Goal: Transaction & Acquisition: Purchase product/service

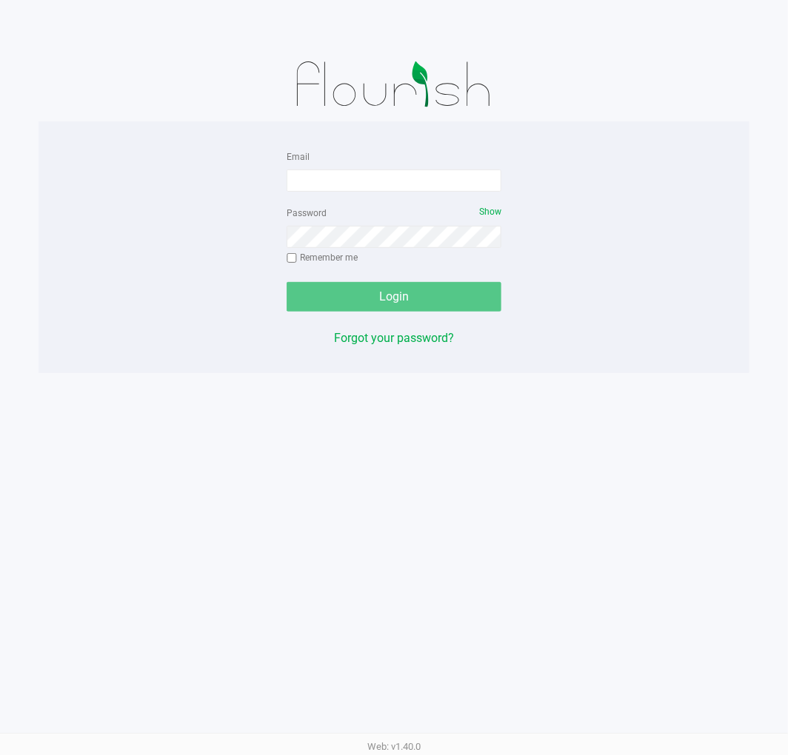
click at [353, 196] on form "Email Password Show Remember me Login" at bounding box center [393, 229] width 215 height 164
click at [355, 183] on input "Email" at bounding box center [393, 181] width 215 height 22
type input "[EMAIL_ADDRESS][DOMAIN_NAME]"
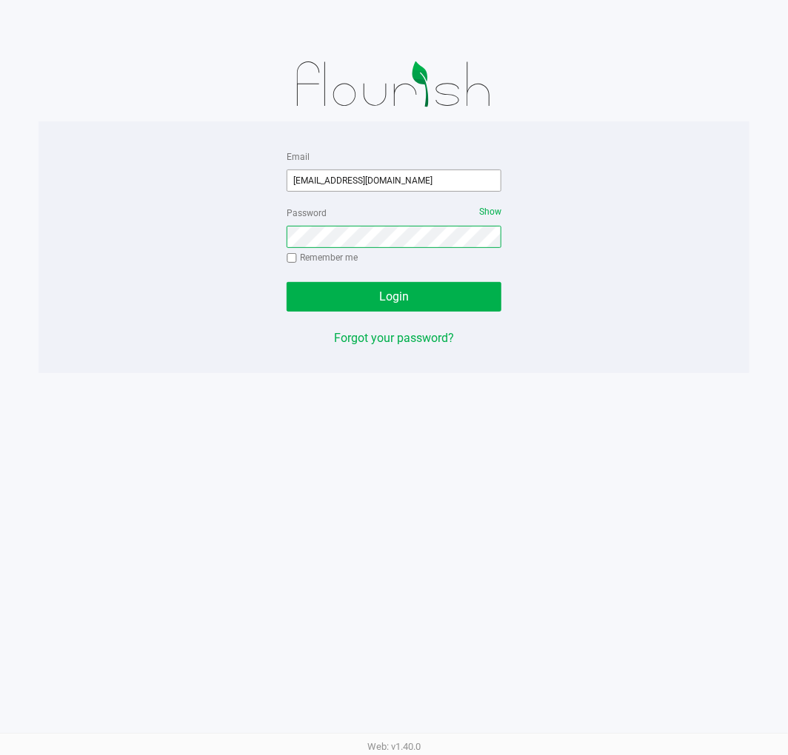
click at [286, 282] on button "Login" at bounding box center [393, 297] width 215 height 30
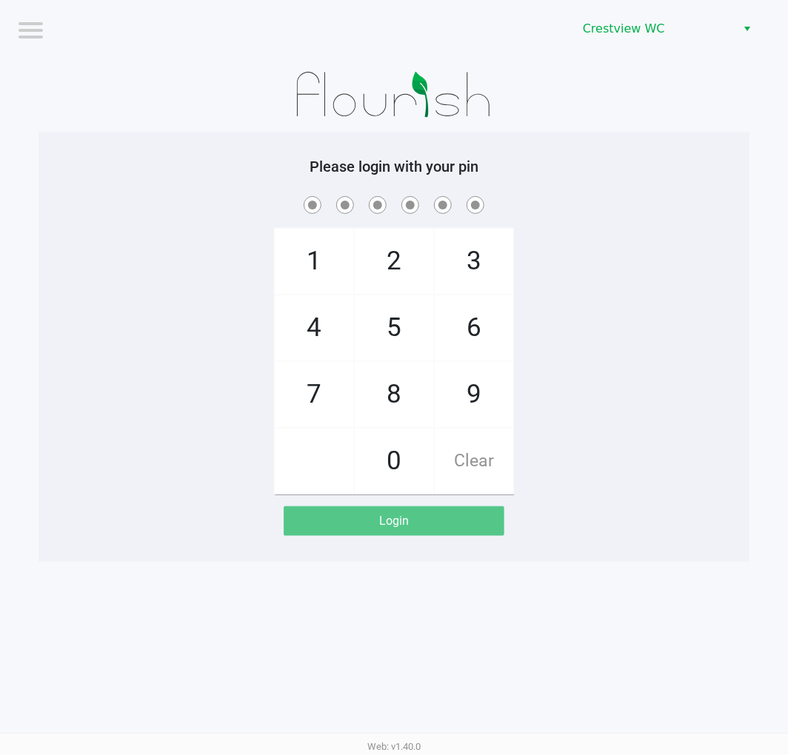
click at [705, 586] on div "Logout Crestview WC Please login with your pin 1 4 7 2 5 8 0 3 6 9 Clear Login …" at bounding box center [394, 377] width 788 height 755
checkbox input "true"
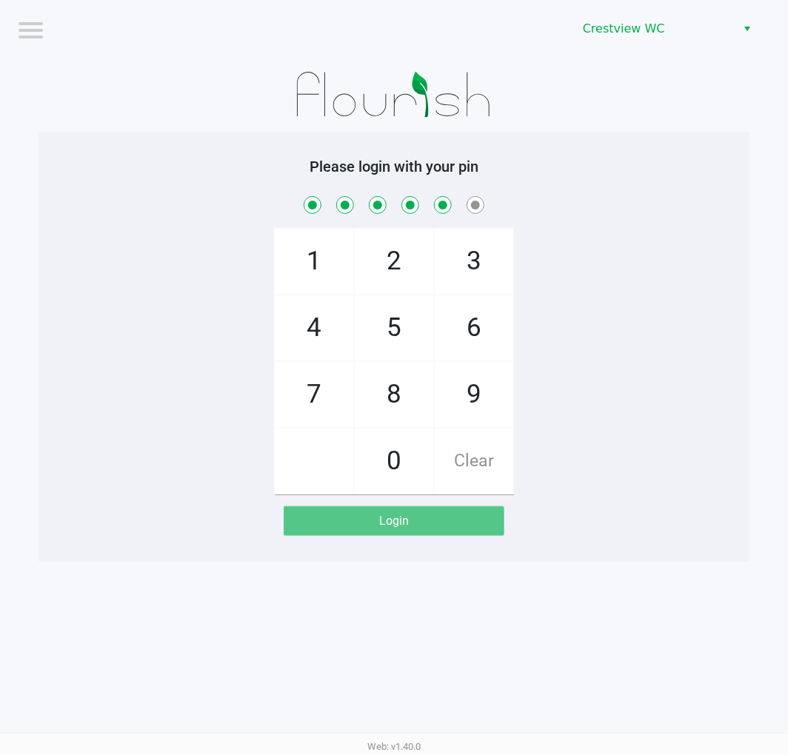
checkbox input "true"
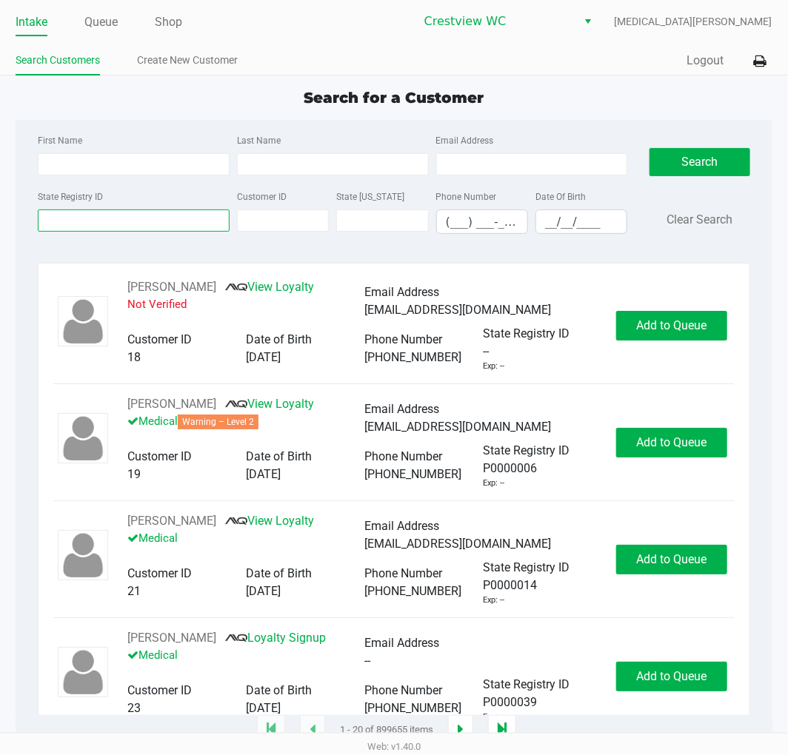
click at [138, 223] on input "State Registry ID" at bounding box center [134, 220] width 192 height 22
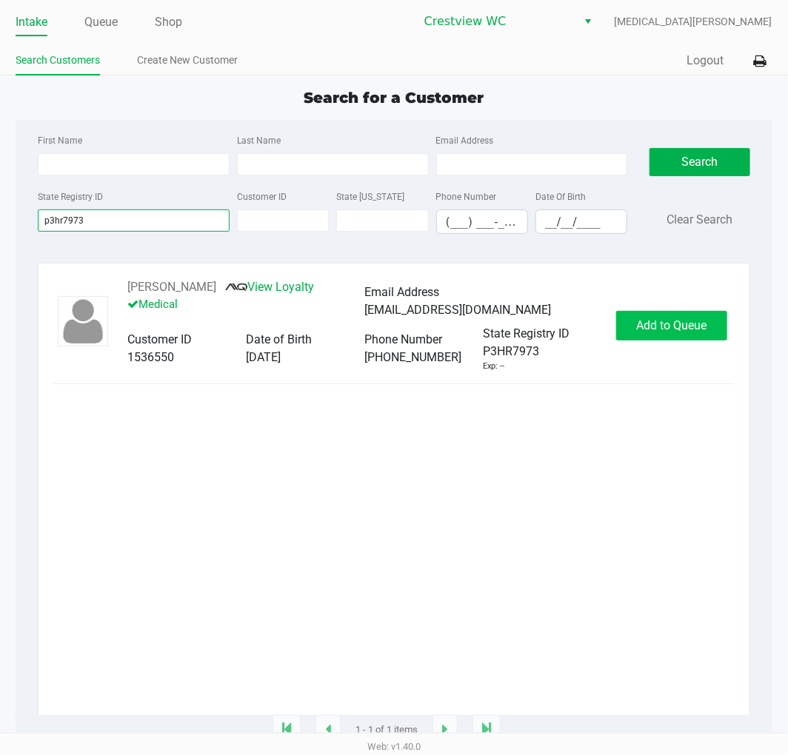
type input "p3hr7973"
click at [686, 332] on span "Add to Queue" at bounding box center [671, 325] width 70 height 14
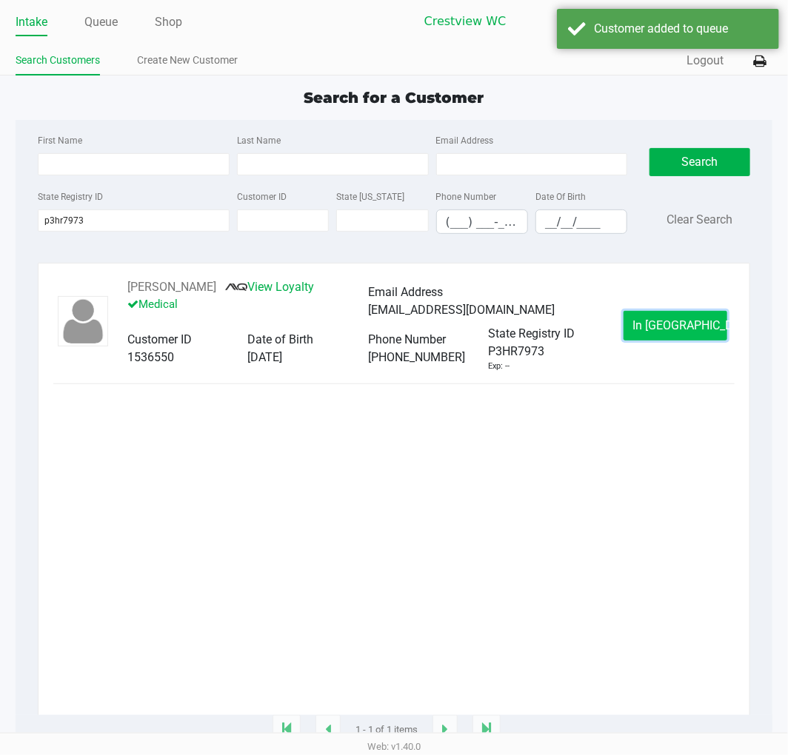
click at [680, 332] on span "In Queue" at bounding box center [695, 325] width 124 height 14
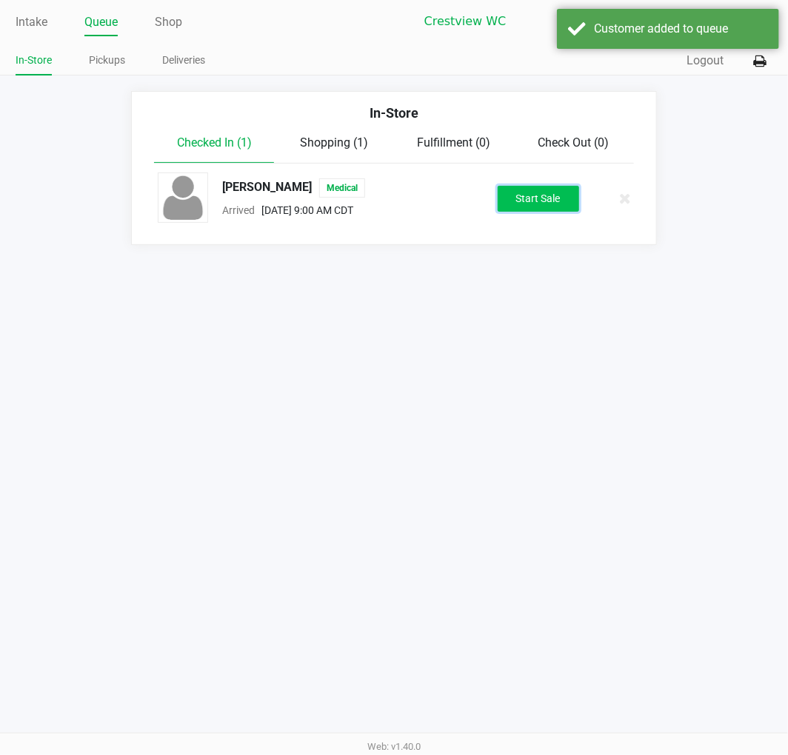
click at [533, 204] on button "Start Sale" at bounding box center [537, 199] width 81 height 26
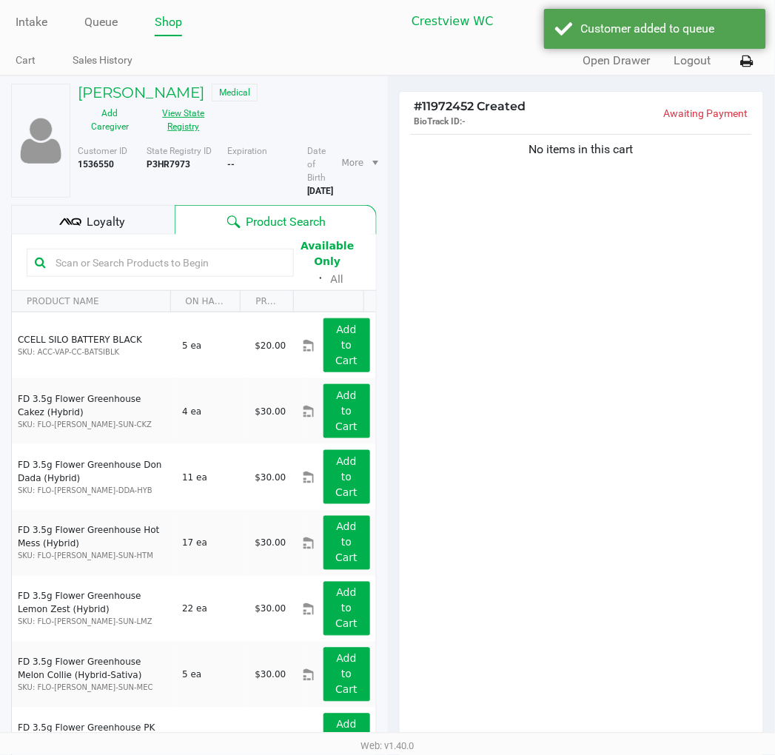
click at [187, 126] on button "View State Registry" at bounding box center [179, 119] width 74 height 37
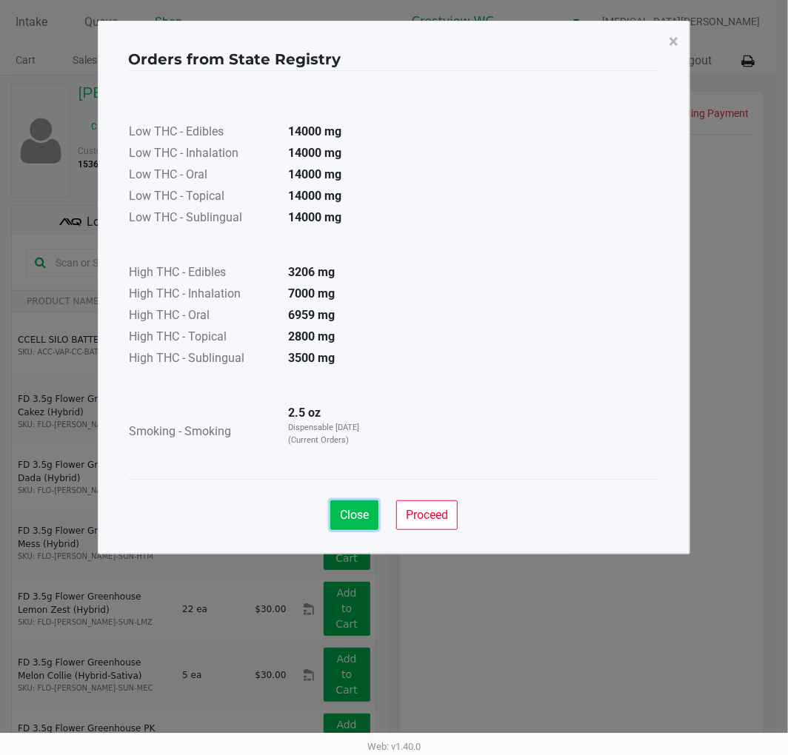
click at [350, 512] on span "Close" at bounding box center [354, 515] width 29 height 14
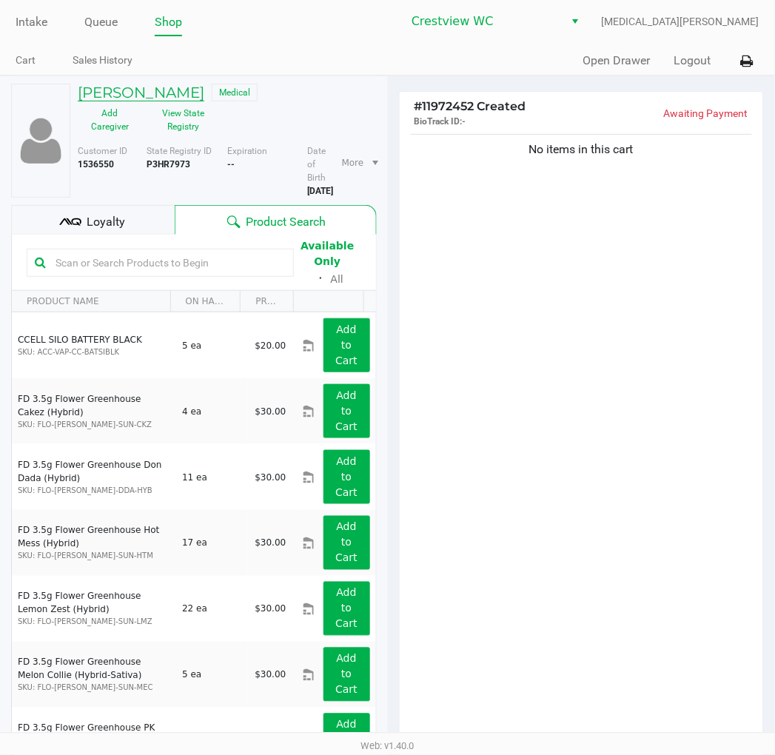
click at [152, 95] on h5 "TIFFANY BOGATI" at bounding box center [141, 93] width 127 height 18
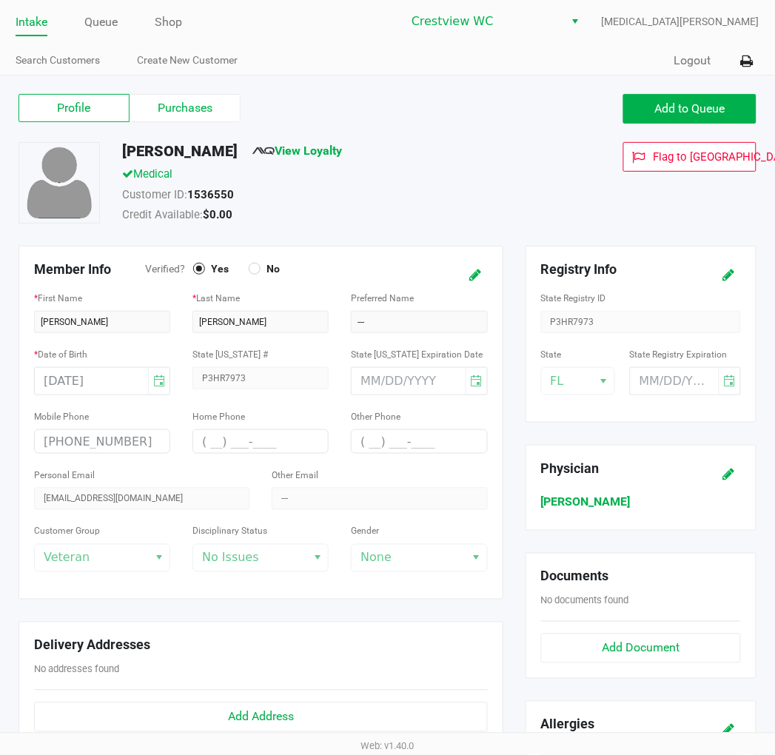
click at [213, 106] on label "Purchases" at bounding box center [185, 108] width 111 height 28
click at [0, 0] on 1 "Purchases" at bounding box center [0, 0] width 0 height 0
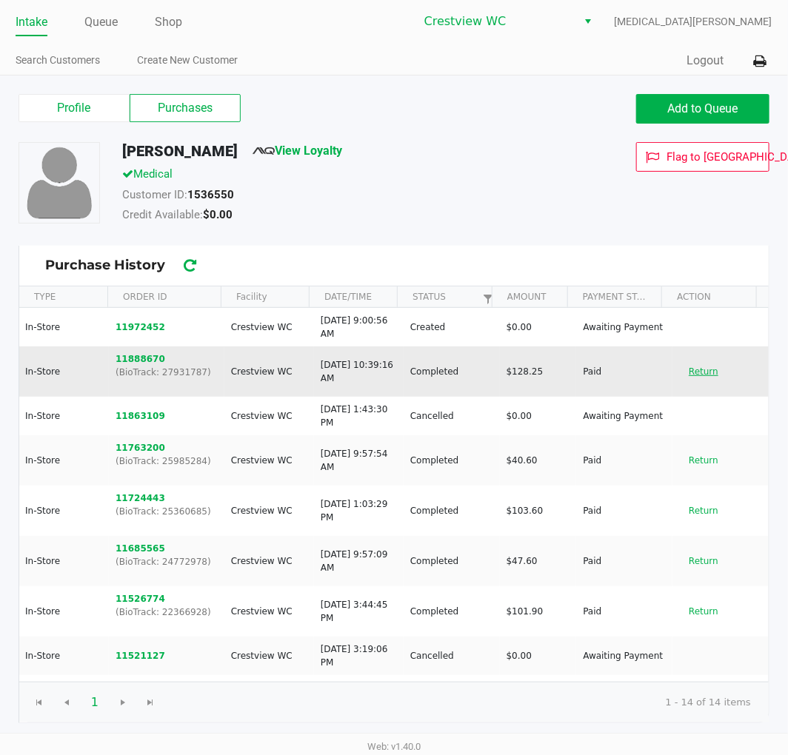
click at [682, 380] on button "Return" at bounding box center [703, 372] width 49 height 24
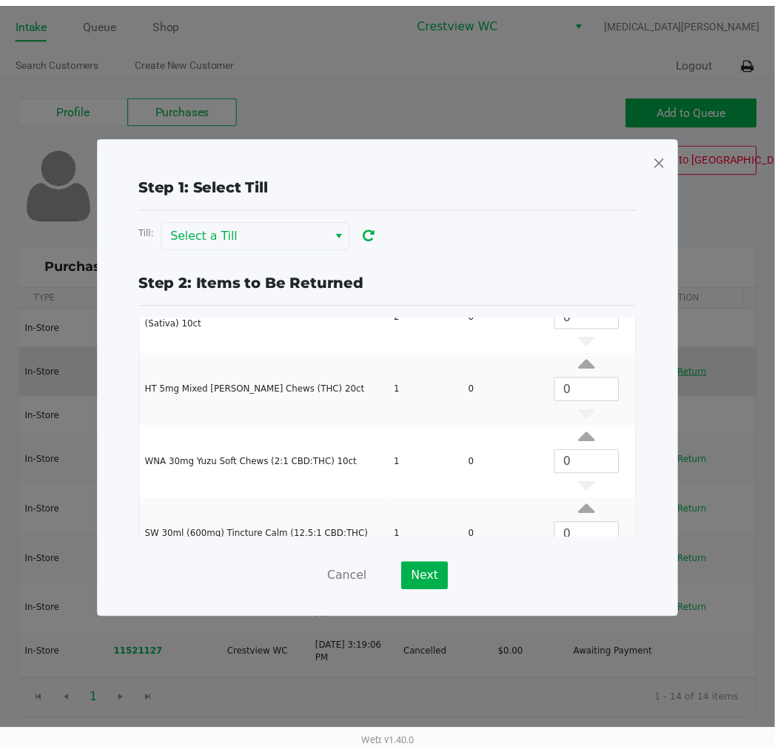
scroll to position [98, 0]
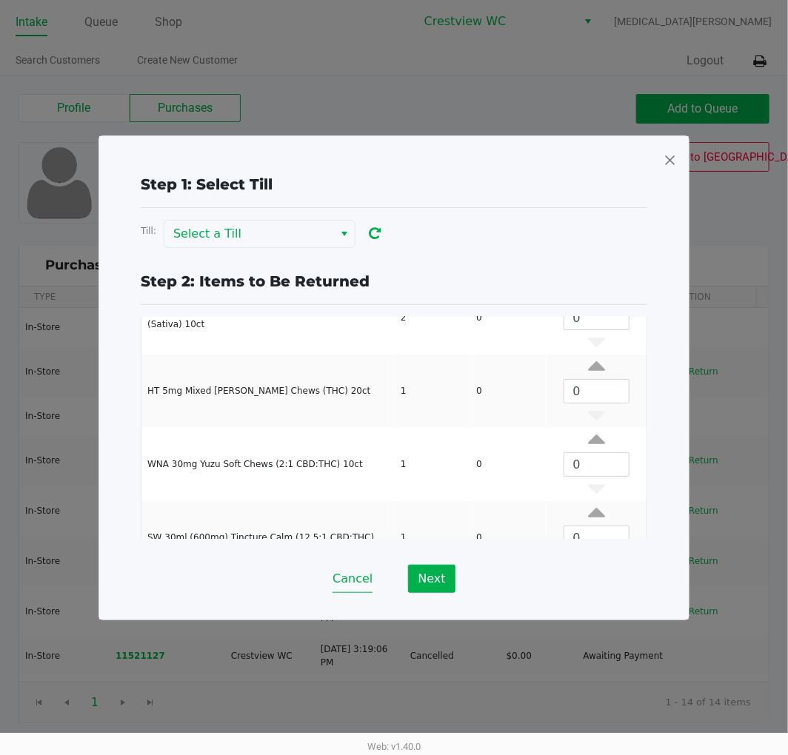
click at [358, 577] on button "Cancel" at bounding box center [352, 579] width 40 height 28
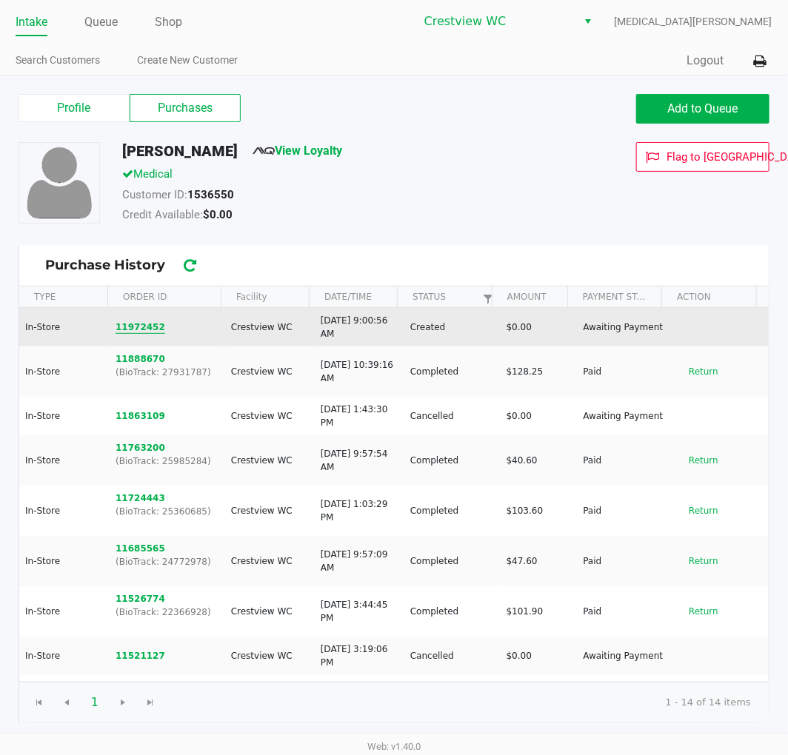
click at [142, 330] on button "11972452" at bounding box center [140, 327] width 50 height 13
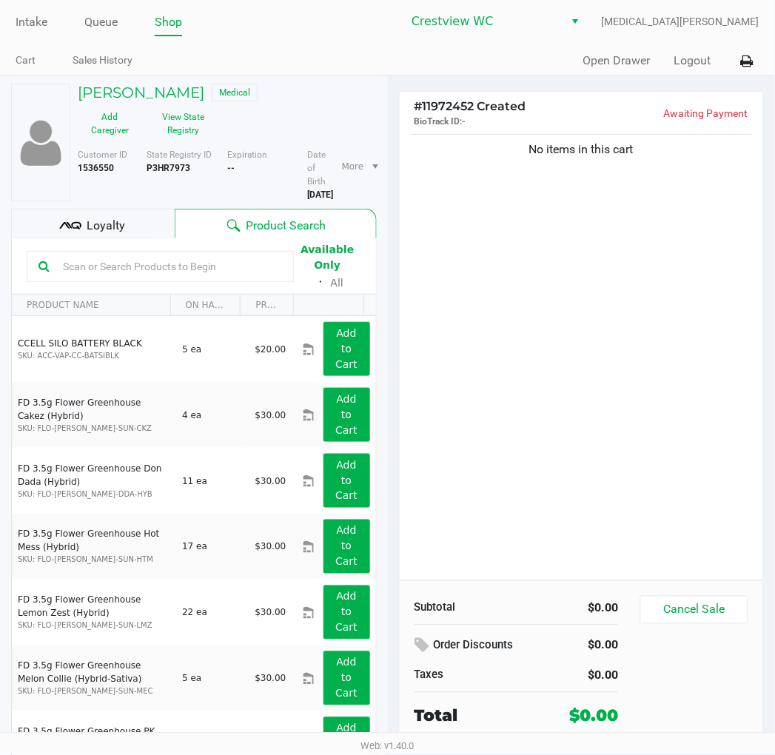
click at [523, 459] on div "No items in this cart" at bounding box center [582, 355] width 364 height 449
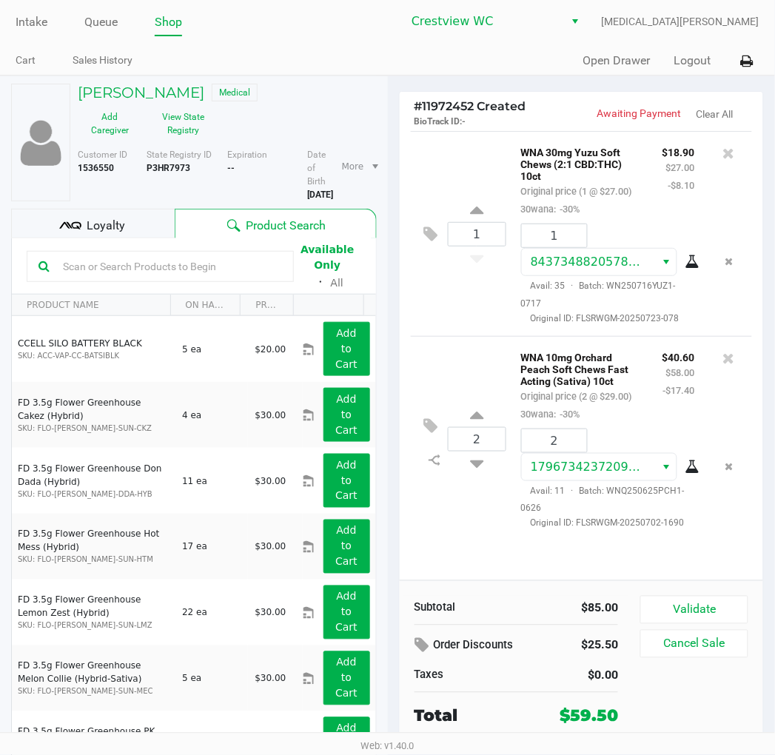
click at [126, 210] on div "Loyalty" at bounding box center [93, 224] width 164 height 30
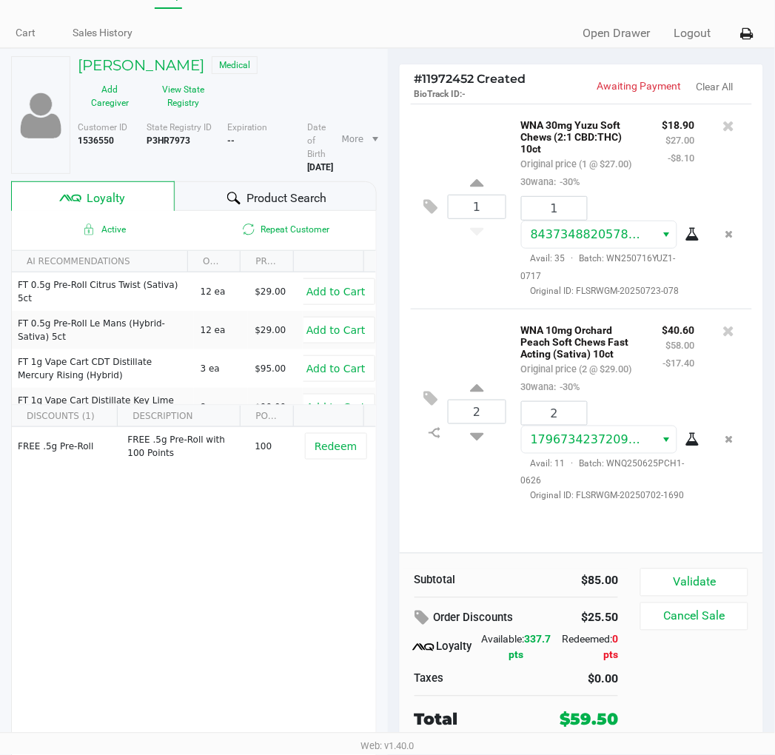
scroll to position [46, 0]
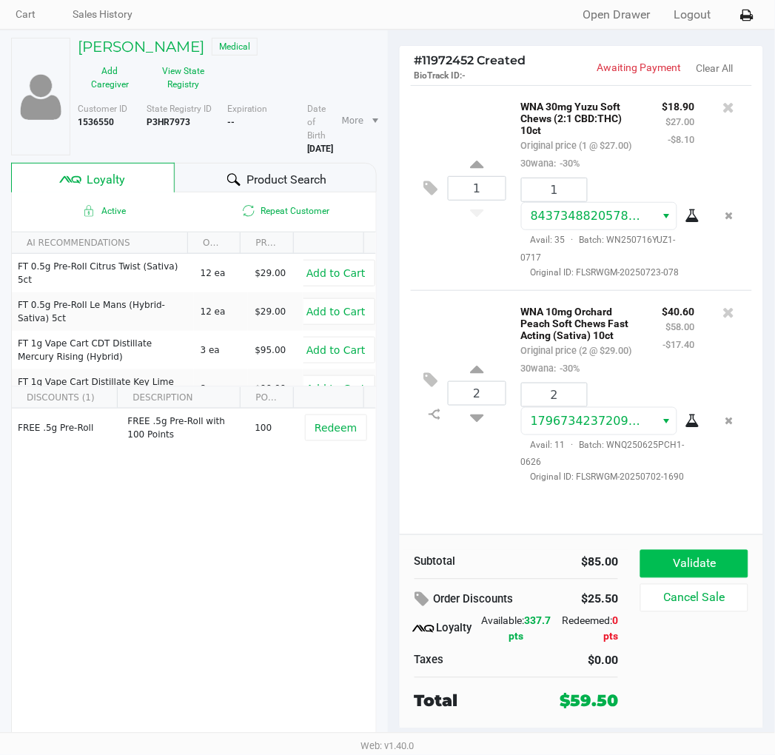
click at [709, 555] on button "Validate" at bounding box center [693, 564] width 107 height 28
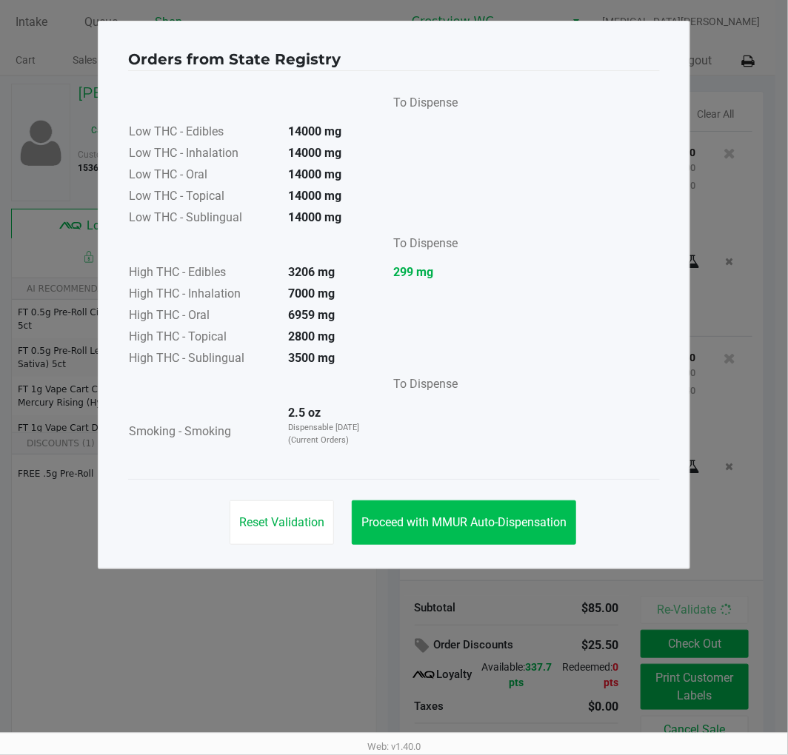
click at [487, 522] on span "Proceed with MMUR Auto-Dispensation" at bounding box center [463, 522] width 205 height 14
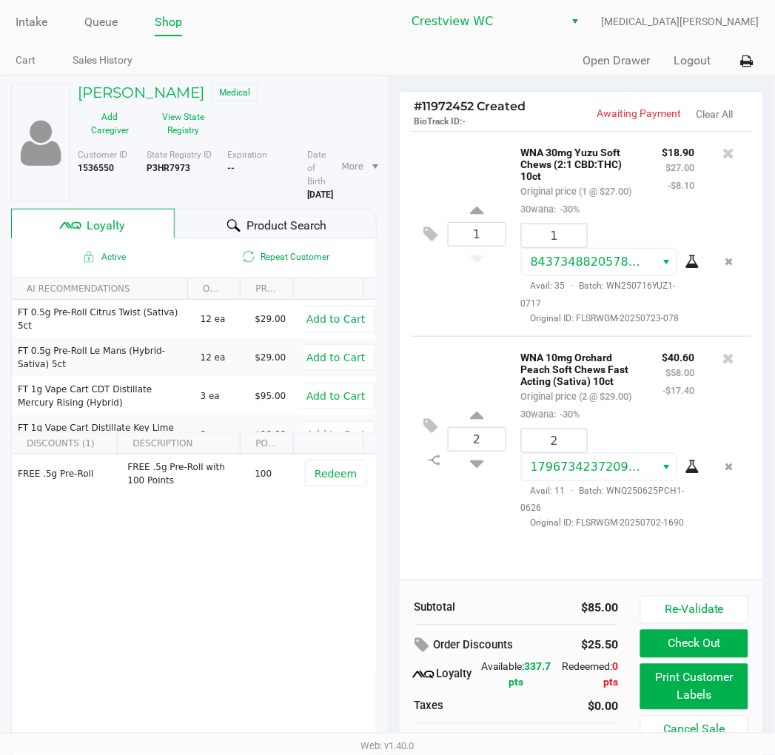
click at [700, 693] on button "Print Customer Labels" at bounding box center [693, 687] width 107 height 46
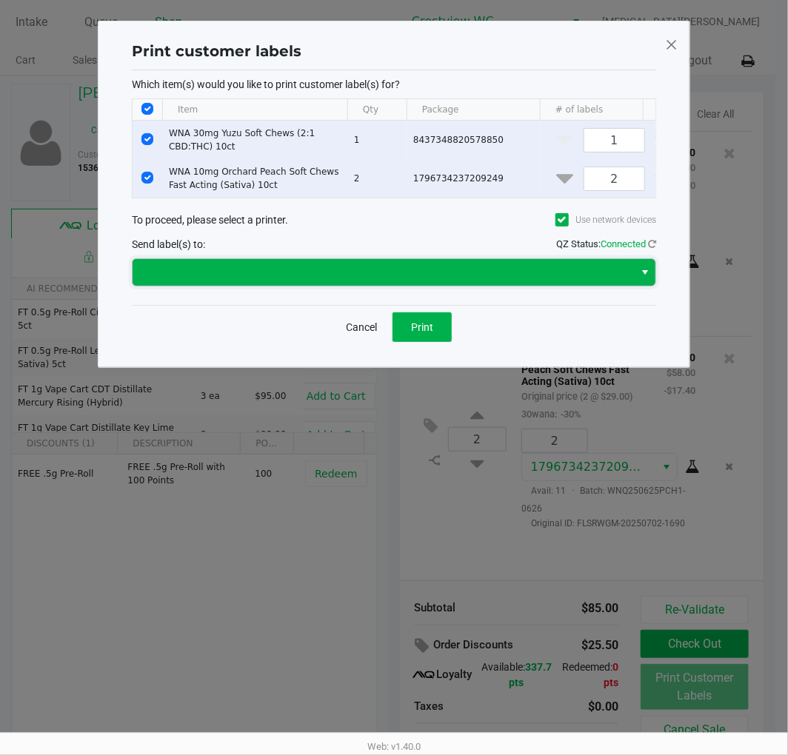
click at [517, 281] on span at bounding box center [382, 273] width 483 height 18
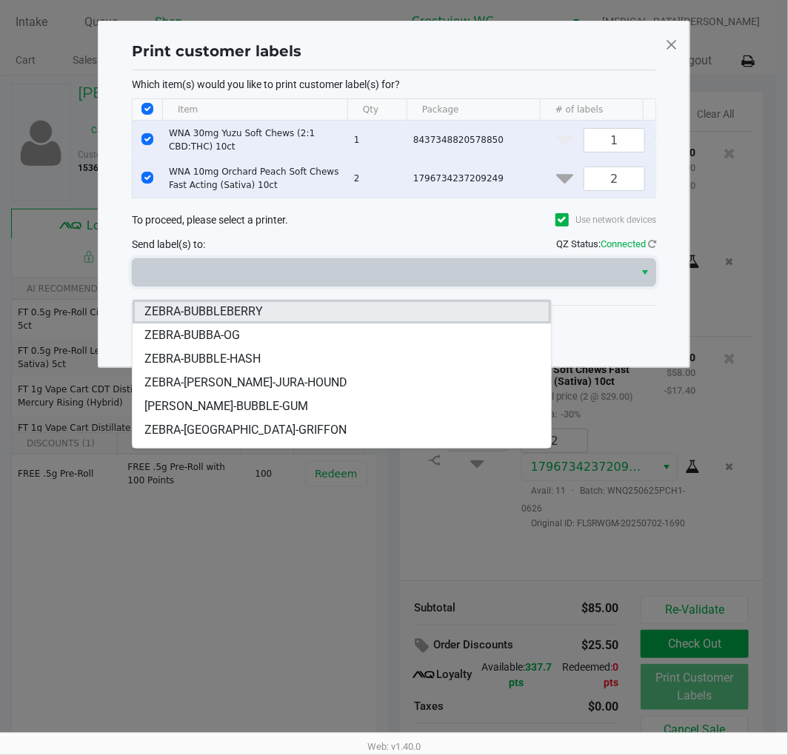
click at [266, 311] on li "ZEBRA-BUBBLEBERRY" at bounding box center [340, 312] width 417 height 24
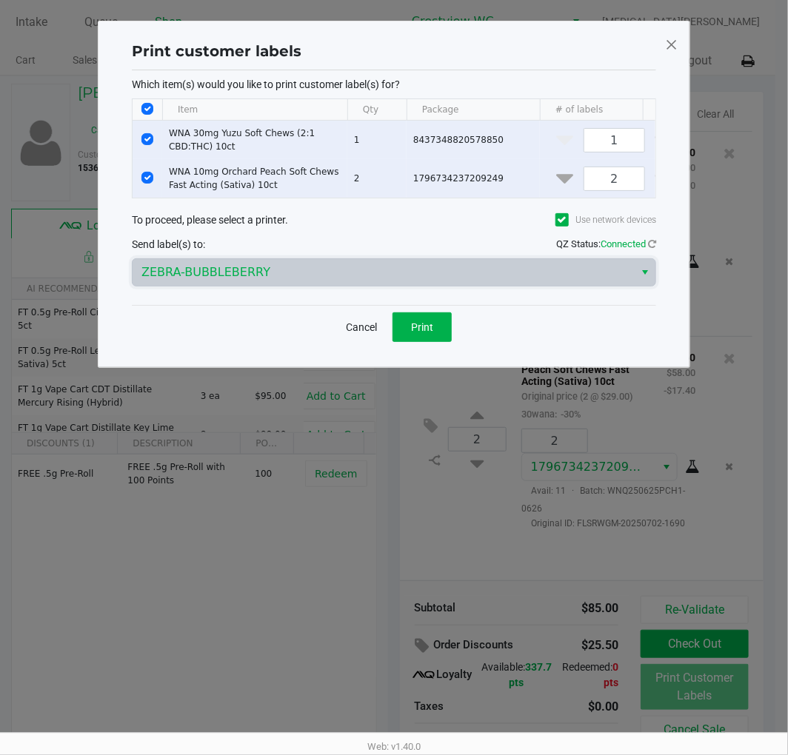
click at [327, 631] on ngb-modal-window "Print customer labels Which item(s) would you like to print customer label(s) f…" at bounding box center [394, 377] width 788 height 755
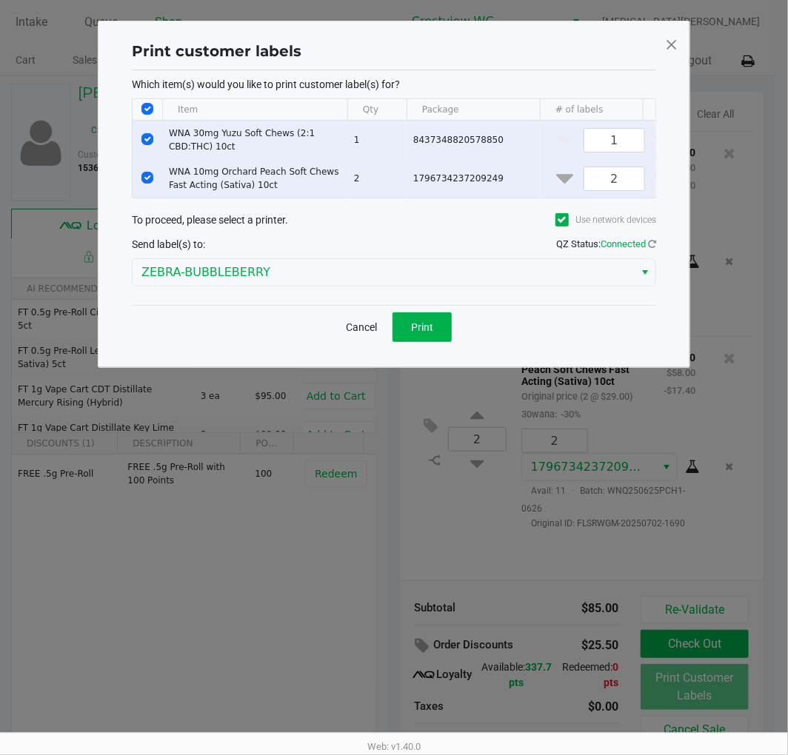
click at [418, 333] on span "Print" at bounding box center [422, 327] width 22 height 12
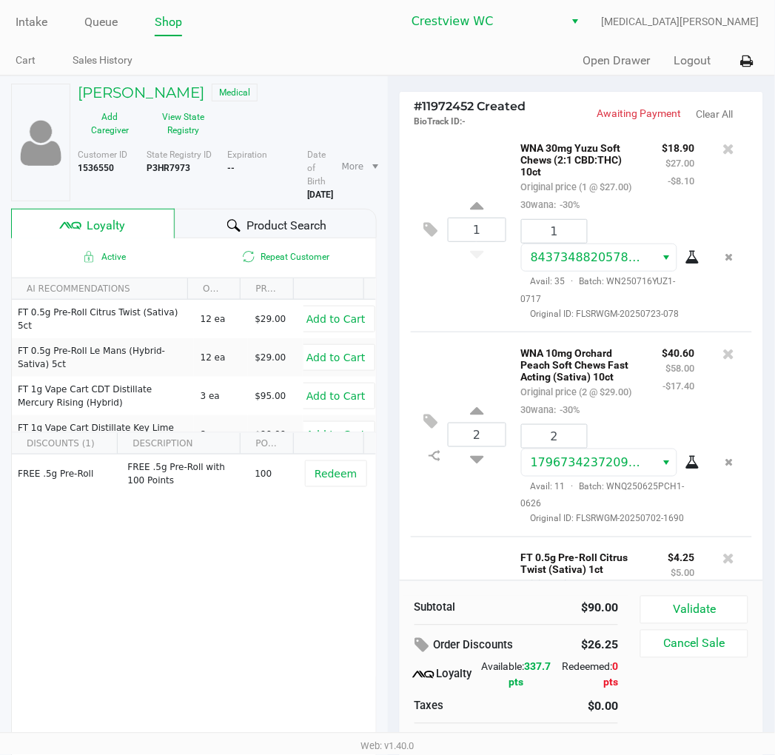
scroll to position [183, 0]
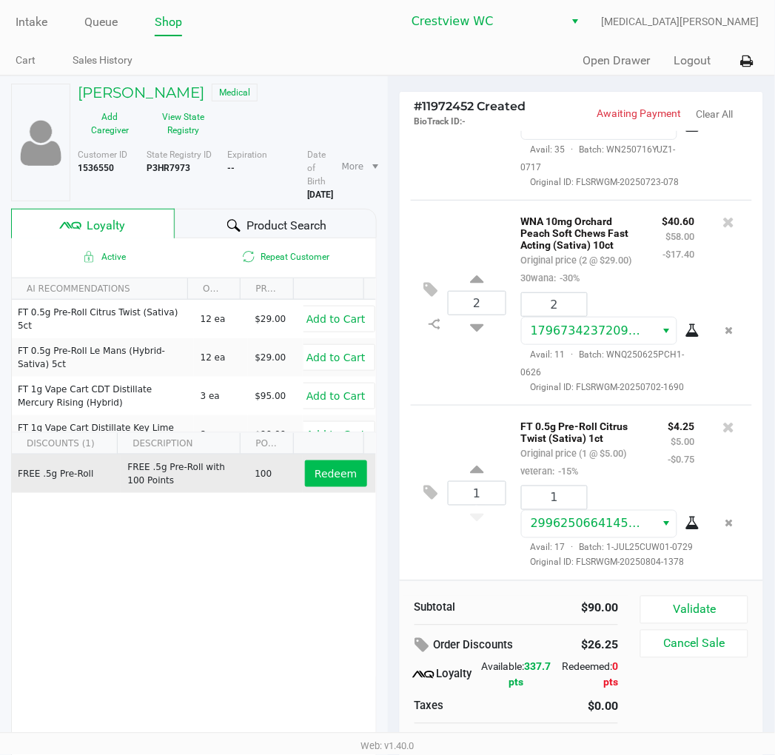
click at [330, 468] on span "Redeem" at bounding box center [336, 474] width 42 height 12
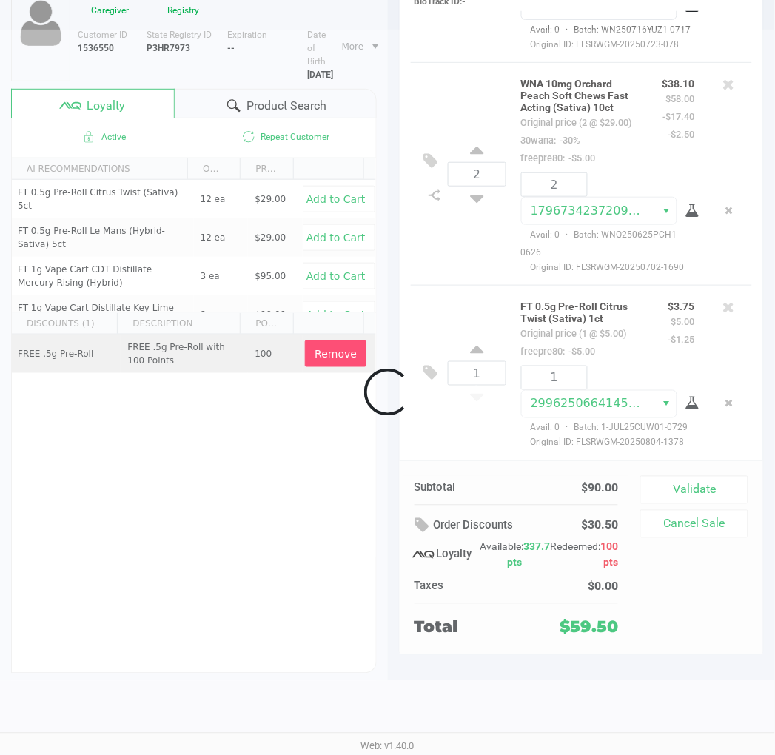
scroll to position [46, 0]
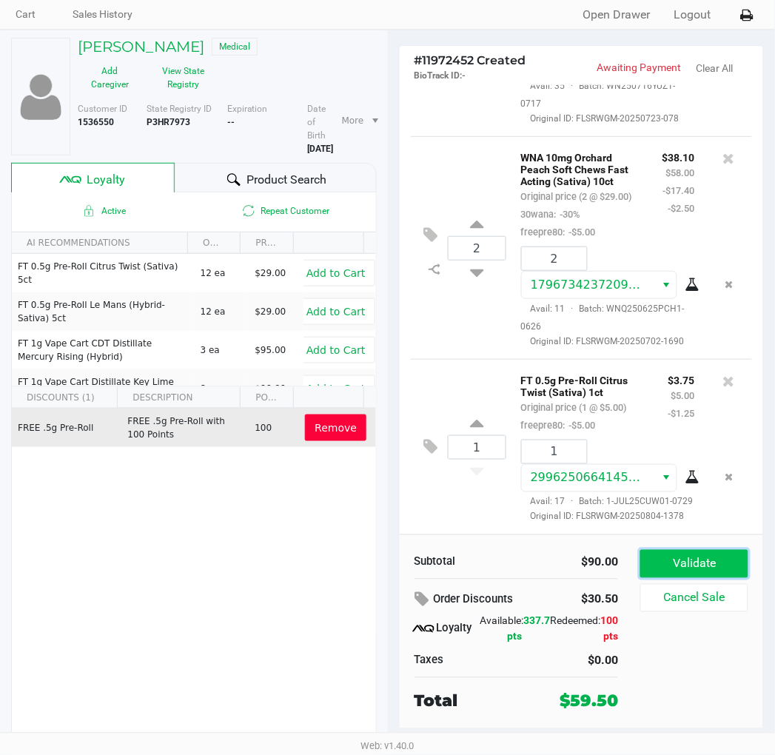
click at [705, 563] on button "Validate" at bounding box center [693, 564] width 107 height 28
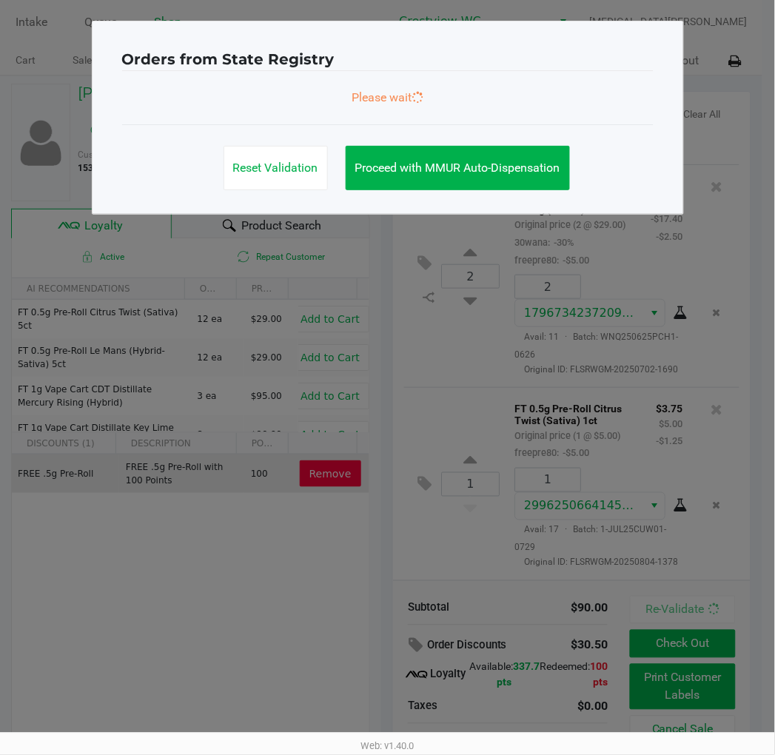
scroll to position [0, 0]
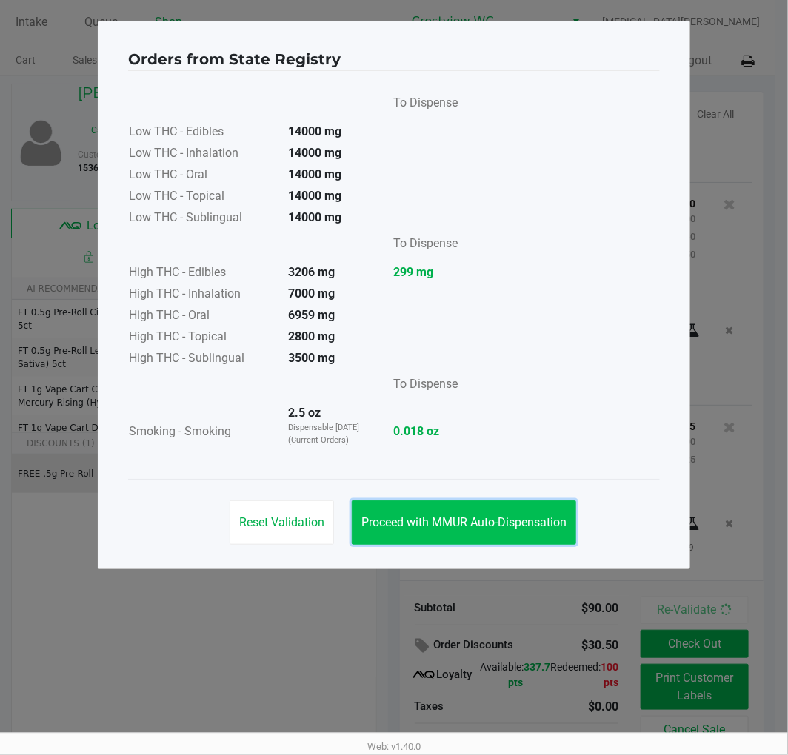
click at [439, 518] on span "Proceed with MMUR Auto-Dispensation" at bounding box center [463, 522] width 205 height 14
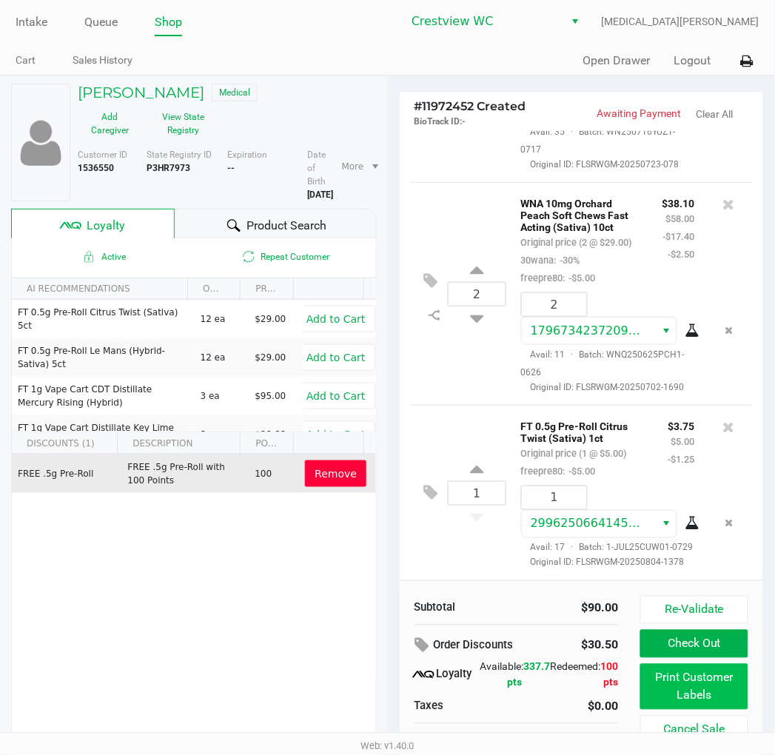
click at [684, 693] on button "Print Customer Labels" at bounding box center [693, 687] width 107 height 46
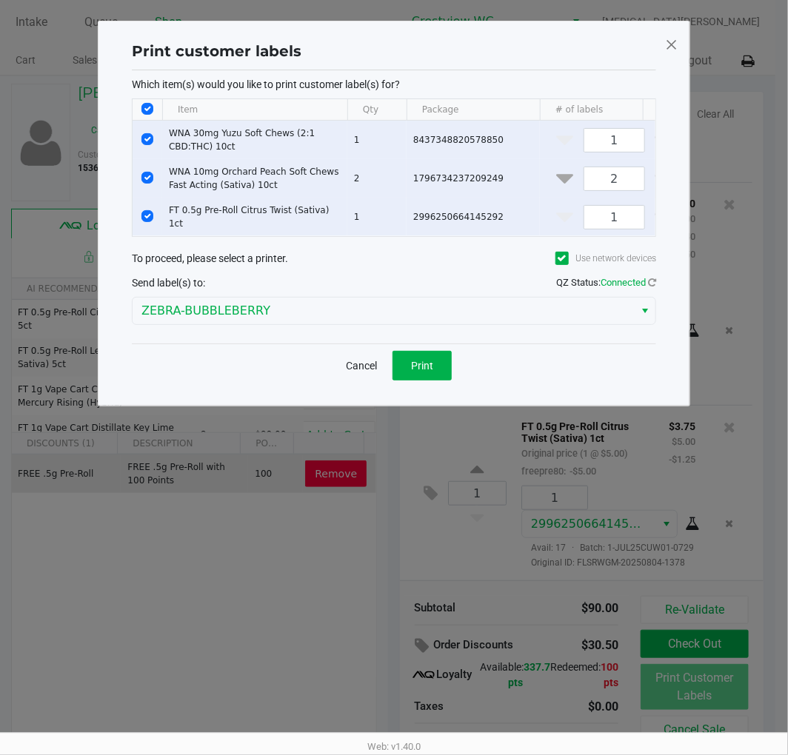
click at [147, 108] on input "Select All Rows" at bounding box center [147, 109] width 12 height 12
checkbox input "false"
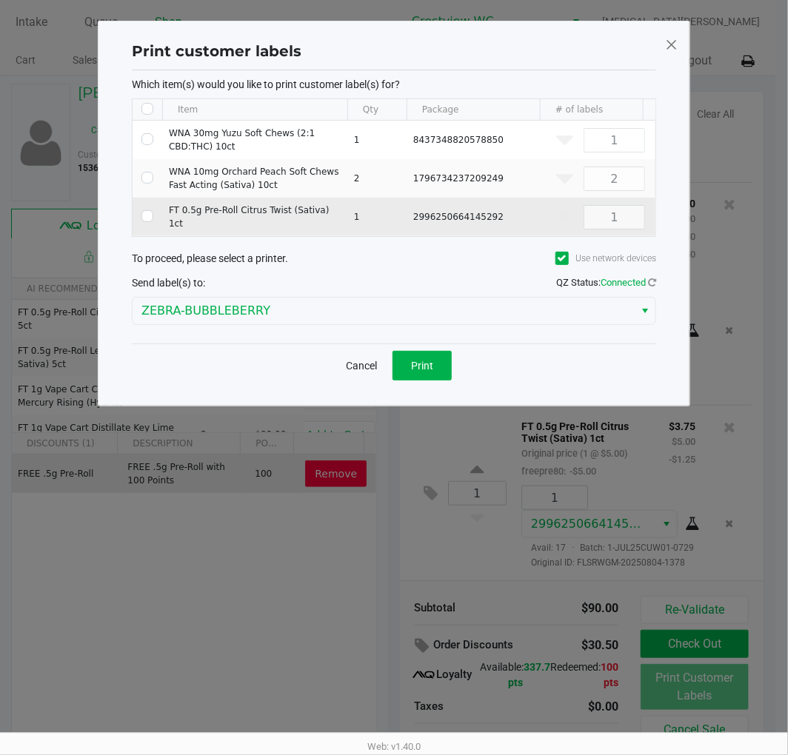
click at [147, 217] on input "Select Row" at bounding box center [147, 216] width 12 height 12
checkbox input "true"
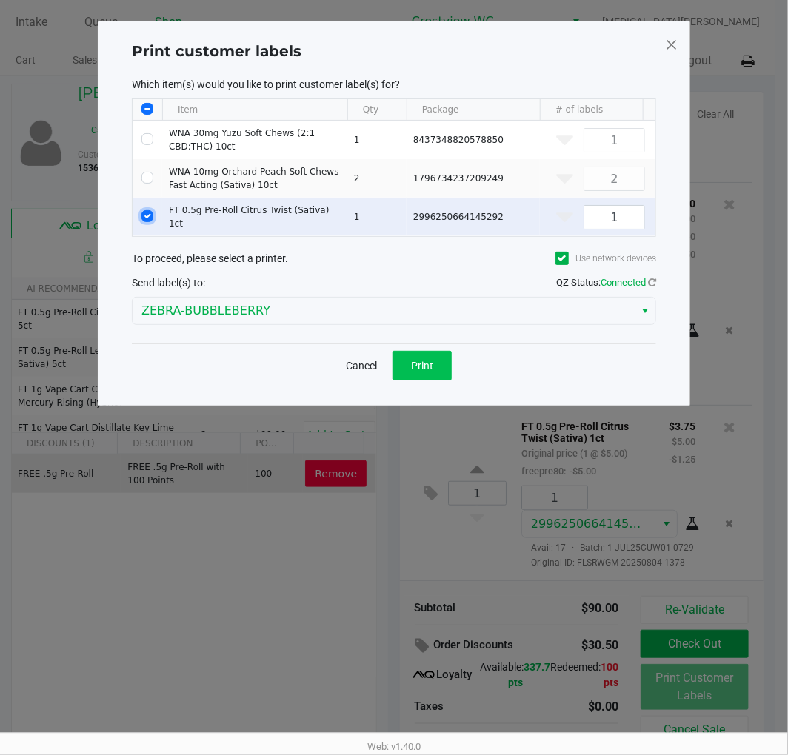
click at [431, 372] on span "Print" at bounding box center [422, 366] width 22 height 12
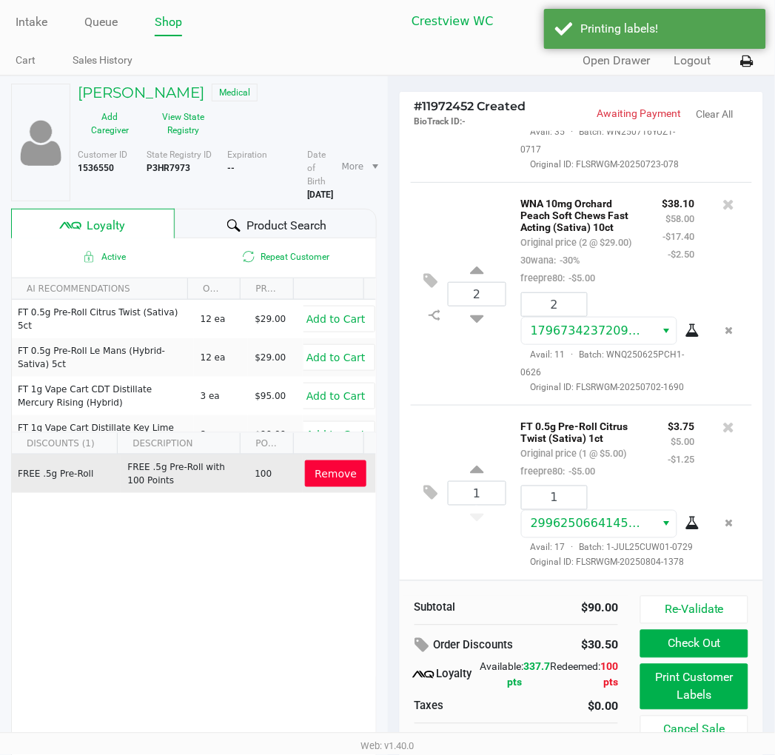
scroll to position [46, 0]
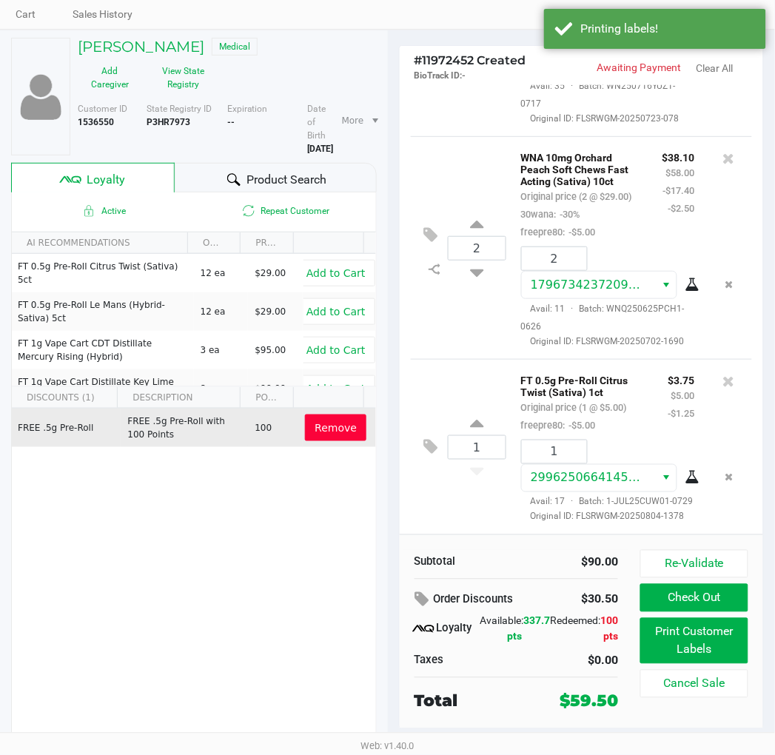
click at [712, 592] on button "Check Out" at bounding box center [693, 598] width 107 height 28
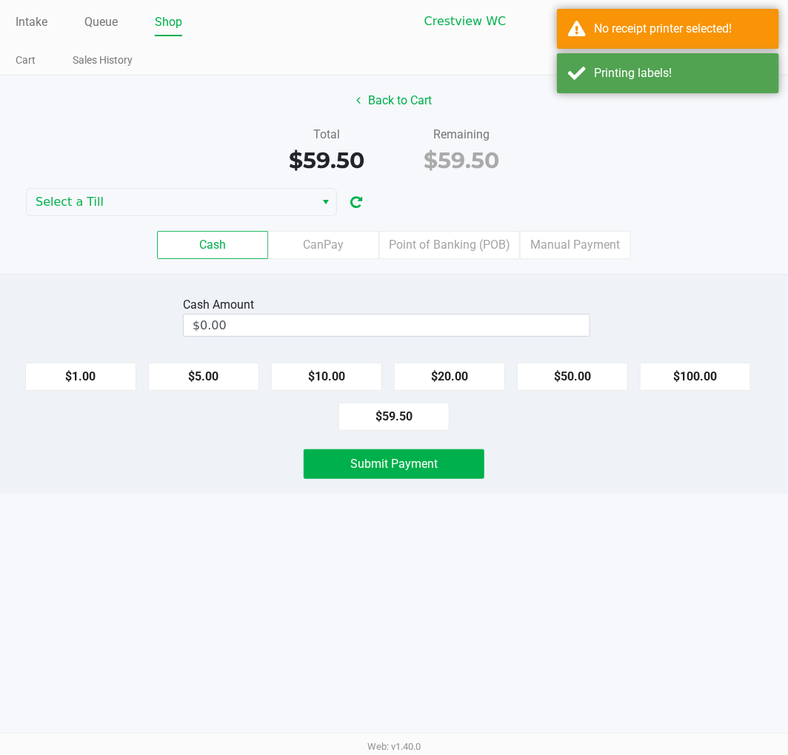
click at [456, 246] on label "Point of Banking (POB)" at bounding box center [449, 245] width 141 height 28
click at [0, 0] on 7 "Point of Banking (POB)" at bounding box center [0, 0] width 0 height 0
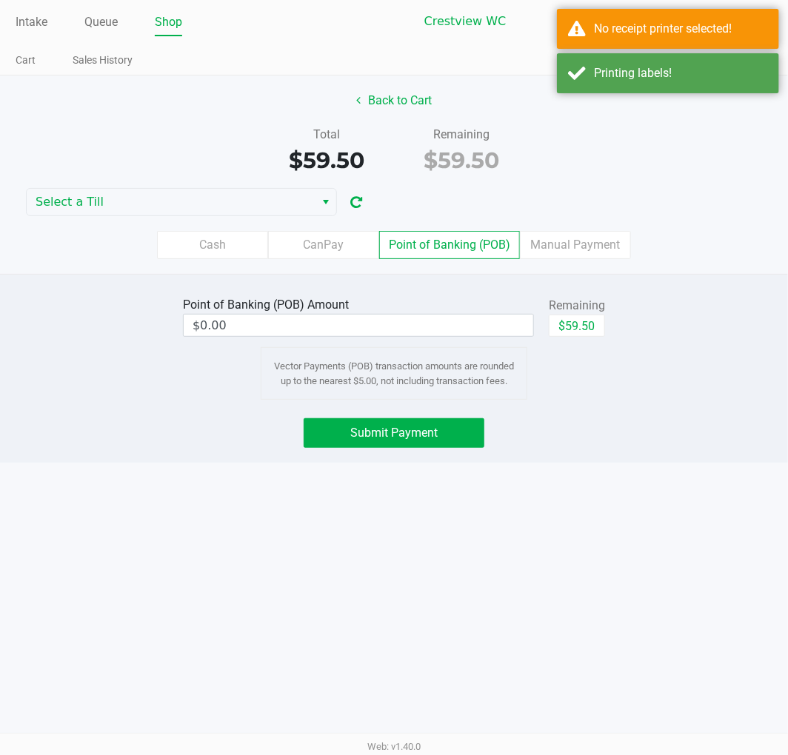
click at [250, 195] on span "Select a Till" at bounding box center [171, 202] width 270 height 18
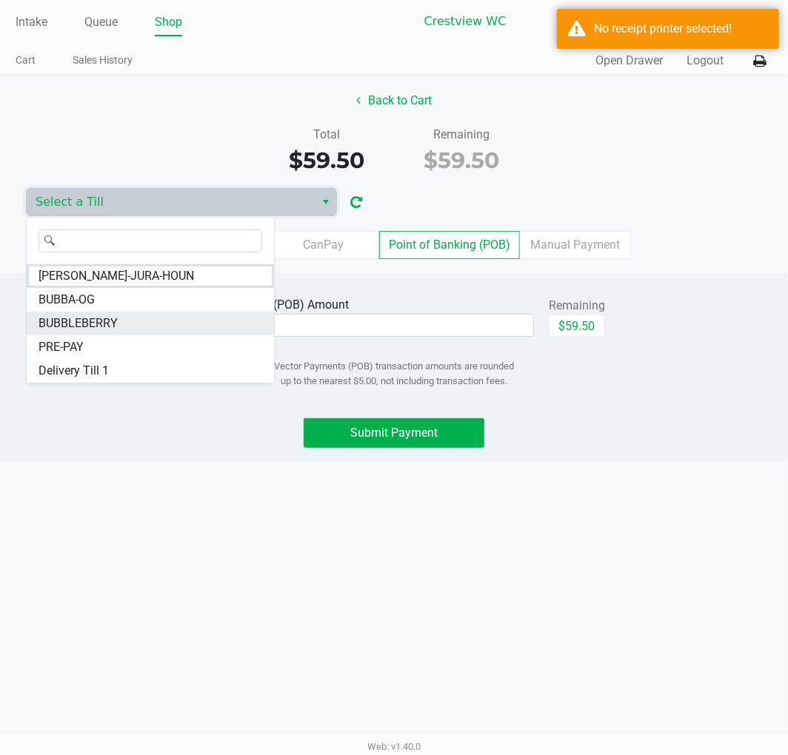
click at [113, 317] on span "BUBBLEBERRY" at bounding box center [77, 324] width 79 height 18
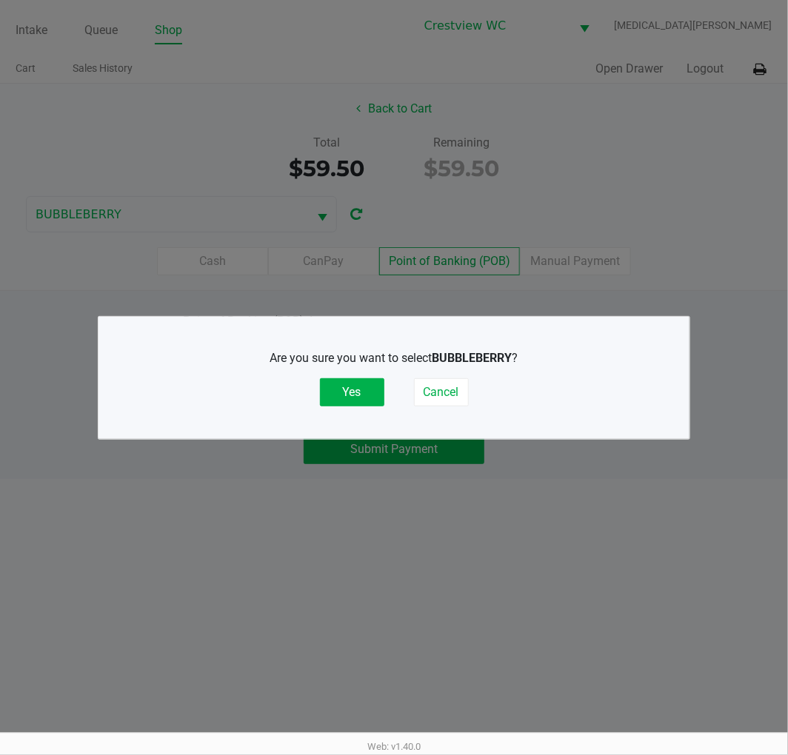
click at [354, 396] on button "Yes" at bounding box center [352, 392] width 64 height 28
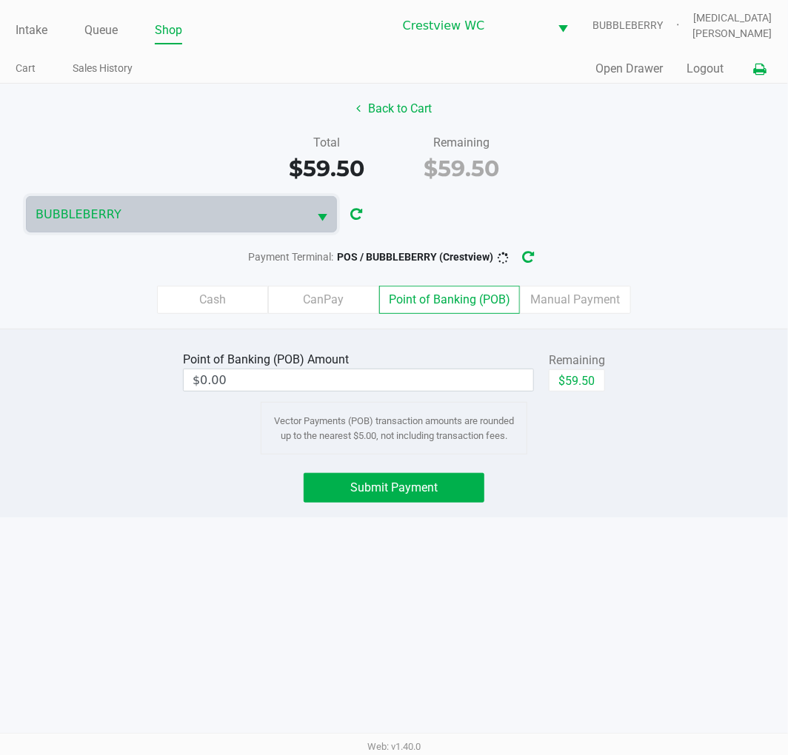
click at [758, 70] on icon at bounding box center [760, 69] width 13 height 10
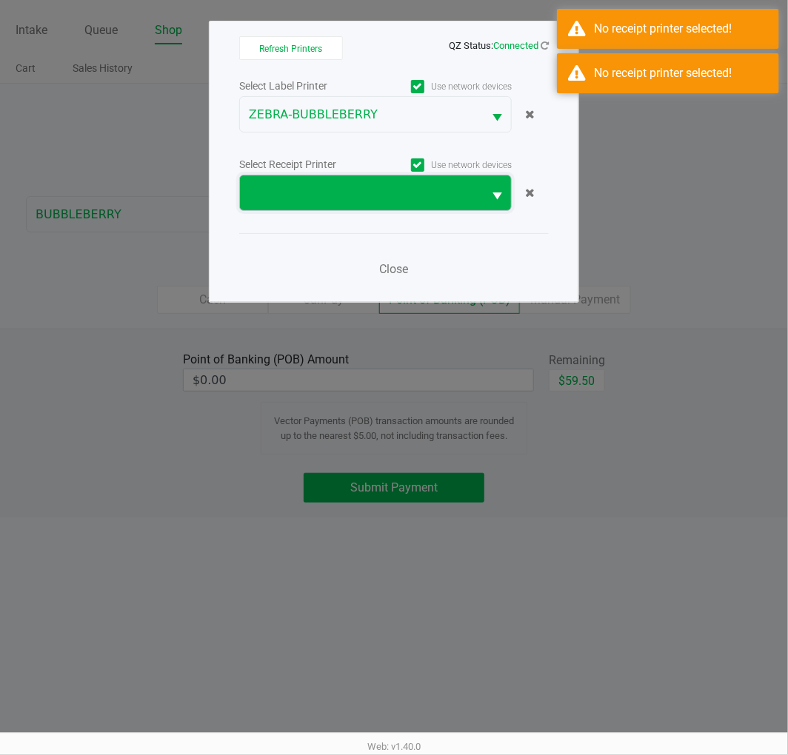
click at [442, 197] on span at bounding box center [361, 193] width 225 height 18
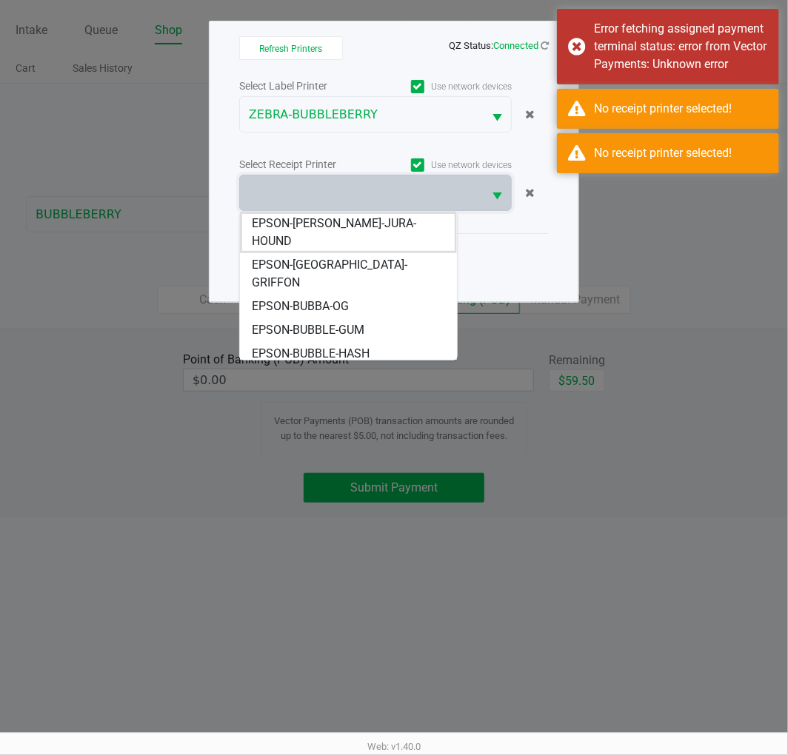
click at [375, 366] on li "EPSON-BUBBLEBERRY" at bounding box center [348, 378] width 216 height 24
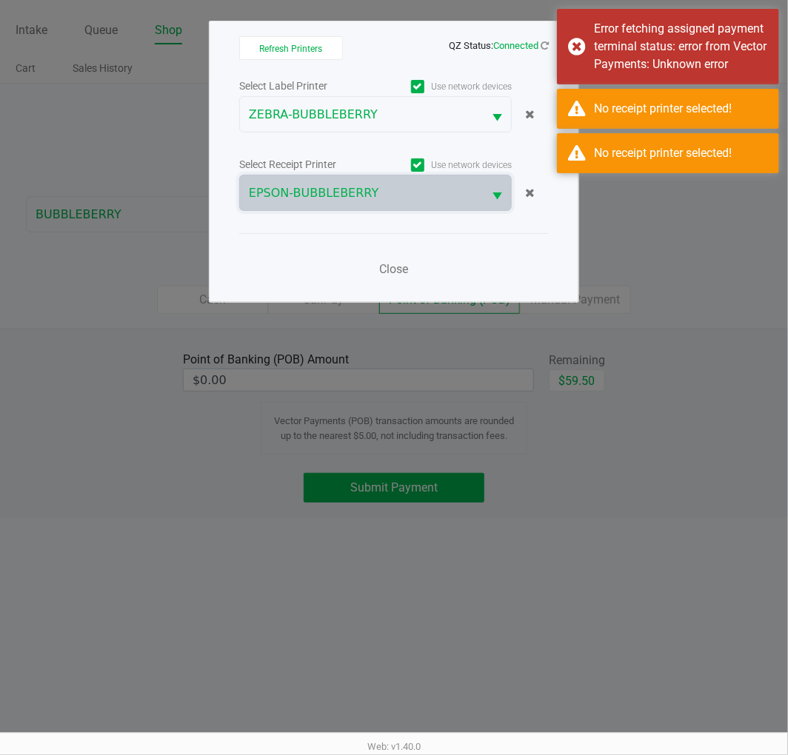
click at [685, 360] on ngb-modal-window "Refresh Printers QZ Status: Connected Select Label Printer Use network devices …" at bounding box center [394, 377] width 788 height 755
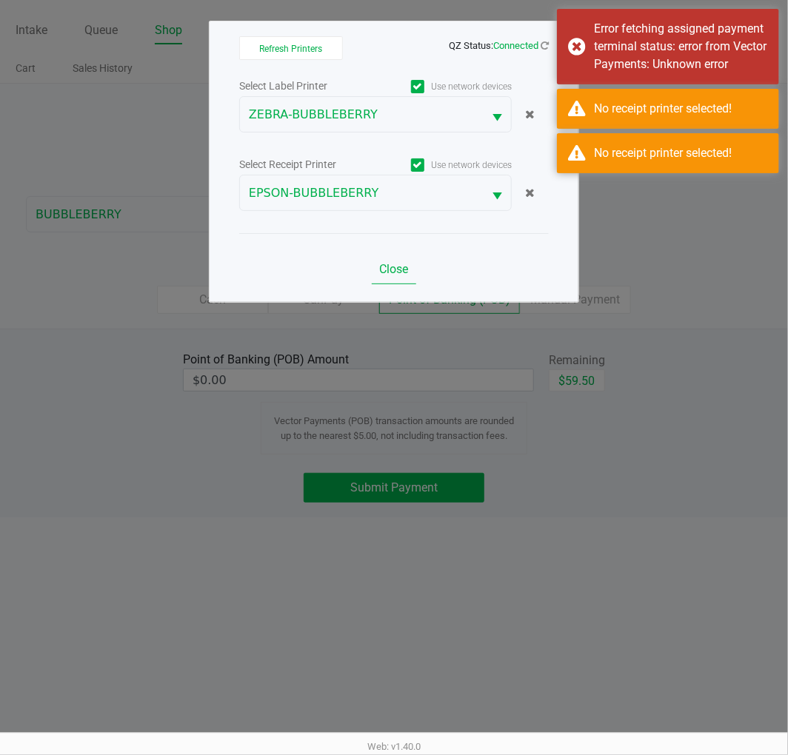
click at [396, 270] on span "Close" at bounding box center [394, 269] width 29 height 14
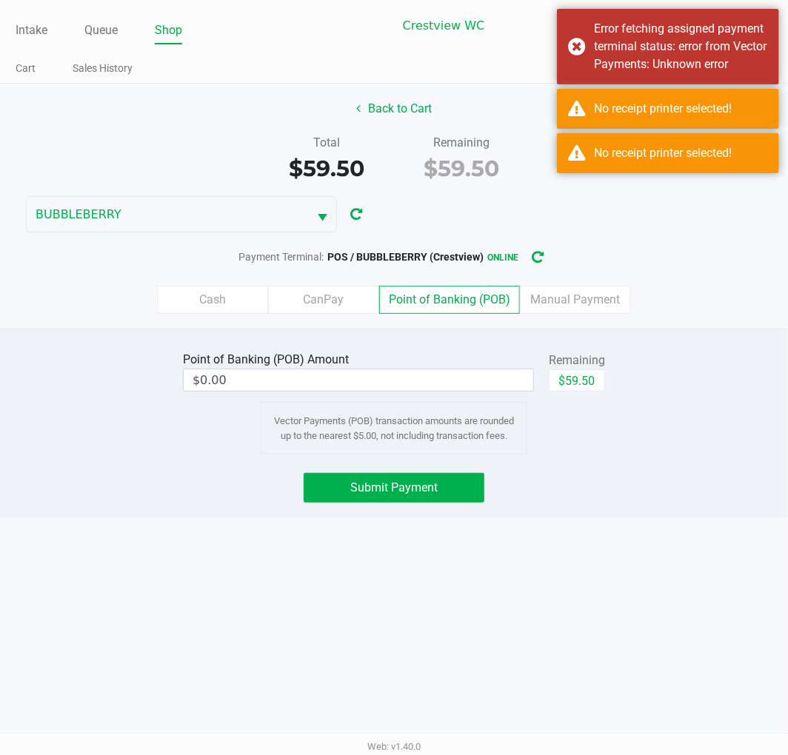
click at [604, 579] on div "Intake Queue Shop Crestview WC BUBBLEBERRY Alora Ross Cart Sales History Quick …" at bounding box center [394, 377] width 788 height 755
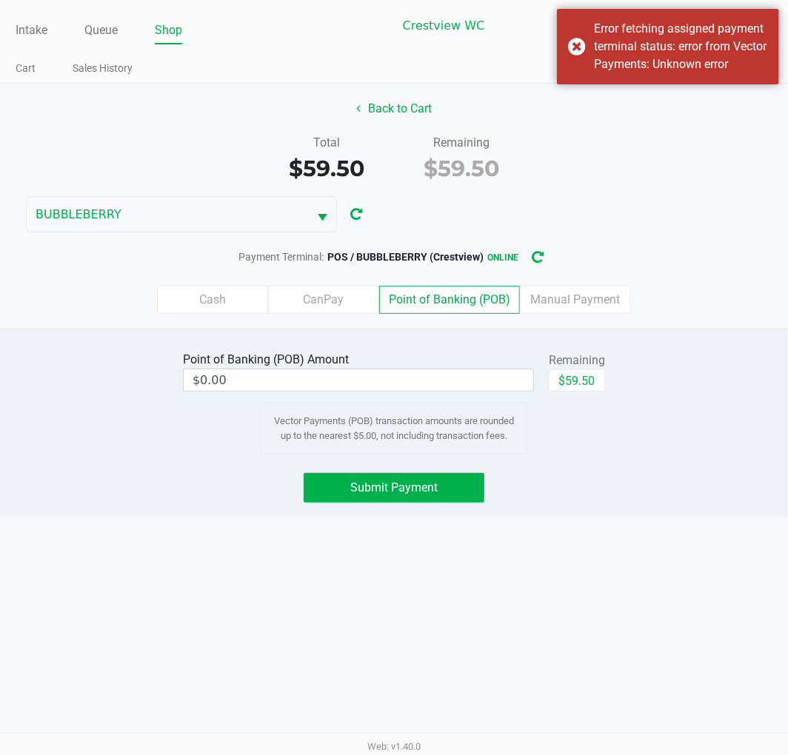
click at [469, 306] on label "Point of Banking (POB)" at bounding box center [449, 300] width 141 height 28
click at [0, 0] on 7 "Point of Banking (POB)" at bounding box center [0, 0] width 0 height 0
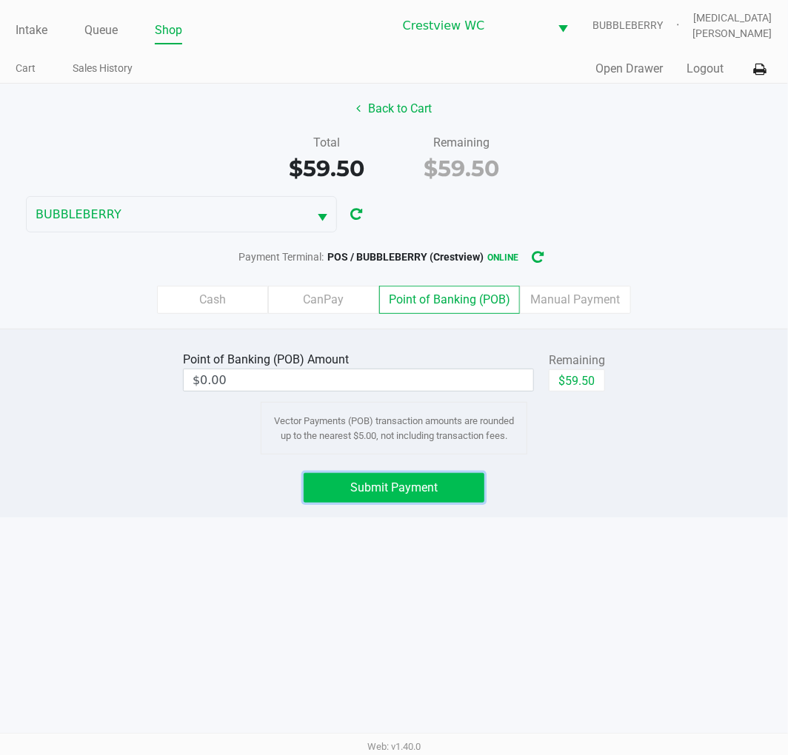
click at [430, 490] on span "Submit Payment" at bounding box center [393, 487] width 87 height 14
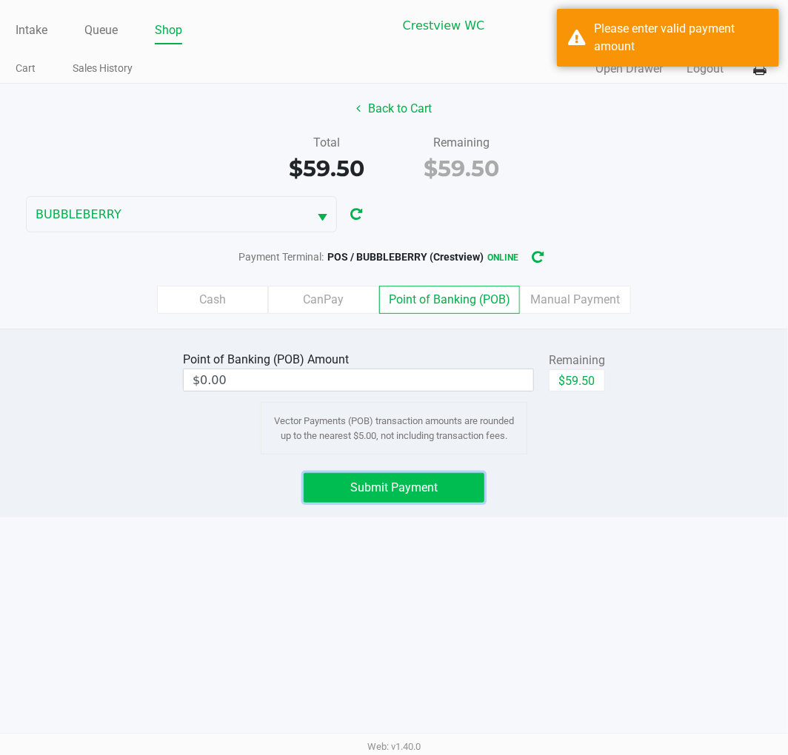
click at [574, 383] on button "$59.50" at bounding box center [576, 380] width 56 height 22
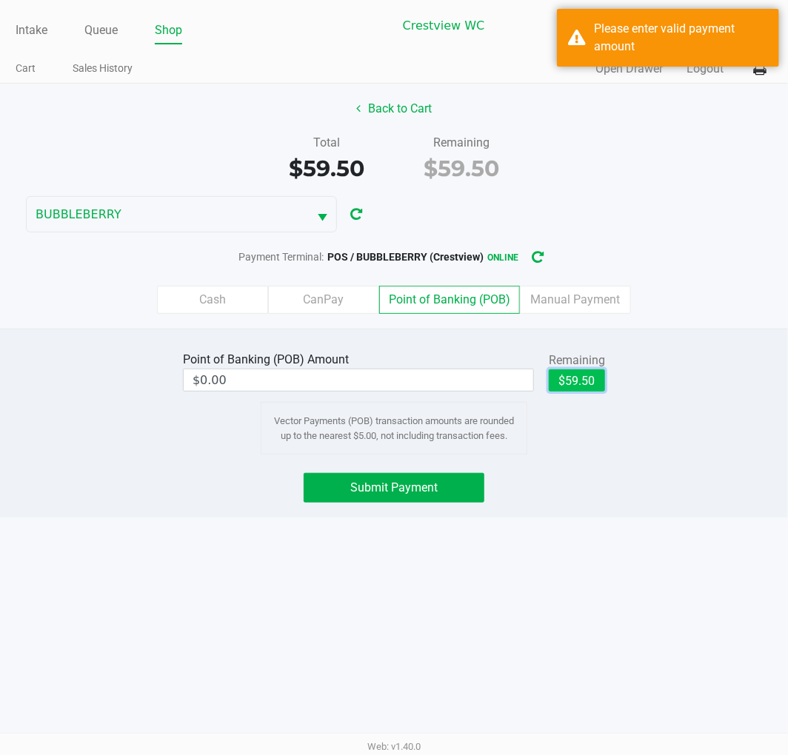
type input "$59.50"
click at [408, 498] on button "Submit Payment" at bounding box center [393, 488] width 181 height 30
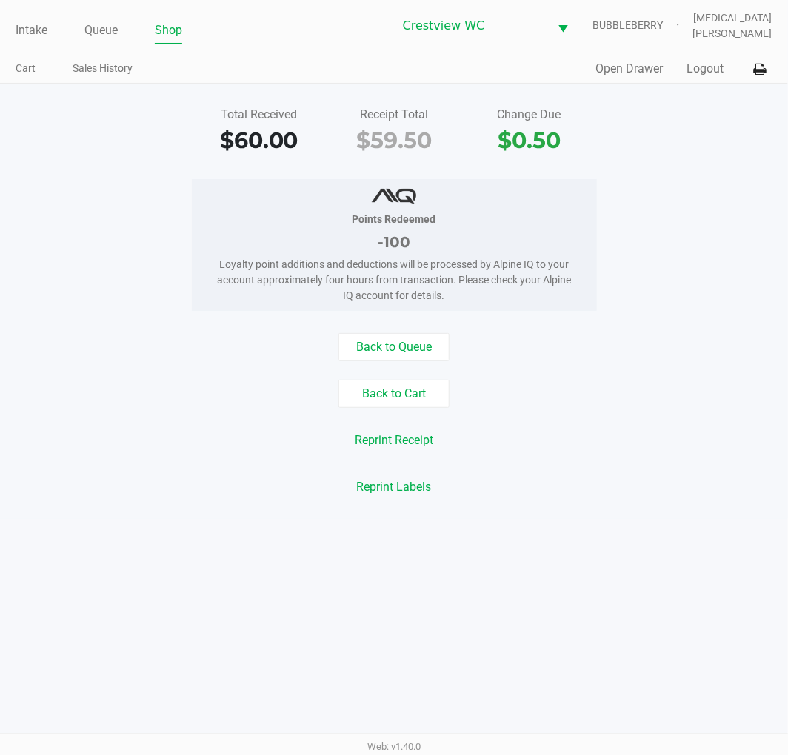
click at [413, 345] on button "Back to Queue" at bounding box center [393, 347] width 111 height 28
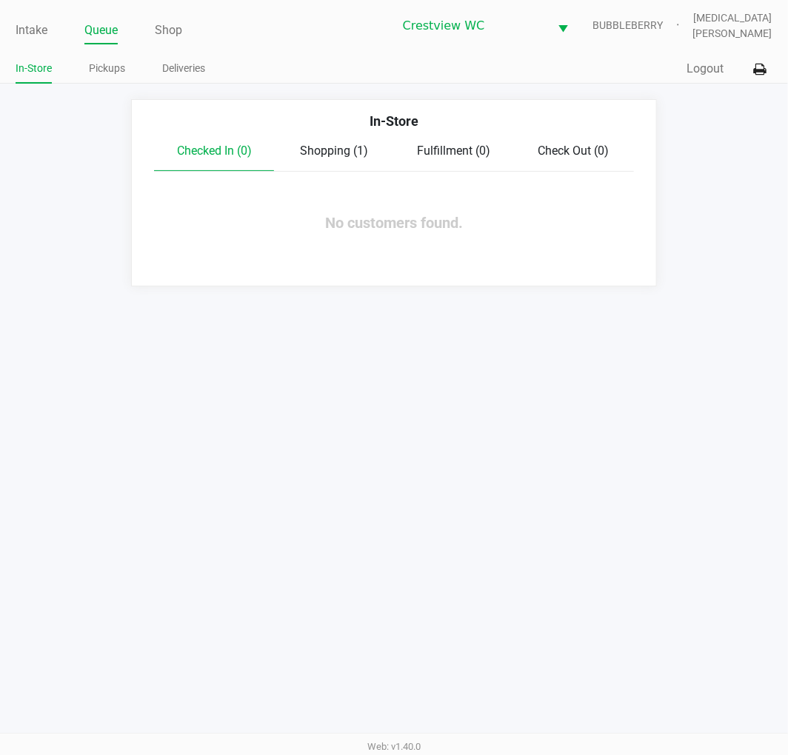
click at [35, 31] on link "Intake" at bounding box center [32, 30] width 32 height 21
click at [311, 47] on div "Intake Queue Shop Crestview WC BUBBLEBERRY Alora Ross In-Store Pickups Deliveri…" at bounding box center [394, 42] width 788 height 84
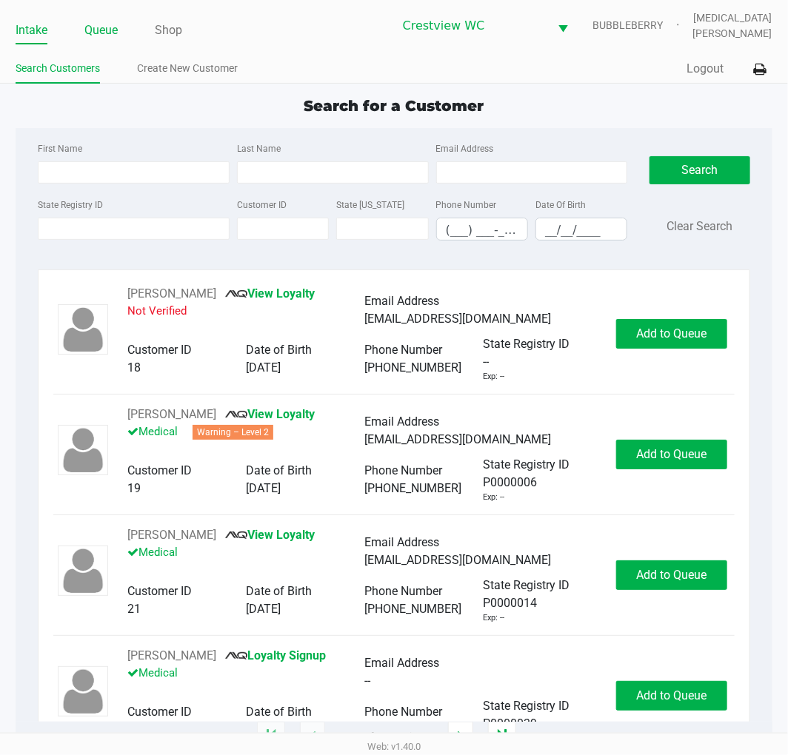
click at [108, 25] on link "Queue" at bounding box center [100, 30] width 33 height 21
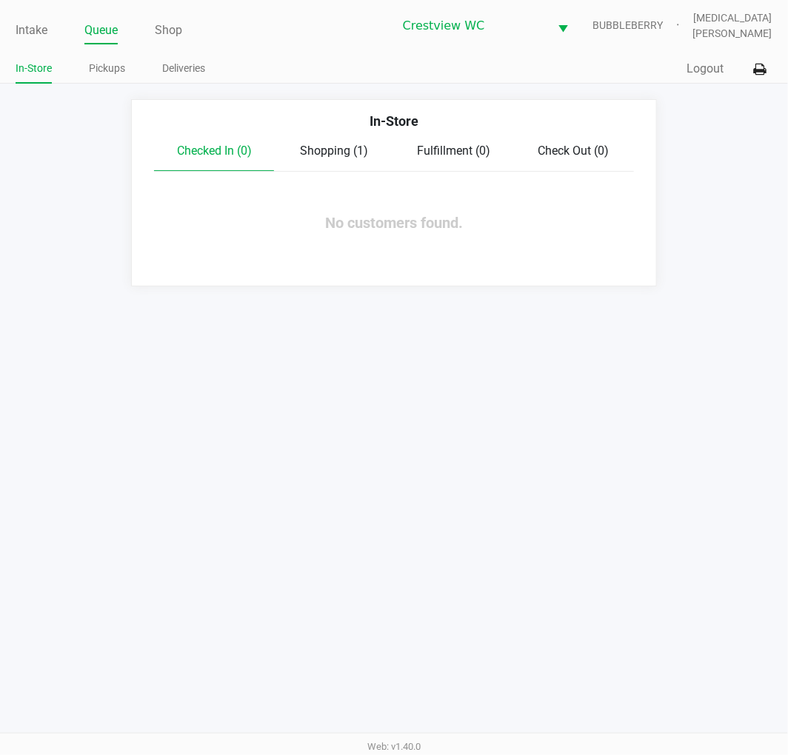
click at [102, 72] on link "Pickups" at bounding box center [107, 68] width 36 height 19
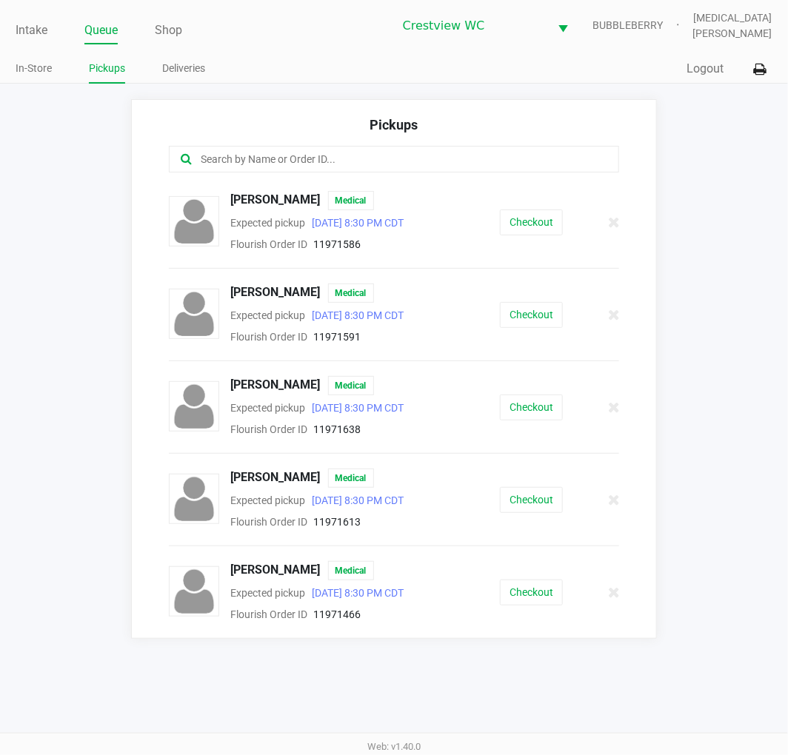
click at [241, 158] on input "text" at bounding box center [390, 159] width 383 height 17
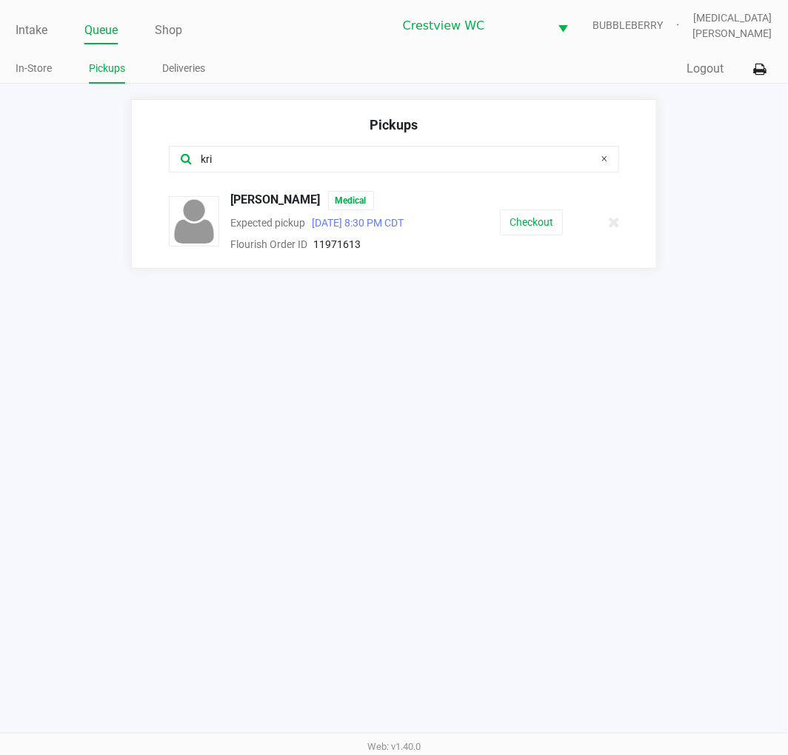
type input "kri"
click at [523, 223] on button "Checkout" at bounding box center [531, 222] width 63 height 26
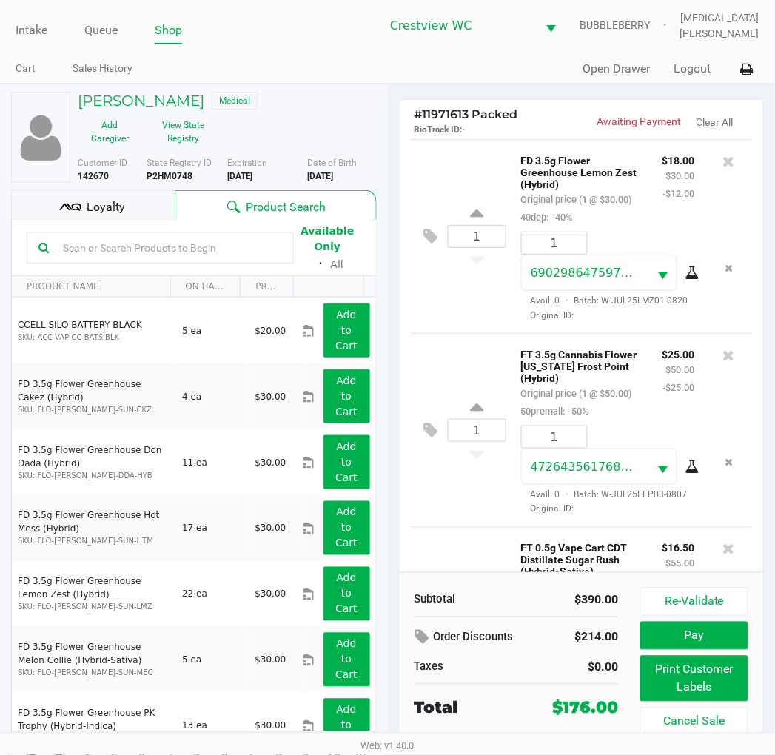
click at [122, 210] on span "Loyalty" at bounding box center [106, 207] width 38 height 18
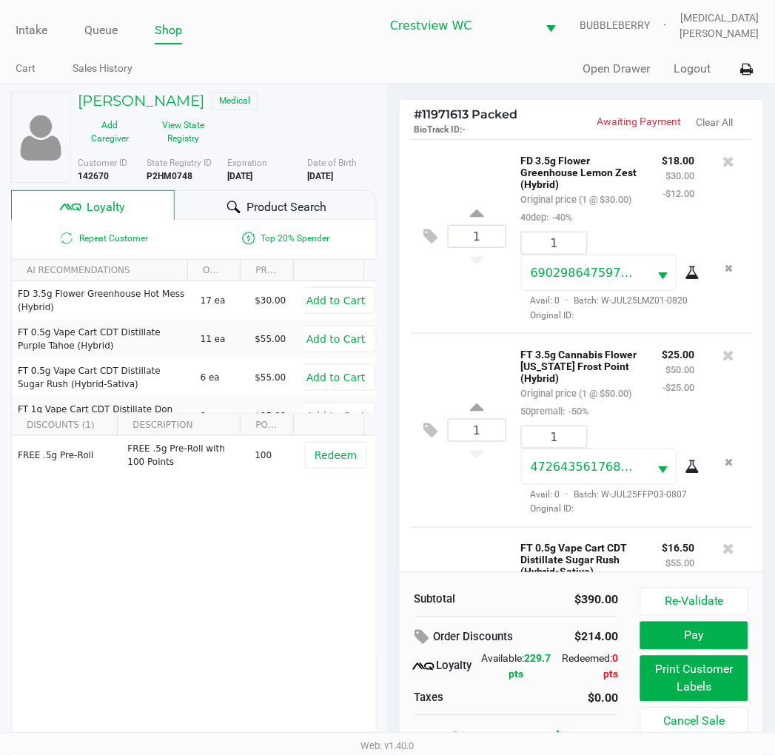
click at [278, 657] on div "FREE .5g Pre-Roll FREE .5g Pre-Roll with 100 Points 100 Redeem" at bounding box center [194, 547] width 364 height 223
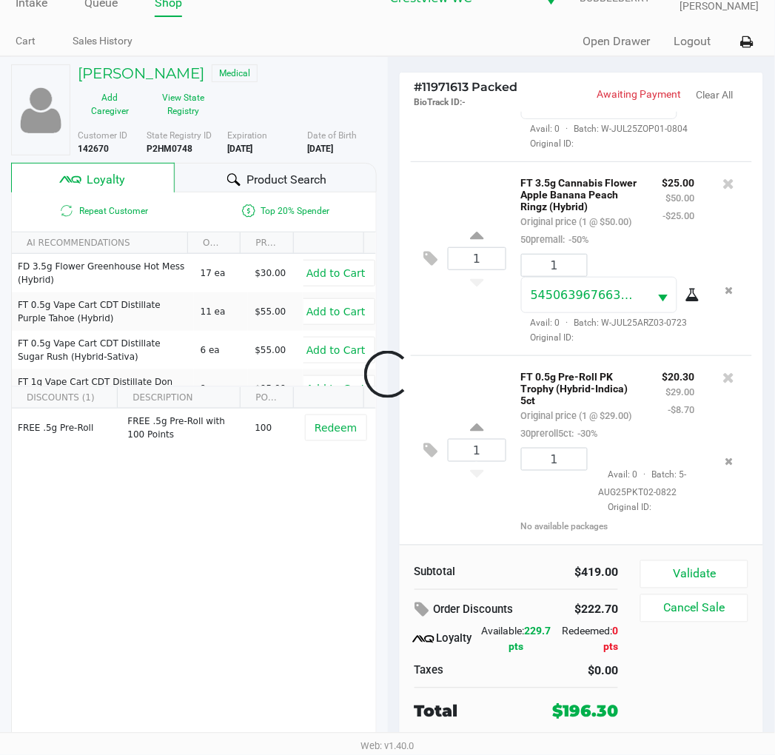
scroll to position [1564, 0]
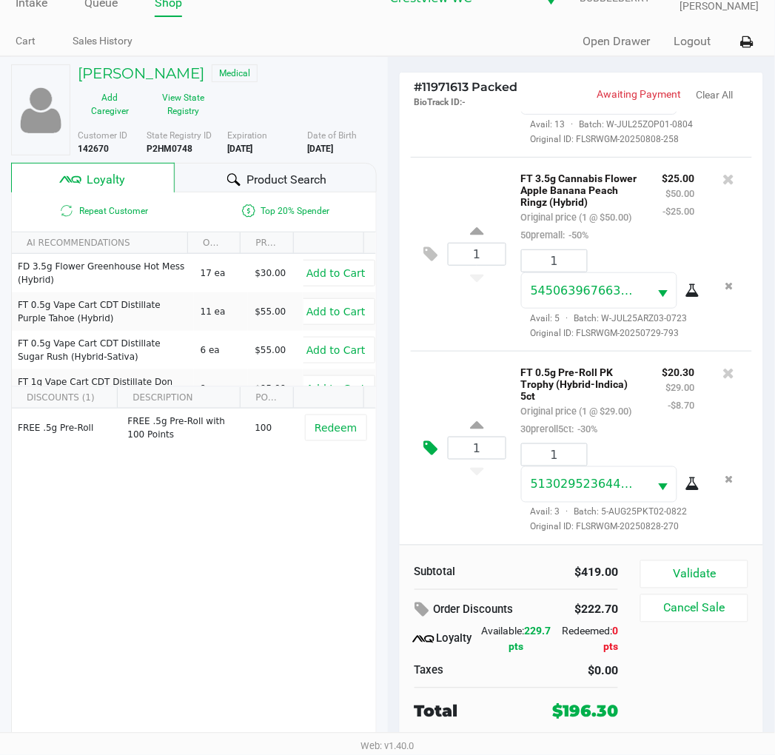
click at [429, 453] on icon at bounding box center [431, 448] width 14 height 17
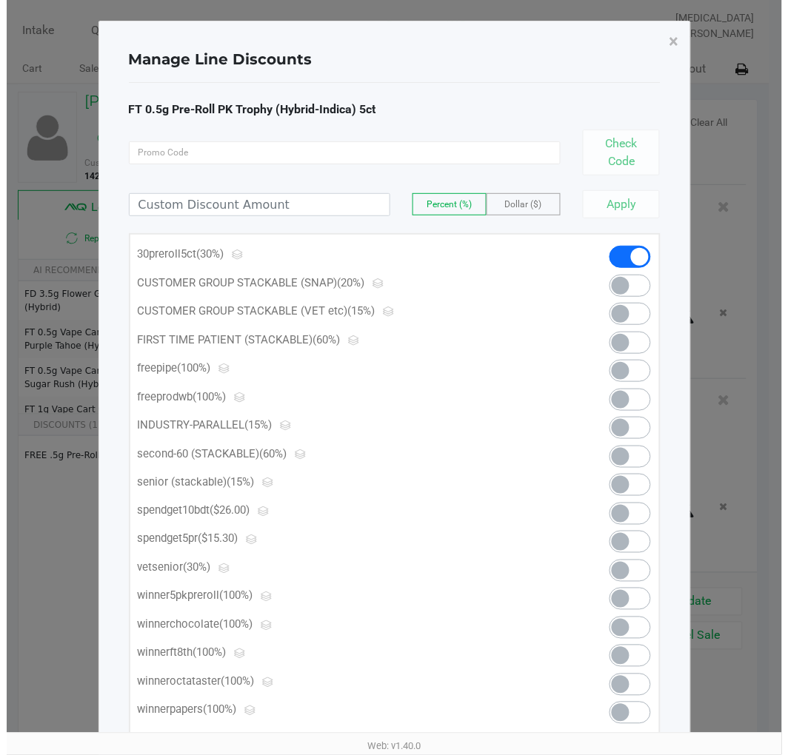
scroll to position [0, 0]
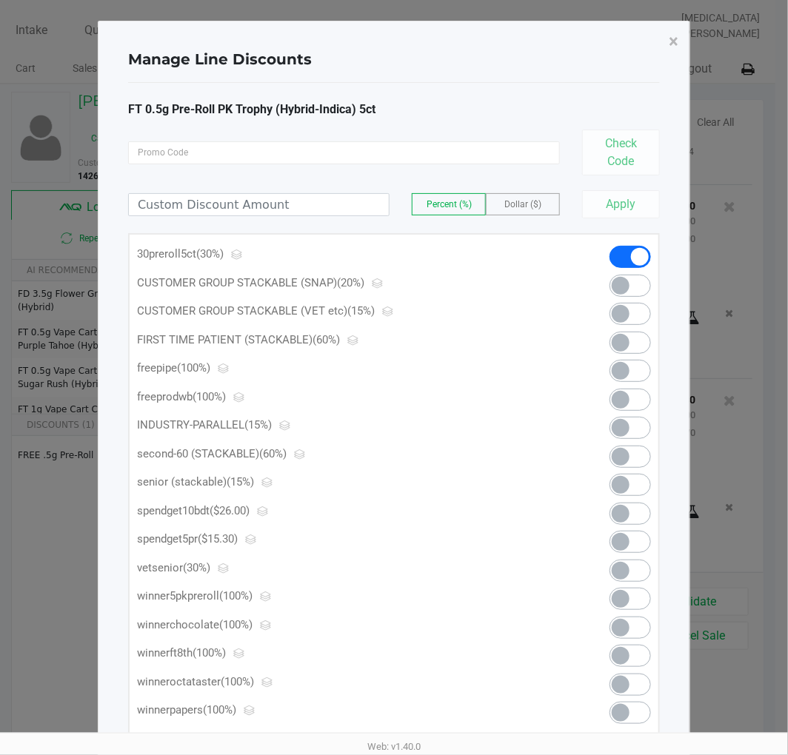
click at [627, 548] on span at bounding box center [629, 542] width 41 height 22
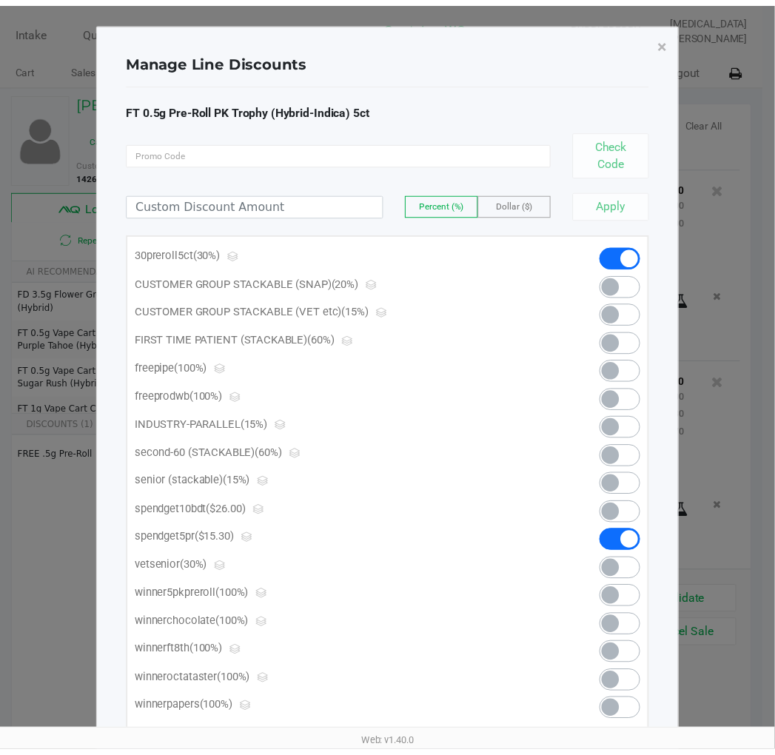
scroll to position [1587, 0]
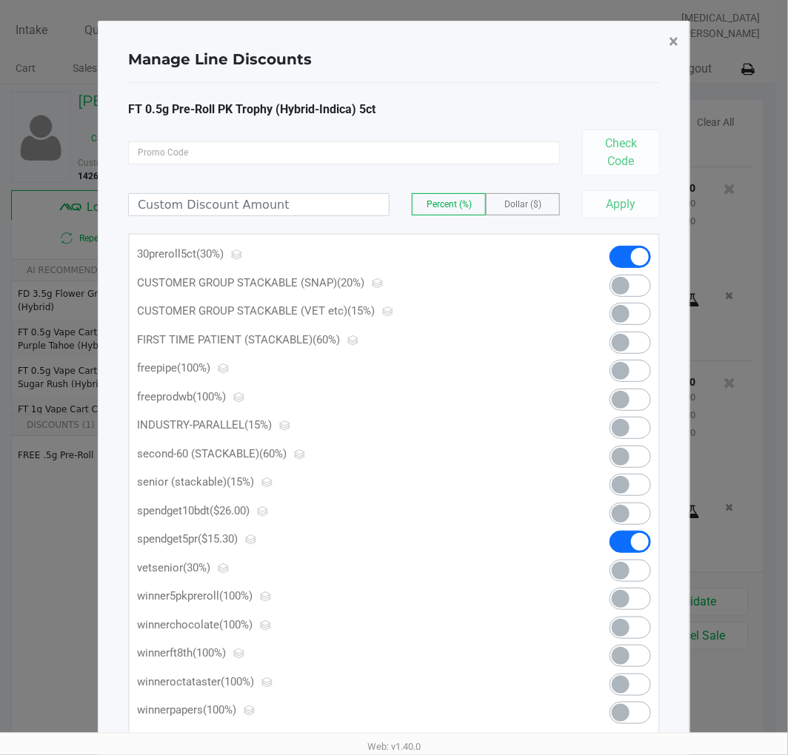
click at [671, 56] on button "×" at bounding box center [673, 41] width 33 height 41
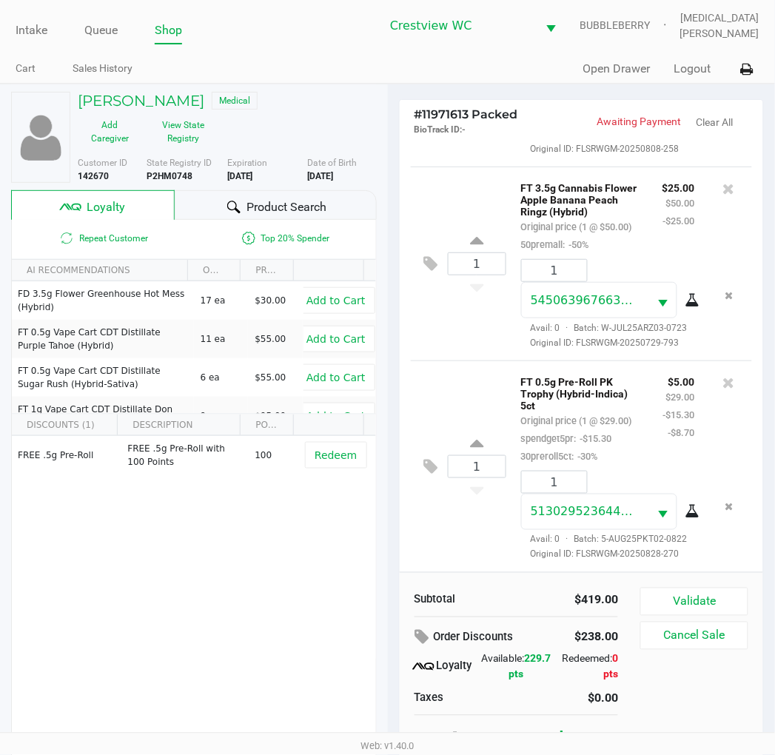
scroll to position [27, 0]
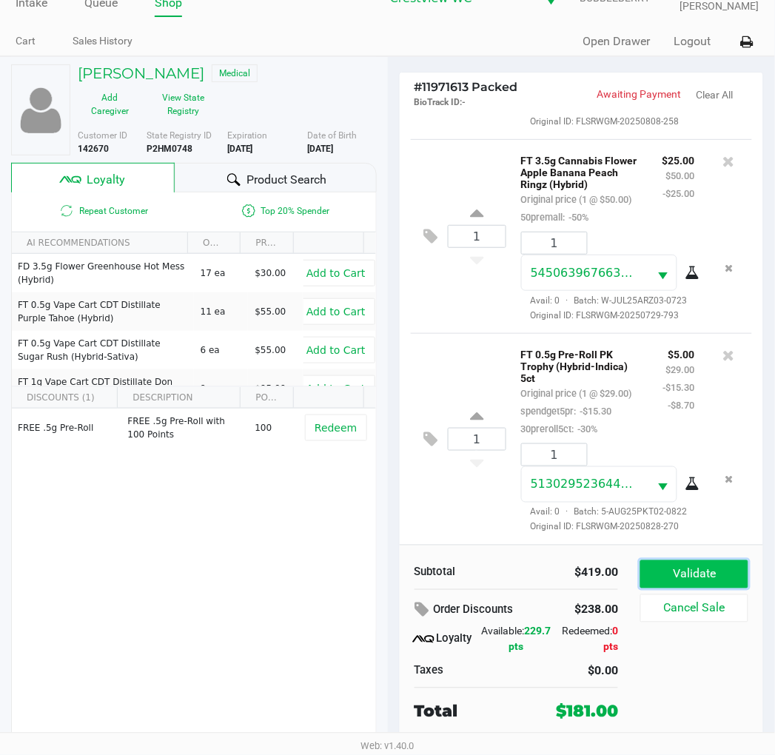
click at [707, 577] on button "Validate" at bounding box center [693, 574] width 107 height 28
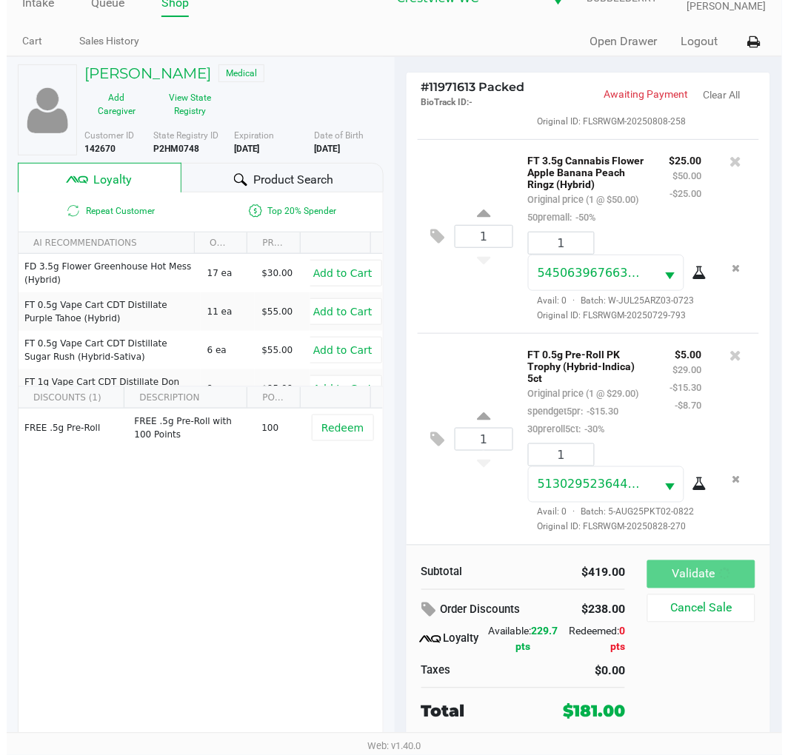
scroll to position [1604, 0]
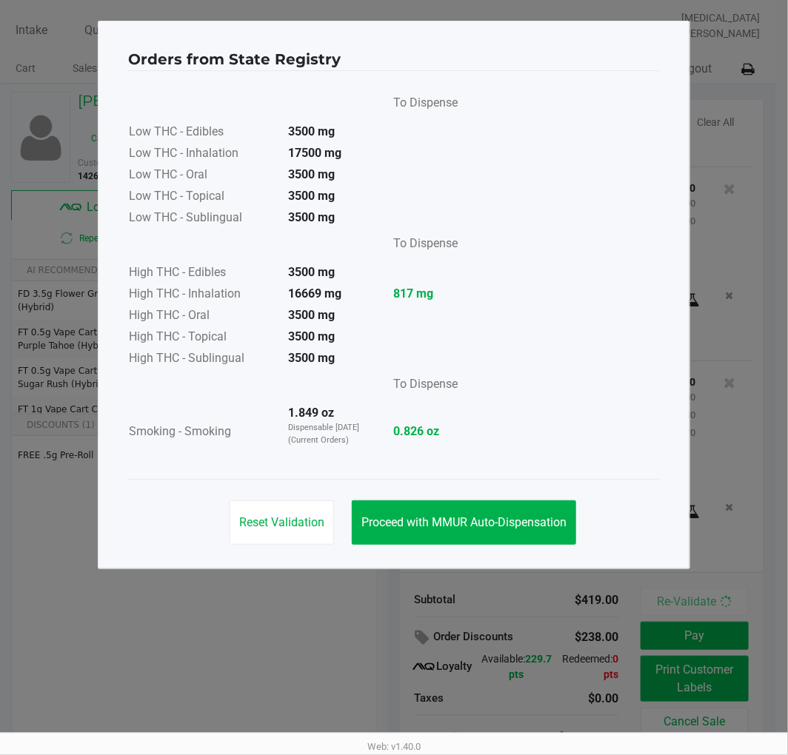
click at [502, 513] on button "Proceed with MMUR Auto-Dispensation" at bounding box center [464, 522] width 224 height 44
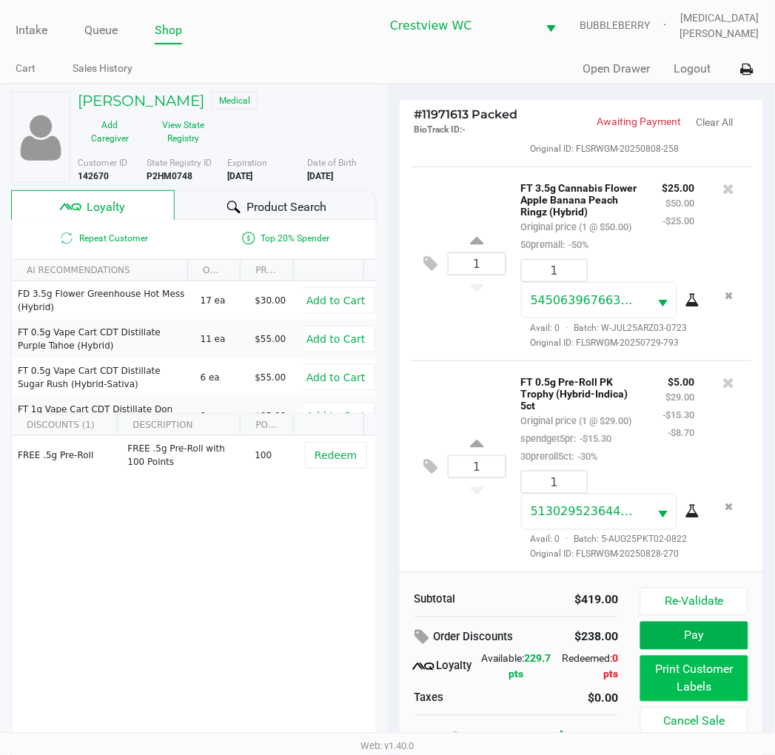
click at [692, 678] on button "Print Customer Labels" at bounding box center [693, 679] width 107 height 46
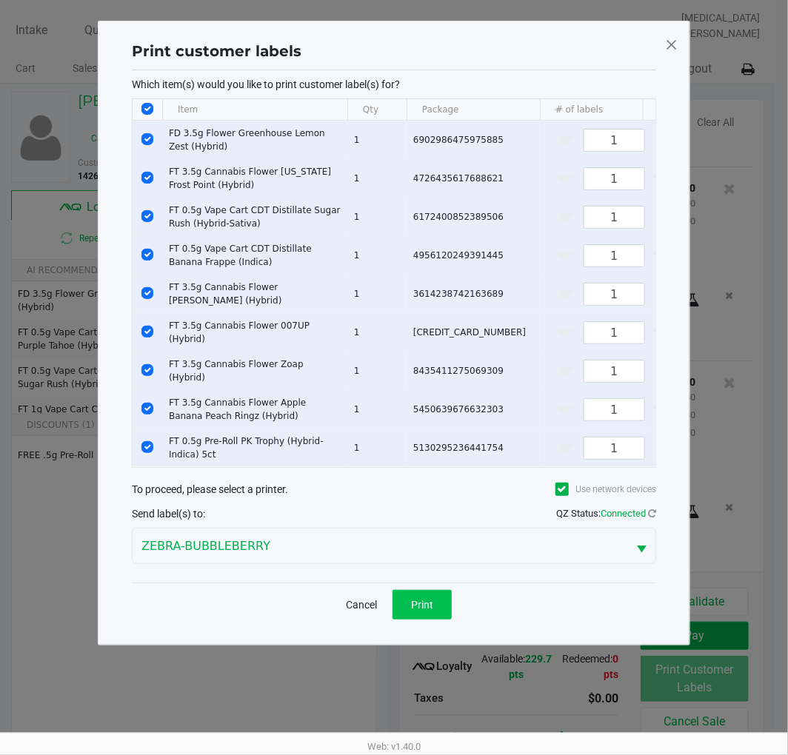
click at [437, 602] on button "Print" at bounding box center [421, 605] width 59 height 30
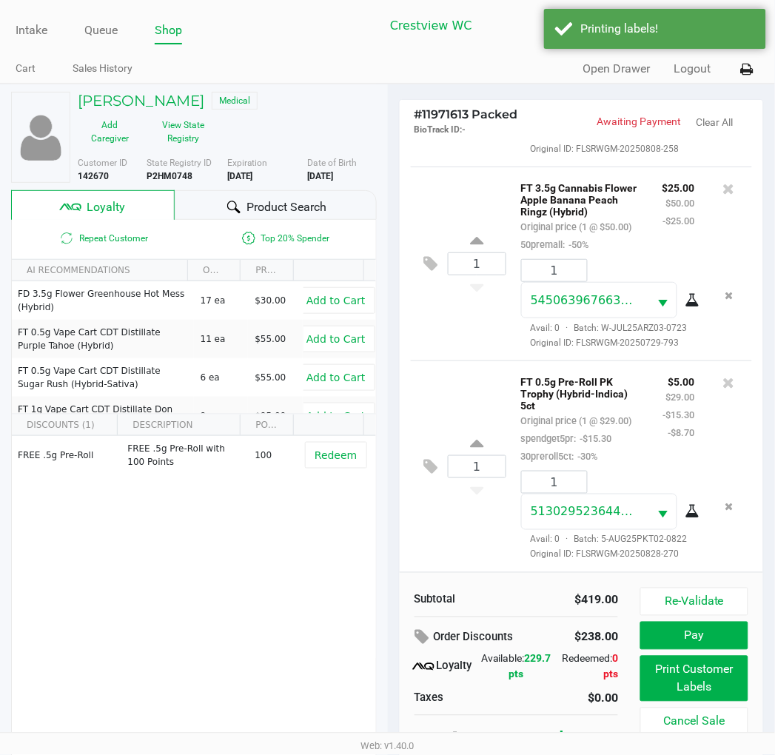
click at [708, 633] on button "Pay" at bounding box center [693, 636] width 107 height 28
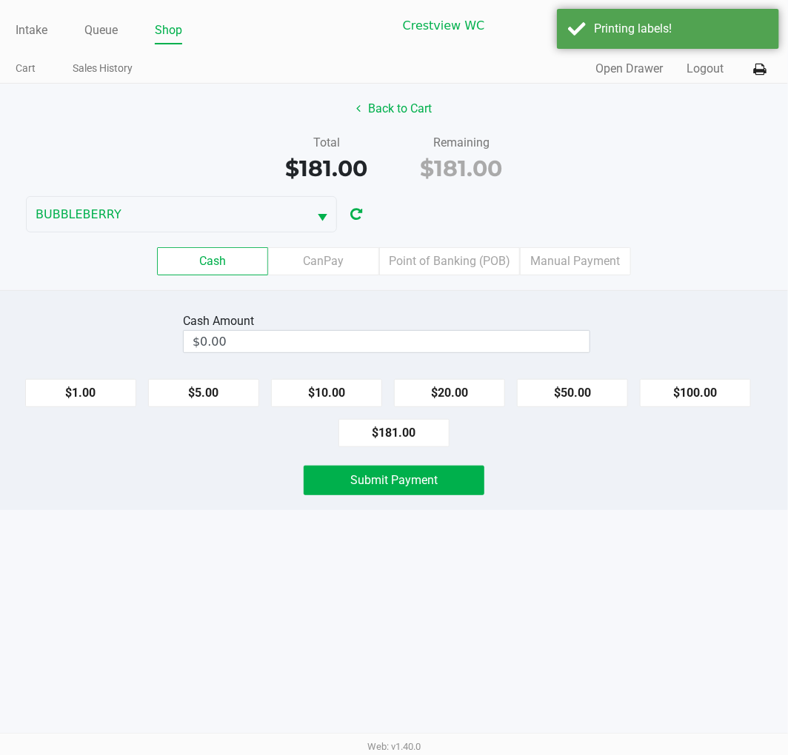
click at [339, 261] on label "CanPay" at bounding box center [323, 261] width 111 height 28
click at [0, 0] on 2 "CanPay" at bounding box center [0, 0] width 0 height 0
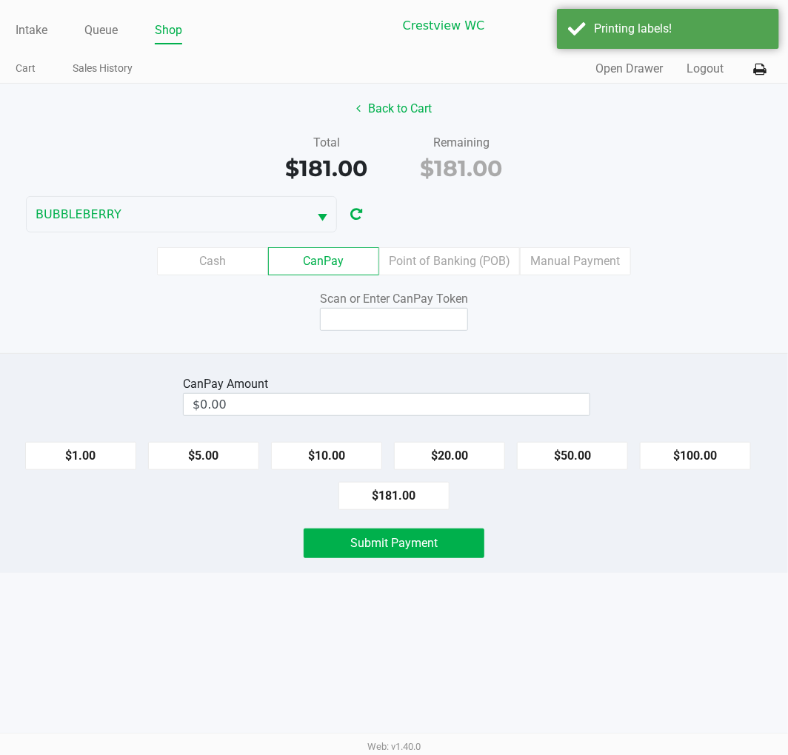
click at [405, 498] on button "$181.00" at bounding box center [393, 496] width 111 height 28
type input "$181.00"
click at [403, 323] on input at bounding box center [394, 319] width 148 height 23
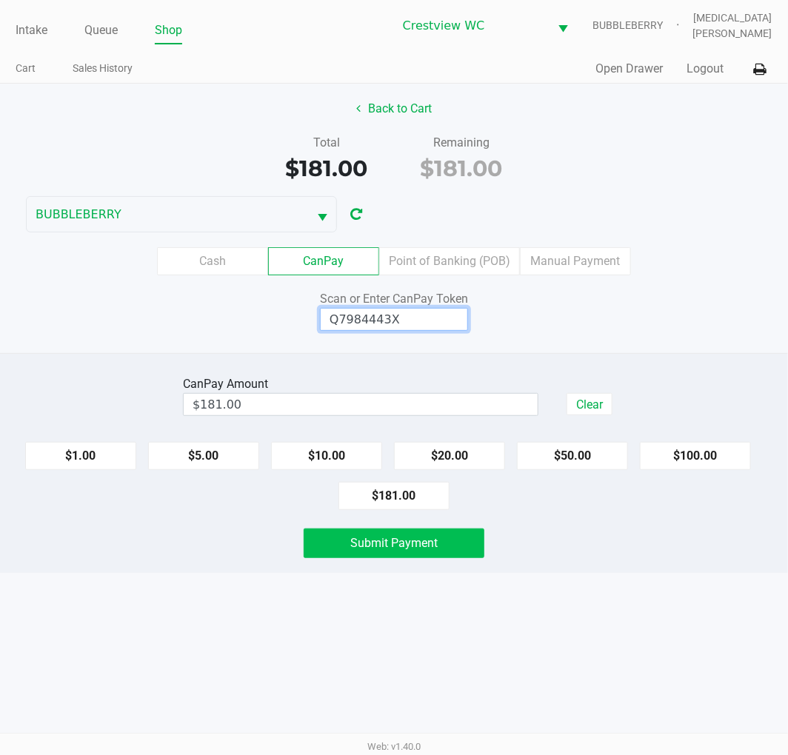
type input "Q7984443X"
click at [411, 546] on span "Submit Payment" at bounding box center [393, 543] width 87 height 14
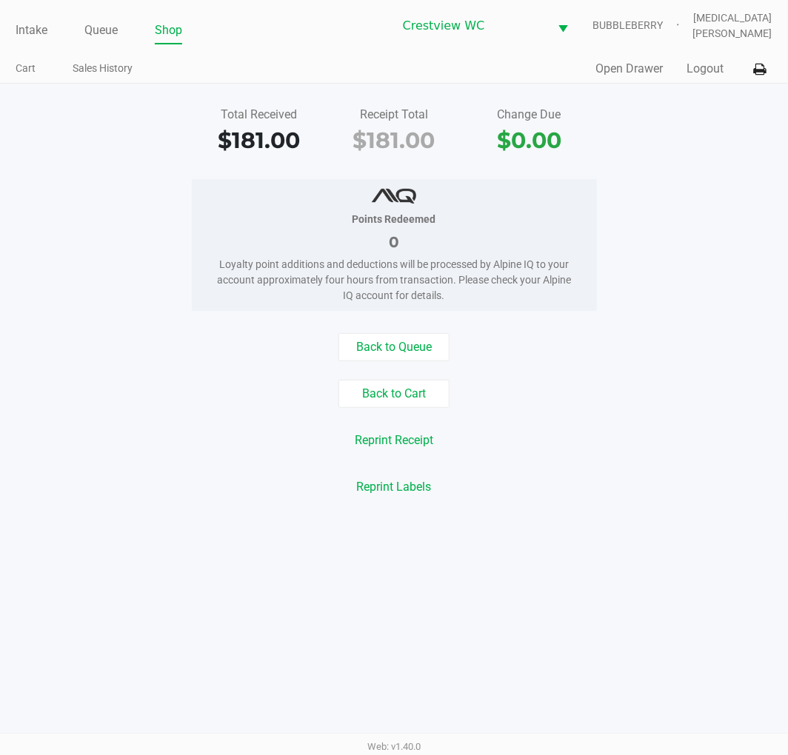
click at [608, 200] on div "Points Redeemed 0 Loyalty point additions and deductions will be processed by A…" at bounding box center [394, 245] width 810 height 132
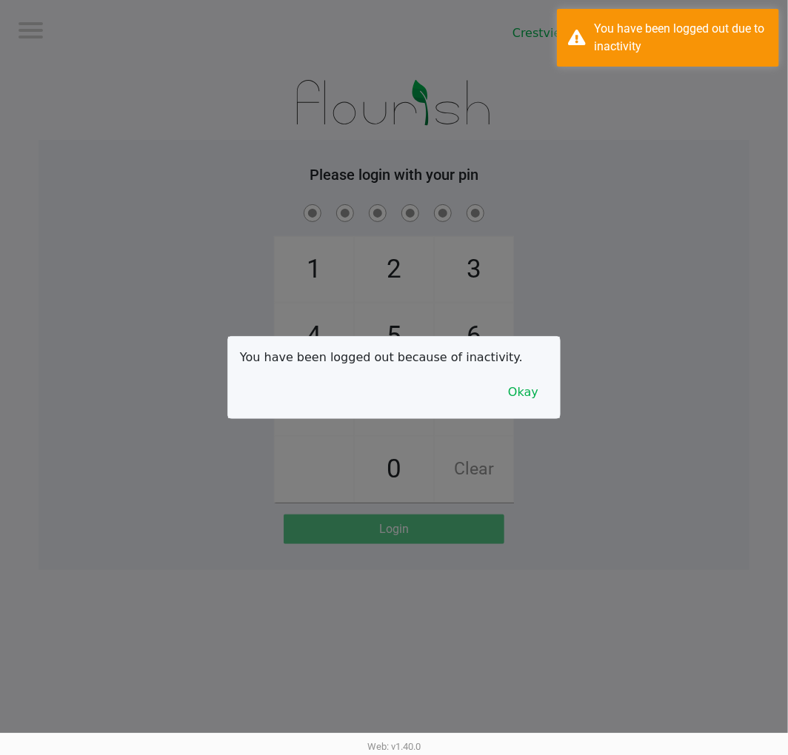
click at [376, 346] on div "You have been logged out because of inactivity. Okay" at bounding box center [394, 377] width 332 height 81
drag, startPoint x: 512, startPoint y: 394, endPoint x: 561, endPoint y: 367, distance: 55.6
click at [513, 393] on button "Okay" at bounding box center [523, 392] width 50 height 28
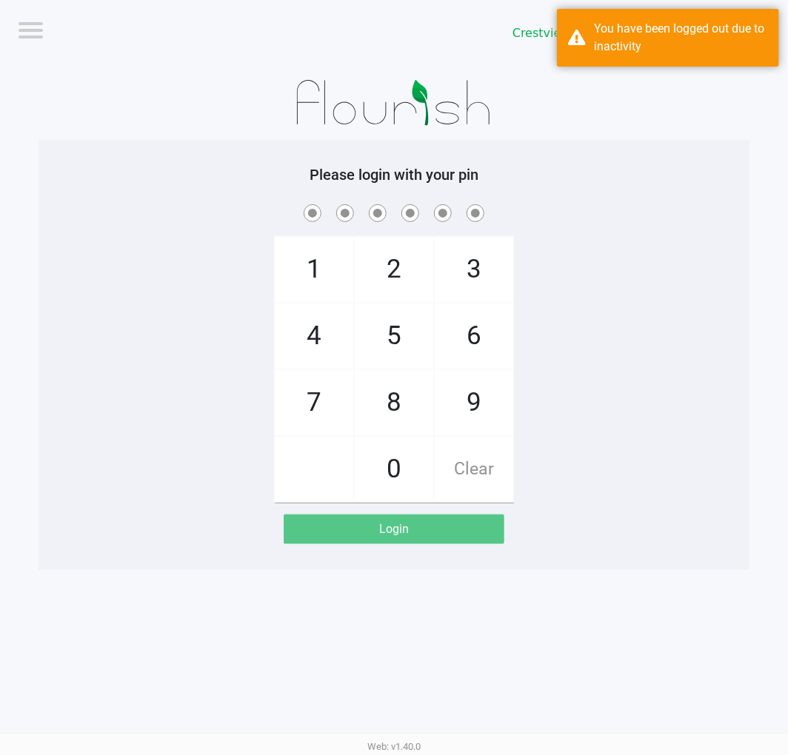
click at [561, 367] on div "1 4 7 2 5 8 0 3 6 9 Clear" at bounding box center [393, 351] width 711 height 301
checkbox input "true"
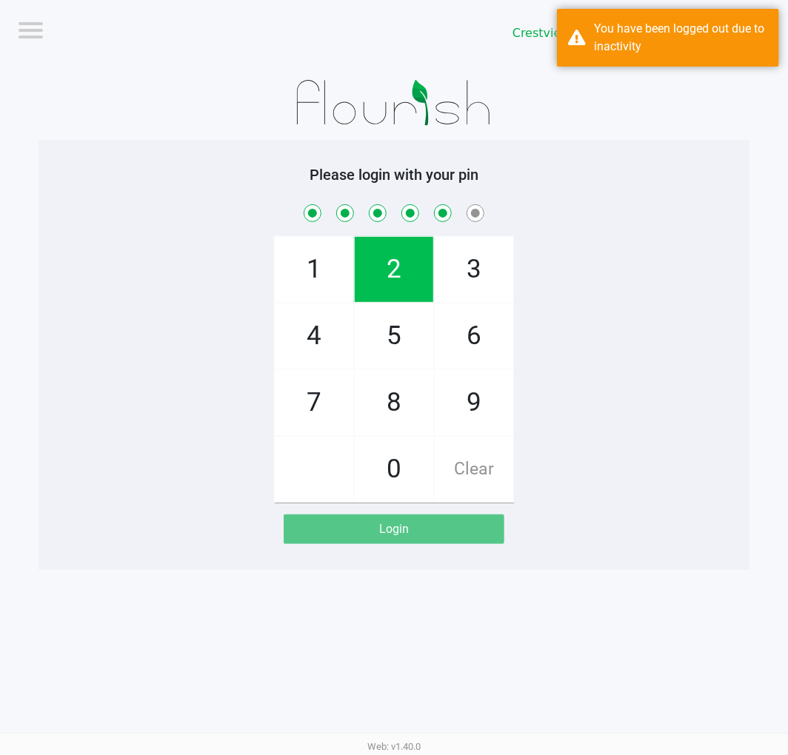
checkbox input "true"
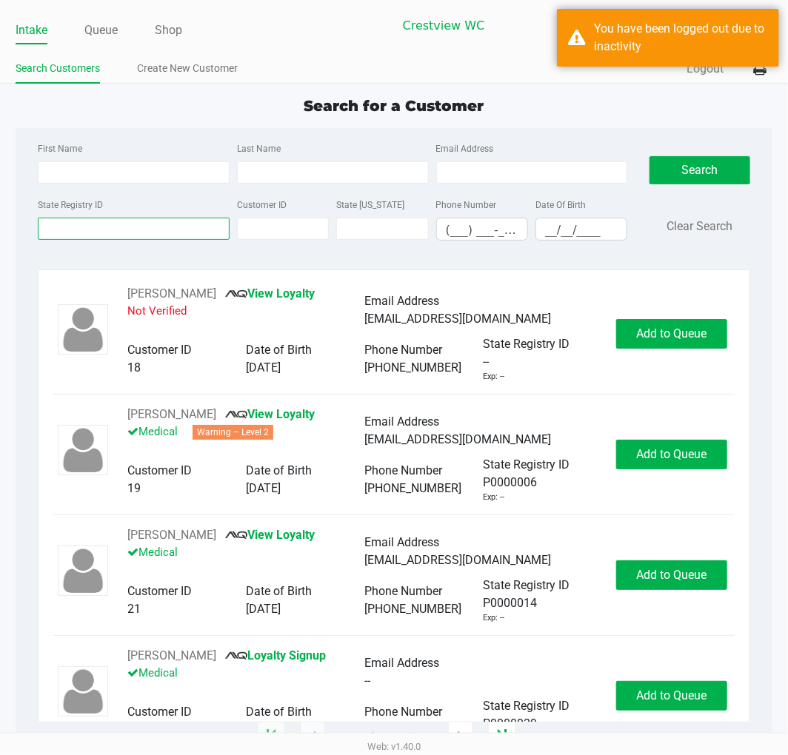
click at [115, 225] on input "State Registry ID" at bounding box center [134, 229] width 192 height 22
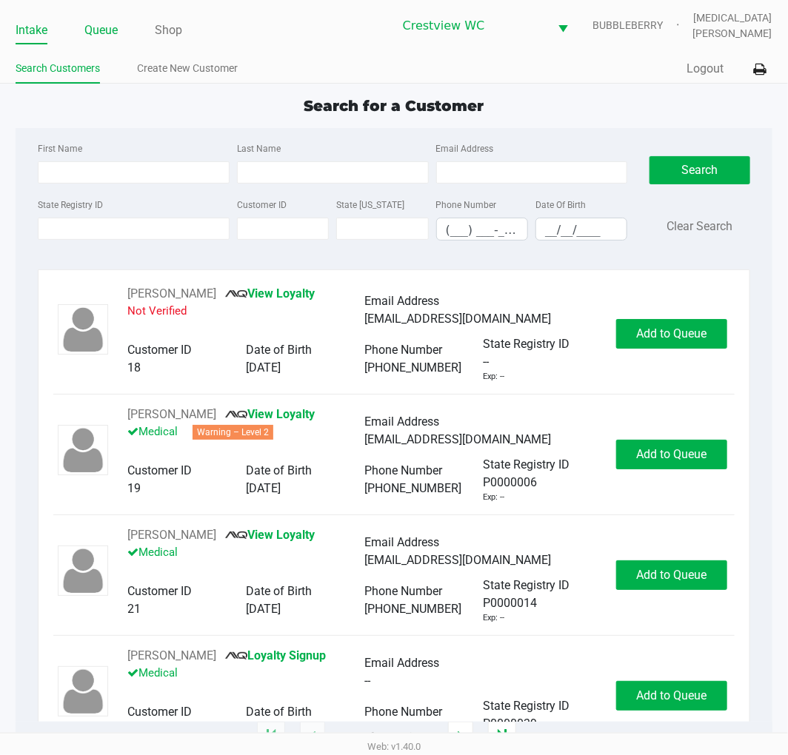
click at [113, 30] on link "Queue" at bounding box center [100, 30] width 33 height 21
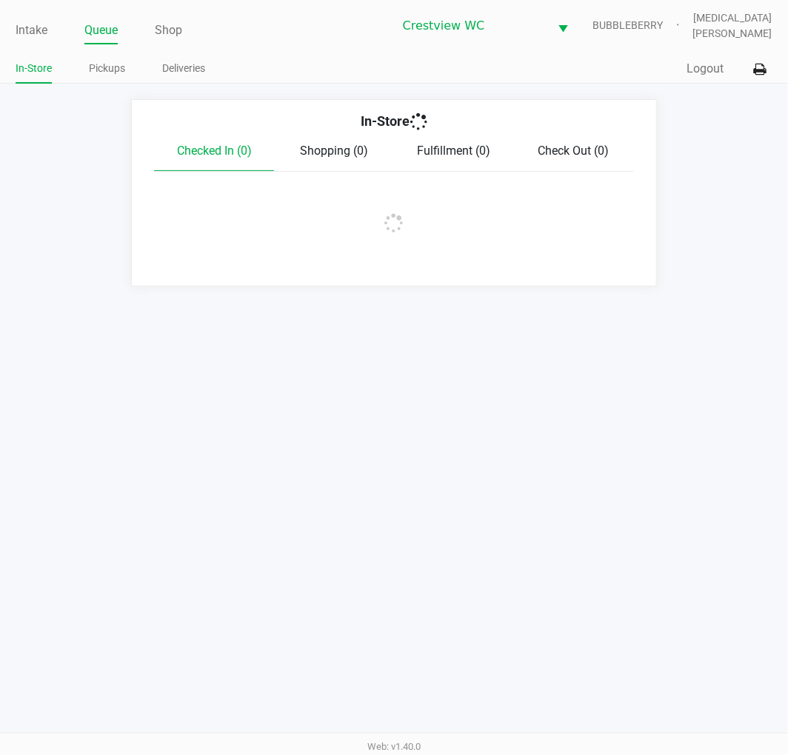
click at [115, 71] on link "Pickups" at bounding box center [107, 68] width 36 height 19
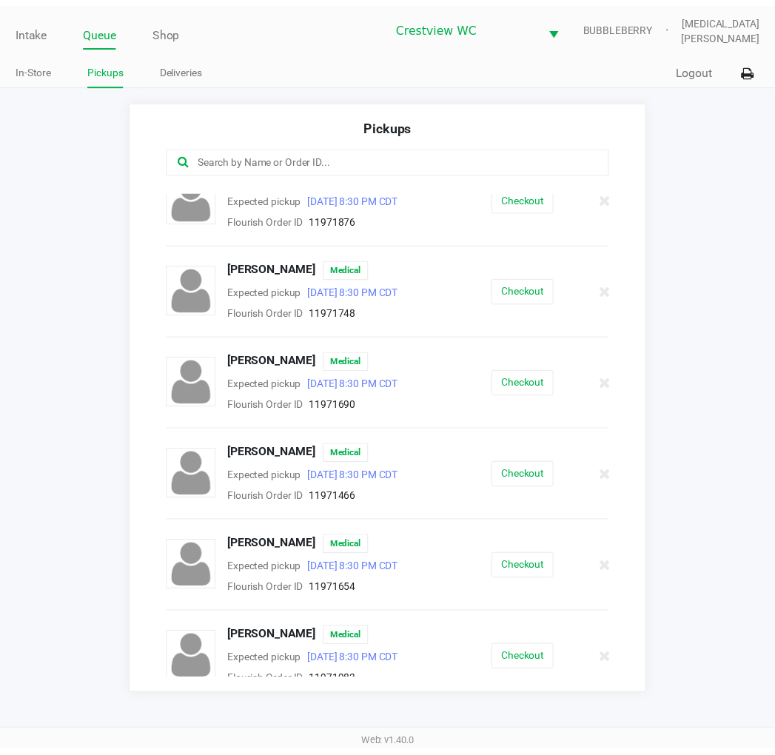
scroll to position [591, 0]
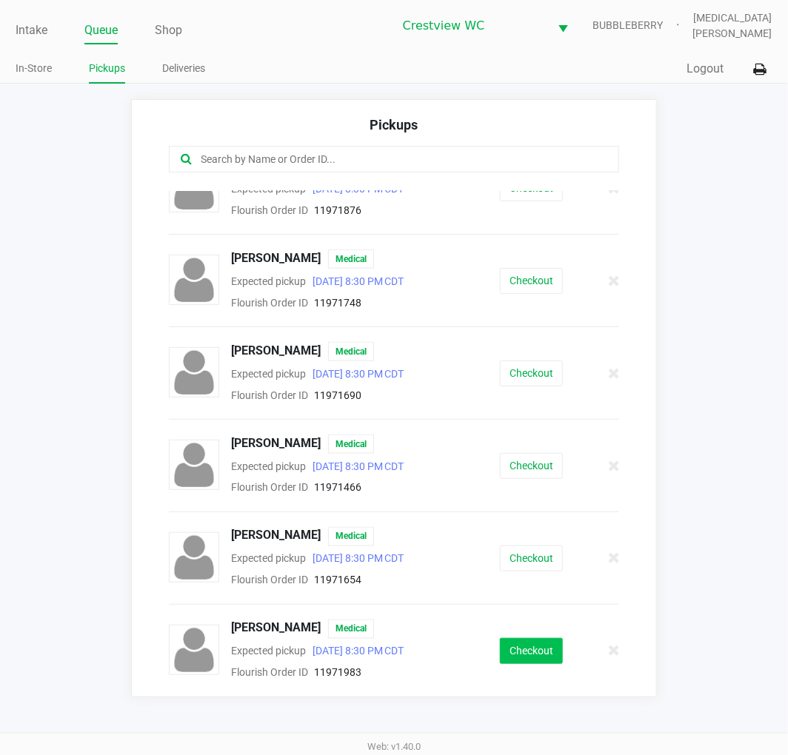
click at [514, 654] on button "Checkout" at bounding box center [531, 651] width 63 height 26
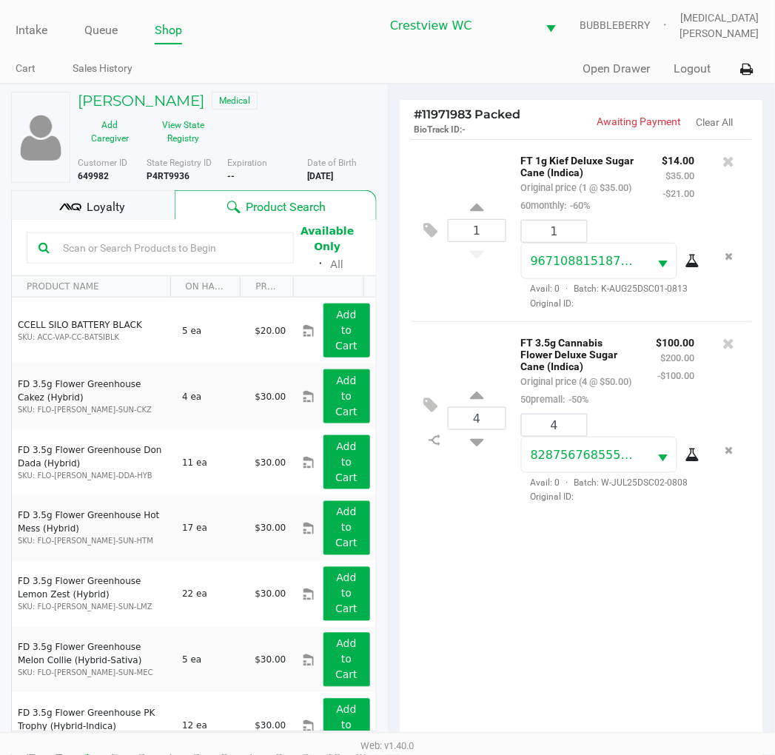
click at [107, 209] on span "Loyalty" at bounding box center [106, 207] width 38 height 18
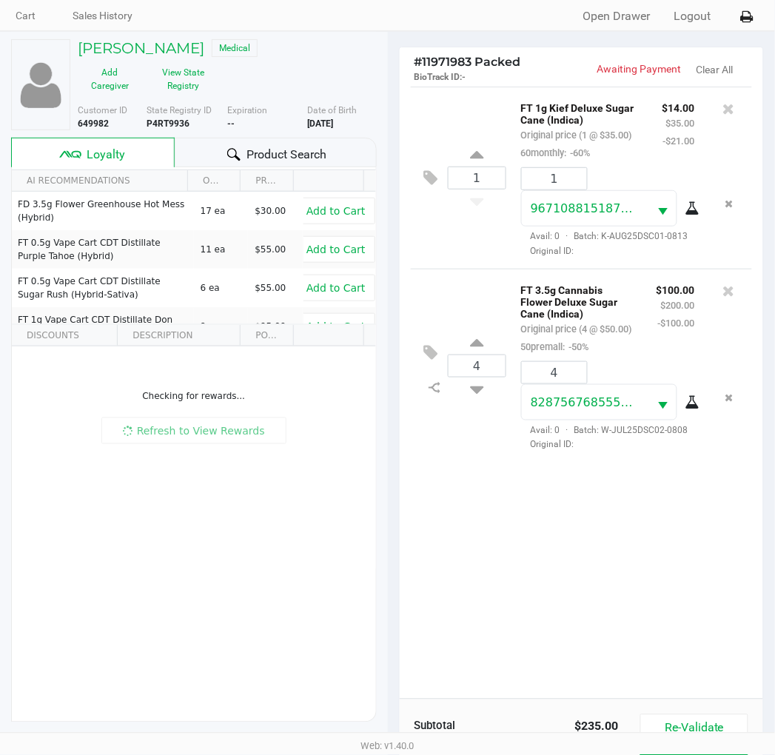
scroll to position [98, 0]
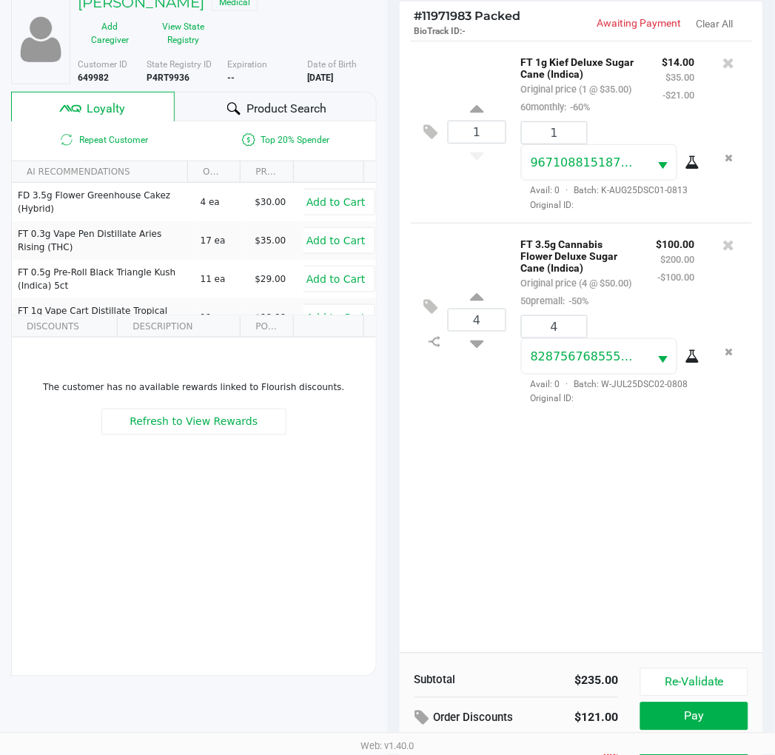
click at [497, 537] on div "1 FT 1g Kief Deluxe Sugar Cane (Indica) Original price (1 @ $35.00) 60monthly: …" at bounding box center [582, 347] width 364 height 612
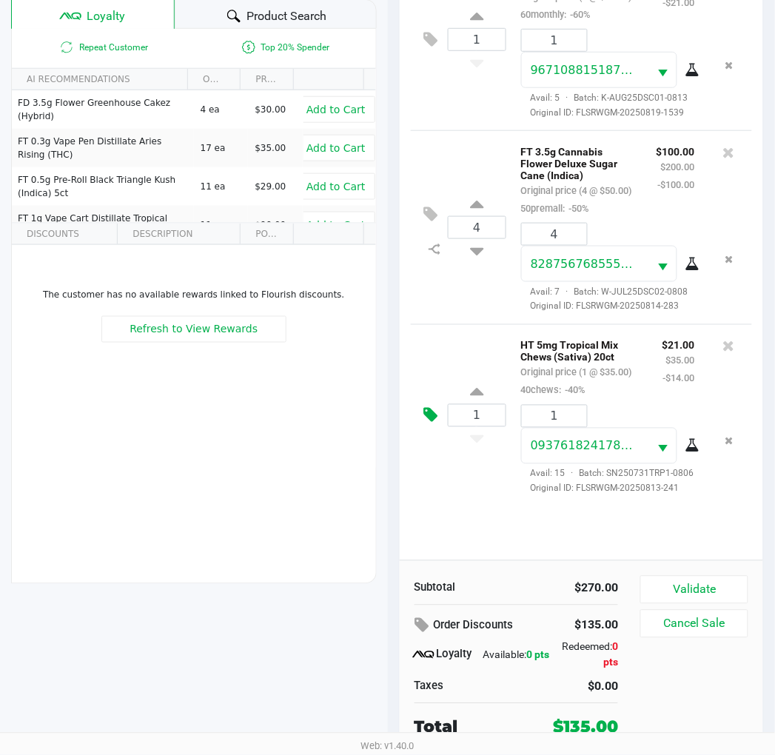
click at [424, 424] on icon at bounding box center [431, 415] width 14 height 17
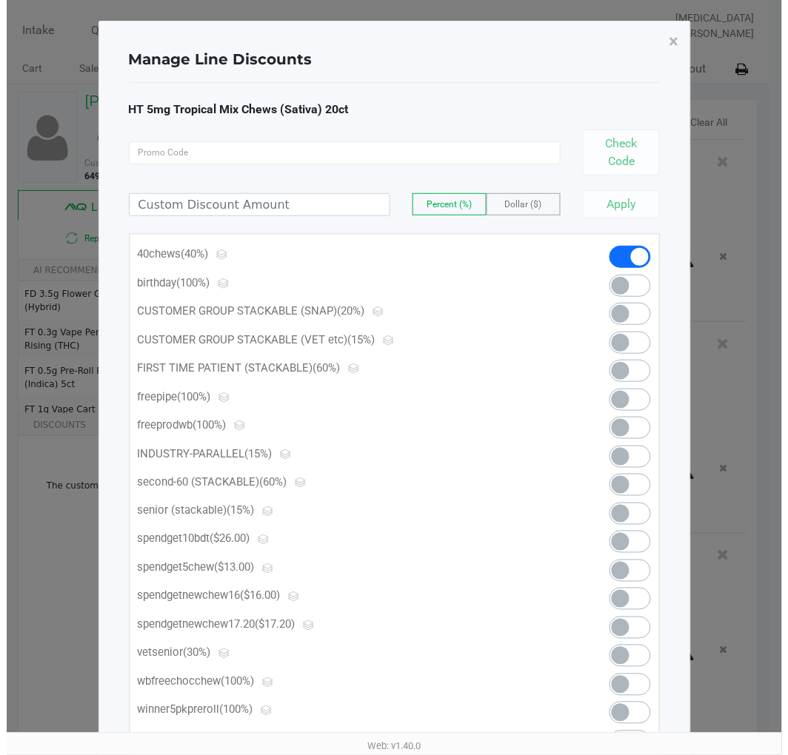
scroll to position [0, 0]
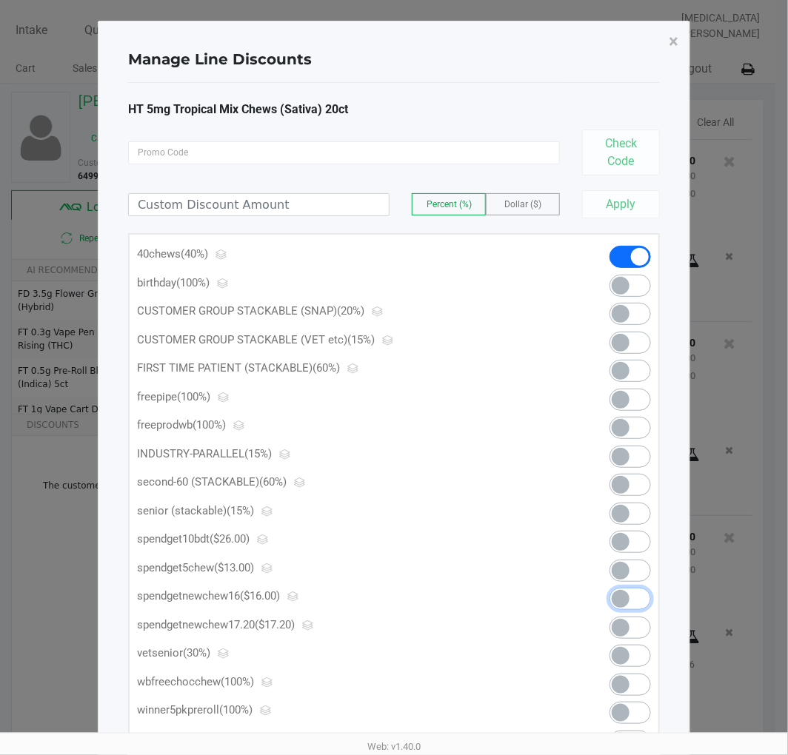
click at [631, 596] on span at bounding box center [629, 599] width 41 height 22
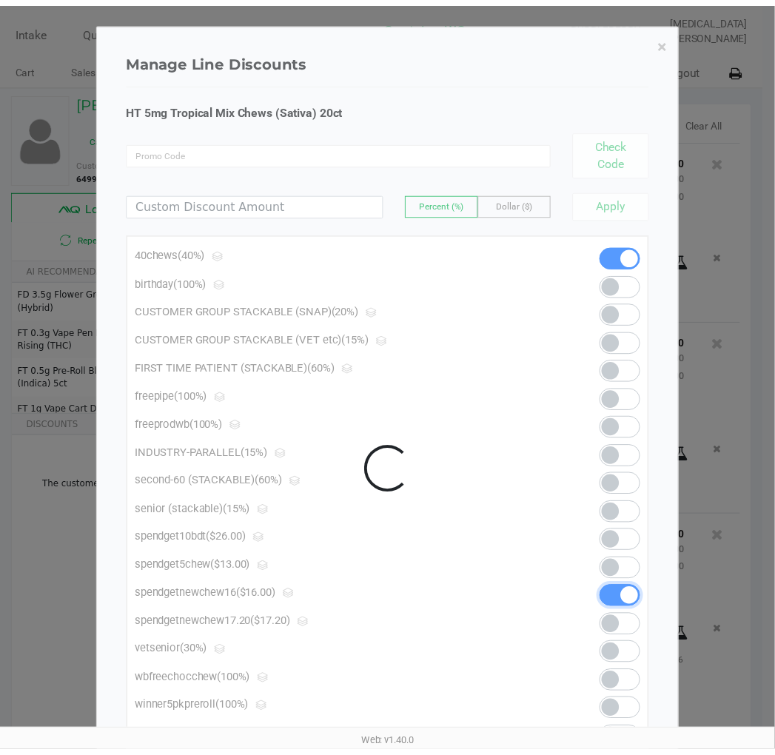
scroll to position [56, 0]
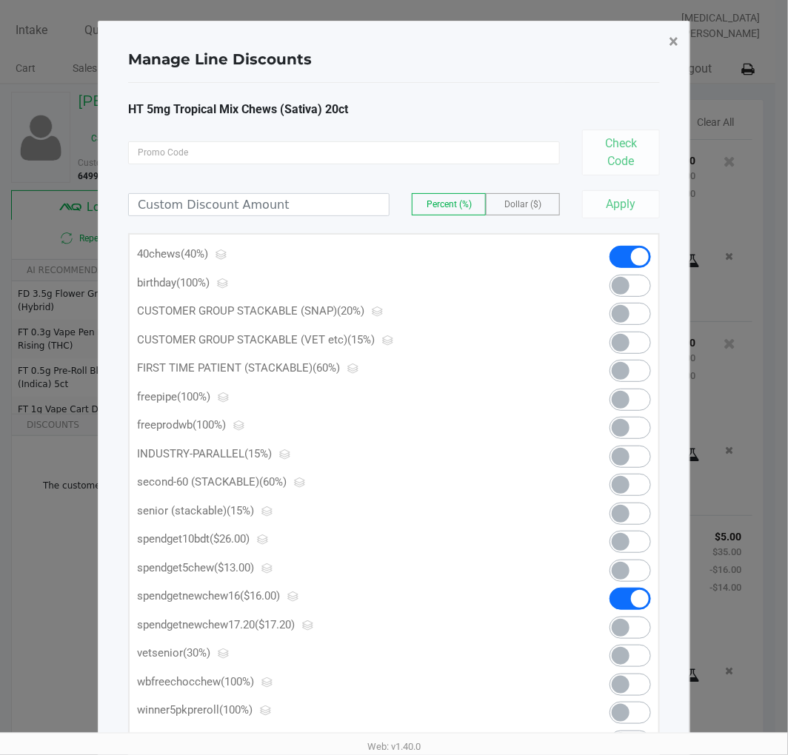
click at [669, 45] on span "×" at bounding box center [673, 41] width 10 height 21
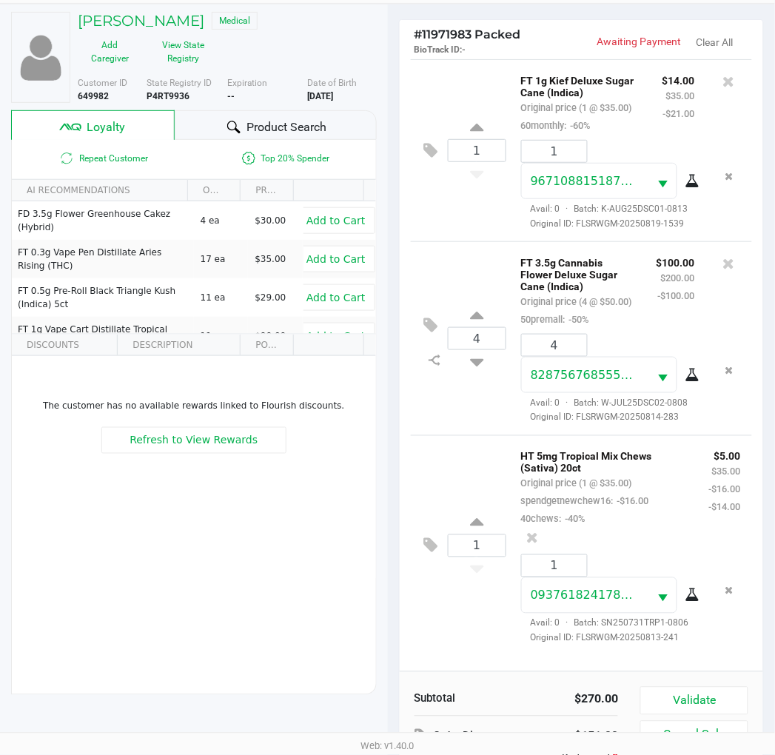
scroll to position [191, 0]
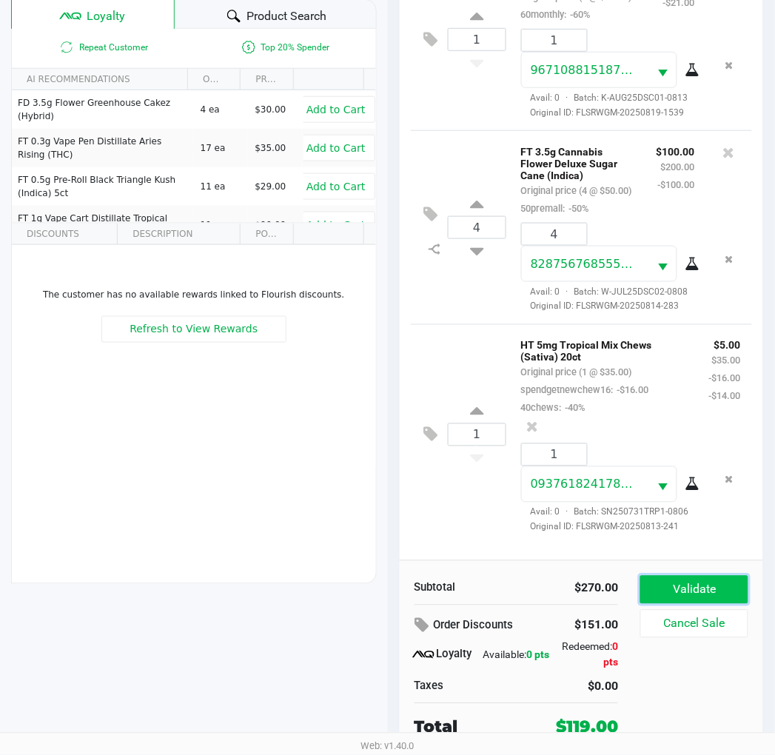
click at [722, 597] on button "Validate" at bounding box center [693, 590] width 107 height 28
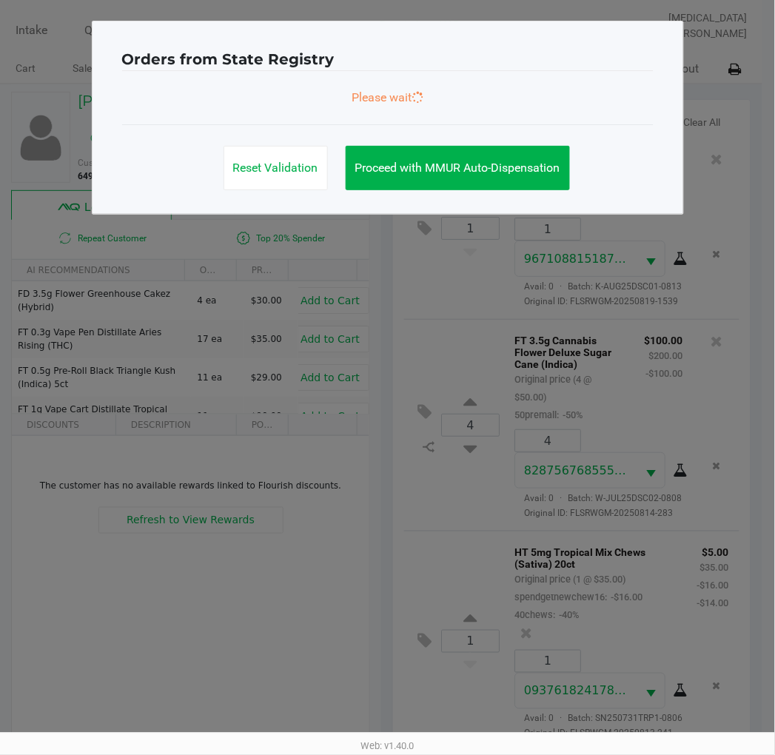
scroll to position [0, 0]
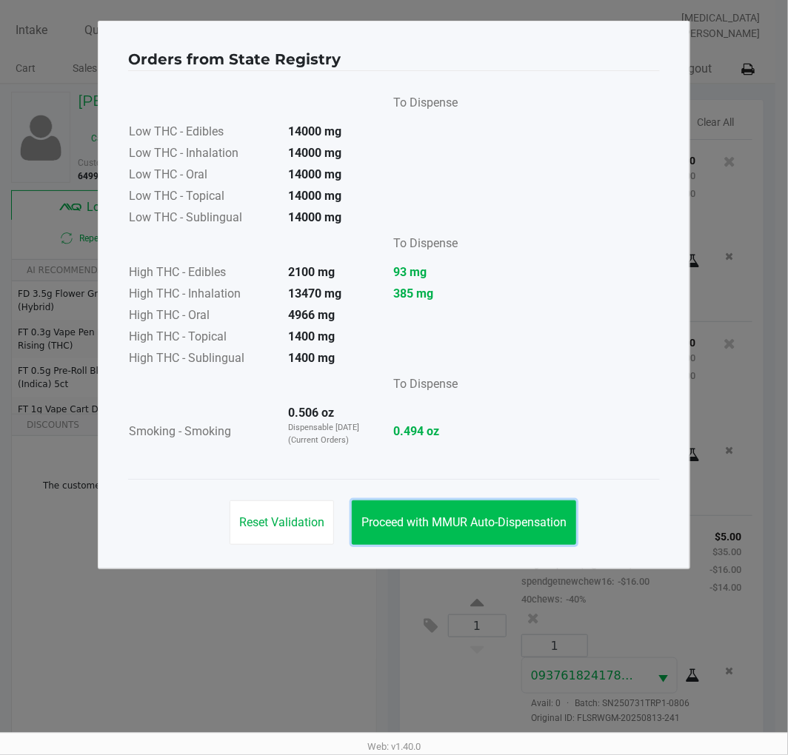
click at [472, 520] on span "Proceed with MMUR Auto-Dispensation" at bounding box center [463, 522] width 205 height 14
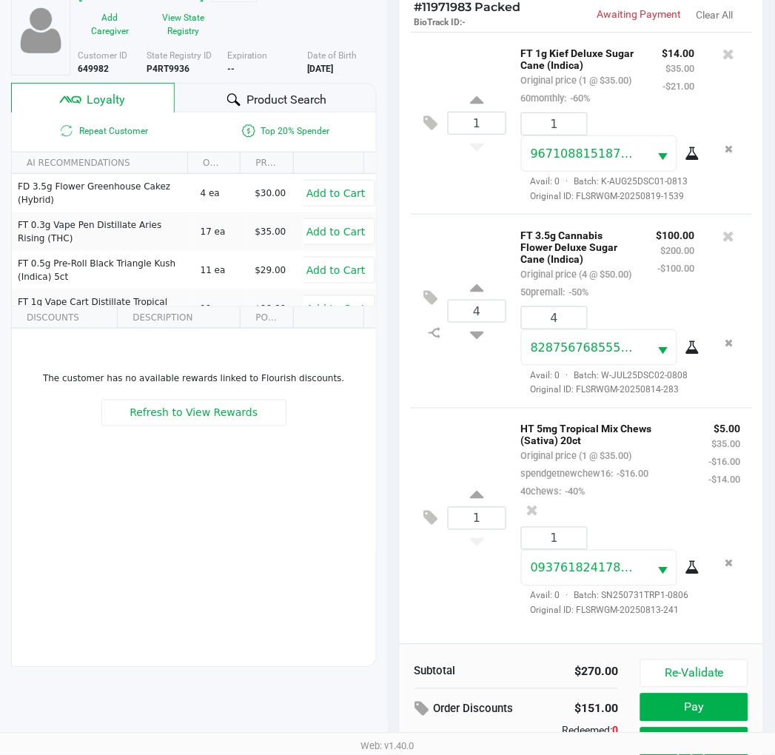
scroll to position [191, 0]
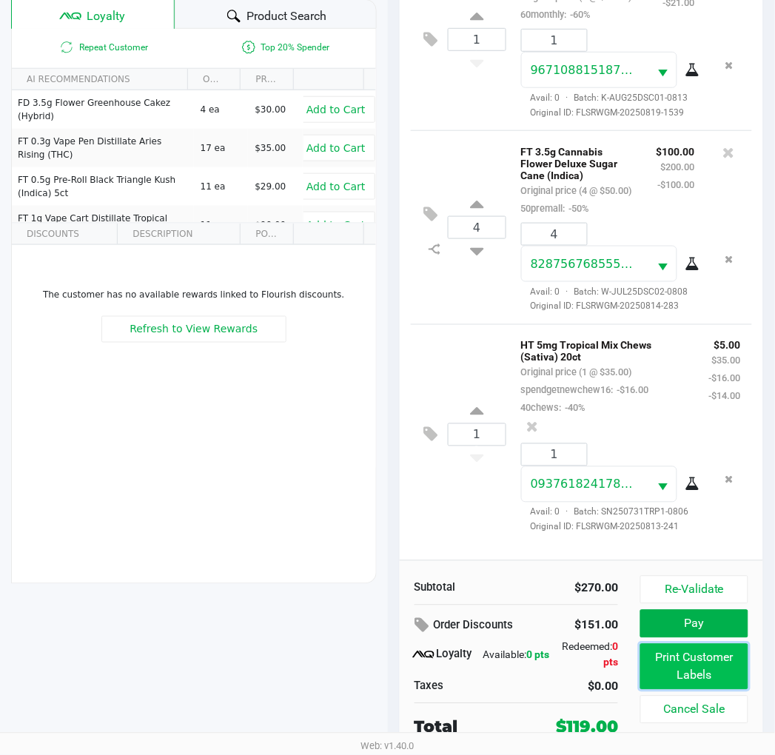
click at [686, 657] on button "Print Customer Labels" at bounding box center [693, 667] width 107 height 46
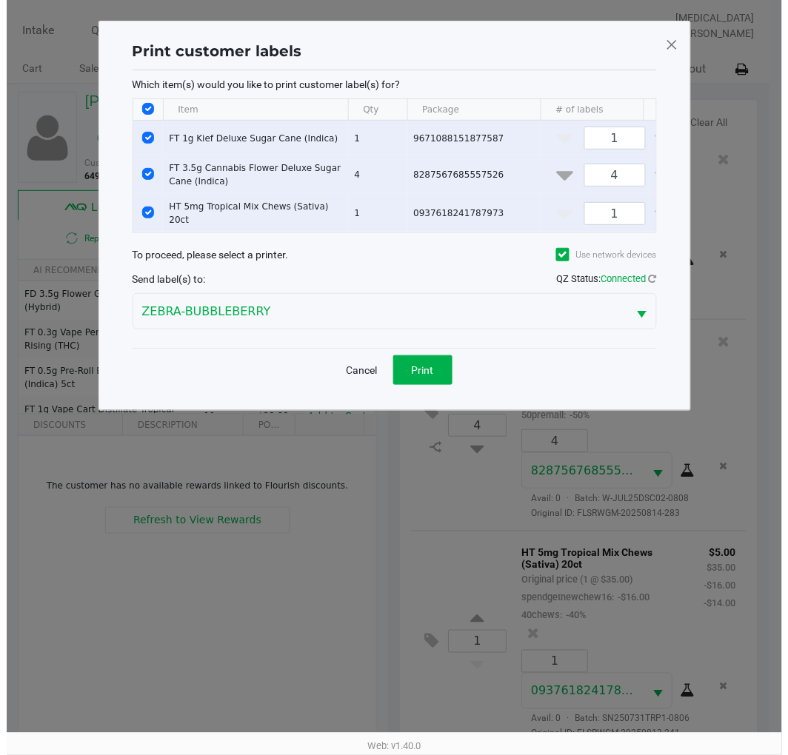
scroll to position [0, 0]
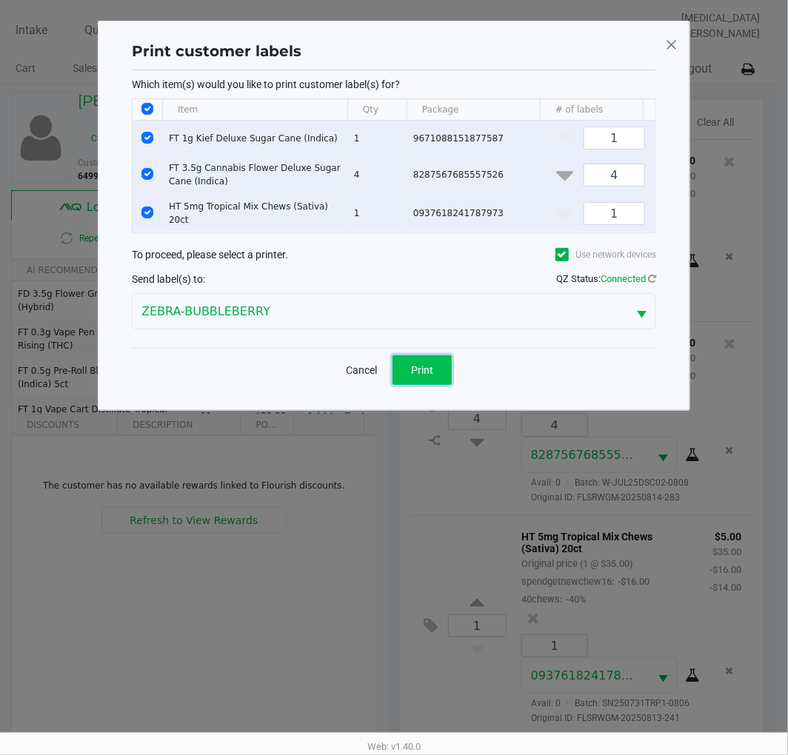
click at [440, 380] on button "Print" at bounding box center [421, 370] width 59 height 30
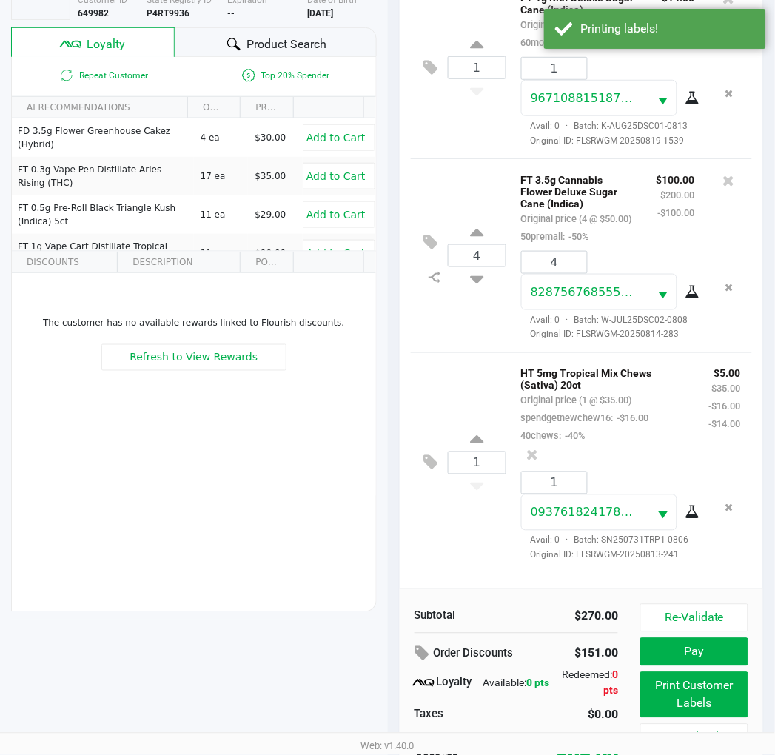
scroll to position [164, 0]
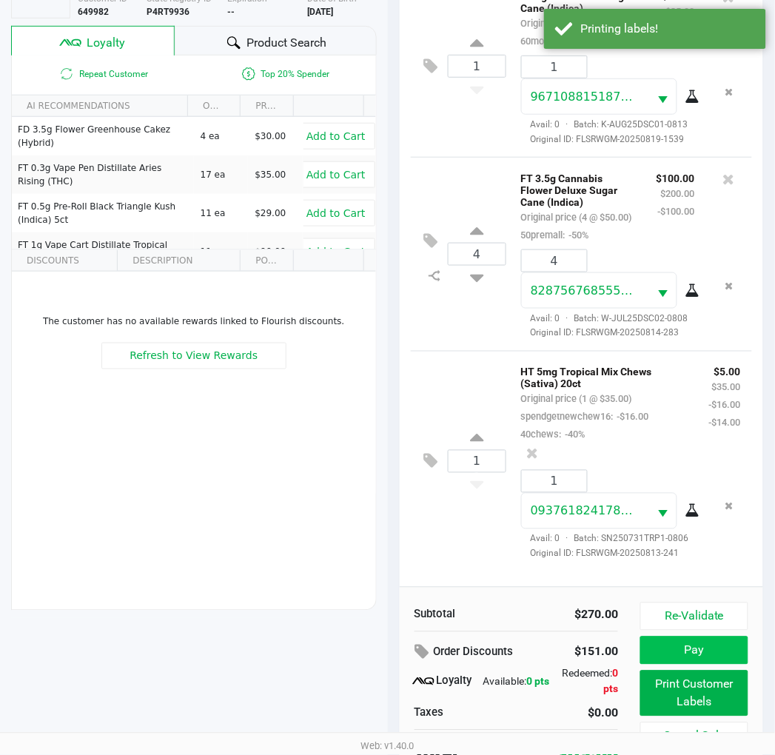
click at [688, 645] on button "Pay" at bounding box center [693, 651] width 107 height 28
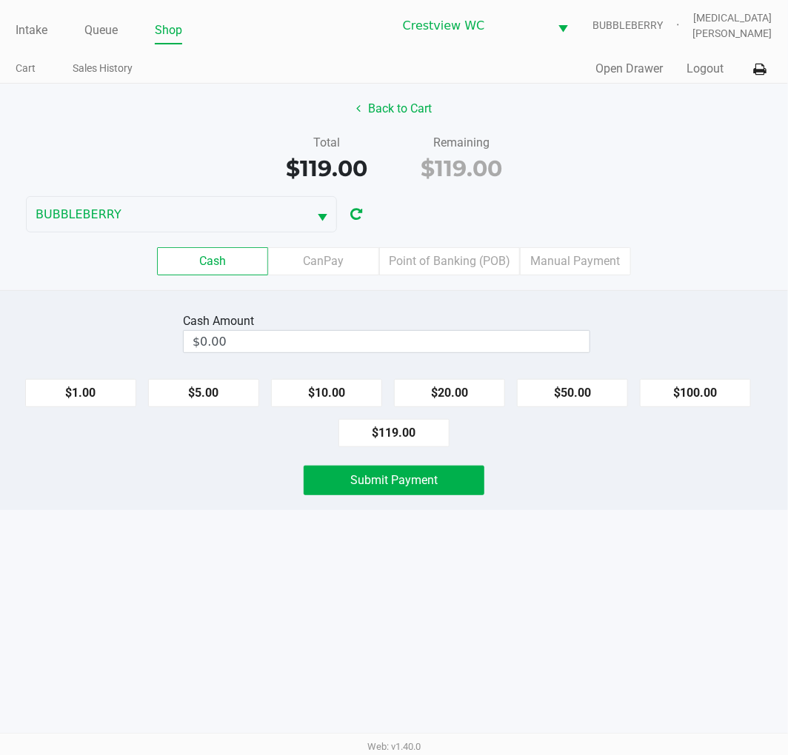
click at [448, 261] on label "Point of Banking (POB)" at bounding box center [449, 261] width 141 height 28
click at [0, 0] on 7 "Point of Banking (POB)" at bounding box center [0, 0] width 0 height 0
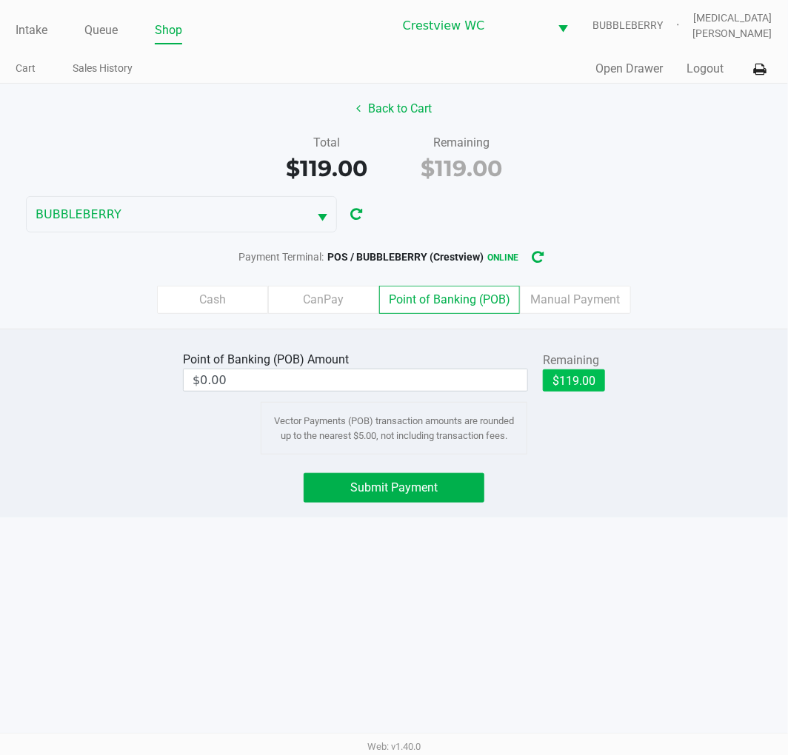
click at [577, 373] on button "$119.00" at bounding box center [574, 380] width 62 height 22
type input "$119.00"
click at [403, 491] on span "Submit Payment" at bounding box center [393, 487] width 87 height 14
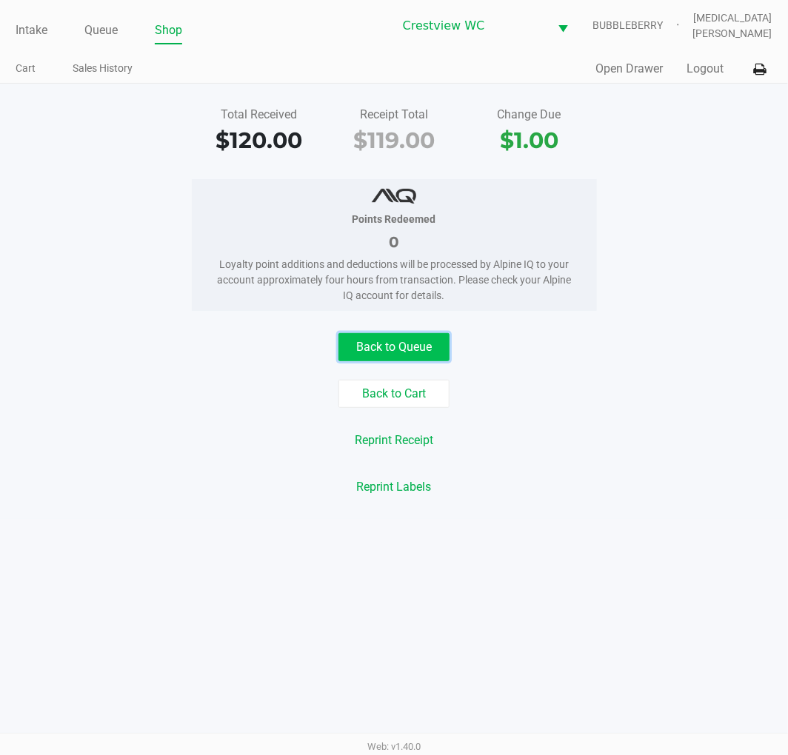
click at [412, 345] on button "Back to Queue" at bounding box center [393, 347] width 111 height 28
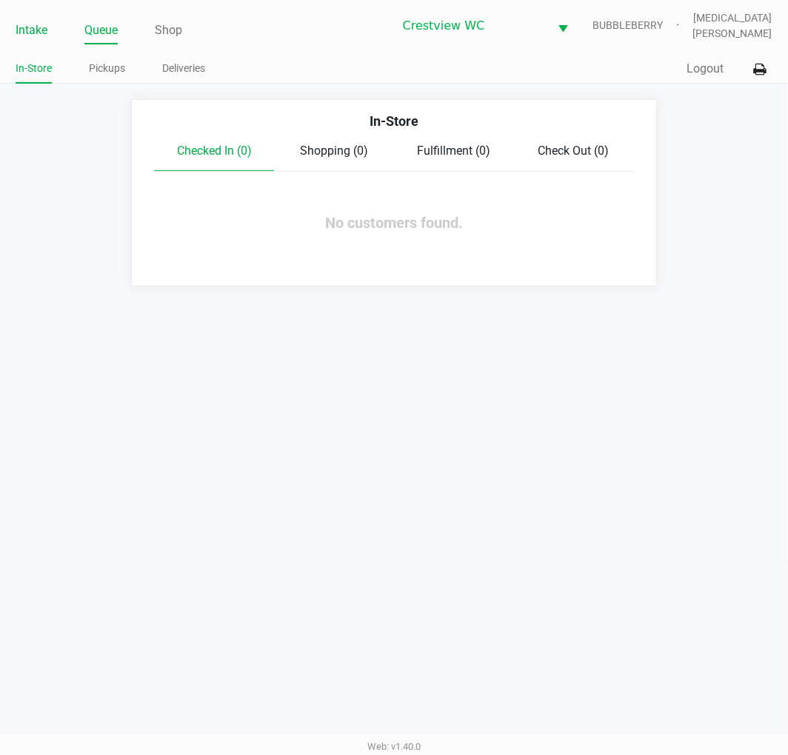
click at [32, 21] on link "Intake" at bounding box center [32, 30] width 32 height 21
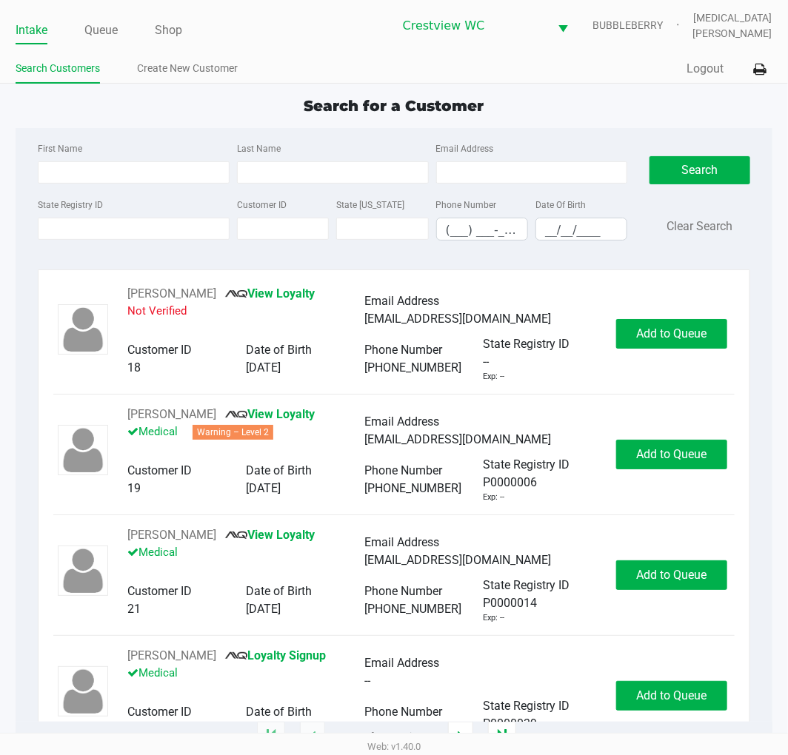
click at [232, 33] on ul "Intake Queue Shop" at bounding box center [204, 31] width 377 height 25
click at [127, 229] on input "State Registry ID" at bounding box center [134, 229] width 192 height 22
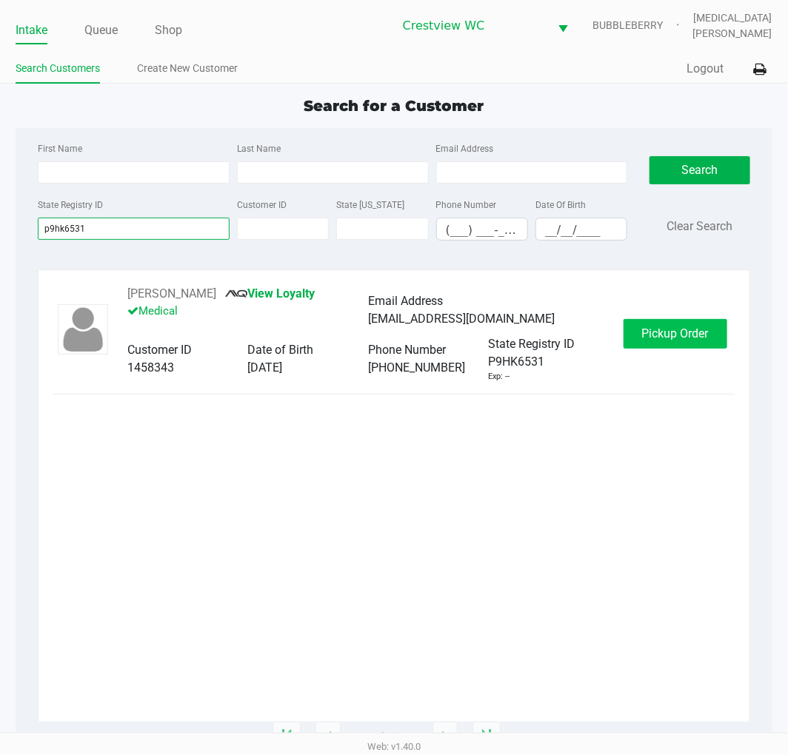
type input "p9hk6531"
click at [670, 340] on span "Pickup Order" at bounding box center [675, 333] width 67 height 14
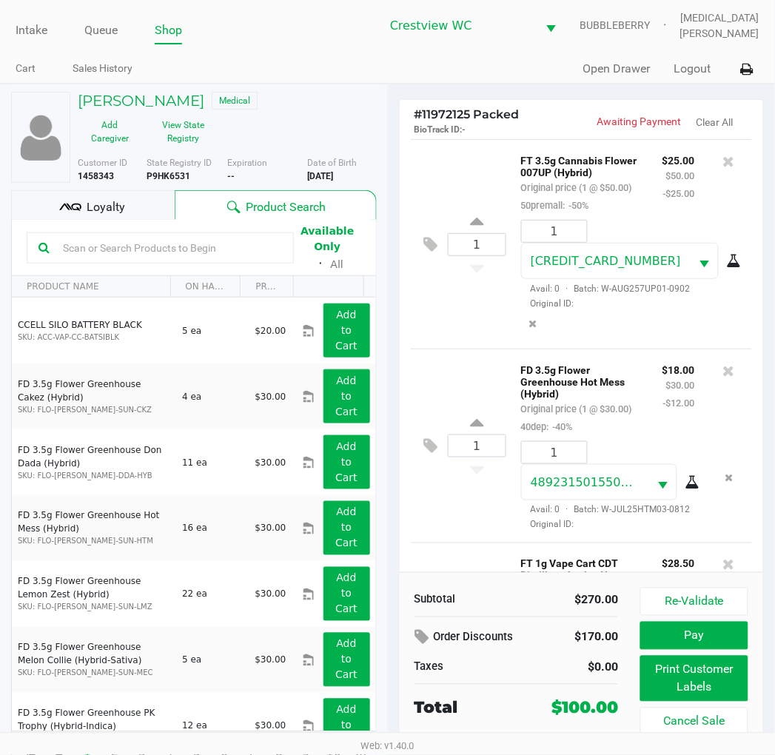
click at [121, 215] on span "Loyalty" at bounding box center [106, 207] width 38 height 18
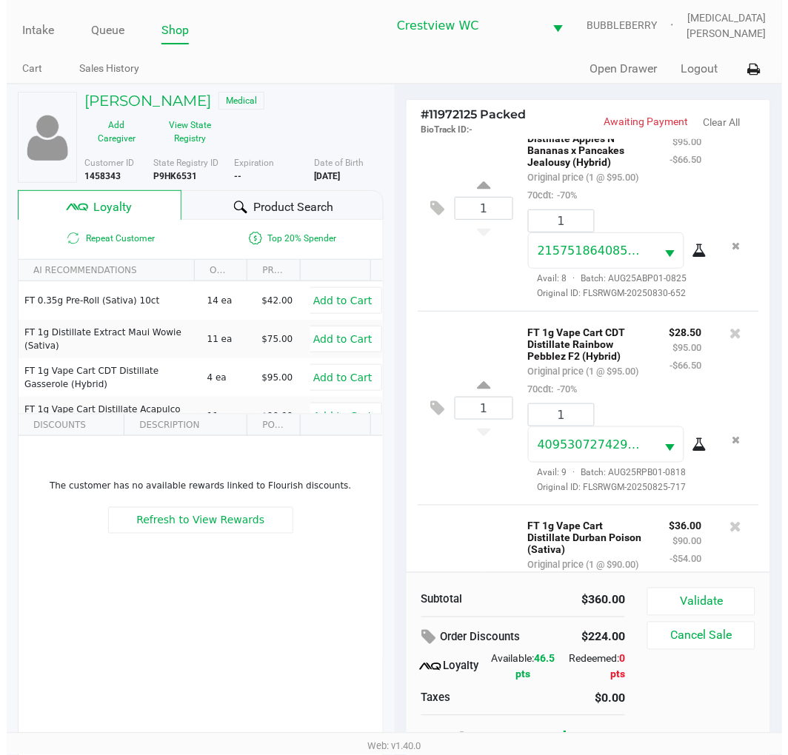
scroll to position [664, 0]
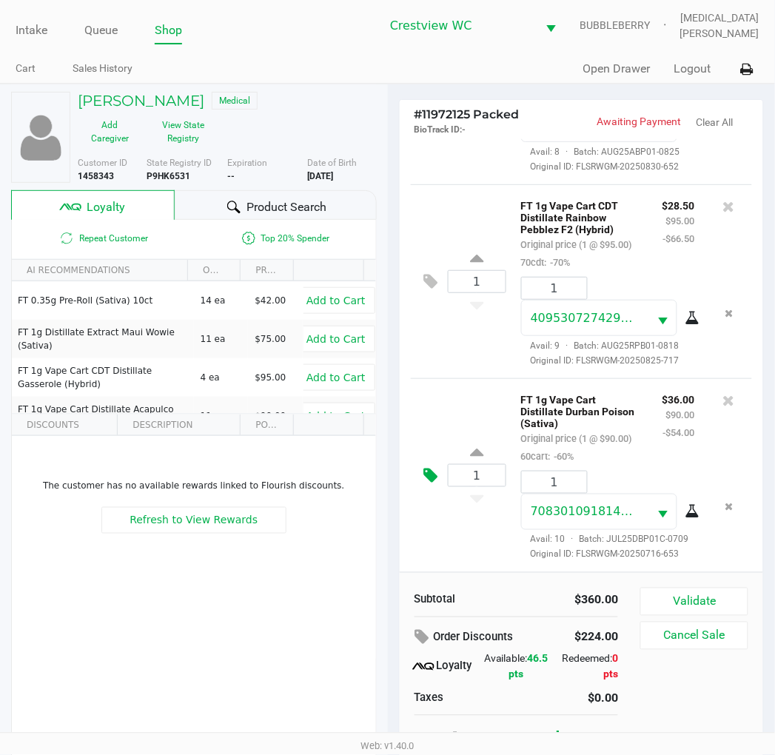
click at [424, 484] on icon at bounding box center [431, 475] width 14 height 17
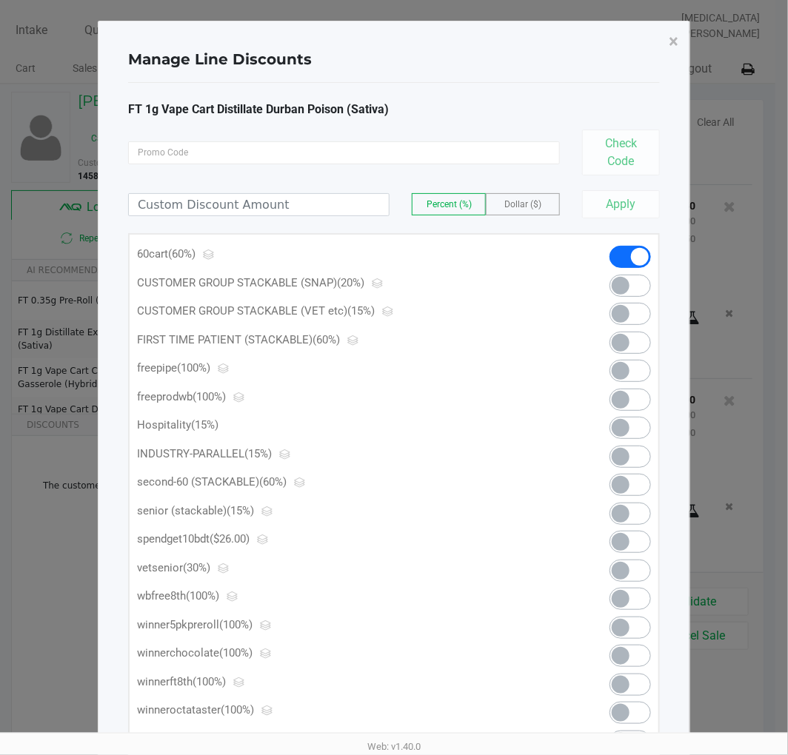
click at [631, 541] on span at bounding box center [629, 542] width 41 height 22
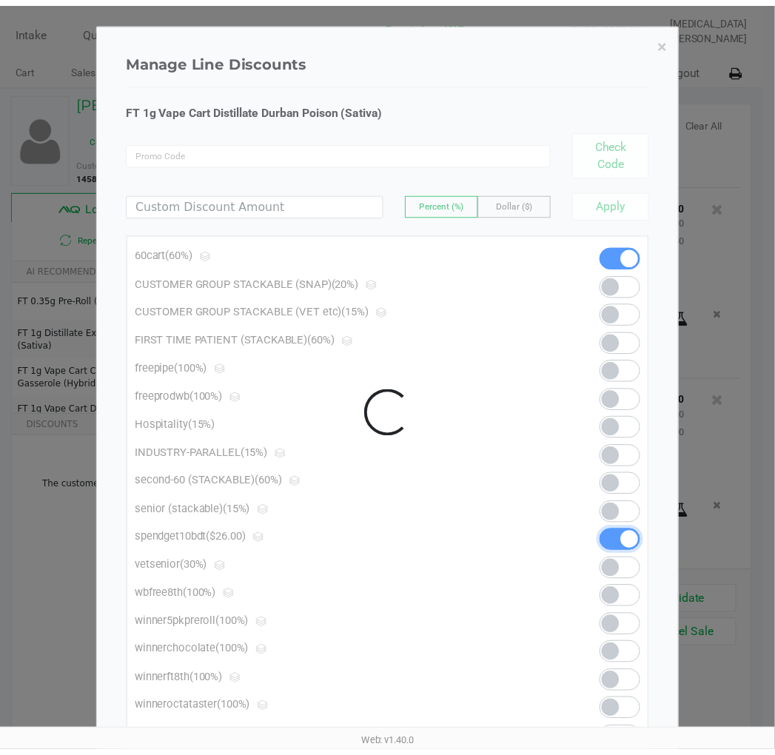
scroll to position [686, 0]
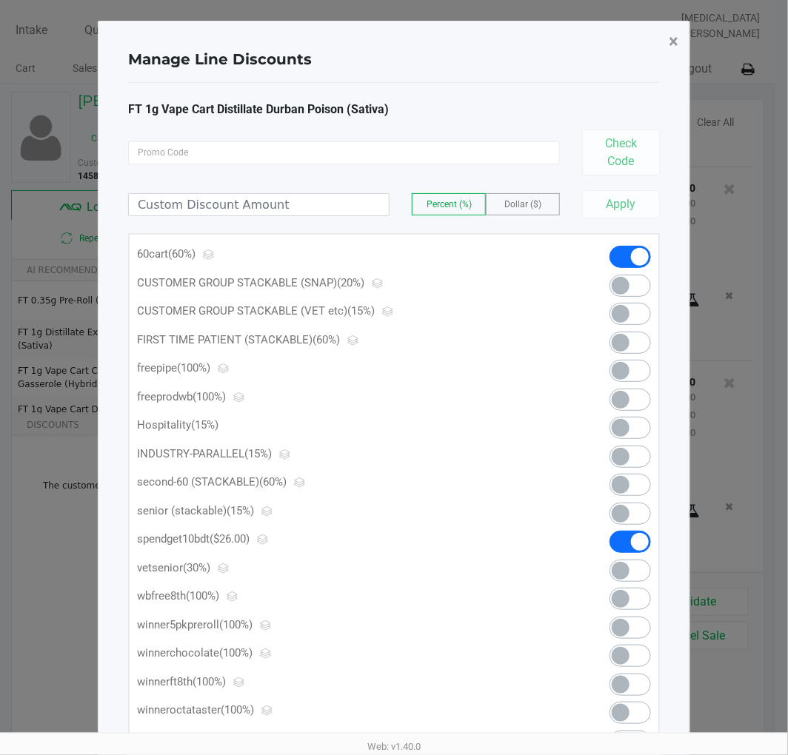
click at [681, 42] on button "×" at bounding box center [673, 41] width 33 height 41
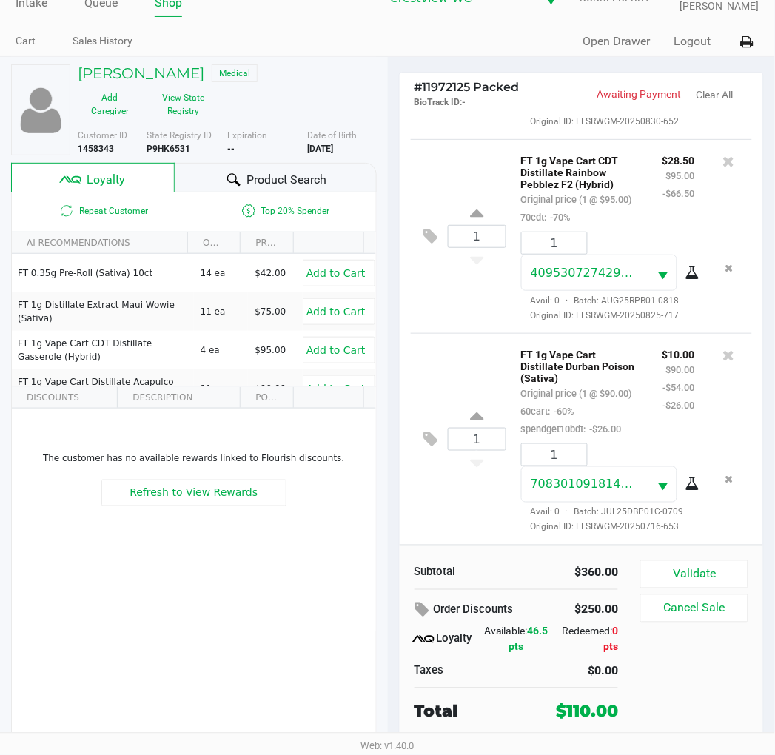
scroll to position [705, 0]
click at [704, 563] on button "Validate" at bounding box center [693, 574] width 107 height 28
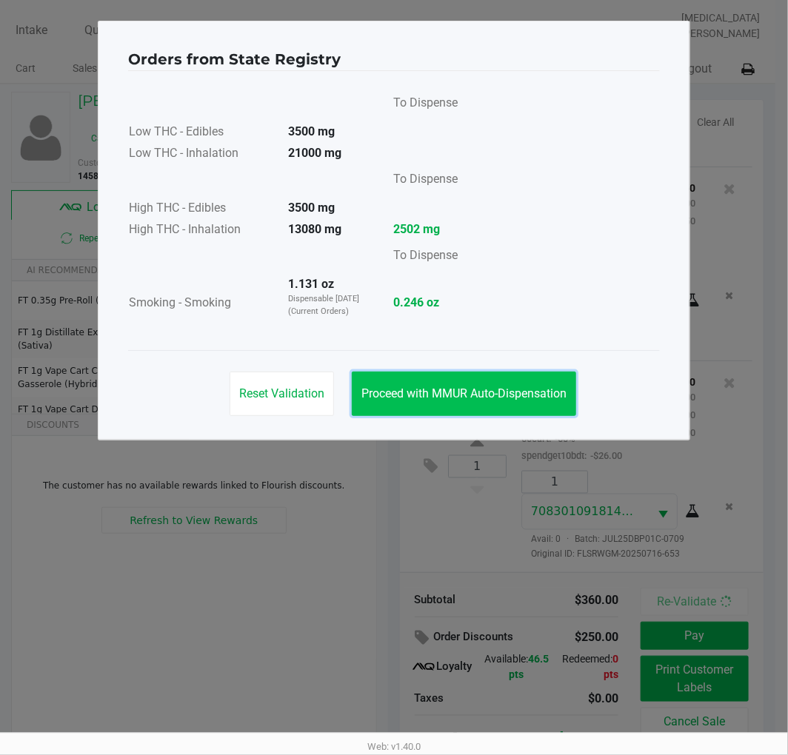
click at [524, 415] on button "Proceed with MMUR Auto-Dispensation" at bounding box center [464, 394] width 224 height 44
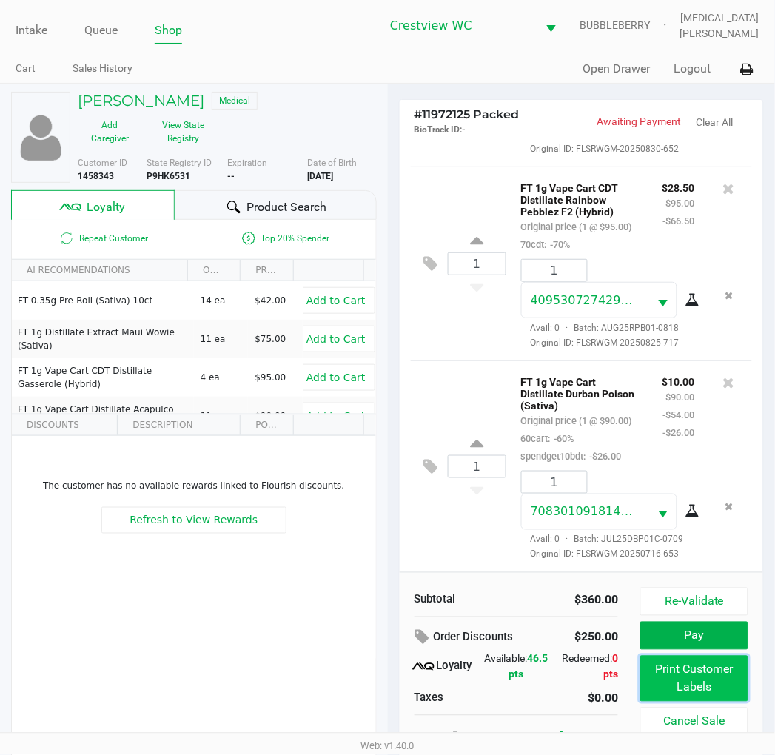
click at [678, 676] on button "Print Customer Labels" at bounding box center [693, 679] width 107 height 46
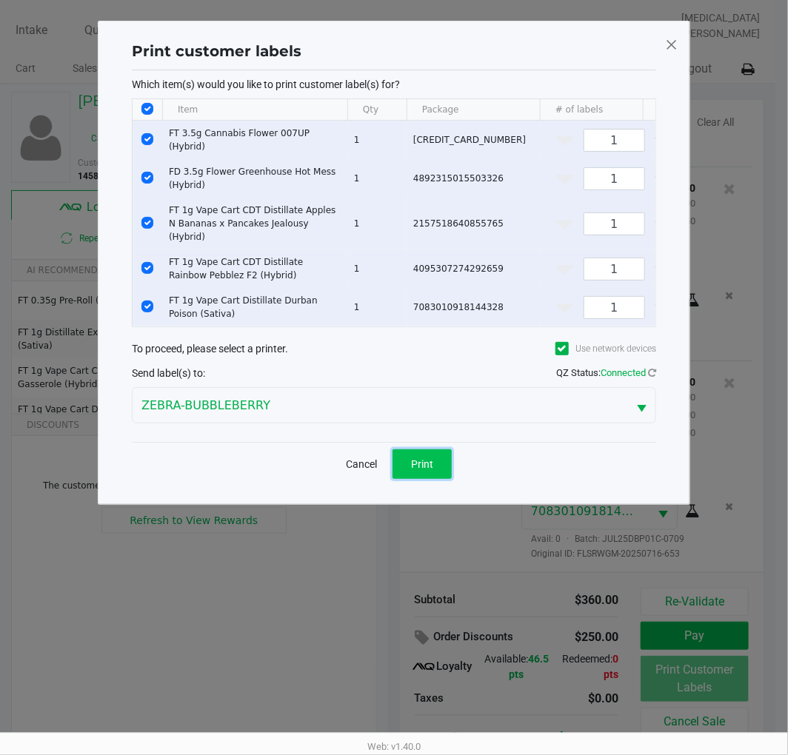
click at [407, 453] on button "Print" at bounding box center [421, 464] width 59 height 30
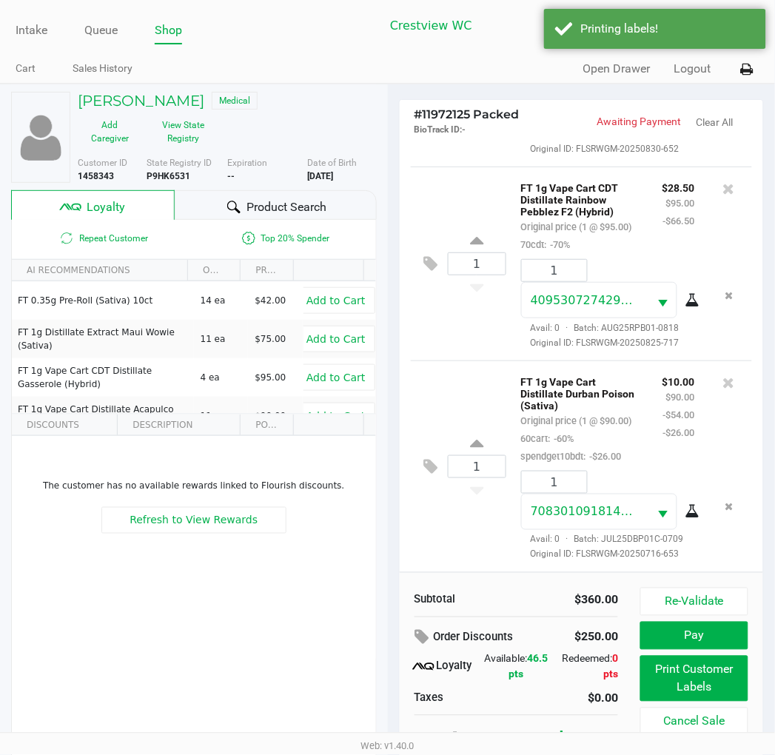
scroll to position [27, 0]
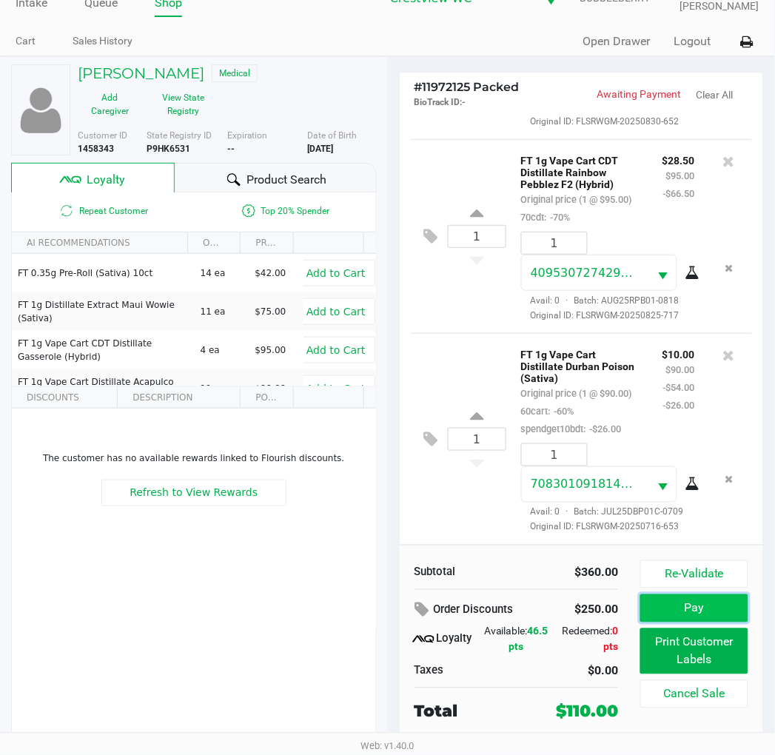
click at [685, 614] on button "Pay" at bounding box center [693, 608] width 107 height 28
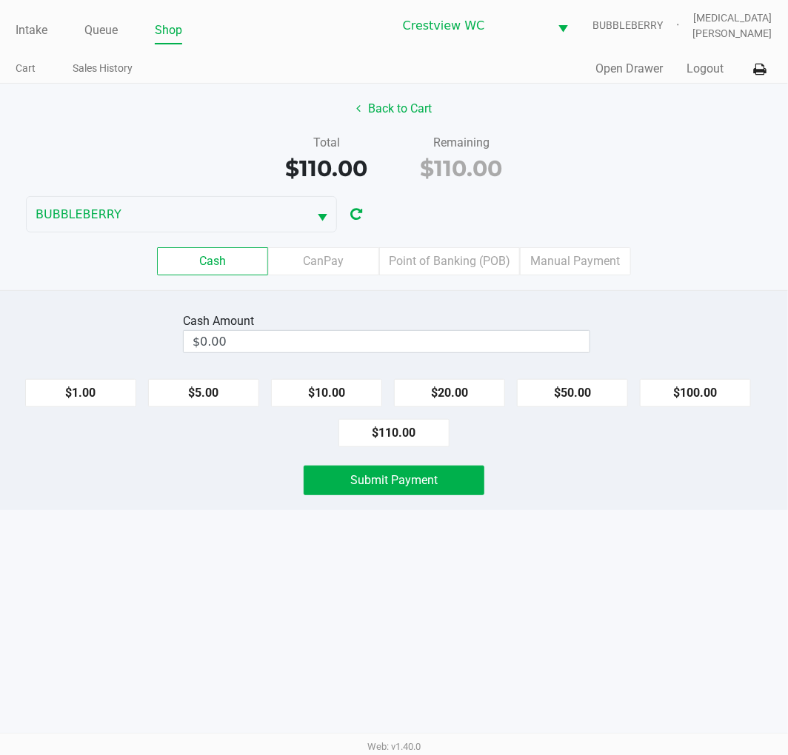
drag, startPoint x: 566, startPoint y: 537, endPoint x: 500, endPoint y: 423, distance: 131.7
click at [566, 531] on div "Intake Queue Shop Crestview WC BUBBLEBERRY Alora Ross Cart Sales History Quick …" at bounding box center [394, 377] width 788 height 755
click at [482, 252] on label "Point of Banking (POB)" at bounding box center [449, 261] width 141 height 28
click at [0, 0] on 7 "Point of Banking (POB)" at bounding box center [0, 0] width 0 height 0
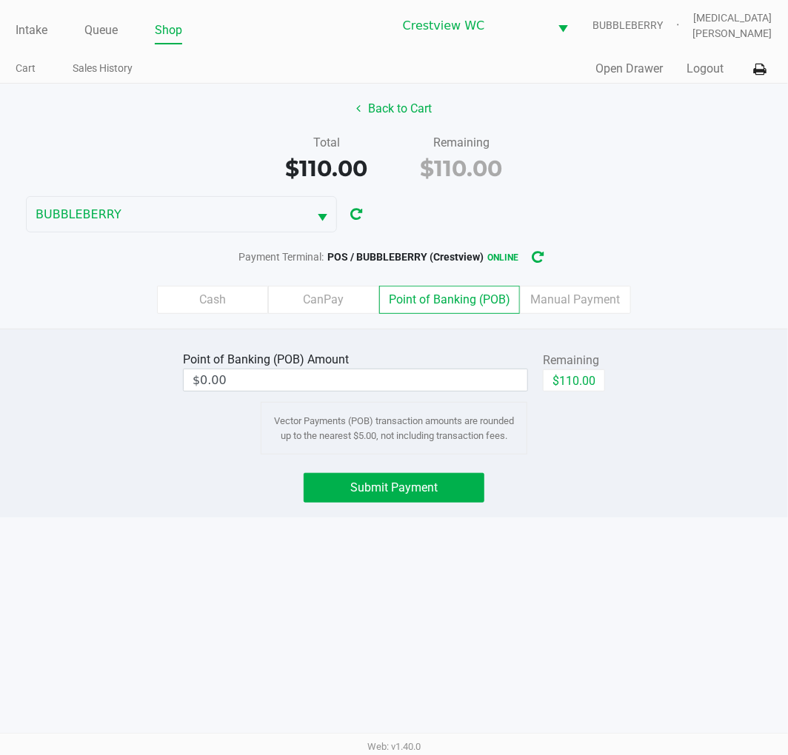
click at [623, 522] on div "Intake Queue Shop Crestview WC BUBBLEBERRY Alora Ross Cart Sales History Quick …" at bounding box center [394, 377] width 788 height 755
click at [469, 386] on input "0" at bounding box center [355, 379] width 343 height 21
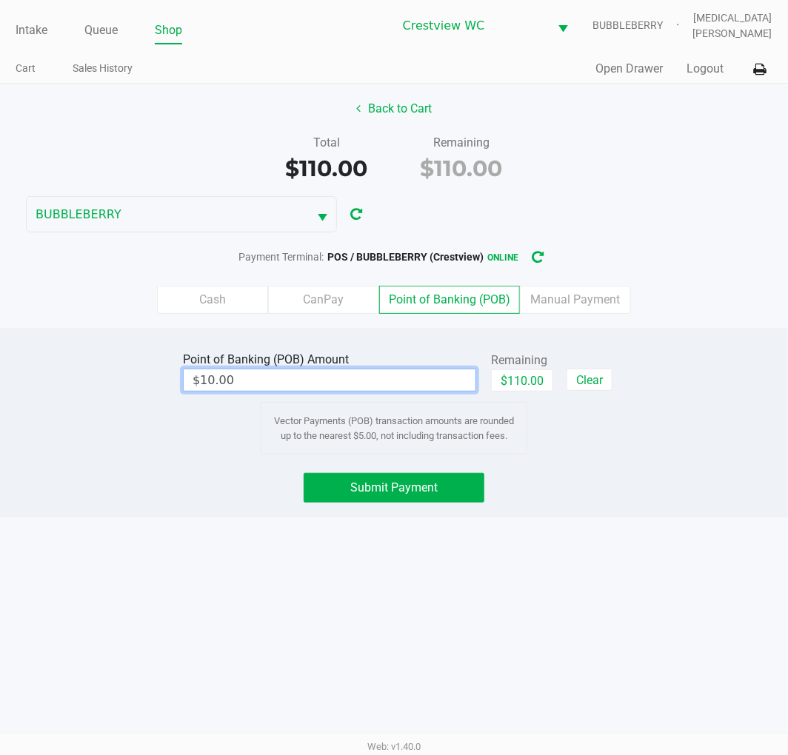
click at [640, 589] on div "Intake Queue Shop Crestview WC BUBBLEBERRY Alora Ross Cart Sales History Quick …" at bounding box center [394, 377] width 788 height 755
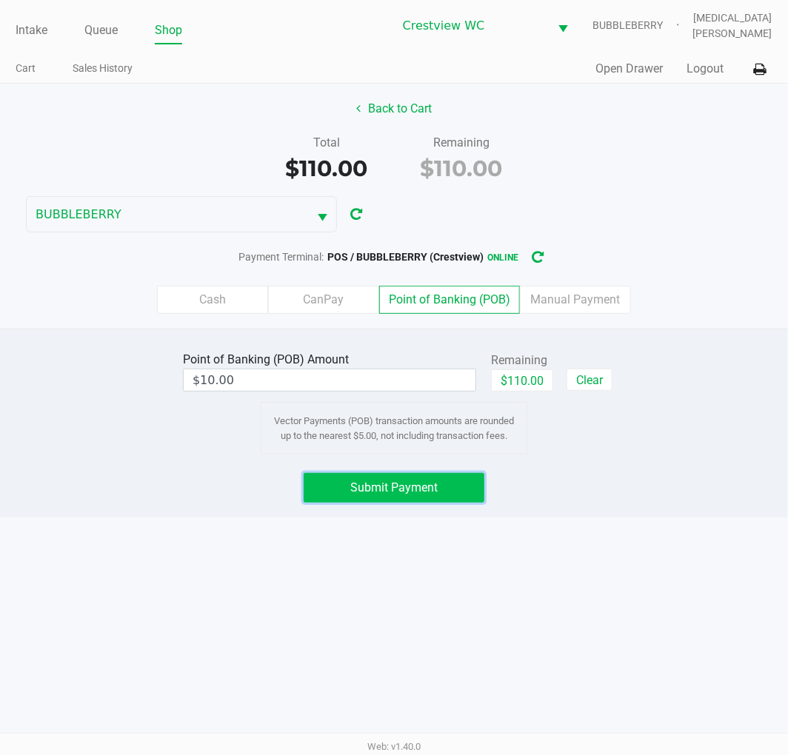
click at [405, 491] on span "Submit Payment" at bounding box center [393, 487] width 87 height 14
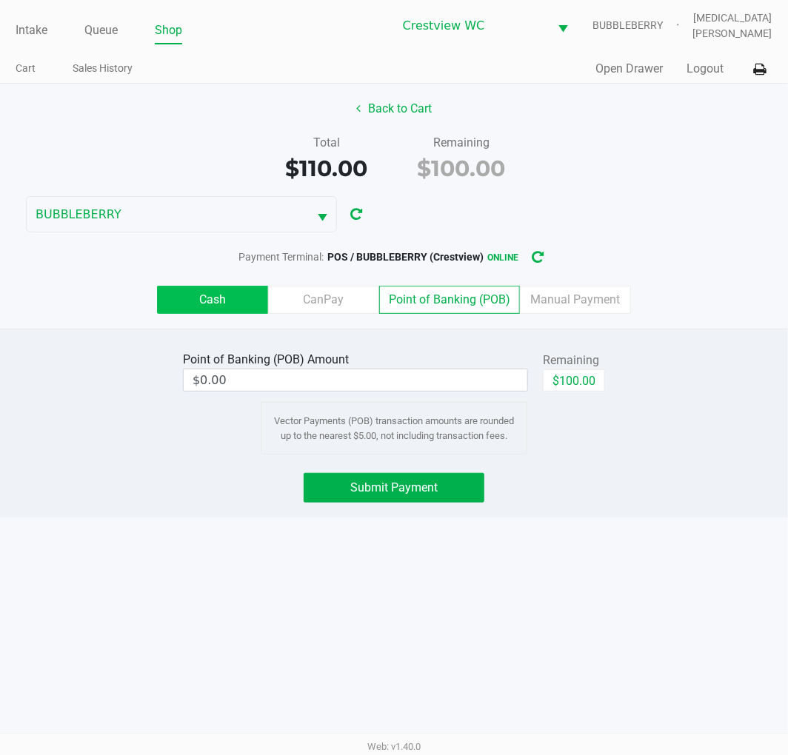
click at [210, 311] on label "Cash" at bounding box center [212, 300] width 111 height 28
click at [0, 0] on 0 "Cash" at bounding box center [0, 0] width 0 height 0
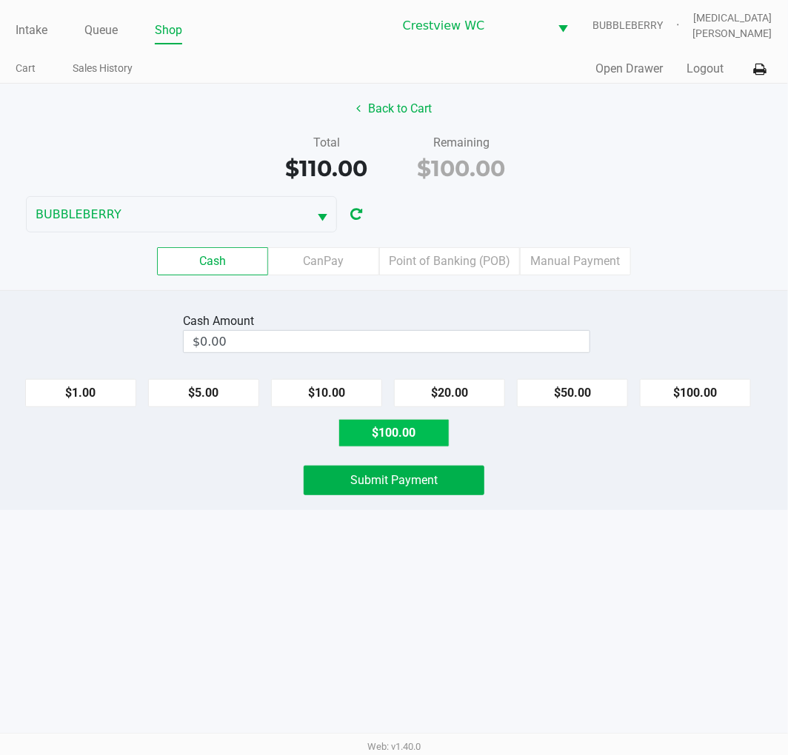
click at [412, 435] on button "$100.00" at bounding box center [393, 433] width 111 height 28
type input "$100.00"
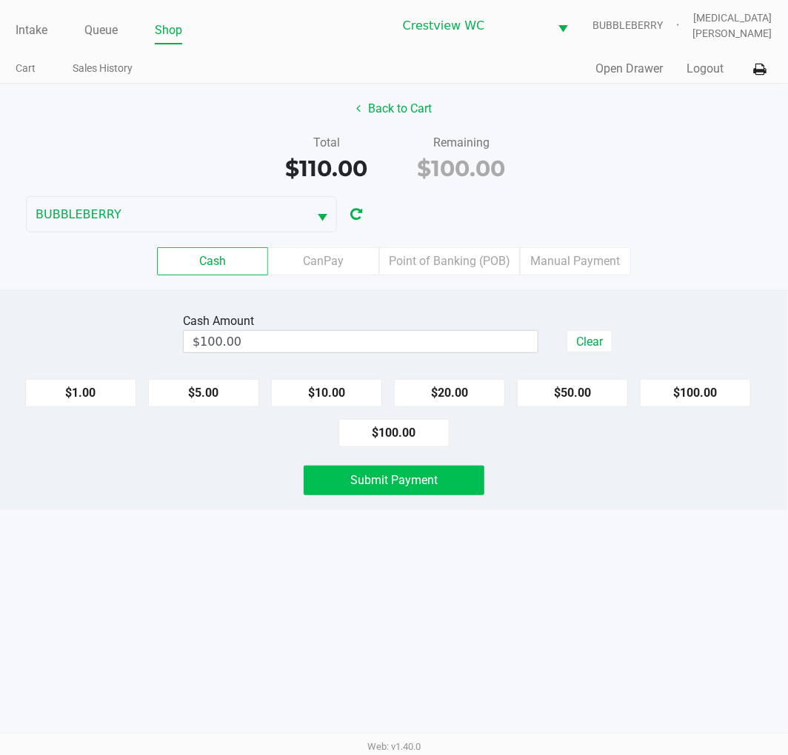
click at [428, 474] on span "Submit Payment" at bounding box center [393, 480] width 87 height 14
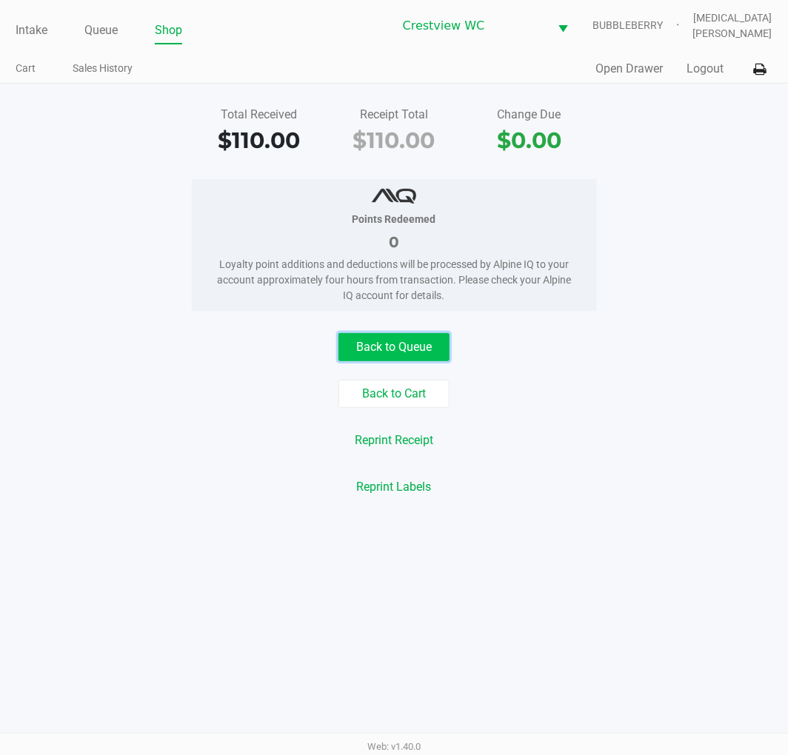
click at [410, 346] on button "Back to Queue" at bounding box center [393, 347] width 111 height 28
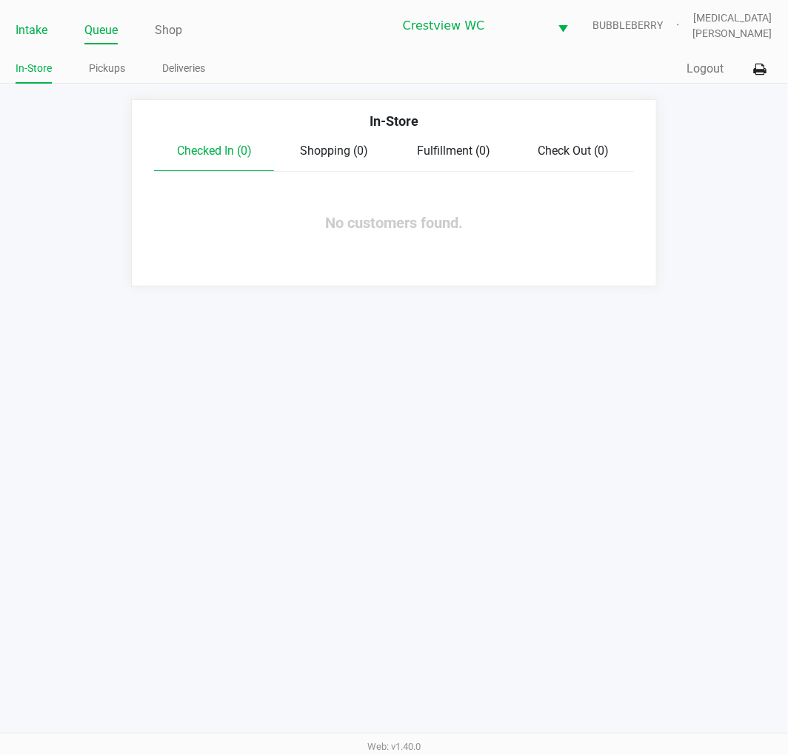
click at [25, 19] on li "Intake" at bounding box center [32, 32] width 32 height 26
click at [30, 27] on link "Intake" at bounding box center [32, 30] width 32 height 21
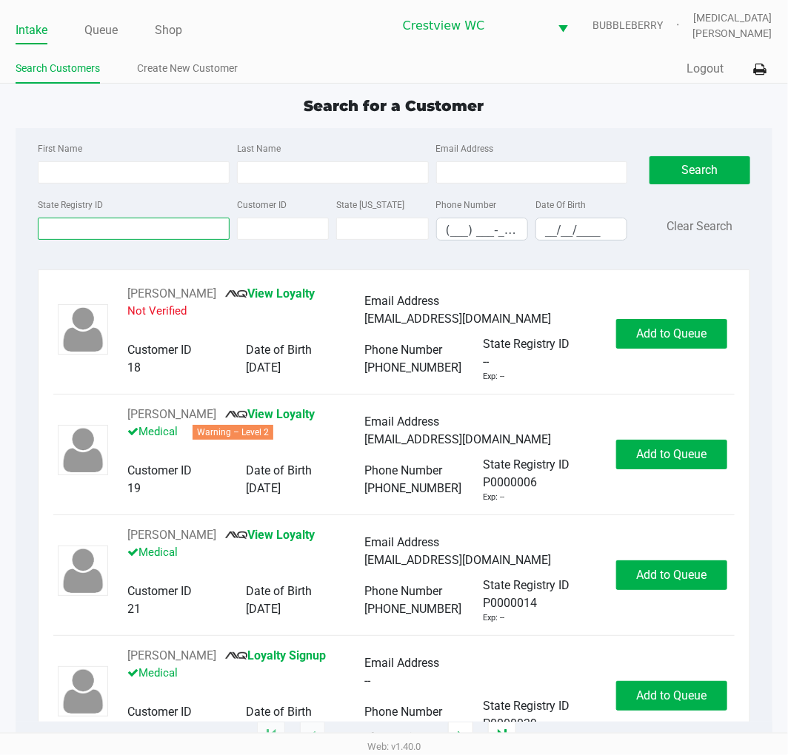
click at [70, 230] on input "State Registry ID" at bounding box center [134, 229] width 192 height 22
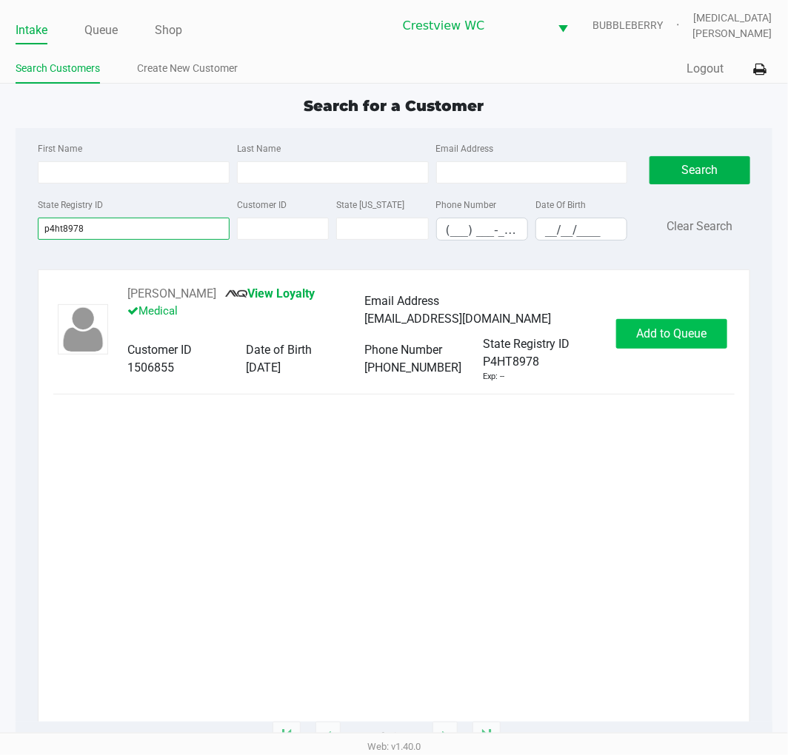
type input "p4ht8978"
click at [672, 335] on span "Add to Queue" at bounding box center [671, 333] width 70 height 14
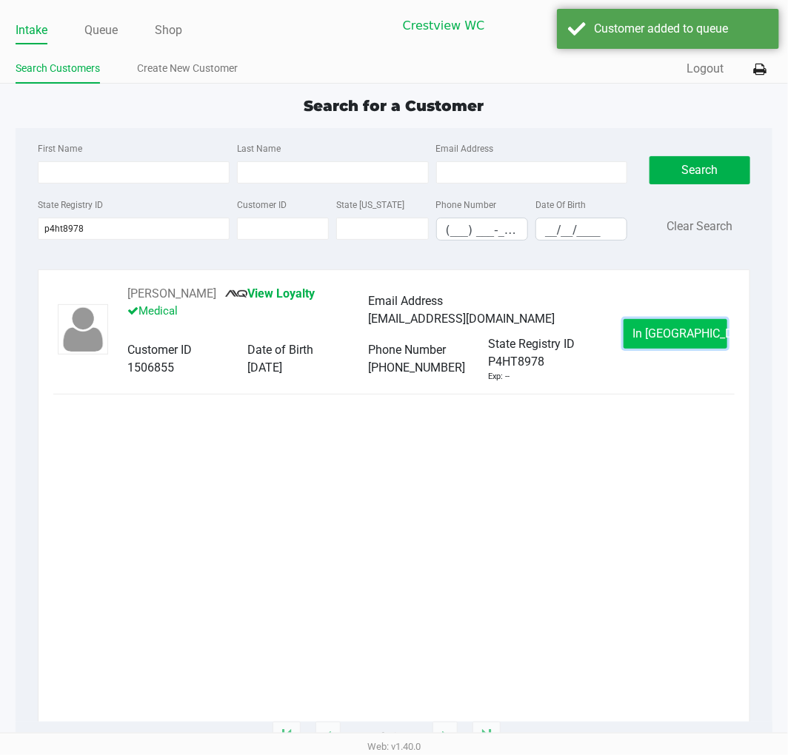
click at [668, 329] on span "In Queue" at bounding box center [695, 333] width 124 height 14
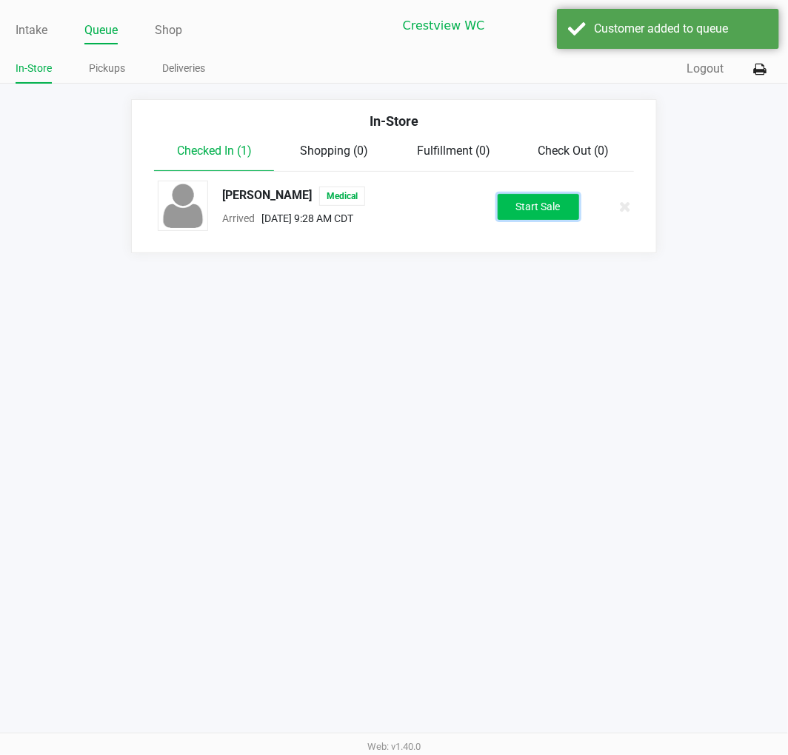
click at [555, 198] on button "Start Sale" at bounding box center [537, 207] width 81 height 26
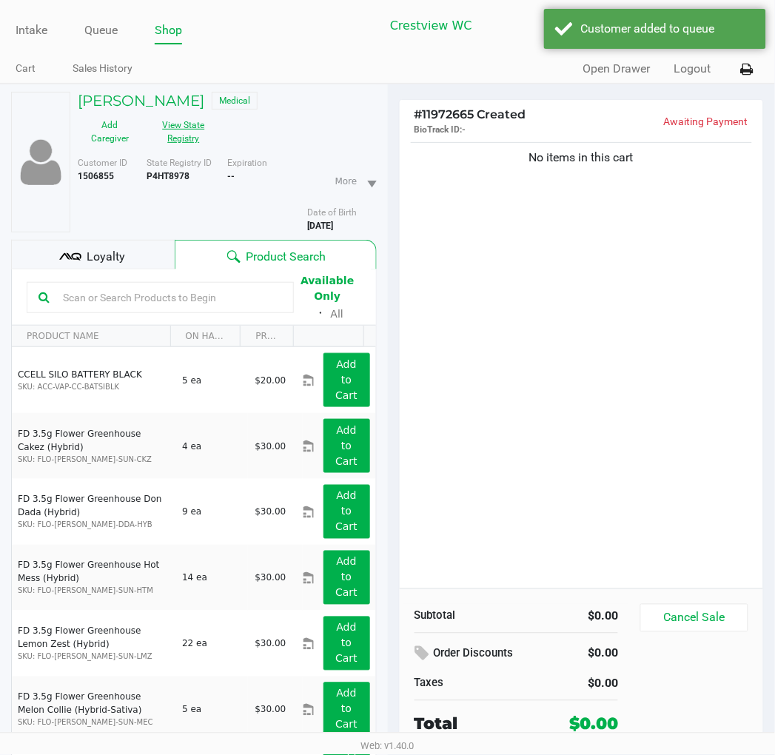
click at [178, 132] on button "View State Registry" at bounding box center [179, 131] width 74 height 37
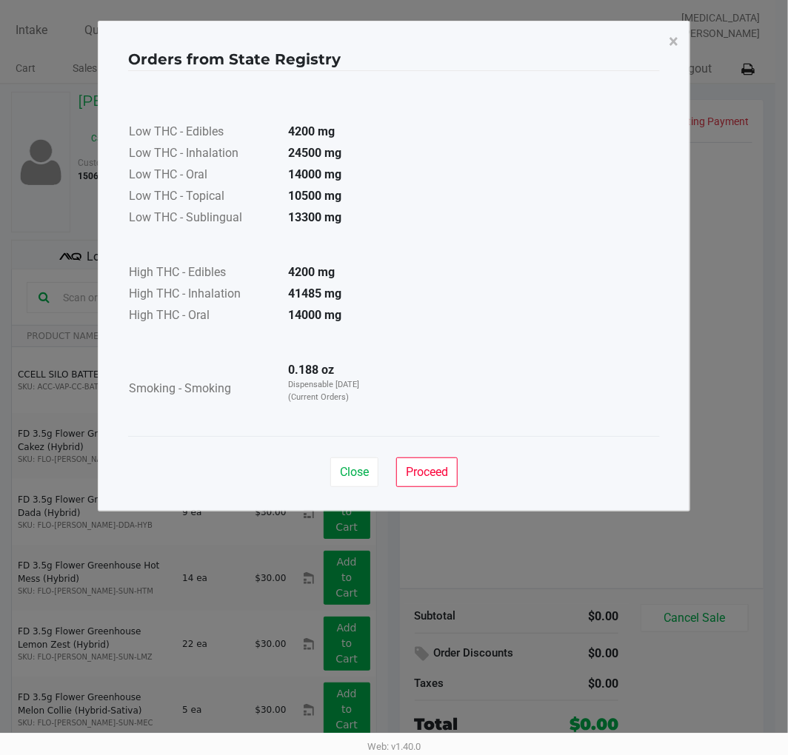
click at [452, 299] on div "Low THC - Edibles 4200 mg Low THC - Inhalation 24500 mg Low THC - Oral 14000 mg…" at bounding box center [393, 253] width 531 height 329
click at [355, 468] on span "Close" at bounding box center [354, 472] width 29 height 14
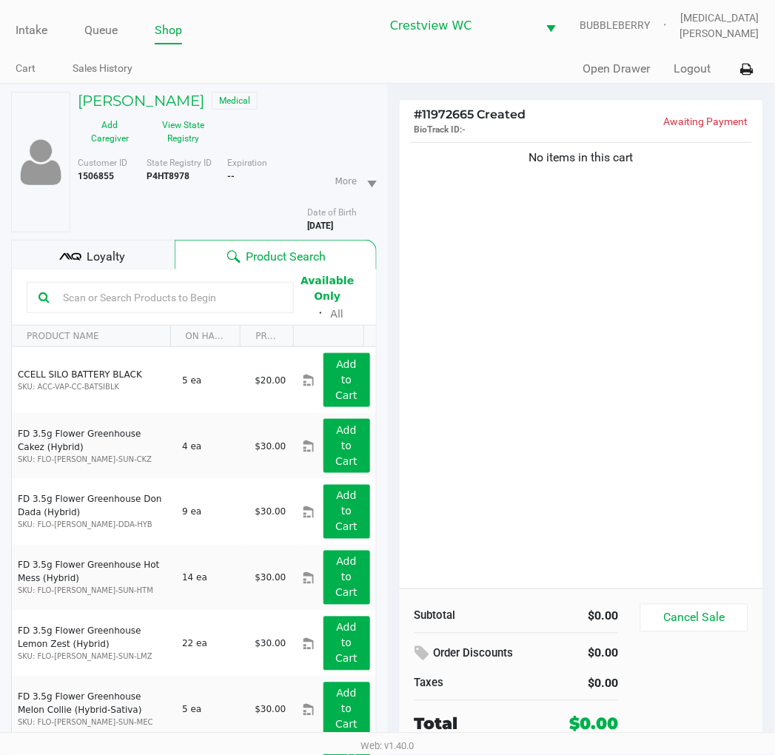
click at [580, 400] on div "No items in this cart" at bounding box center [582, 363] width 364 height 449
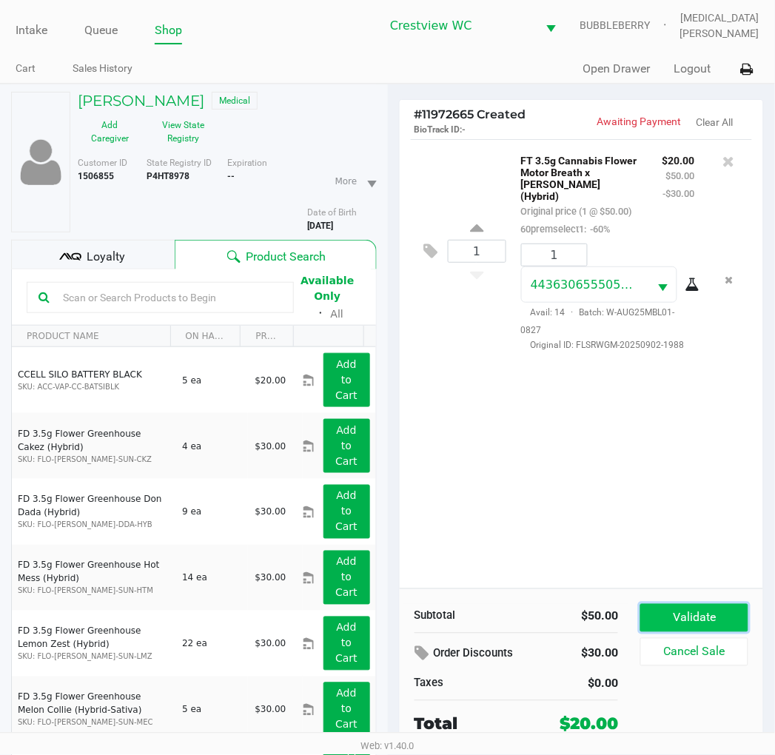
click at [709, 614] on button "Validate" at bounding box center [693, 618] width 107 height 28
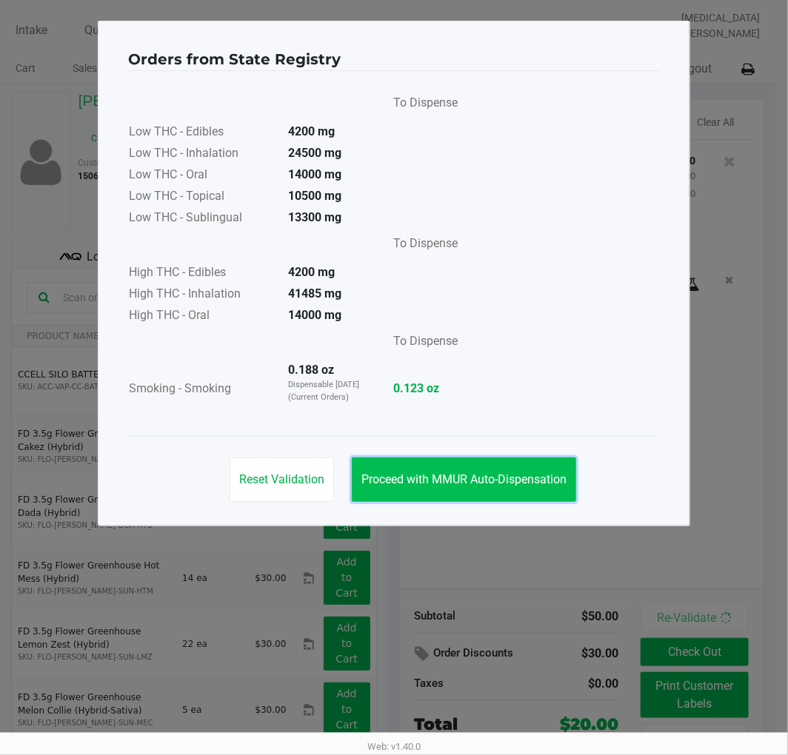
click at [450, 477] on span "Proceed with MMUR Auto-Dispensation" at bounding box center [463, 479] width 205 height 14
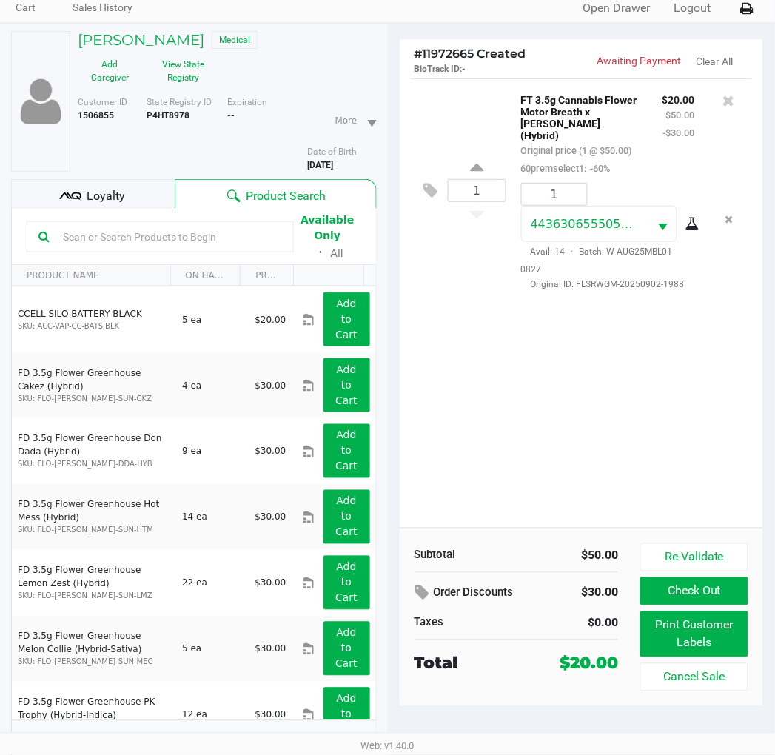
scroll to position [77, 0]
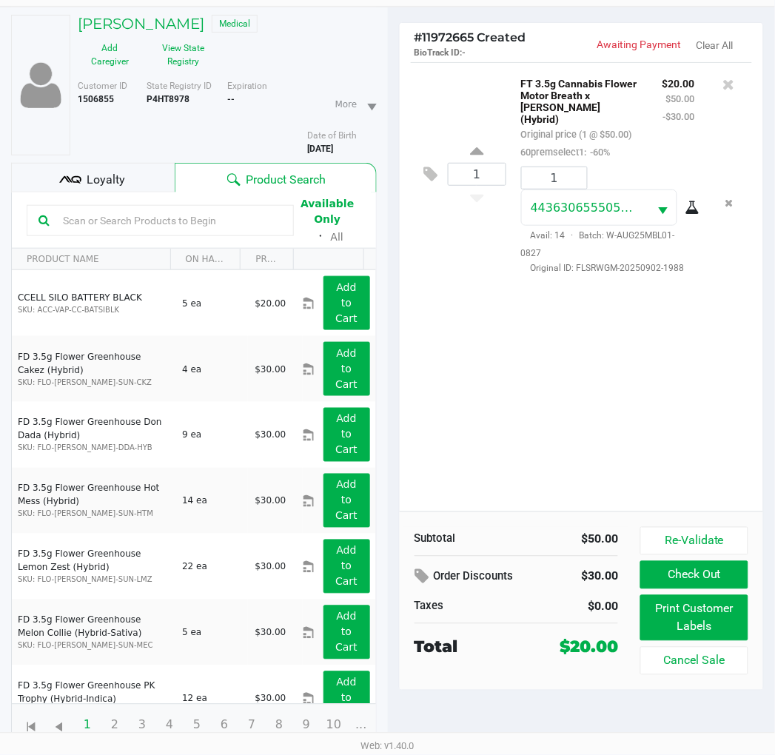
click at [706, 624] on button "Print Customer Labels" at bounding box center [693, 618] width 107 height 46
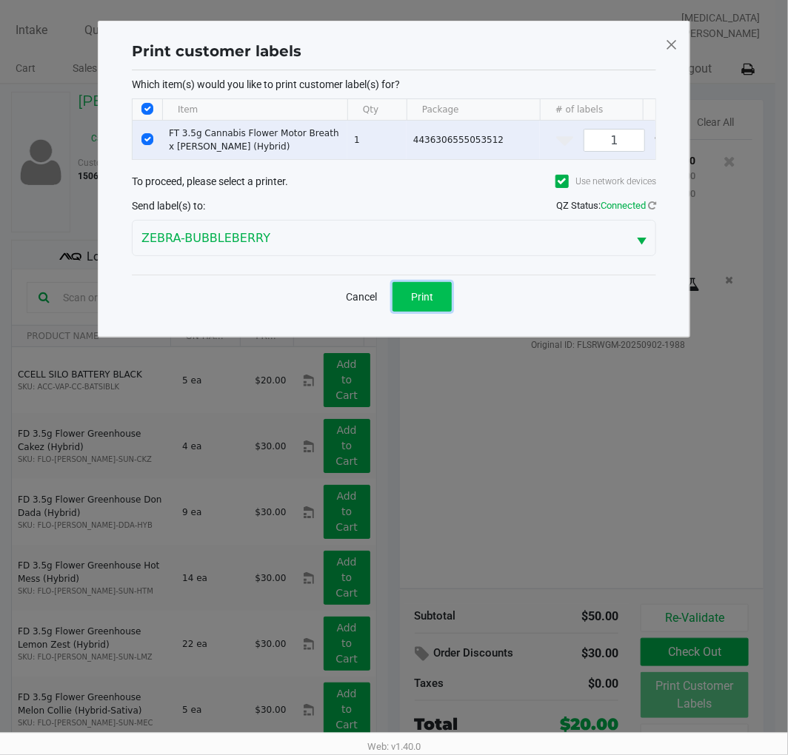
click at [424, 303] on span "Print" at bounding box center [422, 297] width 22 height 12
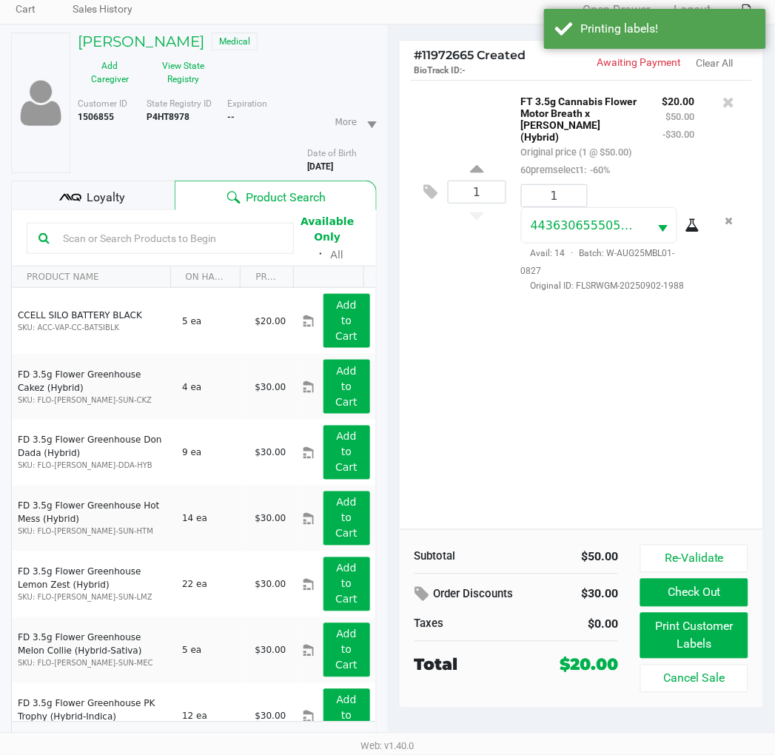
scroll to position [75, 0]
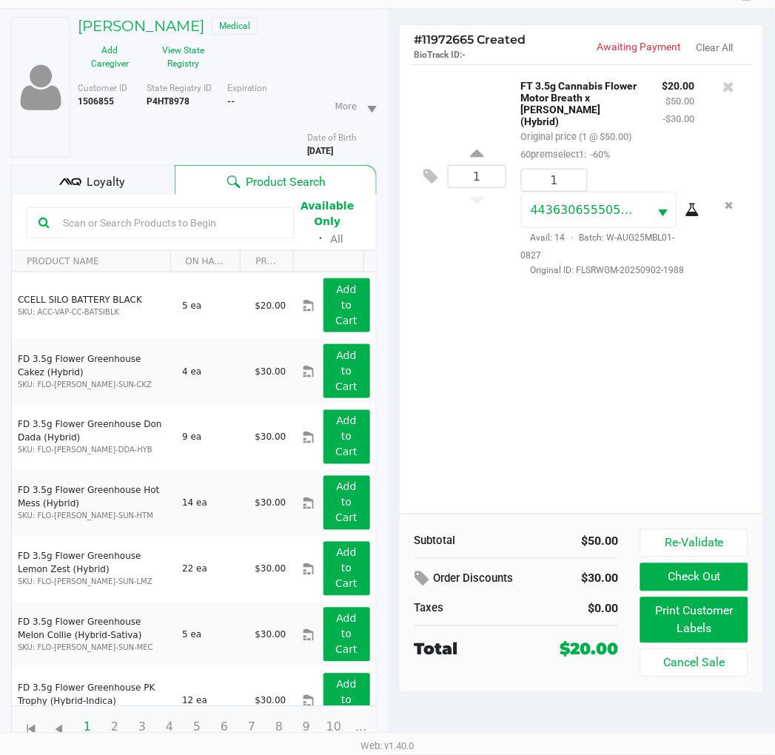
click at [172, 101] on b "P4HT8978" at bounding box center [168, 101] width 43 height 10
copy b "P4HT8978"
click at [318, 146] on b "5/05/1979" at bounding box center [320, 151] width 26 height 10
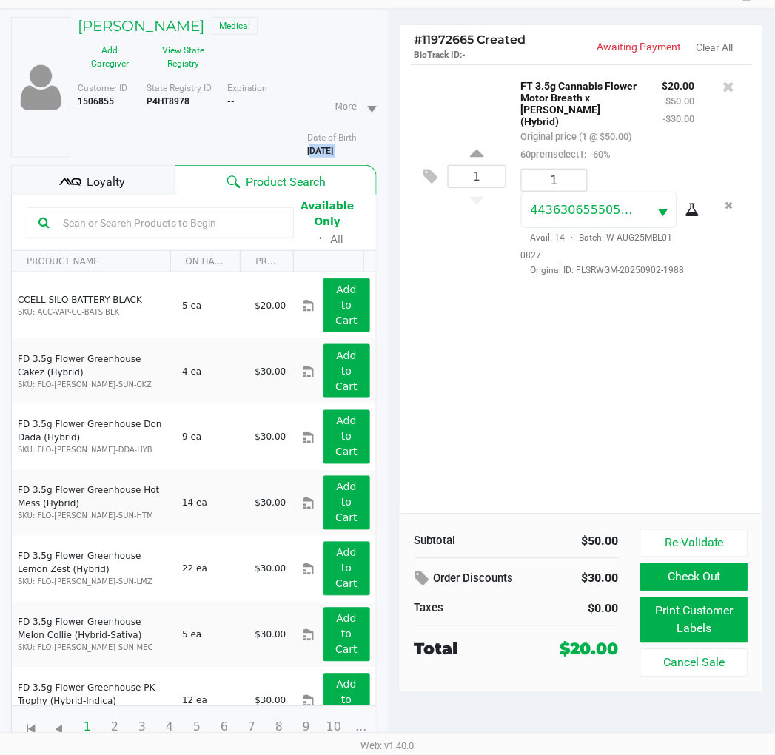
click at [318, 146] on b "5/05/1979" at bounding box center [320, 151] width 26 height 10
copy div "5/05/1979"
click at [696, 574] on button "Check Out" at bounding box center [693, 577] width 107 height 28
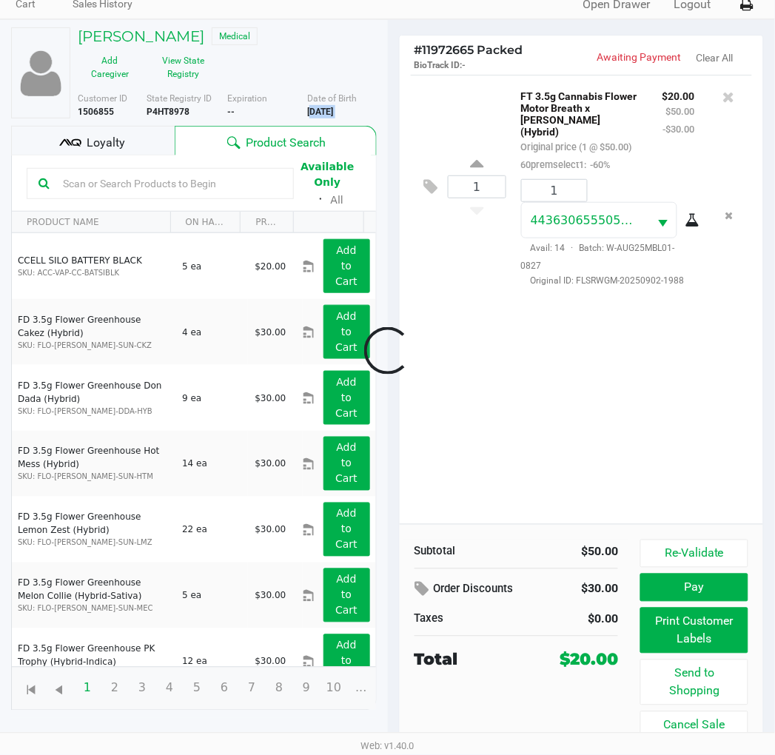
scroll to position [65, 0]
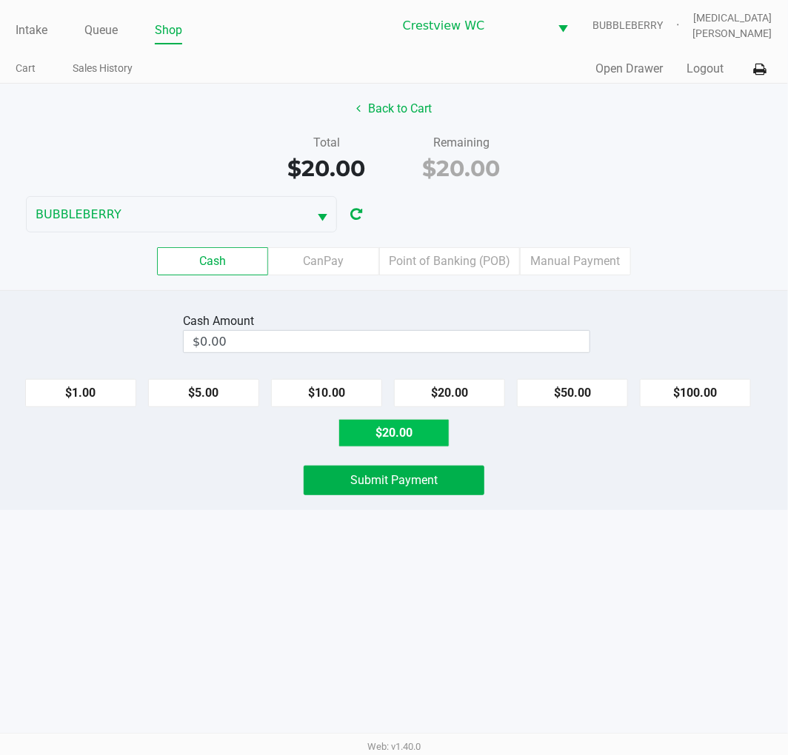
click at [426, 432] on button "$20.00" at bounding box center [393, 433] width 111 height 28
type input "$20.00"
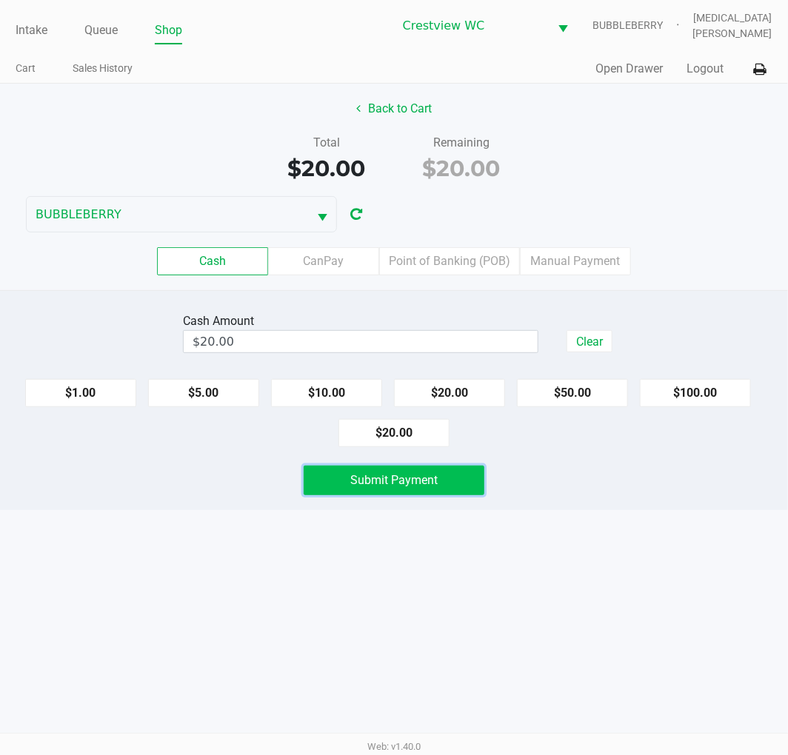
click at [417, 480] on span "Submit Payment" at bounding box center [393, 480] width 87 height 14
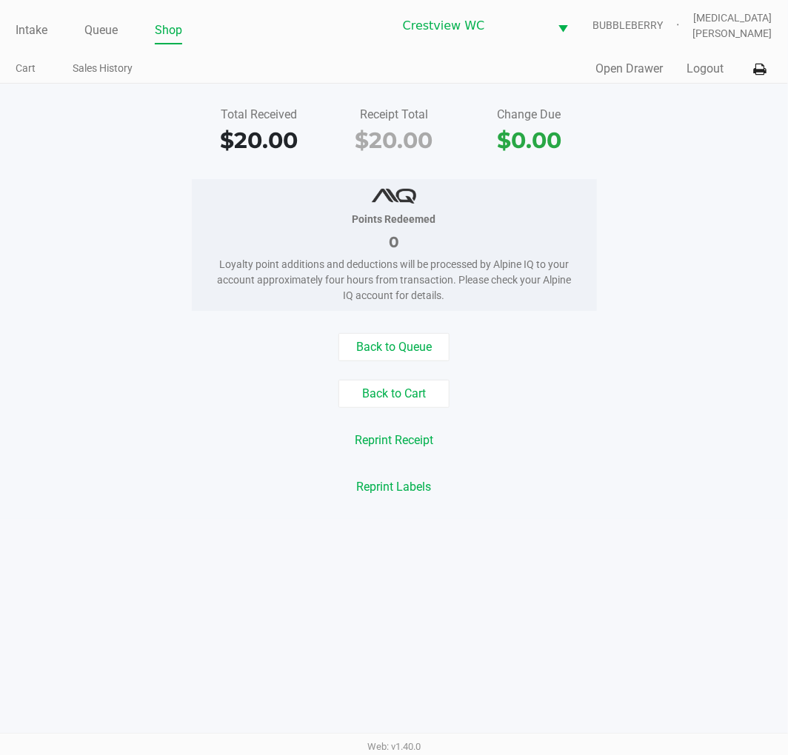
click at [568, 164] on div "Total Received $20.00 Receipt Total $20.00 Change Due $0.00 Points Redeemed 0 L…" at bounding box center [394, 301] width 788 height 435
click at [392, 343] on button "Back to Queue" at bounding box center [393, 347] width 111 height 28
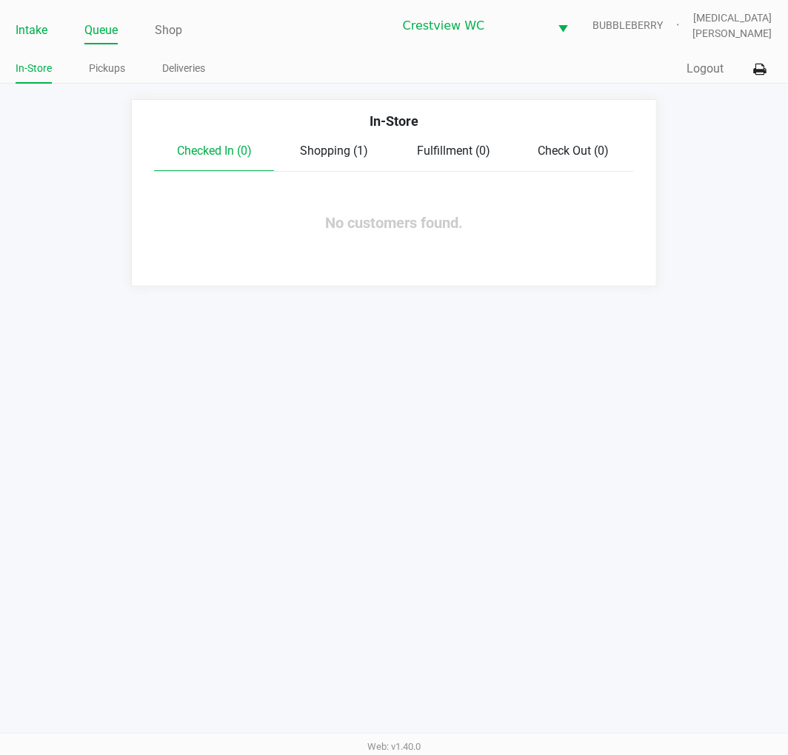
click at [40, 38] on link "Intake" at bounding box center [32, 30] width 32 height 21
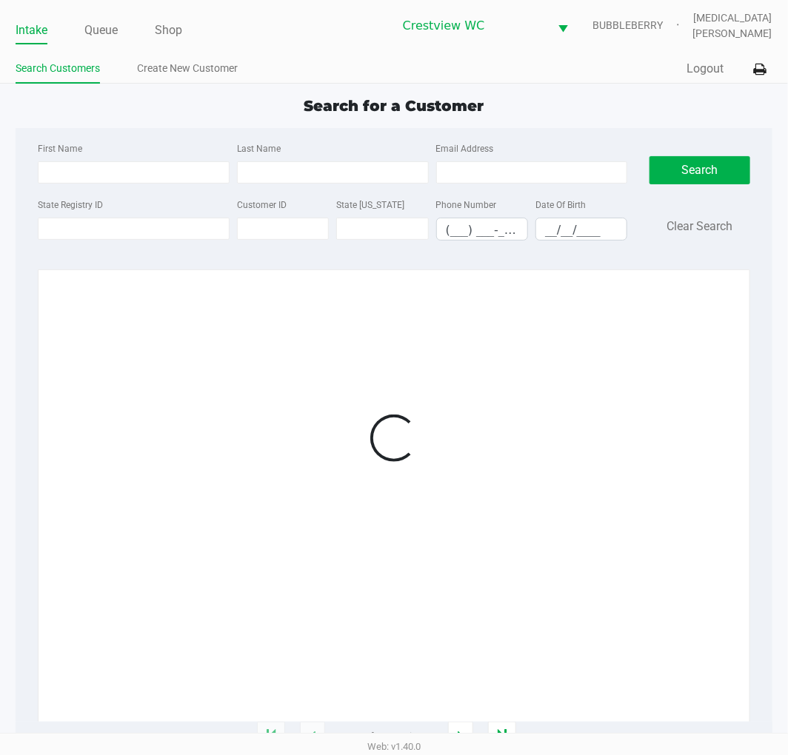
click at [261, 50] on div "Intake Queue Shop Crestview WC BUBBLEBERRY Alora Ross Search Customers Create N…" at bounding box center [394, 42] width 788 height 84
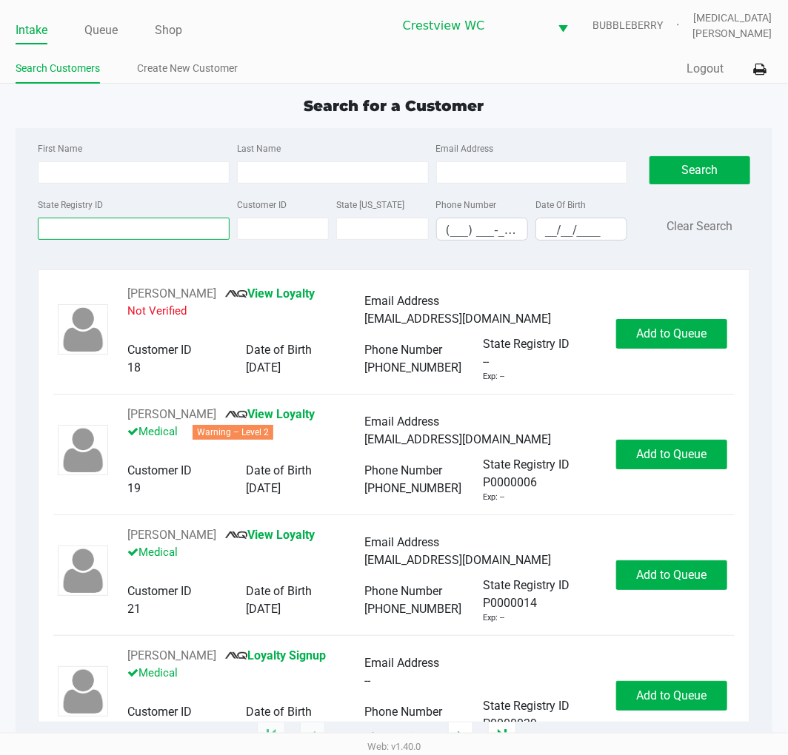
click at [67, 223] on input "State Registry ID" at bounding box center [134, 229] width 192 height 22
click at [129, 233] on input "State Registry ID" at bounding box center [134, 229] width 192 height 22
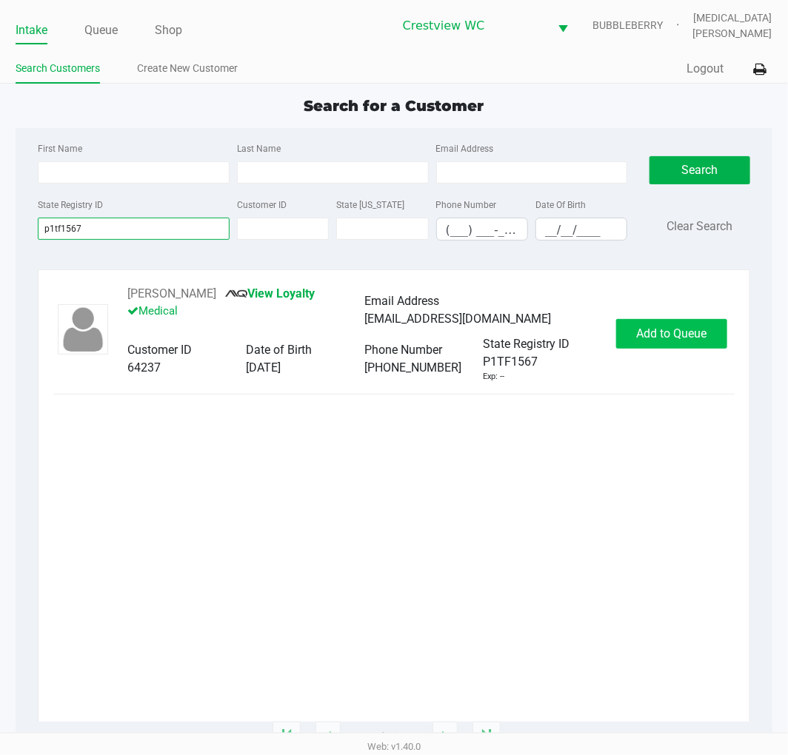
type input "p1tf1567"
click at [703, 343] on button "Add to Queue" at bounding box center [671, 334] width 111 height 30
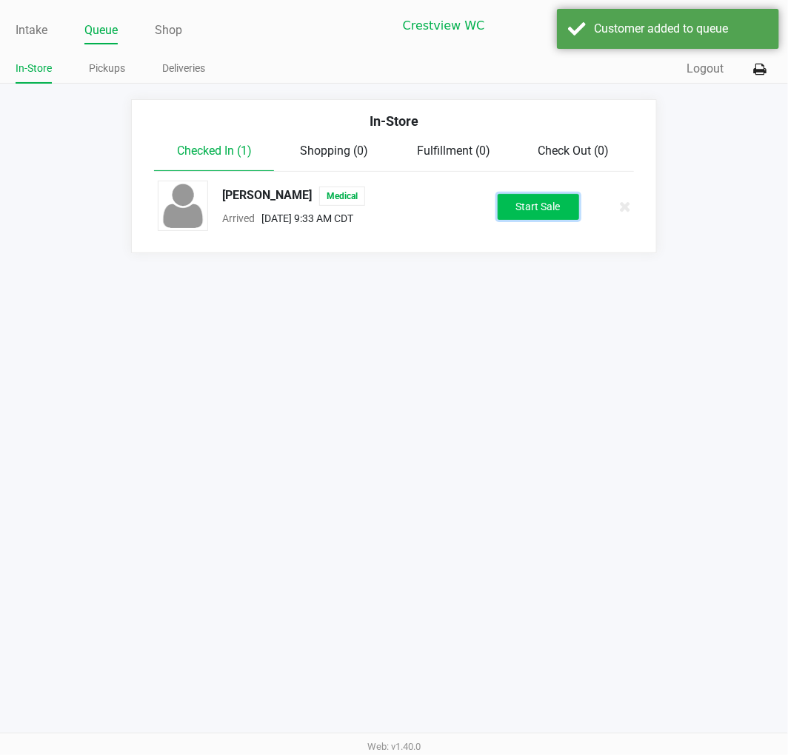
click at [536, 200] on button "Start Sale" at bounding box center [537, 207] width 81 height 26
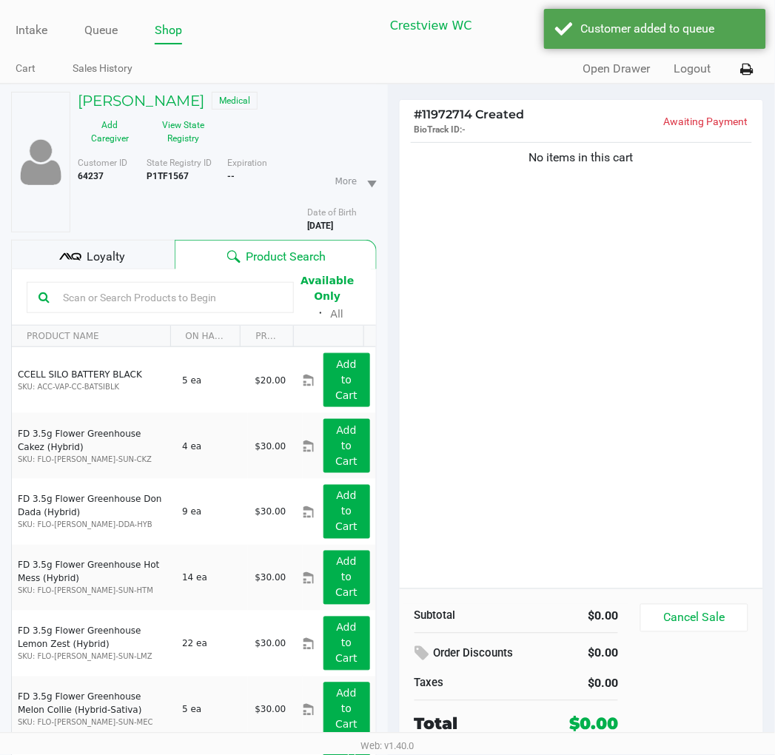
click at [152, 287] on input "text" at bounding box center [169, 297] width 225 height 22
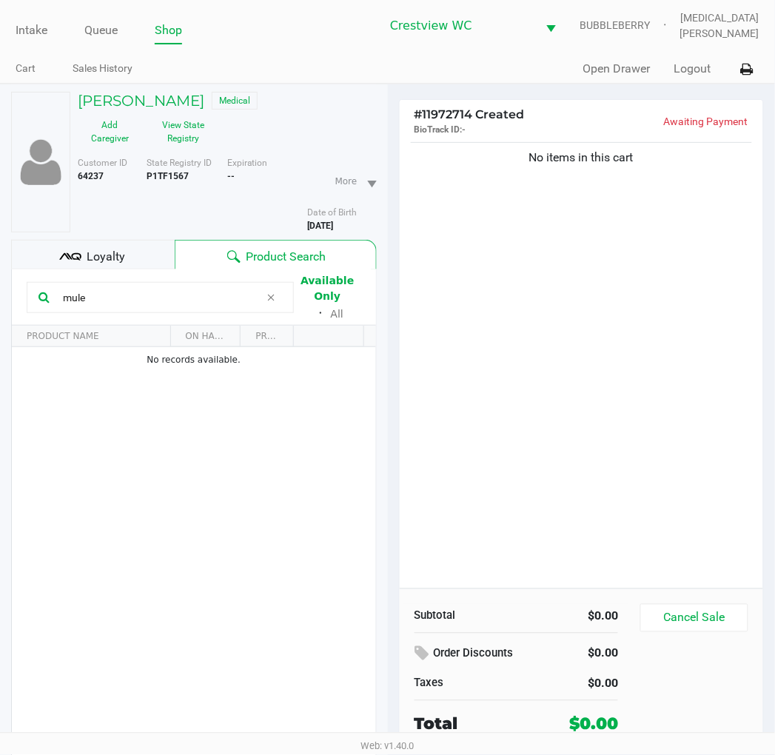
type input "mule"
click at [252, 400] on div "No records available." at bounding box center [194, 564] width 364 height 434
click at [587, 303] on div "No items in this cart" at bounding box center [582, 363] width 364 height 449
click at [98, 265] on span "Loyalty" at bounding box center [106, 257] width 38 height 18
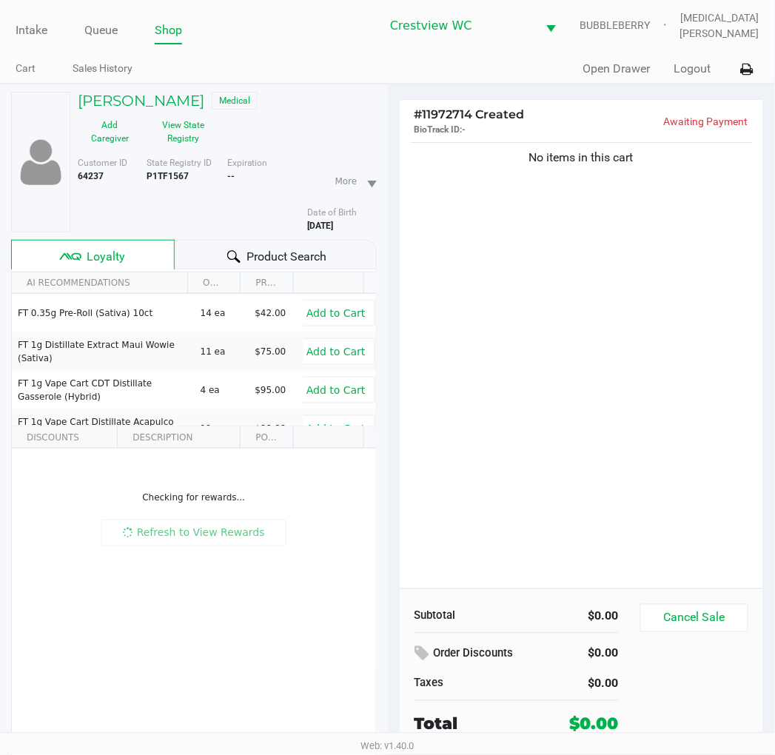
click at [241, 255] on div at bounding box center [234, 257] width 18 height 18
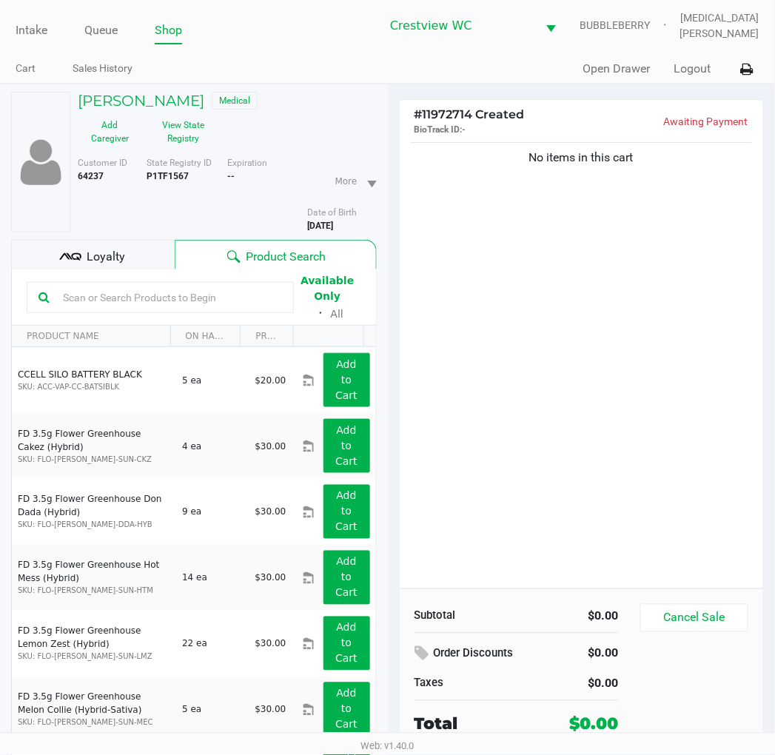
click at [440, 372] on div "No items in this cart" at bounding box center [582, 363] width 364 height 449
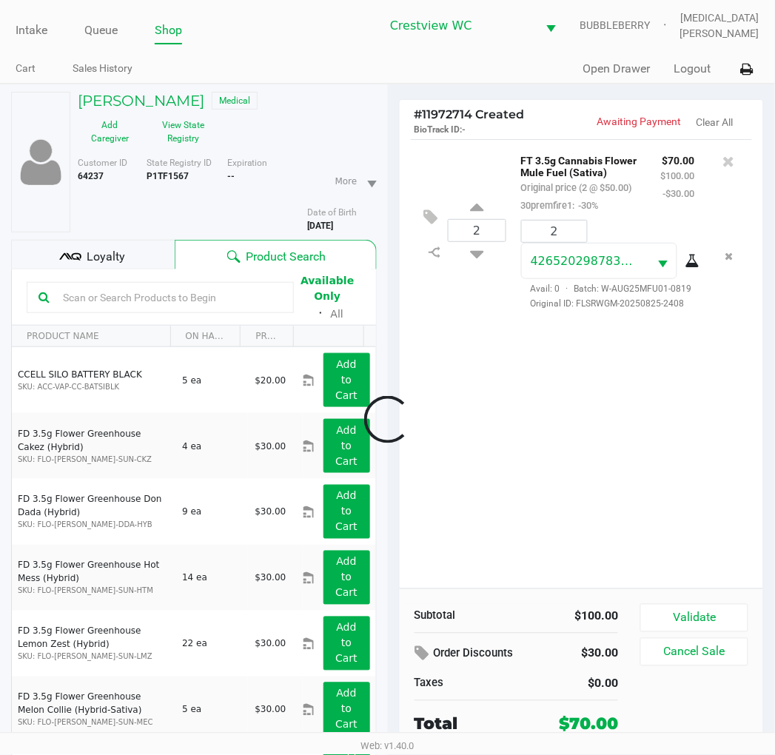
click at [129, 260] on div "Loyalty" at bounding box center [93, 255] width 164 height 30
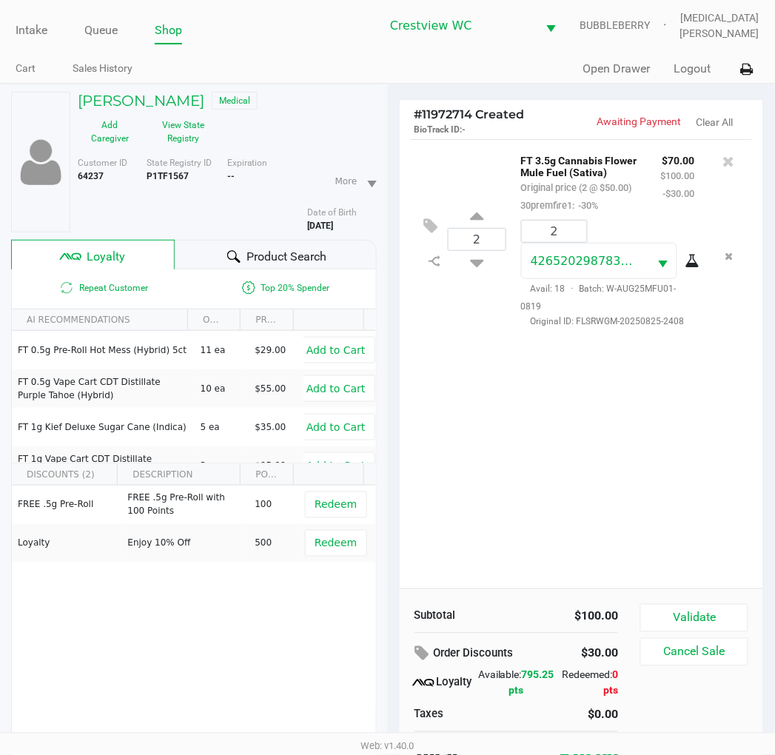
click at [616, 485] on div "2 FT 3.5g Cannabis Flower Mule Fuel (Sativa) Original price (2 @ $50.00) 30prem…" at bounding box center [582, 363] width 364 height 449
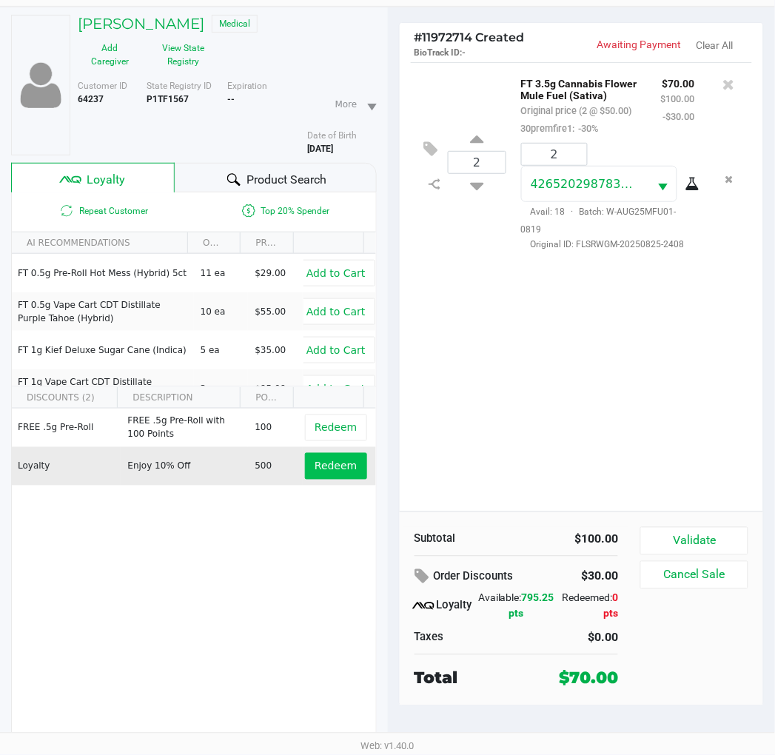
click at [320, 461] on span "Redeem" at bounding box center [336, 466] width 42 height 12
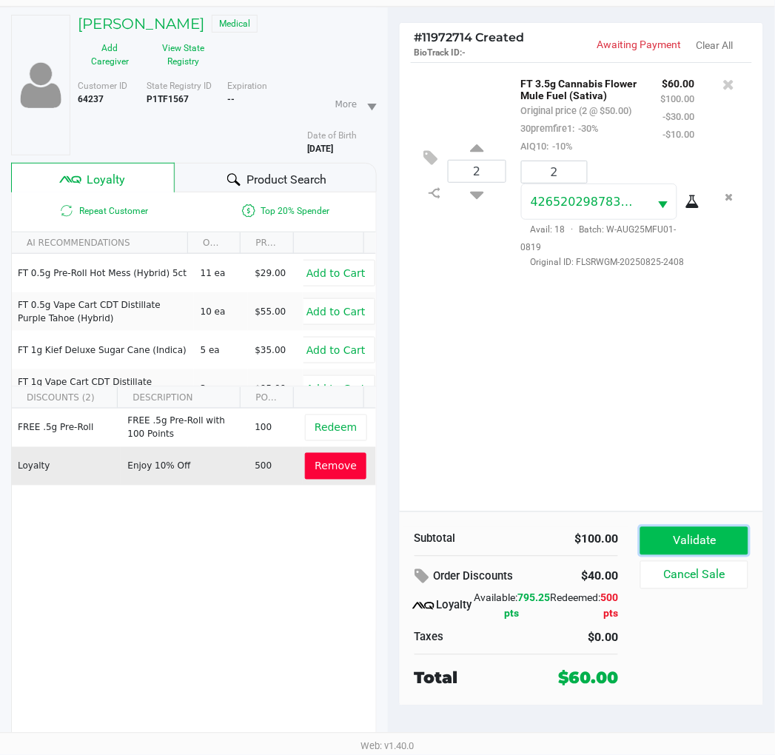
click at [691, 531] on button "Validate" at bounding box center [693, 541] width 107 height 28
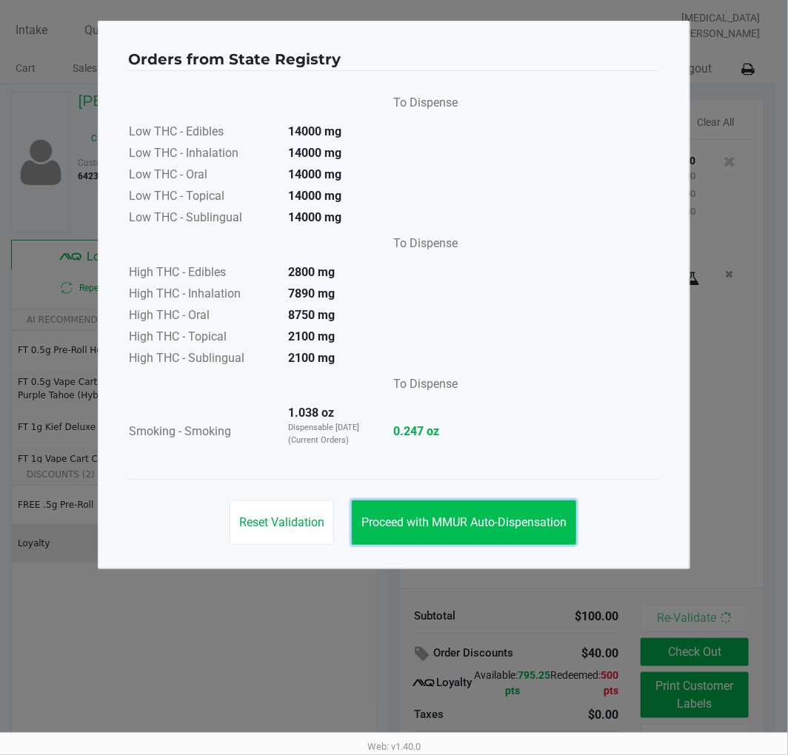
click at [508, 523] on span "Proceed with MMUR Auto-Dispensation" at bounding box center [463, 522] width 205 height 14
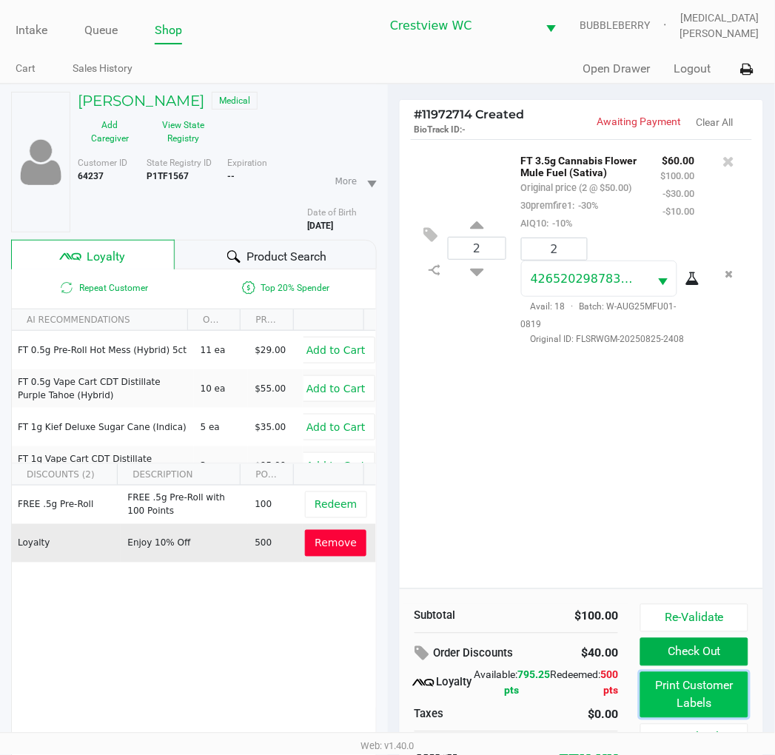
click at [702, 697] on button "Print Customer Labels" at bounding box center [693, 695] width 107 height 46
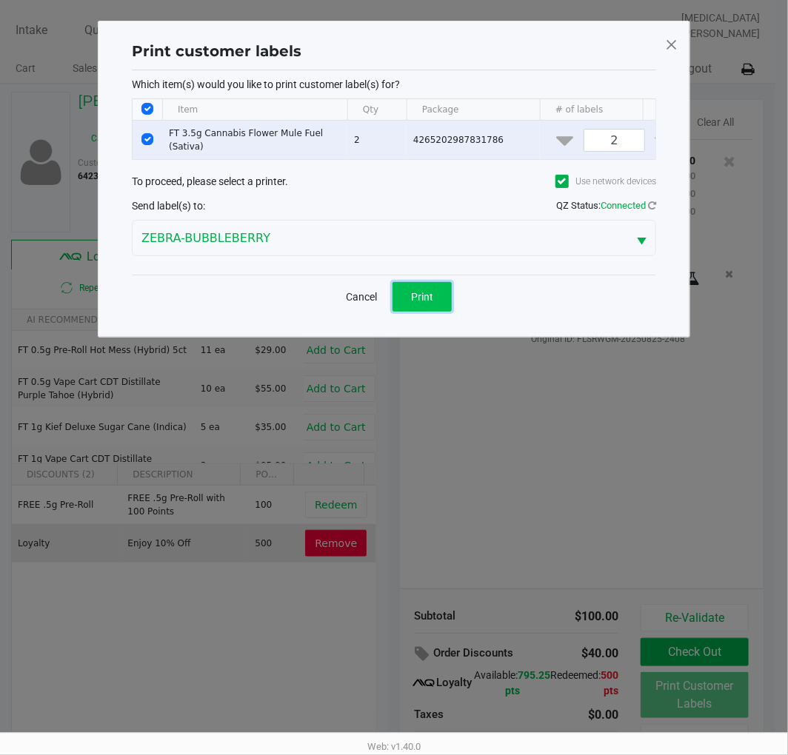
click at [429, 303] on span "Print" at bounding box center [422, 297] width 22 height 12
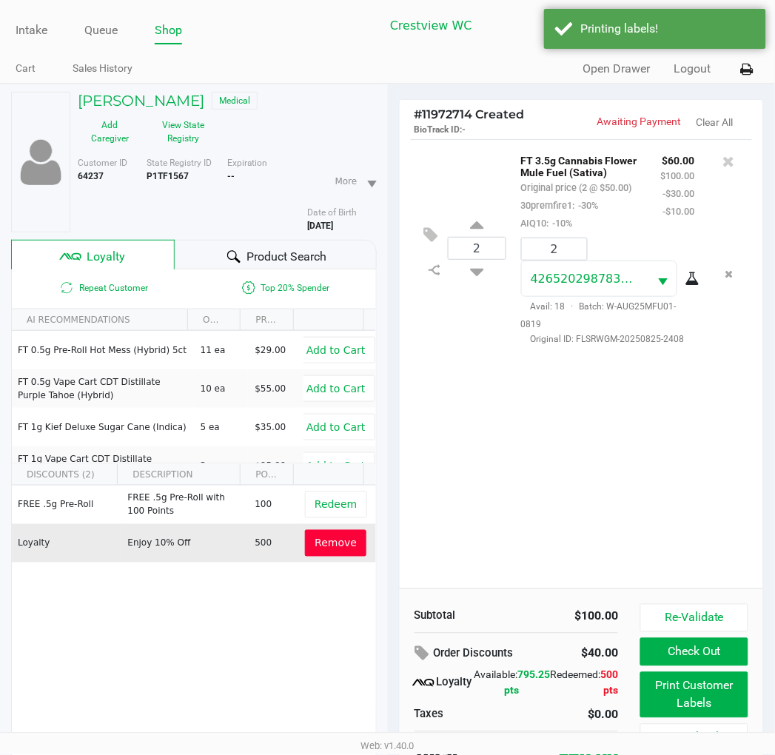
click at [711, 660] on button "Check Out" at bounding box center [693, 652] width 107 height 28
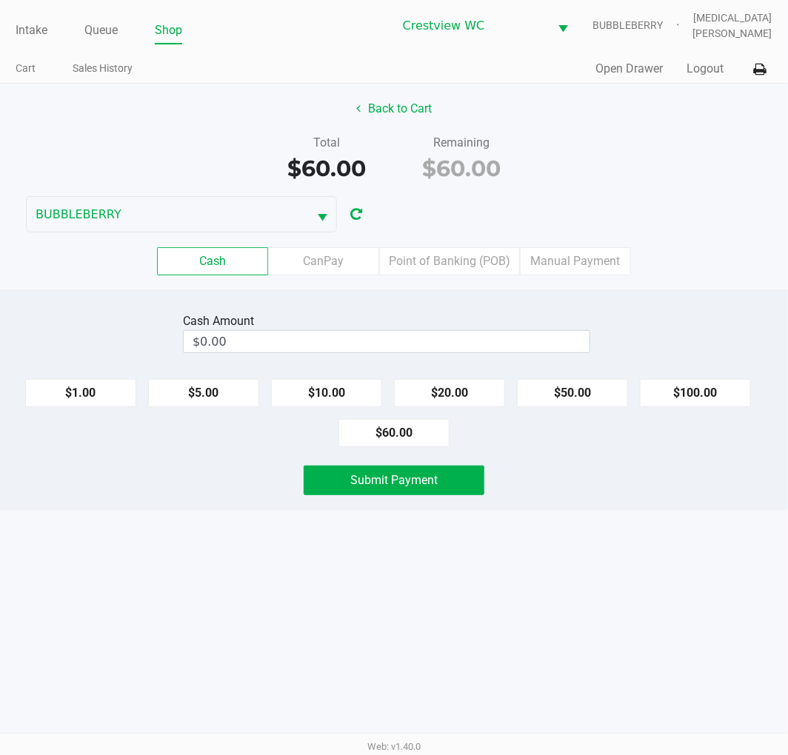
click at [466, 255] on label "Point of Banking (POB)" at bounding box center [449, 261] width 141 height 28
click at [0, 0] on 7 "Point of Banking (POB)" at bounding box center [0, 0] width 0 height 0
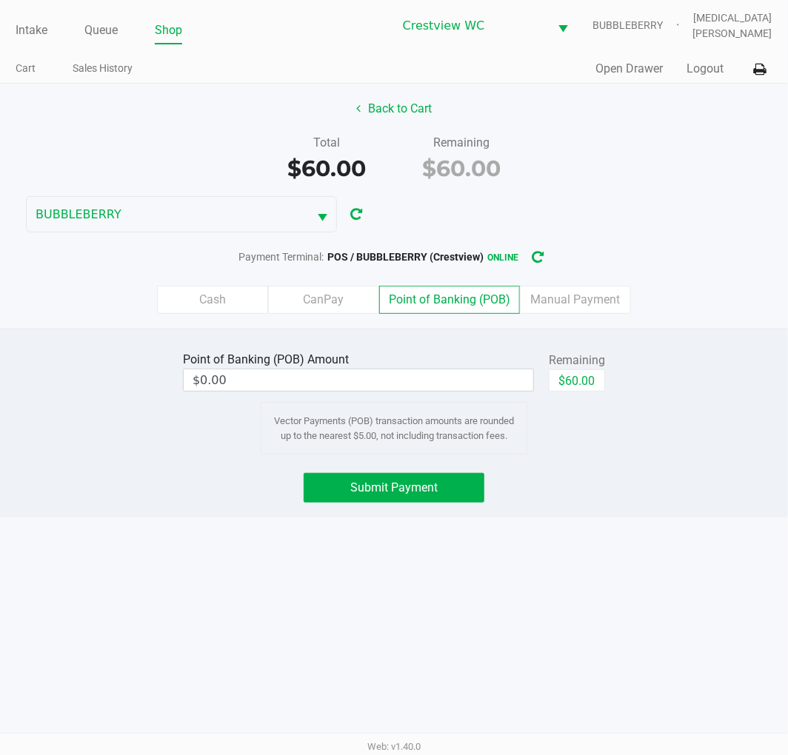
click at [586, 389] on button "$60.00" at bounding box center [576, 380] width 56 height 22
type input "$60.00"
click at [437, 496] on button "Submit Payment" at bounding box center [393, 488] width 181 height 30
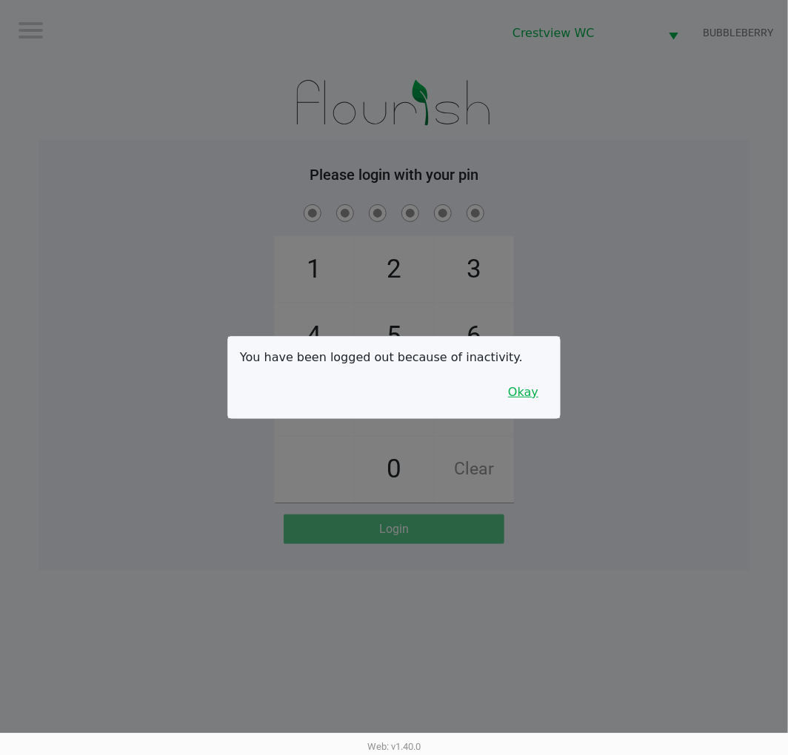
click at [518, 402] on button "Okay" at bounding box center [523, 392] width 50 height 28
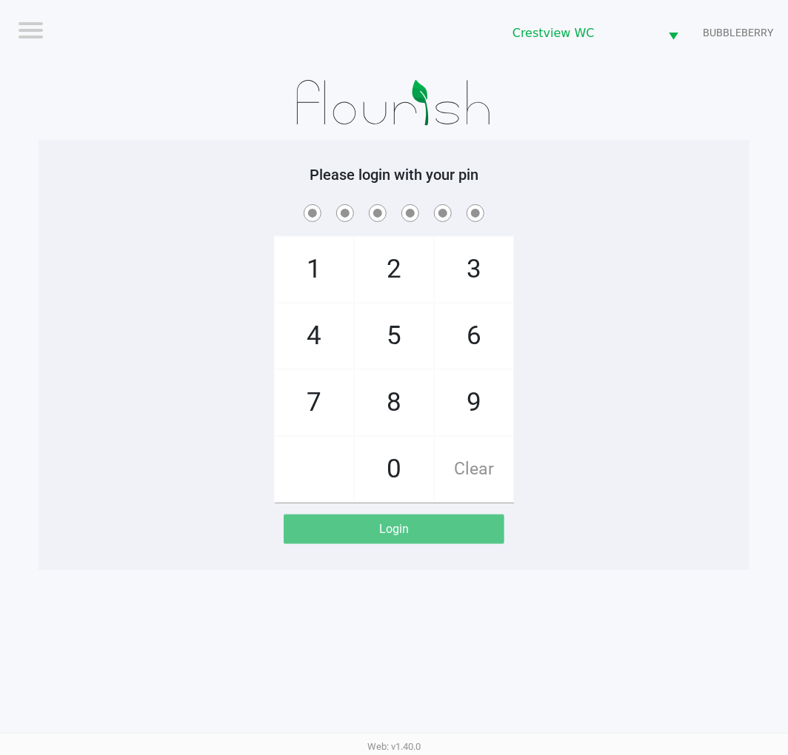
click at [620, 314] on div "1 4 7 2 5 8 0 3 6 9 Clear" at bounding box center [393, 351] width 711 height 301
checkbox input "true"
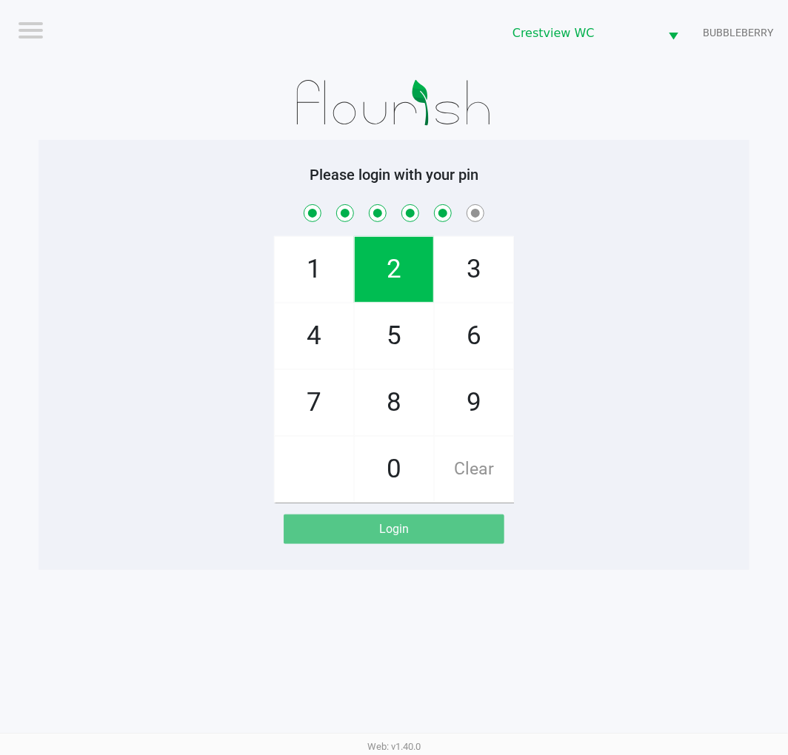
checkbox input "true"
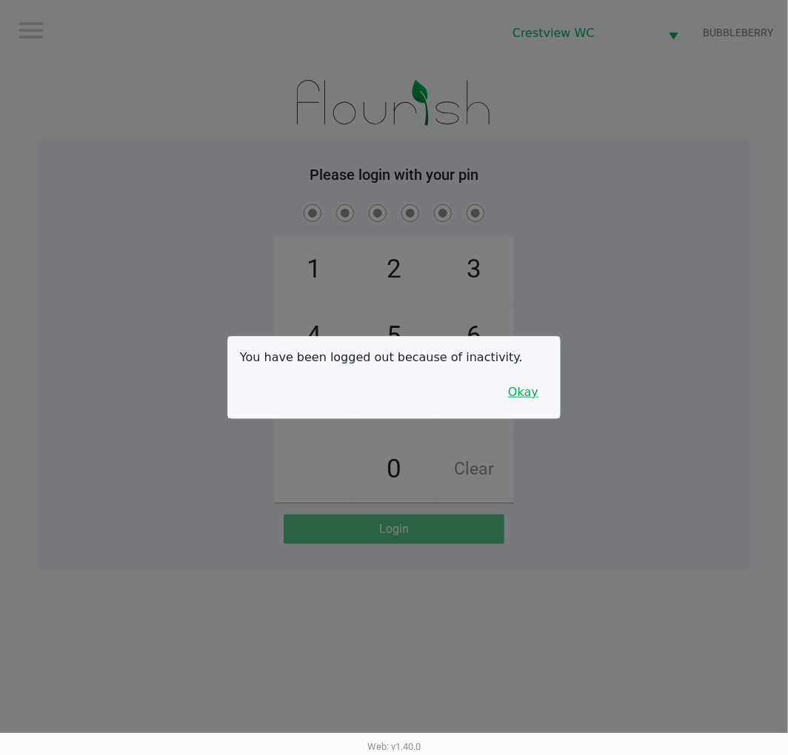
click at [531, 393] on button "Okay" at bounding box center [523, 392] width 50 height 28
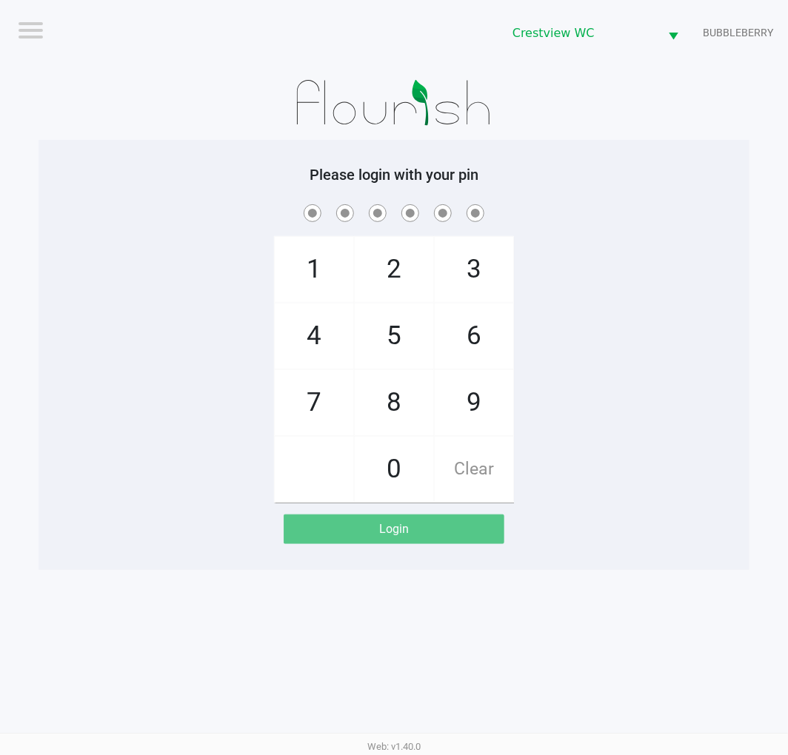
click at [605, 352] on div "1 4 7 2 5 8 0 3 6 9 Clear" at bounding box center [393, 351] width 711 height 301
click at [624, 309] on div "1 4 7 2 5 8 0 3 6 9 Clear" at bounding box center [393, 351] width 711 height 301
click at [647, 363] on div "1 4 7 2 5 8 0 3 6 9 Clear" at bounding box center [393, 351] width 711 height 301
click at [638, 255] on div "1 4 7 2 5 8 0 3 6 9 Clear" at bounding box center [393, 351] width 711 height 301
checkbox input "true"
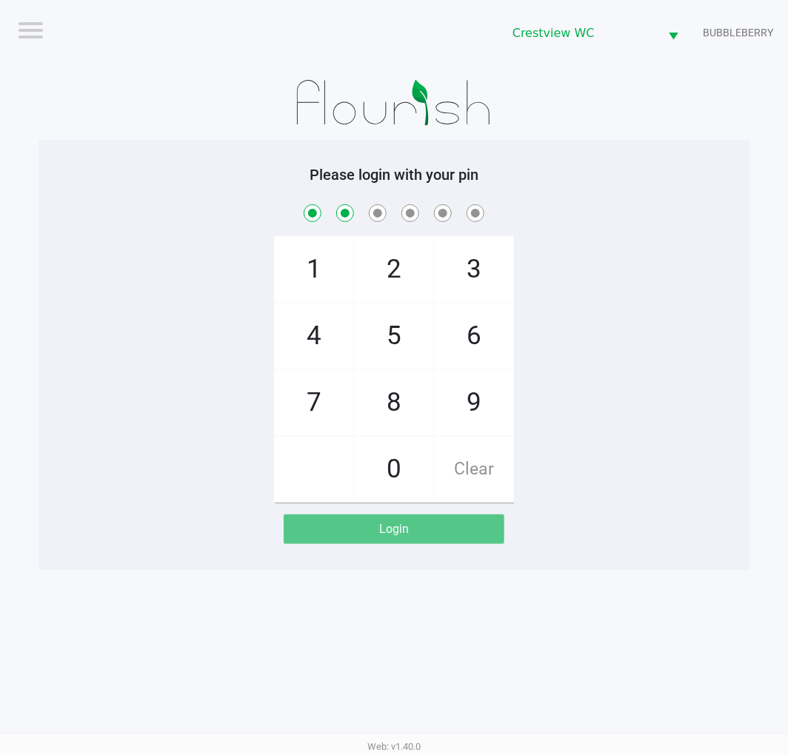
checkbox input "true"
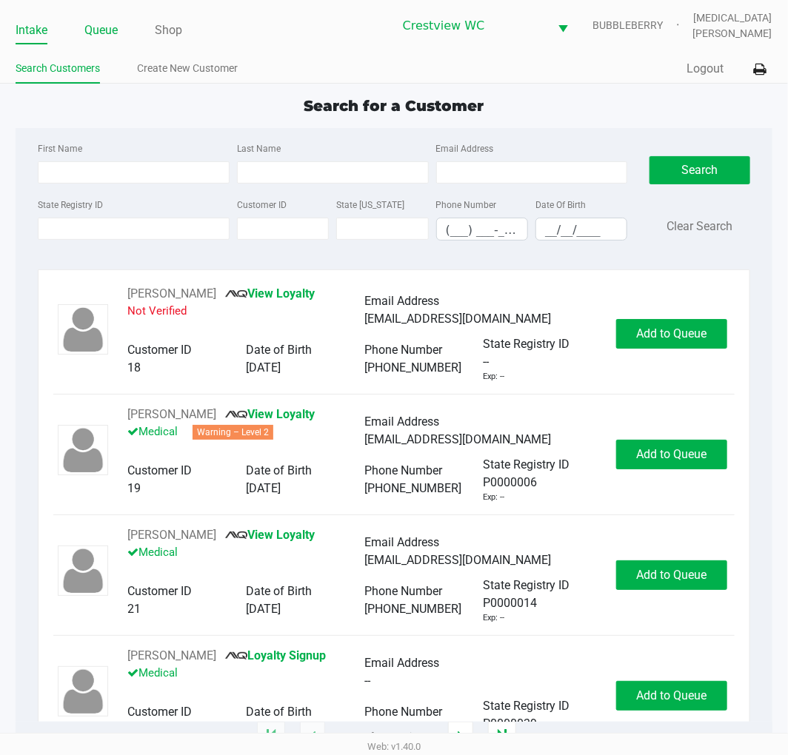
click at [107, 30] on link "Queue" at bounding box center [100, 30] width 33 height 21
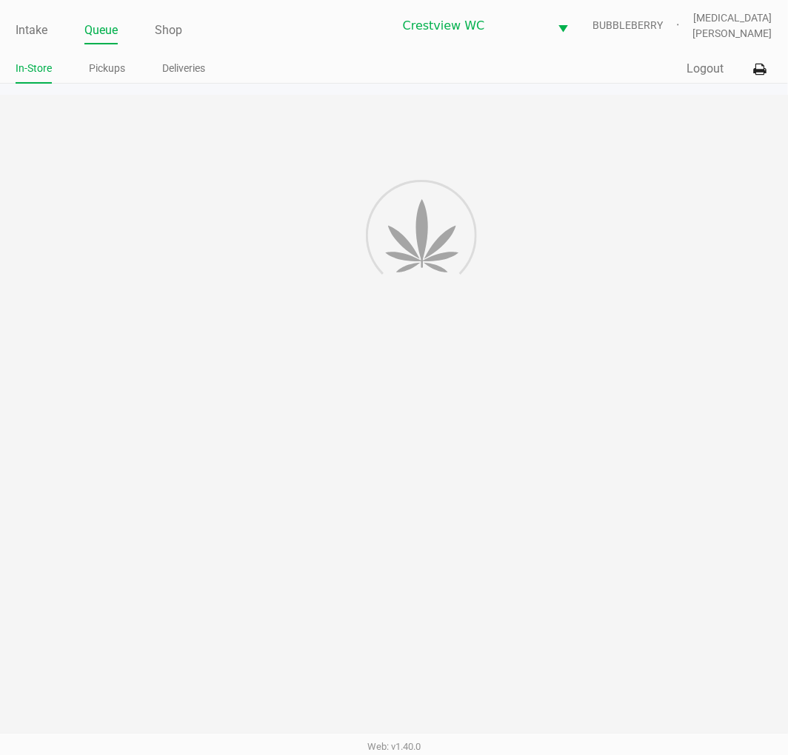
click at [127, 72] on ul "In-Store Pickups Deliveries" at bounding box center [205, 70] width 378 height 25
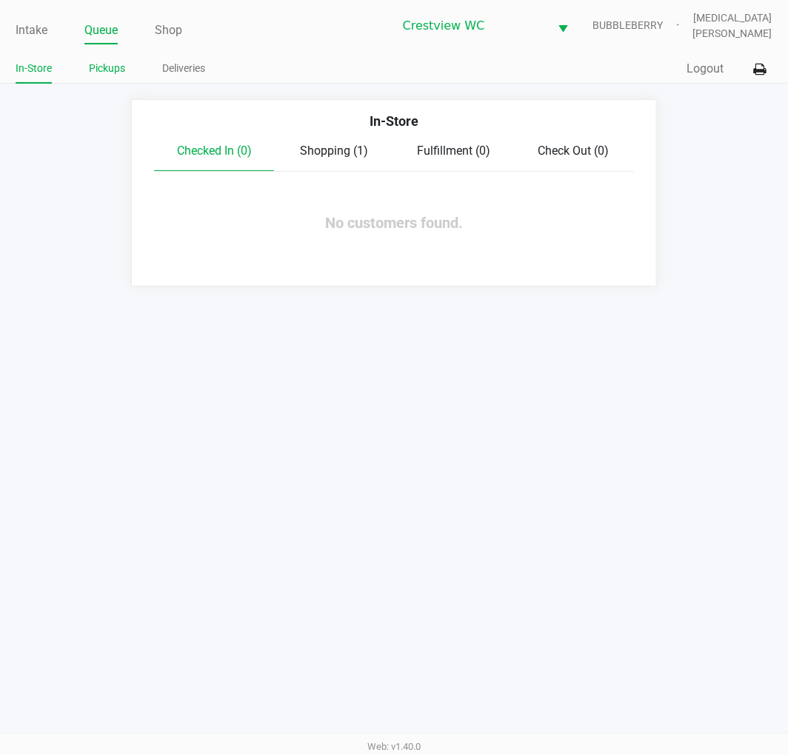
click at [113, 64] on link "Pickups" at bounding box center [107, 68] width 36 height 19
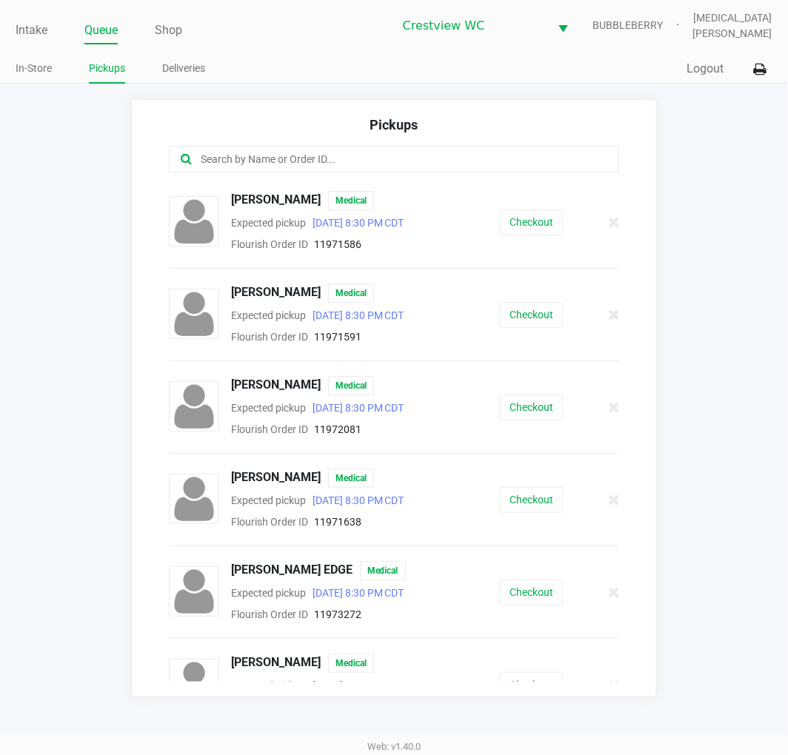
click at [275, 152] on input "text" at bounding box center [390, 159] width 383 height 17
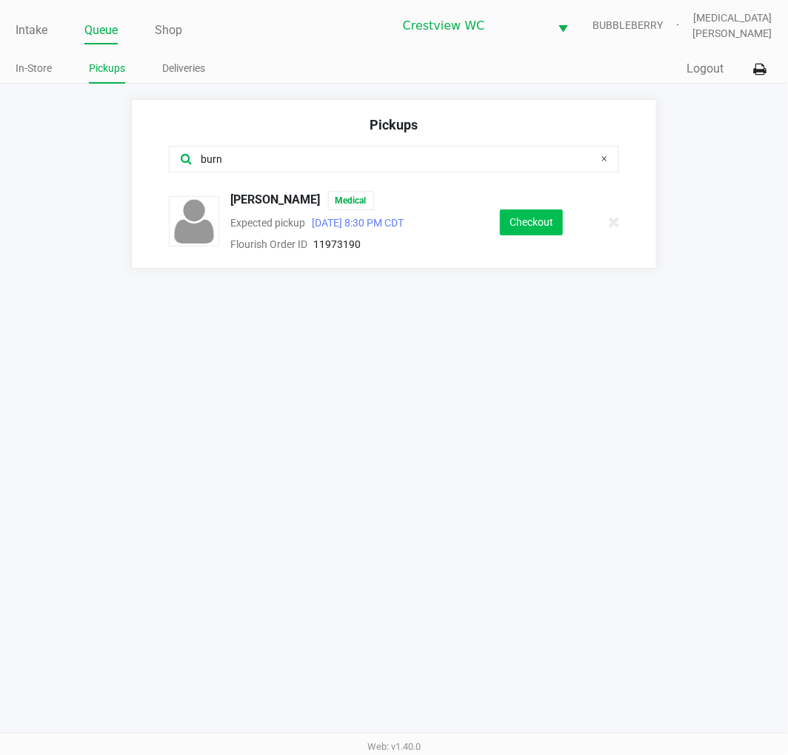
type input "burn"
click at [519, 219] on button "Checkout" at bounding box center [531, 222] width 63 height 26
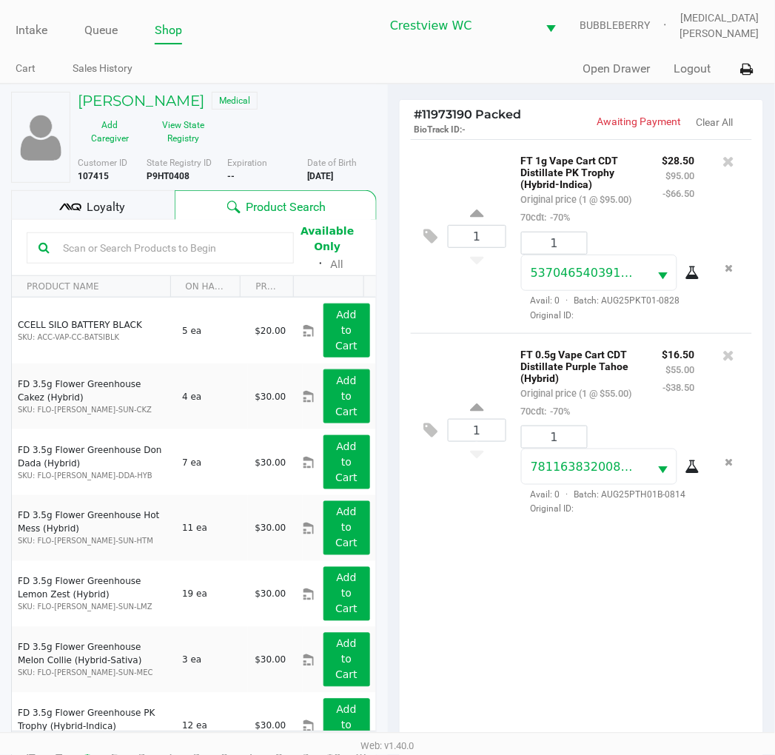
click at [117, 193] on div "Loyalty" at bounding box center [93, 205] width 164 height 30
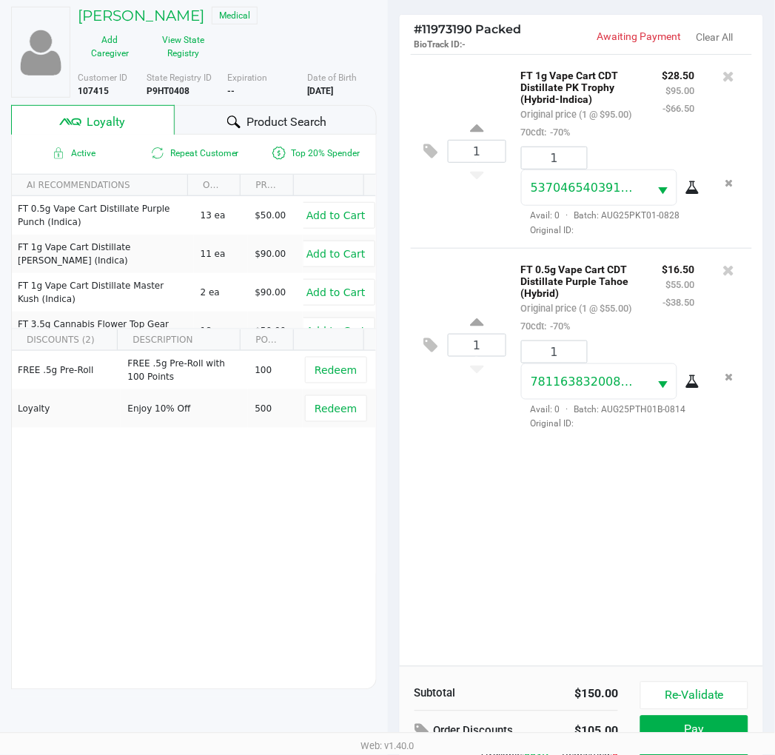
scroll to position [191, 0]
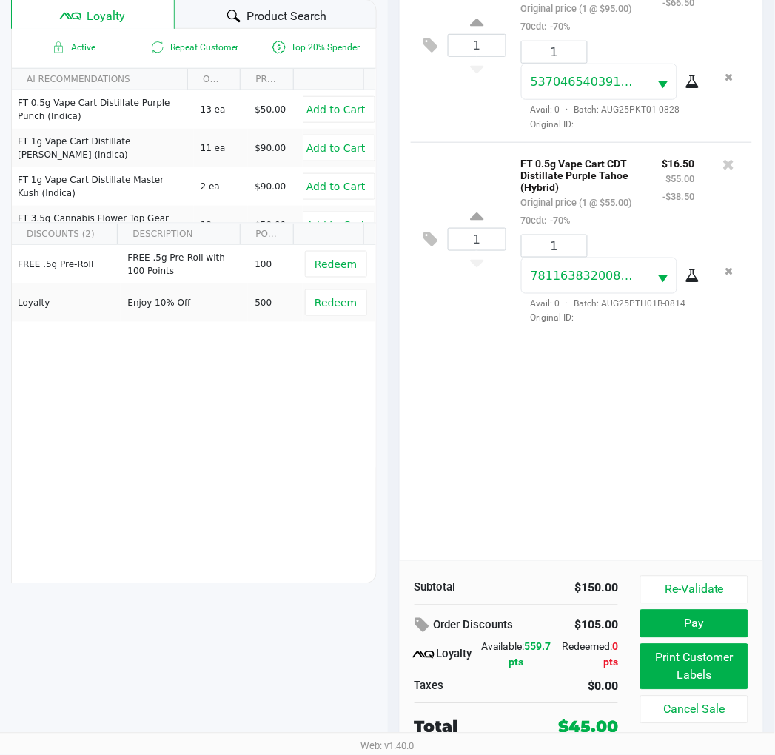
click at [543, 459] on div "1 FT 1g Vape Cart CDT Distillate PK Trophy (Hybrid-Indica) Original price (1 @ …" at bounding box center [582, 254] width 364 height 612
click at [540, 487] on div "1 FT 1g Vape Cart CDT Distillate PK Trophy (Hybrid-Indica) Original price (1 @ …" at bounding box center [582, 254] width 364 height 612
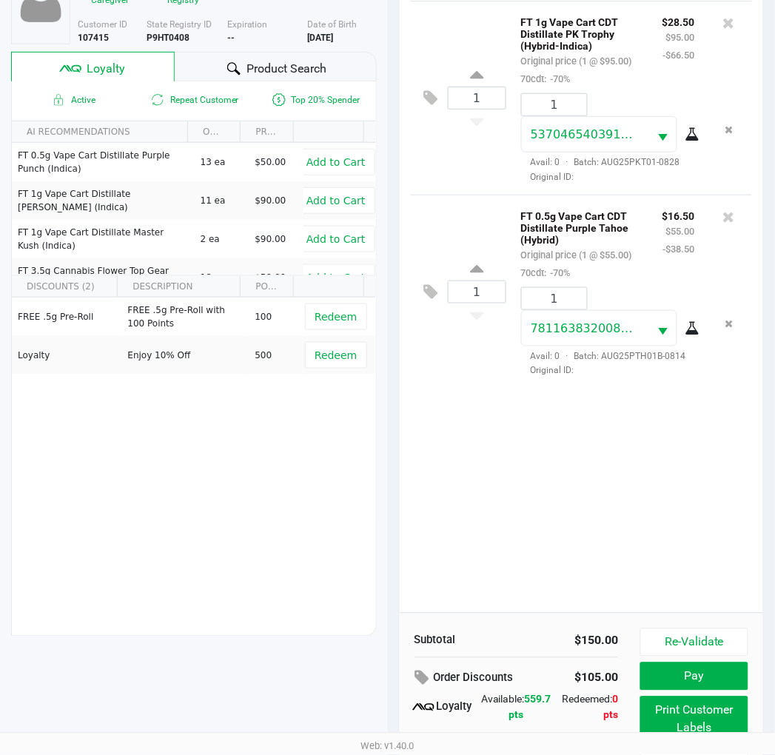
scroll to position [109, 0]
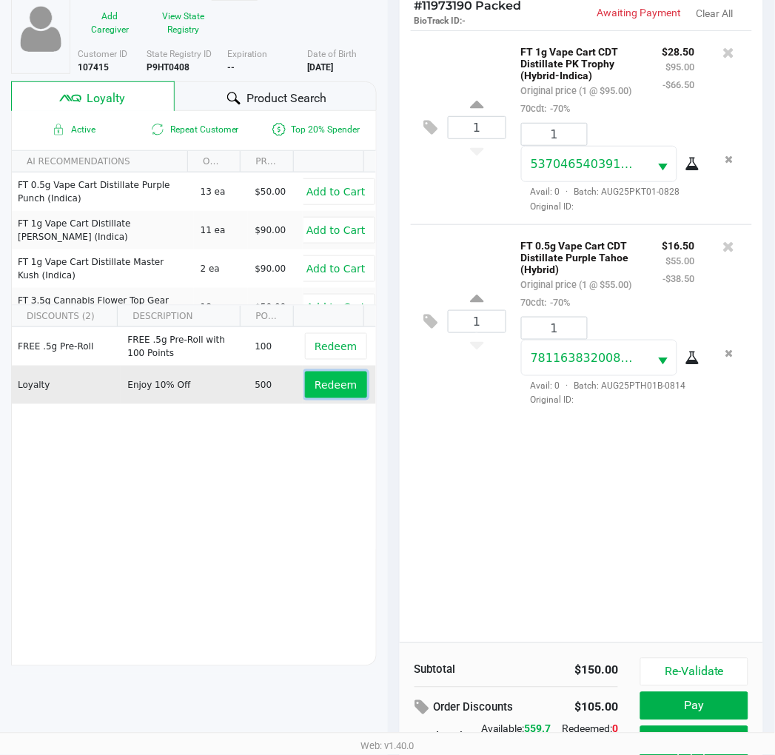
click at [333, 385] on span "Redeem" at bounding box center [336, 385] width 42 height 12
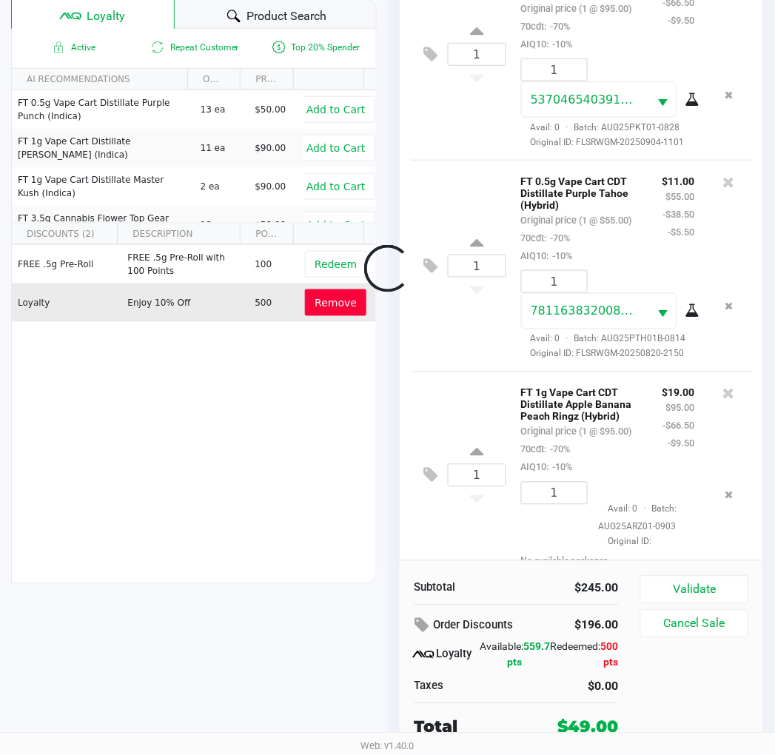
scroll to position [107, 0]
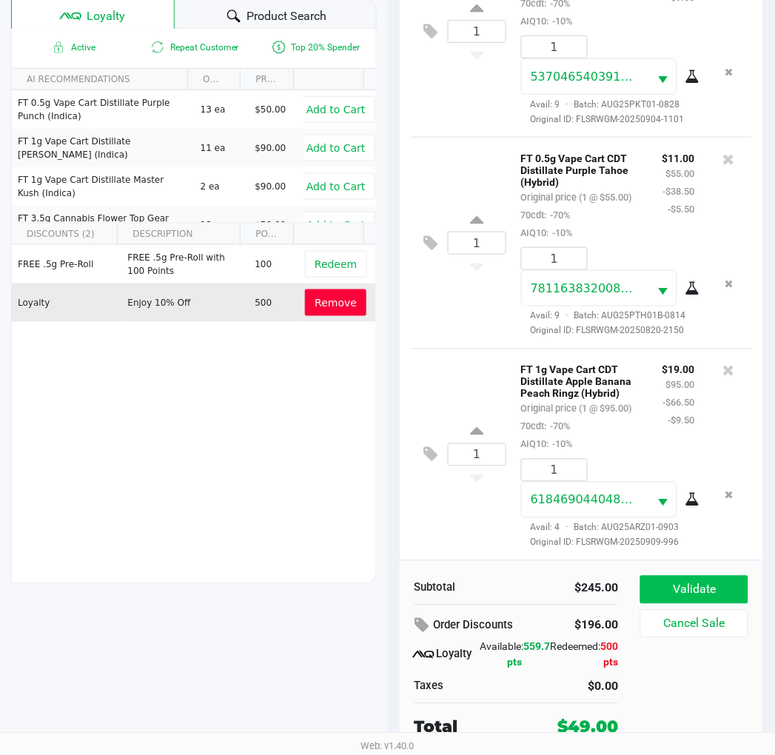
click at [733, 579] on button "Validate" at bounding box center [693, 590] width 107 height 28
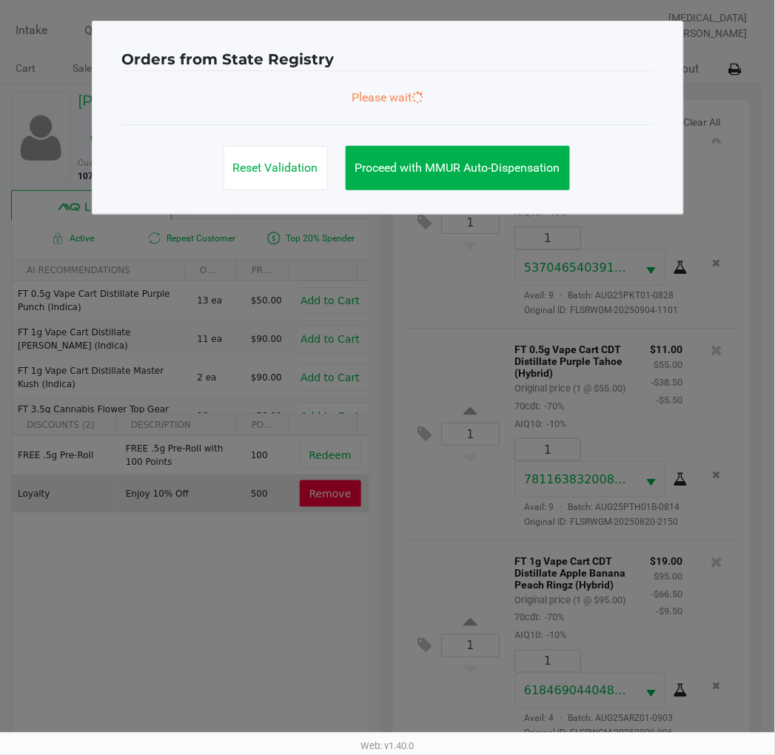
scroll to position [112, 0]
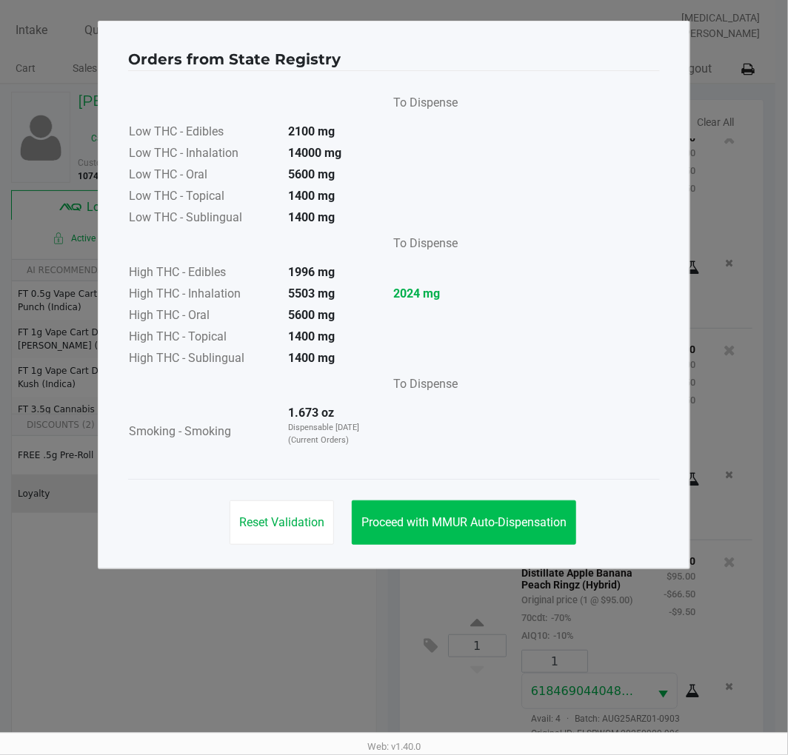
click at [521, 523] on span "Proceed with MMUR Auto-Dispensation" at bounding box center [463, 522] width 205 height 14
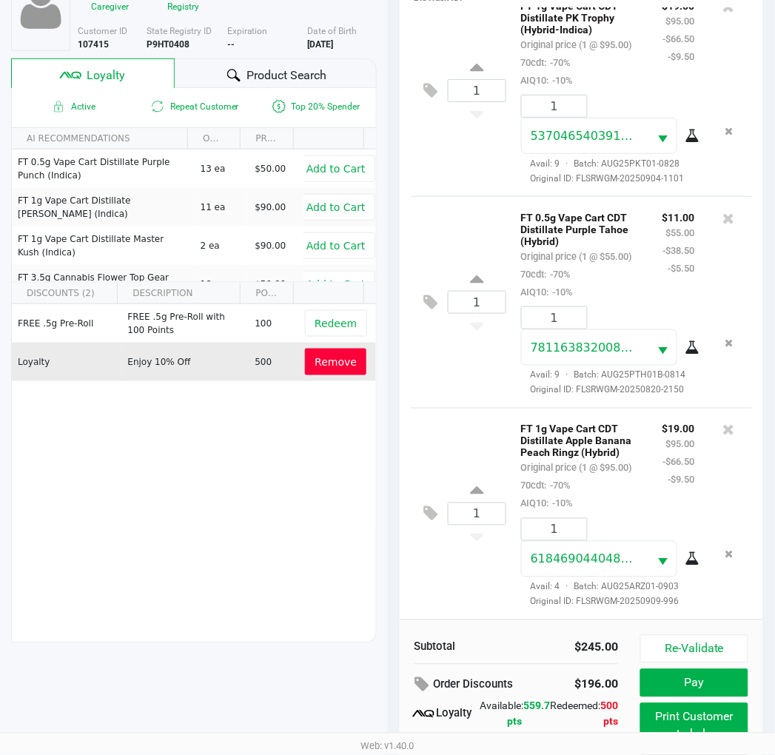
scroll to position [191, 0]
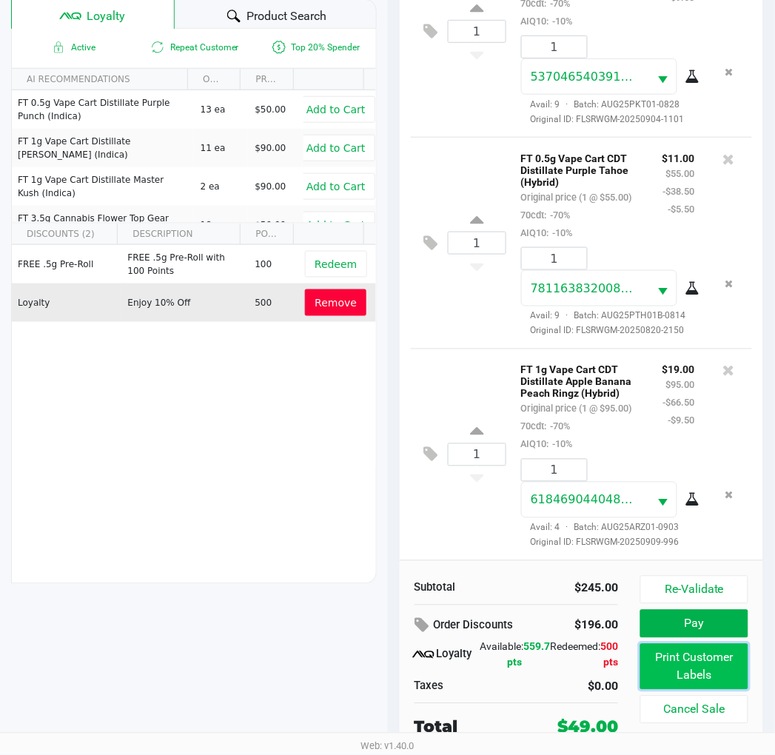
click at [697, 680] on button "Print Customer Labels" at bounding box center [693, 667] width 107 height 46
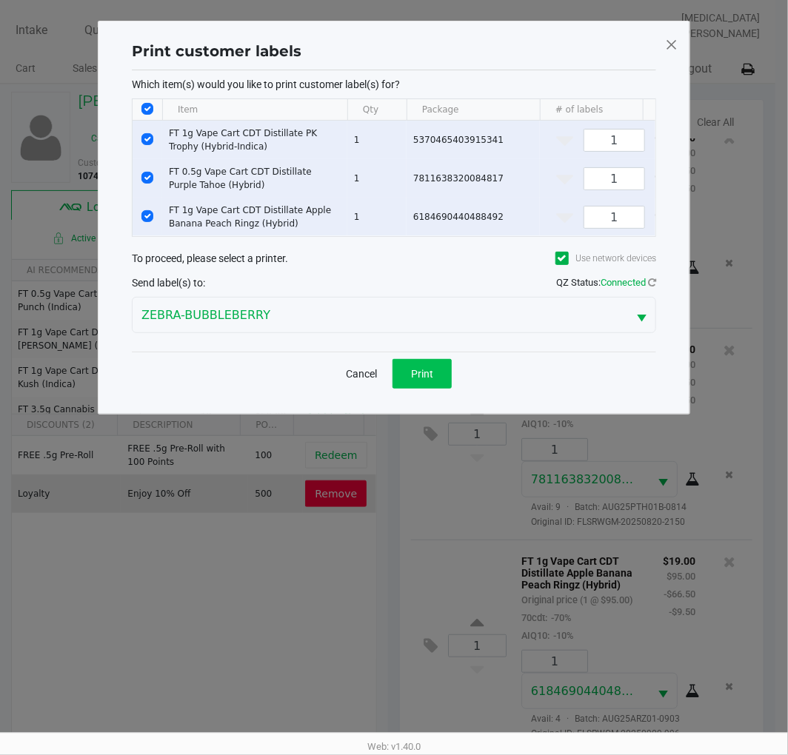
click at [432, 376] on button "Print" at bounding box center [421, 374] width 59 height 30
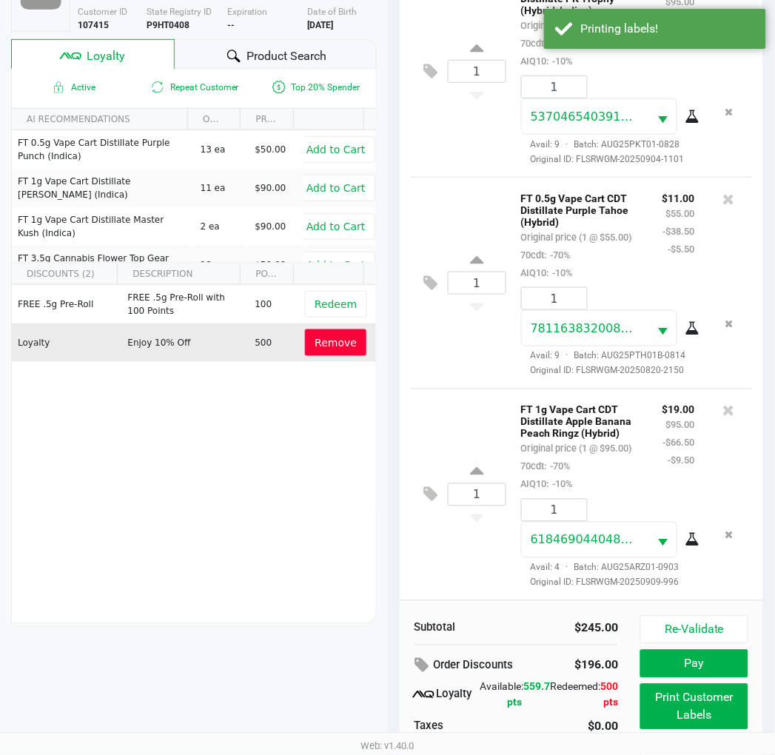
scroll to position [191, 0]
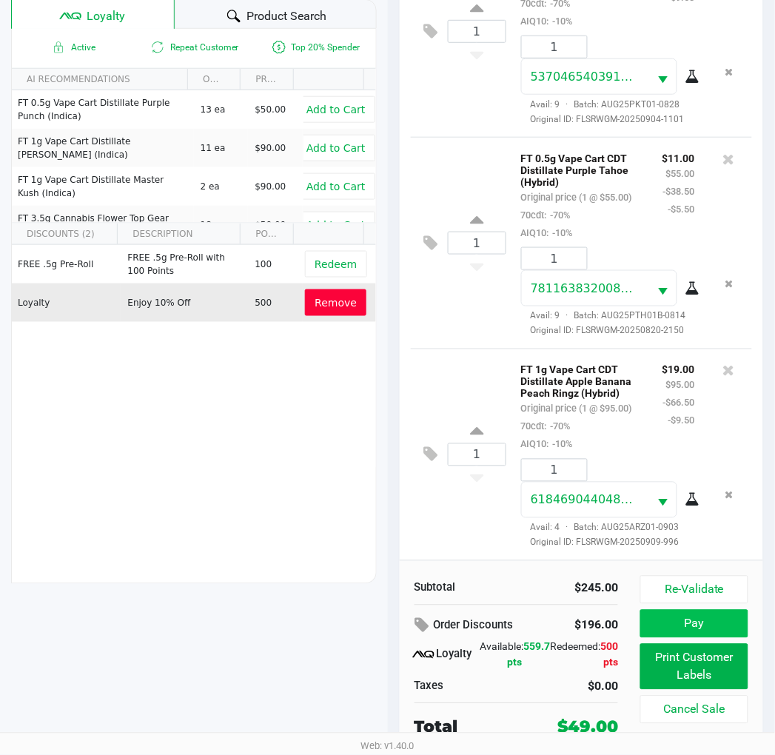
click at [711, 618] on button "Pay" at bounding box center [693, 624] width 107 height 28
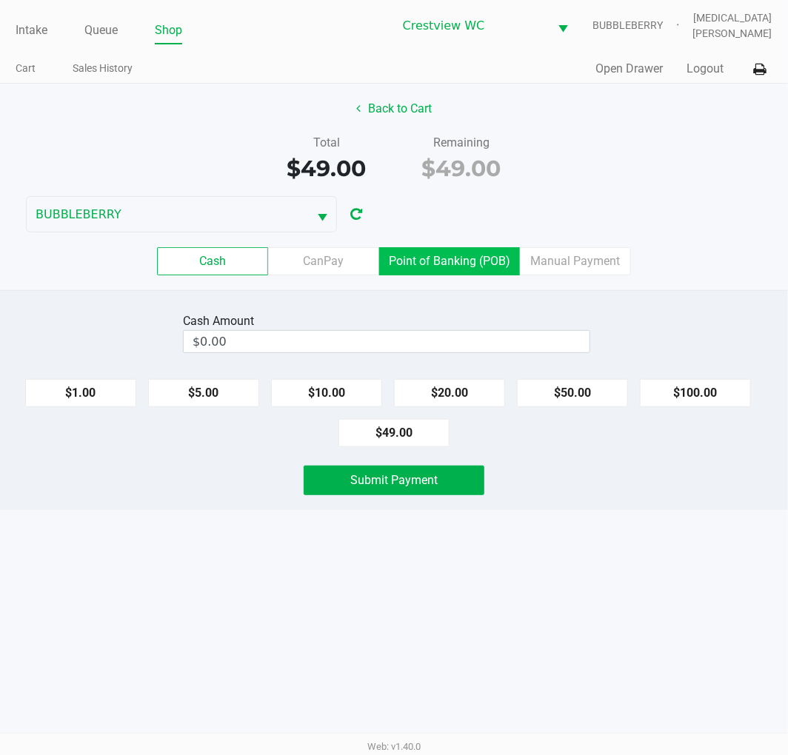
click at [457, 262] on label "Point of Banking (POB)" at bounding box center [449, 261] width 141 height 28
click at [0, 0] on 7 "Point of Banking (POB)" at bounding box center [0, 0] width 0 height 0
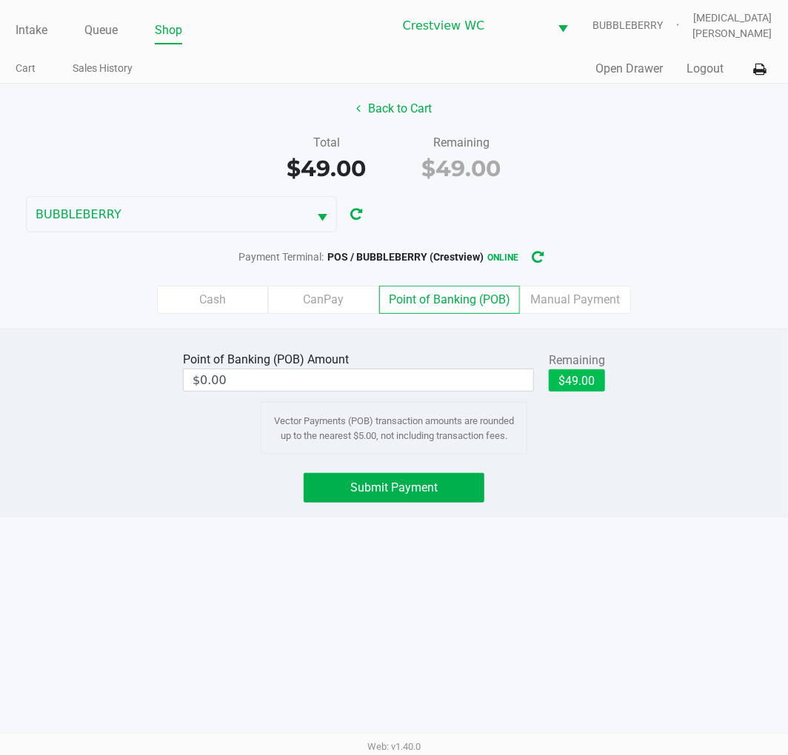
click at [588, 369] on button "$49.00" at bounding box center [576, 380] width 56 height 22
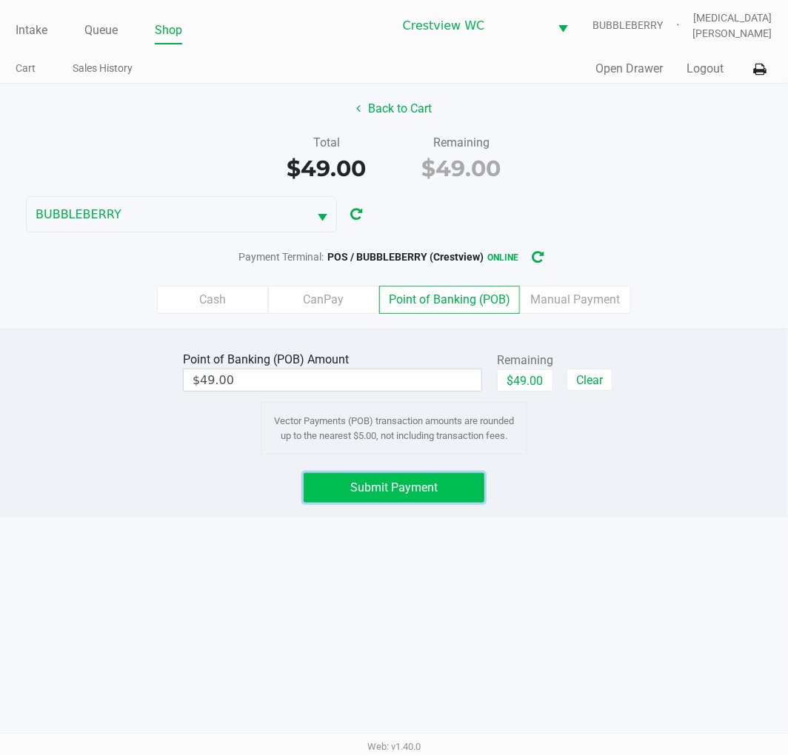
click at [435, 484] on span "Submit Payment" at bounding box center [393, 487] width 87 height 14
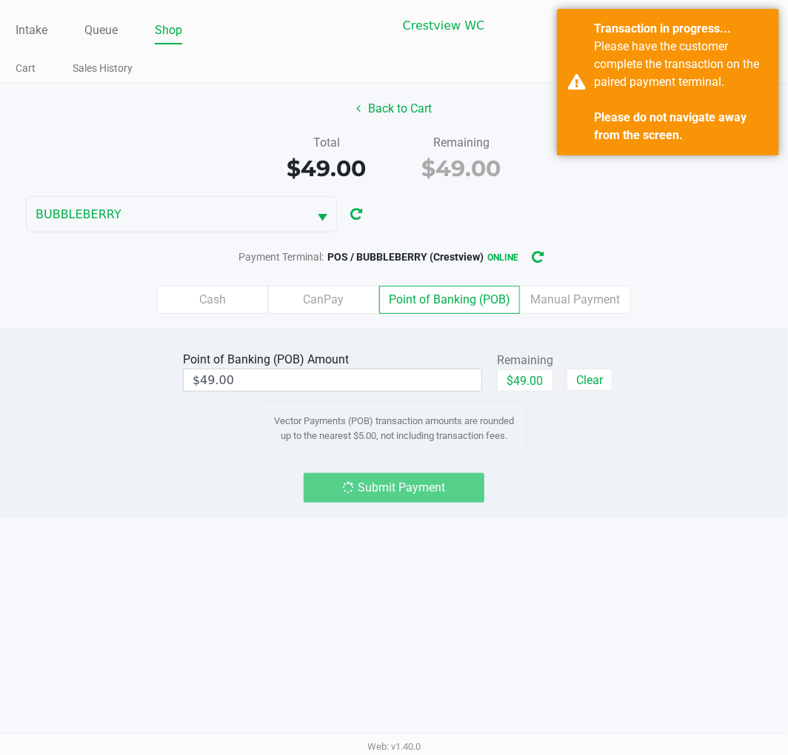
click at [322, 300] on label "CanPay" at bounding box center [323, 300] width 111 height 28
click at [0, 0] on 2 "CanPay" at bounding box center [0, 0] width 0 height 0
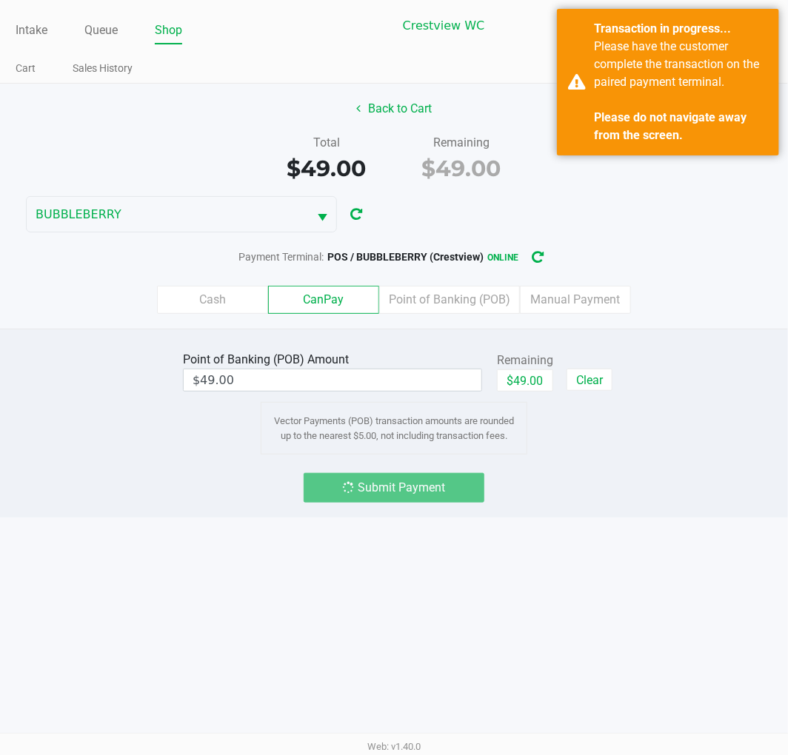
type input "$0.00"
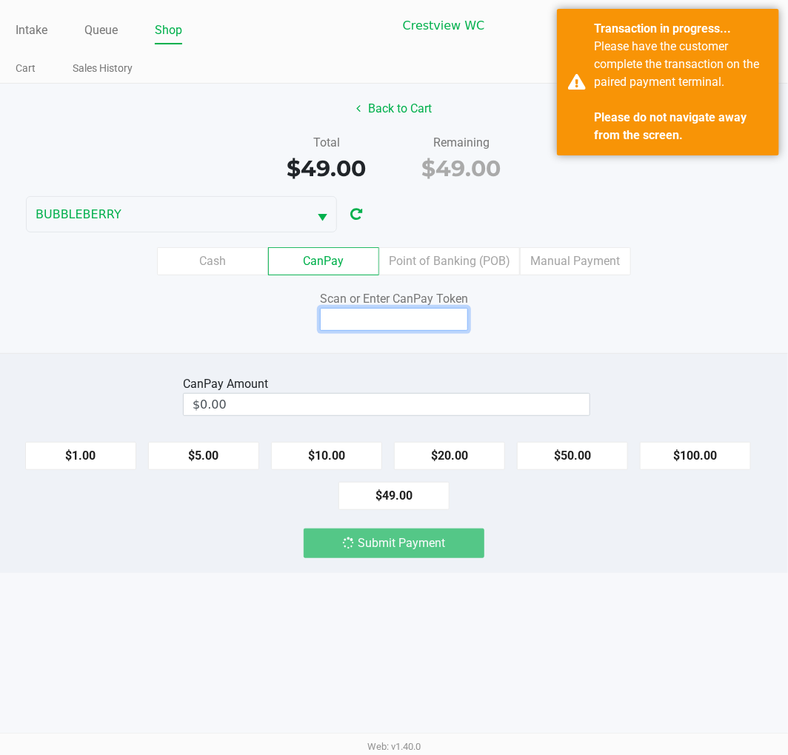
click at [413, 315] on input at bounding box center [394, 319] width 148 height 23
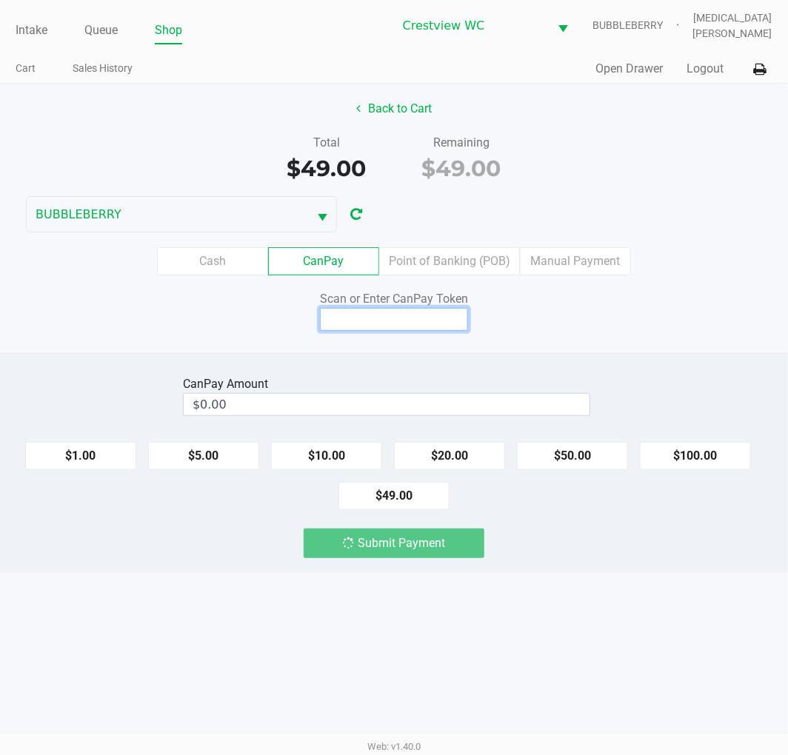
click at [440, 316] on input at bounding box center [394, 319] width 148 height 23
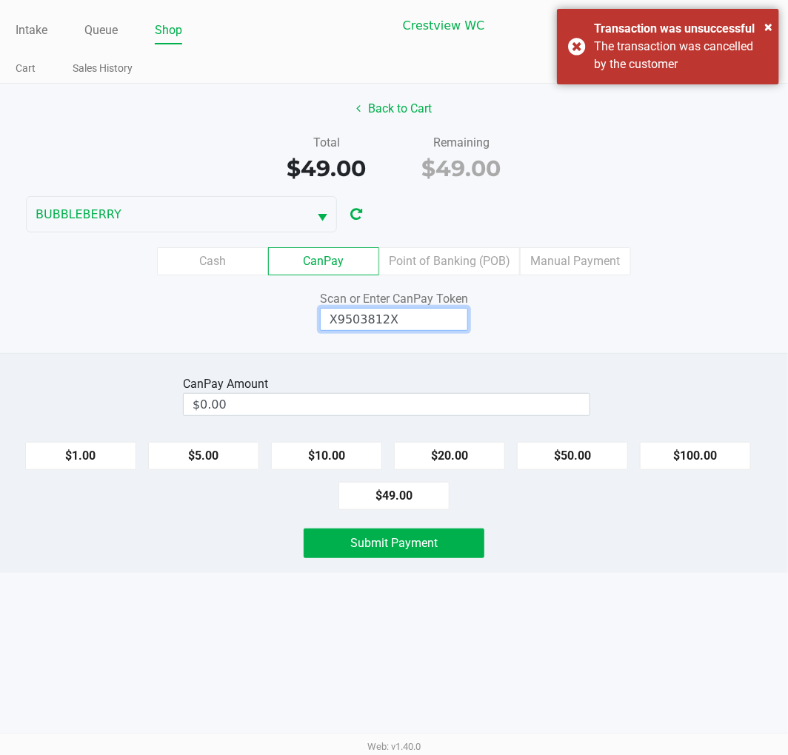
type input "X9503812X"
click at [405, 492] on button "$49.00" at bounding box center [393, 496] width 111 height 28
type input "$49.00"
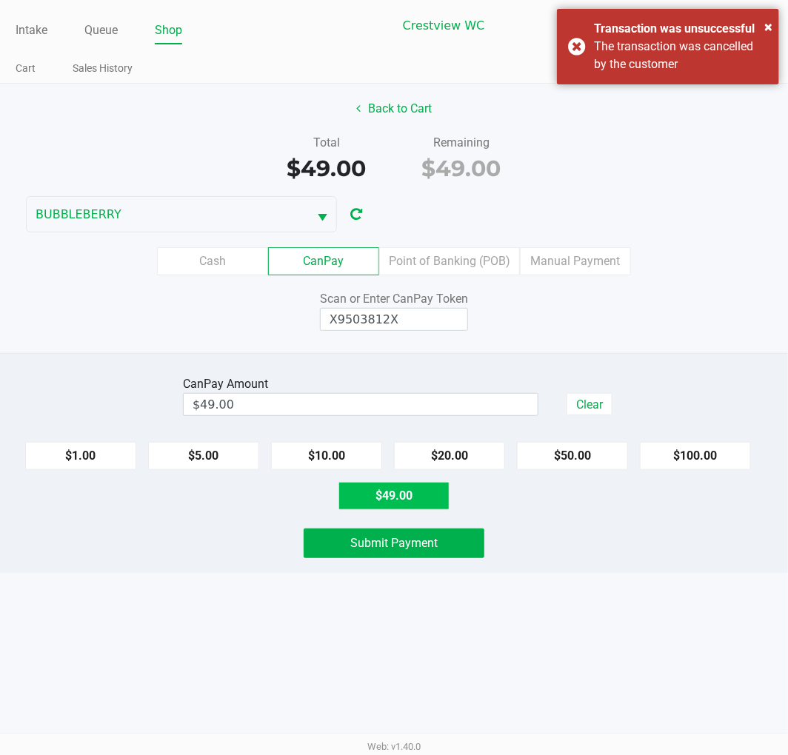
click at [429, 550] on span "Submit Payment" at bounding box center [393, 543] width 87 height 14
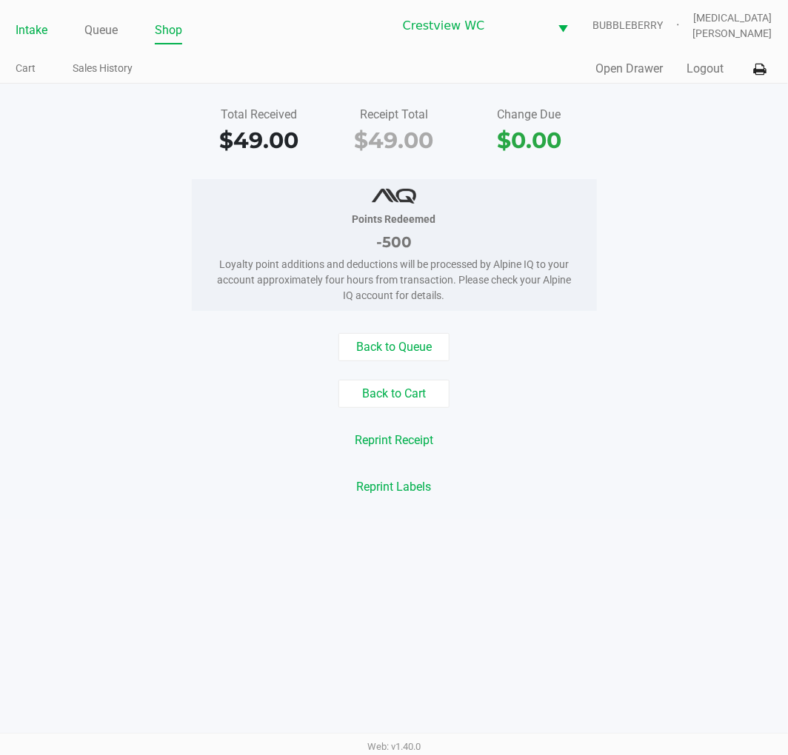
click at [36, 35] on link "Intake" at bounding box center [32, 30] width 32 height 21
click at [266, 47] on div "Intake Queue Shop Crestview WC BUBBLEBERRY Alora Ross Cart Sales History Quick …" at bounding box center [394, 42] width 788 height 84
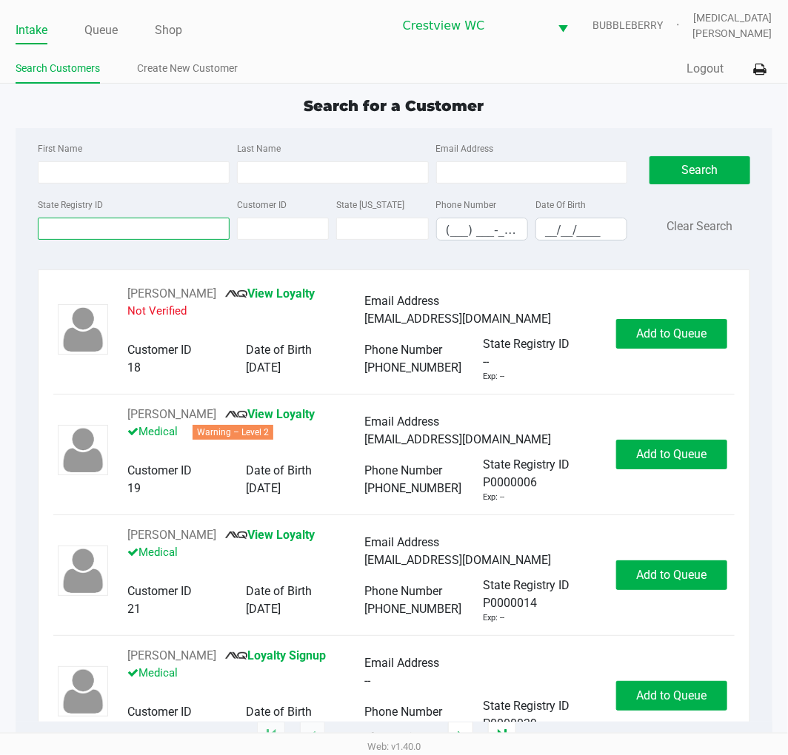
click at [171, 234] on input "State Registry ID" at bounding box center [134, 229] width 192 height 22
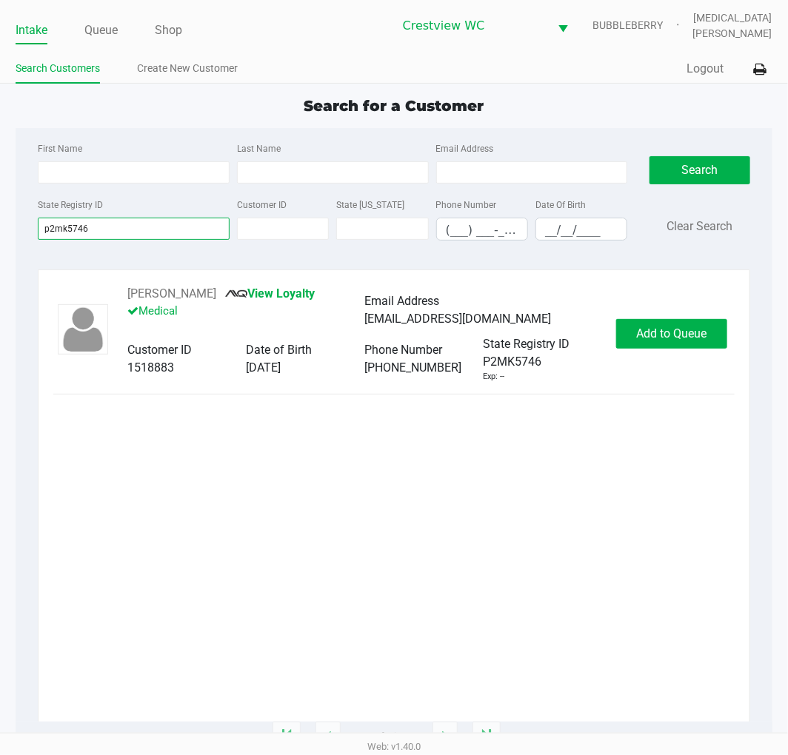
type input "p2mk5746"
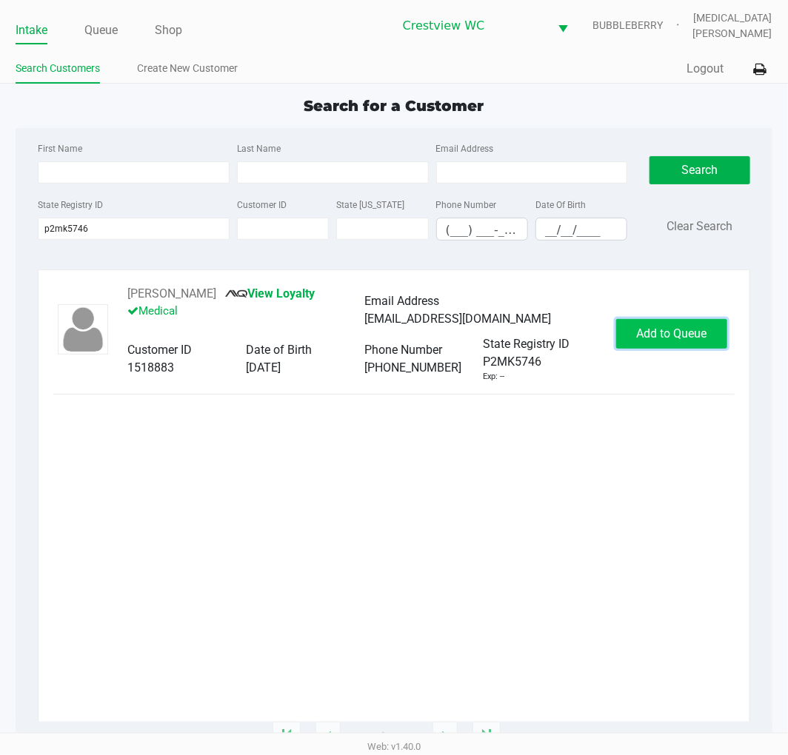
click at [663, 319] on button "Add to Queue" at bounding box center [671, 334] width 111 height 30
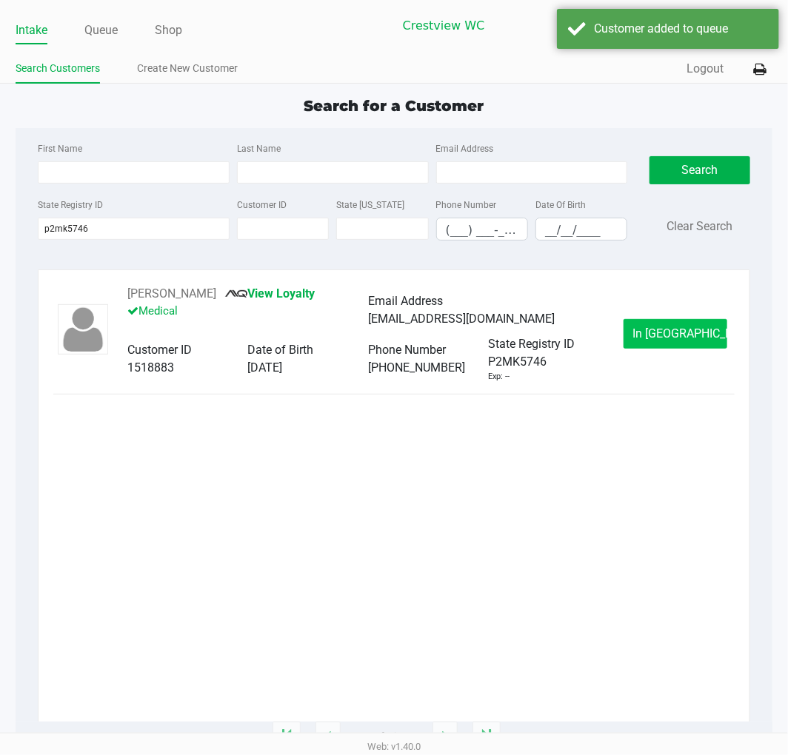
click at [678, 333] on span "In Queue" at bounding box center [695, 333] width 124 height 14
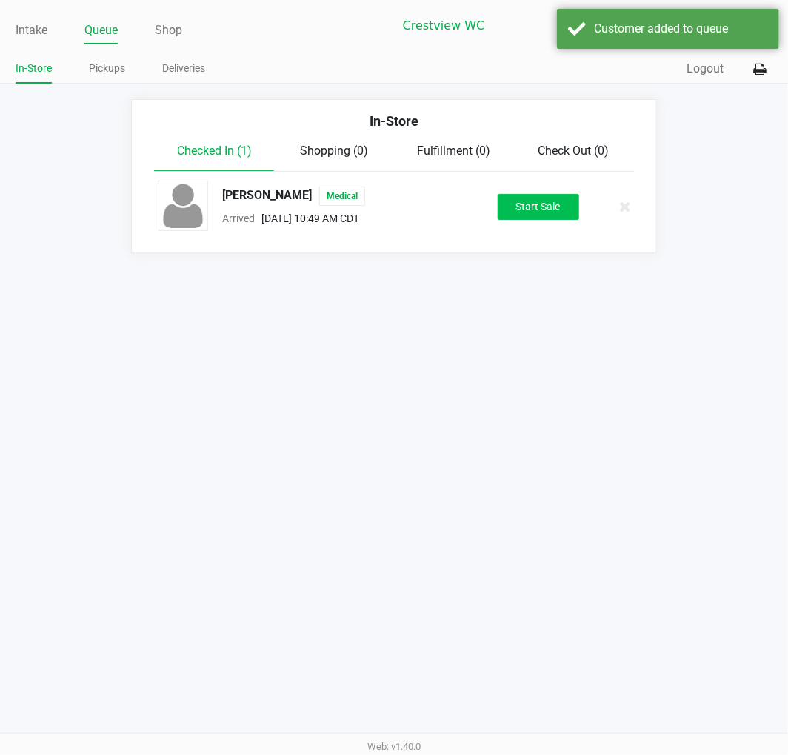
click at [551, 207] on button "Start Sale" at bounding box center [537, 207] width 81 height 26
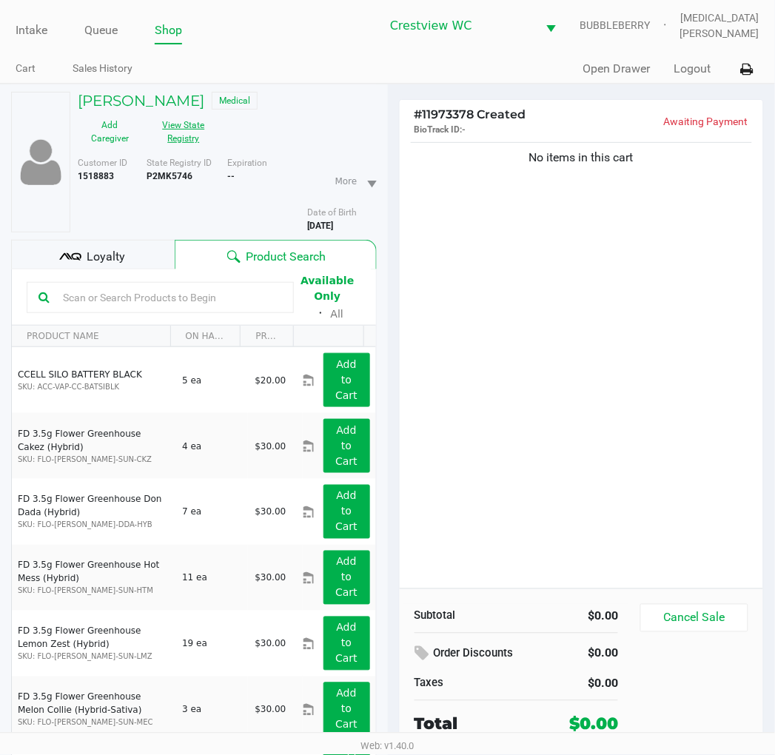
click at [188, 134] on button "View State Registry" at bounding box center [179, 131] width 74 height 37
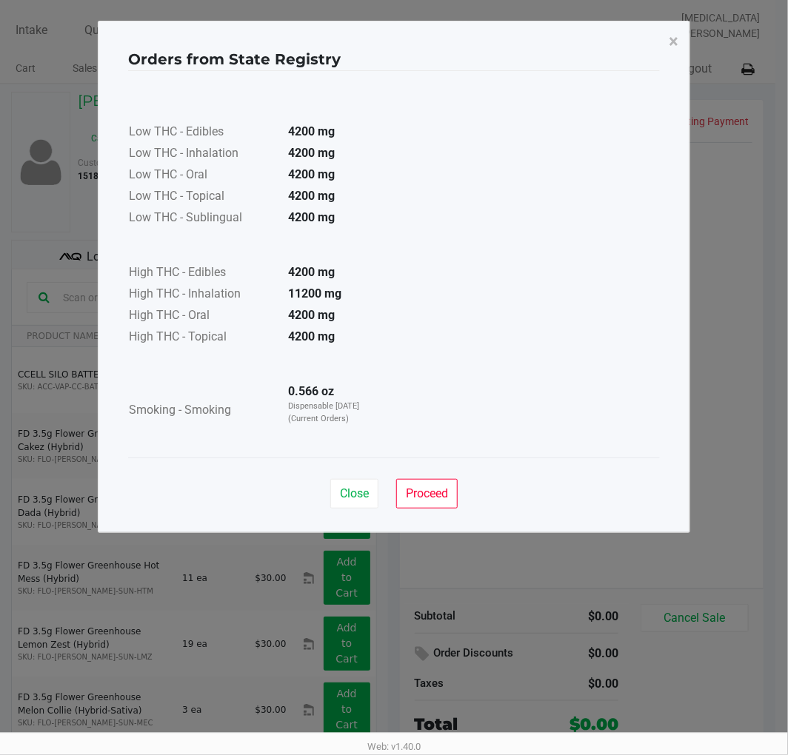
click at [340, 503] on button "Close" at bounding box center [354, 494] width 48 height 30
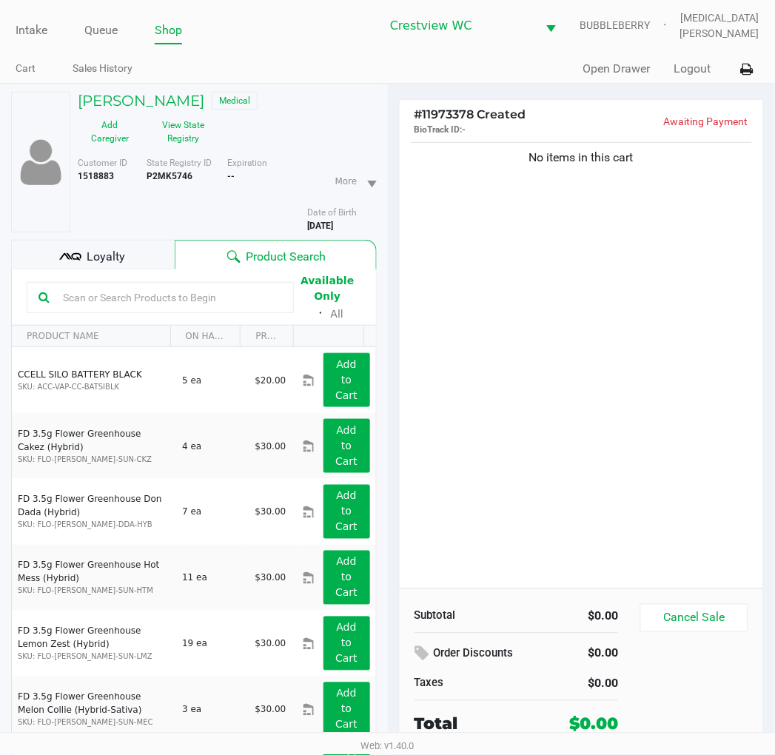
click at [579, 483] on div "No items in this cart" at bounding box center [582, 363] width 364 height 449
click at [152, 259] on div "Loyalty" at bounding box center [93, 255] width 164 height 30
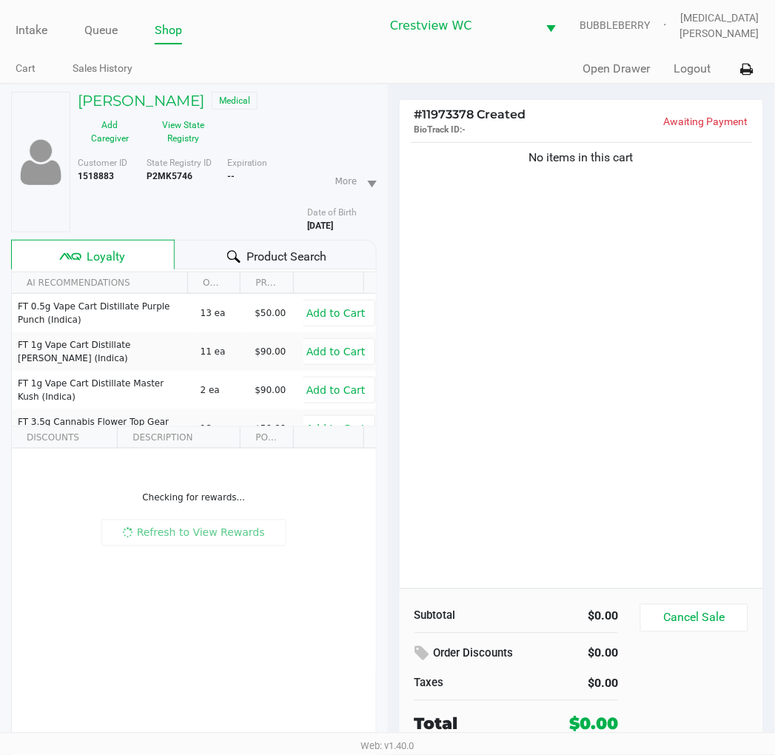
click at [571, 369] on div "No items in this cart" at bounding box center [582, 363] width 364 height 449
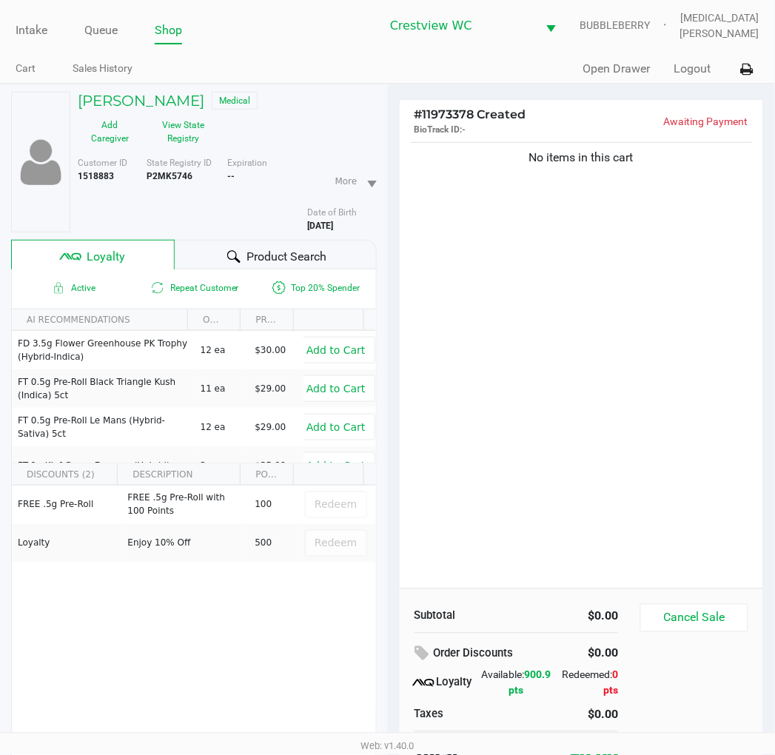
scroll to position [77, 0]
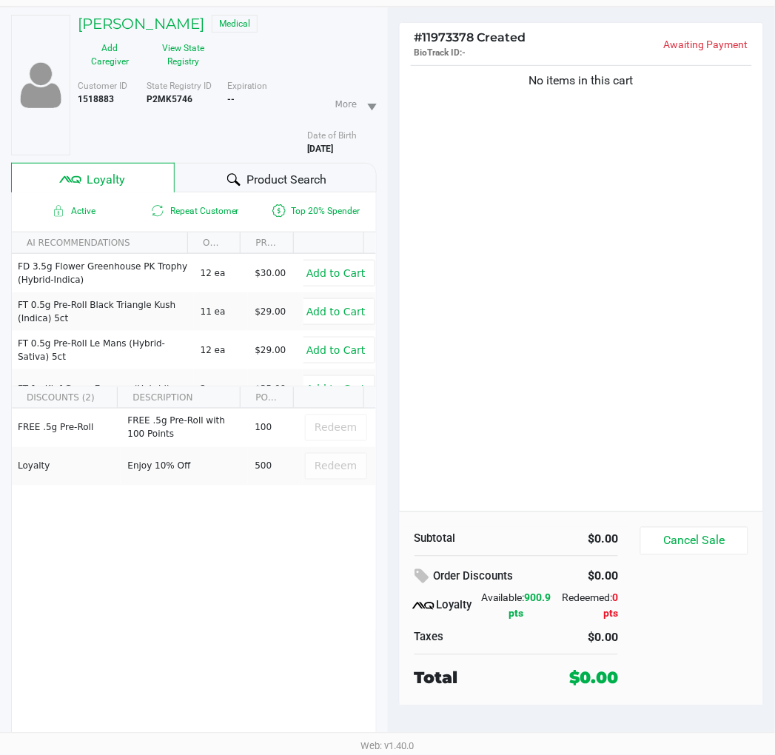
click at [705, 344] on div "No items in this cart" at bounding box center [582, 286] width 364 height 449
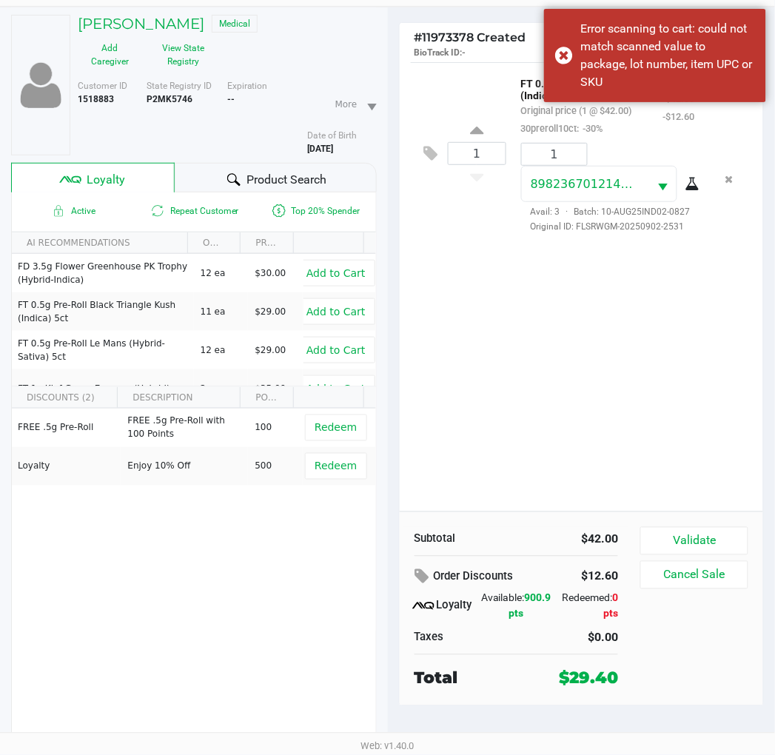
click at [623, 429] on div "1 FT 0.35g Pre-Roll (Indica) 10ct Original price (1 @ $42.00) 30preroll10ct: -3…" at bounding box center [582, 286] width 364 height 449
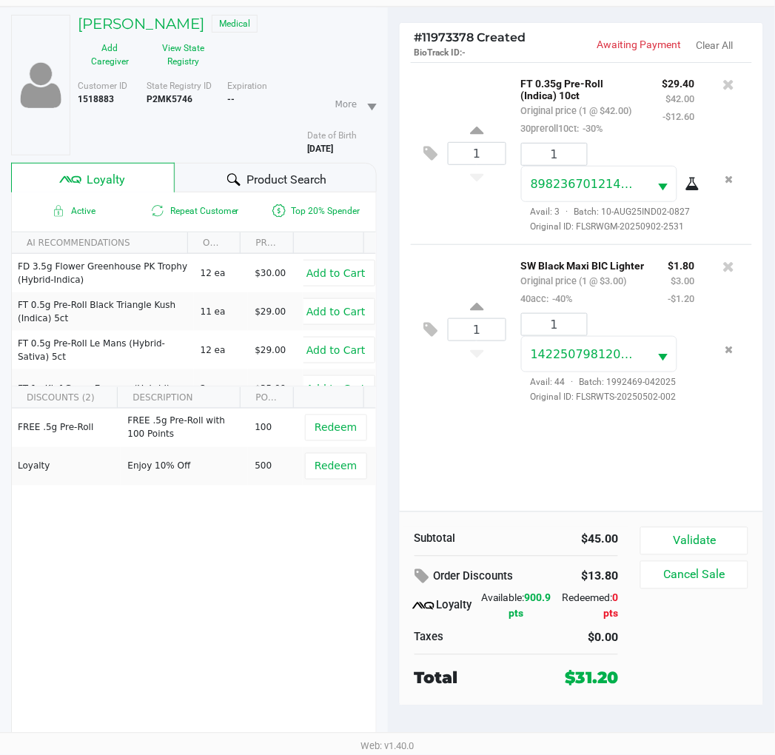
click at [597, 486] on div "1 FT 0.35g Pre-Roll (Indica) 10ct Original price (1 @ $42.00) 30preroll10ct: -3…" at bounding box center [582, 286] width 364 height 449
click at [600, 480] on div "1 FT 0.35g Pre-Roll (Indica) 10ct Original price (1 @ $42.00) 30preroll10ct: -3…" at bounding box center [582, 286] width 364 height 449
click at [587, 457] on div "1 FT 0.35g Pre-Roll (Indica) 10ct Original price (1 @ $42.00) 30preroll10ct: -3…" at bounding box center [582, 286] width 364 height 449
click at [666, 476] on div "1 FT 0.35g Pre-Roll (Indica) 10ct Original price (1 @ $42.00) 30preroll10ct: -3…" at bounding box center [582, 286] width 364 height 449
click at [696, 462] on div "1 FT 0.35g Pre-Roll (Indica) 10ct Original price (1 @ $42.00) 30preroll10ct: -3…" at bounding box center [582, 286] width 364 height 449
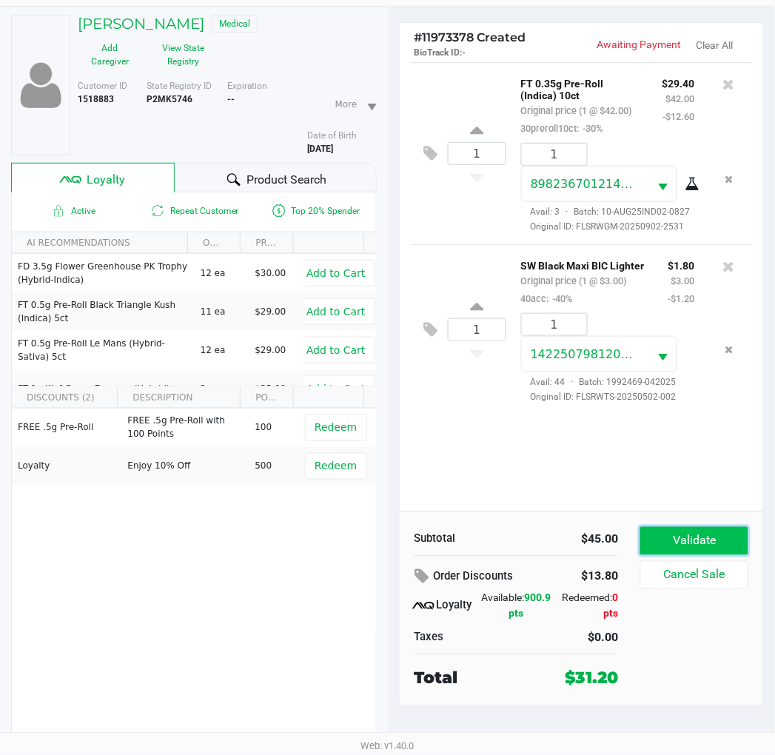
click at [717, 539] on button "Validate" at bounding box center [693, 541] width 107 height 28
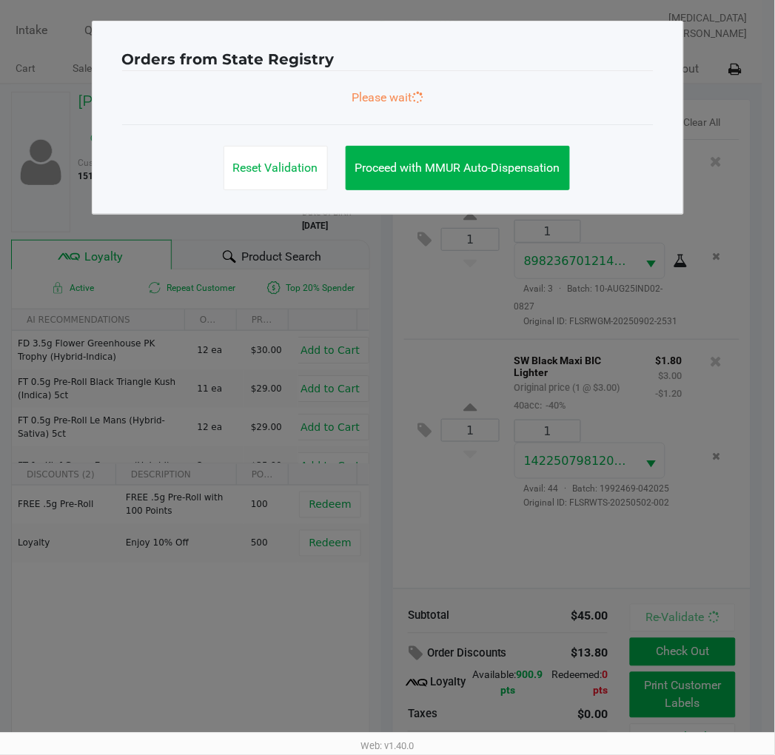
scroll to position [0, 0]
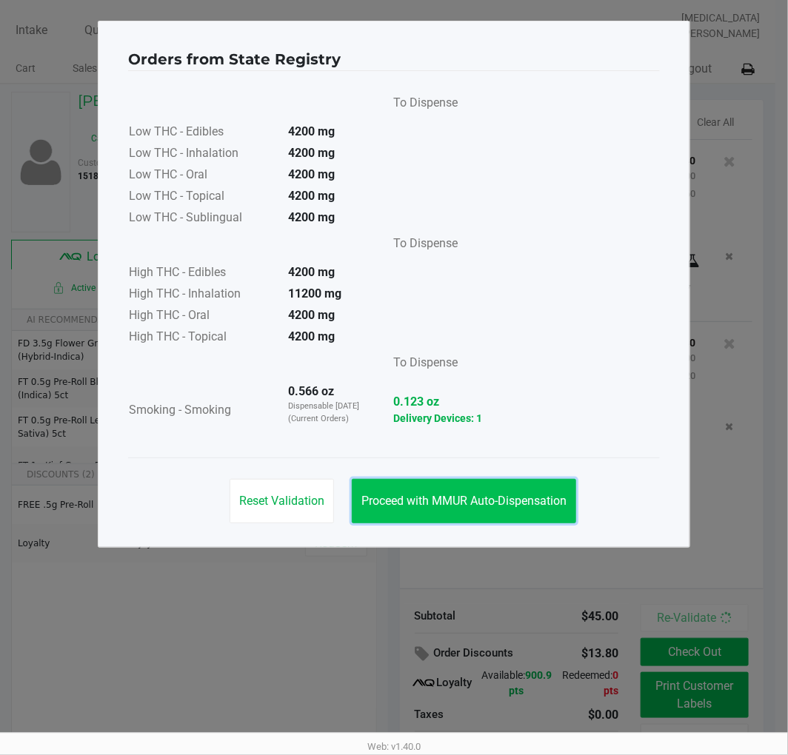
click at [475, 494] on span "Proceed with MMUR Auto-Dispensation" at bounding box center [463, 501] width 205 height 14
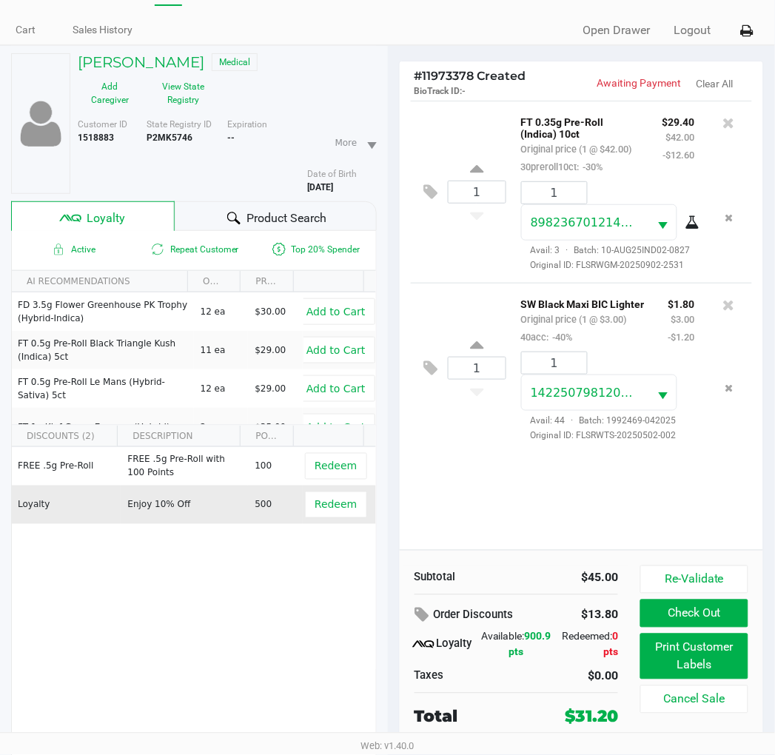
scroll to position [77, 0]
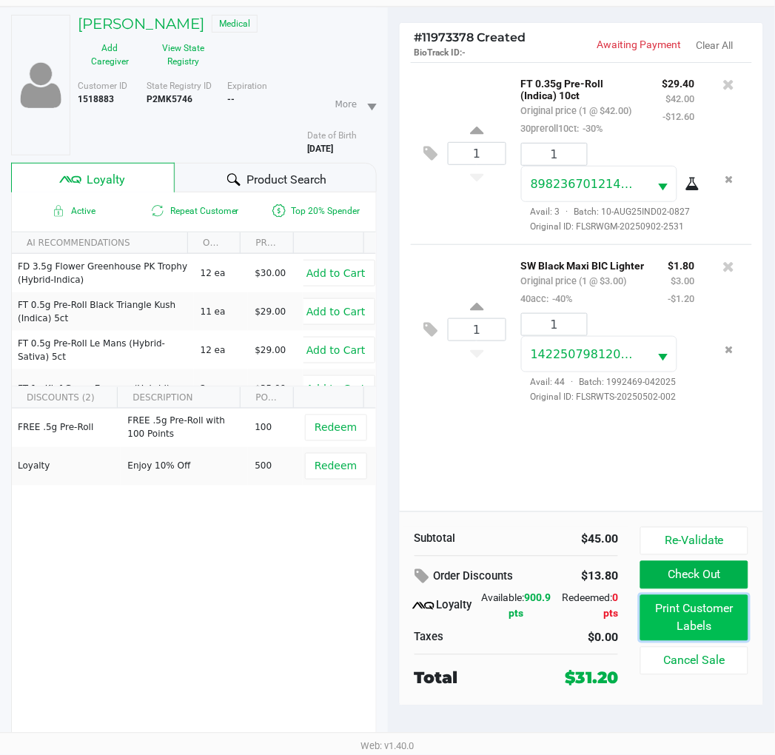
click at [717, 620] on button "Print Customer Labels" at bounding box center [693, 618] width 107 height 46
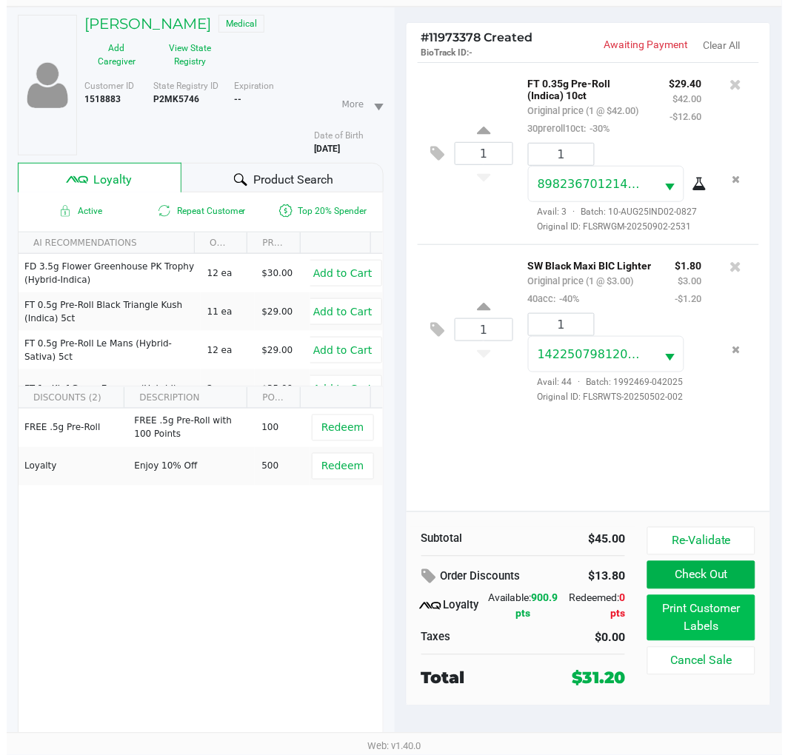
scroll to position [0, 0]
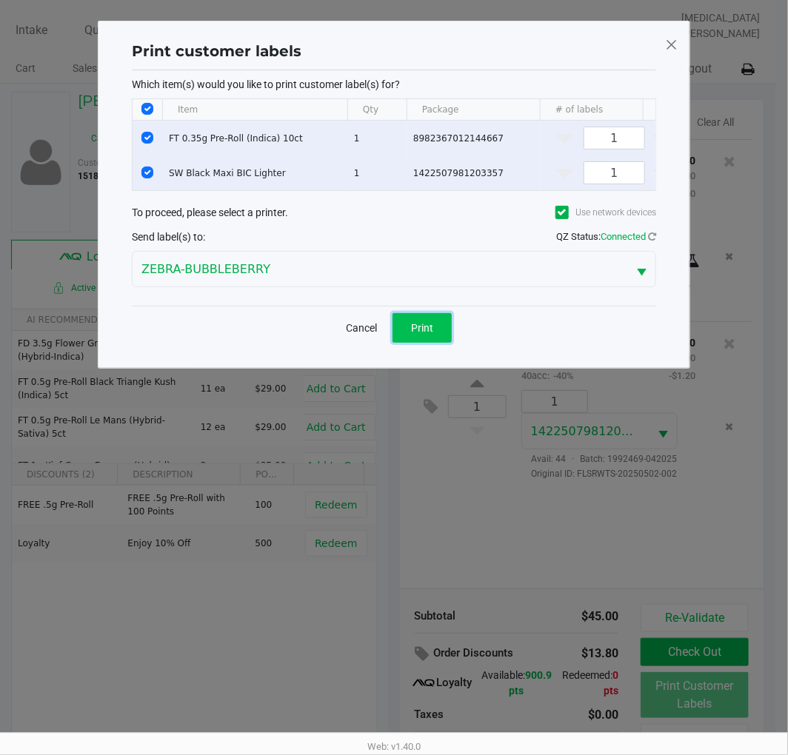
click at [431, 328] on button "Print" at bounding box center [421, 328] width 59 height 30
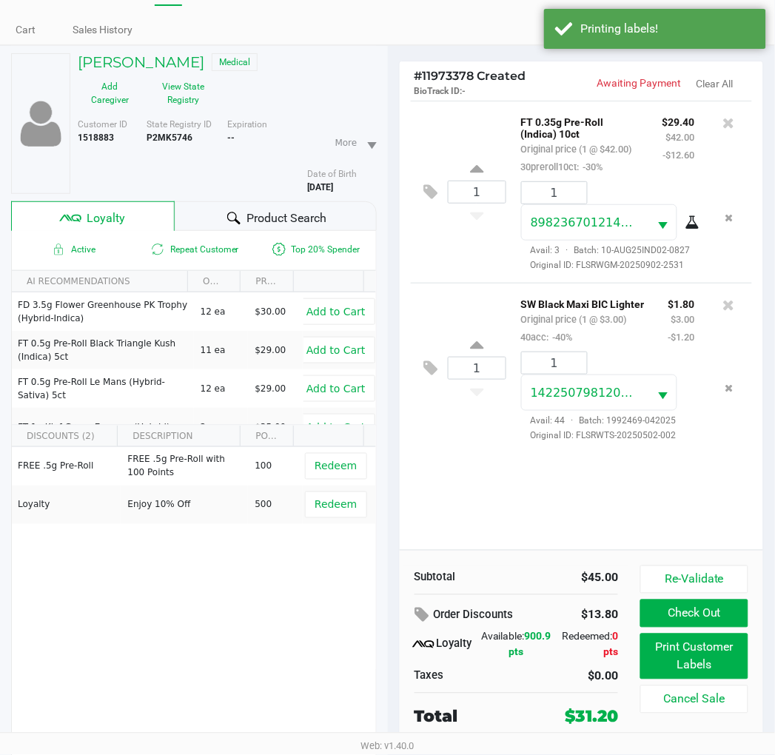
scroll to position [77, 0]
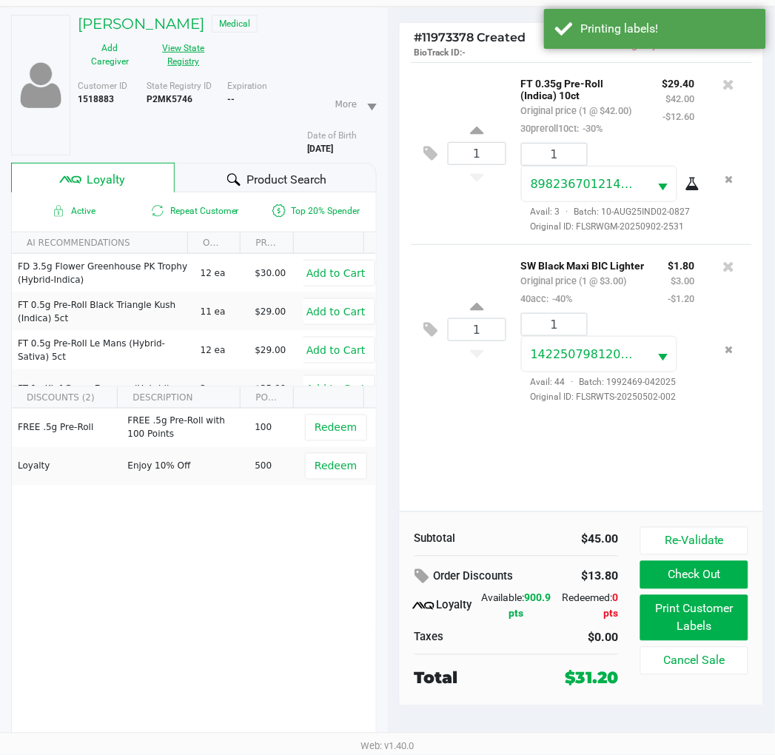
click at [167, 50] on button "View State Registry" at bounding box center [179, 54] width 74 height 37
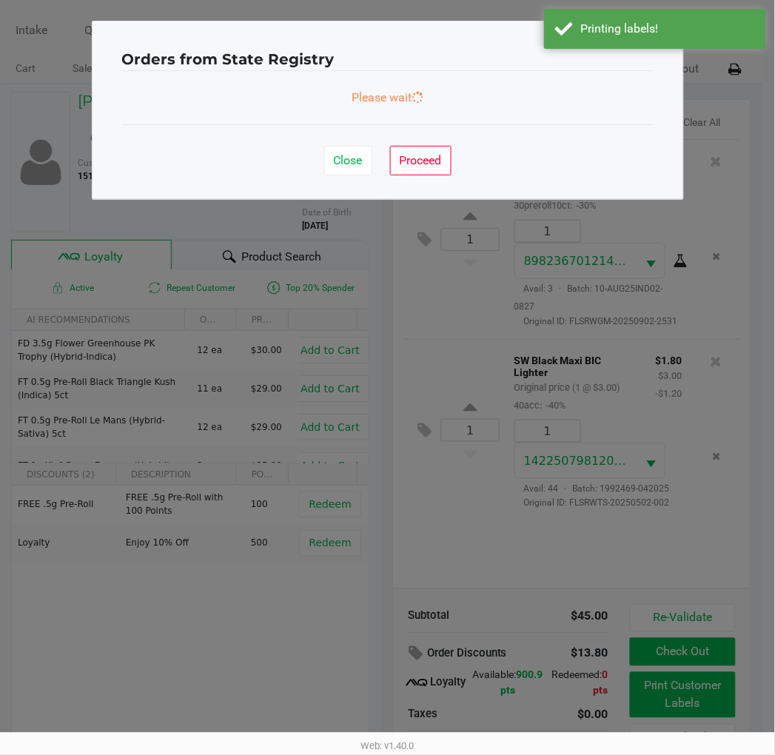
scroll to position [0, 0]
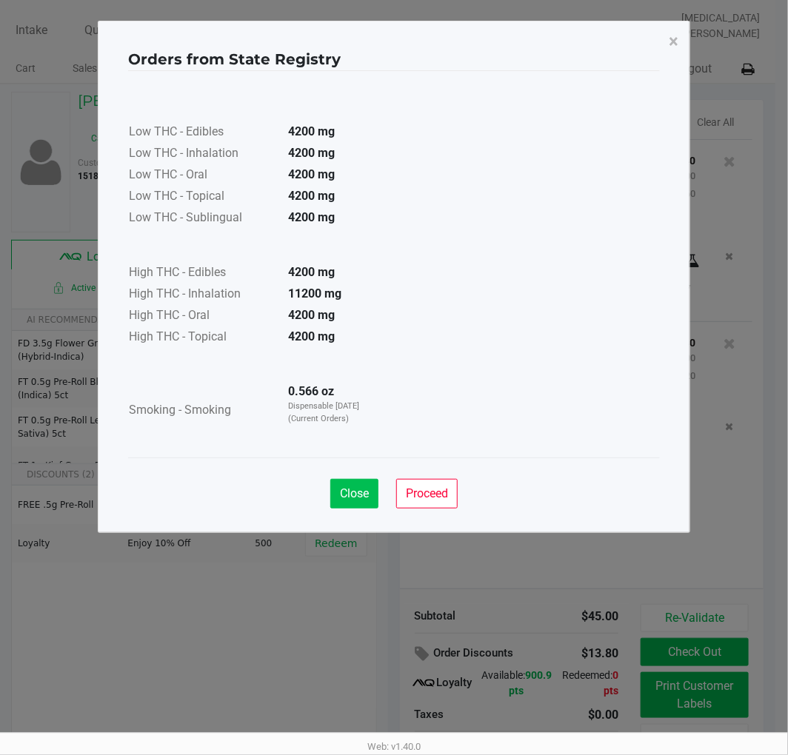
click at [346, 486] on span "Close" at bounding box center [354, 493] width 29 height 14
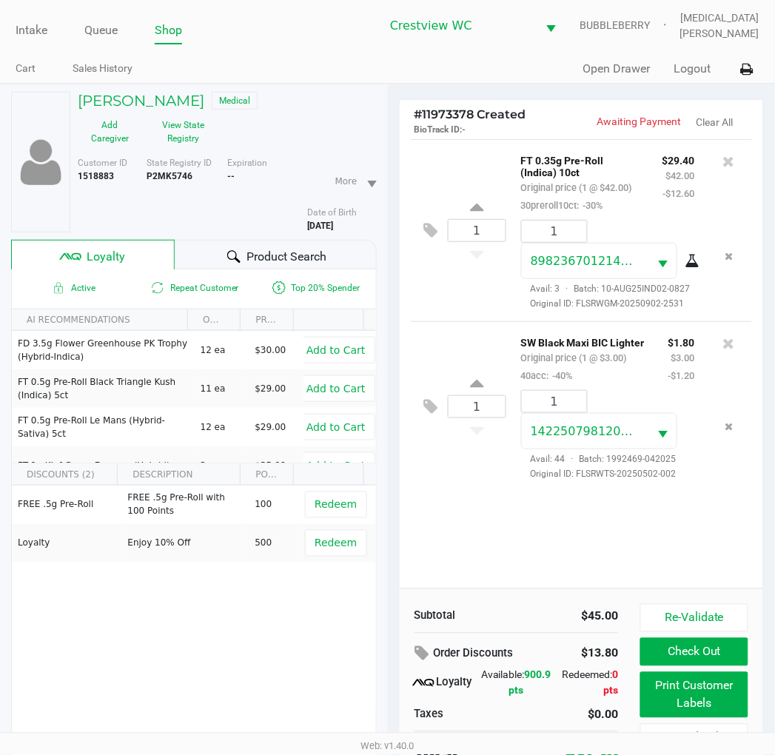
click at [629, 571] on div "1 FT 0.35g Pre-Roll (Indica) 10ct Original price (1 @ $42.00) 30preroll10ct: -3…" at bounding box center [582, 363] width 364 height 449
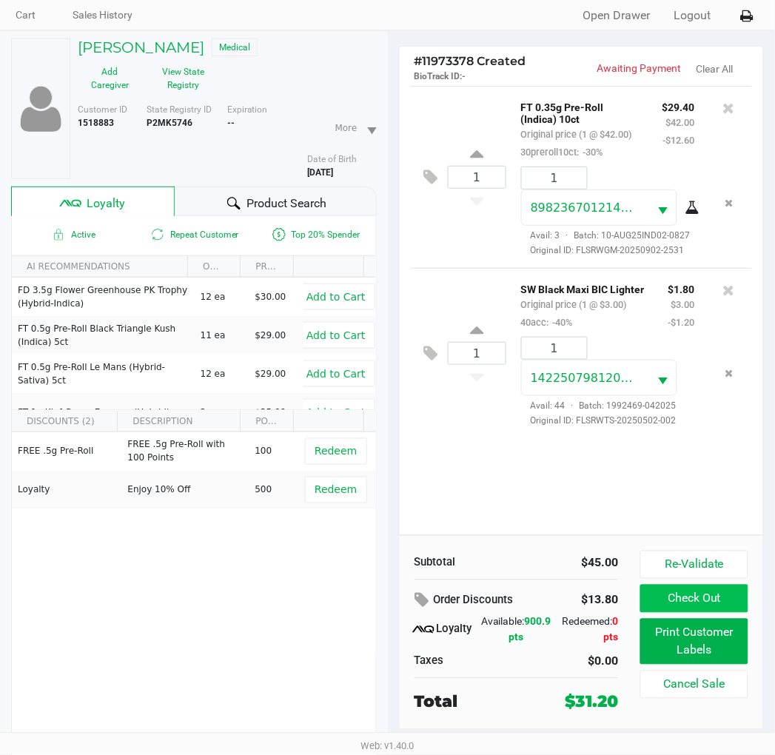
scroll to position [77, 0]
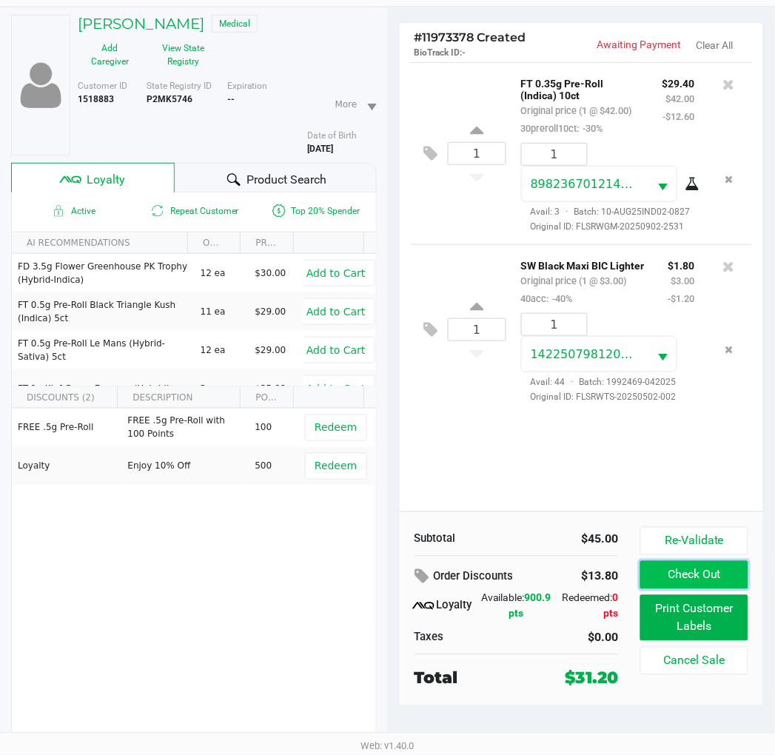
click at [676, 578] on button "Check Out" at bounding box center [693, 575] width 107 height 28
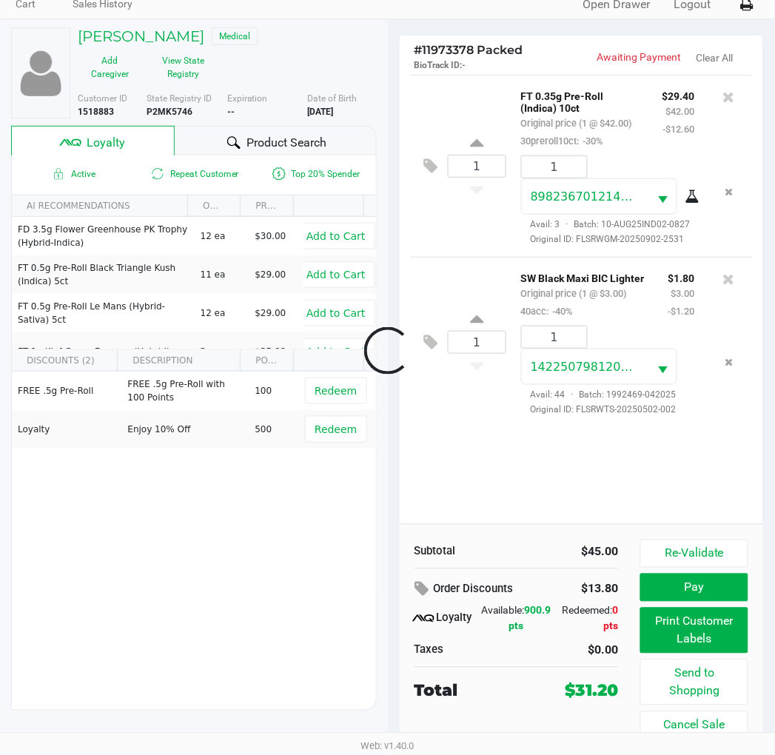
scroll to position [65, 0]
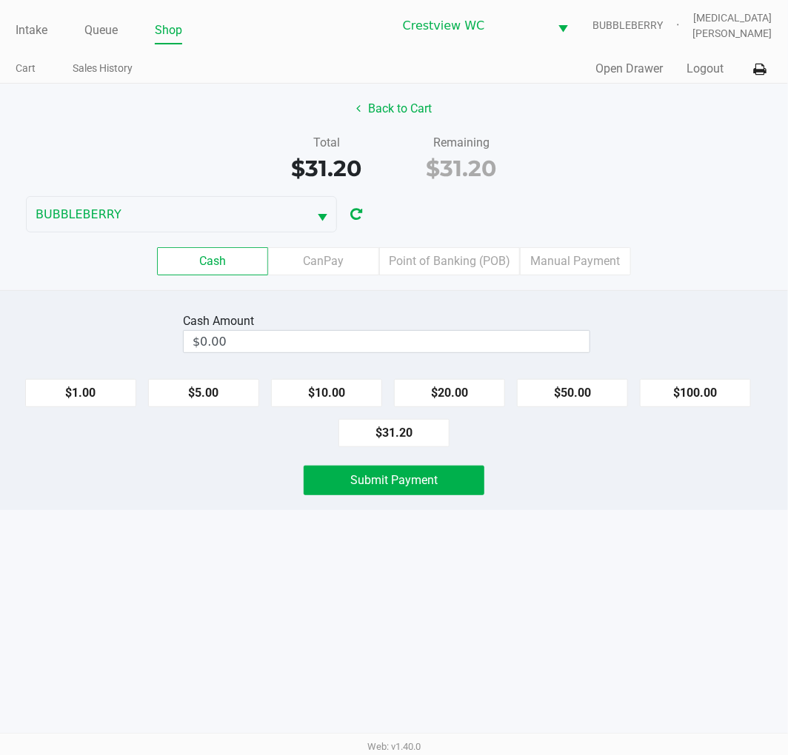
click at [475, 297] on div "Cash Amount $0.00 $1.00 $5.00 $10.00 $20.00 $50.00 $100.00 $31.20 Submit Payment" at bounding box center [394, 400] width 788 height 220
click at [711, 405] on button "$100.00" at bounding box center [695, 393] width 111 height 28
type input "$100.00"
drag, startPoint x: 587, startPoint y: 612, endPoint x: 446, endPoint y: 568, distance: 147.5
click at [579, 607] on div "Intake Queue Shop Crestview WC BUBBLEBERRY Alora Ross Cart Sales History Quick …" at bounding box center [394, 377] width 788 height 755
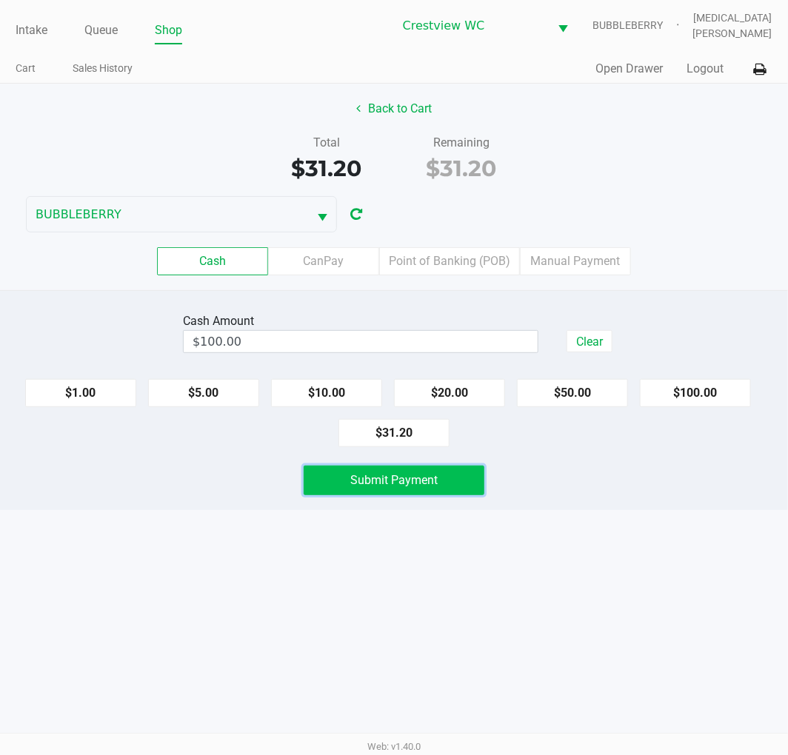
click at [389, 482] on span "Submit Payment" at bounding box center [393, 480] width 87 height 14
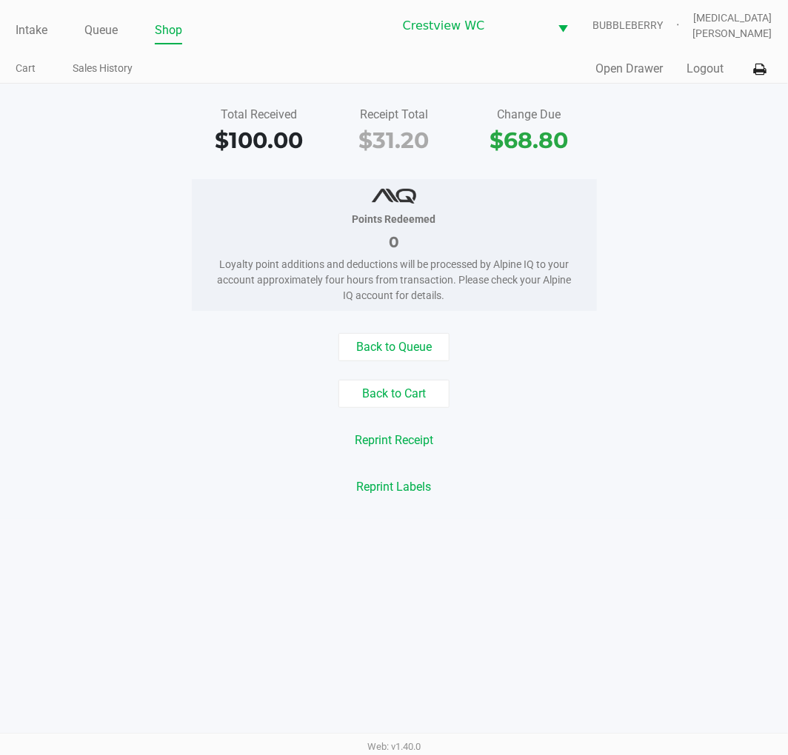
click at [415, 360] on button "Back to Queue" at bounding box center [393, 347] width 111 height 28
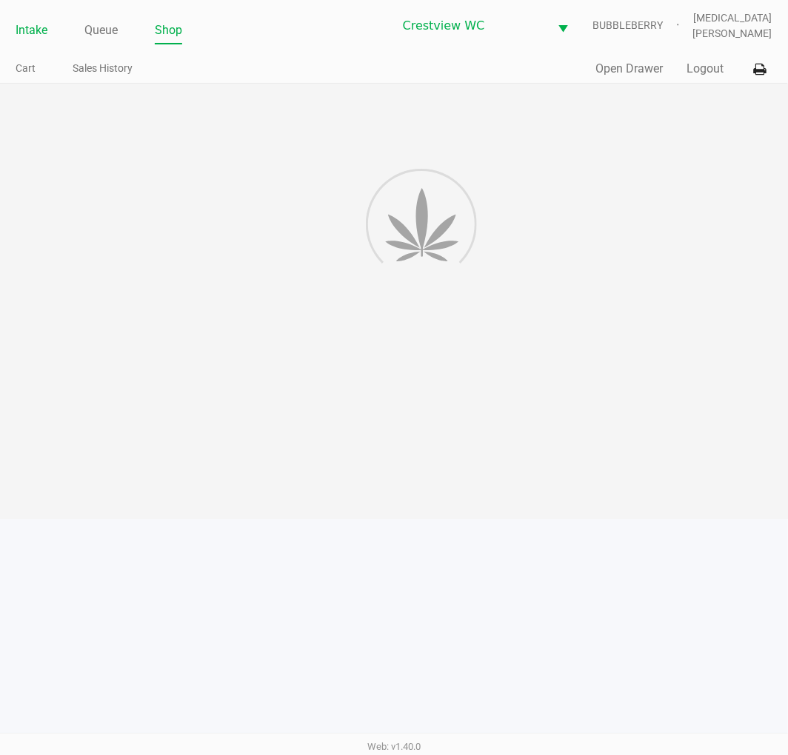
click at [32, 30] on link "Intake" at bounding box center [32, 30] width 32 height 21
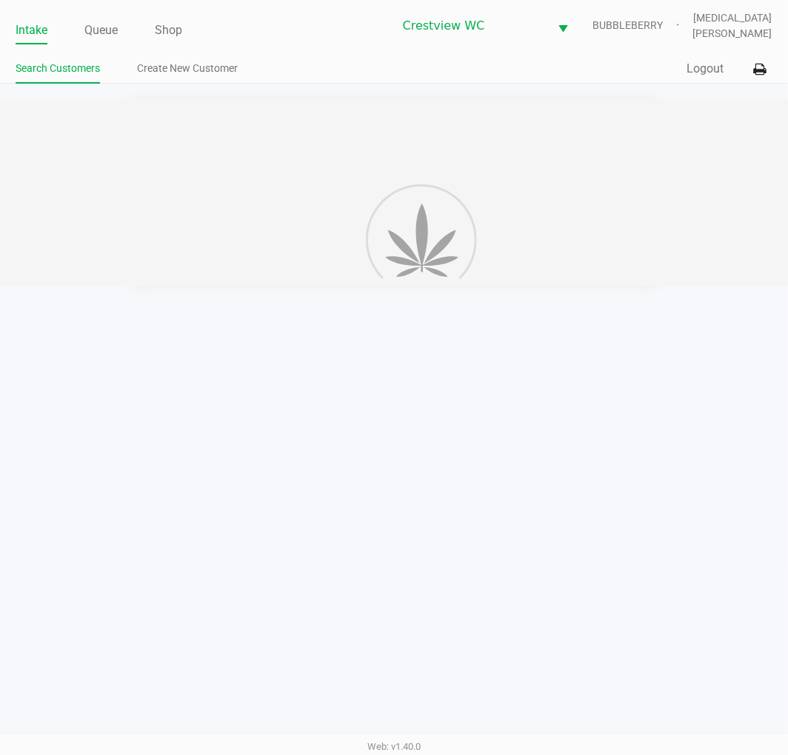
click at [290, 27] on ul "Intake Queue Shop" at bounding box center [204, 31] width 377 height 25
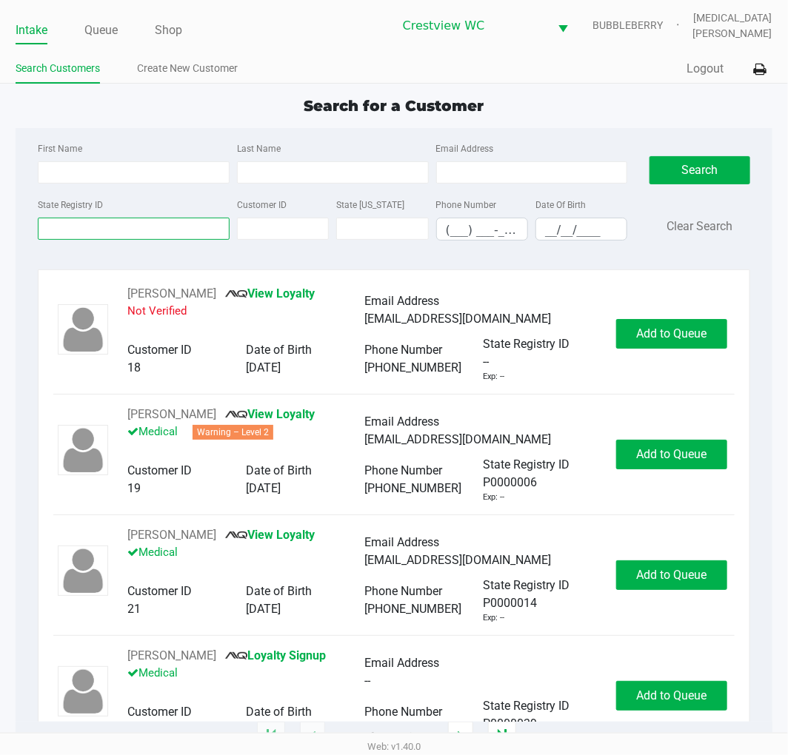
click at [115, 232] on input "State Registry ID" at bounding box center [134, 229] width 192 height 22
click at [335, 164] on input "Last Name" at bounding box center [333, 172] width 192 height 22
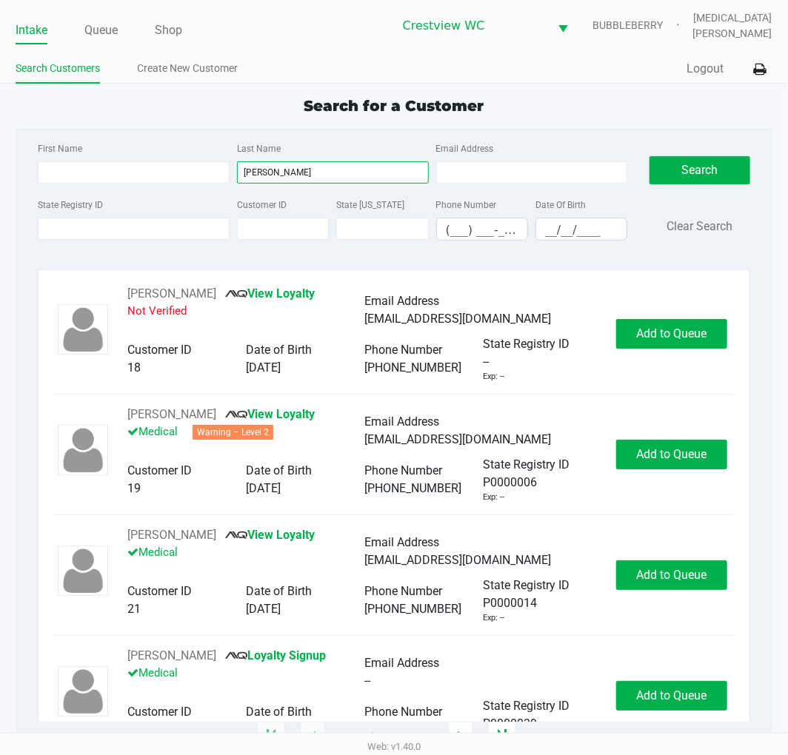
type input "mcgovern"
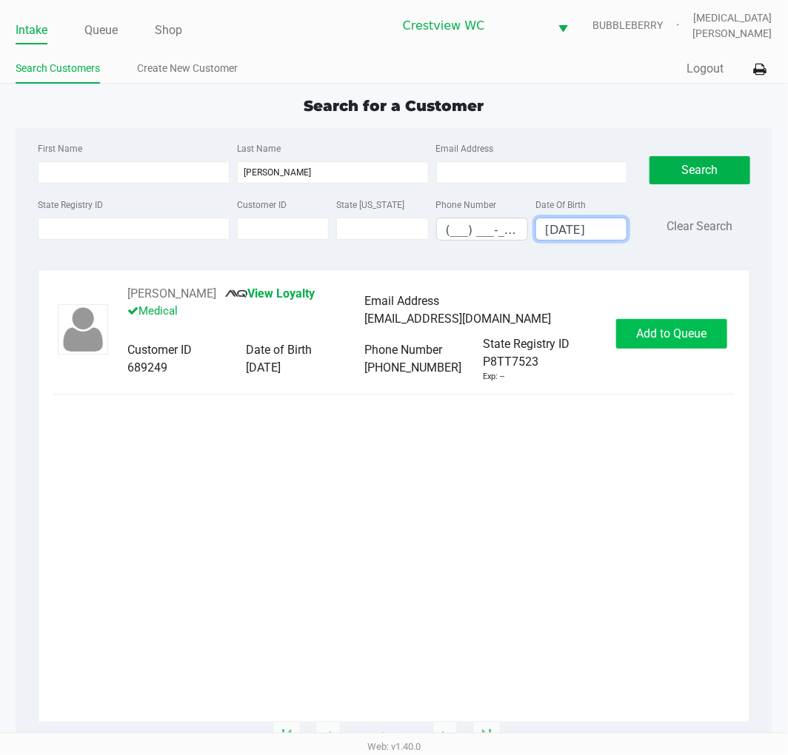
type input "11/11/1969"
click at [653, 334] on span "Add to Queue" at bounding box center [671, 333] width 70 height 14
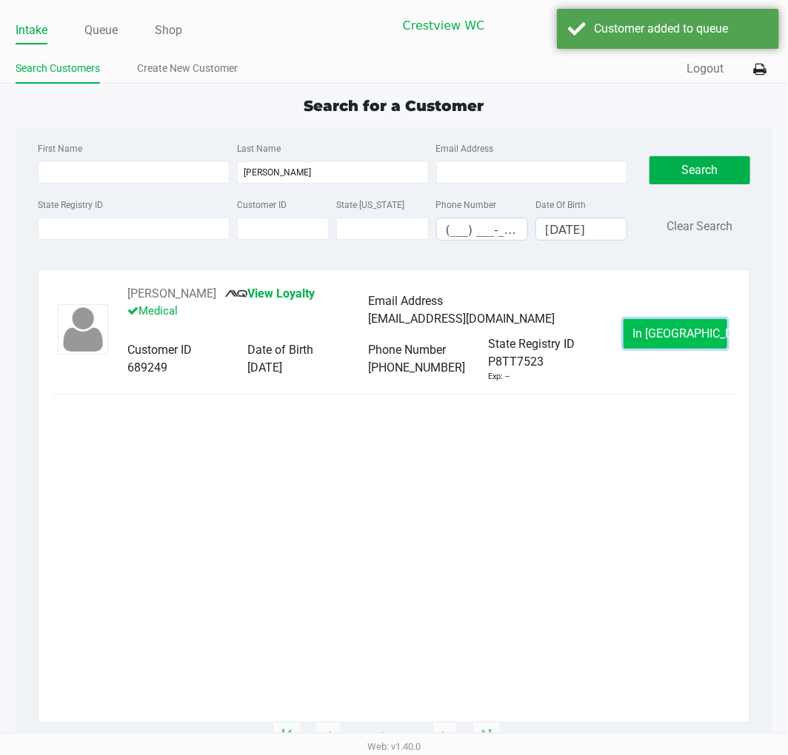
click at [668, 335] on span "In Queue" at bounding box center [695, 333] width 124 height 14
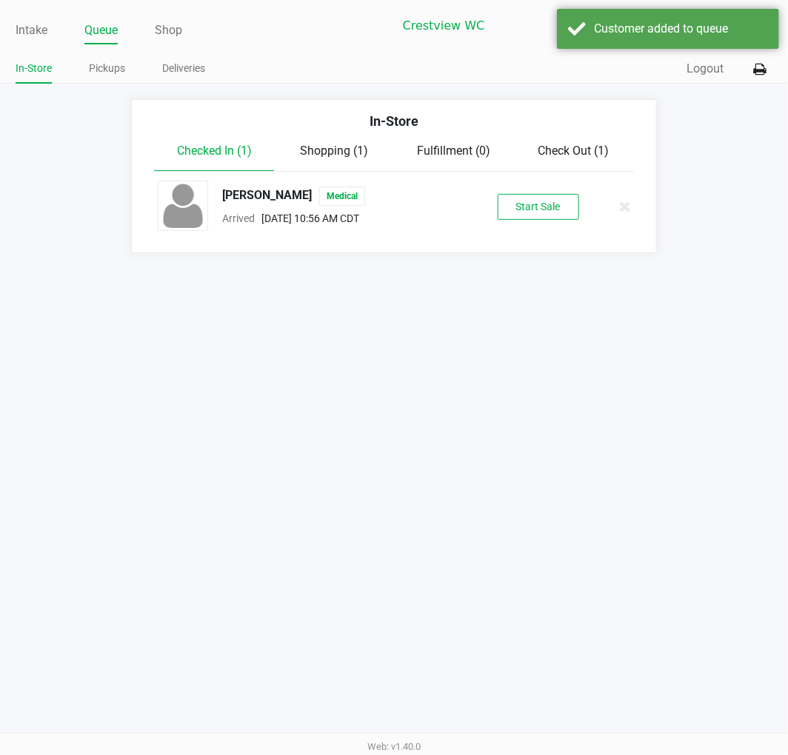
click at [550, 198] on button "Start Sale" at bounding box center [537, 207] width 81 height 26
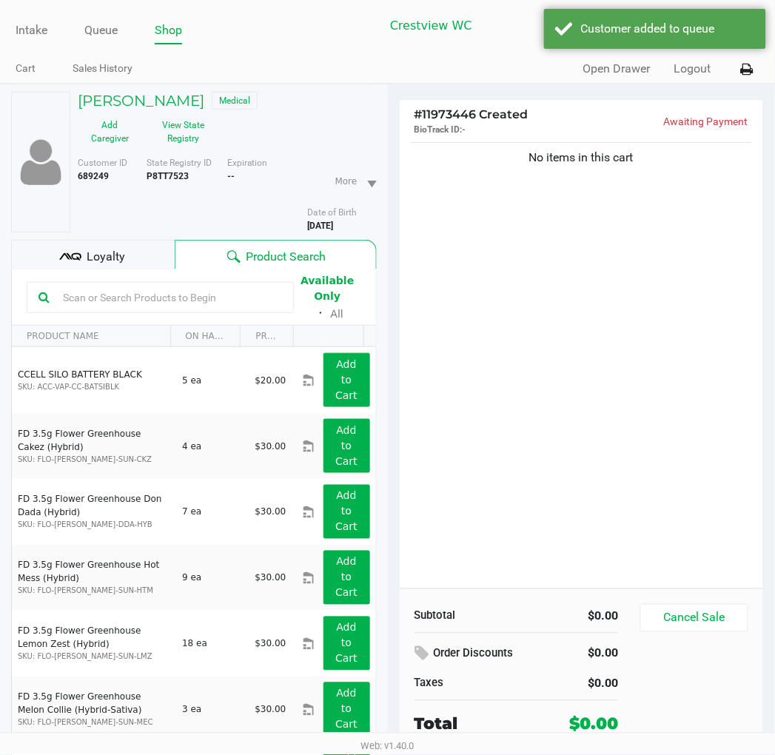
click at [135, 259] on div "Loyalty" at bounding box center [93, 255] width 164 height 30
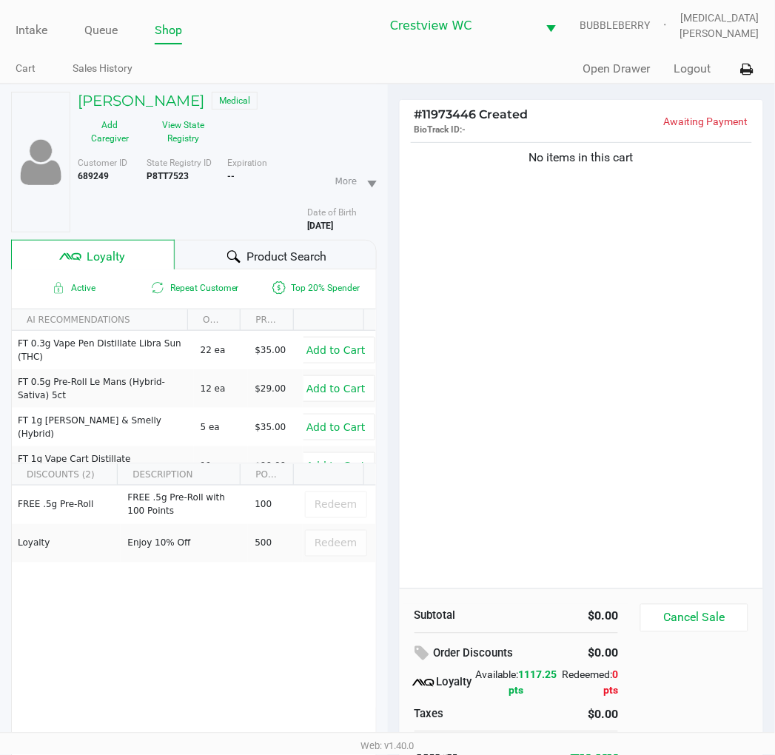
click at [290, 249] on span "Product Search" at bounding box center [286, 257] width 80 height 18
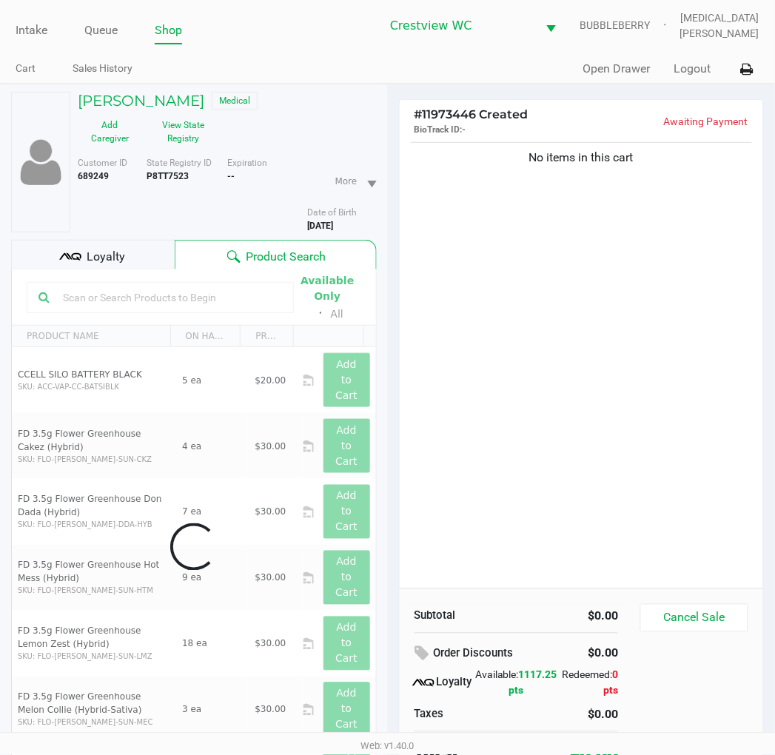
click at [570, 306] on div "No items in this cart" at bounding box center [582, 363] width 364 height 449
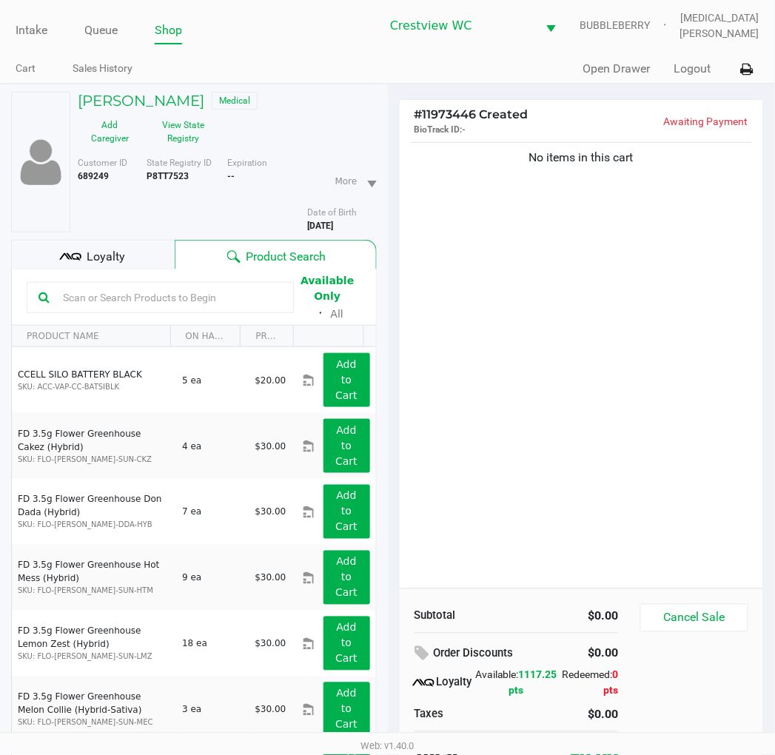
click at [468, 327] on div "No items in this cart" at bounding box center [582, 363] width 364 height 449
click at [188, 124] on button "View State Registry" at bounding box center [179, 131] width 74 height 37
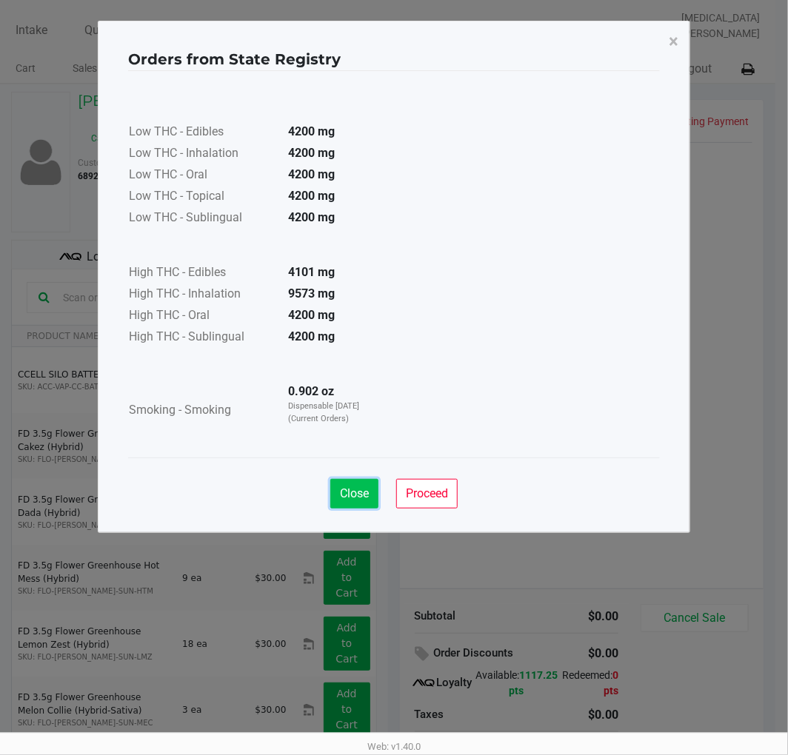
click at [352, 501] on button "Close" at bounding box center [354, 494] width 48 height 30
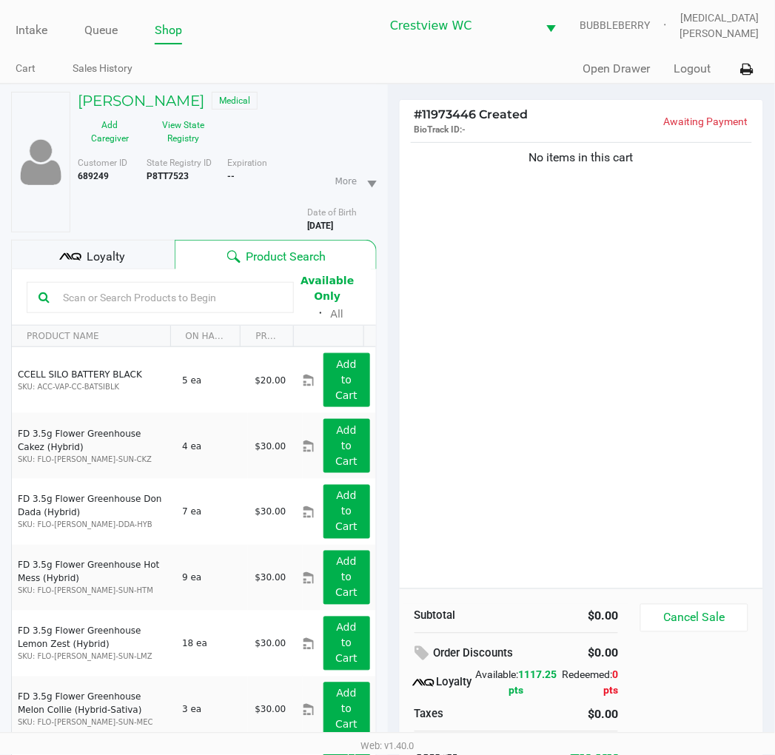
drag, startPoint x: 480, startPoint y: 371, endPoint x: 131, endPoint y: 265, distance: 364.4
click at [126, 262] on div "Loyalty" at bounding box center [93, 255] width 164 height 30
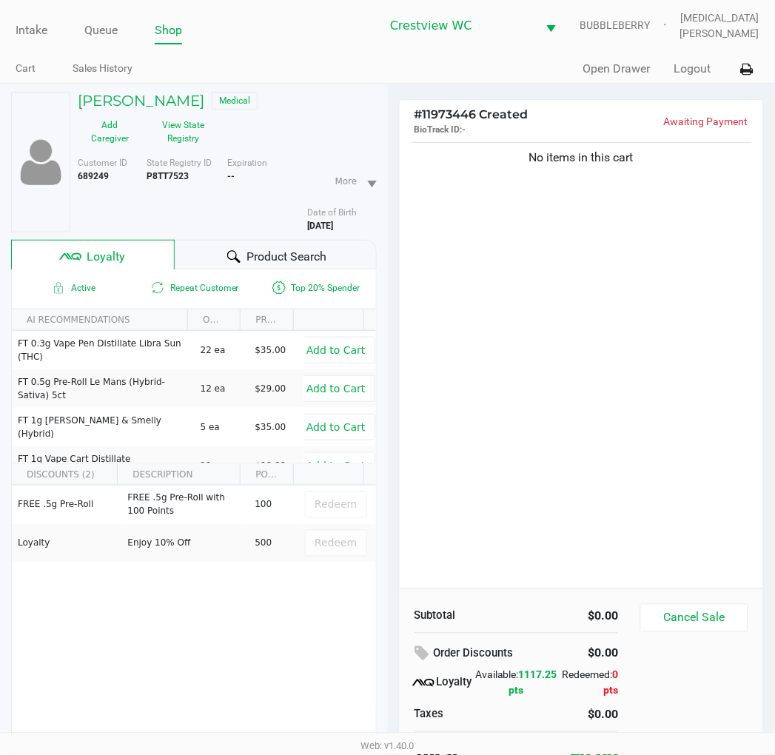
click at [486, 352] on div "No items in this cart" at bounding box center [582, 363] width 364 height 449
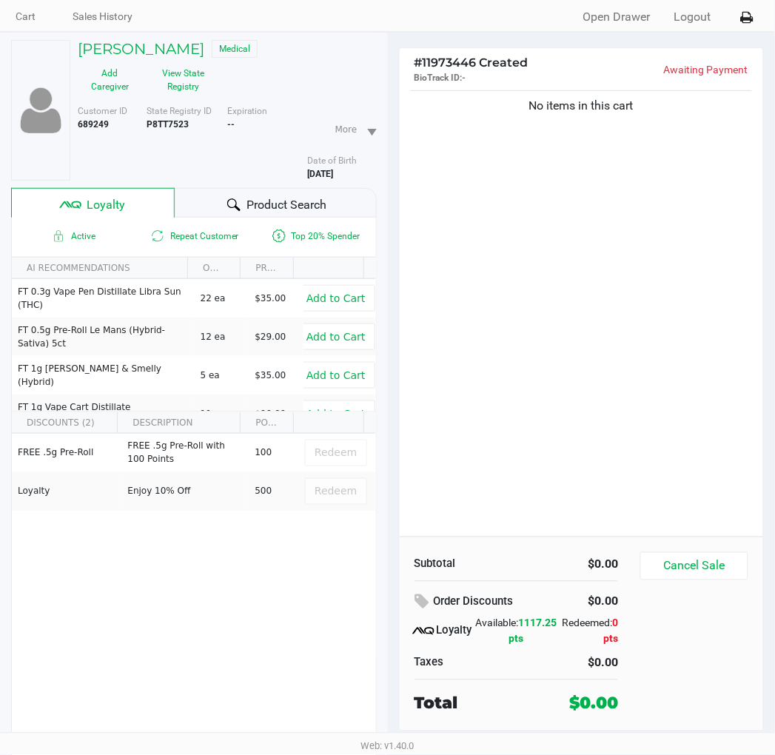
scroll to position [77, 0]
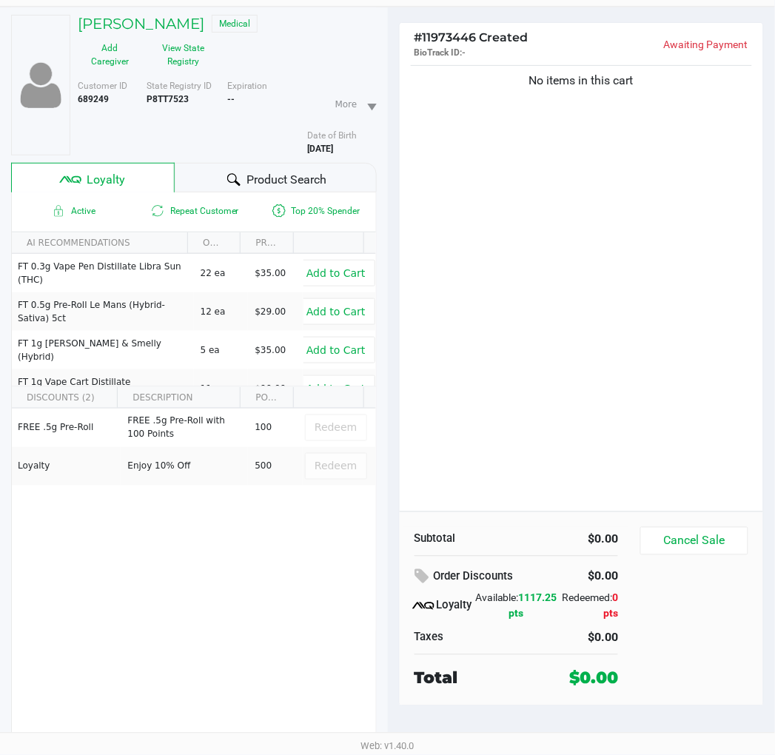
click at [500, 344] on div "No items in this cart" at bounding box center [582, 286] width 364 height 449
click at [505, 344] on div "No items in this cart" at bounding box center [582, 286] width 364 height 449
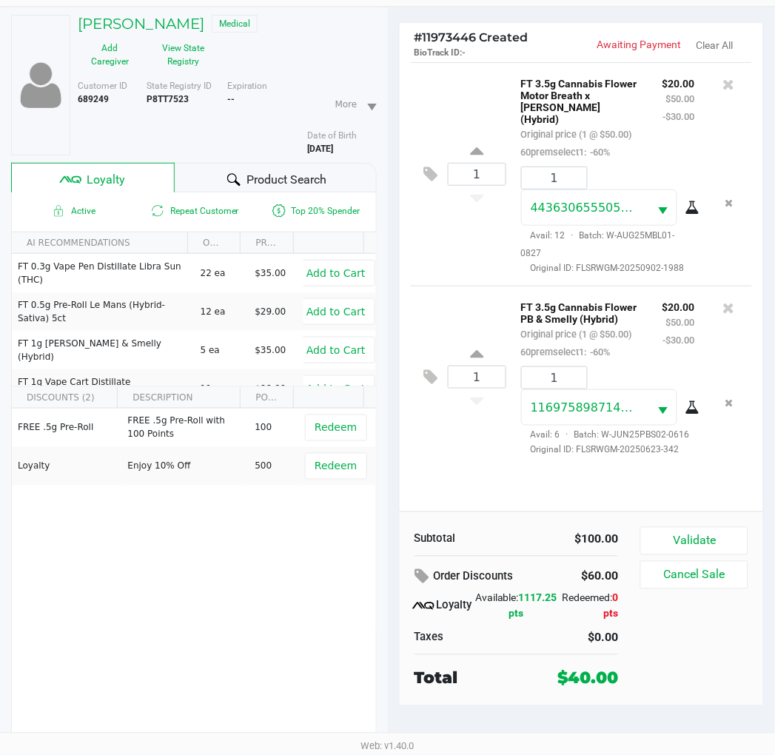
click at [198, 605] on div "FREE .5g Pre-Roll FREE .5g Pre-Roll with 100 Points 100 Redeem Loyalty Enjoy 10…" at bounding box center [194, 520] width 364 height 223
click at [696, 542] on button "Validate" at bounding box center [693, 541] width 107 height 28
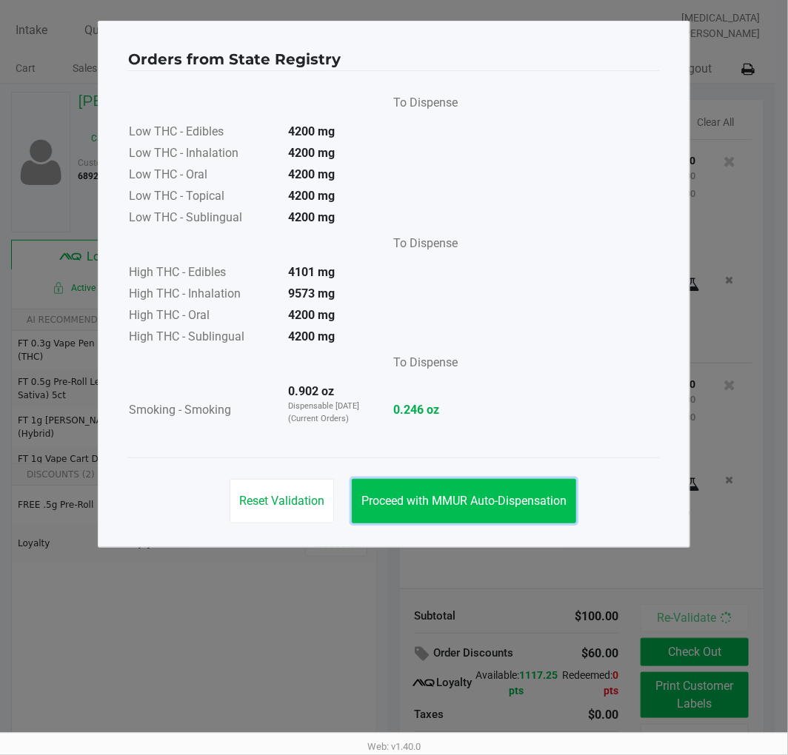
click at [483, 507] on span "Proceed with MMUR Auto-Dispensation" at bounding box center [463, 501] width 205 height 14
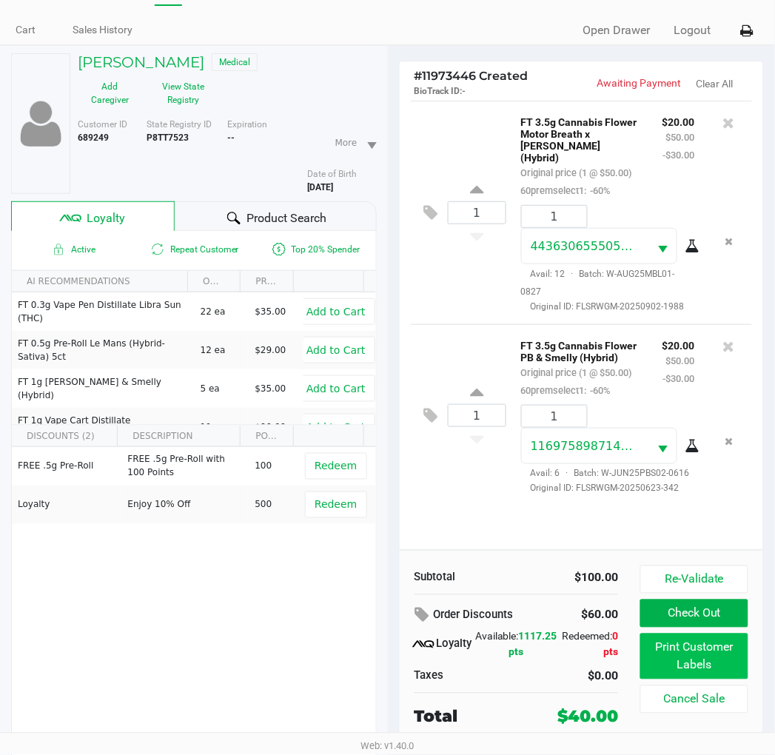
scroll to position [77, 0]
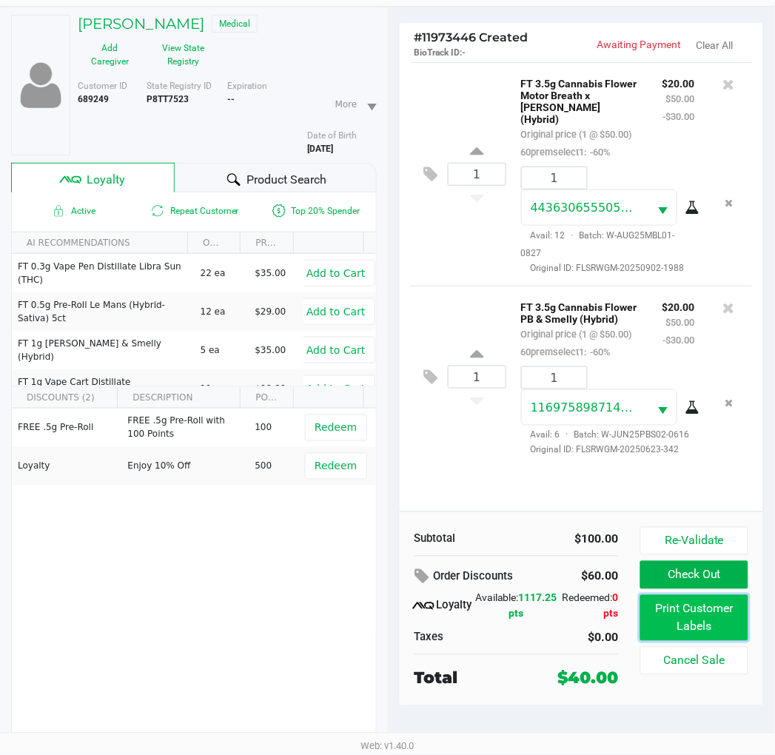
click at [688, 617] on button "Print Customer Labels" at bounding box center [693, 618] width 107 height 46
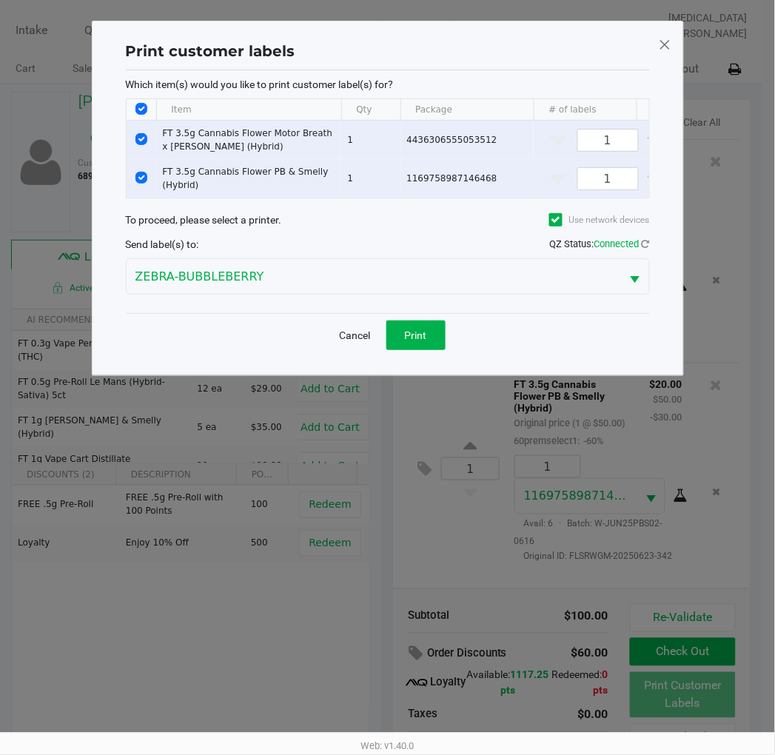
scroll to position [0, 0]
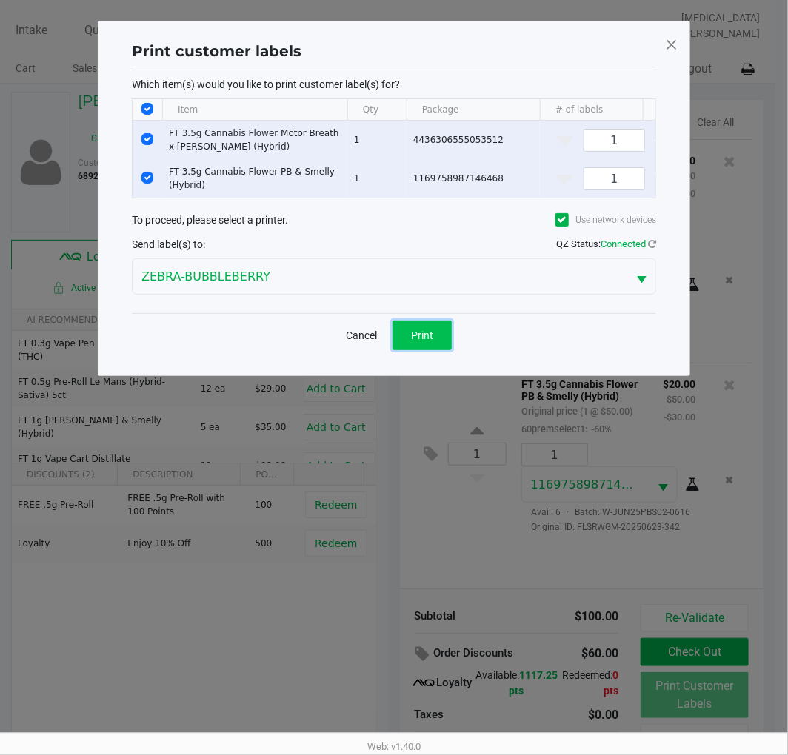
click at [427, 341] on span "Print" at bounding box center [422, 335] width 22 height 12
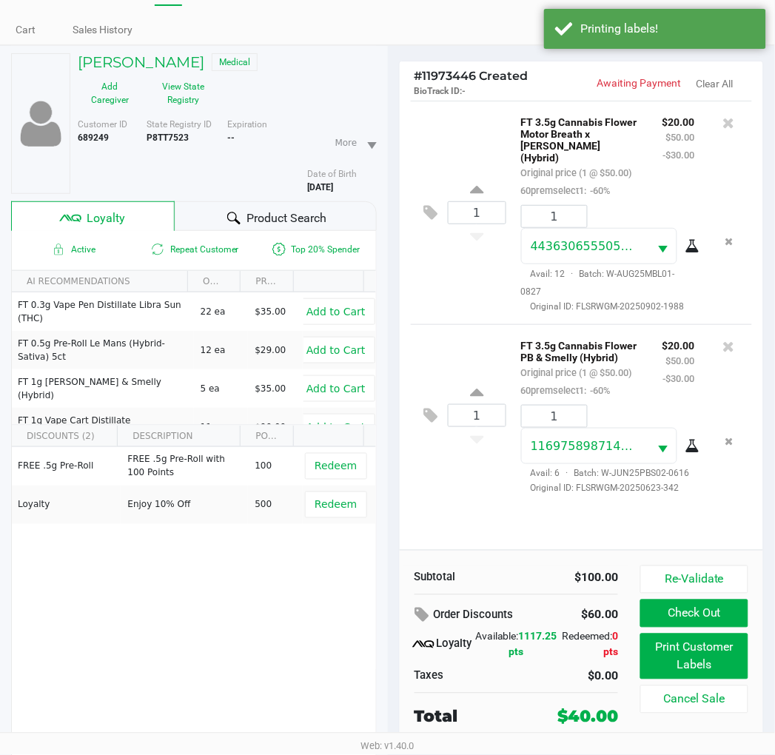
scroll to position [77, 0]
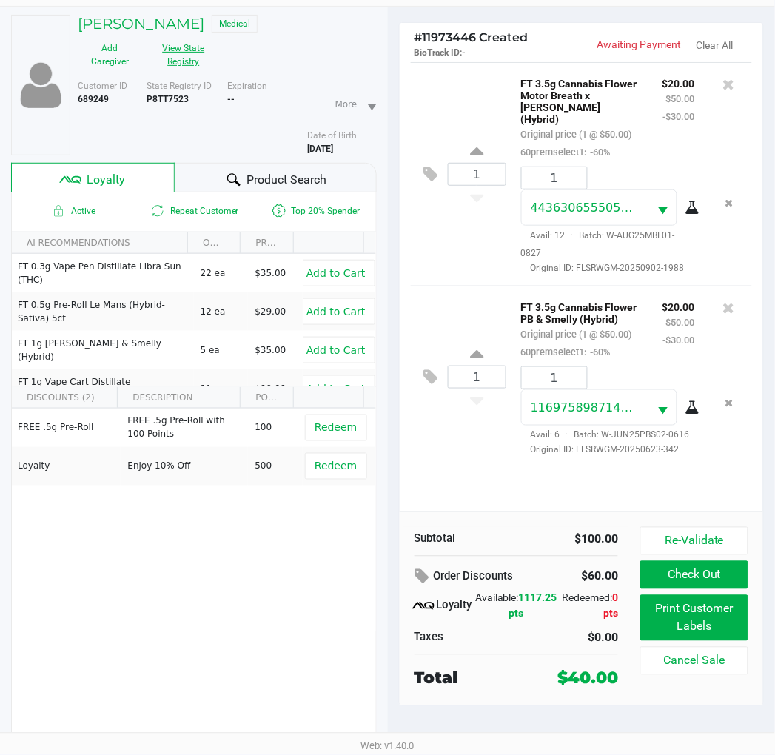
click at [186, 50] on button "View State Registry" at bounding box center [179, 54] width 74 height 37
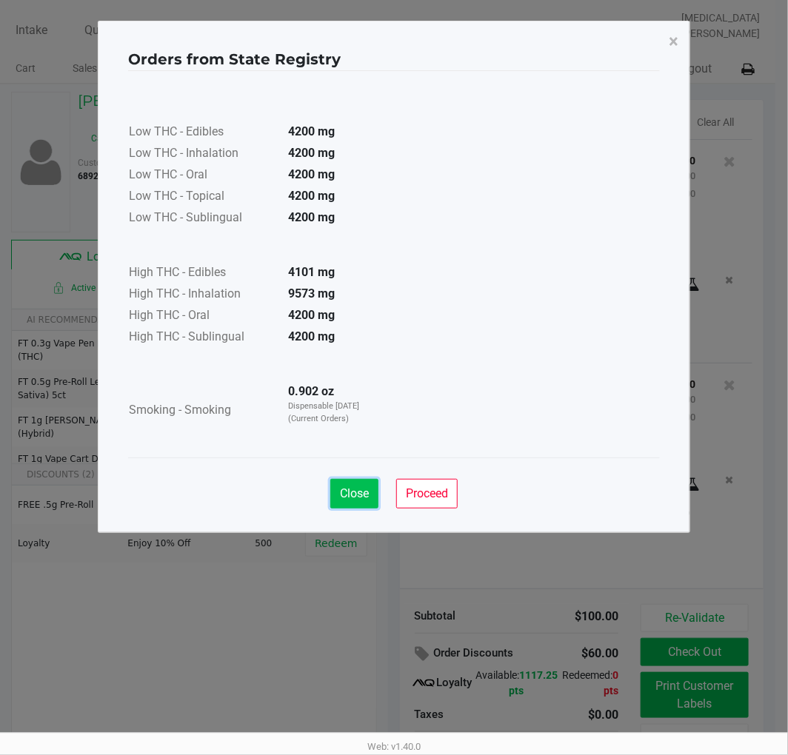
click at [354, 484] on button "Close" at bounding box center [354, 494] width 48 height 30
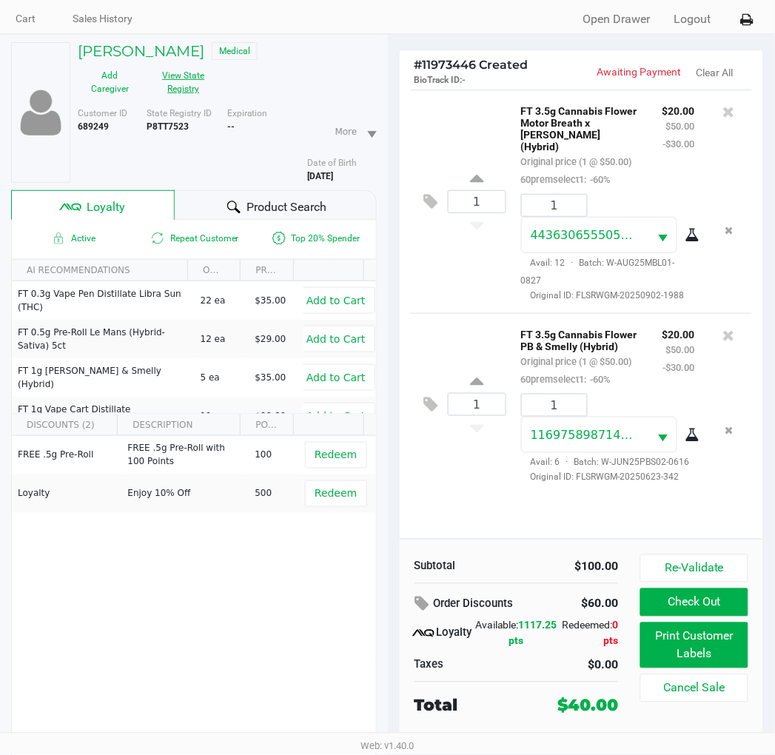
scroll to position [77, 0]
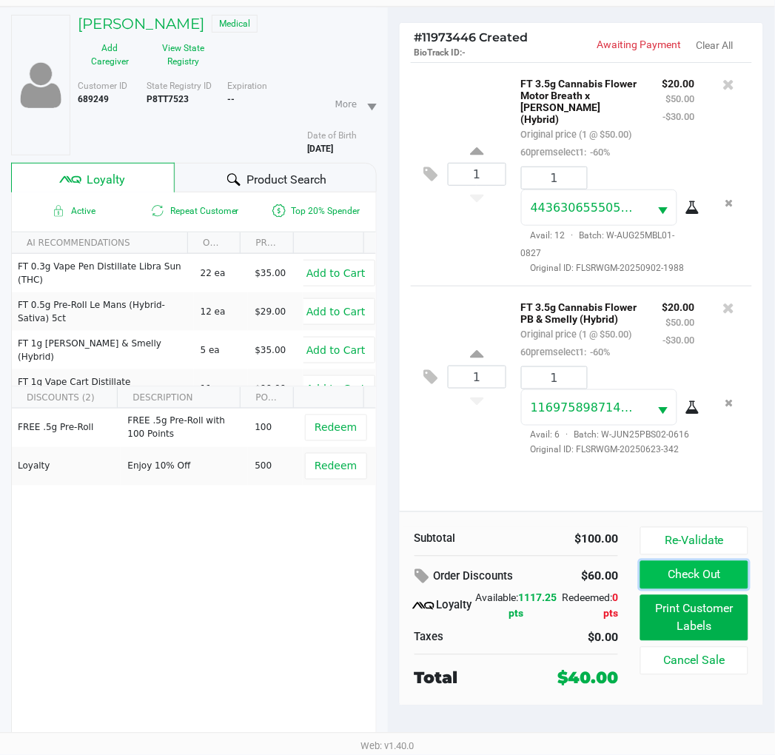
click at [708, 574] on button "Check Out" at bounding box center [693, 575] width 107 height 28
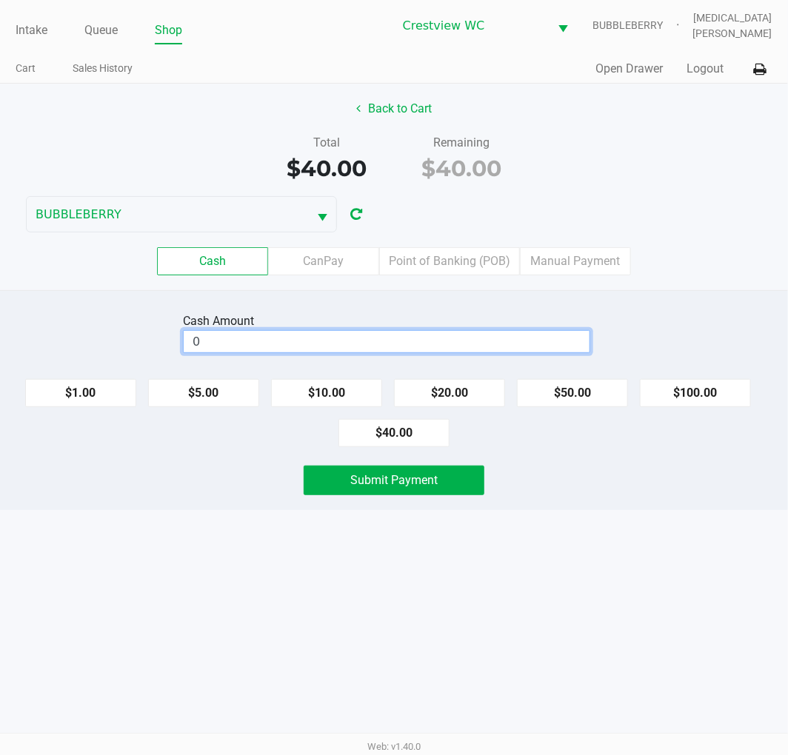
click at [475, 336] on input "0" at bounding box center [387, 341] width 406 height 21
click at [574, 389] on button "$50.00" at bounding box center [572, 393] width 111 height 28
type input "$50.00"
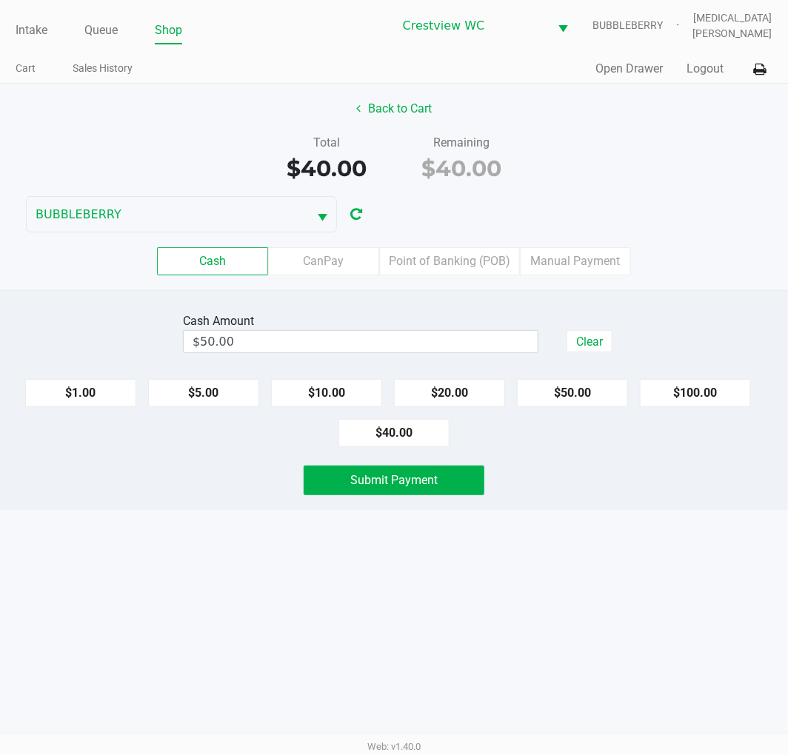
click at [511, 568] on div "Intake Queue Shop Crestview WC BUBBLEBERRY Alora Ross Cart Sales History Quick …" at bounding box center [394, 377] width 788 height 755
click at [455, 470] on button "Submit Payment" at bounding box center [393, 481] width 181 height 30
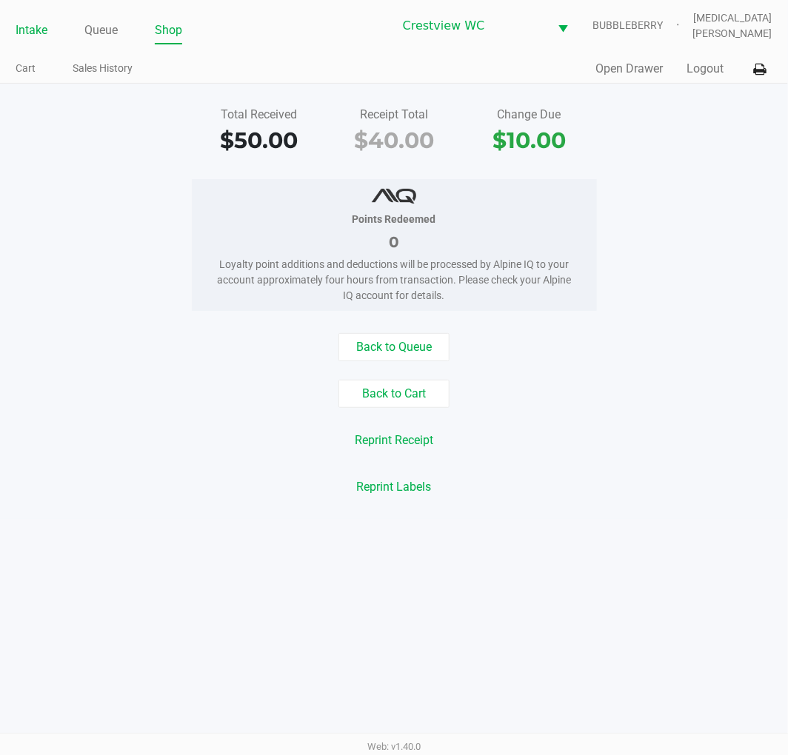
click at [32, 31] on link "Intake" at bounding box center [32, 30] width 32 height 21
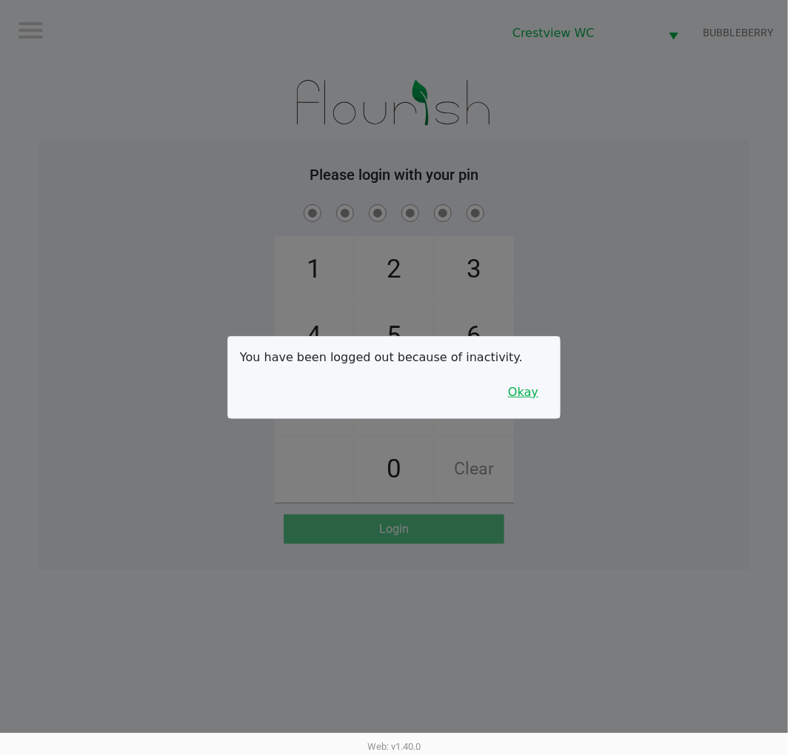
drag, startPoint x: 535, startPoint y: 398, endPoint x: 566, endPoint y: 368, distance: 42.9
click at [536, 397] on button "Okay" at bounding box center [523, 392] width 50 height 28
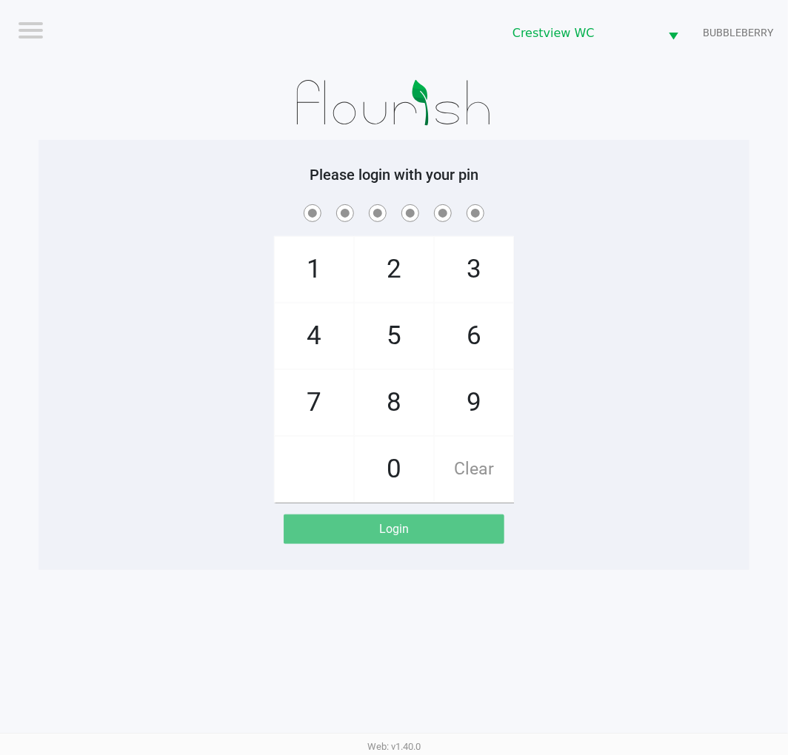
click at [563, 367] on div "1 4 7 2 5 8 0 3 6 9 Clear" at bounding box center [393, 351] width 711 height 301
checkbox input "true"
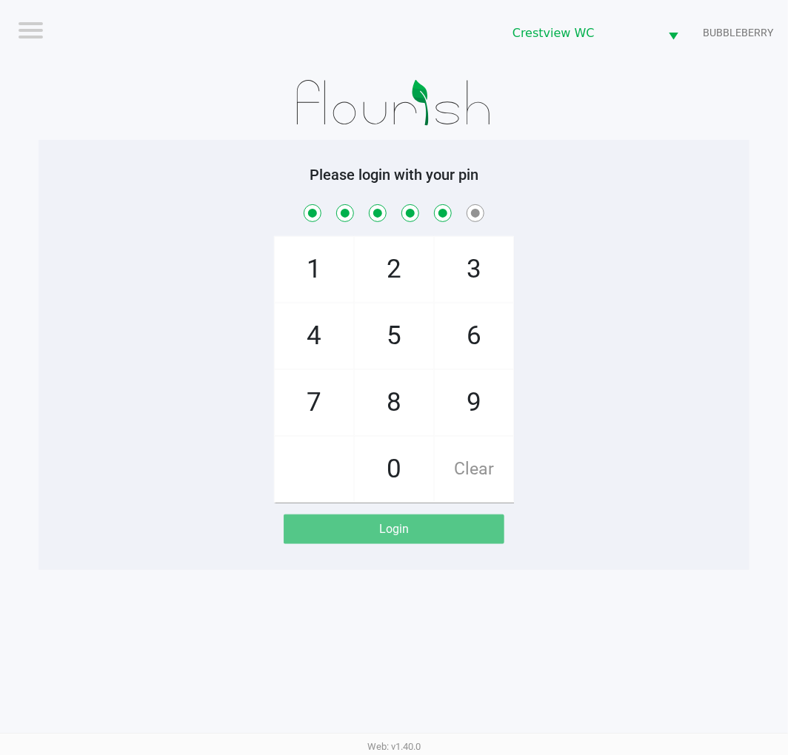
checkbox input "true"
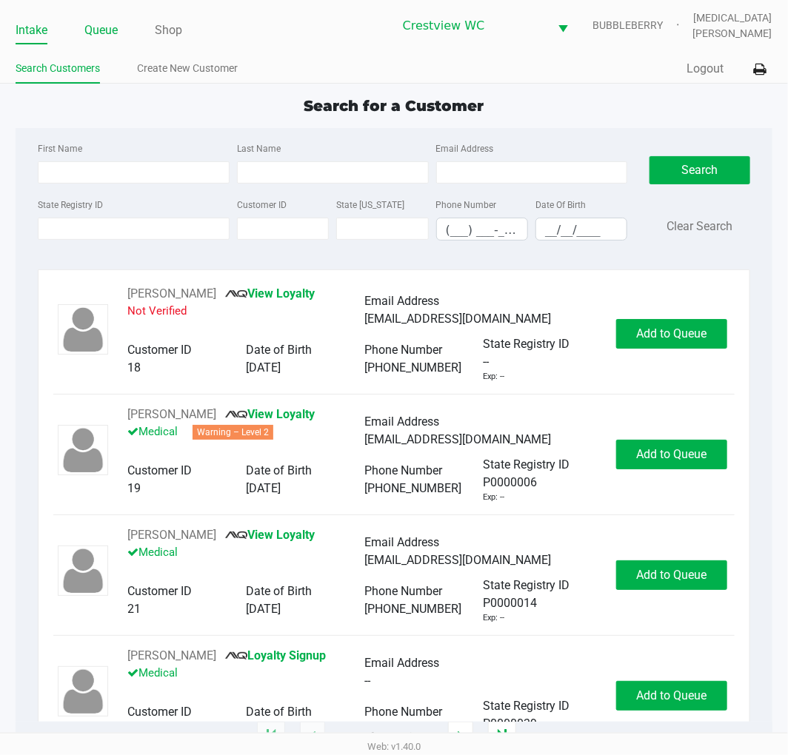
click at [108, 19] on li "Queue" at bounding box center [100, 32] width 33 height 26
click at [107, 21] on link "Queue" at bounding box center [100, 30] width 33 height 21
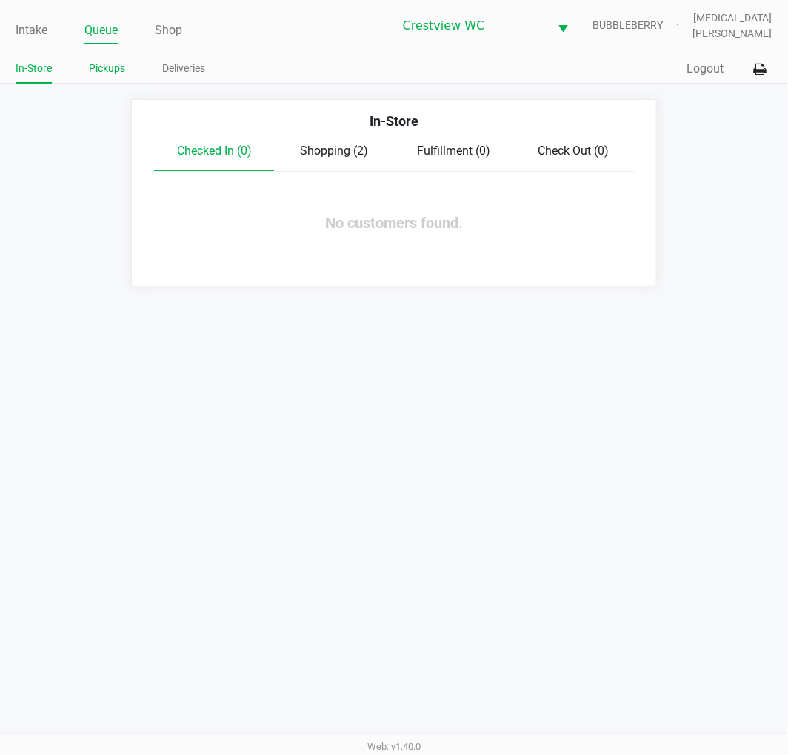
click at [112, 64] on link "Pickups" at bounding box center [107, 68] width 36 height 19
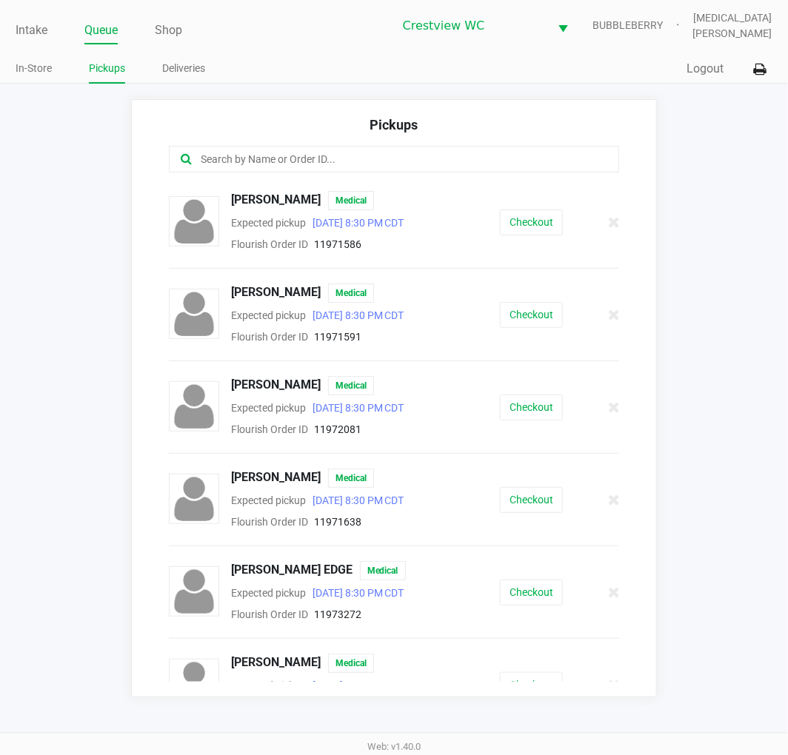
click at [269, 161] on input "text" at bounding box center [390, 159] width 383 height 17
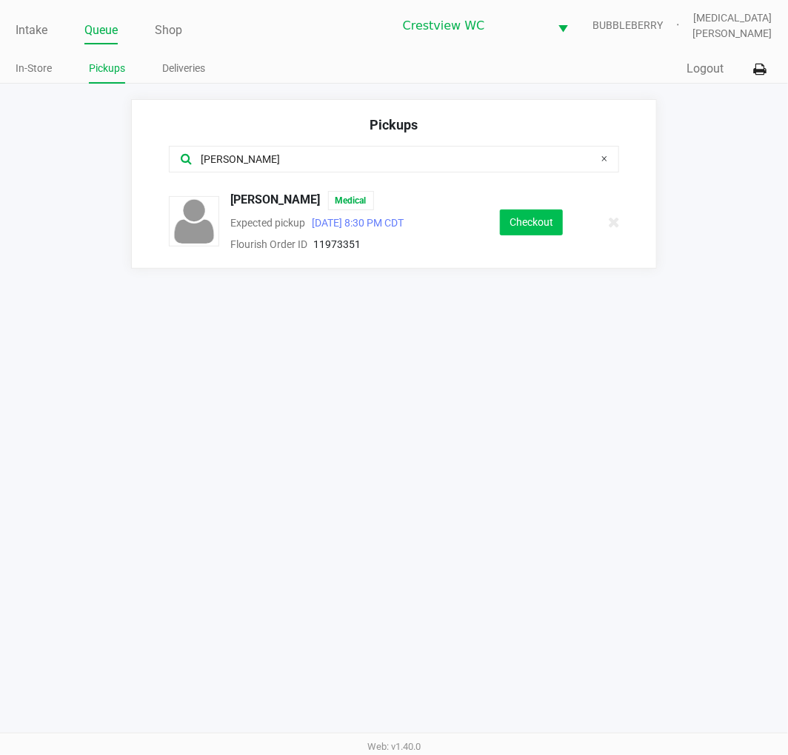
type input "pete"
click at [516, 230] on button "Checkout" at bounding box center [531, 222] width 63 height 26
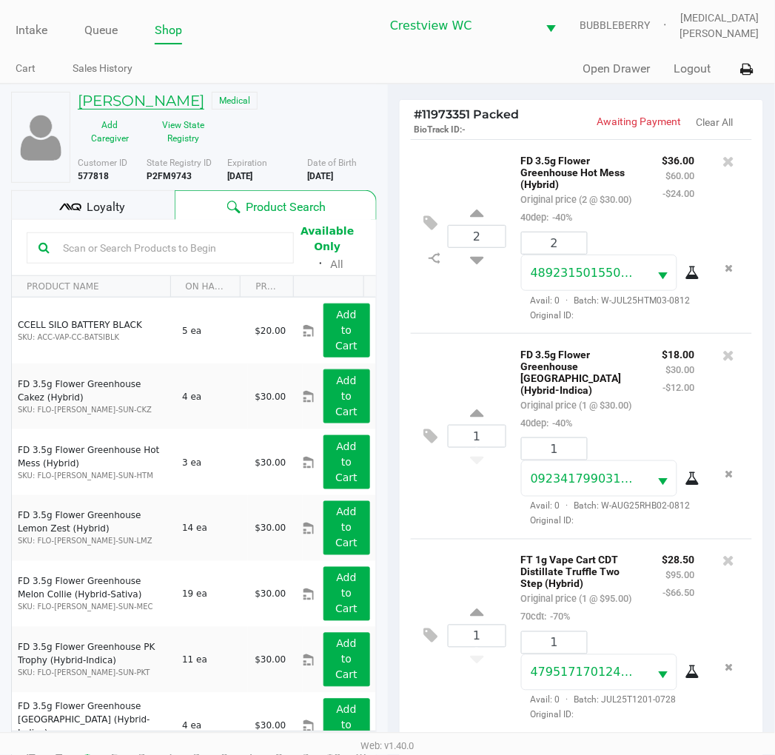
click at [153, 101] on h5 "Tricia Peterson" at bounding box center [141, 101] width 127 height 18
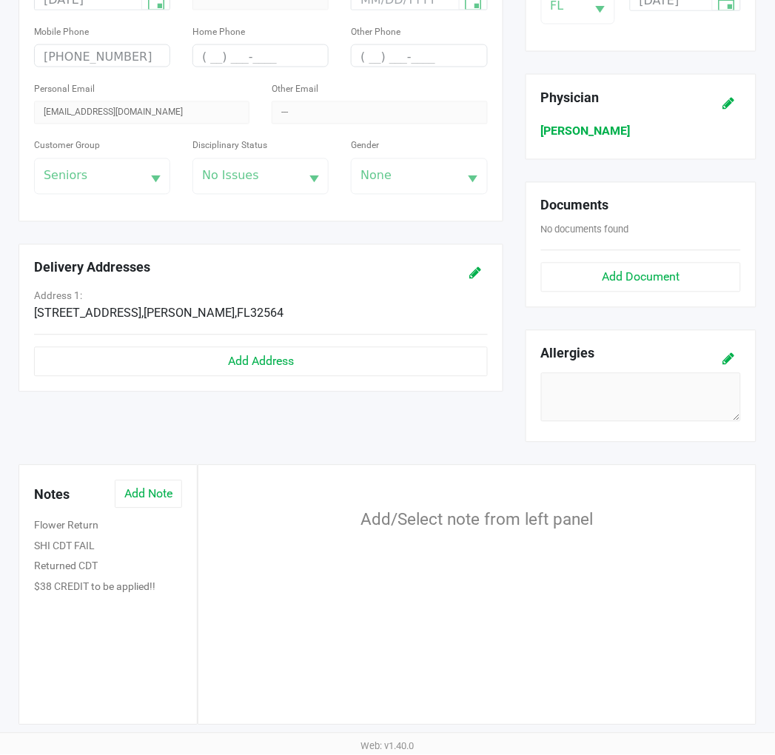
scroll to position [390, 0]
click at [131, 591] on button "$38 CREDIT to be applied!!" at bounding box center [94, 588] width 121 height 16
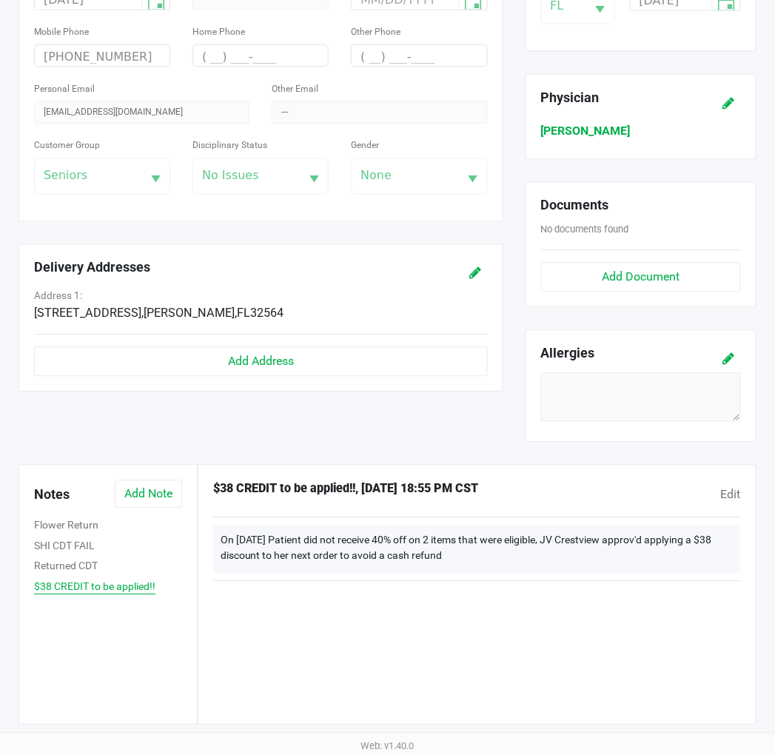
click at [74, 568] on button "Returned CDT" at bounding box center [66, 567] width 64 height 16
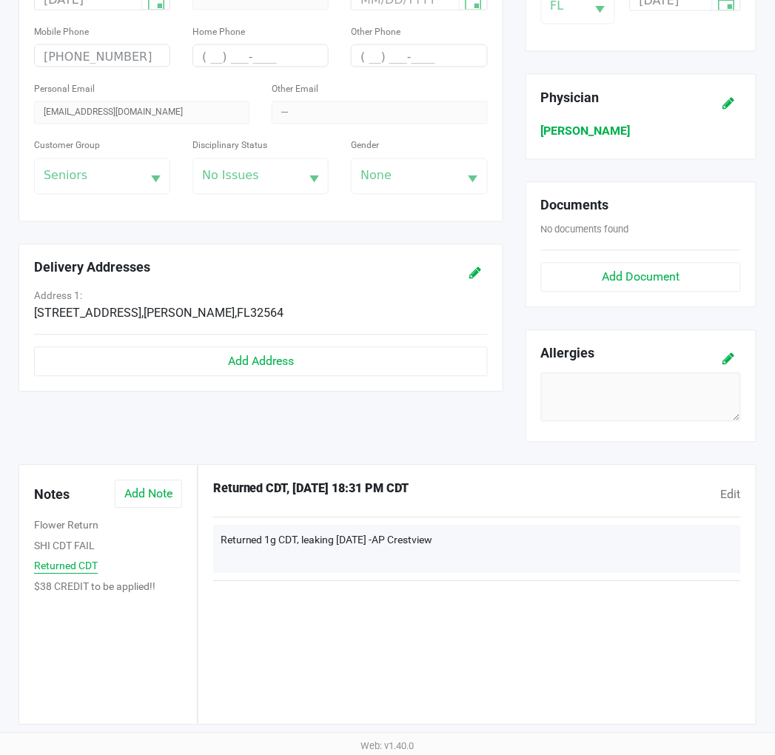
click at [75, 546] on button "SHI CDT FAIL" at bounding box center [64, 547] width 61 height 16
click at [76, 529] on button "Flower Return" at bounding box center [66, 526] width 64 height 16
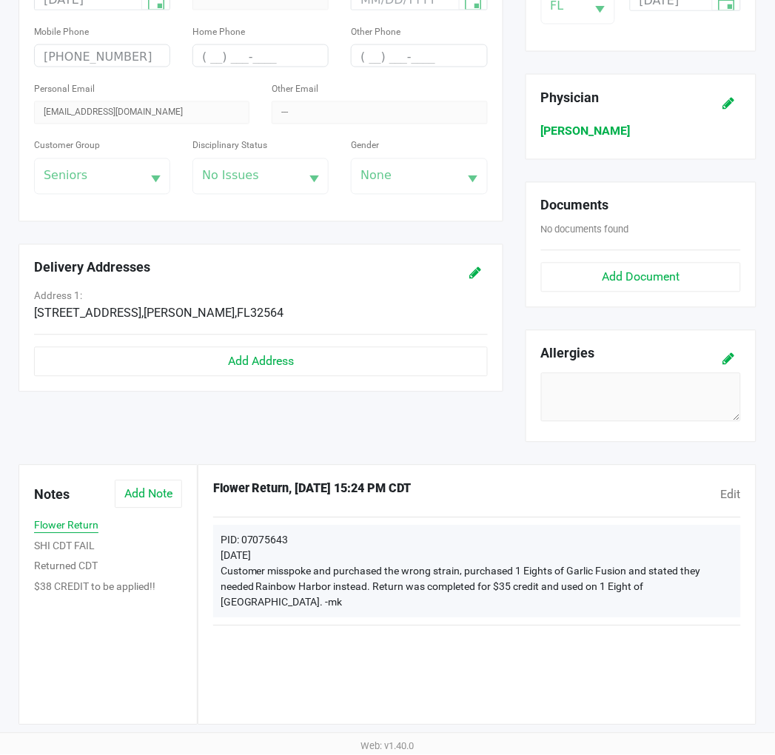
click at [76, 553] on button "SHI CDT FAIL" at bounding box center [64, 547] width 61 height 16
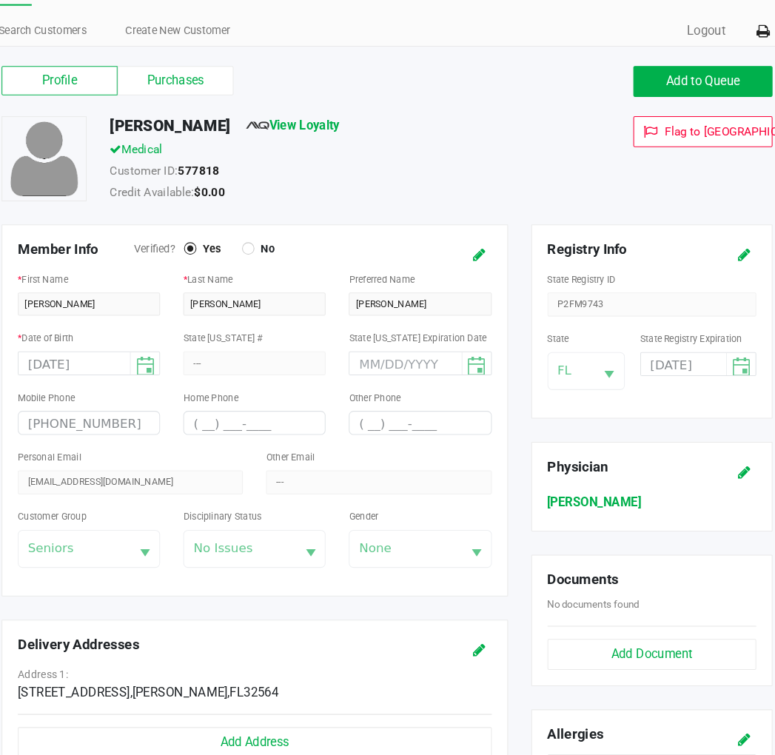
scroll to position [0, 0]
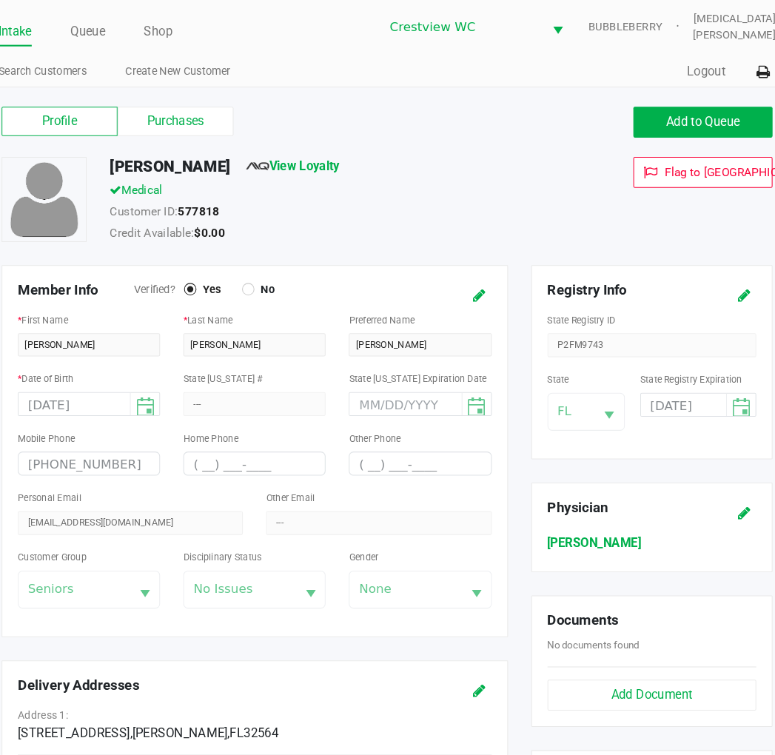
click at [190, 122] on label "Purchases" at bounding box center [185, 116] width 111 height 28
click at [0, 0] on 1 "Purchases" at bounding box center [0, 0] width 0 height 0
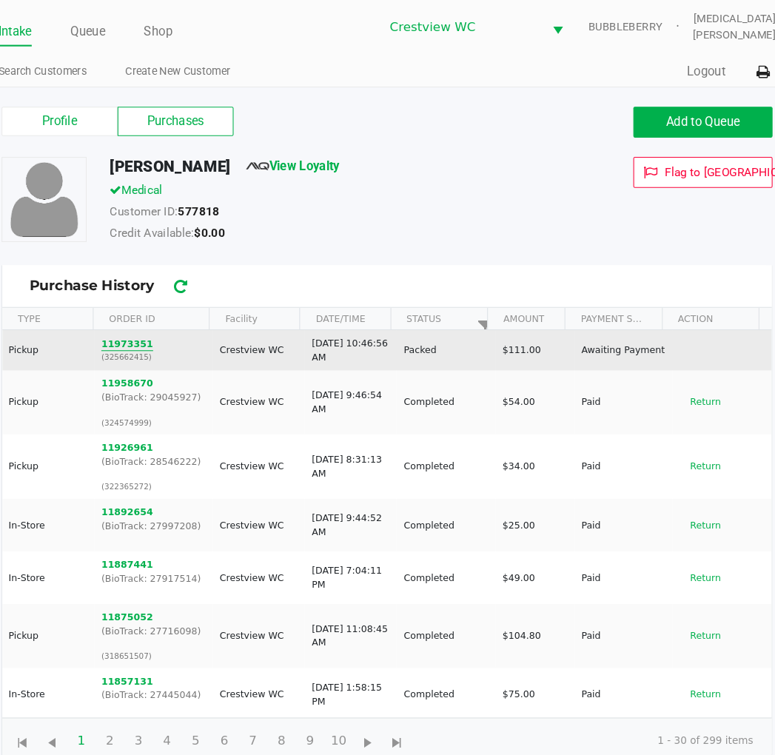
click at [148, 330] on button "11973351" at bounding box center [139, 329] width 50 height 13
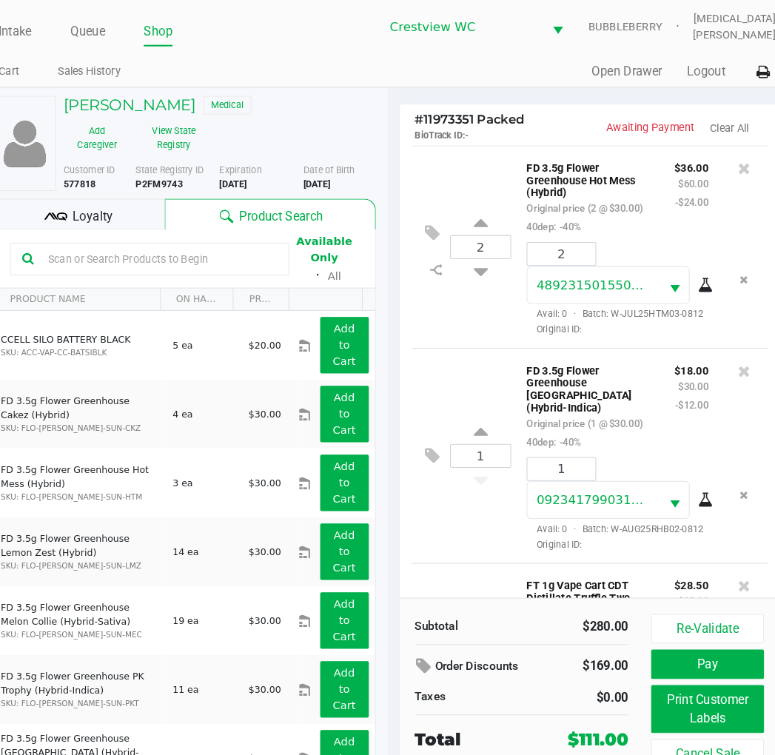
click at [480, 175] on div "2 FD 3.5g Flower Greenhouse Hot Mess (Hybrid) Original price (2 @ $30.00) 40dep…" at bounding box center [582, 236] width 342 height 194
click at [487, 169] on div "2 FD 3.5g Flower Greenhouse Hot Mess (Hybrid) Original price (2 @ $30.00) 40dep…" at bounding box center [582, 236] width 342 height 194
click at [651, 222] on div "$36.00 $60.00 -$24.00" at bounding box center [678, 188] width 55 height 75
click at [138, 202] on div "Loyalty" at bounding box center [93, 205] width 164 height 30
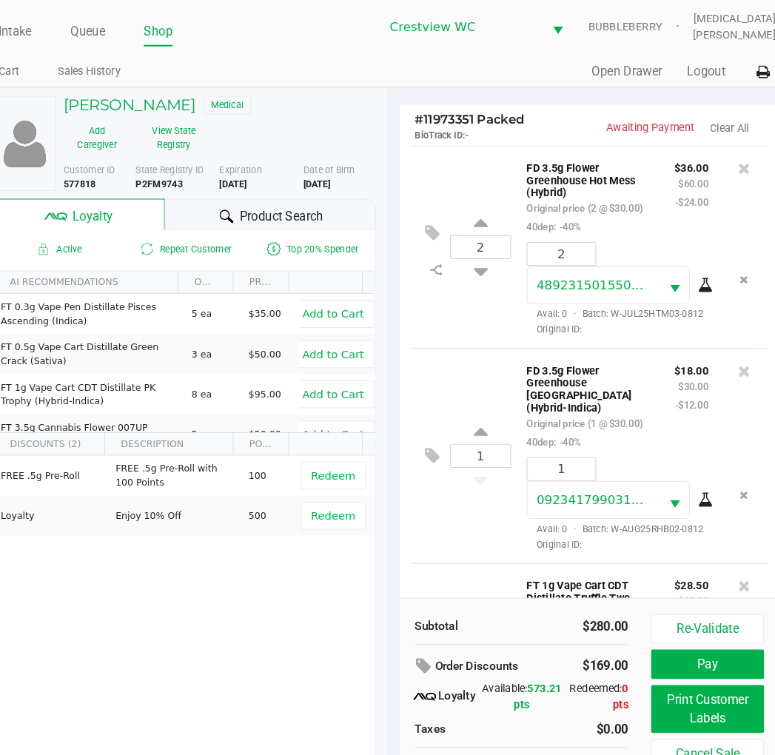
click at [261, 563] on div "FREE .5g Pre-Roll FREE .5g Pre-Roll with 100 Points 100 Redeem Loyalty Enjoy 10…" at bounding box center [194, 547] width 364 height 223
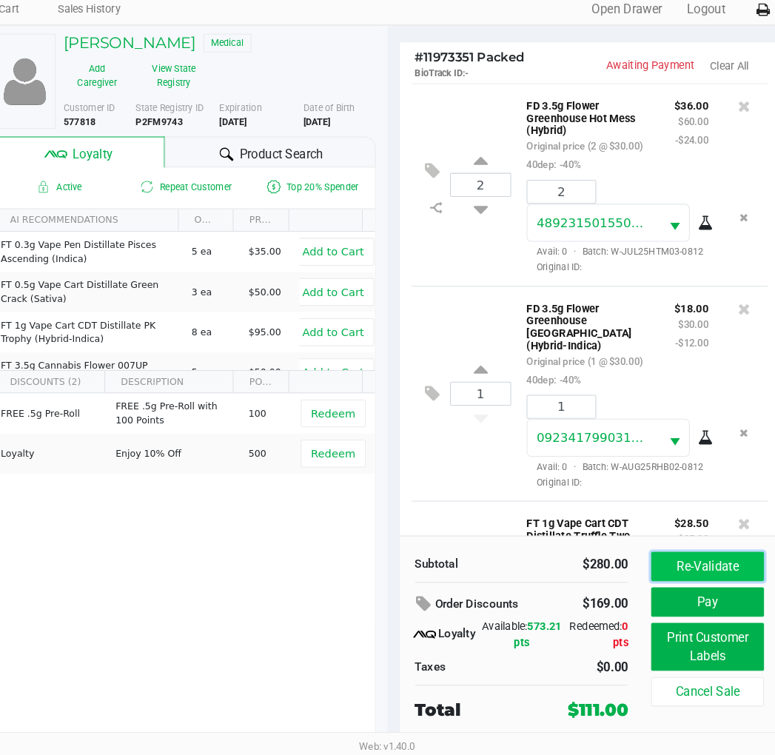
click at [708, 577] on button "Re-Validate" at bounding box center [693, 574] width 107 height 28
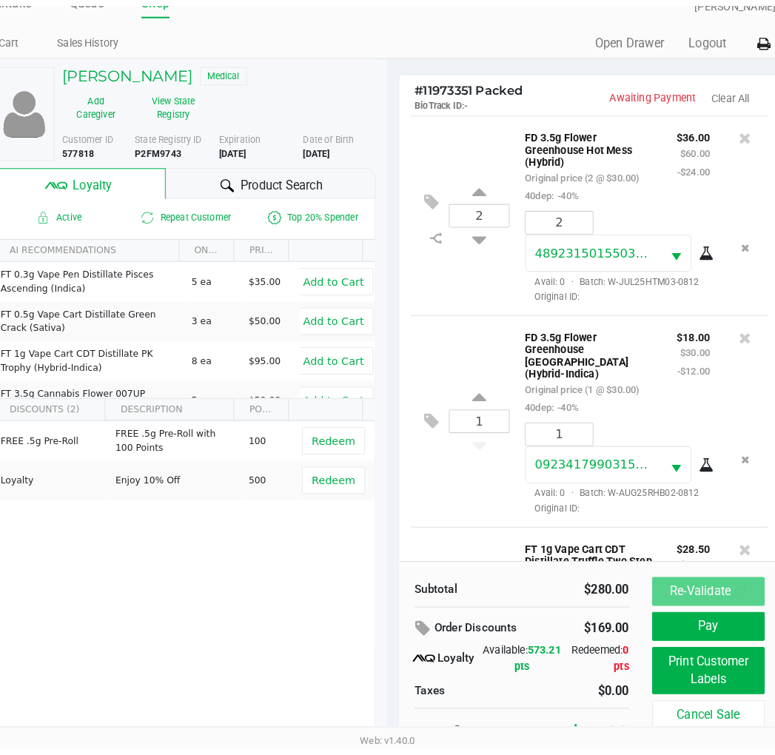
scroll to position [455, 0]
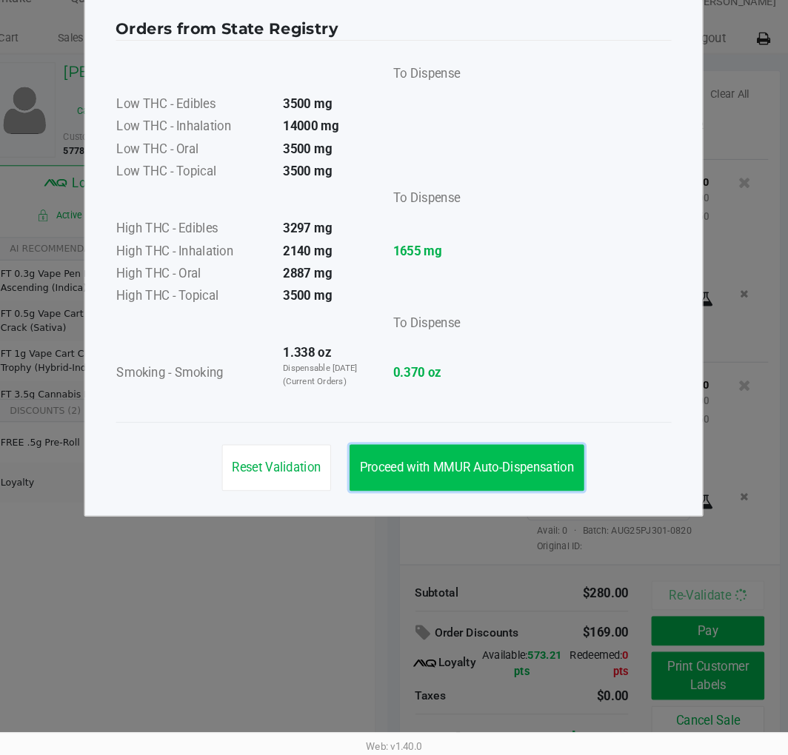
click at [499, 472] on span "Proceed with MMUR Auto-Dispensation" at bounding box center [463, 479] width 205 height 14
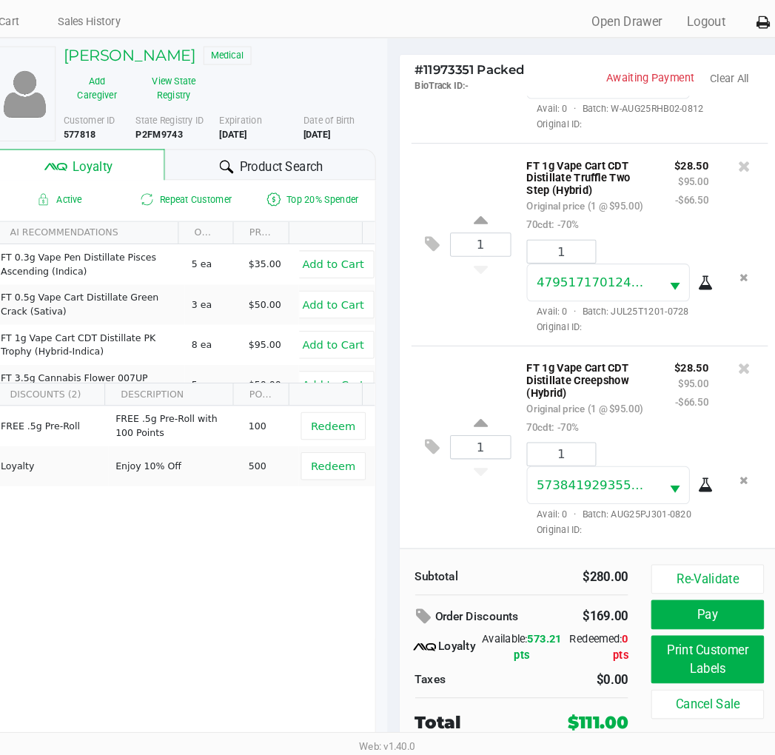
scroll to position [27, 0]
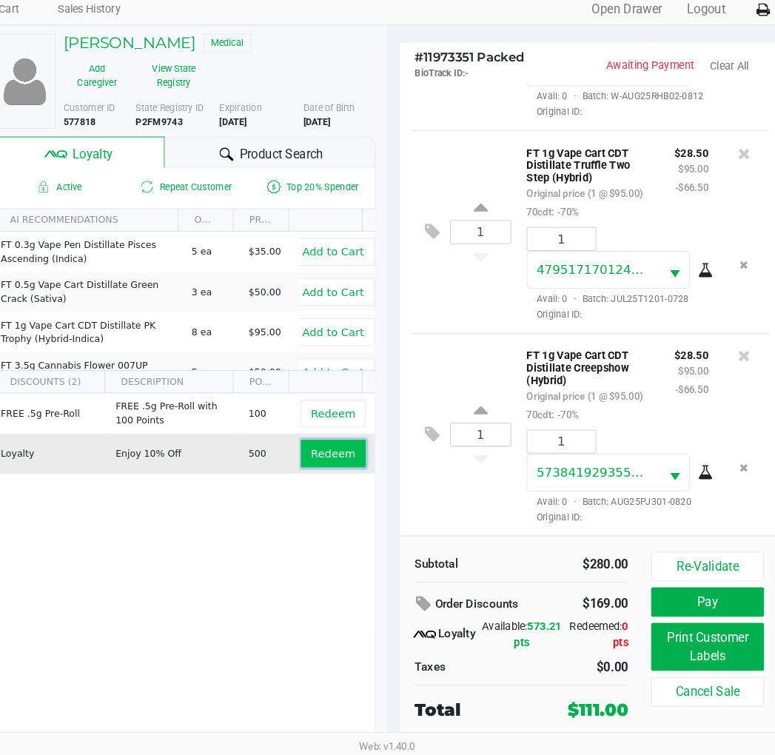
click at [340, 470] on span "Redeem" at bounding box center [336, 466] width 42 height 12
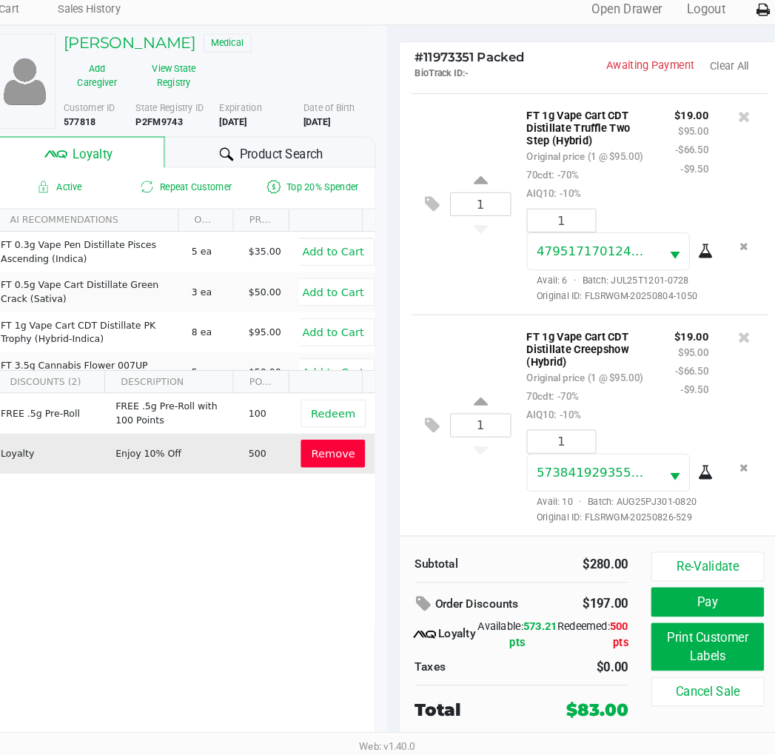
scroll to position [527, 0]
click at [656, 651] on button "Print Customer Labels" at bounding box center [693, 651] width 107 height 46
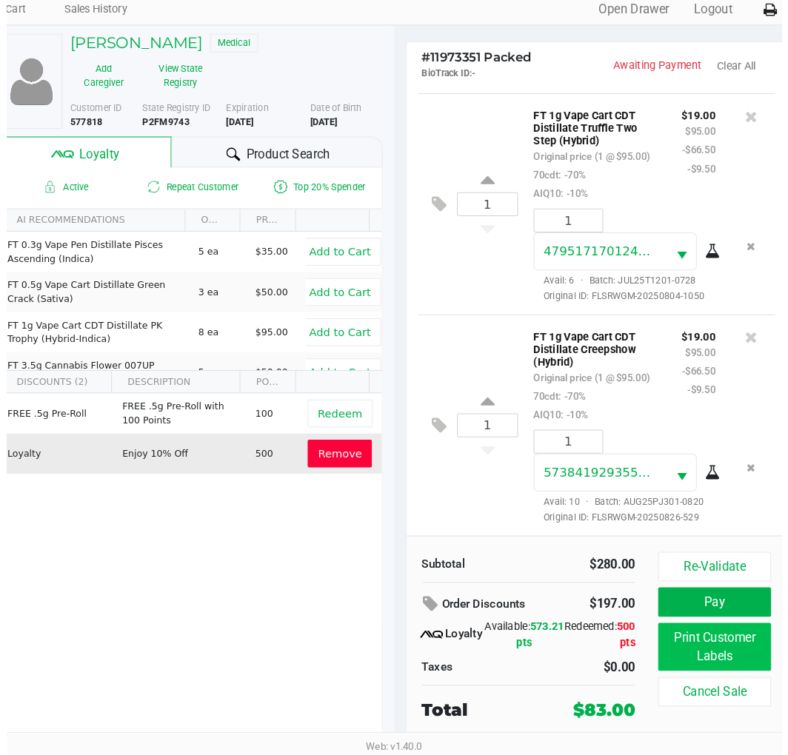
scroll to position [0, 0]
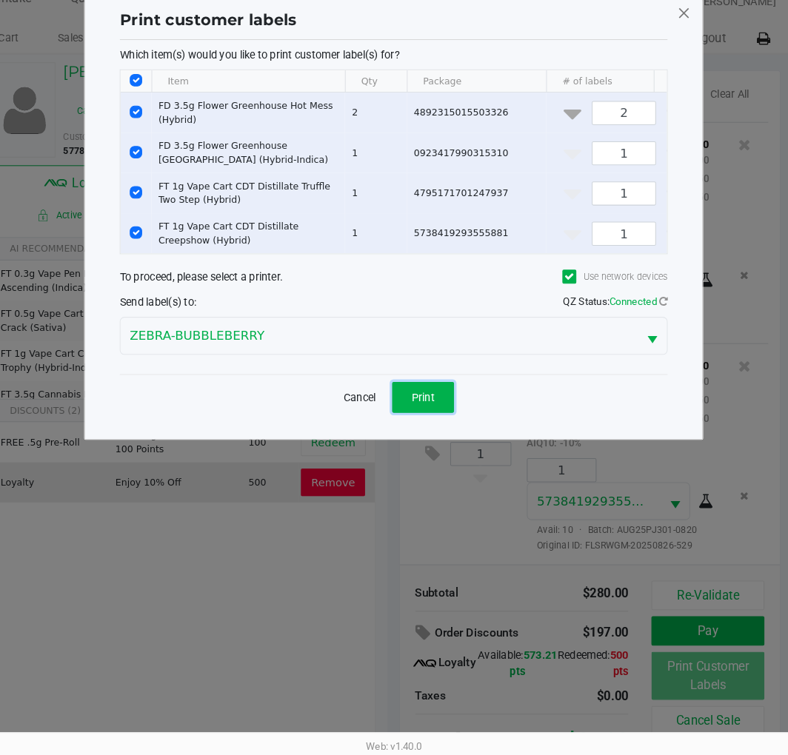
drag, startPoint x: 432, startPoint y: 430, endPoint x: 474, endPoint y: 525, distance: 103.4
click at [432, 427] on button "Print" at bounding box center [421, 412] width 59 height 30
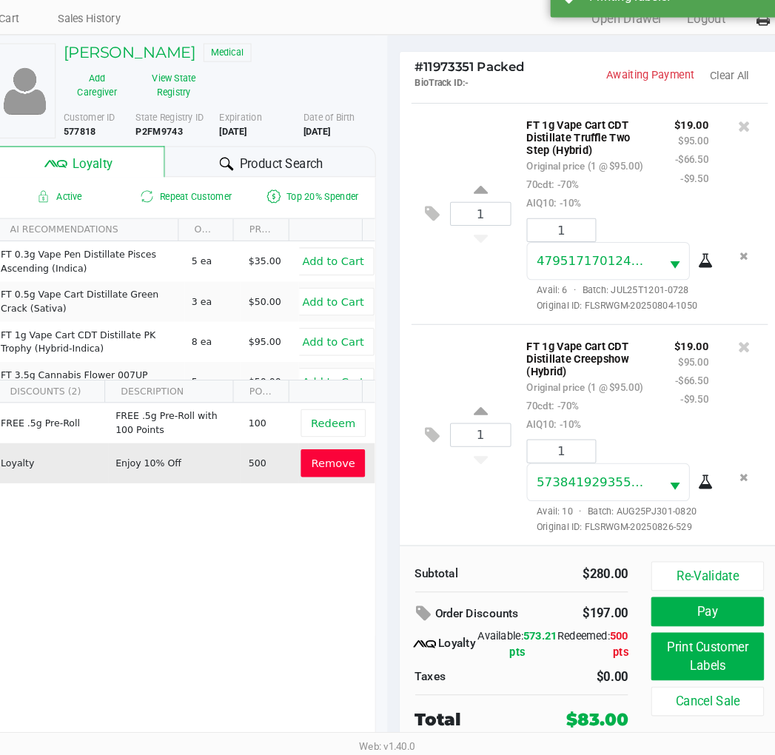
scroll to position [27, 0]
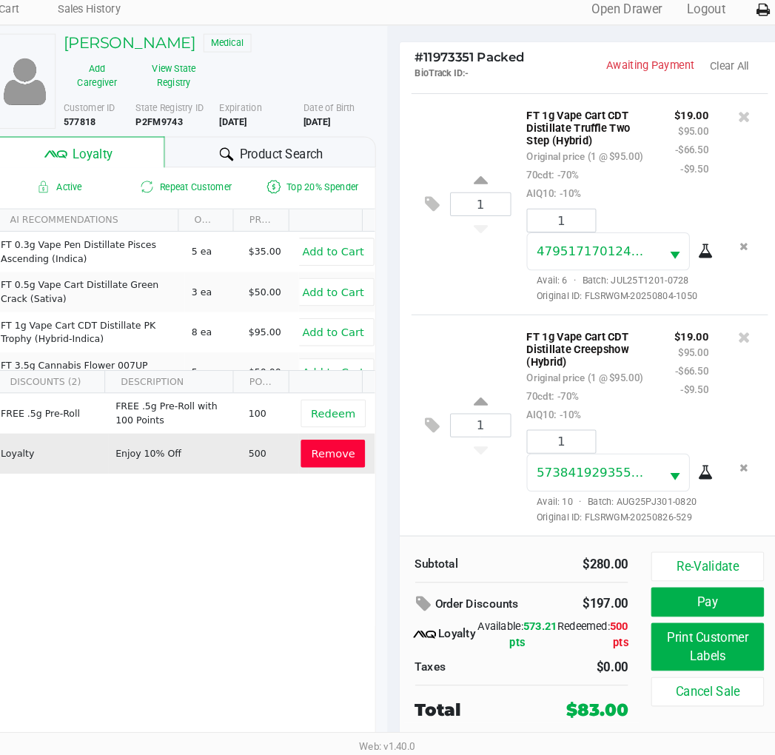
click at [694, 605] on button "Pay" at bounding box center [693, 608] width 107 height 28
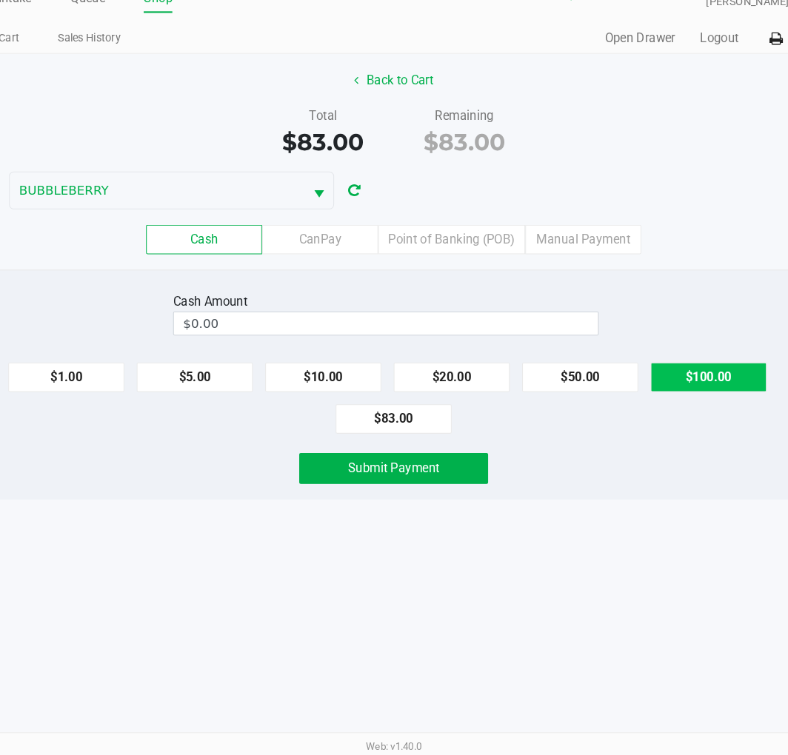
click at [694, 391] on button "$100.00" at bounding box center [695, 393] width 111 height 28
type input "$100.00"
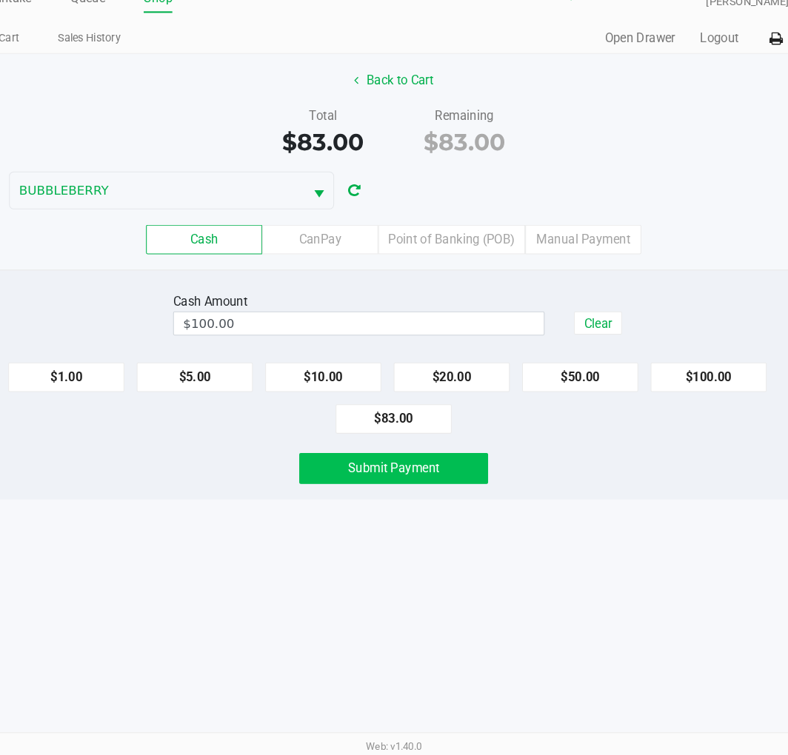
click at [403, 491] on button "Submit Payment" at bounding box center [393, 481] width 181 height 30
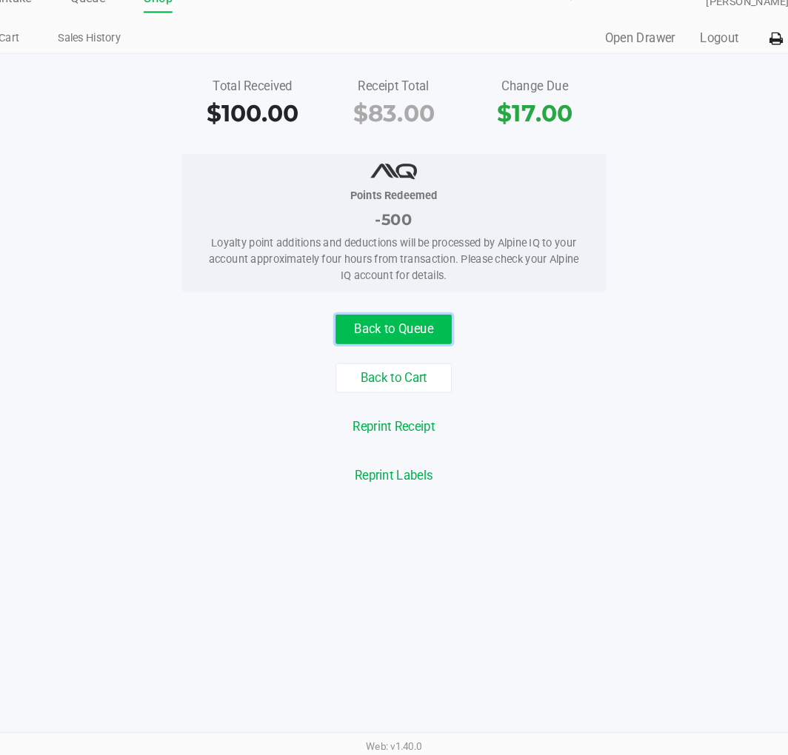
click at [378, 349] on button "Back to Queue" at bounding box center [393, 347] width 111 height 28
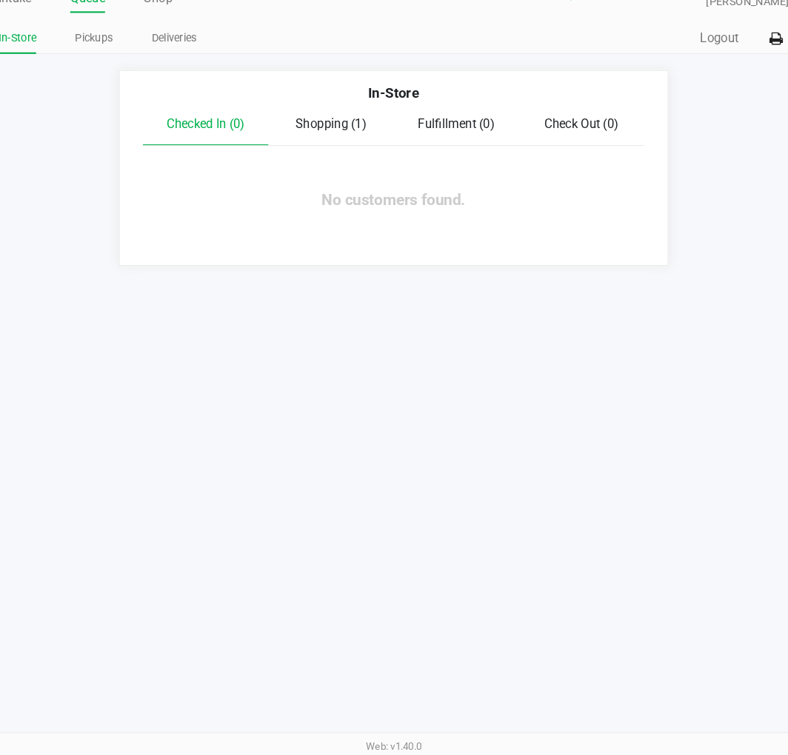
drag, startPoint x: 378, startPoint y: 448, endPoint x: 298, endPoint y: 376, distance: 107.5
click at [378, 448] on div "Intake Queue Shop Crestview WC BUBBLEBERRY Alora Ross In-Store Pickups Deliveri…" at bounding box center [394, 377] width 788 height 755
click at [38, 70] on link "In-Store" at bounding box center [34, 68] width 36 height 19
click at [339, 69] on ul "In-Store Pickups Deliveries" at bounding box center [205, 70] width 378 height 25
click at [412, 304] on div "Intake Queue Shop Crestview WC BUBBLEBERRY Alora Ross In-Store Pickups Deliveri…" at bounding box center [394, 377] width 788 height 755
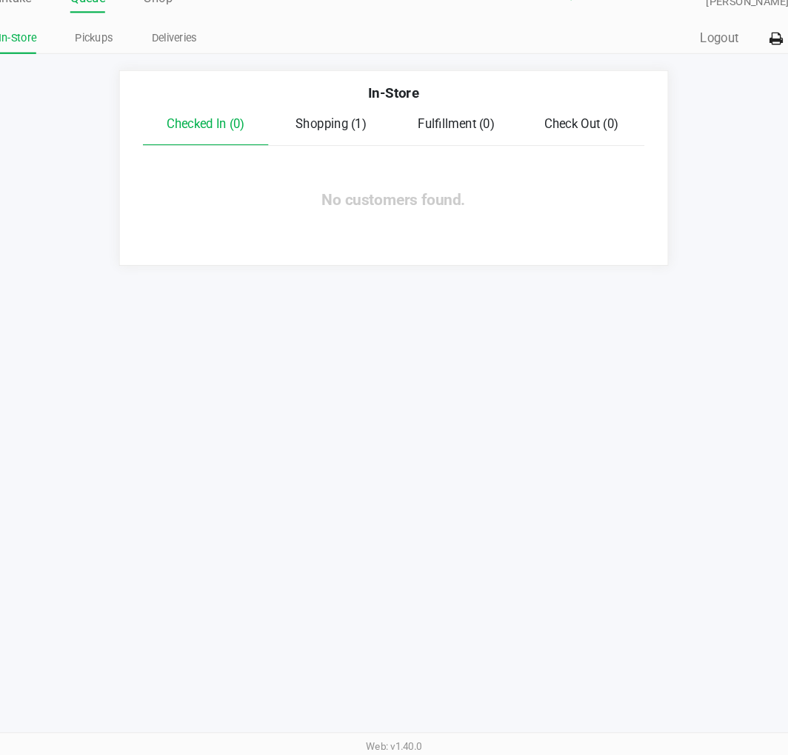
click at [36, 73] on link "In-Store" at bounding box center [34, 68] width 36 height 19
click at [46, 37] on link "Intake" at bounding box center [32, 30] width 32 height 21
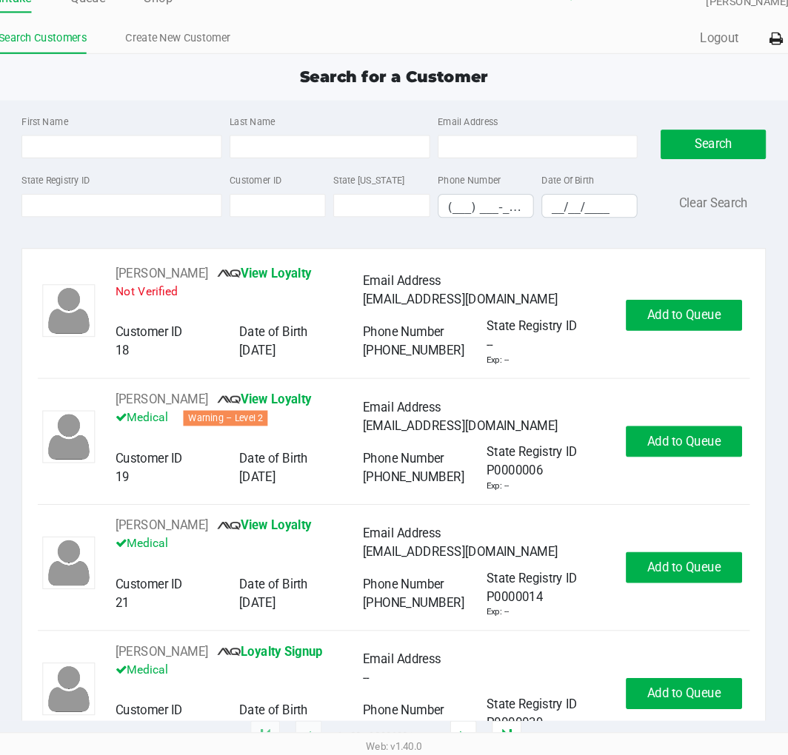
click at [51, 71] on link "Search Customers" at bounding box center [58, 68] width 84 height 19
click at [84, 232] on input "State Registry ID" at bounding box center [134, 229] width 192 height 22
click at [352, 167] on input "Last Name" at bounding box center [333, 172] width 192 height 22
type input "crabtree"
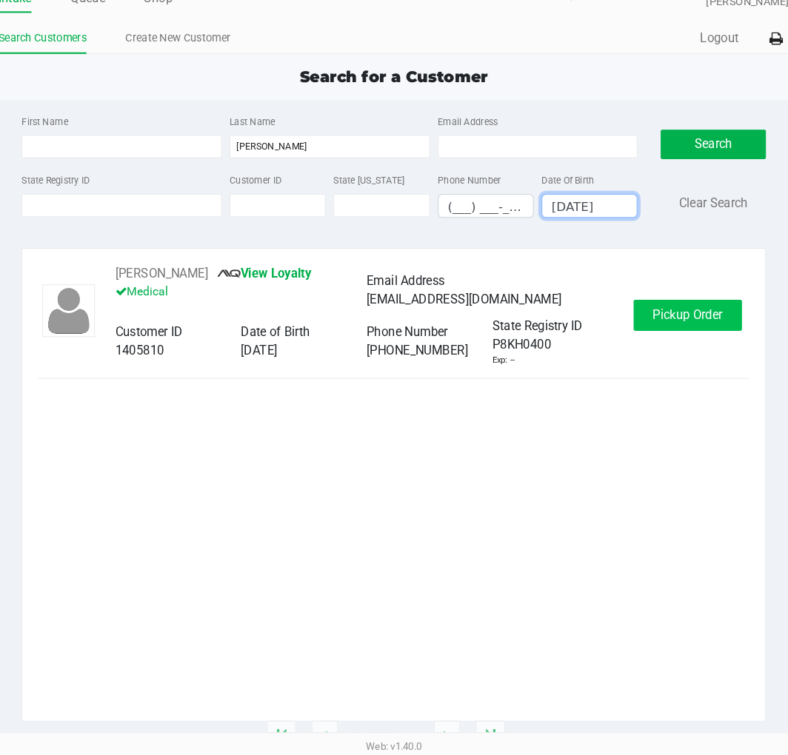
type input "01/27/1988"
click at [666, 330] on span "Pickup Order" at bounding box center [675, 333] width 67 height 14
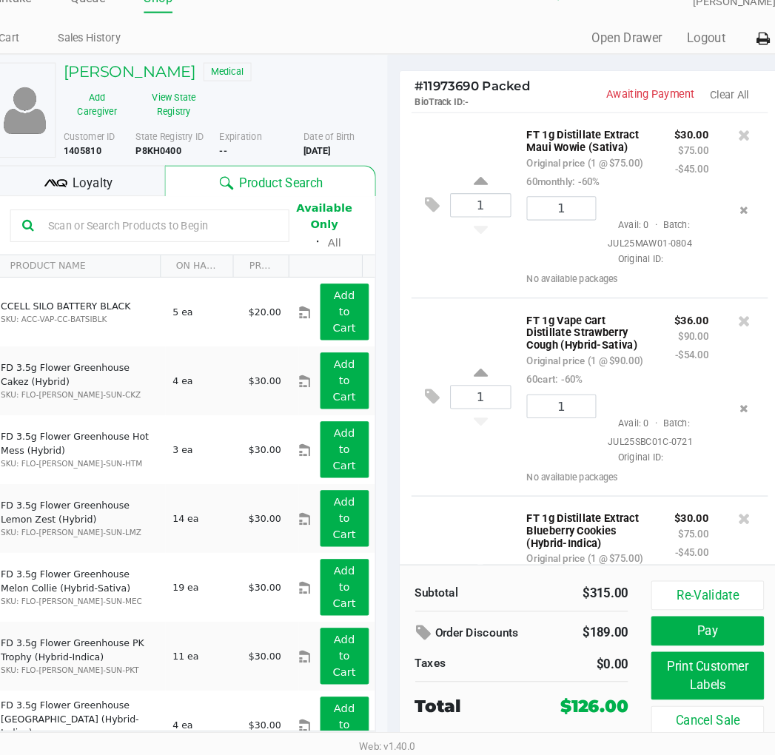
click at [467, 117] on span "# 11973690 Packed" at bounding box center [470, 114] width 110 height 14
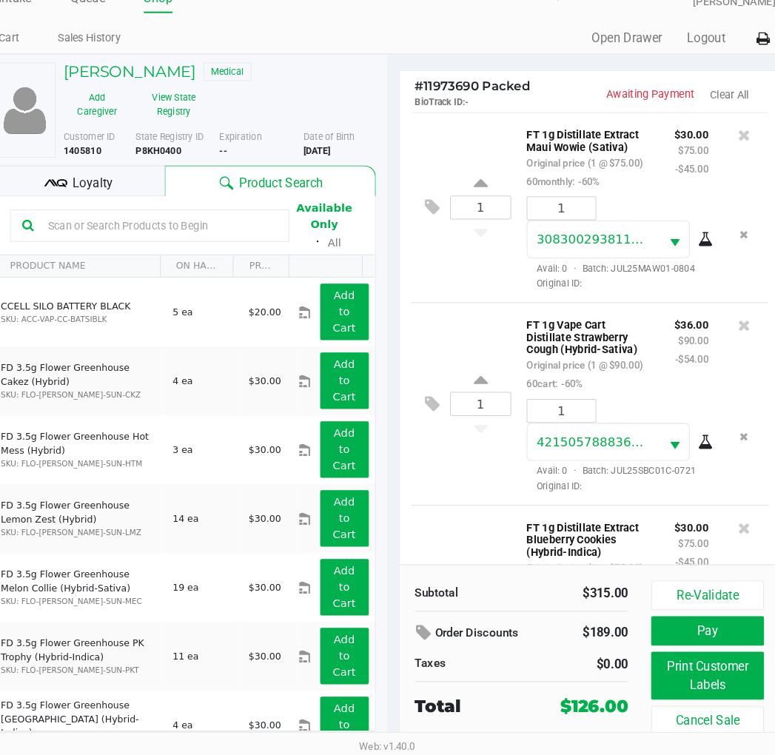
click at [82, 206] on div "Loyalty" at bounding box center [93, 205] width 164 height 30
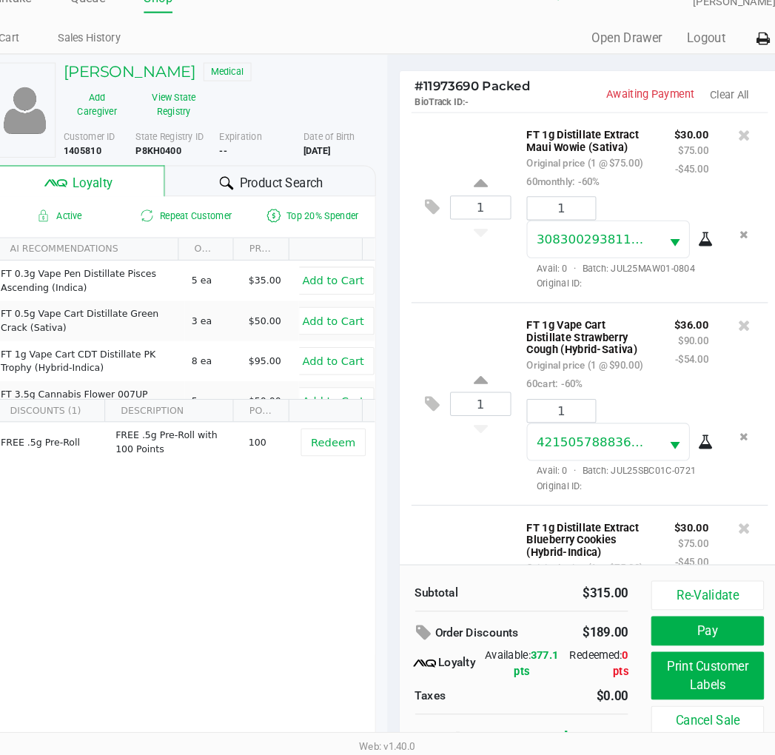
click at [260, 575] on div "FREE .5g Pre-Roll FREE .5g Pre-Roll with 100 Points 100 Redeem" at bounding box center [194, 547] width 364 height 223
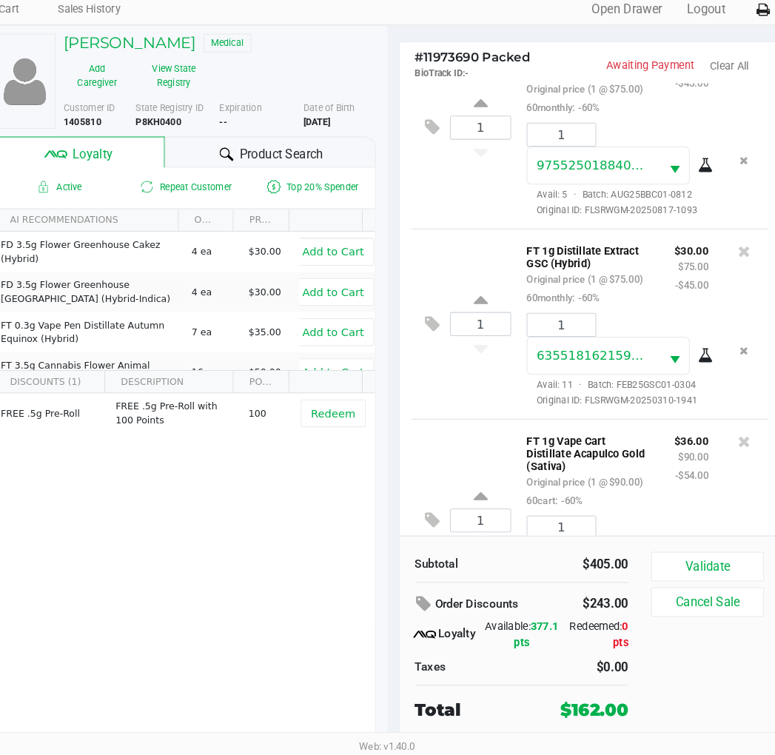
scroll to position [640, 0]
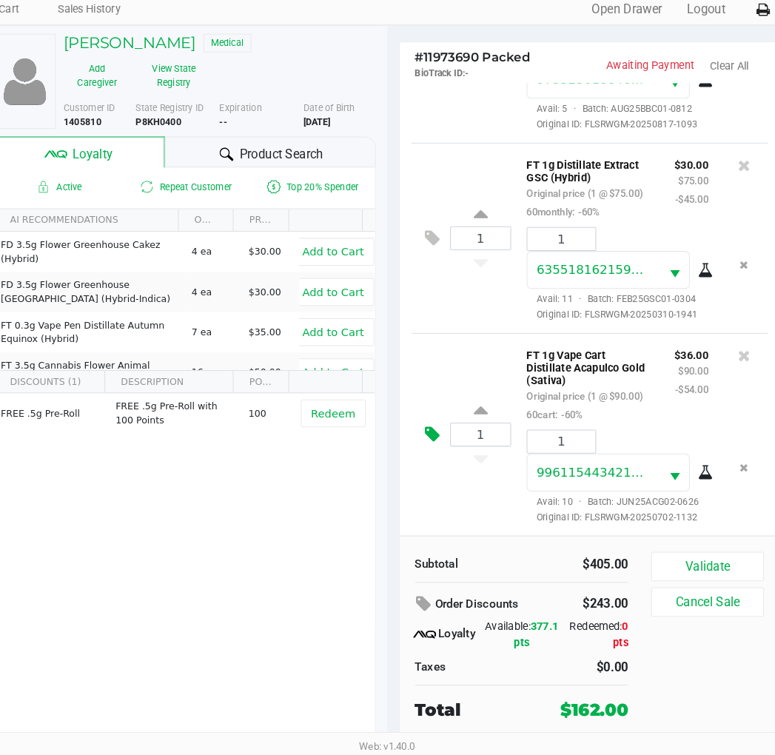
click at [424, 457] on icon at bounding box center [431, 448] width 14 height 17
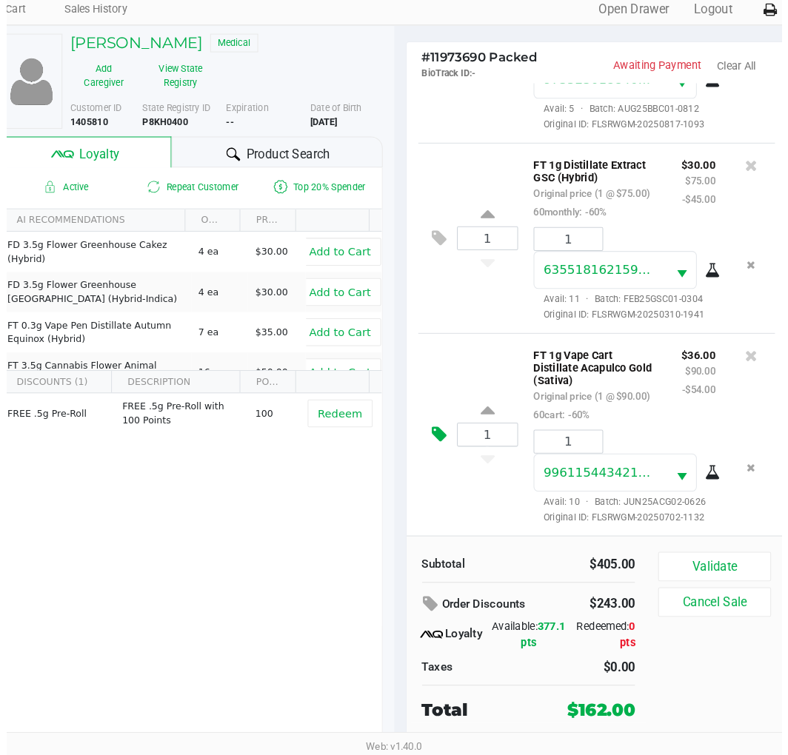
scroll to position [0, 0]
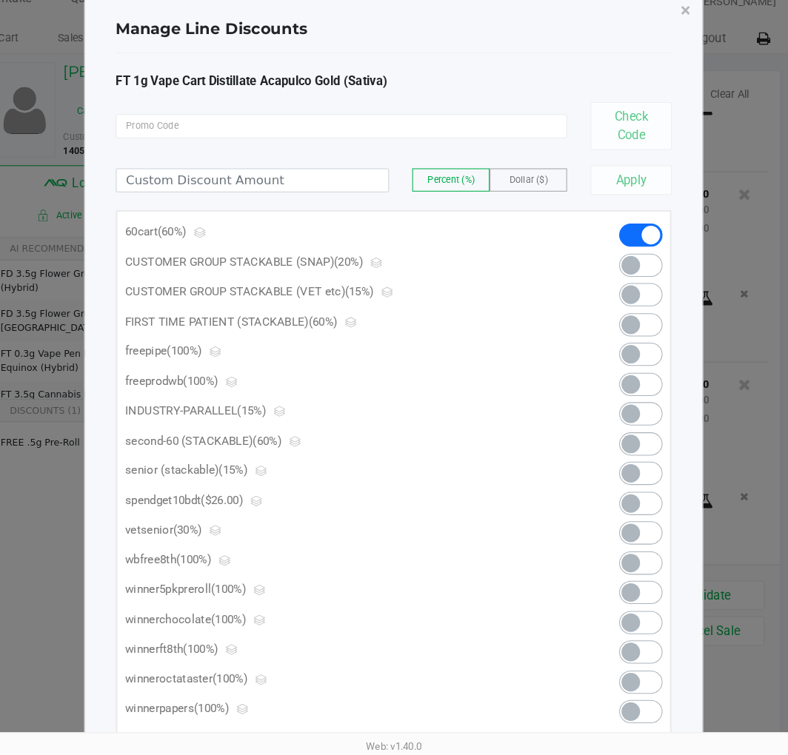
click at [637, 512] on span at bounding box center [629, 514] width 41 height 22
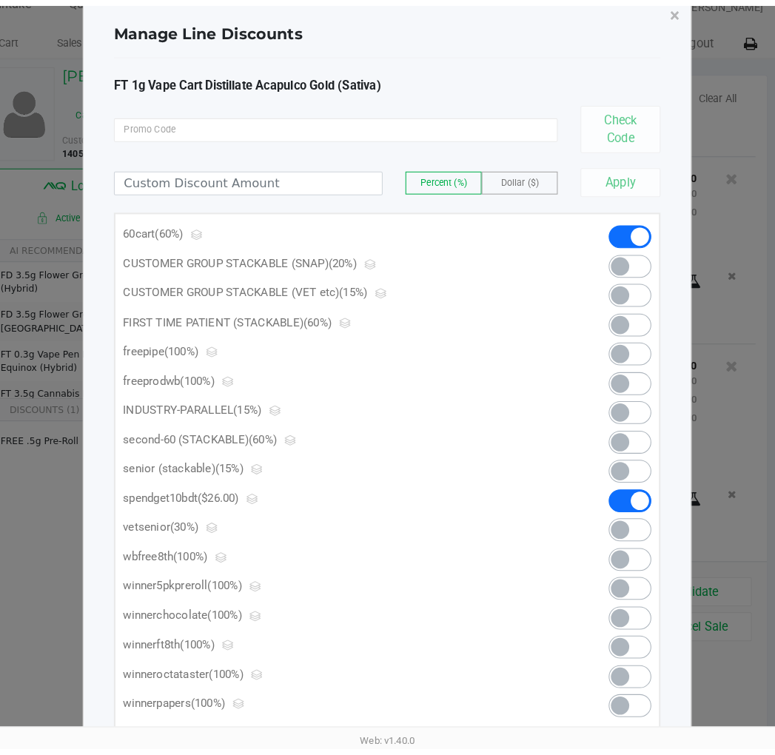
scroll to position [662, 0]
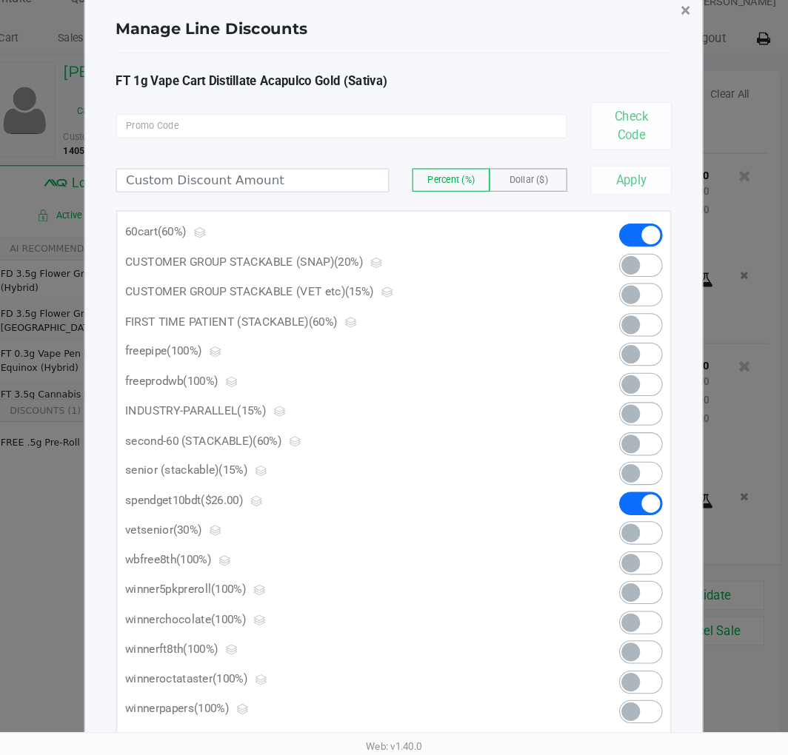
click at [675, 48] on span "×" at bounding box center [673, 41] width 10 height 21
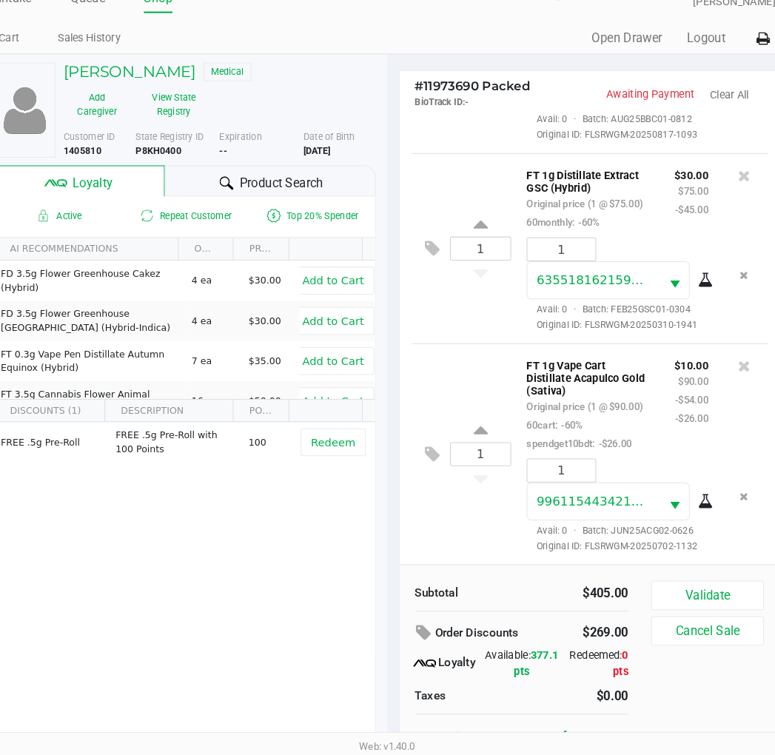
scroll to position [27, 0]
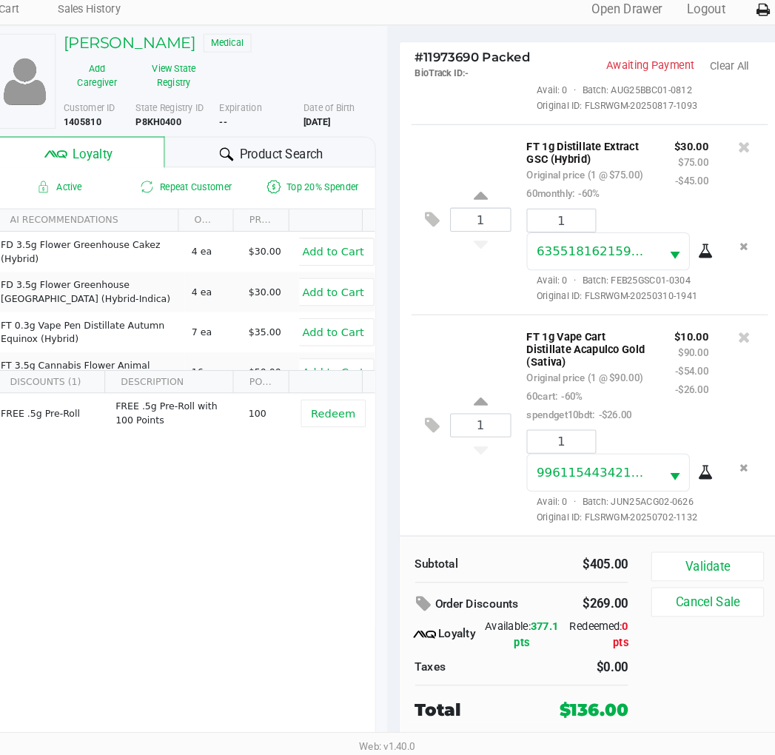
click at [714, 563] on button "Validate" at bounding box center [693, 574] width 107 height 28
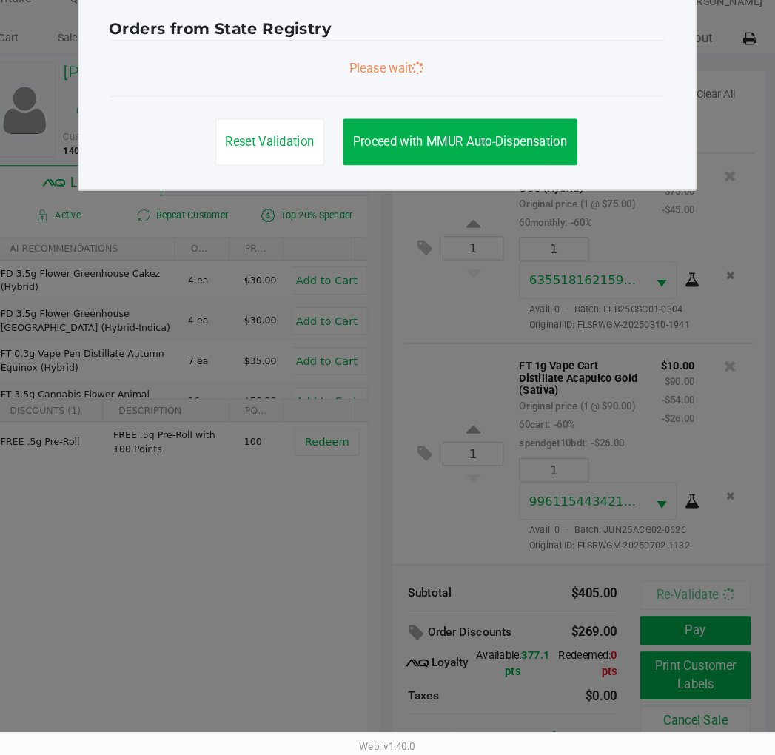
scroll to position [0, 0]
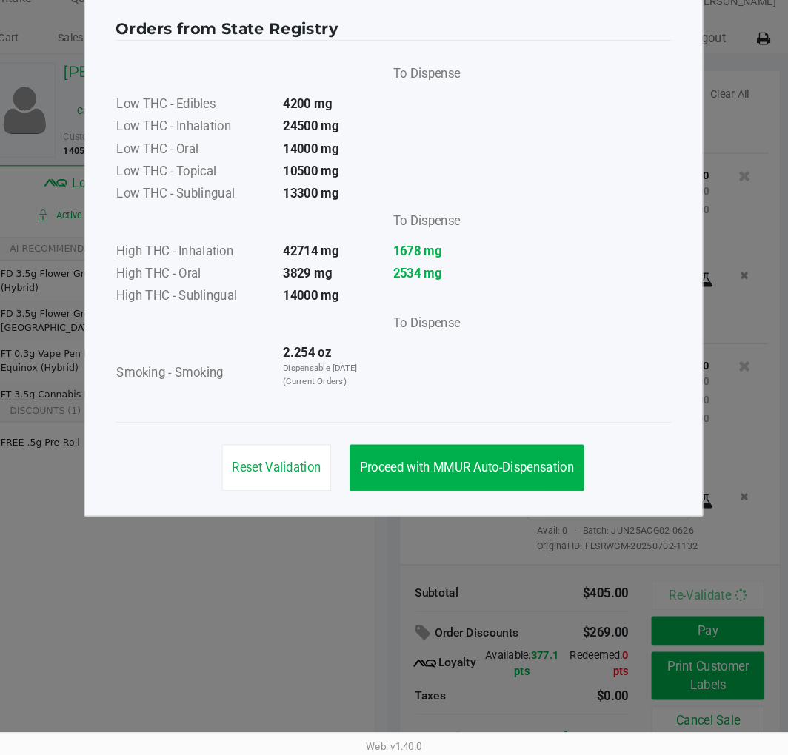
click at [533, 477] on span "Proceed with MMUR Auto-Dispensation" at bounding box center [463, 479] width 205 height 14
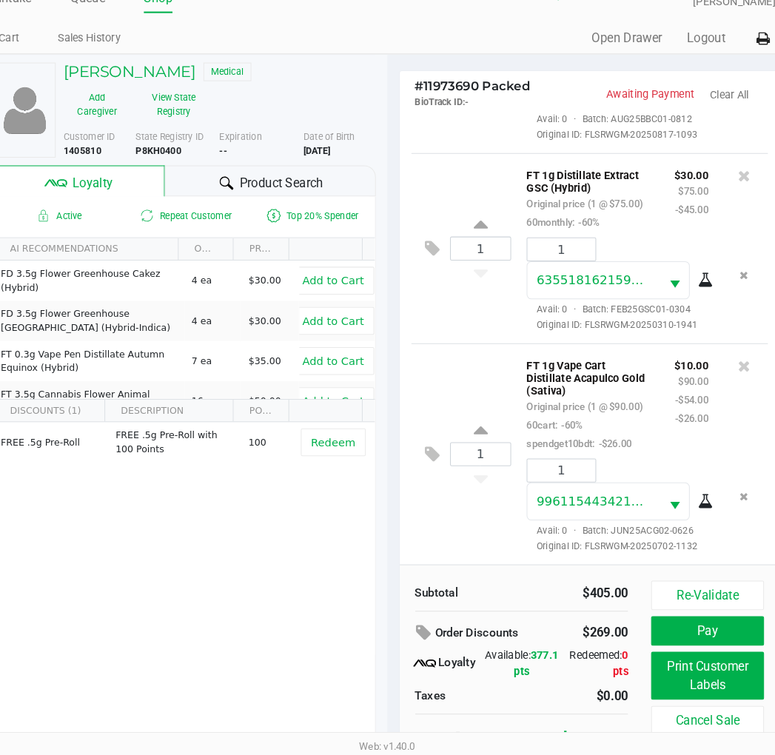
click at [697, 677] on button "Print Customer Labels" at bounding box center [693, 679] width 107 height 46
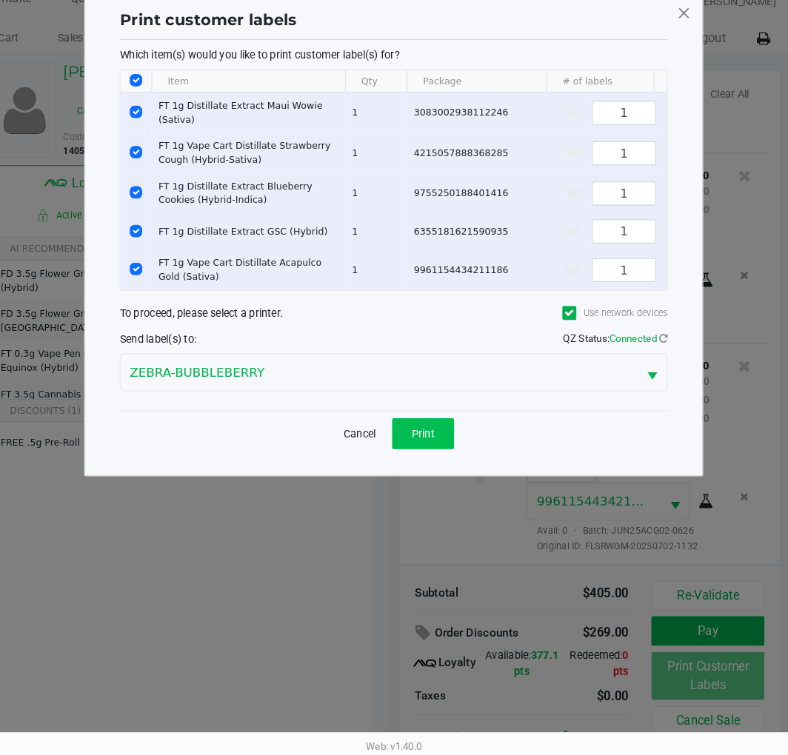
click at [426, 453] on span "Print" at bounding box center [422, 447] width 22 height 12
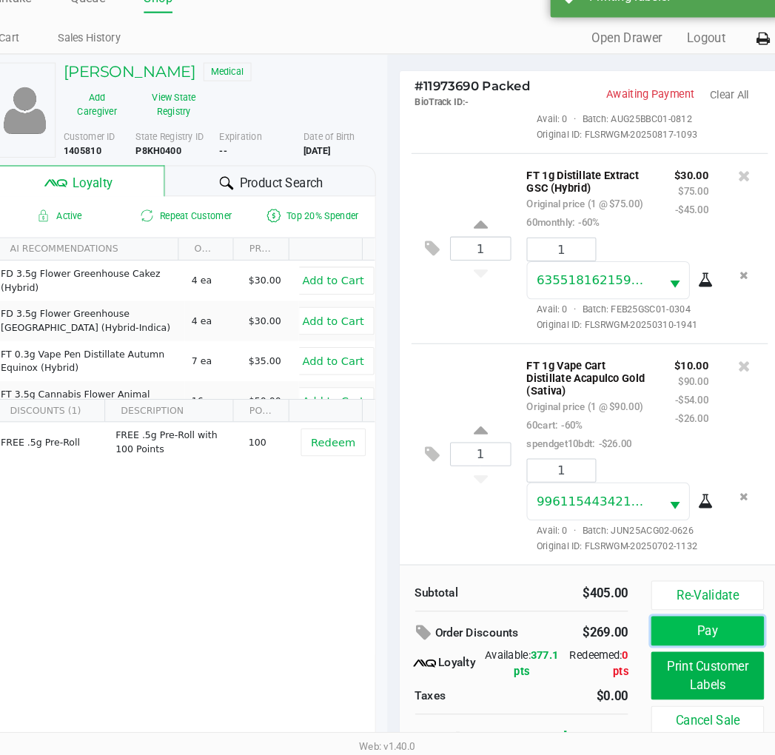
click at [694, 639] on button "Pay" at bounding box center [693, 636] width 107 height 28
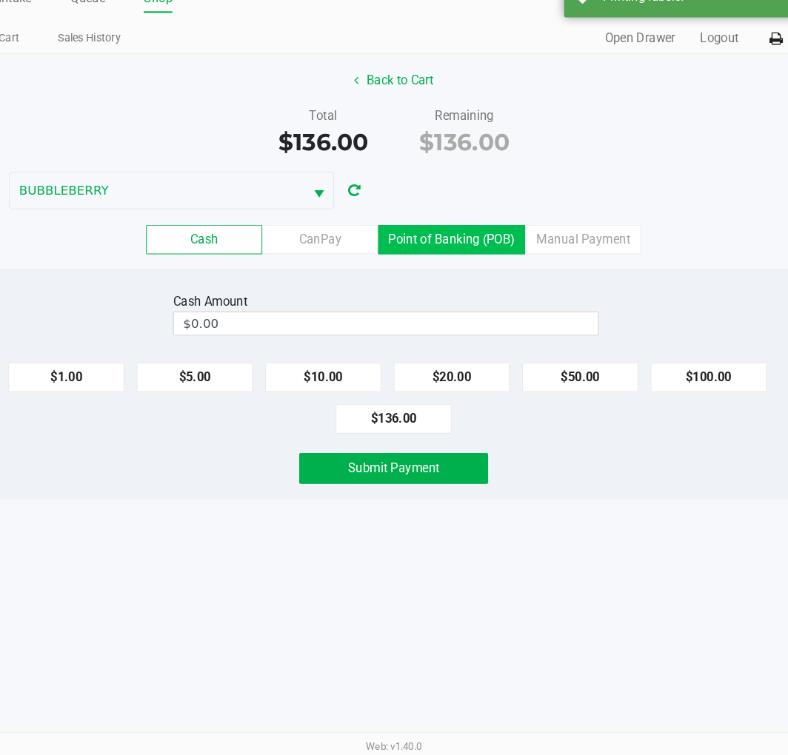
click at [452, 256] on label "Point of Banking (POB)" at bounding box center [449, 261] width 141 height 28
click at [0, 0] on 7 "Point of Banking (POB)" at bounding box center [0, 0] width 0 height 0
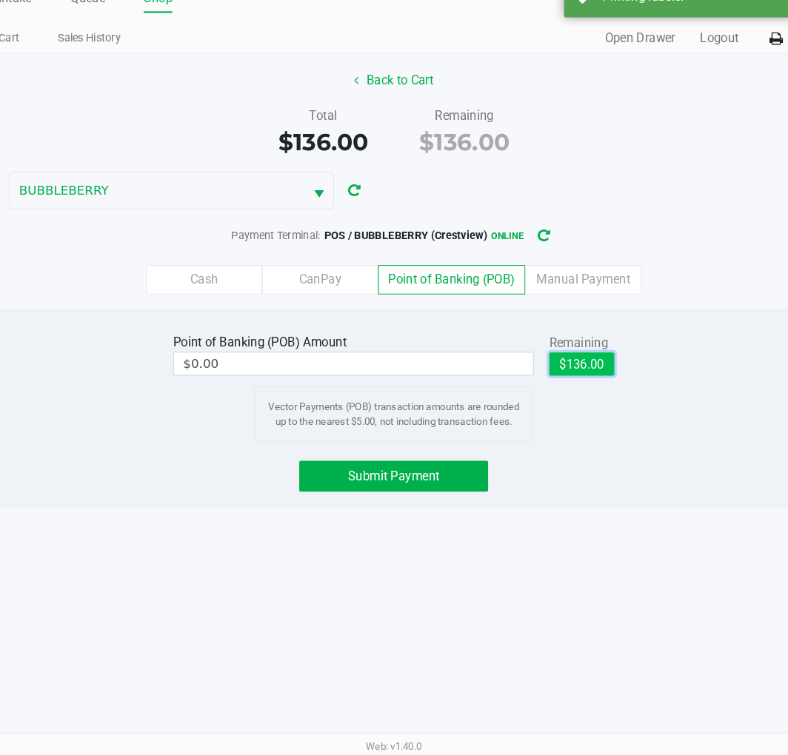
click at [558, 372] on button "$136.00" at bounding box center [574, 380] width 62 height 22
type input "$136.00"
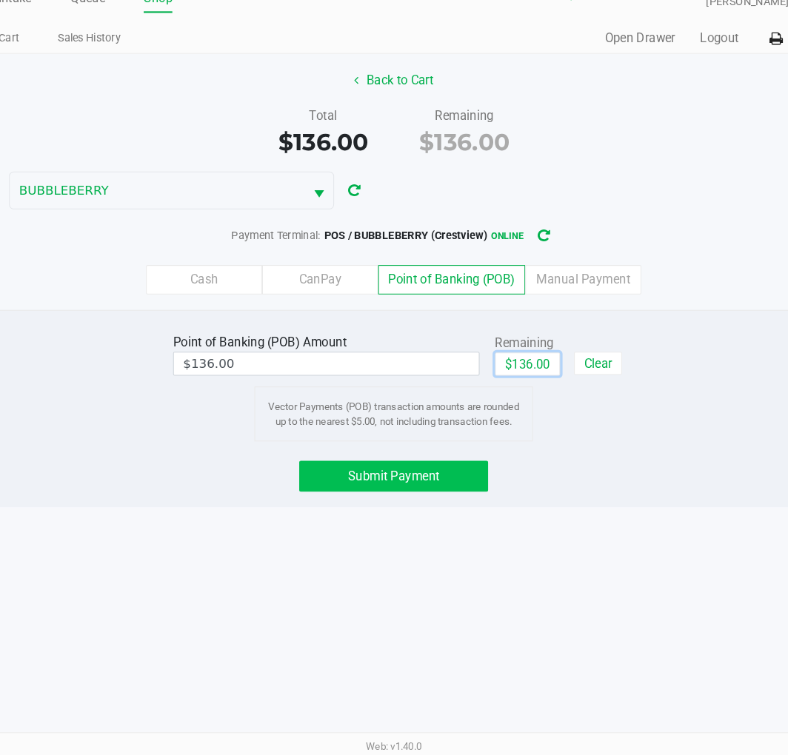
click at [433, 499] on button "Submit Payment" at bounding box center [393, 488] width 181 height 30
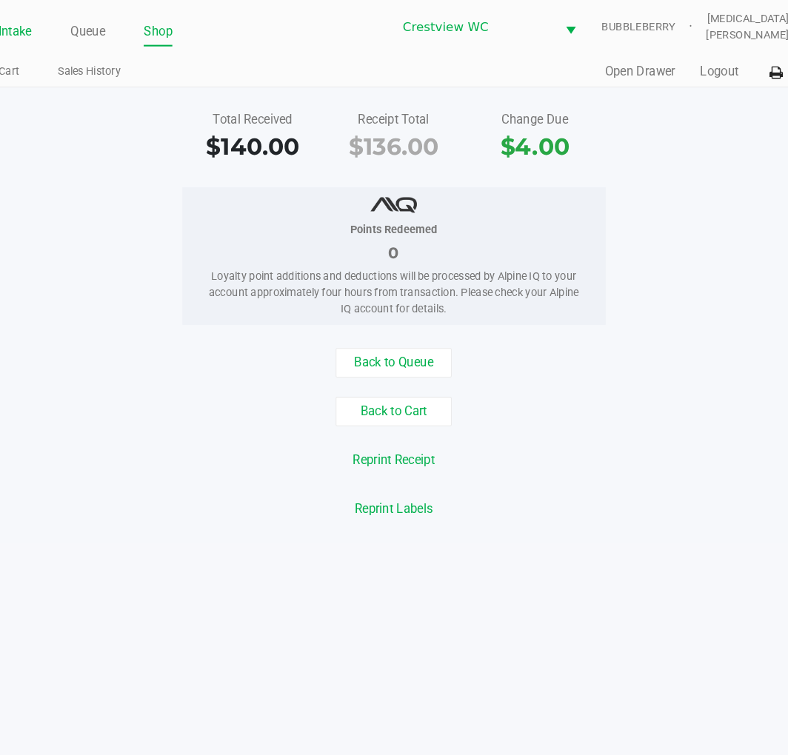
click at [39, 30] on link "Intake" at bounding box center [32, 30] width 32 height 21
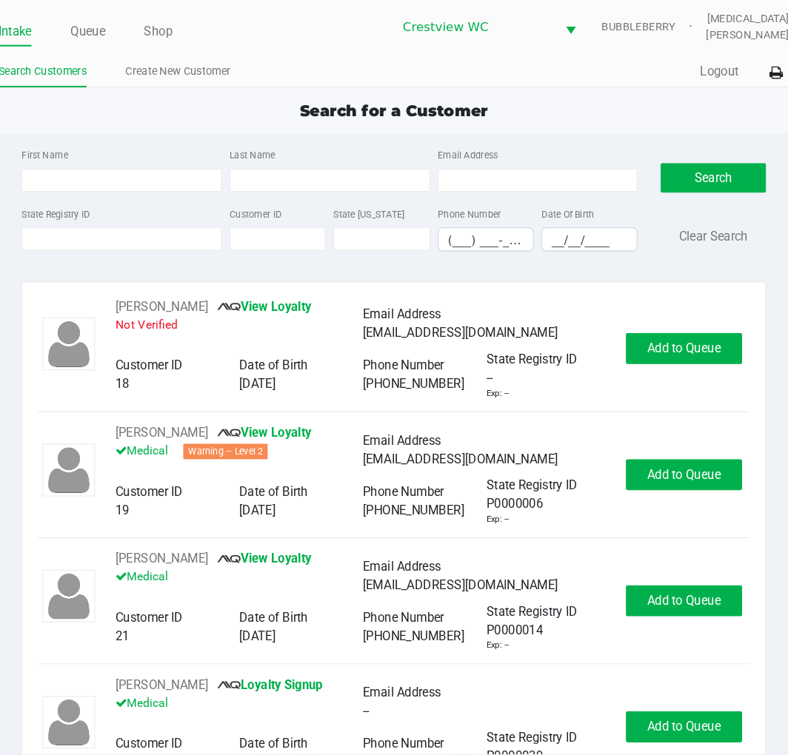
click at [291, 90] on app-point-of-sale "Intake Queue Shop Crestview WC BUBBLEBERRY Alora Ross Search Customers Create N…" at bounding box center [394, 368] width 788 height 737
click at [298, 89] on app-point-of-sale "Intake Queue Shop Crestview WC BUBBLEBERRY Alora Ross Search Customers Create N…" at bounding box center [394, 368] width 788 height 737
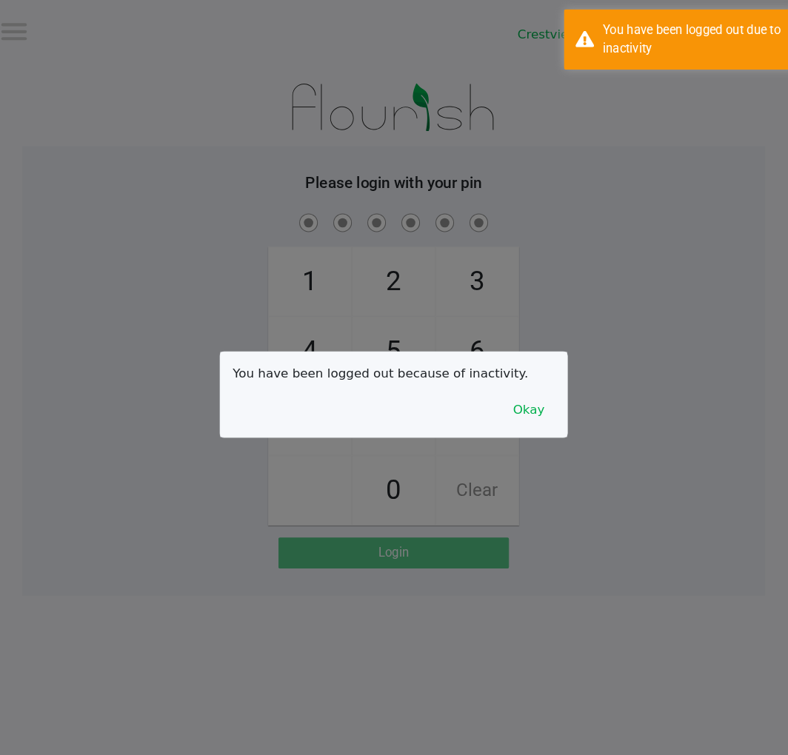
click at [123, 216] on div at bounding box center [394, 377] width 788 height 755
click at [540, 392] on button "Okay" at bounding box center [523, 392] width 50 height 28
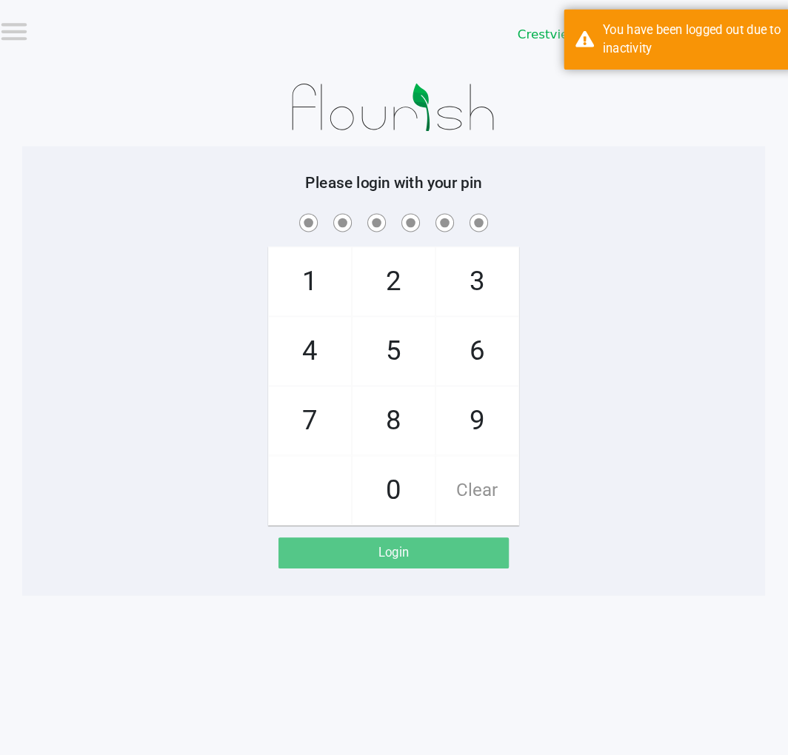
click at [546, 390] on div "1 4 7 2 5 8 0 3 6 9 Clear" at bounding box center [393, 351] width 711 height 301
checkbox input "true"
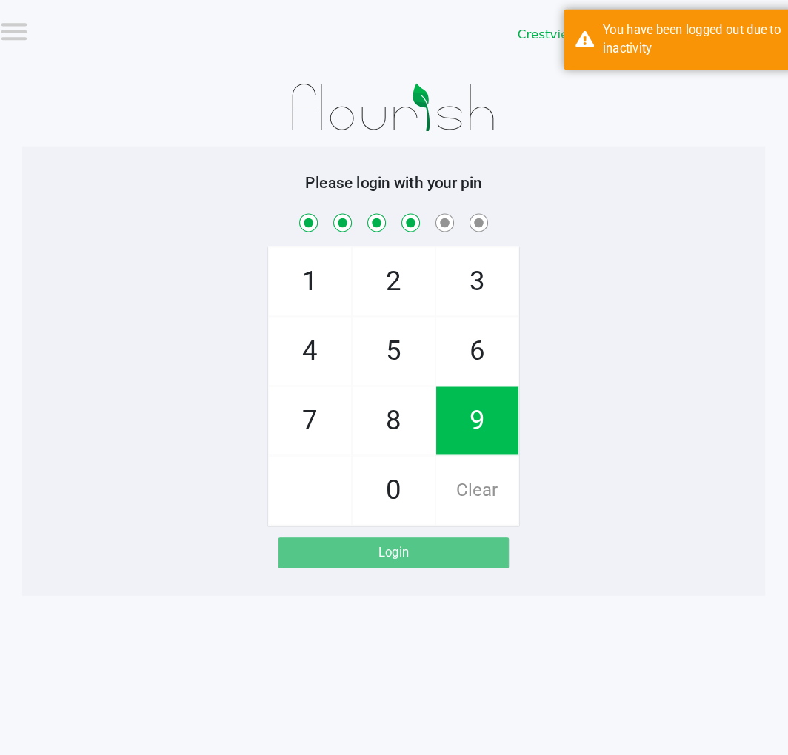
checkbox input "true"
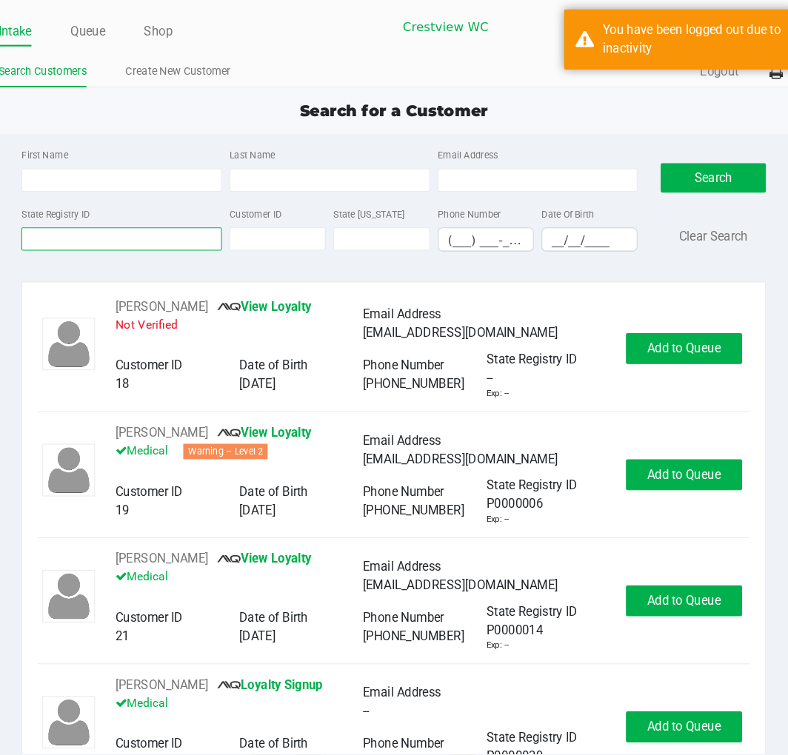
click at [181, 233] on input "State Registry ID" at bounding box center [134, 229] width 192 height 22
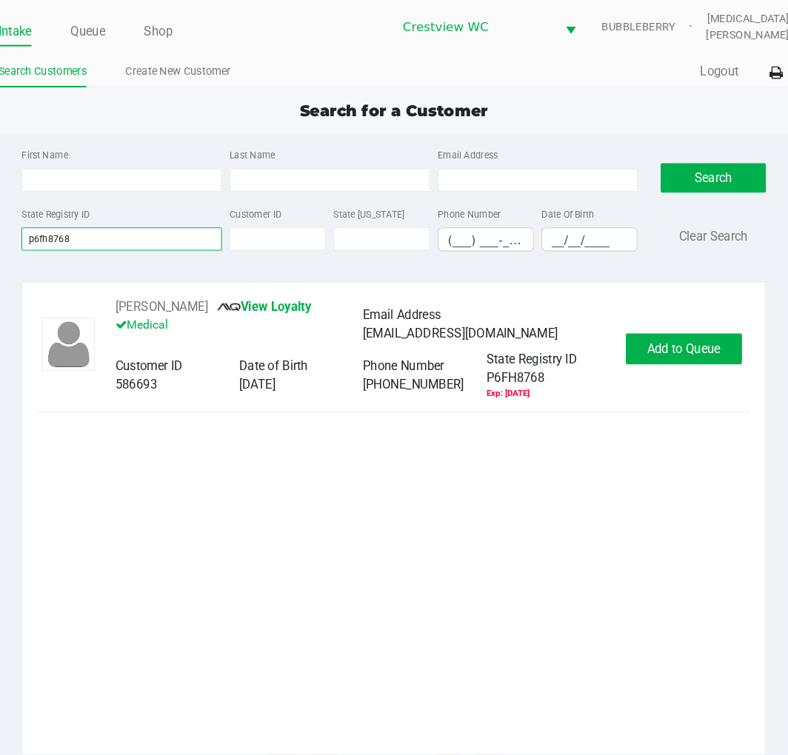
type input "p6fh8768"
drag, startPoint x: 631, startPoint y: 360, endPoint x: 657, endPoint y: 326, distance: 42.7
click at [648, 343] on div "Wade Graham IV View Loyalty Medical Email Address WGNWO@YAHOO.COM Customer ID 5…" at bounding box center [393, 334] width 680 height 98
click at [657, 326] on span "Add to Queue" at bounding box center [671, 333] width 70 height 14
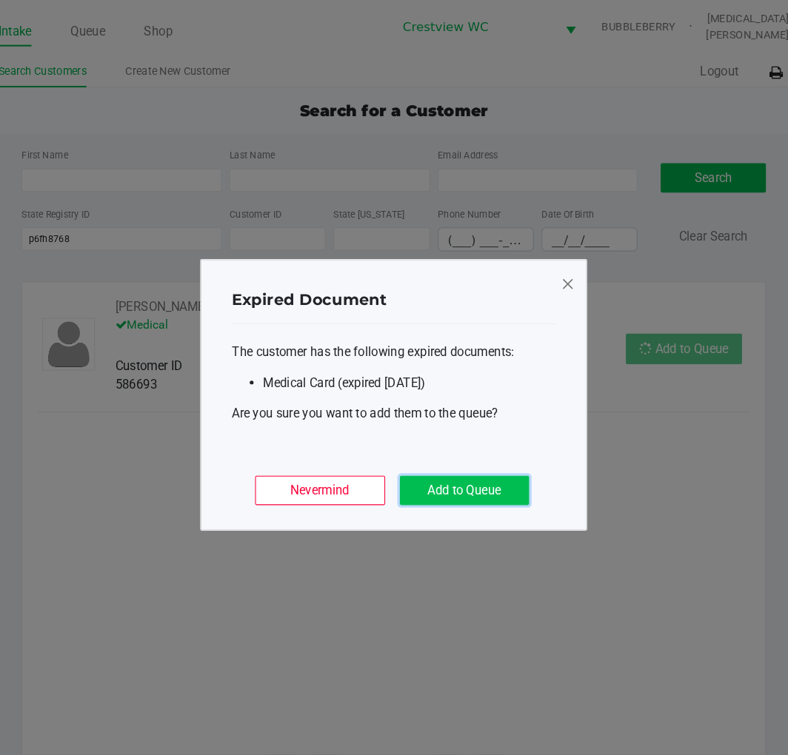
click at [482, 471] on button "Add to Queue" at bounding box center [462, 469] width 124 height 28
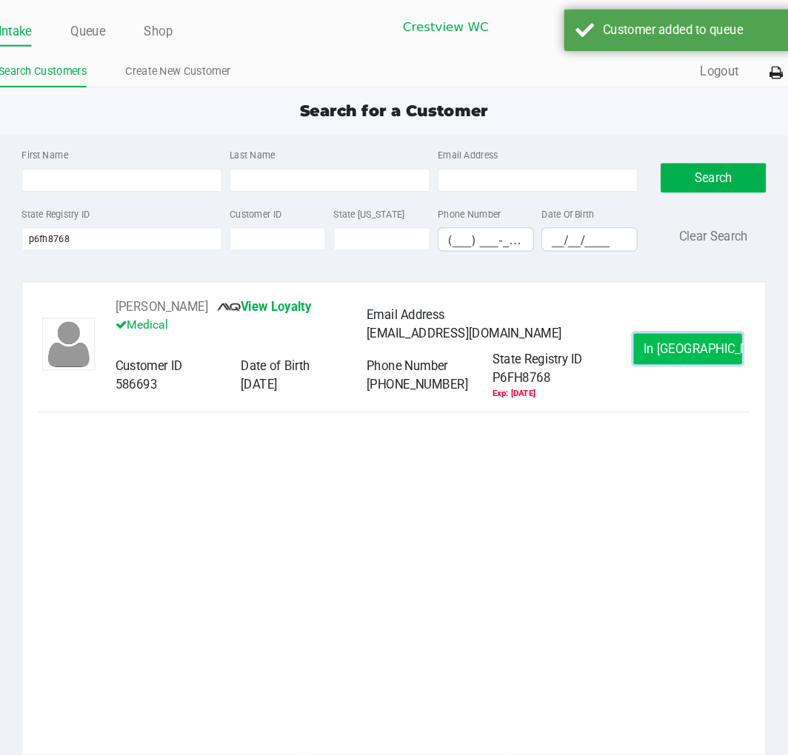
click at [691, 329] on span "In Queue" at bounding box center [695, 333] width 124 height 14
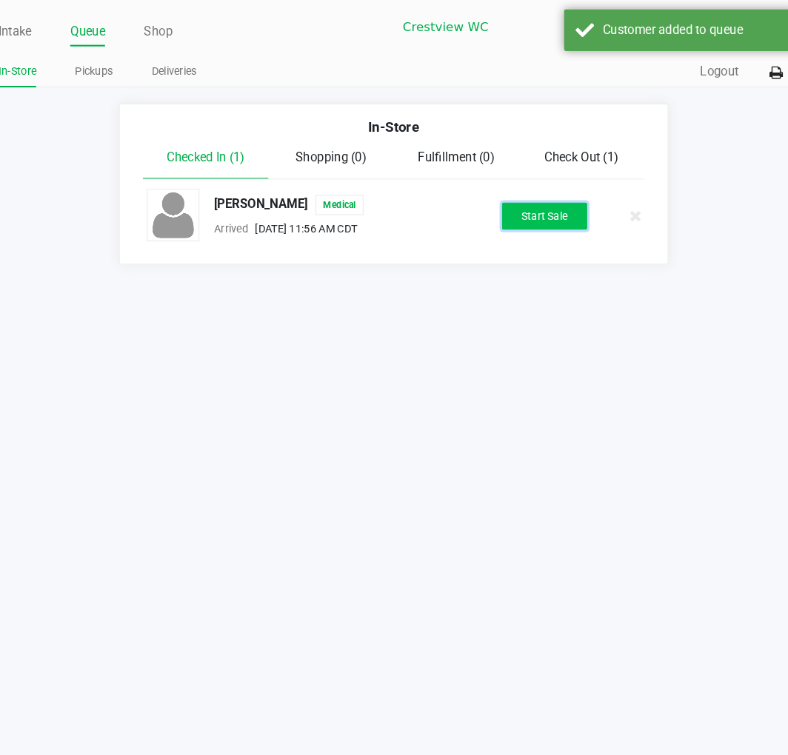
click at [538, 205] on button "Start Sale" at bounding box center [537, 207] width 81 height 26
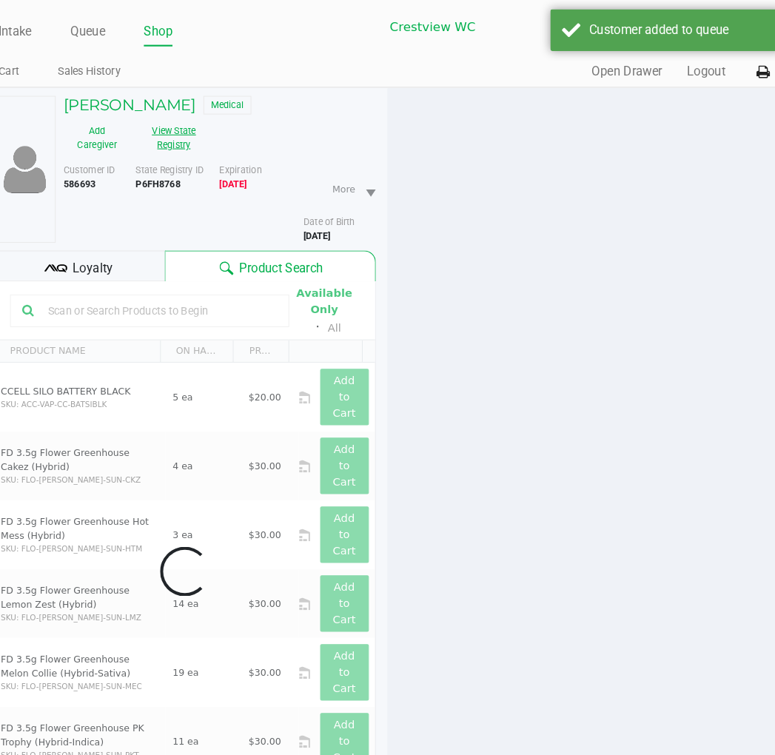
click at [178, 124] on button "View State Registry" at bounding box center [179, 131] width 74 height 37
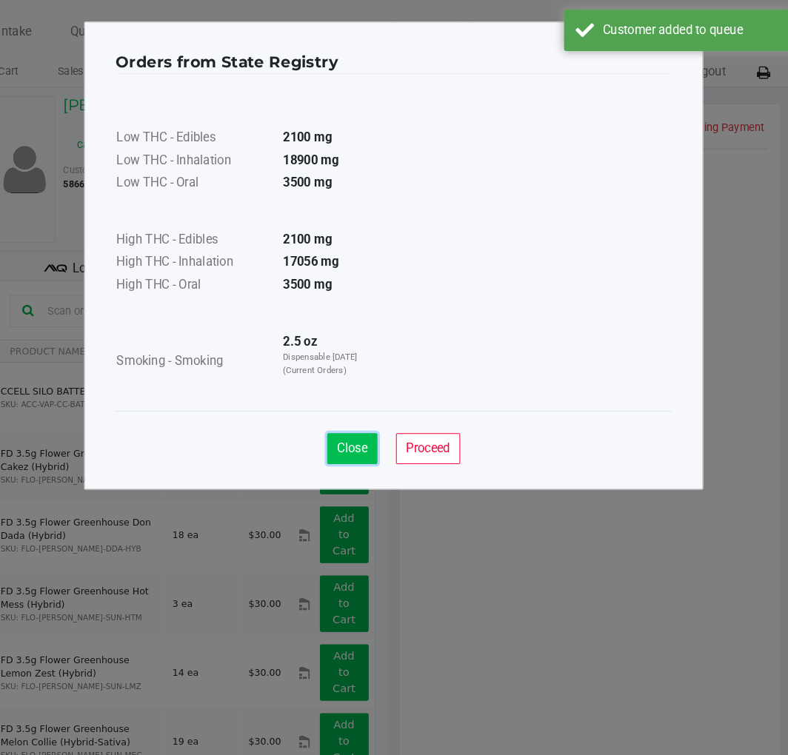
click at [359, 428] on span "Close" at bounding box center [354, 429] width 29 height 14
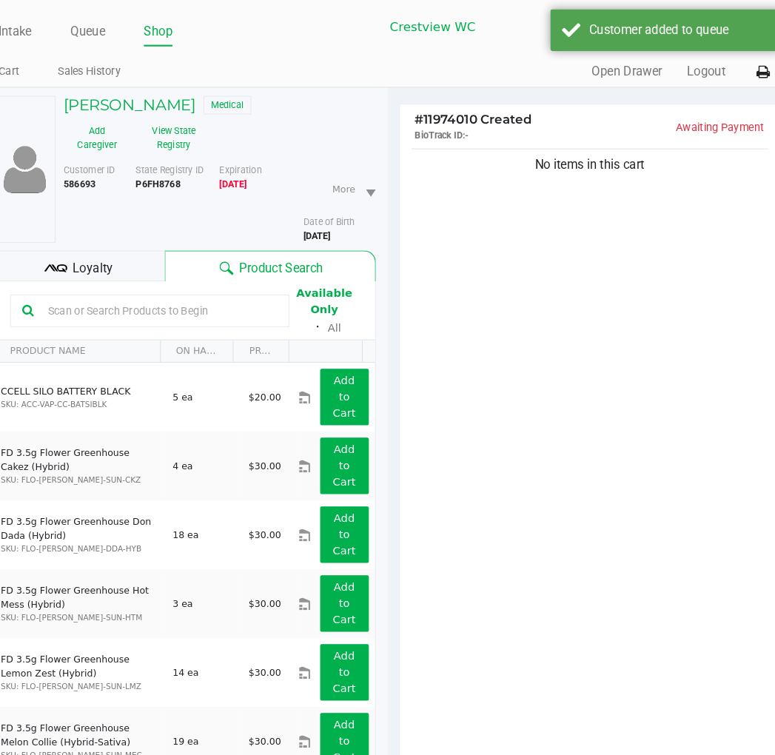
drag, startPoint x: 511, startPoint y: 358, endPoint x: 258, endPoint y: 175, distance: 311.8
click at [507, 353] on div "Low THC - Edibles 2100 mg Low THC - Inhalation 18900 mg Low THC - Oral 3500 mg …" at bounding box center [387, 195] width 531 height 322
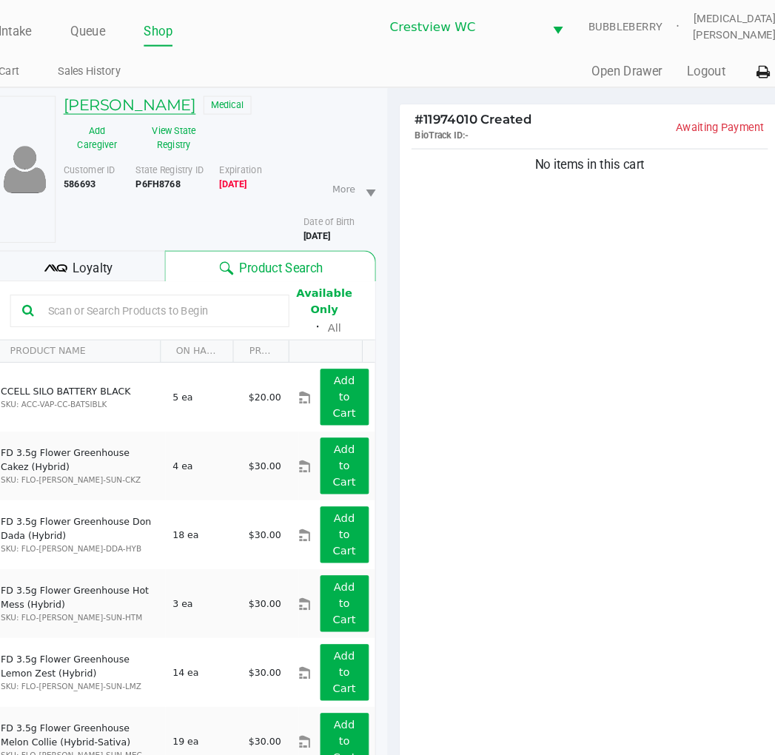
click at [149, 96] on h5 "Wade Graham IV" at bounding box center [141, 101] width 127 height 18
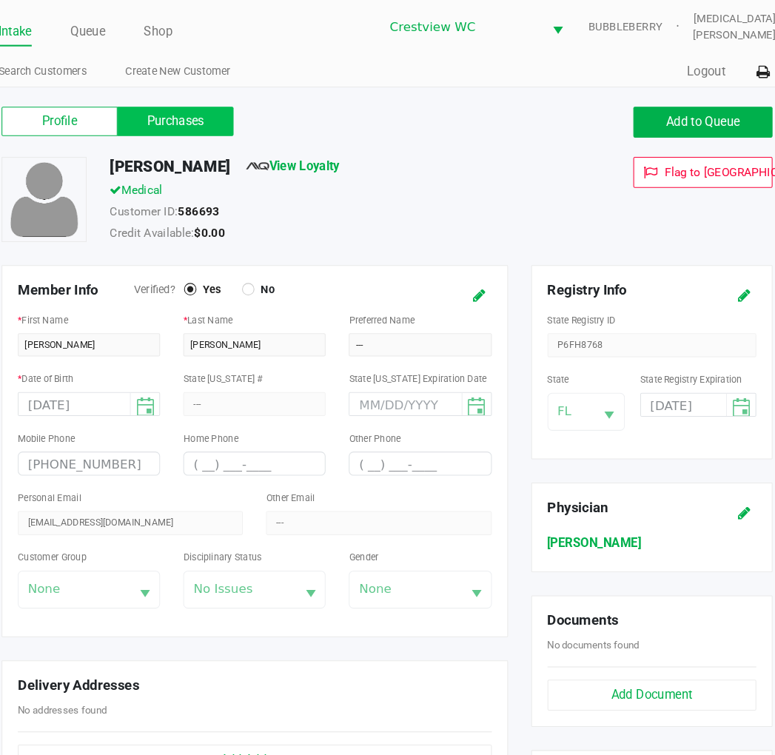
click at [191, 115] on label "Purchases" at bounding box center [185, 116] width 111 height 28
click at [0, 0] on 1 "Purchases" at bounding box center [0, 0] width 0 height 0
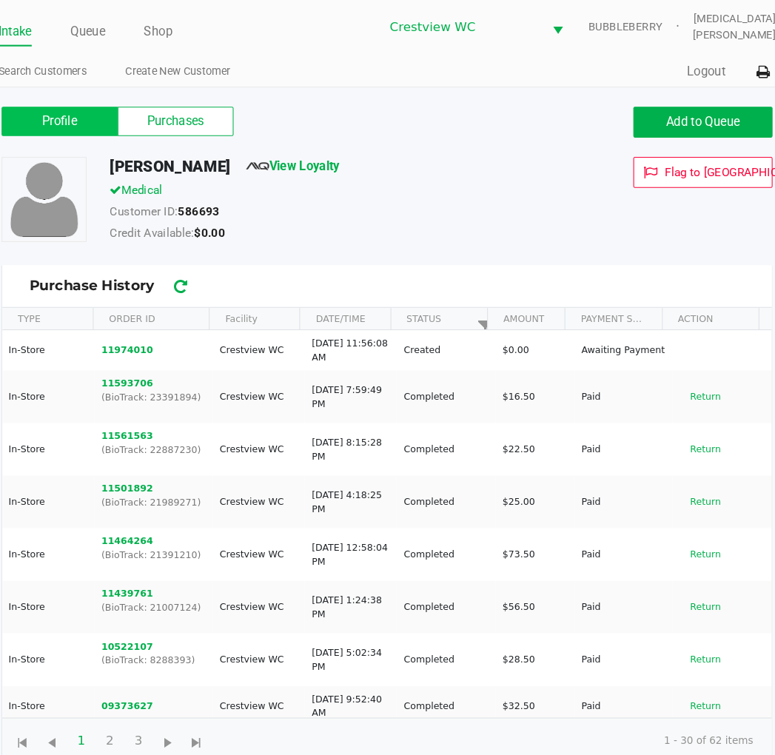
click at [74, 108] on label "Profile" at bounding box center [74, 116] width 111 height 28
click at [0, 0] on 0 "Profile" at bounding box center [0, 0] width 0 height 0
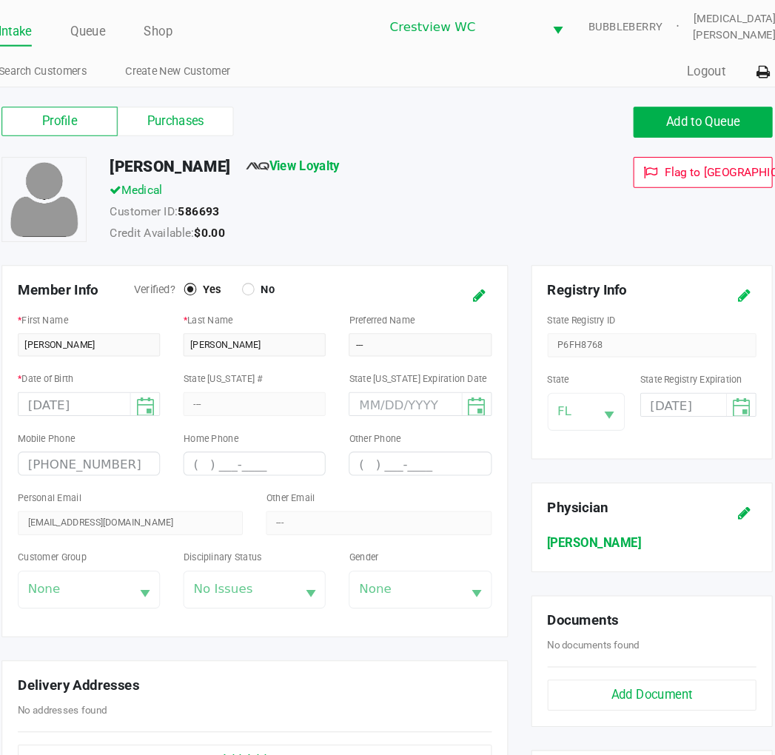
click at [729, 283] on icon at bounding box center [729, 283] width 12 height 10
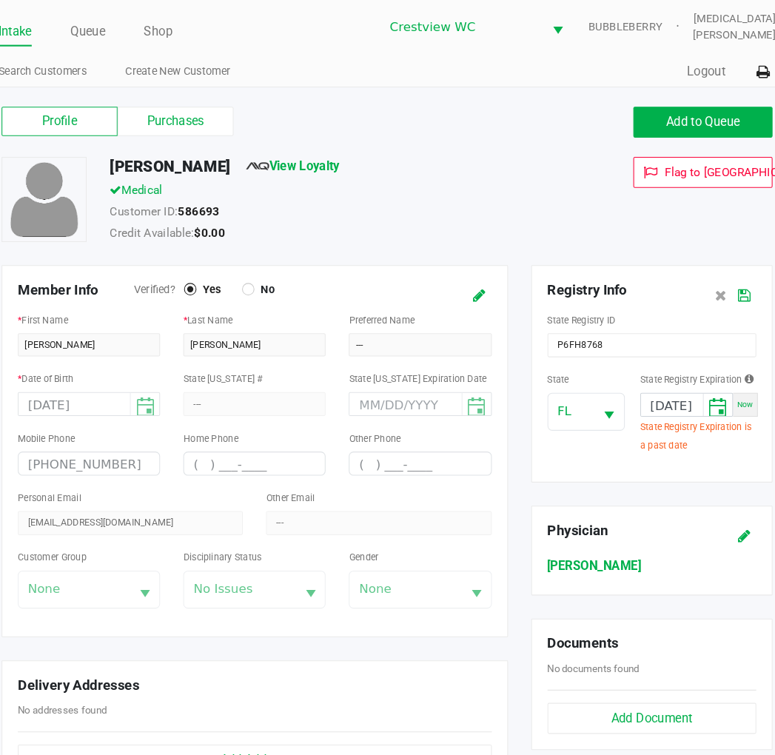
click at [733, 387] on span "Now" at bounding box center [730, 387] width 16 height 8
type input "[DATE]"
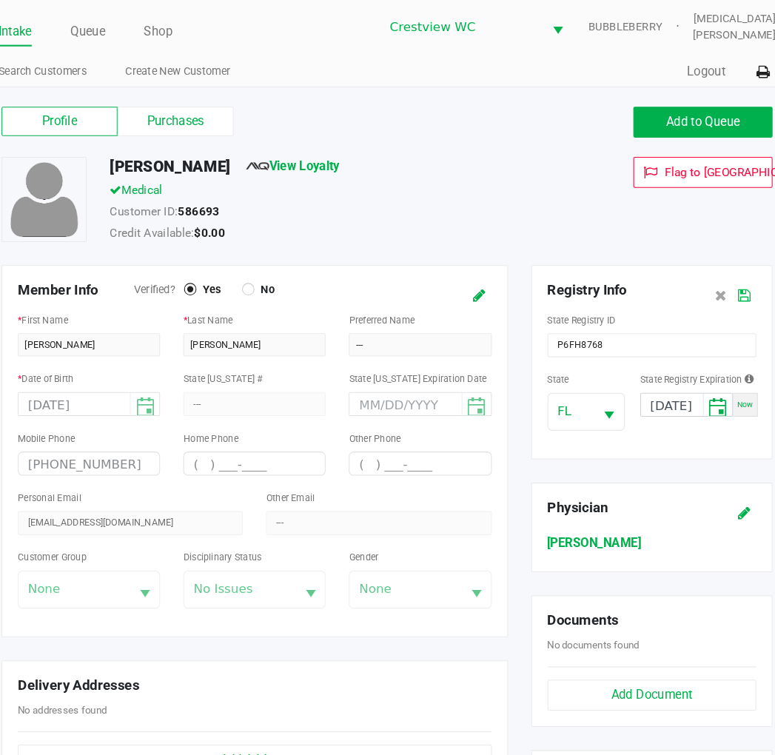
click at [731, 278] on icon at bounding box center [729, 283] width 12 height 10
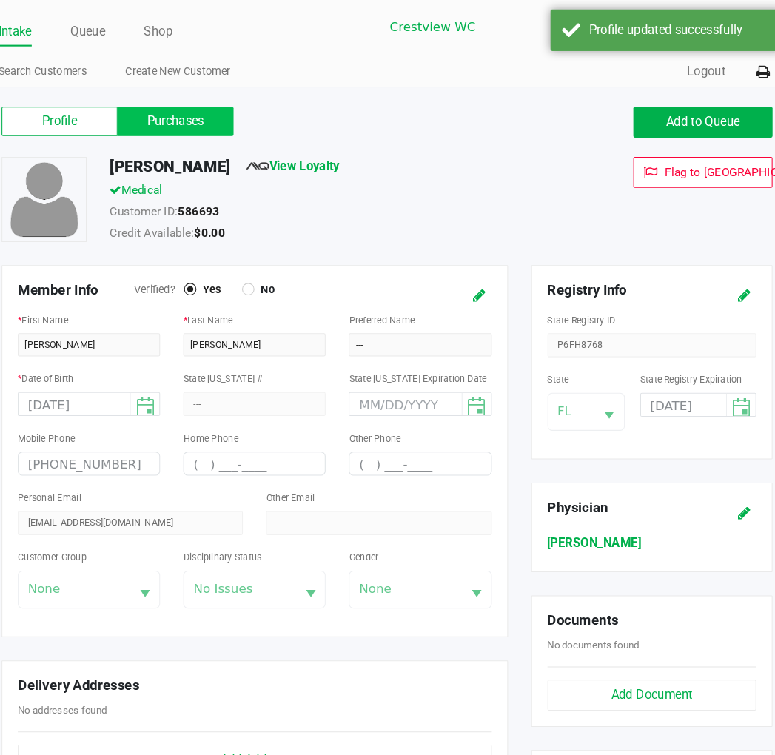
click at [183, 111] on label "Purchases" at bounding box center [185, 116] width 111 height 28
click at [0, 0] on 1 "Purchases" at bounding box center [0, 0] width 0 height 0
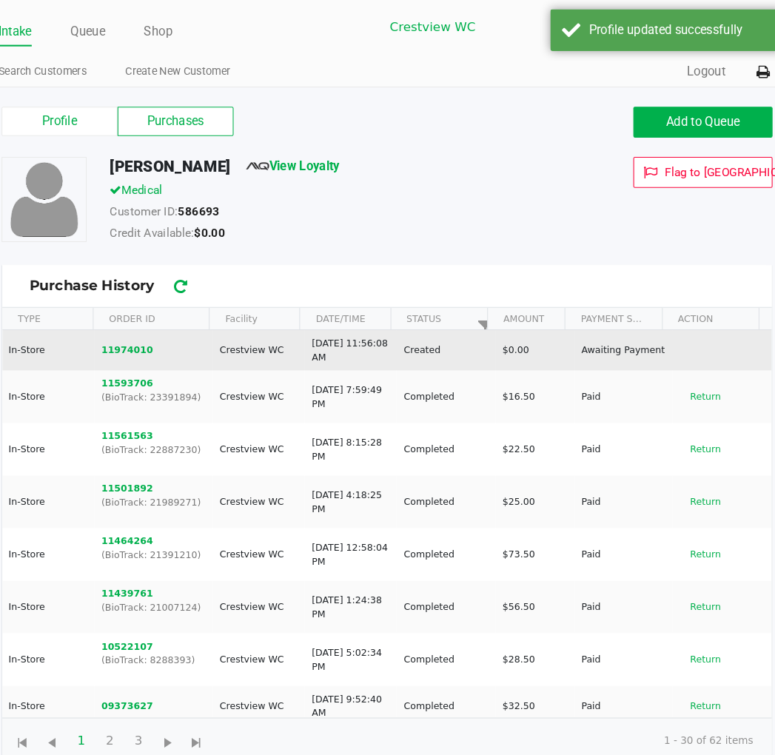
click at [135, 327] on td "11974010" at bounding box center [163, 335] width 113 height 38
click at [134, 331] on button "11974010" at bounding box center [139, 335] width 50 height 13
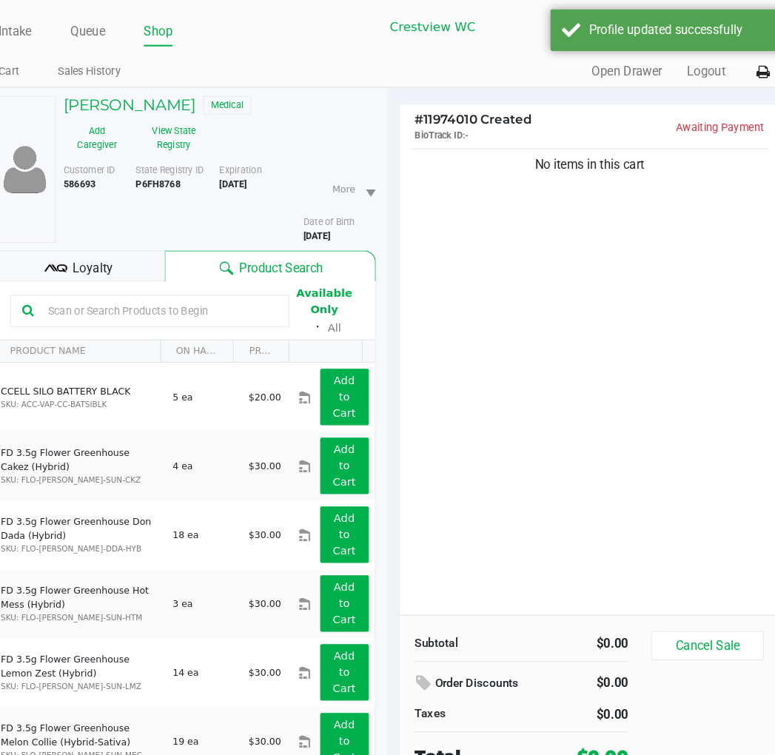
click at [554, 417] on div "No items in this cart" at bounding box center [582, 363] width 364 height 449
click at [101, 252] on span "Loyalty" at bounding box center [106, 257] width 38 height 18
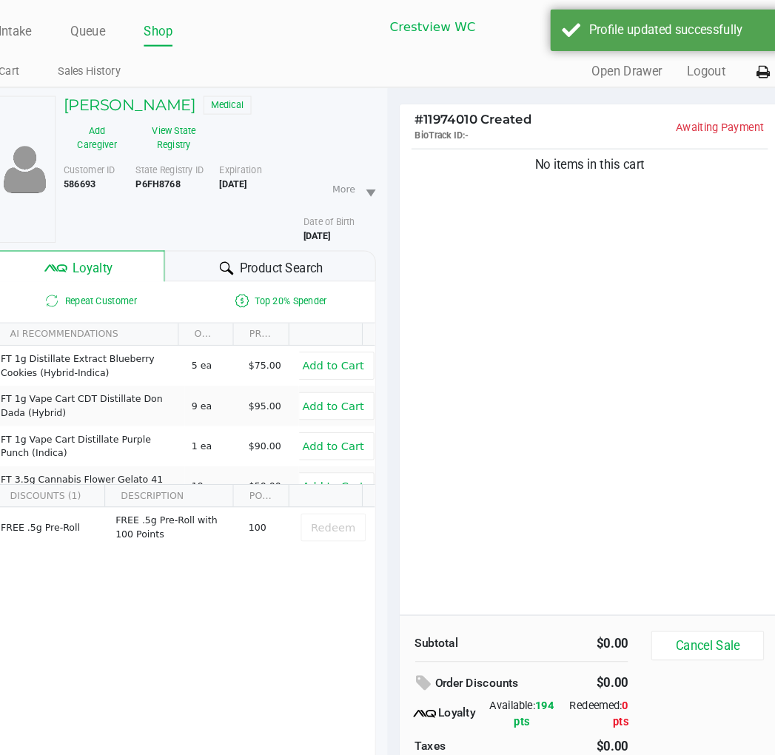
drag, startPoint x: 529, startPoint y: 301, endPoint x: 346, endPoint y: 273, distance: 185.0
click at [520, 301] on div "No items in this cart" at bounding box center [582, 363] width 364 height 449
drag, startPoint x: 312, startPoint y: 255, endPoint x: 397, endPoint y: 273, distance: 86.2
click at [312, 257] on span "Product Search" at bounding box center [286, 257] width 80 height 18
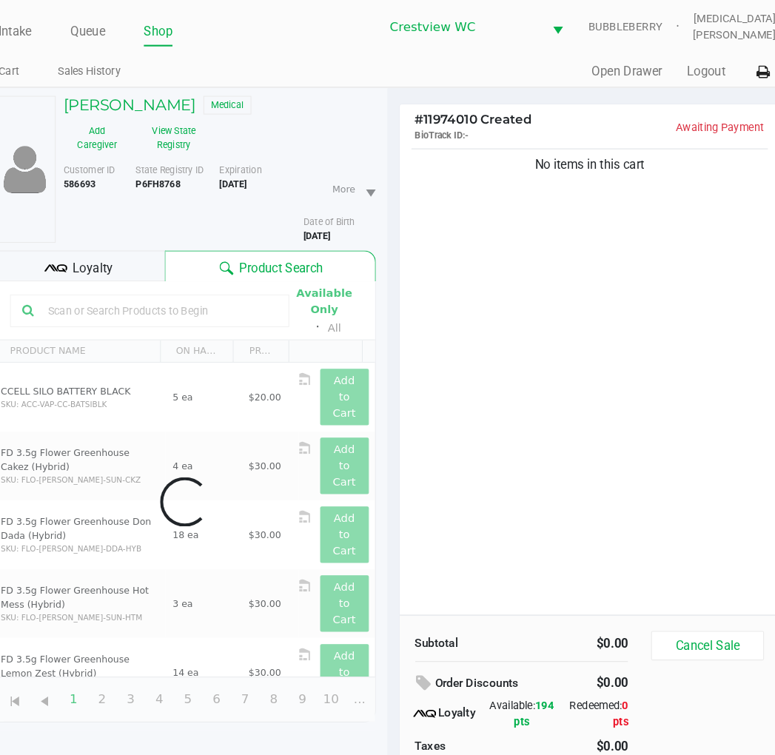
click at [630, 366] on div "No items in this cart" at bounding box center [582, 363] width 364 height 449
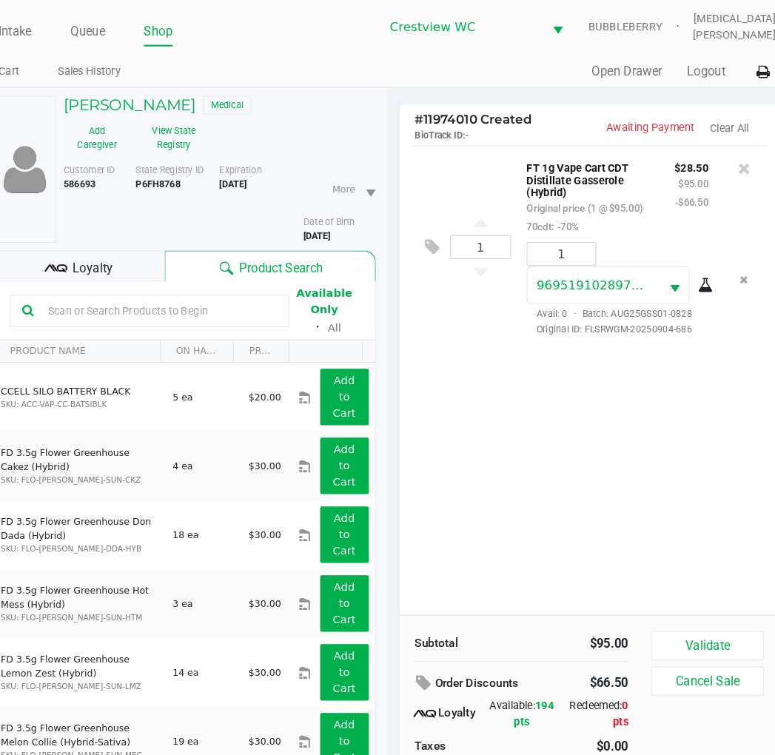
click at [566, 534] on div "1 FT 1g Vape Cart CDT Distillate Gasserole (Hybrid) Original price (1 @ $95.00)…" at bounding box center [582, 363] width 364 height 449
click at [114, 250] on span "Loyalty" at bounding box center [106, 257] width 38 height 18
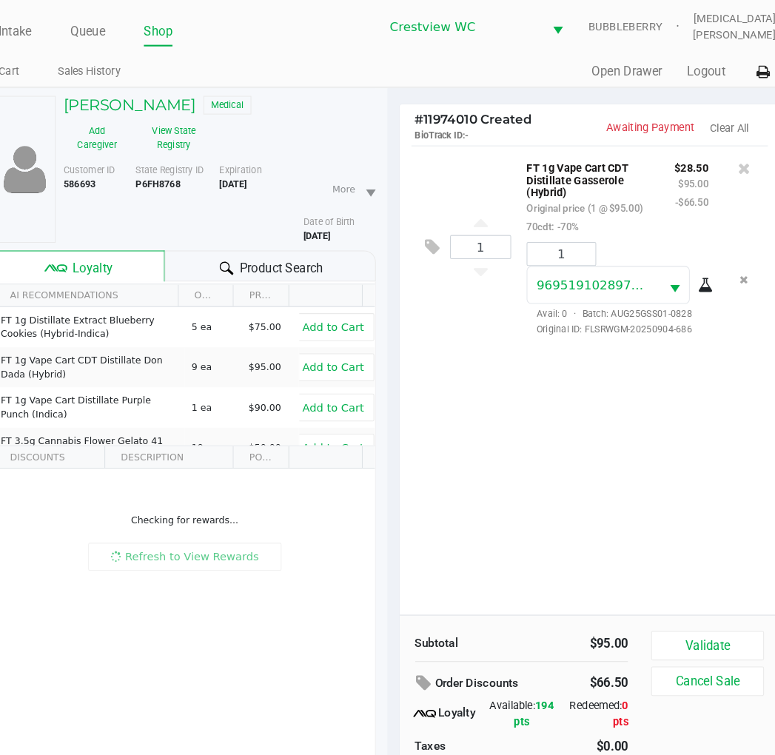
click at [492, 371] on div "1 FT 1g Vape Cart CDT Distillate Gasserole (Hybrid) Original price (1 @ $95.00)…" at bounding box center [582, 363] width 364 height 449
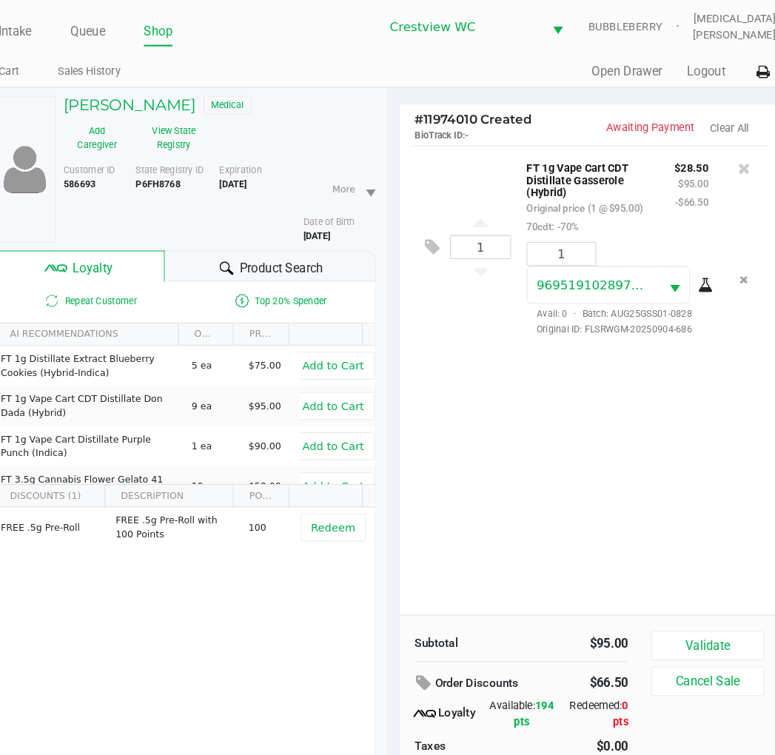
scroll to position [77, 0]
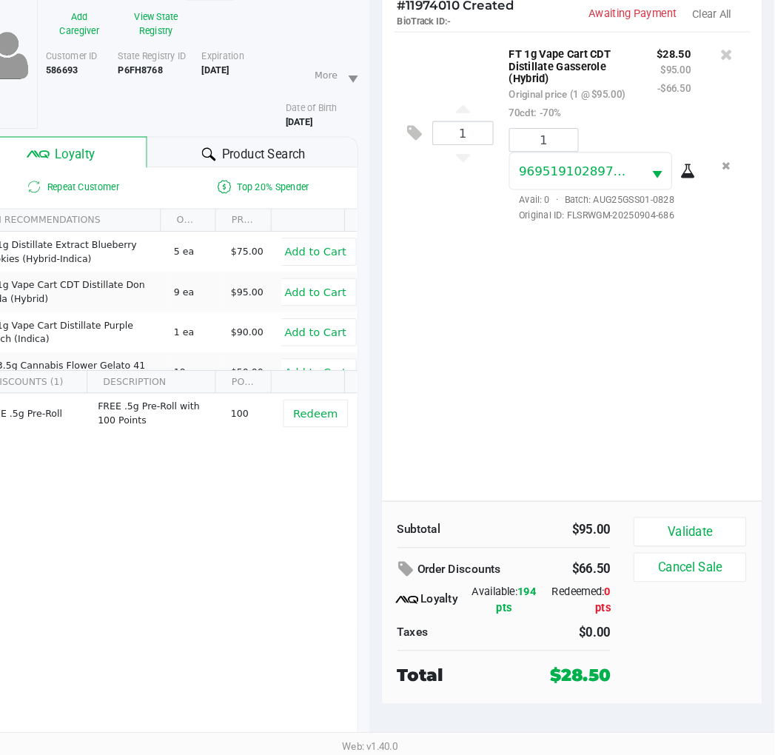
click at [617, 404] on div "1 FT 1g Vape Cart CDT Distillate Gasserole (Hybrid) Original price (1 @ $95.00)…" at bounding box center [582, 286] width 364 height 449
click at [634, 420] on div "1 FT 1g Vape Cart CDT Distillate Gasserole (Hybrid) Original price (1 @ $95.00)…" at bounding box center [582, 286] width 364 height 449
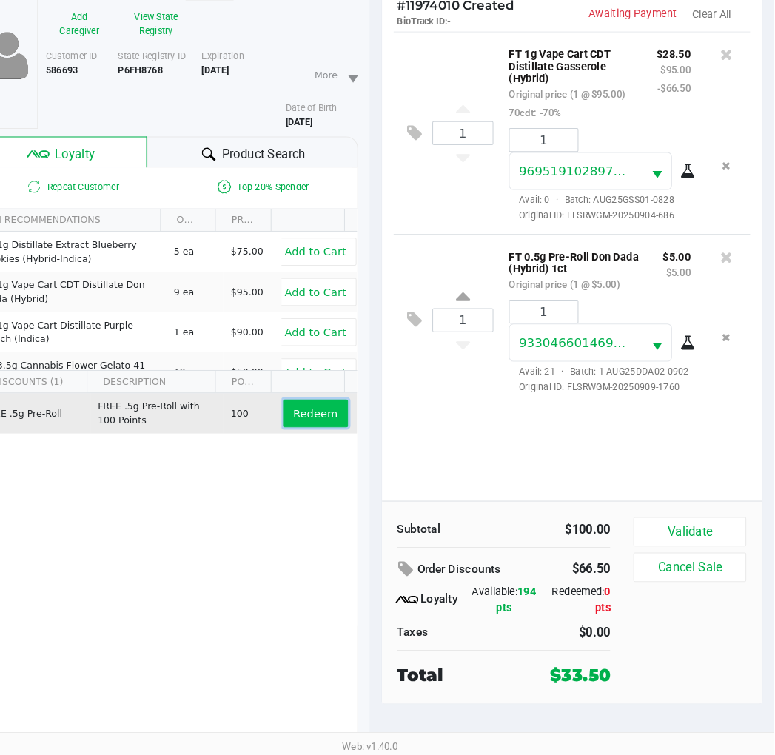
click at [335, 419] on button "Redeem" at bounding box center [335, 428] width 61 height 27
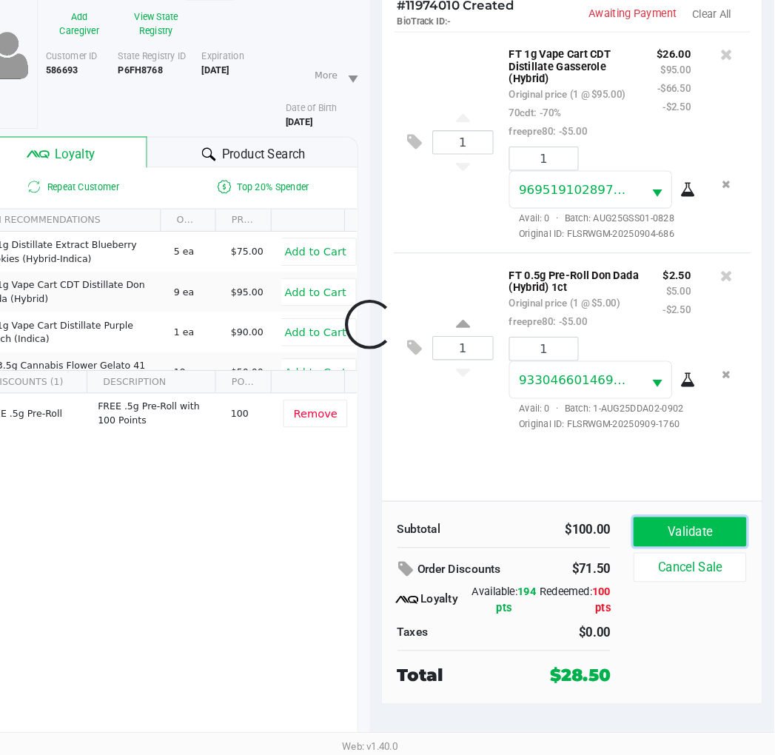
click at [704, 539] on button "Validate" at bounding box center [693, 541] width 107 height 28
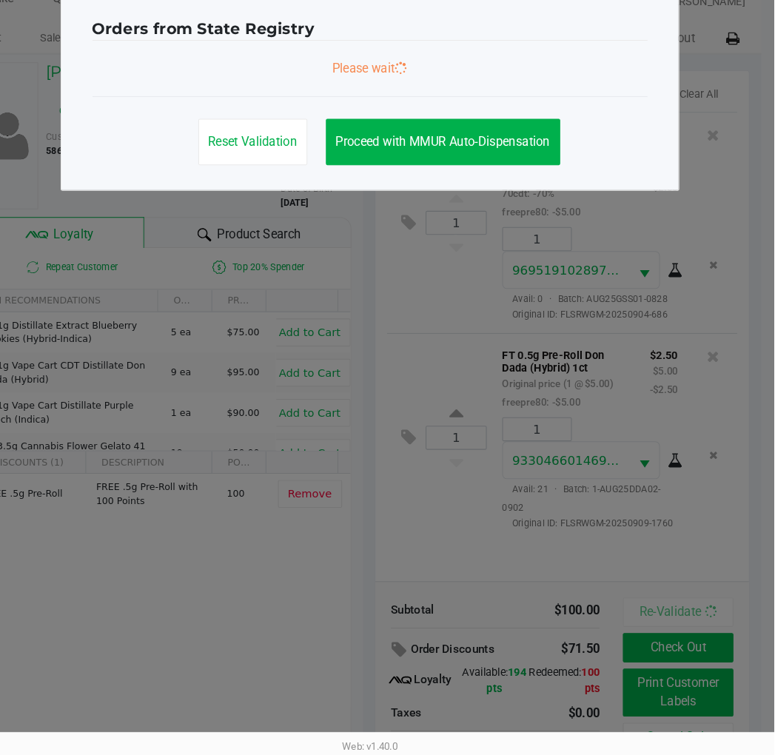
scroll to position [0, 0]
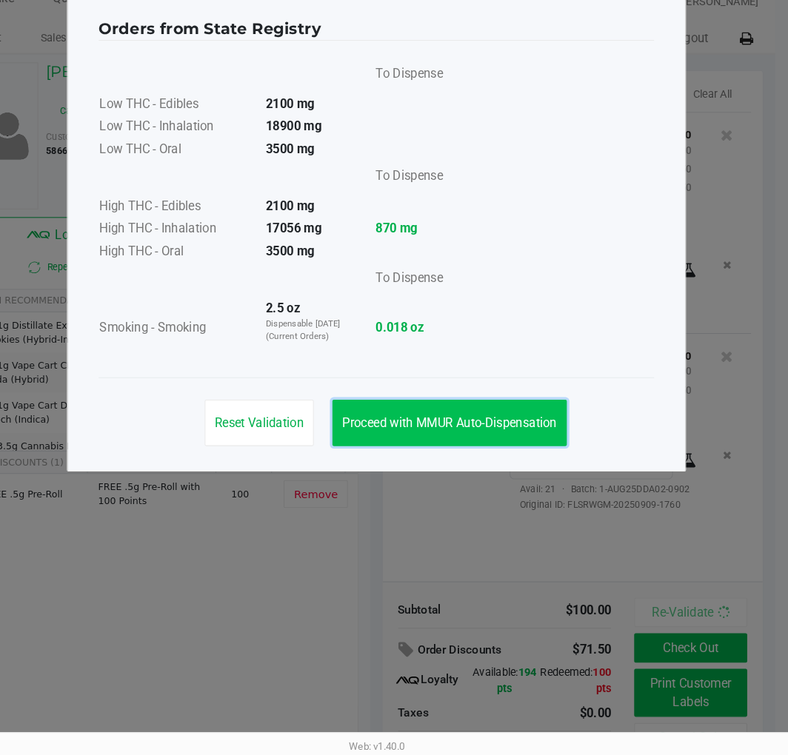
click at [543, 432] on span "Proceed with MMUR Auto-Dispensation" at bounding box center [463, 436] width 205 height 14
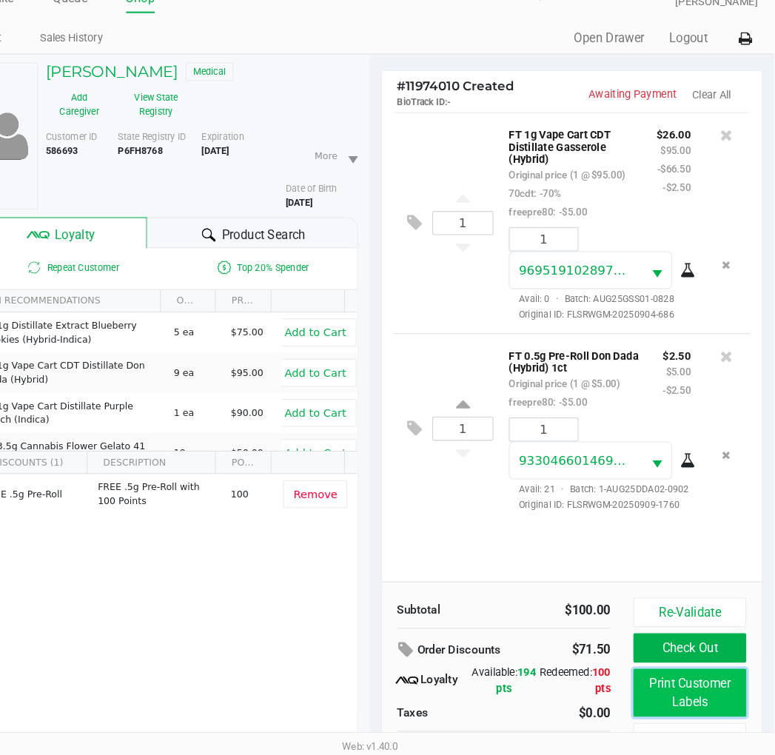
click at [697, 711] on button "Print Customer Labels" at bounding box center [693, 695] width 107 height 46
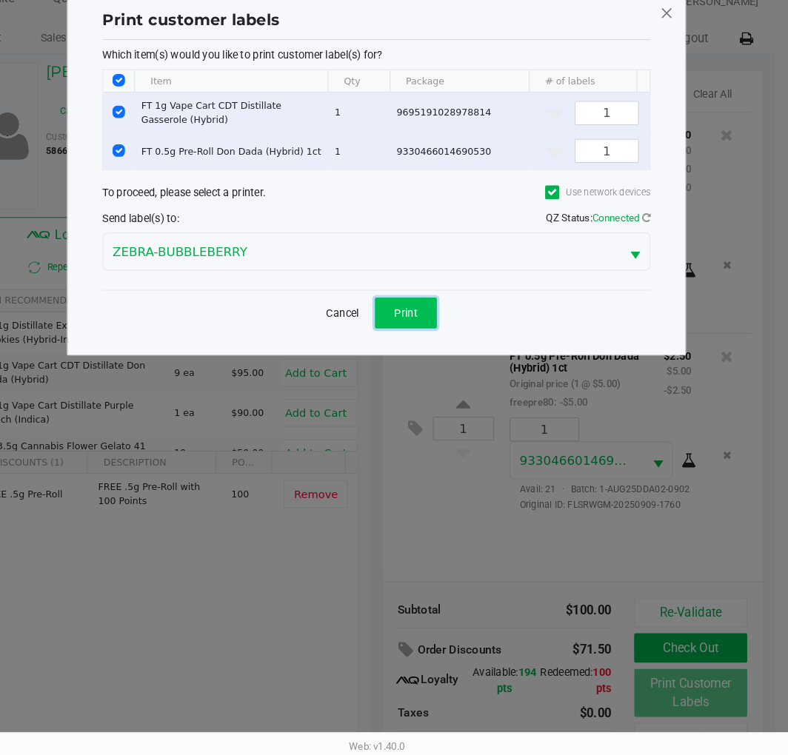
click at [431, 338] on span "Print" at bounding box center [422, 332] width 22 height 12
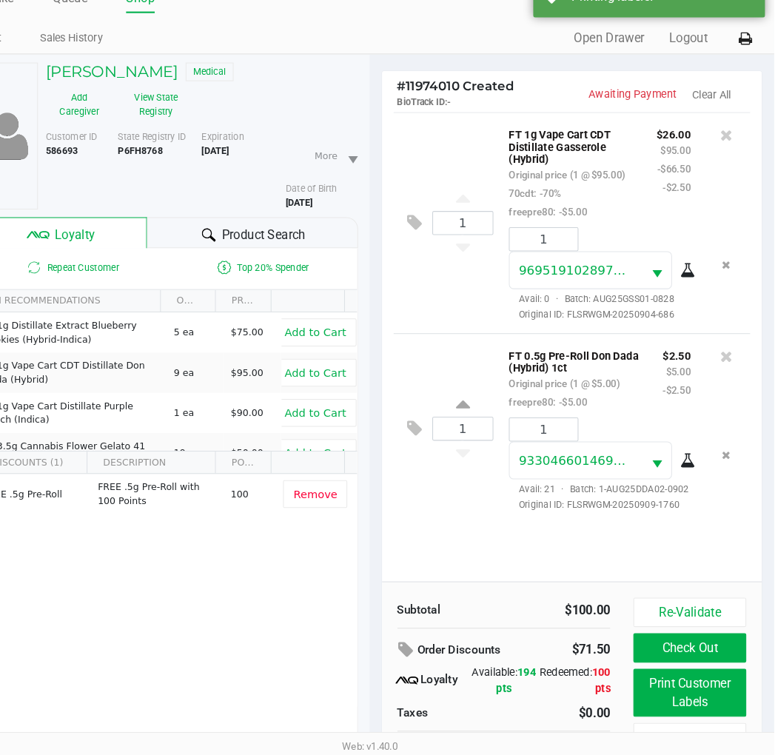
scroll to position [77, 0]
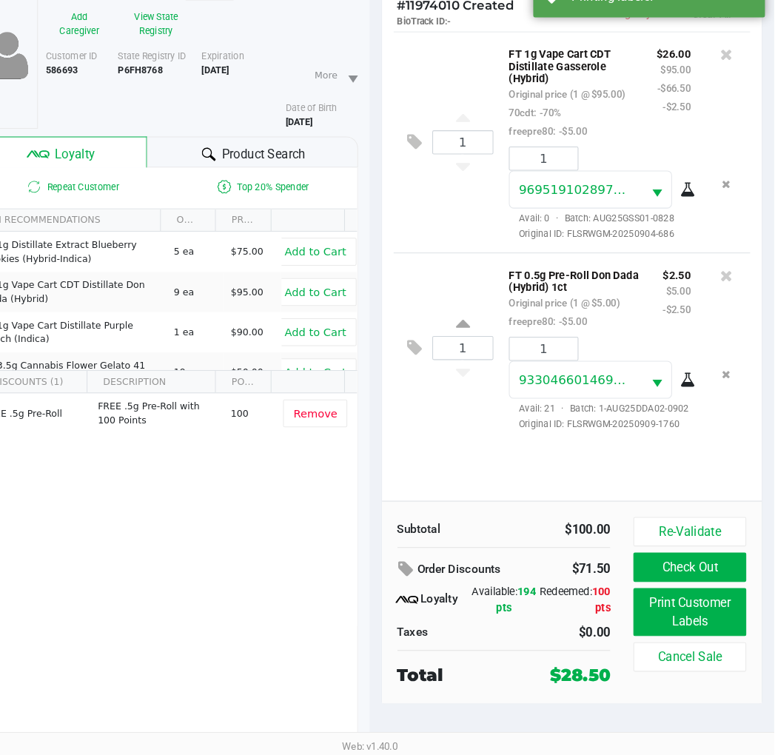
click at [713, 581] on button "Check Out" at bounding box center [693, 575] width 107 height 28
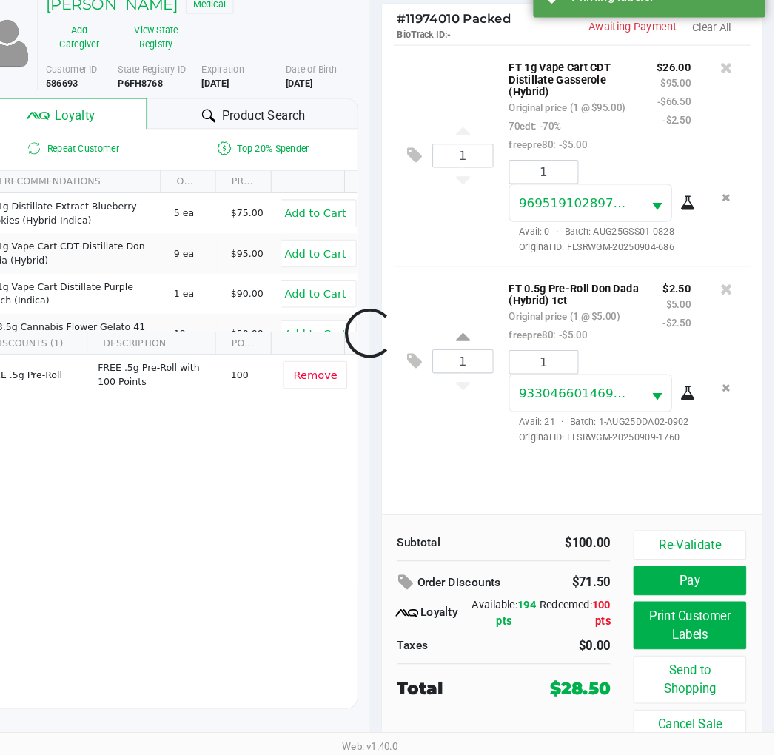
scroll to position [65, 0]
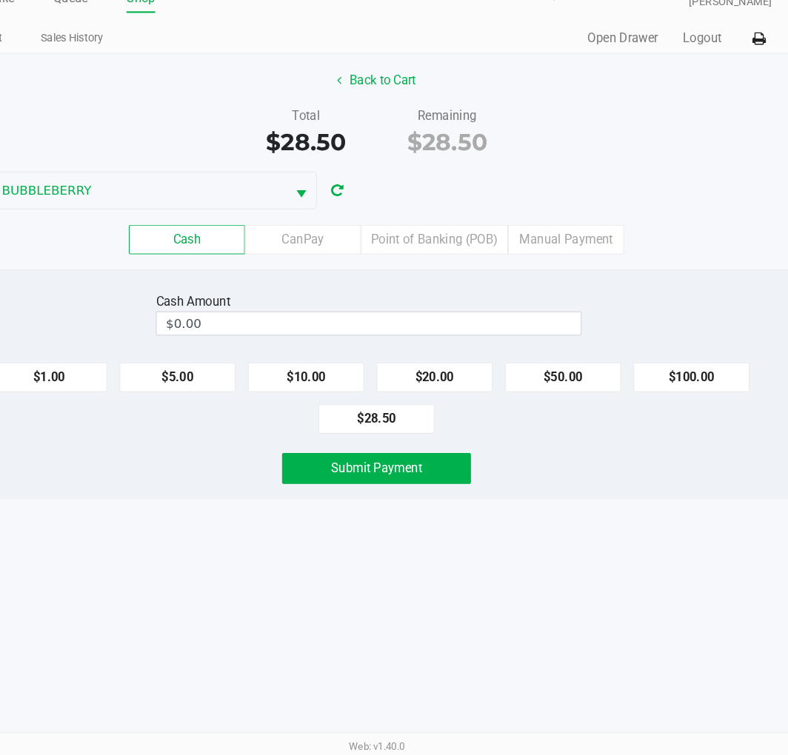
click at [476, 268] on label "Point of Banking (POB)" at bounding box center [449, 261] width 141 height 28
click at [0, 0] on 7 "Point of Banking (POB)" at bounding box center [0, 0] width 0 height 0
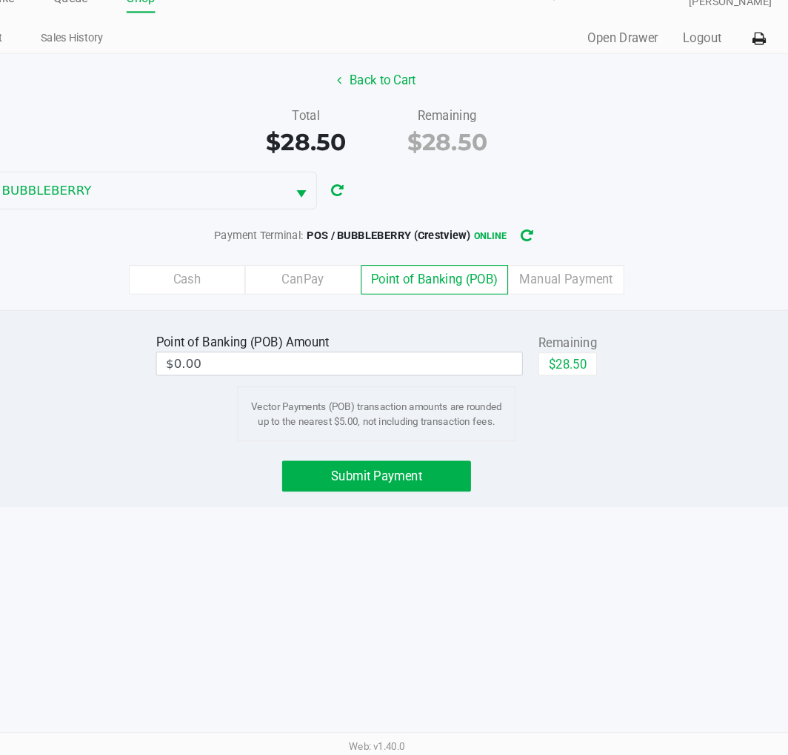
click at [597, 383] on button "$28.50" at bounding box center [576, 380] width 56 height 22
type input "$28.50"
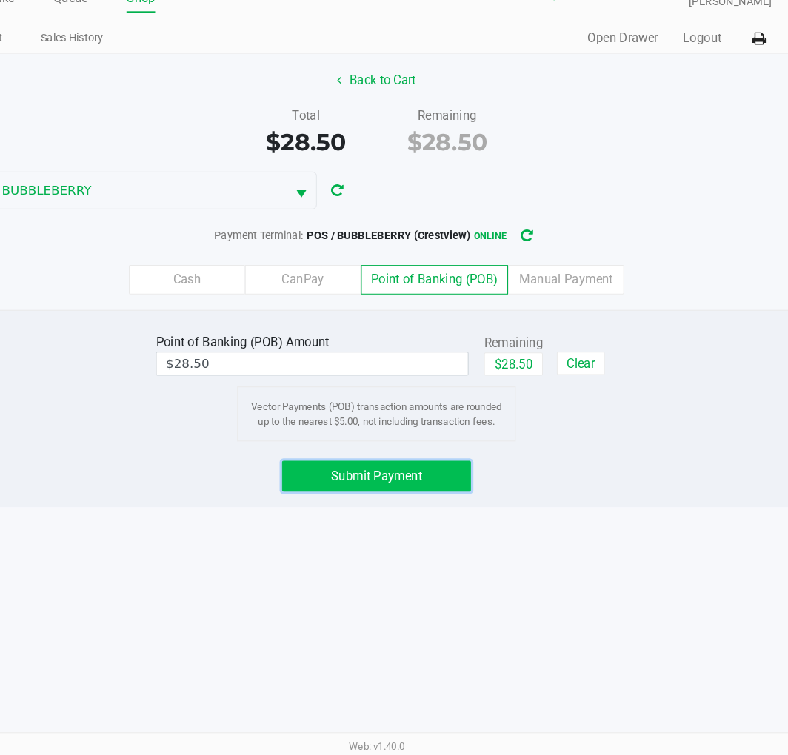
click at [463, 487] on button "Submit Payment" at bounding box center [393, 488] width 181 height 30
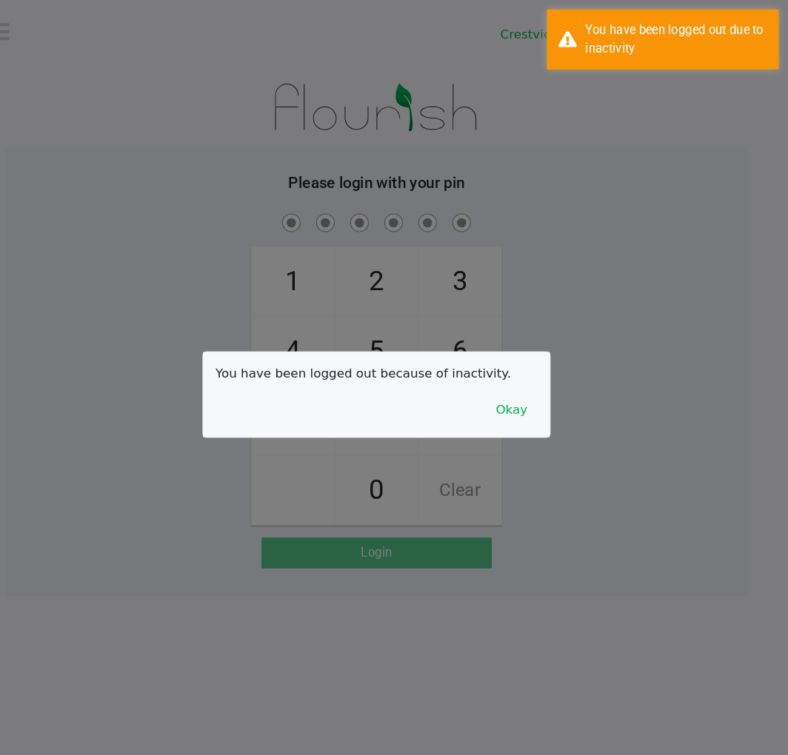
click at [417, 309] on div at bounding box center [394, 377] width 788 height 755
click at [513, 386] on button "Okay" at bounding box center [523, 392] width 50 height 28
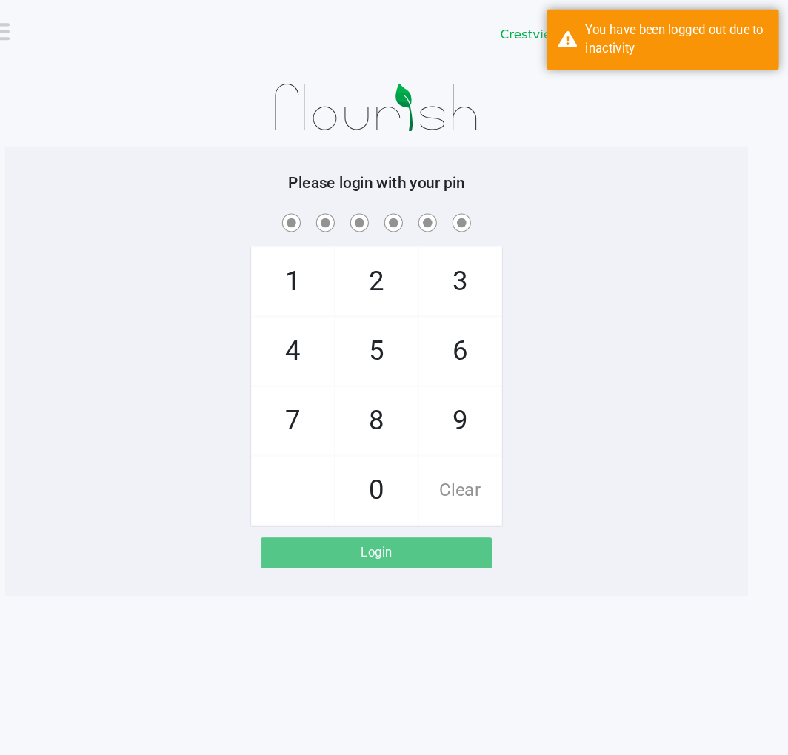
click at [609, 348] on div "1 4 7 2 5 8 0 3 6 9 Clear" at bounding box center [393, 351] width 711 height 301
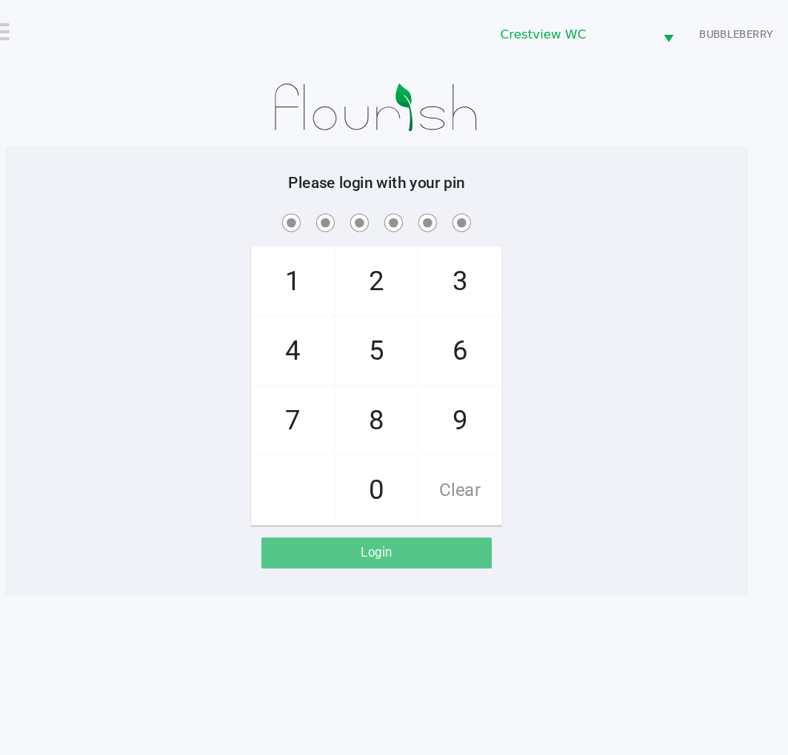
click at [580, 362] on div "1 4 7 2 5 8 0 3 6 9 Clear" at bounding box center [393, 351] width 711 height 301
checkbox input "true"
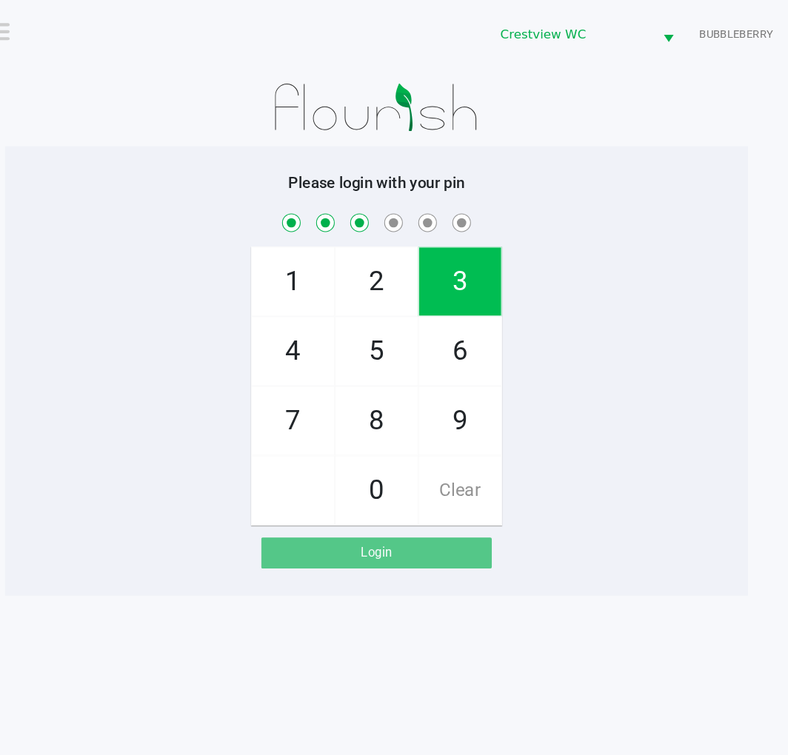
checkbox input "true"
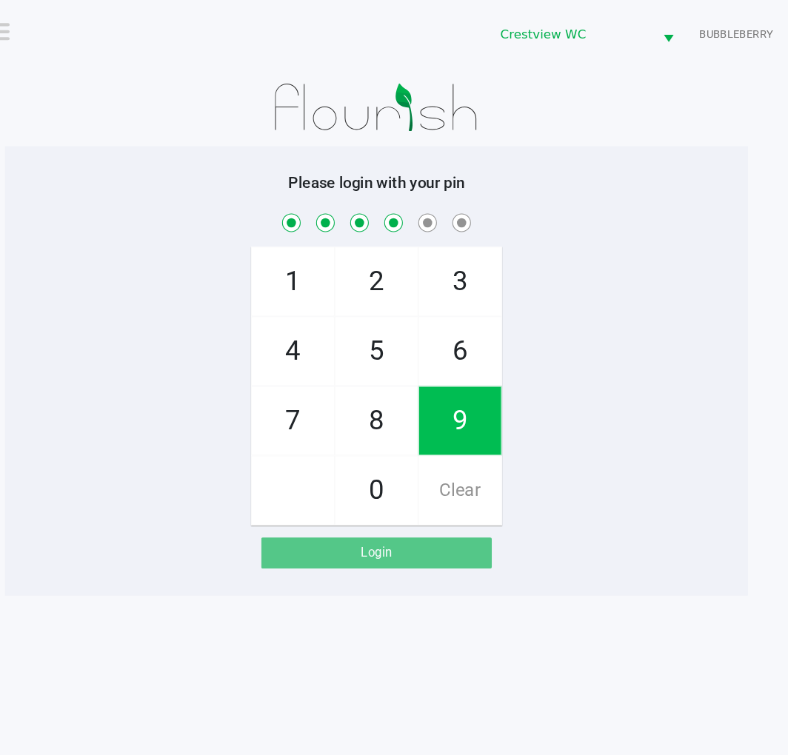
checkbox input "true"
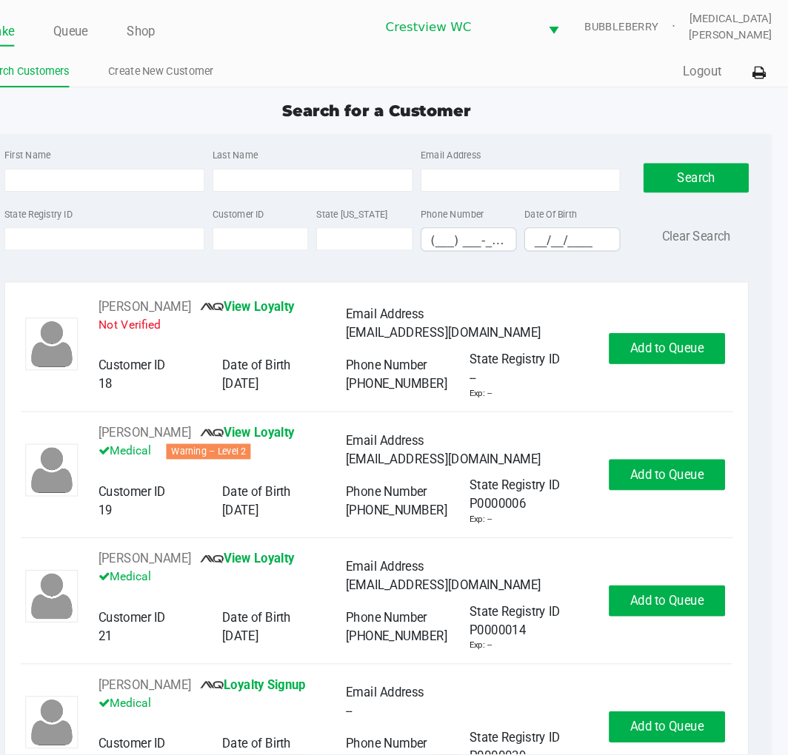
click at [122, 249] on div "State Registry ID Customer ID State ID Phone Number (___) ___-____ Date Of Birt…" at bounding box center [332, 223] width 597 height 57
click at [126, 232] on input "State Registry ID" at bounding box center [134, 229] width 192 height 22
click at [324, 53] on div "Intake Queue Shop Crestview WC BUBBLEBERRY Alora Ross Search Customers Create N…" at bounding box center [394, 42] width 788 height 84
drag, startPoint x: 324, startPoint y: 53, endPoint x: 318, endPoint y: 56, distance: 7.6
click at [326, 51] on div "Intake Queue Shop Crestview WC BUBBLEBERRY Alora Ross Search Customers Create N…" at bounding box center [394, 42] width 788 height 84
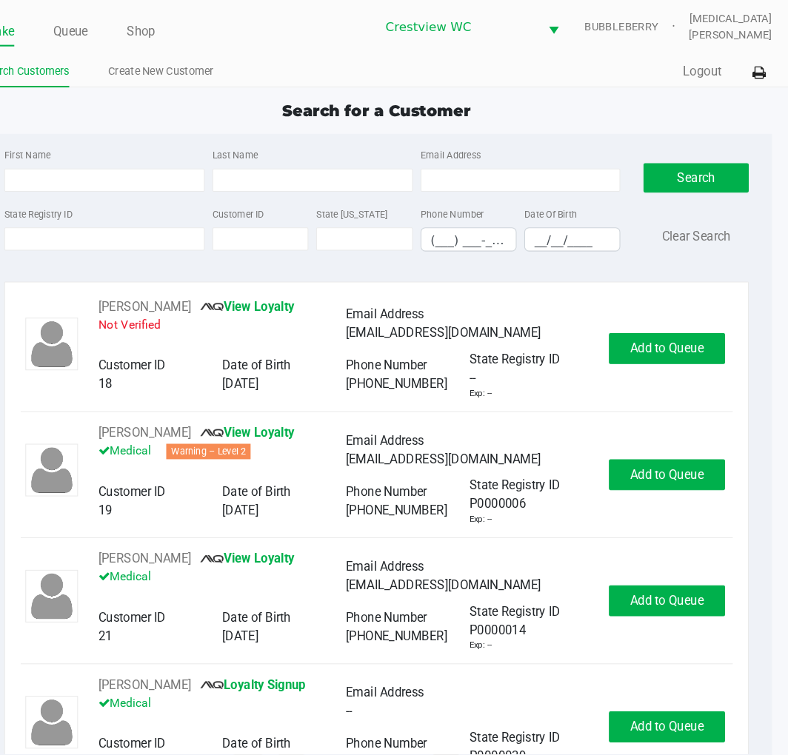
drag, startPoint x: 16, startPoint y: 105, endPoint x: -374, endPoint y: 106, distance: 390.1
click at [0, 106] on html "Intake Queue Shop Crestview WC BUBBLEBERRY Alora Ross Search Customers Create N…" at bounding box center [394, 377] width 788 height 755
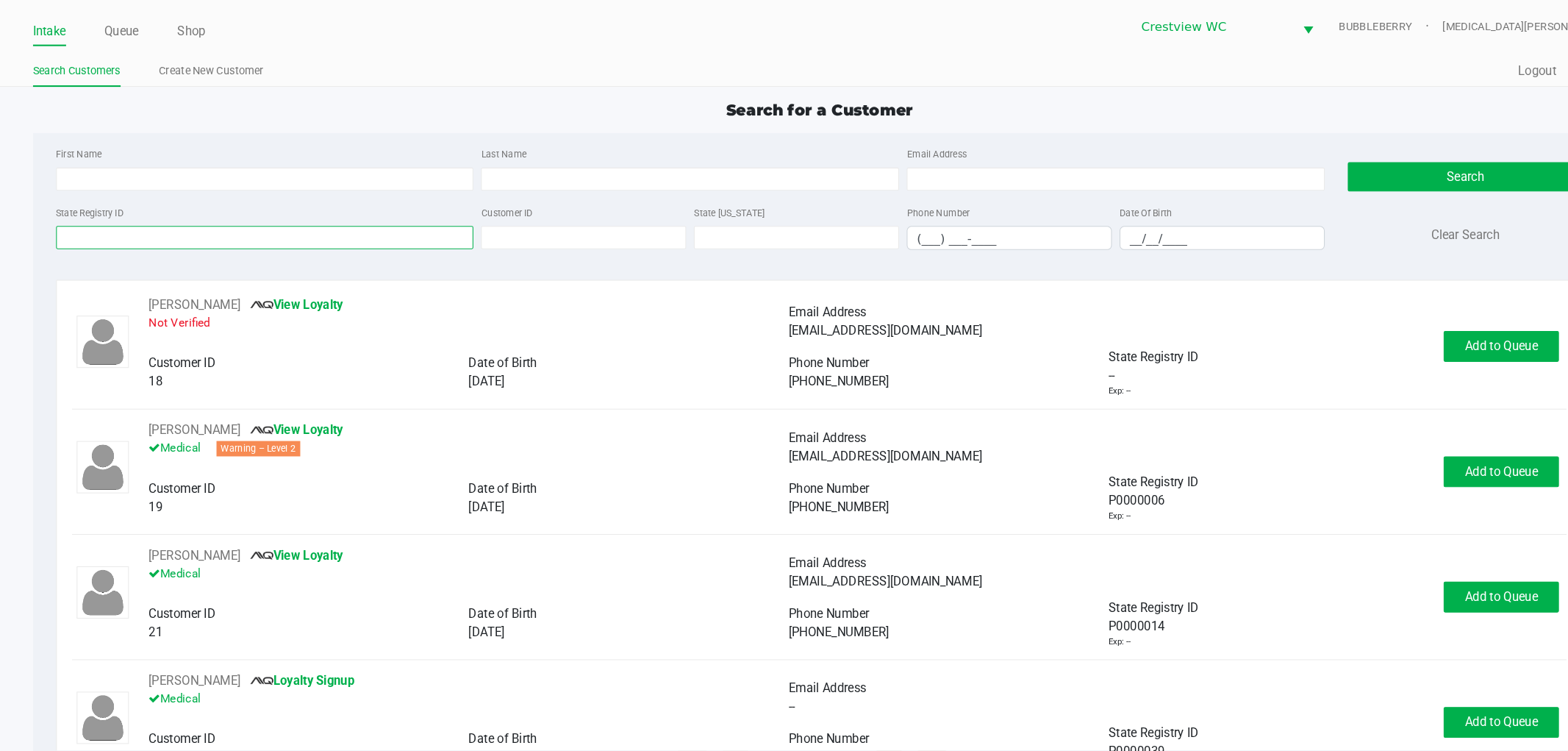
click at [169, 225] on input "State Registry ID" at bounding box center [253, 227] width 400 height 22
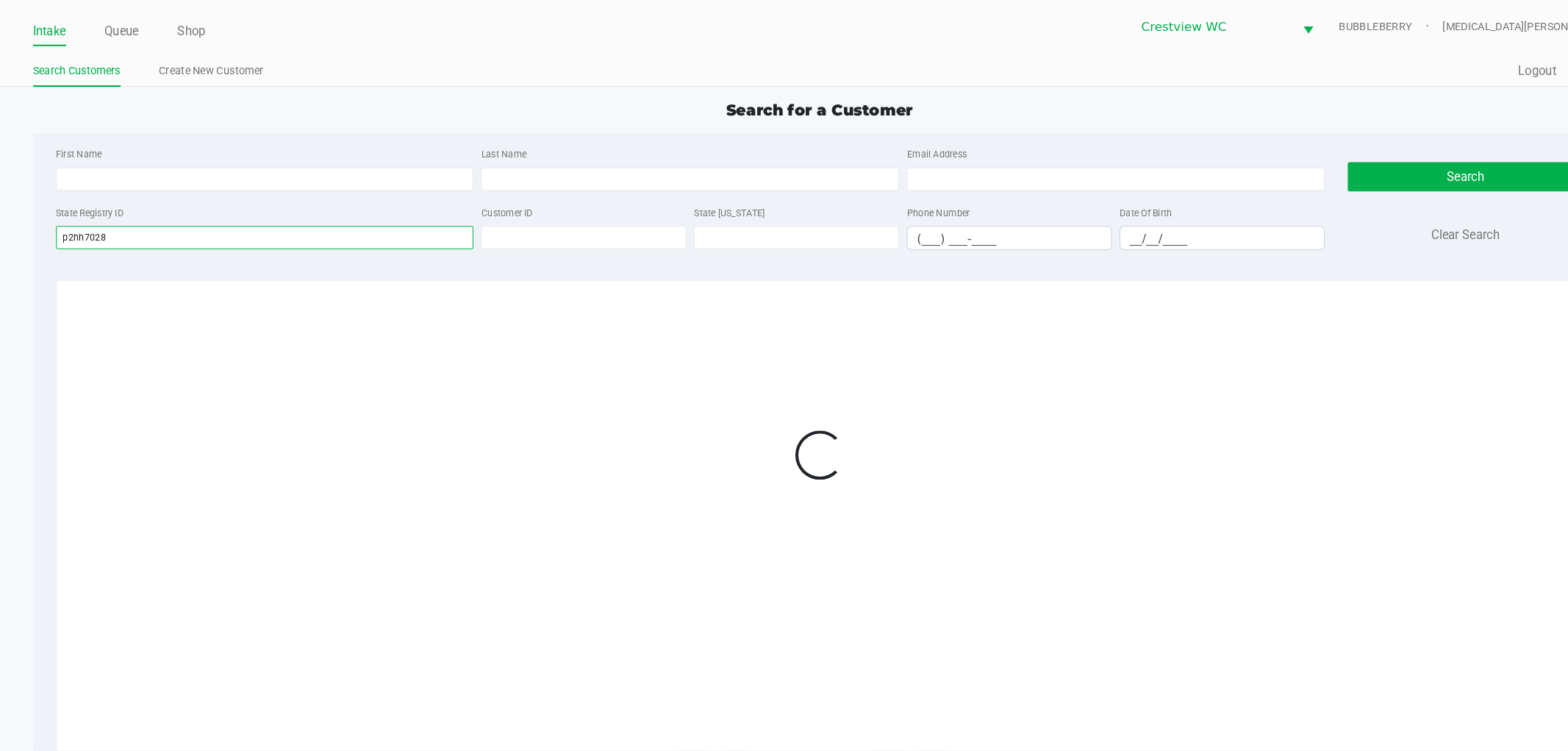
type input "p2hh7028"
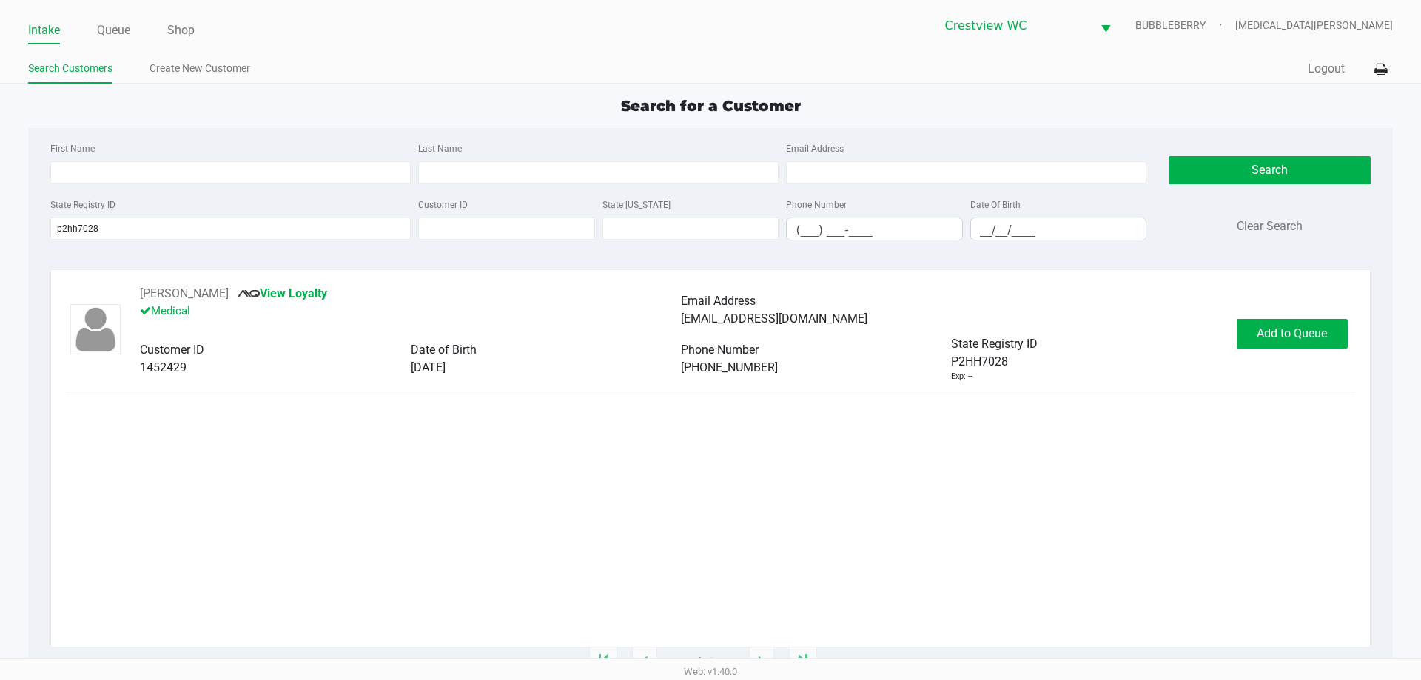
click at [787, 79] on div "Quick Sale Logout" at bounding box center [1052, 69] width 682 height 27
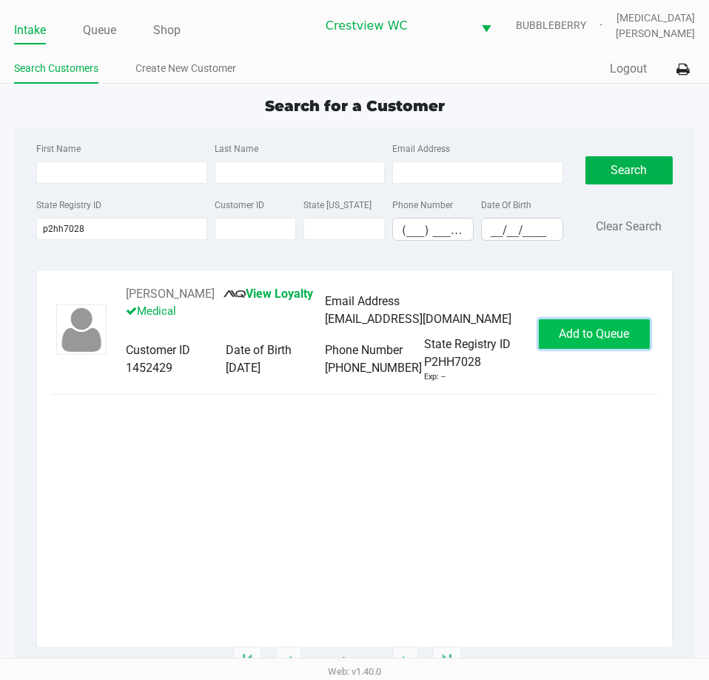
click at [607, 335] on span "Add to Queue" at bounding box center [594, 333] width 70 height 14
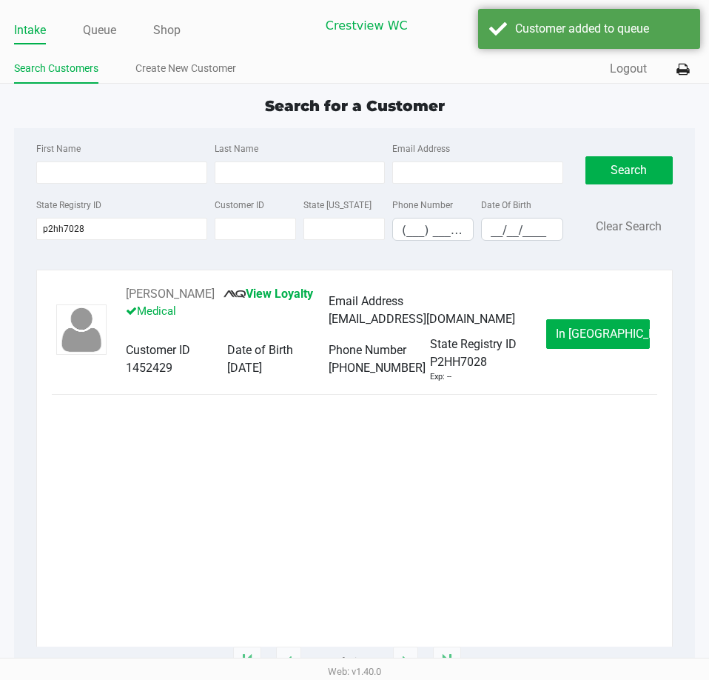
click at [592, 332] on span "In Queue" at bounding box center [618, 333] width 124 height 14
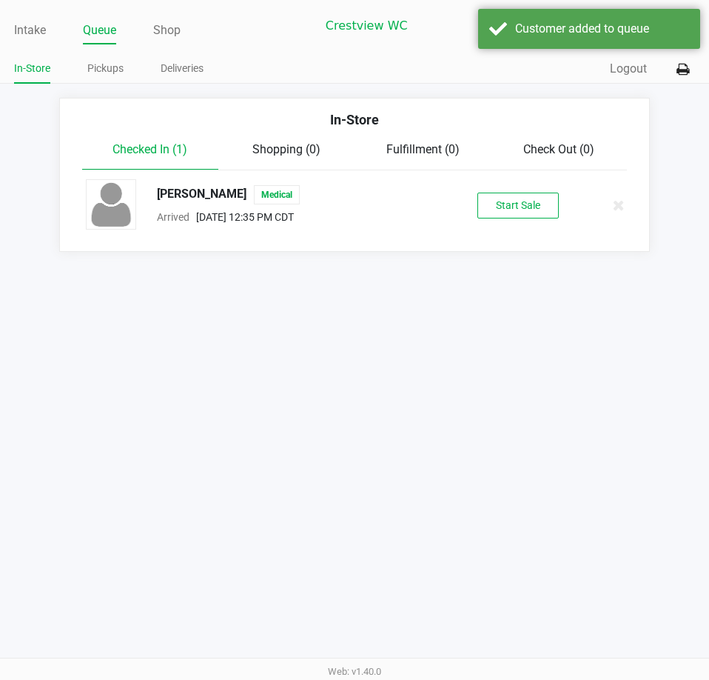
click at [506, 189] on div "TIMOTHY COPE Medical Arrived Sep 19, 2025 12:35 PM CDT Start Sale" at bounding box center [355, 205] width 560 height 52
click at [520, 200] on button "Start Sale" at bounding box center [517, 205] width 81 height 26
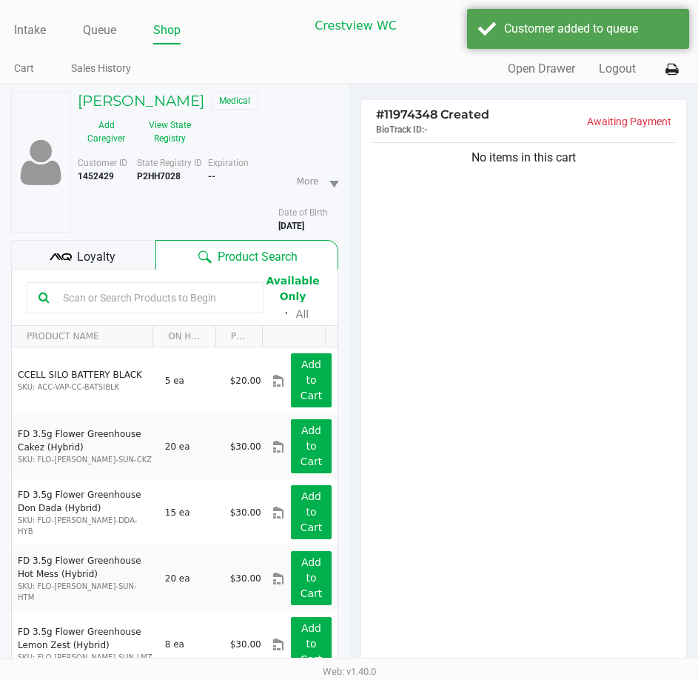
click at [70, 258] on icon at bounding box center [61, 257] width 22 height 22
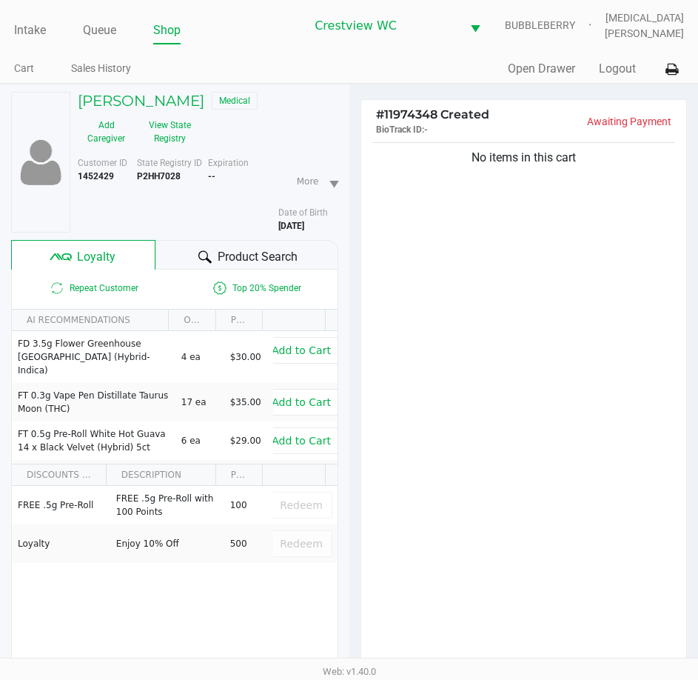
click at [539, 306] on div "No items in this cart" at bounding box center [524, 407] width 326 height 537
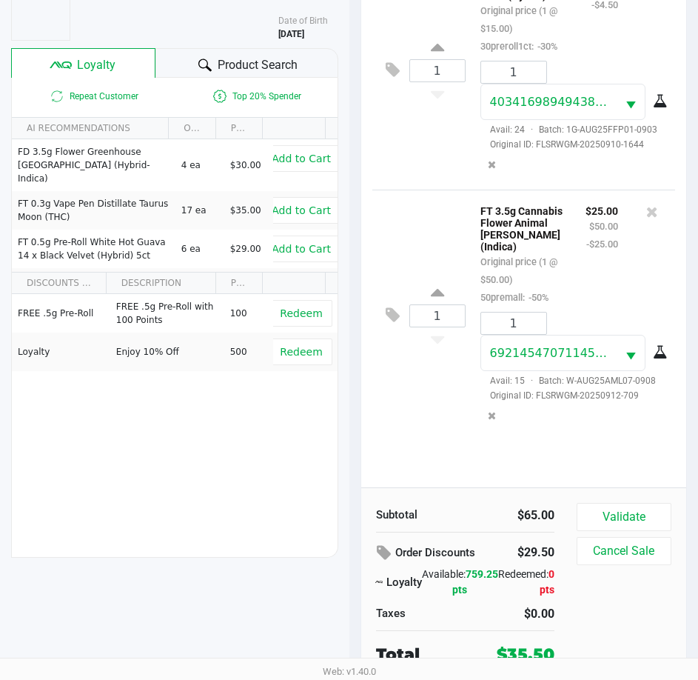
scroll to position [194, 0]
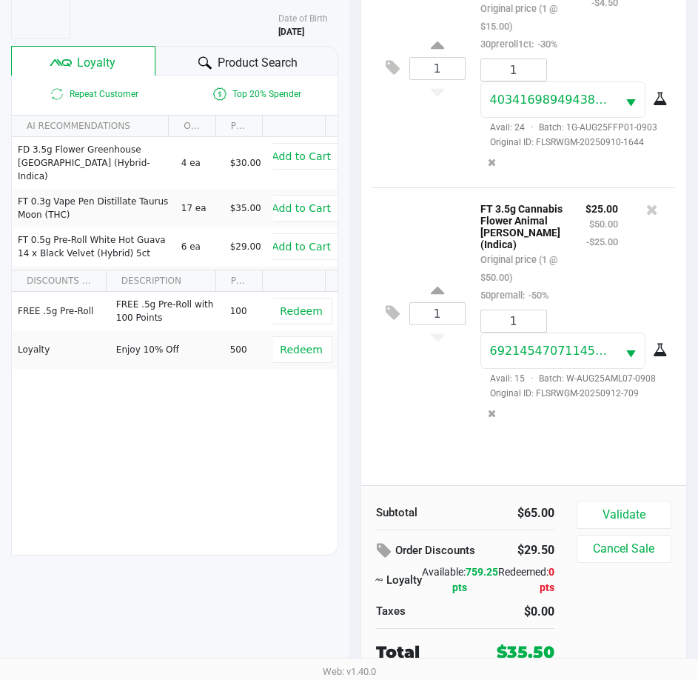
click at [426, 435] on div "1 FT 1g Pre-Roll Florida Frost Point (Hybrid) 1ct Original price (1 @ $15.00) 3…" at bounding box center [524, 216] width 326 height 537
click at [628, 516] on button "Validate" at bounding box center [624, 514] width 95 height 28
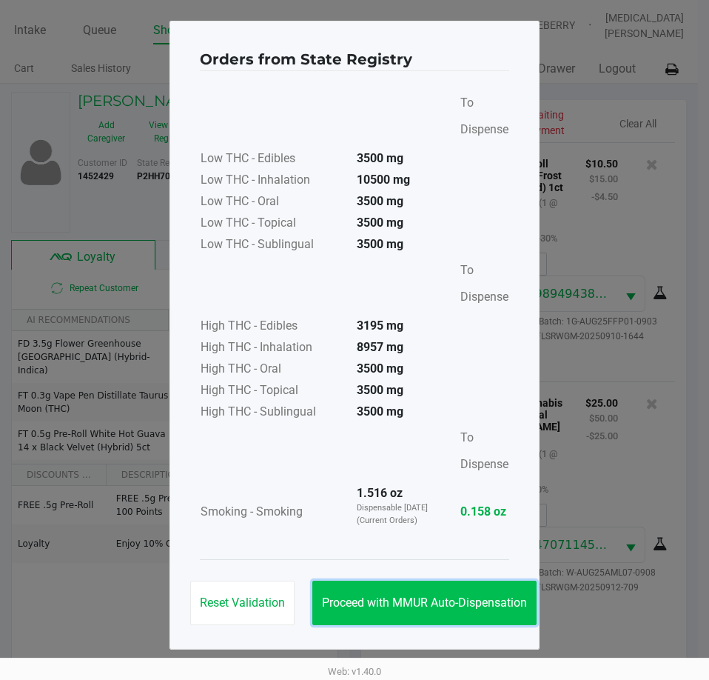
click at [460, 605] on span "Proceed with MMUR Auto-Dispensation" at bounding box center [424, 602] width 205 height 14
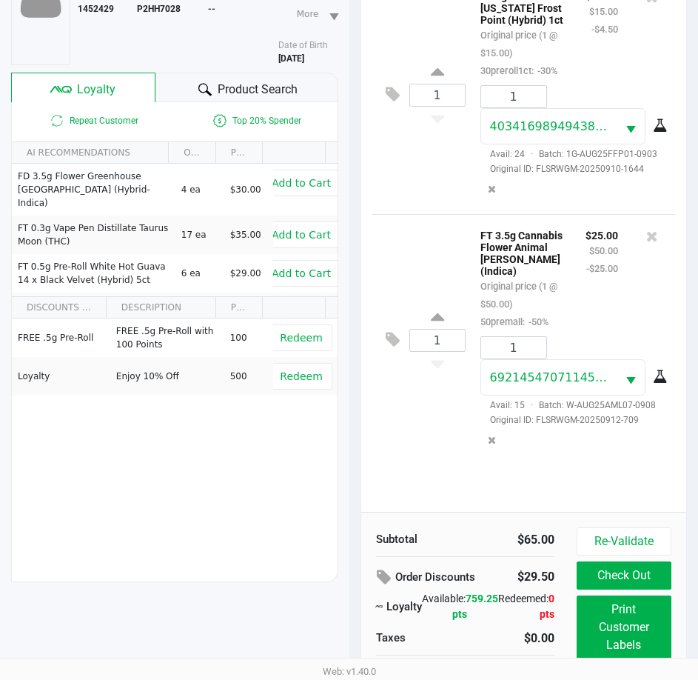
scroll to position [196, 0]
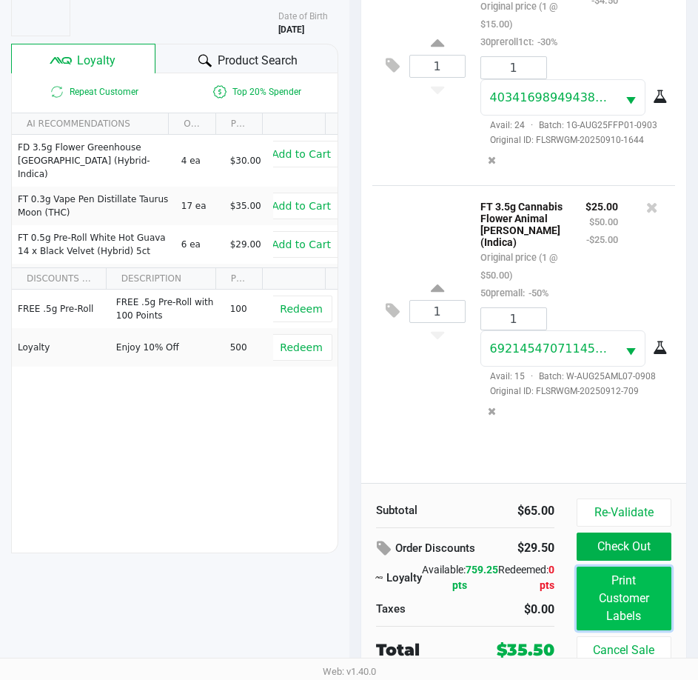
click at [610, 601] on button "Print Customer Labels" at bounding box center [624, 598] width 95 height 64
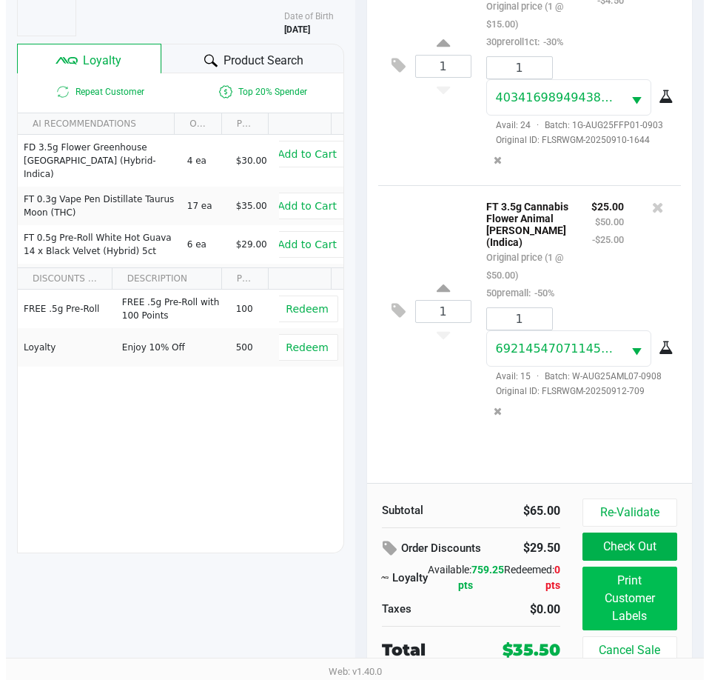
scroll to position [0, 0]
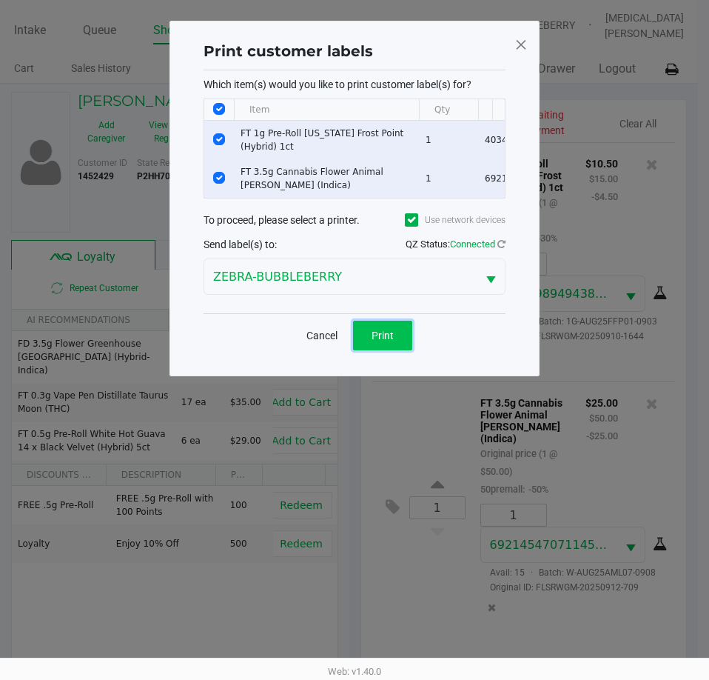
click at [397, 350] on button "Print" at bounding box center [382, 336] width 59 height 30
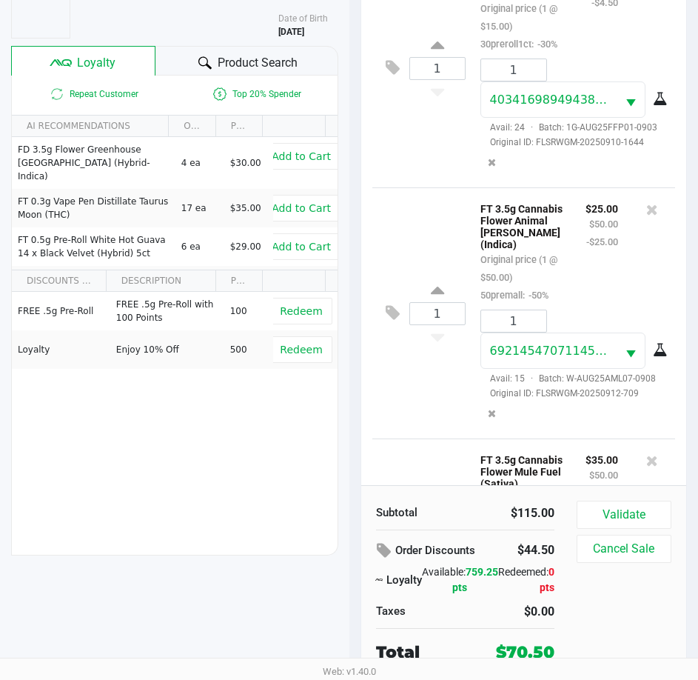
scroll to position [256, 0]
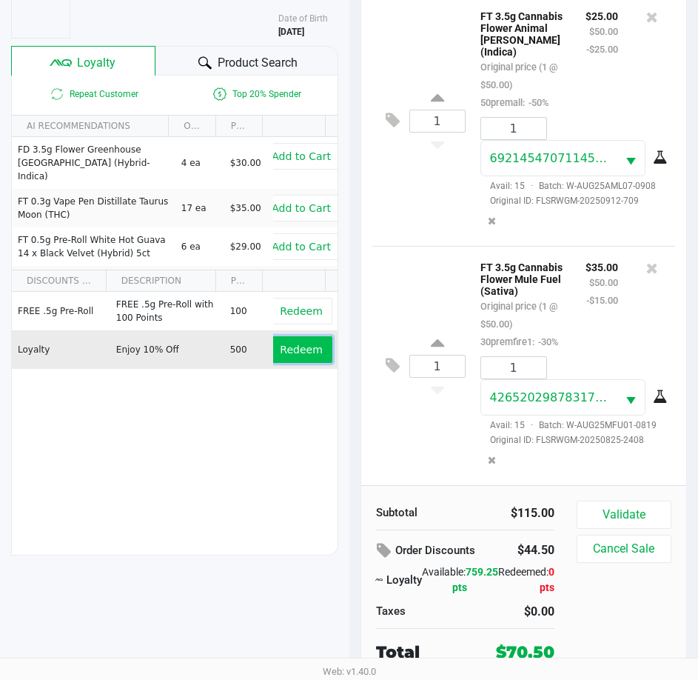
click at [308, 359] on button "Redeem" at bounding box center [300, 349] width 61 height 27
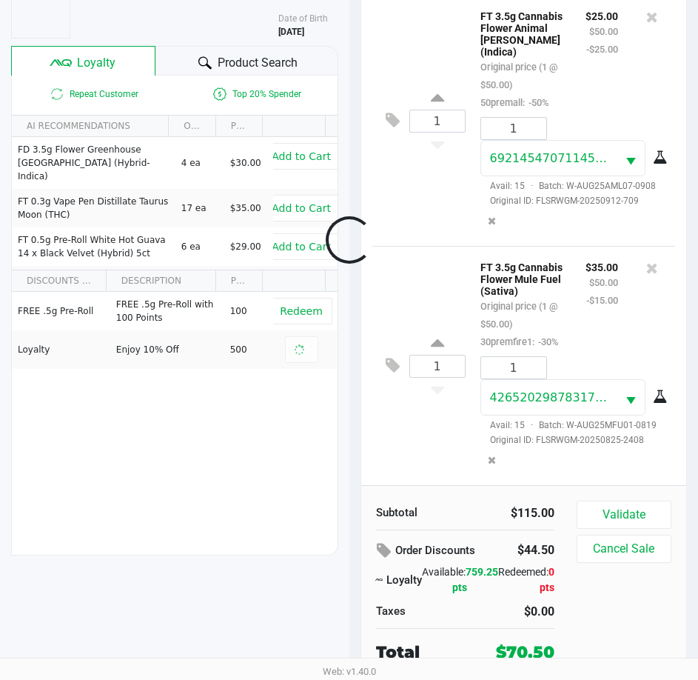
scroll to position [314, 0]
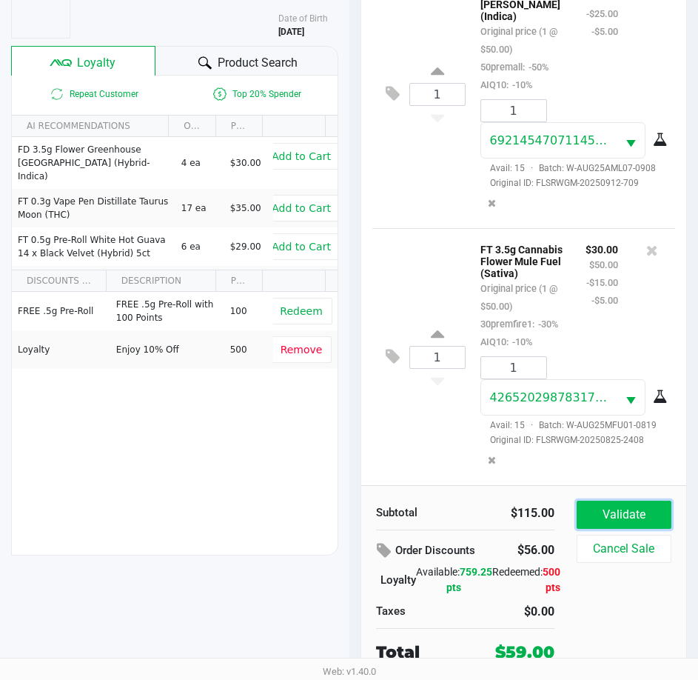
click at [625, 516] on button "Validate" at bounding box center [624, 514] width 95 height 28
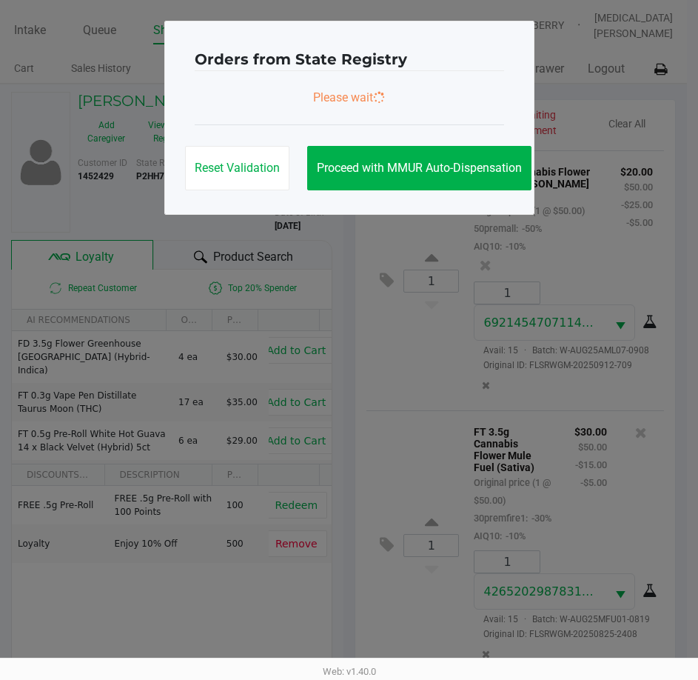
scroll to position [367, 0]
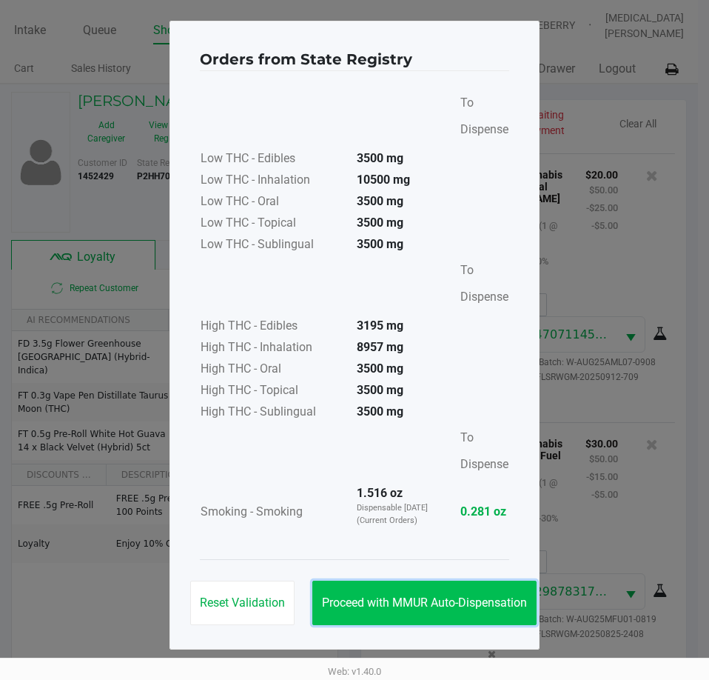
click at [449, 603] on span "Proceed with MMUR Auto-Dispensation" at bounding box center [424, 602] width 205 height 14
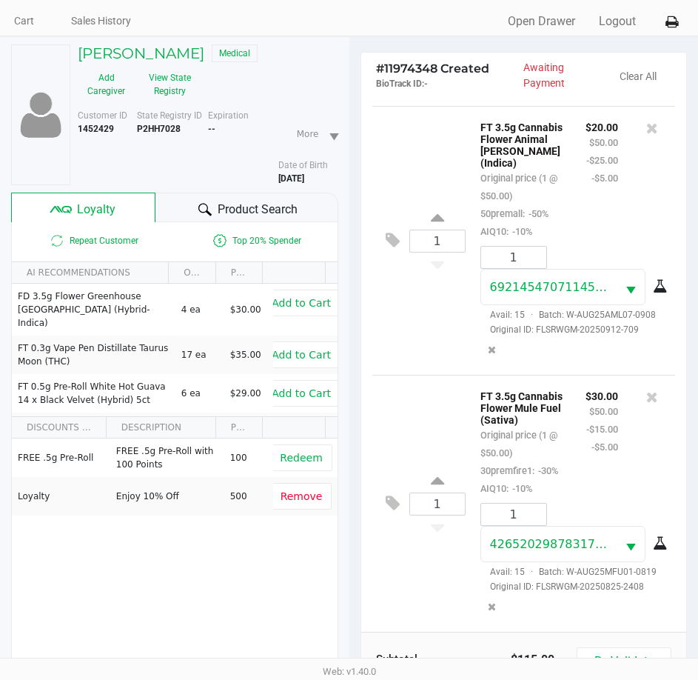
scroll to position [196, 0]
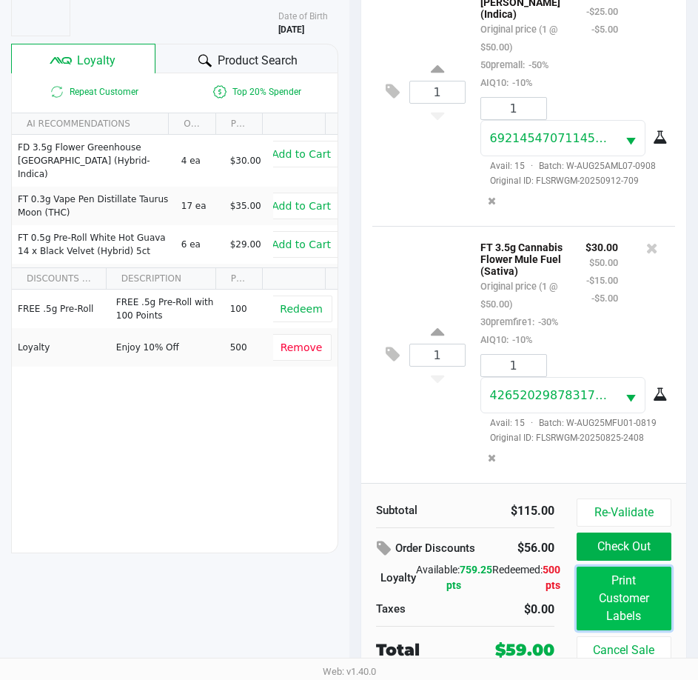
click at [623, 587] on button "Print Customer Labels" at bounding box center [624, 598] width 95 height 64
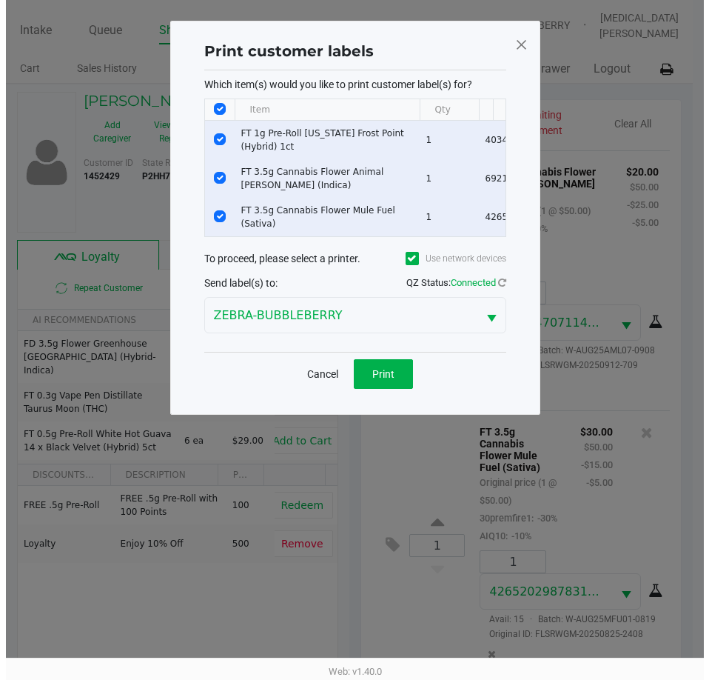
scroll to position [0, 0]
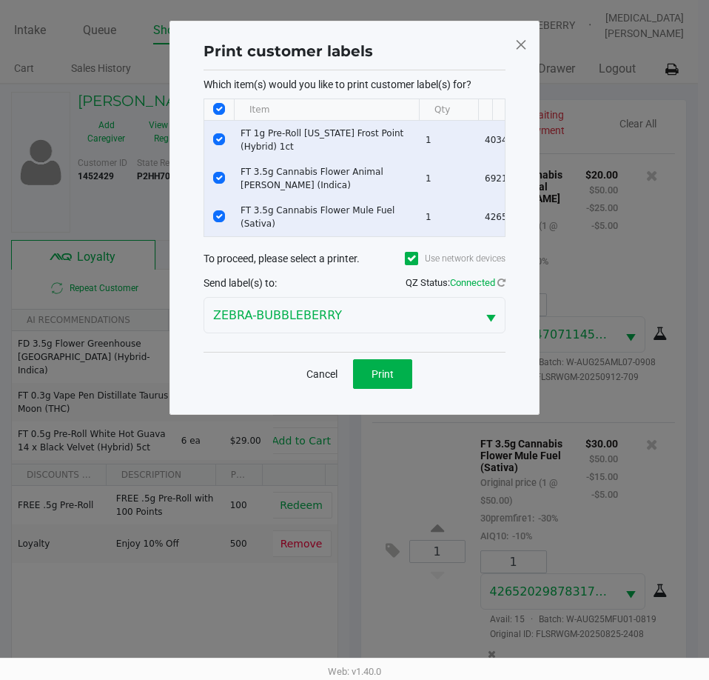
click at [215, 107] on input "Select All Rows" at bounding box center [219, 109] width 12 height 12
checkbox input "false"
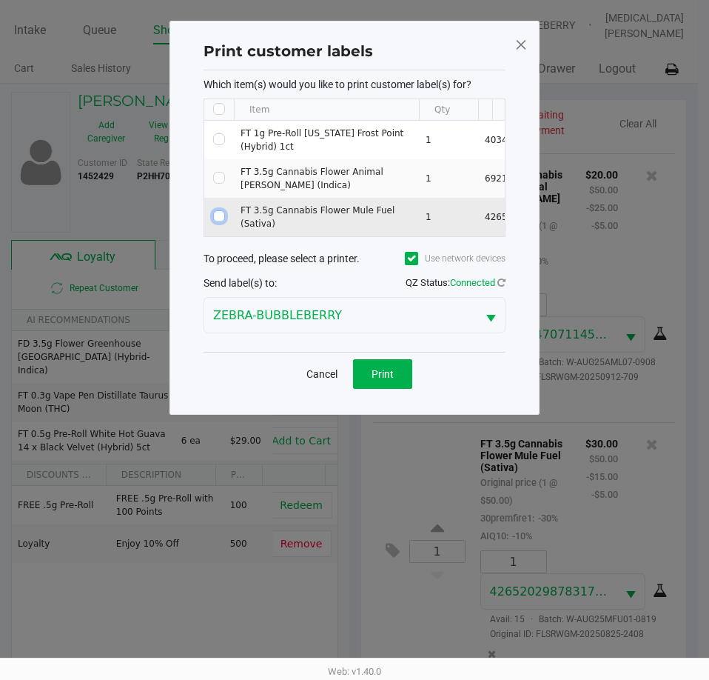
click at [216, 215] on input "Select Row" at bounding box center [219, 216] width 12 height 12
checkbox input "true"
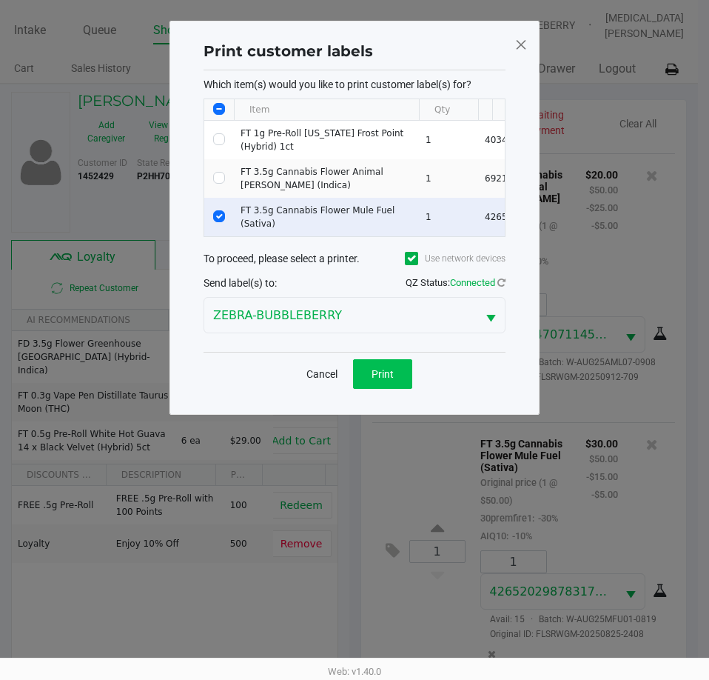
drag, startPoint x: 378, startPoint y: 395, endPoint x: 379, endPoint y: 382, distance: 13.3
click at [379, 394] on div "Cancel Print" at bounding box center [355, 374] width 302 height 44
click at [379, 380] on span "Print" at bounding box center [383, 374] width 22 height 12
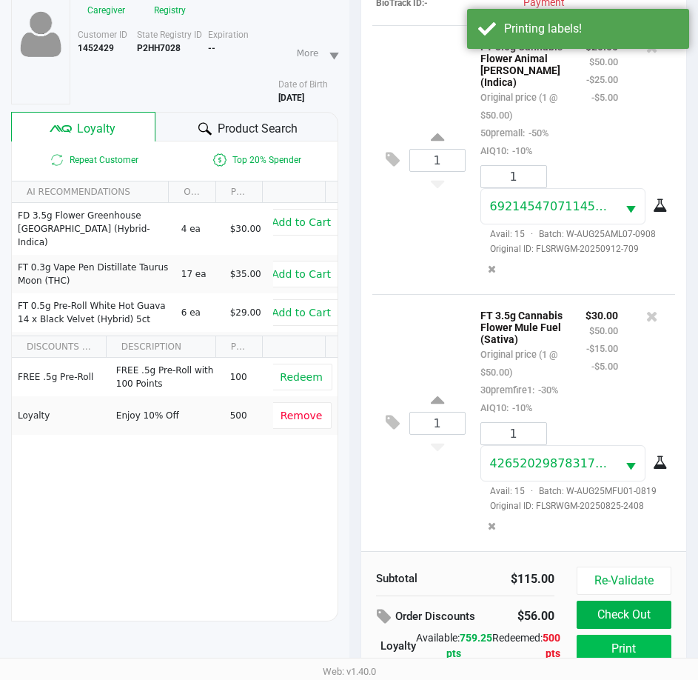
scroll to position [196, 0]
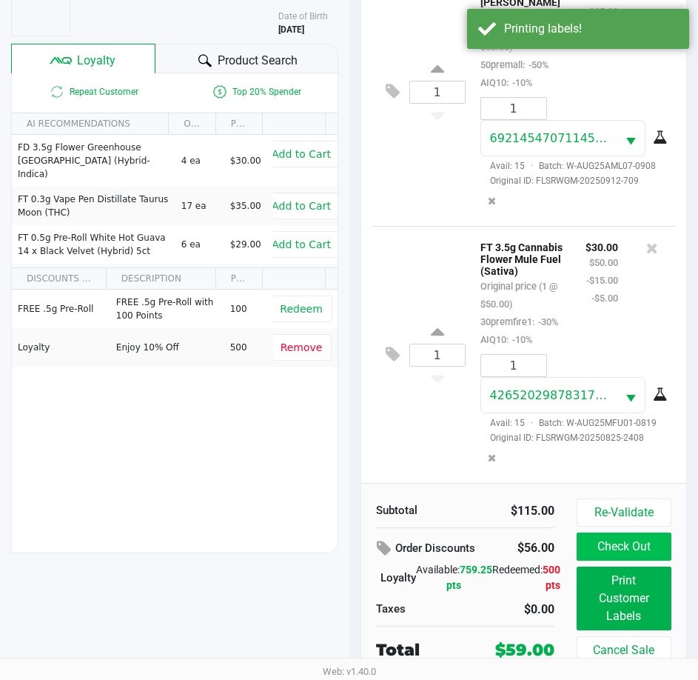
click at [642, 548] on button "Check Out" at bounding box center [624, 546] width 95 height 28
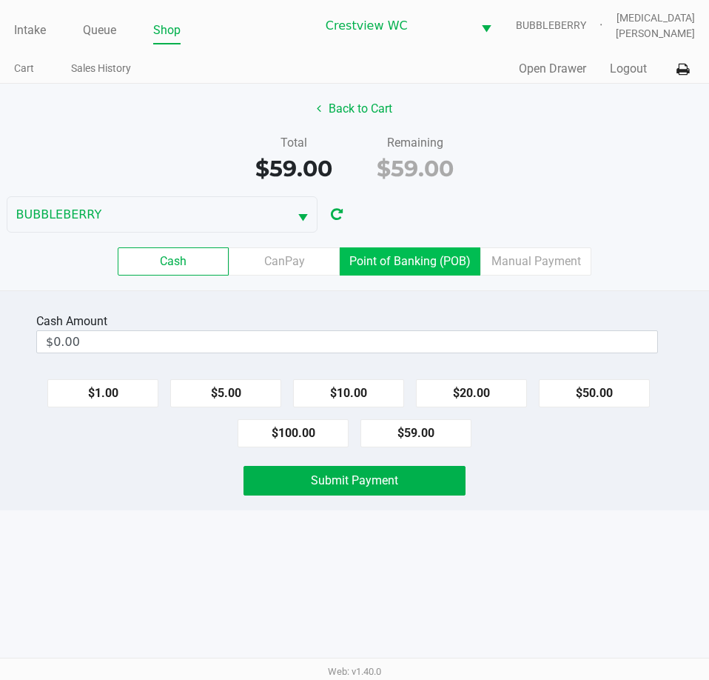
click at [423, 262] on label "Point of Banking (POB)" at bounding box center [410, 261] width 141 height 28
click at [0, 0] on 7 "Point of Banking (POB)" at bounding box center [0, 0] width 0 height 0
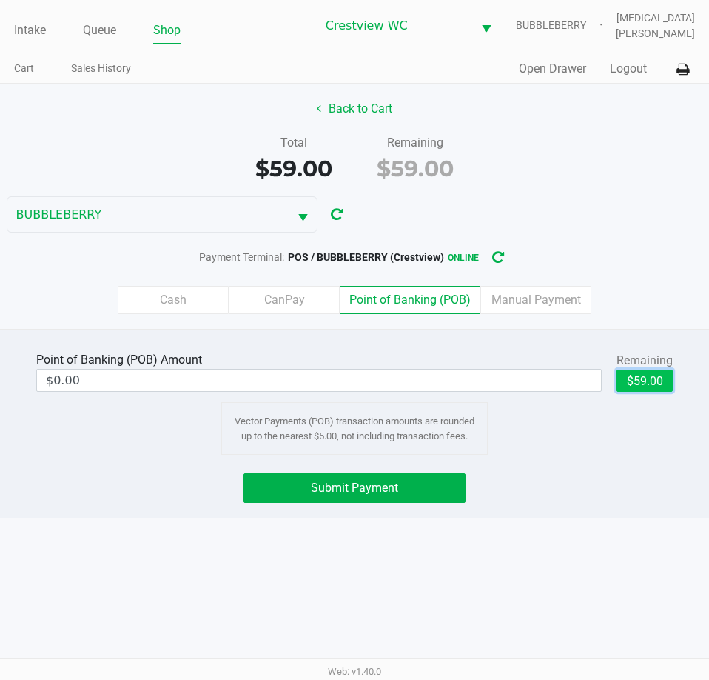
click at [637, 370] on button "$59.00" at bounding box center [645, 380] width 56 height 22
type input "$59.00"
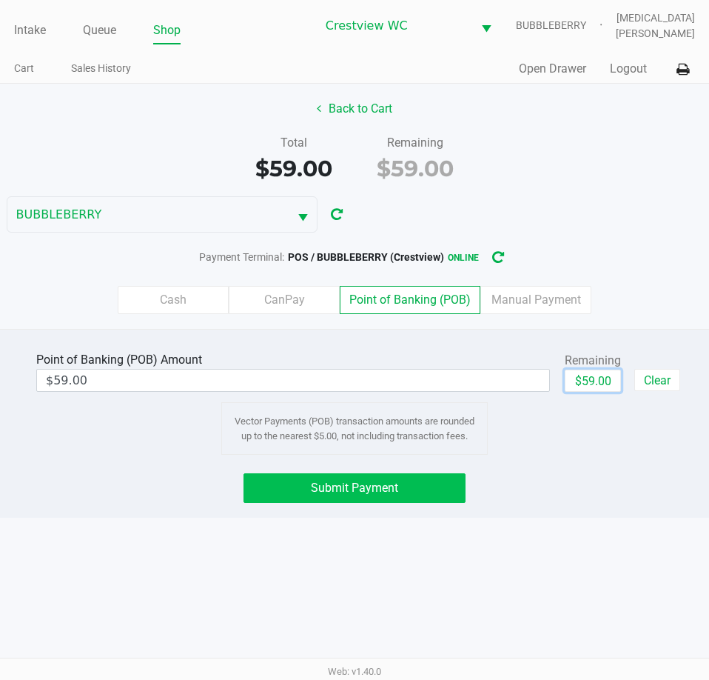
click at [370, 492] on span "Submit Payment" at bounding box center [354, 487] width 87 height 14
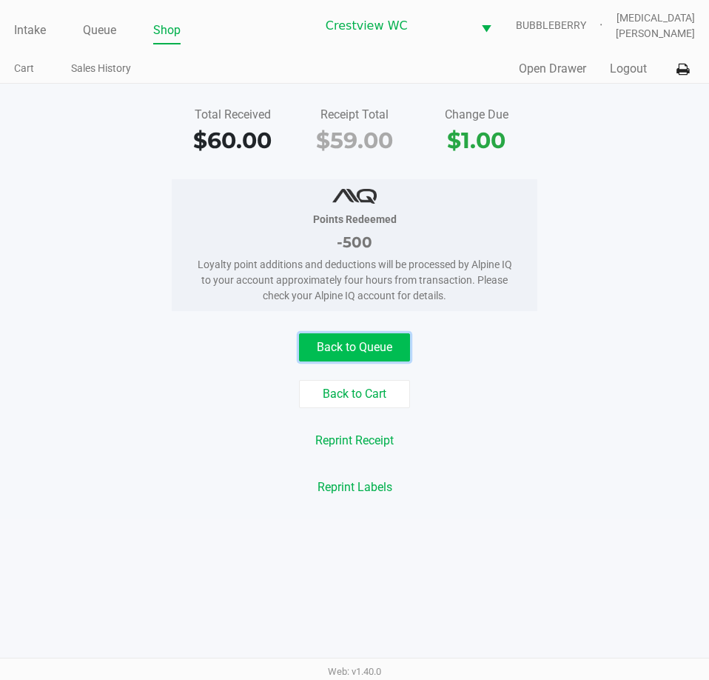
click at [366, 334] on button "Back to Queue" at bounding box center [354, 347] width 111 height 28
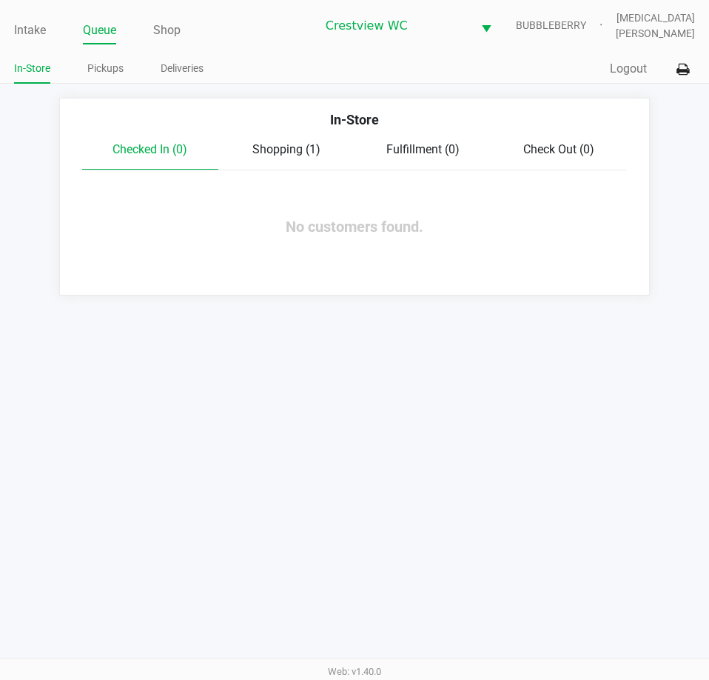
click at [40, 30] on link "Intake" at bounding box center [30, 30] width 32 height 21
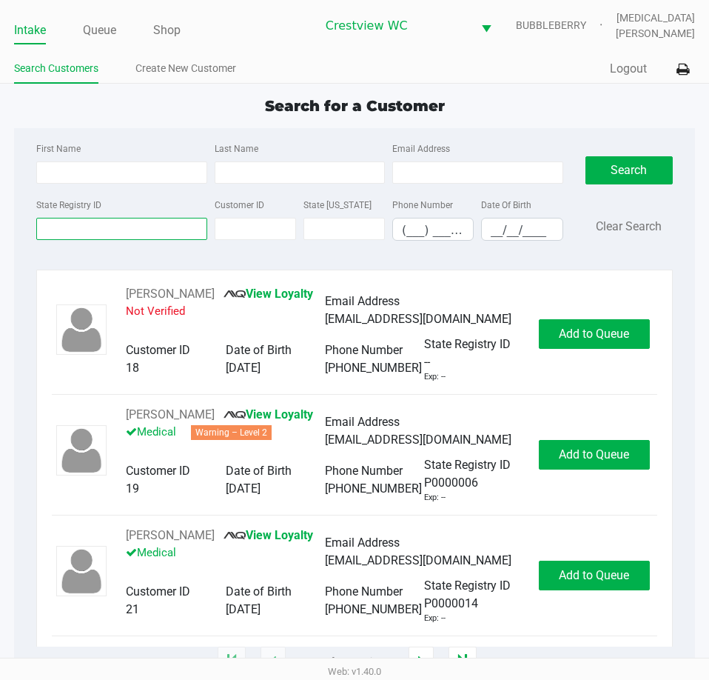
click at [144, 236] on input "State Registry ID" at bounding box center [121, 229] width 170 height 22
click at [306, 172] on input "Last Name" at bounding box center [300, 172] width 170 height 22
type input "booth"
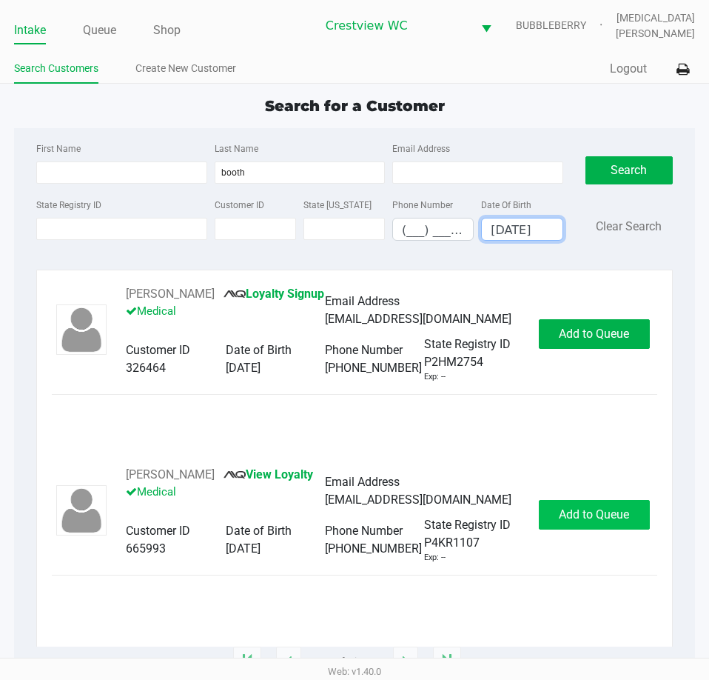
type input "05/06/1993"
click at [595, 519] on span "Add to Queue" at bounding box center [594, 514] width 70 height 14
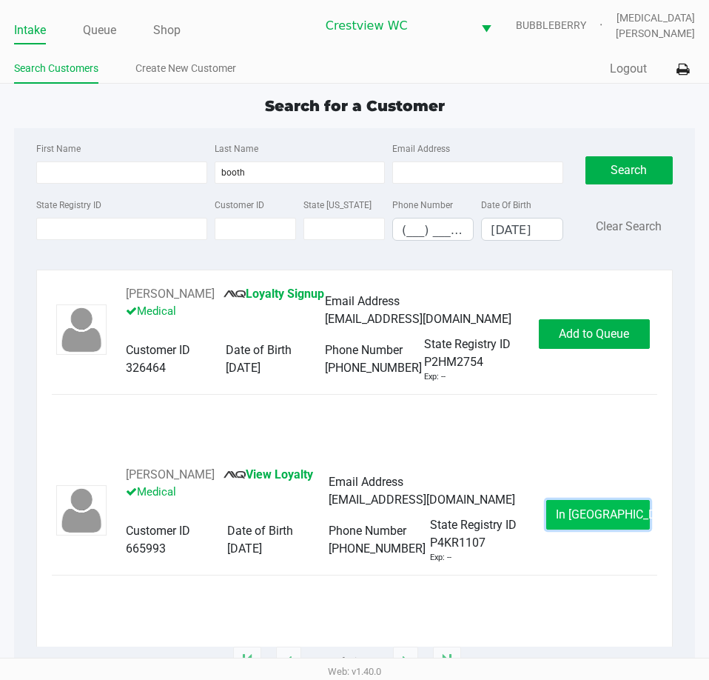
click at [596, 521] on span "In Queue" at bounding box center [618, 514] width 124 height 14
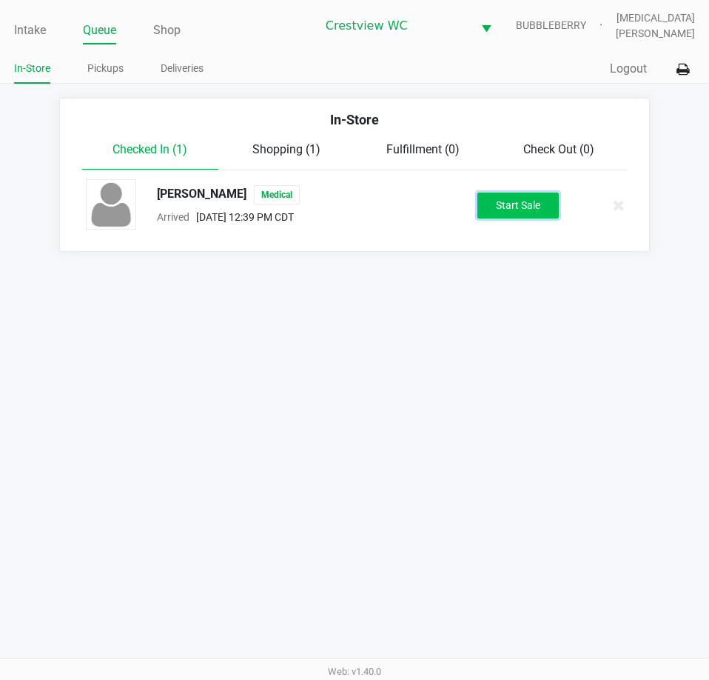
click at [532, 195] on button "Start Sale" at bounding box center [517, 205] width 81 height 26
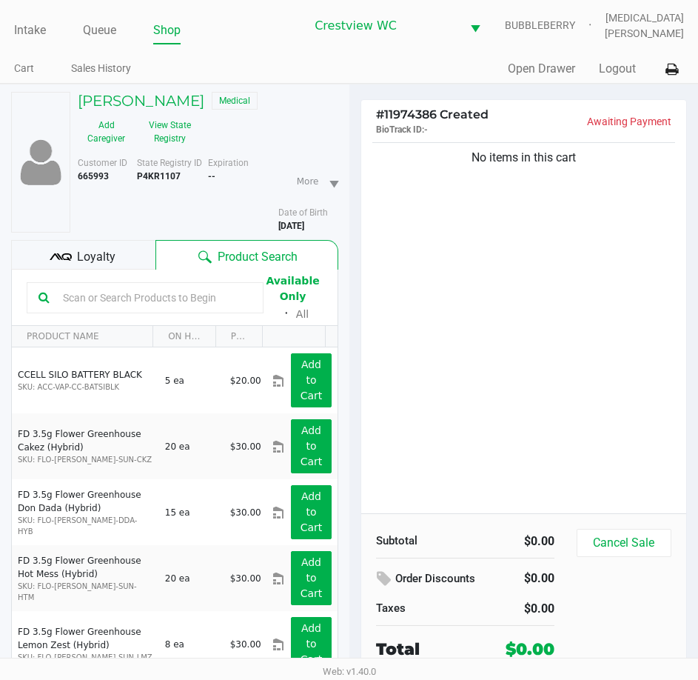
click at [483, 200] on div "No items in this cart" at bounding box center [524, 326] width 326 height 374
click at [176, 138] on button "View State Registry" at bounding box center [166, 131] width 62 height 37
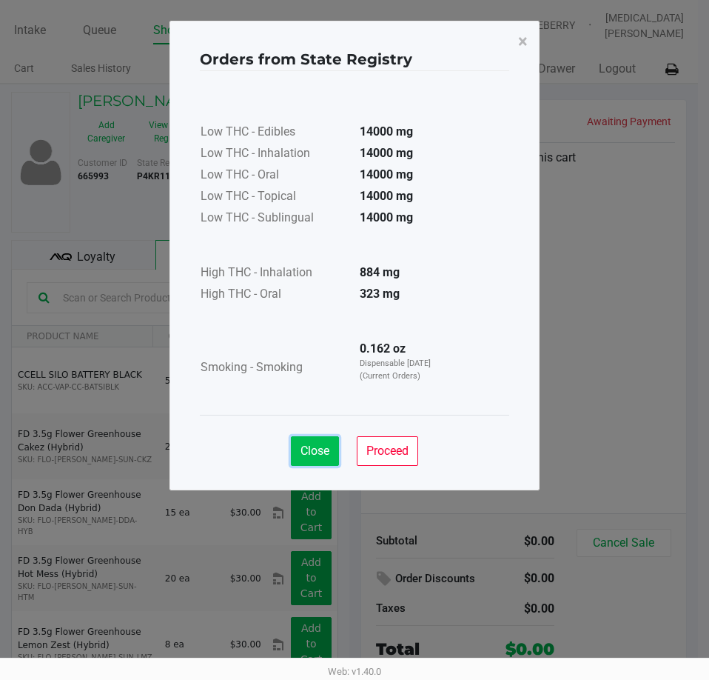
click at [309, 455] on span "Close" at bounding box center [315, 450] width 29 height 14
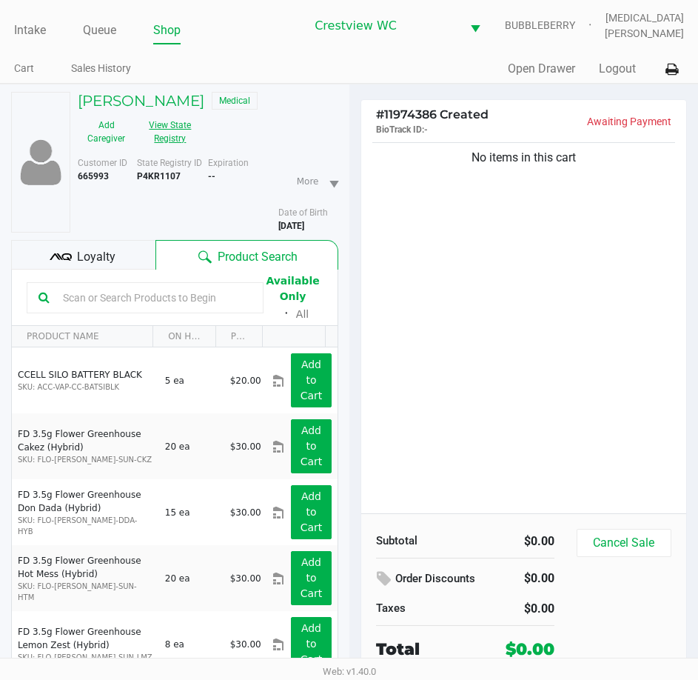
click at [176, 144] on button "View State Registry" at bounding box center [166, 131] width 62 height 37
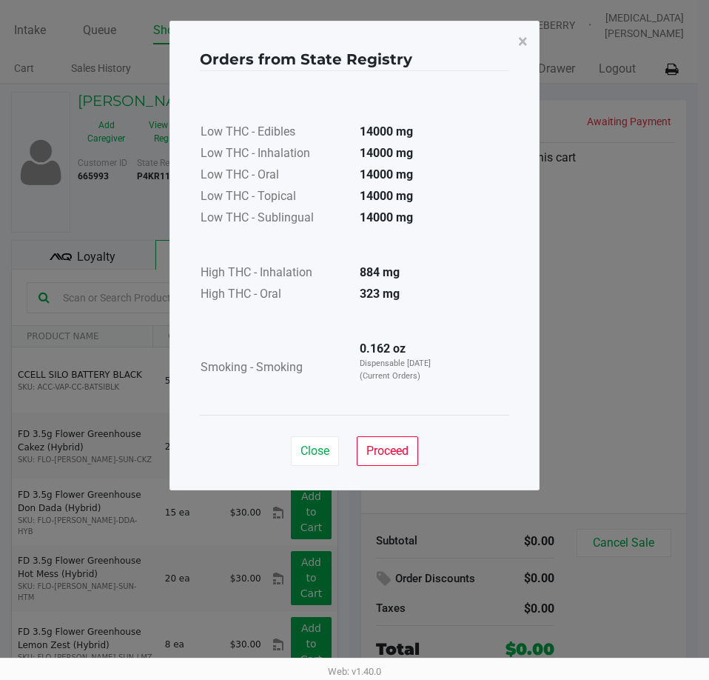
drag, startPoint x: 356, startPoint y: 292, endPoint x: 406, endPoint y: 299, distance: 50.0
click at [406, 299] on tr "High THC - Oral 323 mg" at bounding box center [326, 294] width 253 height 21
click at [433, 293] on td "323 mg" at bounding box center [400, 294] width 104 height 21
drag, startPoint x: 368, startPoint y: 288, endPoint x: 426, endPoint y: 287, distance: 57.7
click at [426, 287] on tr "High THC - Oral 323 mg" at bounding box center [326, 294] width 253 height 21
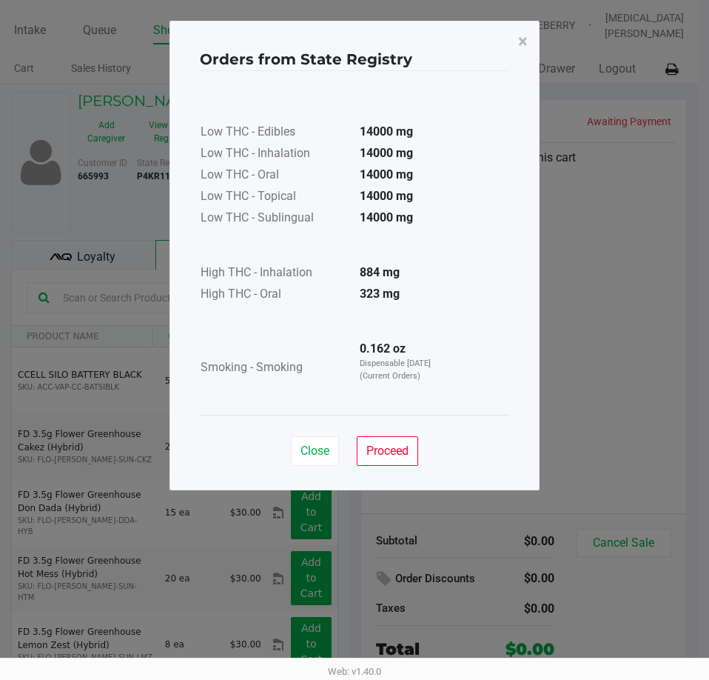
click at [417, 328] on td at bounding box center [326, 322] width 253 height 33
drag, startPoint x: 352, startPoint y: 268, endPoint x: 427, endPoint y: 275, distance: 75.1
click at [427, 275] on td "884 mg" at bounding box center [400, 273] width 104 height 21
click at [437, 275] on td "884 mg" at bounding box center [400, 273] width 104 height 21
drag, startPoint x: 410, startPoint y: 290, endPoint x: 338, endPoint y: 290, distance: 71.8
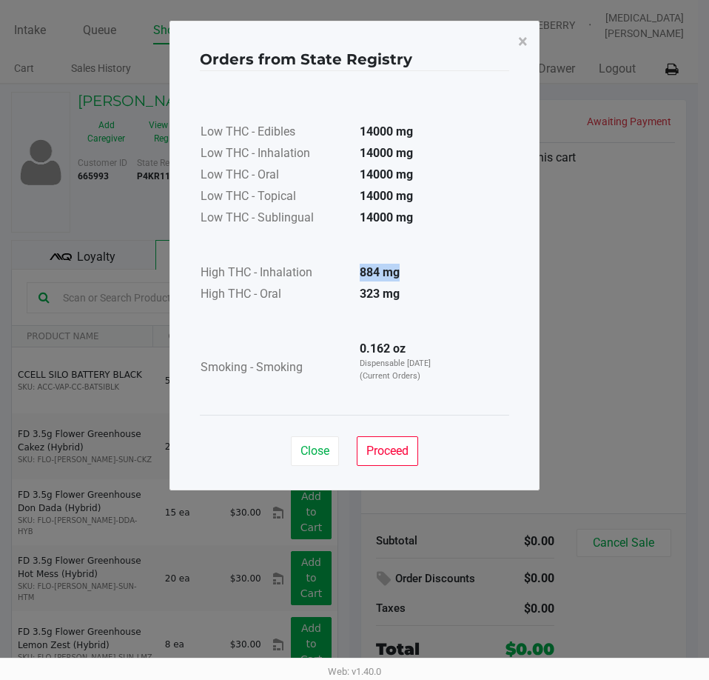
click at [338, 290] on tr "High THC - Oral 323 mg" at bounding box center [326, 294] width 253 height 21
click at [343, 309] on td at bounding box center [326, 322] width 253 height 33
drag, startPoint x: 358, startPoint y: 271, endPoint x: 387, endPoint y: 271, distance: 29.6
click at [387, 271] on td "884 mg" at bounding box center [400, 273] width 104 height 21
drag, startPoint x: 351, startPoint y: 288, endPoint x: 423, endPoint y: 289, distance: 72.5
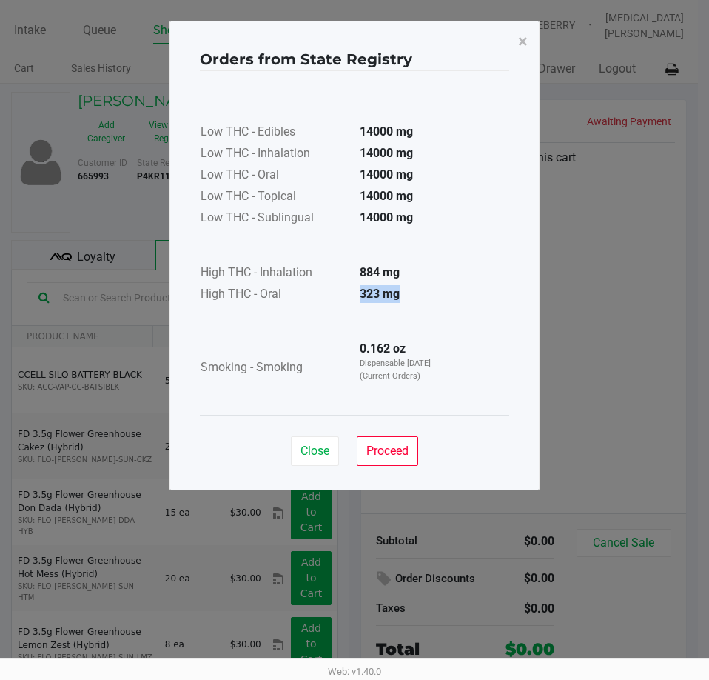
click at [423, 289] on td "323 mg" at bounding box center [400, 294] width 104 height 21
click at [384, 446] on span "Proceed" at bounding box center [387, 450] width 42 height 14
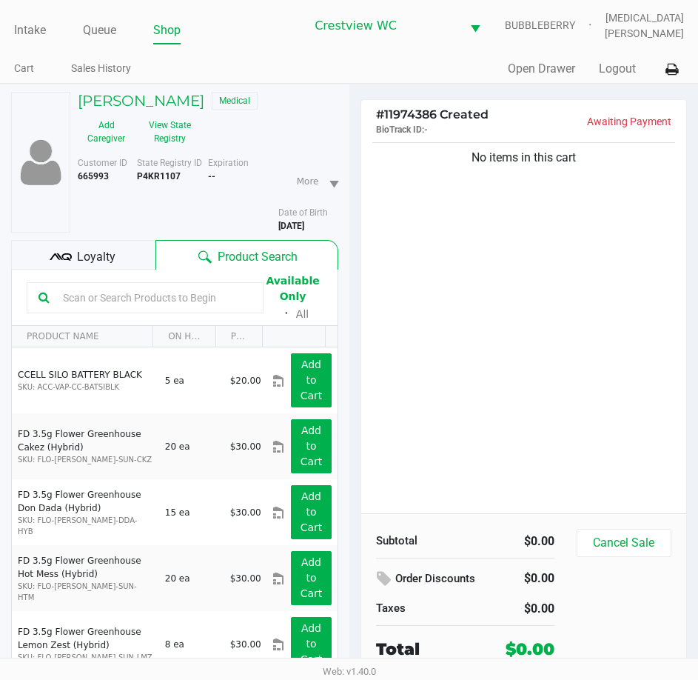
click at [158, 177] on b "P4KR1107" at bounding box center [159, 176] width 44 height 10
copy b "P4KR1107"
click at [304, 225] on b "5/06/1993" at bounding box center [291, 226] width 26 height 10
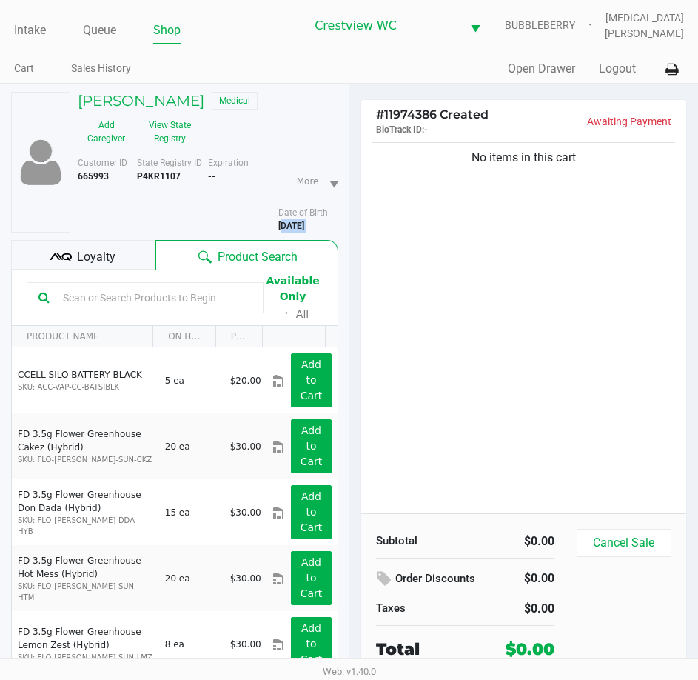
click at [304, 225] on b "5/06/1993" at bounding box center [291, 226] width 26 height 10
copy div "5/06/1993"
click at [548, 330] on div "No items in this cart" at bounding box center [524, 326] width 326 height 374
click at [169, 138] on button "View State Registry" at bounding box center [166, 131] width 62 height 37
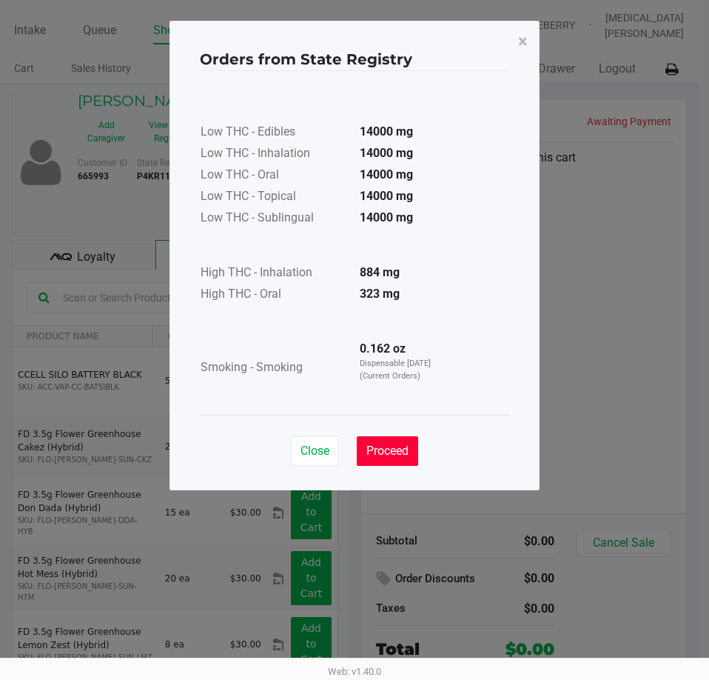
drag, startPoint x: 392, startPoint y: 448, endPoint x: 488, endPoint y: 422, distance: 99.7
click at [392, 448] on span "Proceed" at bounding box center [387, 450] width 42 height 14
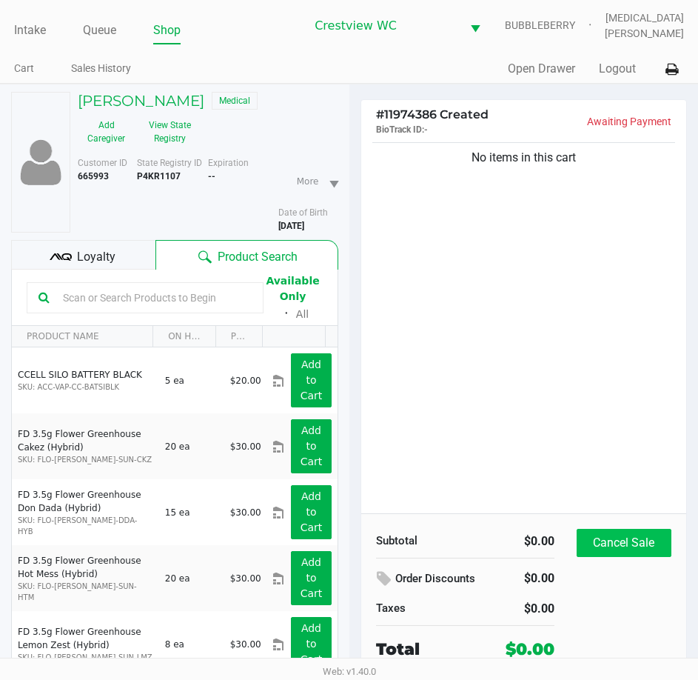
click at [639, 550] on button "Cancel Sale" at bounding box center [624, 543] width 95 height 28
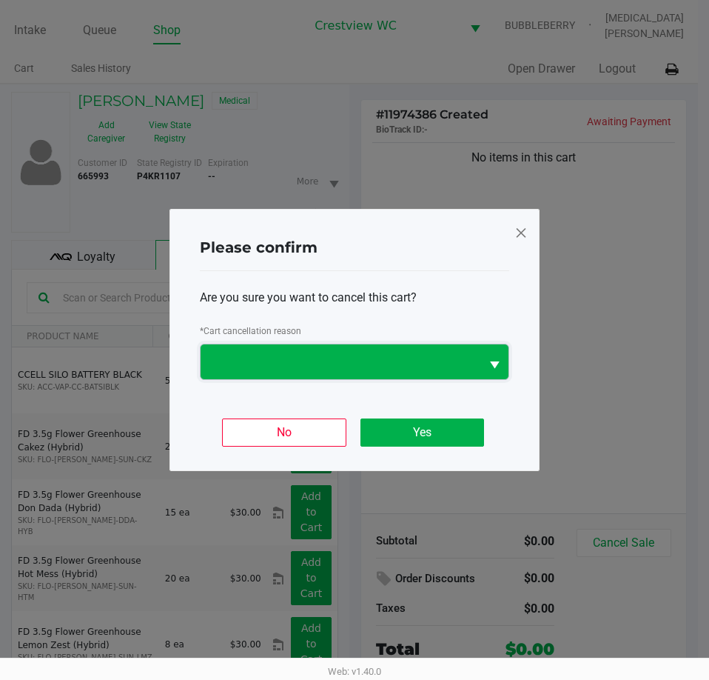
click at [450, 358] on span at bounding box center [340, 362] width 262 height 18
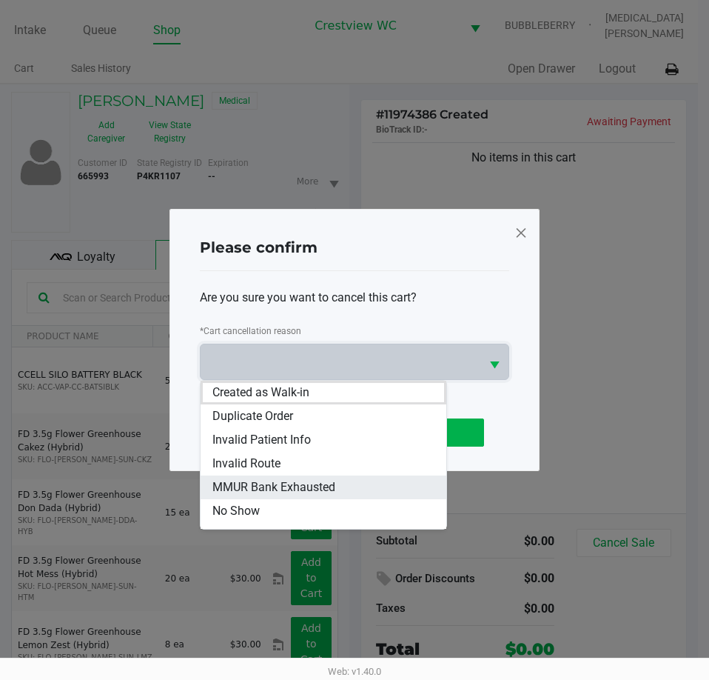
click at [322, 490] on span "MMUR Bank Exhausted" at bounding box center [273, 487] width 123 height 18
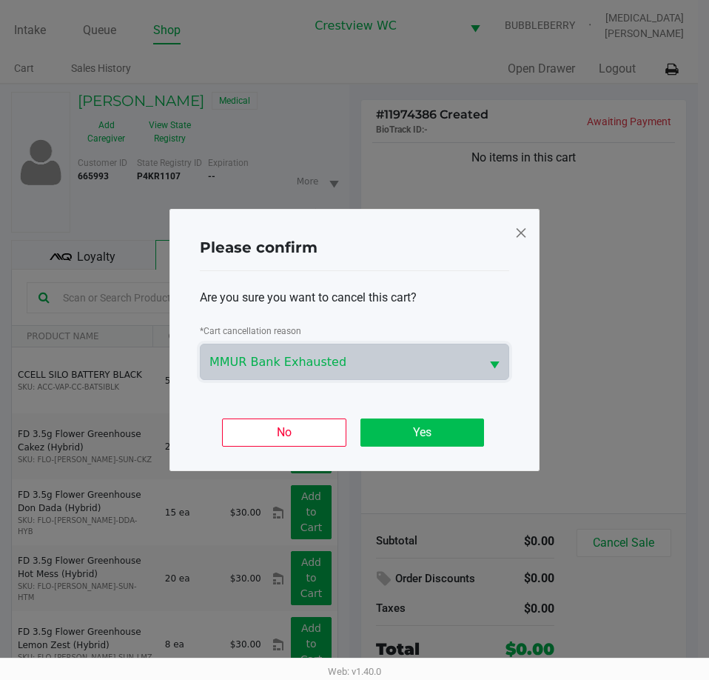
click at [456, 429] on button "Yes" at bounding box center [422, 432] width 124 height 28
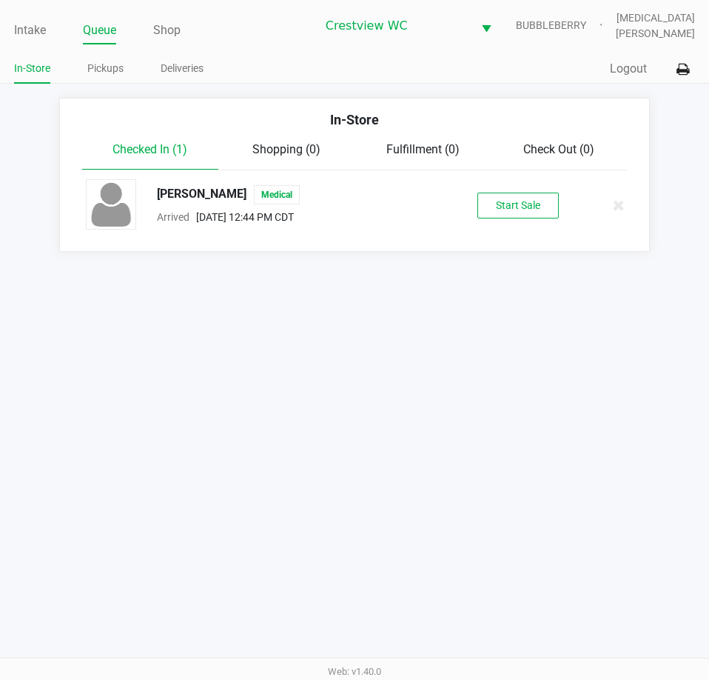
click at [181, 193] on div "ASHTON MAY Medical" at bounding box center [282, 194] width 272 height 19
click at [33, 17] on div "Intake Queue Shop" at bounding box center [165, 29] width 302 height 27
click at [36, 25] on link "Intake" at bounding box center [30, 30] width 32 height 21
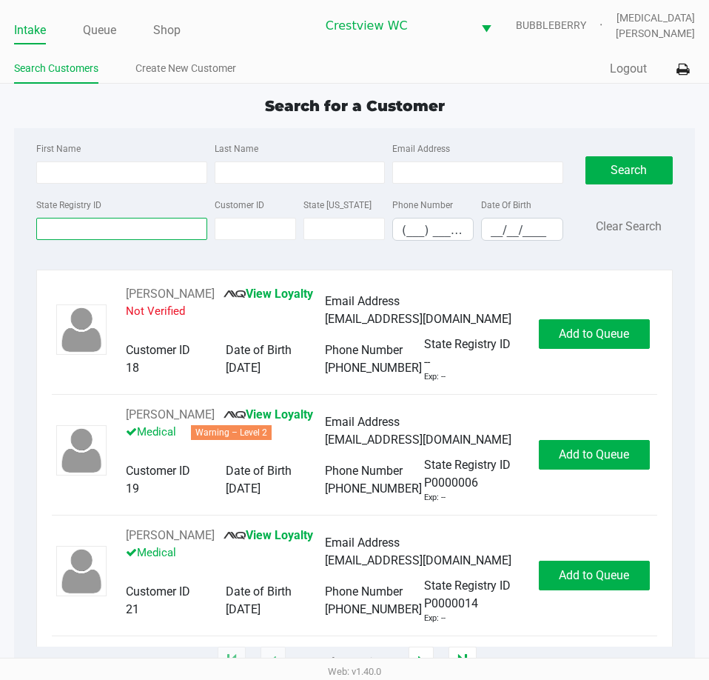
drag, startPoint x: 156, startPoint y: 238, endPoint x: 164, endPoint y: 233, distance: 9.3
click at [158, 238] on input "State Registry ID" at bounding box center [121, 229] width 170 height 22
click at [293, 176] on input "Last Name" at bounding box center [300, 172] width 170 height 22
type input "p1fr7106"
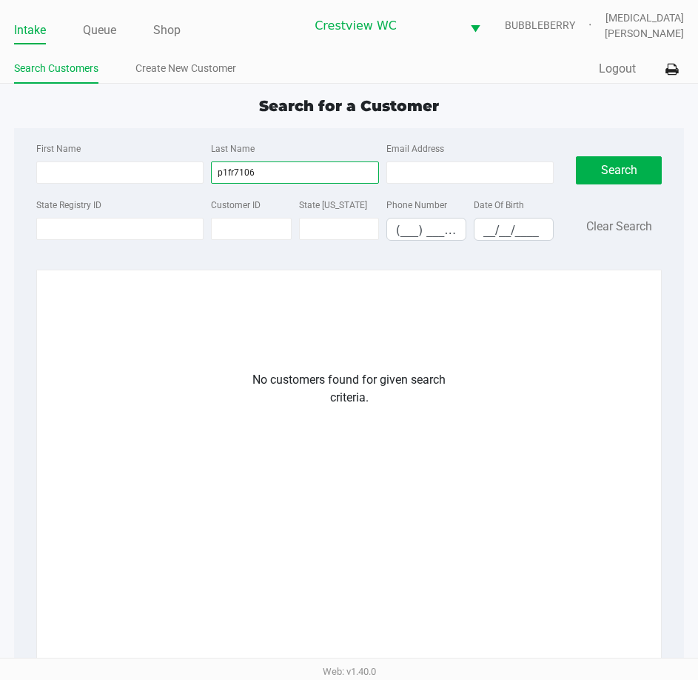
click at [299, 170] on input "p1fr7106" at bounding box center [294, 172] width 167 height 22
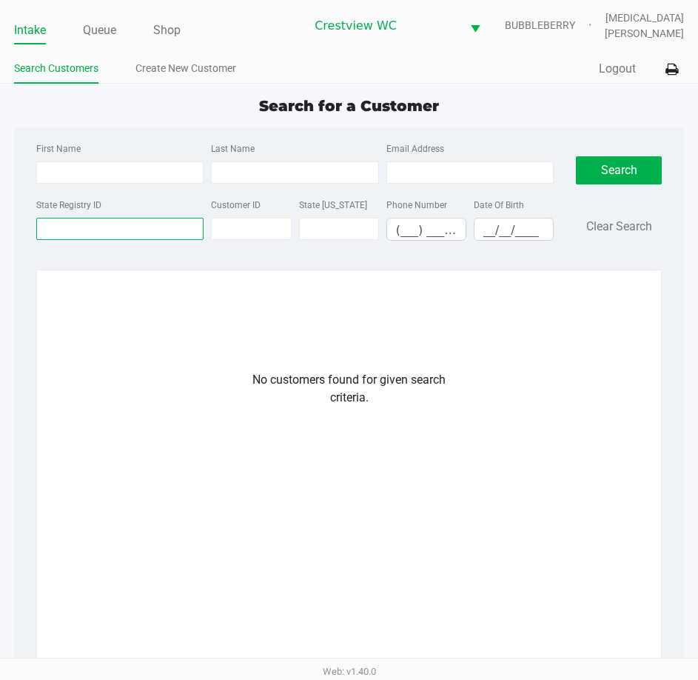
click at [110, 229] on input "State Registry ID" at bounding box center [119, 229] width 167 height 22
paste input "p1fr7106"
type input "p1fr7106"
click at [633, 170] on button "Search" at bounding box center [619, 170] width 86 height 28
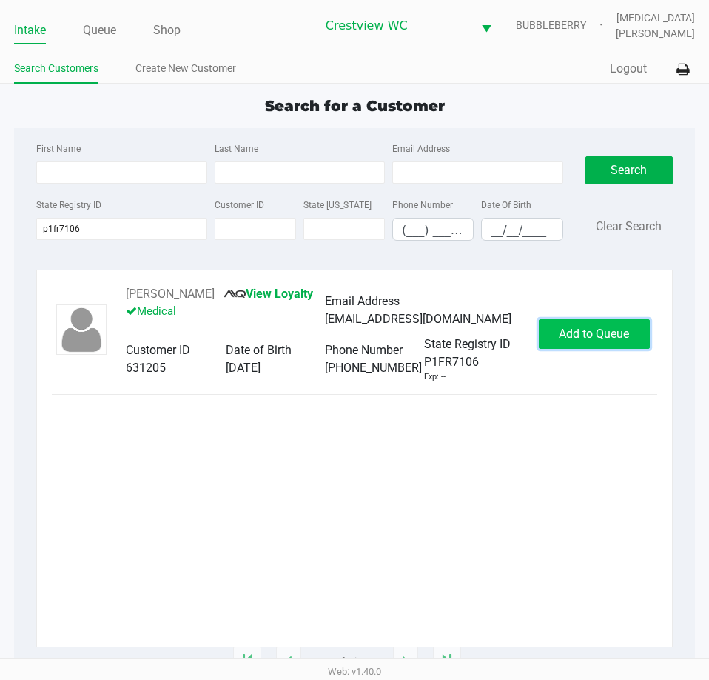
click at [559, 340] on span "Add to Queue" at bounding box center [594, 333] width 70 height 14
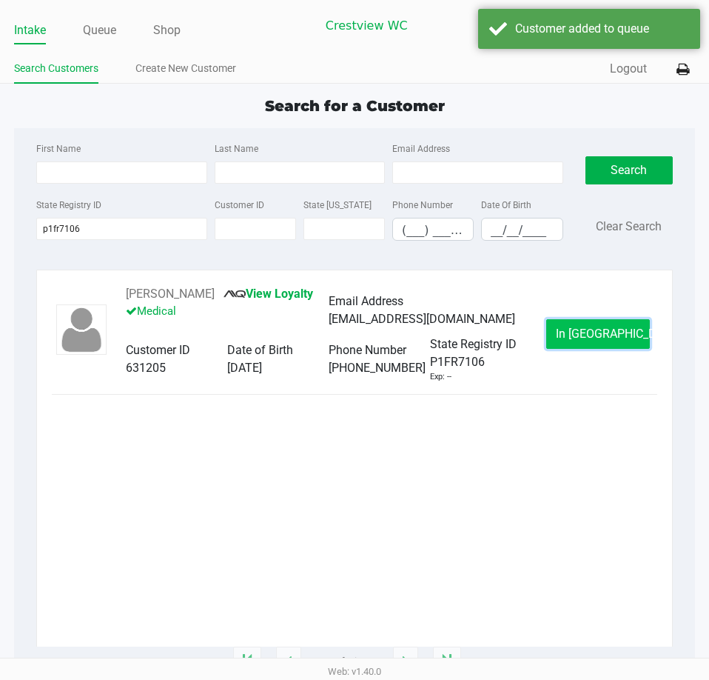
click at [585, 337] on span "In Queue" at bounding box center [618, 333] width 124 height 14
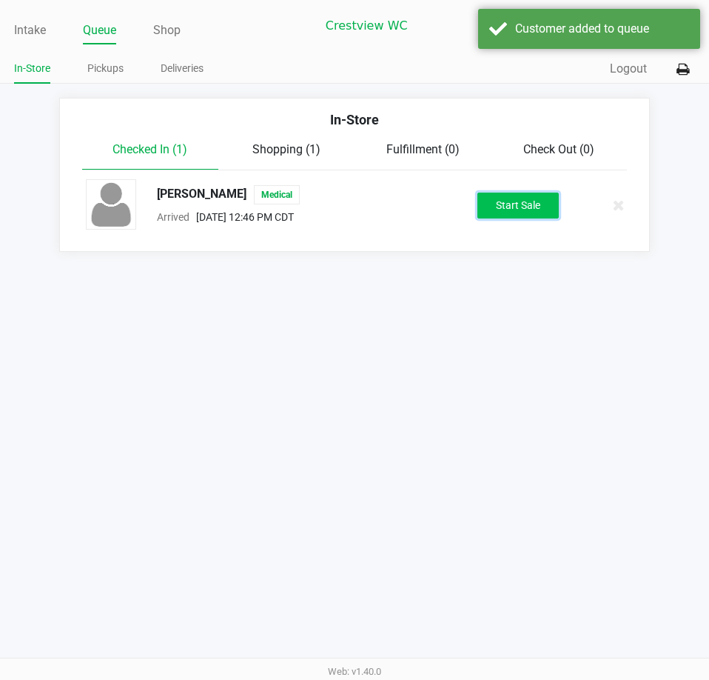
click at [518, 192] on button "Start Sale" at bounding box center [517, 205] width 81 height 26
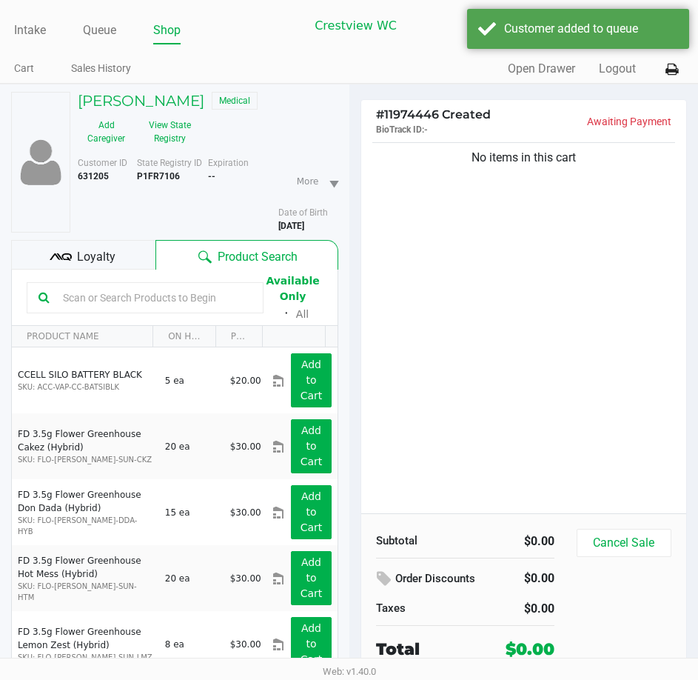
click at [95, 249] on span "Loyalty" at bounding box center [96, 257] width 38 height 18
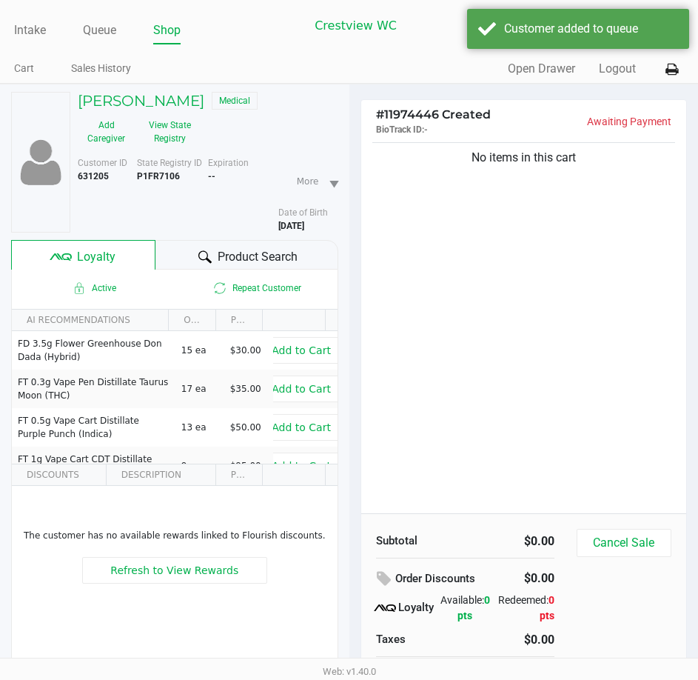
drag, startPoint x: 369, startPoint y: 293, endPoint x: 357, endPoint y: 290, distance: 12.2
click at [372, 292] on div "No items in this cart" at bounding box center [524, 326] width 326 height 374
click at [269, 264] on span "Product Search" at bounding box center [258, 257] width 80 height 18
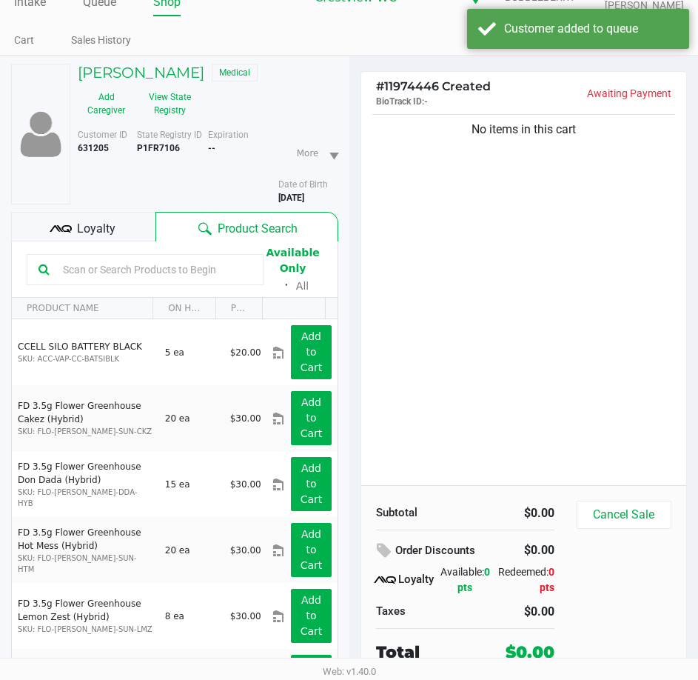
scroll to position [77, 0]
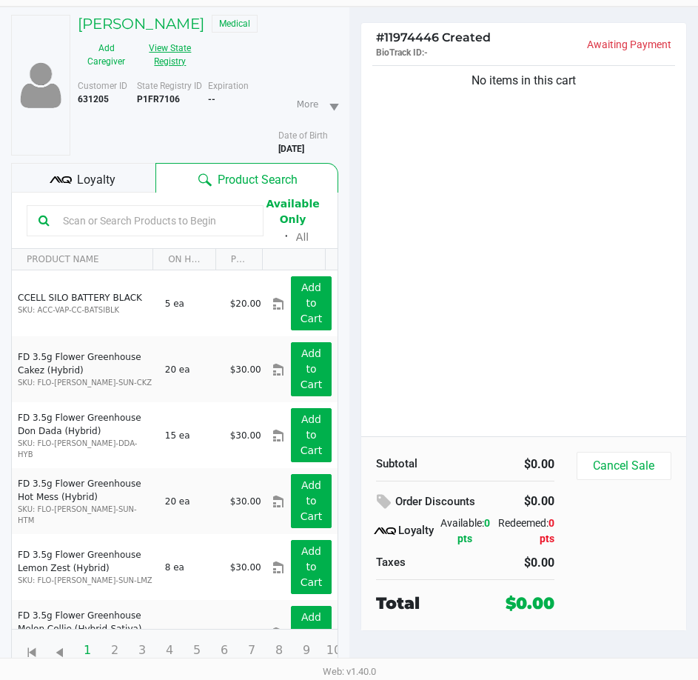
click at [171, 53] on button "View State Registry" at bounding box center [166, 54] width 62 height 37
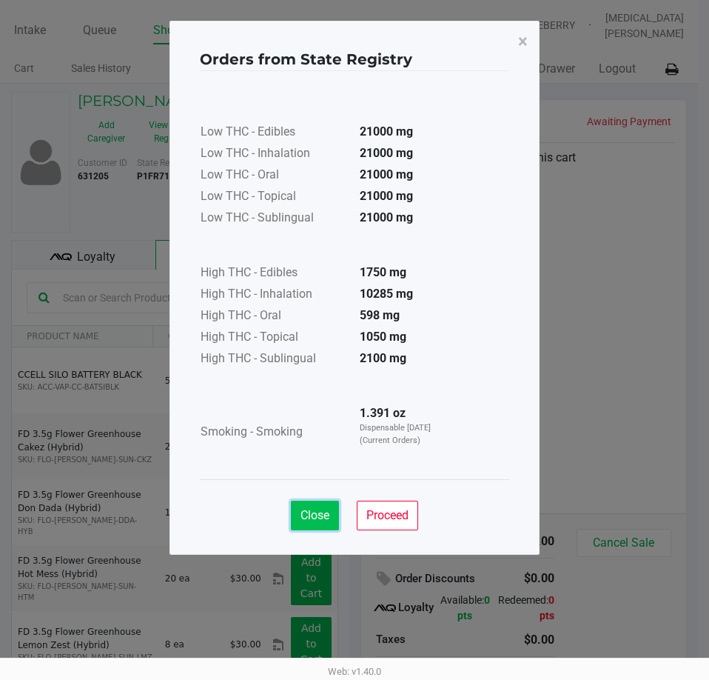
click at [323, 517] on span "Close" at bounding box center [315, 515] width 29 height 14
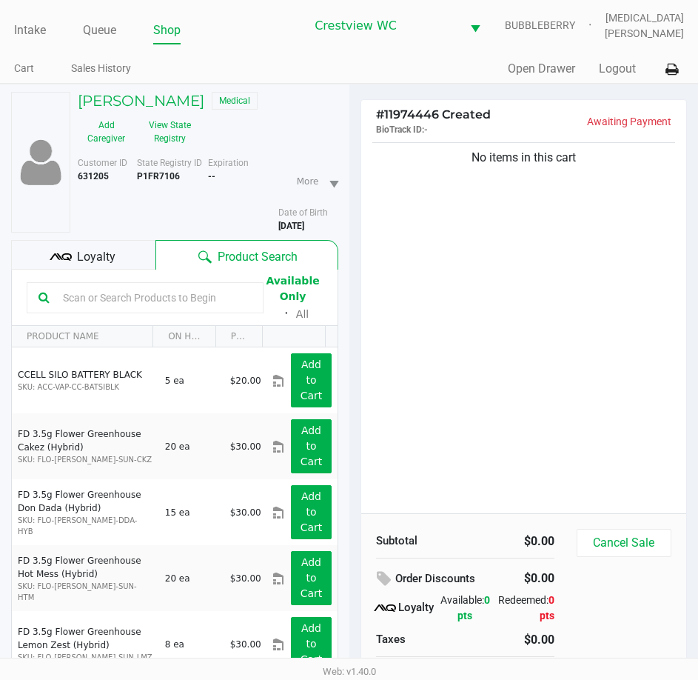
click at [514, 312] on div "Orders from State Registry × Low THC - Edibles 21000 mg Low THC - Inhalation 21…" at bounding box center [349, 251] width 370 height 534
click at [421, 255] on div "No items in this cart" at bounding box center [524, 326] width 326 height 374
click at [138, 127] on button "View State Registry" at bounding box center [166, 131] width 62 height 37
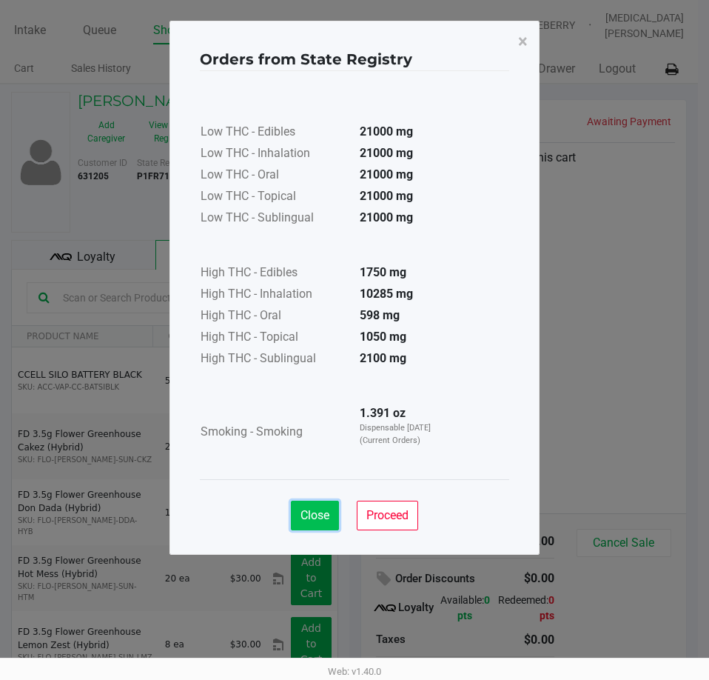
click at [318, 506] on button "Close" at bounding box center [315, 515] width 48 height 30
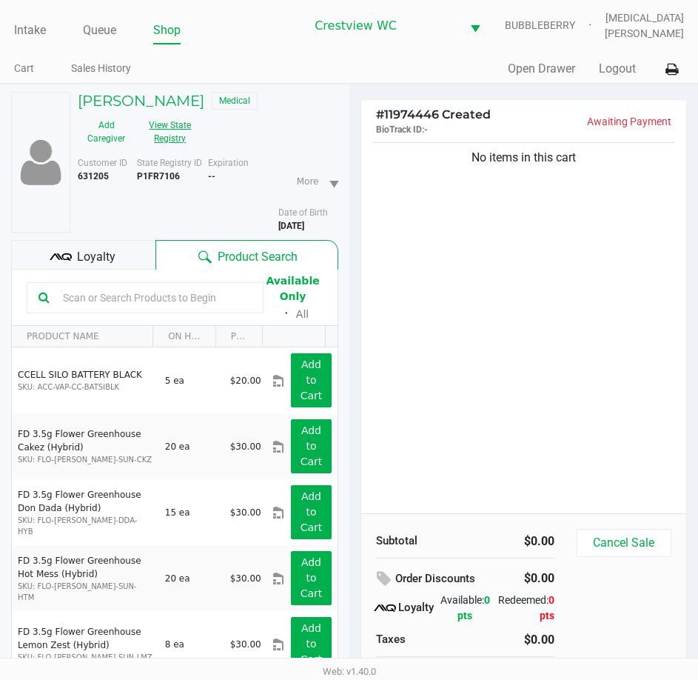
scroll to position [5, 0]
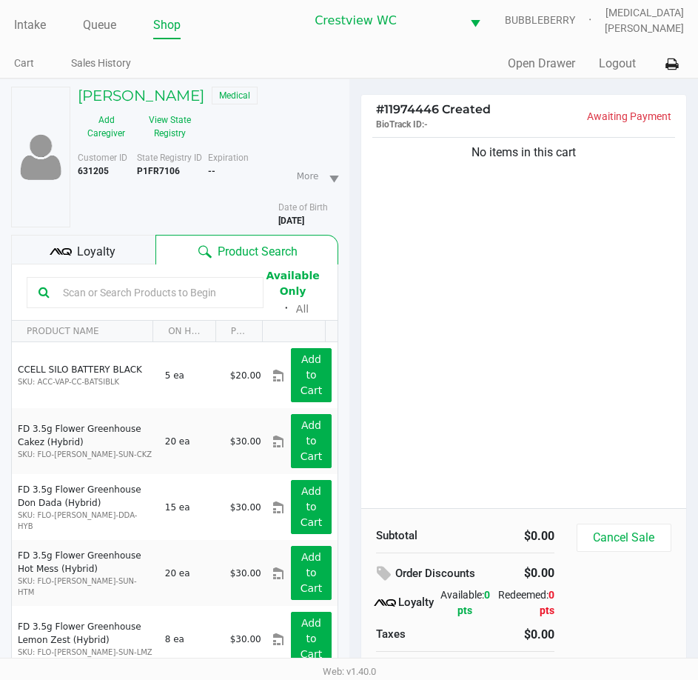
click at [121, 249] on div "Loyalty" at bounding box center [83, 250] width 144 height 30
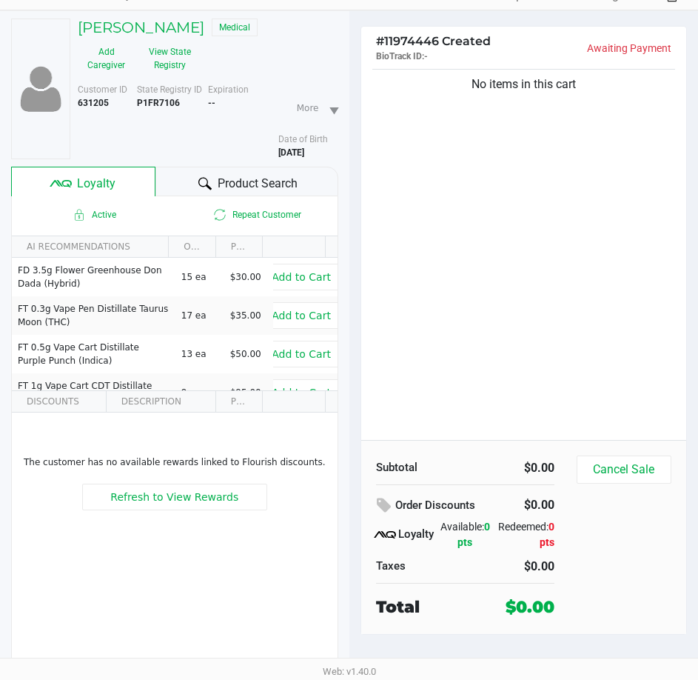
scroll to position [77, 0]
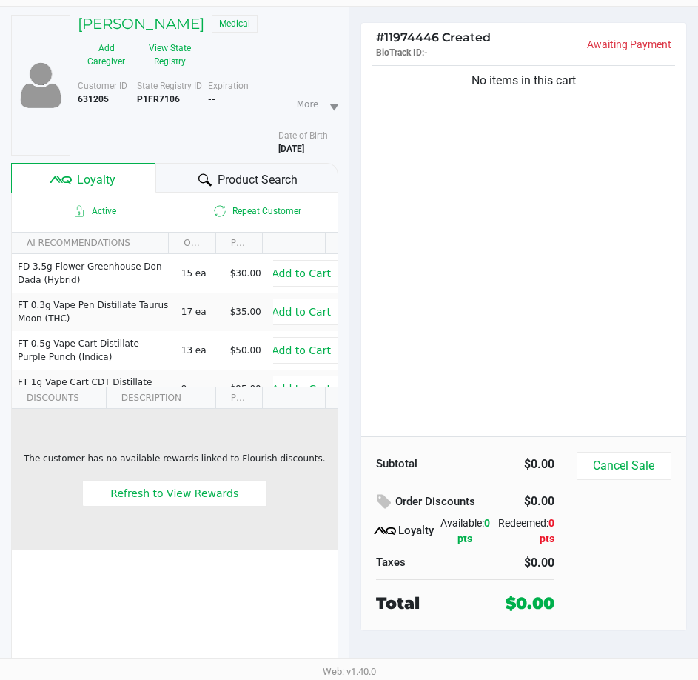
click at [274, 537] on td "The customer has no available rewards linked to Flourish discounts. Refresh to …" at bounding box center [175, 479] width 326 height 141
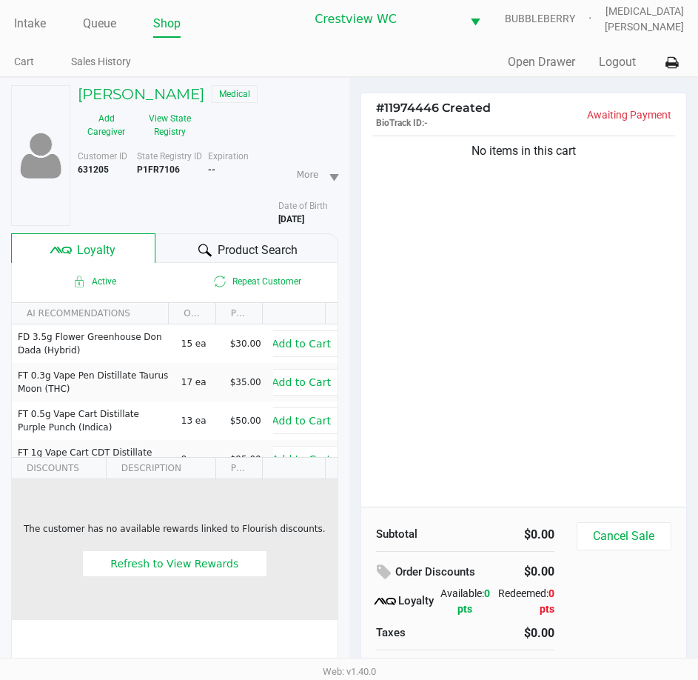
scroll to position [0, 0]
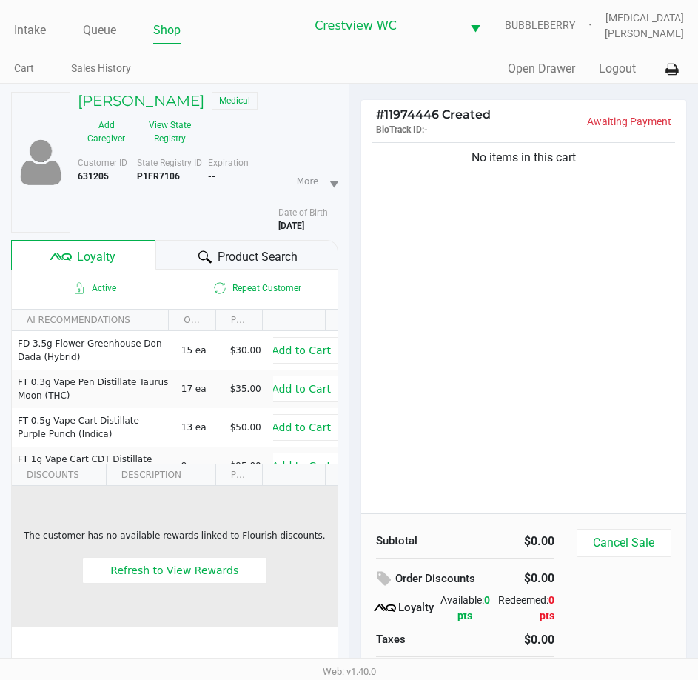
click at [249, 250] on span "Product Search" at bounding box center [258, 257] width 80 height 18
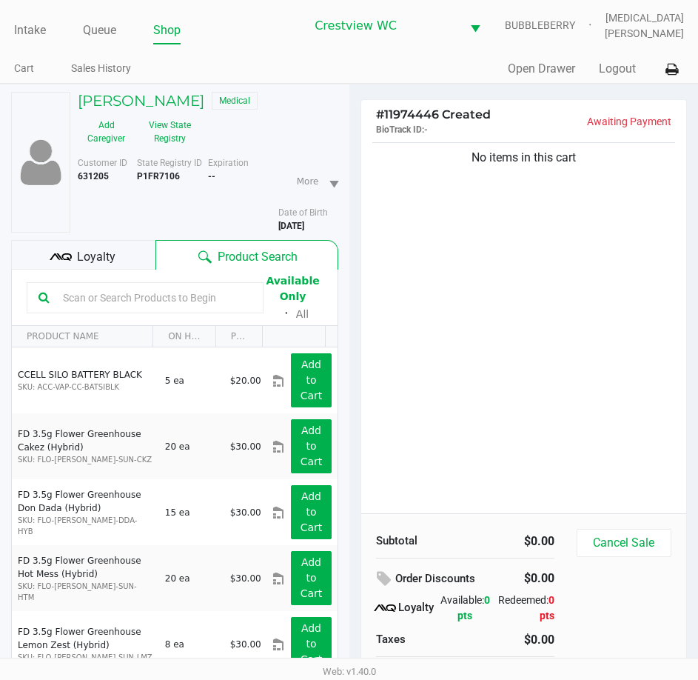
click at [200, 301] on input "text" at bounding box center [154, 297] width 195 height 22
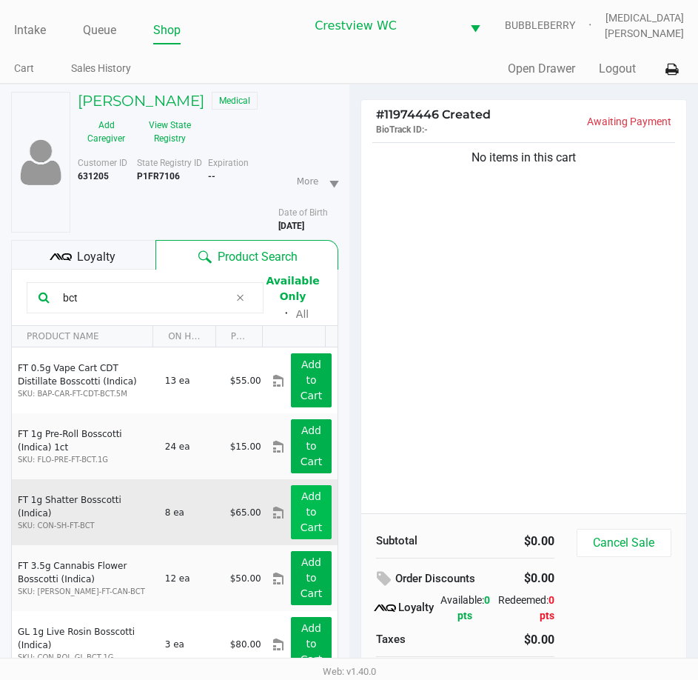
type input "bct"
click at [305, 515] on app-button-loader "Add to Cart" at bounding box center [312, 511] width 22 height 43
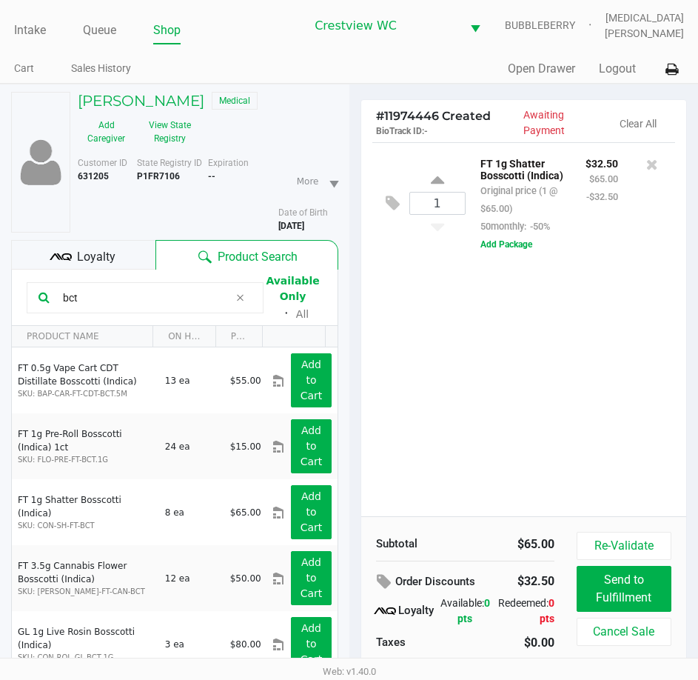
click at [138, 305] on input "bct" at bounding box center [143, 297] width 172 height 22
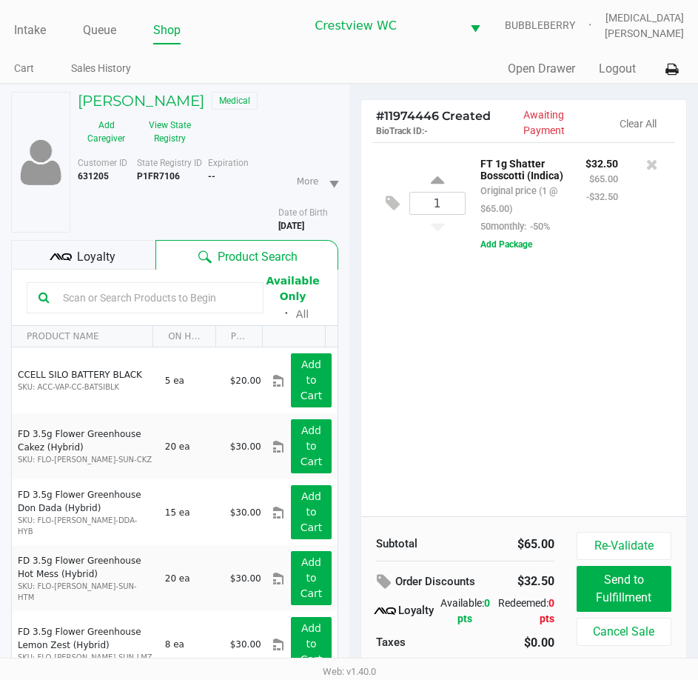
click at [122, 260] on div "Loyalty" at bounding box center [83, 255] width 144 height 30
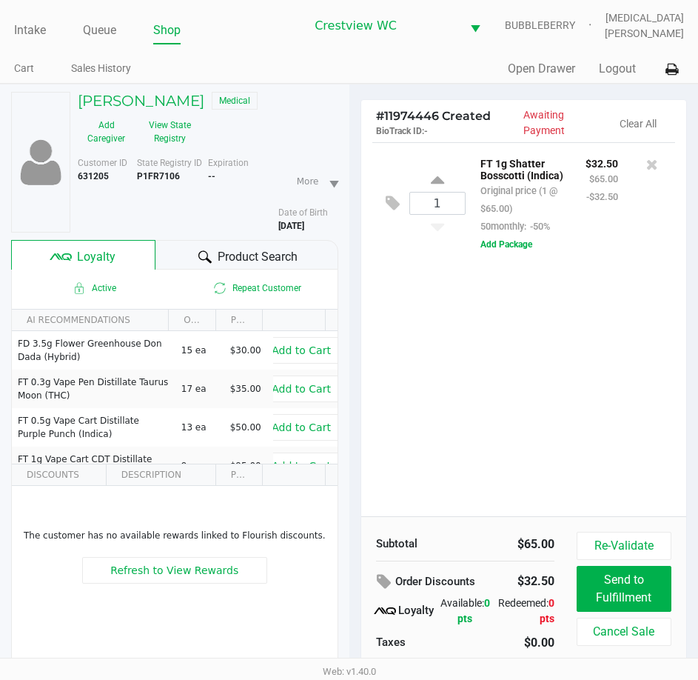
click at [280, 255] on span "Product Search" at bounding box center [258, 257] width 80 height 18
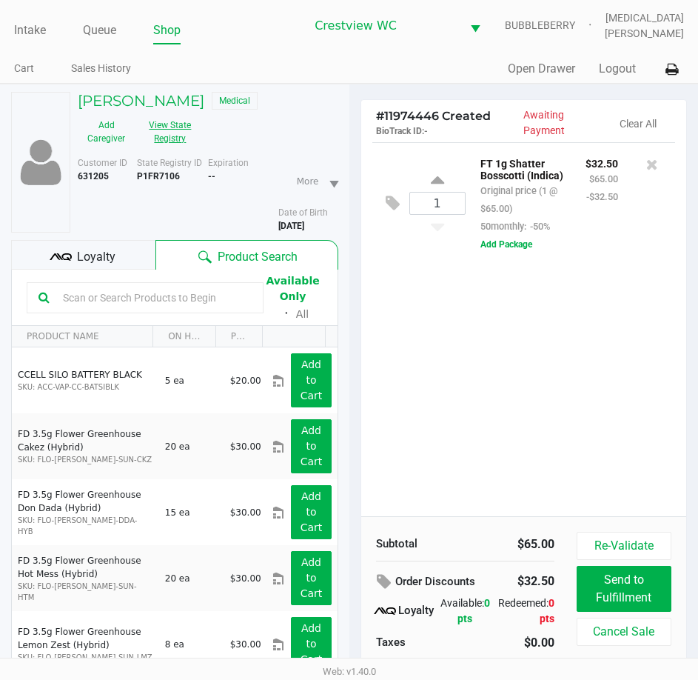
click at [170, 131] on button "View State Registry" at bounding box center [166, 131] width 62 height 37
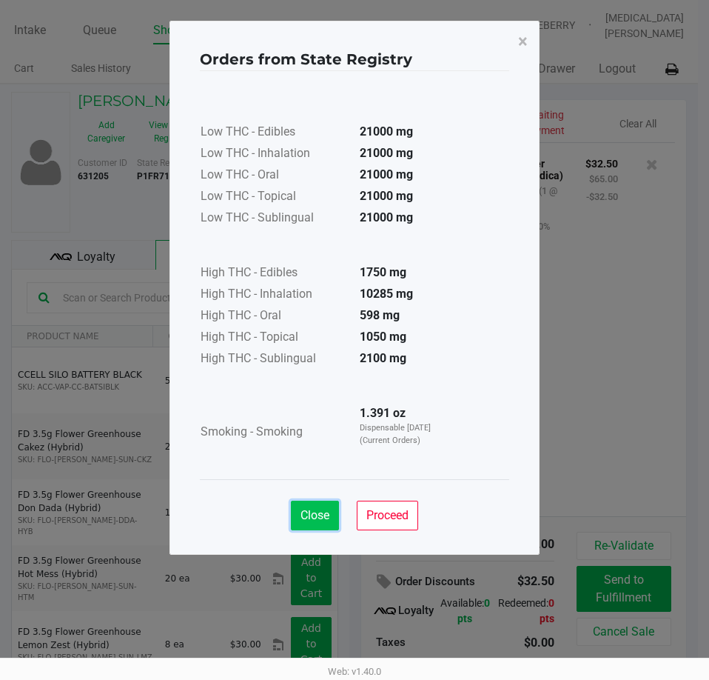
click at [310, 518] on span "Close" at bounding box center [315, 515] width 29 height 14
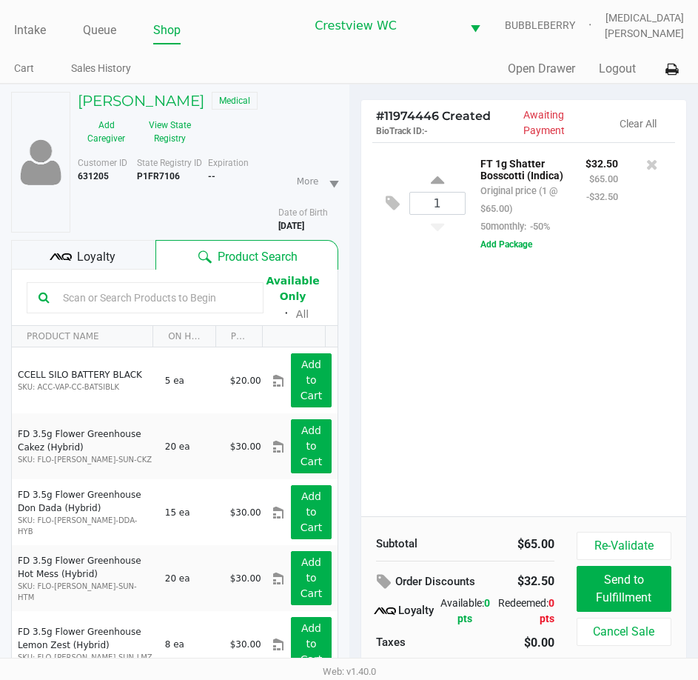
click at [561, 321] on div "1 FT 1g Shatter Bosscotti (Indica) Original price (1 @ $65.00) 50monthly: -50% …" at bounding box center [524, 329] width 326 height 374
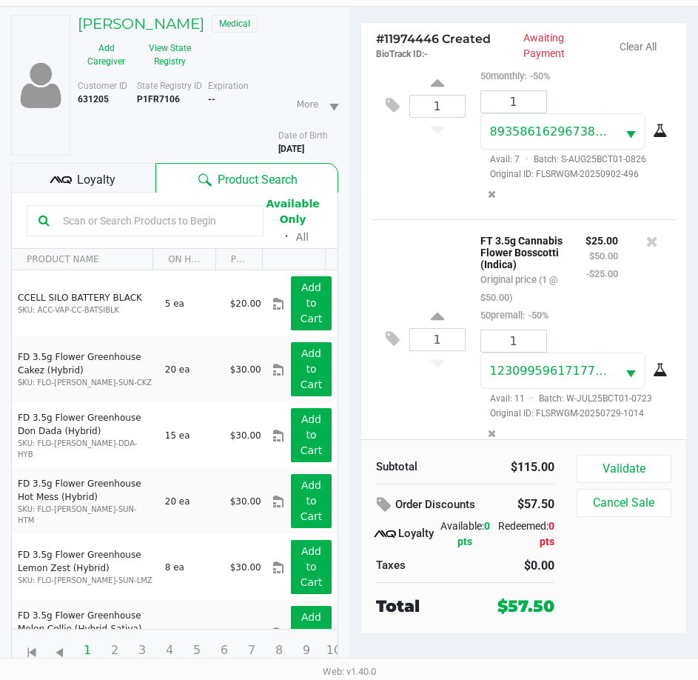
scroll to position [152, 0]
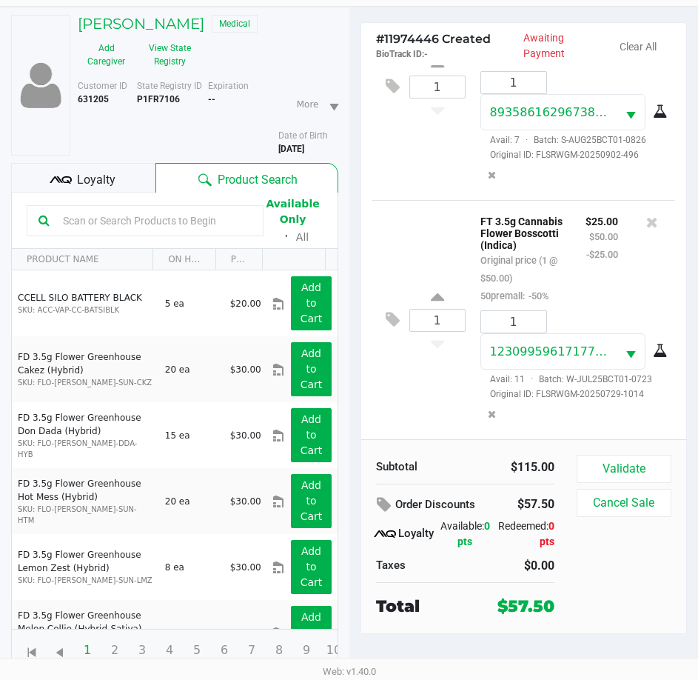
click at [119, 179] on div "Loyalty" at bounding box center [83, 178] width 144 height 30
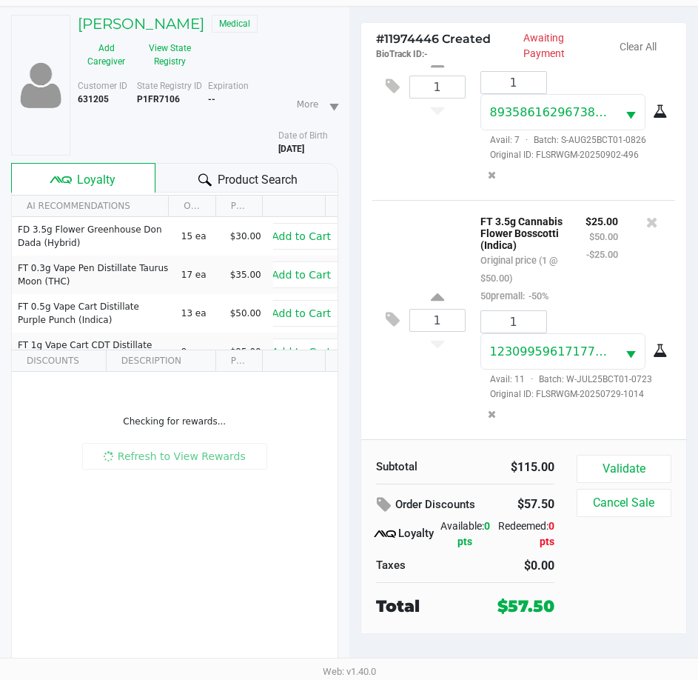
click at [427, 392] on div "1 FT 3.5g Cannabis Flower Bosscotti (Indica) Original price (1 @ $50.00) 50prem…" at bounding box center [523, 319] width 303 height 239
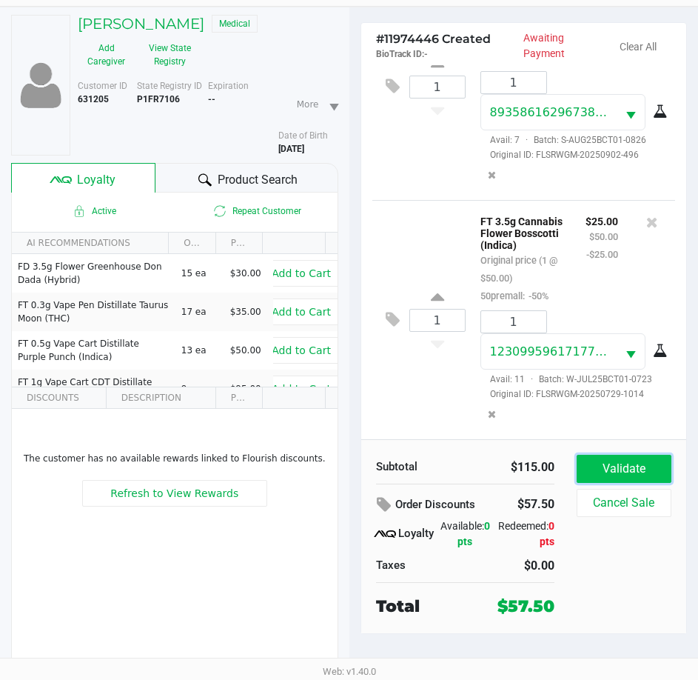
click at [629, 462] on button "Validate" at bounding box center [624, 468] width 95 height 28
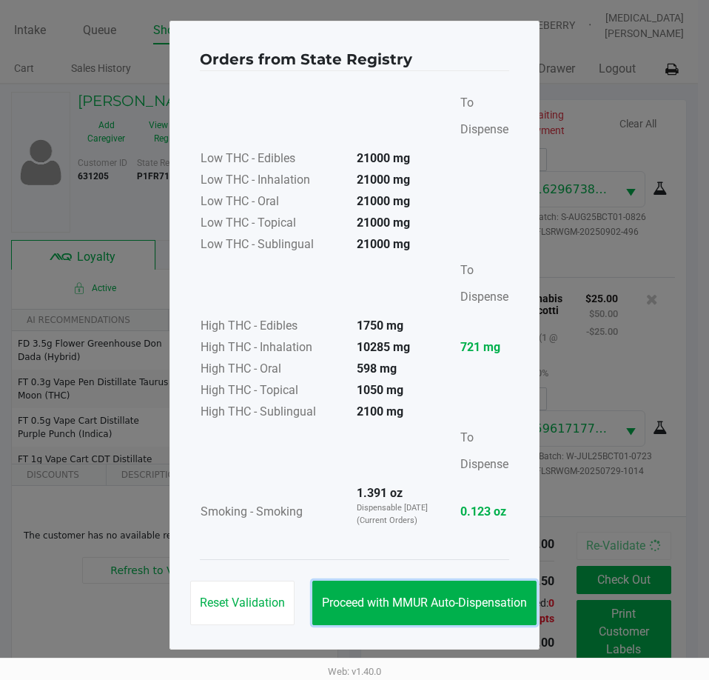
drag, startPoint x: 443, startPoint y: 604, endPoint x: 537, endPoint y: 633, distance: 99.0
click at [441, 603] on span "Proceed with MMUR Auto-Dispensation" at bounding box center [424, 602] width 205 height 14
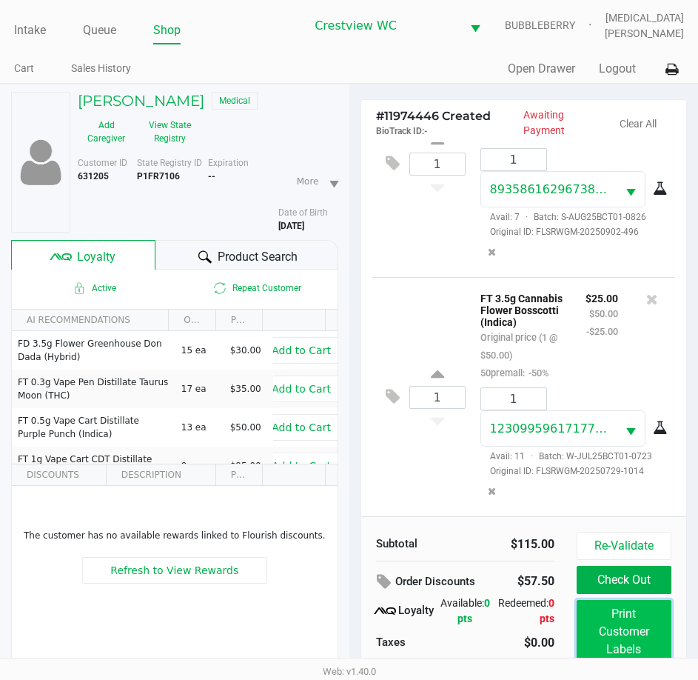
click at [623, 625] on button "Print Customer Labels" at bounding box center [624, 632] width 95 height 64
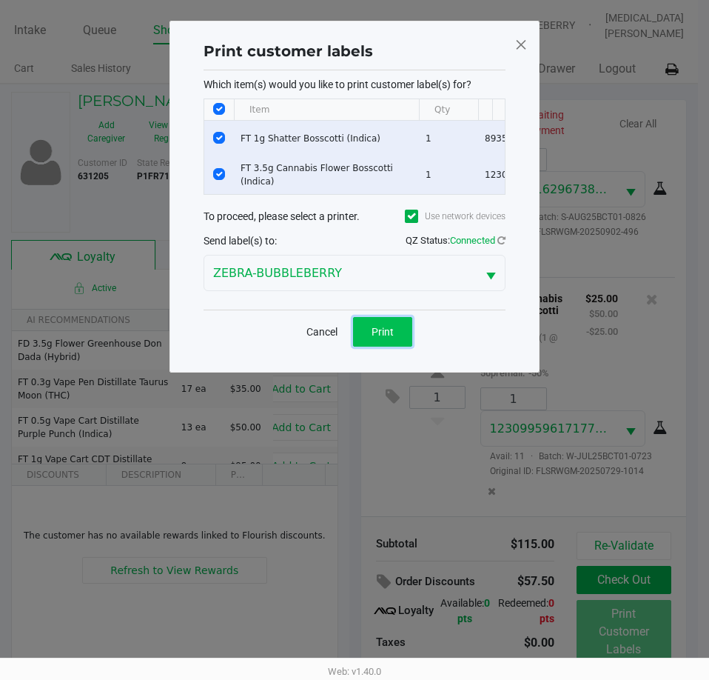
click at [386, 329] on button "Print" at bounding box center [382, 332] width 59 height 30
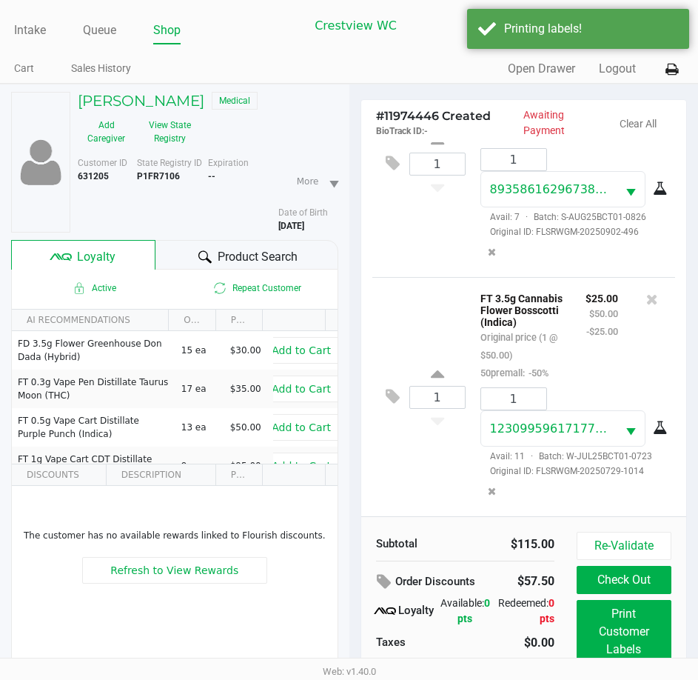
scroll to position [77, 0]
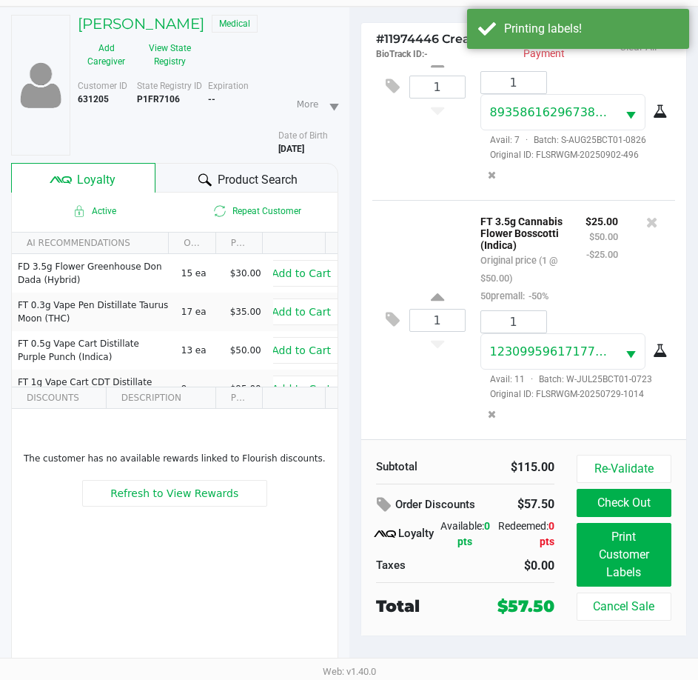
click at [637, 500] on button "Check Out" at bounding box center [624, 503] width 95 height 28
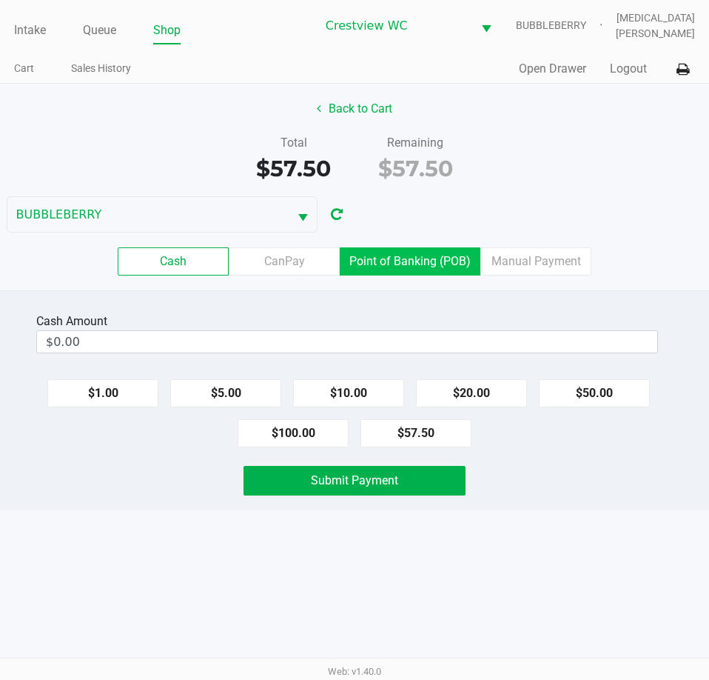
click at [420, 266] on label "Point of Banking (POB)" at bounding box center [410, 261] width 141 height 28
click at [0, 0] on 7 "Point of Banking (POB)" at bounding box center [0, 0] width 0 height 0
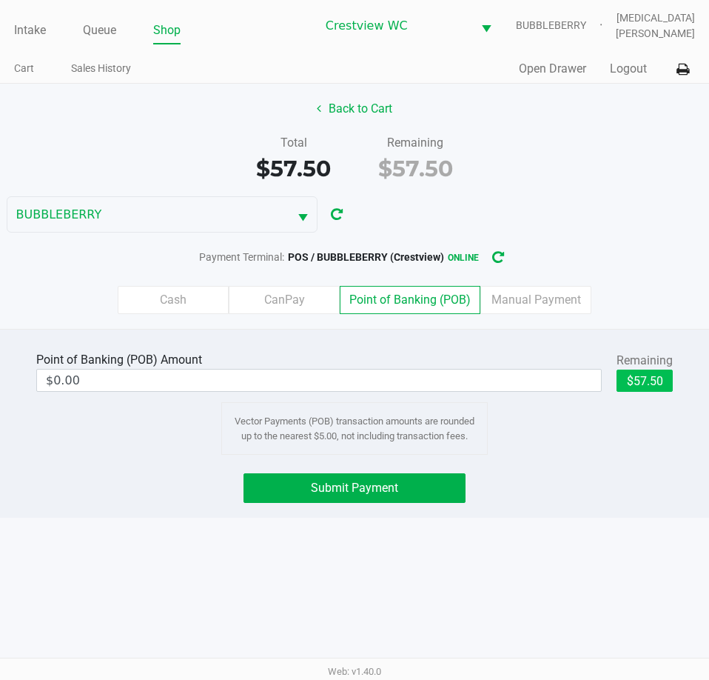
click at [654, 375] on button "$57.50" at bounding box center [645, 380] width 56 height 22
type input "$57.50"
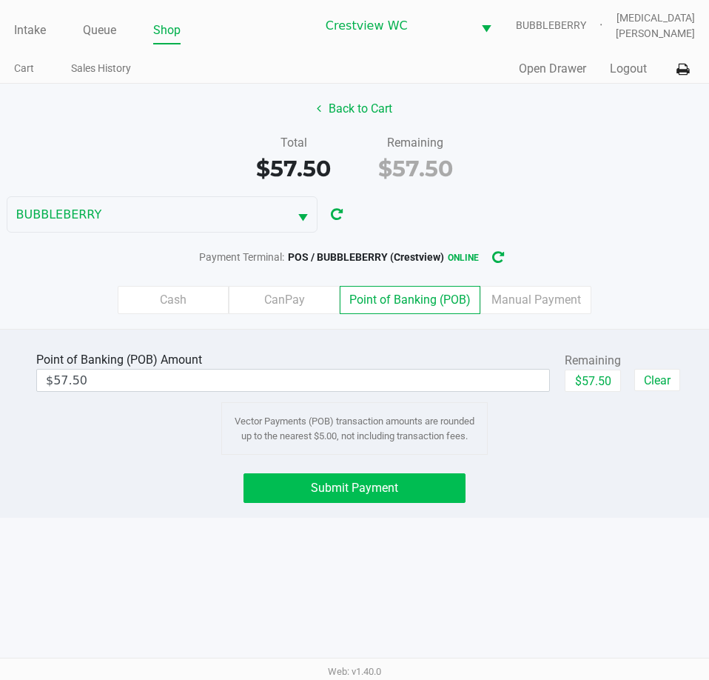
click at [406, 501] on button "Submit Payment" at bounding box center [354, 488] width 221 height 30
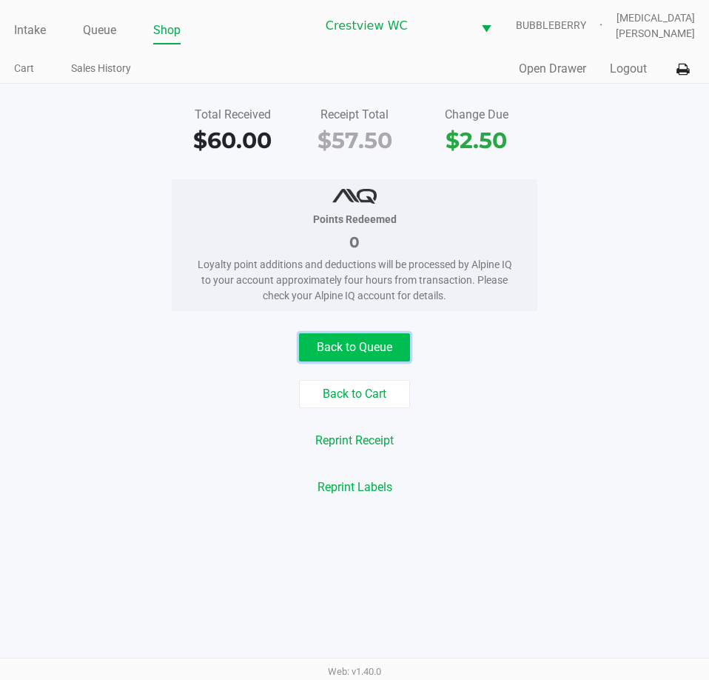
click at [348, 349] on button "Back to Queue" at bounding box center [354, 347] width 111 height 28
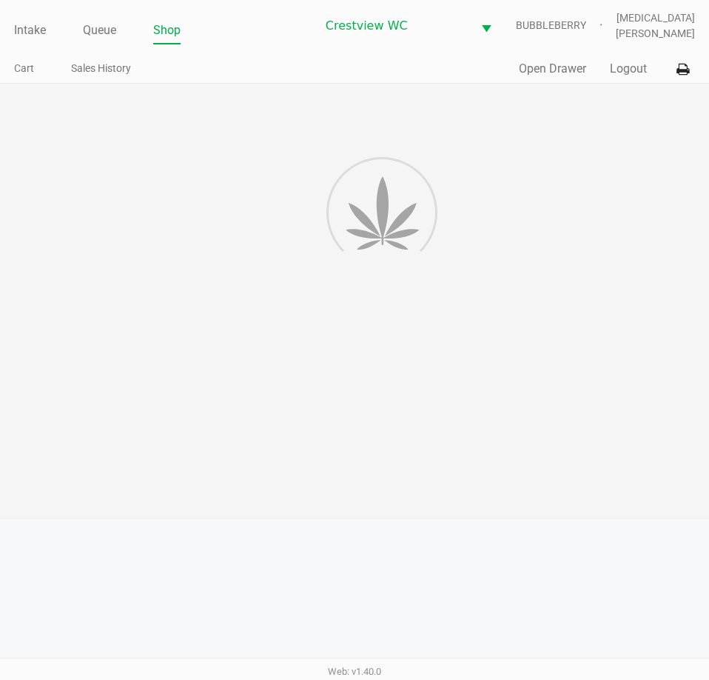
click at [32, 37] on link "Intake" at bounding box center [30, 30] width 32 height 21
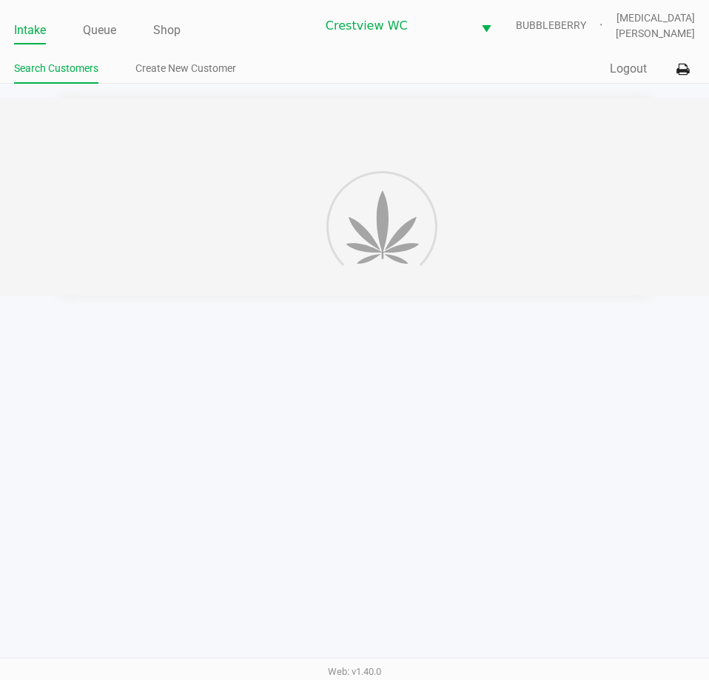
click at [250, 44] on div "Intake Queue Shop Crestview WC BUBBLEBERRY Alora Ross Search Customers Create N…" at bounding box center [354, 42] width 709 height 84
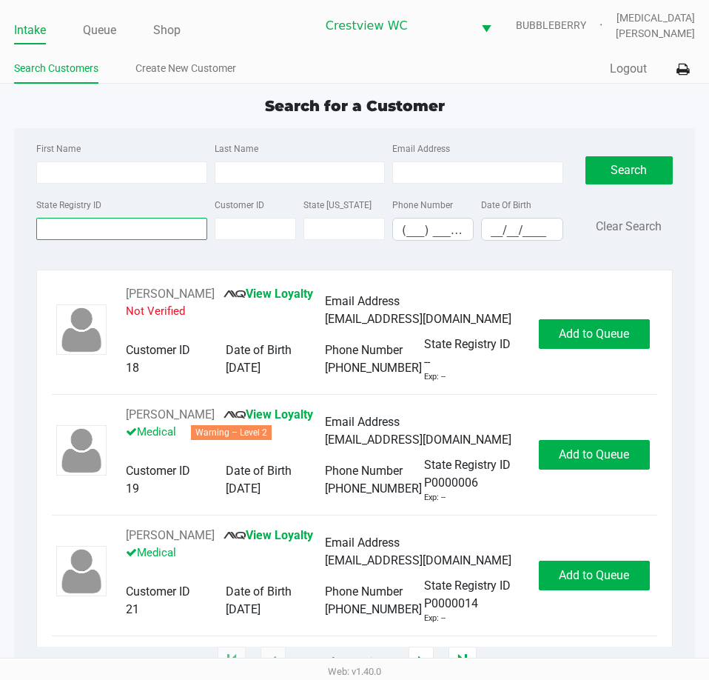
click at [120, 229] on input "State Registry ID" at bounding box center [121, 229] width 170 height 22
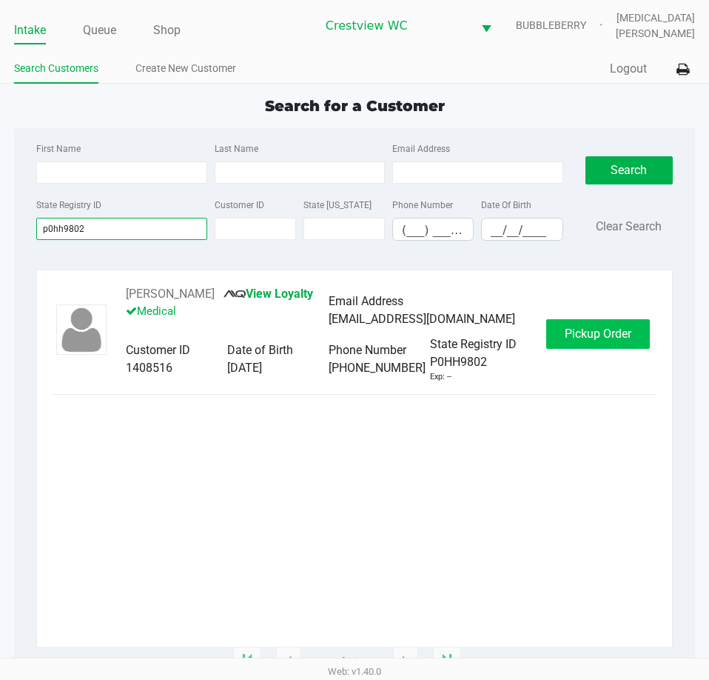
type input "p0hh9802"
click at [620, 340] on span "Pickup Order" at bounding box center [598, 333] width 67 height 14
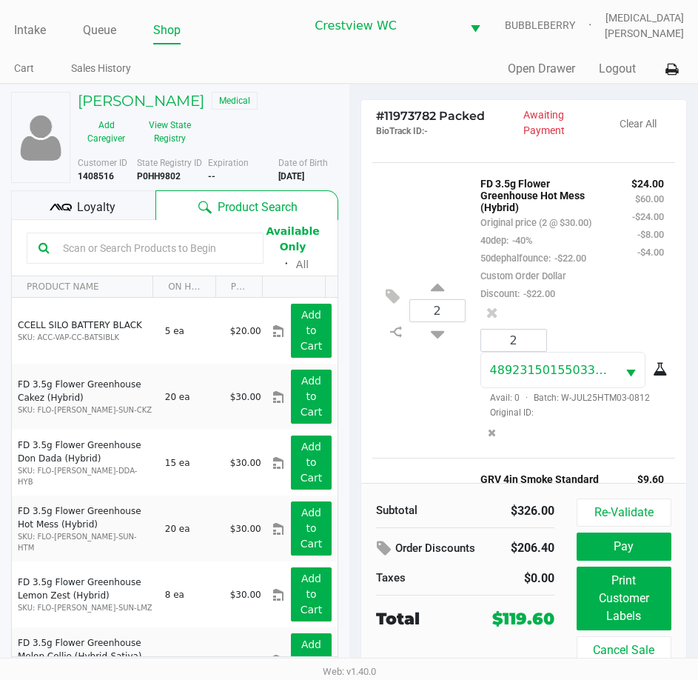
scroll to position [1184, 0]
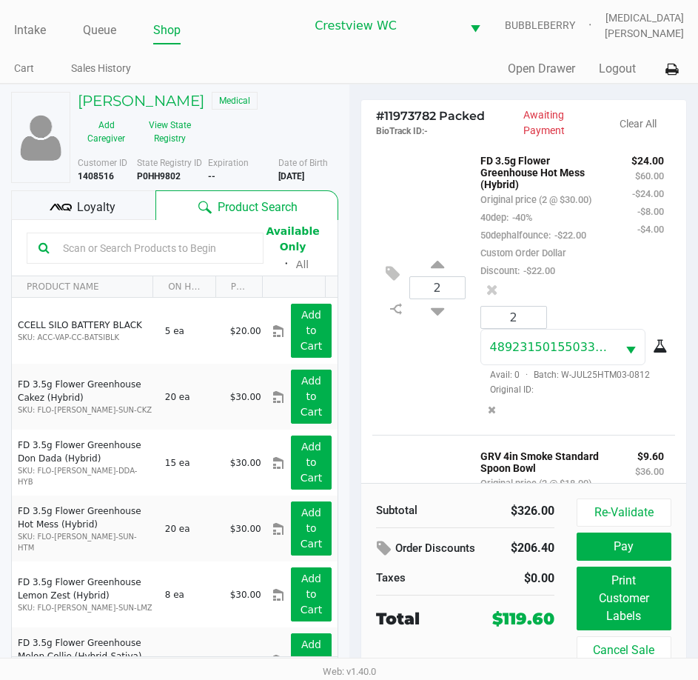
click at [95, 209] on span "Loyalty" at bounding box center [96, 207] width 38 height 18
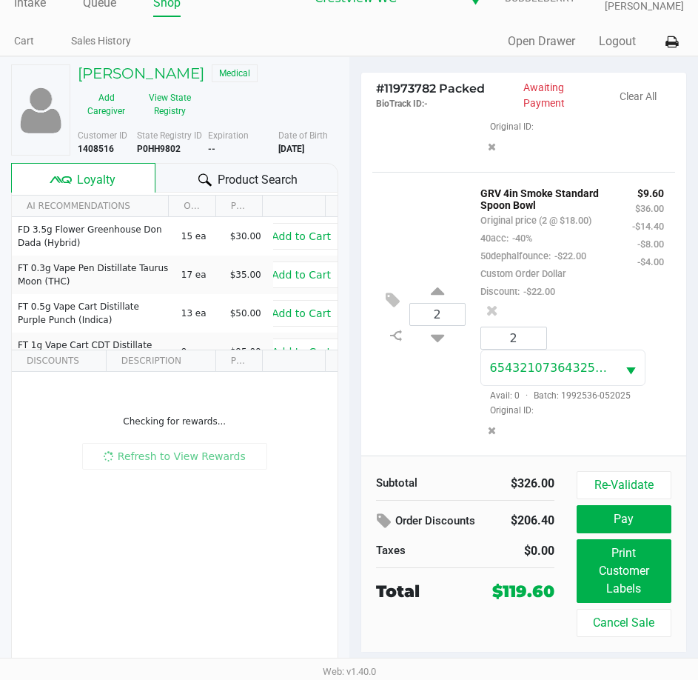
scroll to position [1628, 0]
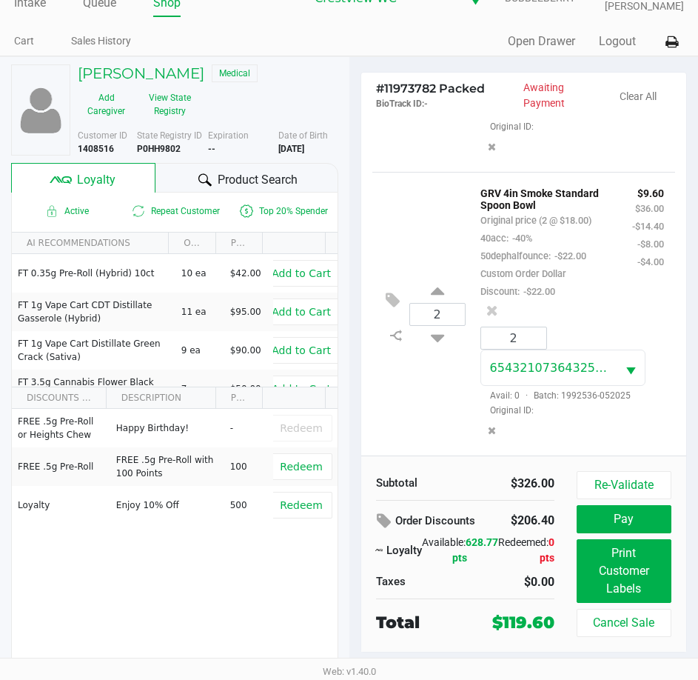
click at [228, 597] on div "FREE .5g Pre-Roll or Heights Chew Happy Birthday! - Redeem FREE .5g Pre-Roll FR…" at bounding box center [175, 520] width 326 height 223
click at [171, 104] on button "View State Registry" at bounding box center [166, 104] width 62 height 37
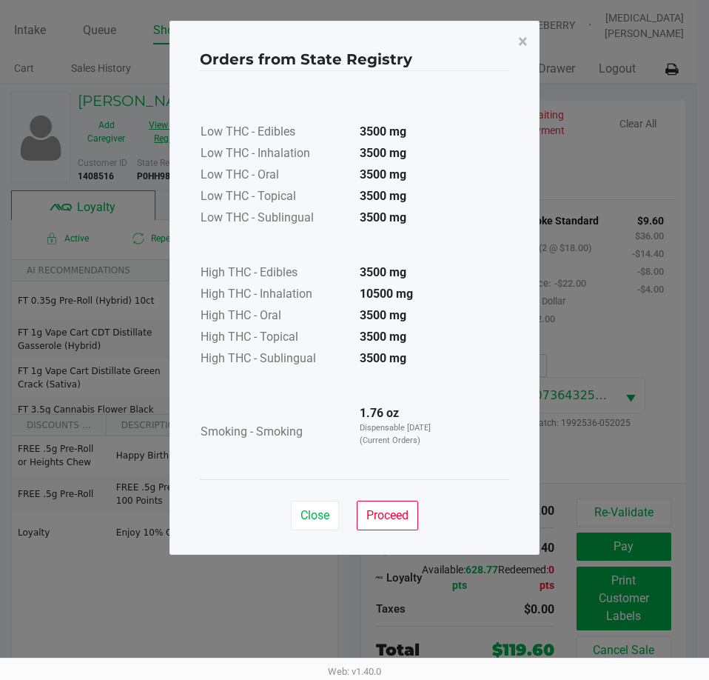
click at [387, 511] on span "Proceed" at bounding box center [387, 515] width 42 height 14
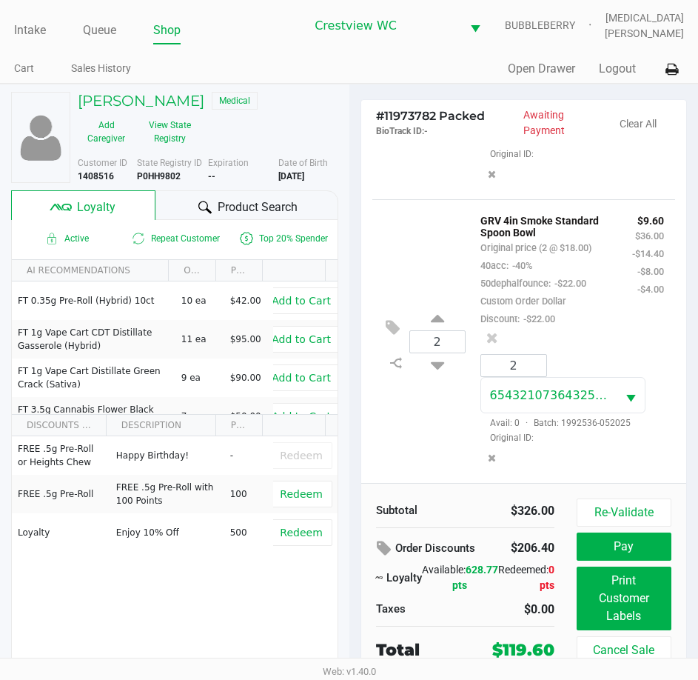
click at [515, 348] on div at bounding box center [492, 337] width 46 height 21
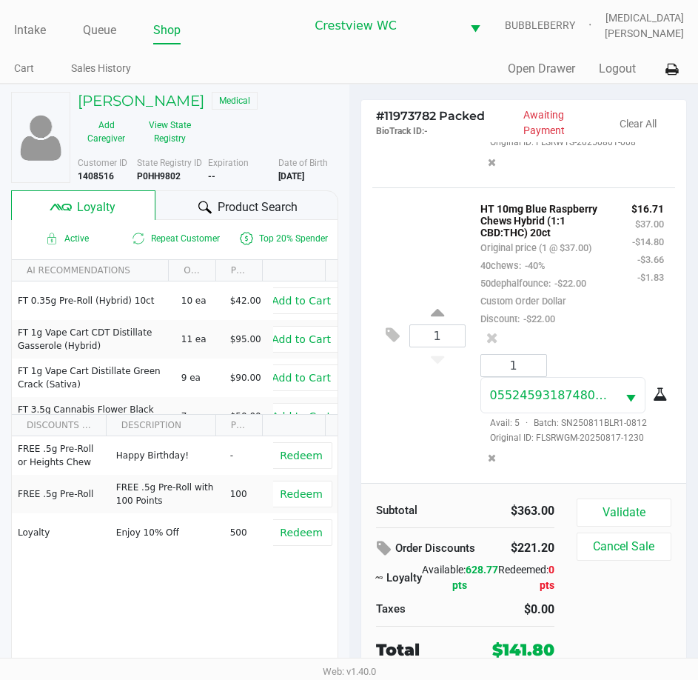
scroll to position [2084, 0]
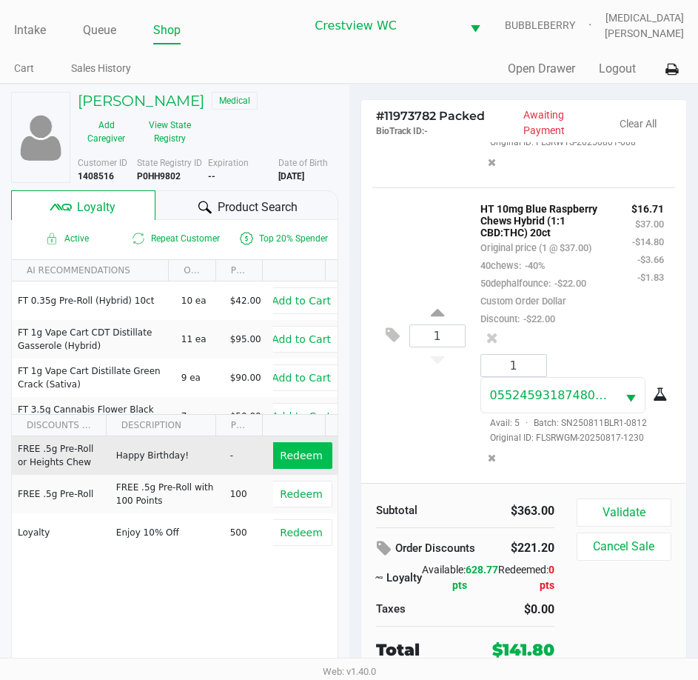
click at [302, 452] on span "Redeem" at bounding box center [301, 455] width 42 height 12
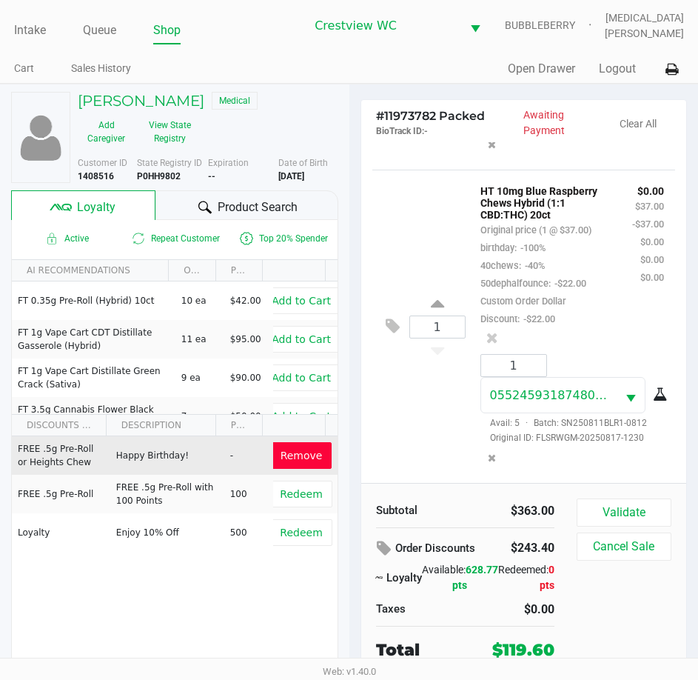
scroll to position [2107, 0]
click at [625, 513] on button "Validate" at bounding box center [624, 512] width 95 height 28
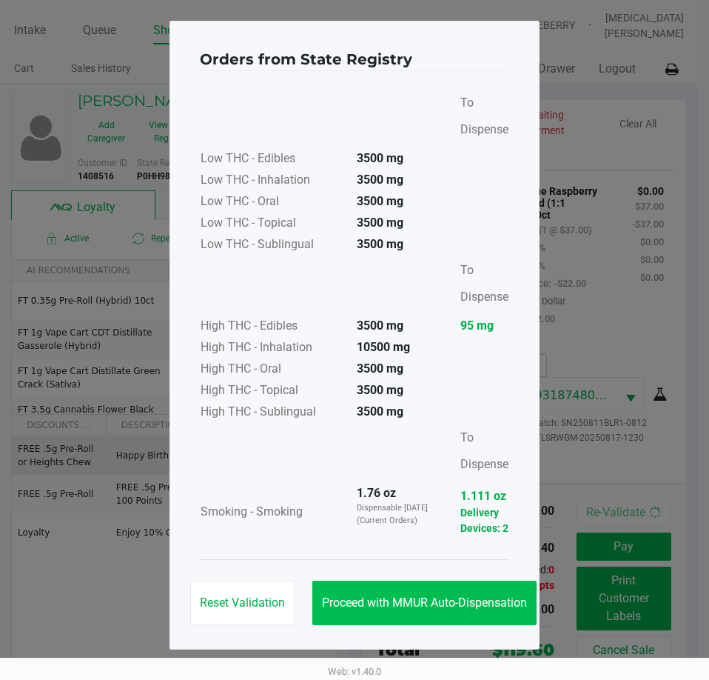
click at [432, 611] on button "Proceed with MMUR Auto-Dispensation" at bounding box center [424, 602] width 224 height 44
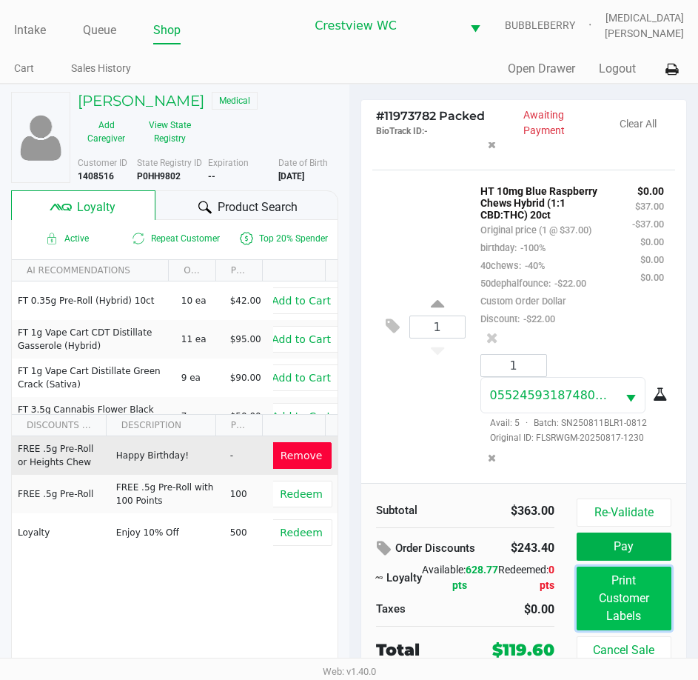
click at [637, 594] on button "Print Customer Labels" at bounding box center [624, 598] width 95 height 64
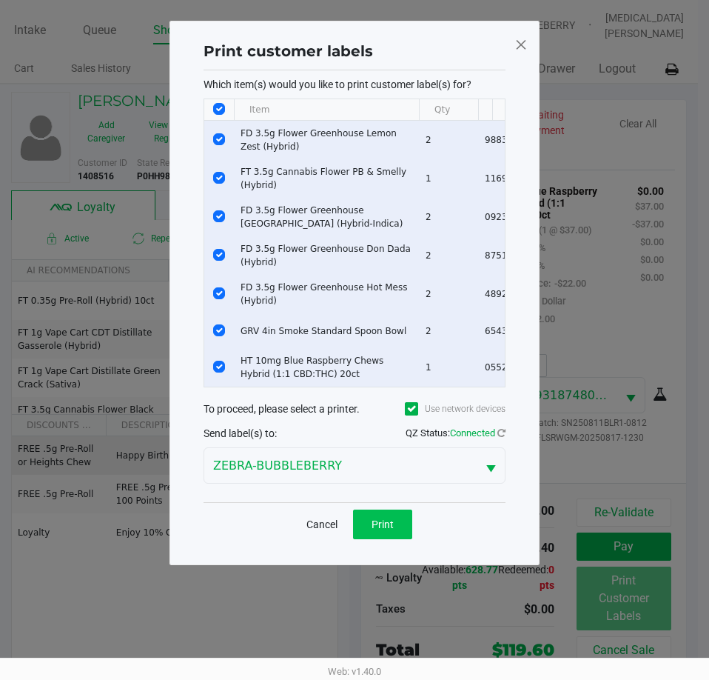
click at [394, 530] on button "Print" at bounding box center [382, 524] width 59 height 30
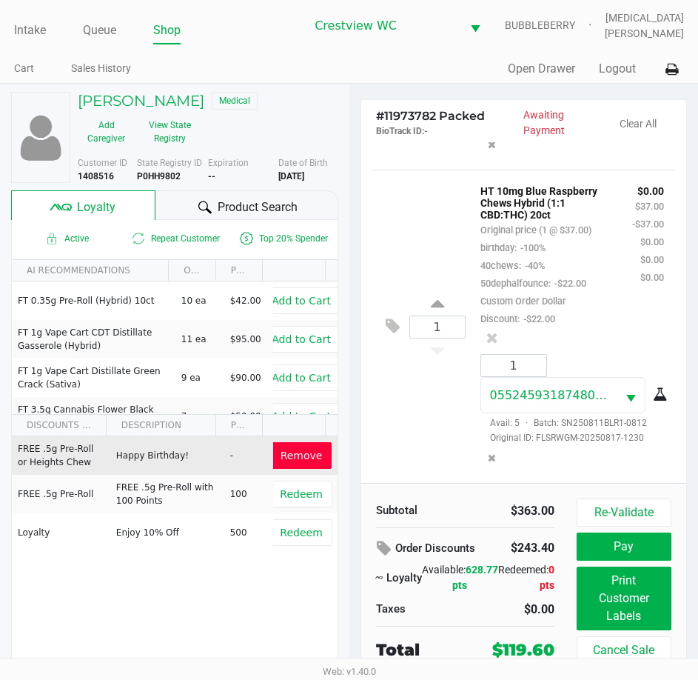
click at [640, 544] on button "Pay" at bounding box center [624, 546] width 95 height 28
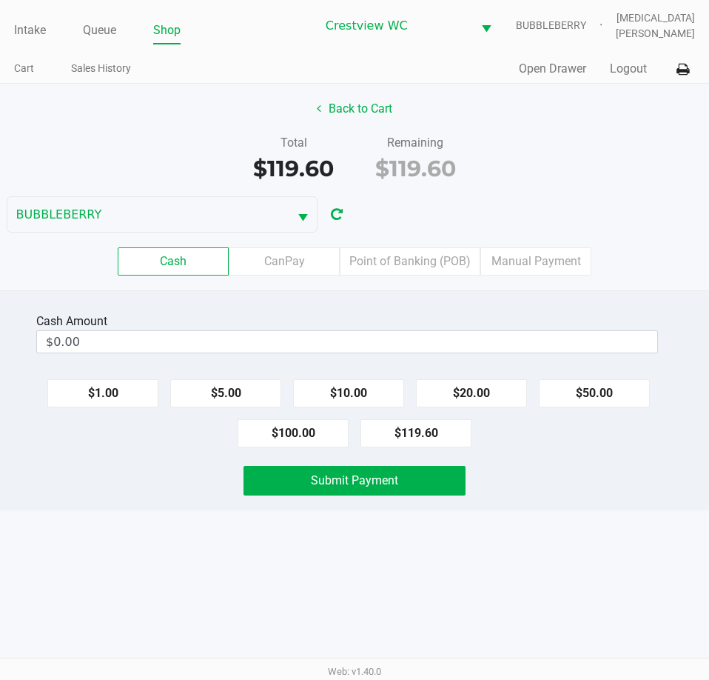
click at [467, 337] on input "$0.00" at bounding box center [347, 341] width 620 height 21
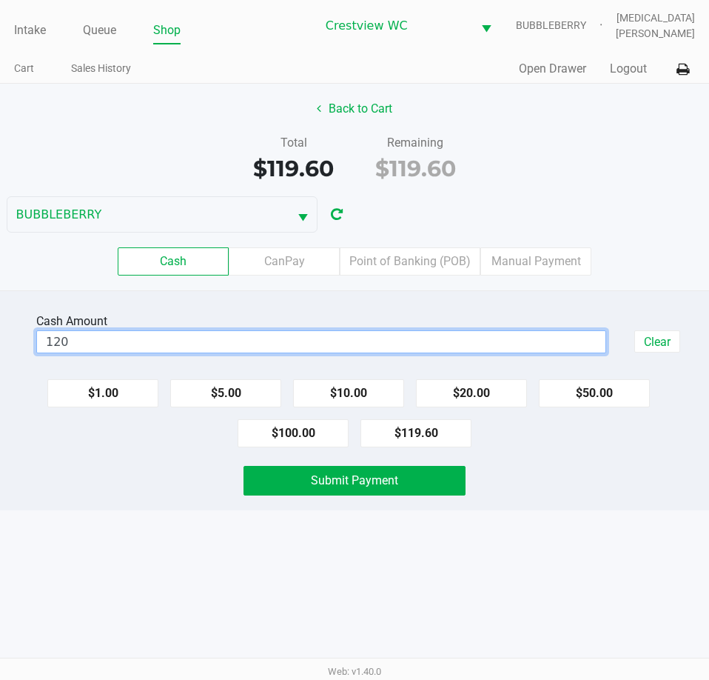
click at [523, 576] on div "Intake Queue Shop Crestview WC BUBBLEBERRY Alora Ross Cart Sales History Quick …" at bounding box center [354, 340] width 709 height 680
type input "$120.00"
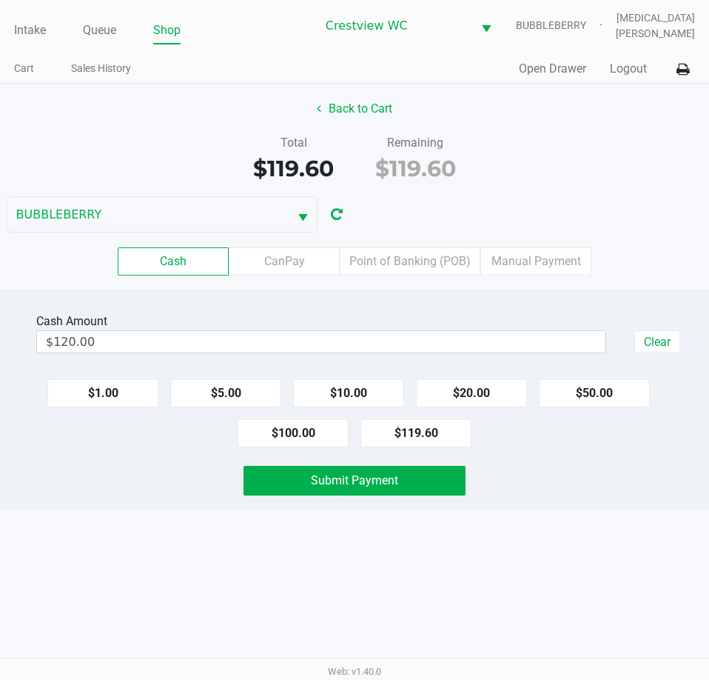
click at [428, 485] on button "Submit Payment" at bounding box center [354, 481] width 221 height 30
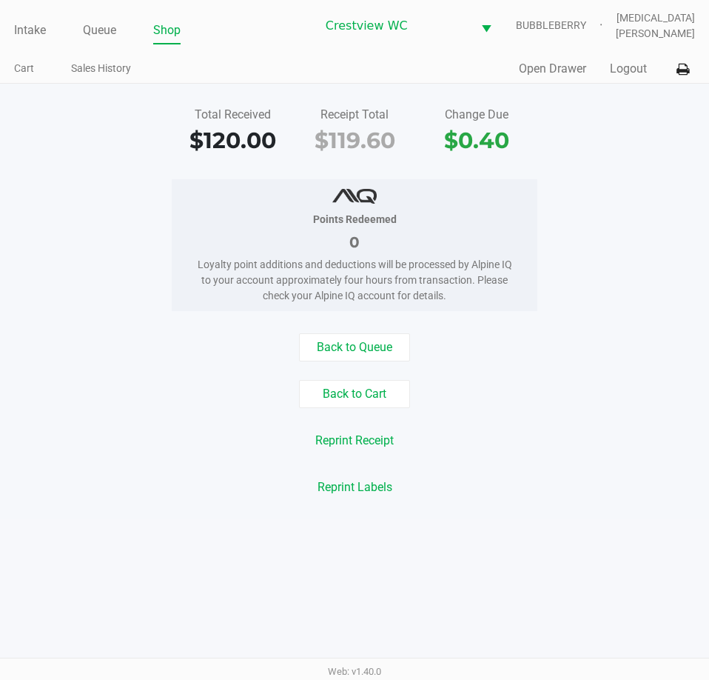
click at [351, 340] on button "Back to Queue" at bounding box center [354, 347] width 111 height 28
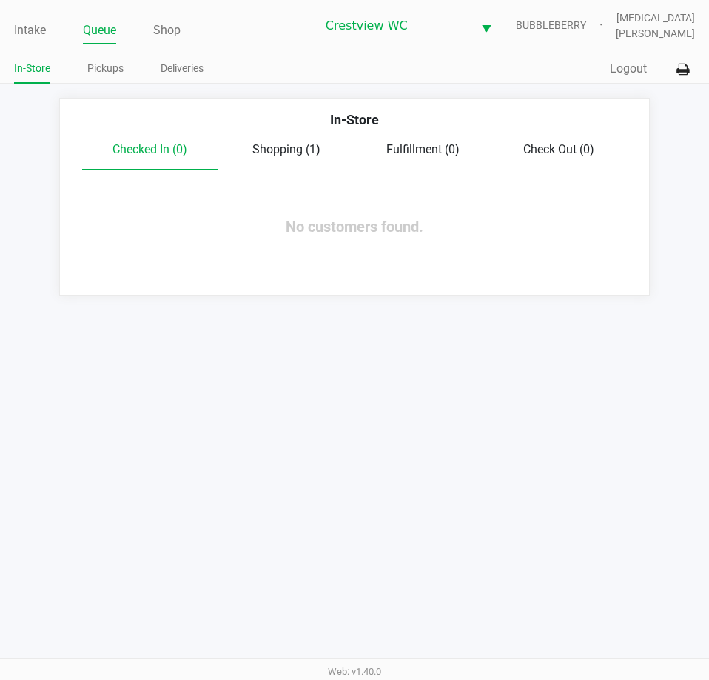
click at [433, 503] on div "Intake Queue Shop Crestview WC BUBBLEBERRY Alora Ross In-Store Pickups Deliveri…" at bounding box center [354, 340] width 709 height 680
click at [33, 30] on link "Intake" at bounding box center [30, 30] width 32 height 21
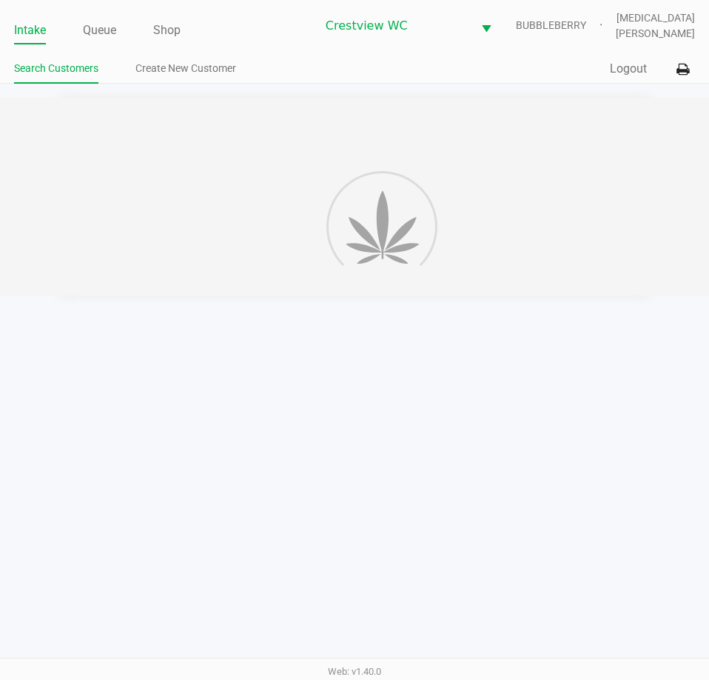
click at [242, 42] on ul "Intake Queue Shop" at bounding box center [165, 31] width 302 height 25
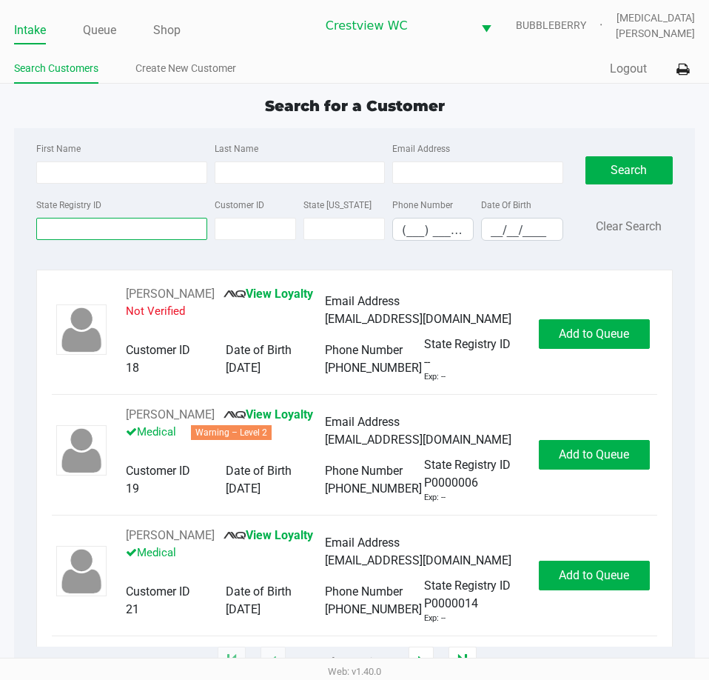
click at [165, 230] on input "State Registry ID" at bounding box center [121, 229] width 170 height 22
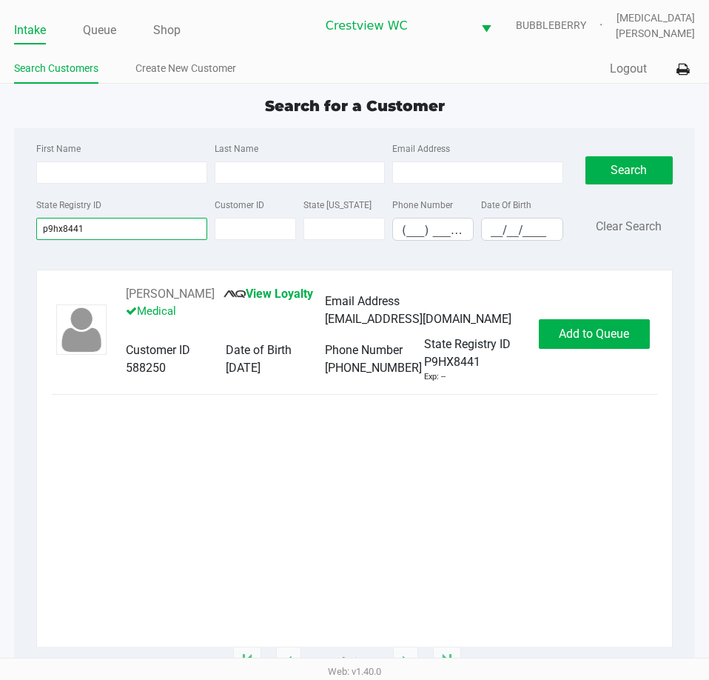
type input "p9hx8441"
click at [613, 340] on span "Add to Queue" at bounding box center [594, 333] width 70 height 14
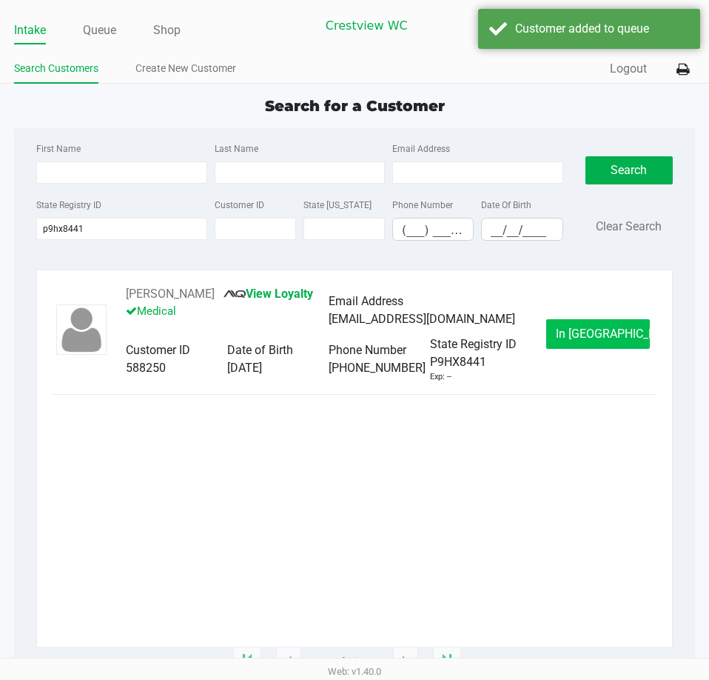
click at [625, 346] on button "In Queue" at bounding box center [598, 334] width 104 height 30
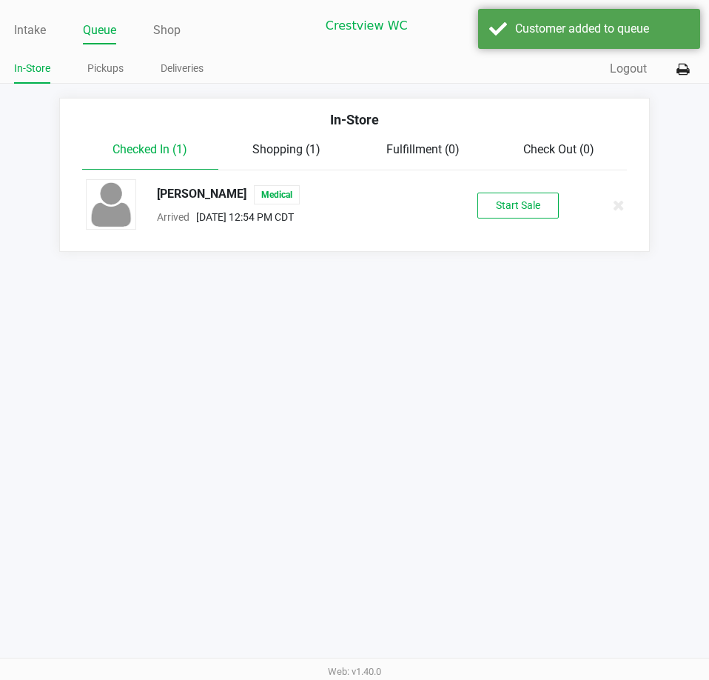
click at [522, 209] on button "Start Sale" at bounding box center [517, 205] width 81 height 26
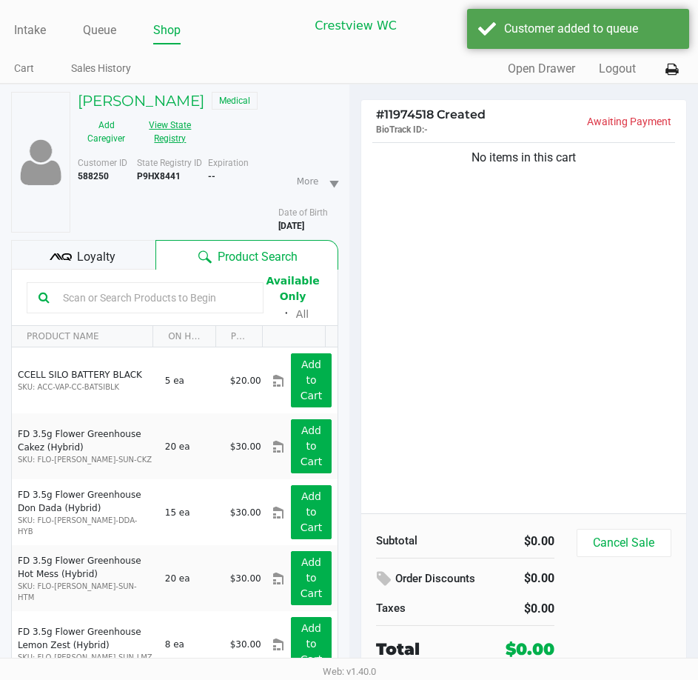
click at [176, 130] on button "View State Registry" at bounding box center [166, 131] width 62 height 37
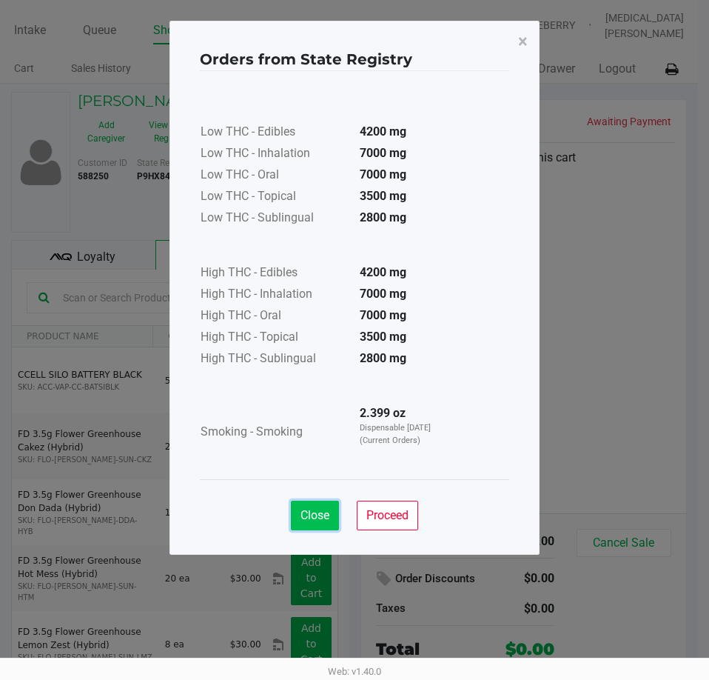
click at [310, 521] on span "Close" at bounding box center [315, 515] width 29 height 14
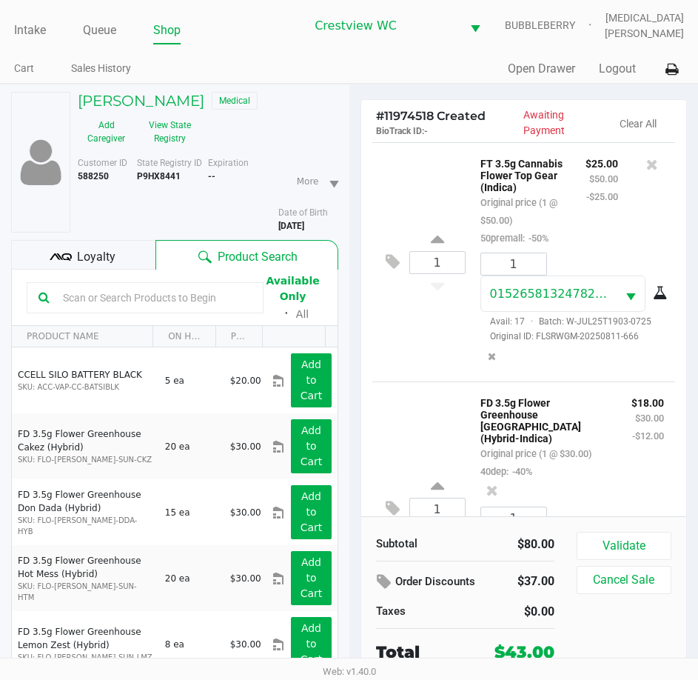
scroll to position [142, 0]
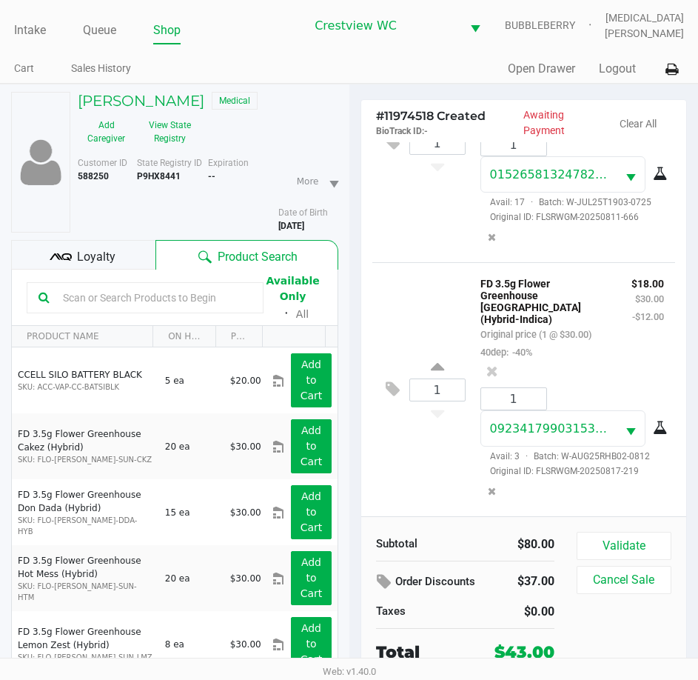
click at [113, 240] on div "Loyalty" at bounding box center [83, 255] width 144 height 30
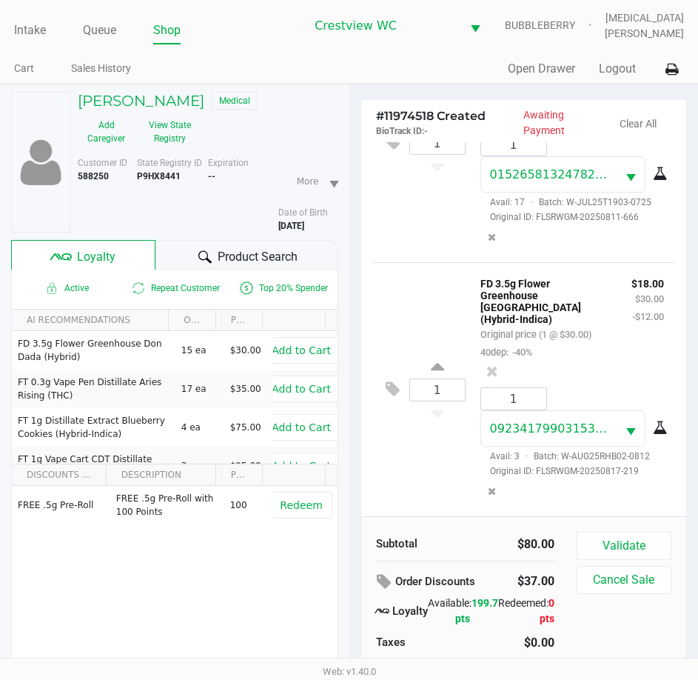
click at [252, 565] on div "FREE .5g Pre-Roll FREE .5g Pre-Roll with 100 Points 100 Redeem" at bounding box center [175, 597] width 326 height 223
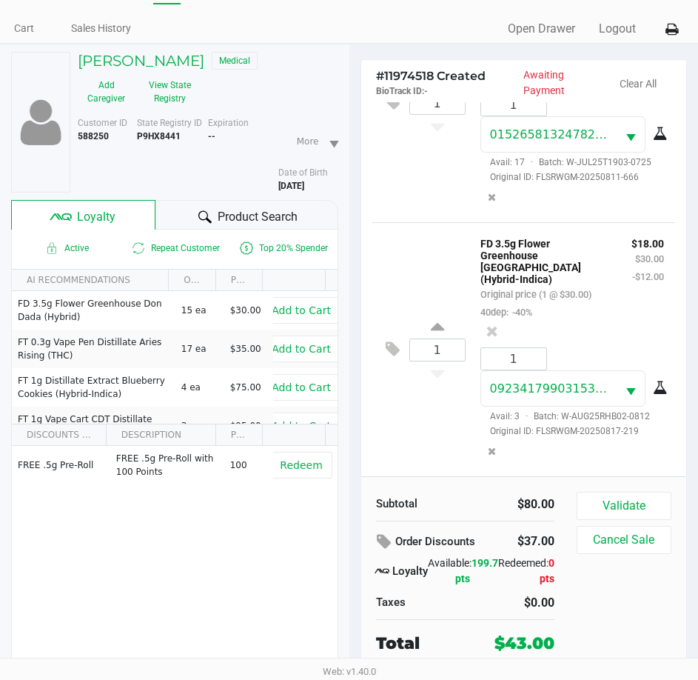
scroll to position [77, 0]
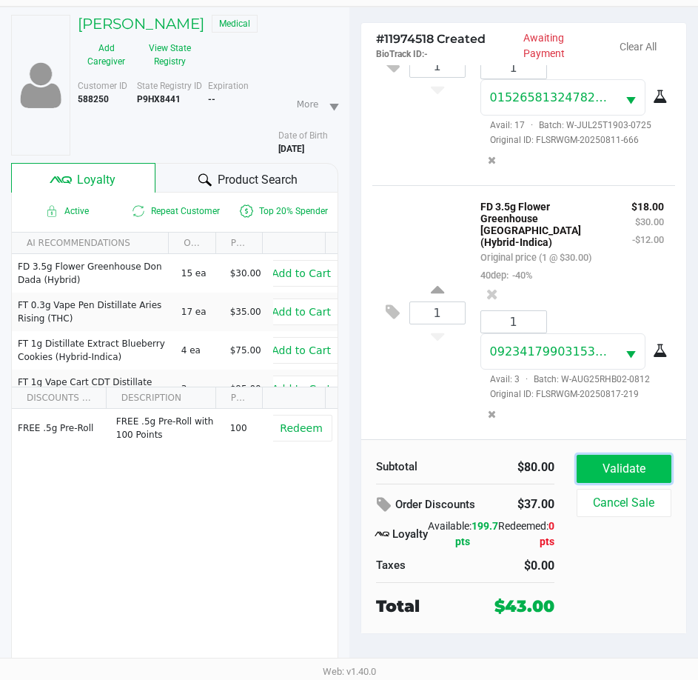
click at [637, 461] on button "Validate" at bounding box center [624, 468] width 95 height 28
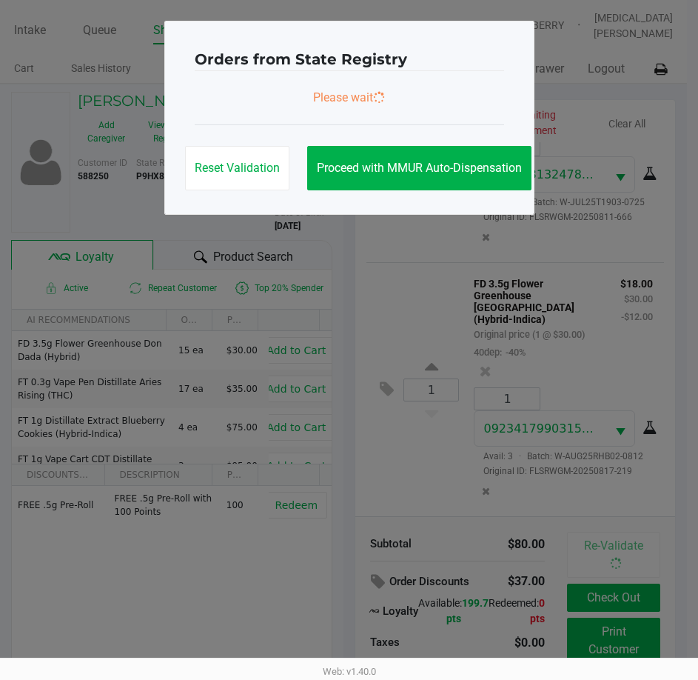
scroll to position [0, 0]
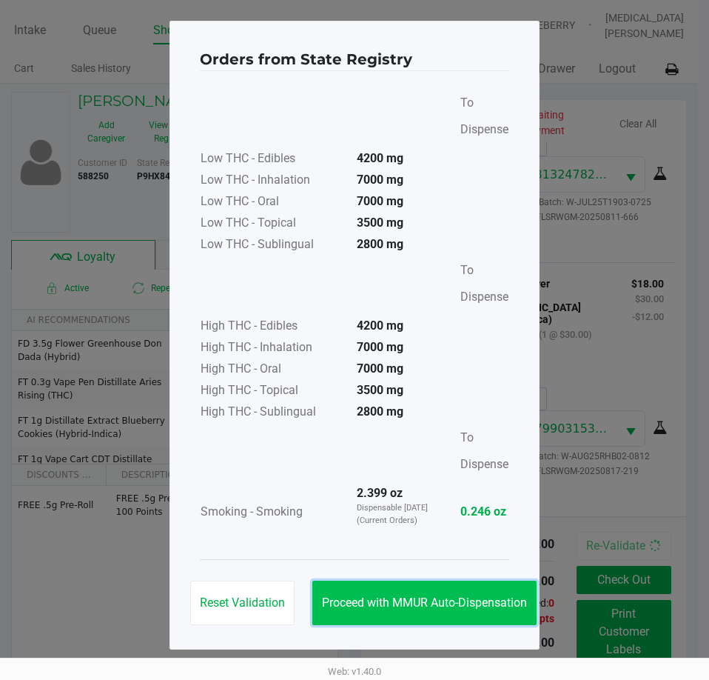
click at [486, 593] on button "Proceed with MMUR Auto-Dispensation" at bounding box center [424, 602] width 224 height 44
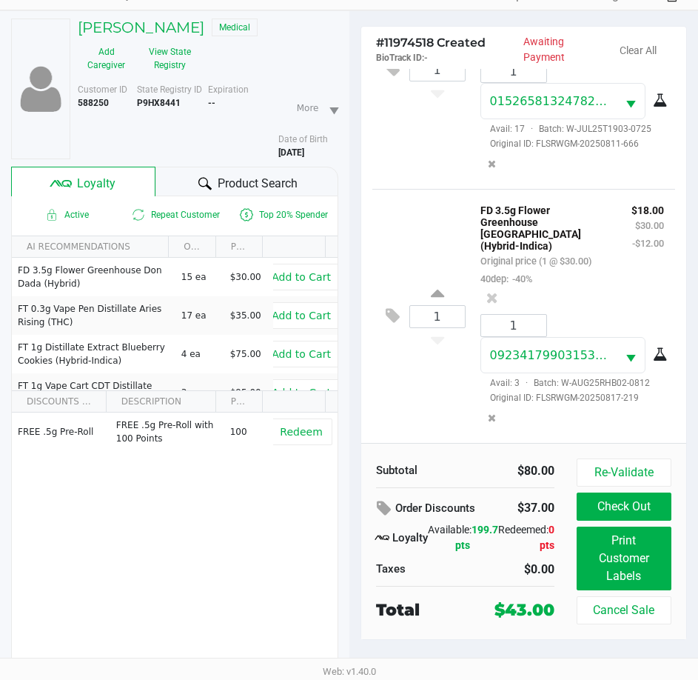
scroll to position [77, 0]
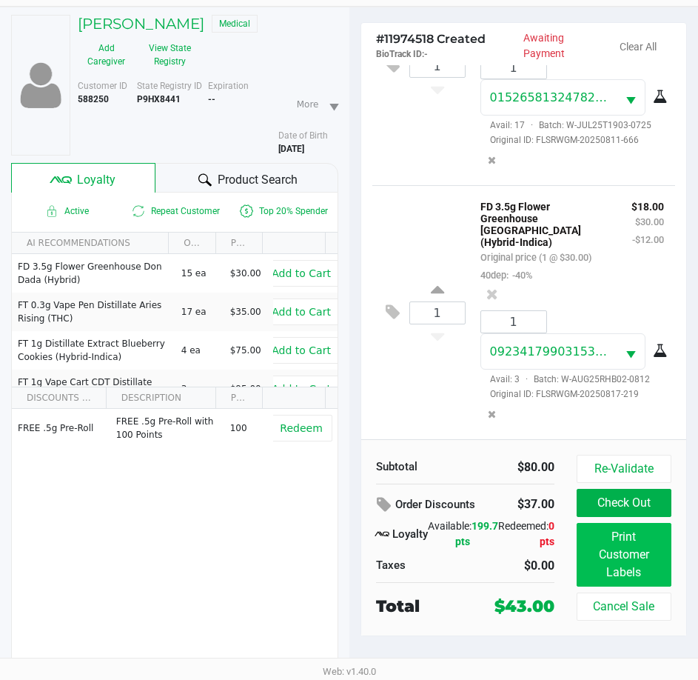
click at [630, 565] on button "Print Customer Labels" at bounding box center [624, 555] width 95 height 64
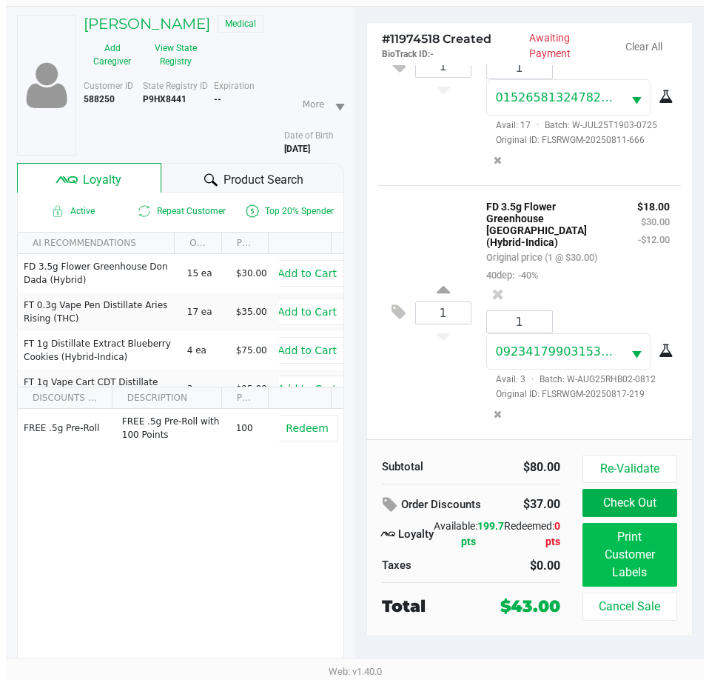
scroll to position [0, 0]
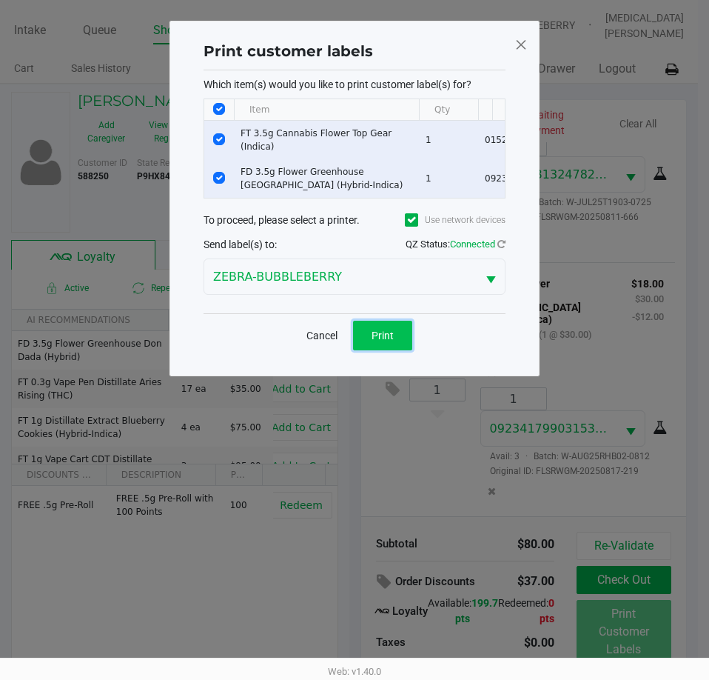
click at [386, 341] on span "Print" at bounding box center [383, 335] width 22 height 12
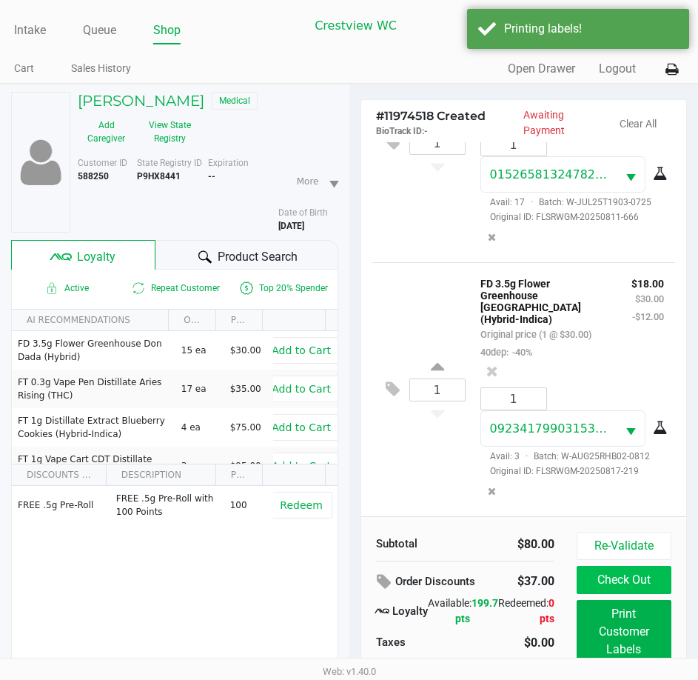
click at [639, 575] on button "Check Out" at bounding box center [624, 580] width 95 height 28
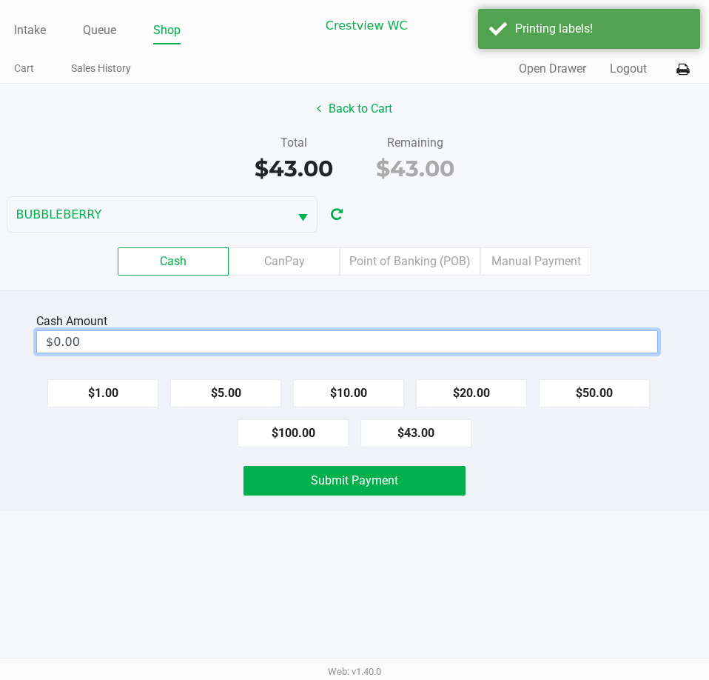
click at [454, 343] on input "$0.00" at bounding box center [347, 341] width 620 height 21
click at [546, 596] on div "Intake Queue Shop Crestview WC BUBBLEBERRY Alora Ross Cart Sales History Quick …" at bounding box center [354, 340] width 709 height 680
type input "$45.00"
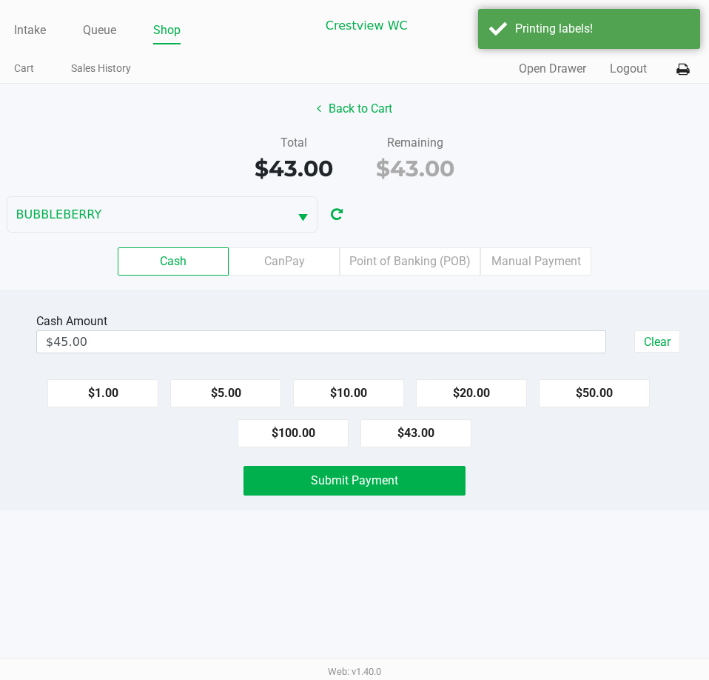
click at [456, 492] on button "Submit Payment" at bounding box center [354, 481] width 221 height 30
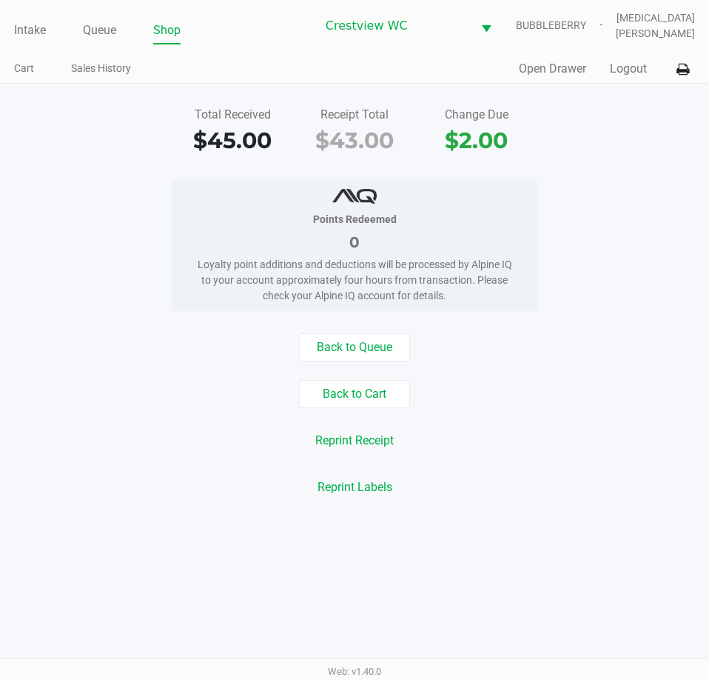
click at [18, 36] on link "Intake" at bounding box center [30, 30] width 32 height 21
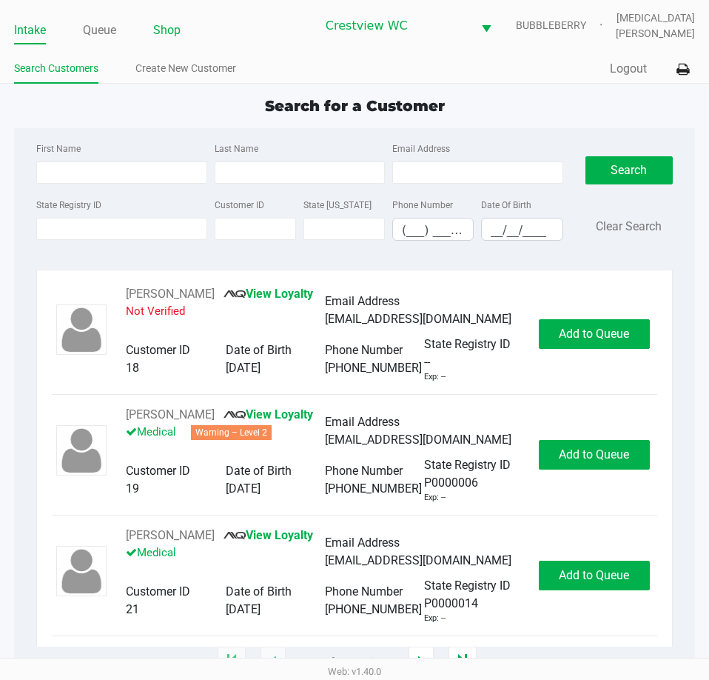
click at [161, 33] on link "Shop" at bounding box center [166, 30] width 27 height 21
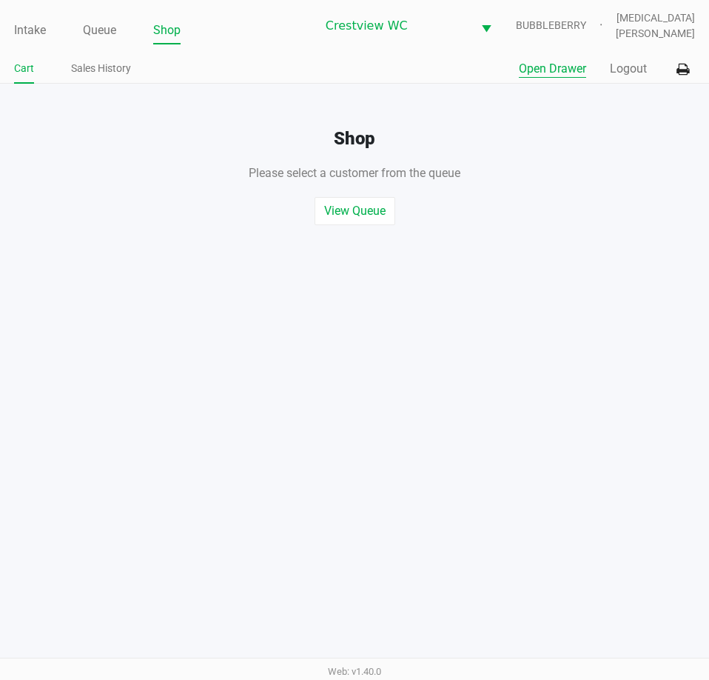
click at [526, 71] on button "Open Drawer" at bounding box center [552, 69] width 67 height 18
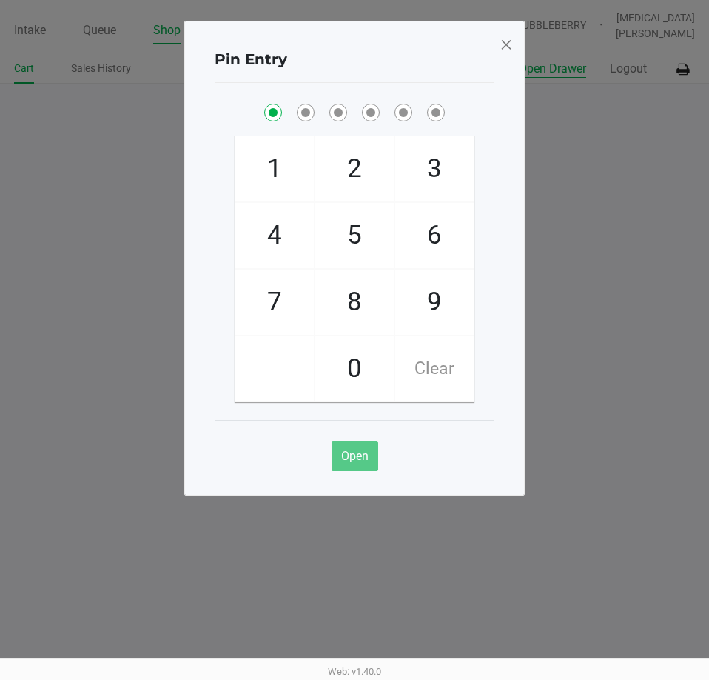
checkbox input "true"
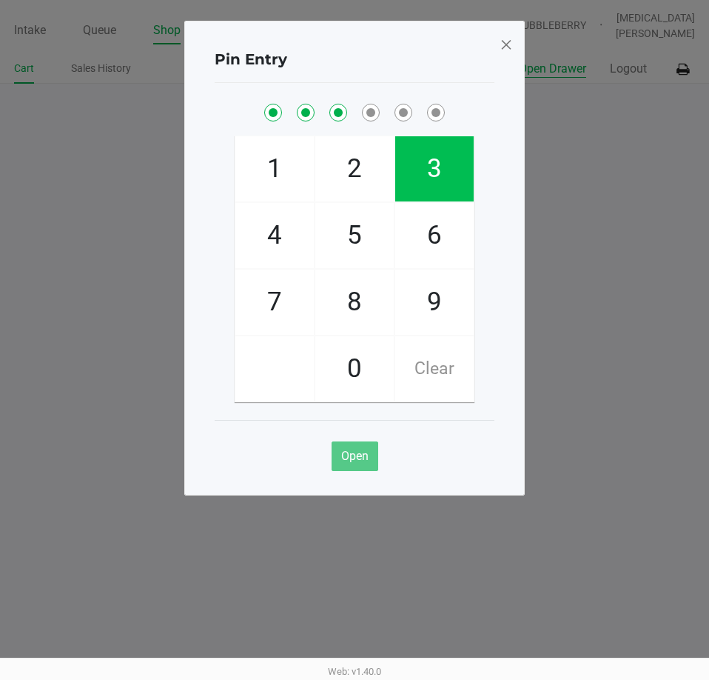
checkbox input "true"
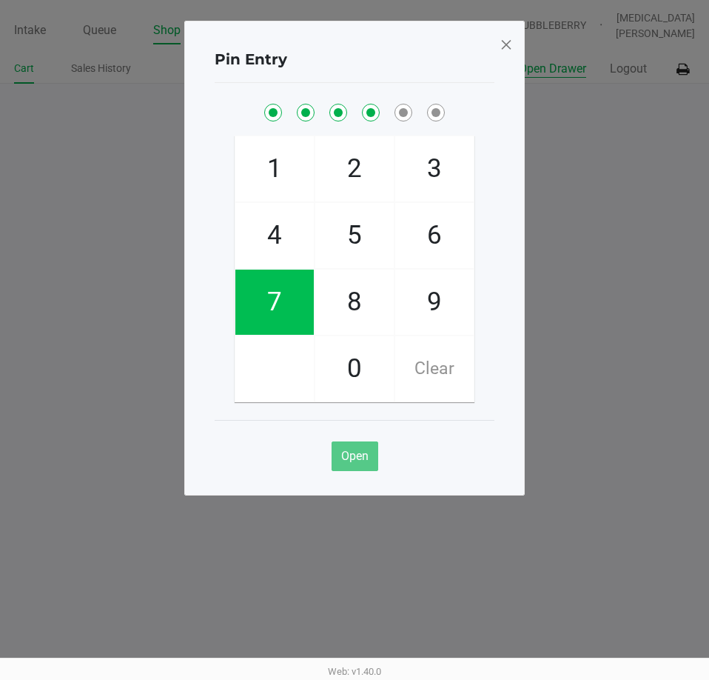
checkbox input "true"
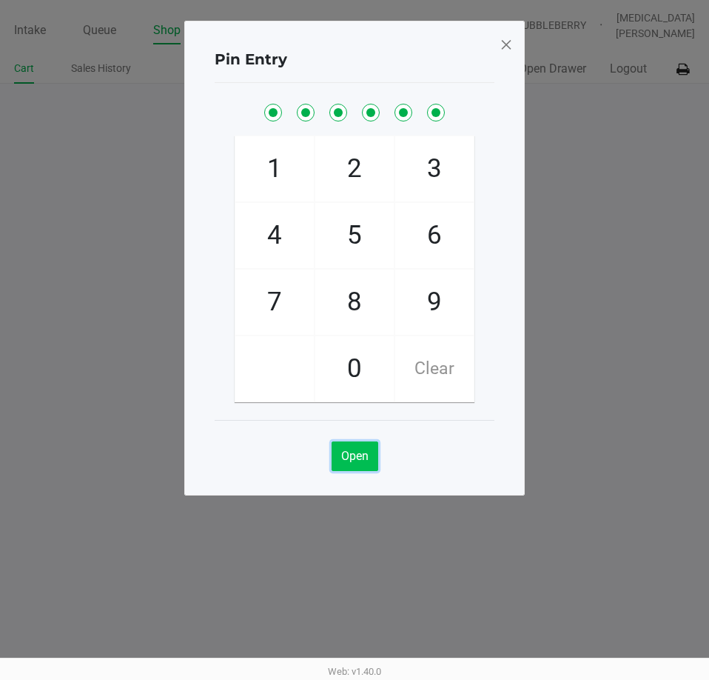
click at [356, 458] on span "Open" at bounding box center [354, 456] width 27 height 14
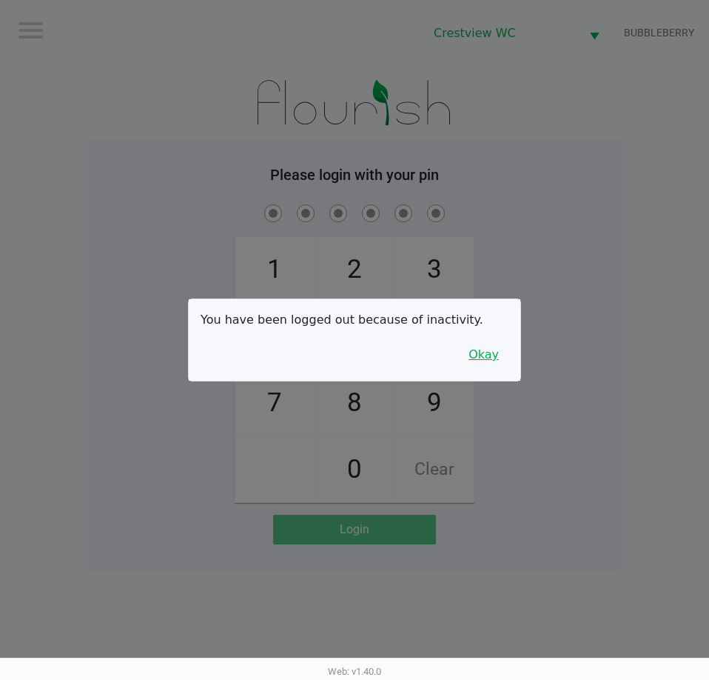
click at [505, 345] on button "Okay" at bounding box center [484, 354] width 50 height 28
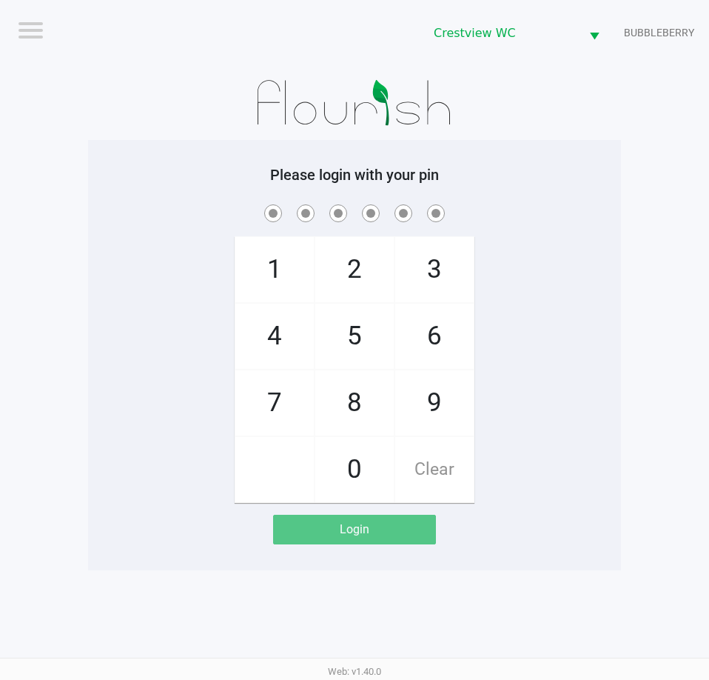
click at [551, 208] on span at bounding box center [354, 212] width 511 height 23
checkbox input "true"
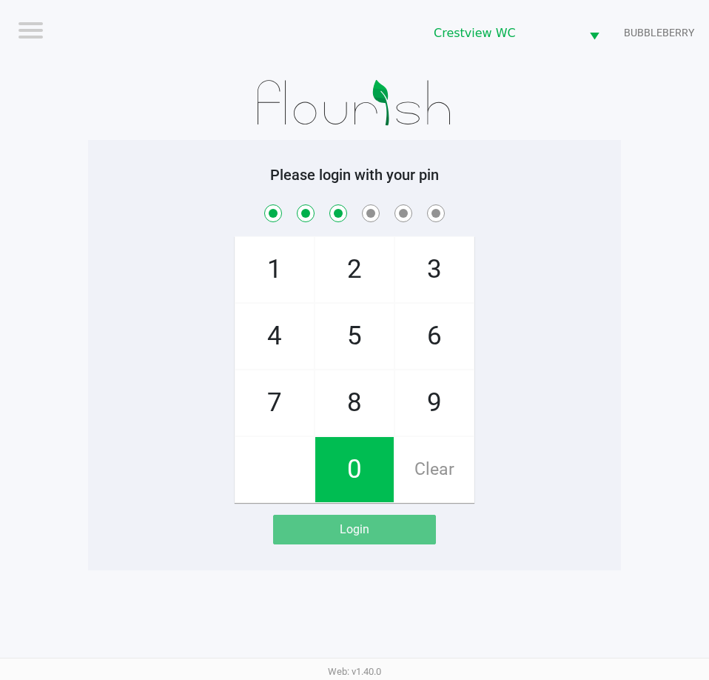
checkbox input "true"
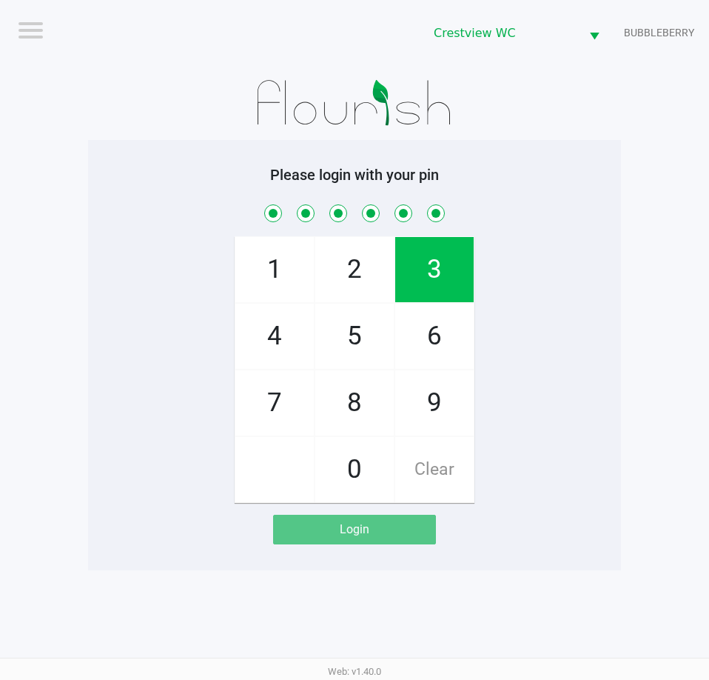
checkbox input "true"
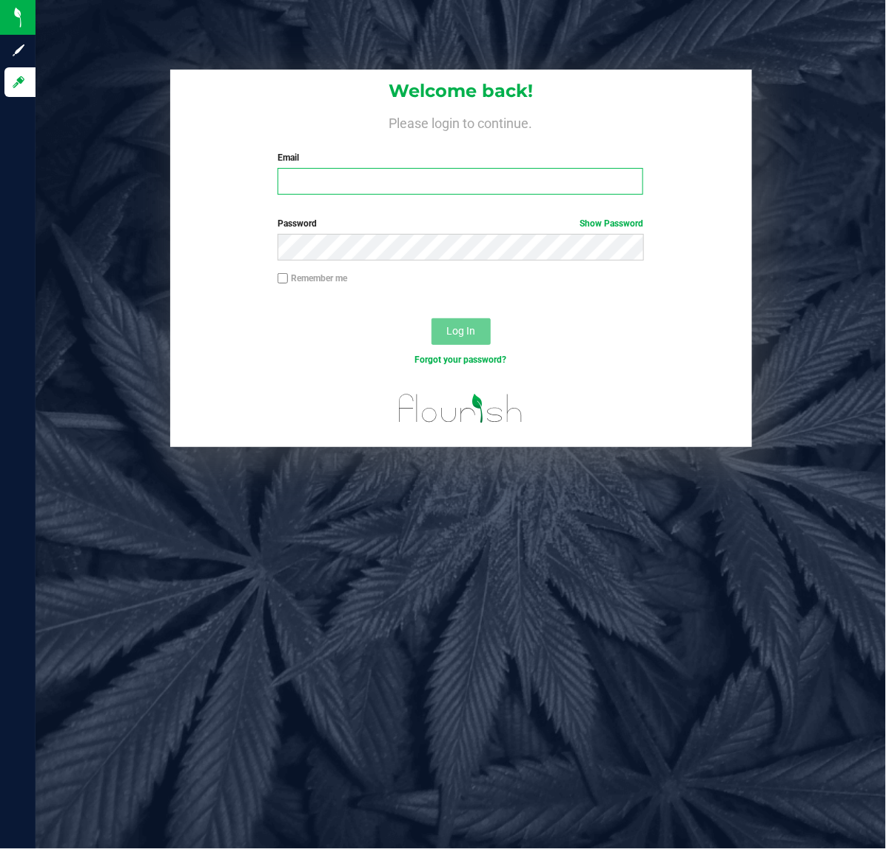
click at [352, 187] on input "Email" at bounding box center [461, 181] width 366 height 27
type input "[EMAIL_ADDRESS][DOMAIN_NAME]"
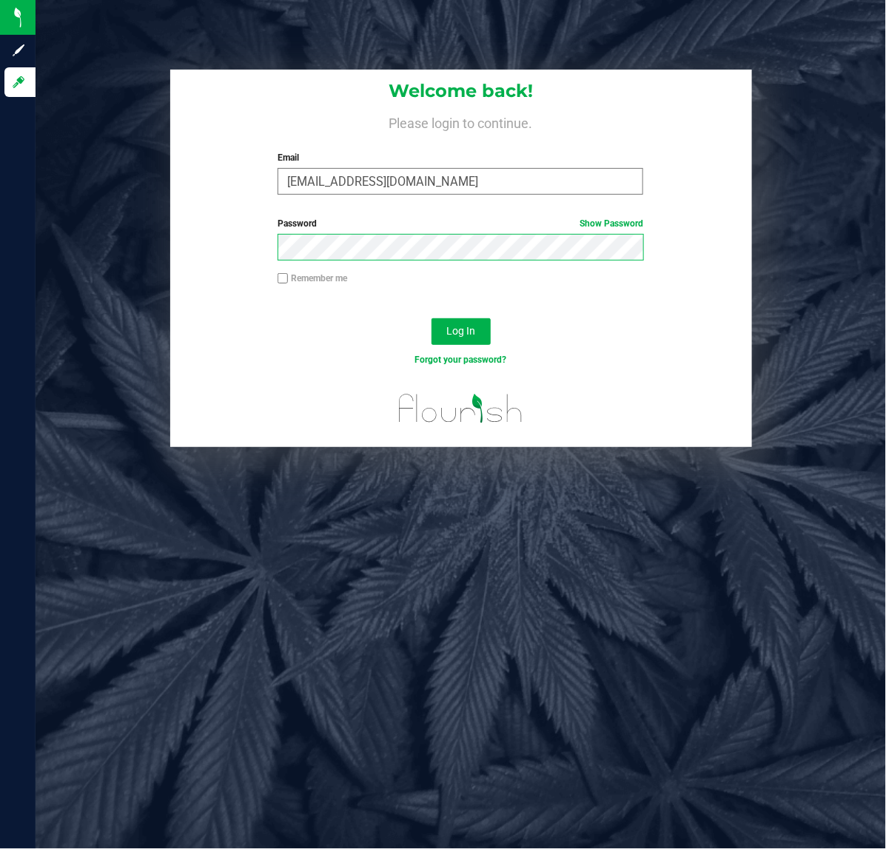
click at [432, 318] on button "Log In" at bounding box center [461, 331] width 59 height 27
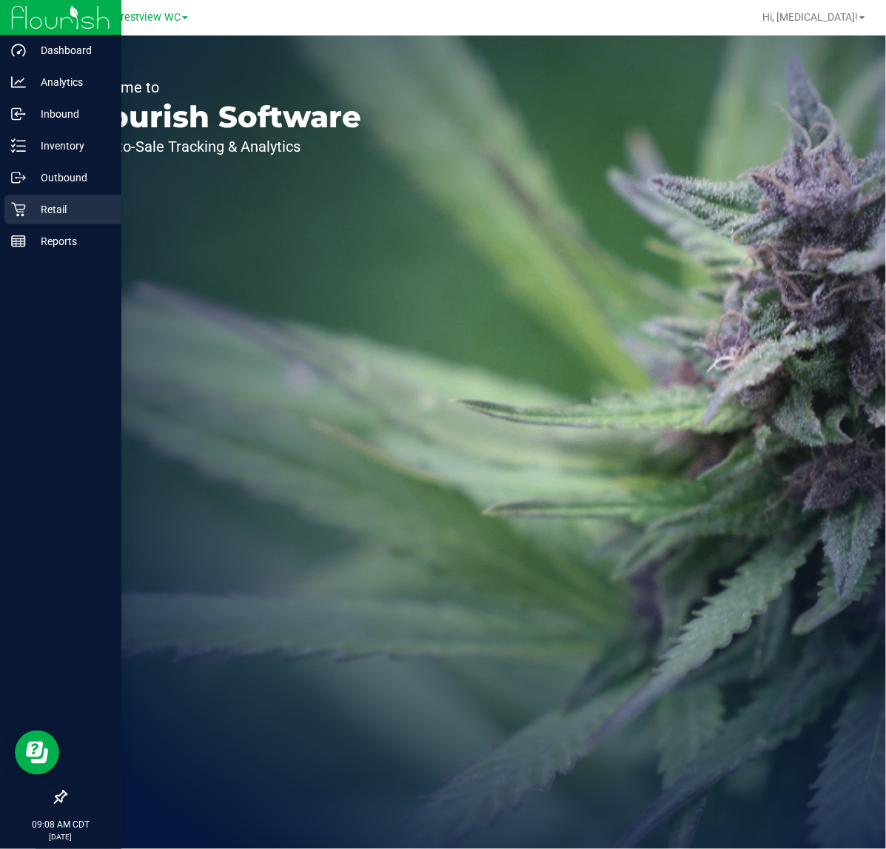
click at [19, 204] on icon at bounding box center [18, 209] width 15 height 15
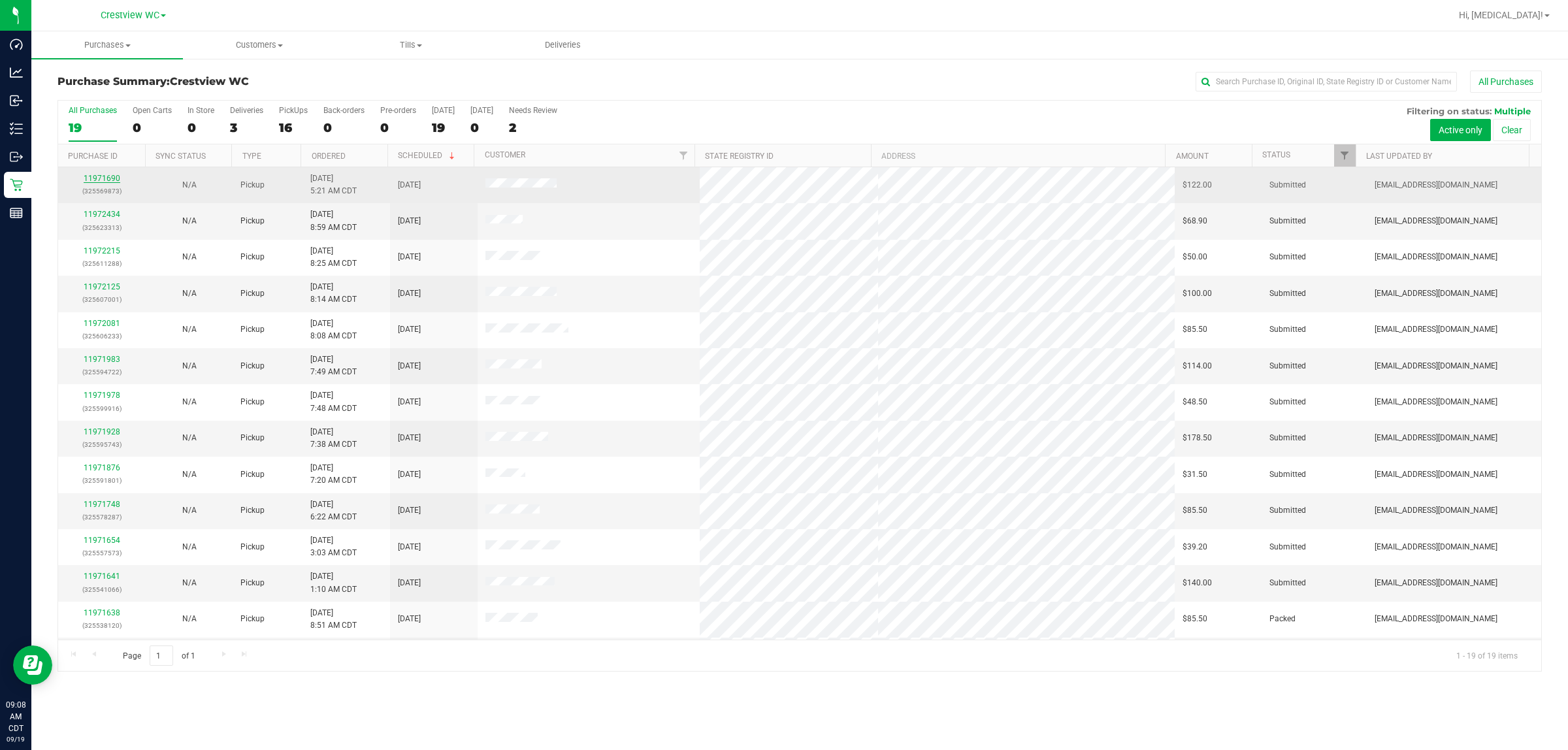
click at [106, 177] on link "11971690" at bounding box center [102, 178] width 36 height 9
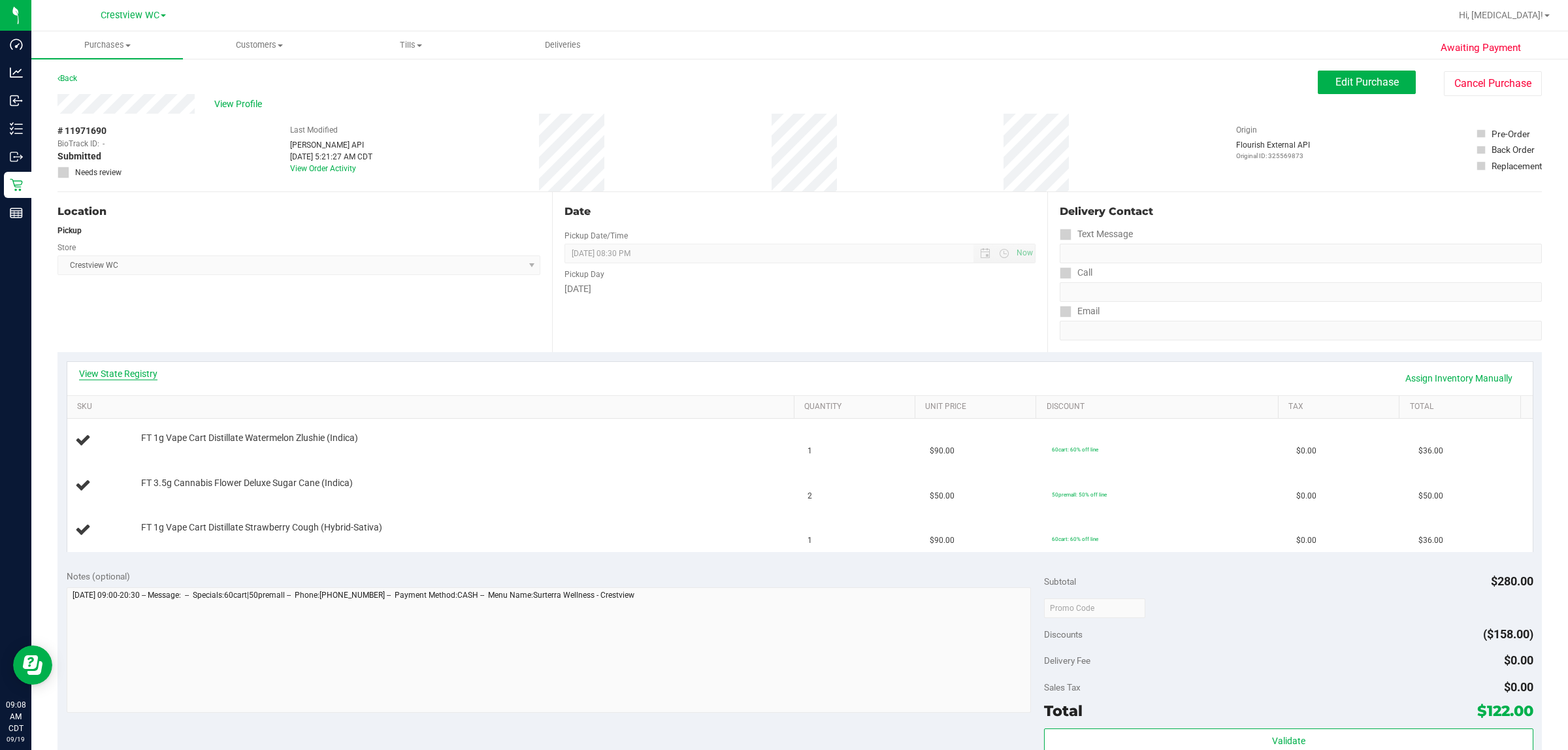
click at [142, 376] on link "View State Registry" at bounding box center [118, 373] width 79 height 13
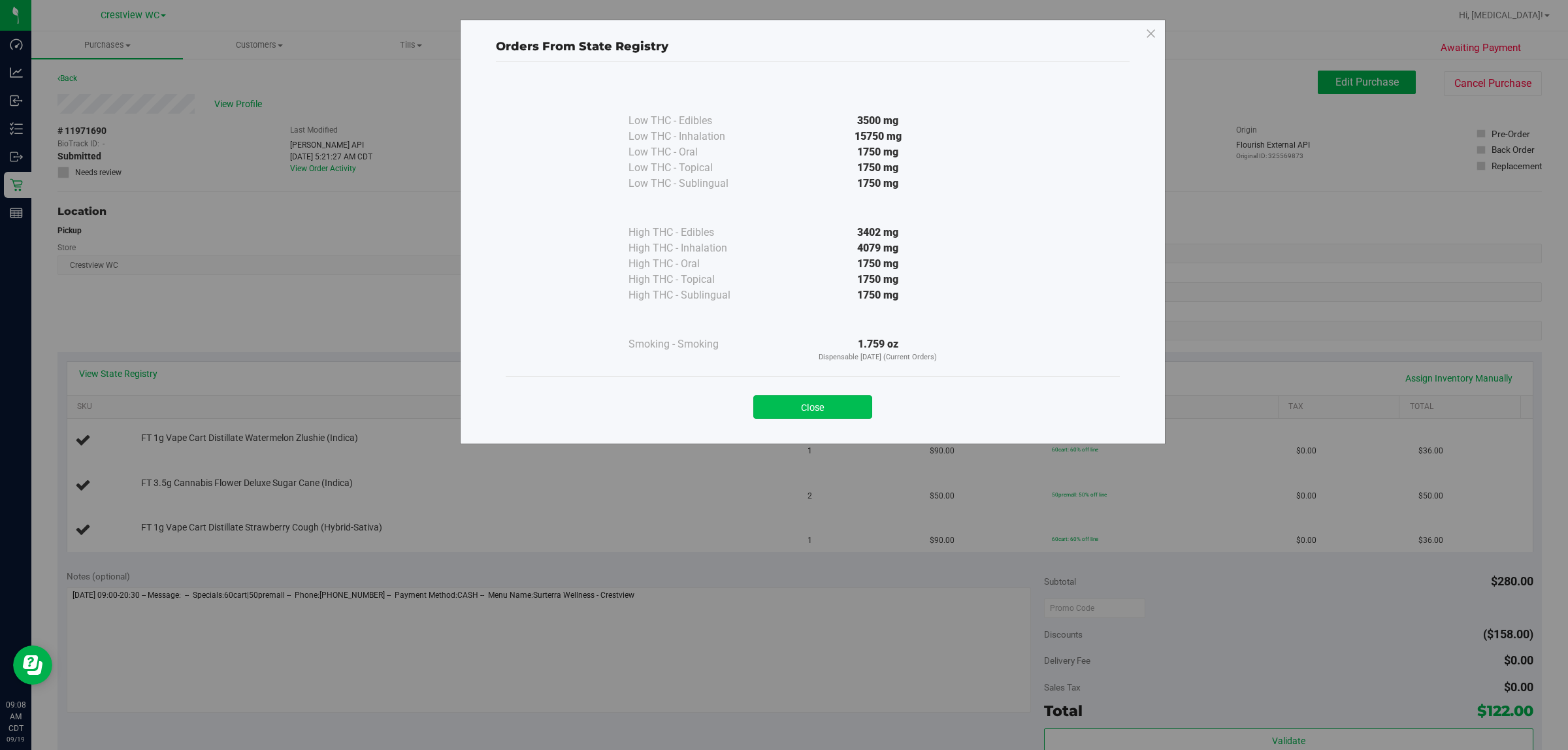
click at [781, 414] on button "Close" at bounding box center [812, 407] width 119 height 24
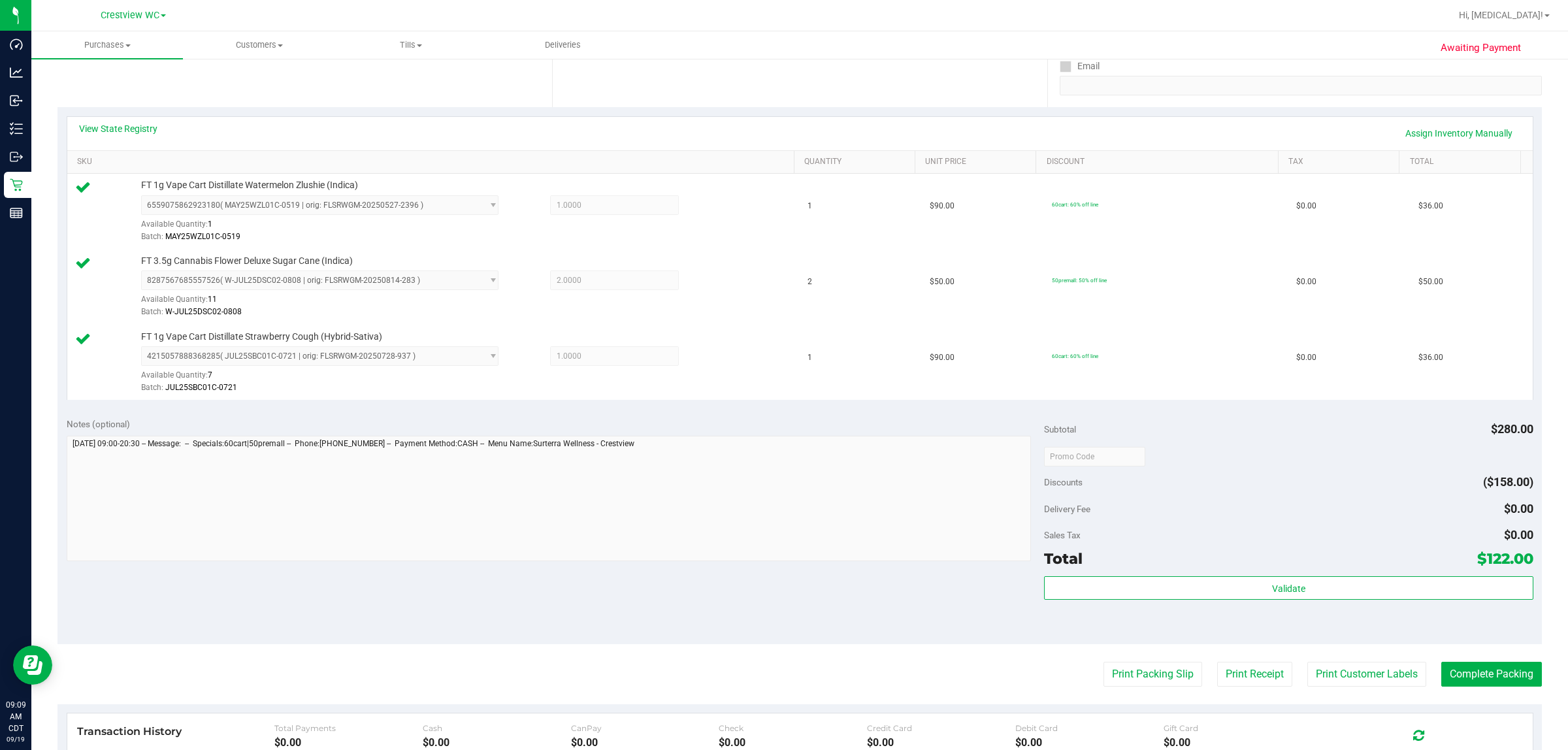
scroll to position [469, 0]
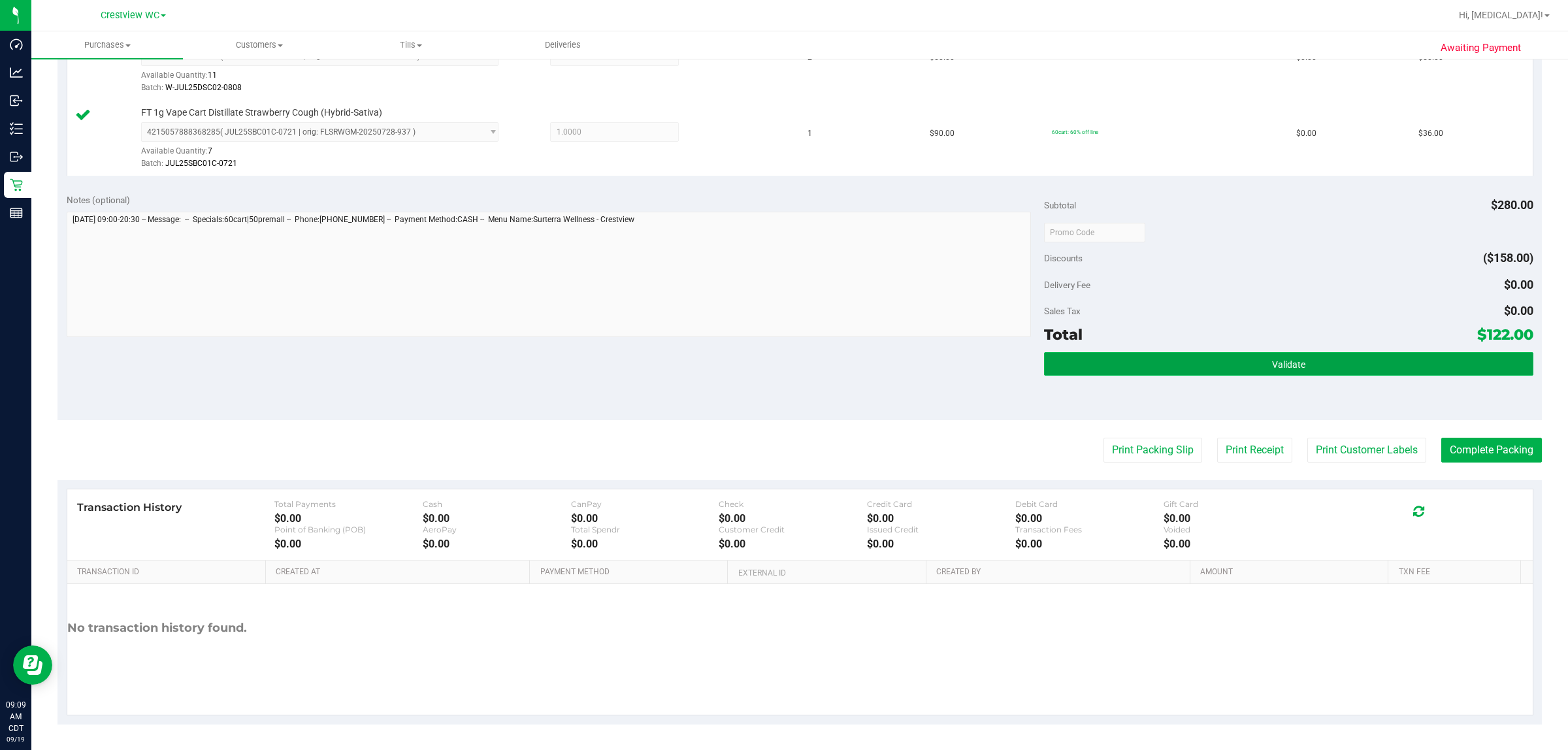
click at [781, 369] on button "Validate" at bounding box center [1289, 364] width 489 height 24
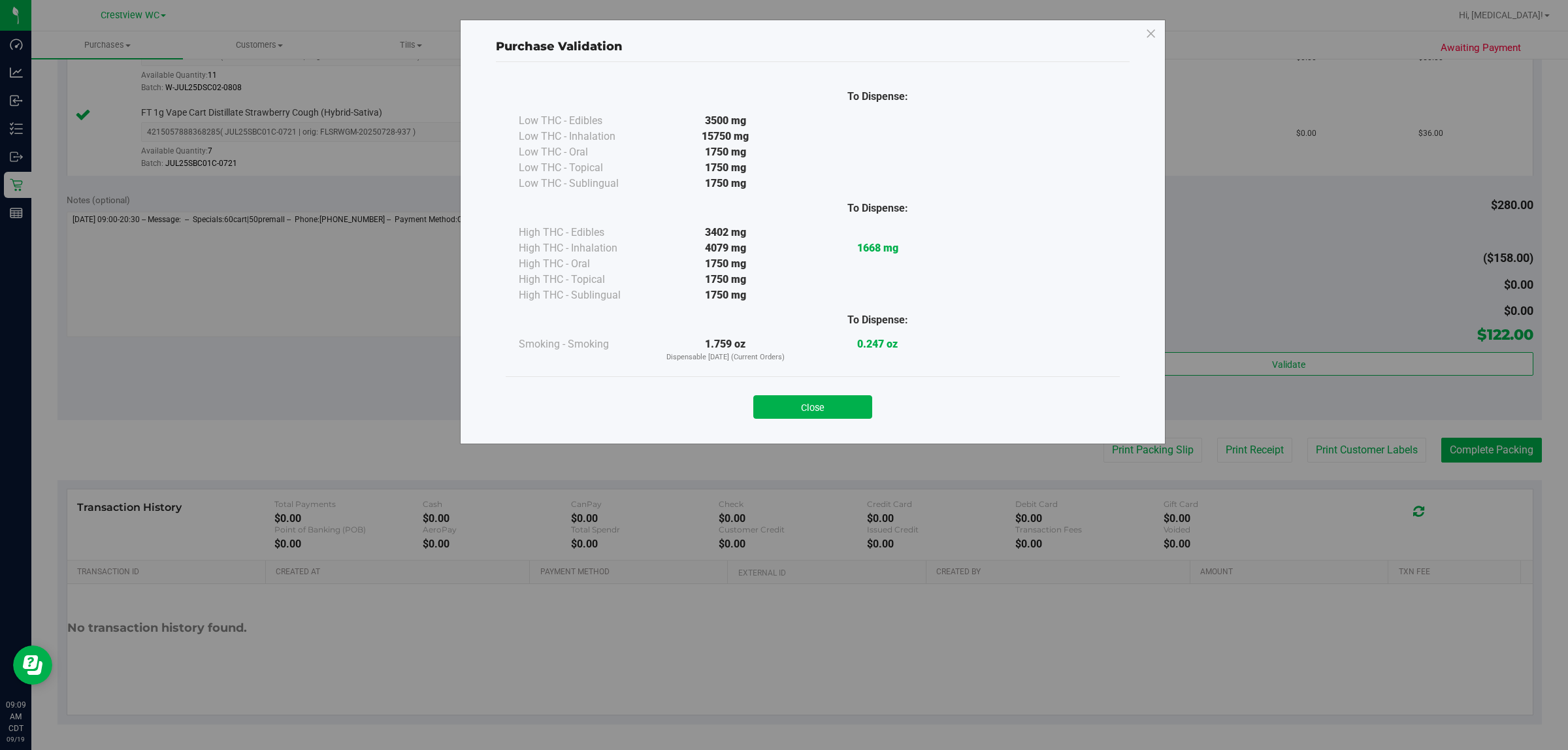
click at [781, 406] on button "Close" at bounding box center [812, 407] width 119 height 24
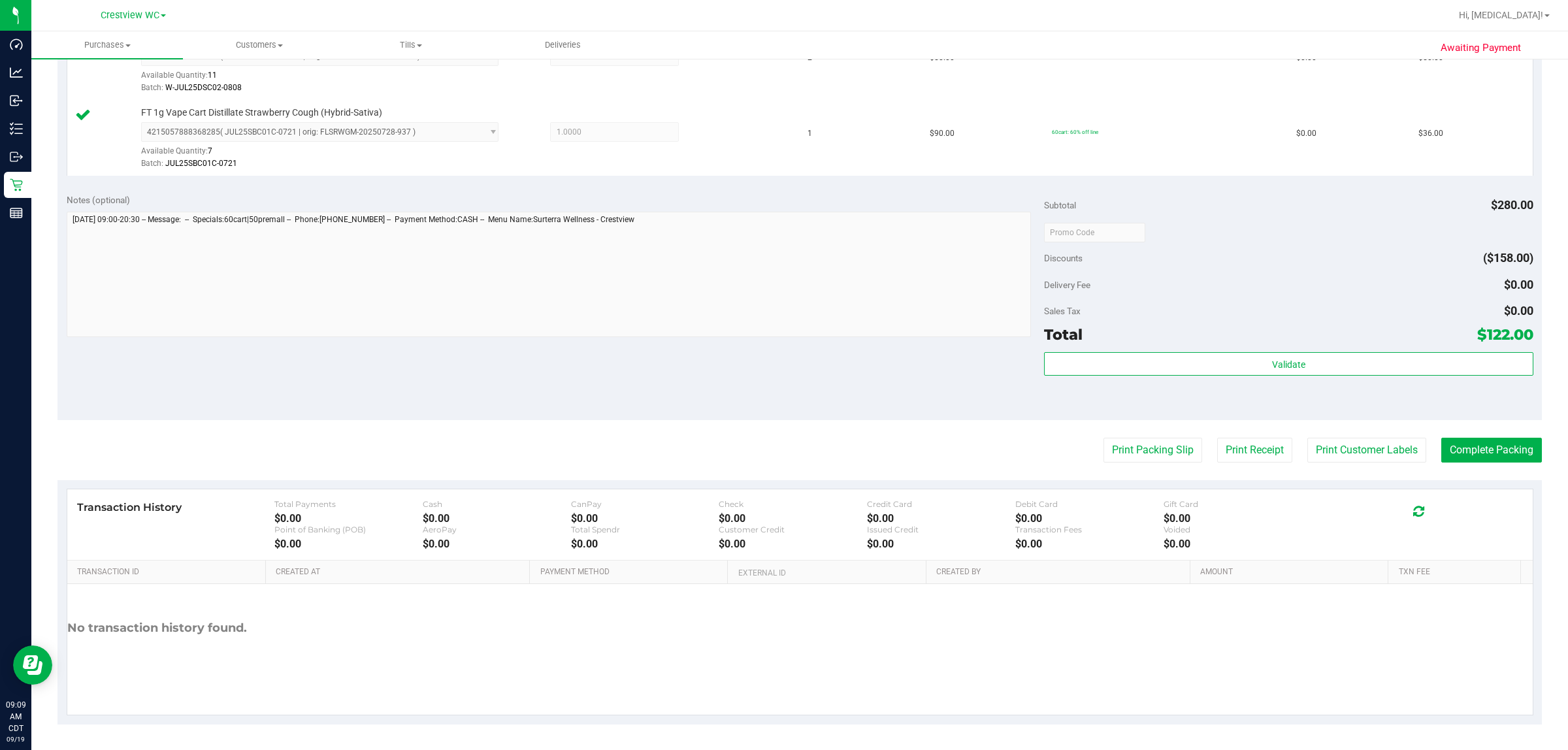
click at [781, 400] on div "Validate" at bounding box center [1289, 381] width 489 height 59
click at [781, 445] on button "Print Packing Slip" at bounding box center [1153, 450] width 99 height 25
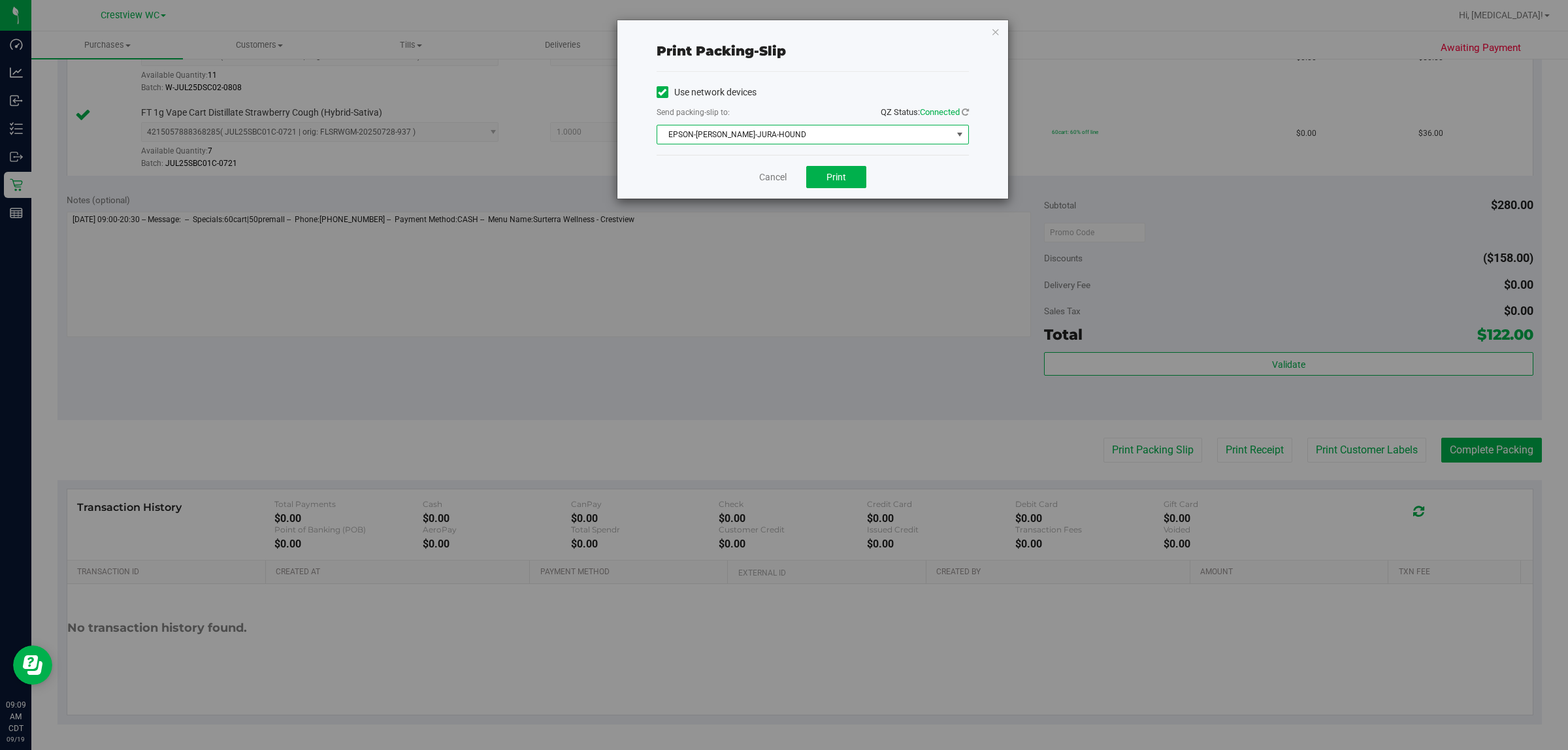
click at [781, 132] on span "EPSON-[PERSON_NAME]-JURA-HOUND" at bounding box center [805, 134] width 295 height 19
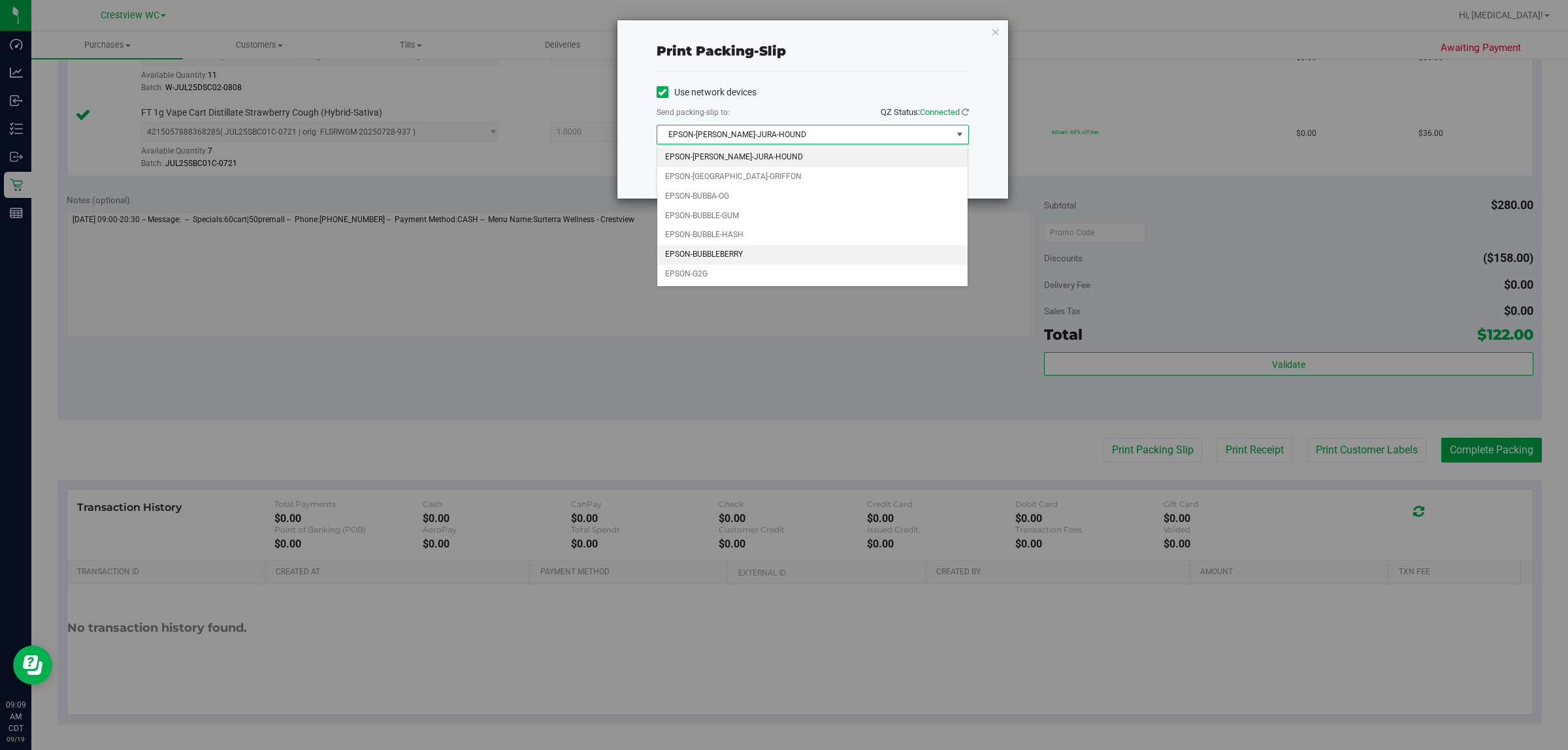
click at [735, 255] on li "EPSON-BUBBLEBERRY" at bounding box center [813, 255] width 311 height 19
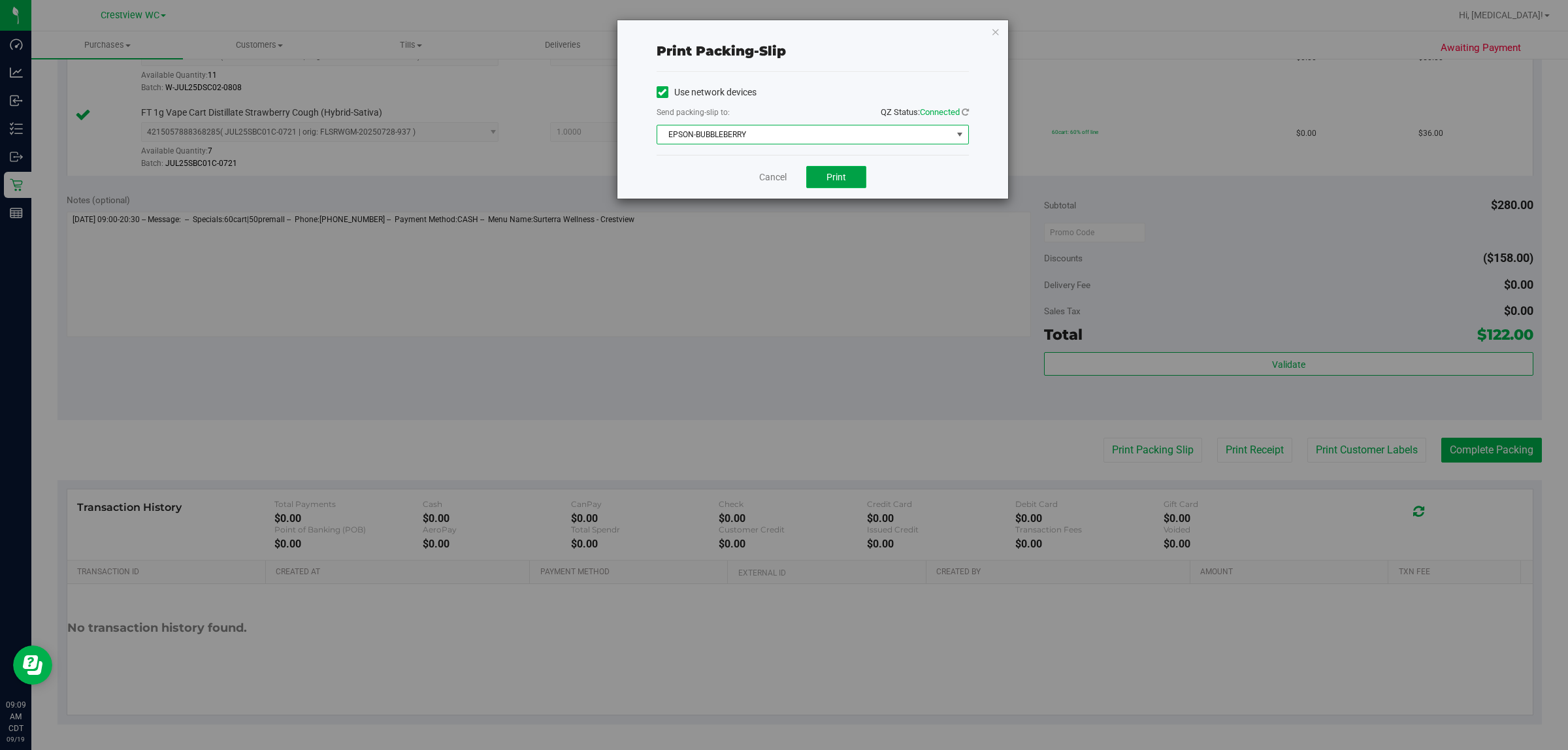
drag, startPoint x: 841, startPoint y: 178, endPoint x: 834, endPoint y: 178, distance: 7.0
click at [781, 177] on span "Print" at bounding box center [836, 177] width 19 height 11
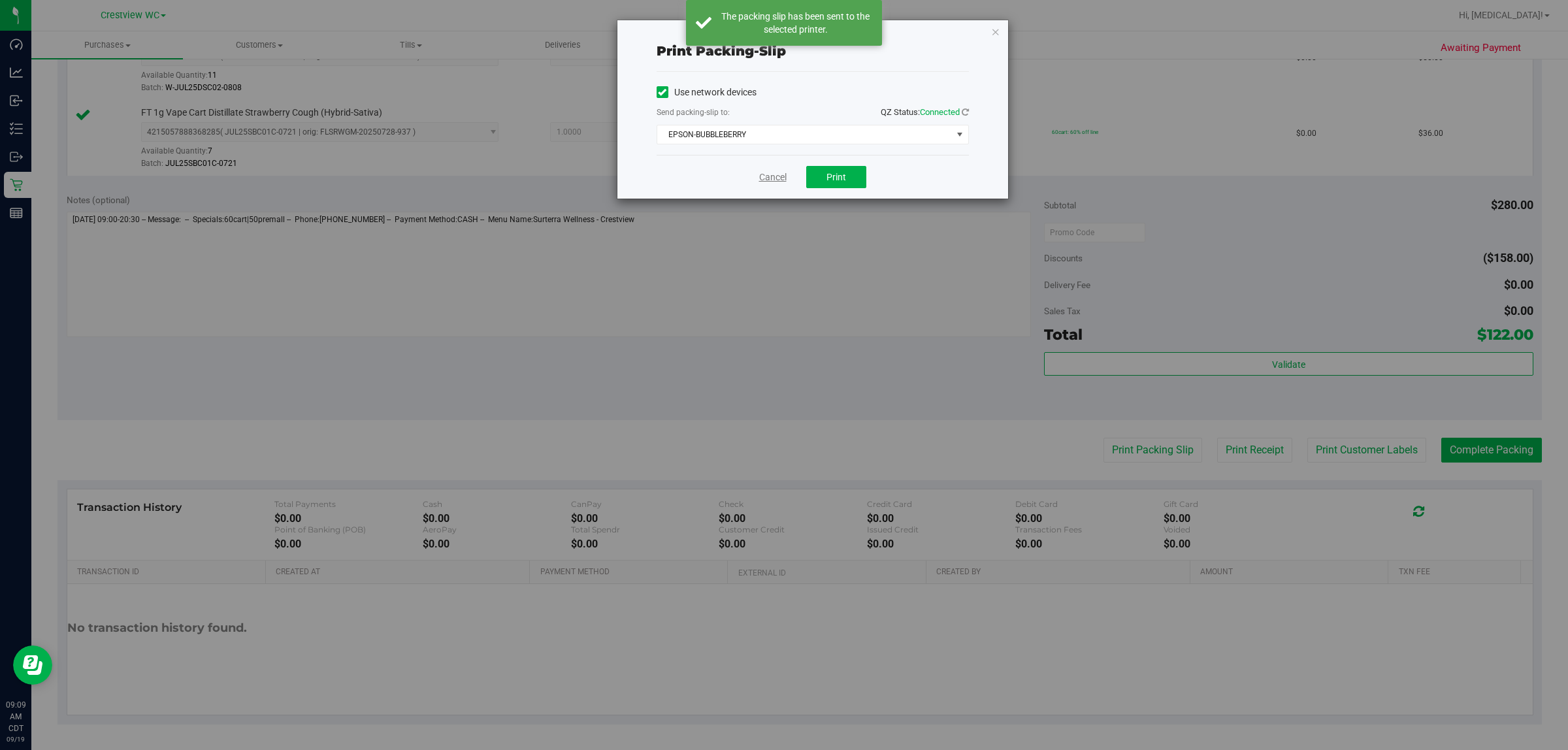
click at [774, 184] on link "Cancel" at bounding box center [773, 177] width 27 height 14
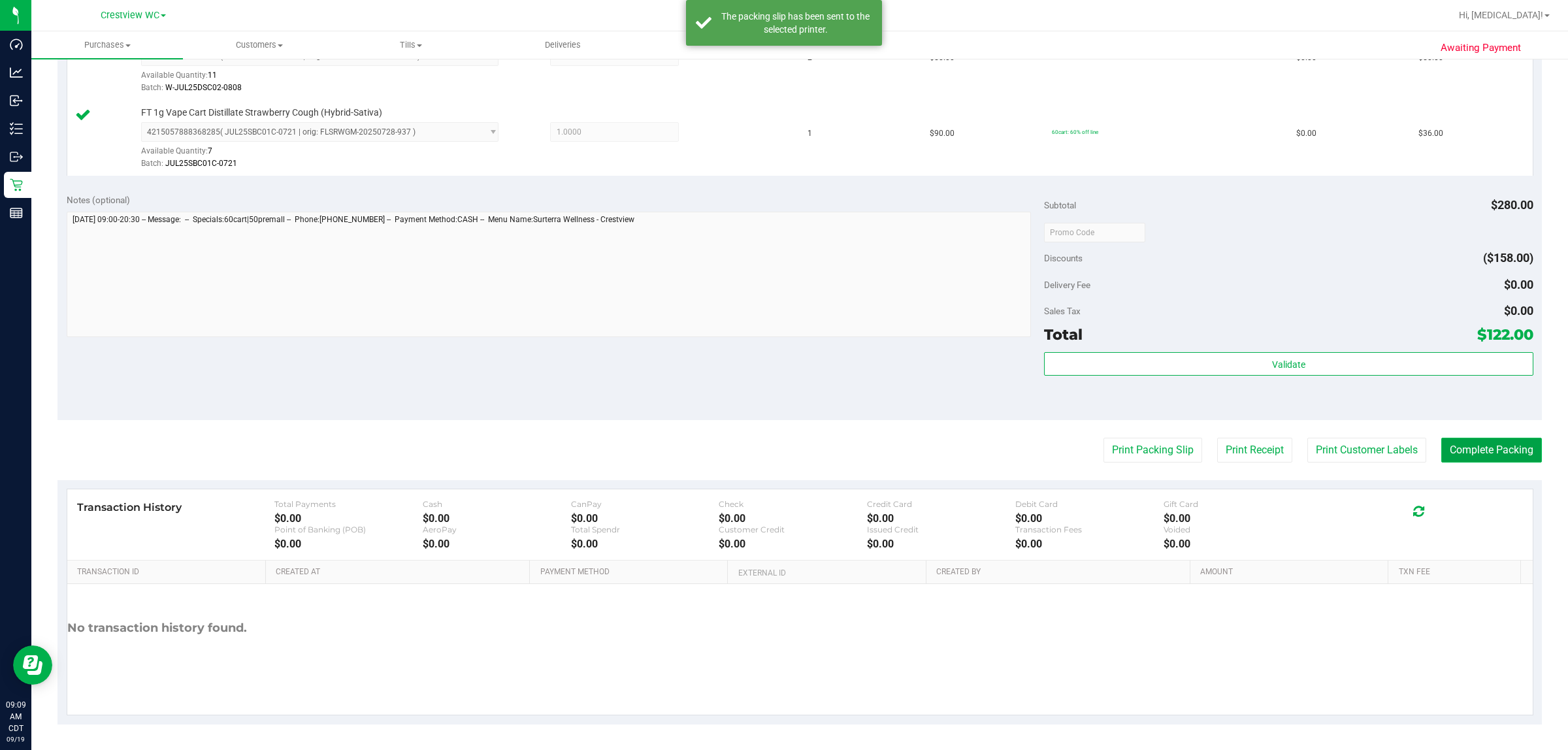
click at [781, 449] on button "Complete Packing" at bounding box center [1492, 450] width 101 height 25
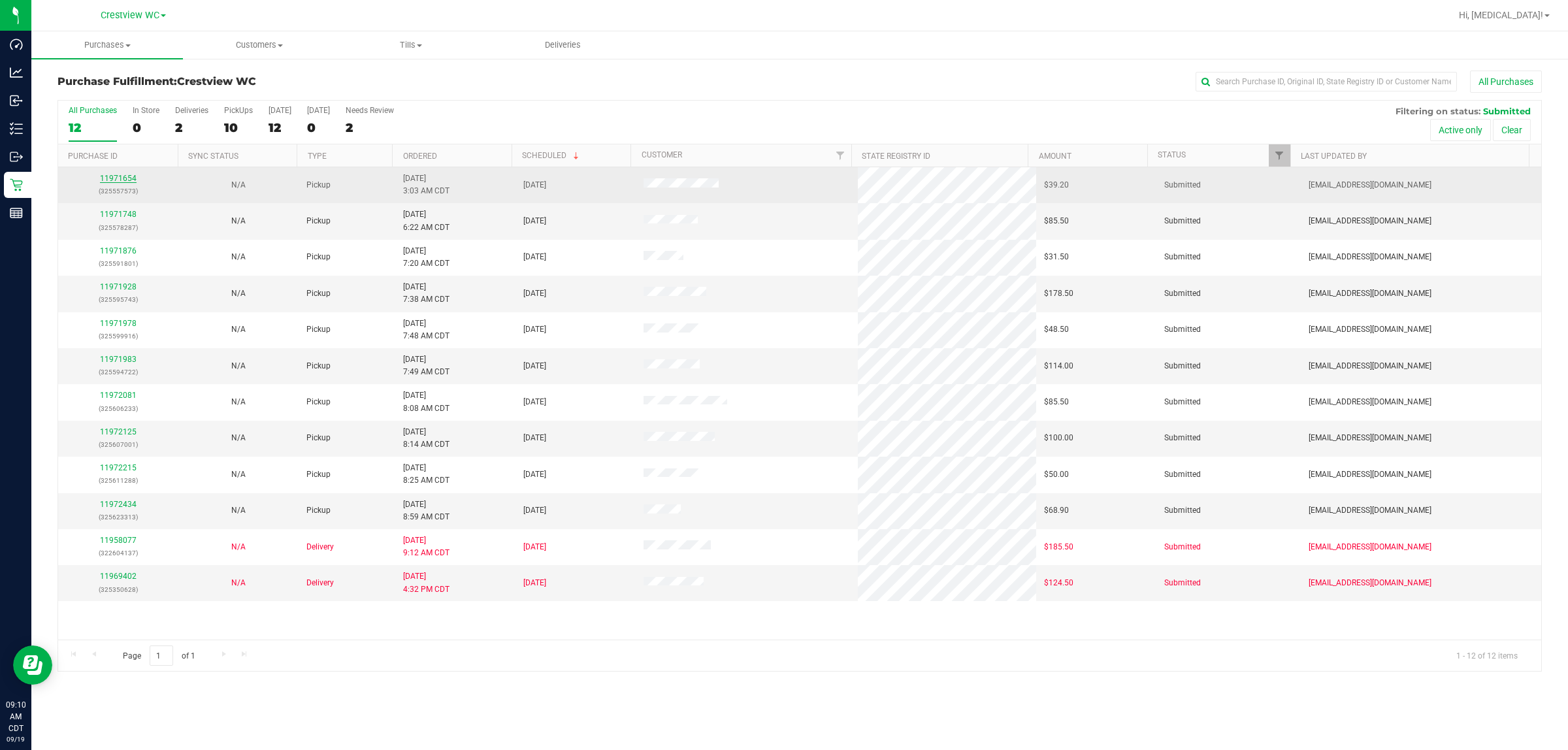
click at [112, 177] on link "11971654" at bounding box center [117, 178] width 36 height 9
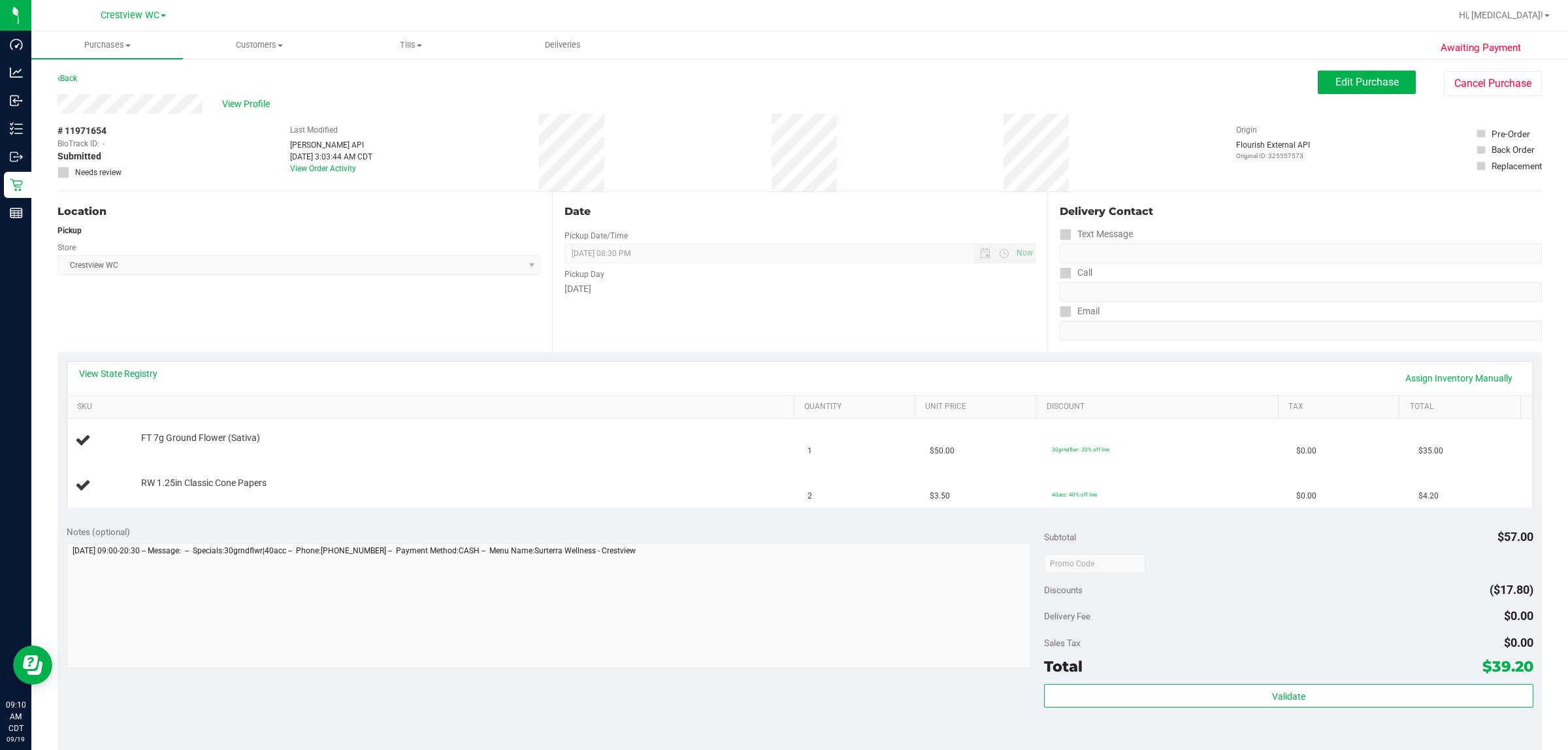
click at [87, 362] on div "View State Registry Assign Inventory Manually" at bounding box center [800, 379] width 1466 height 34
click at [108, 367] on link "View State Registry" at bounding box center [118, 373] width 79 height 13
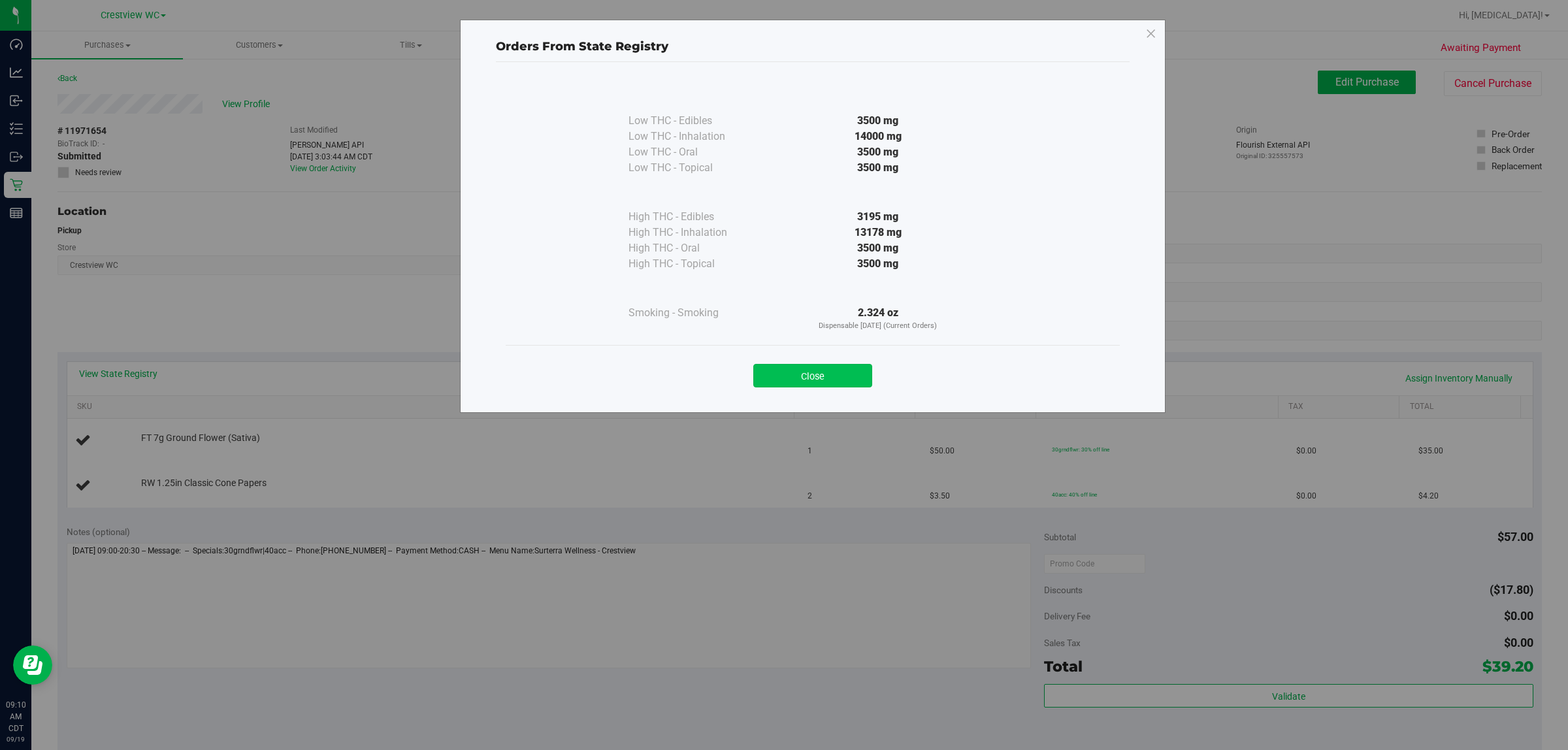
click at [781, 378] on button "Close" at bounding box center [812, 375] width 119 height 24
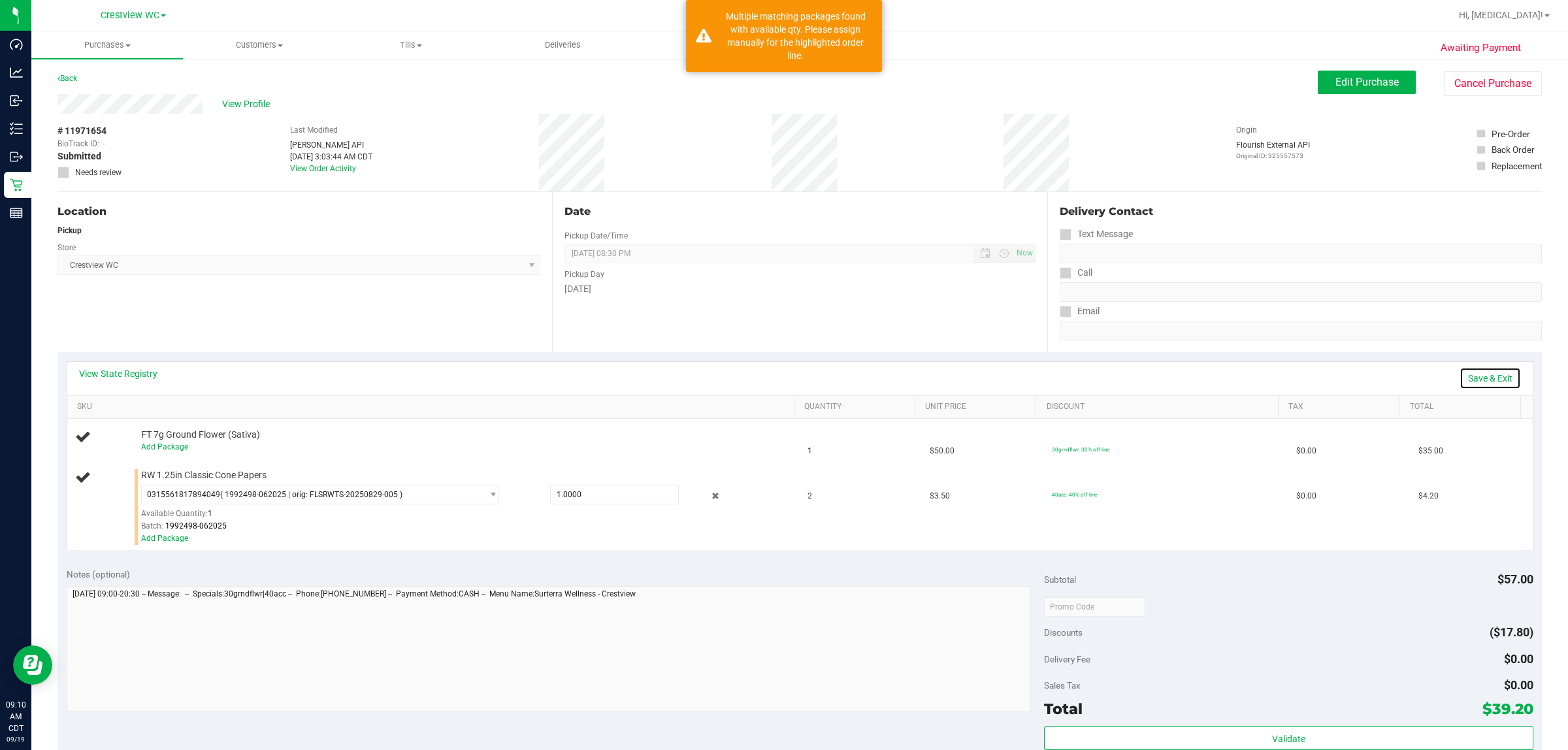
click at [781, 376] on link "Save & Exit" at bounding box center [1491, 378] width 62 height 22
click at [167, 539] on link "Add Package" at bounding box center [164, 538] width 47 height 9
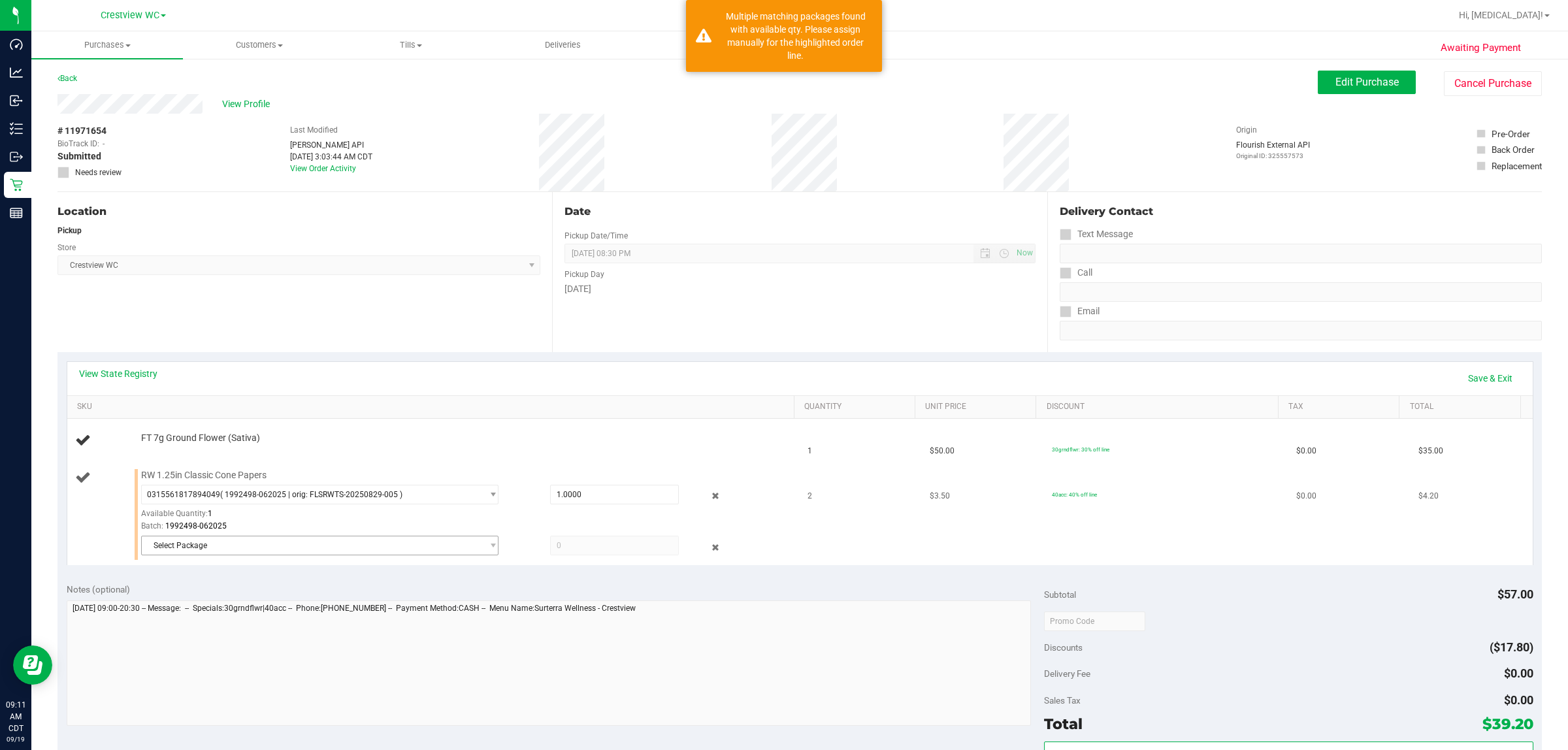
click at [442, 540] on span "Select Package" at bounding box center [312, 545] width 340 height 19
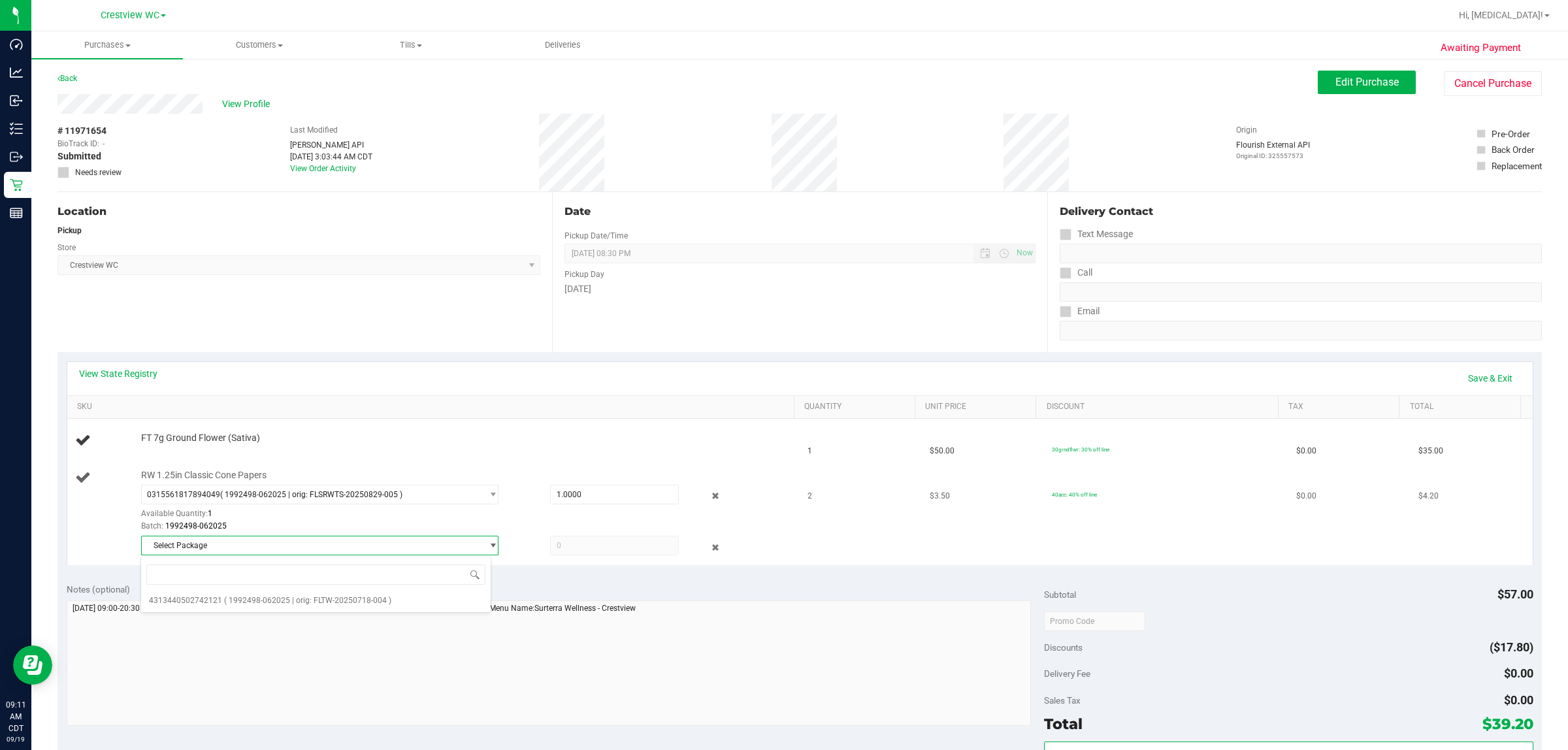
click at [351, 517] on div "Available Quantity: 1" at bounding box center [329, 516] width 376 height 26
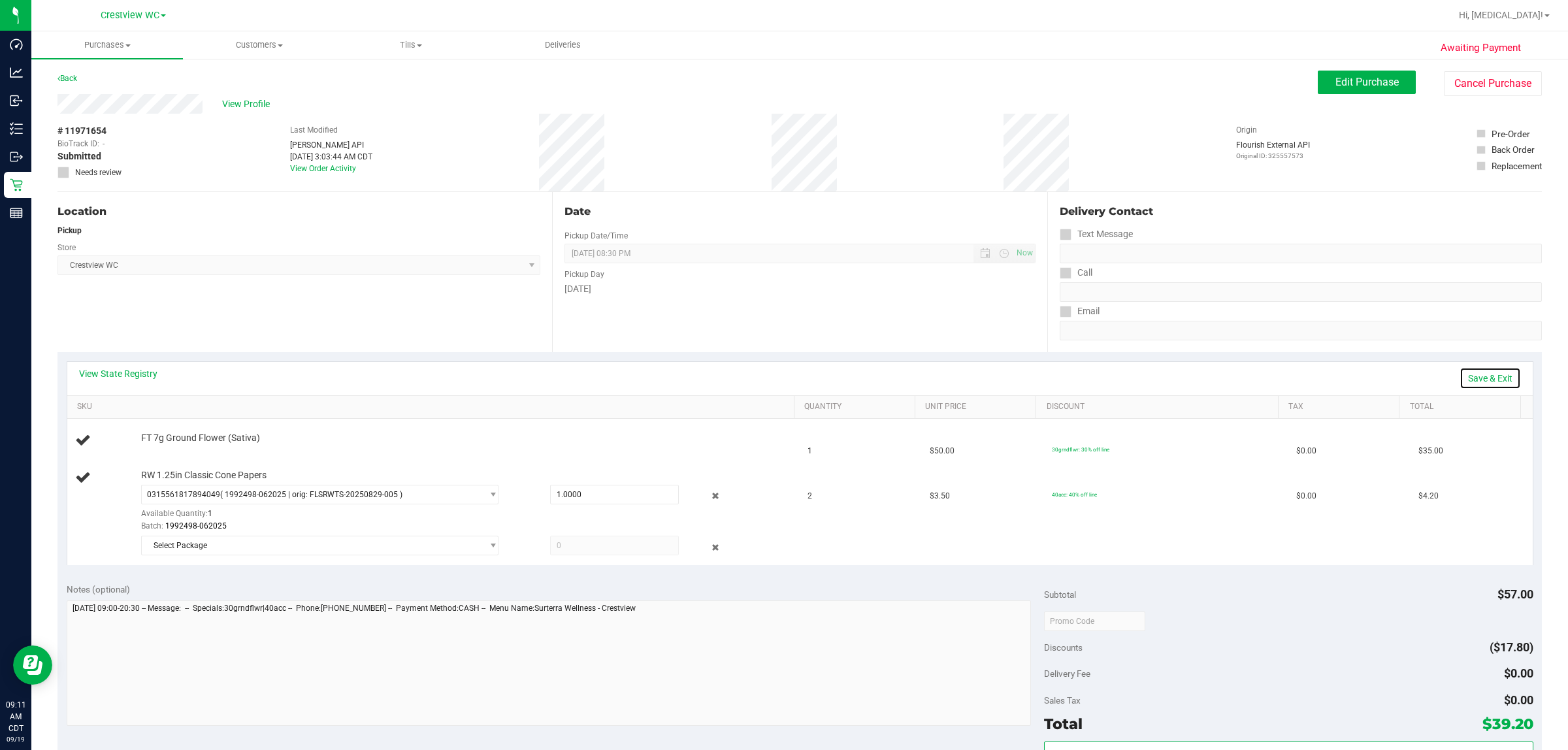
click at [781, 373] on link "Save & Exit" at bounding box center [1491, 378] width 62 height 22
click at [745, 566] on div "View State Registry Assign Inventory Manually SKU Quantity Unit Price Discount …" at bounding box center [800, 461] width 1485 height 218
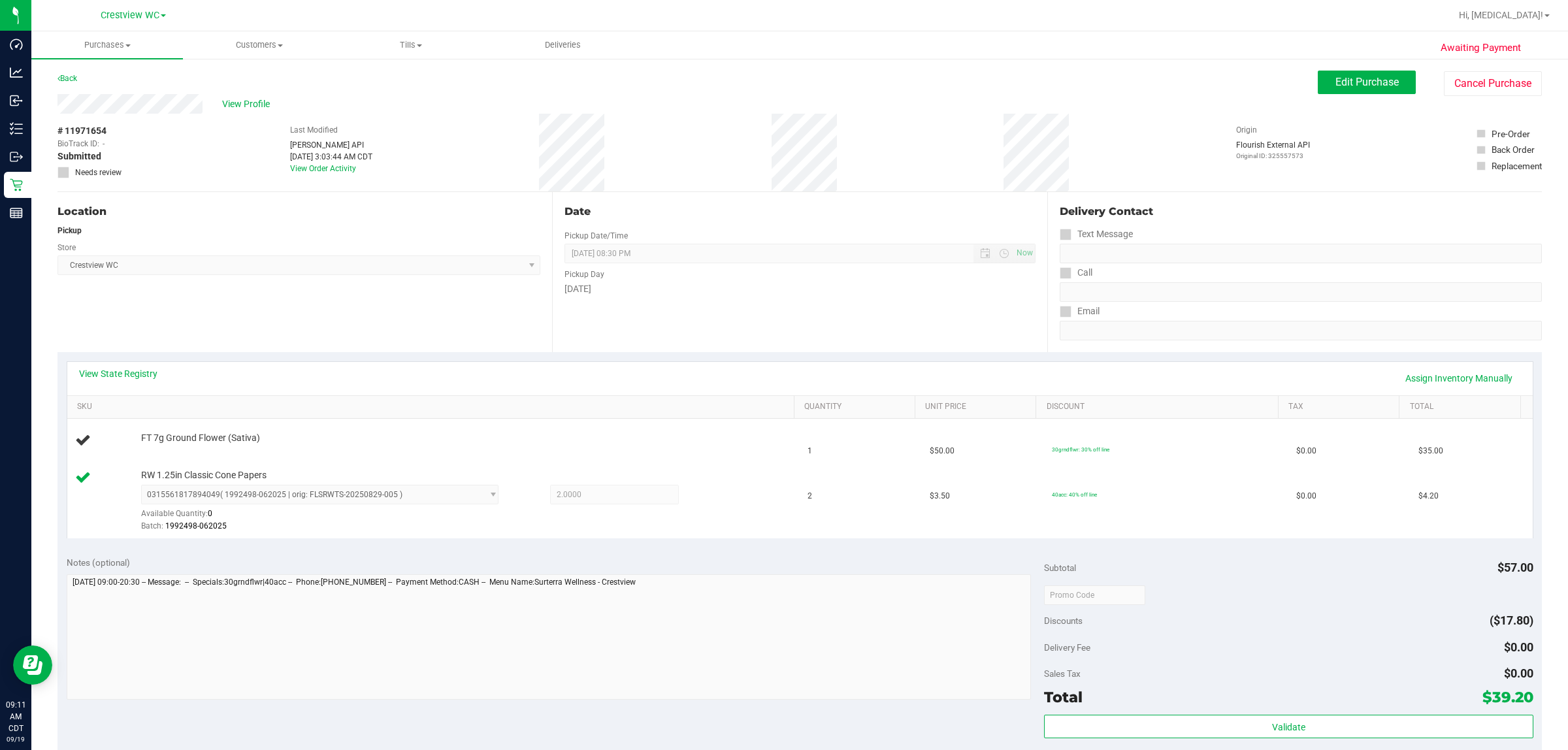
click at [499, 705] on div "Notes (optional) Subtotal $57.00 Discounts ($17.80) Delivery Fee $0.00 Sales Ta…" at bounding box center [800, 664] width 1485 height 235
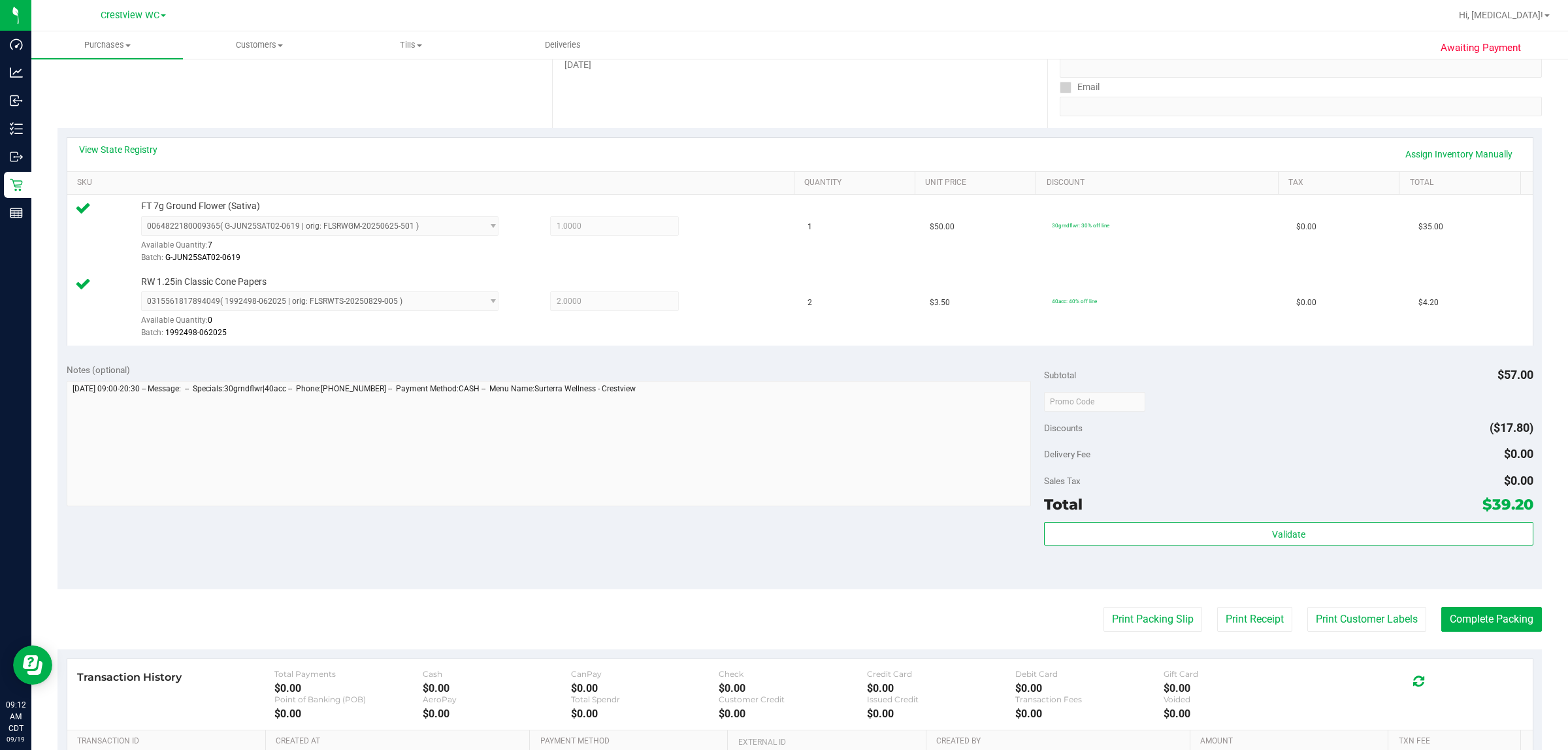
scroll to position [394, 0]
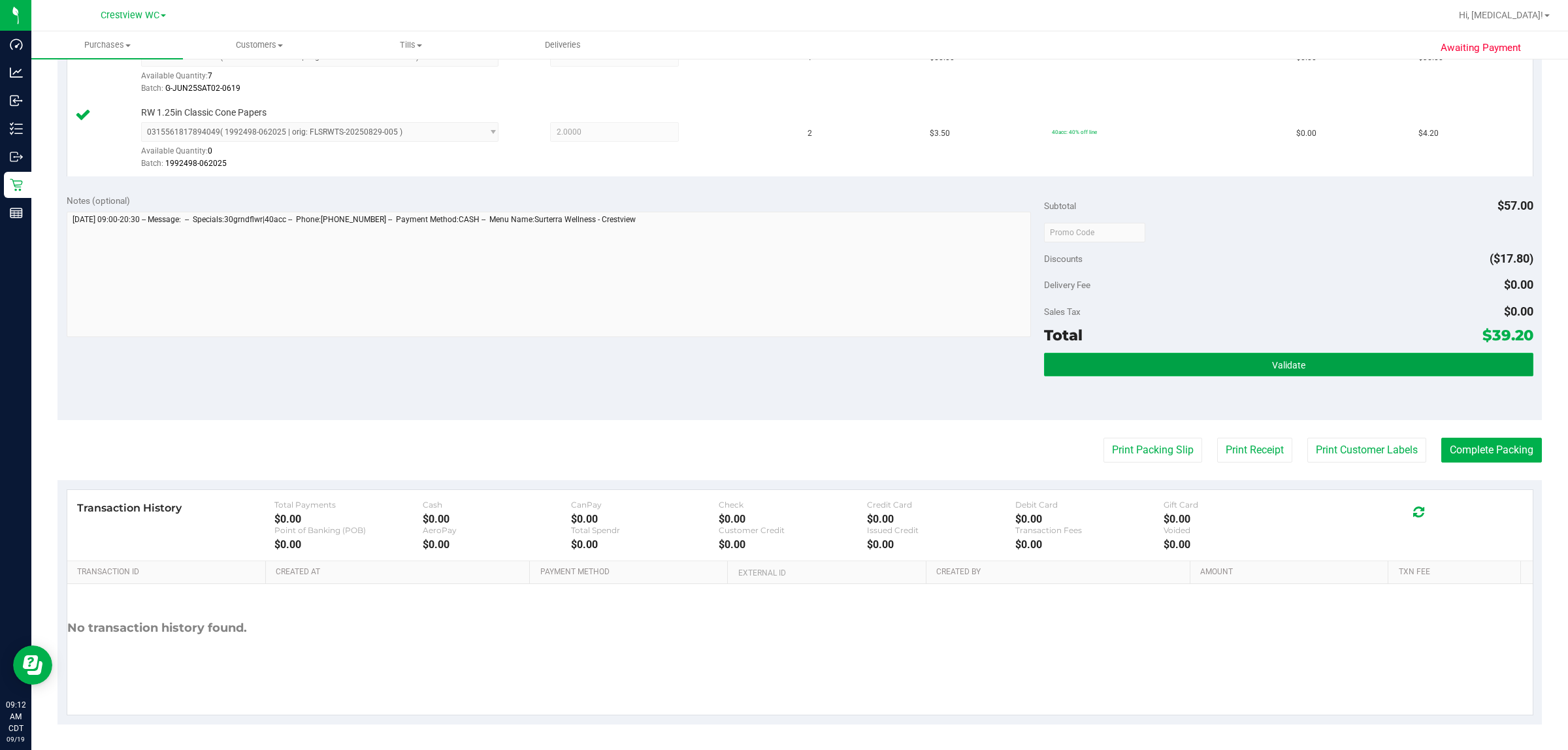
click at [781, 363] on span "Validate" at bounding box center [1289, 365] width 34 height 11
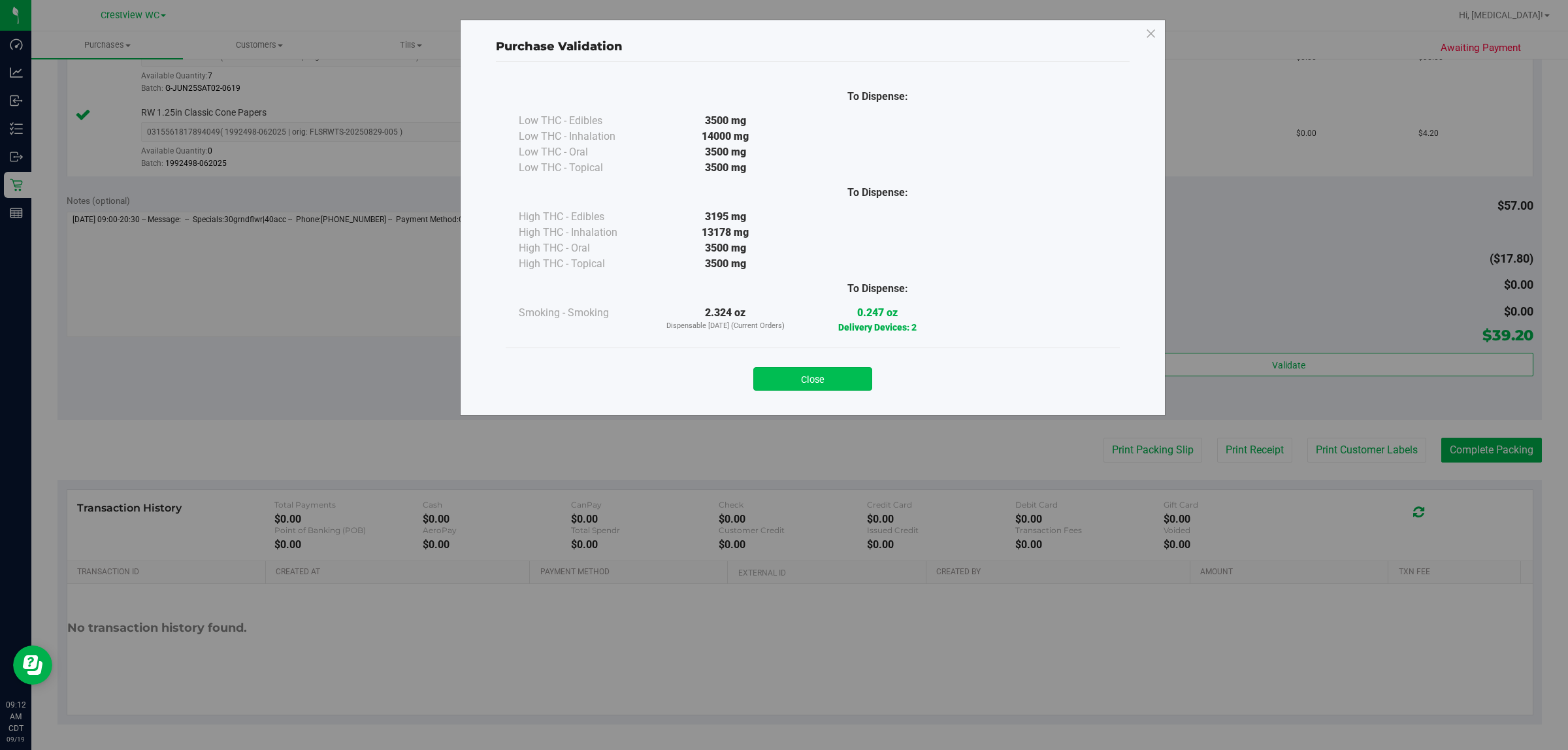
click at [781, 379] on button "Close" at bounding box center [812, 379] width 119 height 24
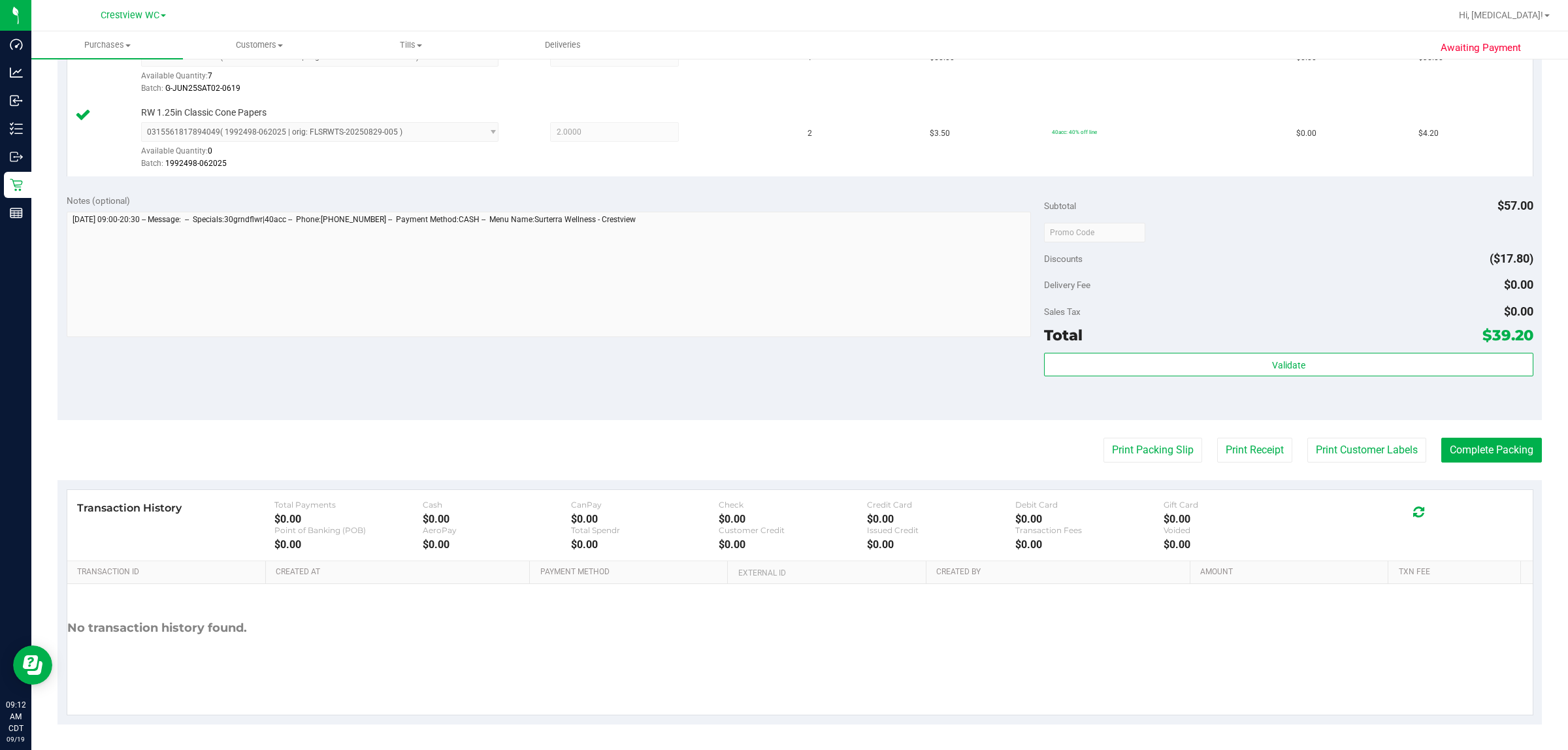
click at [743, 424] on purchase-details "Back Edit Purchase Cancel Purchase View Profile # 11971654 BioTrack ID: - Submi…" at bounding box center [800, 200] width 1485 height 1047
click at [781, 442] on button "Print Packing Slip" at bounding box center [1153, 450] width 99 height 25
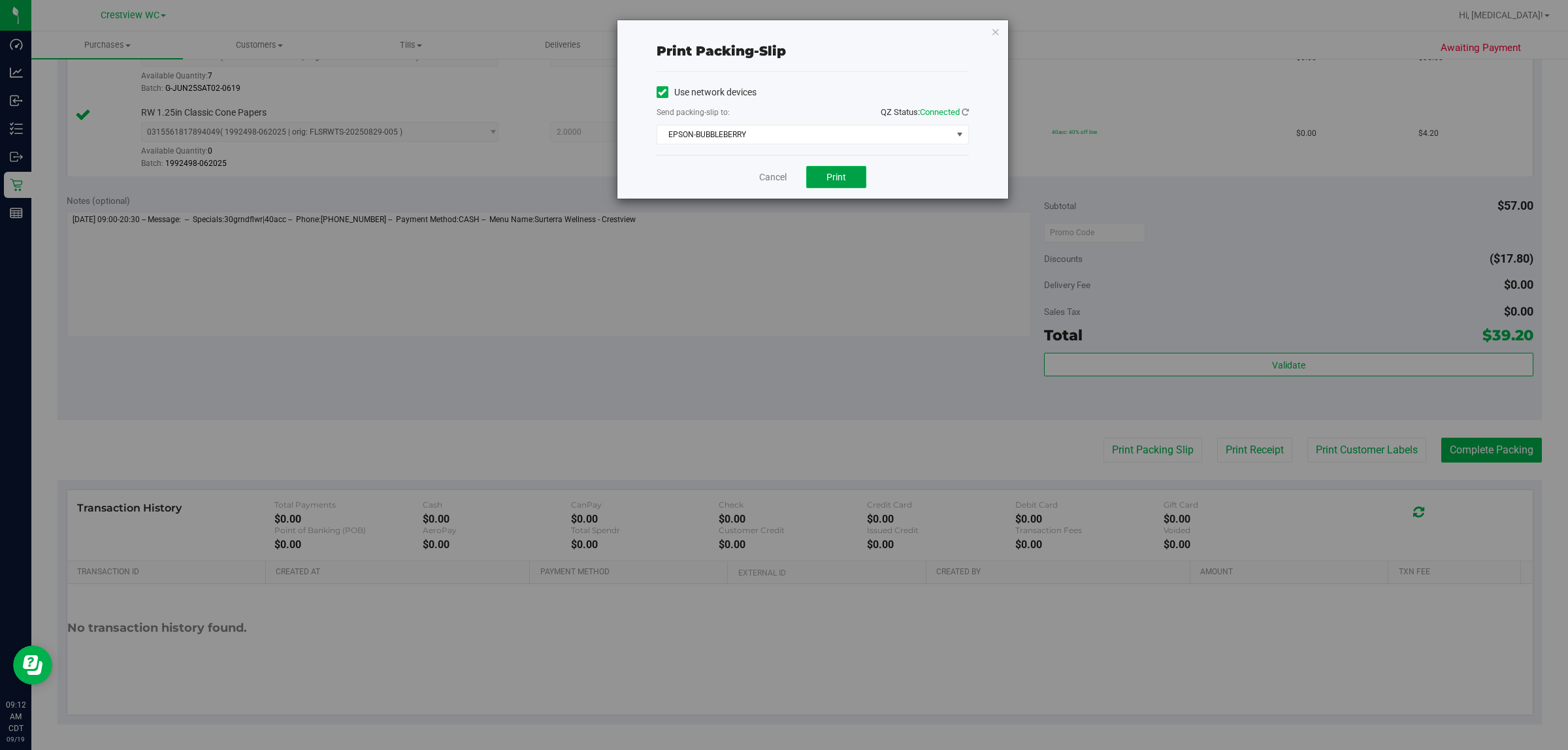
click at [781, 170] on button "Print" at bounding box center [836, 176] width 60 height 22
drag, startPoint x: 762, startPoint y: 182, endPoint x: 901, endPoint y: 326, distance: 200.1
click at [764, 182] on link "Cancel" at bounding box center [773, 177] width 27 height 14
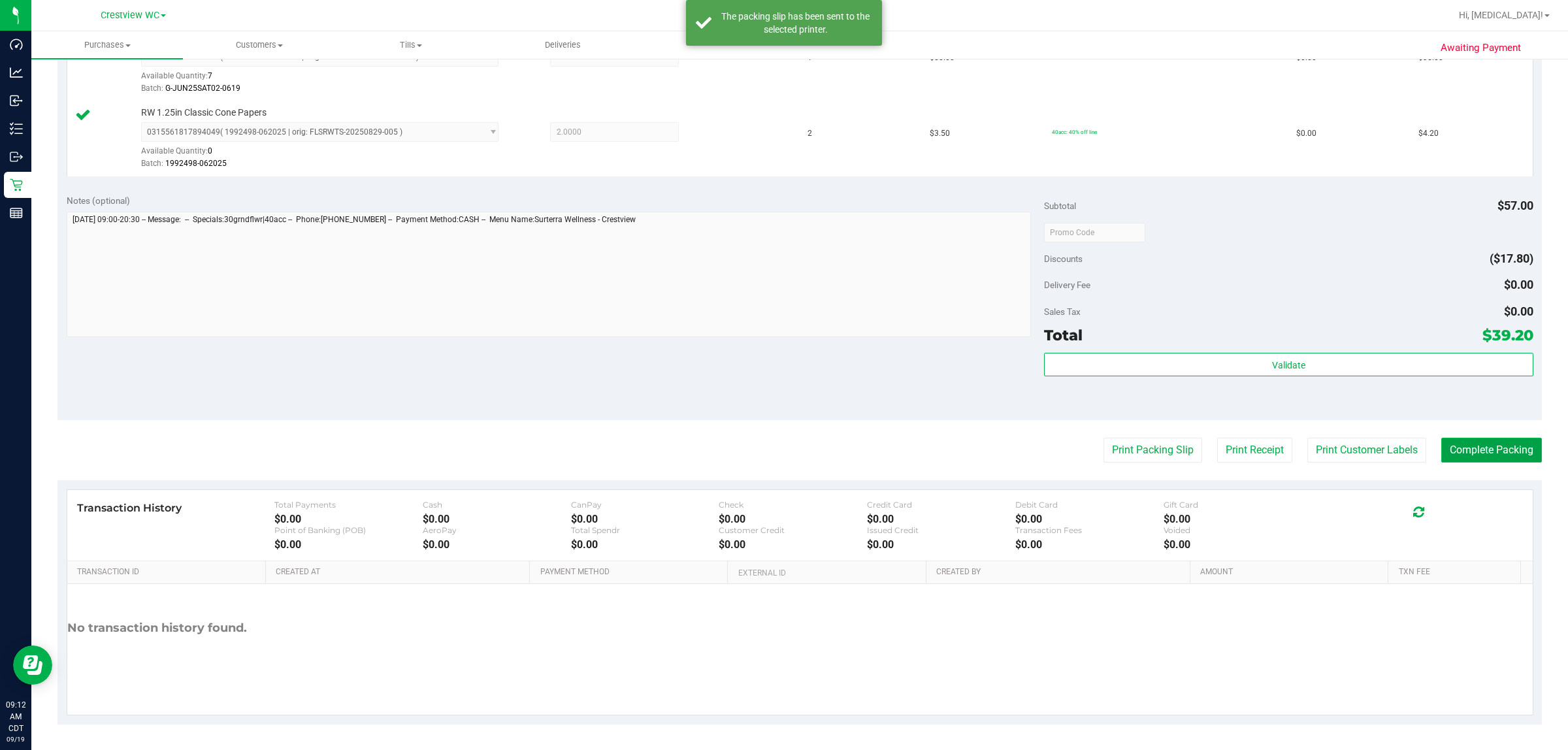
click at [781, 439] on button "Complete Packing" at bounding box center [1492, 450] width 101 height 25
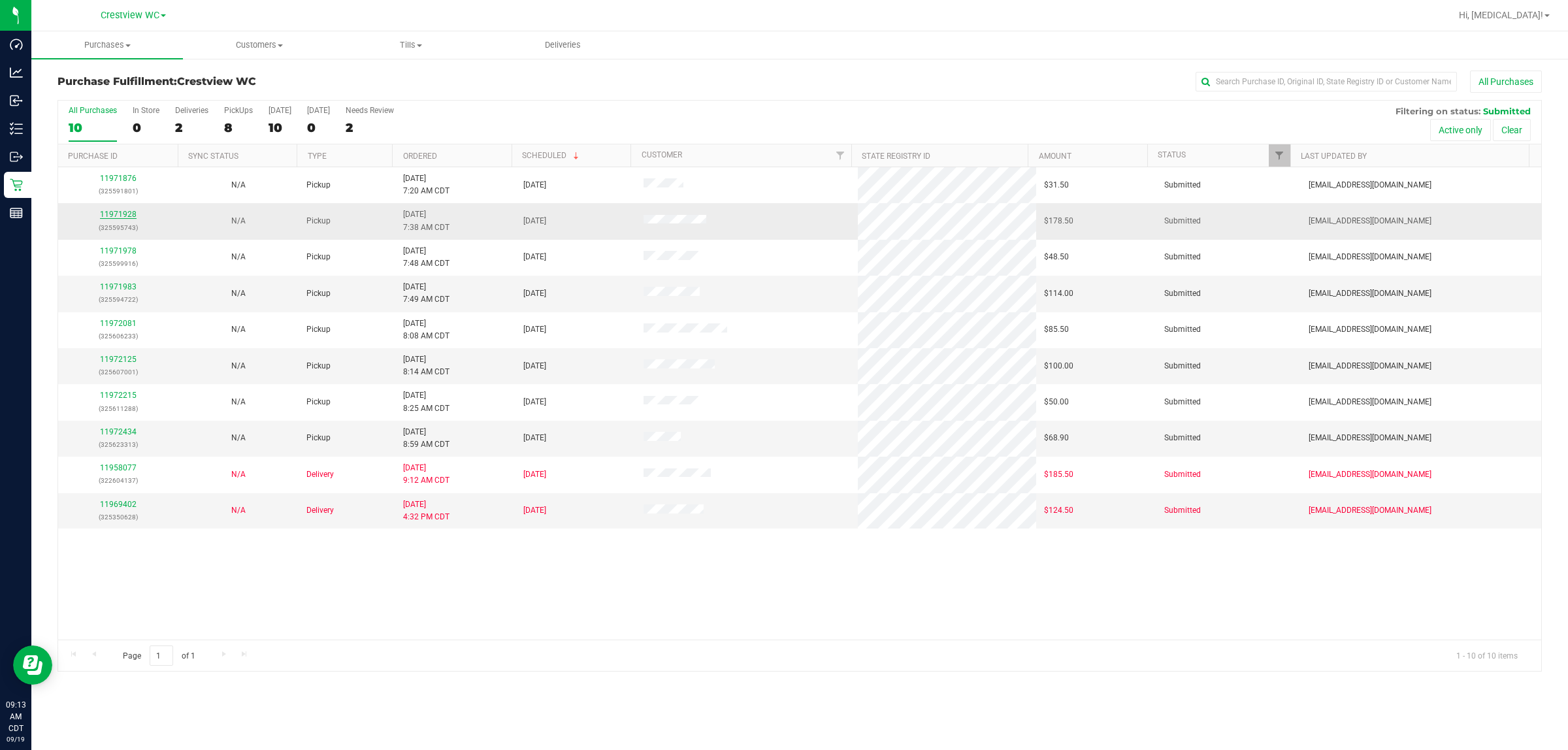
click at [116, 217] on link "11971928" at bounding box center [117, 214] width 36 height 9
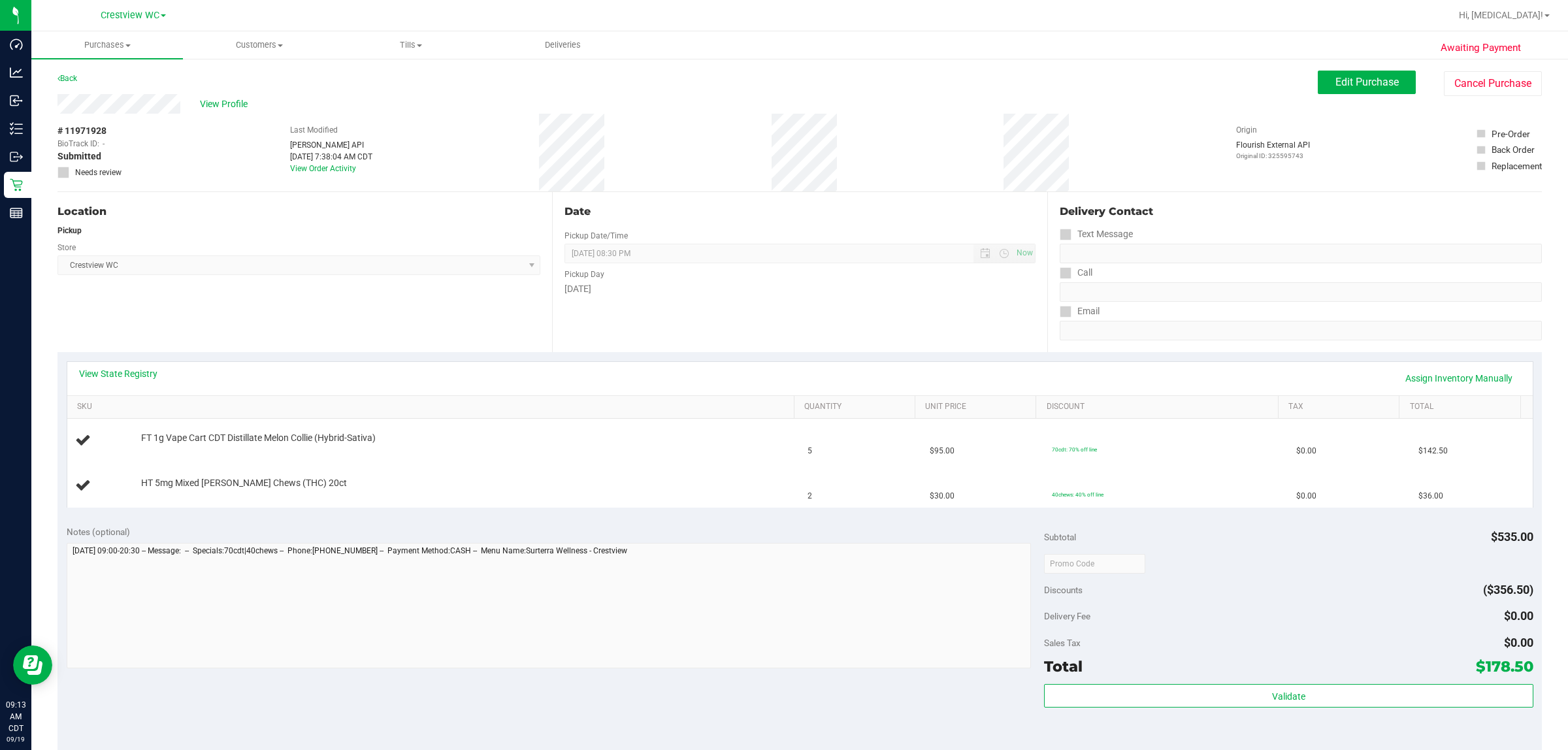
click at [141, 381] on div "View State Registry Assign Inventory Manually" at bounding box center [801, 378] width 1443 height 22
click at [147, 379] on link "View State Registry" at bounding box center [118, 373] width 79 height 13
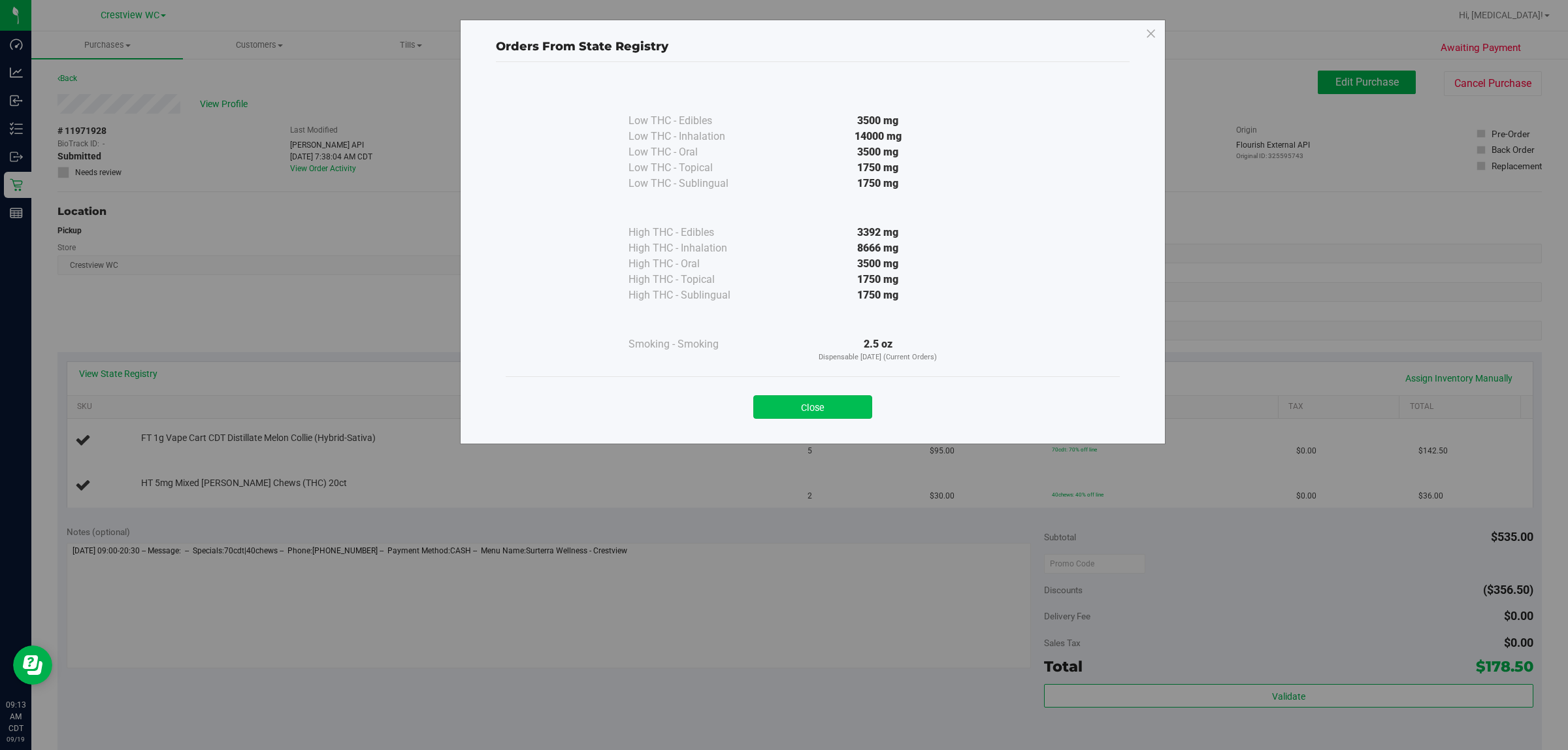
click at [781, 410] on button "Close" at bounding box center [812, 407] width 119 height 24
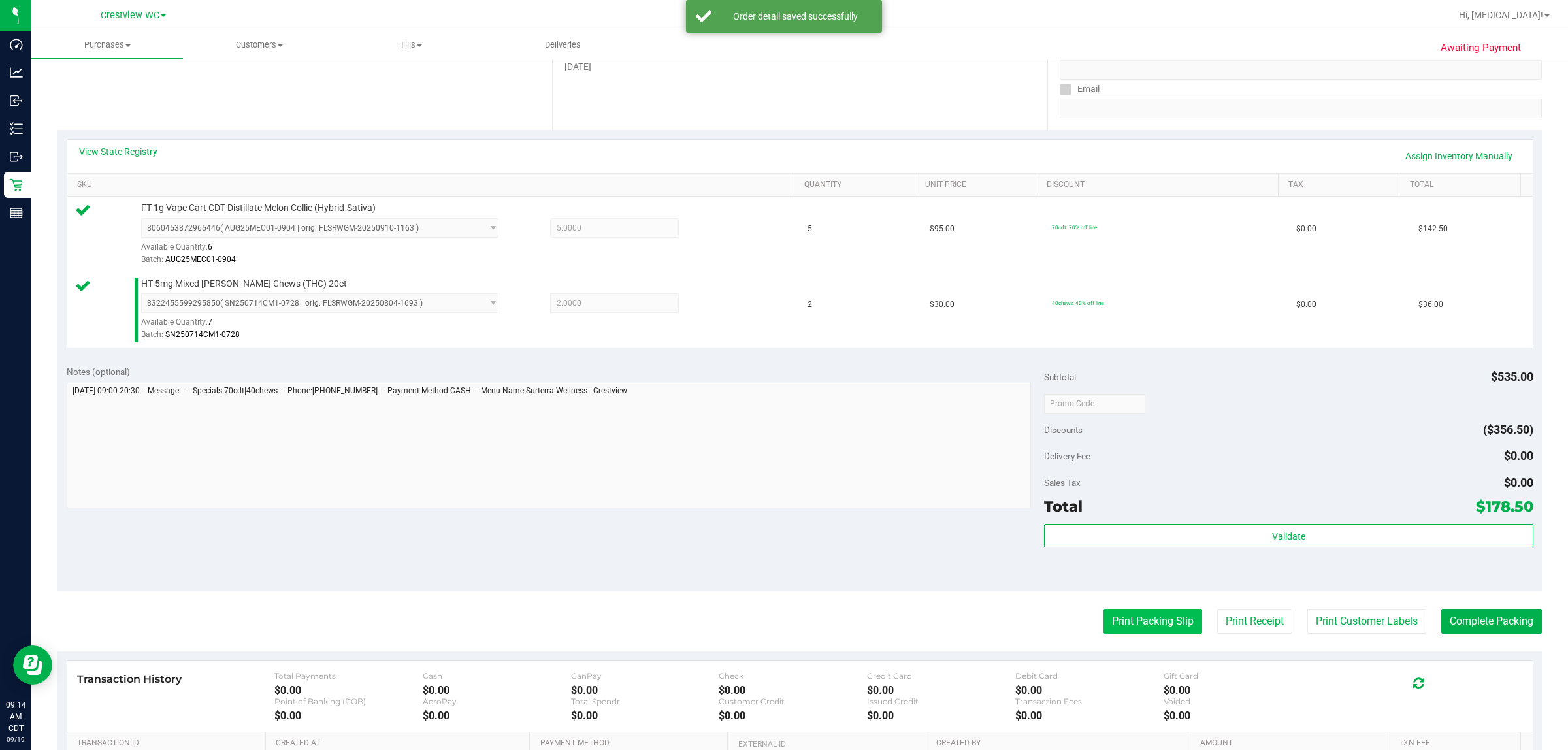
scroll to position [394, 0]
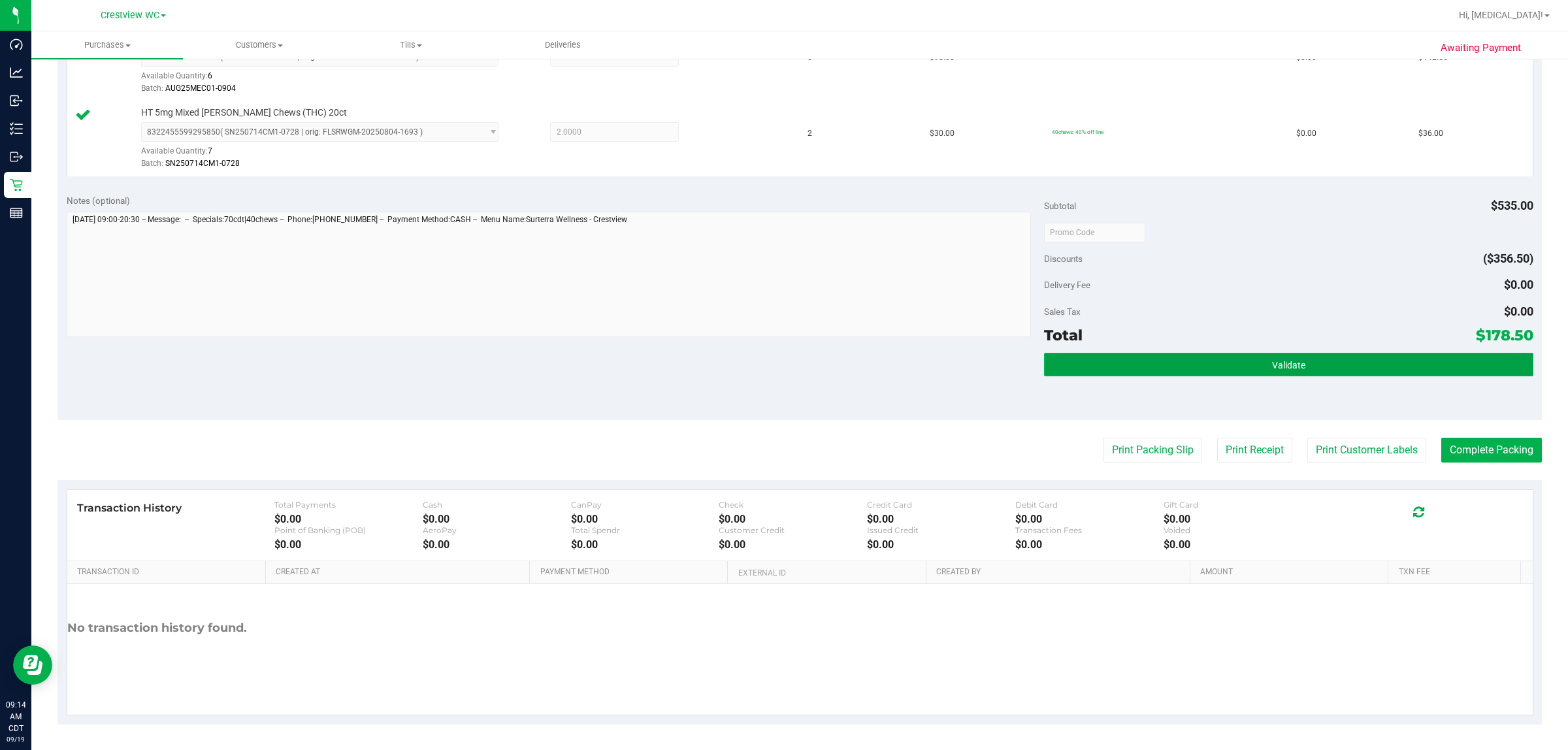
click at [781, 367] on button "Validate" at bounding box center [1289, 364] width 489 height 24
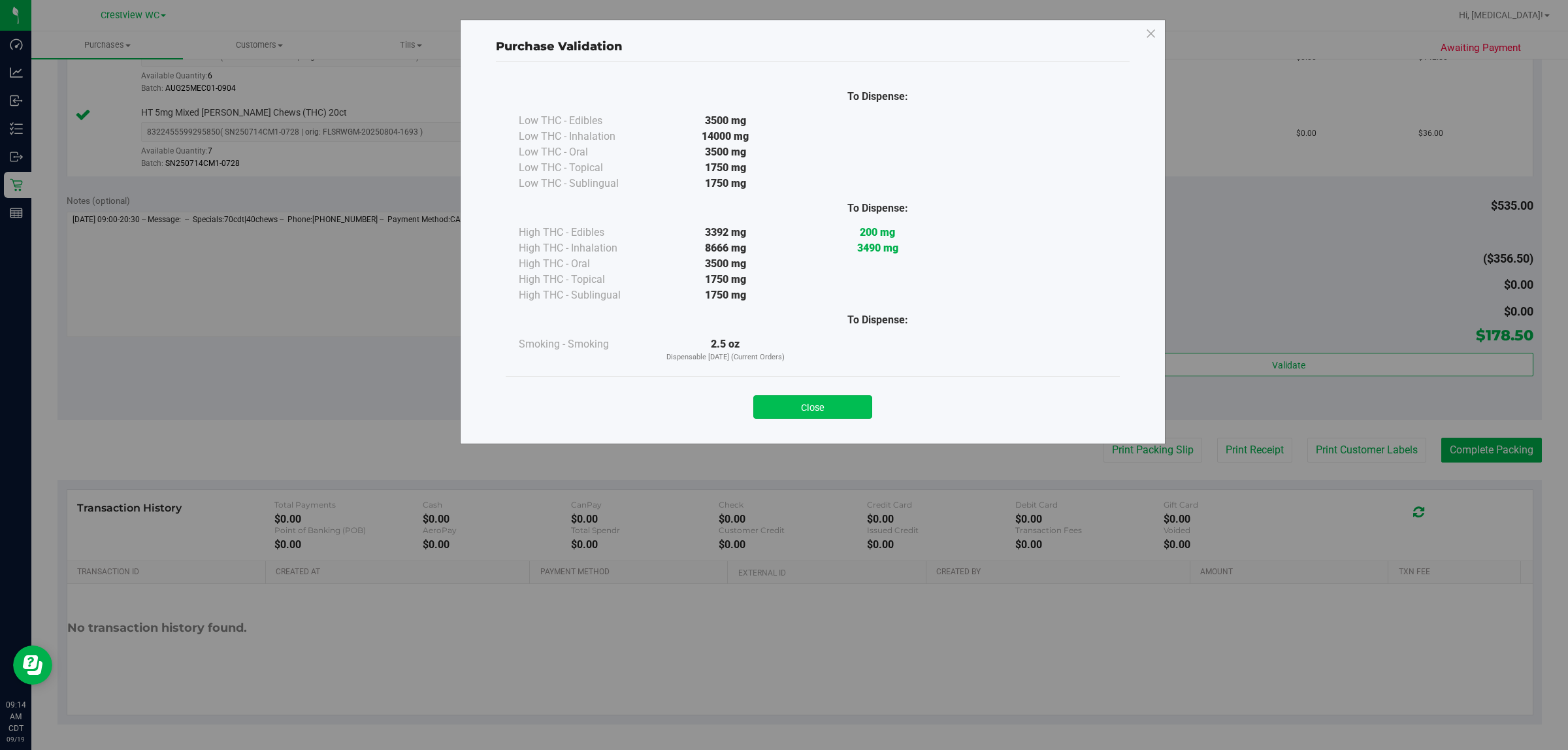
click at [781, 403] on button "Close" at bounding box center [812, 407] width 119 height 24
click at [781, 500] on div "Check" at bounding box center [793, 504] width 148 height 10
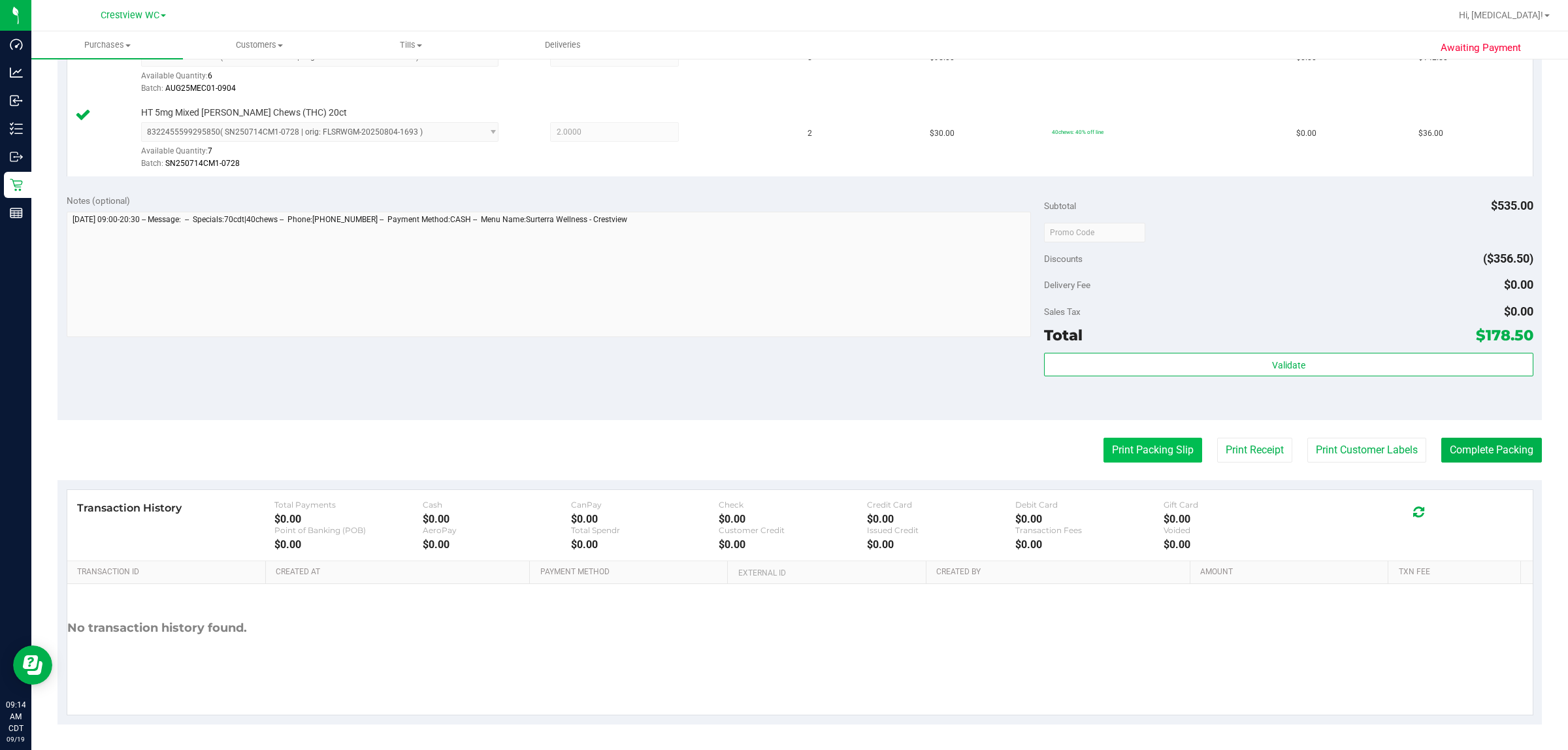
click at [781, 451] on button "Print Packing Slip" at bounding box center [1153, 450] width 99 height 25
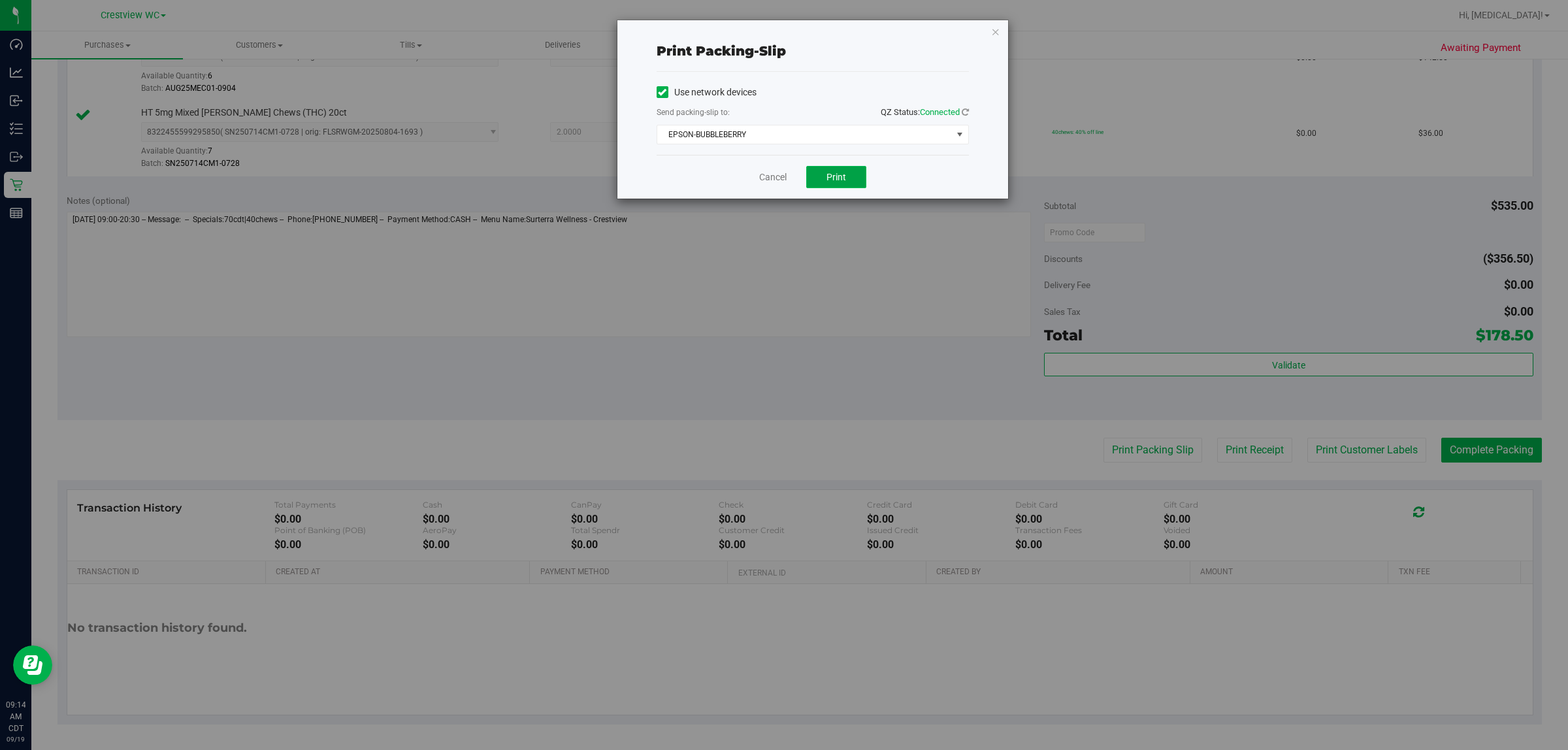
click at [781, 177] on button "Print" at bounding box center [836, 176] width 60 height 22
click at [774, 182] on link "Cancel" at bounding box center [773, 177] width 27 height 14
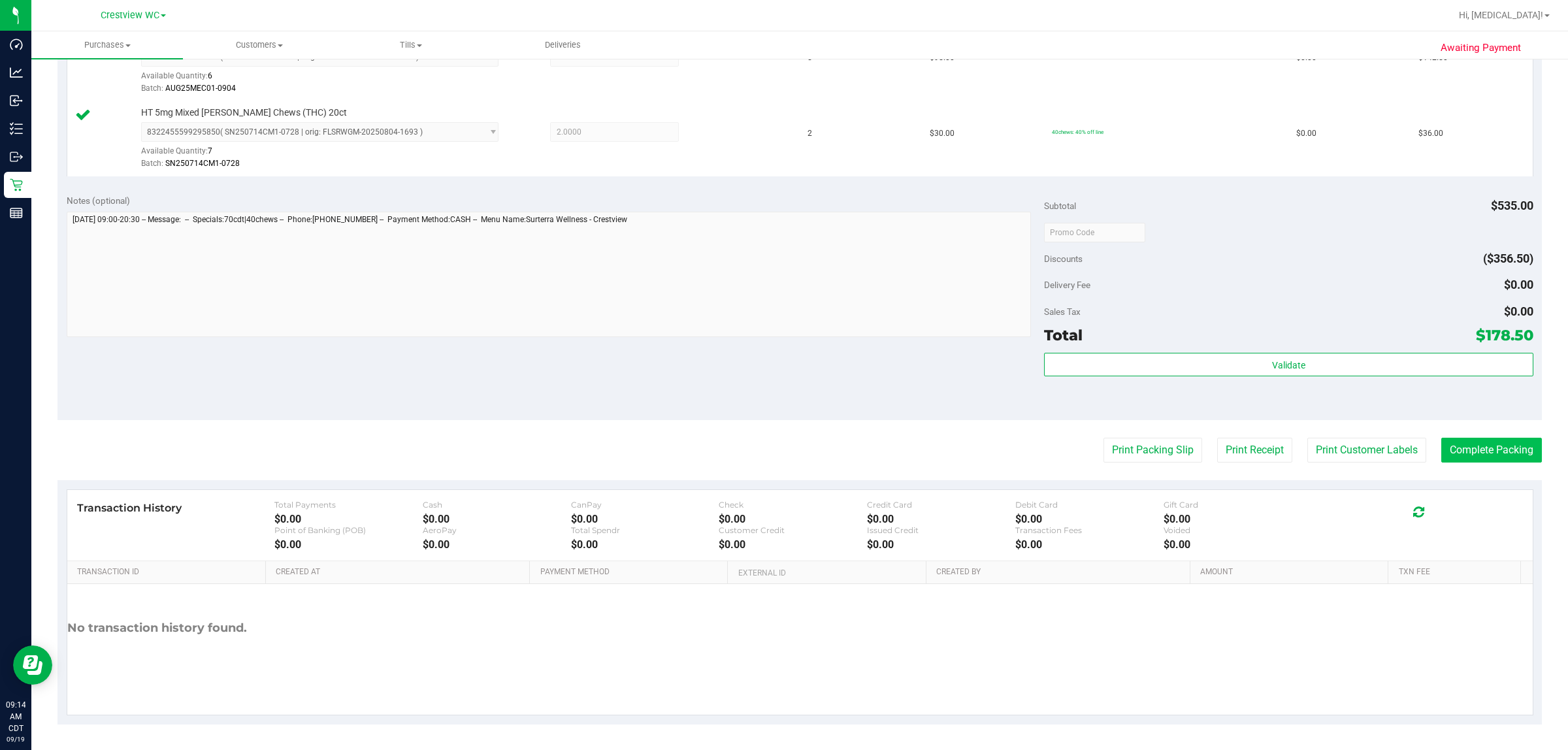
click at [781, 452] on button "Complete Packing" at bounding box center [1492, 450] width 101 height 25
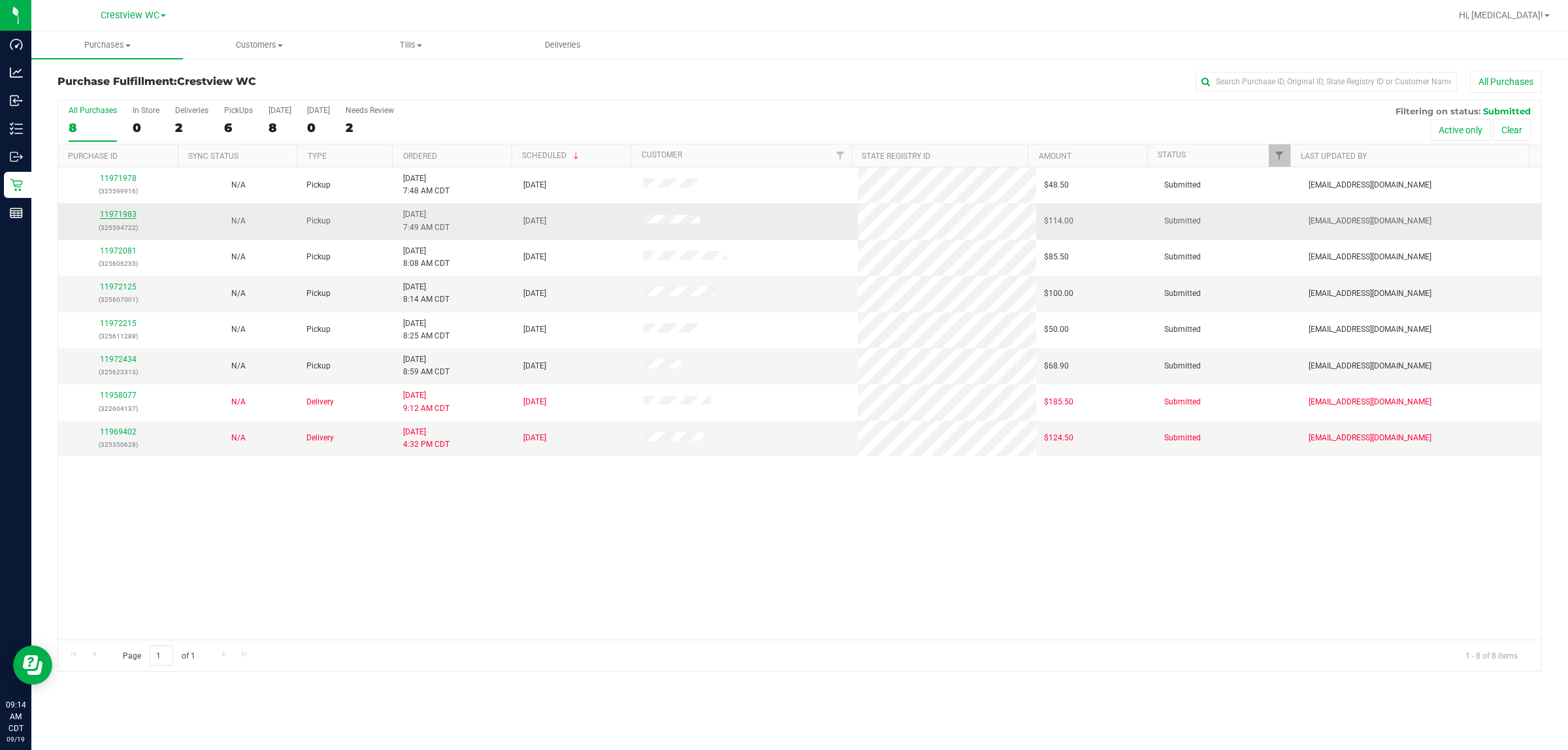
click at [115, 217] on link "11971983" at bounding box center [117, 214] width 36 height 9
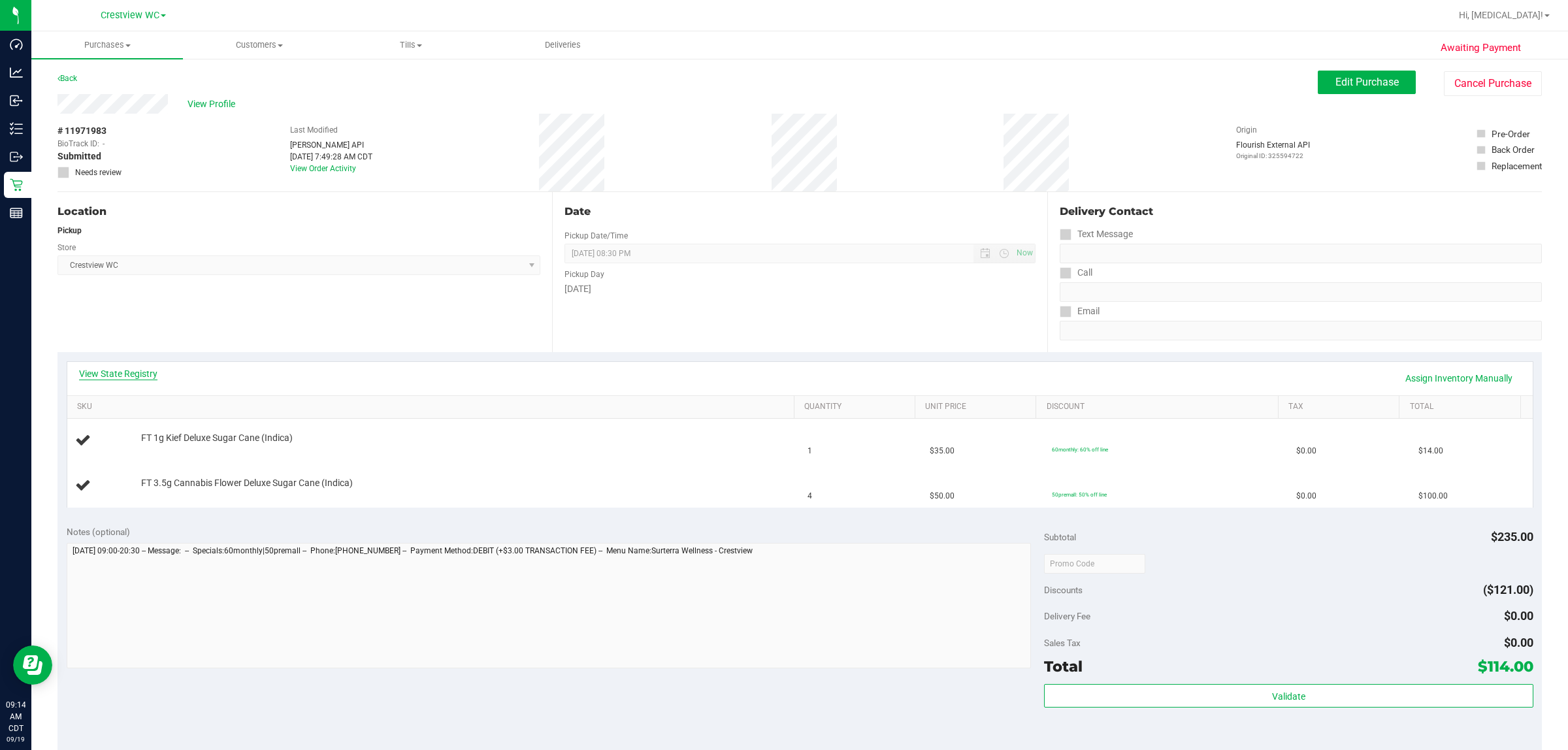
click at [131, 377] on link "View State Registry" at bounding box center [118, 373] width 79 height 13
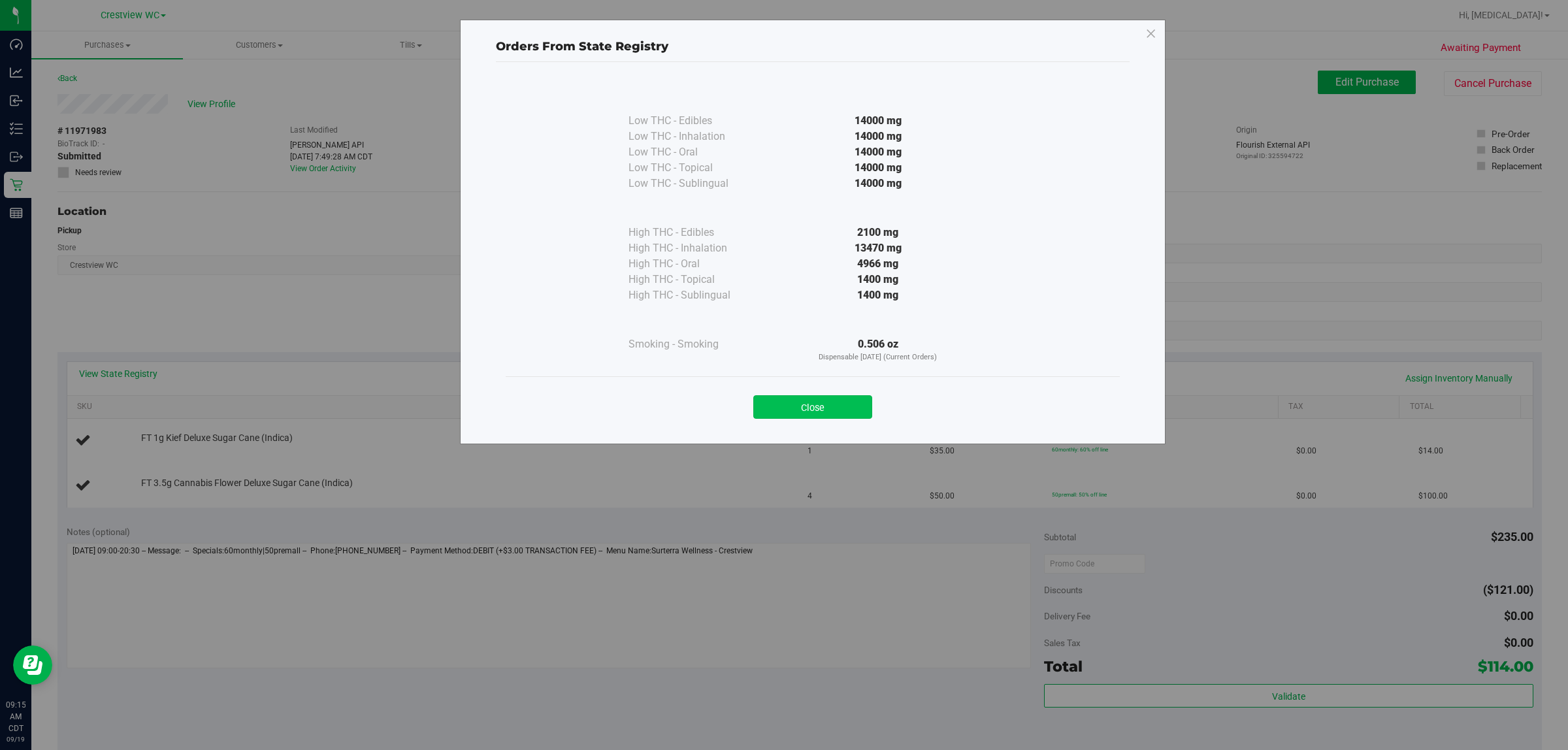
click at [781, 406] on button "Close" at bounding box center [812, 407] width 119 height 24
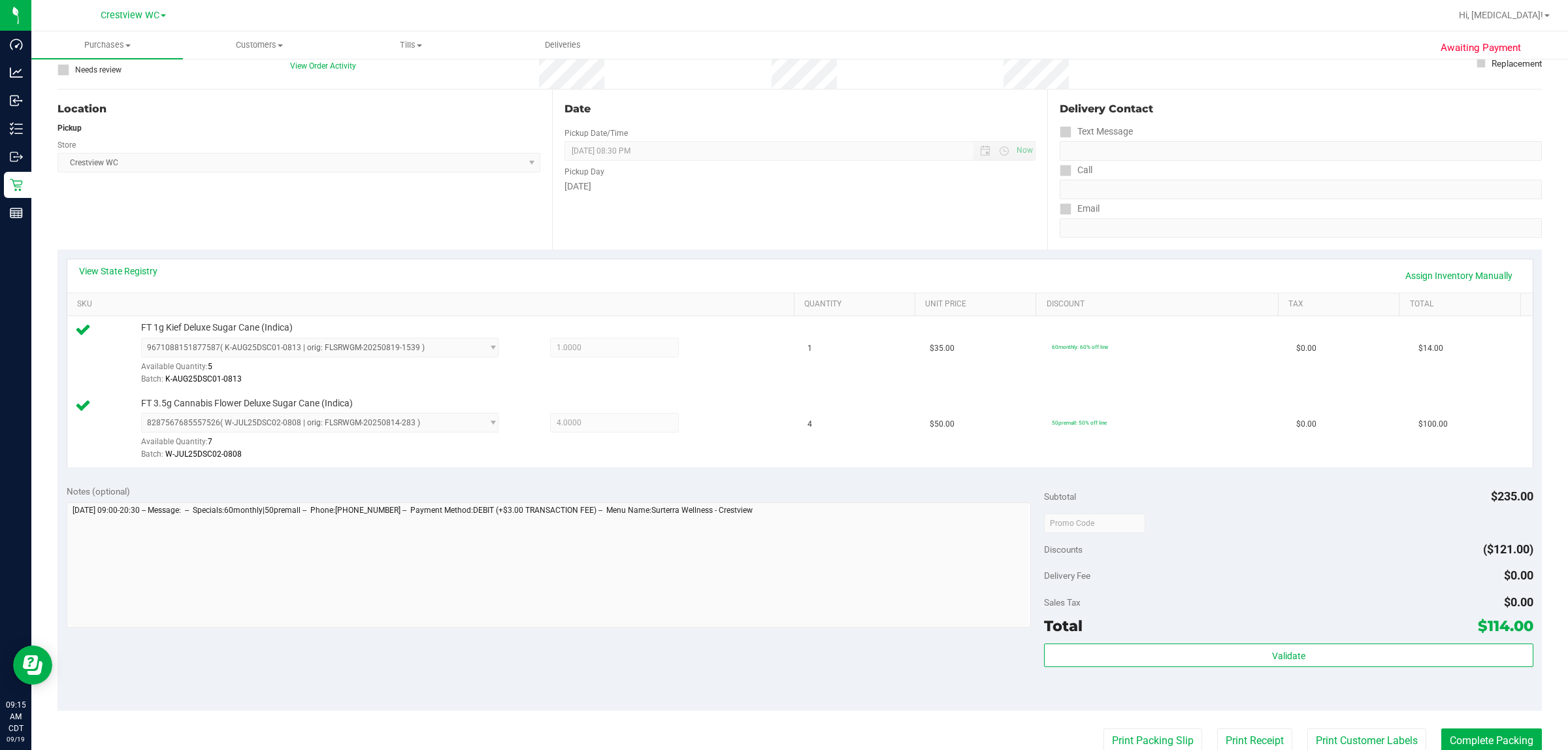
scroll to position [163, 0]
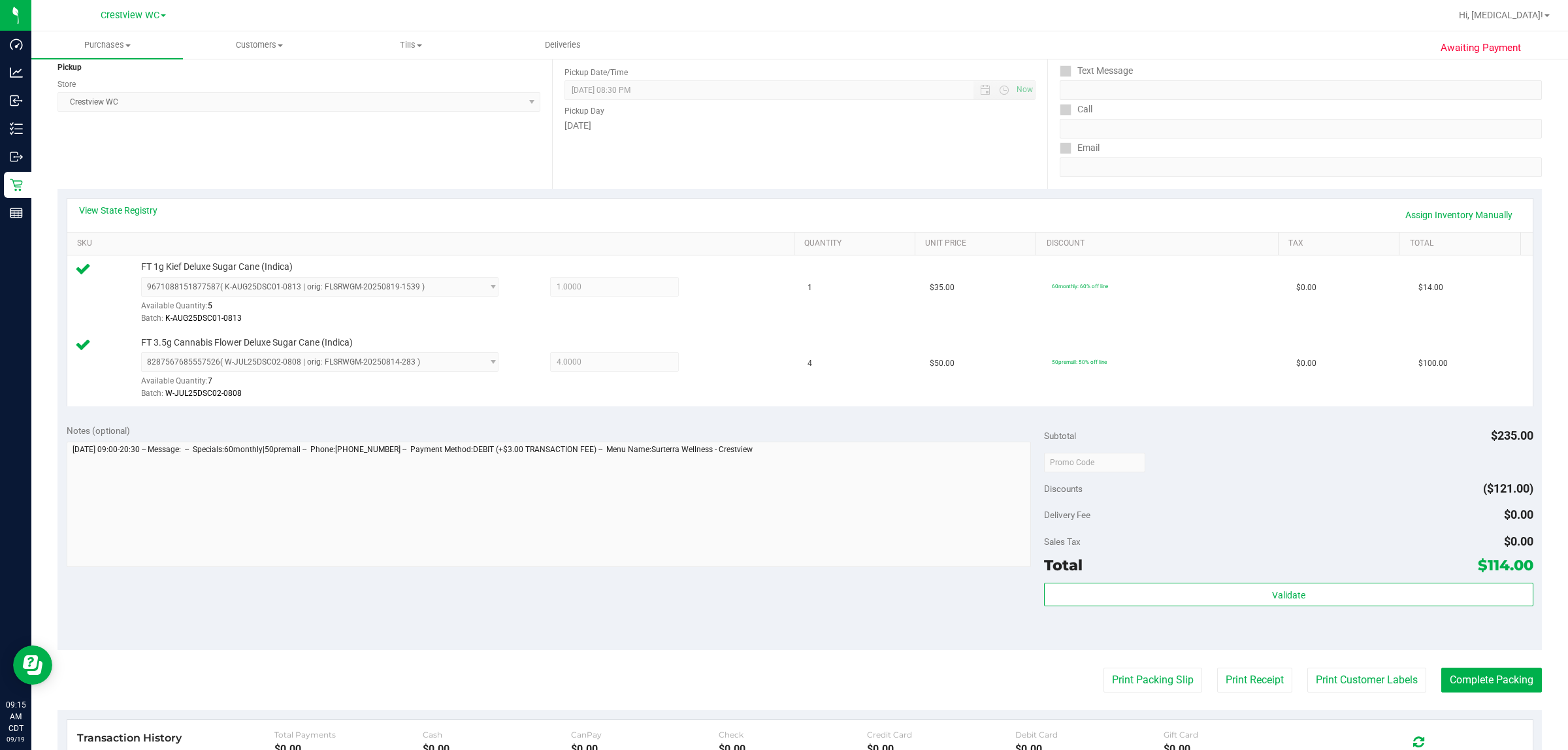
click at [781, 574] on div "Total $114.00" at bounding box center [1289, 565] width 489 height 24
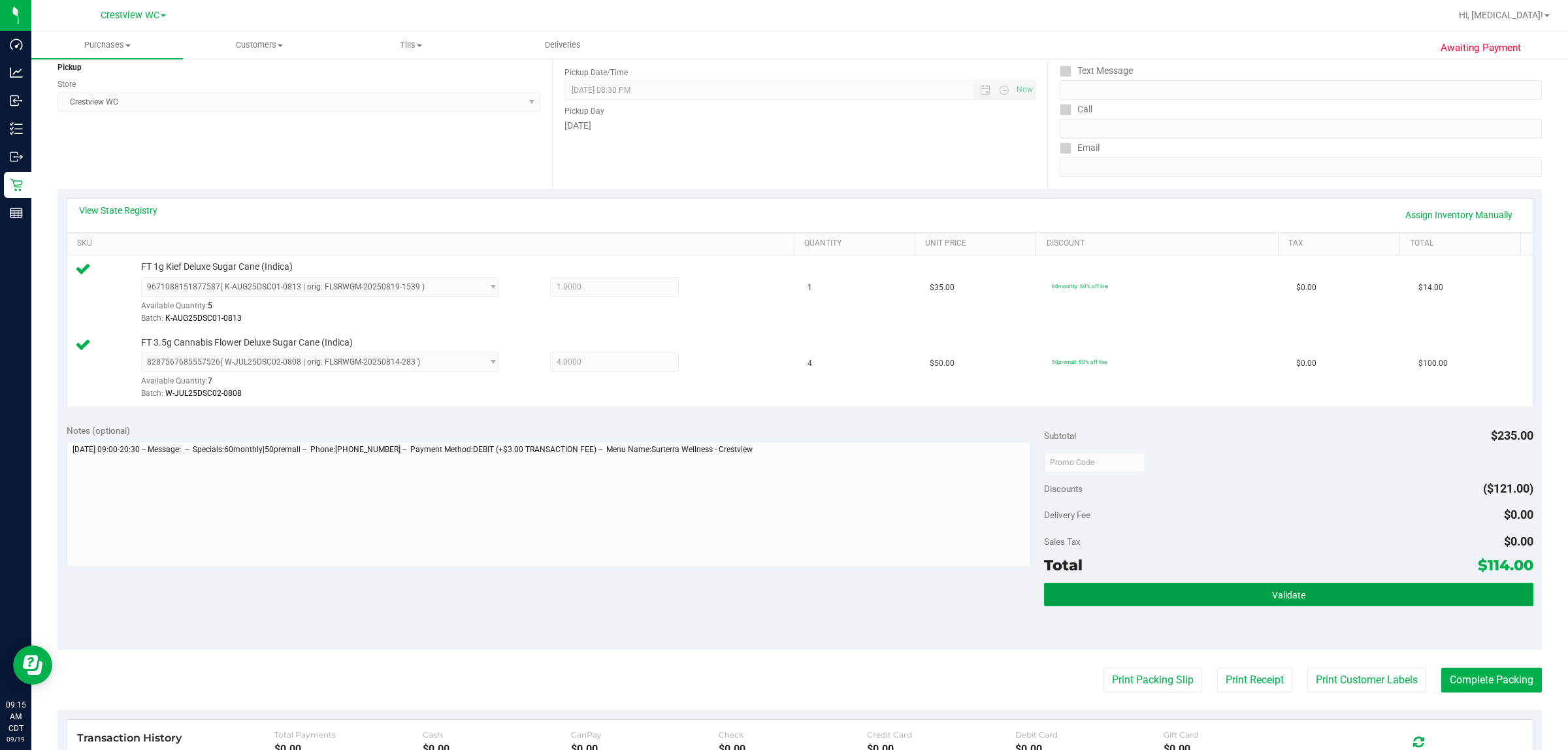
click at [781, 603] on button "Validate" at bounding box center [1289, 594] width 489 height 24
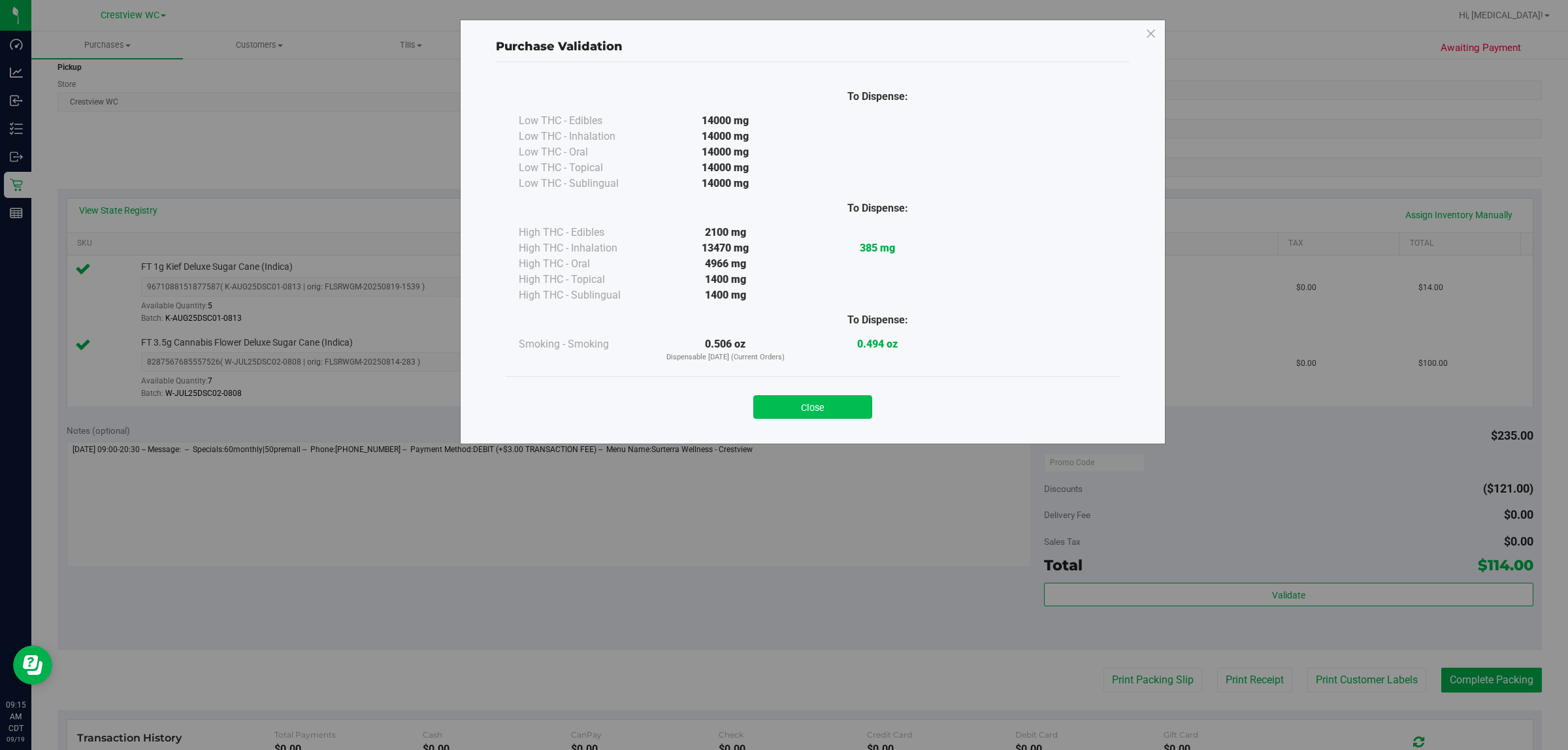
click at [781, 418] on button "Close" at bounding box center [812, 407] width 119 height 24
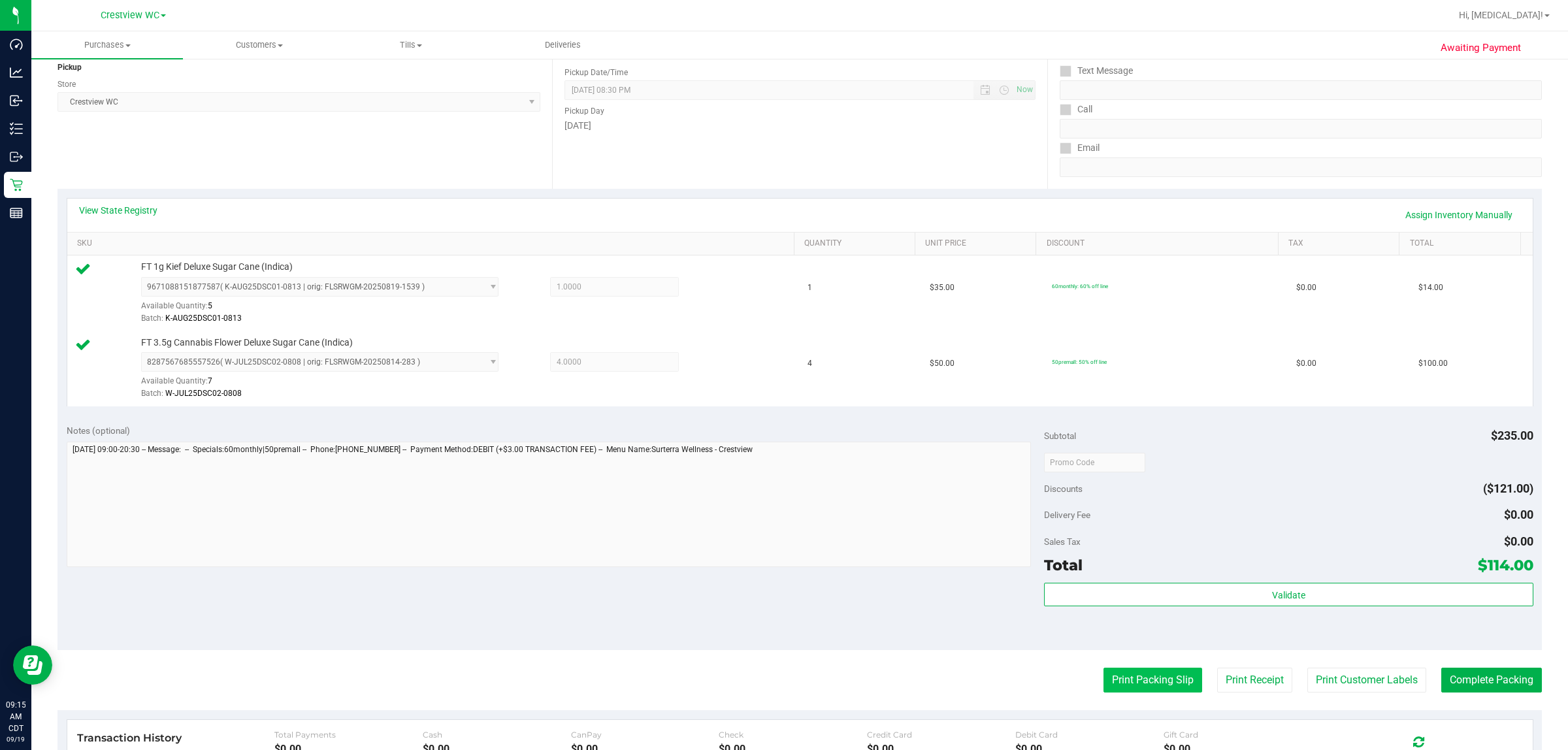
click at [781, 687] on button "Print Packing Slip" at bounding box center [1153, 679] width 99 height 25
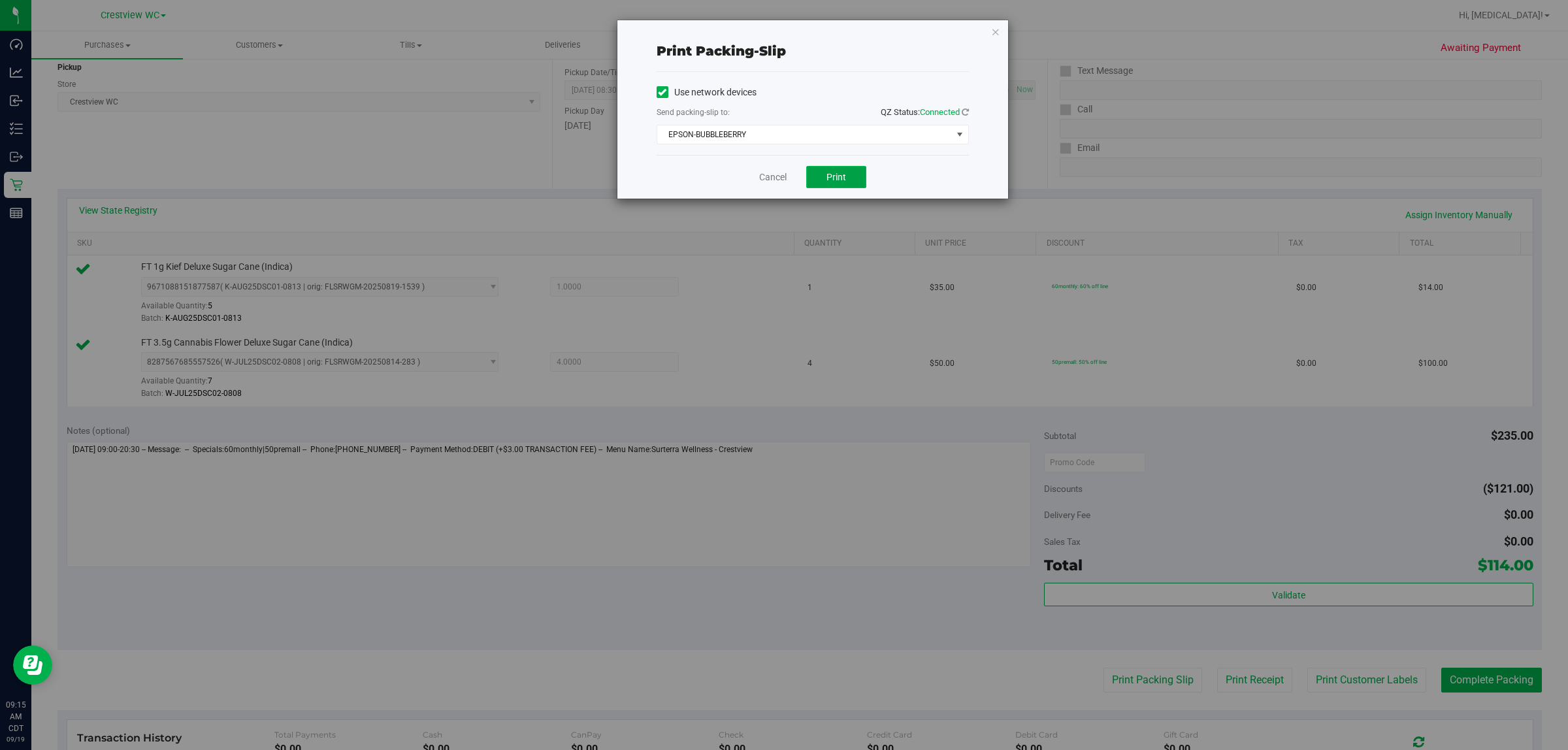
click at [781, 177] on span "Print" at bounding box center [836, 177] width 19 height 11
click at [773, 182] on link "Cancel" at bounding box center [773, 177] width 27 height 14
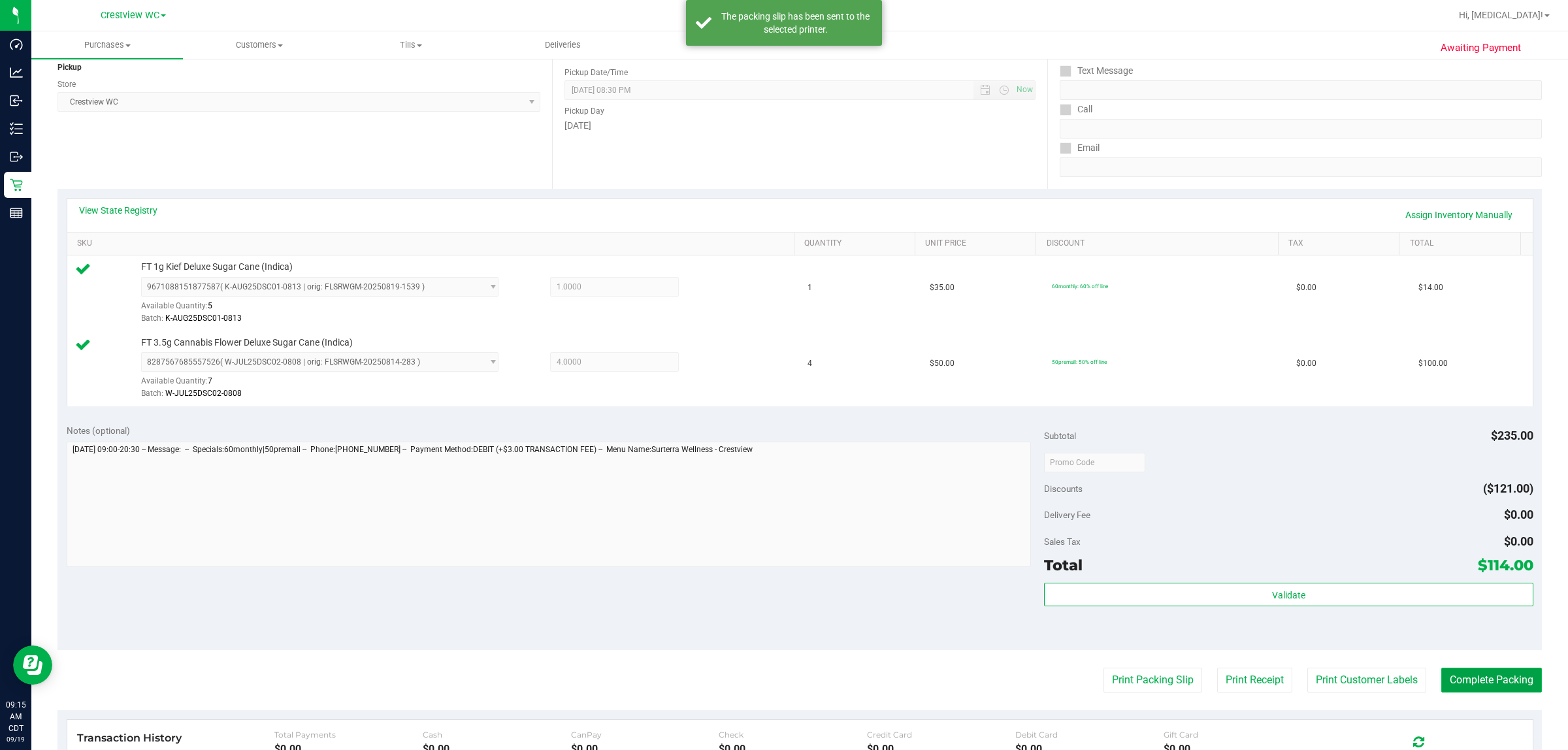
click at [781, 672] on button "Complete Packing" at bounding box center [1492, 679] width 101 height 25
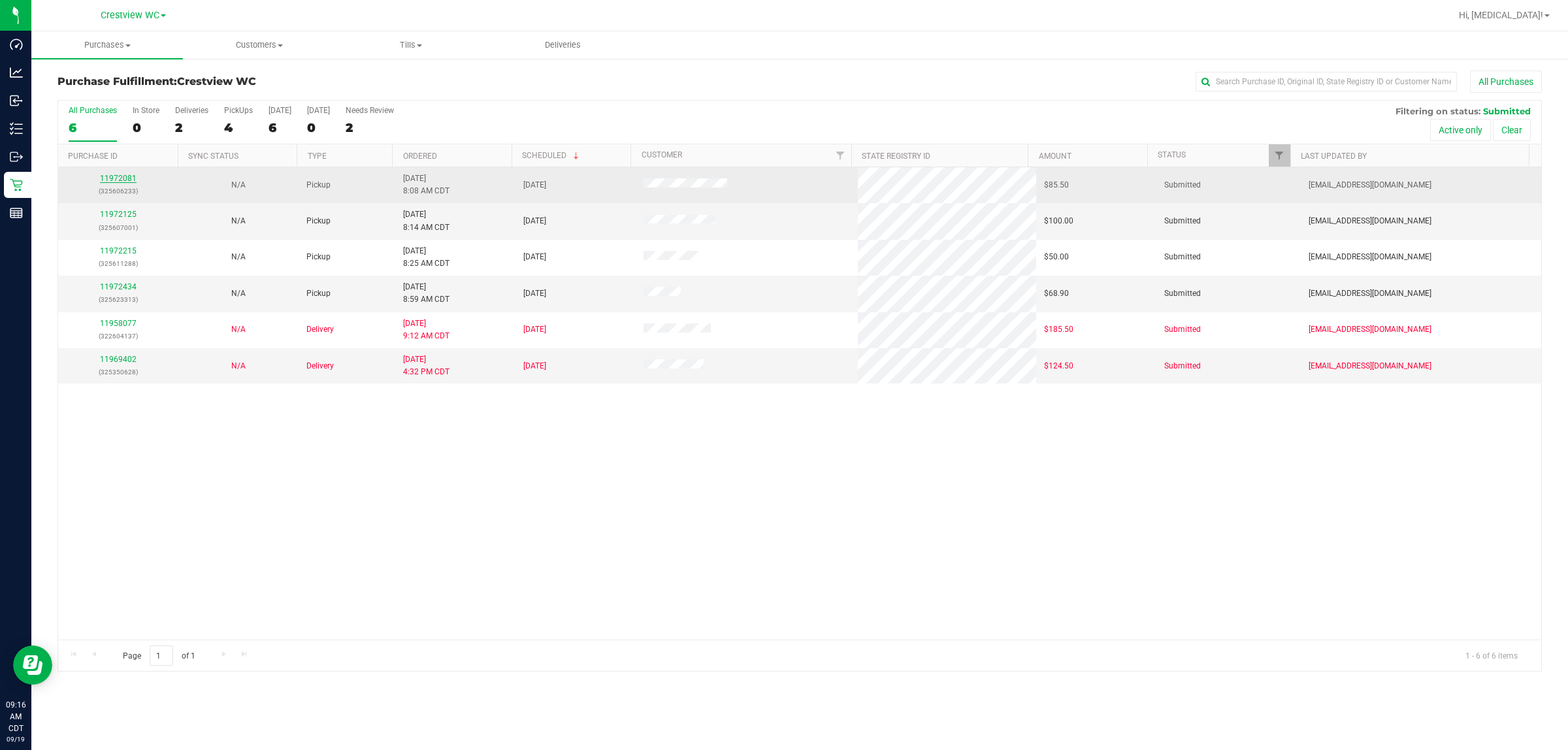
click at [125, 178] on link "11972081" at bounding box center [117, 178] width 36 height 9
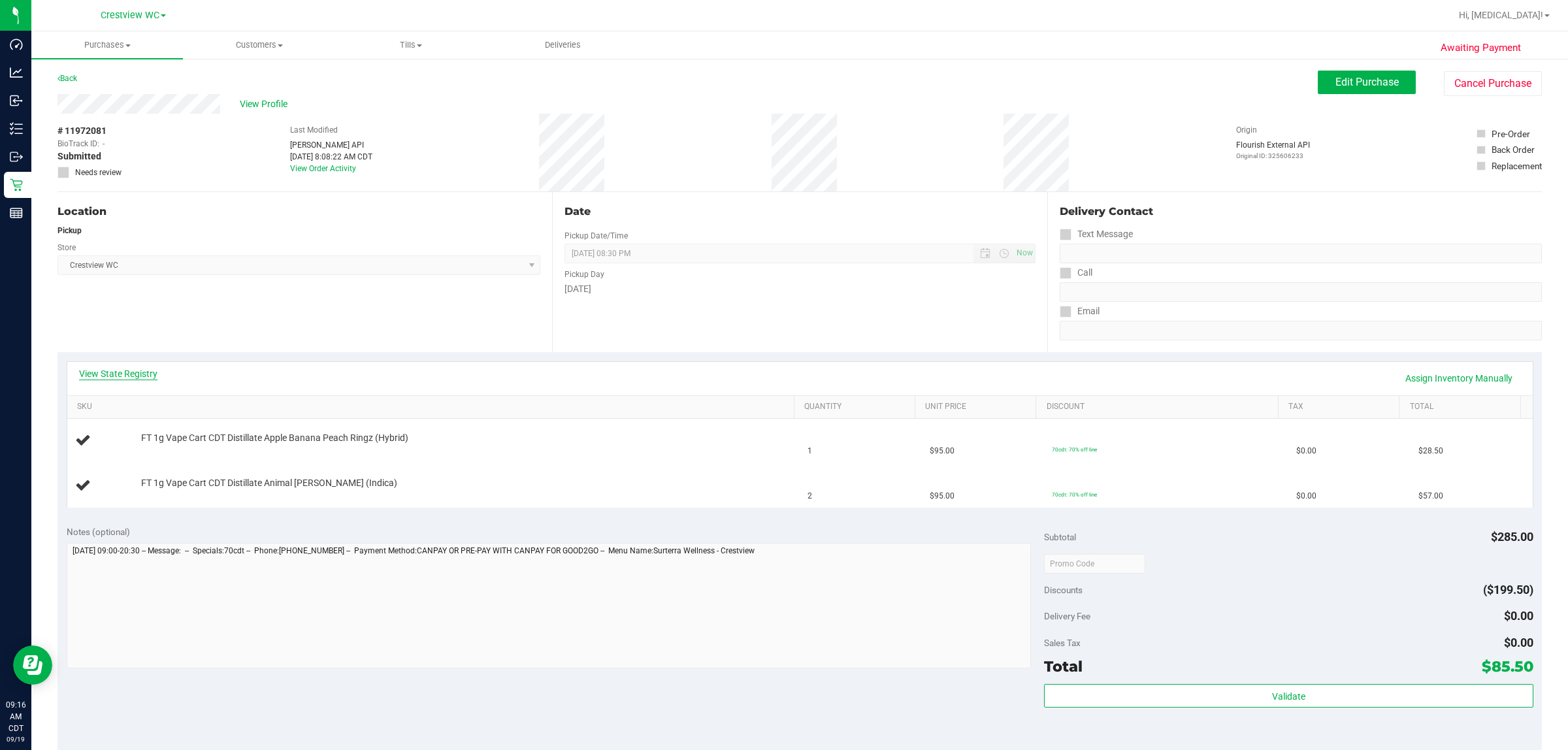
click at [123, 367] on link "View State Registry" at bounding box center [118, 373] width 79 height 13
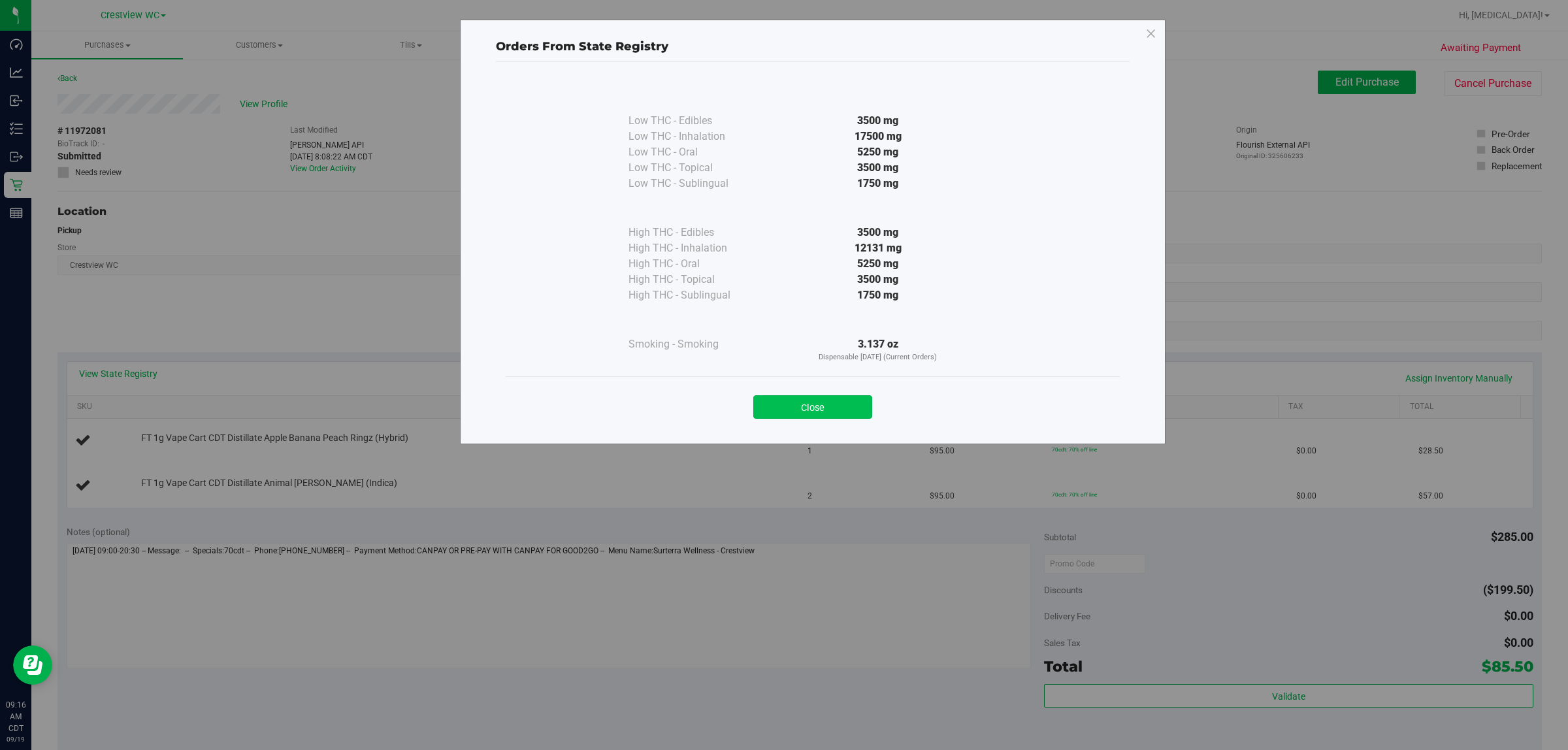
click at [781, 403] on button "Close" at bounding box center [812, 407] width 119 height 24
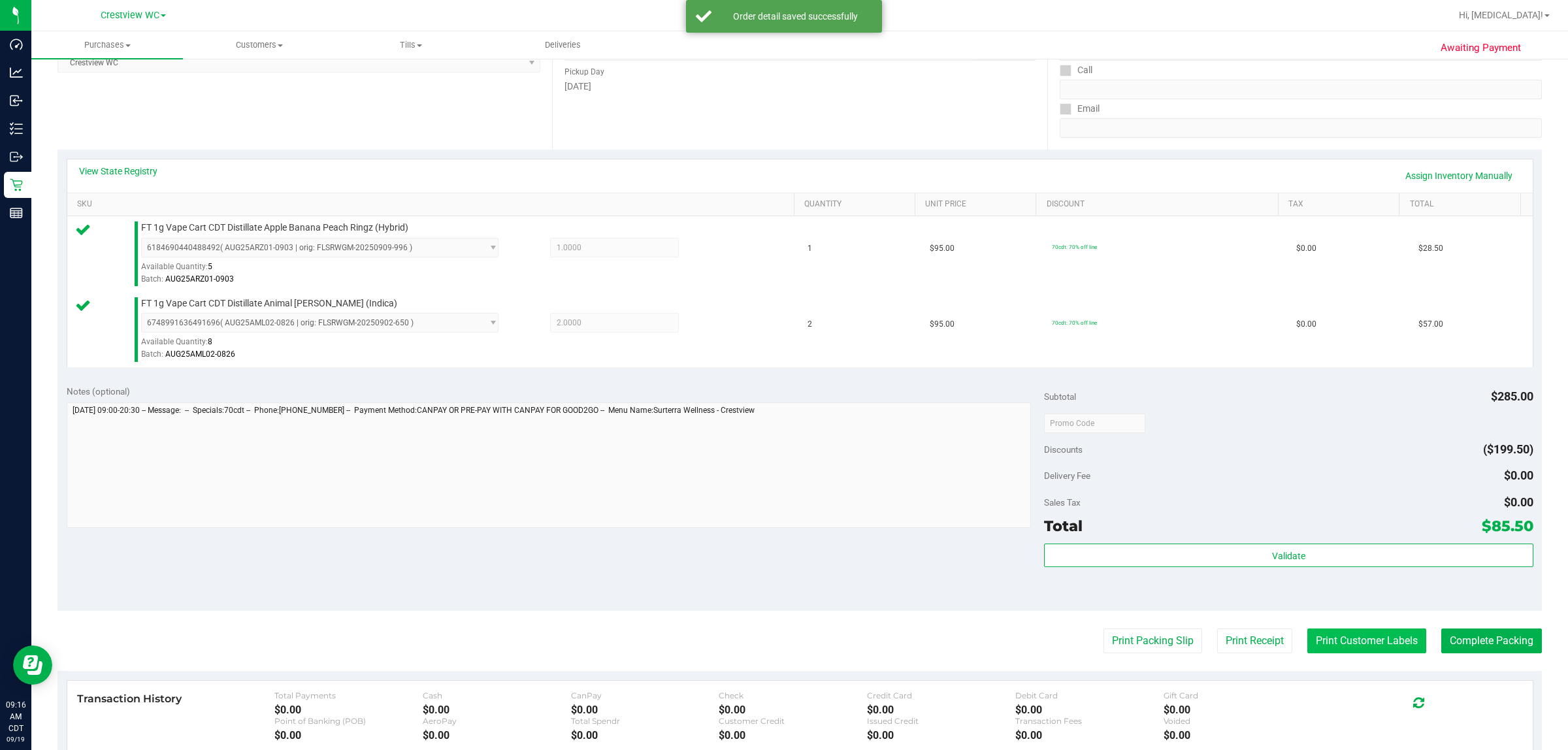
scroll to position [326, 0]
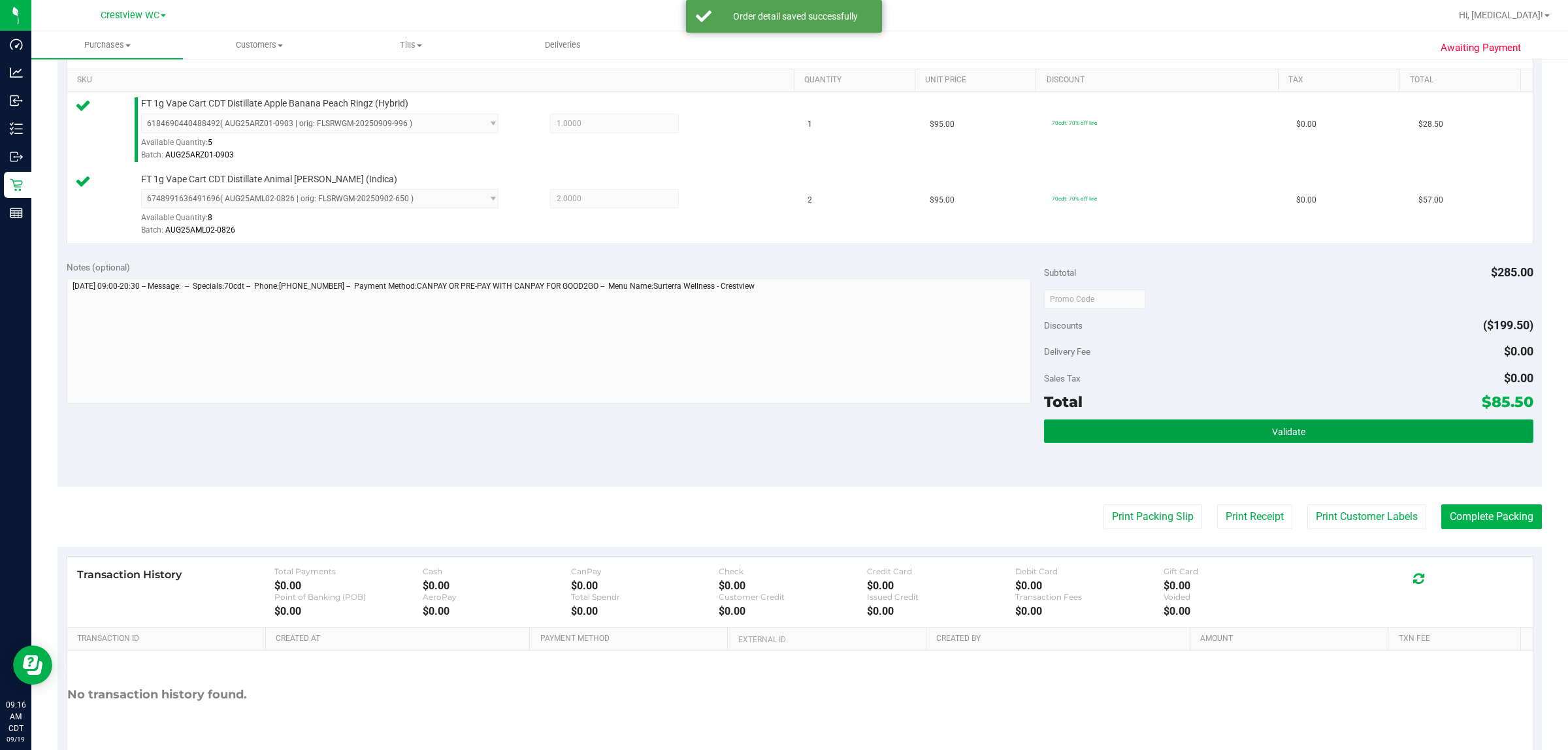
click at [781, 439] on button "Validate" at bounding box center [1289, 431] width 489 height 24
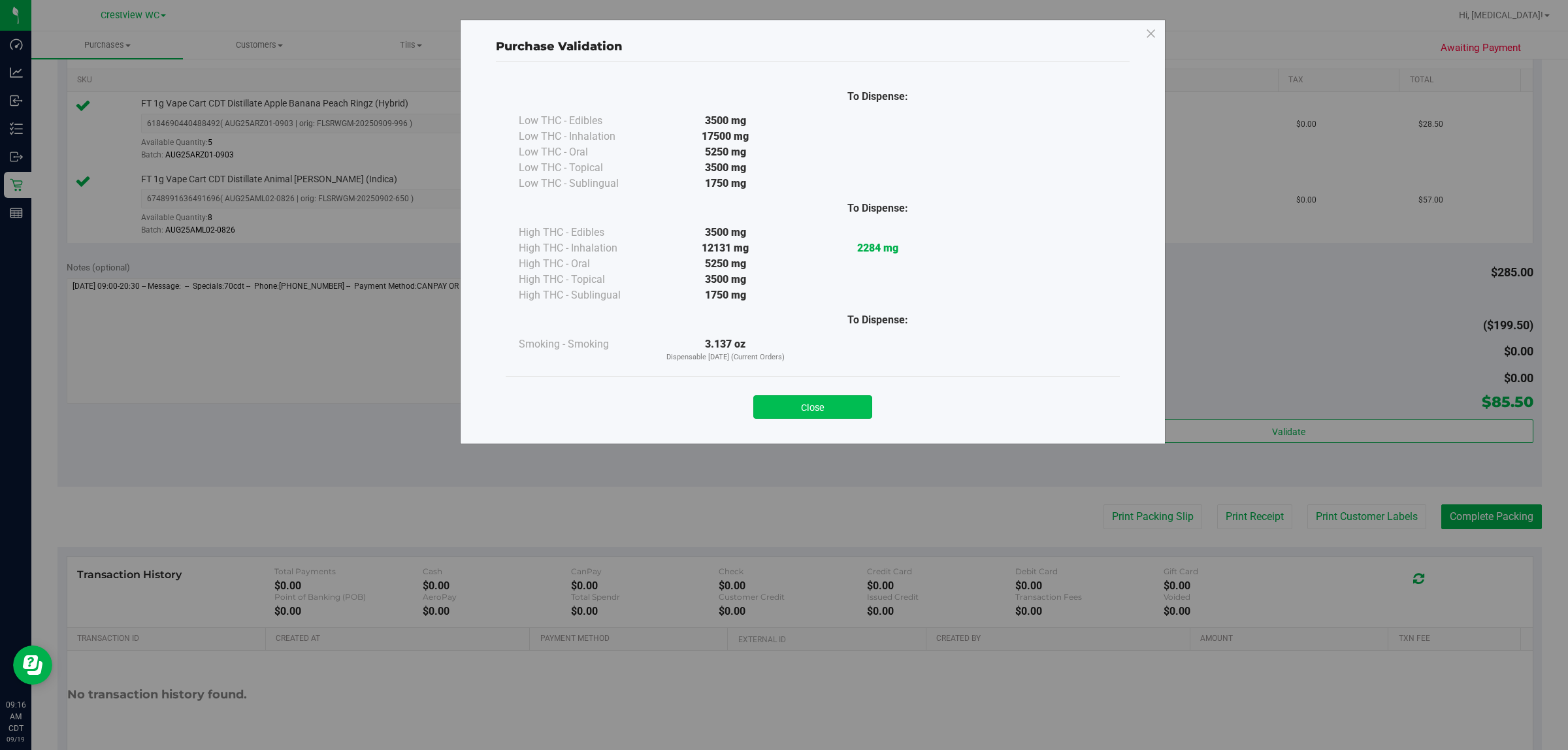
click at [781, 406] on button "Close" at bounding box center [812, 407] width 119 height 24
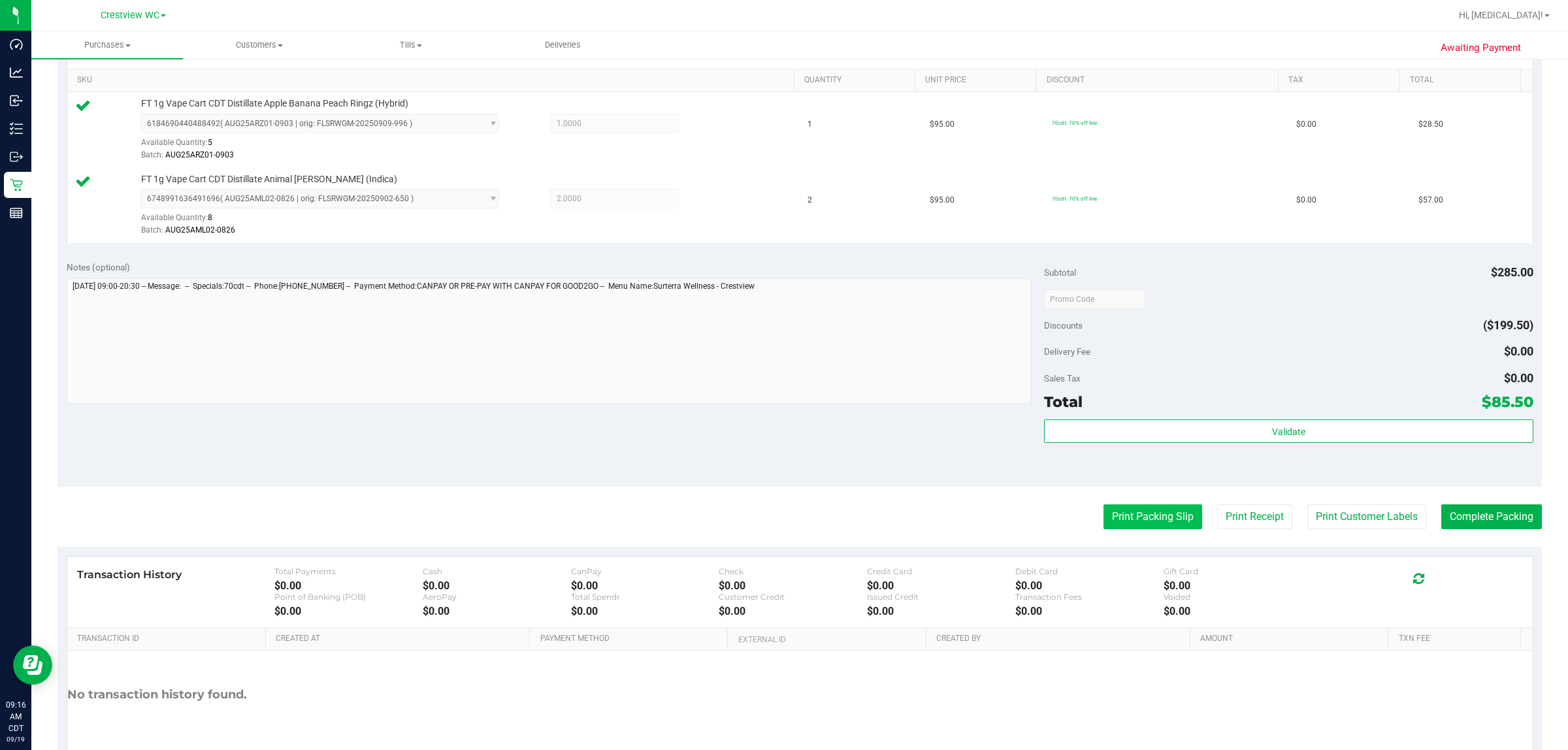
click at [781, 521] on button "Print Packing Slip" at bounding box center [1153, 516] width 99 height 25
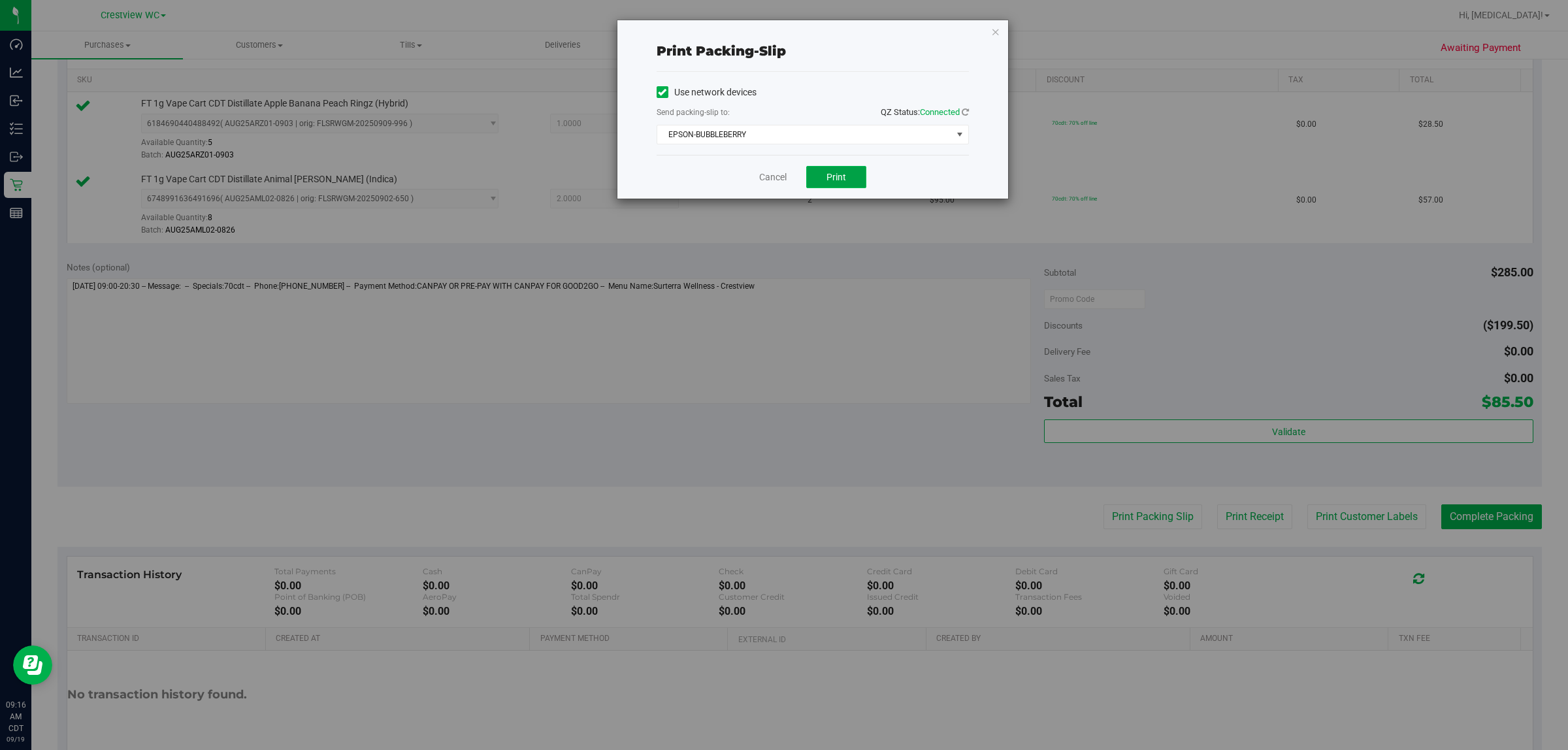
click at [781, 170] on button "Print" at bounding box center [836, 176] width 60 height 22
click at [764, 178] on link "Cancel" at bounding box center [773, 177] width 27 height 14
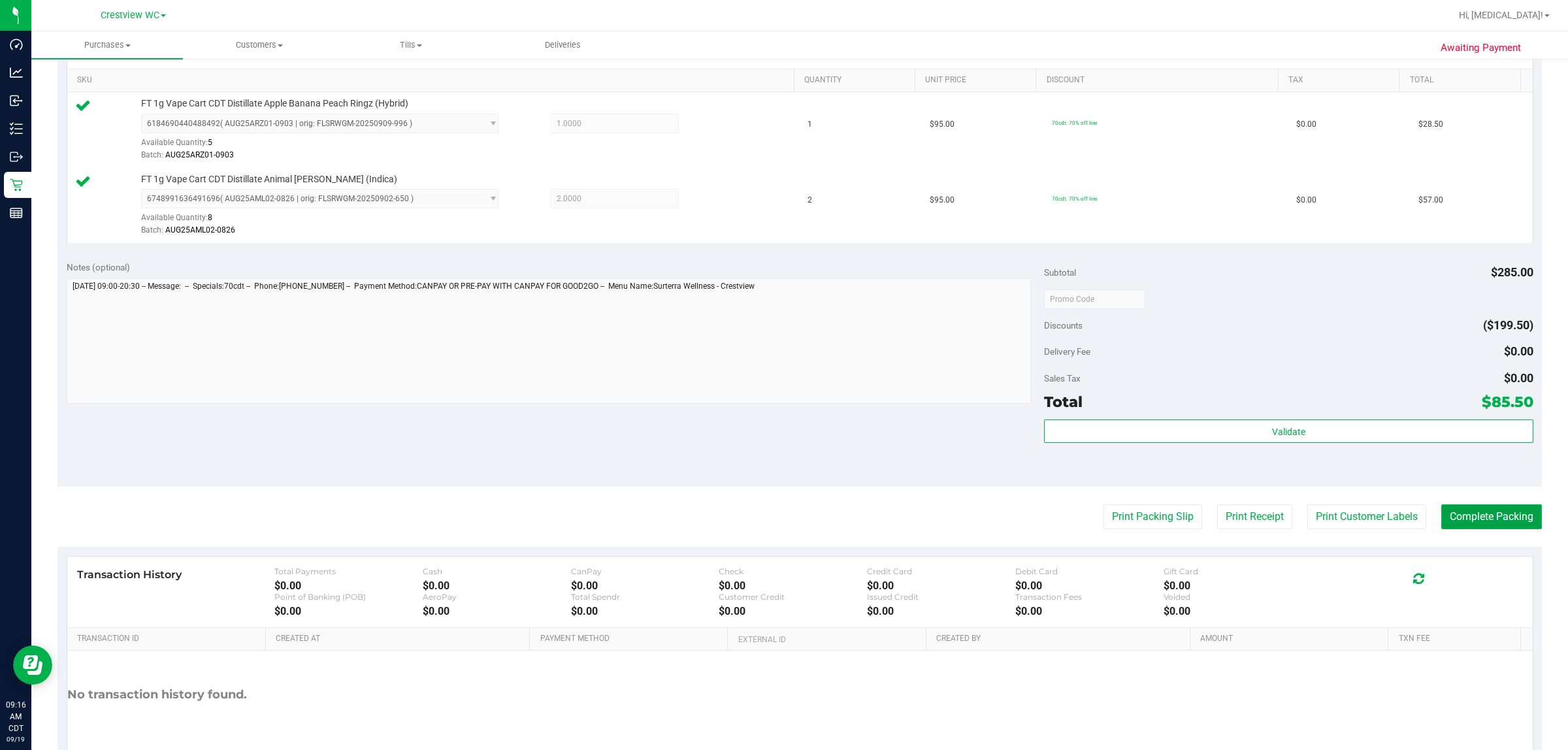
click at [781, 519] on button "Complete Packing" at bounding box center [1492, 516] width 101 height 25
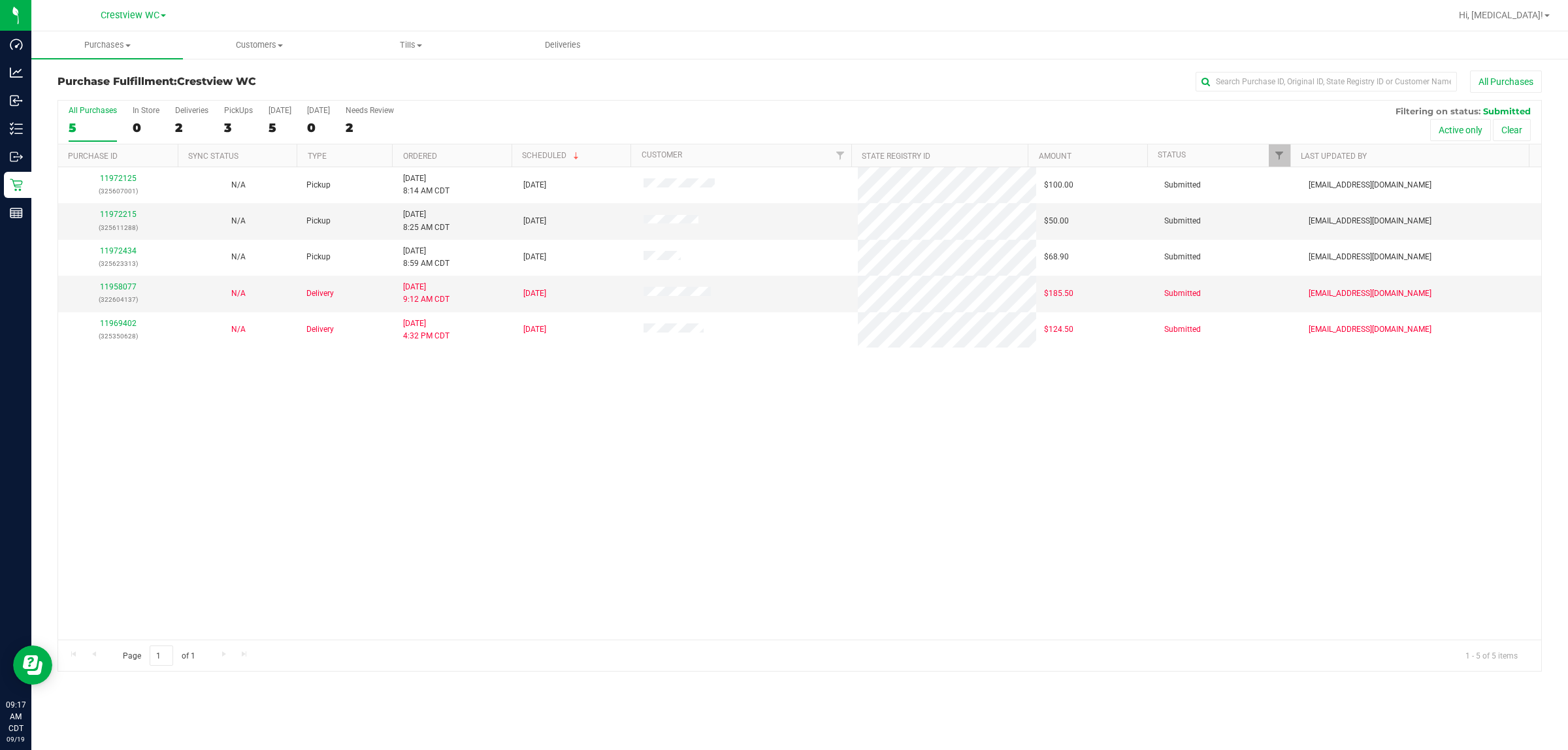
click at [524, 574] on div "11972125 (325607001) N/A Pickup 9/19/2025 8:14 AM CDT 9/19/2025 $100.00 Submitt…" at bounding box center [800, 402] width 1483 height 472
click at [781, 536] on div "11972125 (325607001) N/A Pickup 9/19/2025 8:14 AM CDT 9/19/2025 $100.00 Submitt…" at bounding box center [800, 402] width 1483 height 472
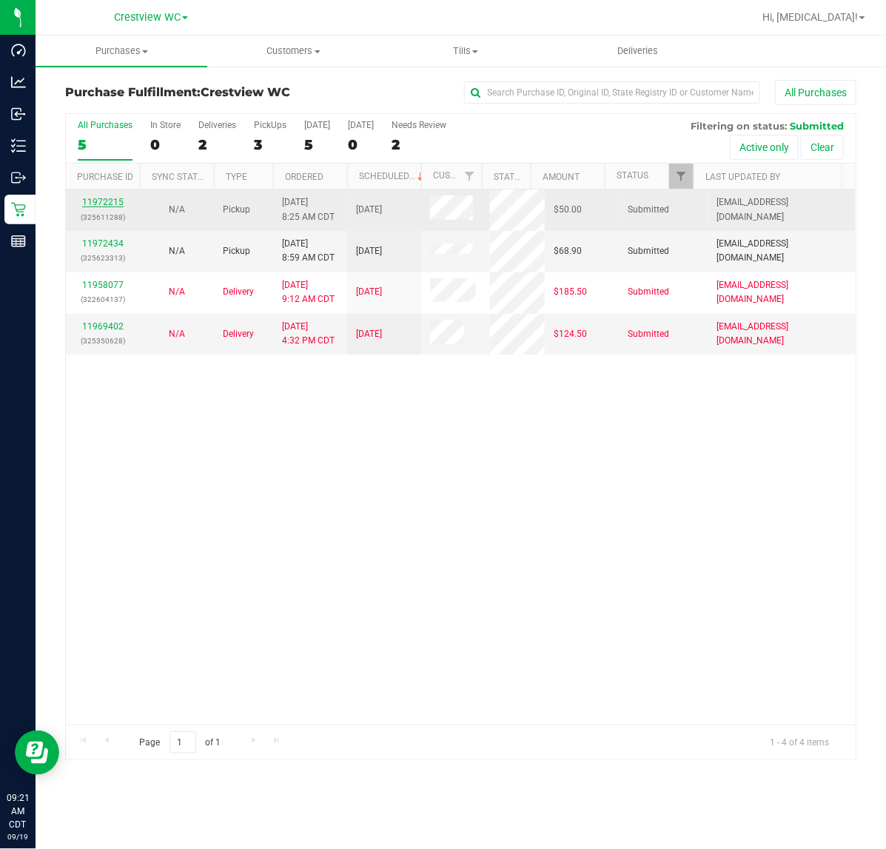
click at [115, 204] on link "11972215" at bounding box center [102, 202] width 41 height 10
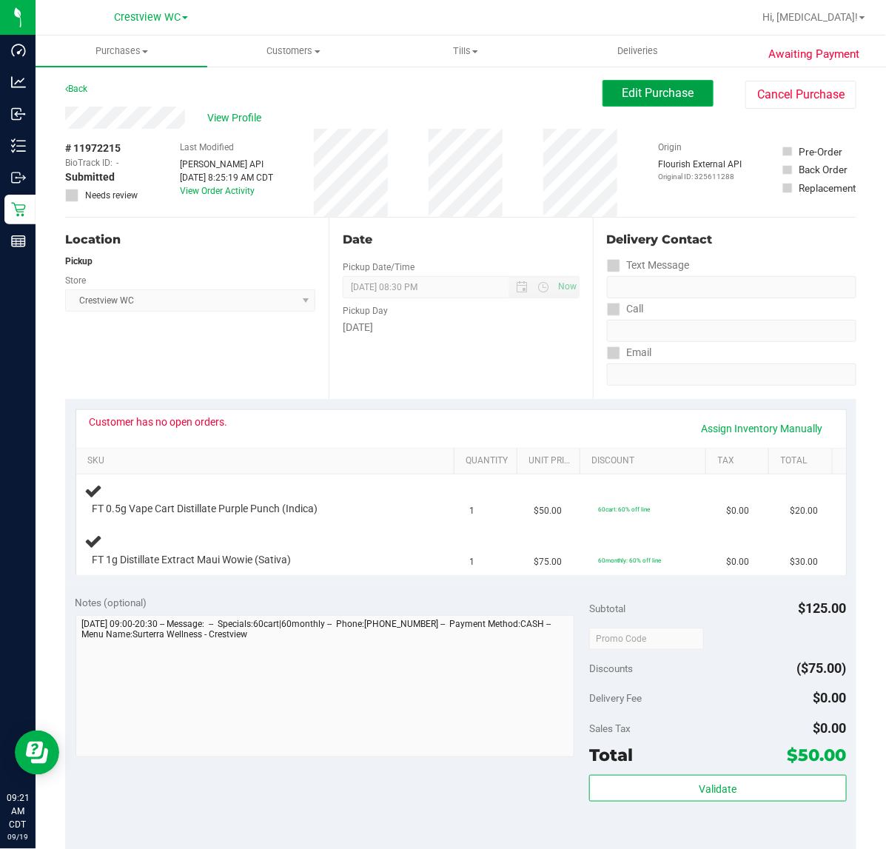
click at [655, 91] on span "Edit Purchase" at bounding box center [659, 93] width 72 height 14
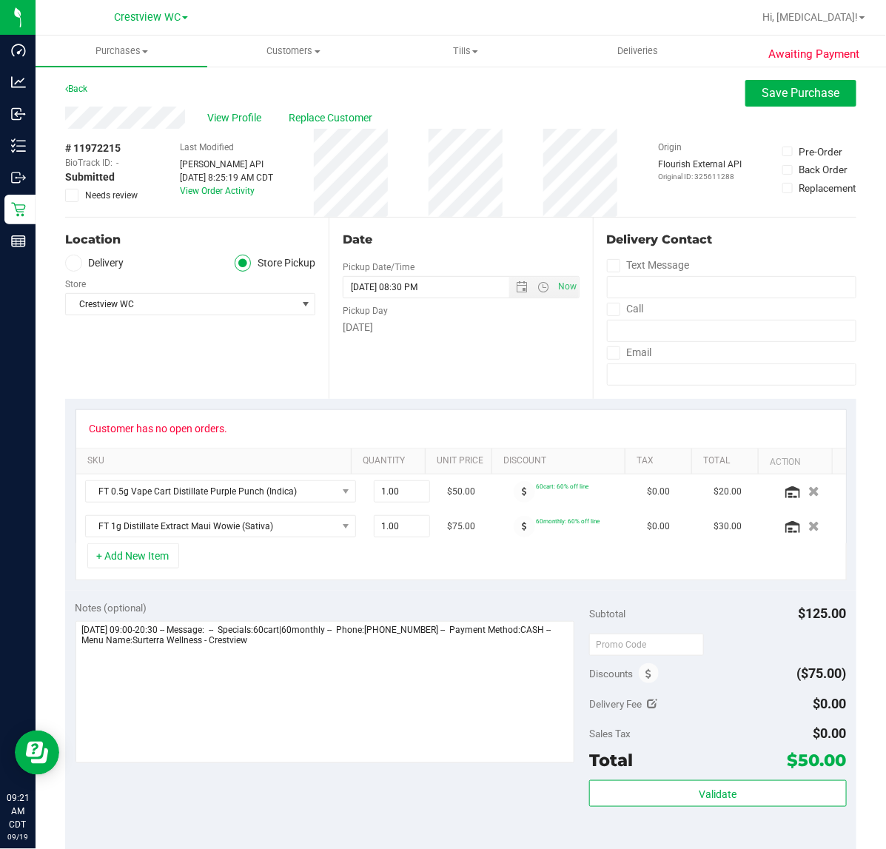
click at [113, 198] on span "Needs review" at bounding box center [111, 195] width 53 height 13
click at [0, 0] on input "Needs review" at bounding box center [0, 0] width 0 height 0
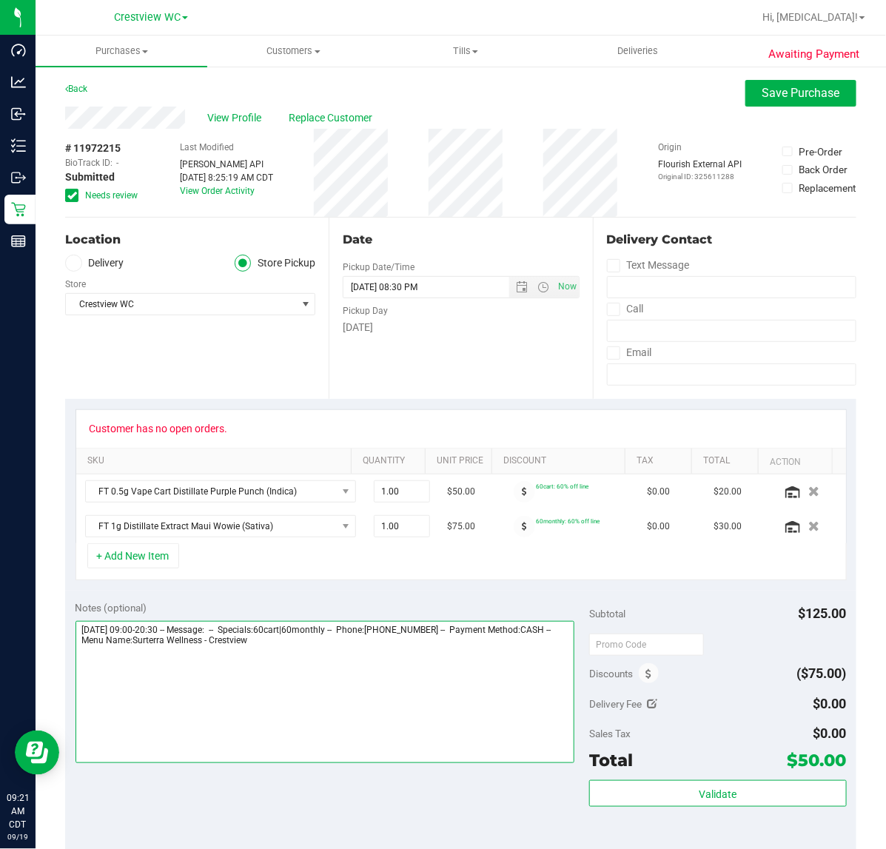
click at [509, 679] on textarea at bounding box center [326, 692] width 500 height 142
type textarea "Friday 09/19/2025 09:00-20:30 -- Message: -- Specials:60cart|60monthly -- Phone…"
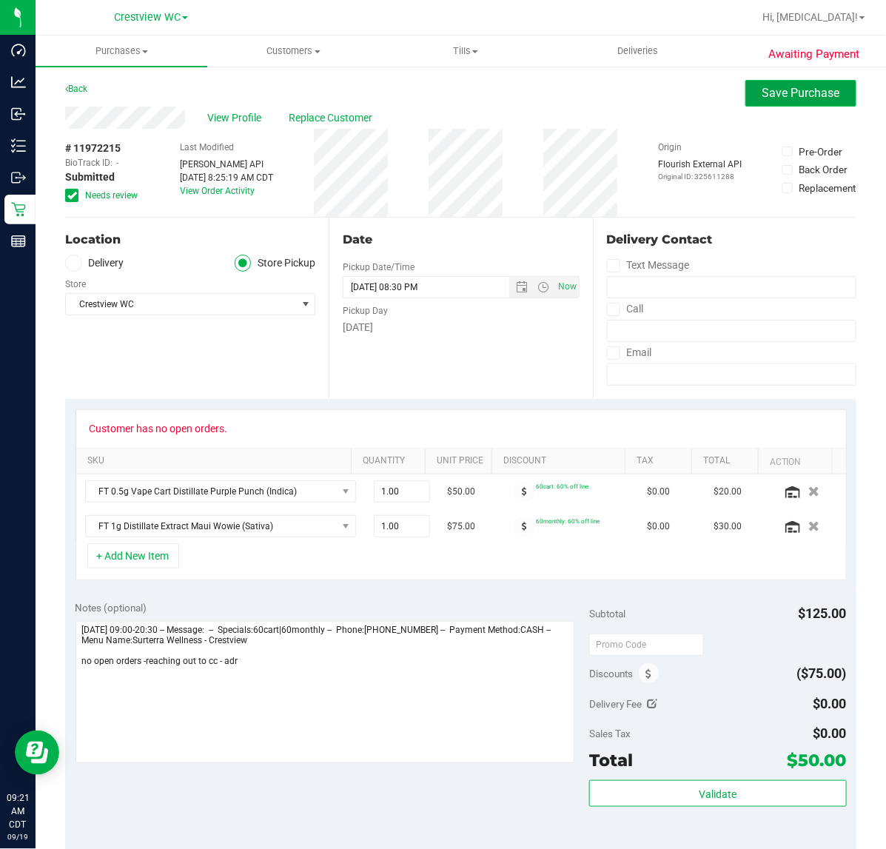
click at [788, 90] on span "Save Purchase" at bounding box center [801, 93] width 78 height 14
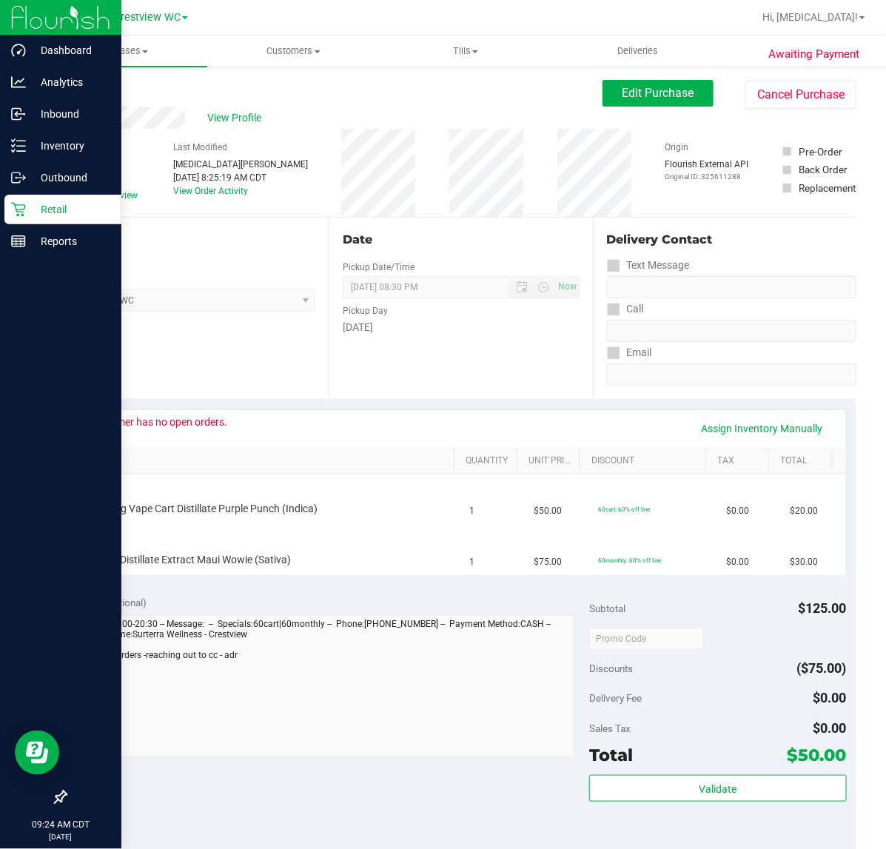
click at [41, 207] on p "Retail" at bounding box center [70, 210] width 89 height 18
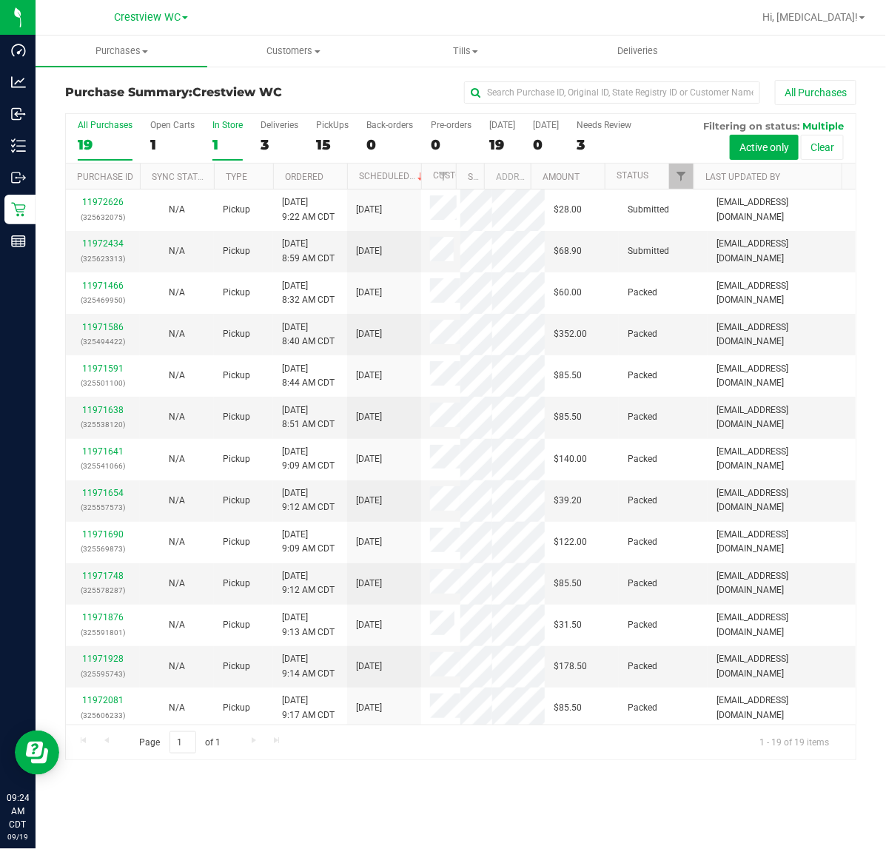
click at [215, 139] on div "1" at bounding box center [227, 144] width 30 height 17
click at [0, 0] on input "In Store 1" at bounding box center [0, 0] width 0 height 0
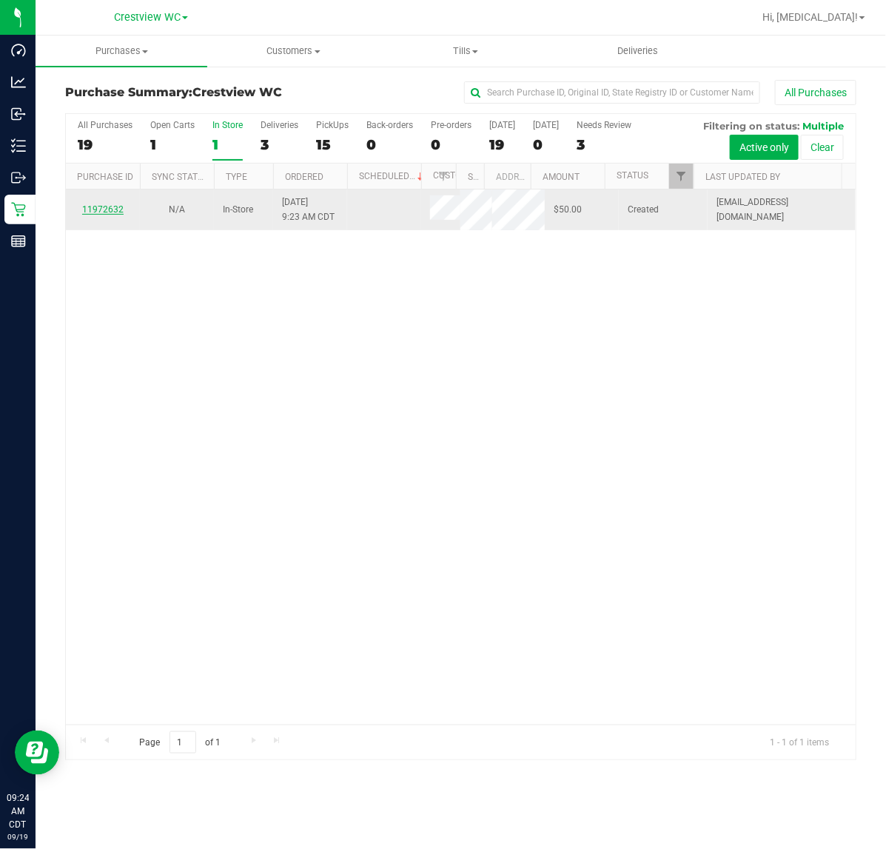
click at [115, 209] on link "11972632" at bounding box center [102, 209] width 41 height 10
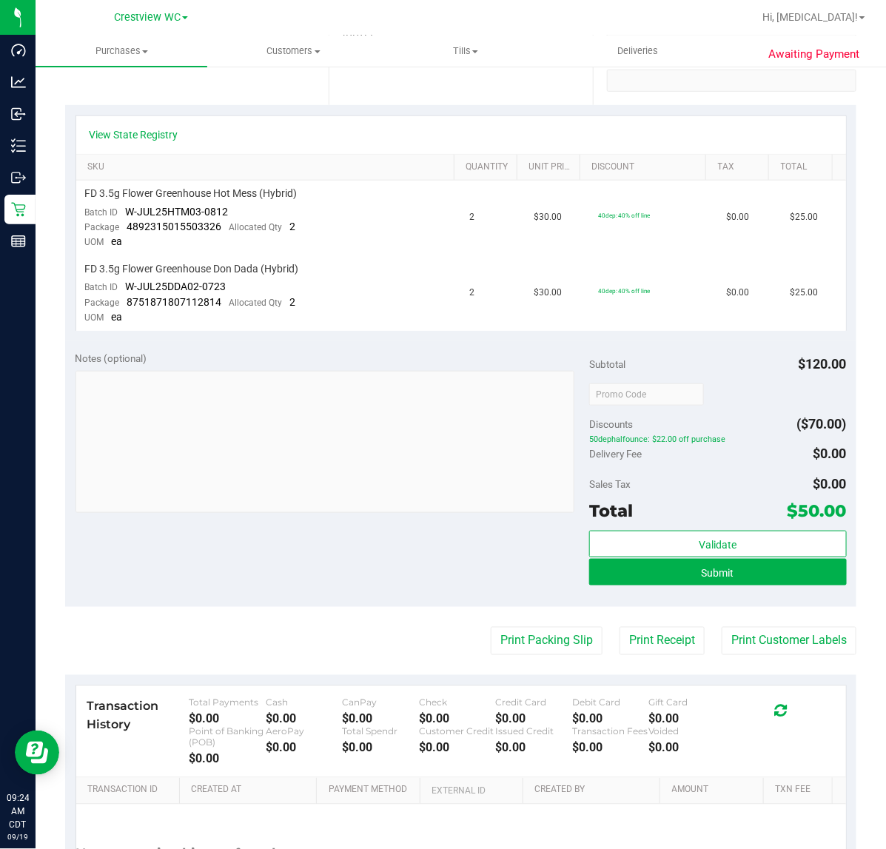
scroll to position [431, 0]
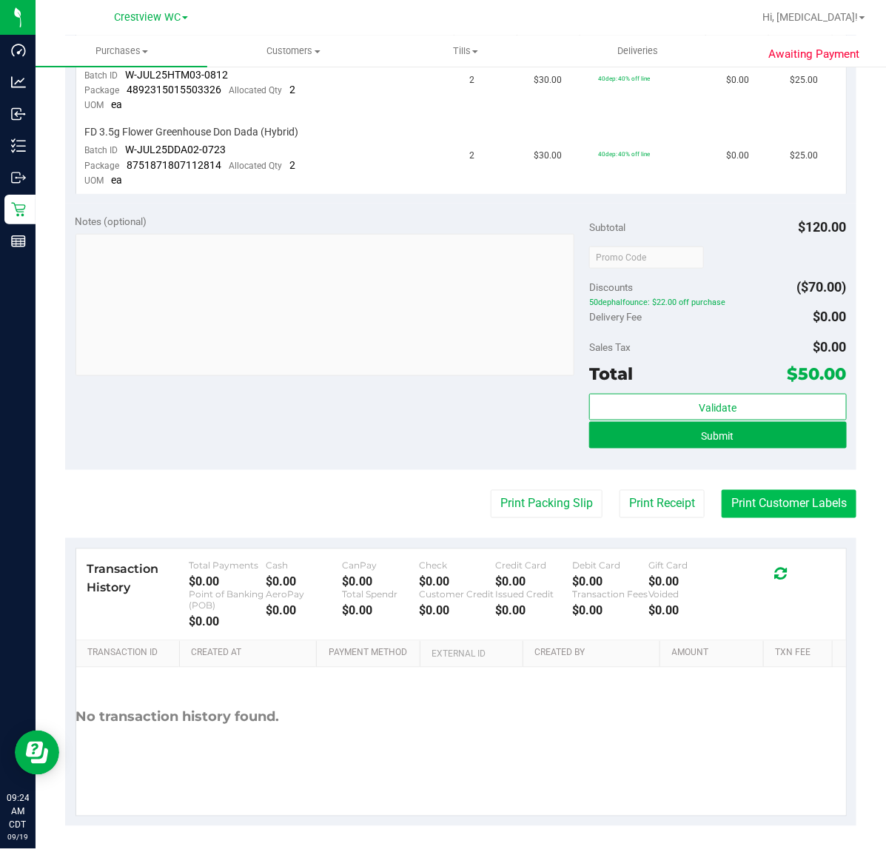
click at [761, 500] on button "Print Customer Labels" at bounding box center [789, 504] width 135 height 28
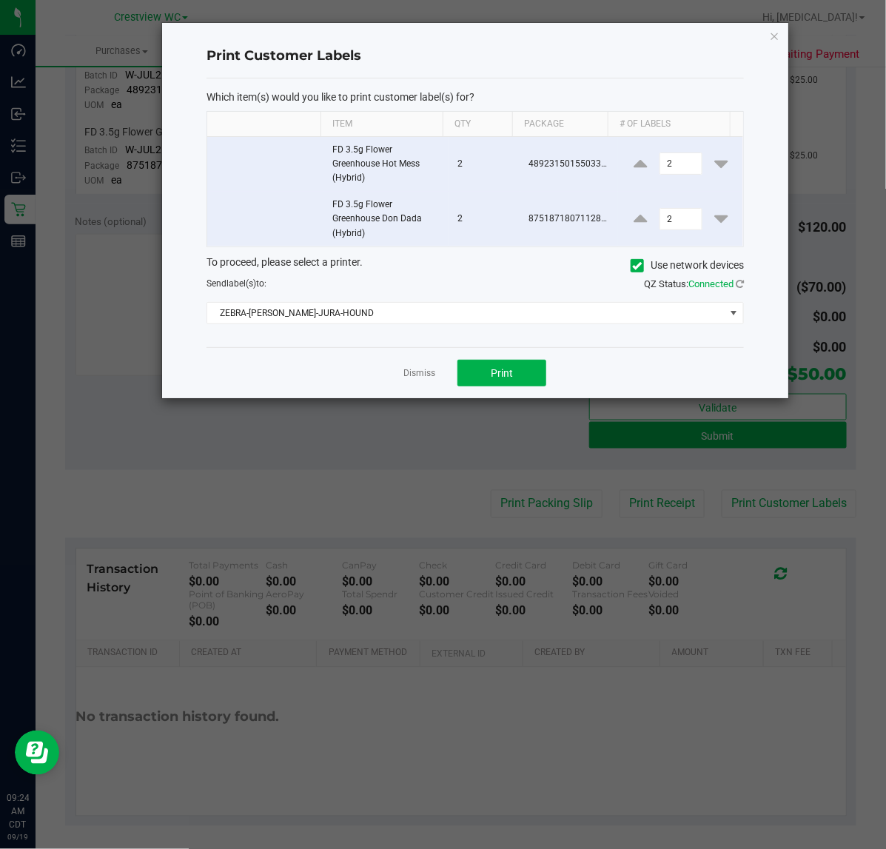
click at [429, 381] on app-cancel-button "Dismiss" at bounding box center [419, 374] width 32 height 16
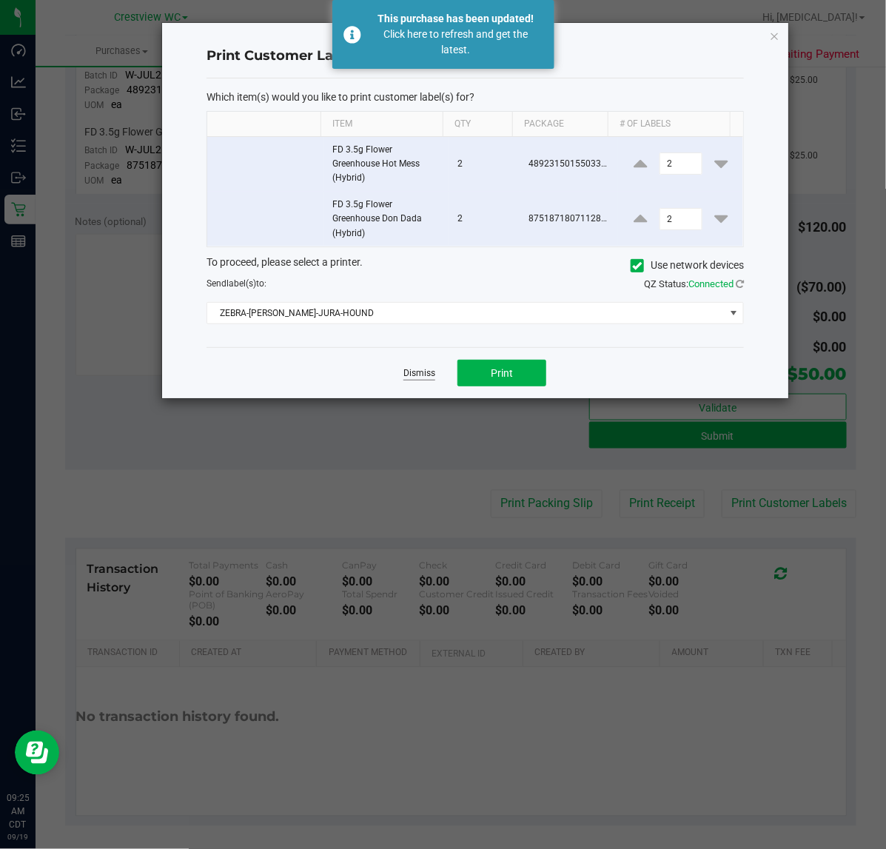
click at [418, 378] on link "Dismiss" at bounding box center [419, 373] width 32 height 13
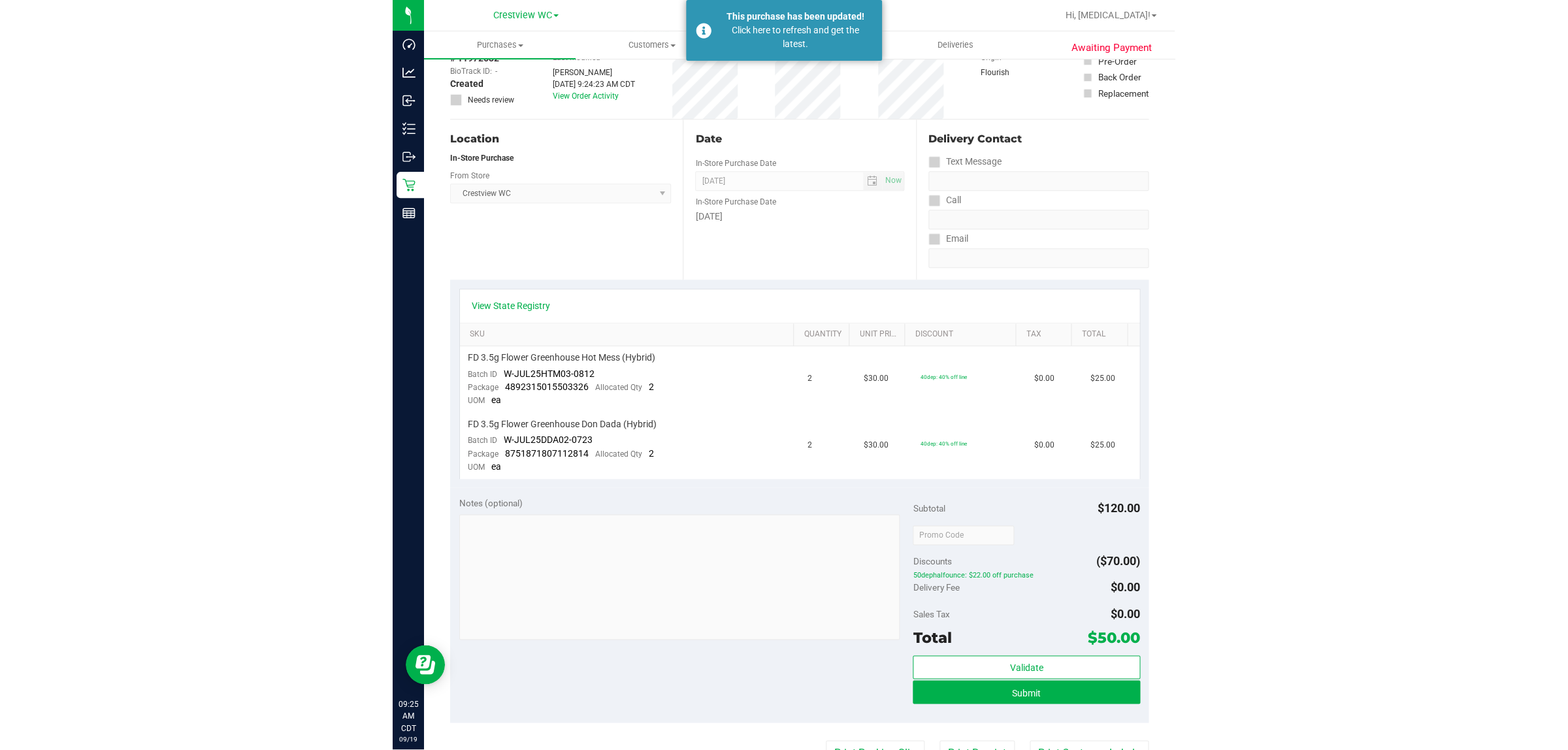
scroll to position [0, 0]
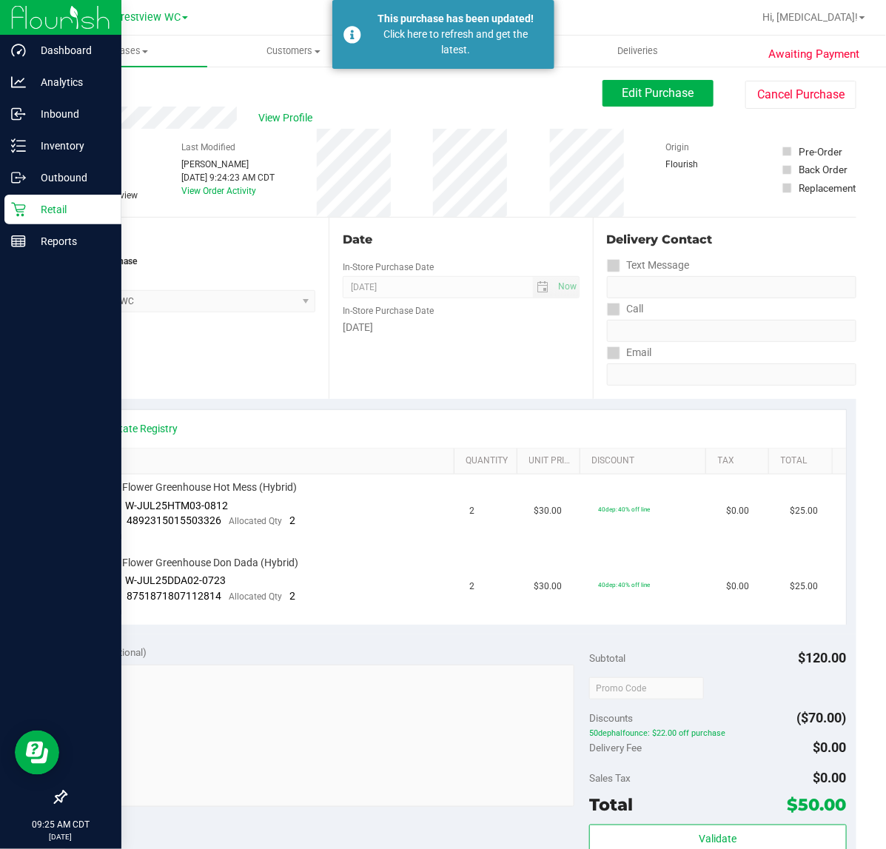
click at [34, 205] on p "Retail" at bounding box center [70, 210] width 89 height 18
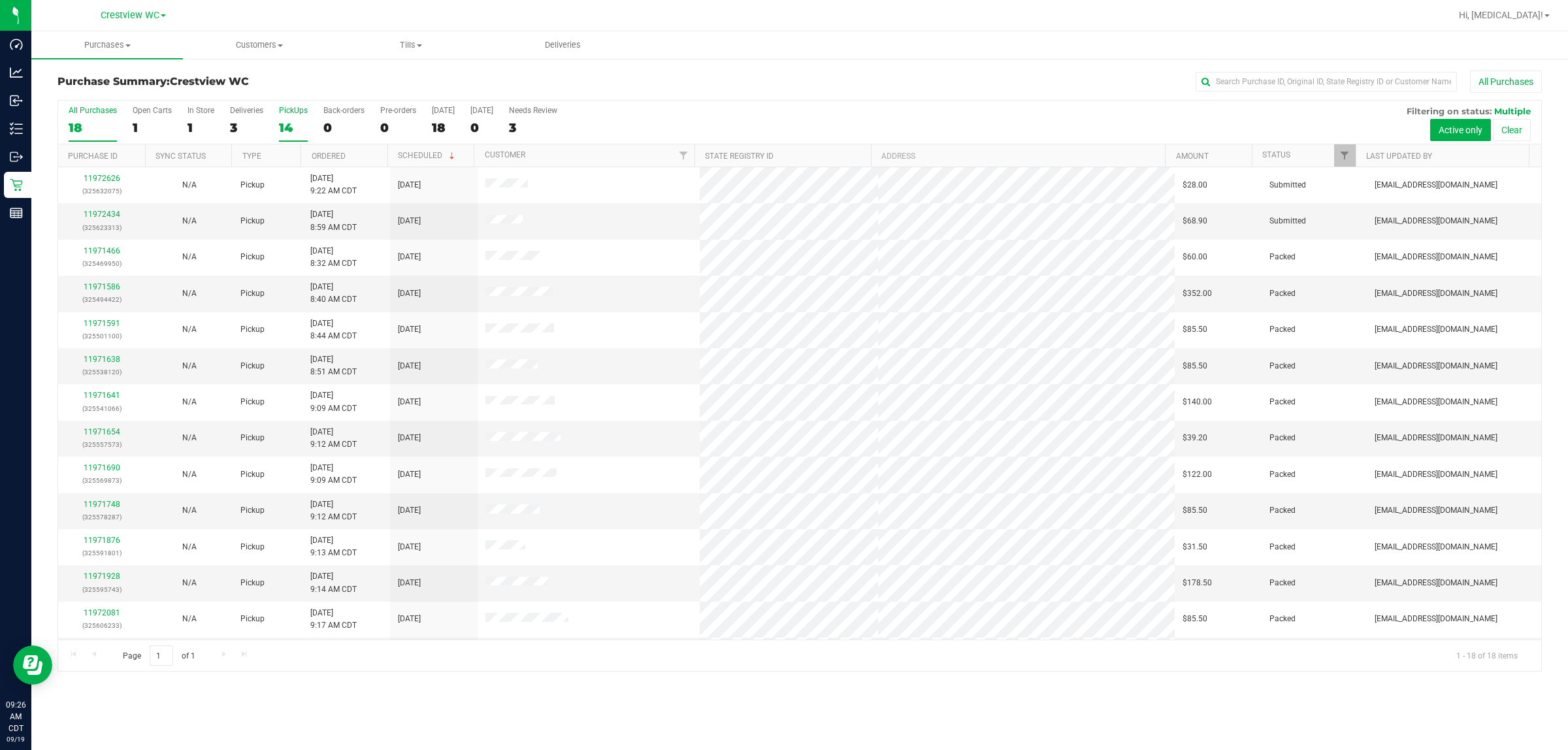
click at [298, 118] on label "PickUps 14" at bounding box center [293, 124] width 29 height 36
click at [0, 0] on input "PickUps 14" at bounding box center [0, 0] width 0 height 0
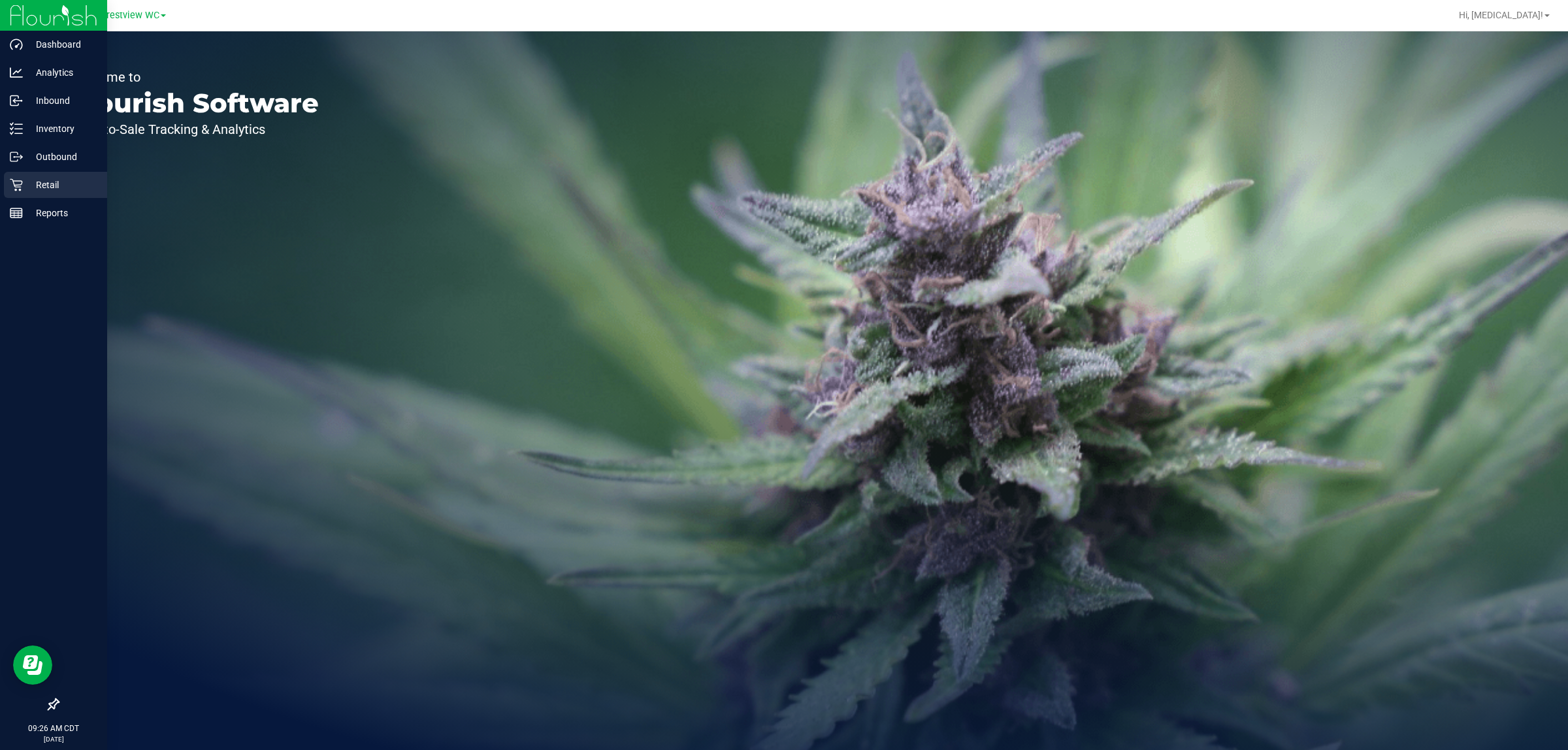
click at [26, 180] on p "Retail" at bounding box center [62, 185] width 79 height 16
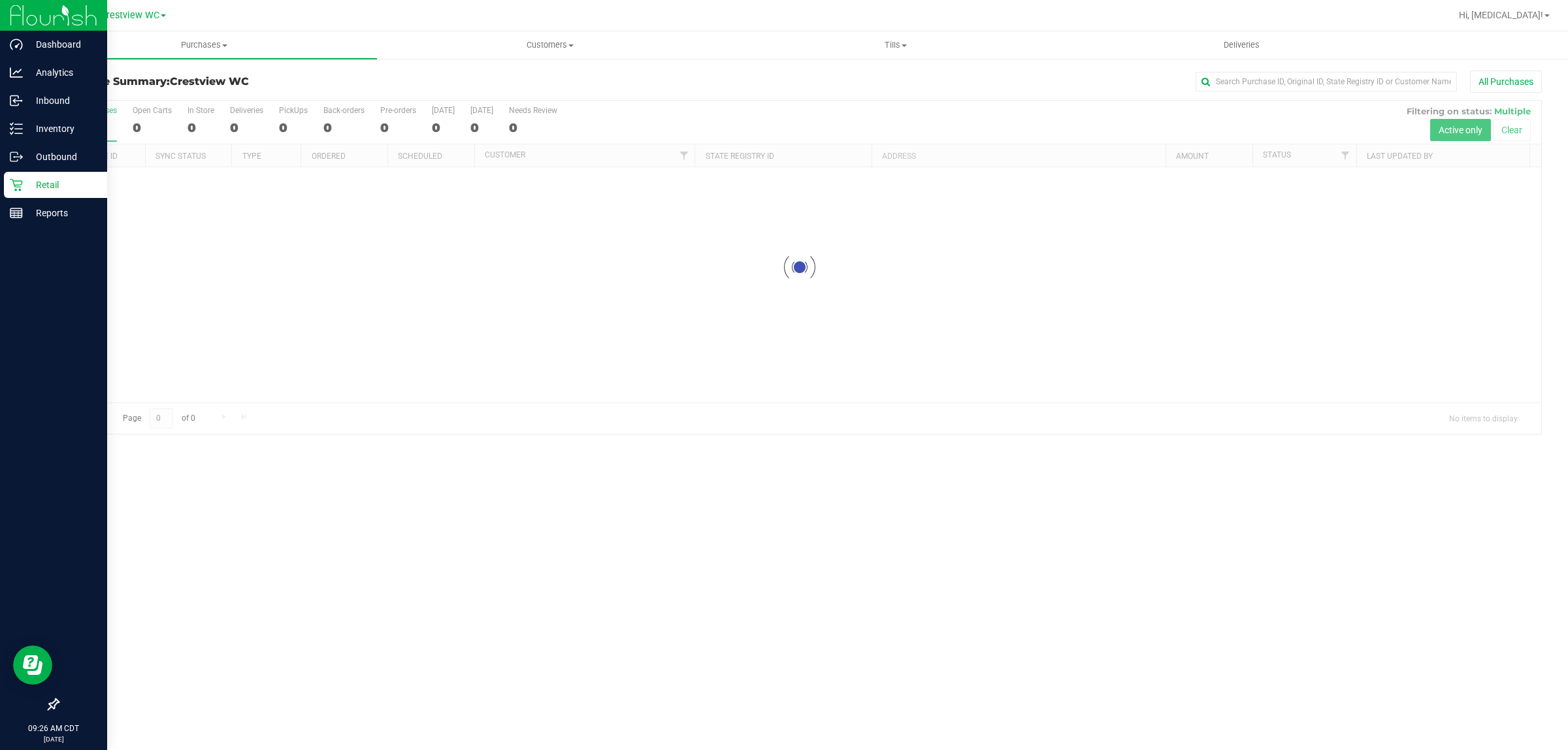
click at [56, 706] on icon at bounding box center [53, 704] width 13 height 13
click at [47, 705] on input "checkbox" at bounding box center [47, 705] width 0 height 0
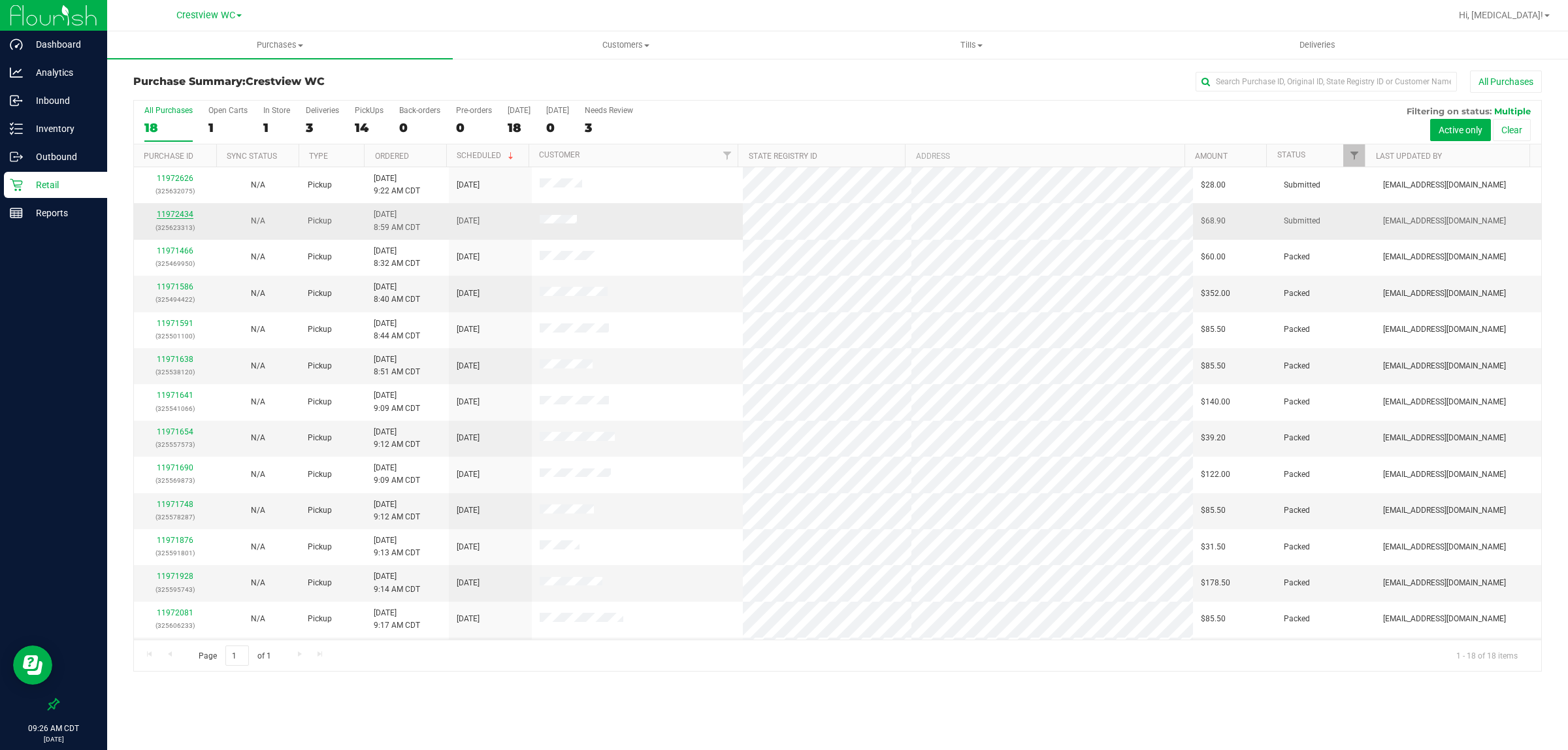
click at [180, 213] on link "11972434" at bounding box center [175, 214] width 36 height 9
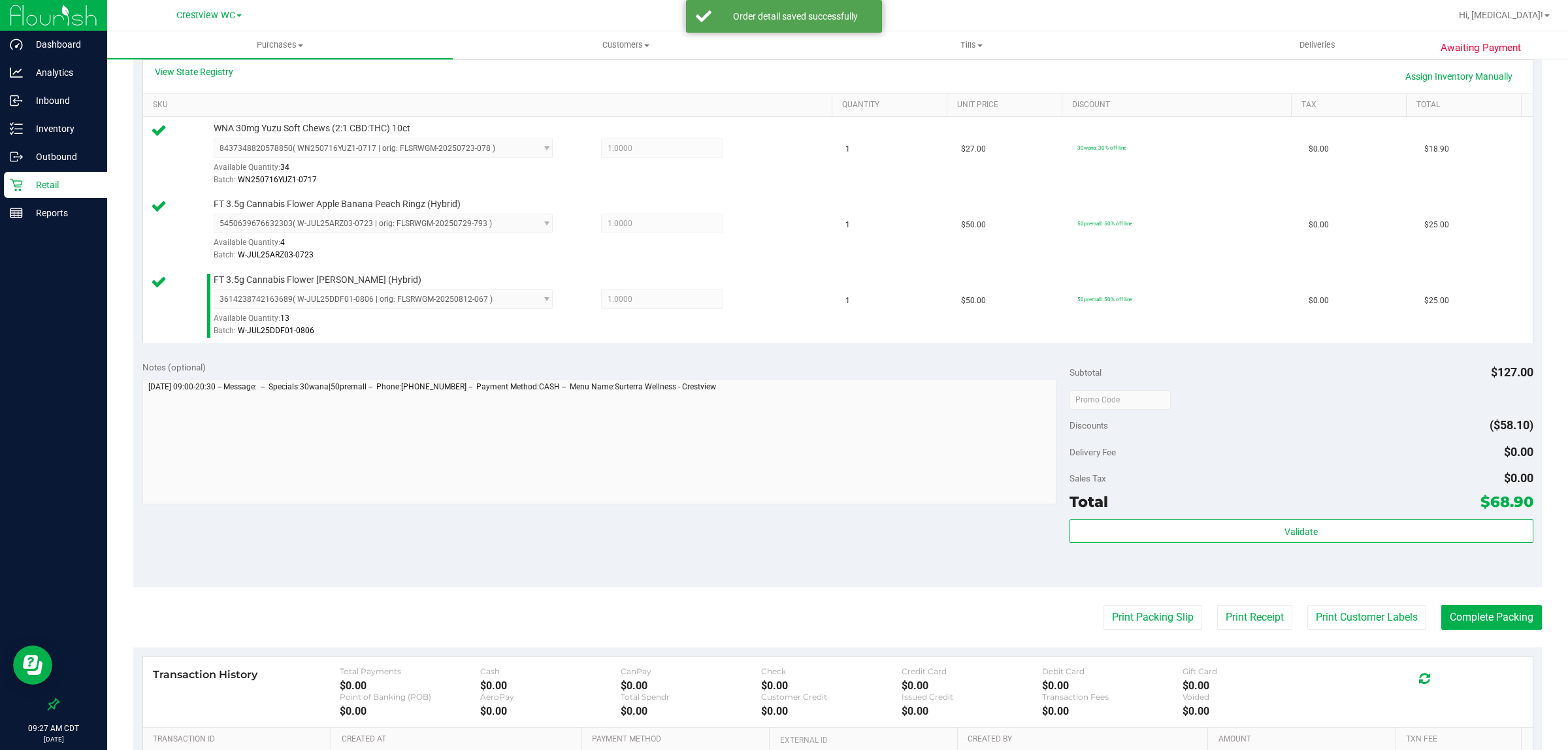
scroll to position [348, 0]
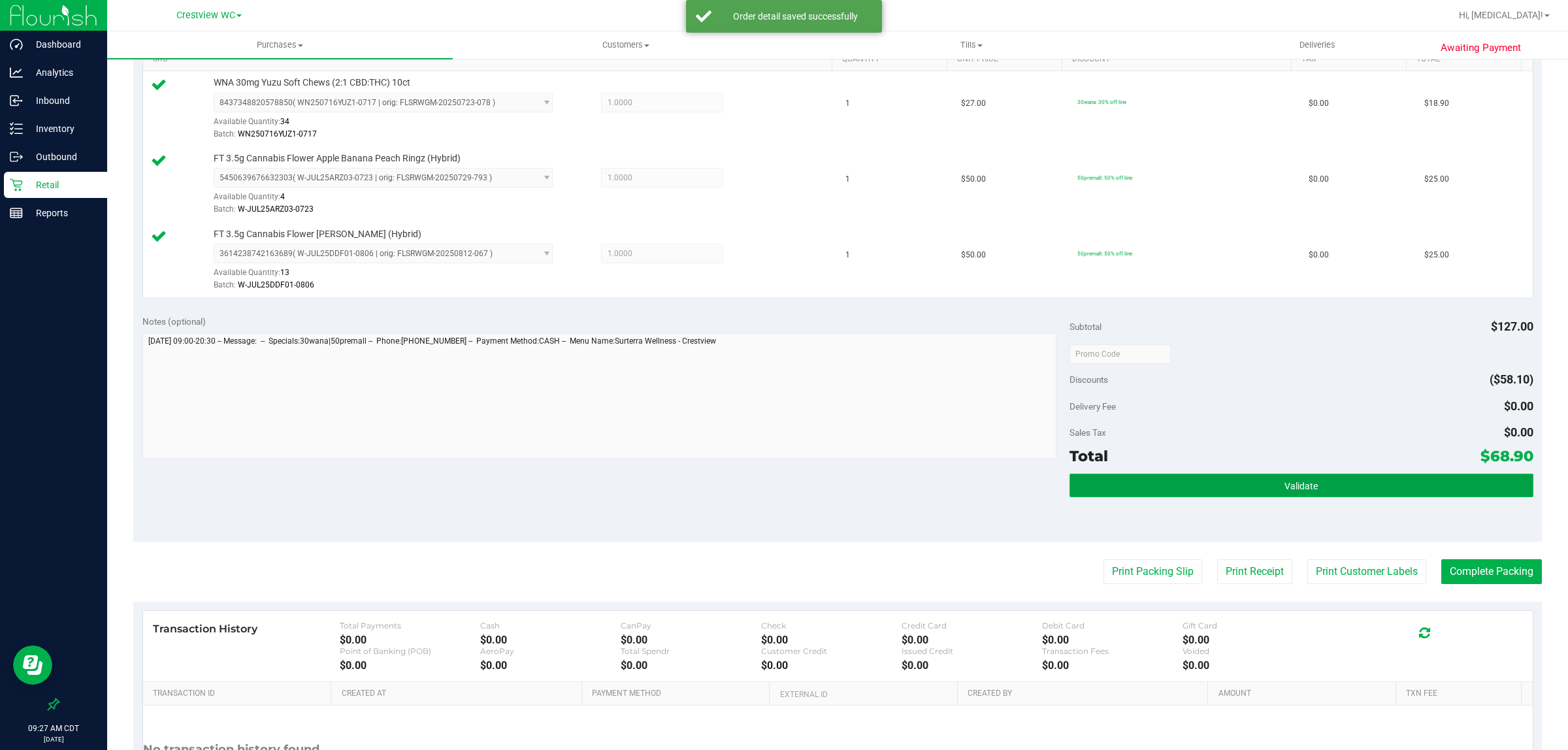
click at [1285, 486] on span "Validate" at bounding box center [1301, 486] width 34 height 11
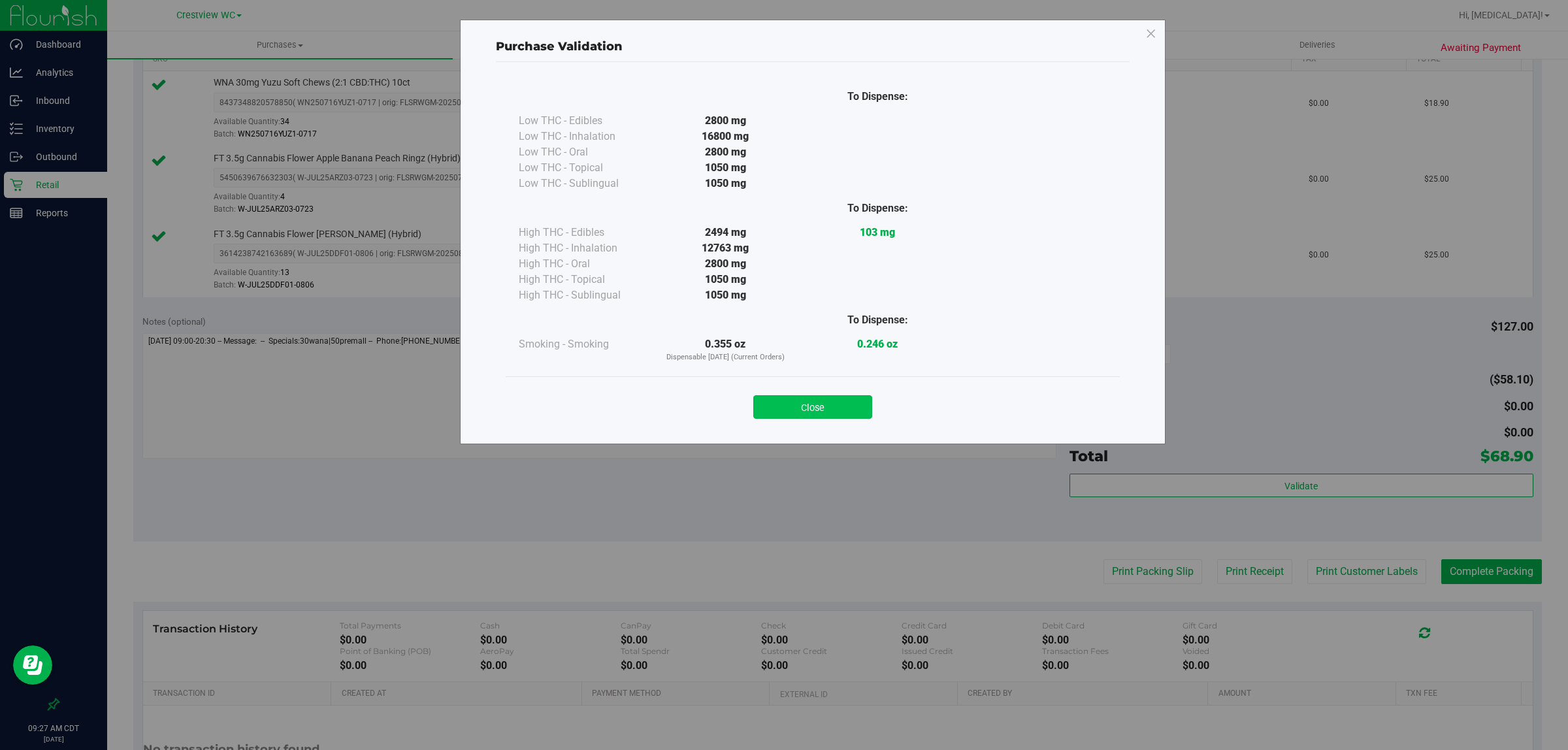
click at [841, 395] on button "Close" at bounding box center [812, 407] width 119 height 24
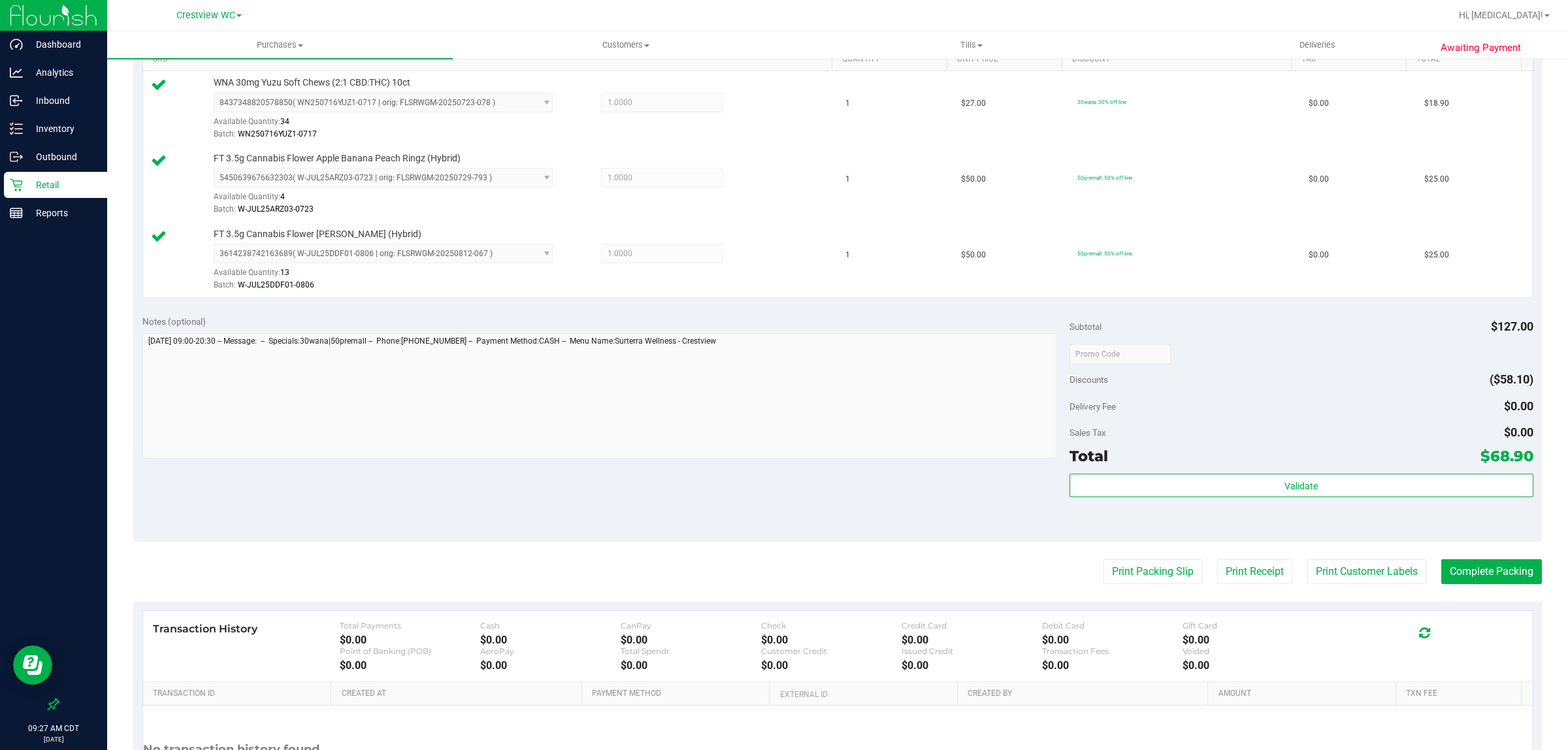
click at [957, 514] on div "Notes (optional) Subtotal $127.00 Discounts ($58.10) Delivery Fee $0.00 Sales T…" at bounding box center [838, 424] width 1409 height 235
click at [1156, 584] on button "Print Packing Slip" at bounding box center [1153, 572] width 99 height 25
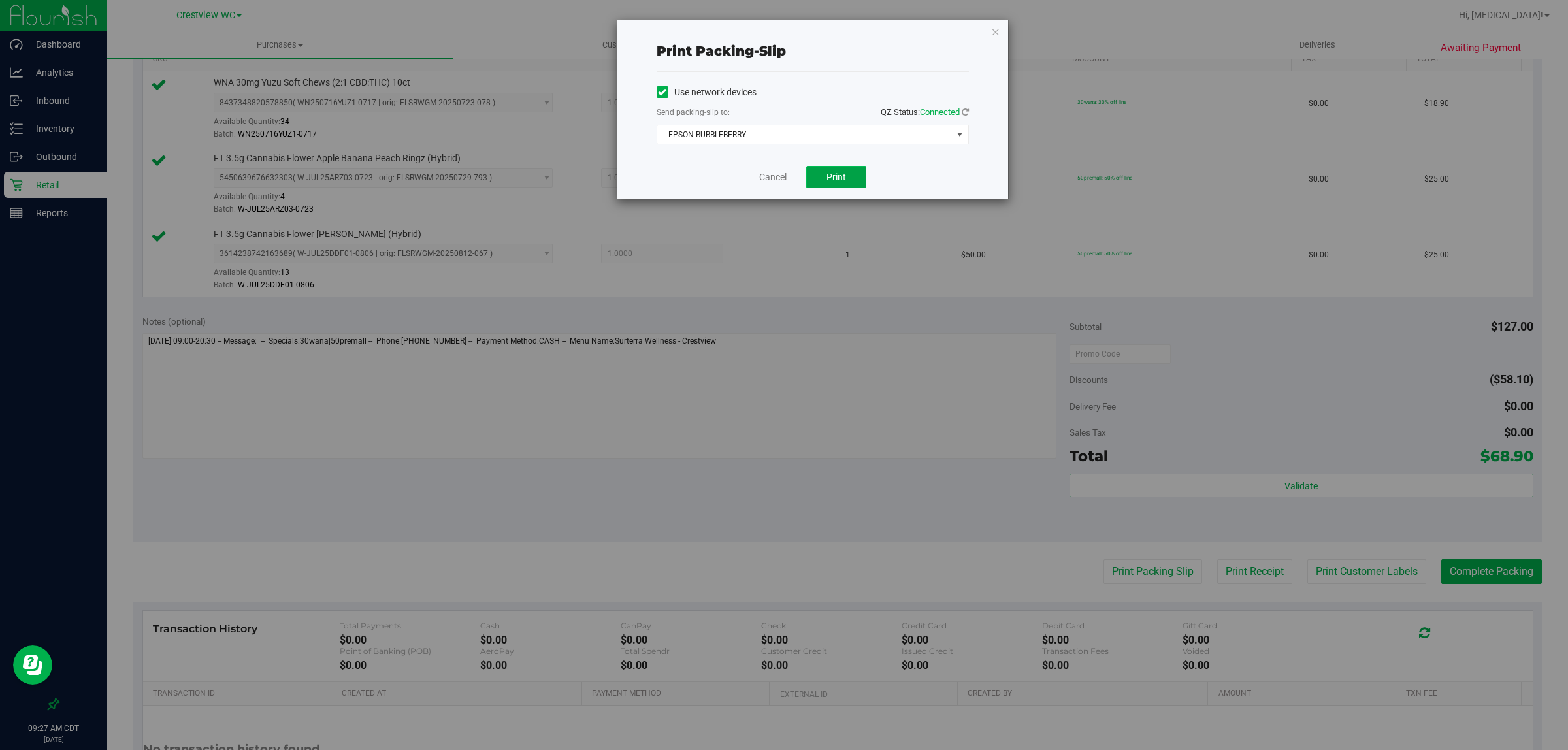
click at [841, 180] on span "Print" at bounding box center [836, 177] width 19 height 11
click at [776, 177] on link "Cancel" at bounding box center [773, 177] width 27 height 14
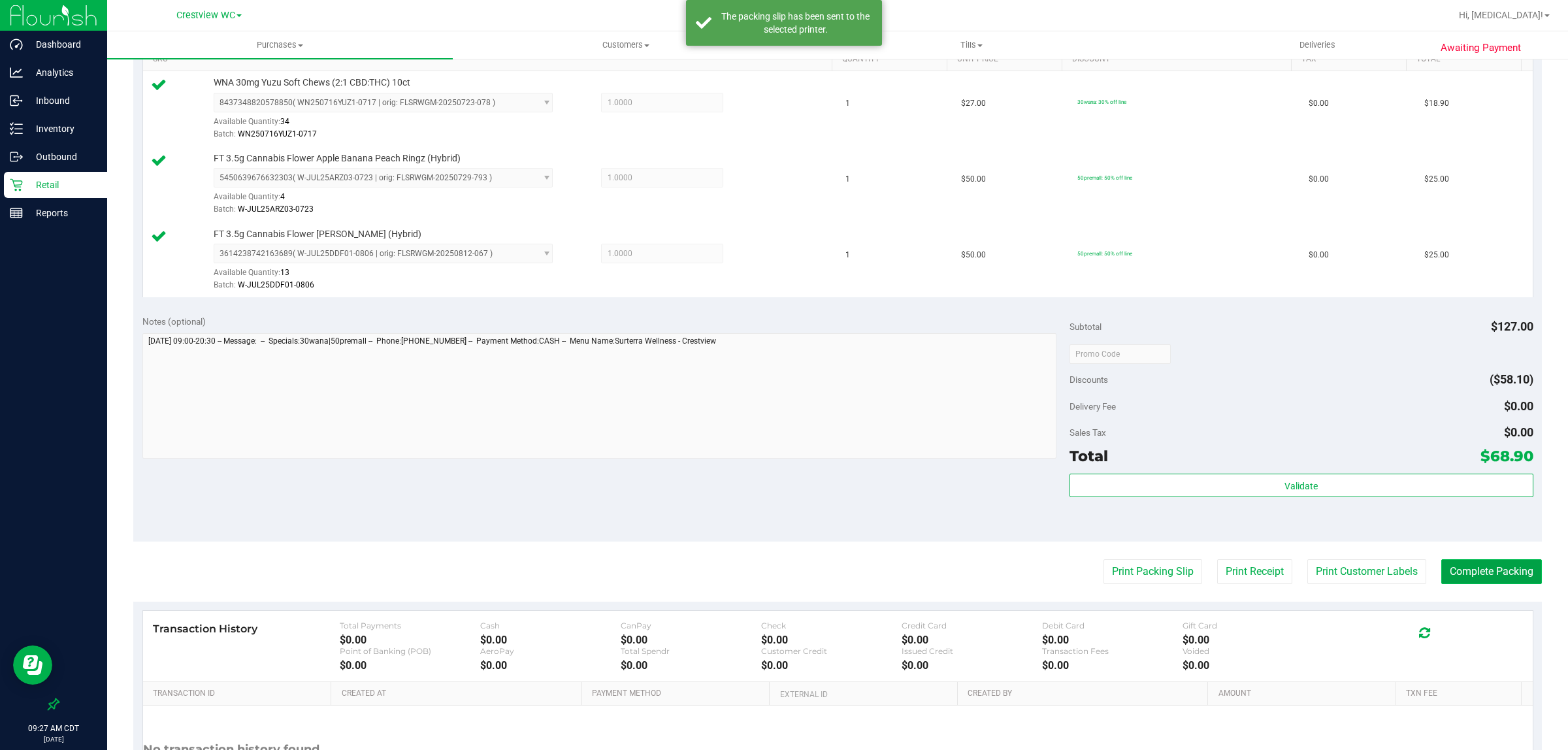
click at [1501, 574] on button "Complete Packing" at bounding box center [1492, 572] width 101 height 25
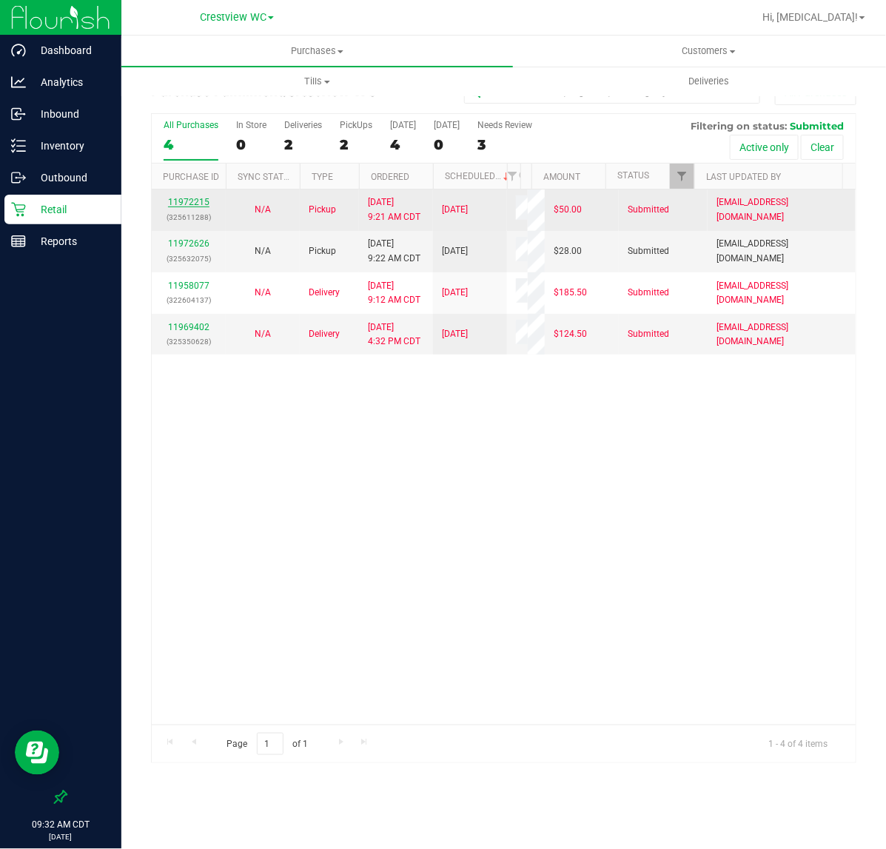
click at [187, 201] on link "11972215" at bounding box center [188, 202] width 41 height 10
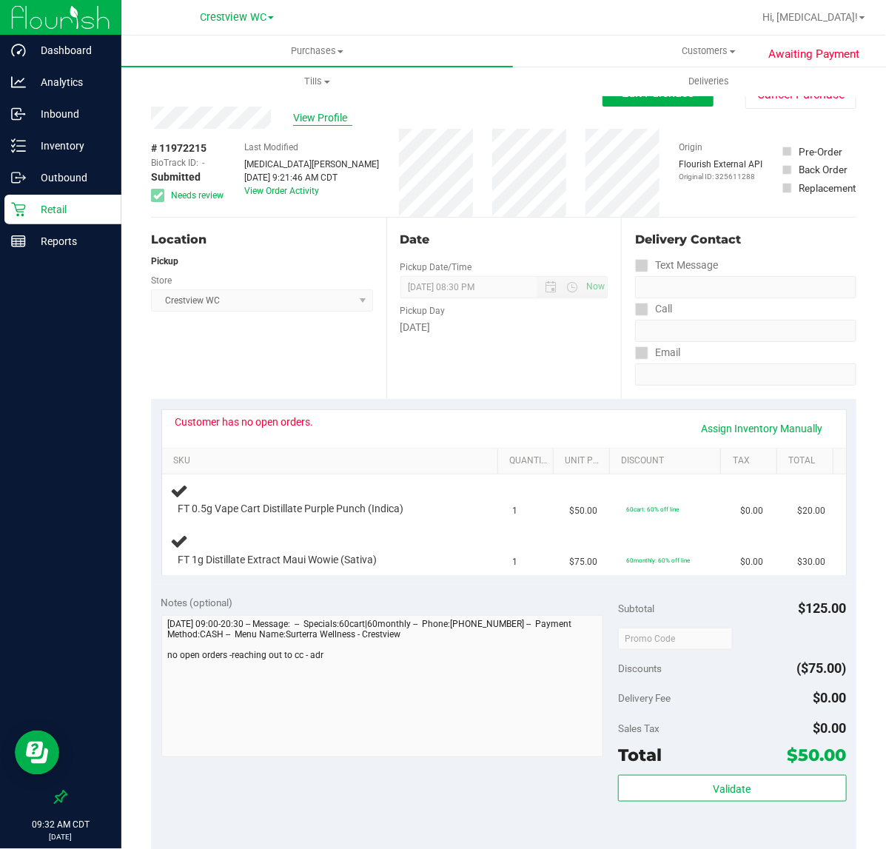
click at [327, 112] on span "View Profile" at bounding box center [322, 118] width 59 height 16
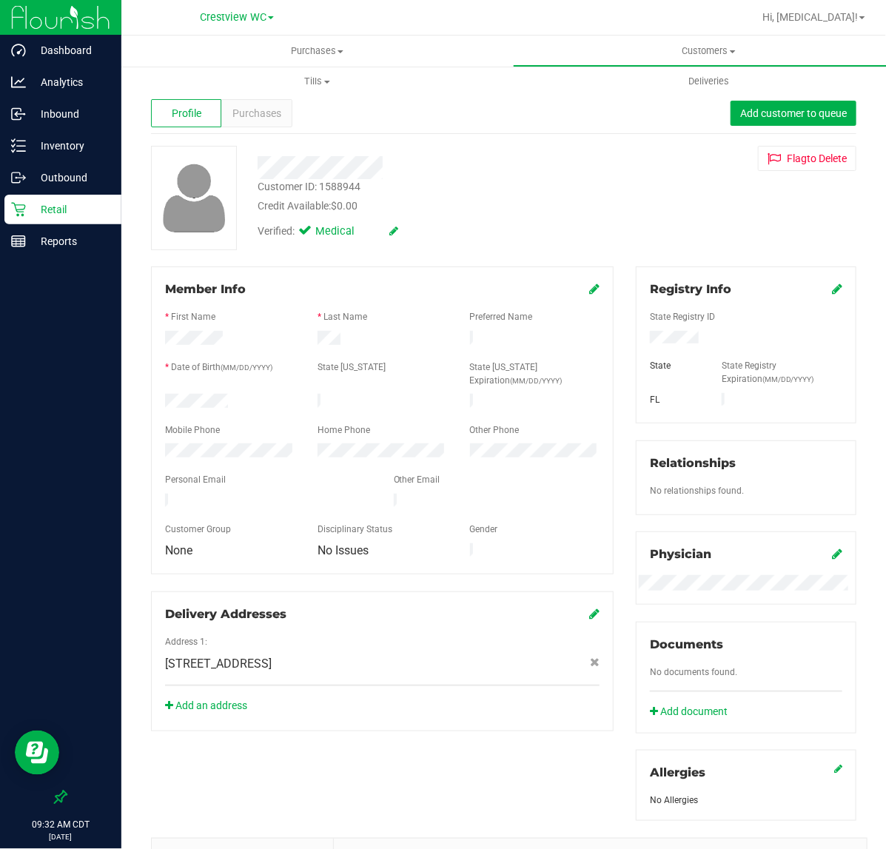
click at [352, 187] on div "Customer ID: 1588944" at bounding box center [309, 187] width 103 height 16
copy div "1588944"
drag, startPoint x: 472, startPoint y: 242, endPoint x: 246, endPoint y: 149, distance: 245.0
click at [457, 239] on div "Verified: Medical" at bounding box center [428, 230] width 364 height 33
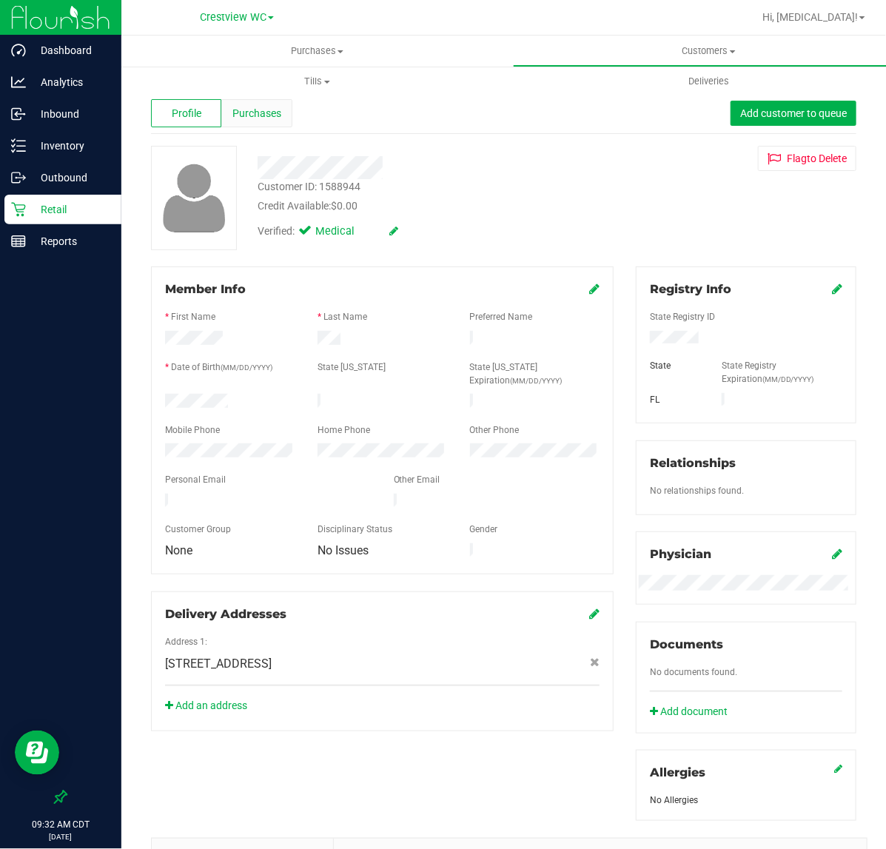
click at [261, 106] on span "Purchases" at bounding box center [256, 114] width 49 height 16
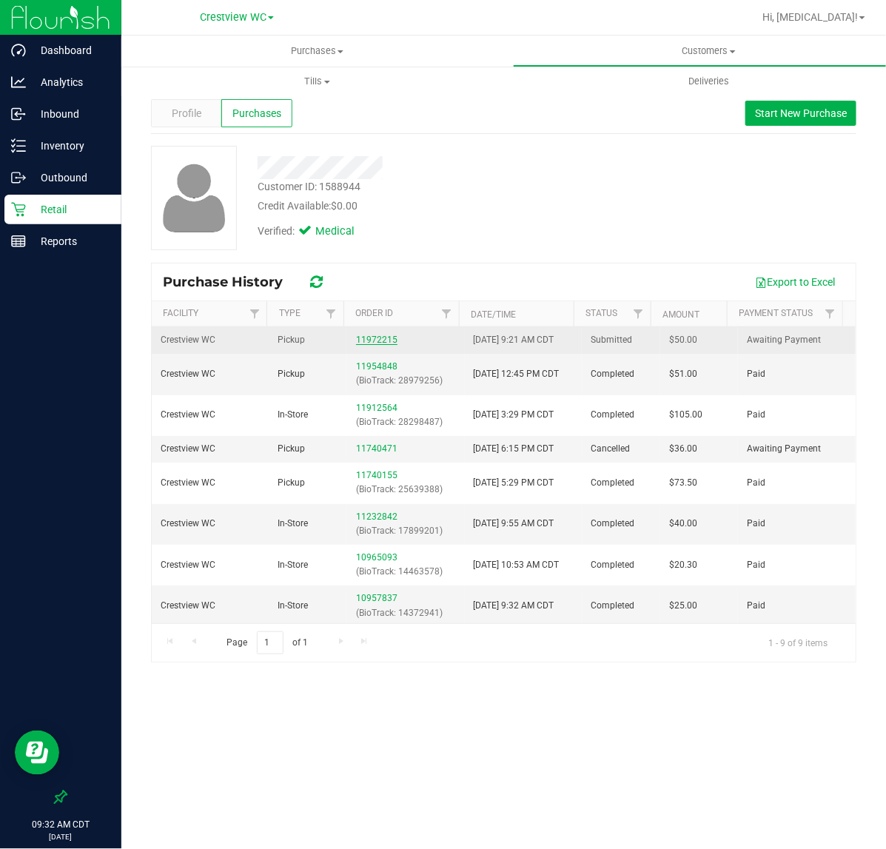
click at [365, 345] on link "11972215" at bounding box center [376, 340] width 41 height 10
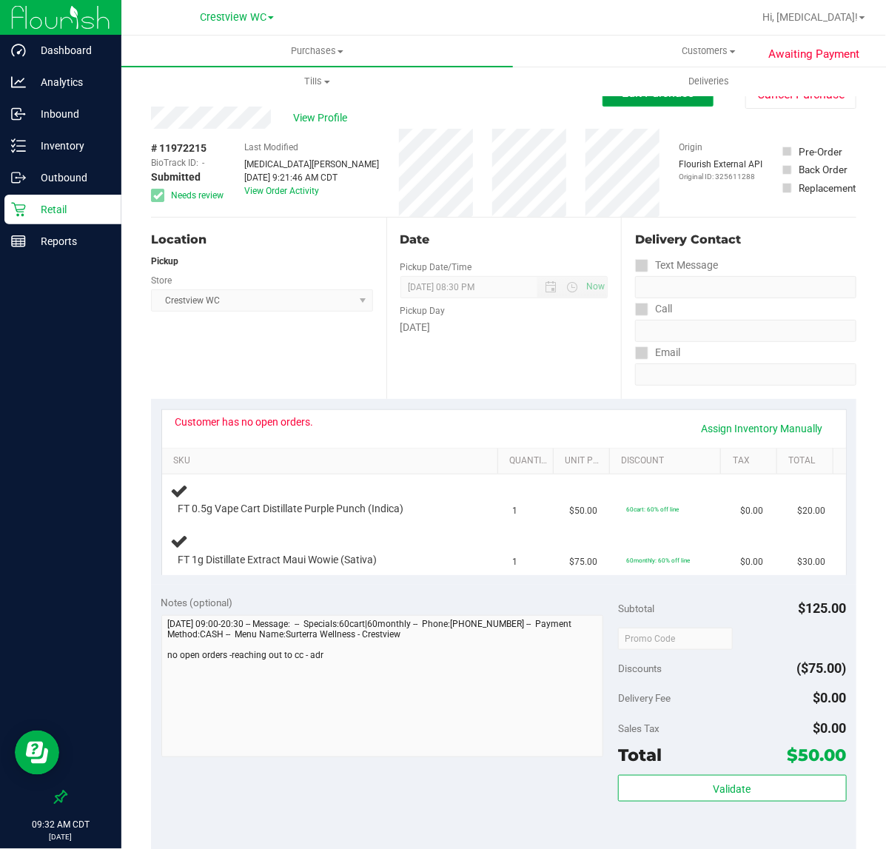
click at [674, 101] on button "Edit Purchase" at bounding box center [658, 93] width 111 height 27
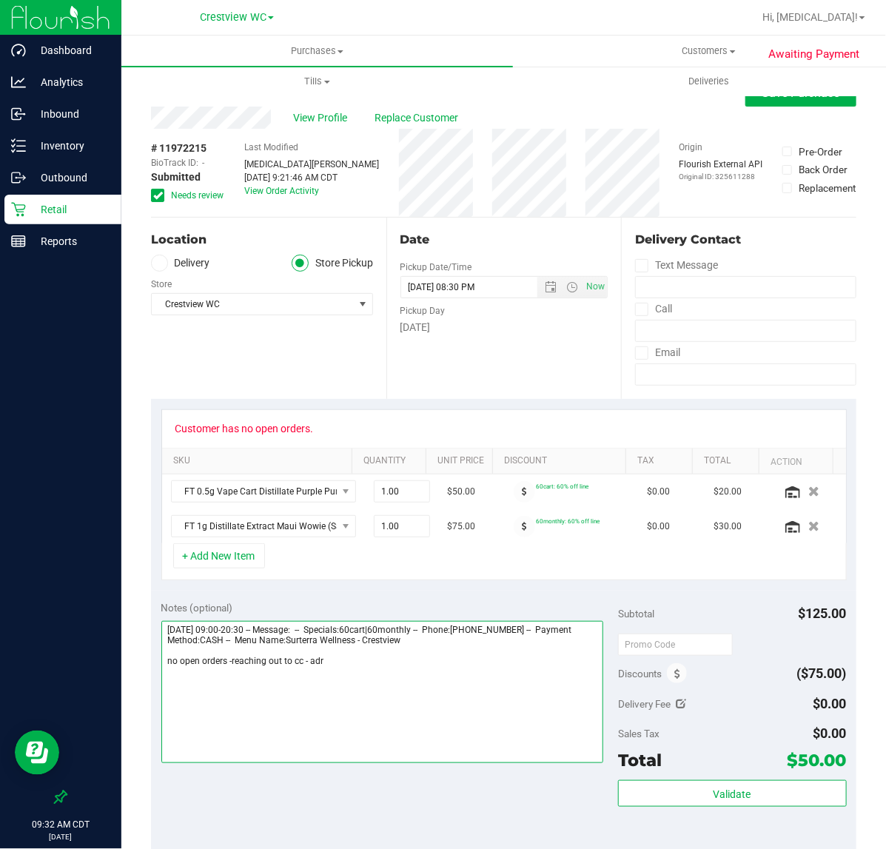
click at [415, 711] on textarea at bounding box center [382, 692] width 442 height 142
type textarea "Friday 09/19/2025 09:00-20:30 -- Message: -- Specials:60cart|60monthly -- Phone…"
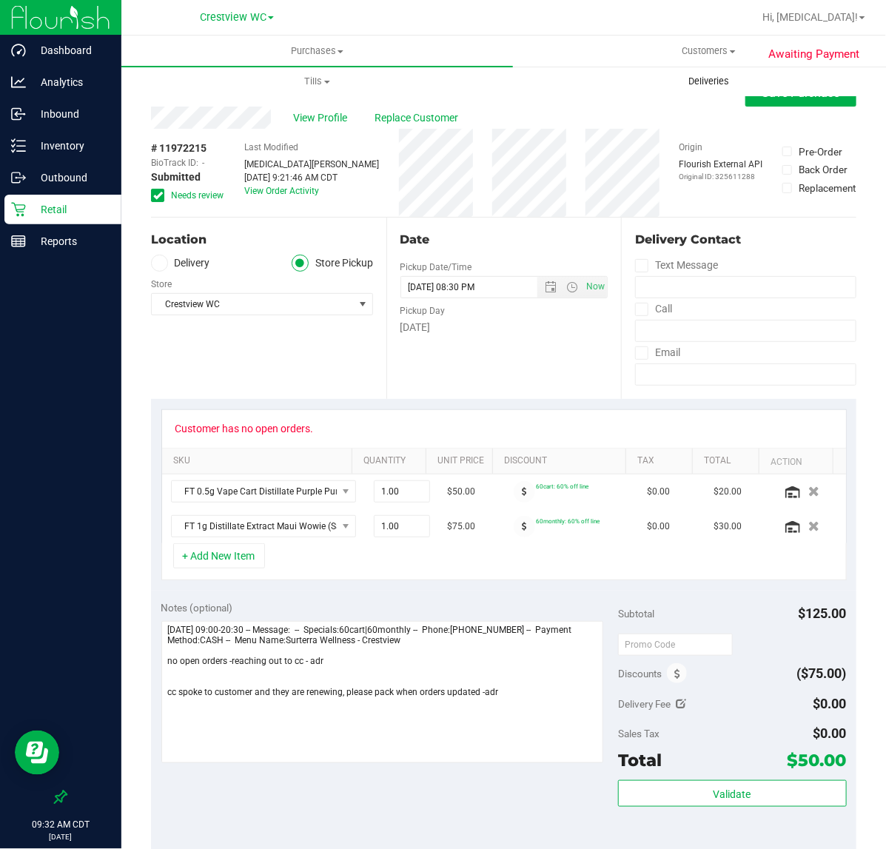
click at [771, 93] on uib-tab-heading "Deliveries" at bounding box center [709, 82] width 390 height 30
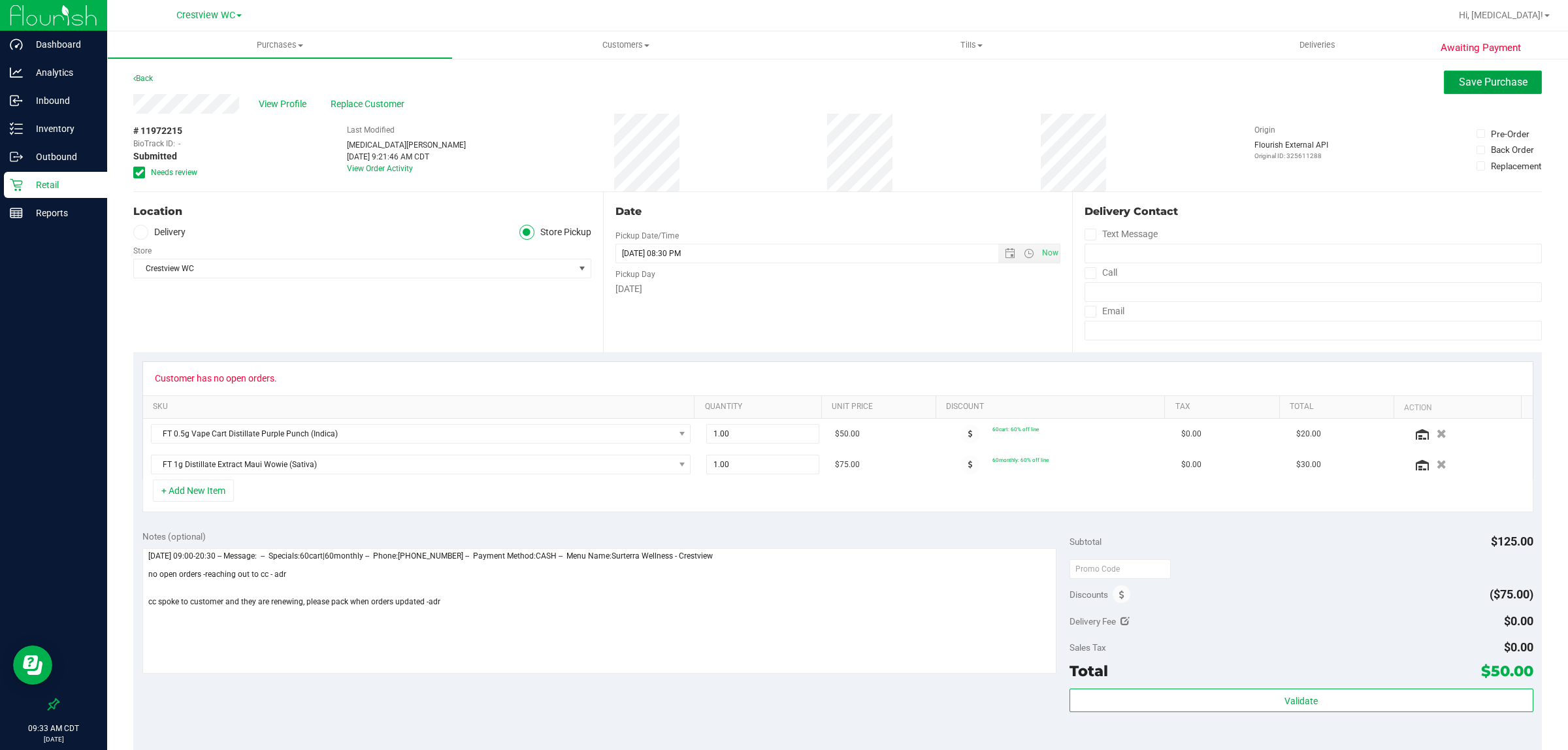
click at [1490, 77] on span "Save Purchase" at bounding box center [1494, 82] width 69 height 12
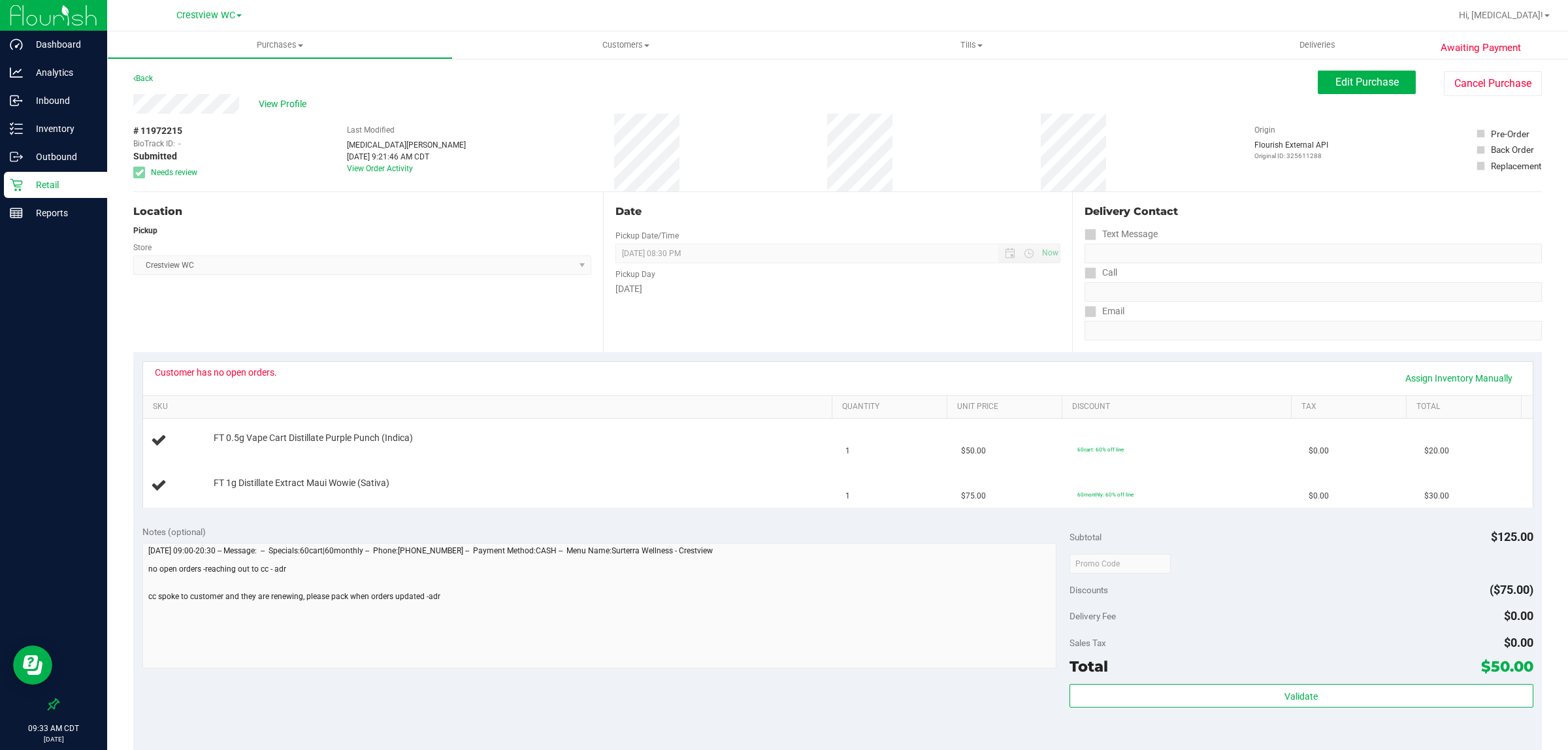
click at [57, 187] on p "Retail" at bounding box center [62, 185] width 79 height 16
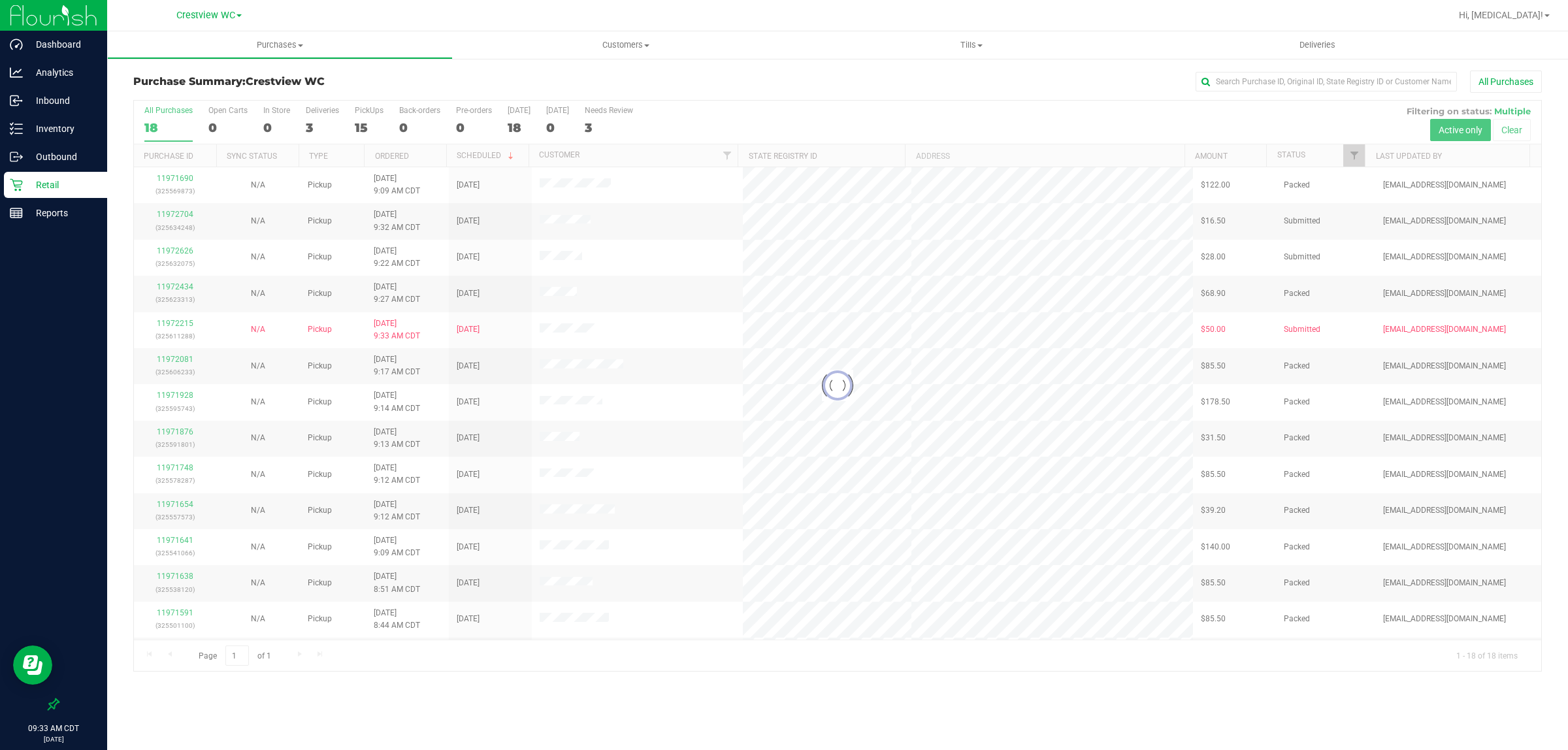
click at [364, 124] on div at bounding box center [838, 386] width 1407 height 570
click at [359, 122] on div "15" at bounding box center [369, 127] width 29 height 15
click at [0, 0] on input "PickUps 15" at bounding box center [0, 0] width 0 height 0
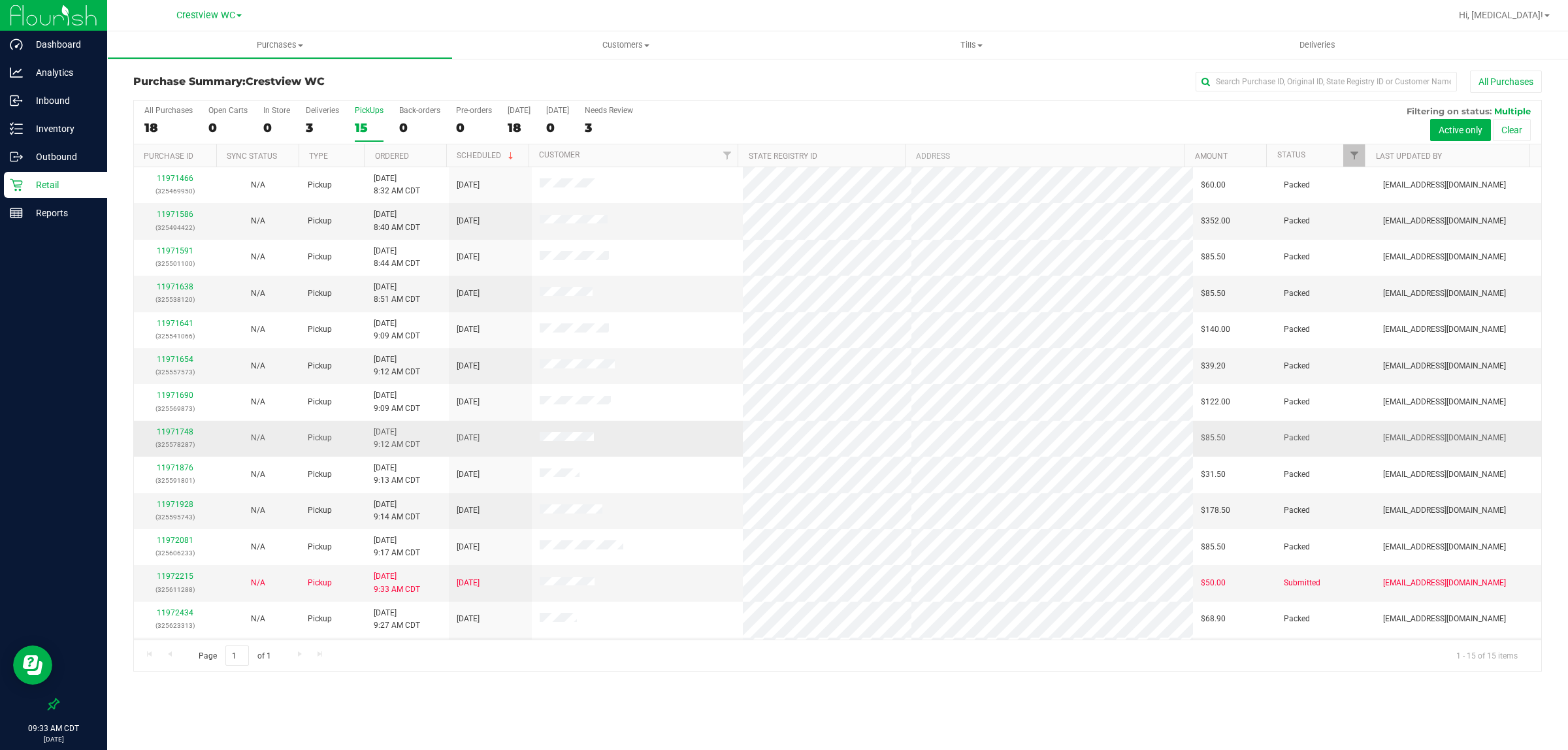
scroll to position [71, 0]
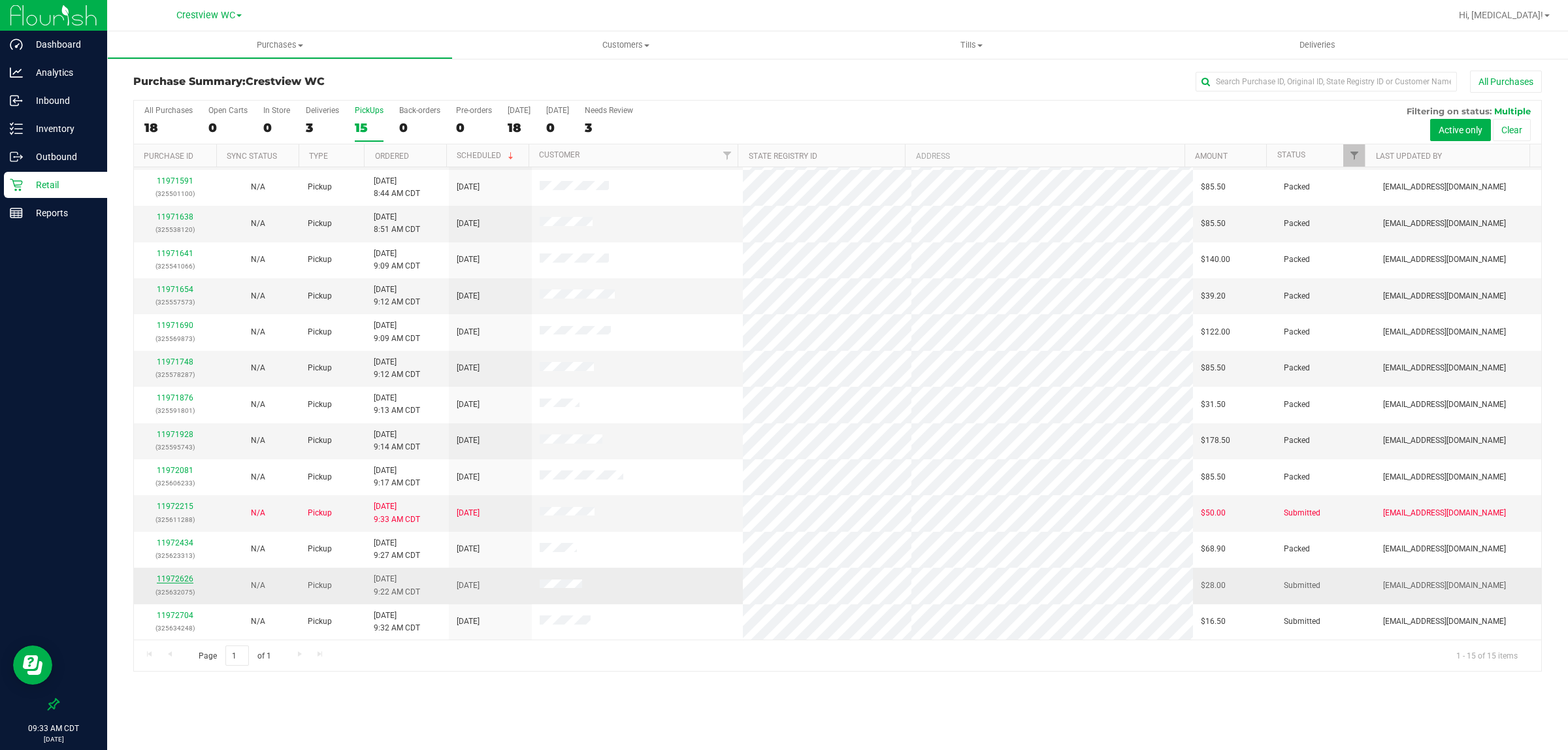
click at [183, 582] on link "11972626" at bounding box center [175, 579] width 36 height 9
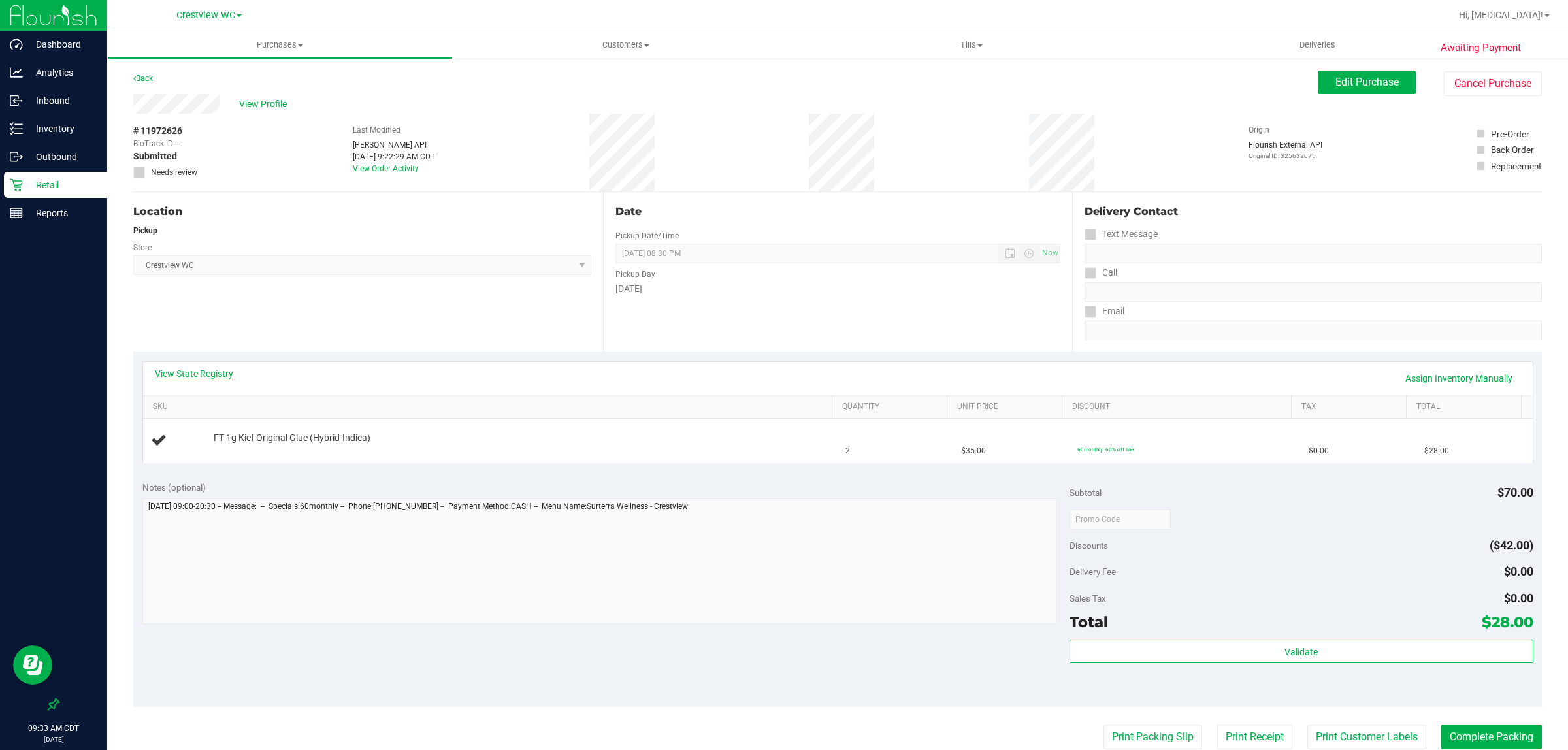
click at [207, 366] on div "View State Registry Assign Inventory Manually SKU Quantity Unit Price Discount …" at bounding box center [838, 411] width 1391 height 101
click at [205, 369] on link "View State Registry" at bounding box center [193, 373] width 79 height 13
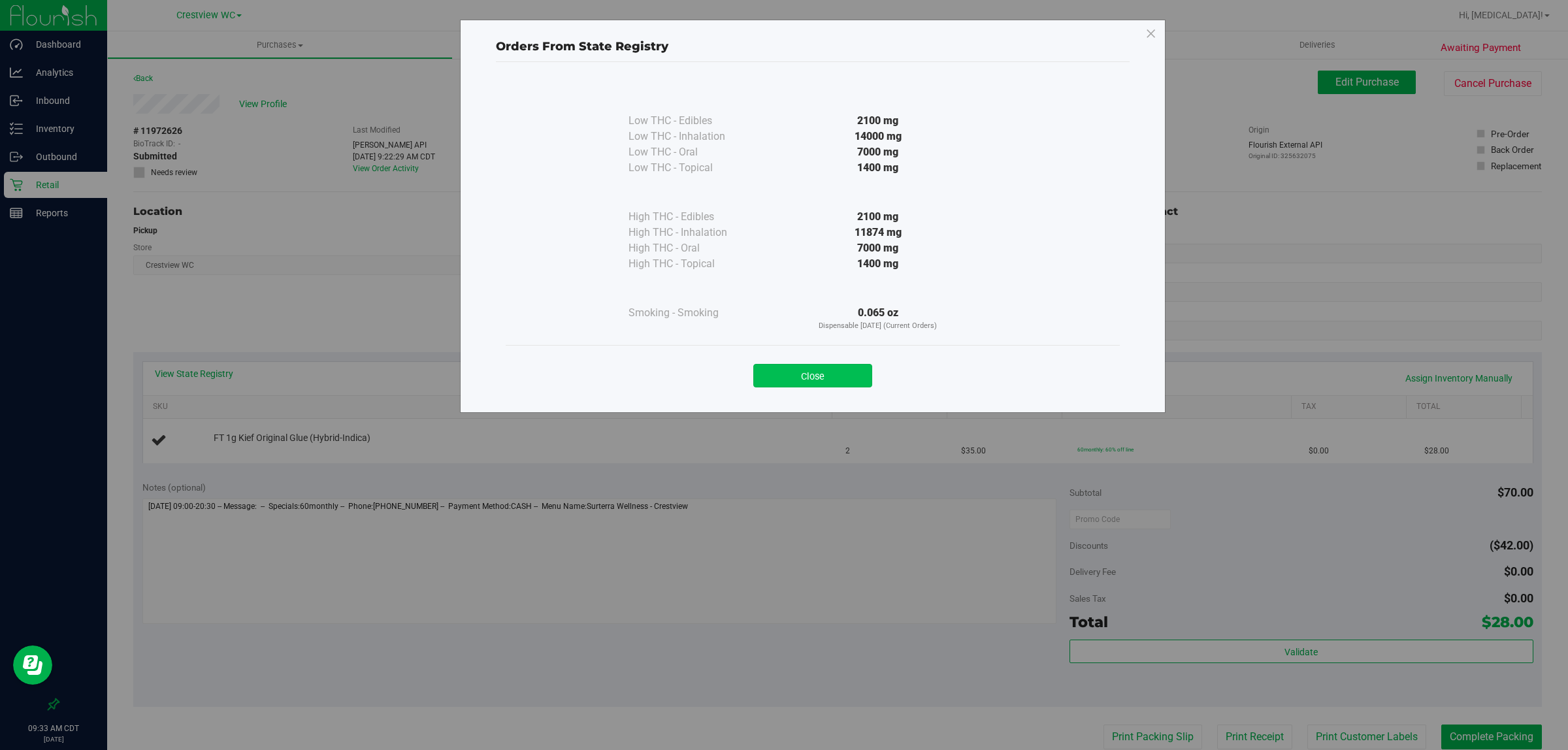
click at [858, 379] on button "Close" at bounding box center [812, 375] width 119 height 24
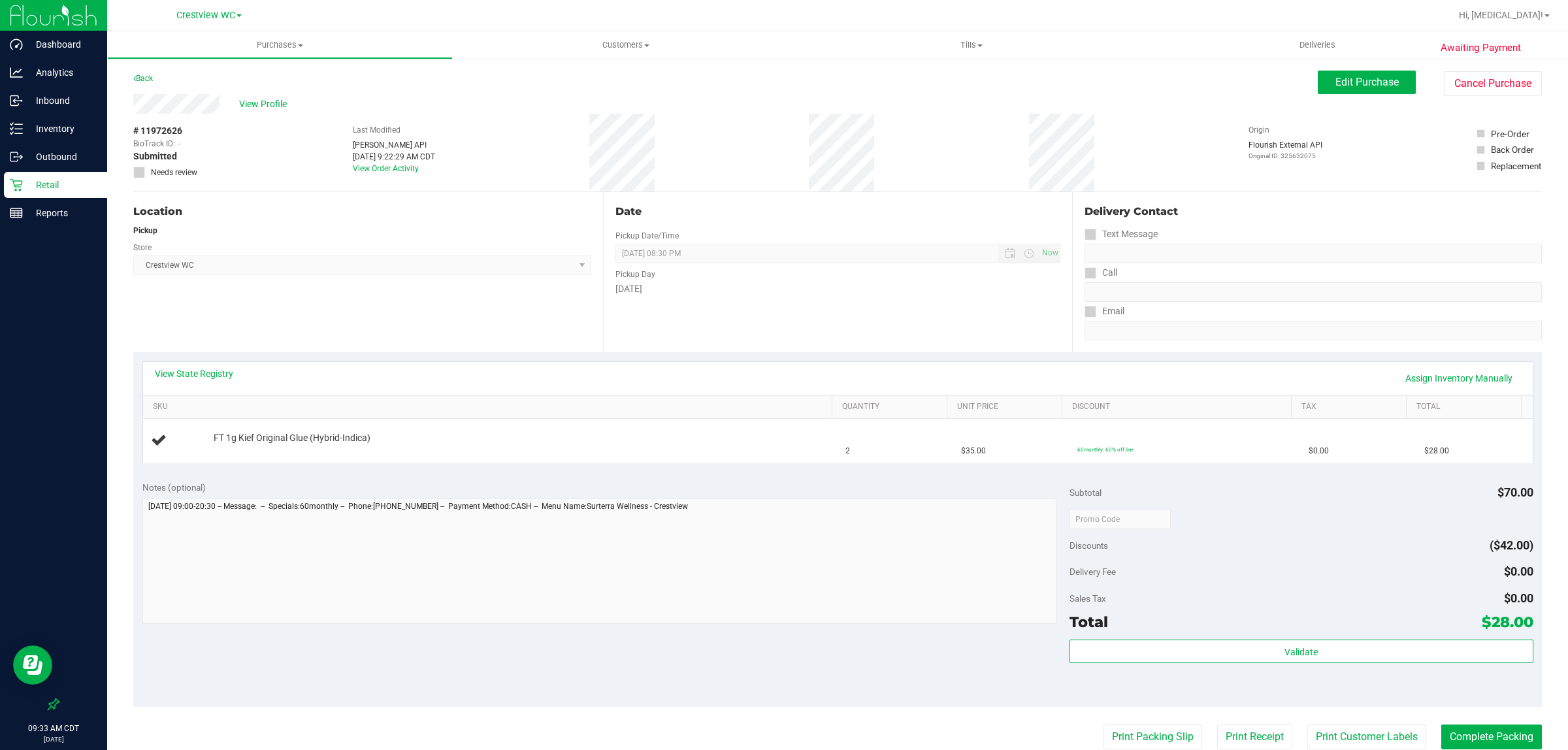
click at [63, 187] on p "Retail" at bounding box center [62, 185] width 79 height 16
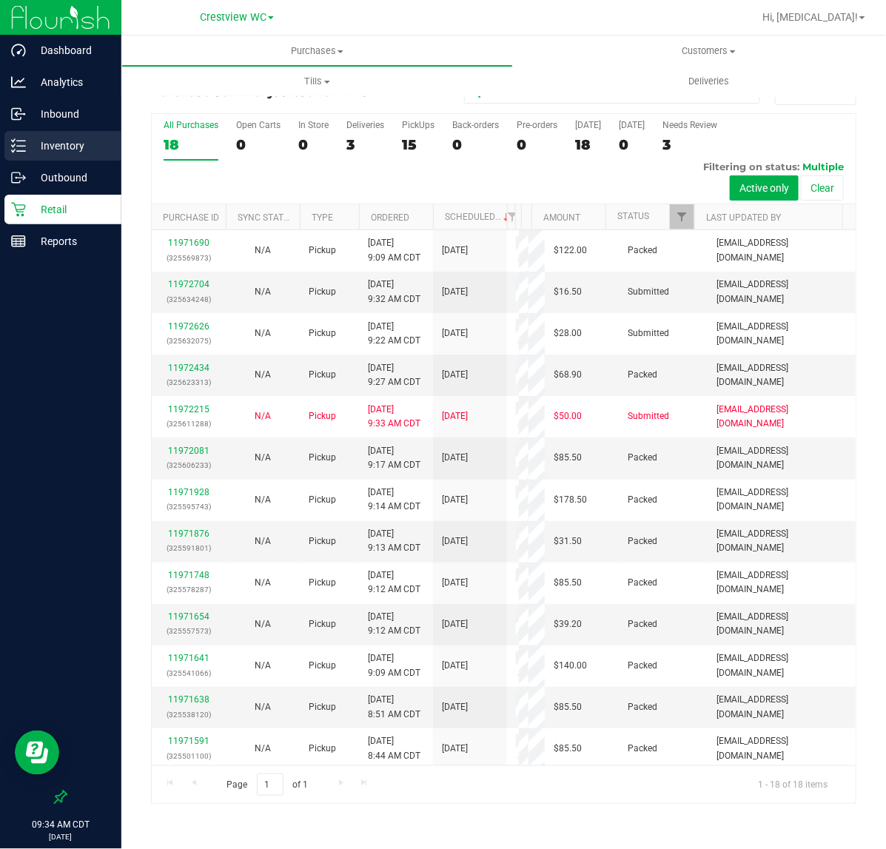
click at [69, 145] on p "Inventory" at bounding box center [70, 146] width 89 height 18
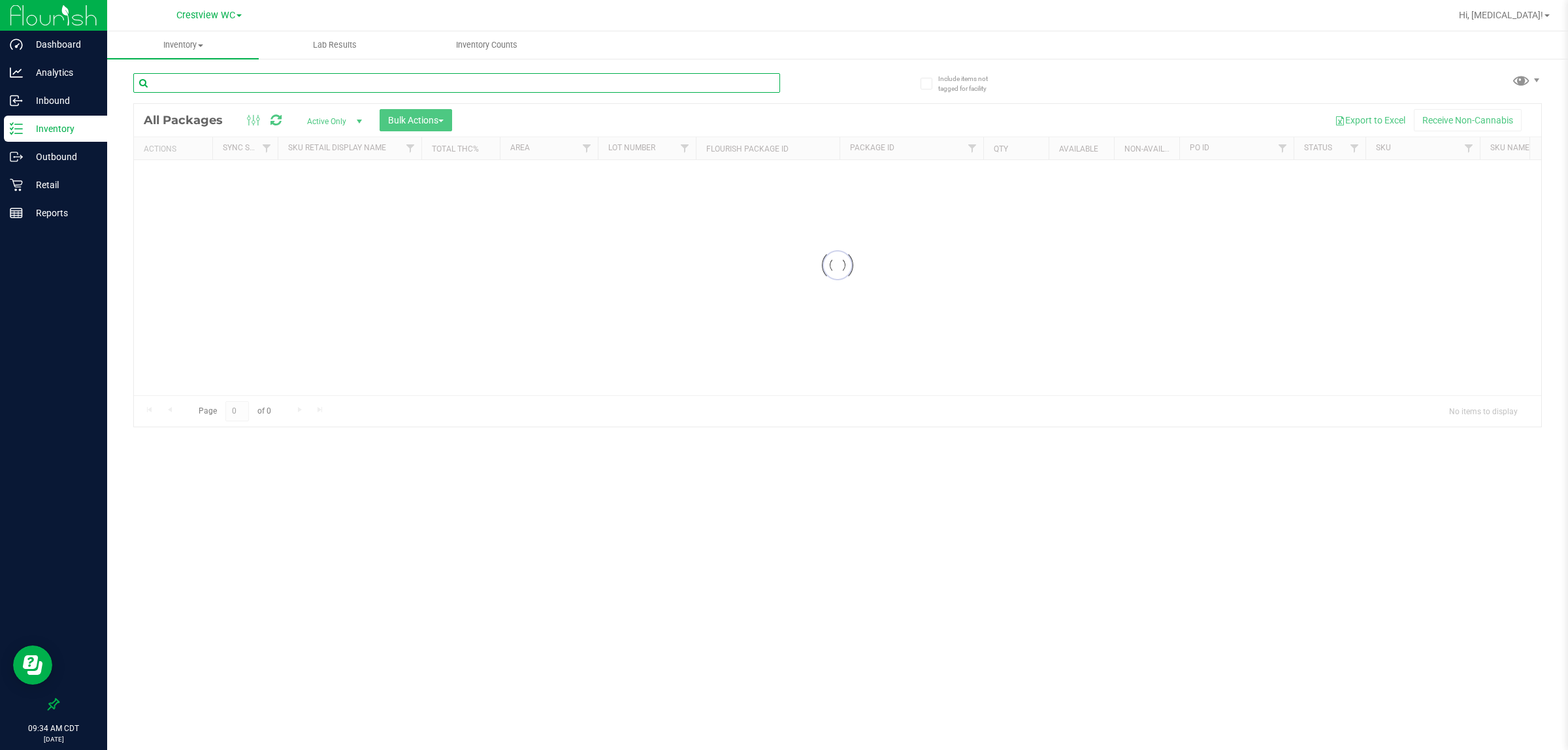
click at [207, 85] on input "text" at bounding box center [456, 83] width 647 height 19
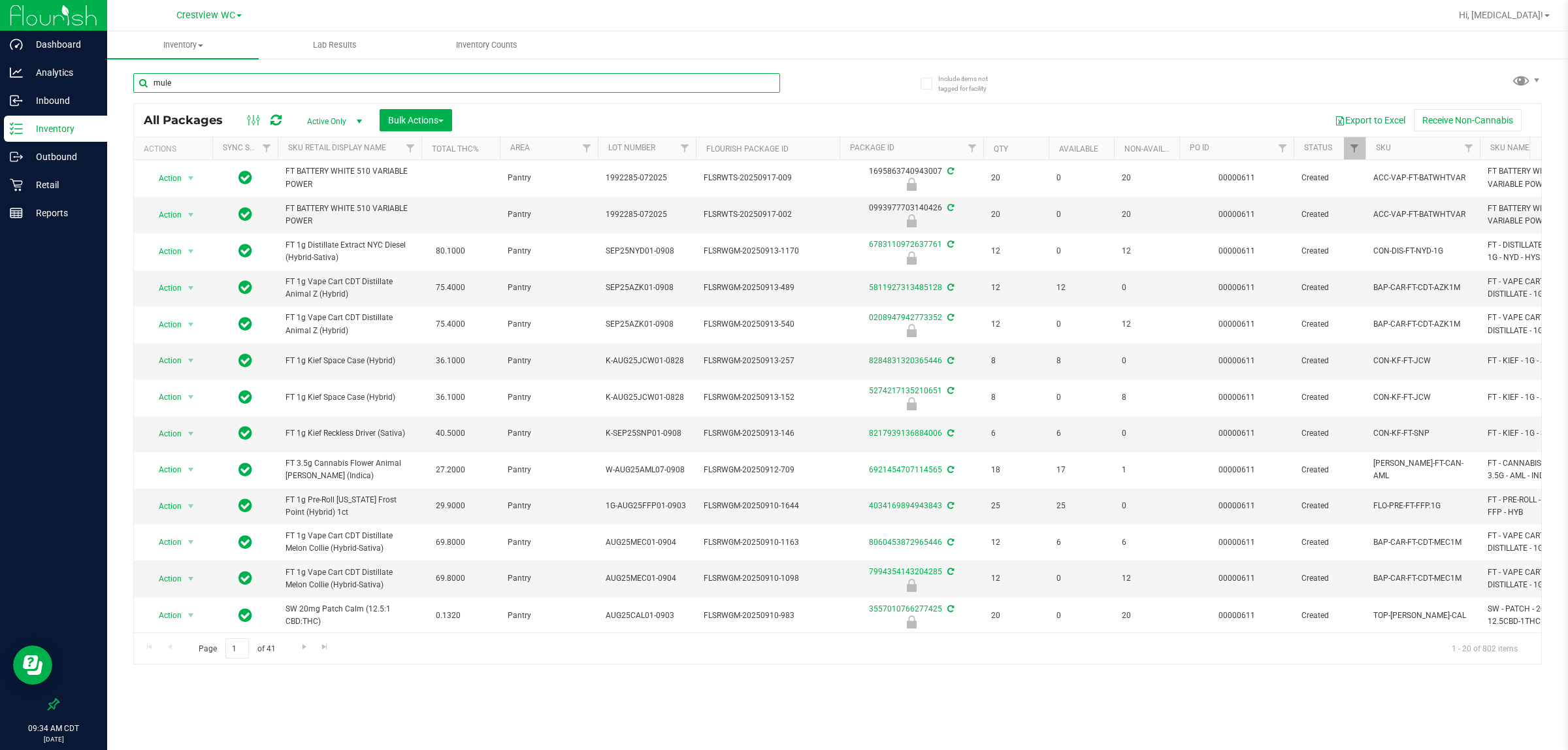
type input "mule"
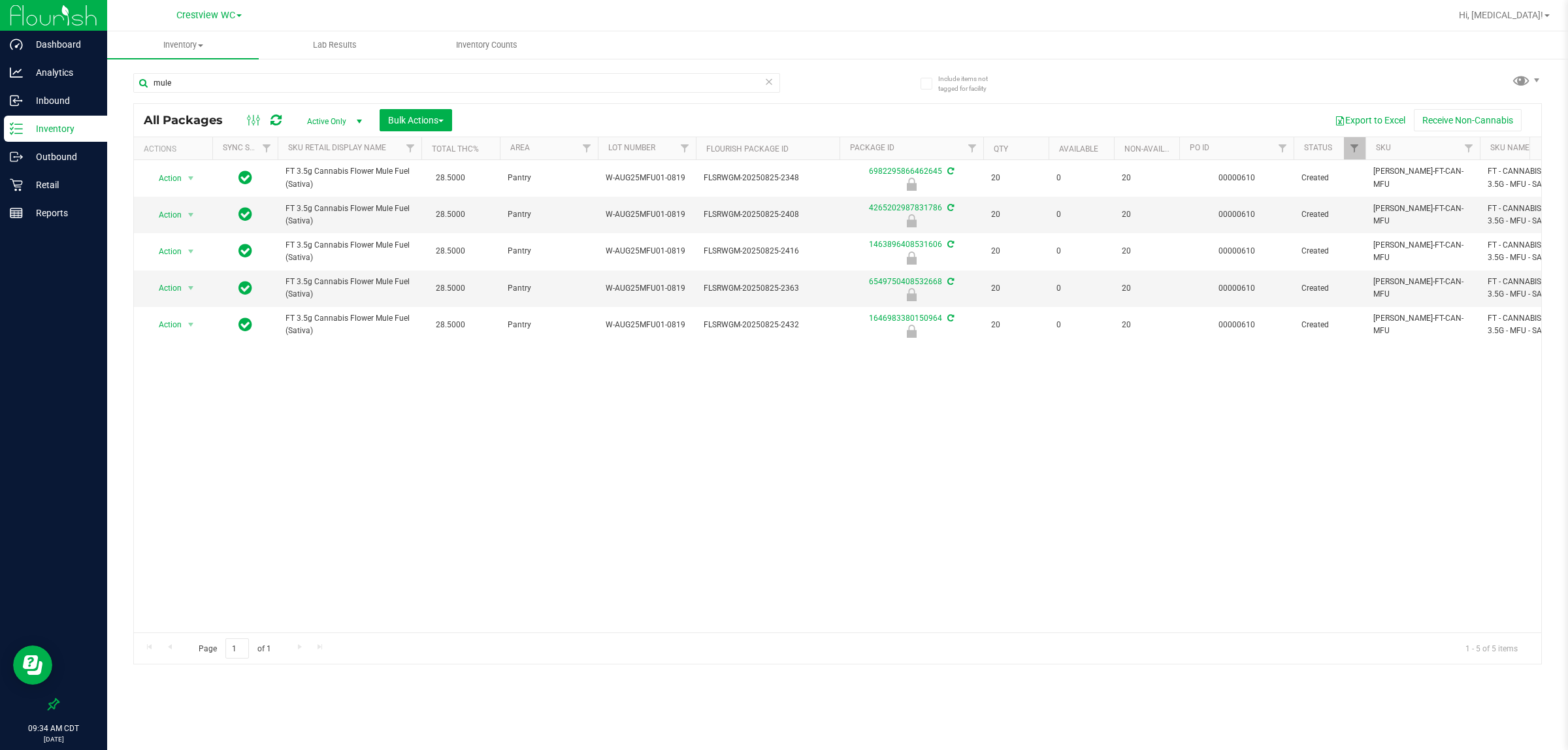
click at [436, 509] on div "Action Action Edit attributes Global inventory Locate package Package audit log…" at bounding box center [838, 395] width 1407 height 472
click at [175, 214] on span "Action" at bounding box center [165, 214] width 35 height 19
click at [194, 364] on li "Unlock package" at bounding box center [189, 371] width 84 height 19
click at [174, 214] on span "Action" at bounding box center [165, 214] width 35 height 19
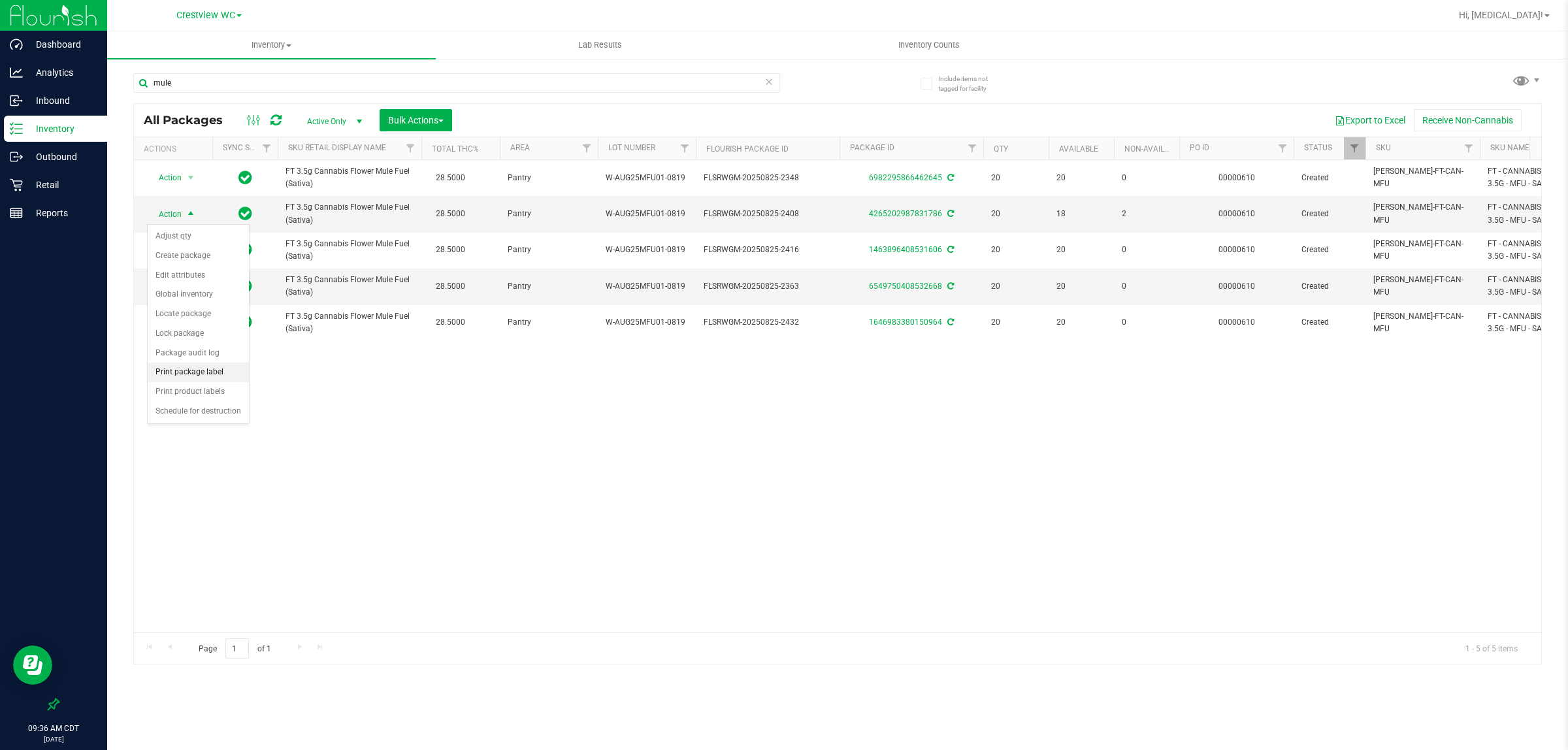
click at [213, 372] on li "Print package label" at bounding box center [198, 372] width 102 height 19
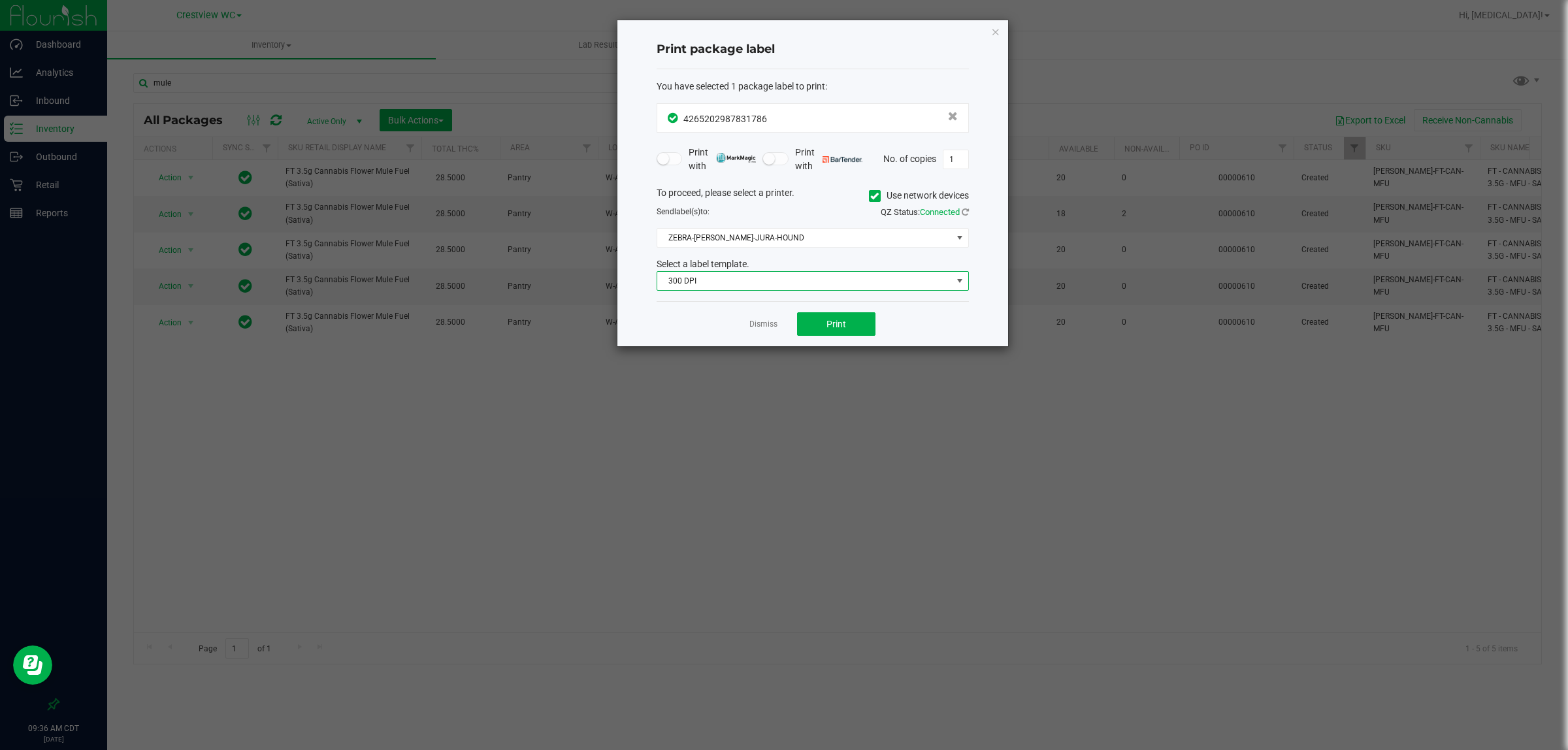
click at [818, 273] on span "300 DPI" at bounding box center [805, 281] width 295 height 19
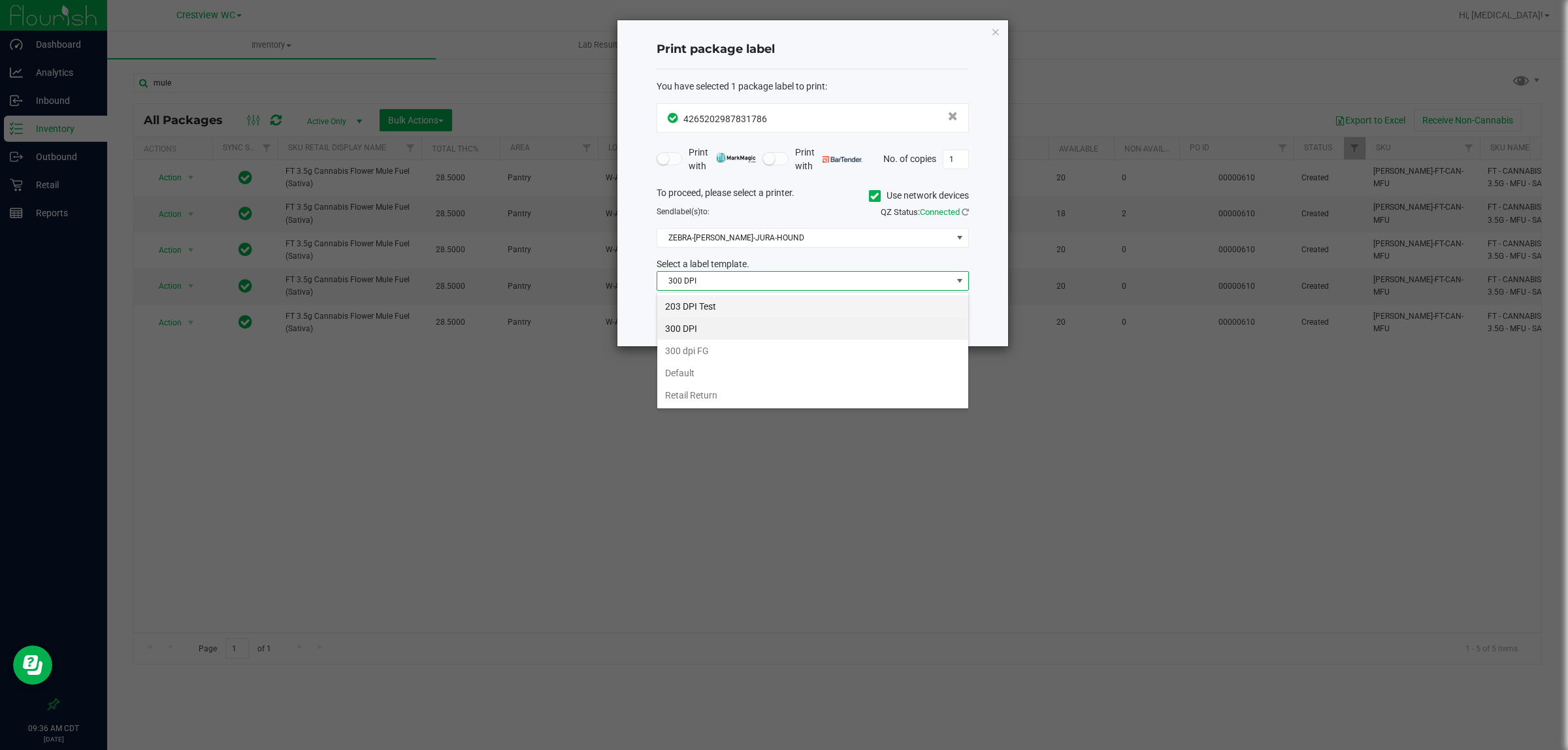
scroll to position [20, 312]
click at [717, 304] on li "203 DPI Test" at bounding box center [813, 306] width 311 height 22
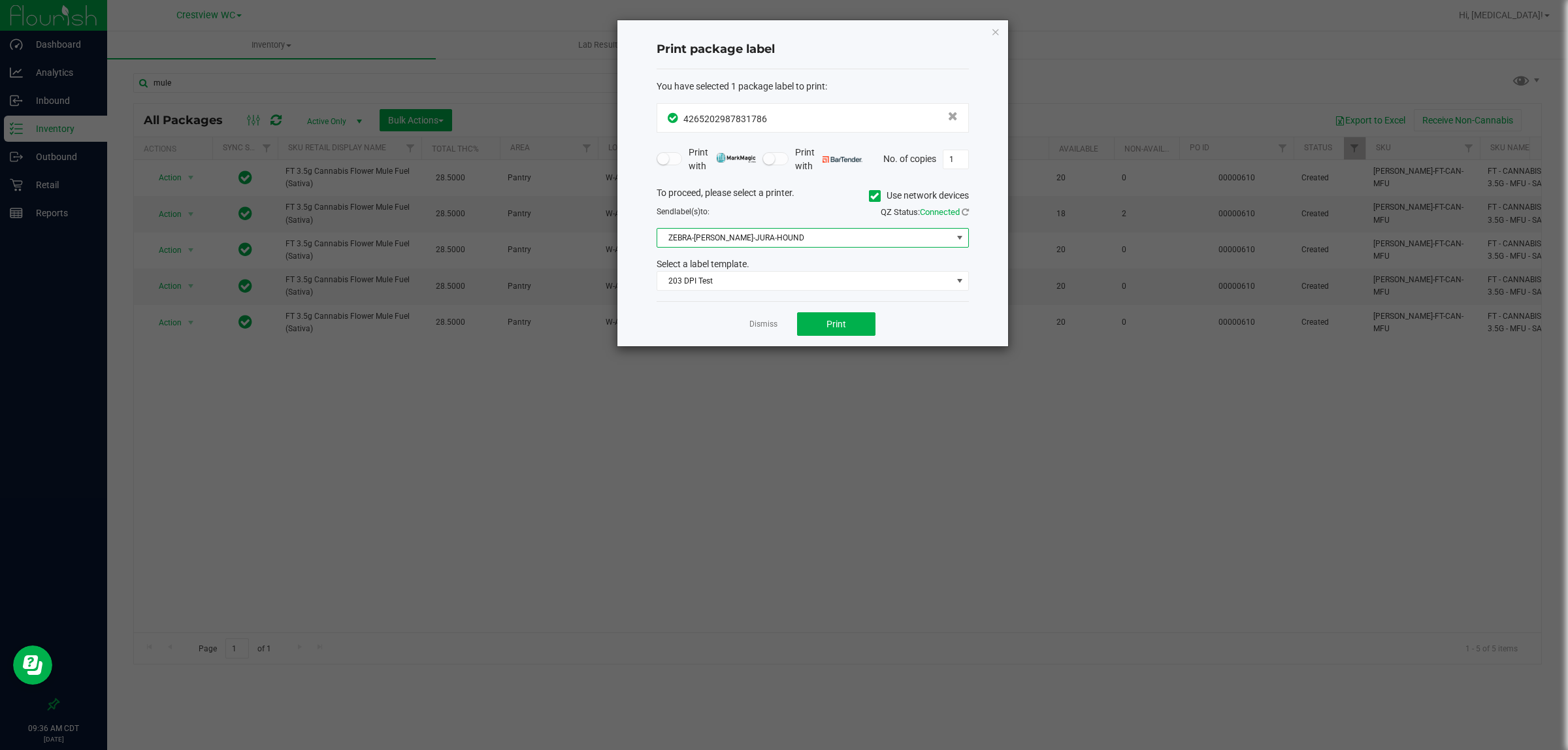
click at [763, 237] on span "ZEBRA-BRUNO-JURA-HOUND" at bounding box center [805, 237] width 295 height 19
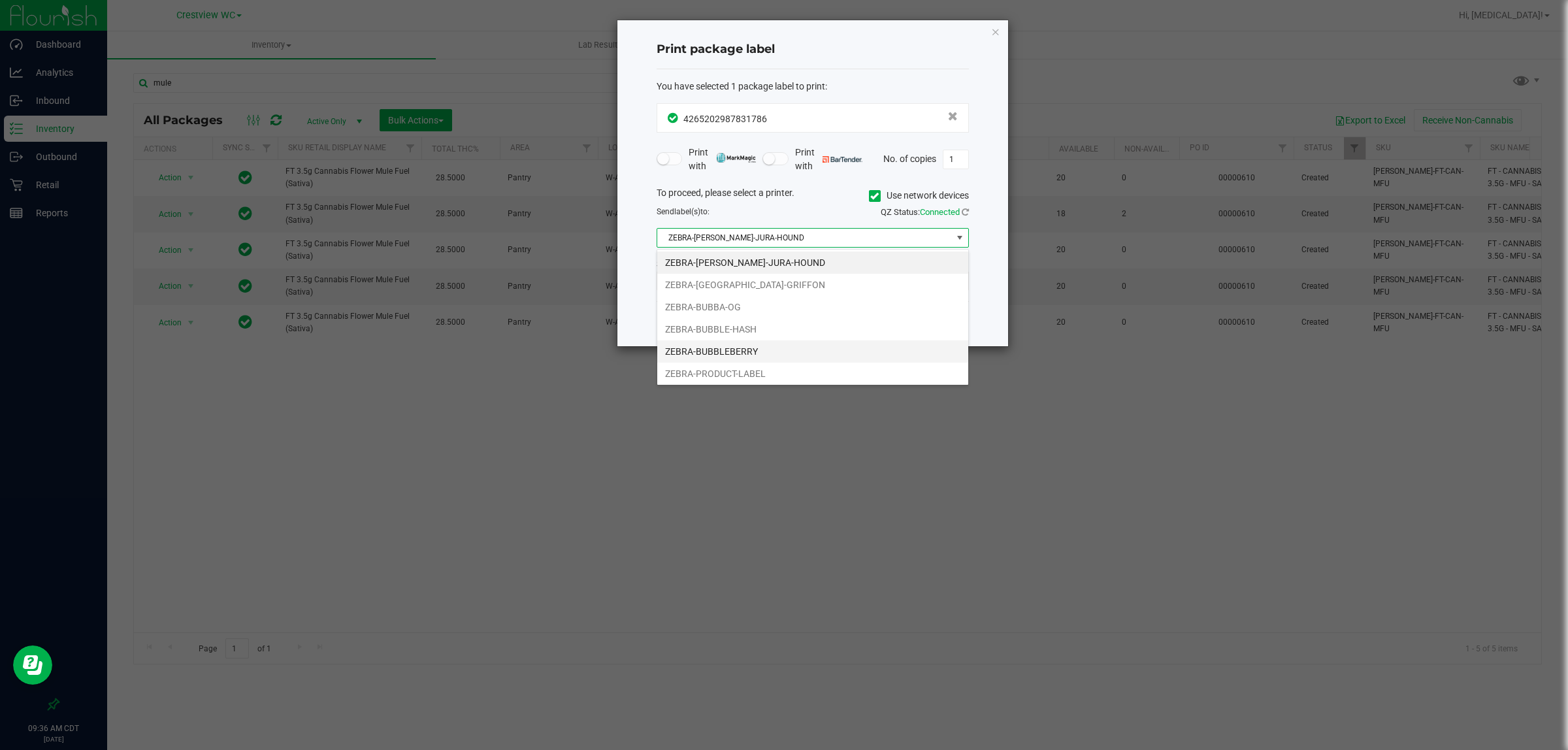
click at [746, 346] on li "ZEBRA-BUBBLEBERRY" at bounding box center [813, 351] width 311 height 22
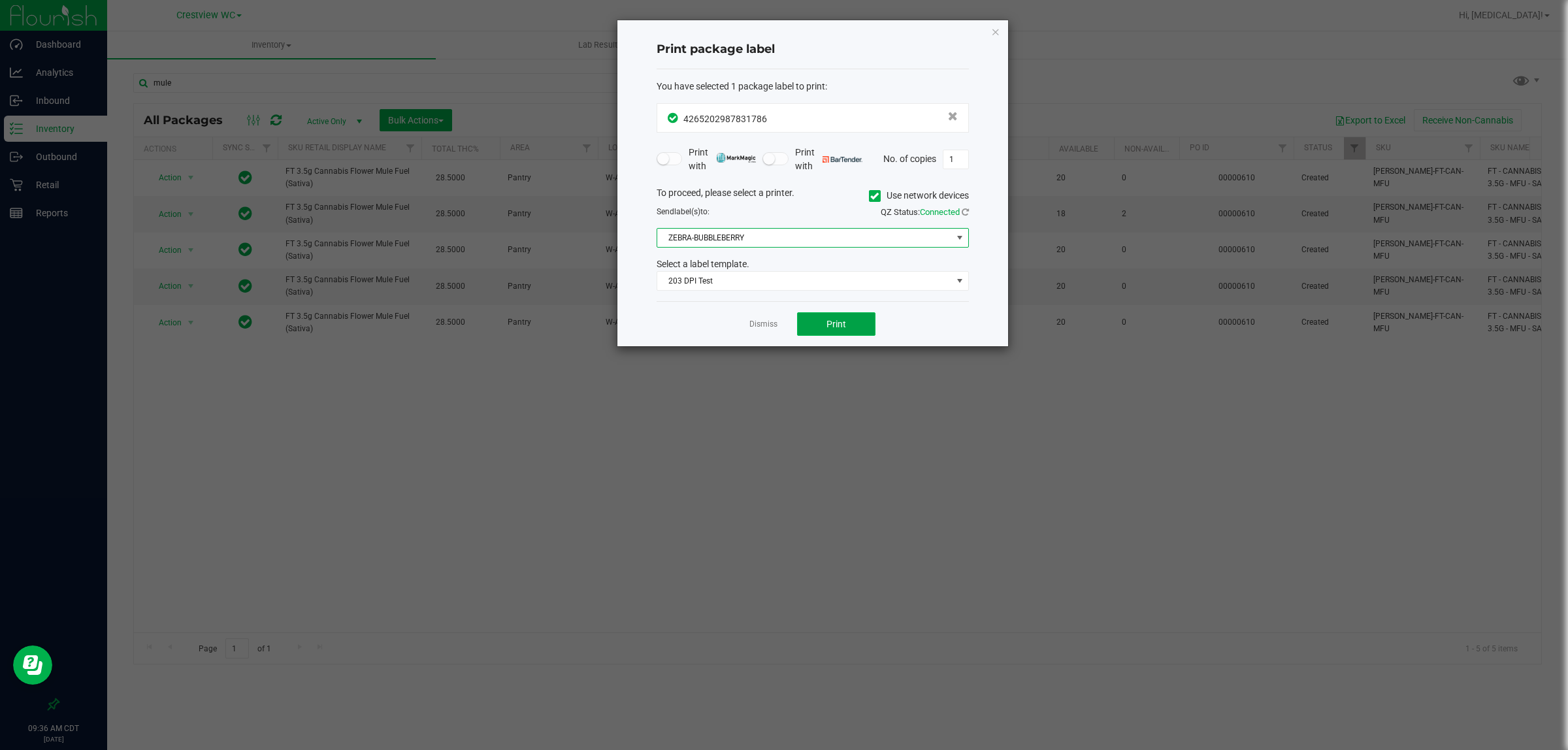
click at [831, 320] on span "Print" at bounding box center [836, 324] width 19 height 11
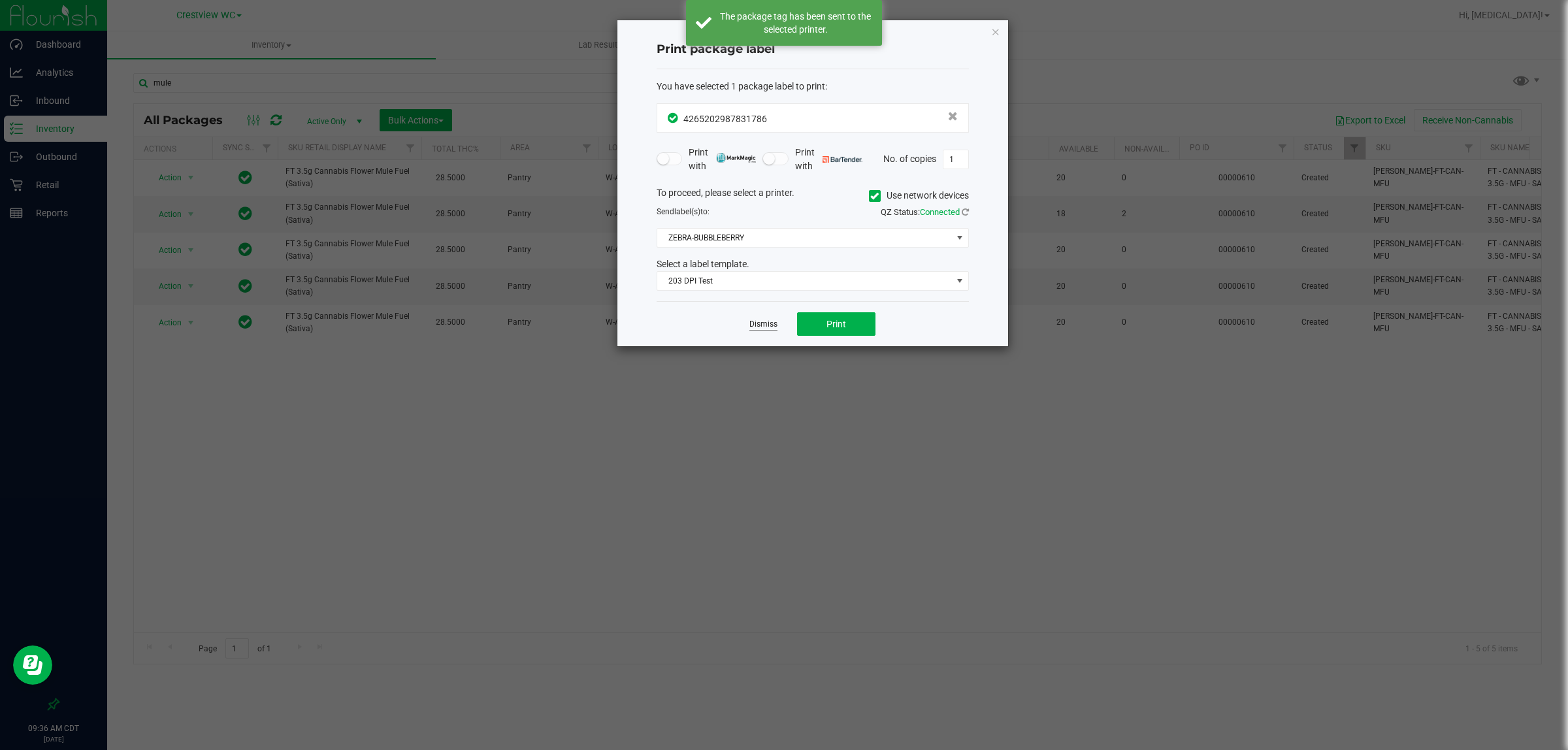
click at [770, 328] on link "Dismiss" at bounding box center [764, 324] width 28 height 11
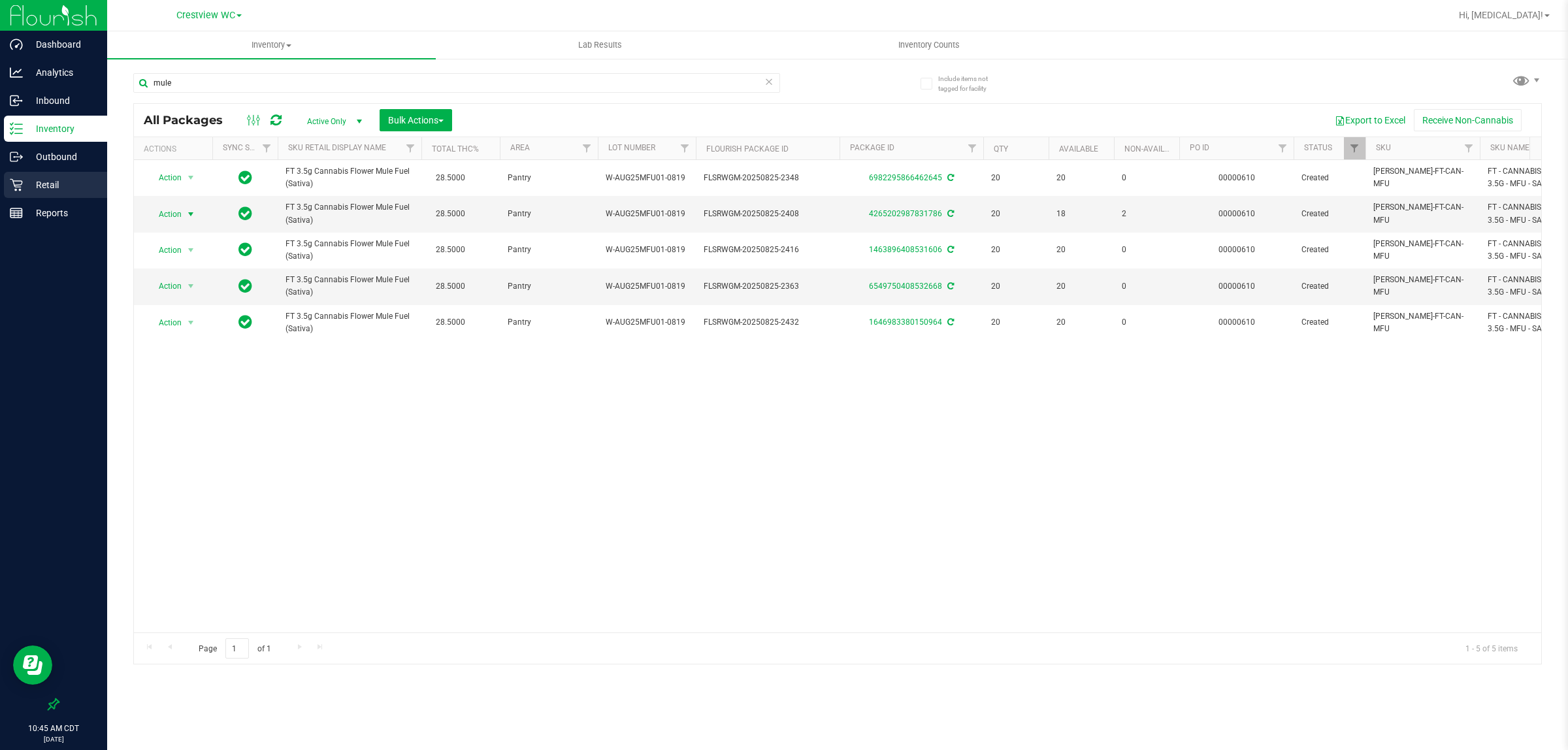
click at [49, 182] on p "Retail" at bounding box center [62, 185] width 79 height 16
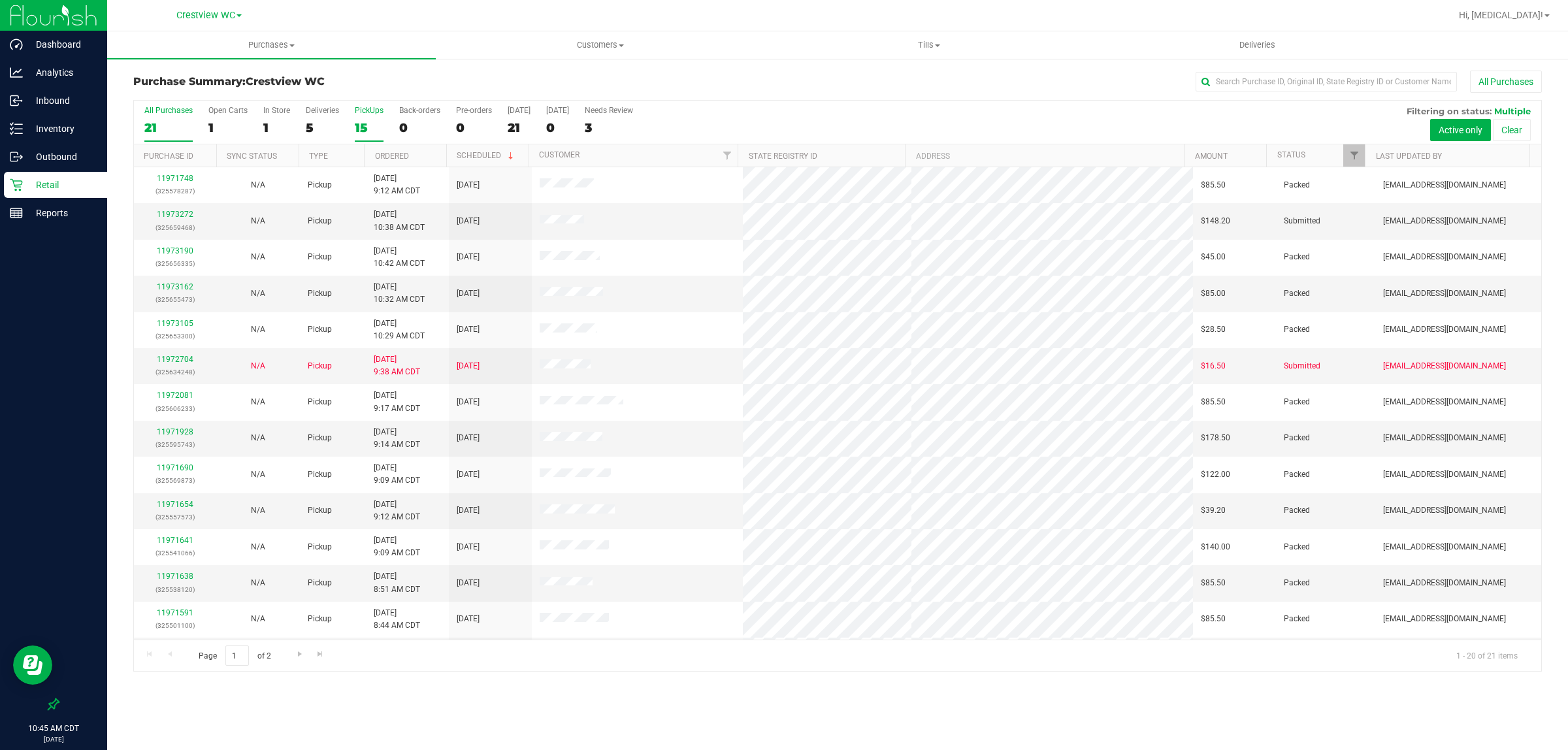
click at [361, 122] on div "15" at bounding box center [369, 127] width 29 height 15
click at [0, 0] on input "PickUps 15" at bounding box center [0, 0] width 0 height 0
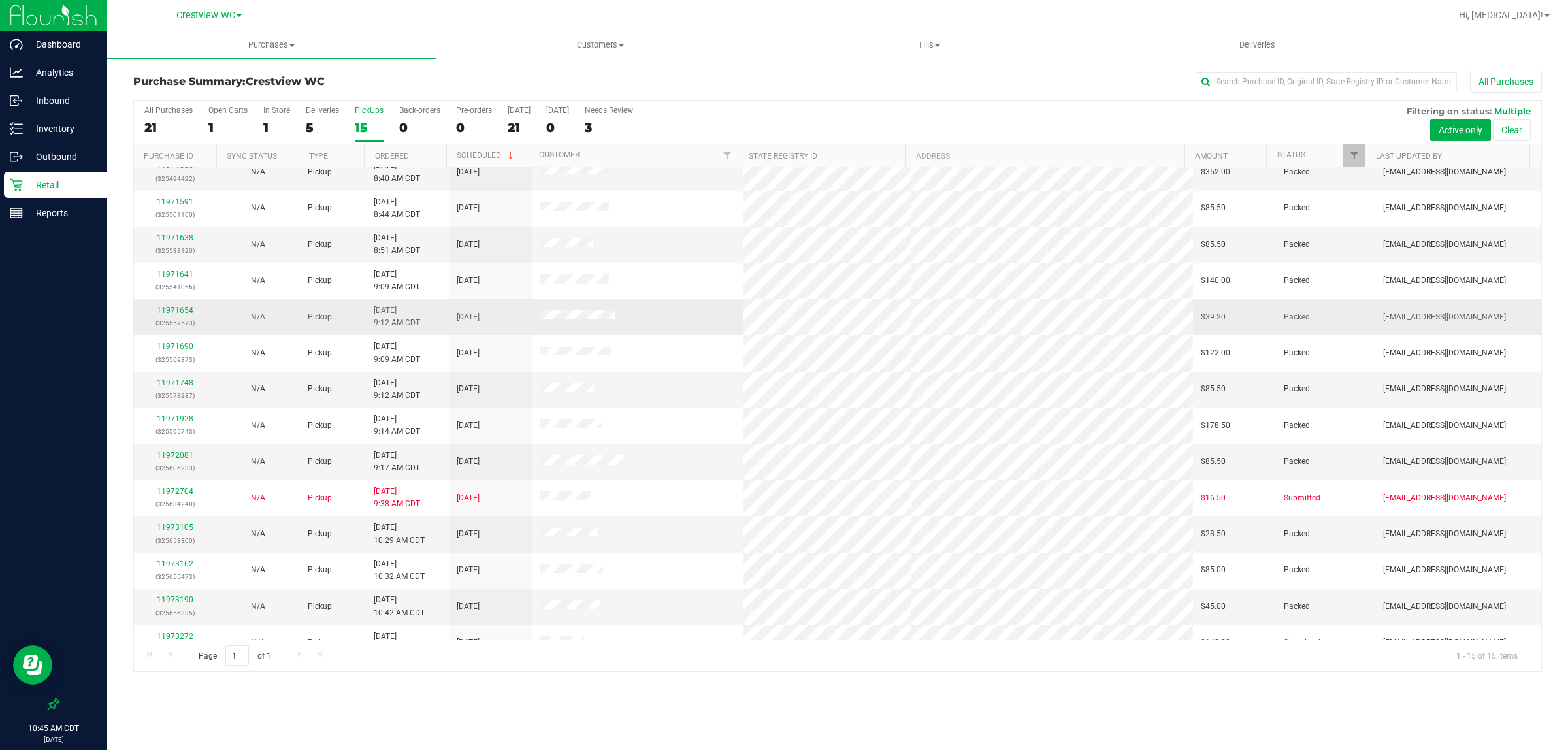
scroll to position [71, 0]
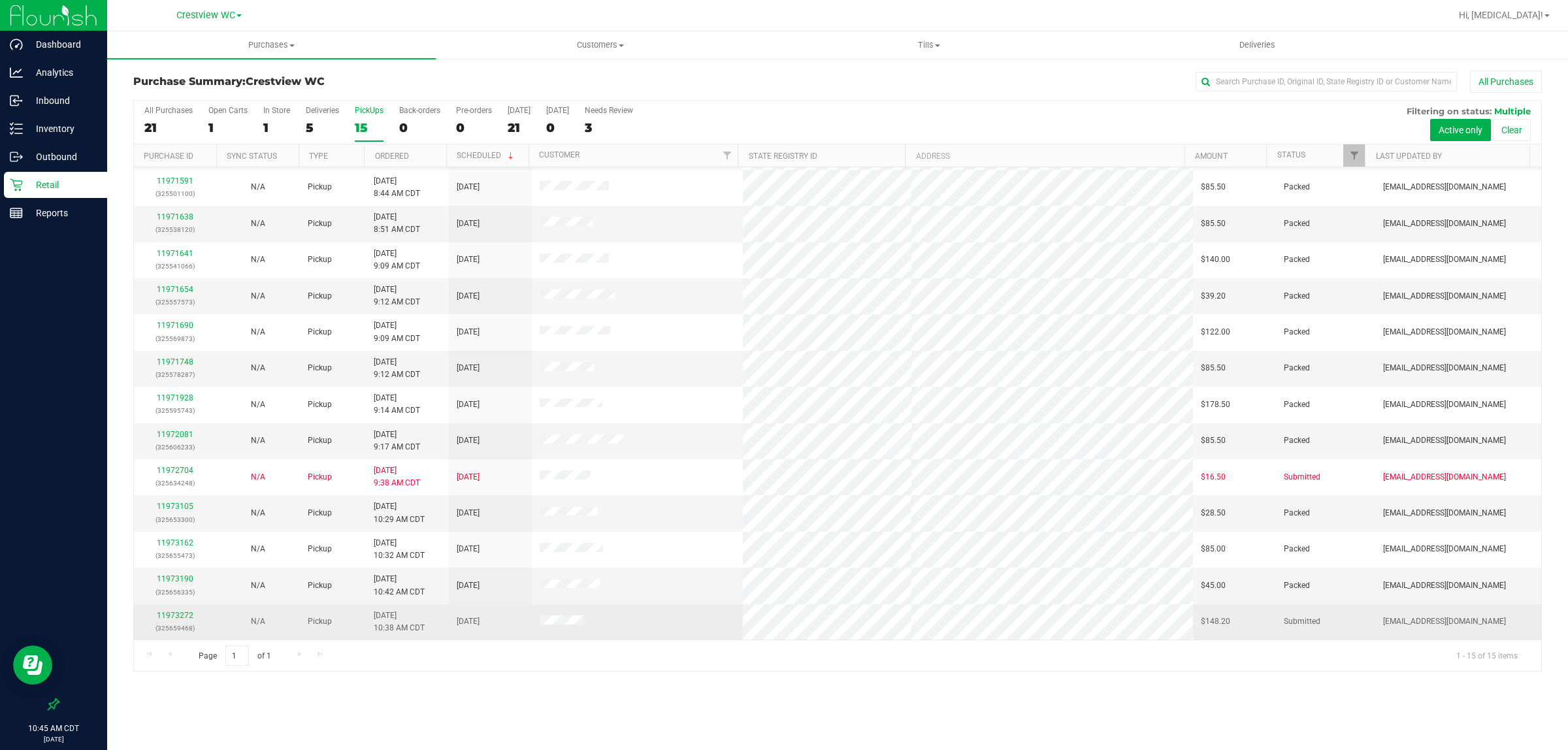
click at [192, 611] on div "11973272 (325659468)" at bounding box center [176, 622] width 67 height 25
click at [187, 615] on link "11973272" at bounding box center [175, 615] width 36 height 9
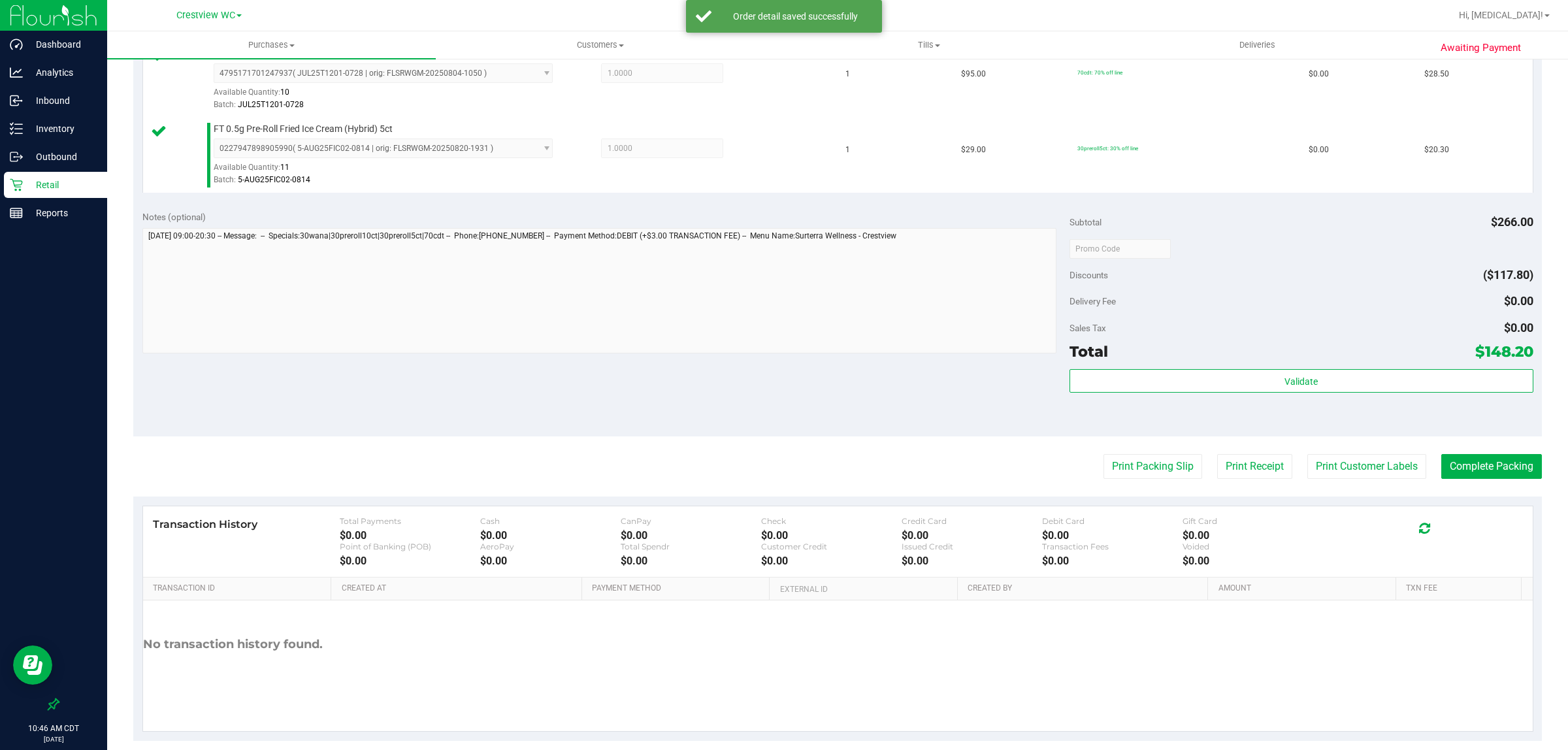
scroll to position [717, 0]
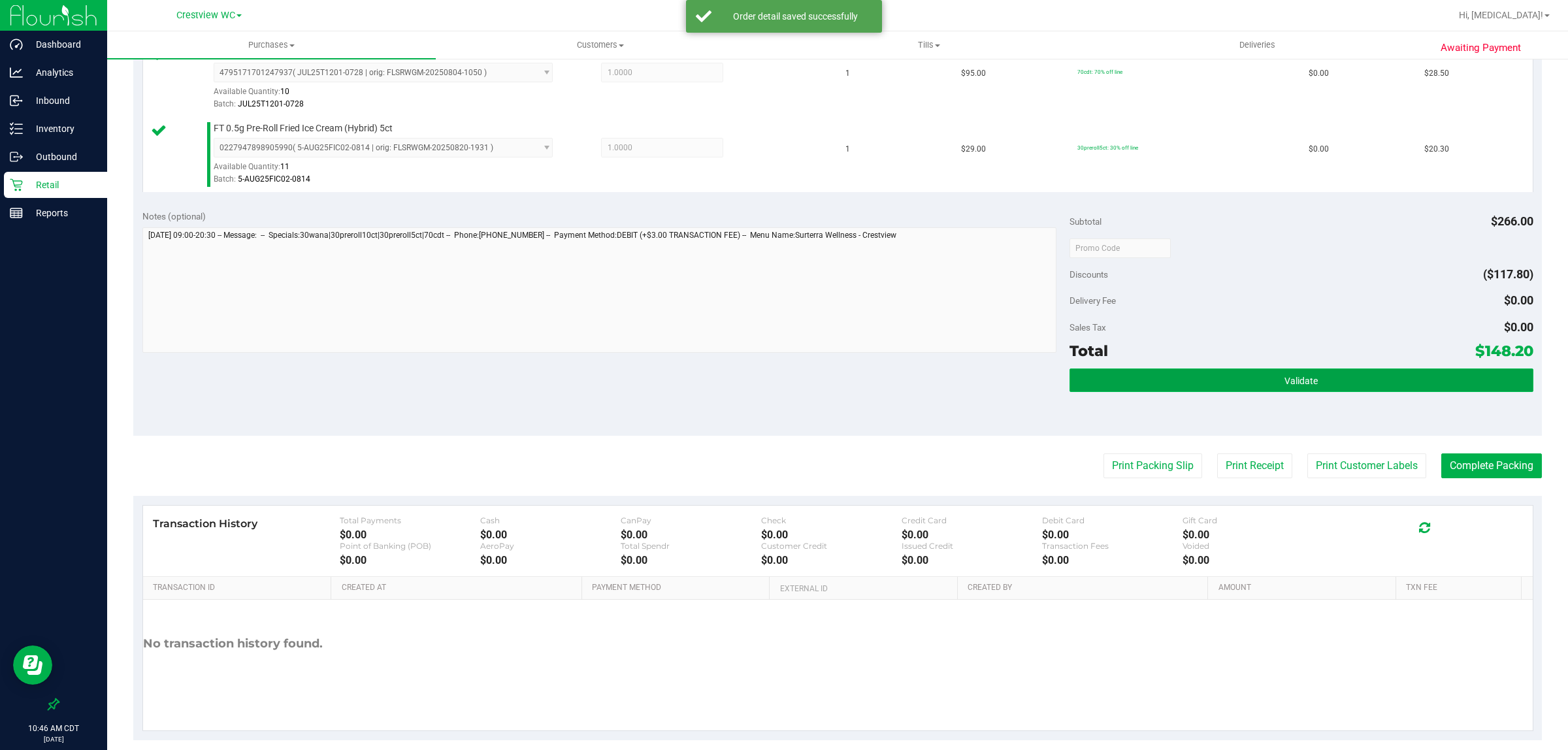
click at [781, 381] on button "Validate" at bounding box center [1302, 379] width 464 height 24
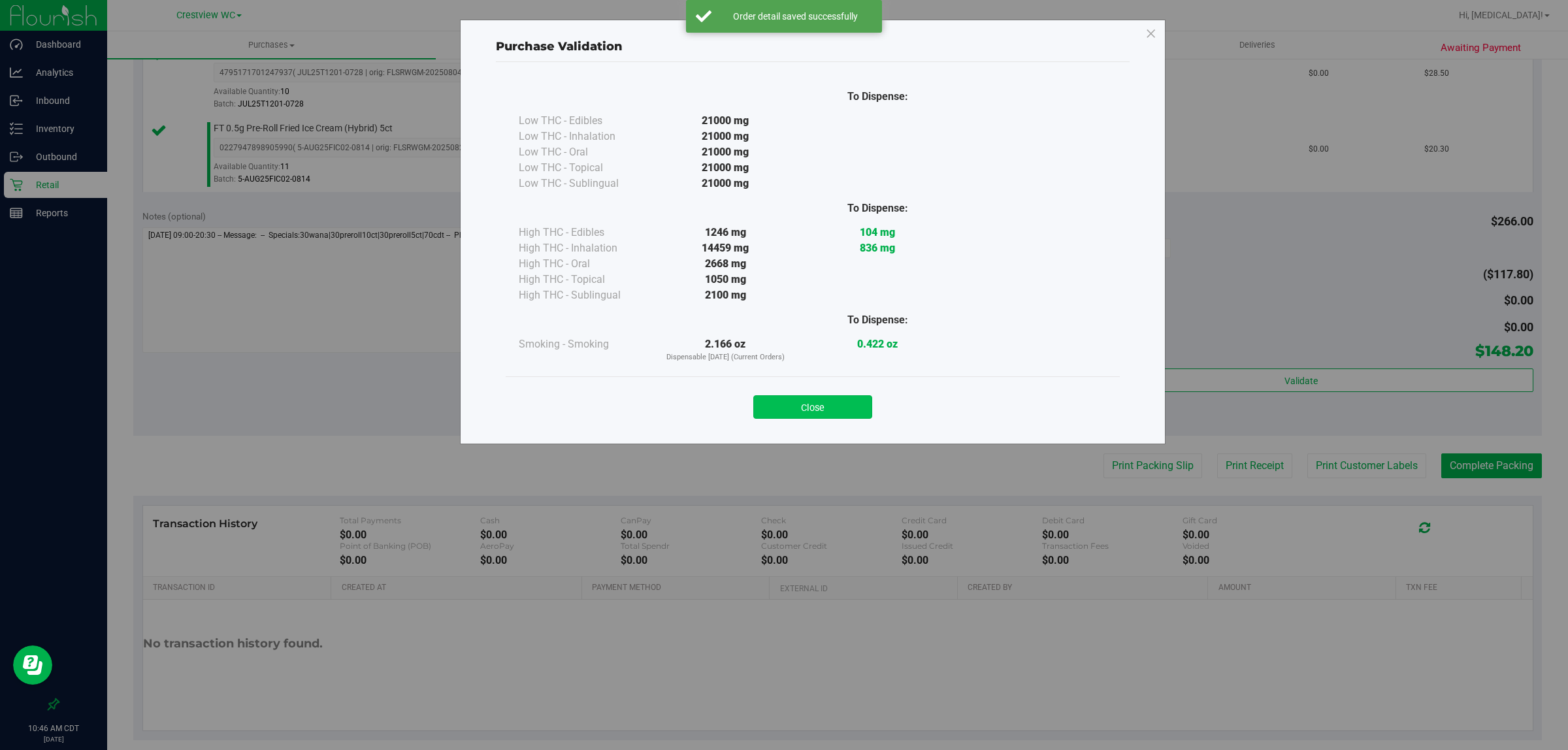
click at [781, 411] on button "Close" at bounding box center [812, 407] width 119 height 24
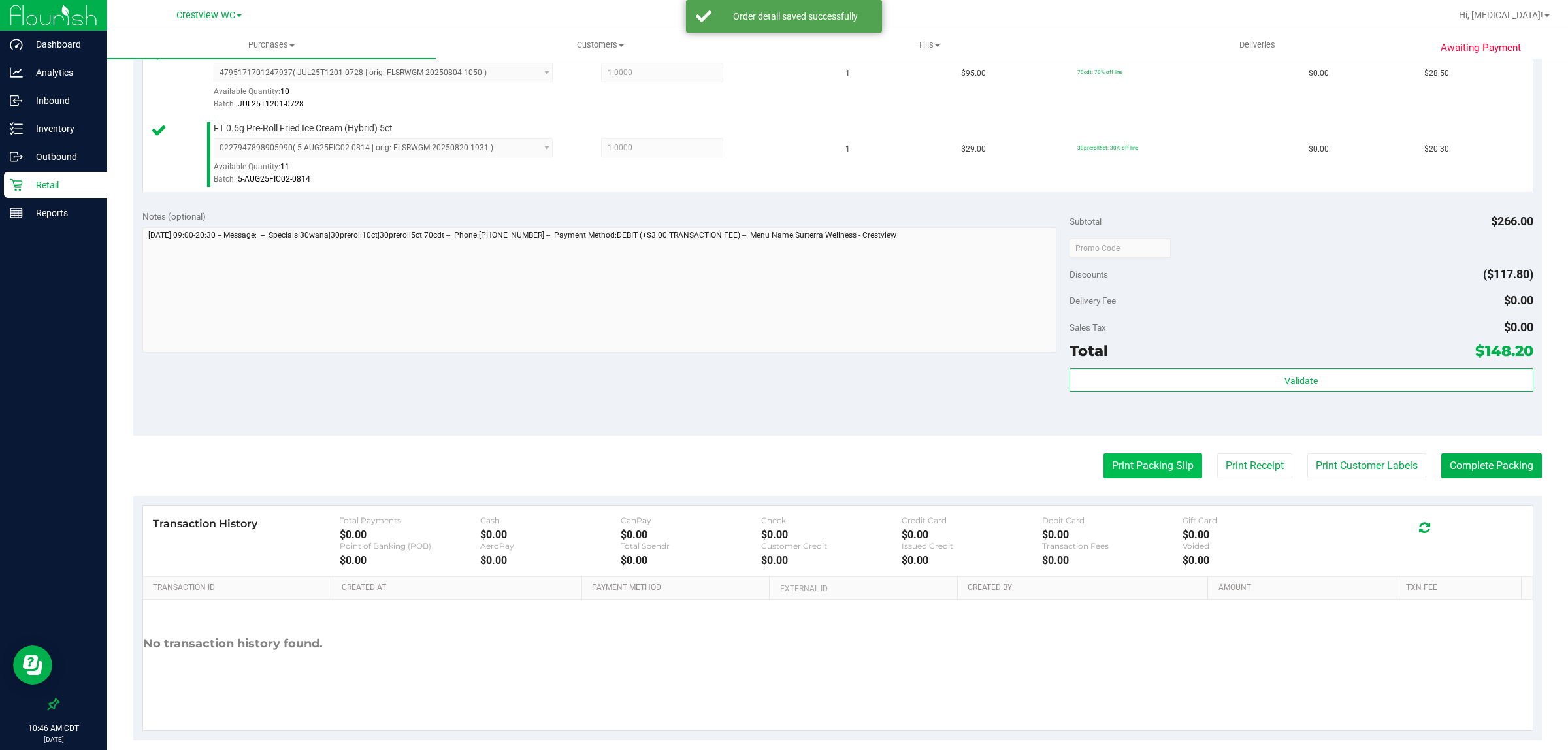
click at [781, 466] on button "Print Packing Slip" at bounding box center [1153, 466] width 99 height 25
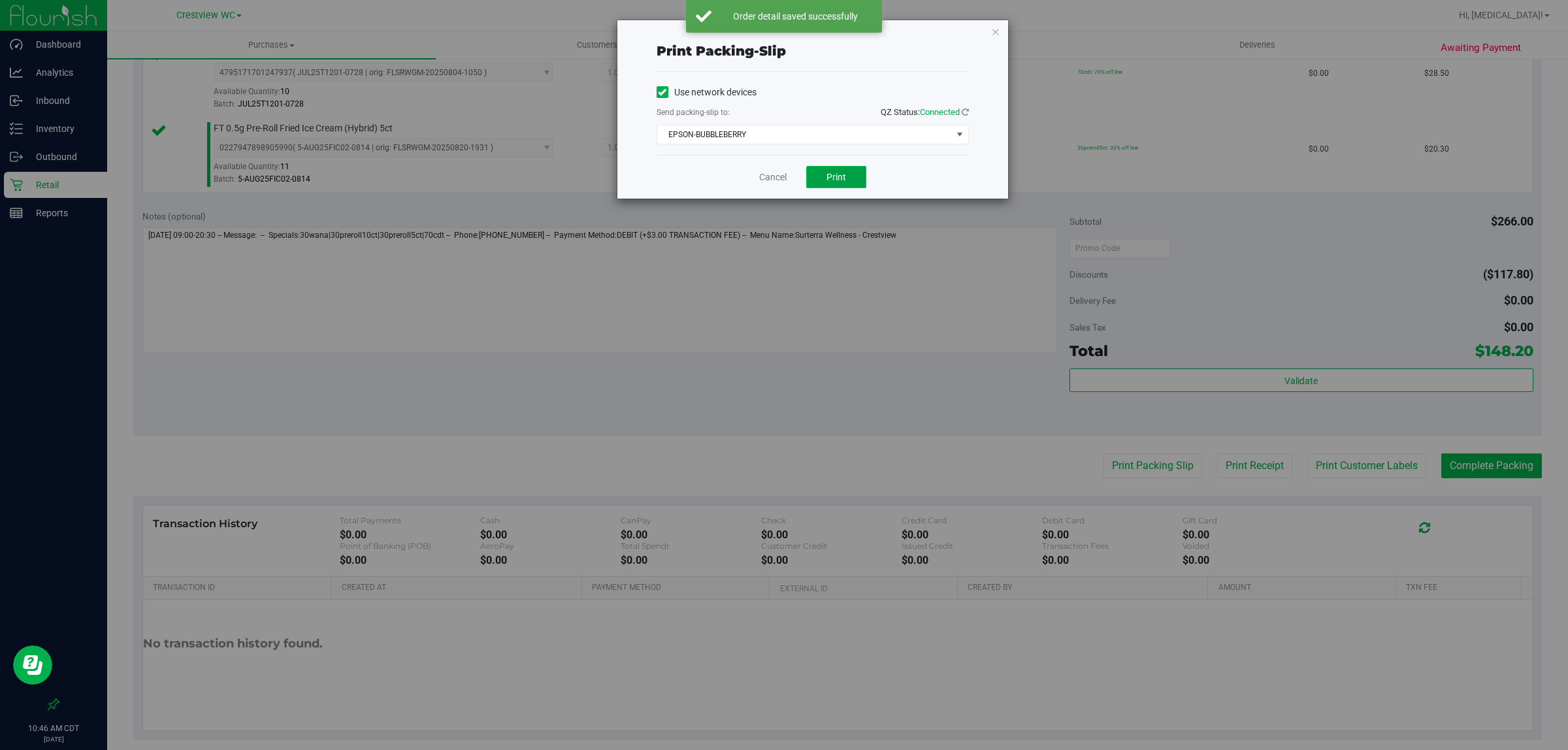
click at [781, 184] on button "Print" at bounding box center [836, 176] width 60 height 22
click at [769, 184] on link "Cancel" at bounding box center [773, 177] width 27 height 14
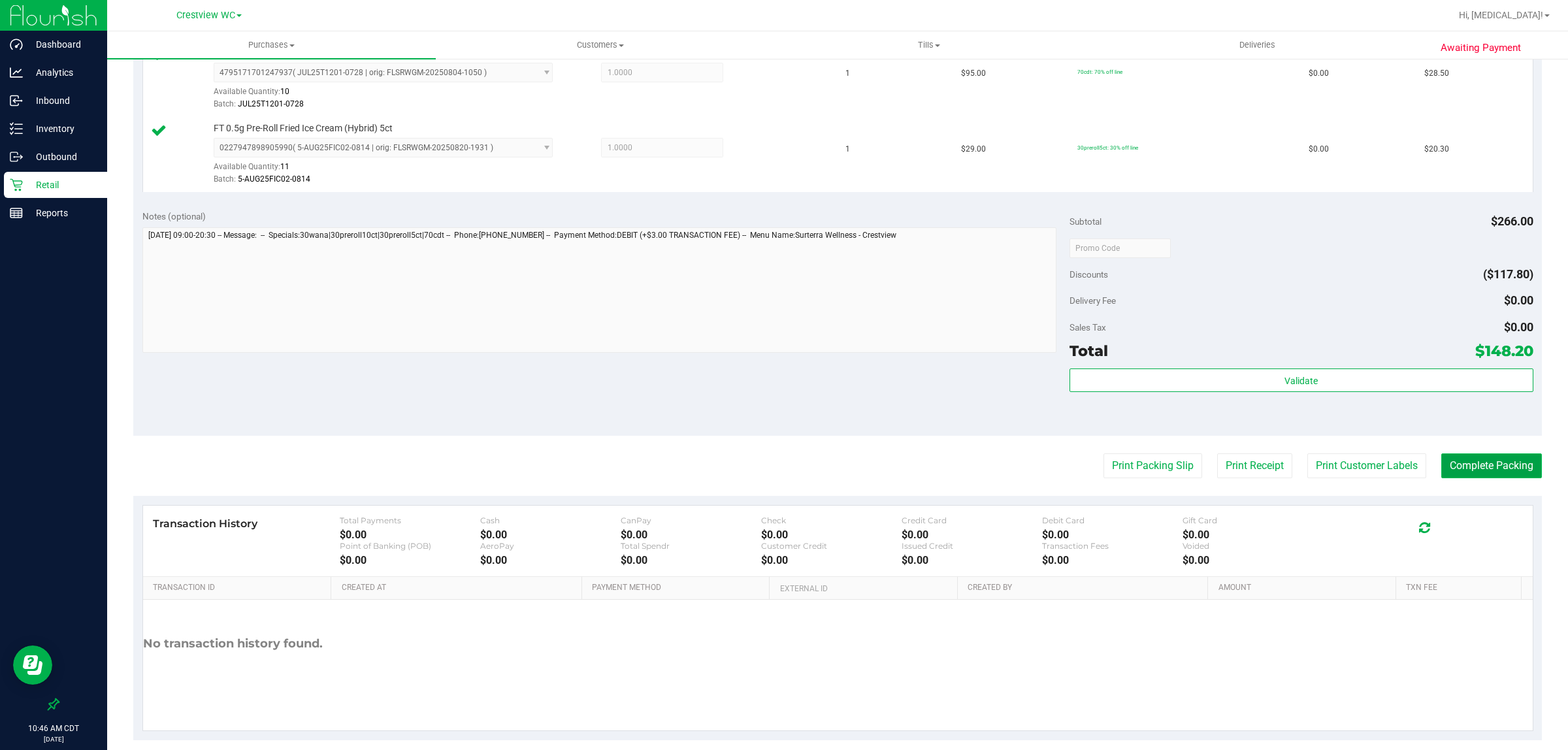
click at [781, 469] on button "Complete Packing" at bounding box center [1492, 466] width 101 height 25
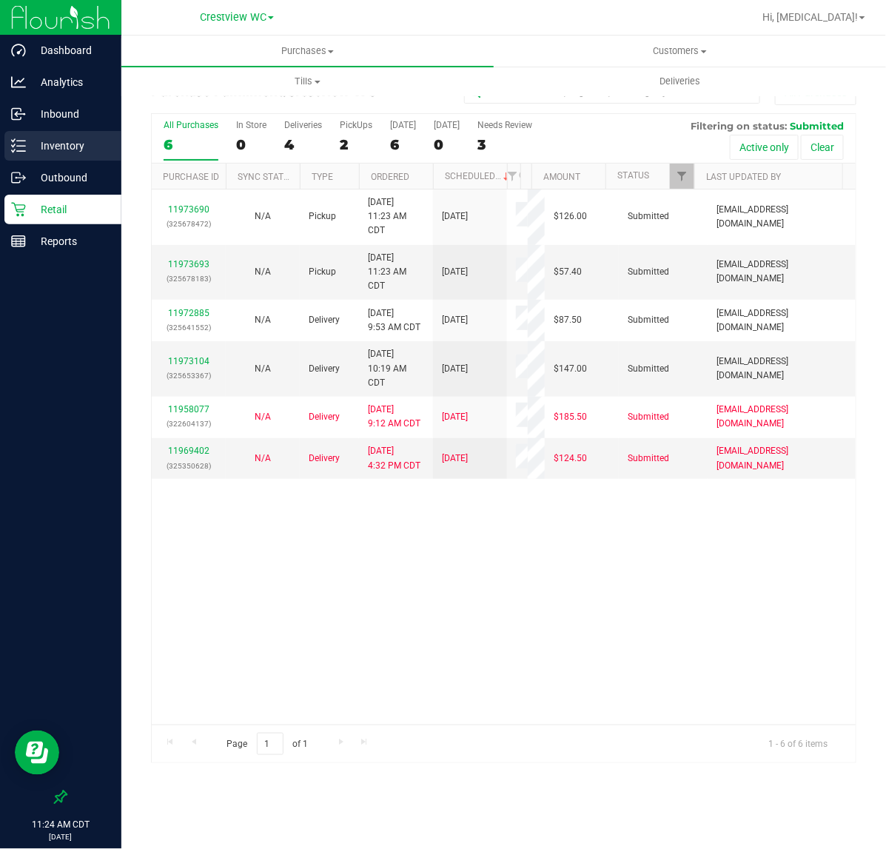
click at [69, 152] on p "Inventory" at bounding box center [70, 146] width 89 height 18
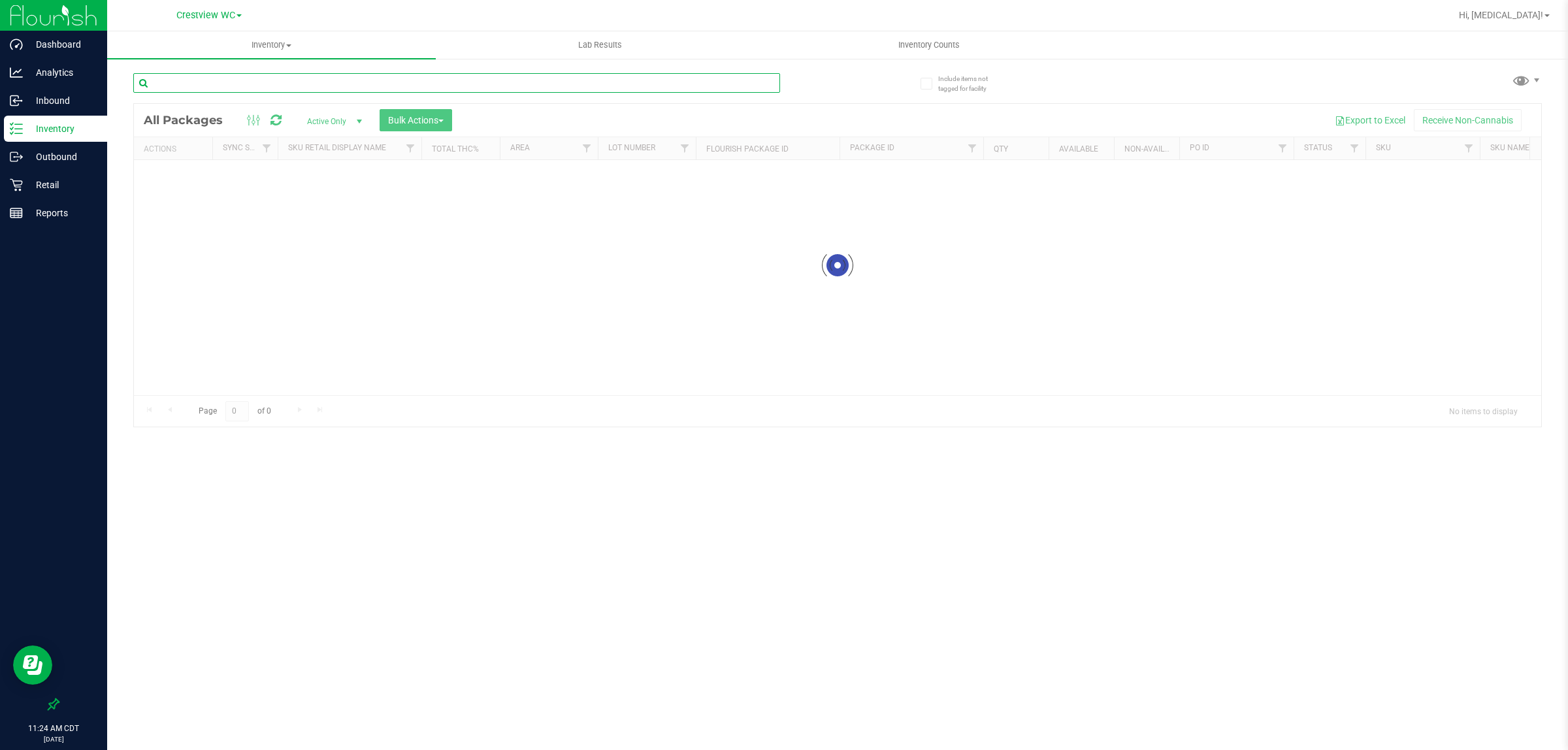
click at [268, 79] on input "text" at bounding box center [456, 83] width 647 height 19
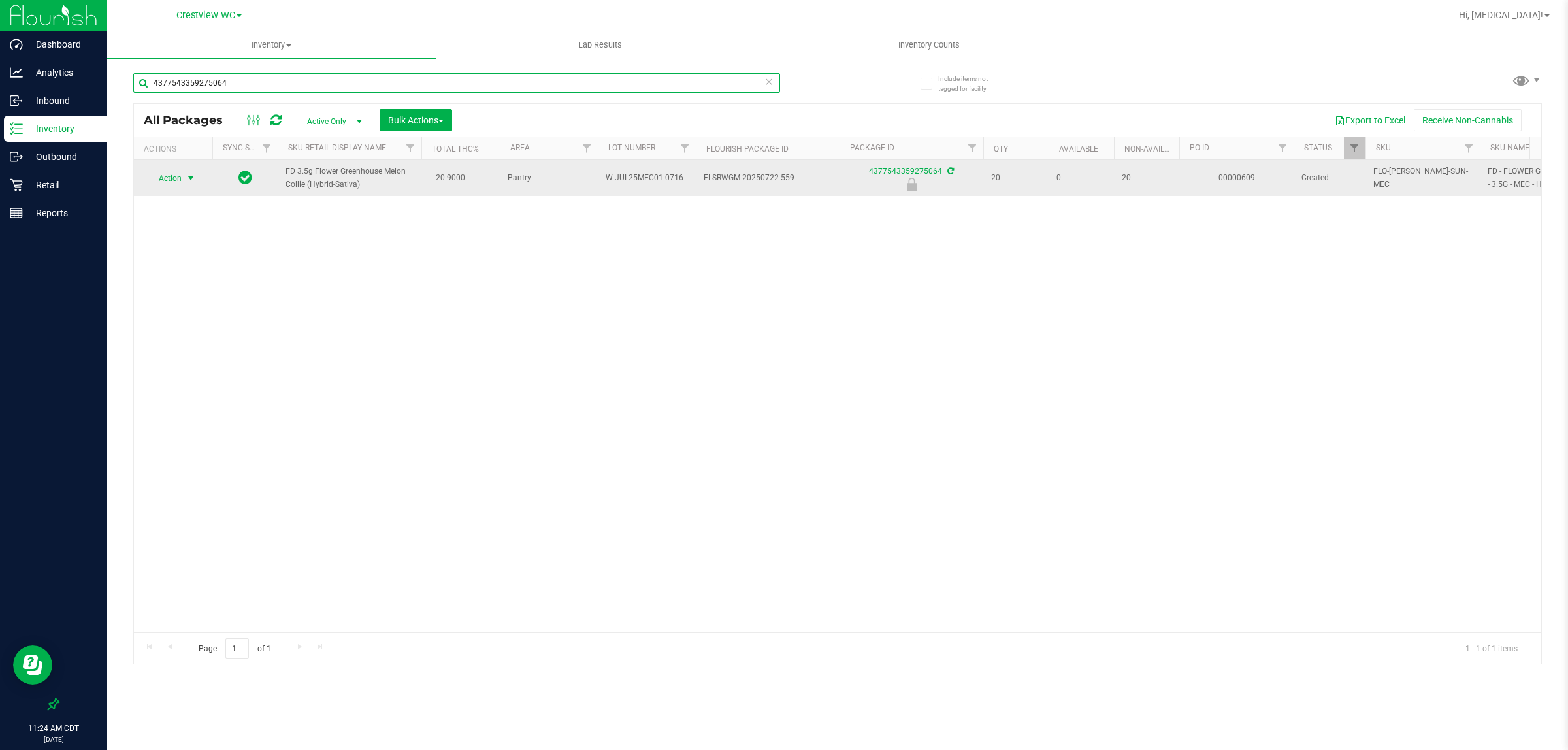
type input "4377543359275064"
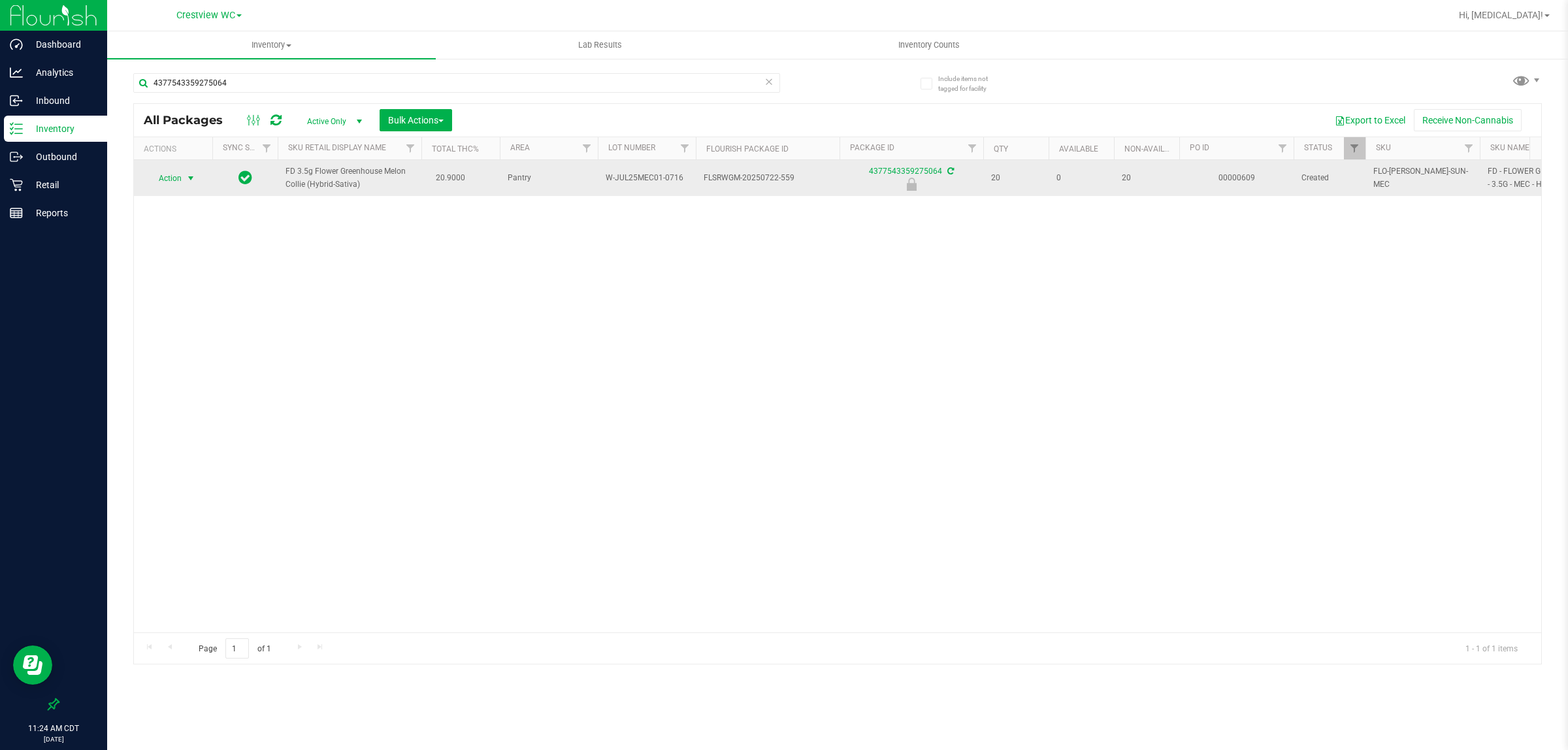
click at [181, 180] on span "Action" at bounding box center [165, 178] width 35 height 19
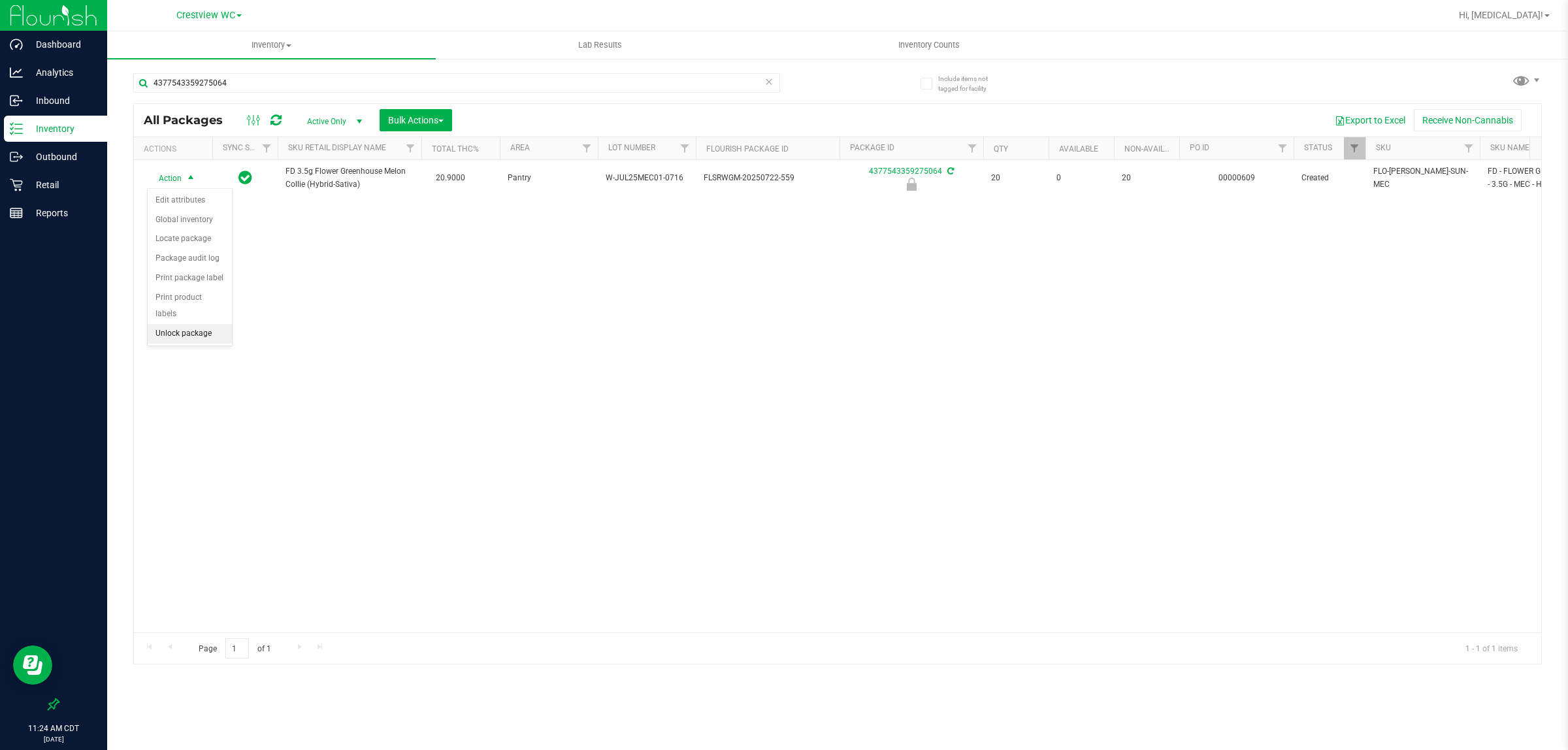
click at [198, 324] on li "Unlock package" at bounding box center [189, 334] width 84 height 19
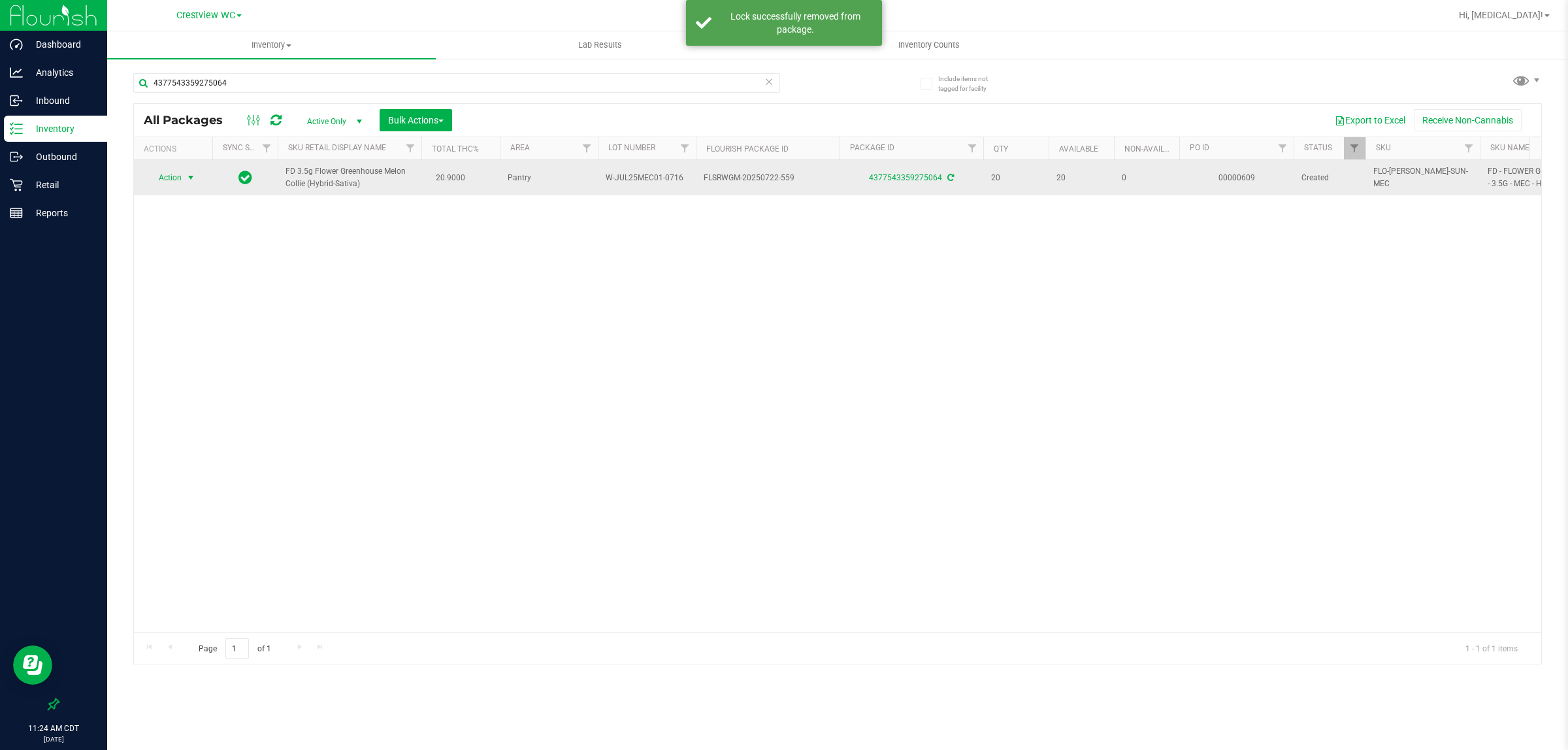
click at [187, 181] on span "select" at bounding box center [191, 177] width 11 height 11
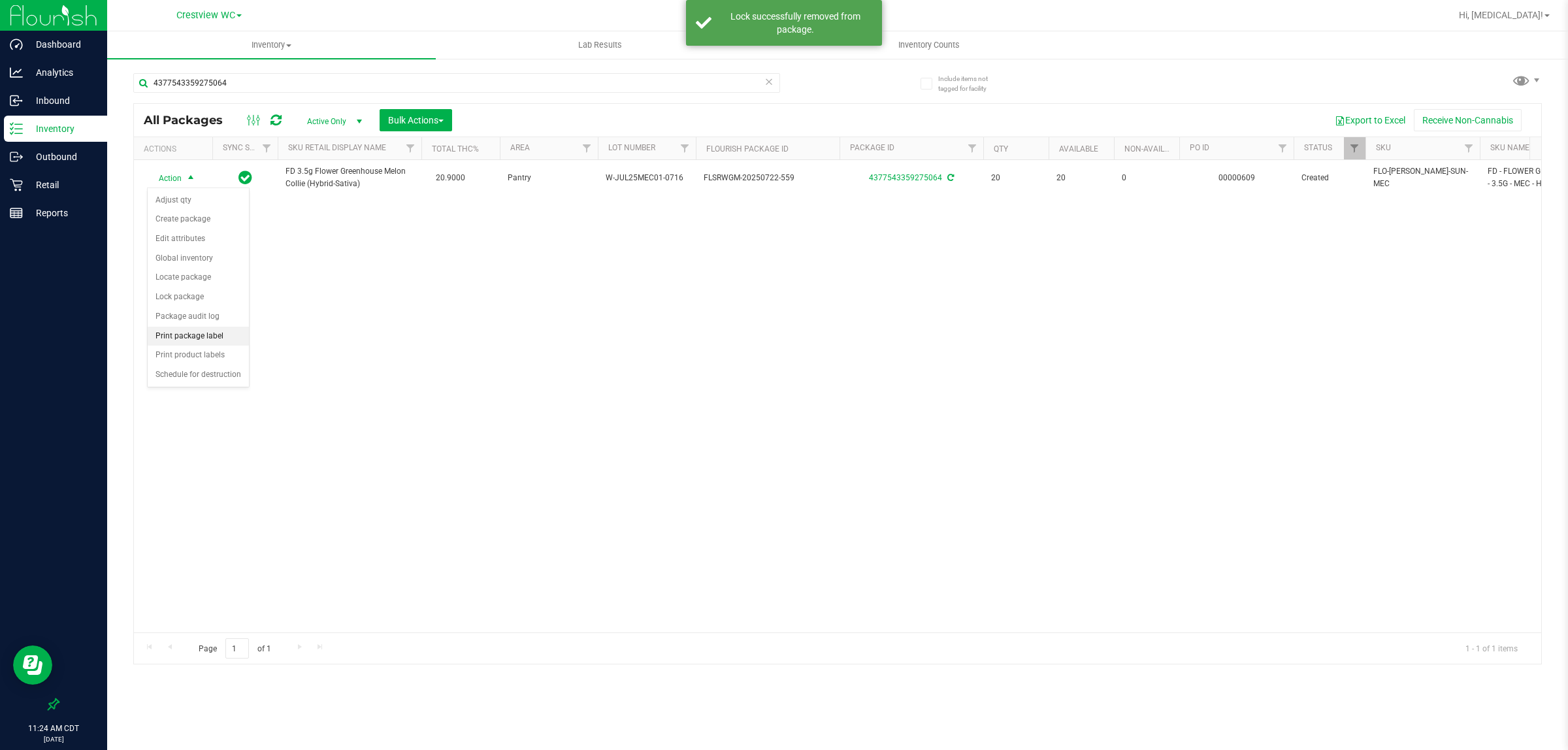
click at [203, 340] on li "Print package label" at bounding box center [198, 336] width 102 height 19
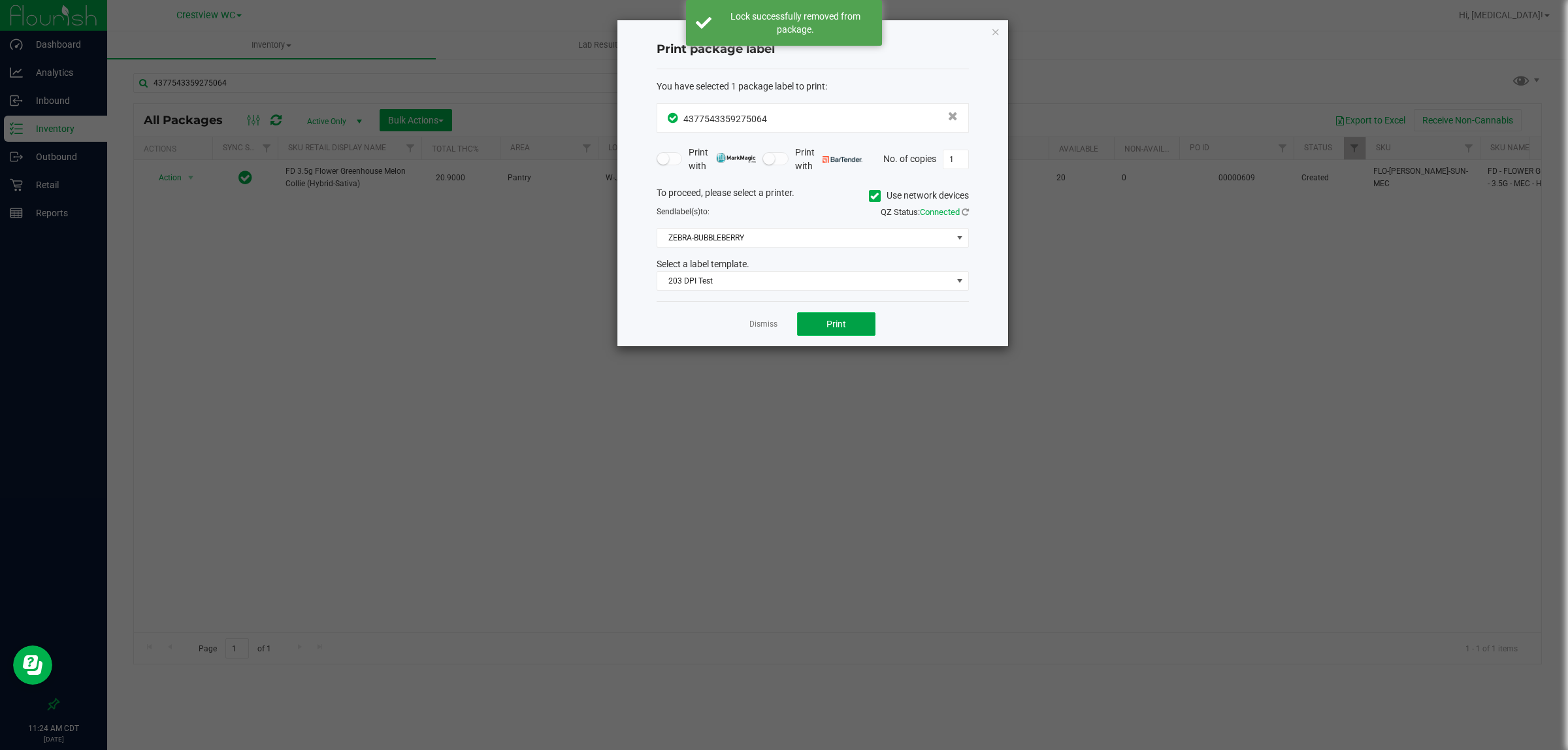
click at [781, 321] on button "Print" at bounding box center [836, 324] width 79 height 24
click at [758, 328] on link "Dismiss" at bounding box center [764, 324] width 28 height 11
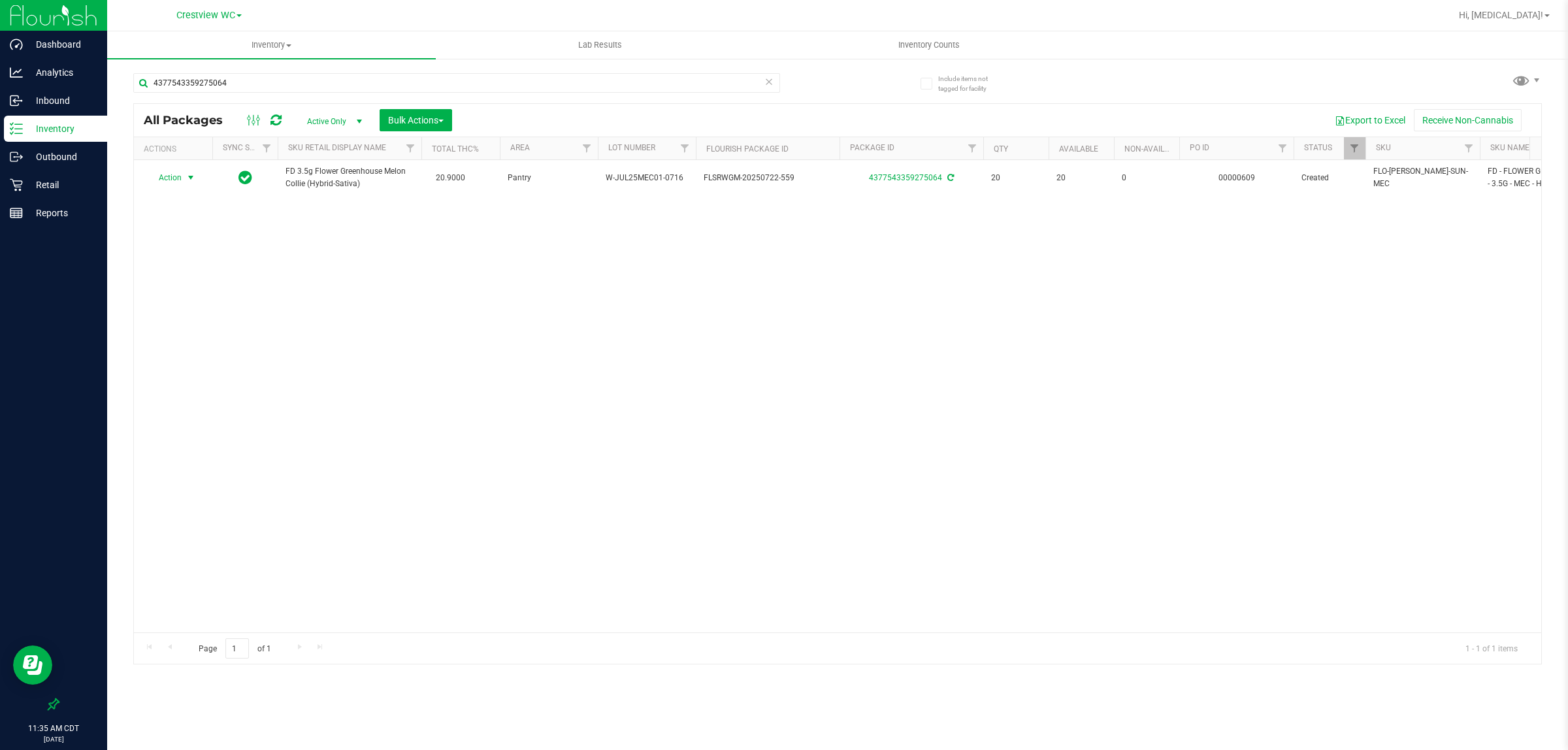
drag, startPoint x: 422, startPoint y: 297, endPoint x: 134, endPoint y: 161, distance: 318.5
click at [422, 296] on div "Action Action Adjust qty Create package Edit attributes Global inventory Locate…" at bounding box center [838, 395] width 1407 height 472
click at [54, 184] on p "Retail" at bounding box center [62, 185] width 79 height 16
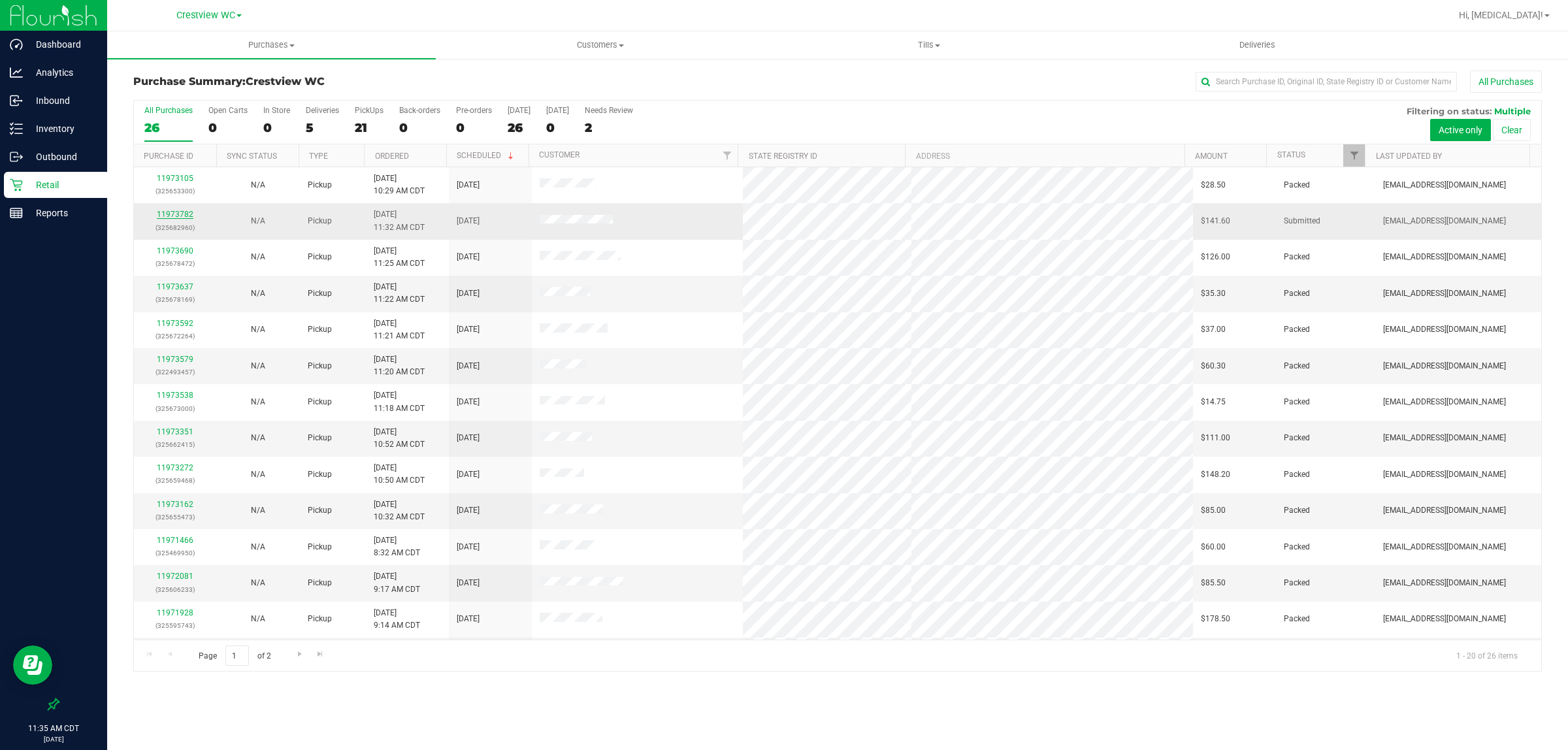
click at [188, 213] on link "11973782" at bounding box center [175, 214] width 36 height 9
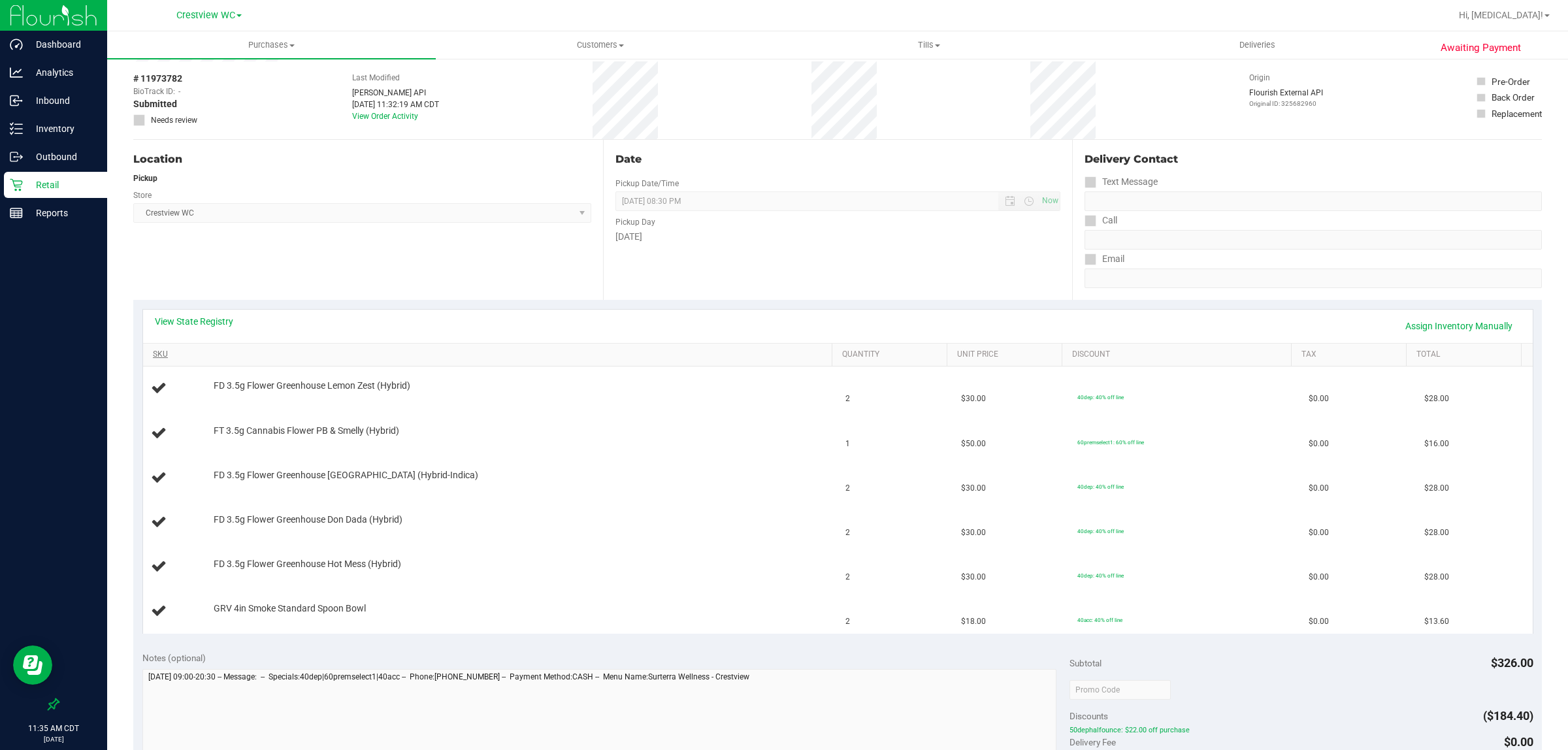
scroll to position [82, 0]
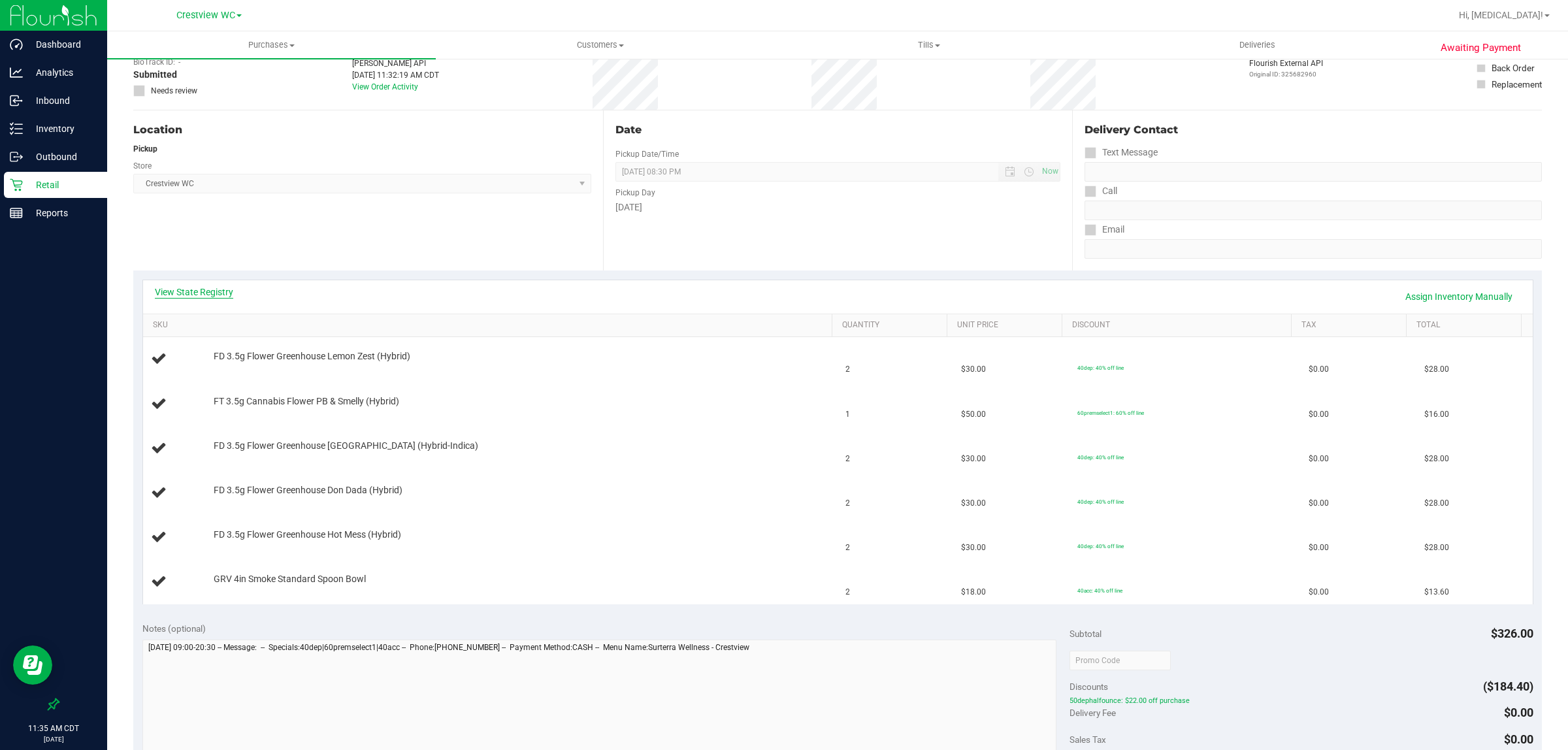
click at [215, 292] on link "View State Registry" at bounding box center [193, 291] width 79 height 13
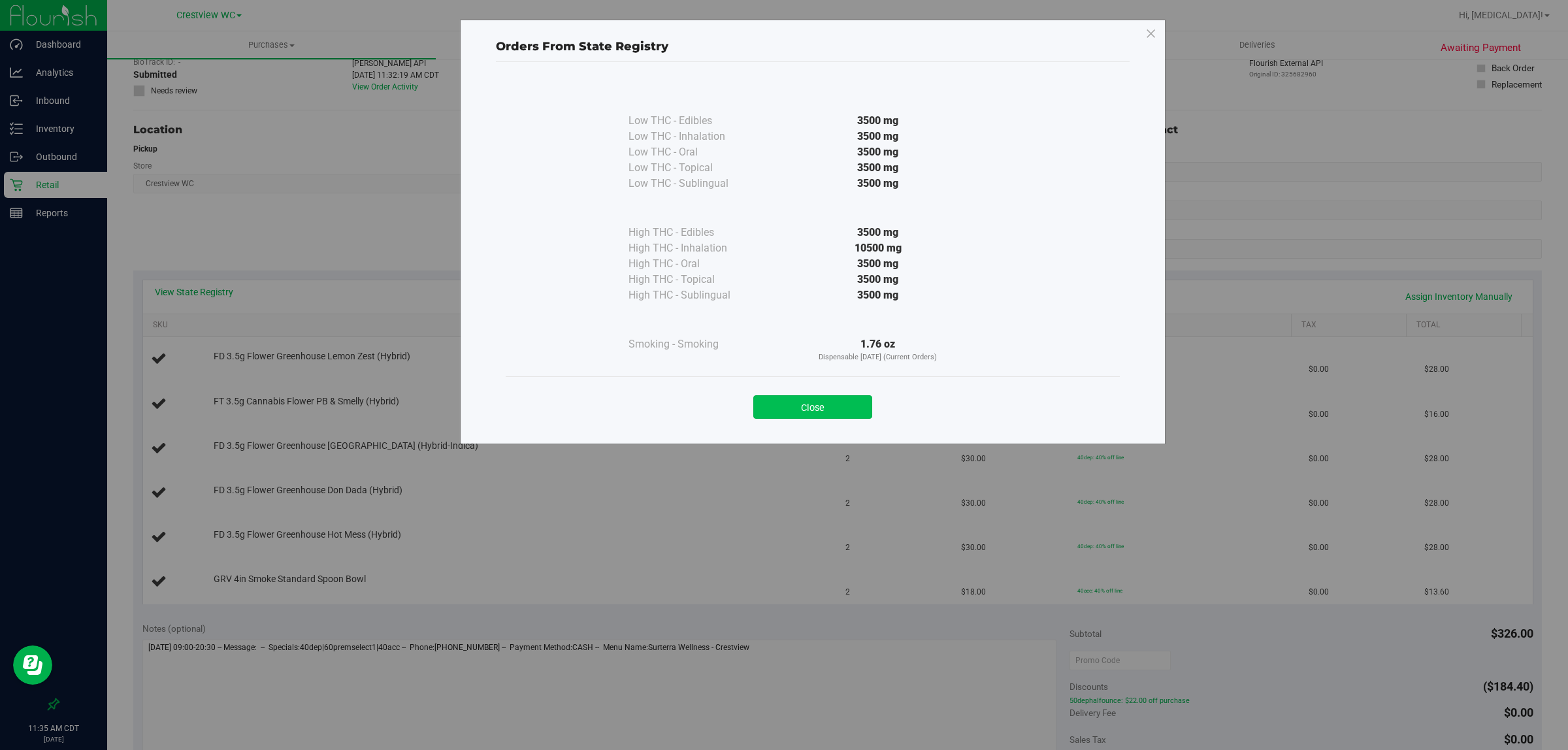
click at [781, 409] on button "Close" at bounding box center [812, 407] width 119 height 24
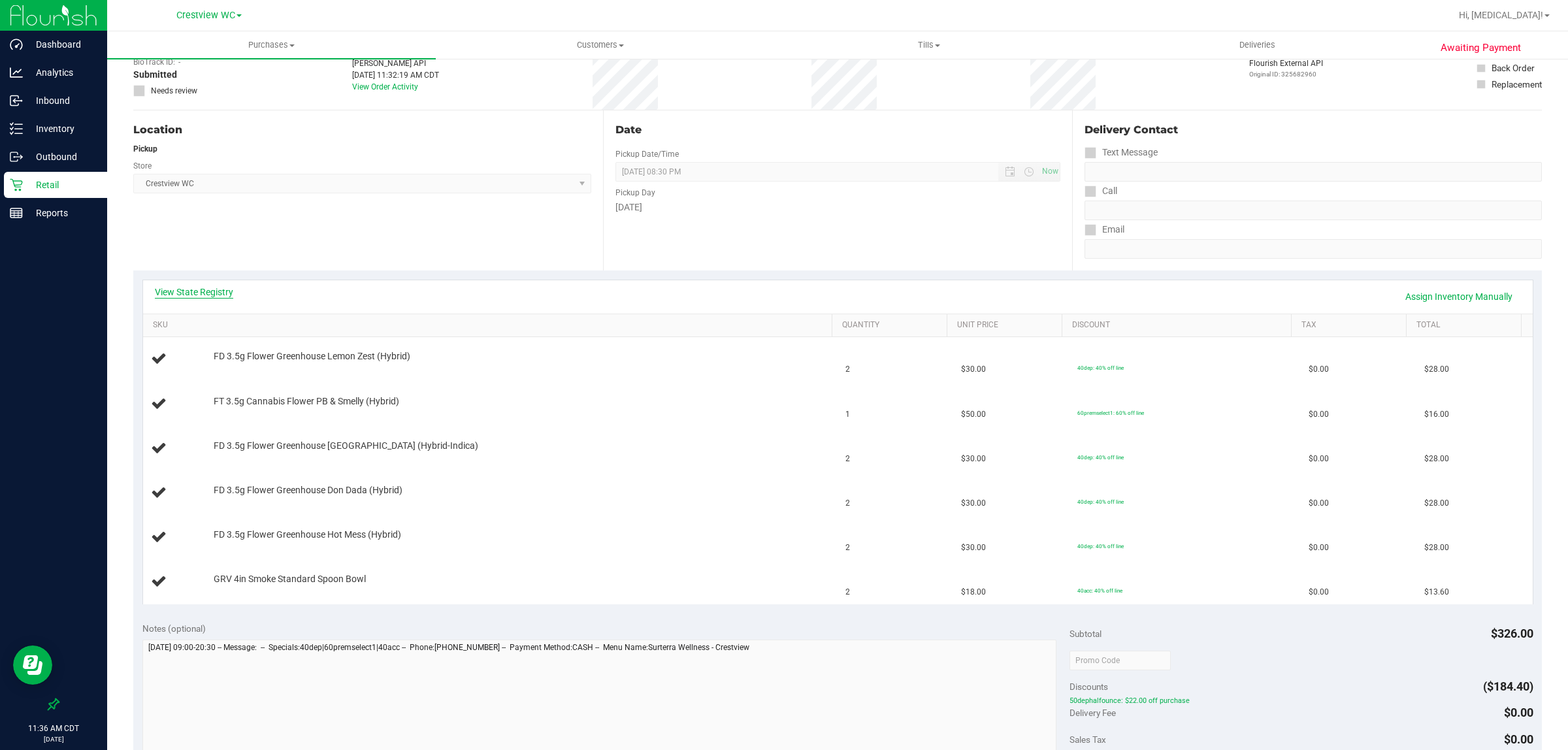
click at [200, 291] on link "View State Registry" at bounding box center [193, 291] width 79 height 13
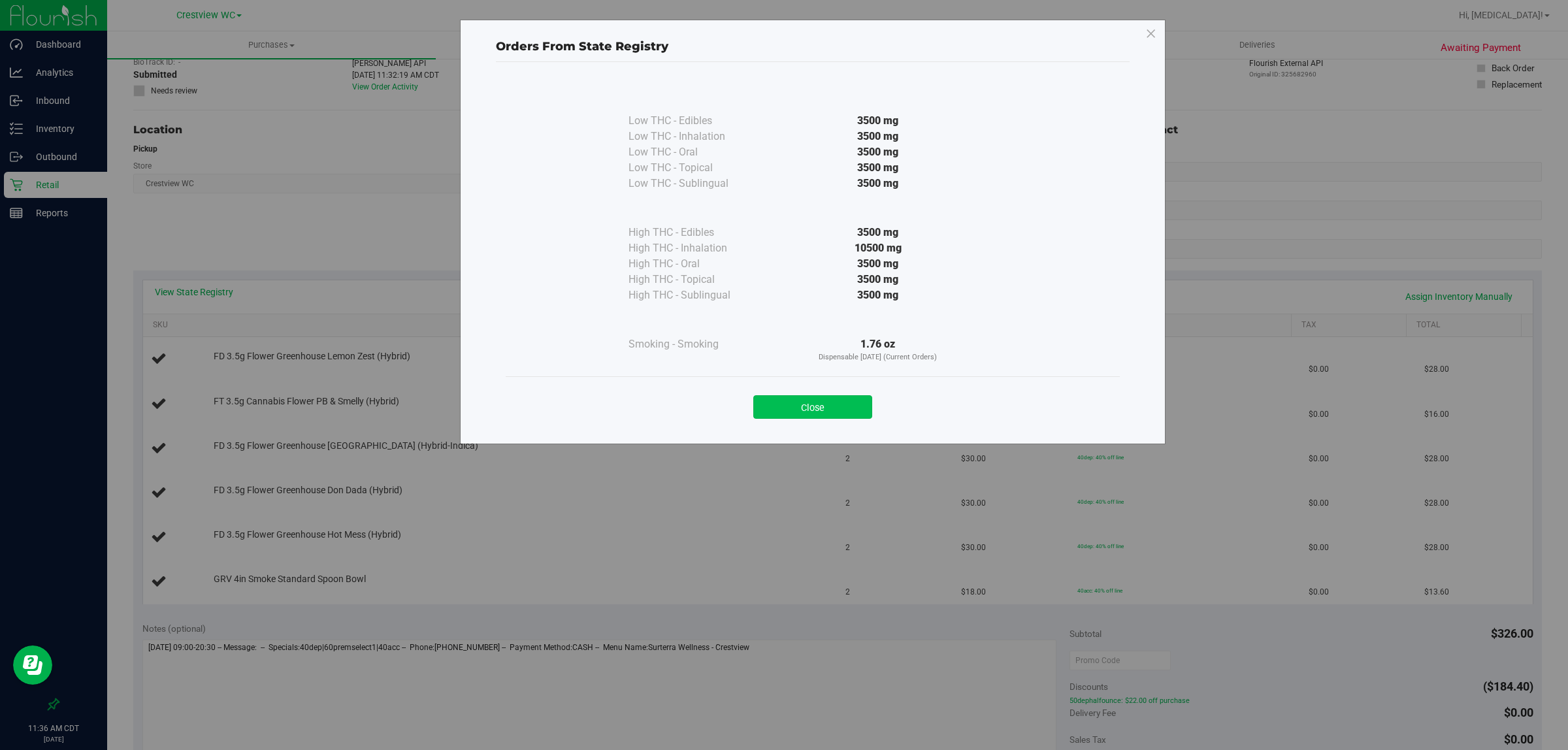
click at [781, 409] on button "Close" at bounding box center [812, 407] width 119 height 24
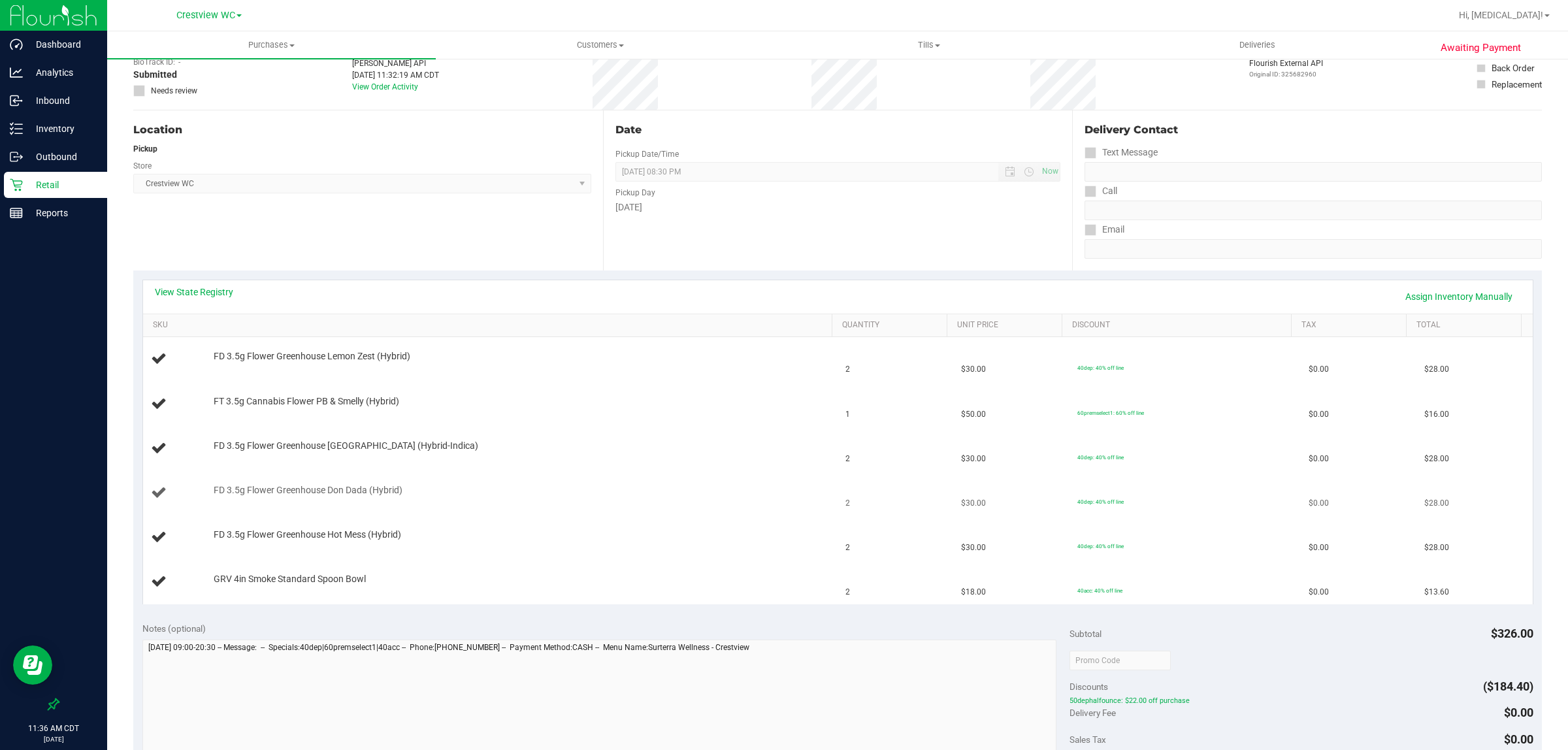
click at [381, 490] on span "FD 3.5g Flower Greenhouse Don Dada (Hybrid)" at bounding box center [308, 490] width 189 height 12
click at [394, 536] on span "FD 3.5g Flower Greenhouse Hot Mess (Hybrid)" at bounding box center [307, 535] width 187 height 12
click at [653, 572] on td "GRV 4in Smoke Standard Spoon Bowl" at bounding box center [491, 581] width 696 height 44
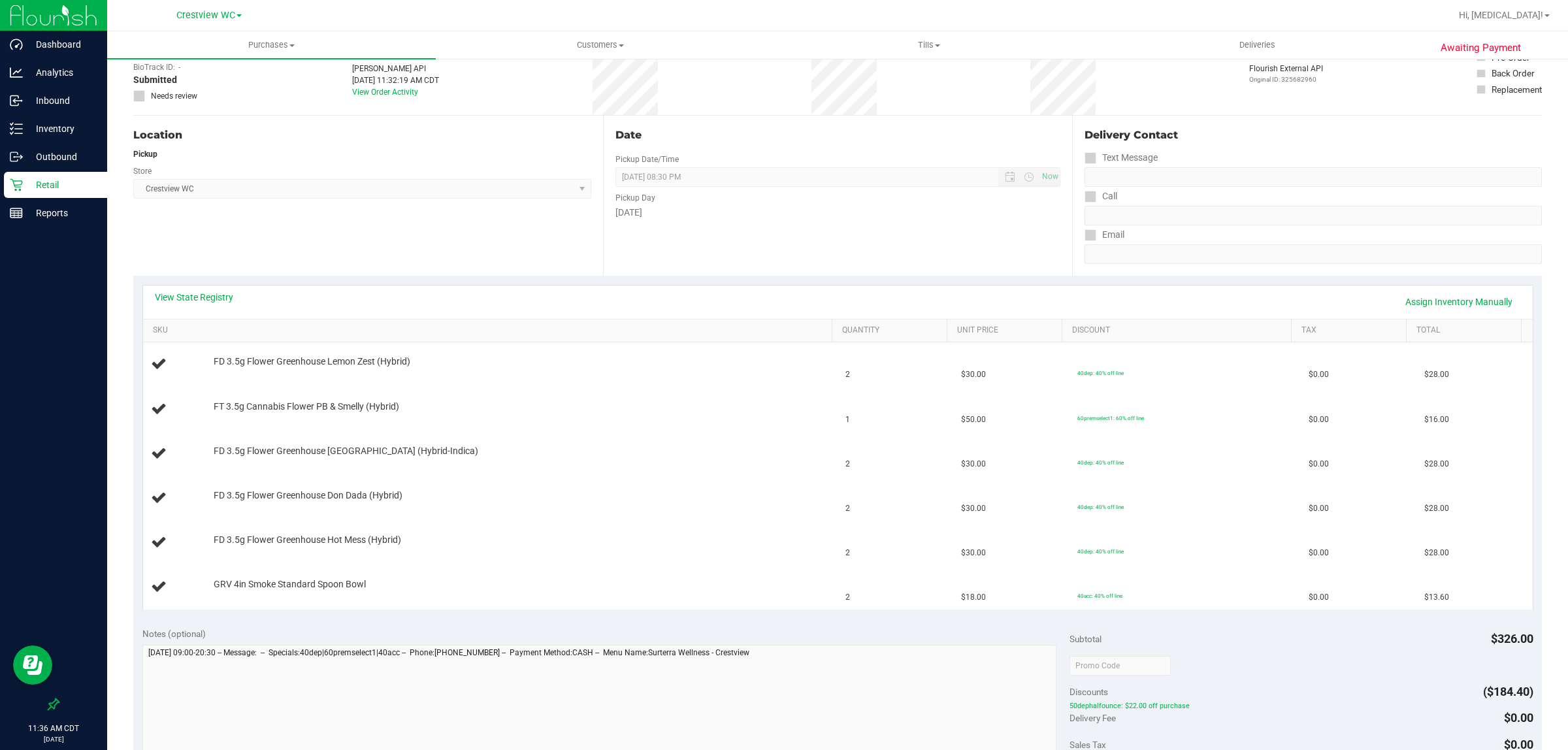
scroll to position [0, 0]
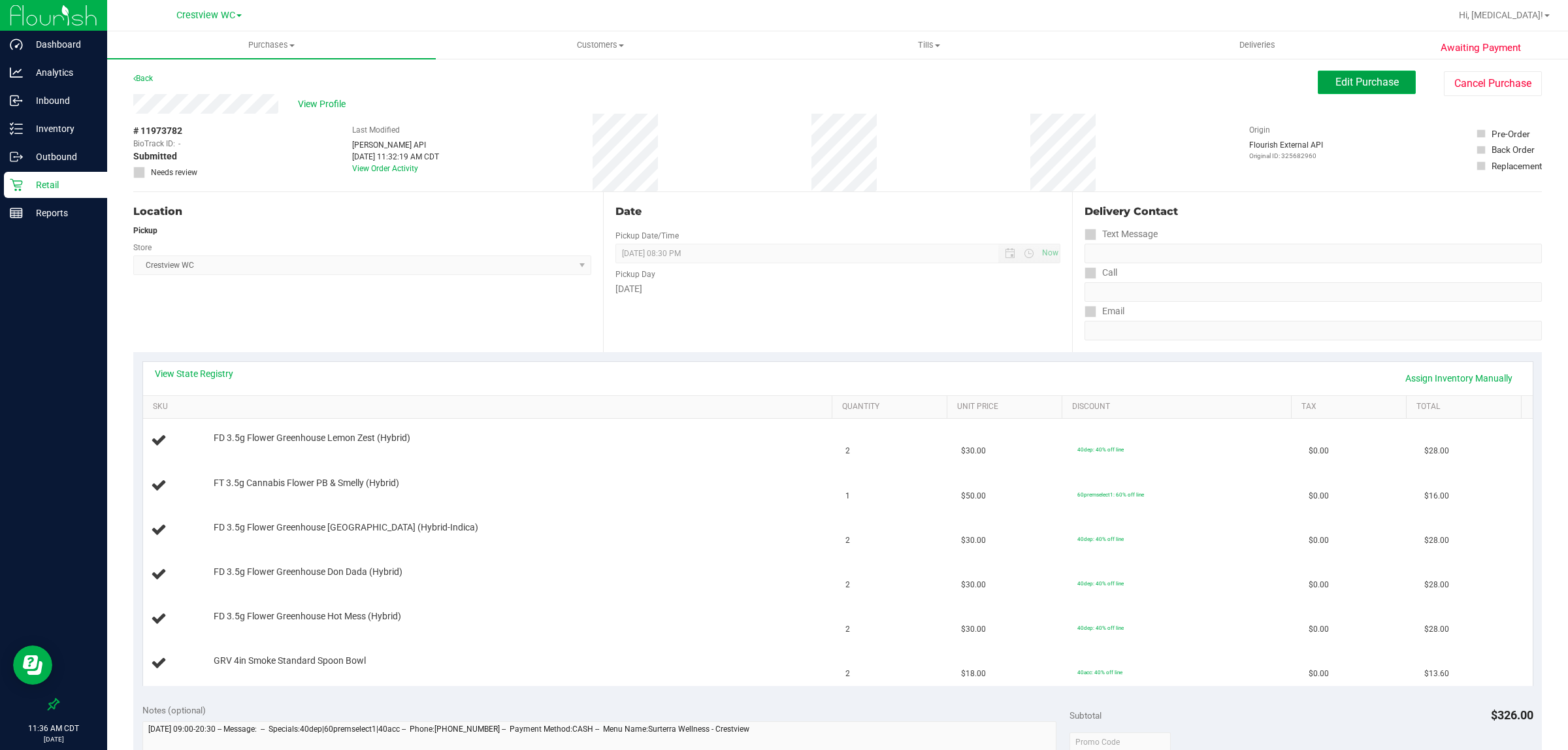
click at [781, 79] on span "Edit Purchase" at bounding box center [1368, 82] width 64 height 12
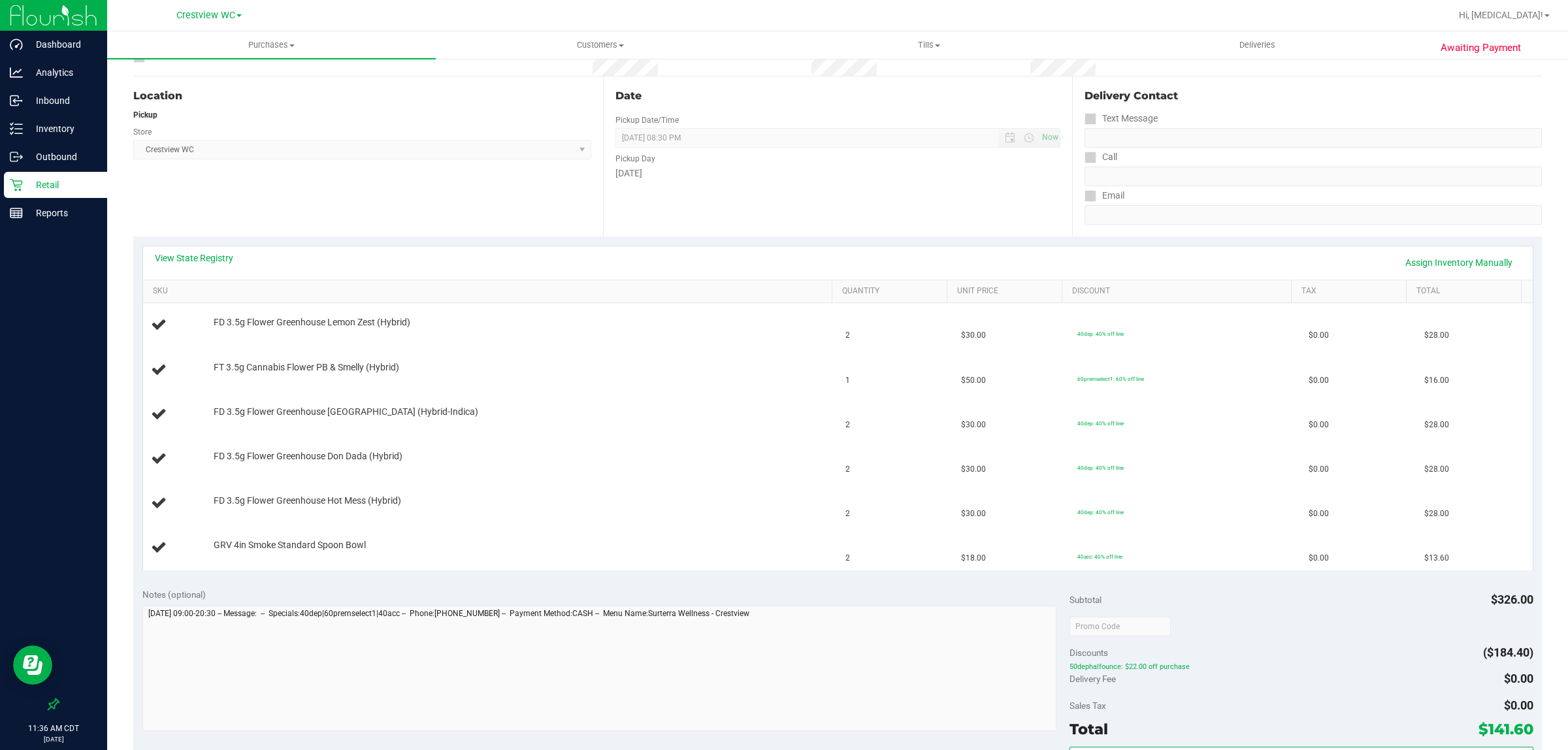
scroll to position [326, 0]
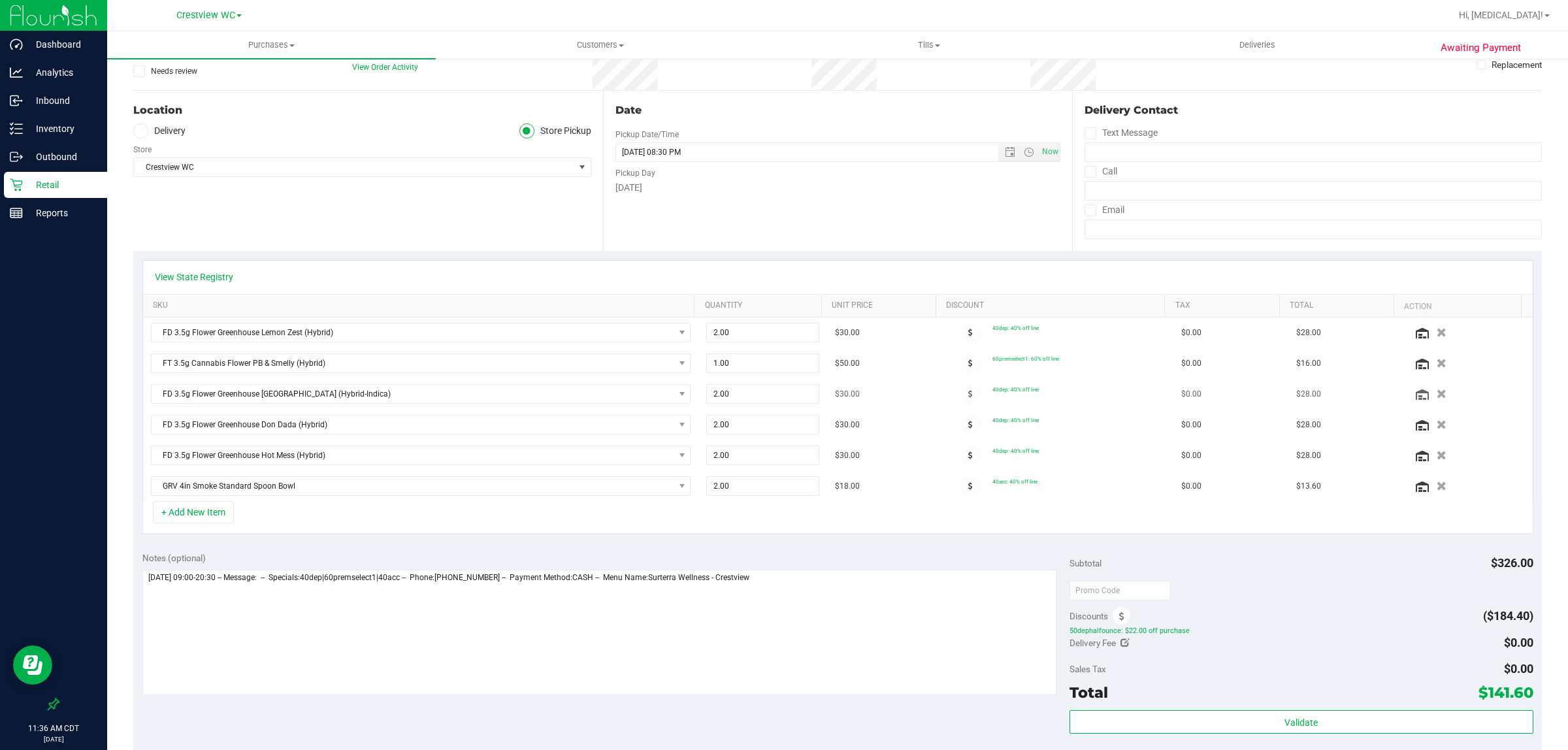
scroll to position [245, 0]
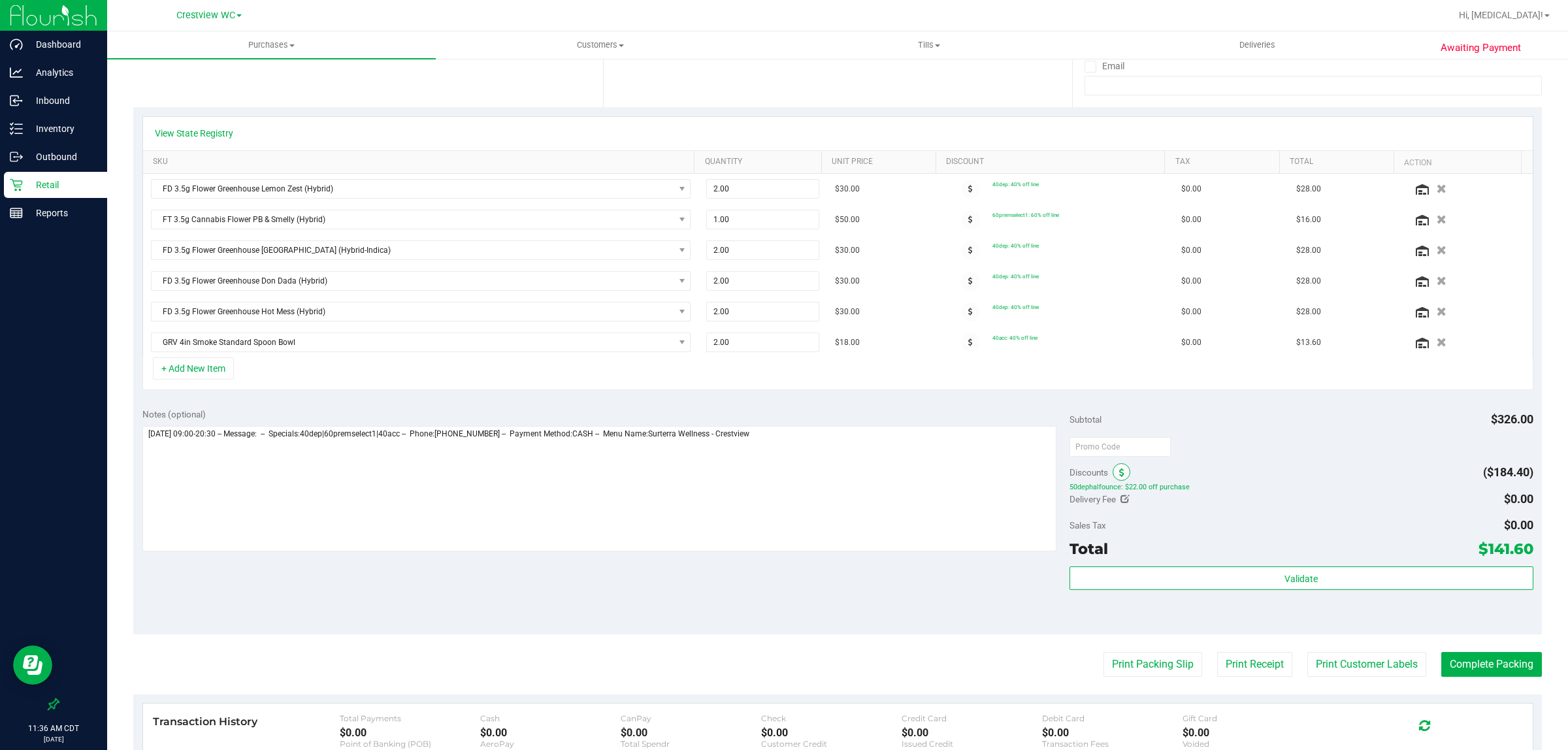
click at [781, 471] on span at bounding box center [1122, 472] width 18 height 18
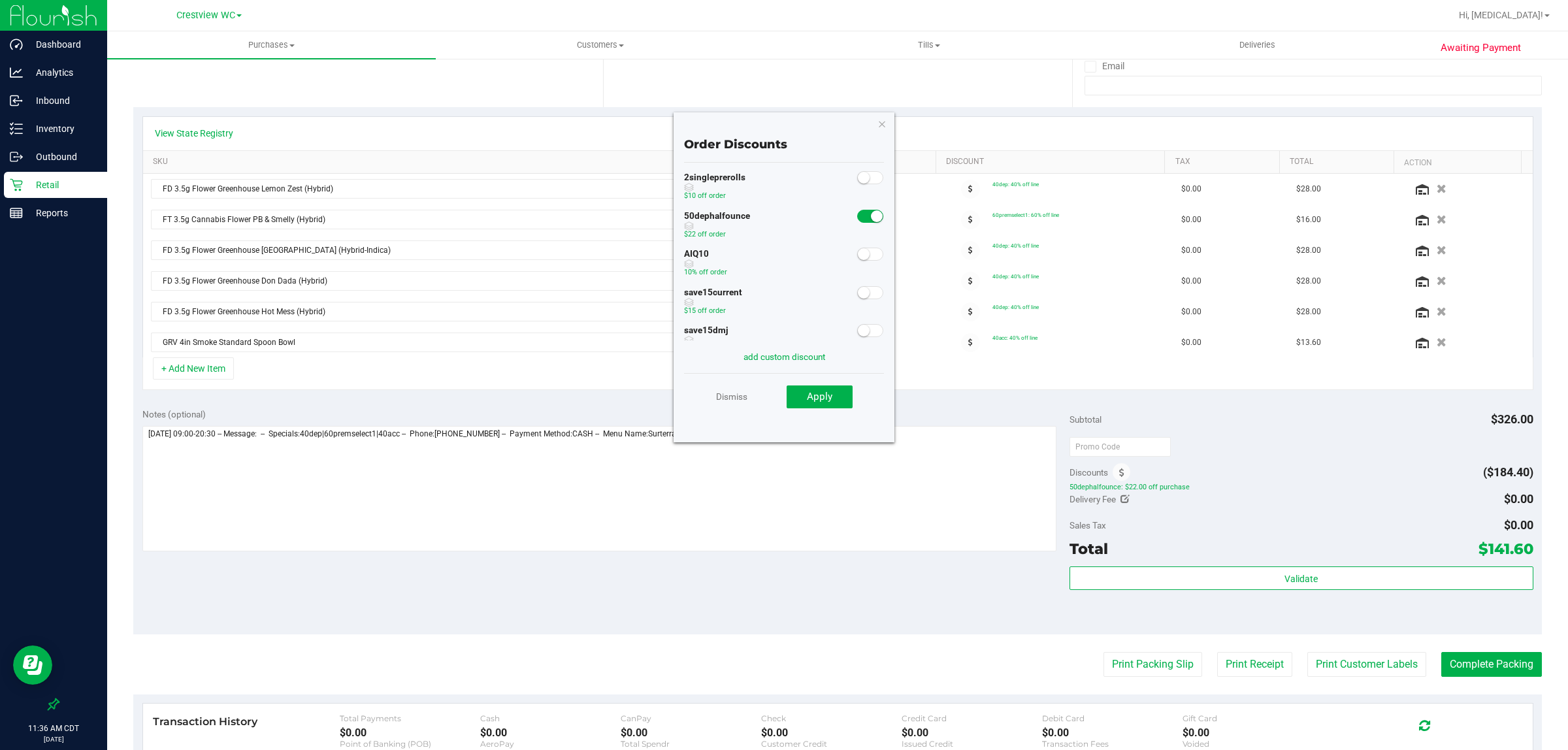
scroll to position [0, 0]
click at [781, 122] on icon "button" at bounding box center [882, 124] width 9 height 16
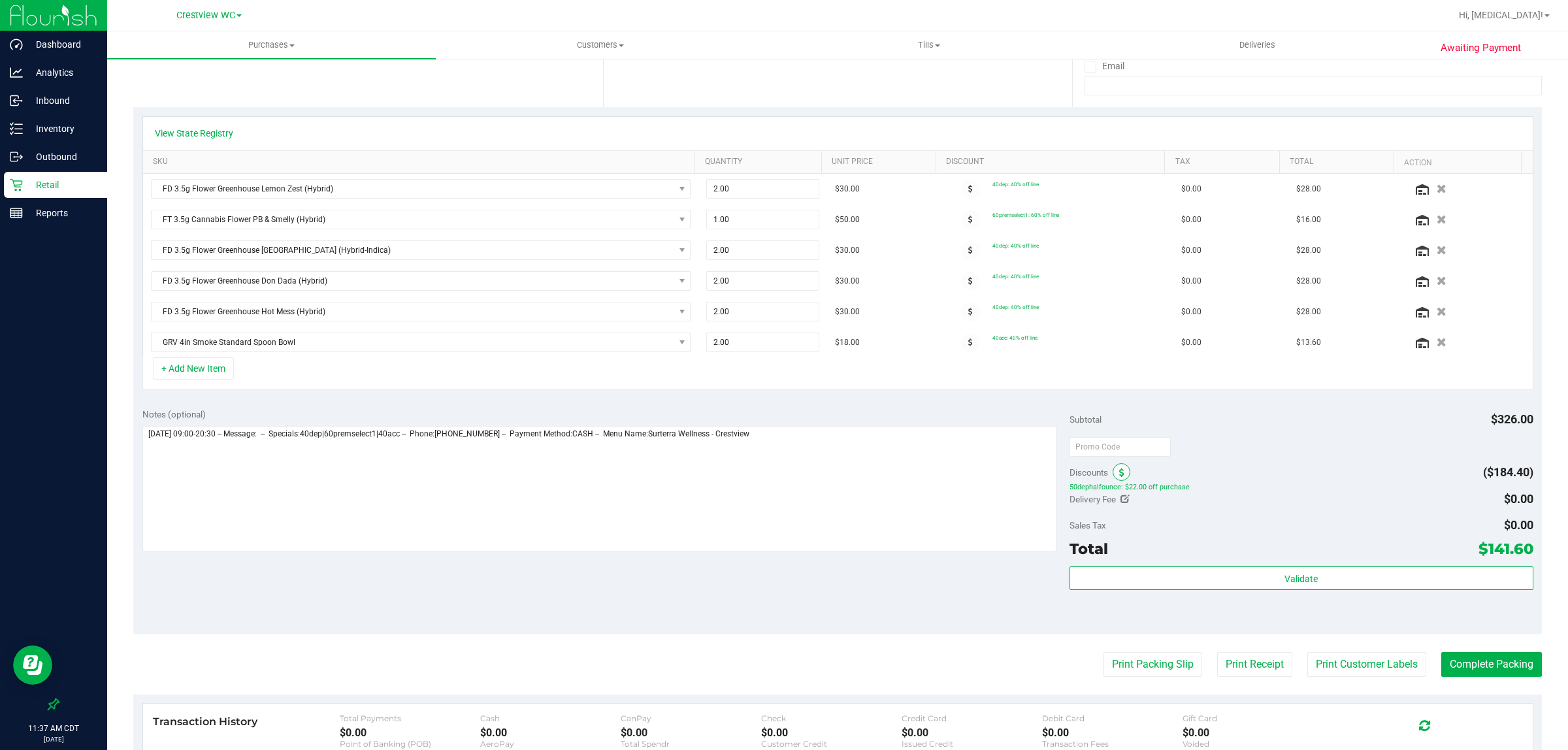
click at [781, 467] on span at bounding box center [1122, 472] width 18 height 18
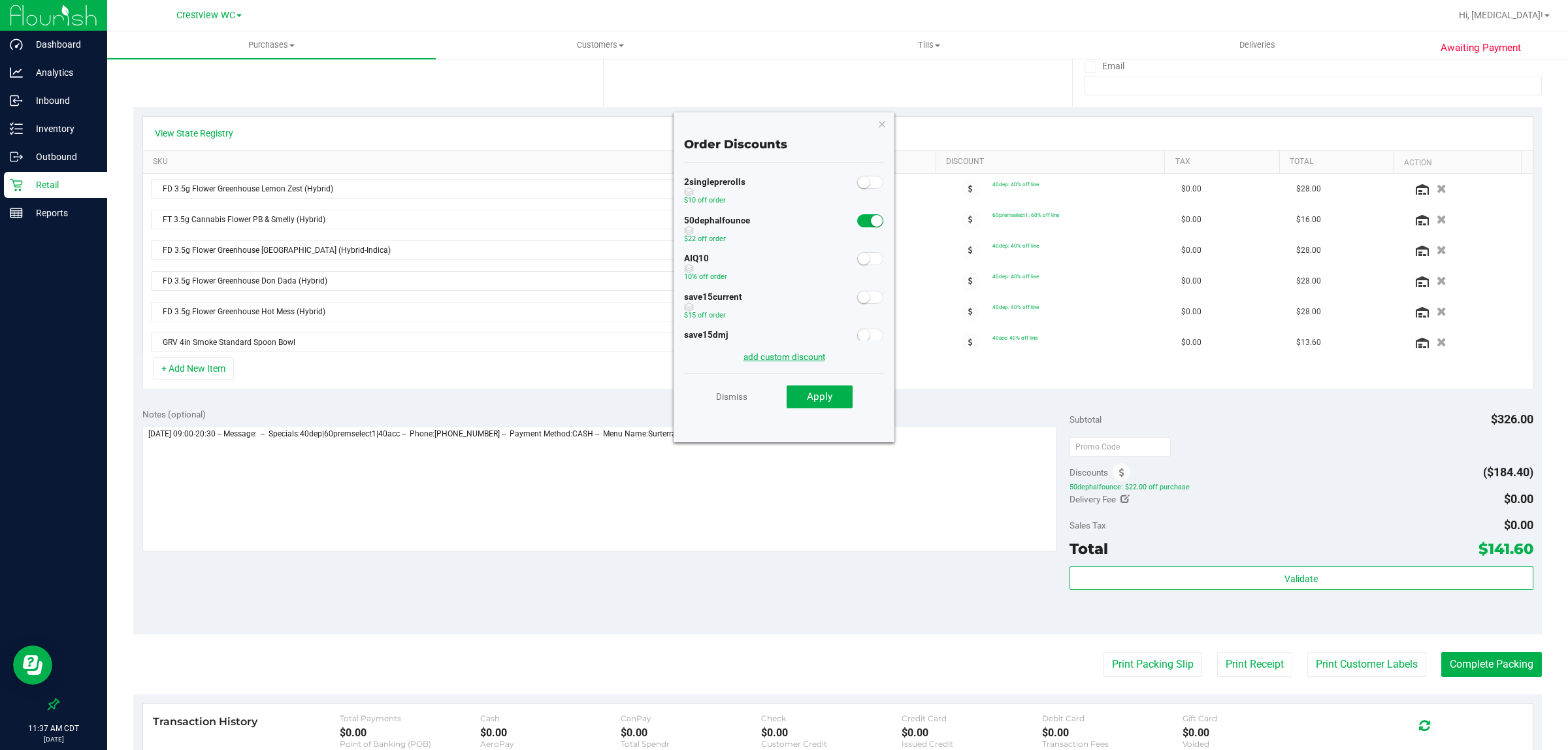
click at [765, 356] on link "add custom discount" at bounding box center [784, 356] width 82 height 11
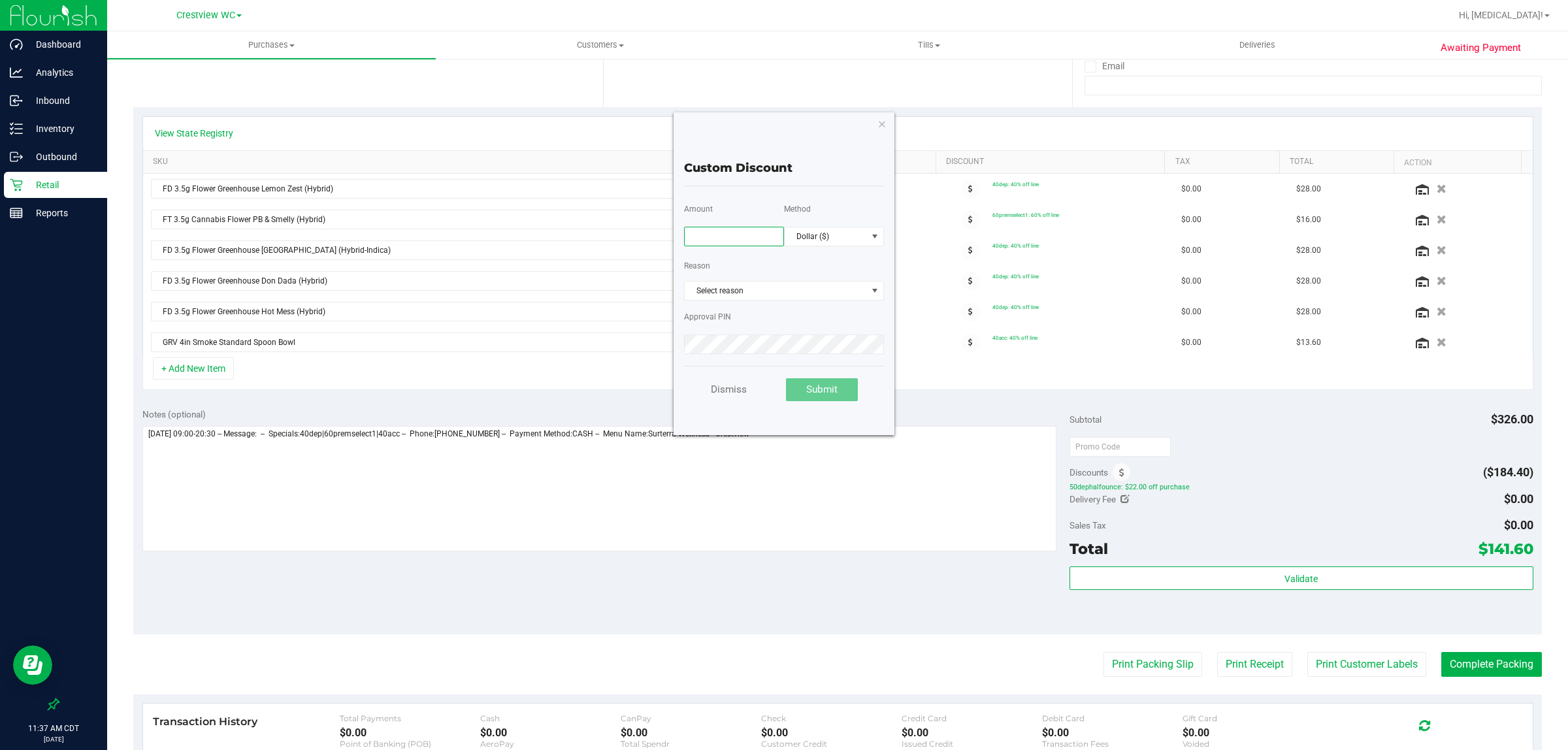
click at [749, 236] on input "text" at bounding box center [734, 236] width 100 height 19
type input "22.00"
click at [781, 291] on span "Select reason" at bounding box center [776, 290] width 183 height 19
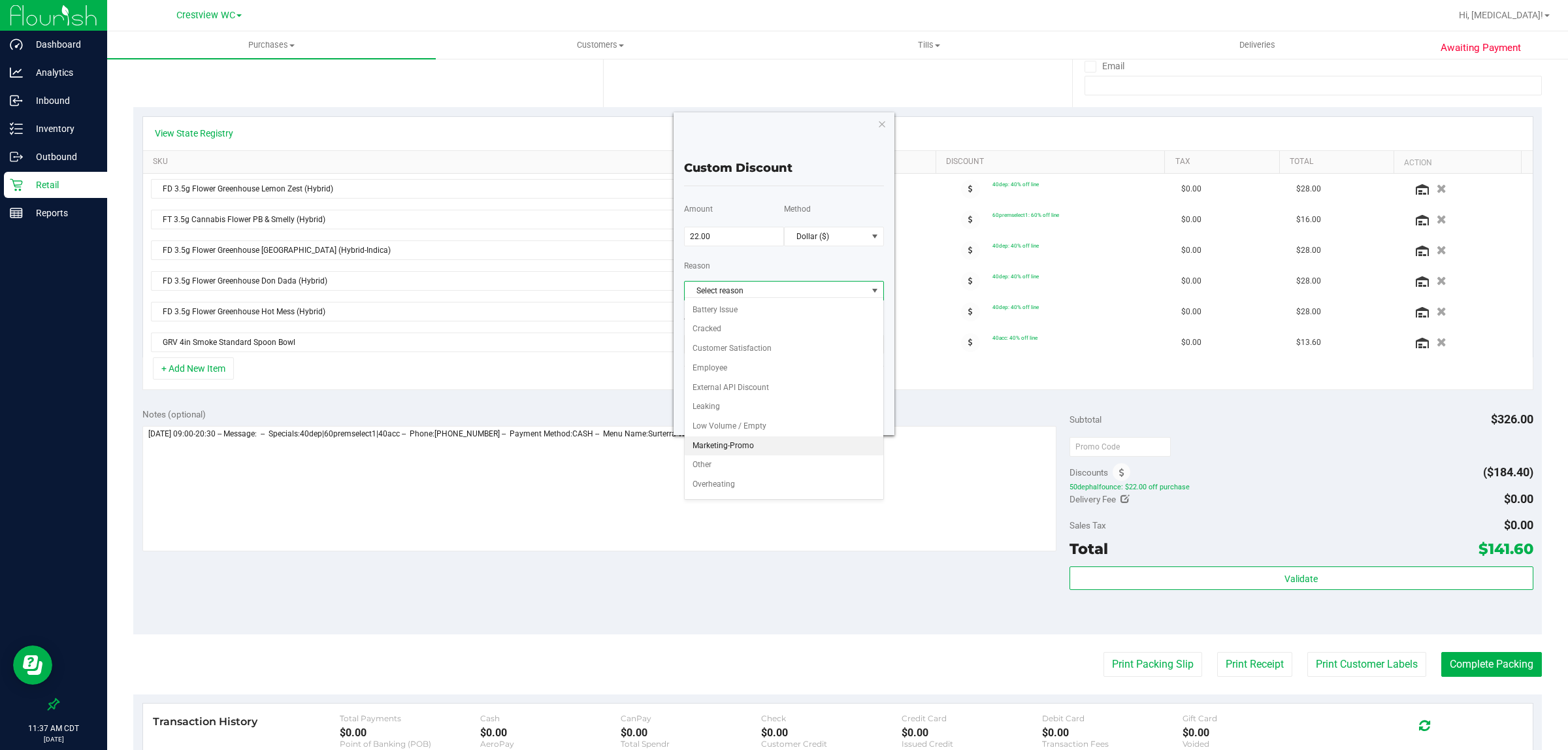
click at [759, 446] on li "Marketing-Promo" at bounding box center [784, 446] width 199 height 19
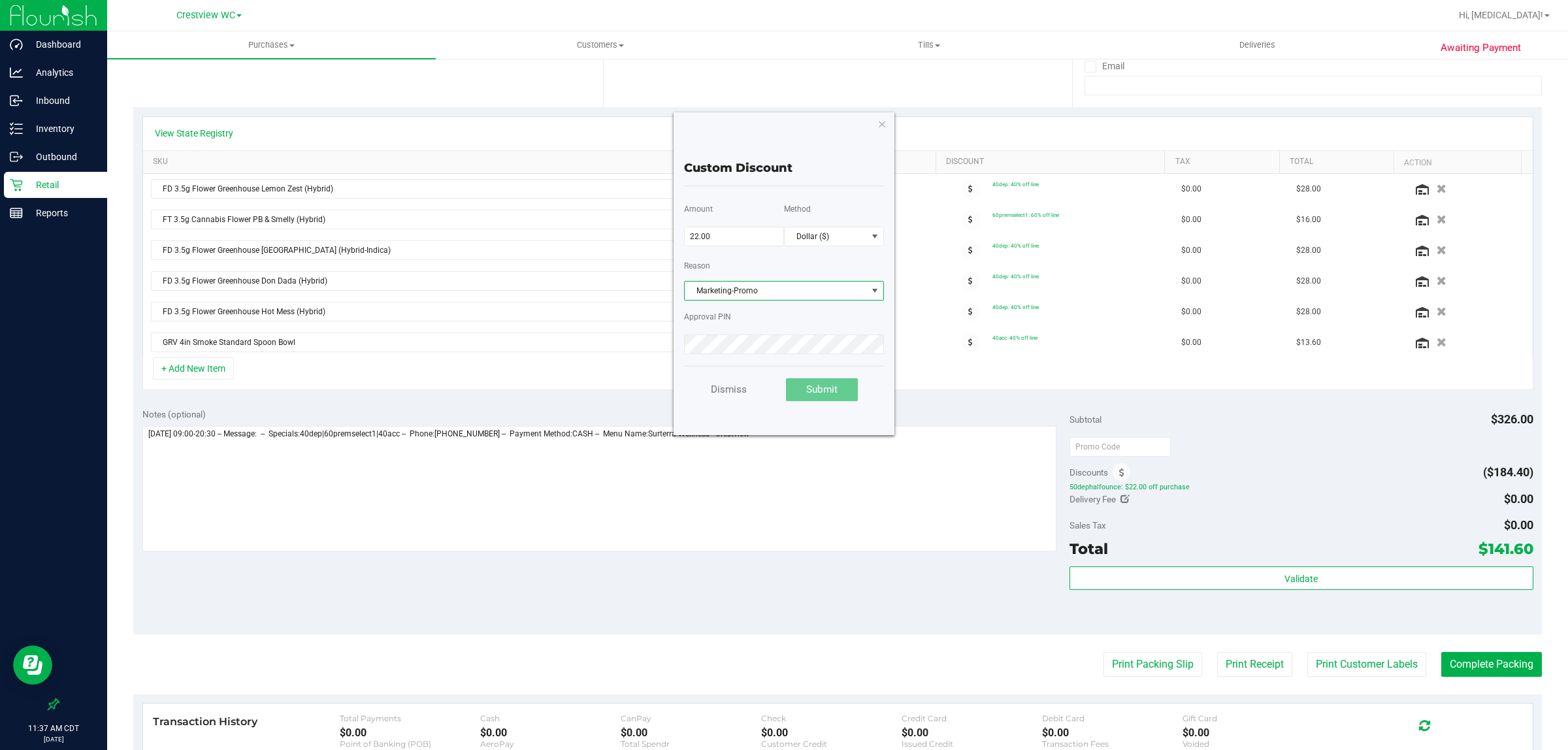
click at [756, 328] on div "Approval PIN" at bounding box center [784, 330] width 200 height 51
click at [762, 325] on div "Approval PIN" at bounding box center [784, 330] width 200 height 51
click at [781, 391] on span "Submit" at bounding box center [822, 389] width 32 height 11
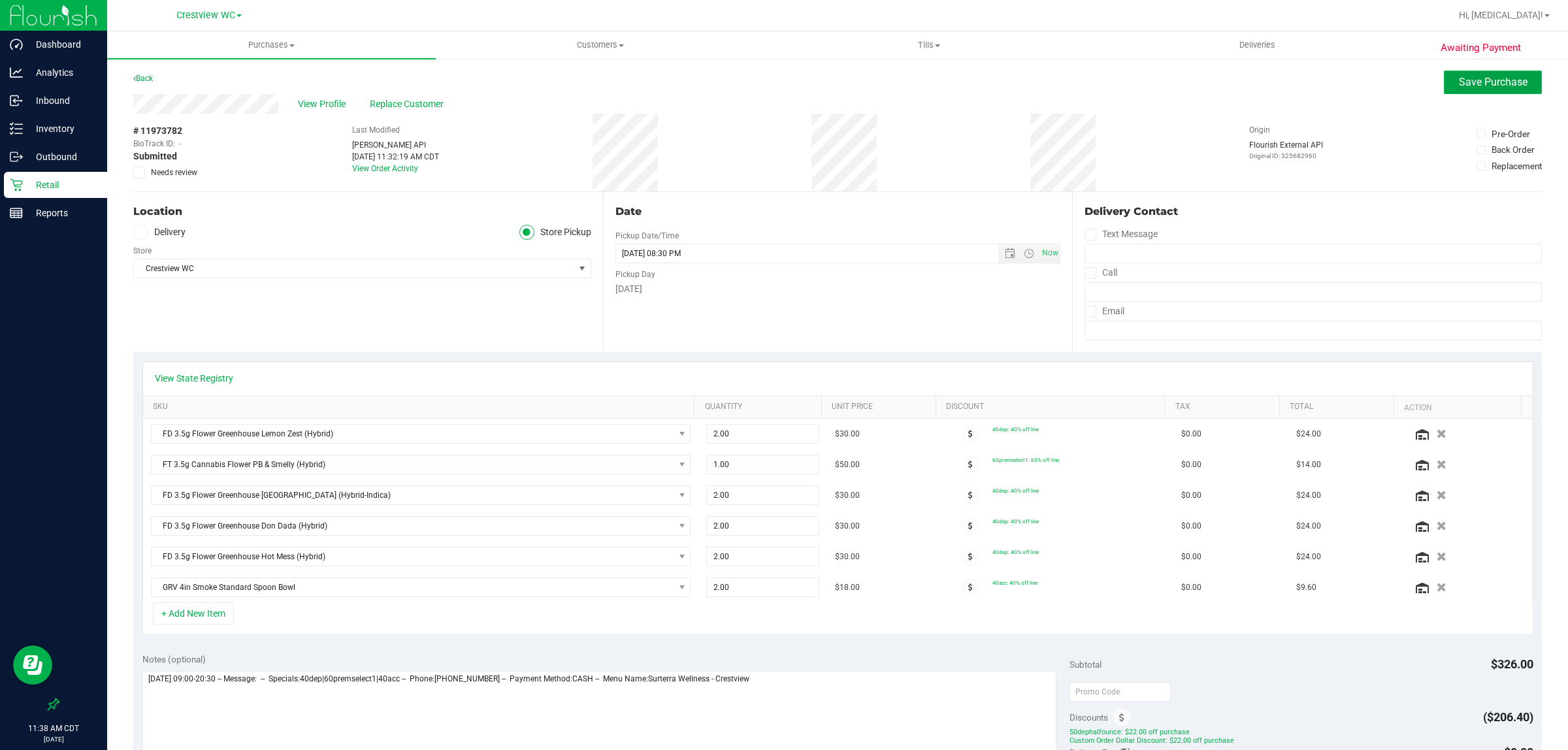
click at [781, 84] on span "Save Purchase" at bounding box center [1494, 82] width 69 height 12
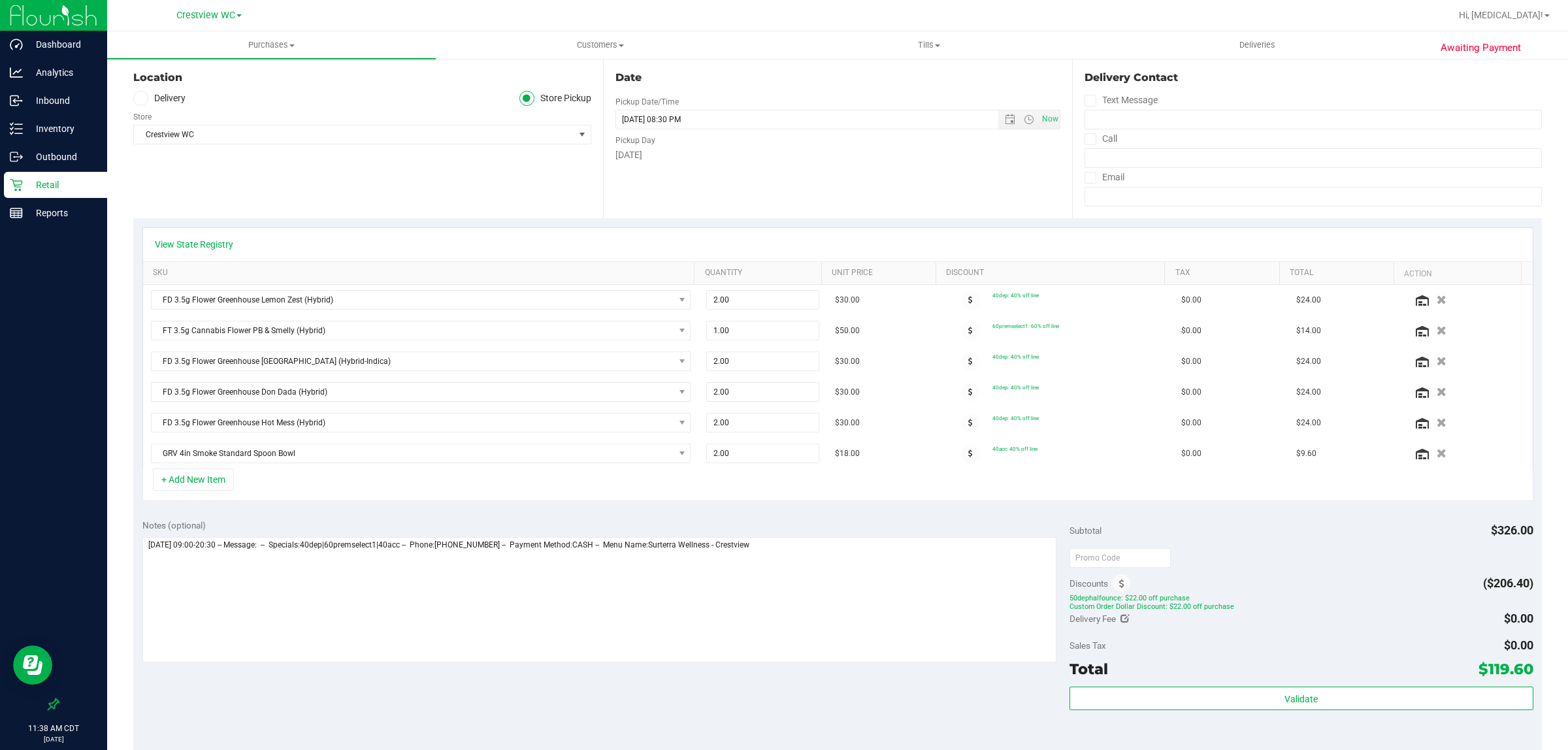
scroll to position [163, 0]
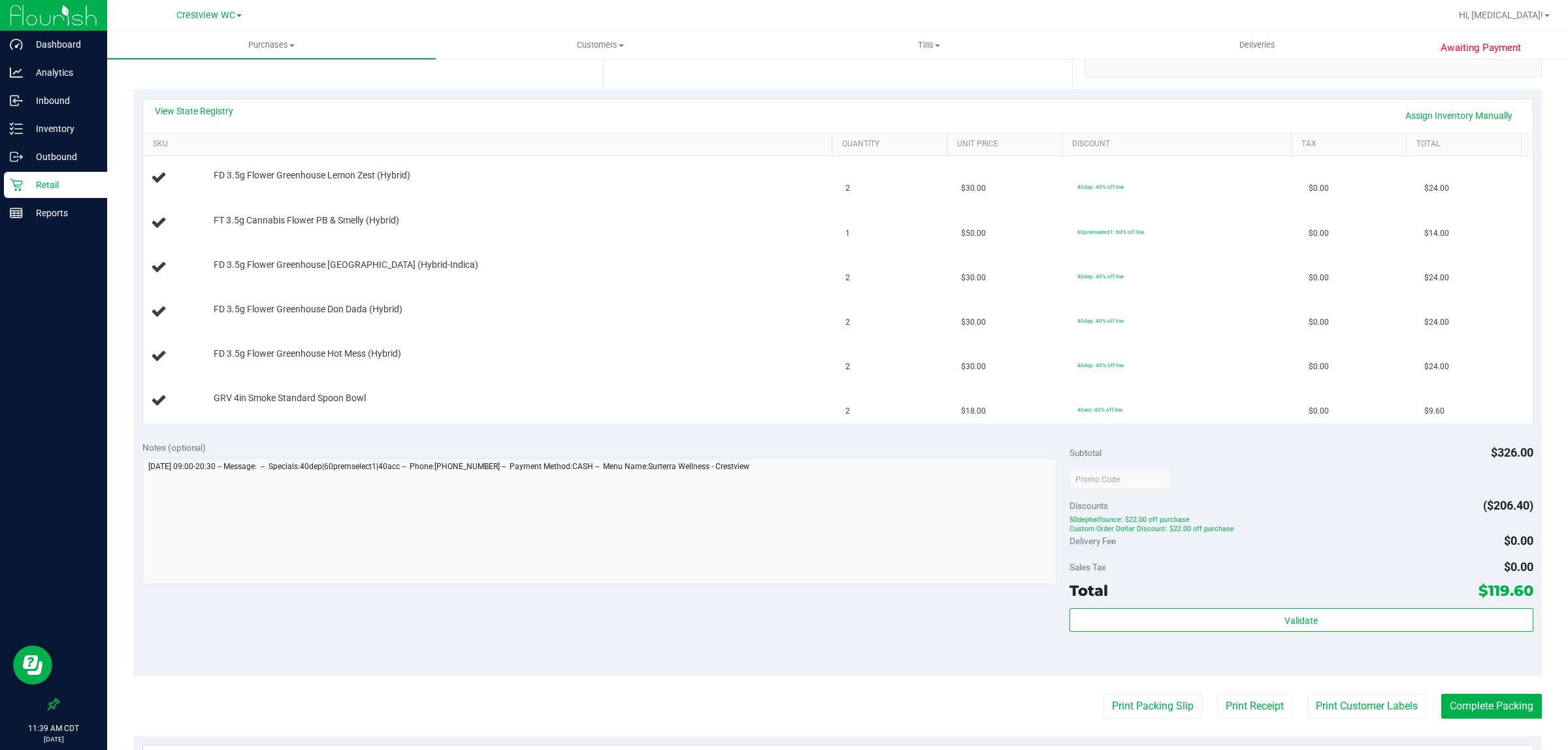
scroll to position [261, 0]
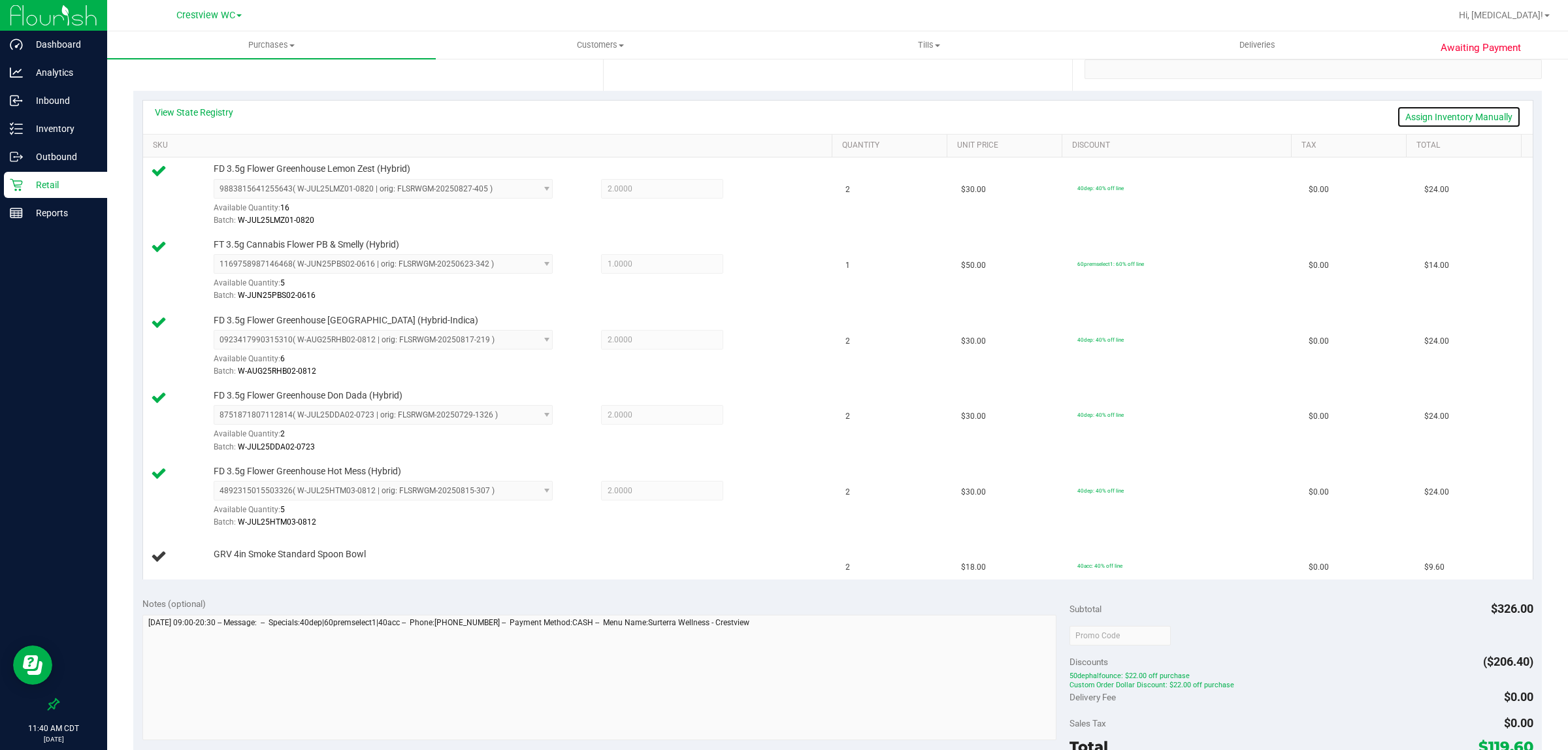
click at [781, 115] on link "Assign Inventory Manually" at bounding box center [1459, 116] width 124 height 22
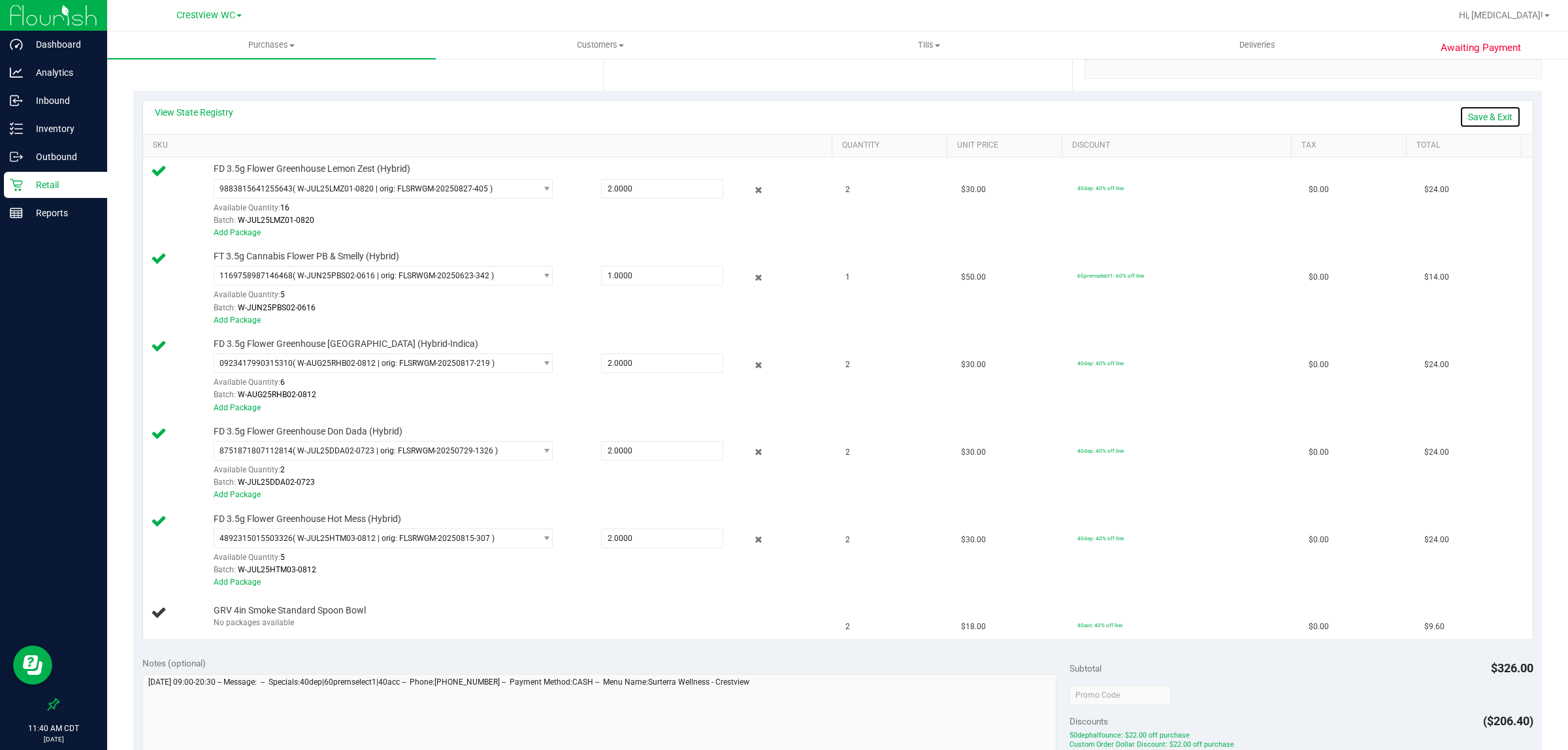
click at [781, 117] on link "Save & Exit" at bounding box center [1491, 116] width 62 height 22
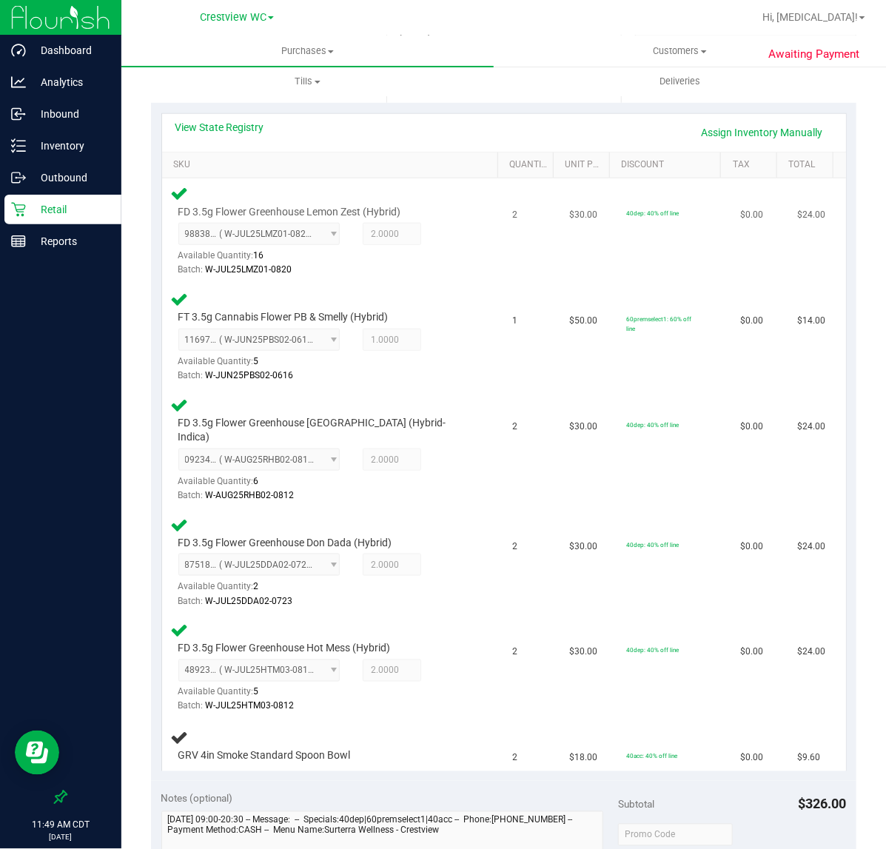
click at [486, 275] on td "FD 3.5g Flower Greenhouse Lemon Zest (Hybrid) 9883815641255643 ( W-JUL25LMZ01-0…" at bounding box center [333, 231] width 342 height 106
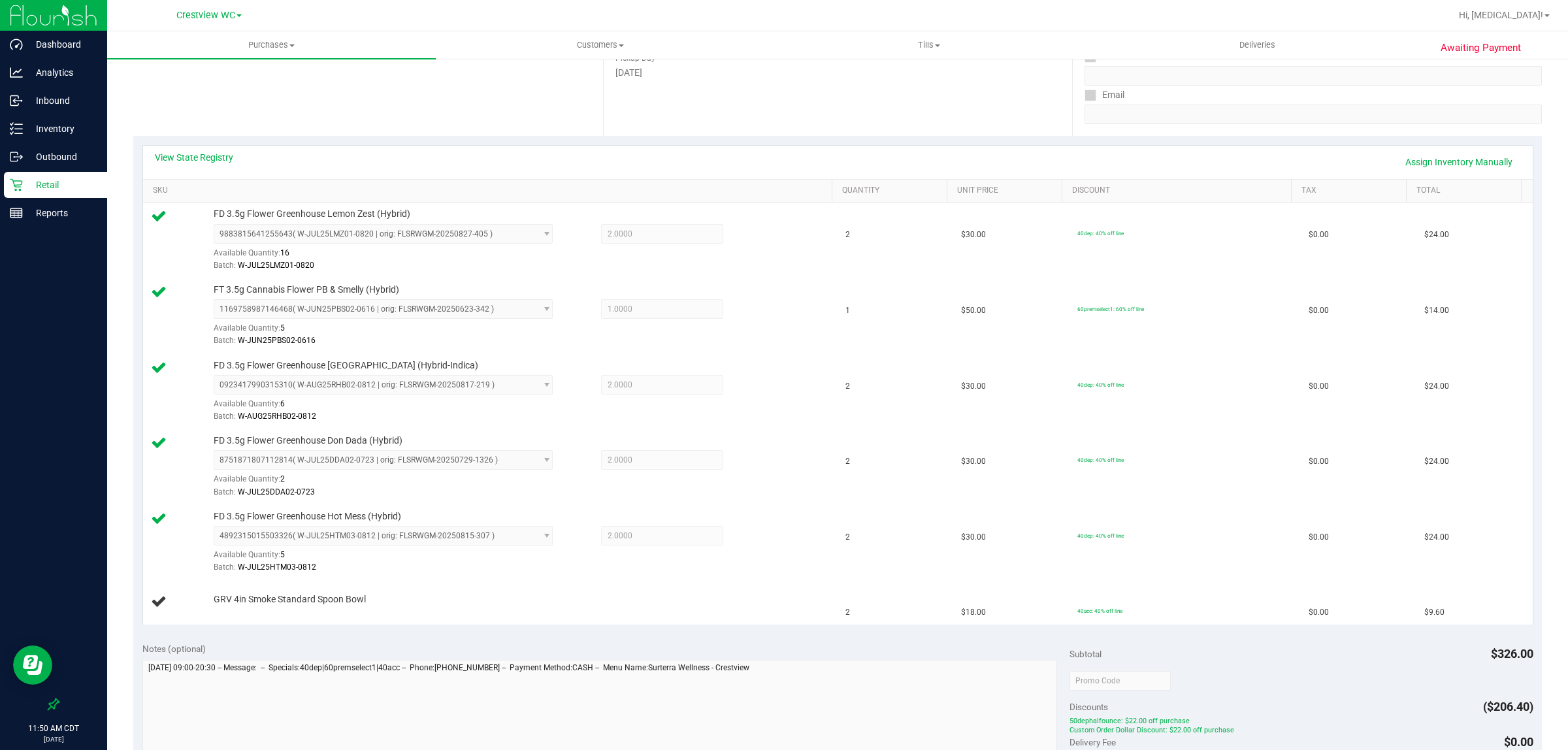
scroll to position [98, 0]
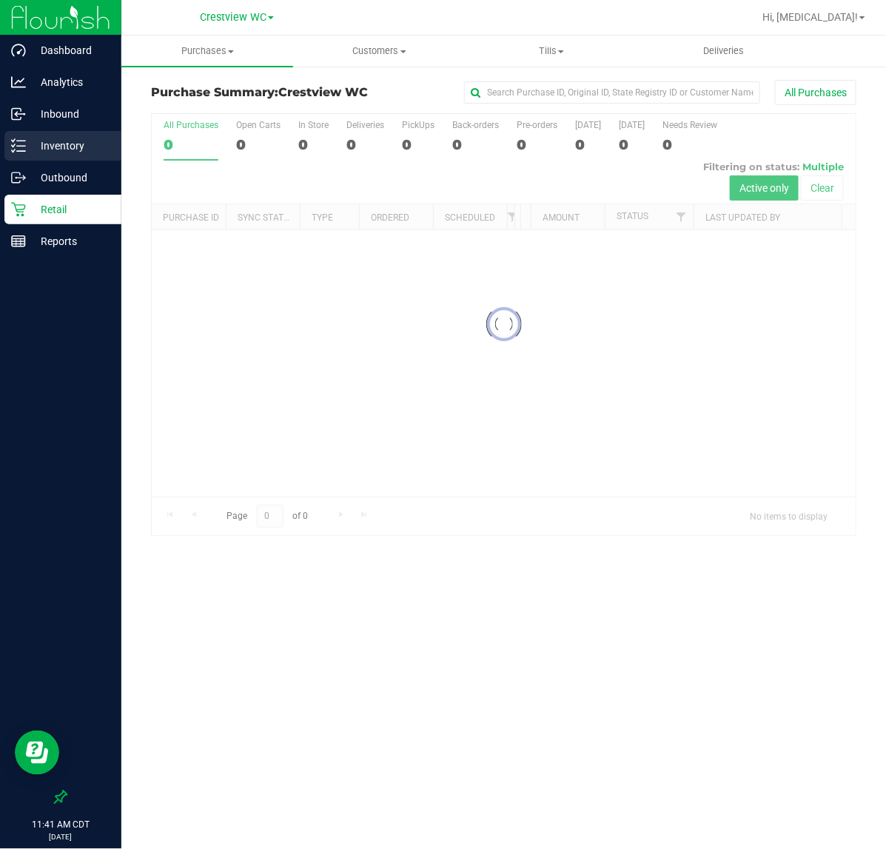
click at [64, 147] on p "Inventory" at bounding box center [70, 146] width 89 height 18
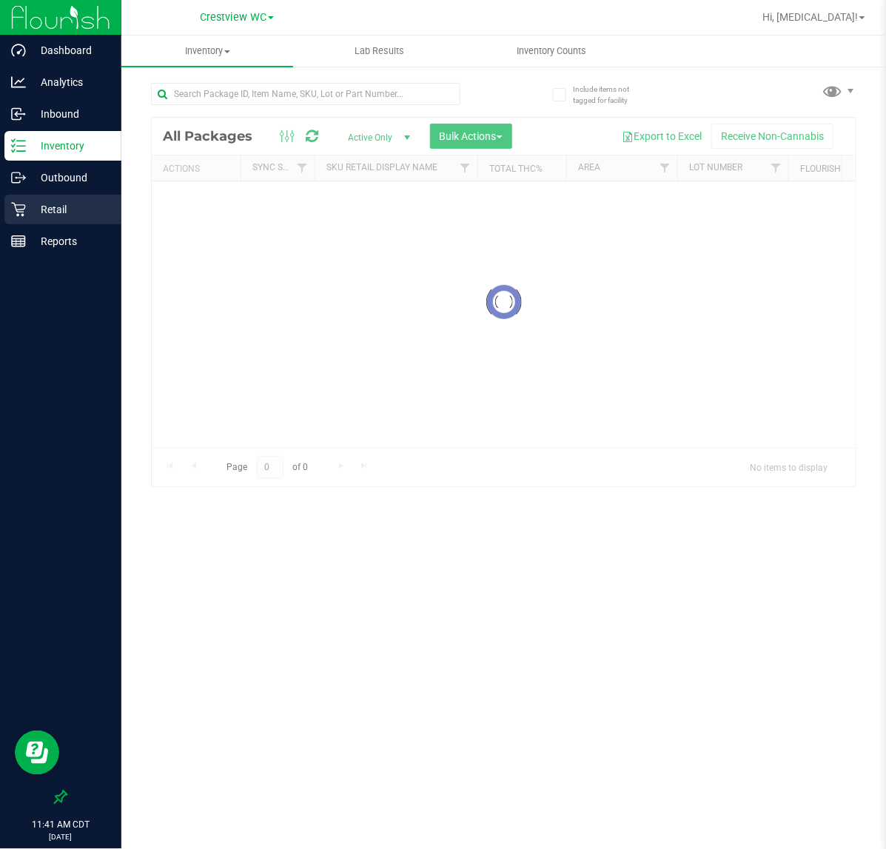
click at [61, 209] on p "Retail" at bounding box center [70, 210] width 89 height 18
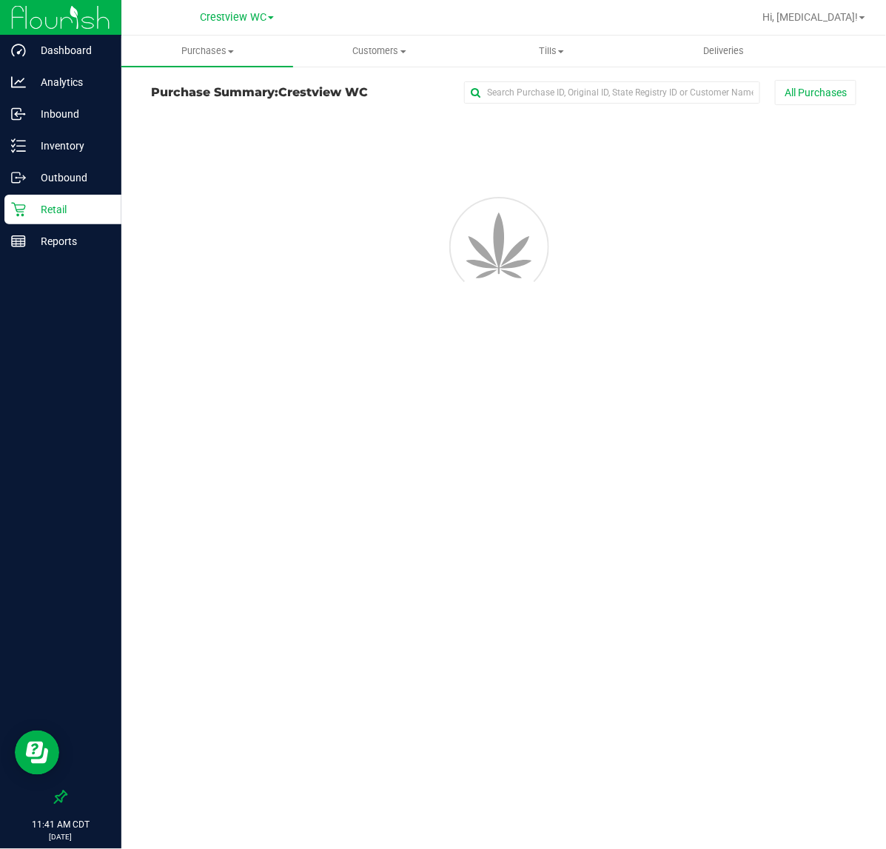
click at [61, 209] on p "Retail" at bounding box center [70, 210] width 89 height 18
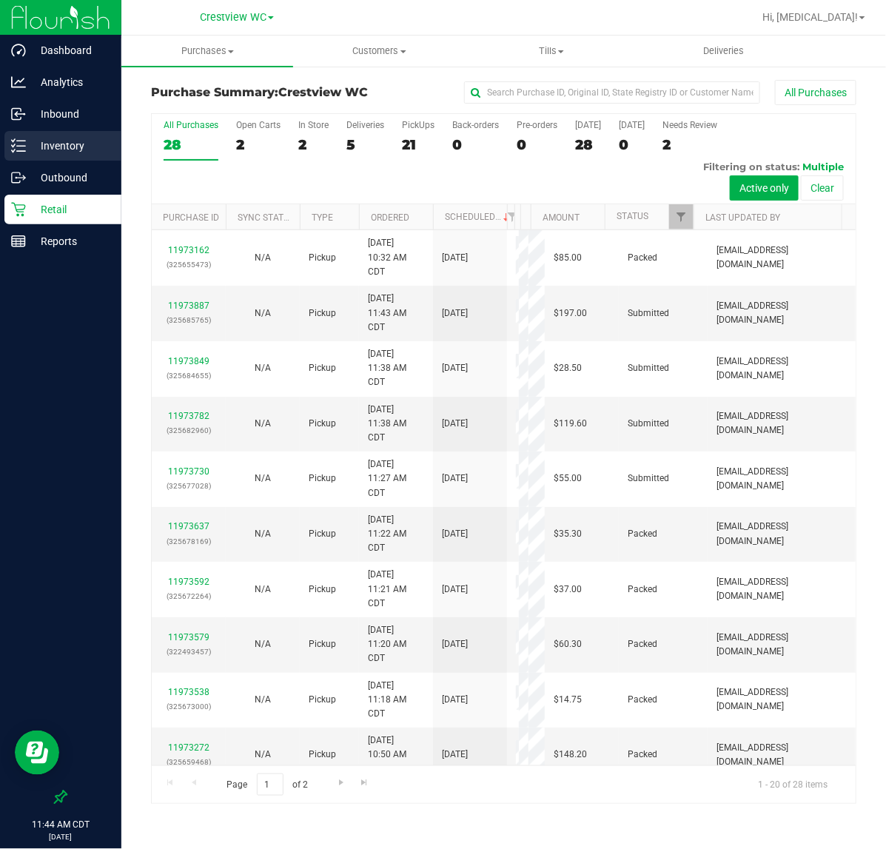
click at [83, 143] on p "Inventory" at bounding box center [70, 146] width 89 height 18
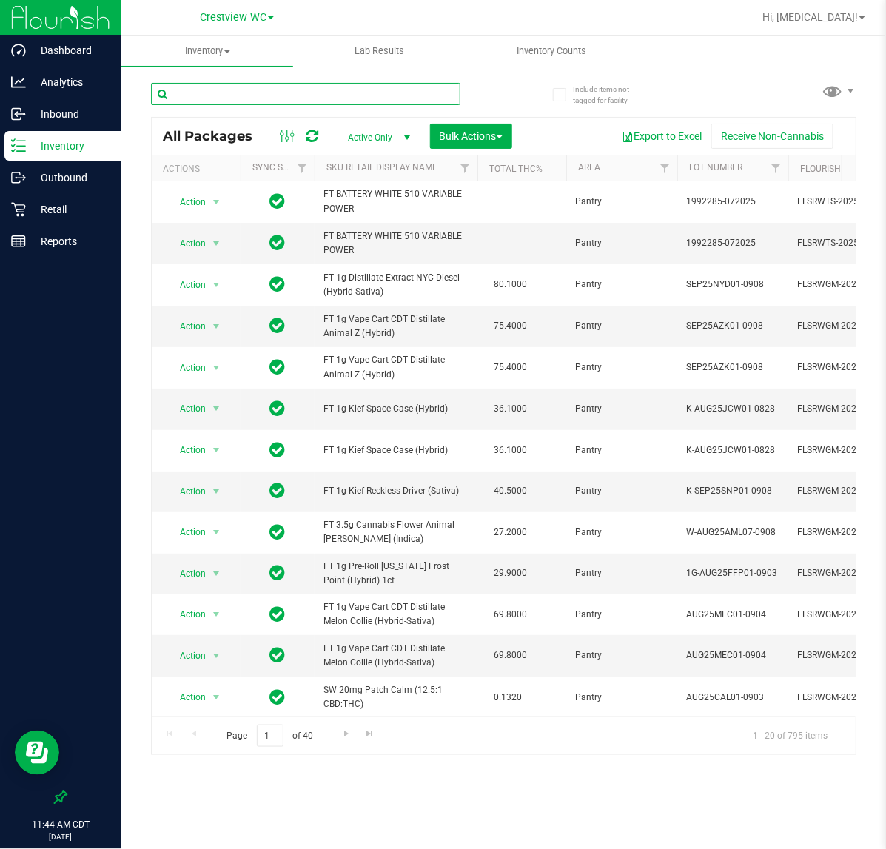
click at [370, 95] on input "text" at bounding box center [305, 94] width 309 height 22
type input "smoke"
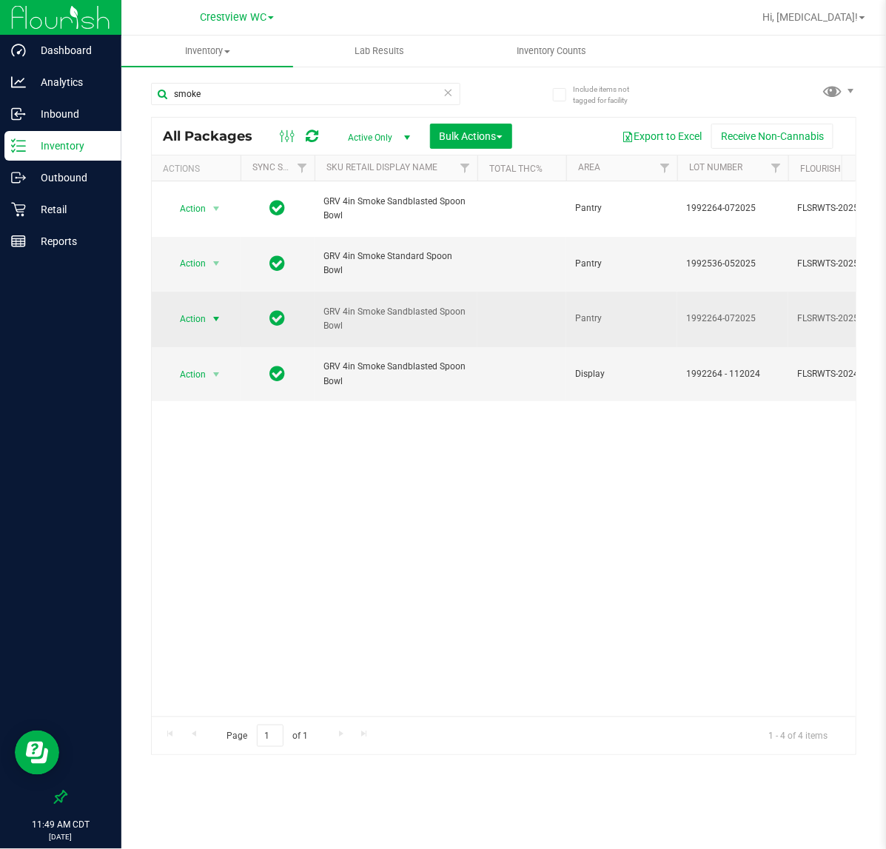
click at [220, 323] on span "select" at bounding box center [216, 319] width 12 height 12
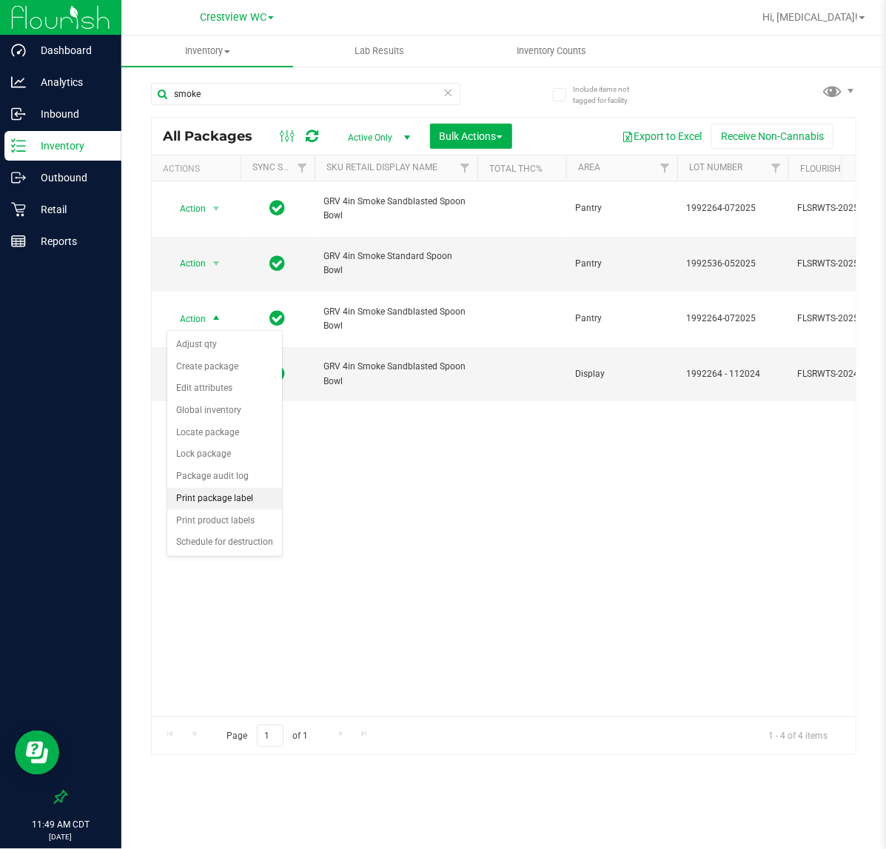
click at [223, 498] on li "Print package label" at bounding box center [224, 499] width 115 height 22
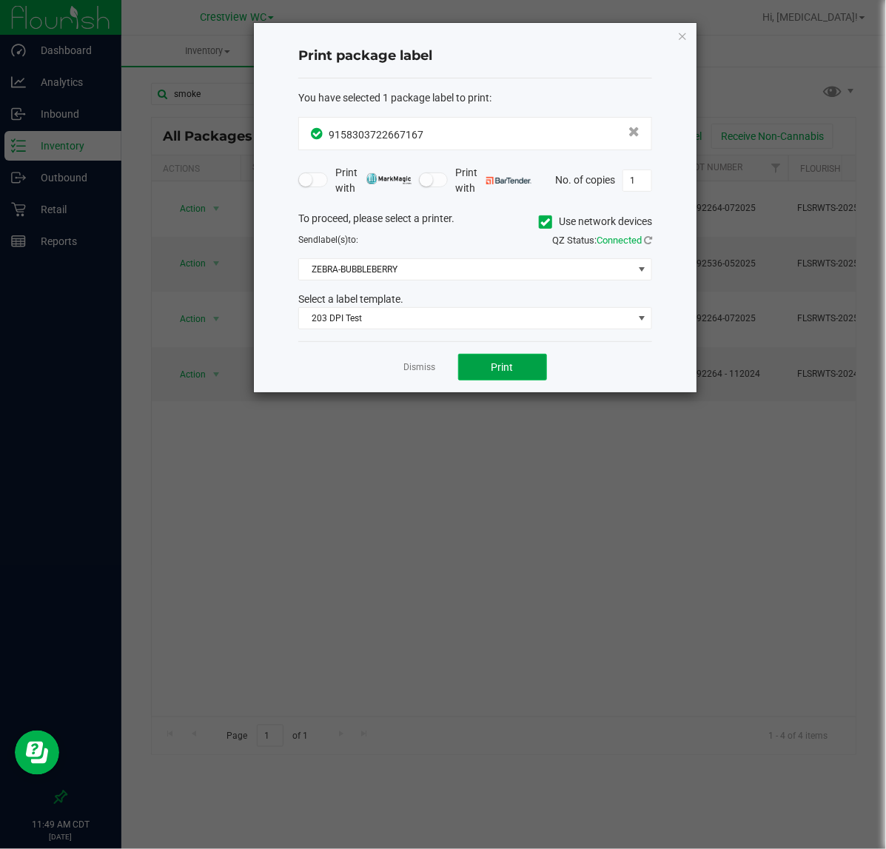
click at [497, 364] on span "Print" at bounding box center [502, 367] width 22 height 12
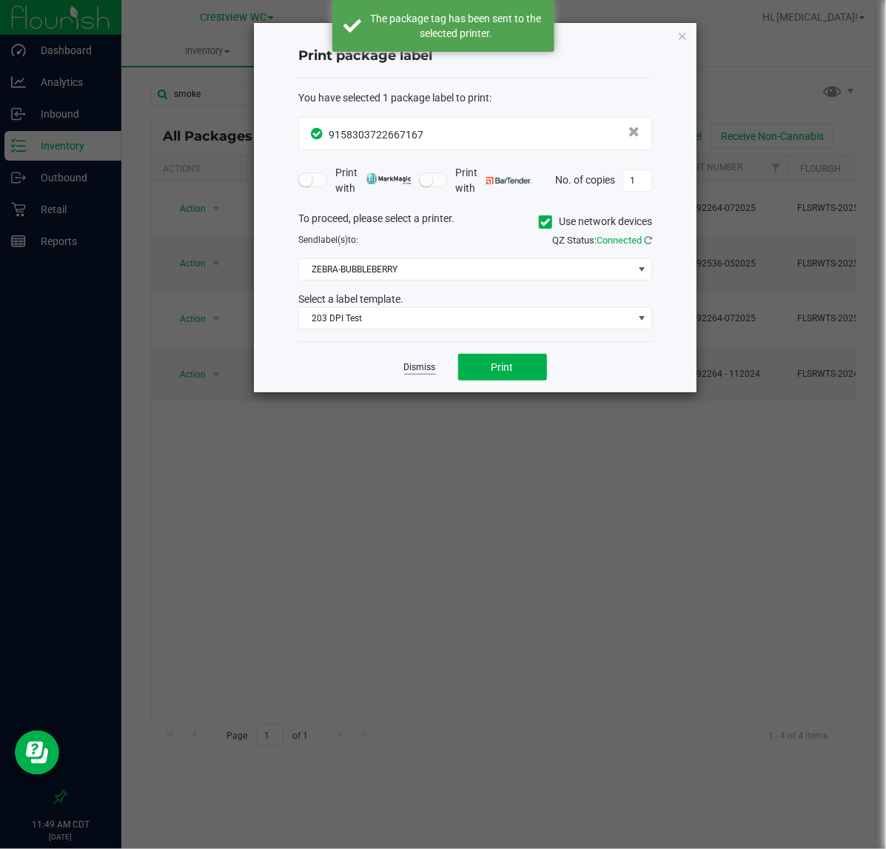
click at [431, 366] on link "Dismiss" at bounding box center [420, 367] width 32 height 13
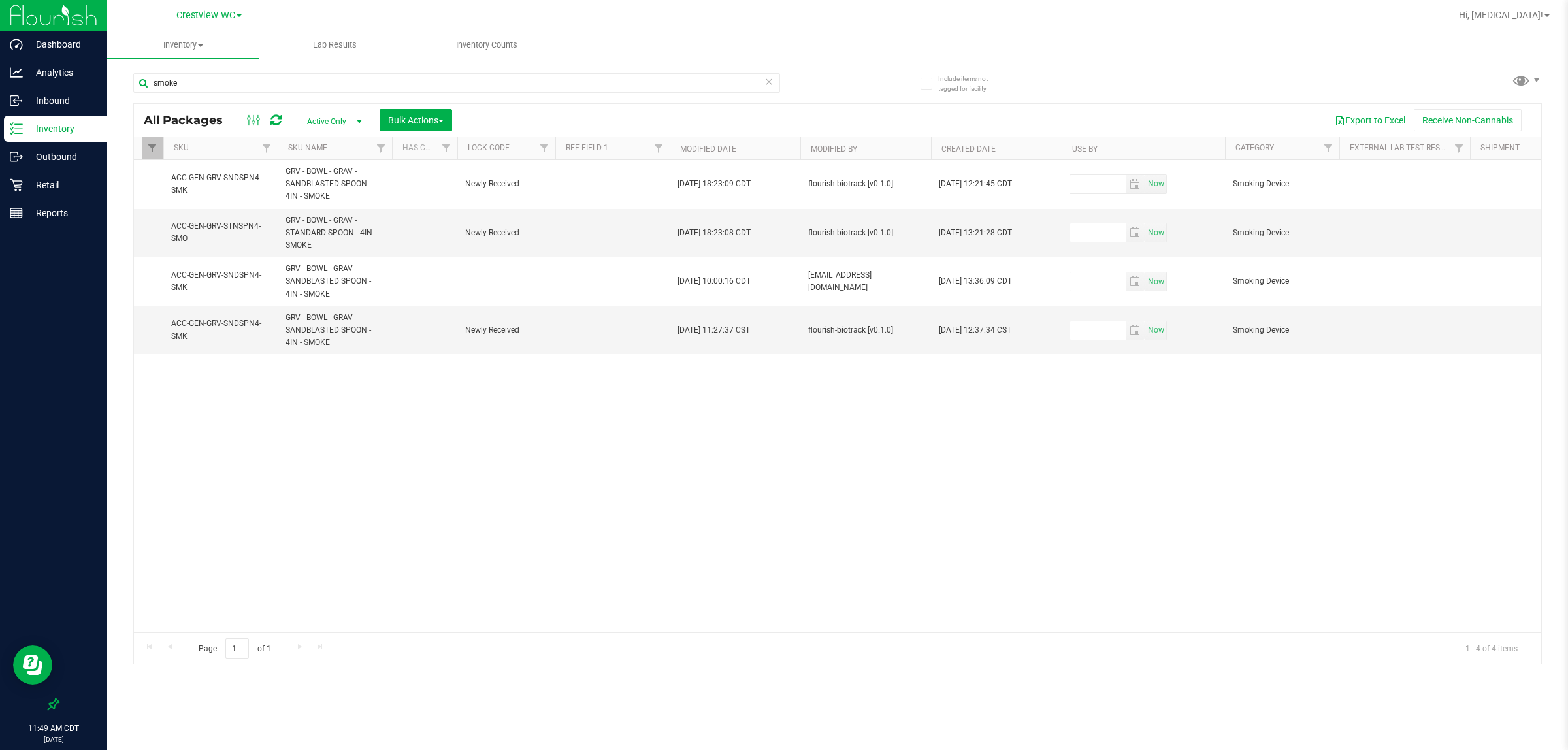
scroll to position [0, 533]
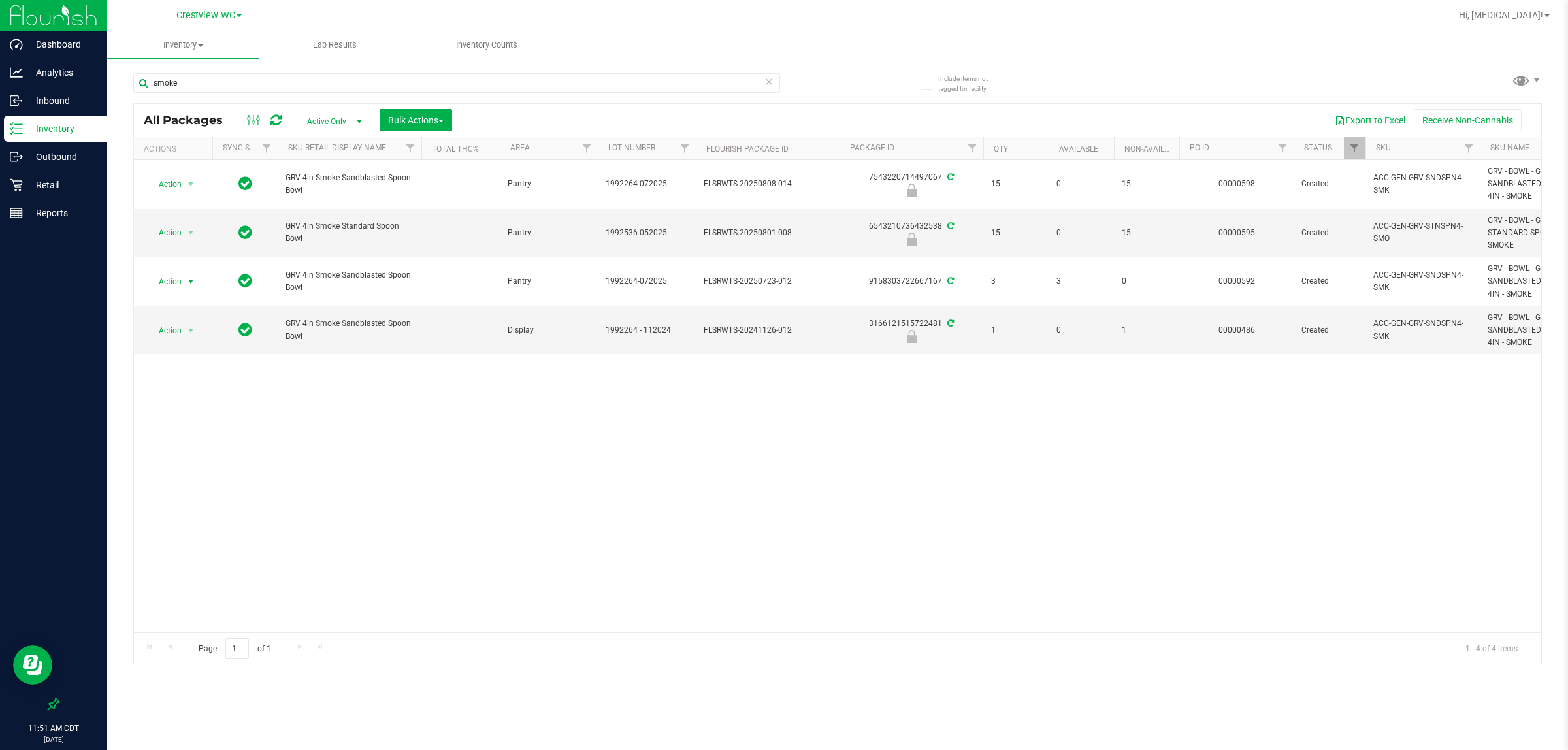
click at [667, 501] on div "Action Action Edit attributes Global inventory Locate package Package audit log…" at bounding box center [838, 395] width 1407 height 472
click at [678, 494] on div "Action Action Edit attributes Global inventory Locate package Package audit log…" at bounding box center [838, 395] width 1407 height 472
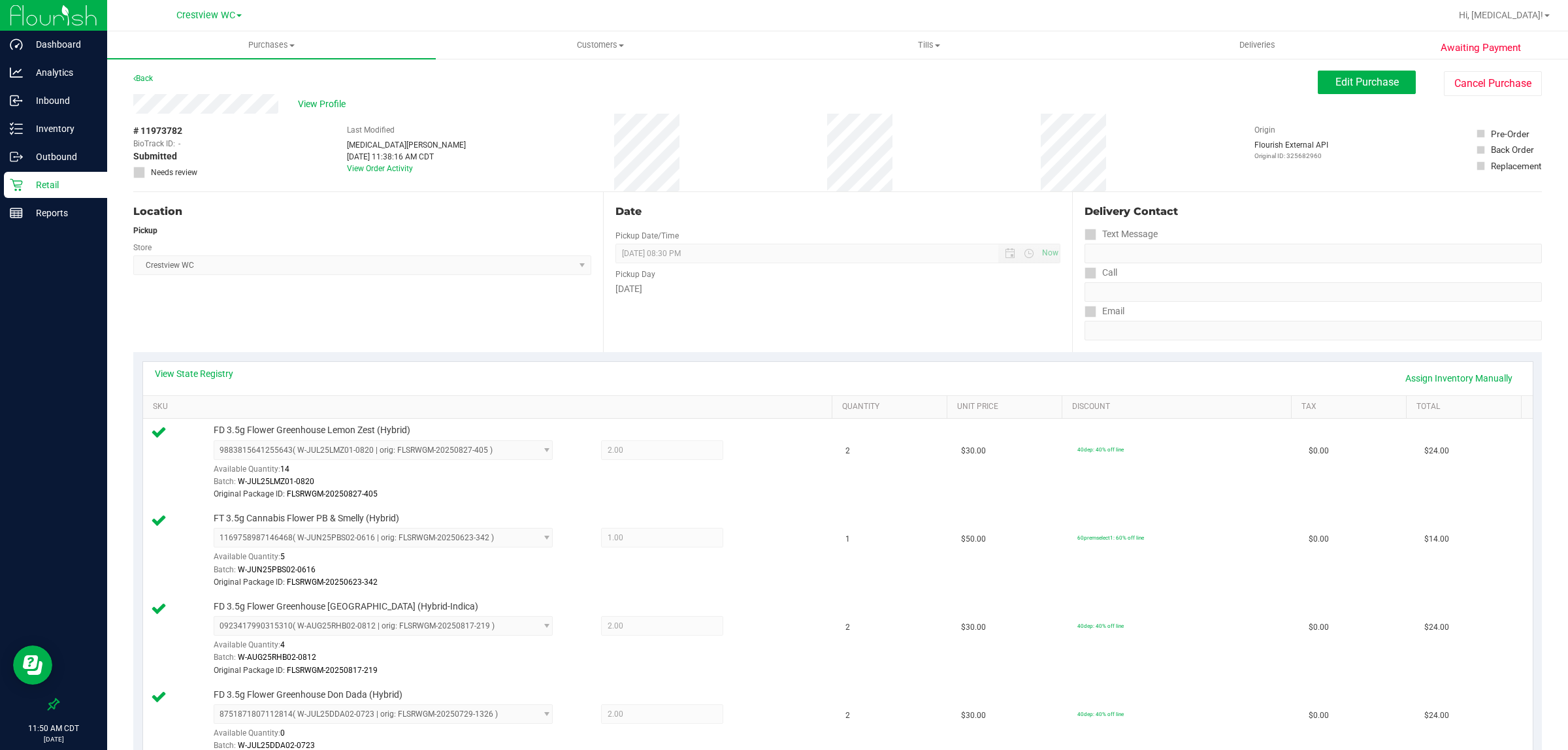
scroll to position [326, 0]
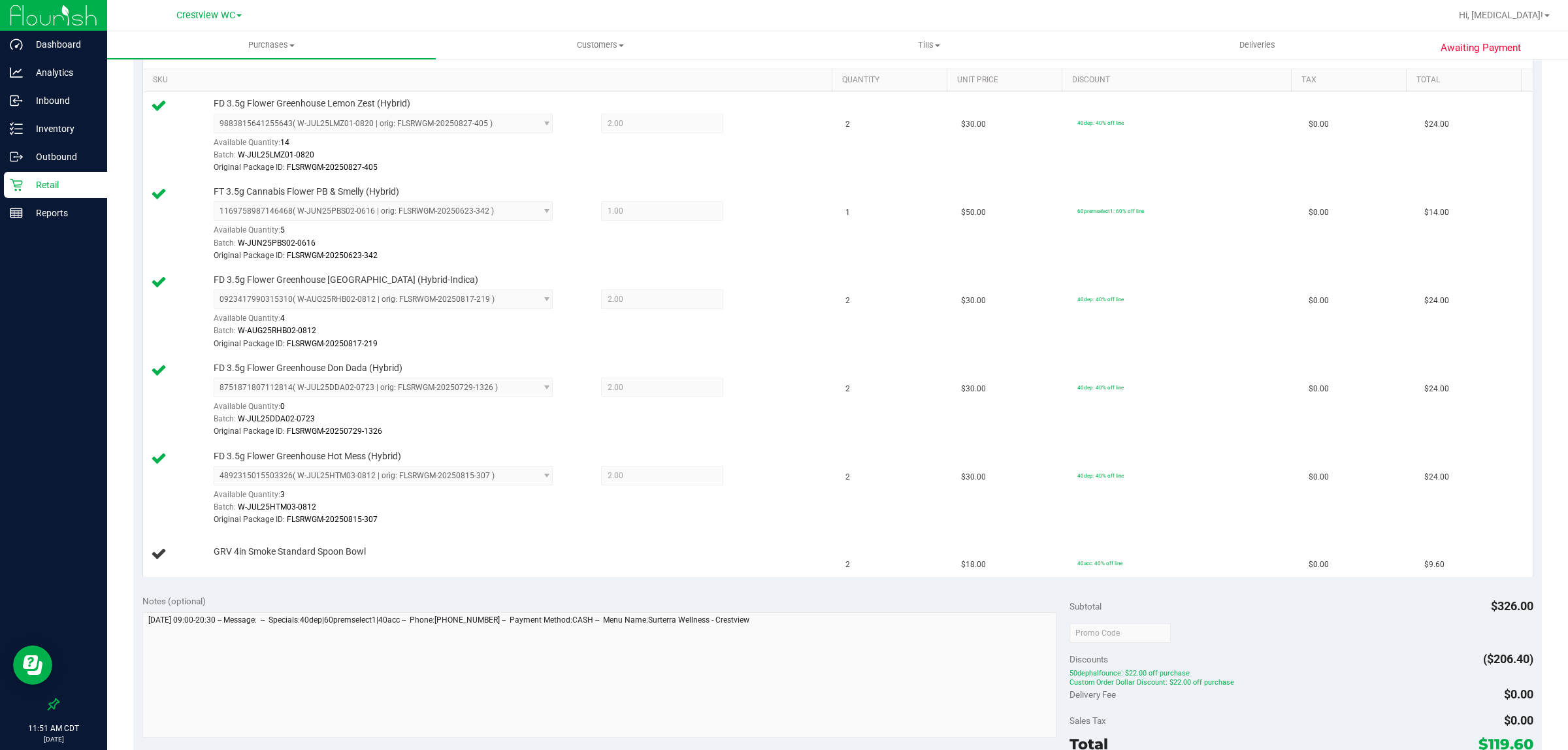
click at [711, 583] on div "View State Registry Assign Inventory Manually SKU Quantity Unit Price Discount …" at bounding box center [838, 305] width 1409 height 559
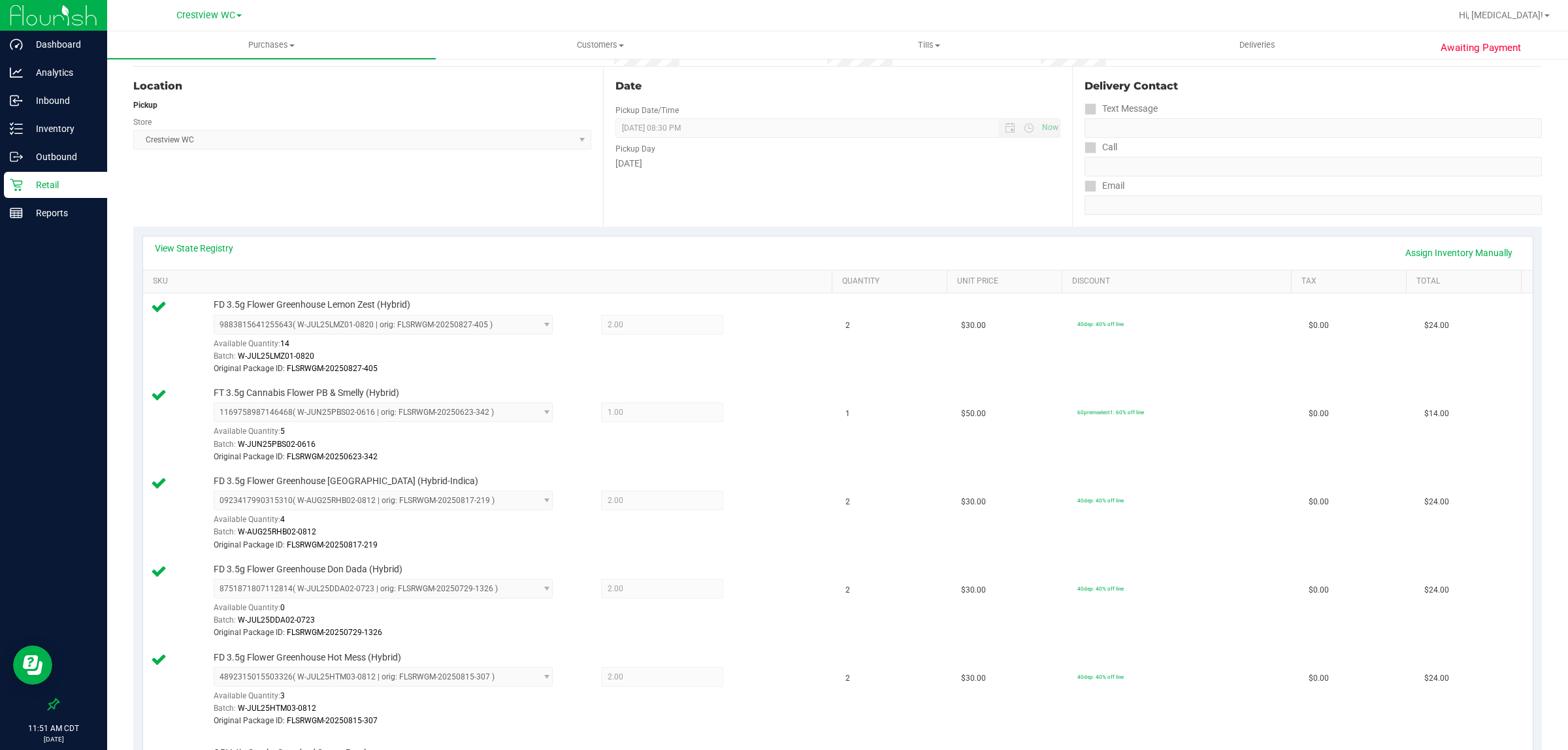
scroll to position [0, 0]
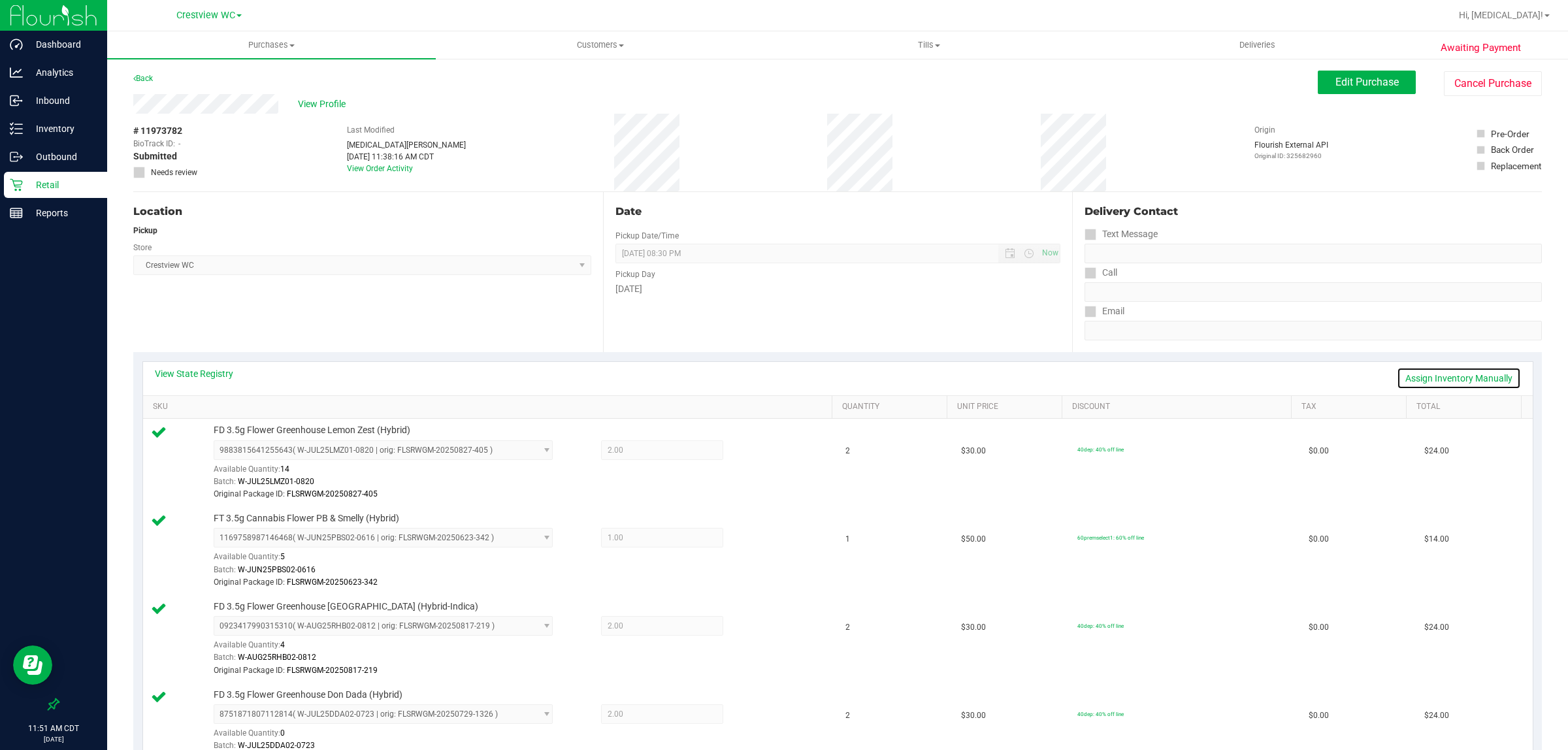
click at [1439, 381] on link "Assign Inventory Manually" at bounding box center [1459, 378] width 124 height 22
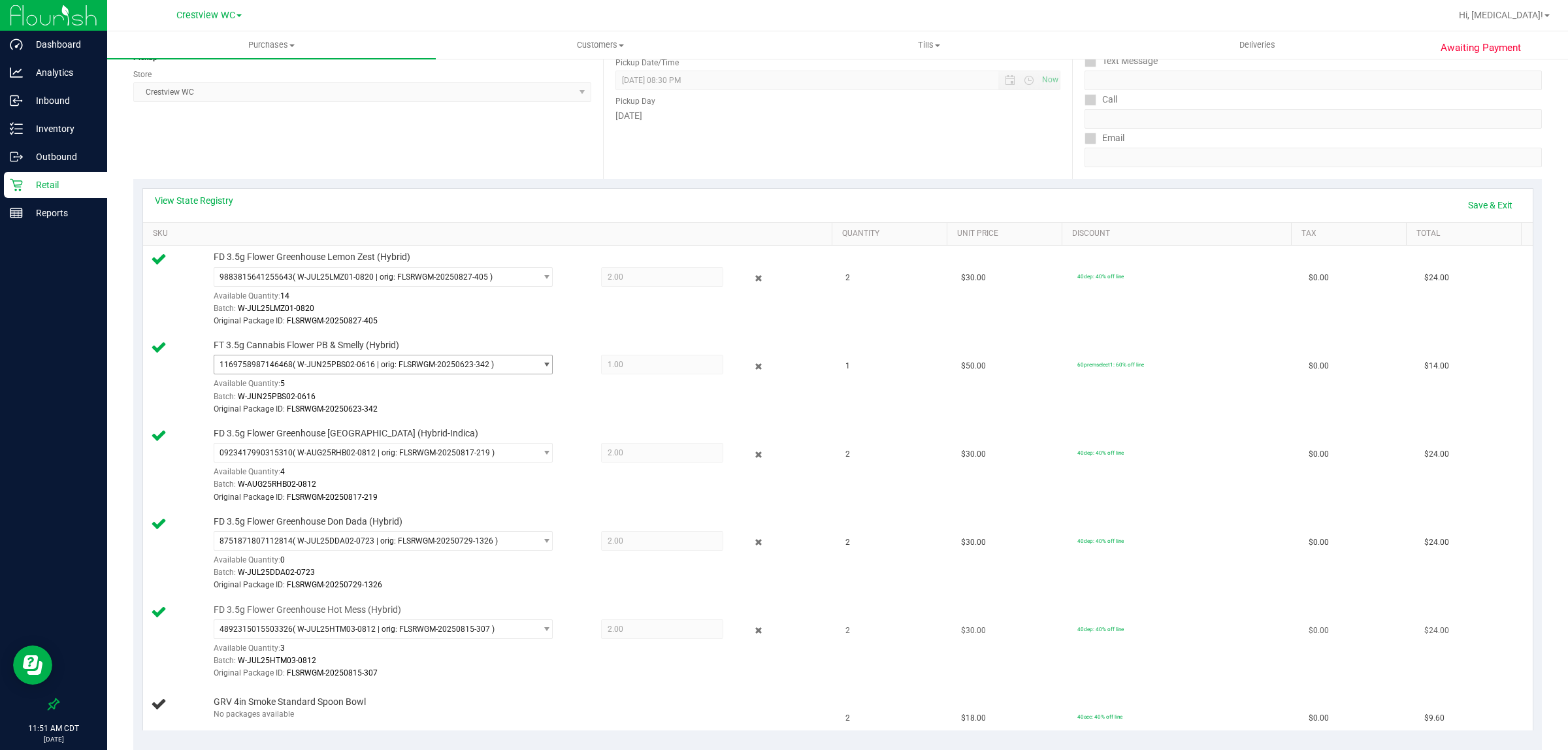
scroll to position [326, 0]
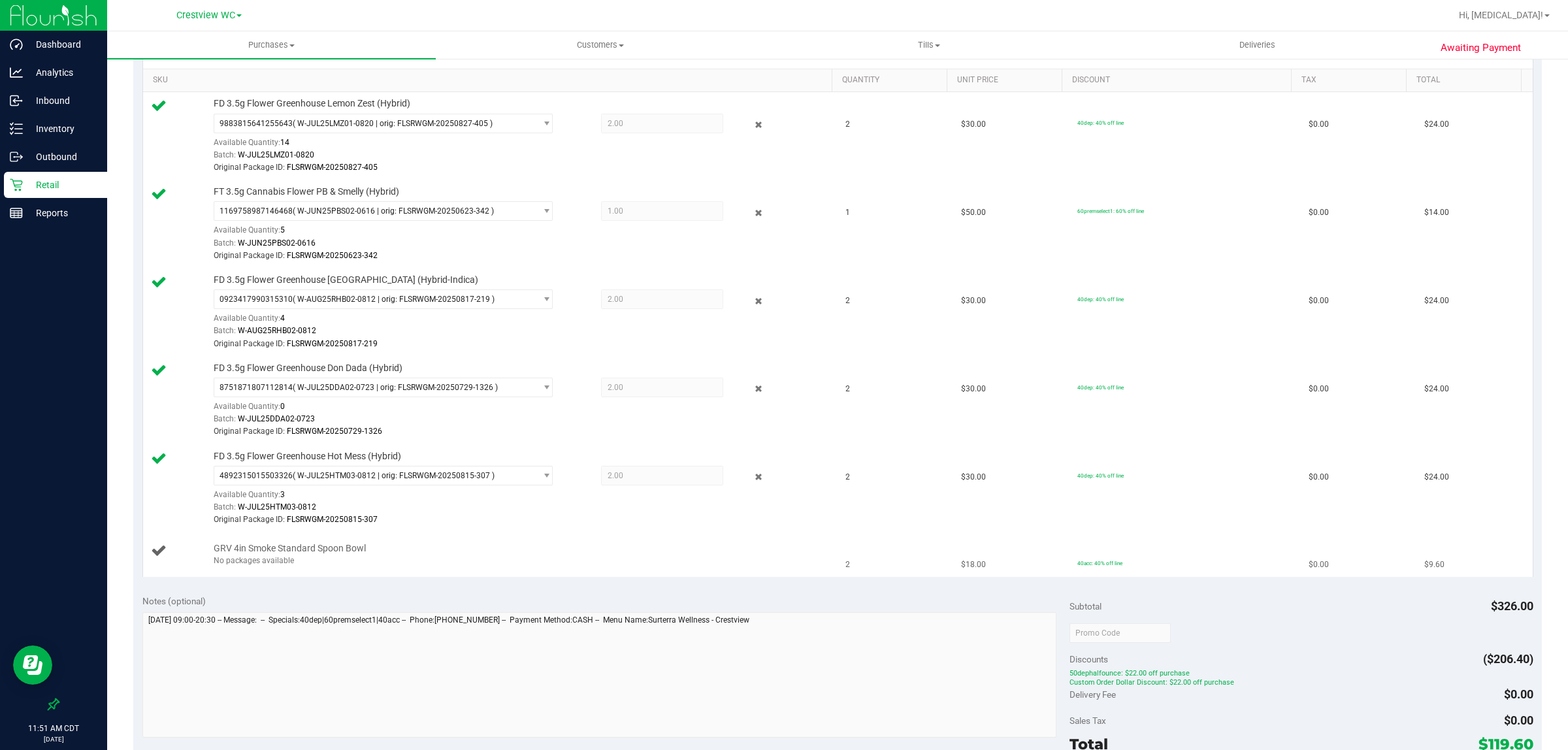
click at [259, 566] on div "No packages available" at bounding box center [519, 560] width 612 height 12
click at [259, 564] on div "No packages available" at bounding box center [519, 560] width 612 height 12
click at [462, 552] on div "GRV 4in Smoke Standard Spoon Bowl No packages available" at bounding box center [516, 554] width 618 height 25
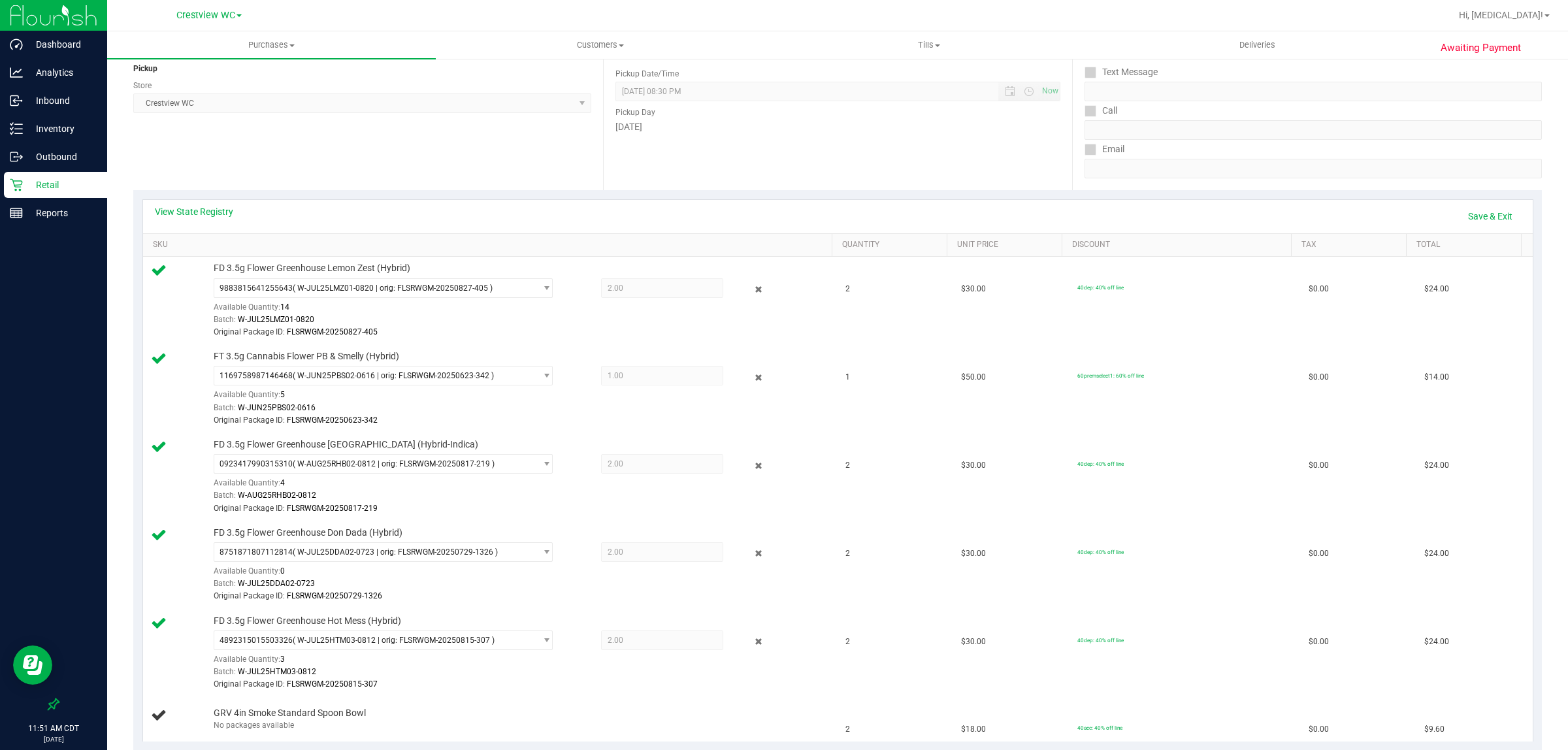
scroll to position [0, 0]
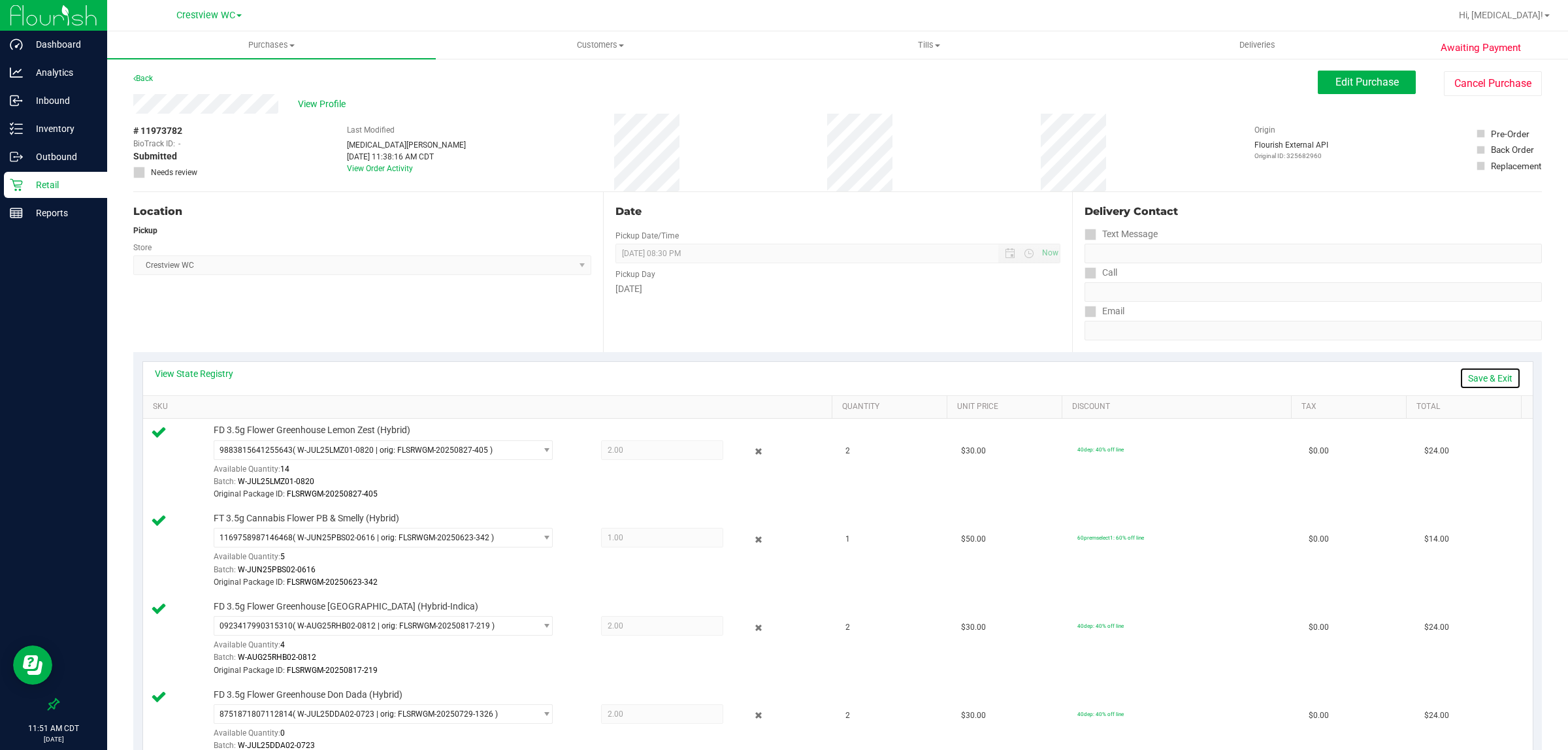
click at [1477, 384] on link "Save & Exit" at bounding box center [1491, 378] width 62 height 22
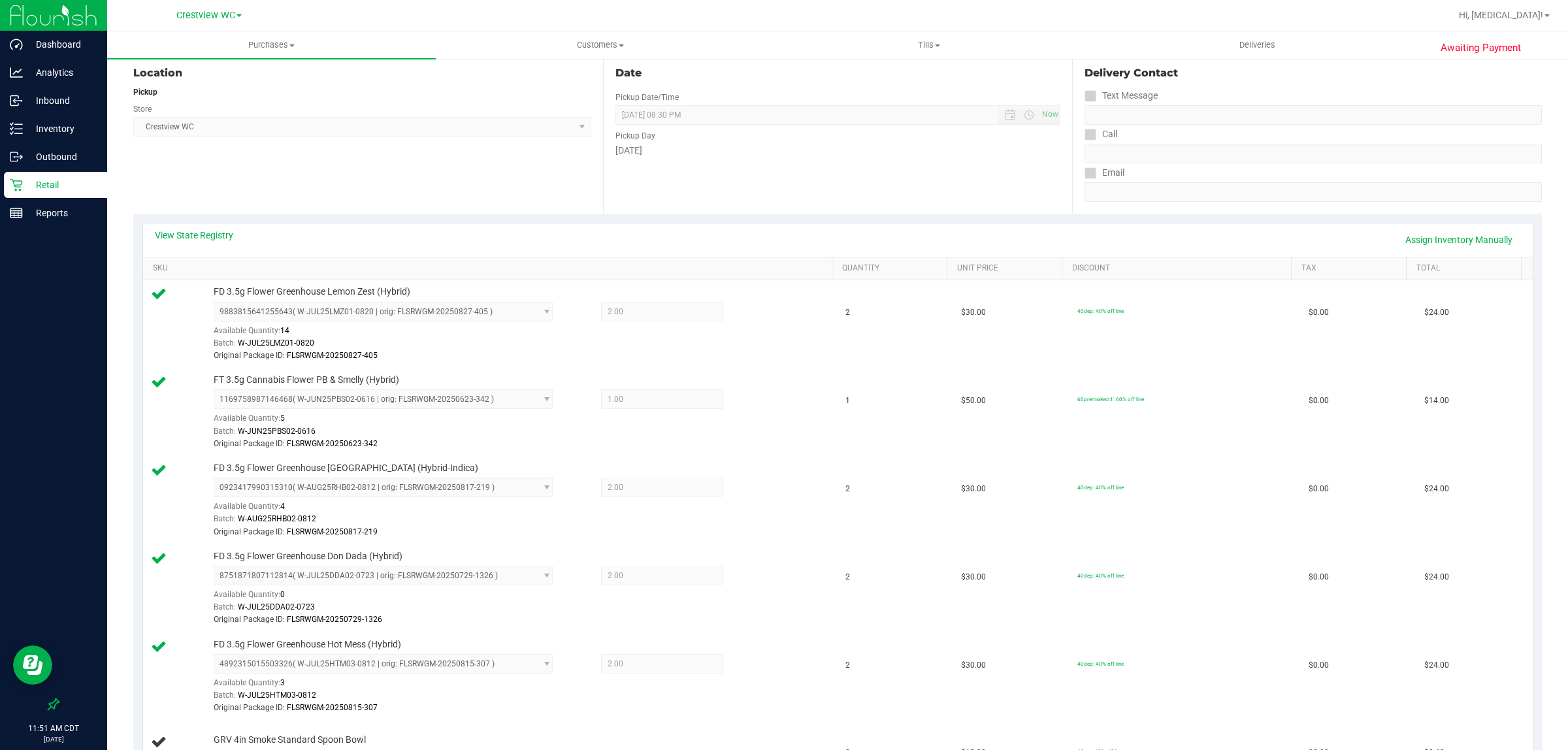
scroll to position [141, 0]
click at [1433, 236] on link "Assign Inventory Manually" at bounding box center [1459, 236] width 124 height 22
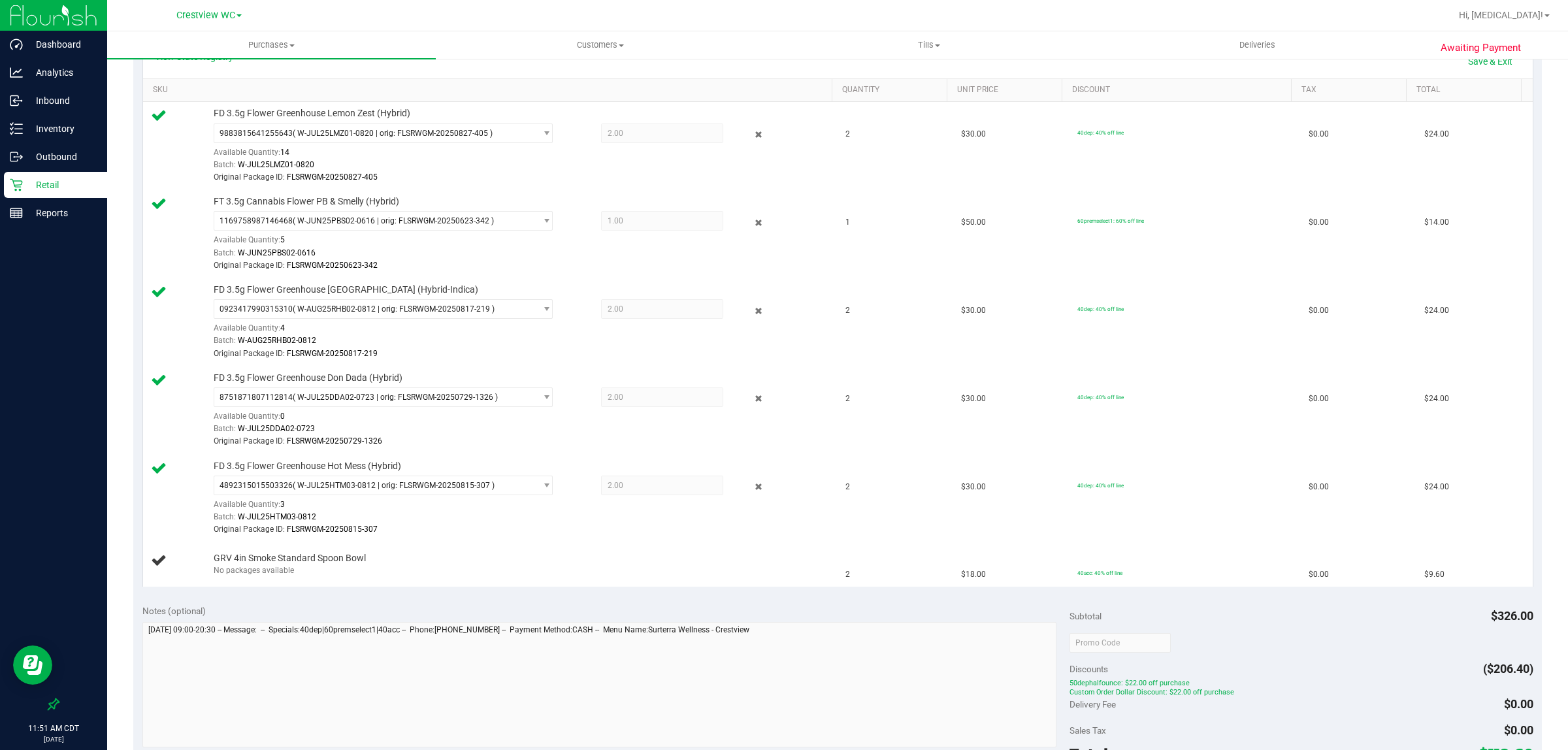
scroll to position [451, 0]
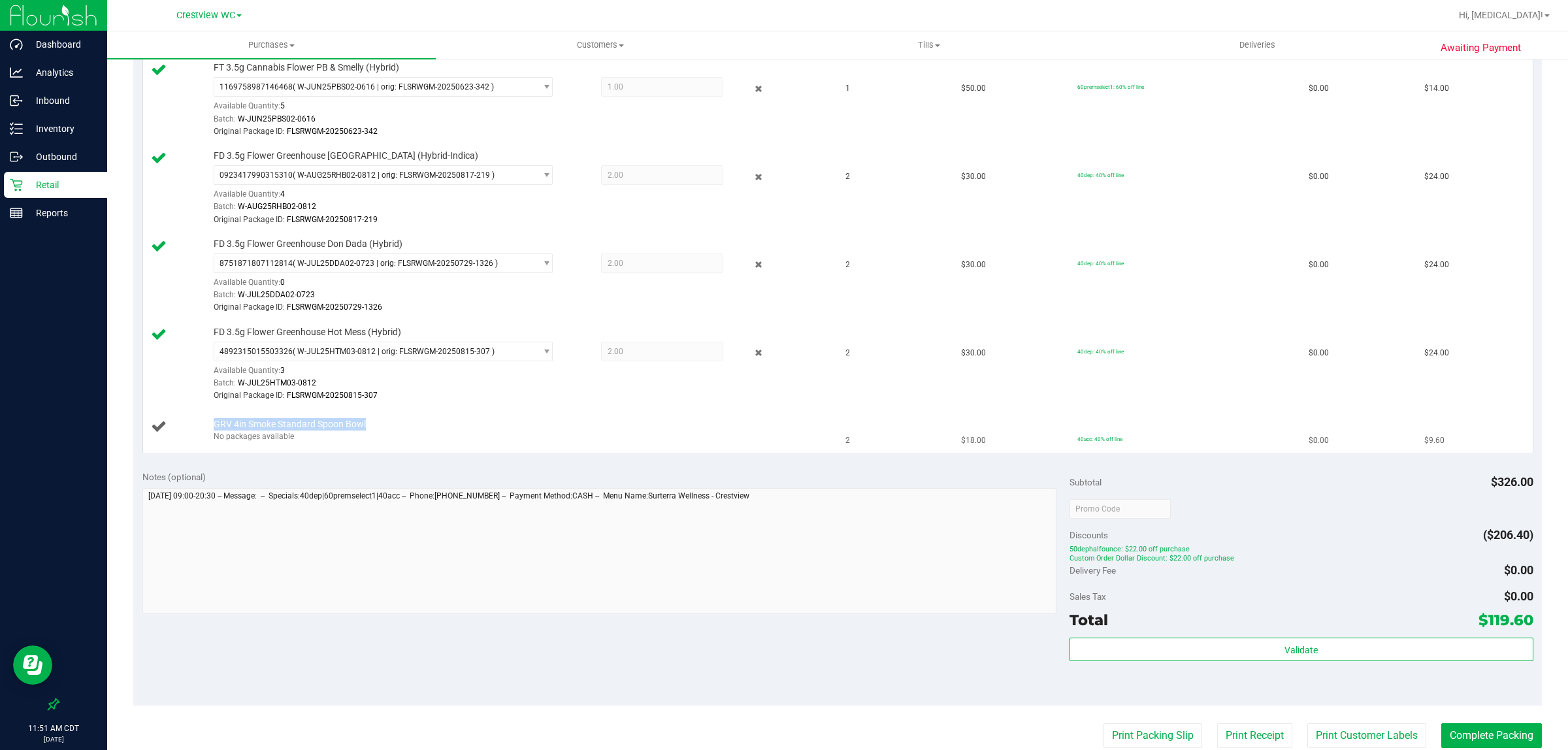
drag, startPoint x: 379, startPoint y: 421, endPoint x: 237, endPoint y: 416, distance: 142.1
click at [237, 416] on td "GRV 4in Smoke Standard Spoon Bowl No packages available" at bounding box center [491, 431] width 696 height 44
copy span "GRV 4in Smoke Standard Spoon Bowl"
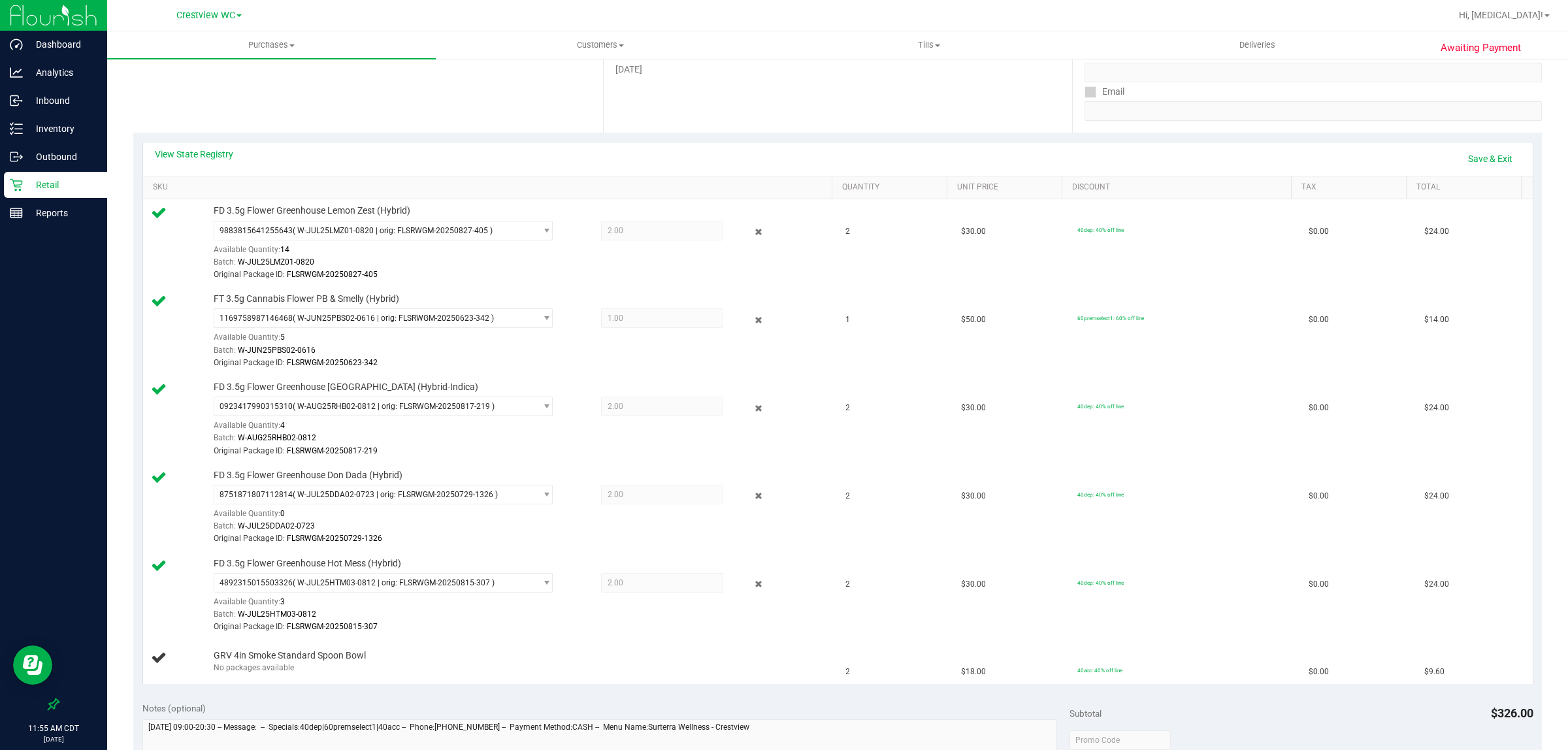
scroll to position [171, 0]
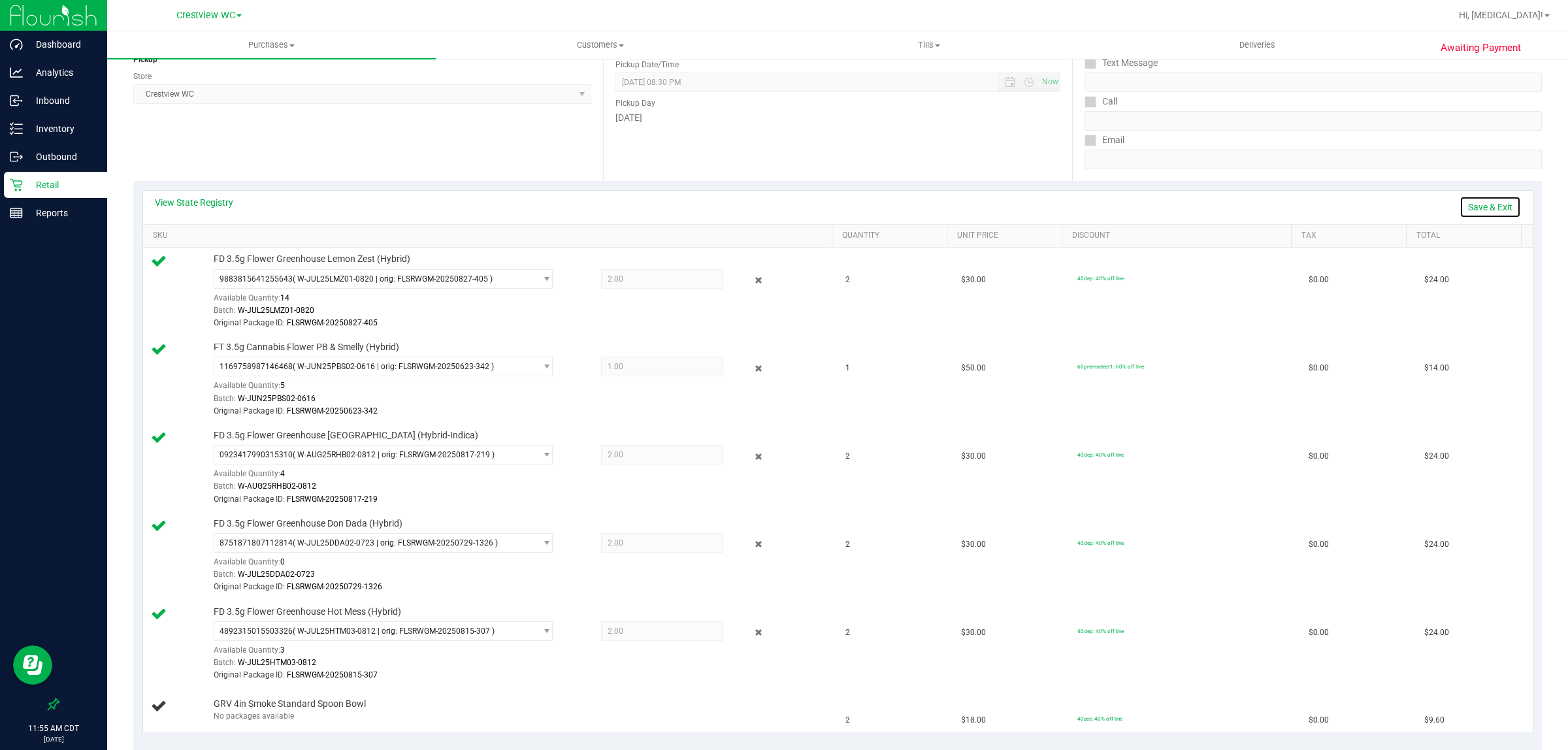
click at [1490, 213] on link "Save & Exit" at bounding box center [1491, 206] width 62 height 22
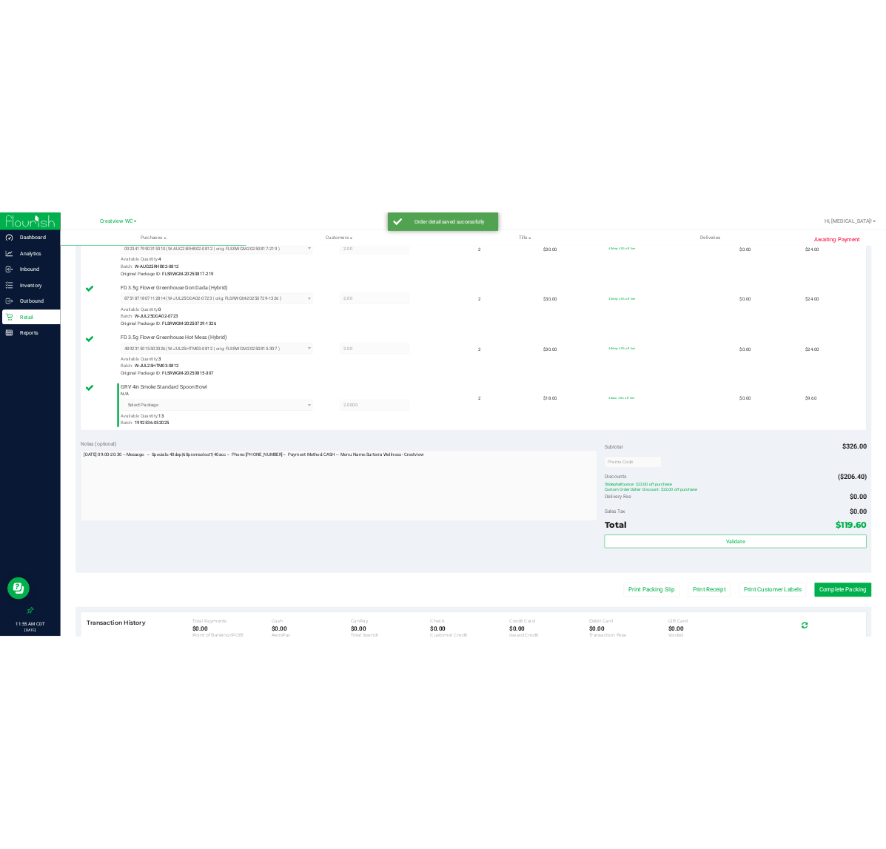
scroll to position [771, 0]
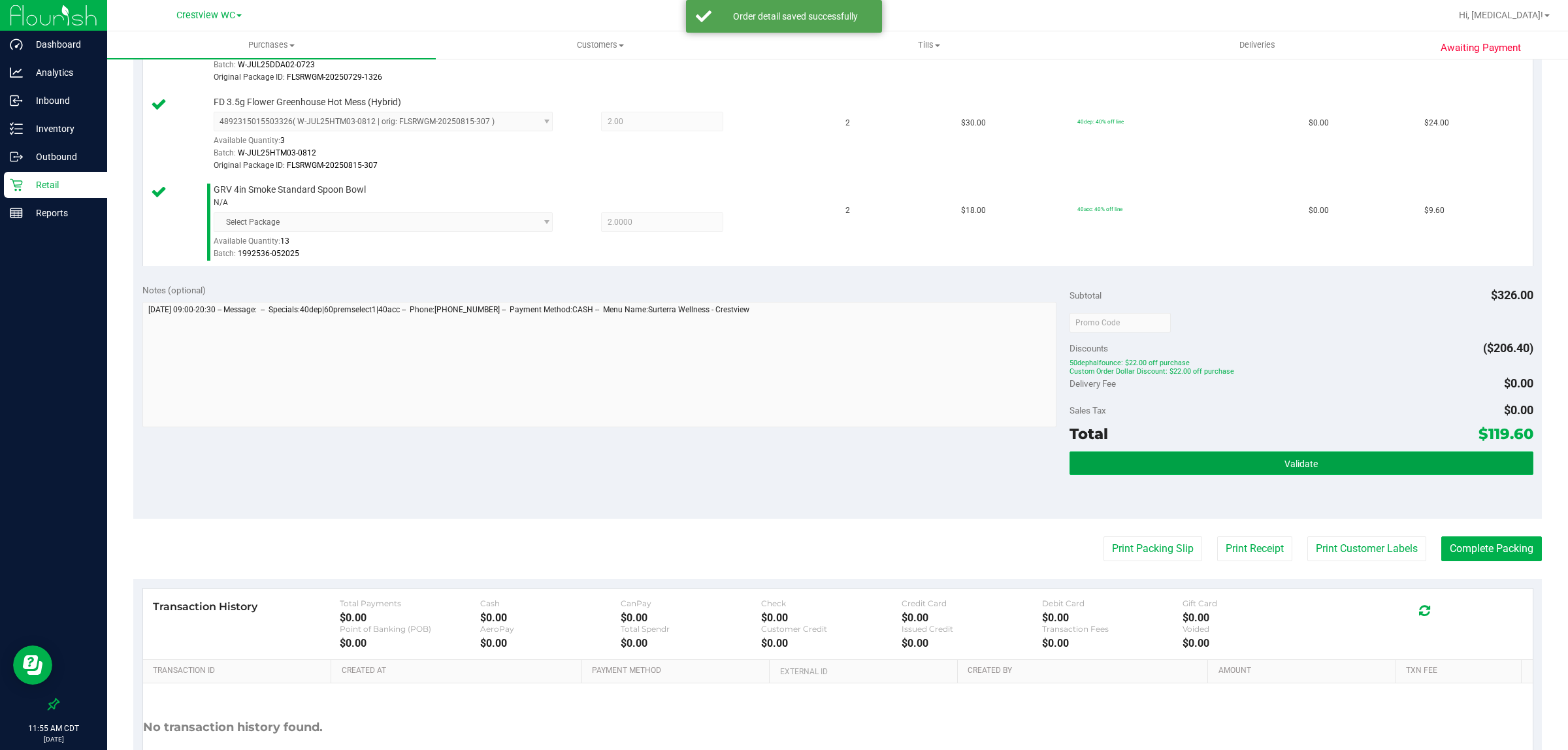
click at [1311, 459] on button "Validate" at bounding box center [1302, 462] width 464 height 24
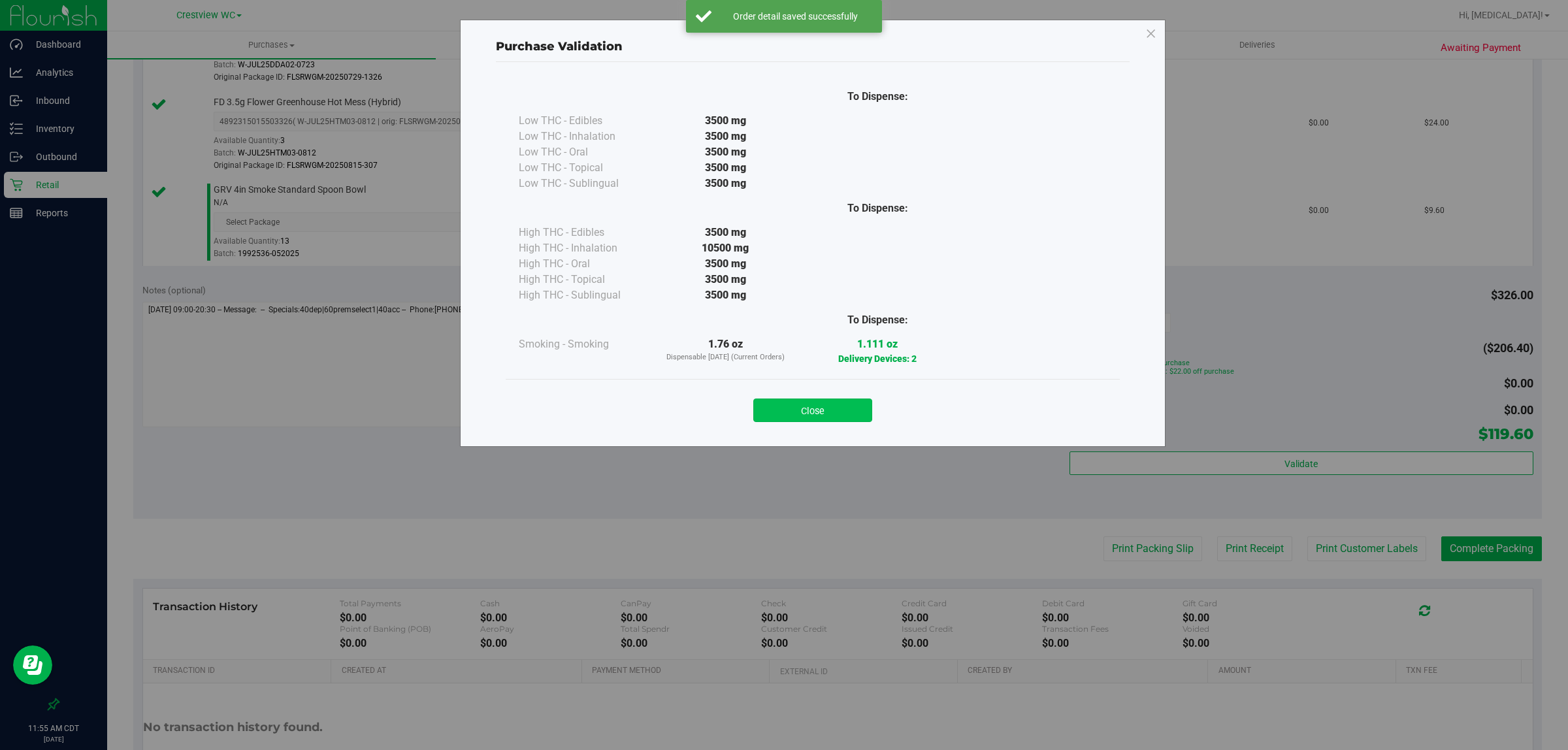
click at [817, 402] on button "Close" at bounding box center [812, 410] width 119 height 24
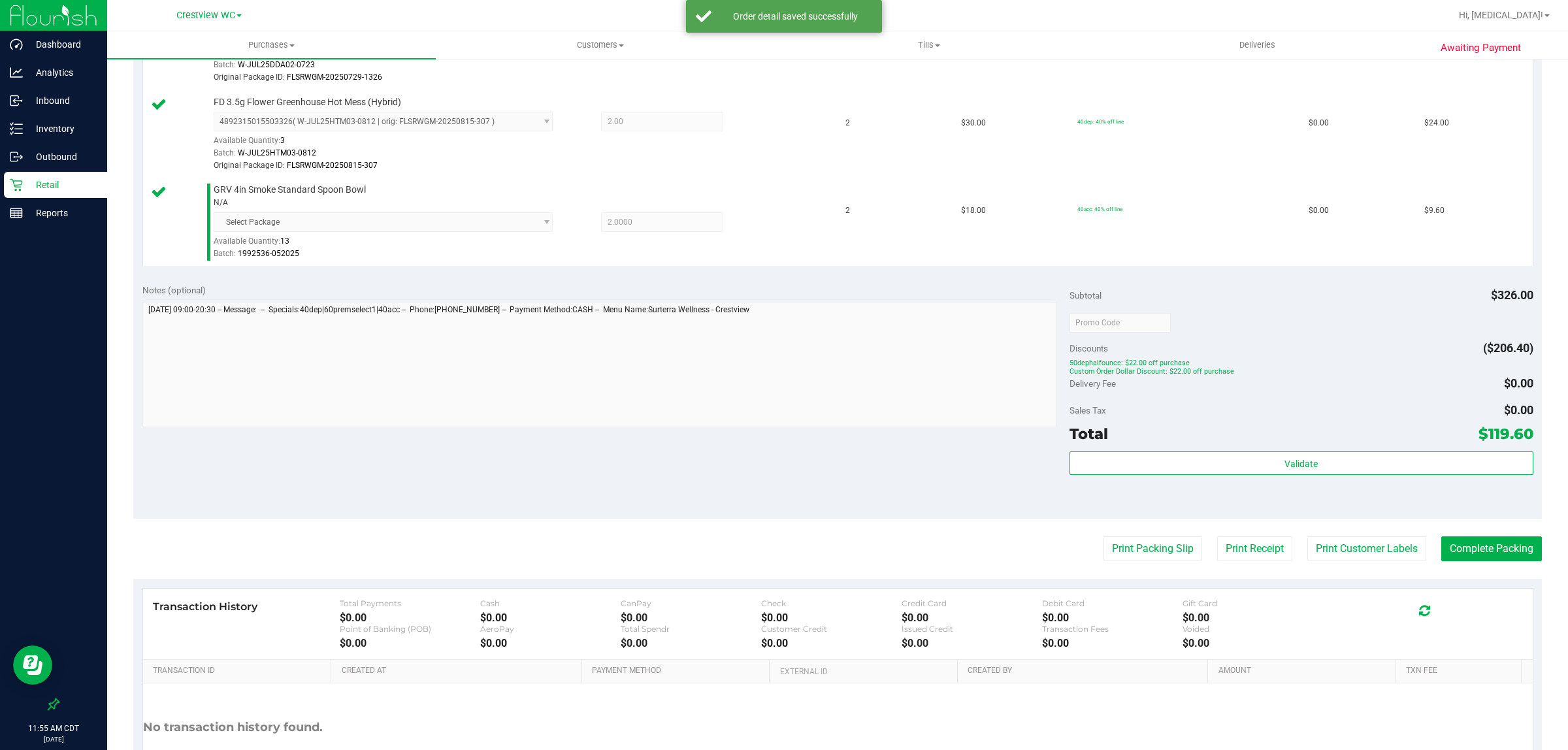
click at [886, 505] on div "Notes (optional) Subtotal $326.00 Discounts ($206.40) 50dephalfounce: $22.00 of…" at bounding box center [838, 397] width 1409 height 244
click at [1149, 554] on button "Print Packing Slip" at bounding box center [1153, 549] width 99 height 25
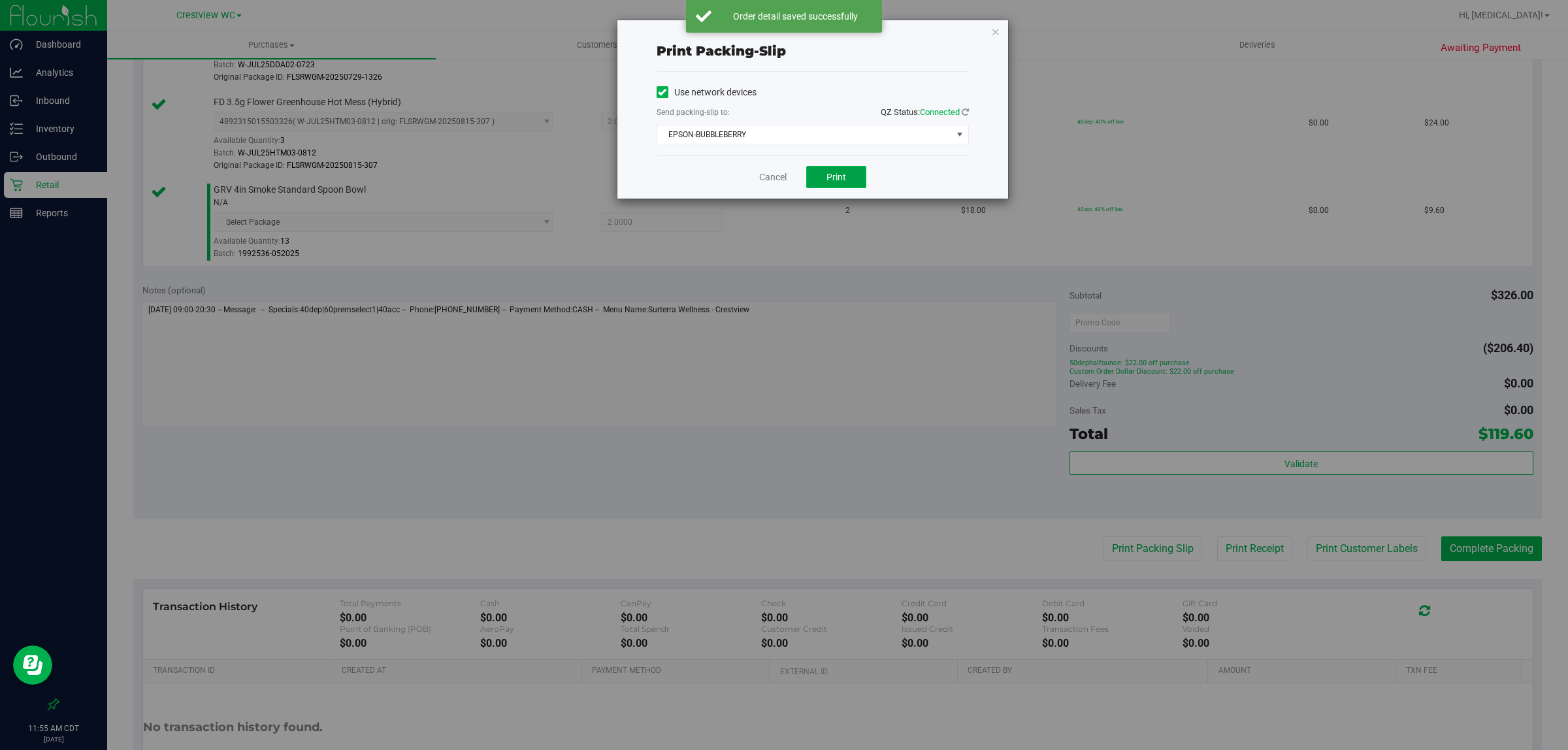
click at [854, 169] on button "Print" at bounding box center [836, 176] width 60 height 22
click at [770, 180] on link "Cancel" at bounding box center [773, 177] width 27 height 14
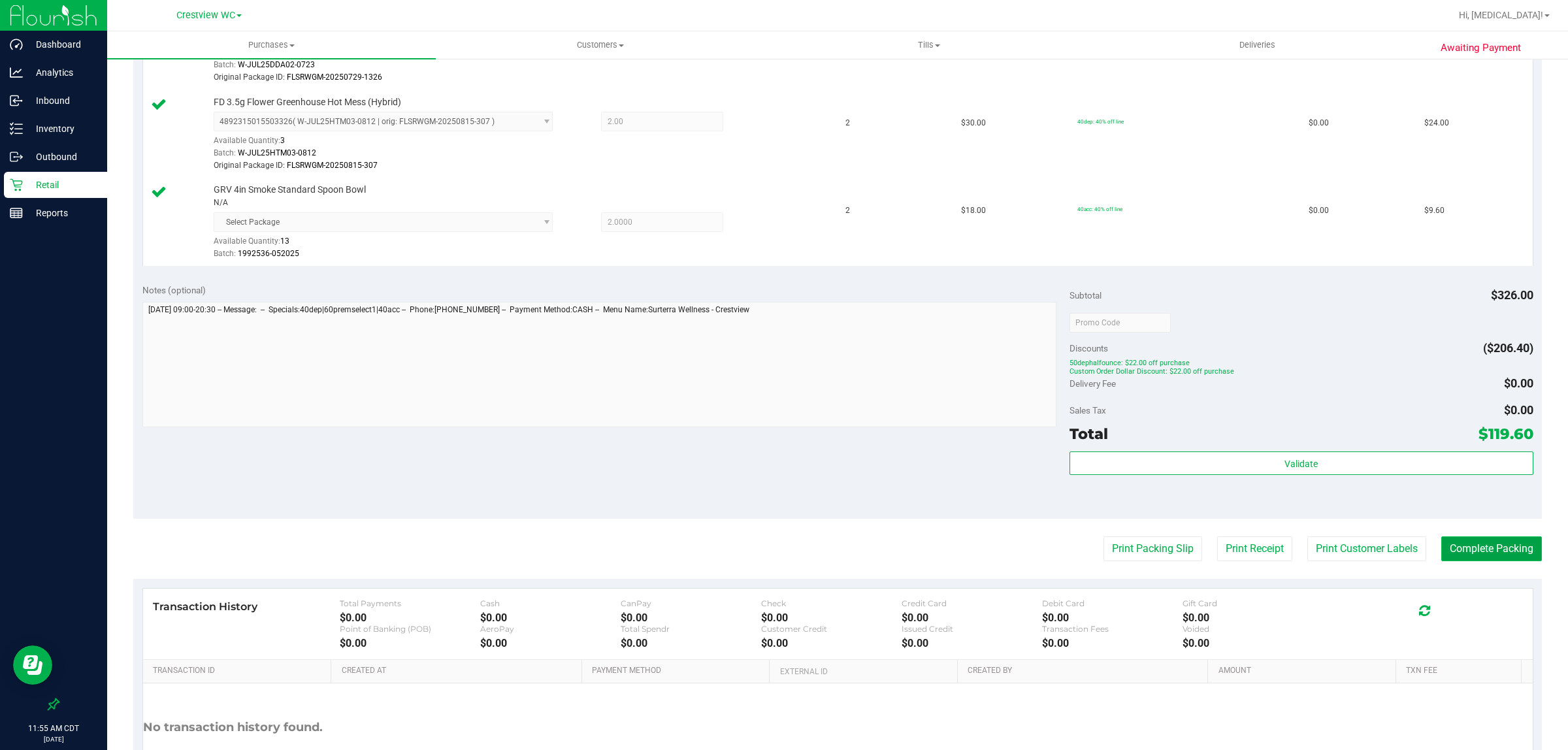
click at [1467, 551] on button "Complete Packing" at bounding box center [1492, 549] width 101 height 25
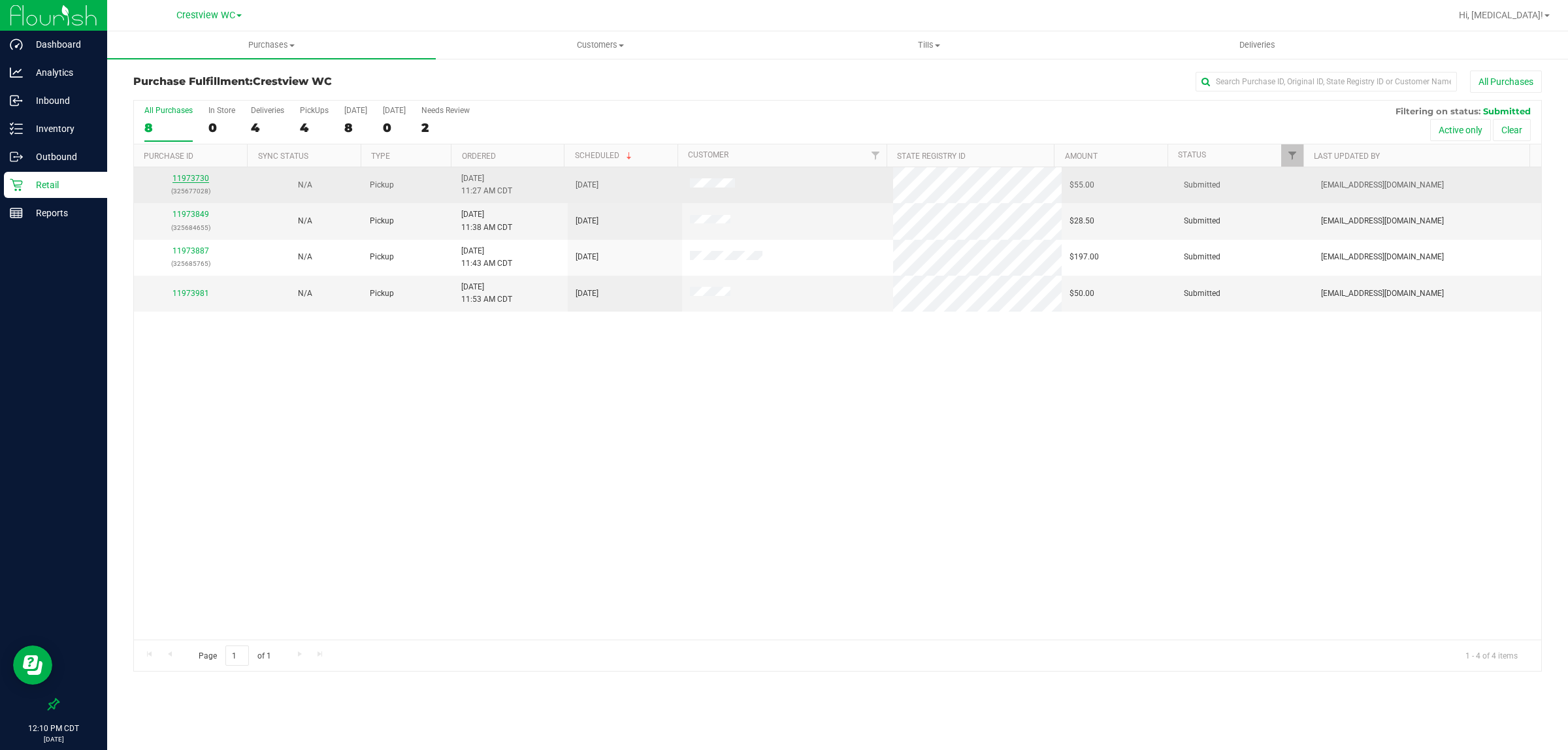
click at [190, 177] on link "11973730" at bounding box center [190, 178] width 36 height 9
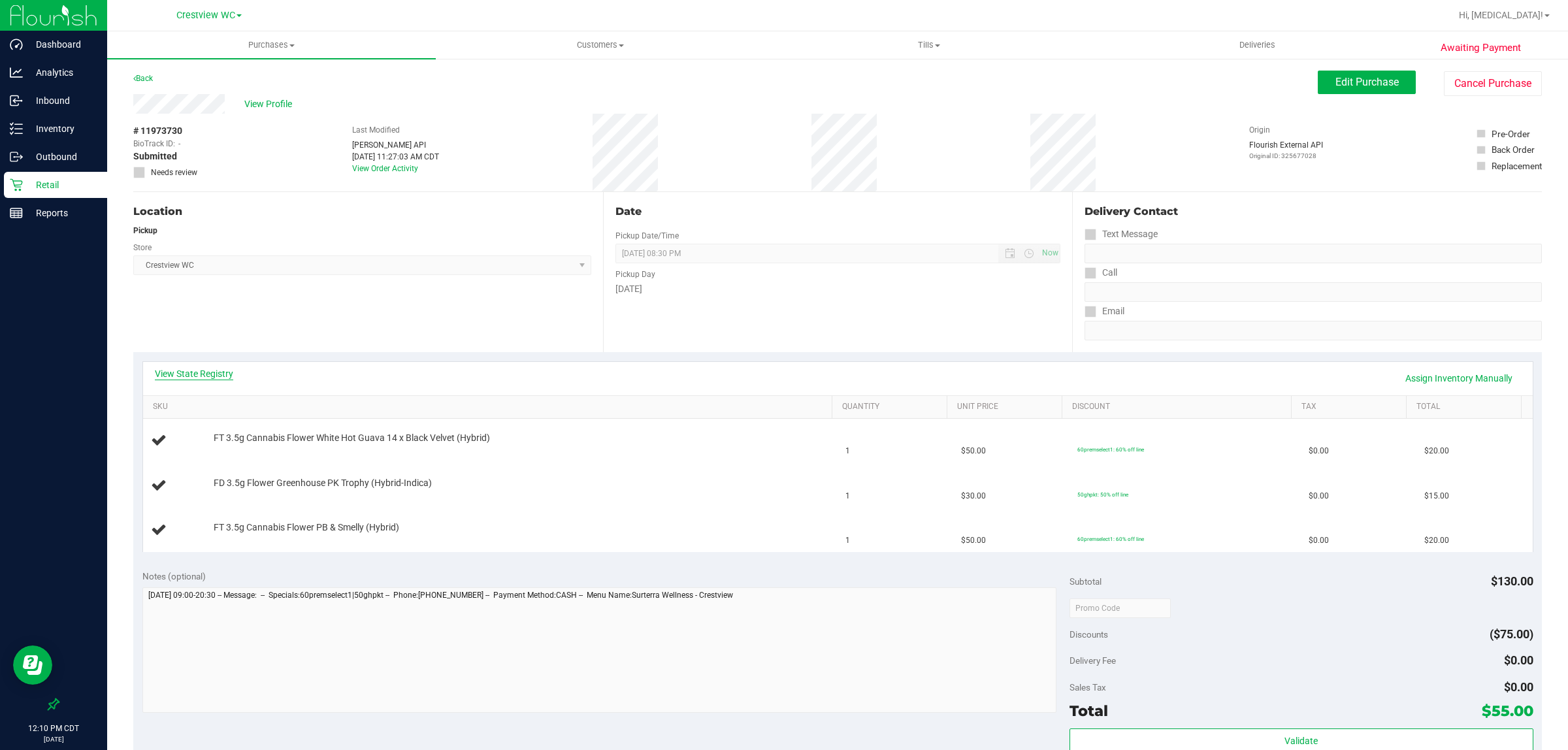
click at [201, 374] on link "View State Registry" at bounding box center [193, 373] width 79 height 13
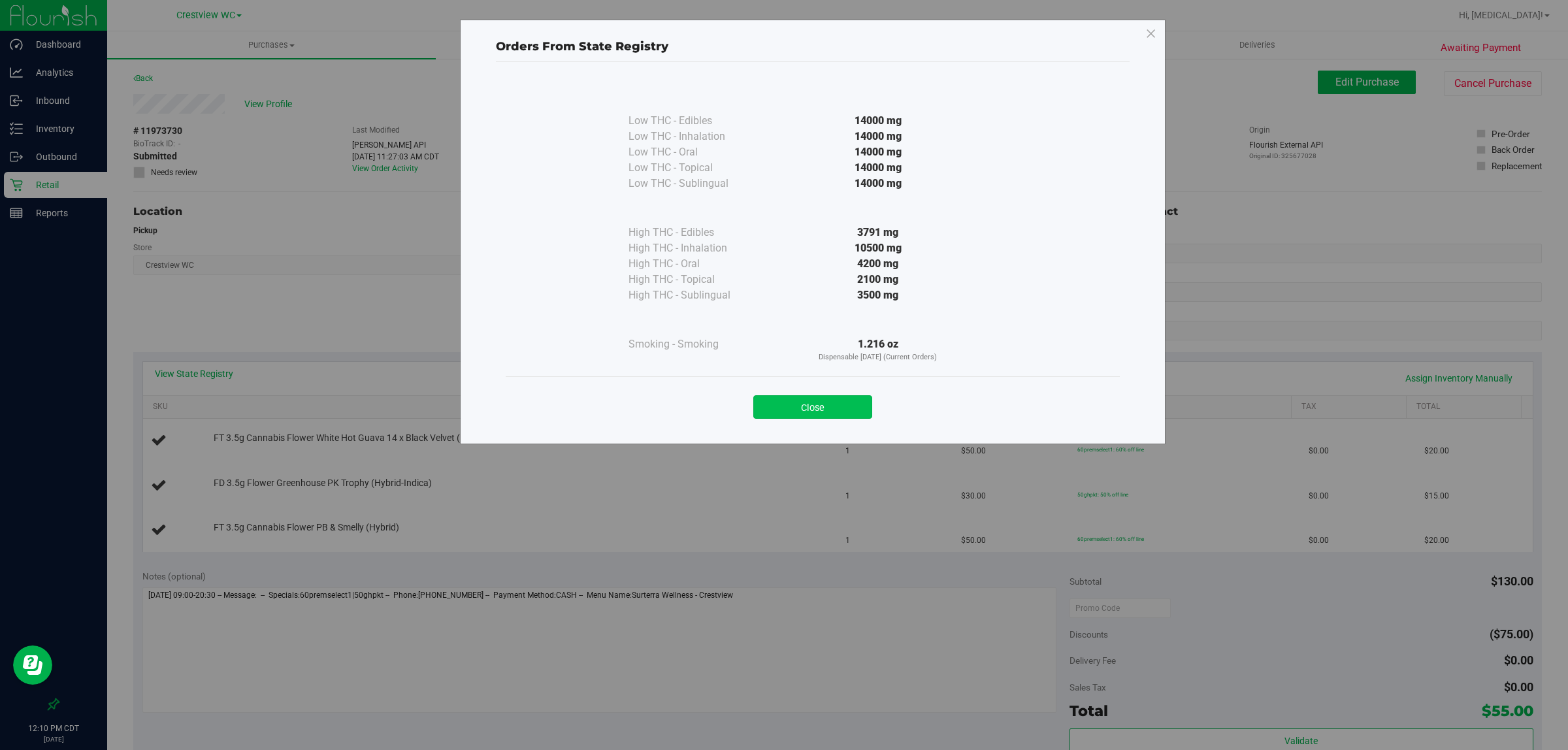
click at [817, 406] on button "Close" at bounding box center [812, 407] width 119 height 24
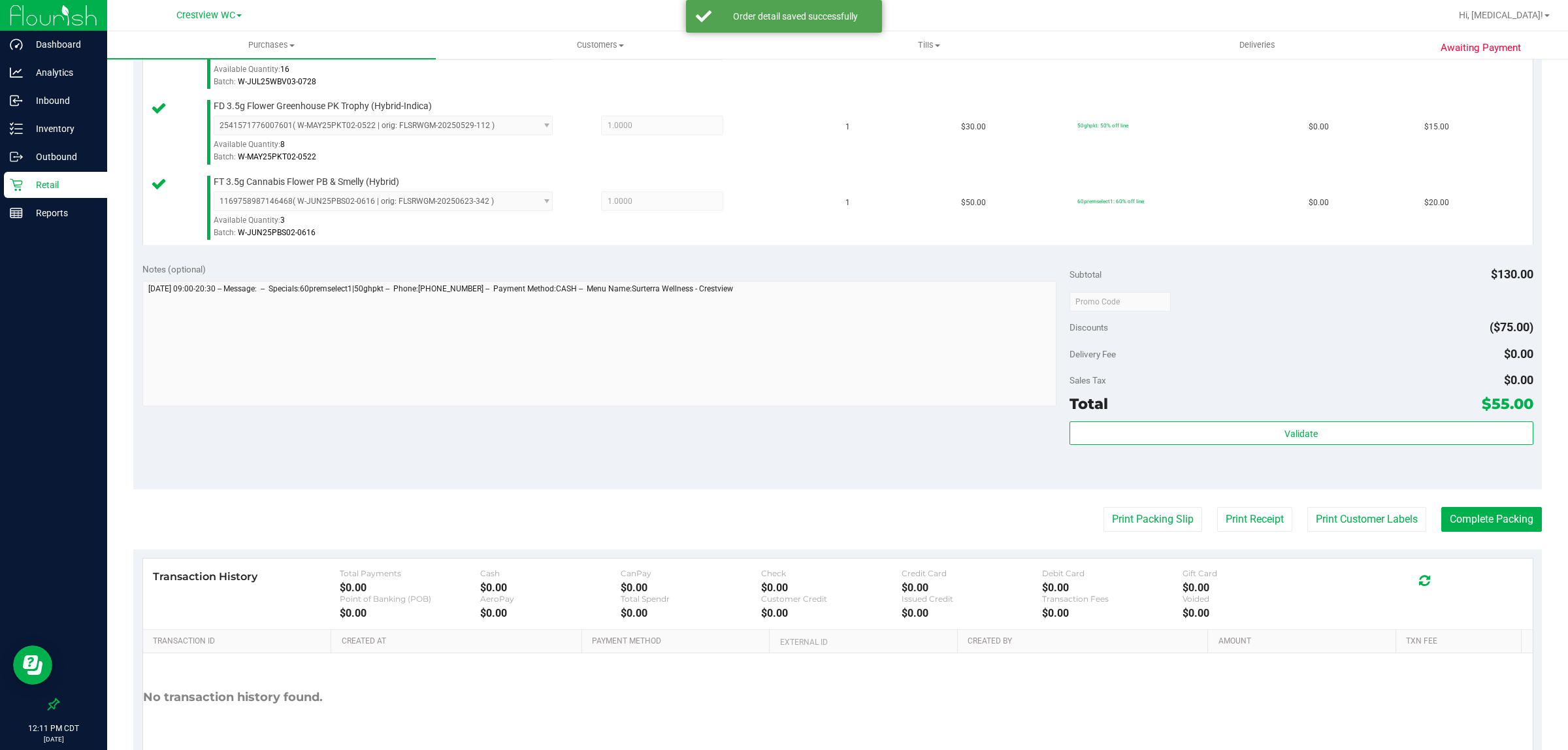
scroll to position [469, 0]
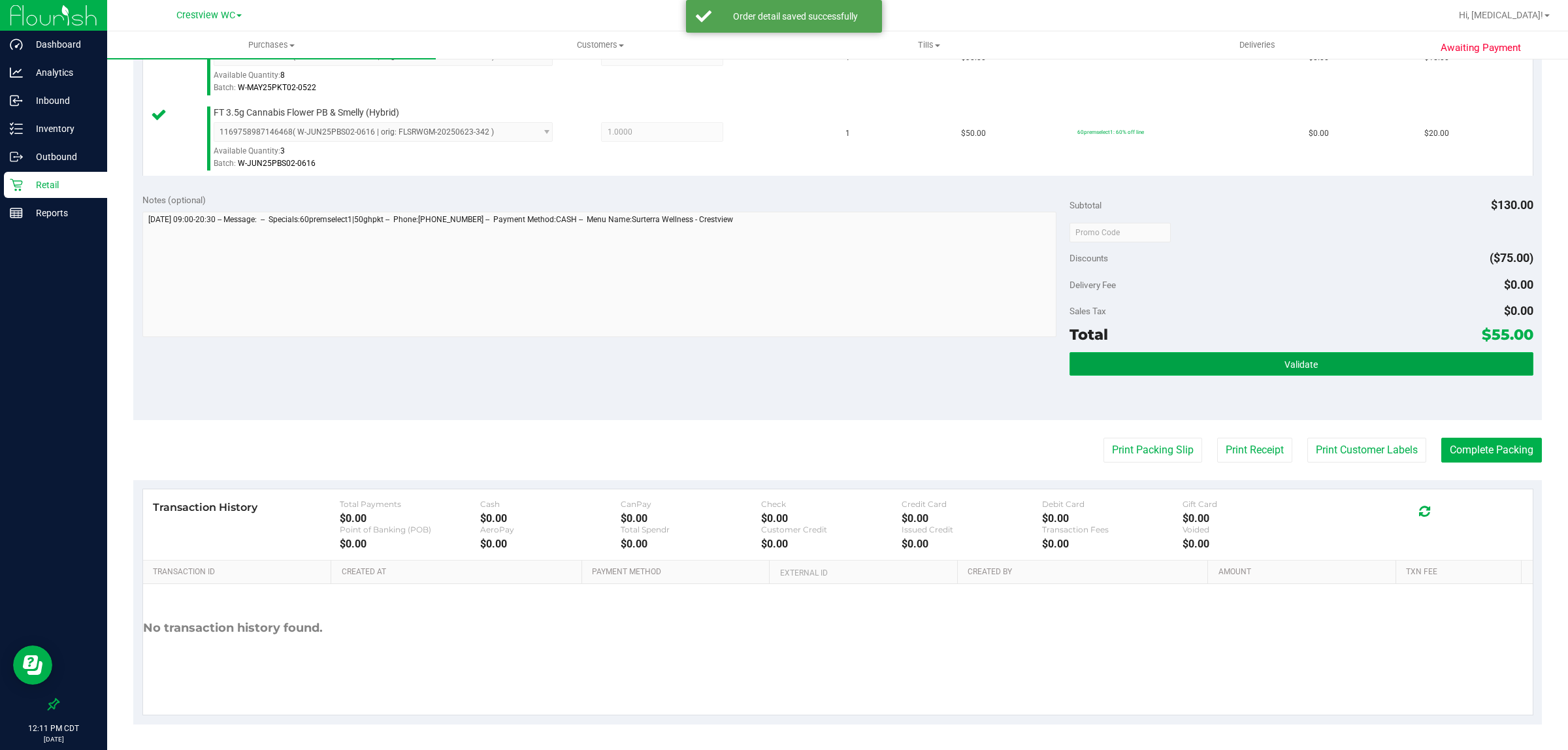
click at [1271, 369] on button "Validate" at bounding box center [1302, 364] width 464 height 24
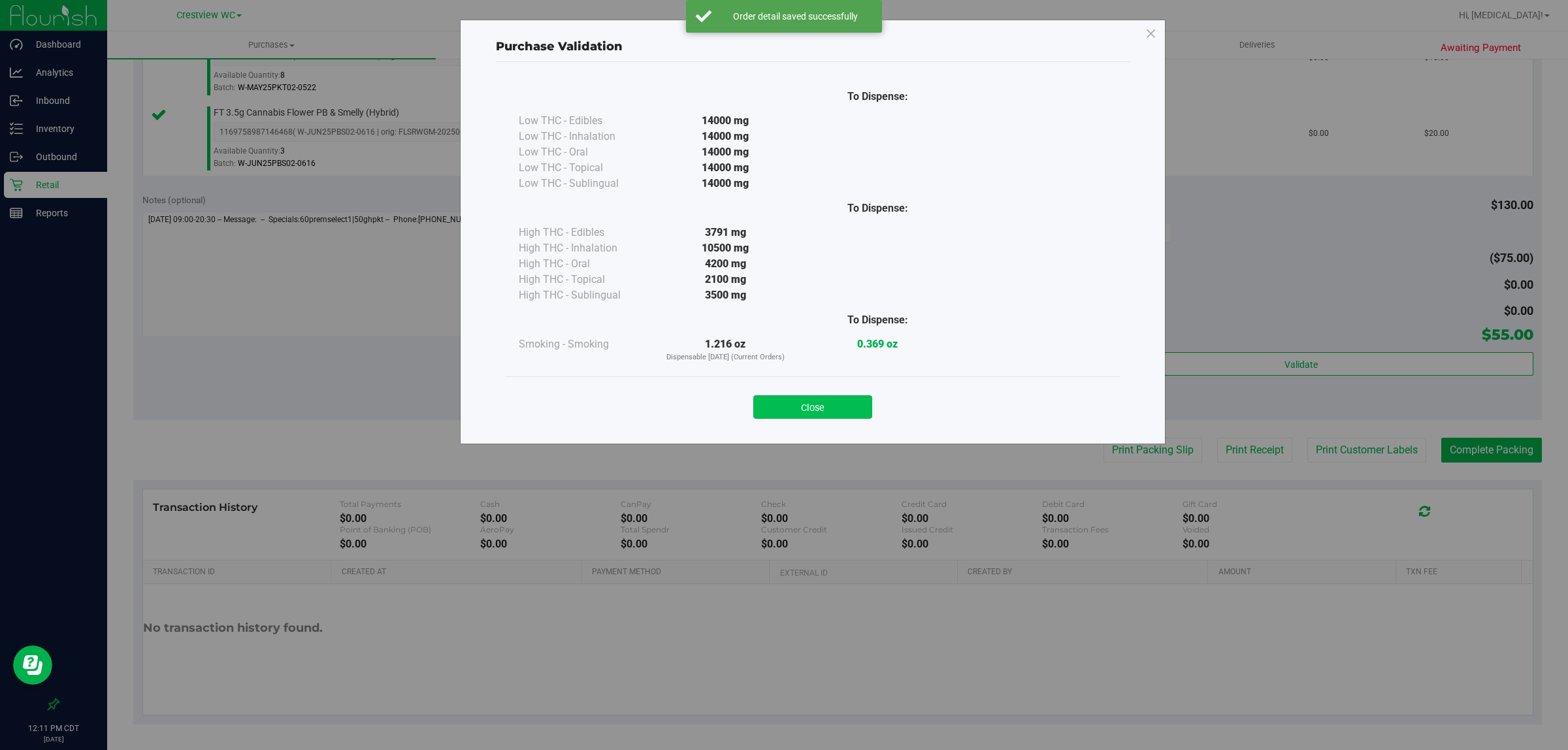
click at [841, 399] on button "Close" at bounding box center [812, 407] width 119 height 24
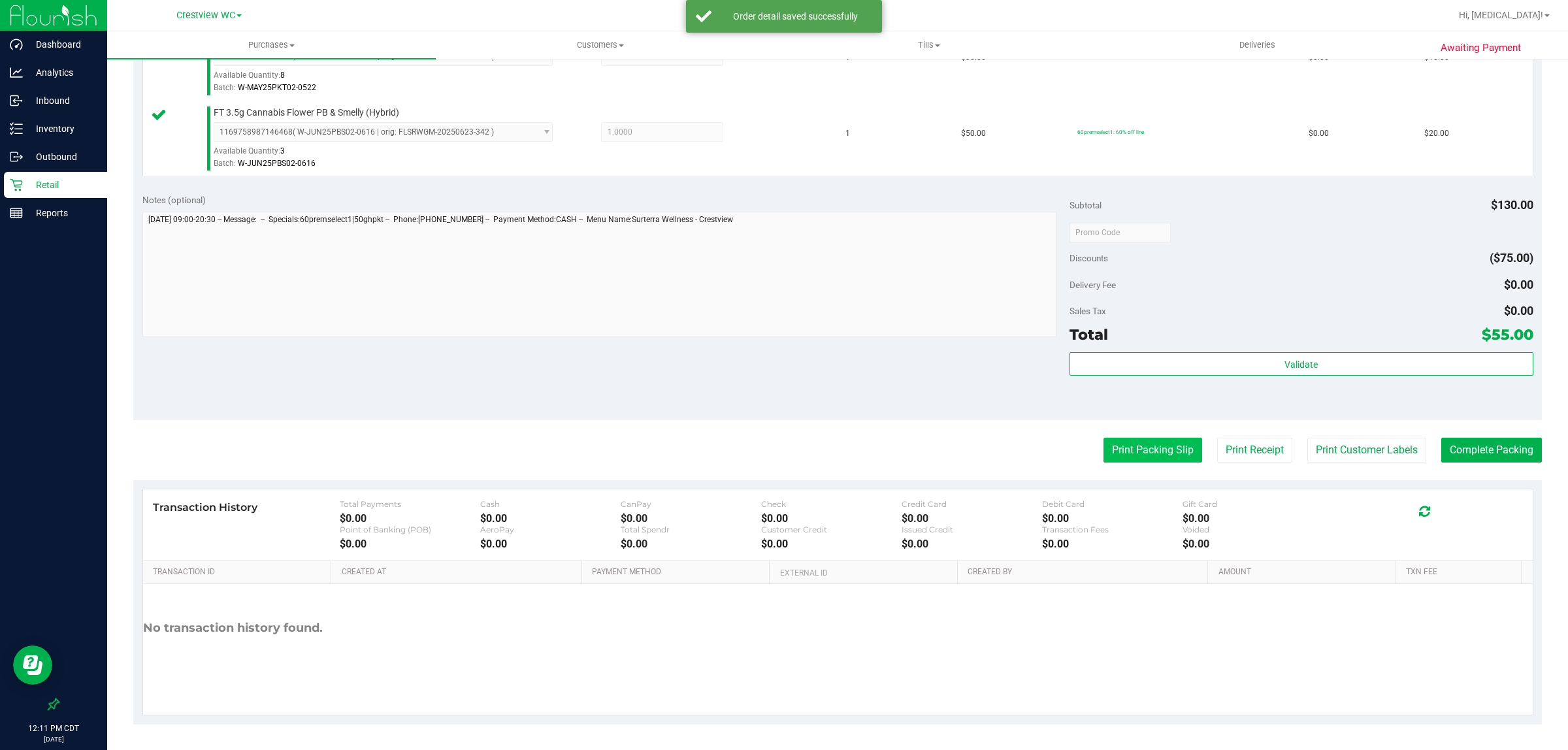
click at [1114, 439] on button "Print Packing Slip" at bounding box center [1153, 450] width 99 height 25
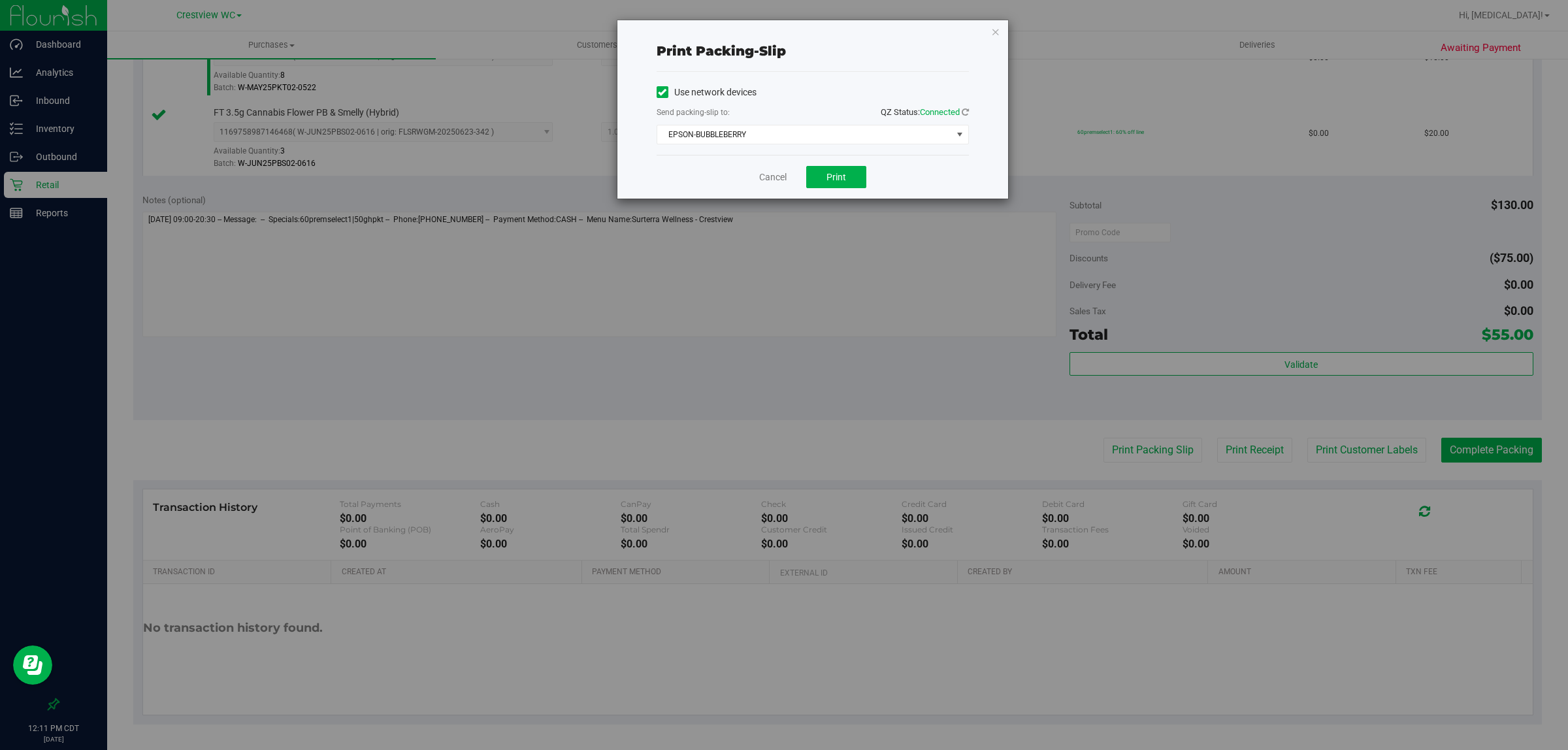
click at [847, 191] on div "Cancel Print" at bounding box center [813, 176] width 313 height 44
click at [847, 186] on button "Print" at bounding box center [836, 176] width 60 height 22
click at [774, 183] on link "Cancel" at bounding box center [773, 177] width 27 height 14
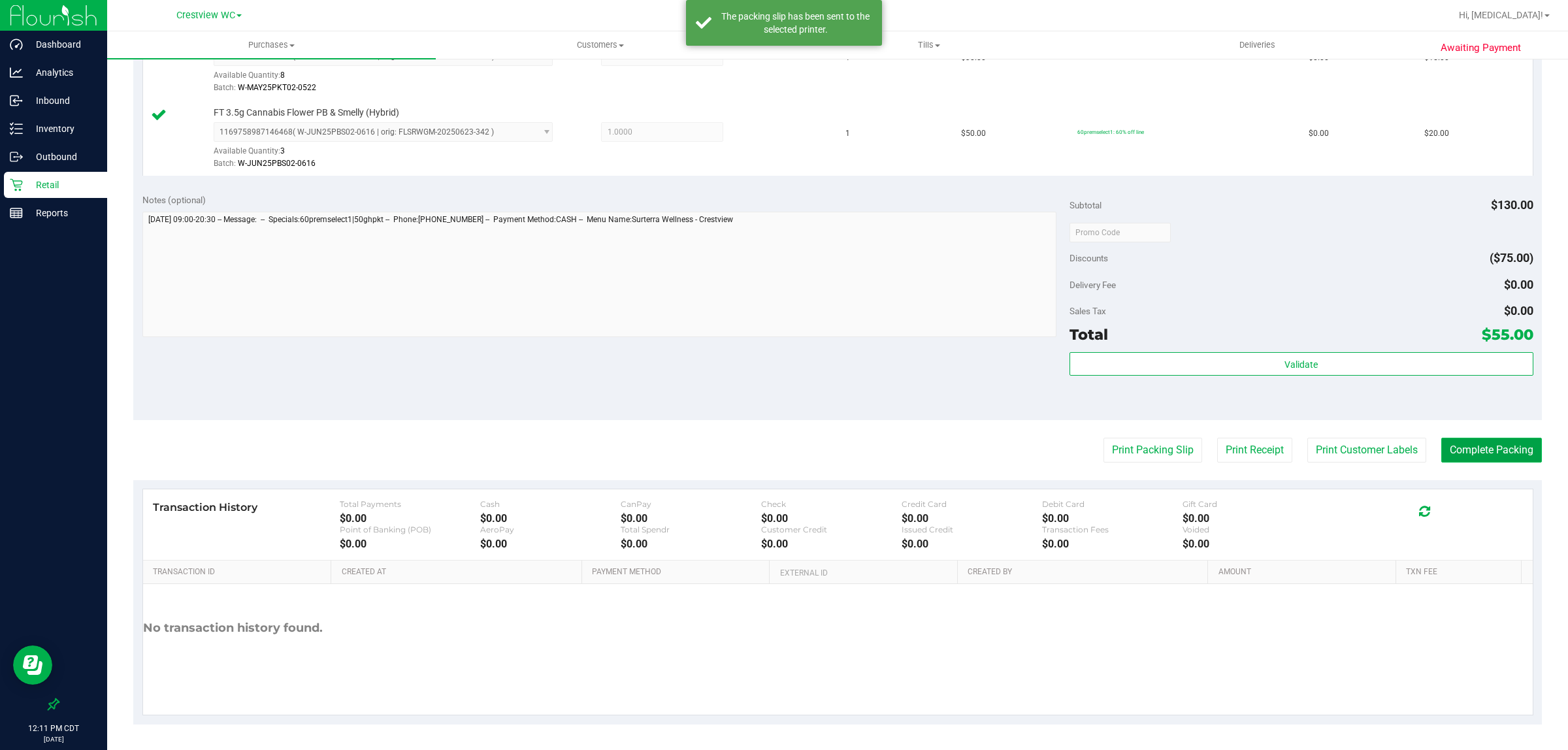
click at [1465, 451] on button "Complete Packing" at bounding box center [1492, 450] width 101 height 25
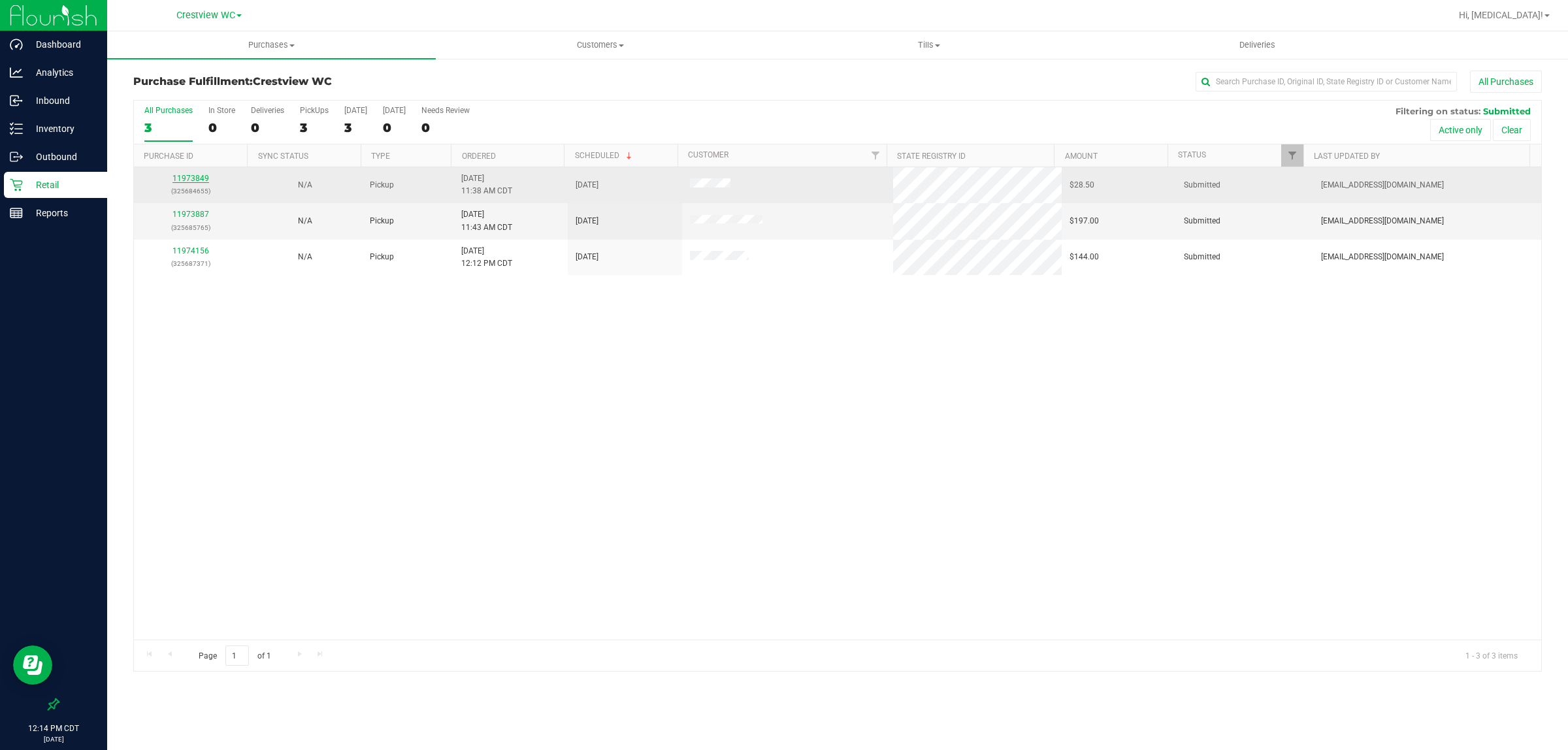
click at [197, 177] on link "11973849" at bounding box center [190, 178] width 36 height 9
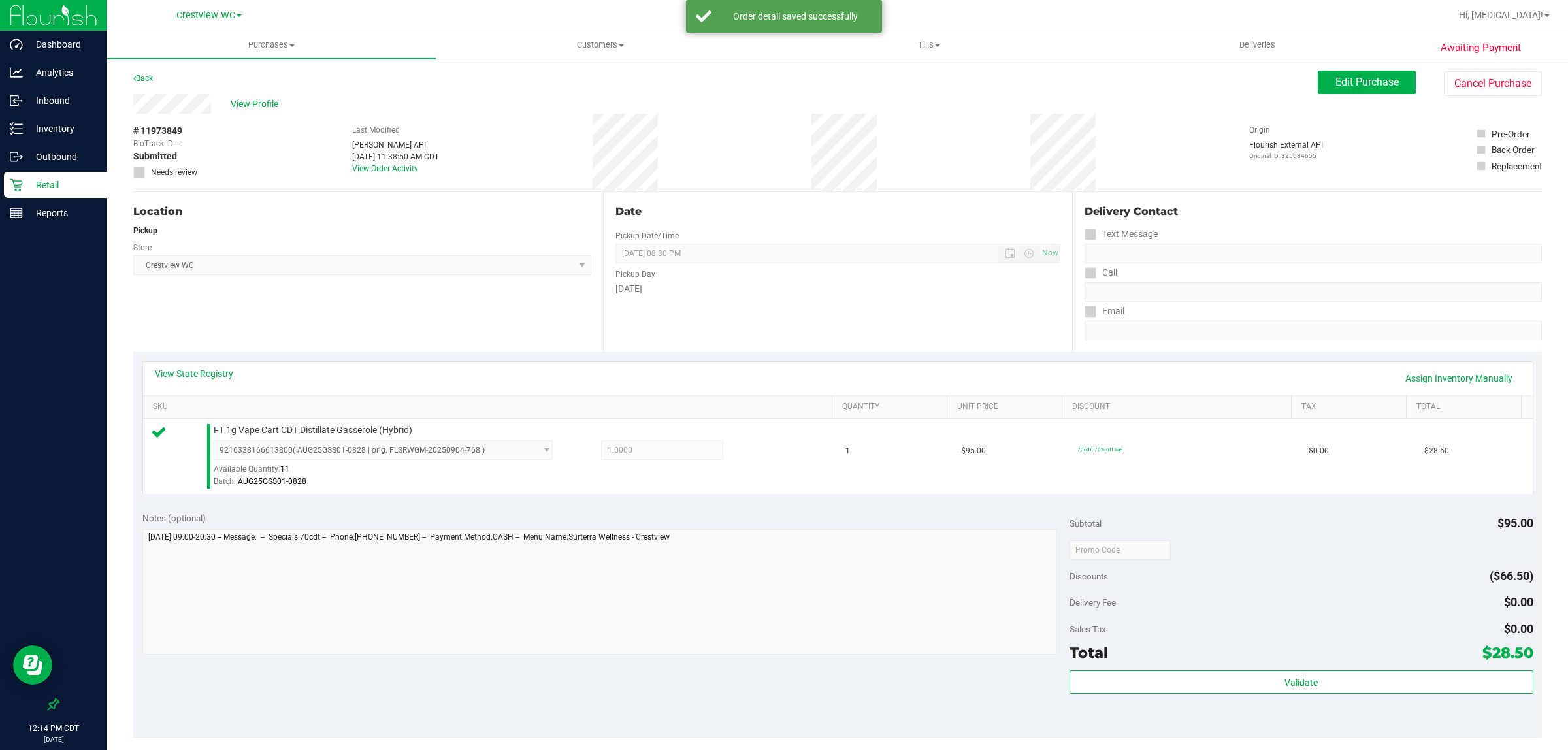
scroll to position [318, 0]
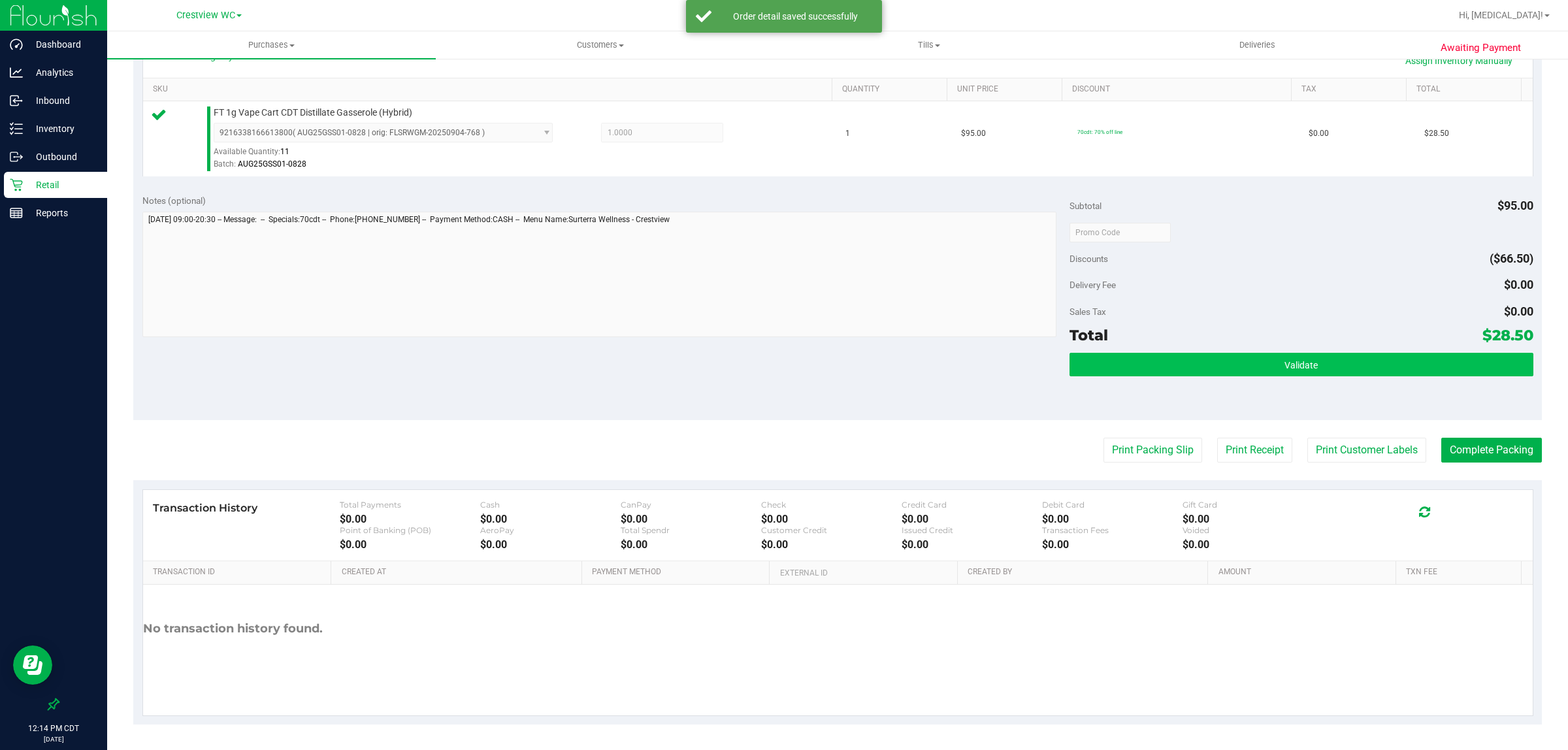
click at [1322, 357] on button "Validate" at bounding box center [1302, 364] width 464 height 24
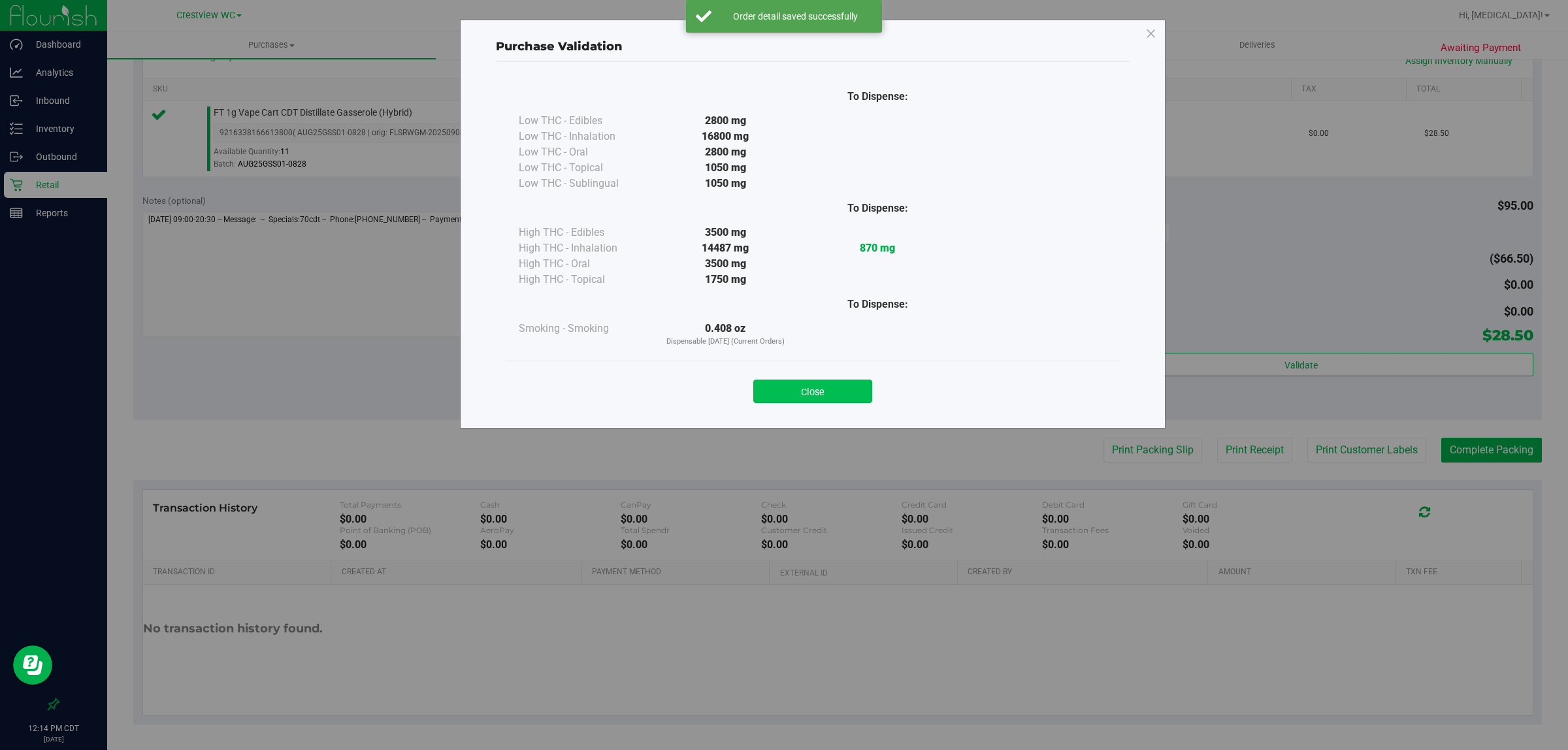
click at [825, 399] on button "Close" at bounding box center [812, 391] width 119 height 24
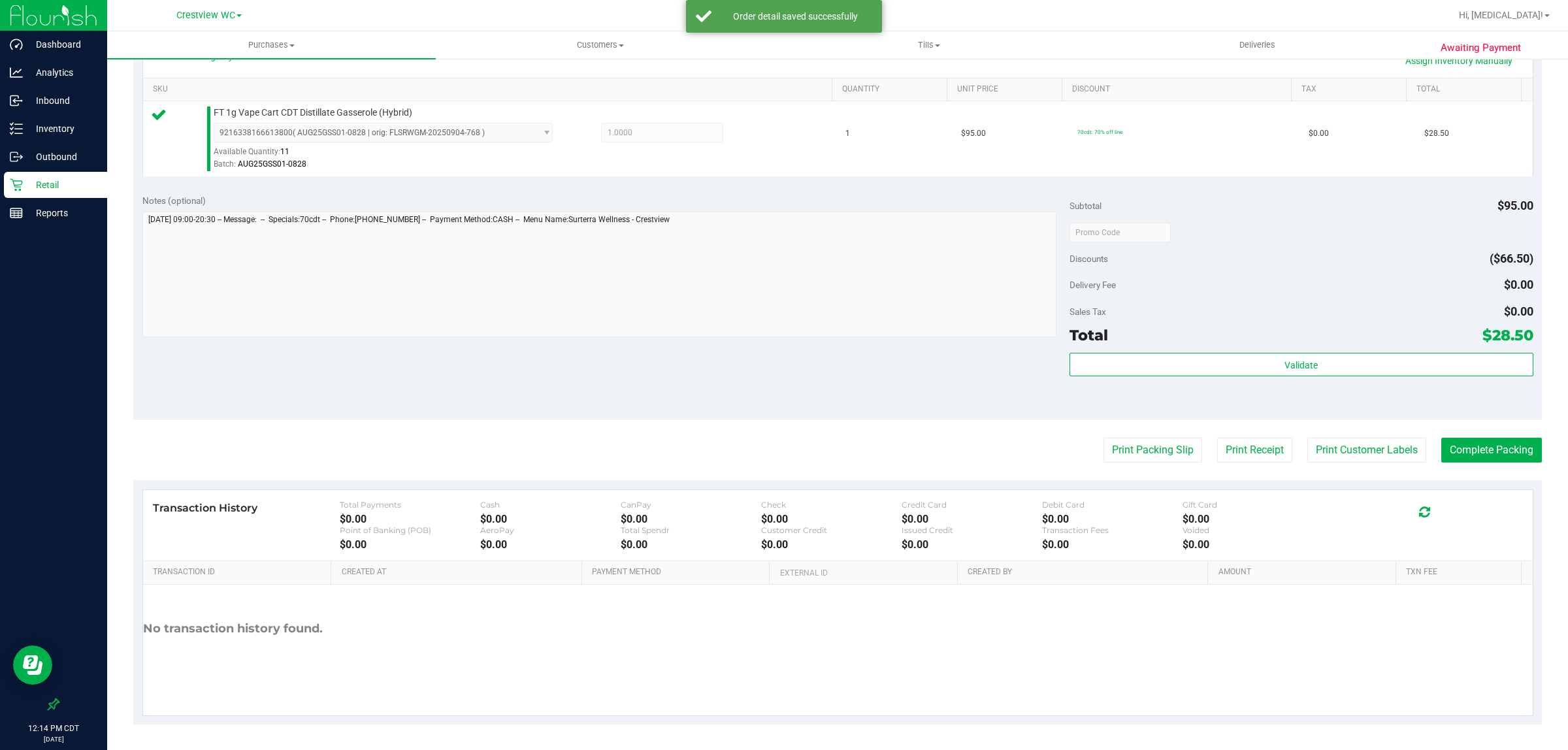
click at [863, 411] on div "Notes (optional) Subtotal $95.00 Discounts ($66.50) Delivery Fee $0.00 Sales Ta…" at bounding box center [838, 302] width 1409 height 235
click at [1152, 452] on button "Print Packing Slip" at bounding box center [1153, 450] width 99 height 25
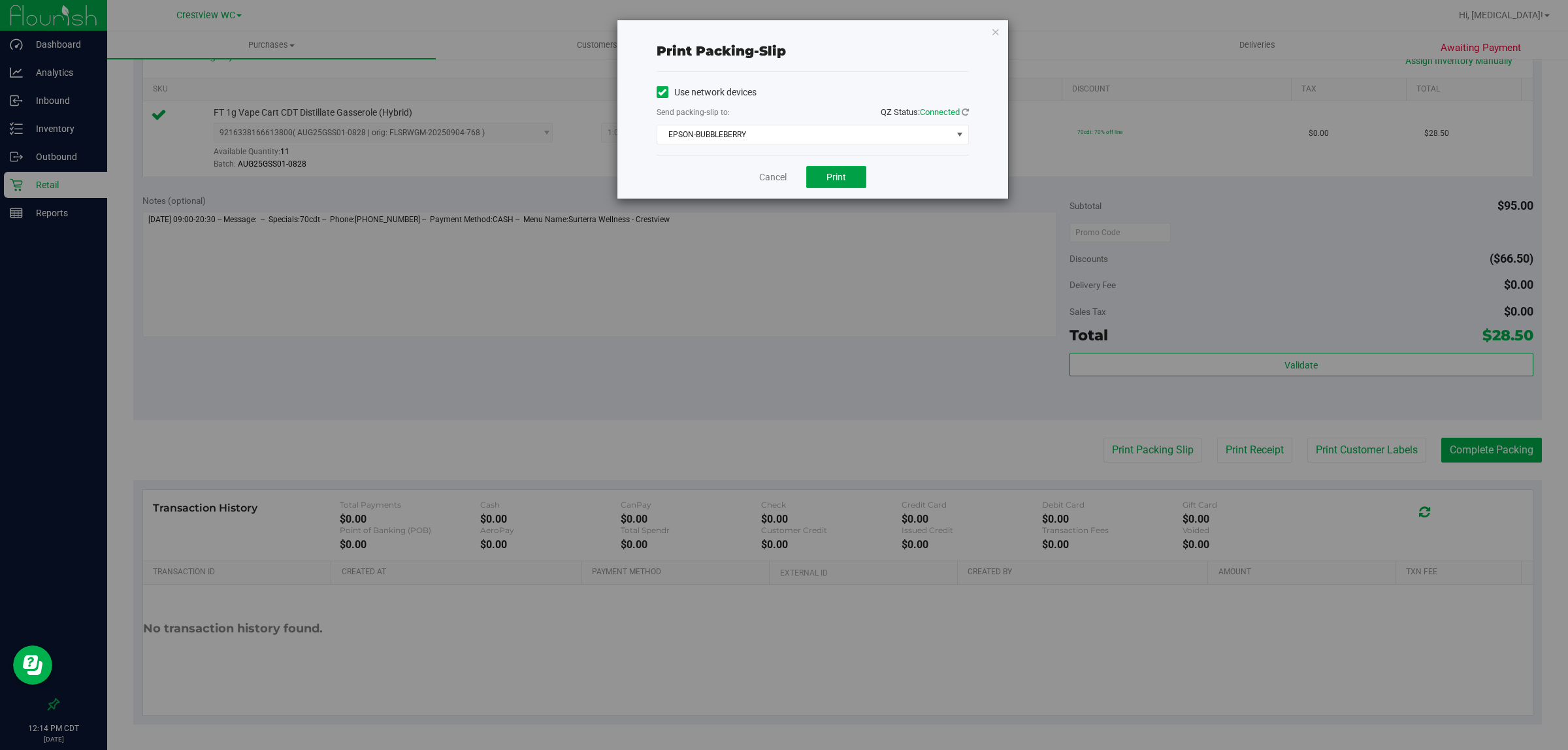
click at [851, 168] on button "Print" at bounding box center [836, 176] width 60 height 22
click at [776, 173] on link "Cancel" at bounding box center [773, 177] width 27 height 14
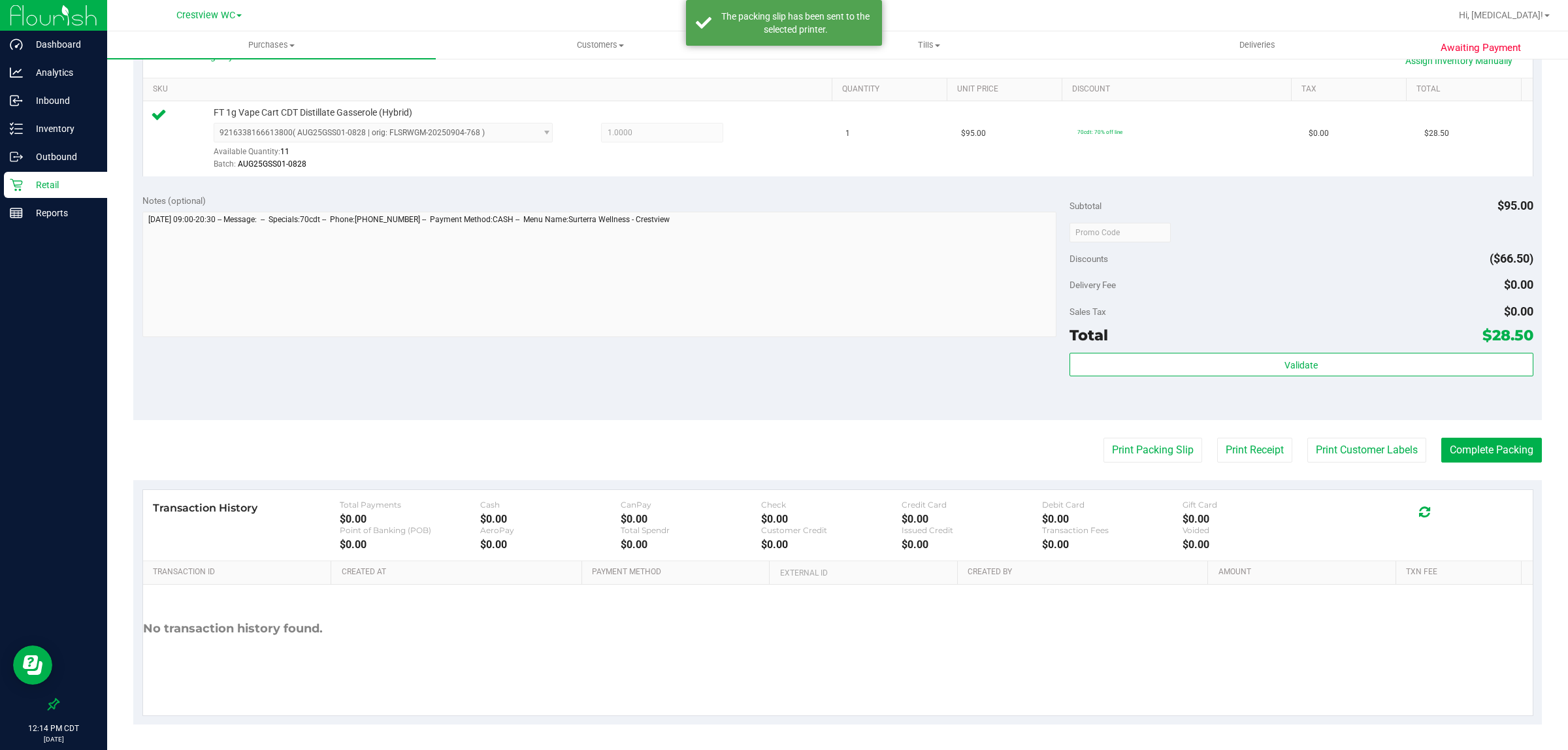
click at [746, 349] on div "Notes (optional) Subtotal $95.00 Discounts ($66.50) Delivery Fee $0.00 Sales Ta…" at bounding box center [838, 302] width 1409 height 235
click at [1475, 447] on button "Complete Packing" at bounding box center [1492, 450] width 101 height 25
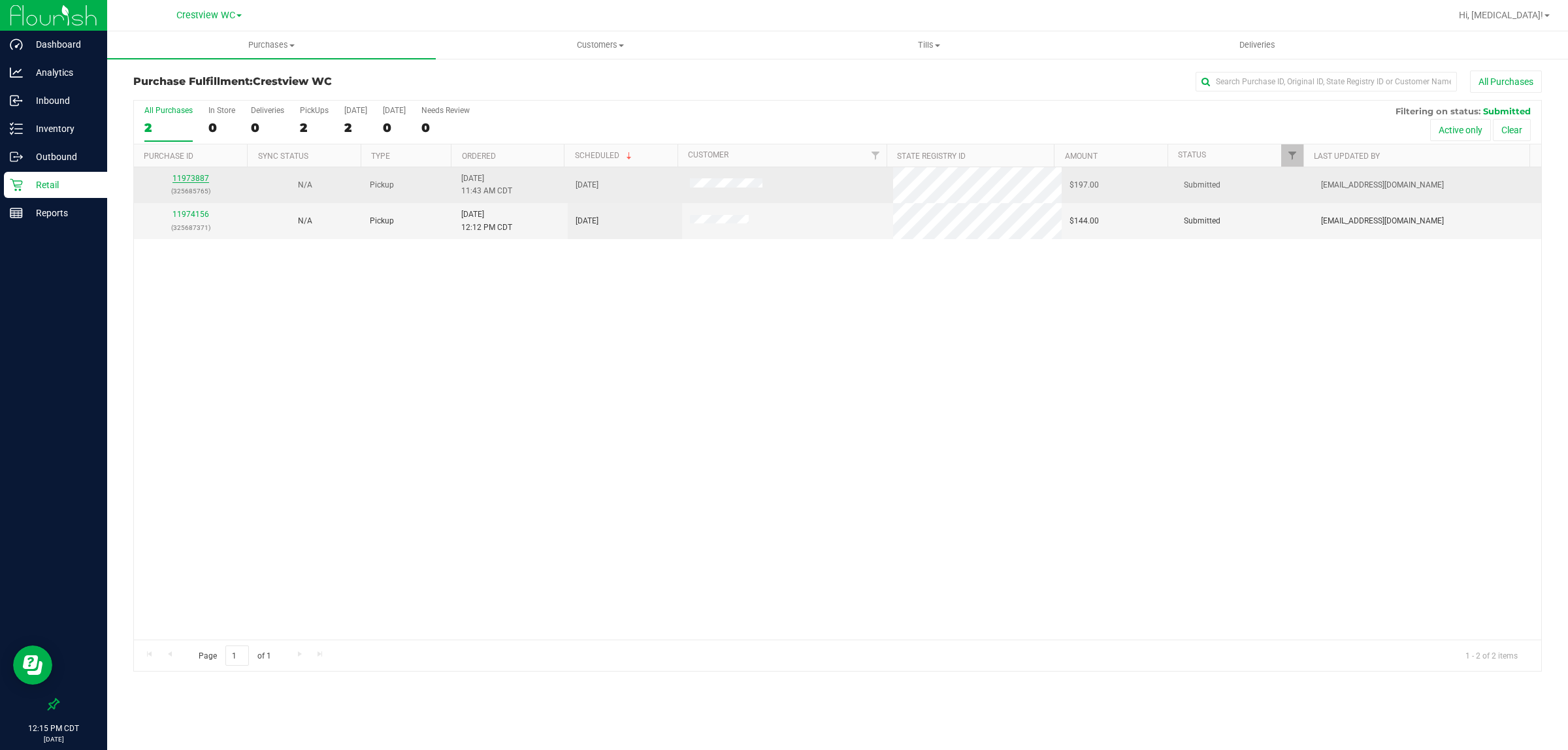
click at [193, 176] on link "11973887" at bounding box center [190, 178] width 36 height 9
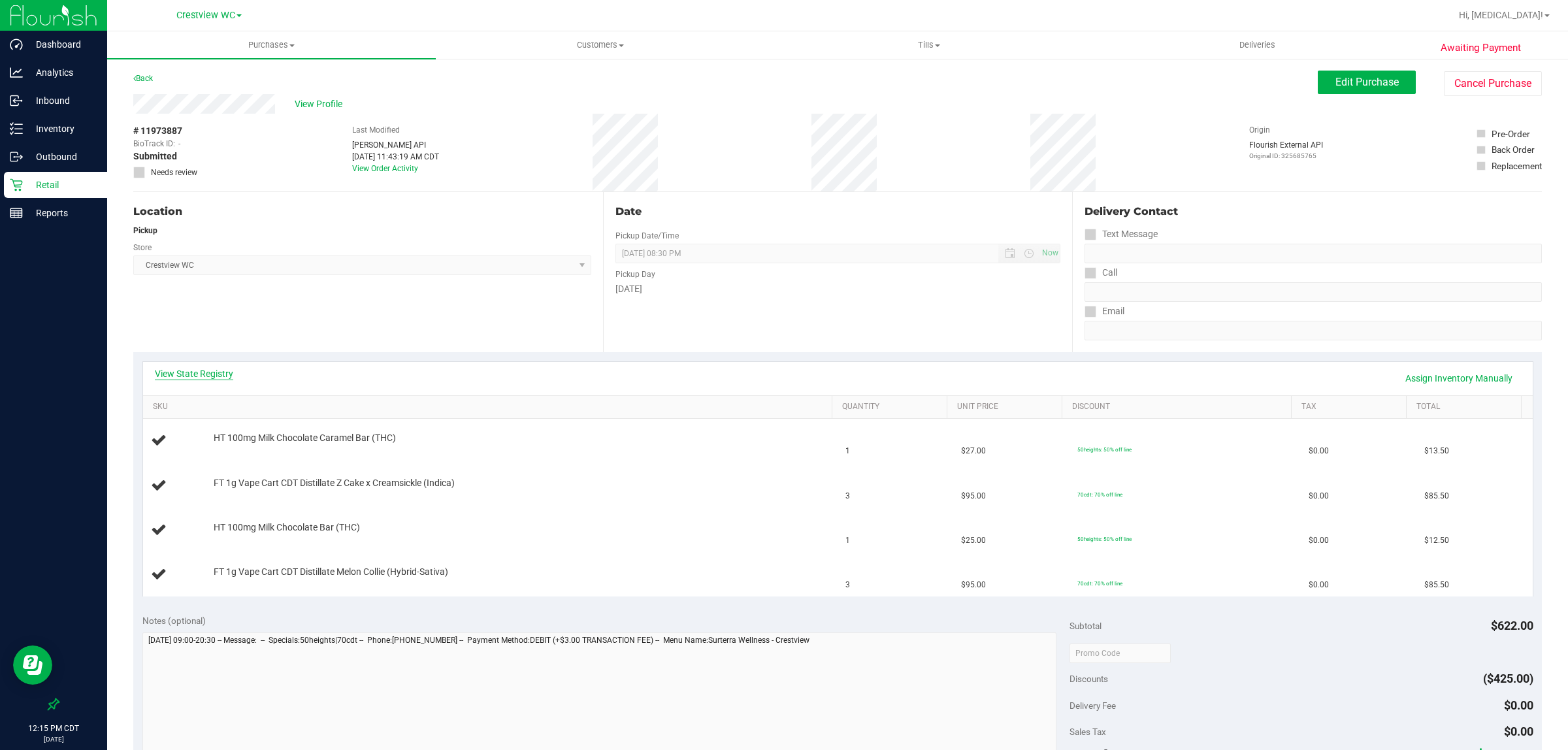
click at [215, 372] on link "View State Registry" at bounding box center [193, 373] width 79 height 13
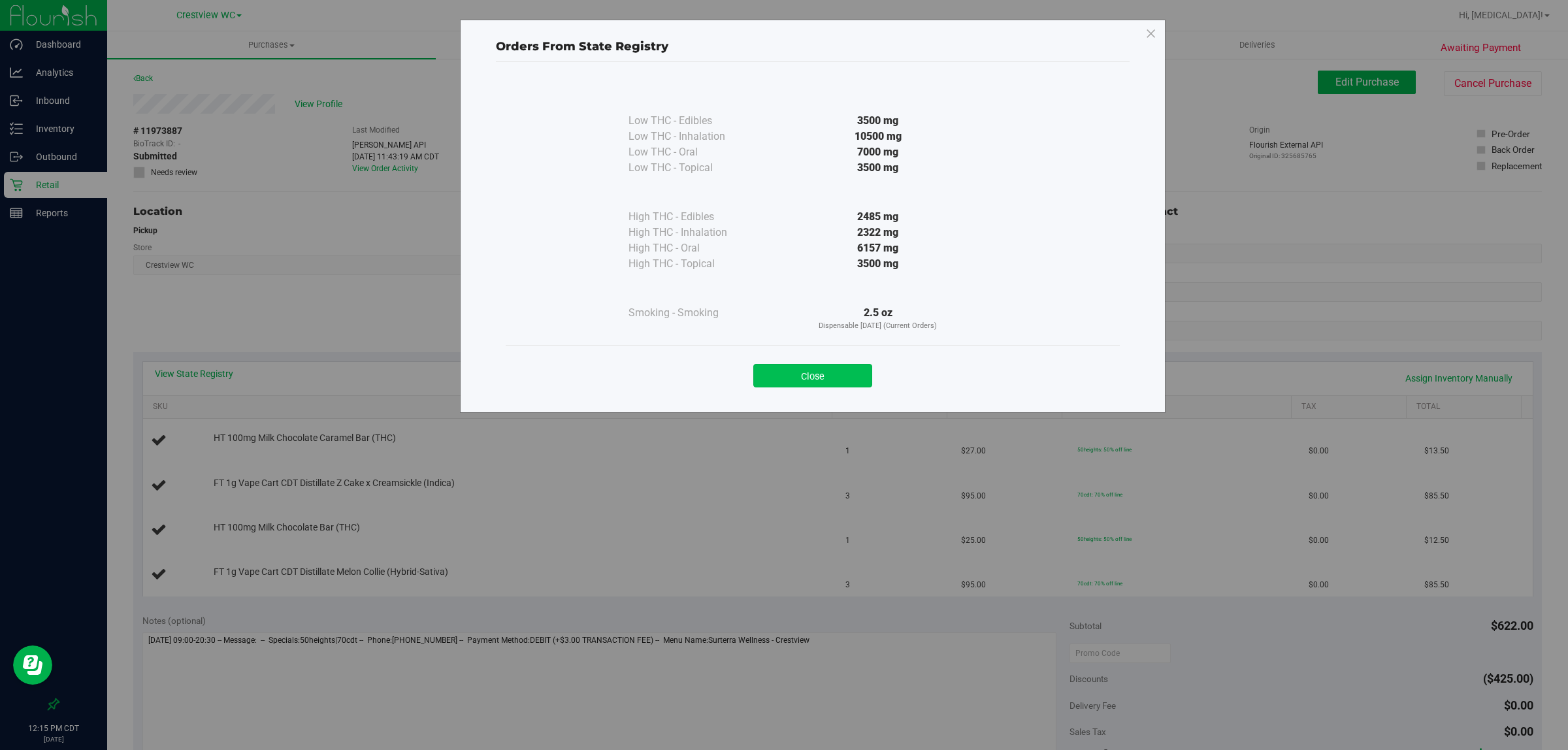
click at [812, 381] on button "Close" at bounding box center [812, 375] width 119 height 24
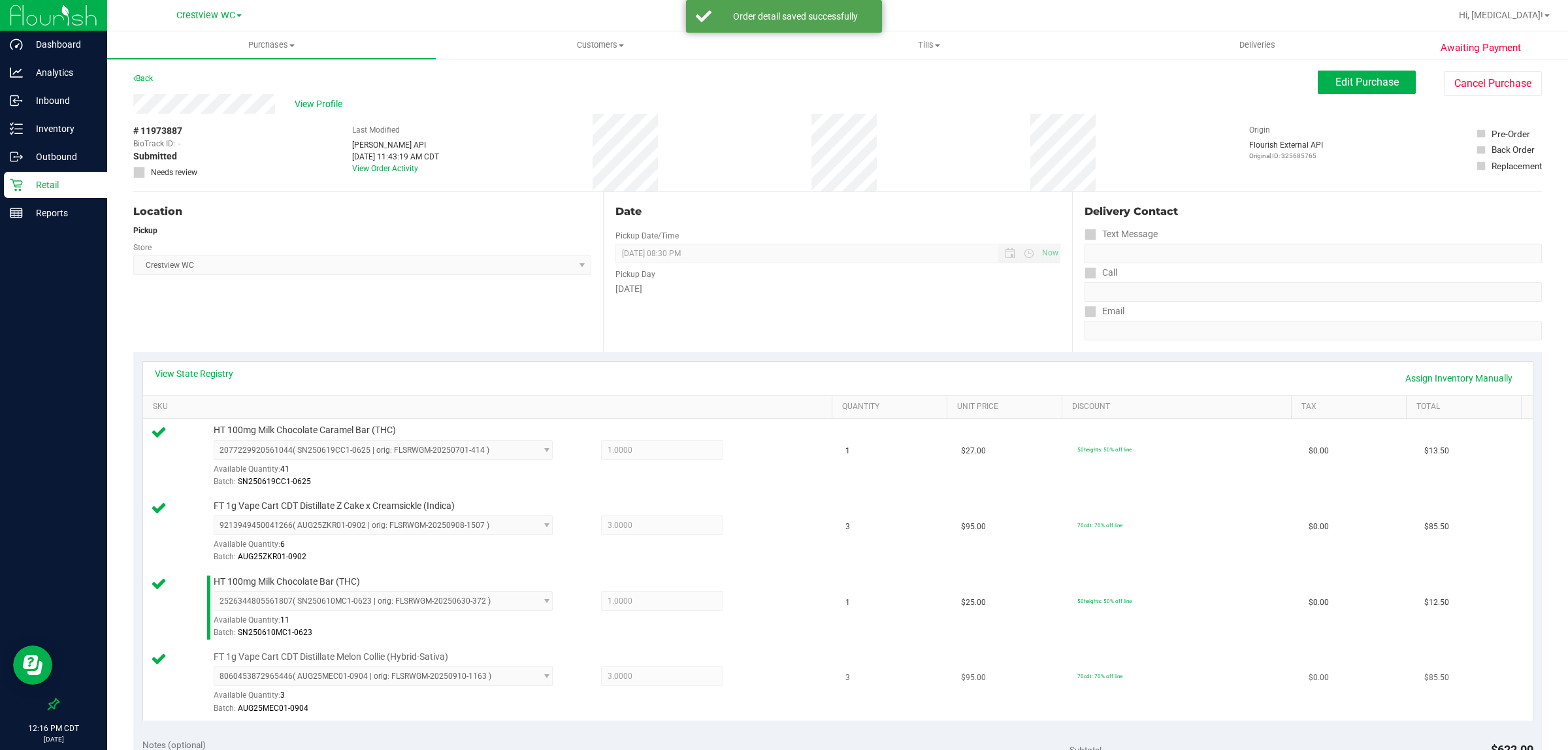
scroll to position [545, 0]
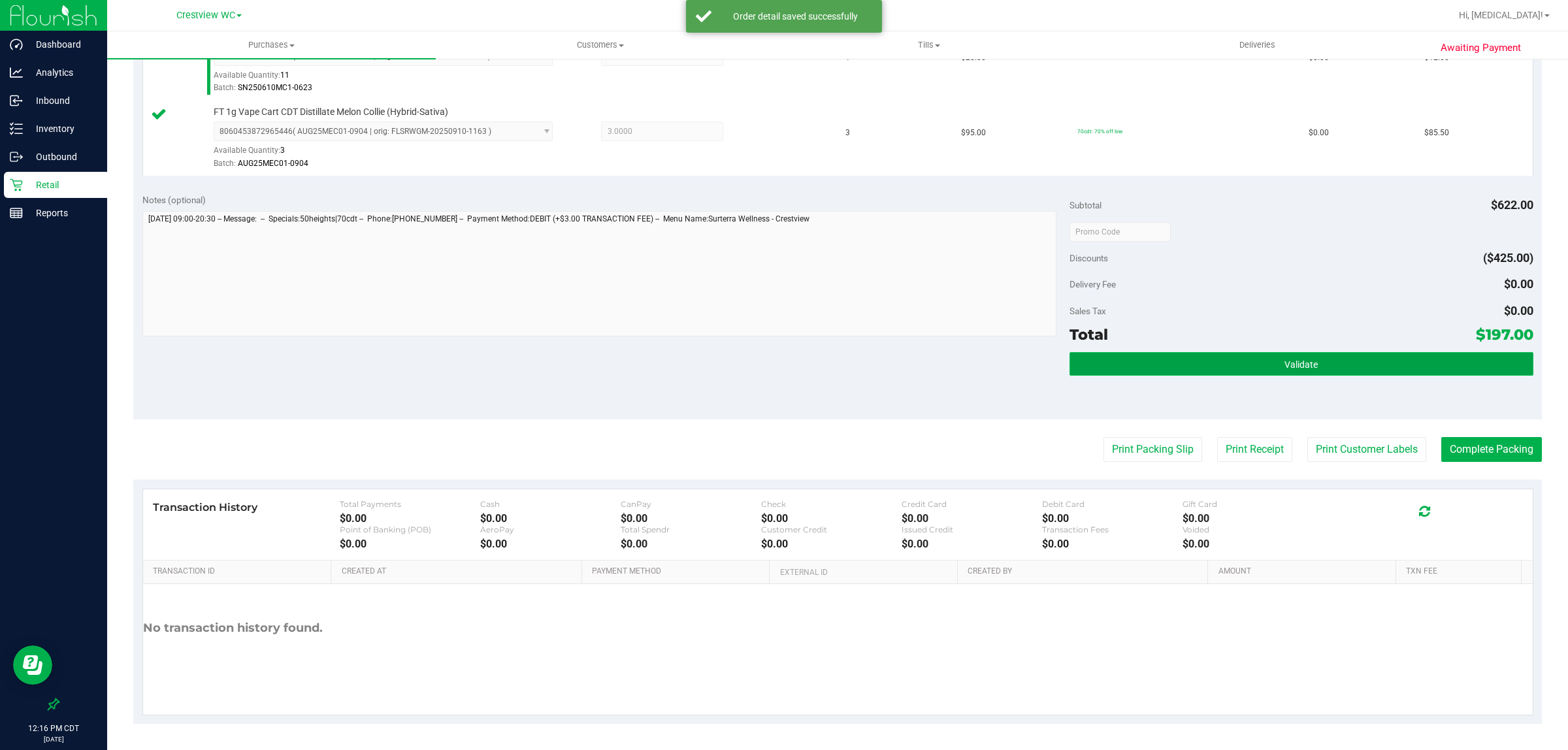
click at [1369, 360] on button "Validate" at bounding box center [1302, 364] width 464 height 24
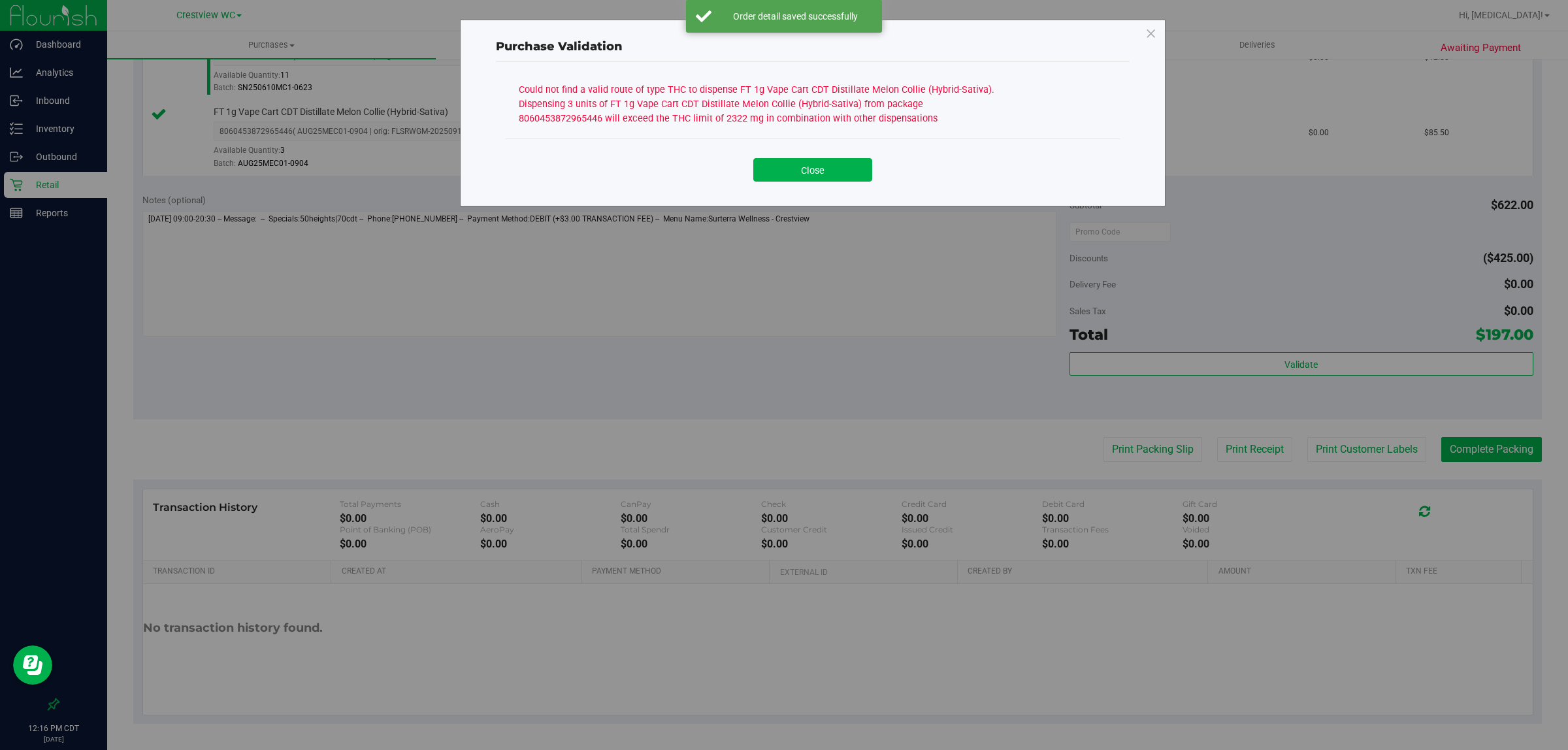
click at [832, 170] on button "Close" at bounding box center [812, 169] width 119 height 24
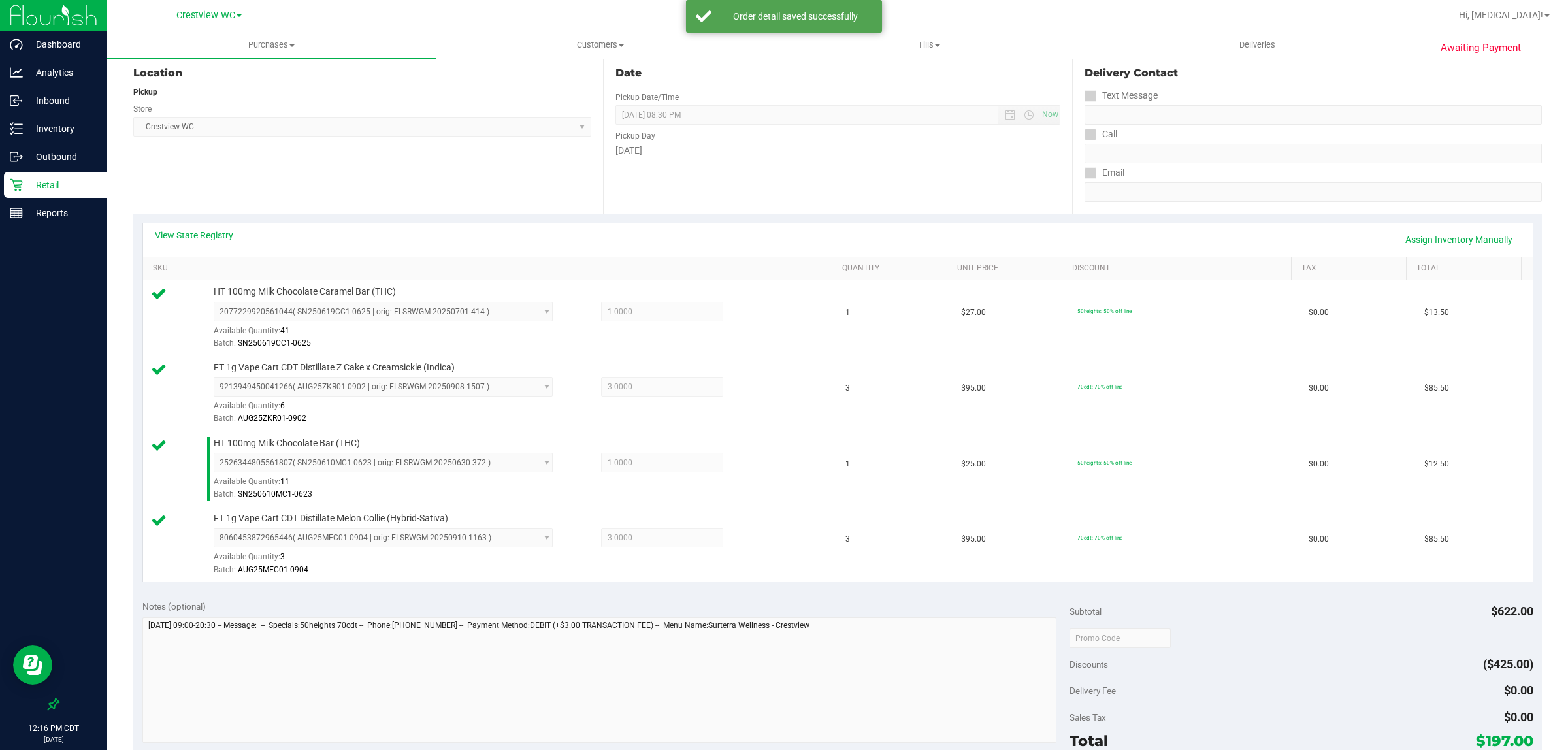
scroll to position [137, 0]
click at [216, 243] on div "View State Registry Assign Inventory Manually" at bounding box center [838, 241] width 1367 height 22
click at [215, 242] on link "View State Registry" at bounding box center [193, 236] width 79 height 13
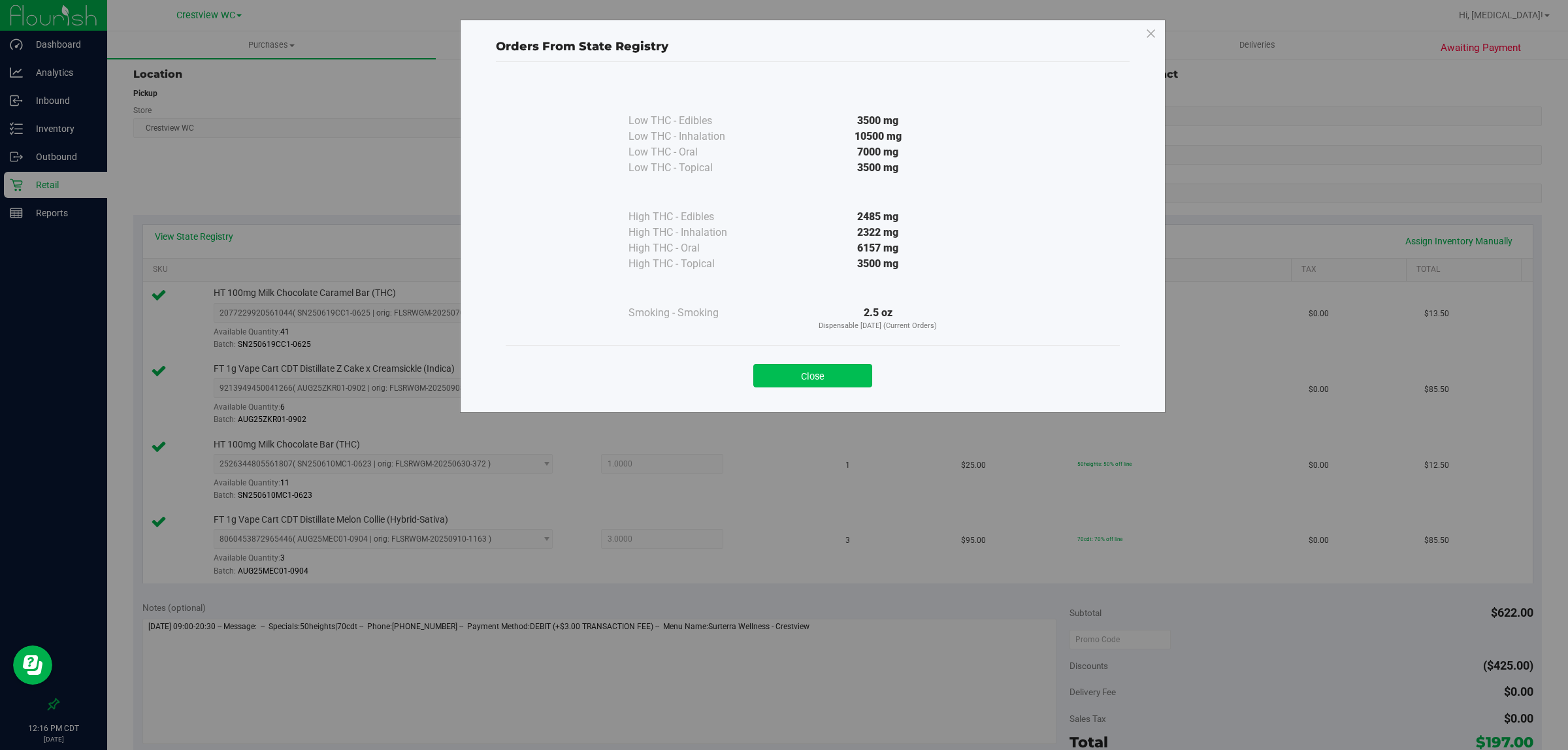
click at [814, 376] on button "Close" at bounding box center [812, 375] width 119 height 24
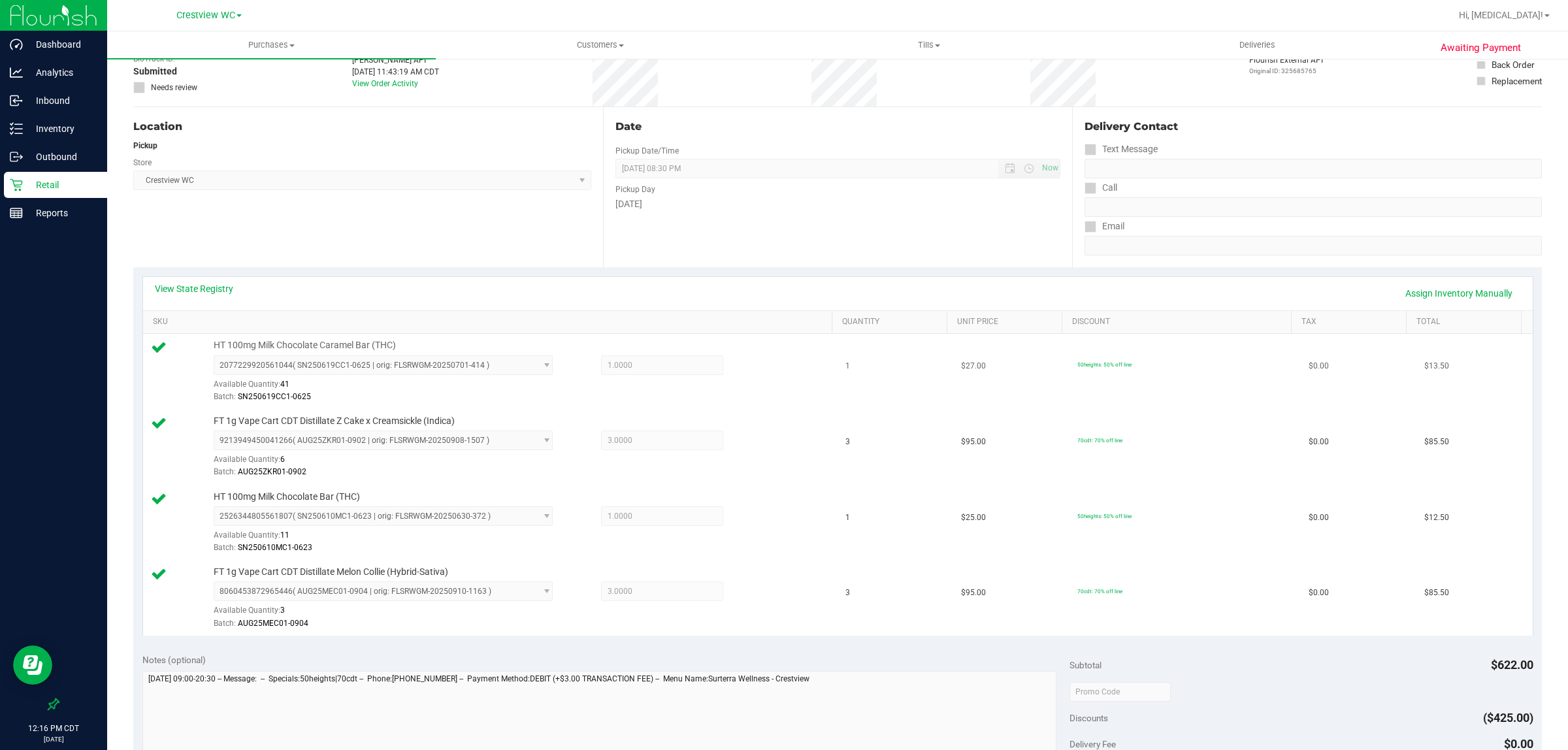
scroll to position [56, 0]
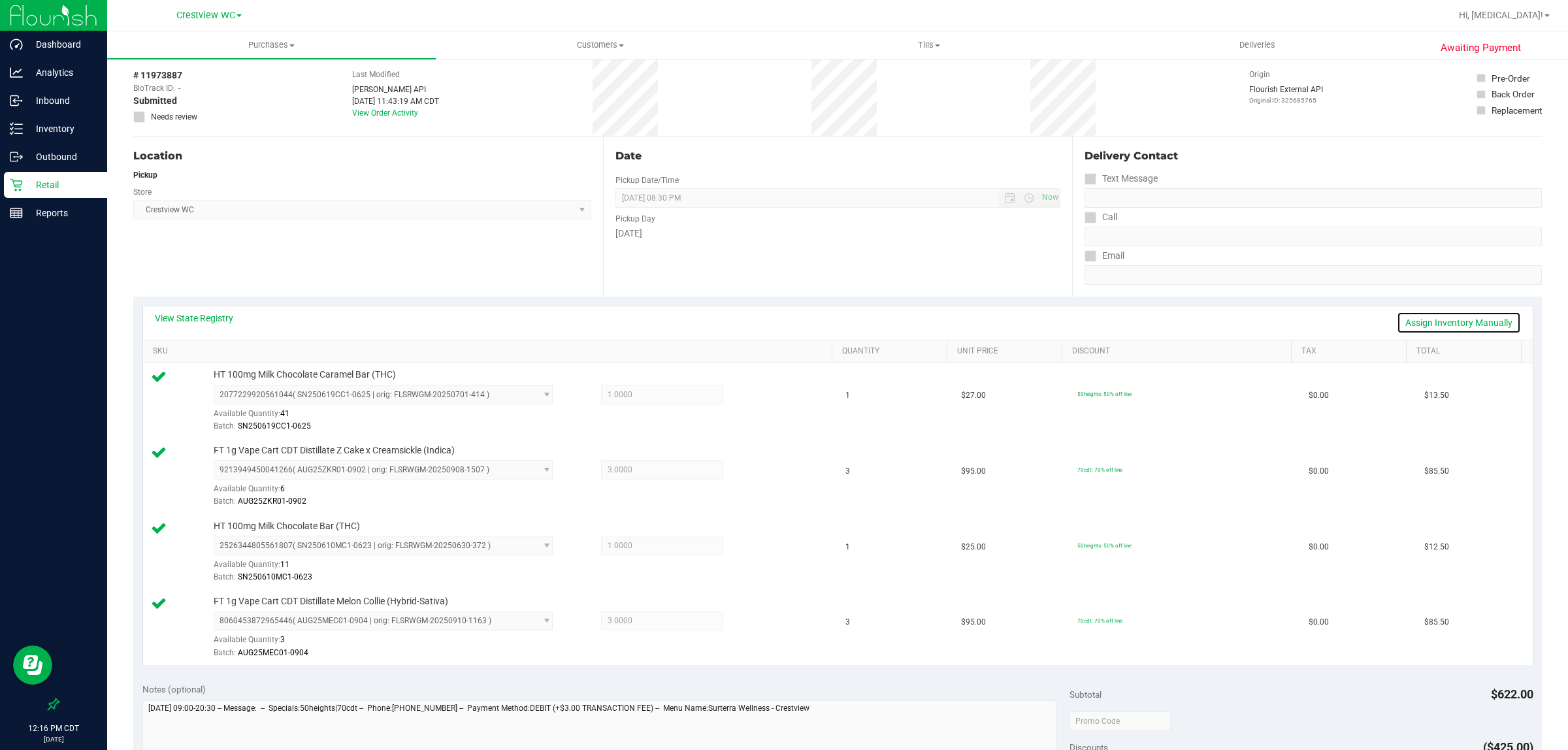
click at [1458, 321] on link "Assign Inventory Manually" at bounding box center [1459, 322] width 124 height 22
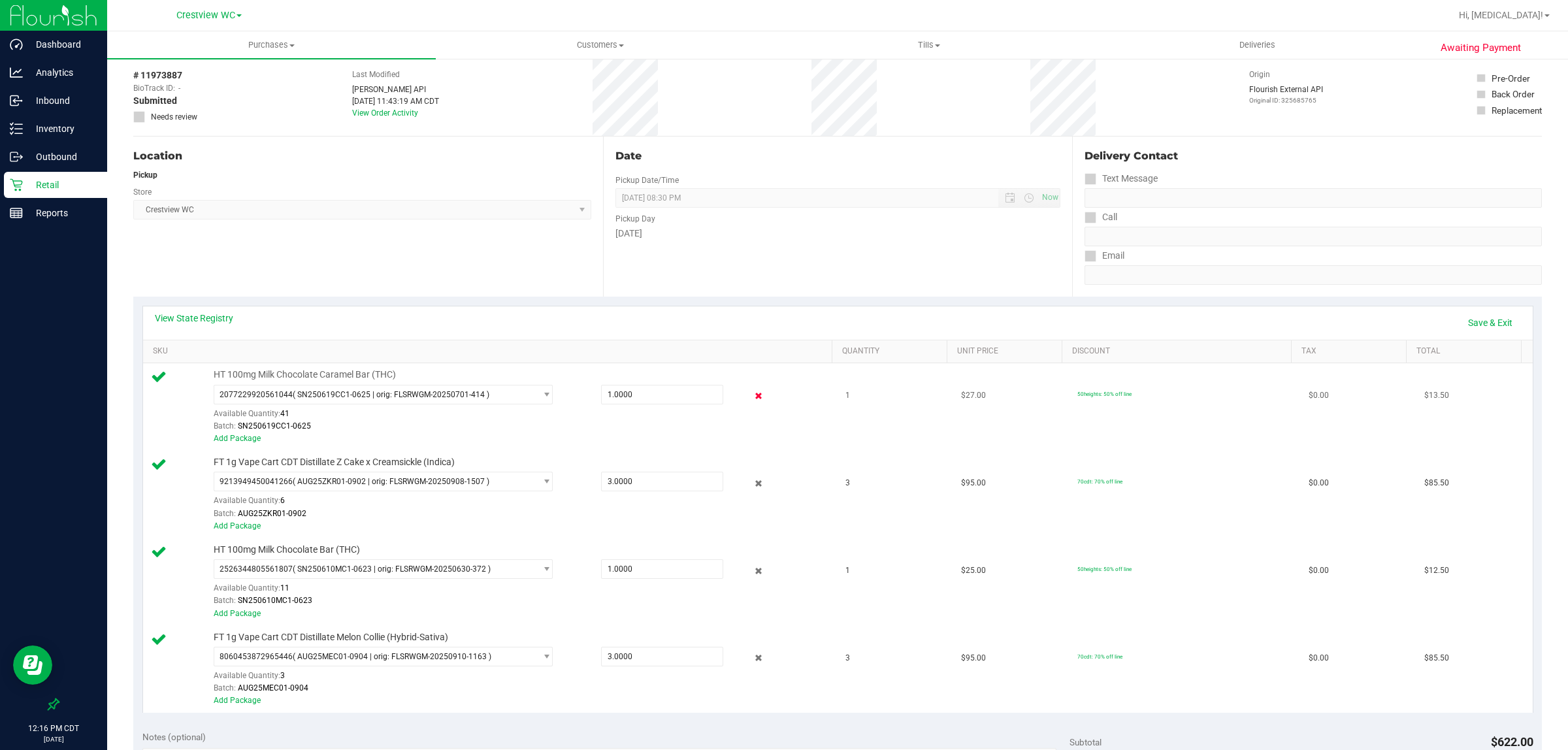
click at [751, 395] on icon at bounding box center [758, 395] width 14 height 15
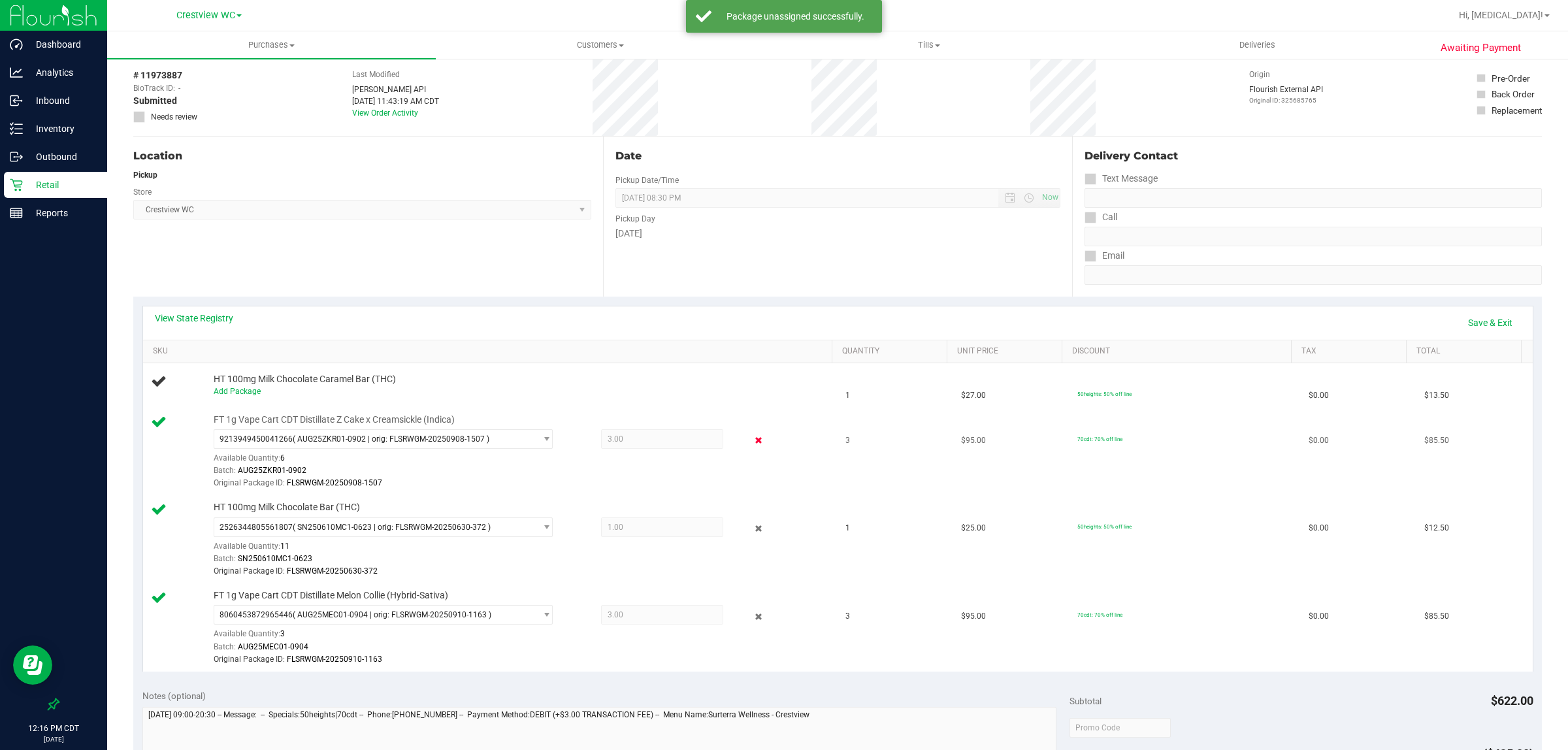
click at [751, 433] on icon at bounding box center [758, 440] width 14 height 15
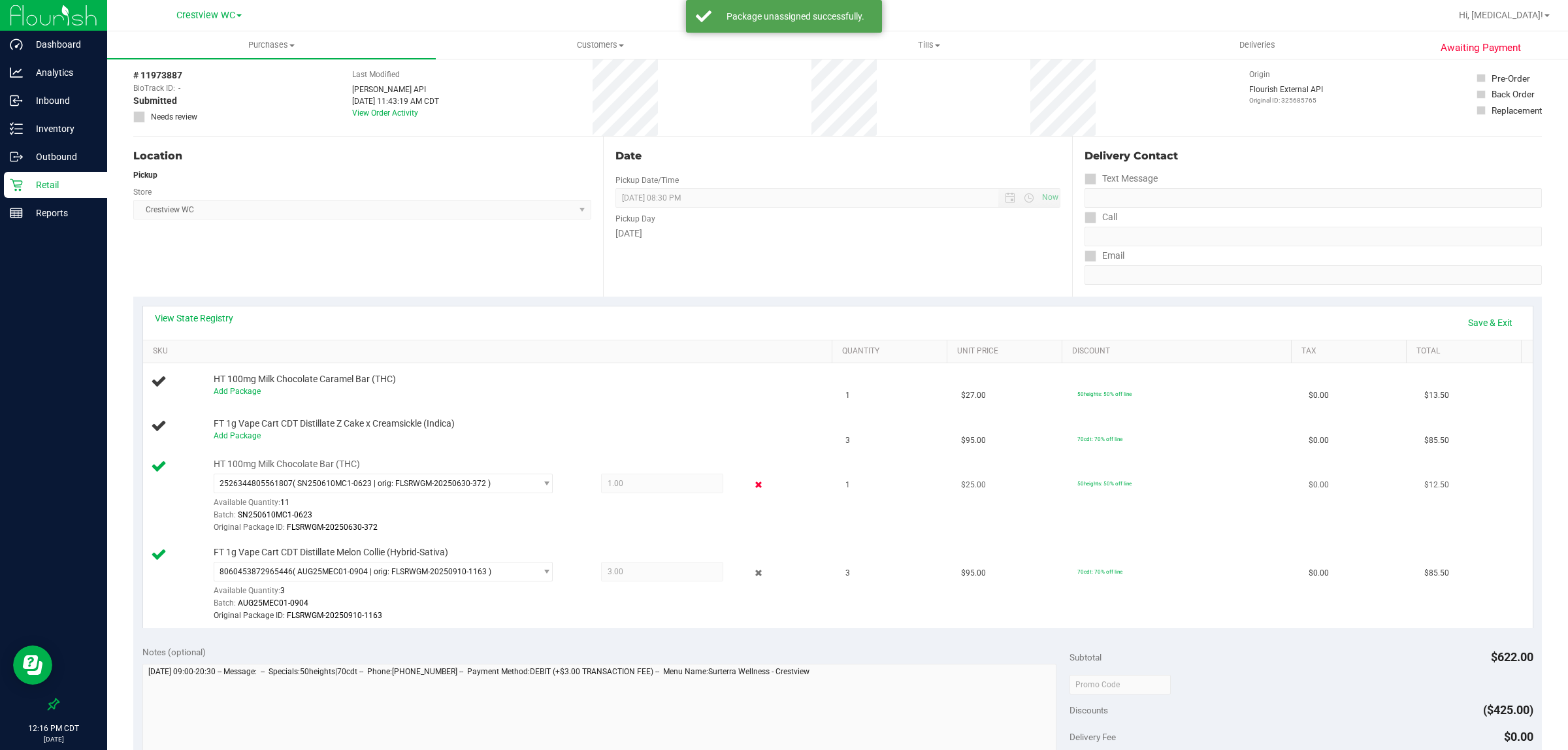
click at [751, 491] on icon at bounding box center [758, 484] width 14 height 15
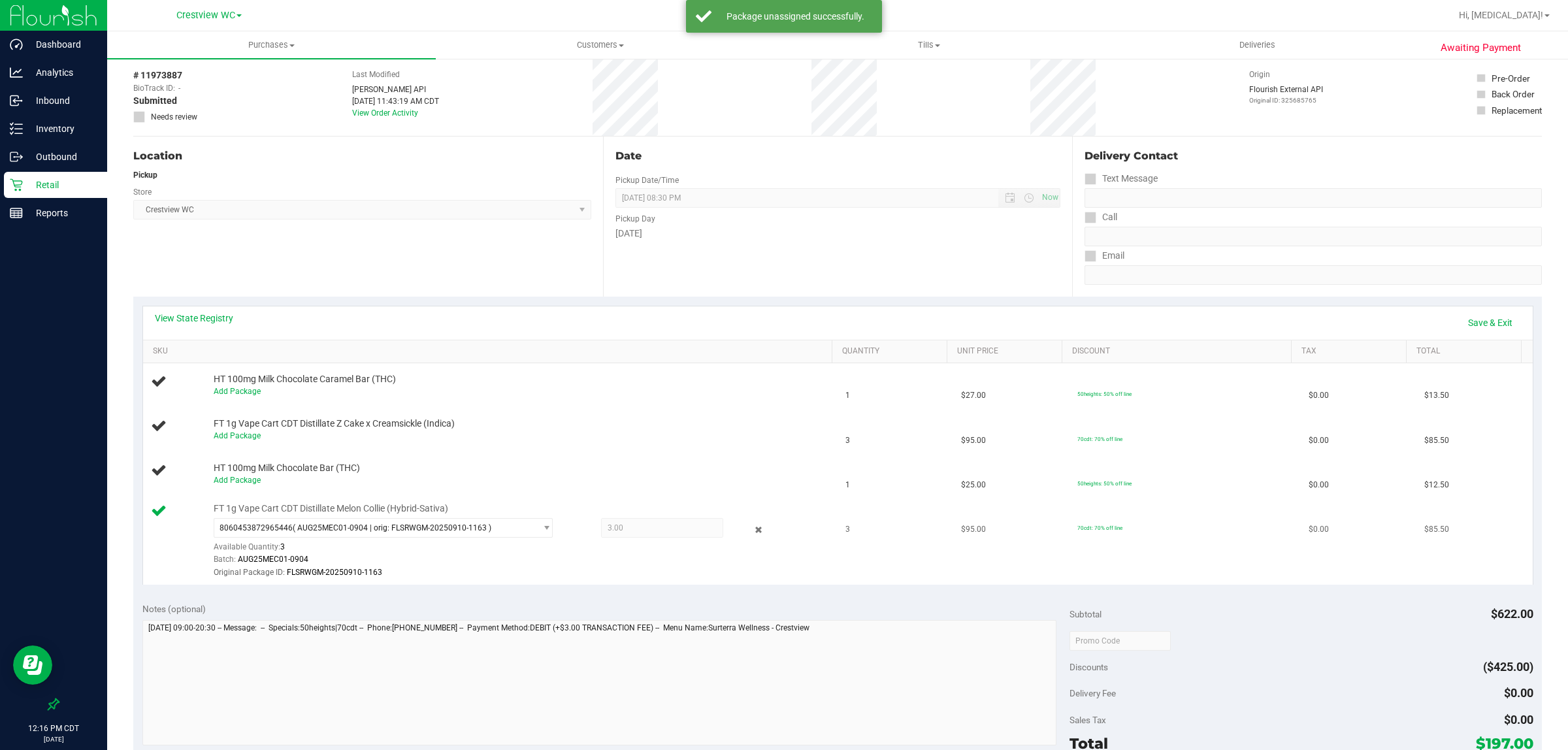
click at [750, 519] on div "8060453872965446 ( AUG25MEC01-0904 | orig: FLSRWGM-20250910-1163 ) 806045387296…" at bounding box center [519, 548] width 612 height 61
click at [751, 524] on icon at bounding box center [758, 529] width 14 height 15
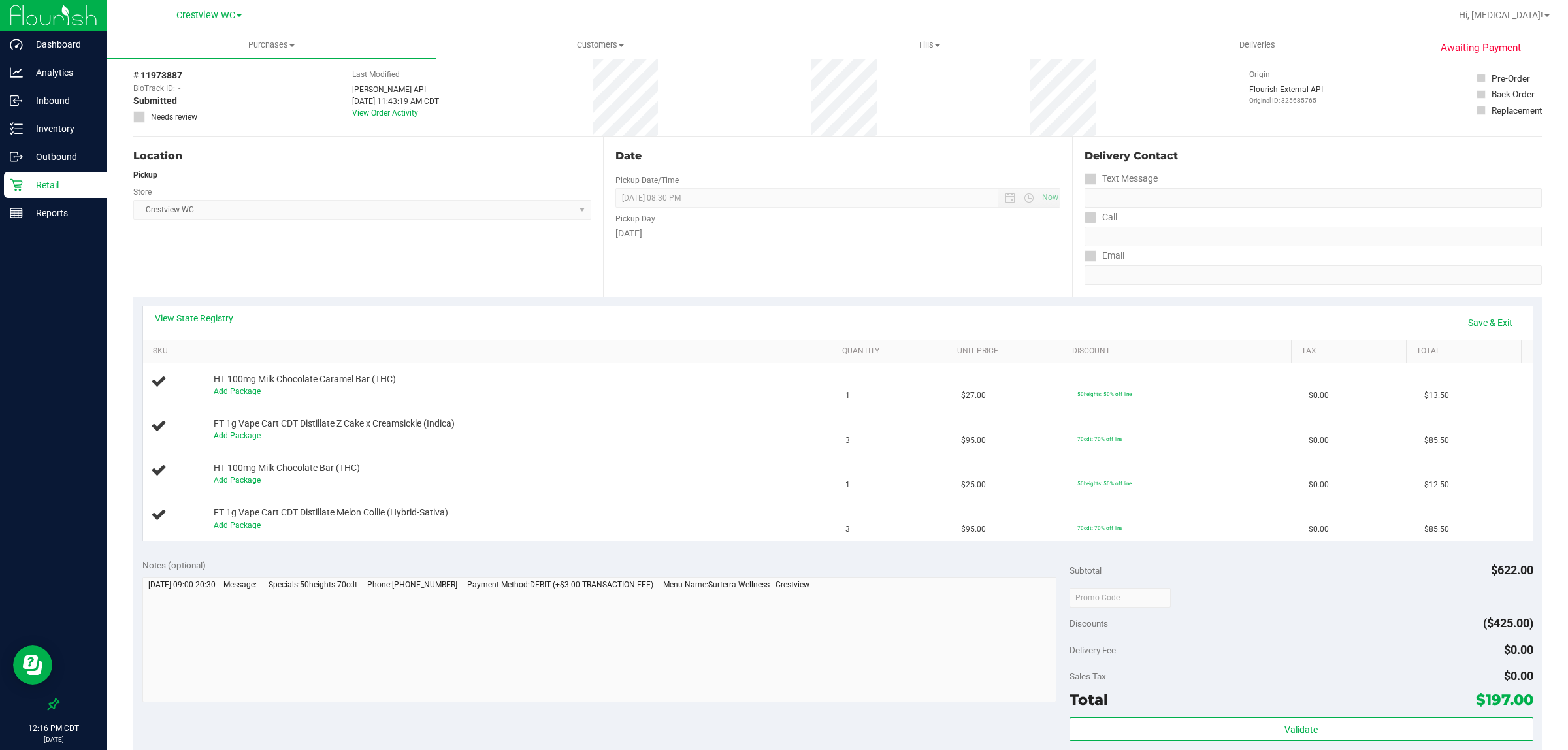
click at [1511, 317] on div "View State Registry Save & Exit" at bounding box center [838, 323] width 1390 height 34
click at [1484, 320] on link "Save & Exit" at bounding box center [1491, 322] width 62 height 22
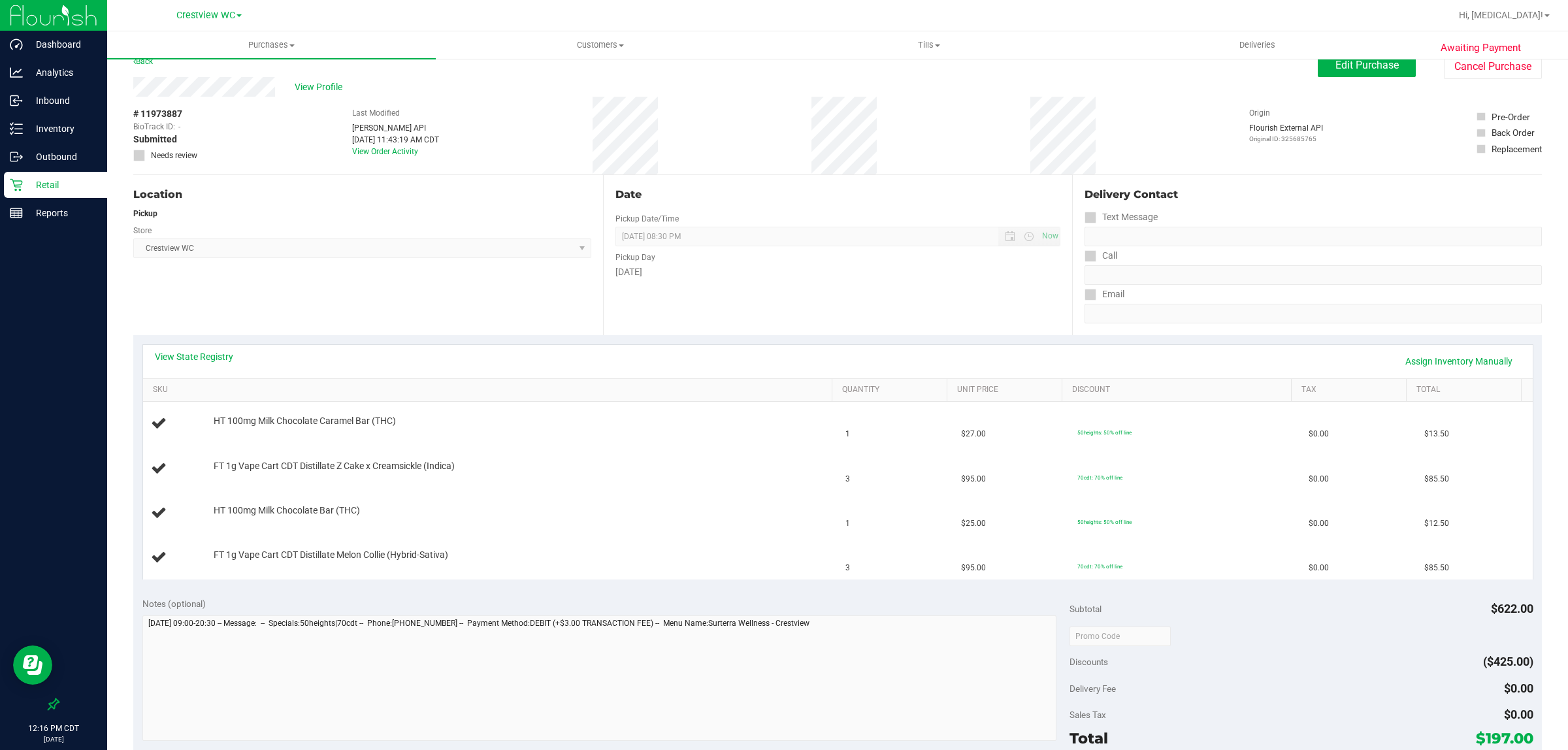
scroll to position [0, 0]
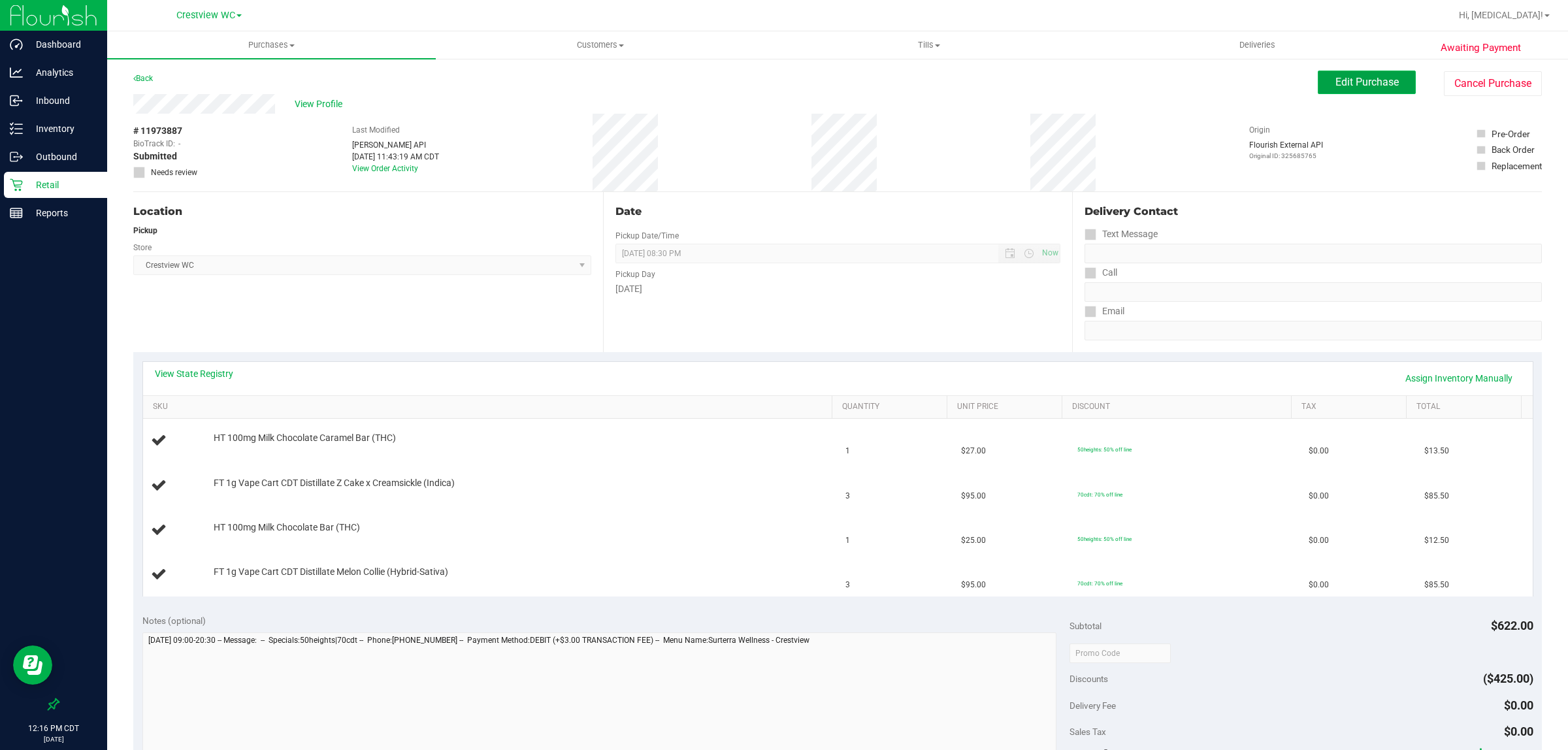
click at [1342, 82] on span "Edit Purchase" at bounding box center [1368, 82] width 64 height 12
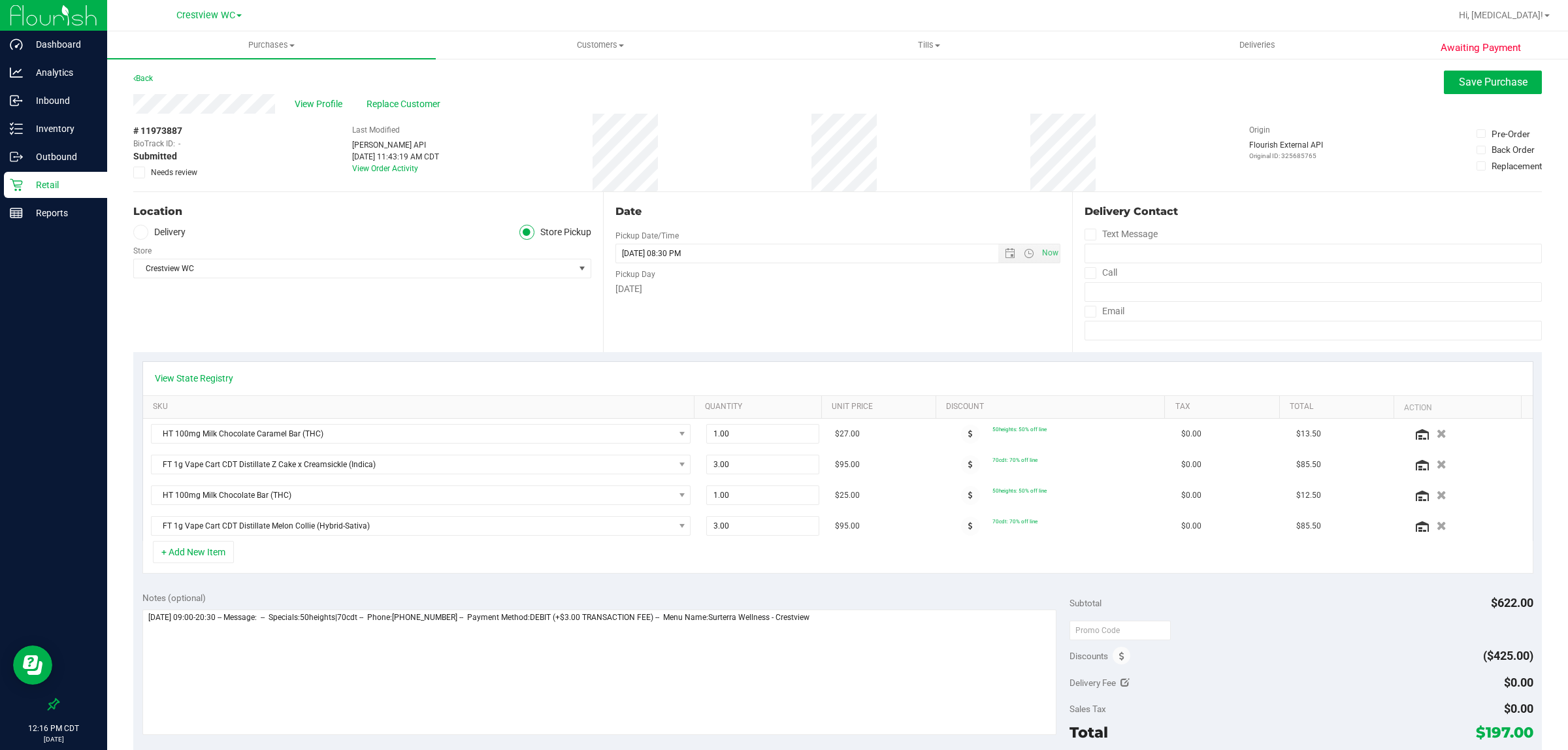
click at [181, 170] on span "Needs review" at bounding box center [174, 172] width 47 height 11
click at [0, 0] on input "Needs review" at bounding box center [0, 0] width 0 height 0
click at [916, 691] on textarea at bounding box center [599, 672] width 915 height 125
type textarea "[DATE] 09:00-20:30 -- Message: -- Specials:50heights|70cdt -- Phone:[PHONE_NUMB…"
click at [1493, 76] on span "Save Purchase" at bounding box center [1494, 82] width 69 height 12
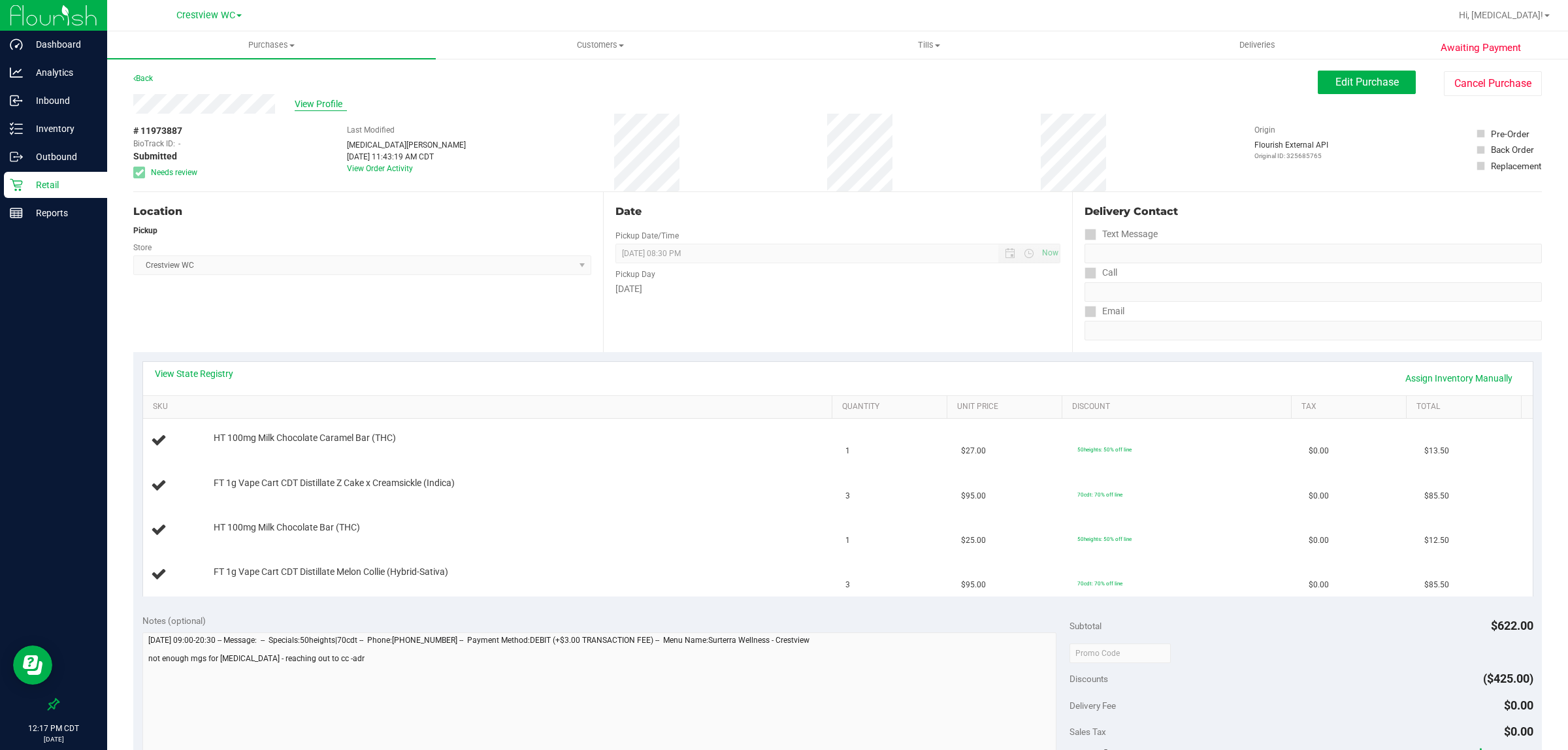
click at [318, 103] on span "View Profile" at bounding box center [320, 104] width 52 height 14
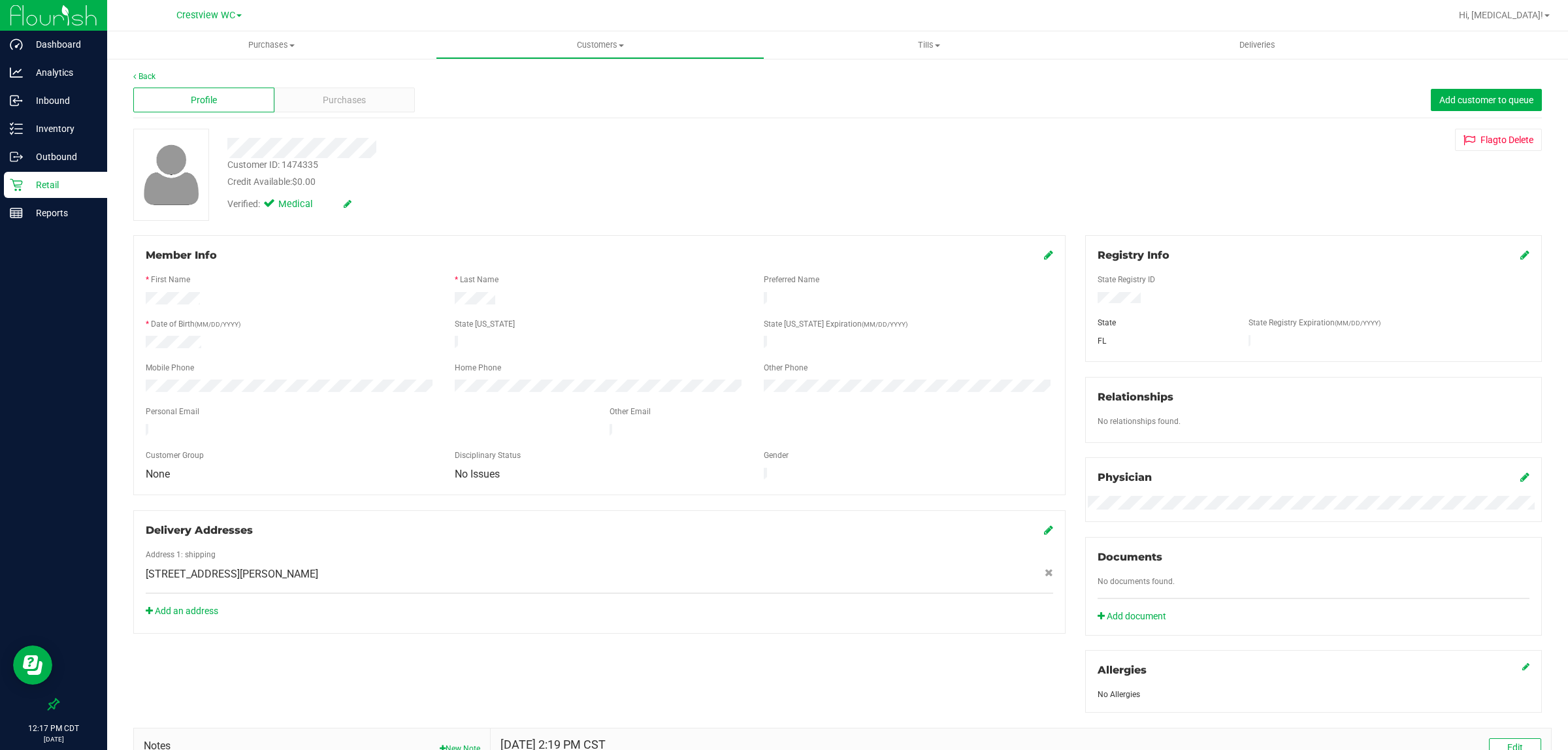
click at [322, 86] on div "Profile Purchases Add customer to queue" at bounding box center [838, 100] width 1409 height 36
click at [331, 89] on div "Purchases" at bounding box center [345, 100] width 141 height 25
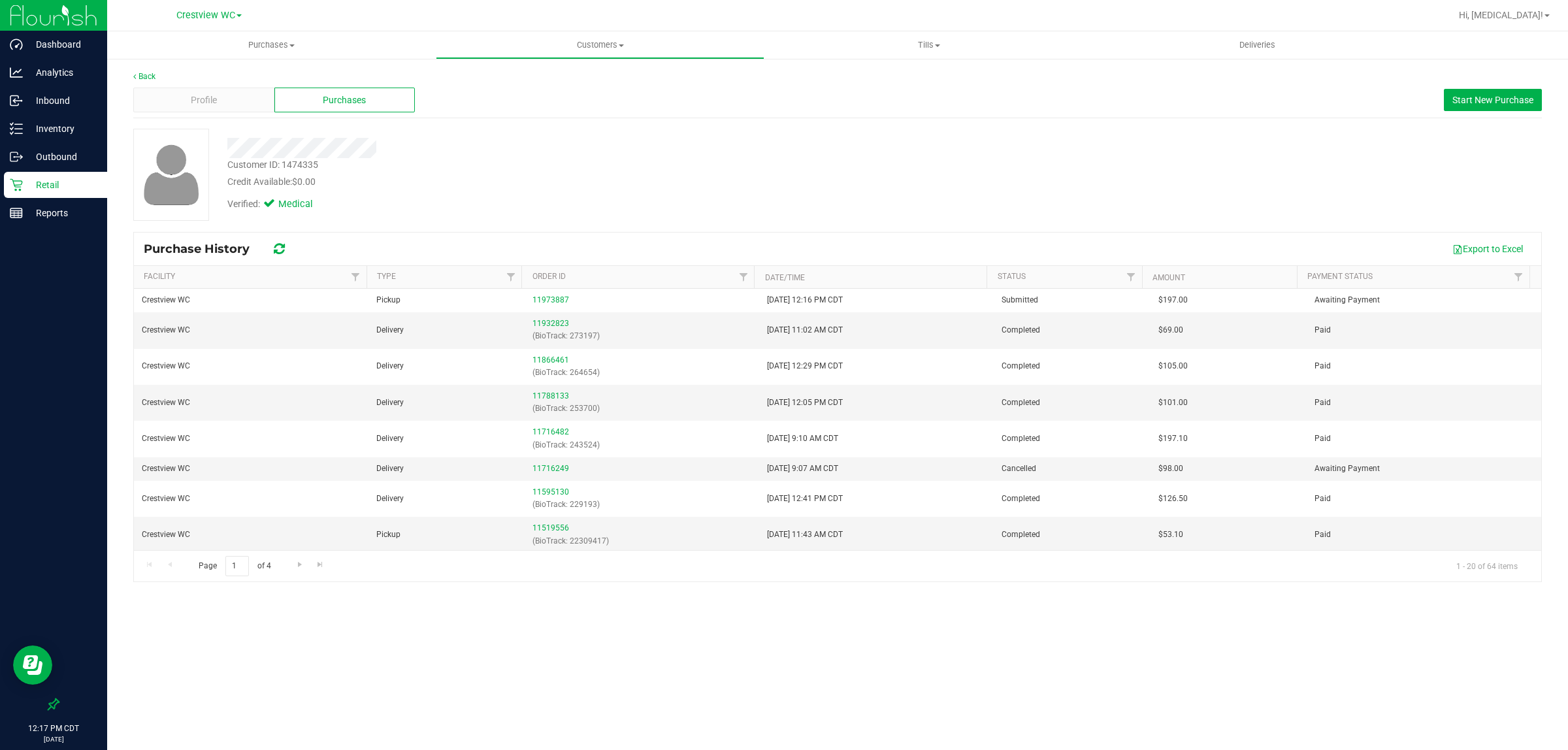
click at [305, 167] on div "Customer ID: 1474335" at bounding box center [273, 165] width 91 height 14
copy div "1474335"
click at [838, 240] on div "Export to Excel" at bounding box center [916, 248] width 1233 height 22
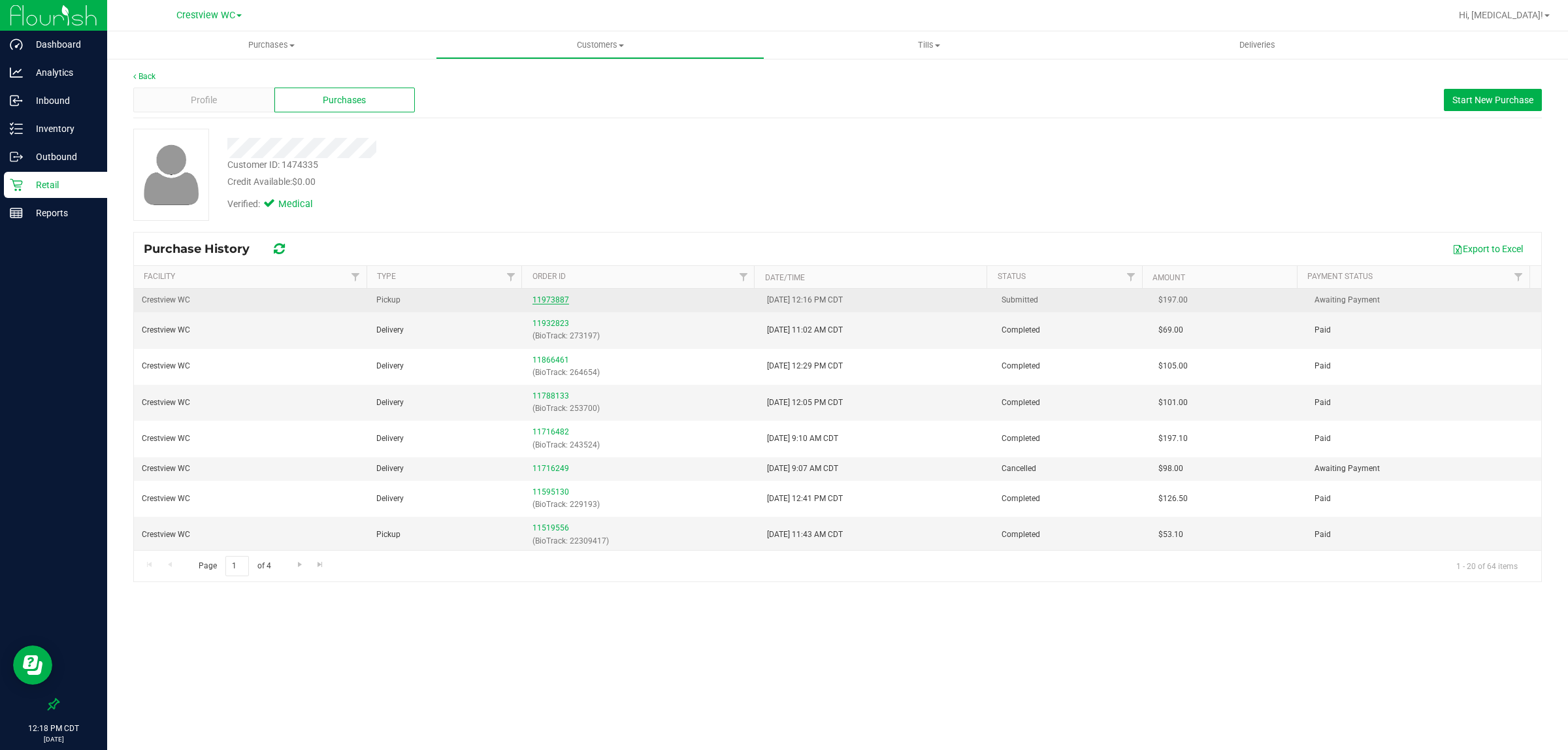
click at [545, 298] on link "11973887" at bounding box center [550, 300] width 36 height 9
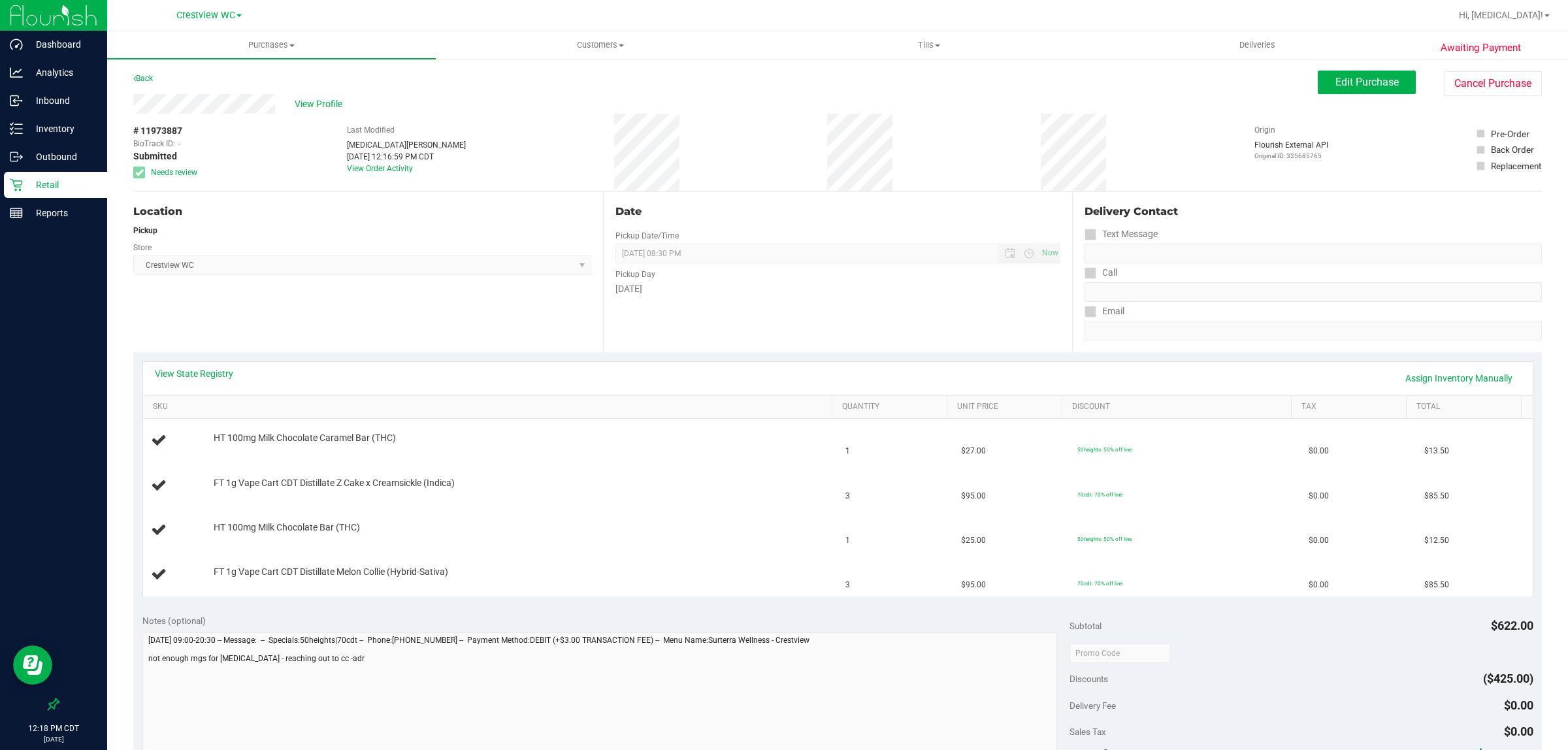
click at [50, 180] on p "Retail" at bounding box center [62, 185] width 79 height 16
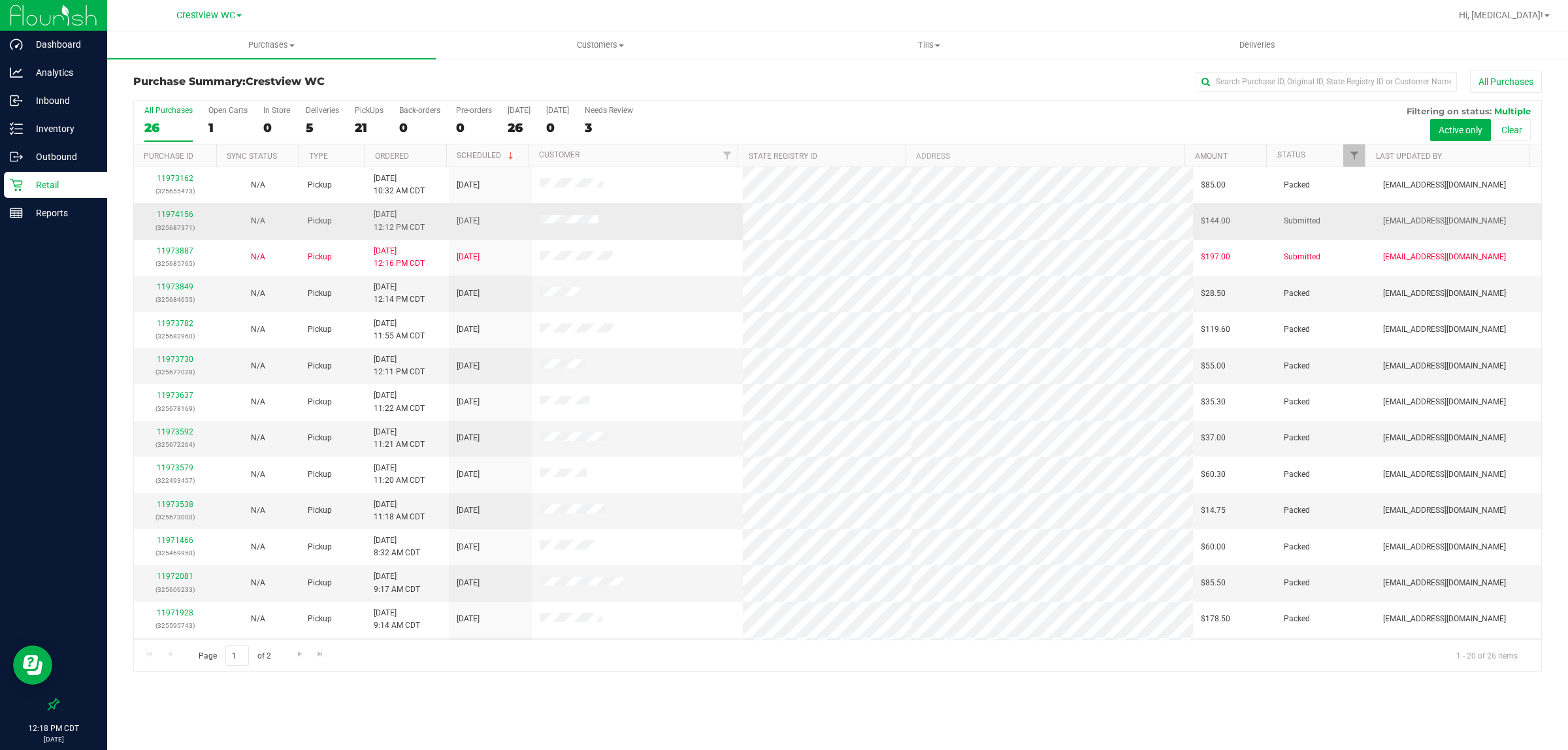
click at [170, 207] on td "11974156 (325687371)" at bounding box center [176, 221] width 83 height 36
click at [172, 217] on link "11974156" at bounding box center [175, 214] width 36 height 9
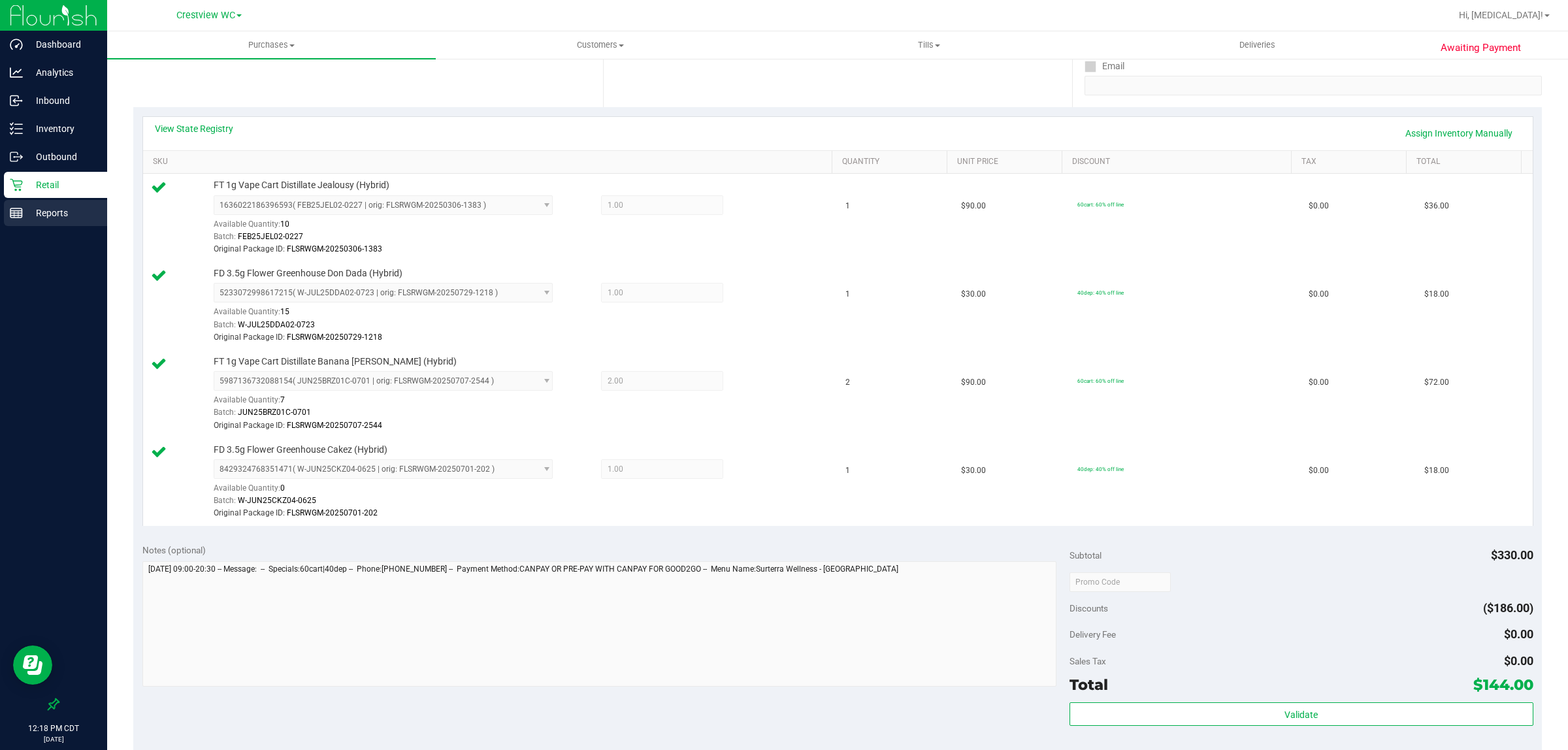
scroll to position [490, 0]
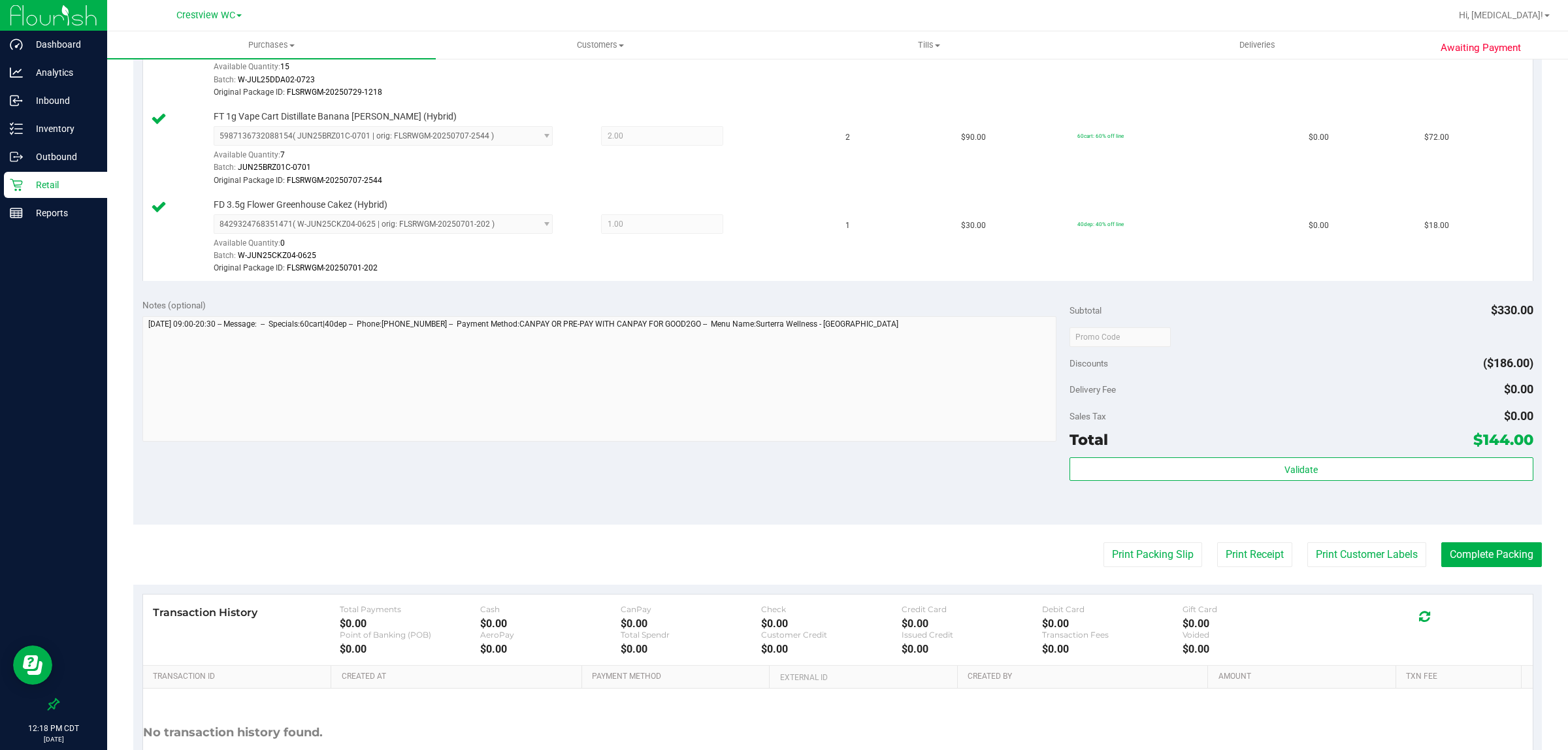
click at [41, 188] on p "Retail" at bounding box center [62, 185] width 79 height 16
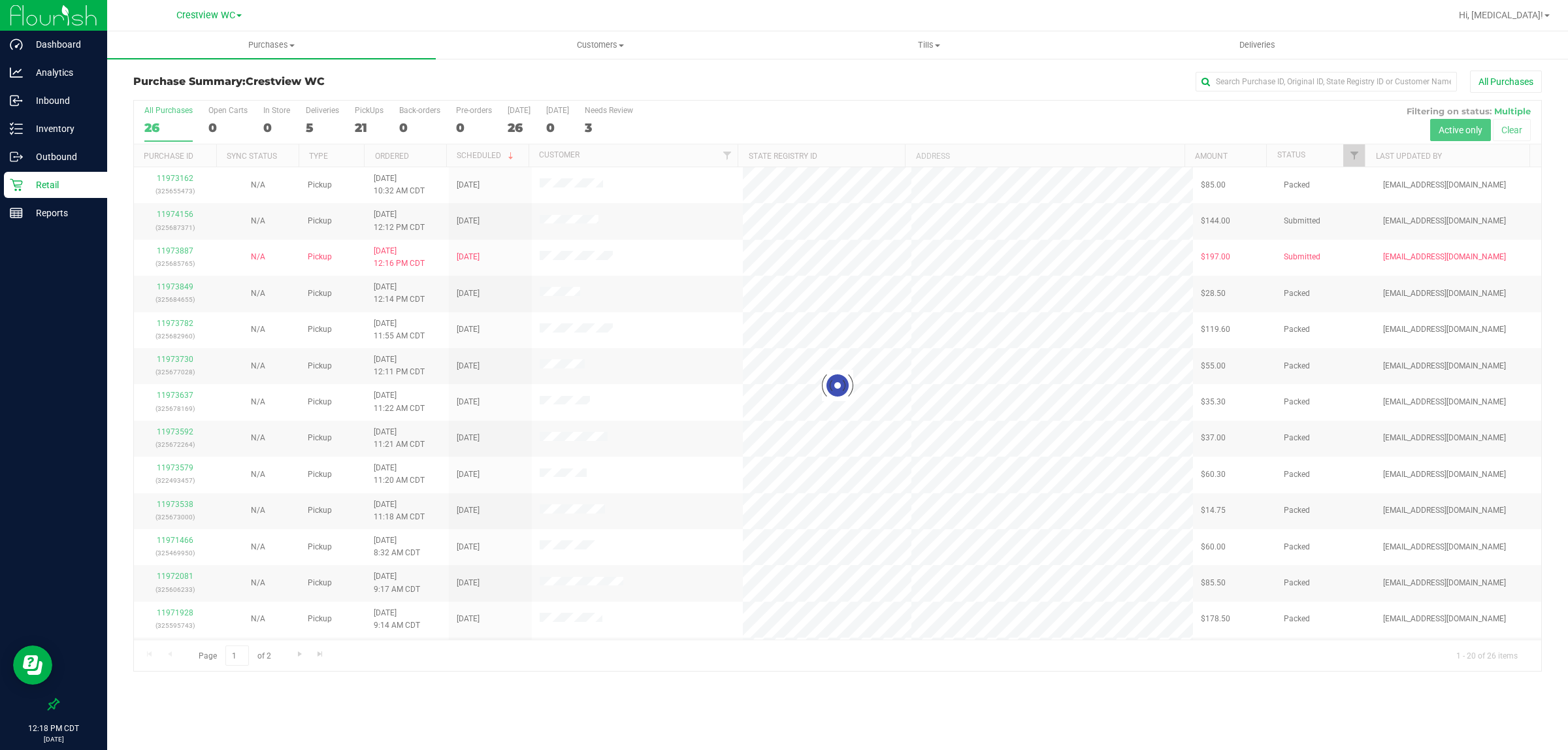
click at [369, 131] on div "21" at bounding box center [369, 127] width 29 height 15
click at [0, 0] on input "PickUps 21" at bounding box center [0, 0] width 0 height 0
click at [366, 122] on div at bounding box center [838, 386] width 1407 height 570
click at [373, 129] on div "21" at bounding box center [369, 127] width 29 height 15
click at [0, 0] on input "PickUps 21" at bounding box center [0, 0] width 0 height 0
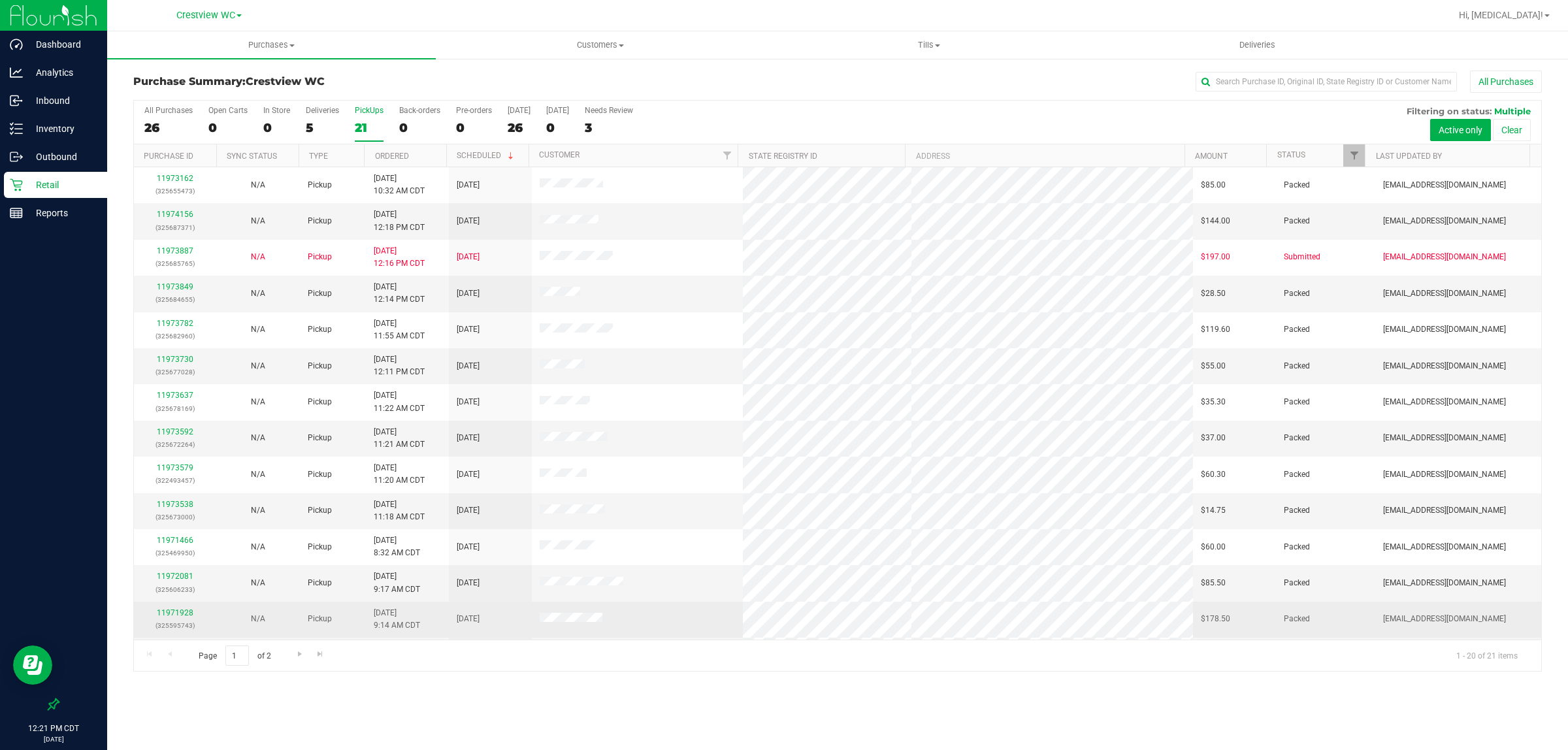
scroll to position [252, 0]
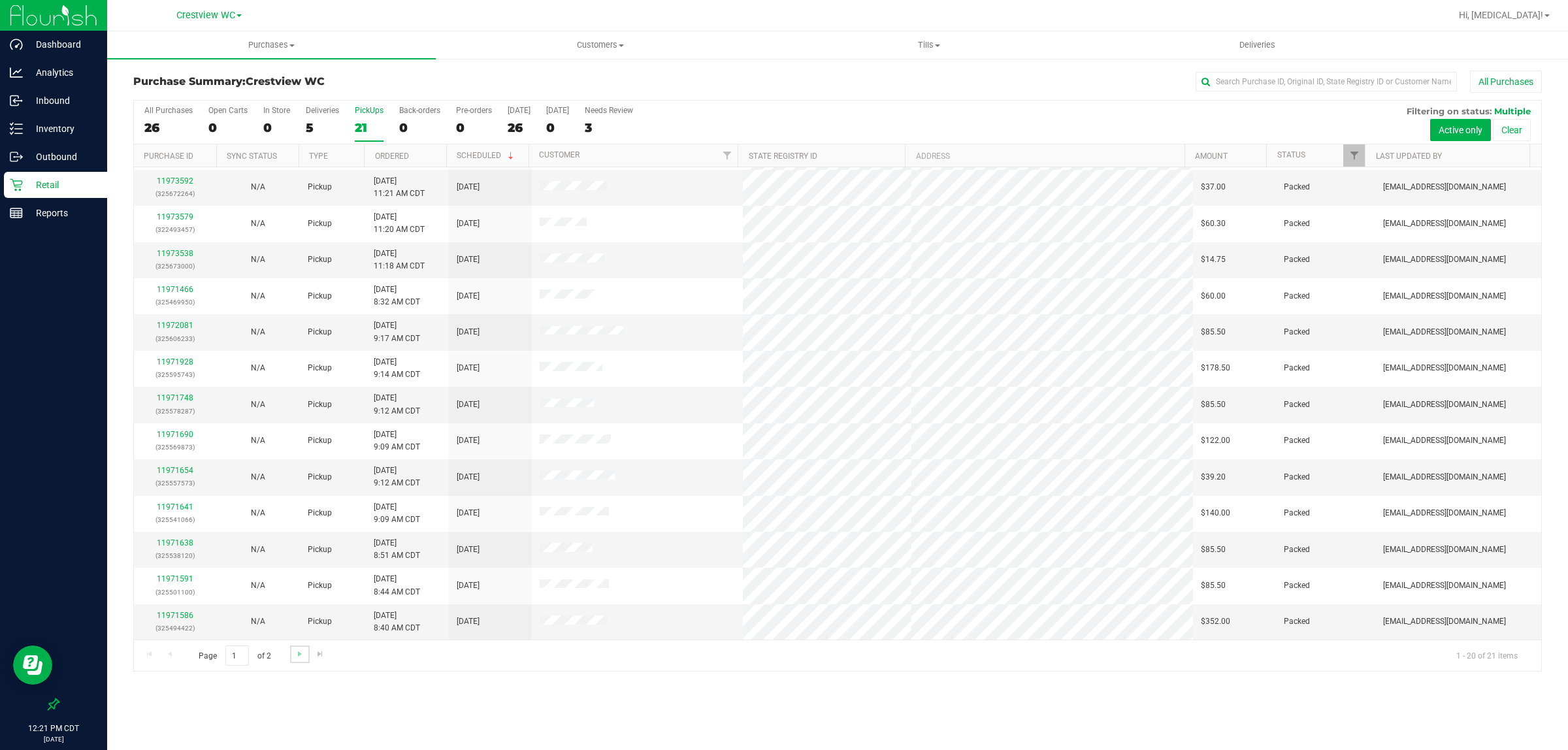
click at [292, 655] on link "Go to the next page" at bounding box center [299, 654] width 19 height 18
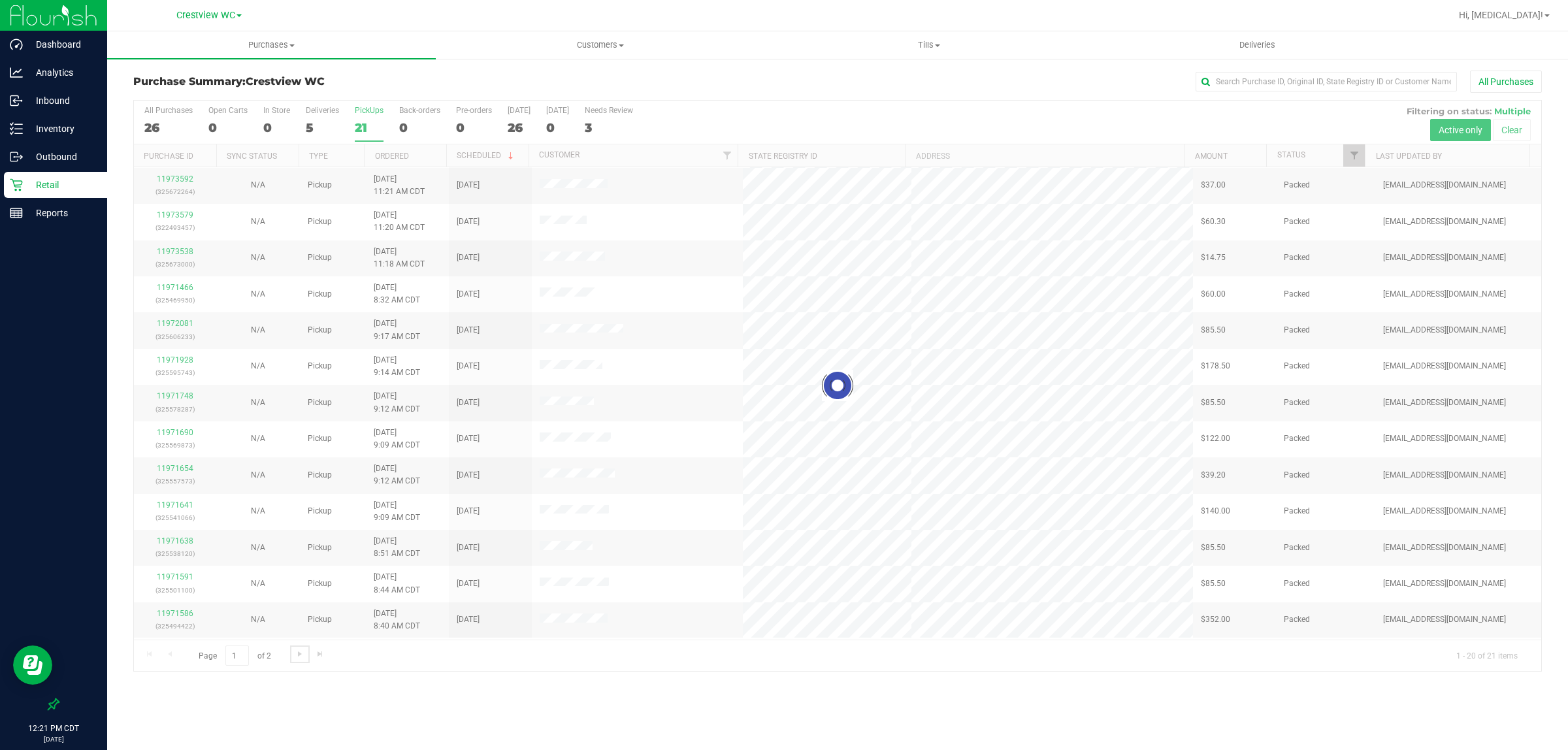
scroll to position [0, 0]
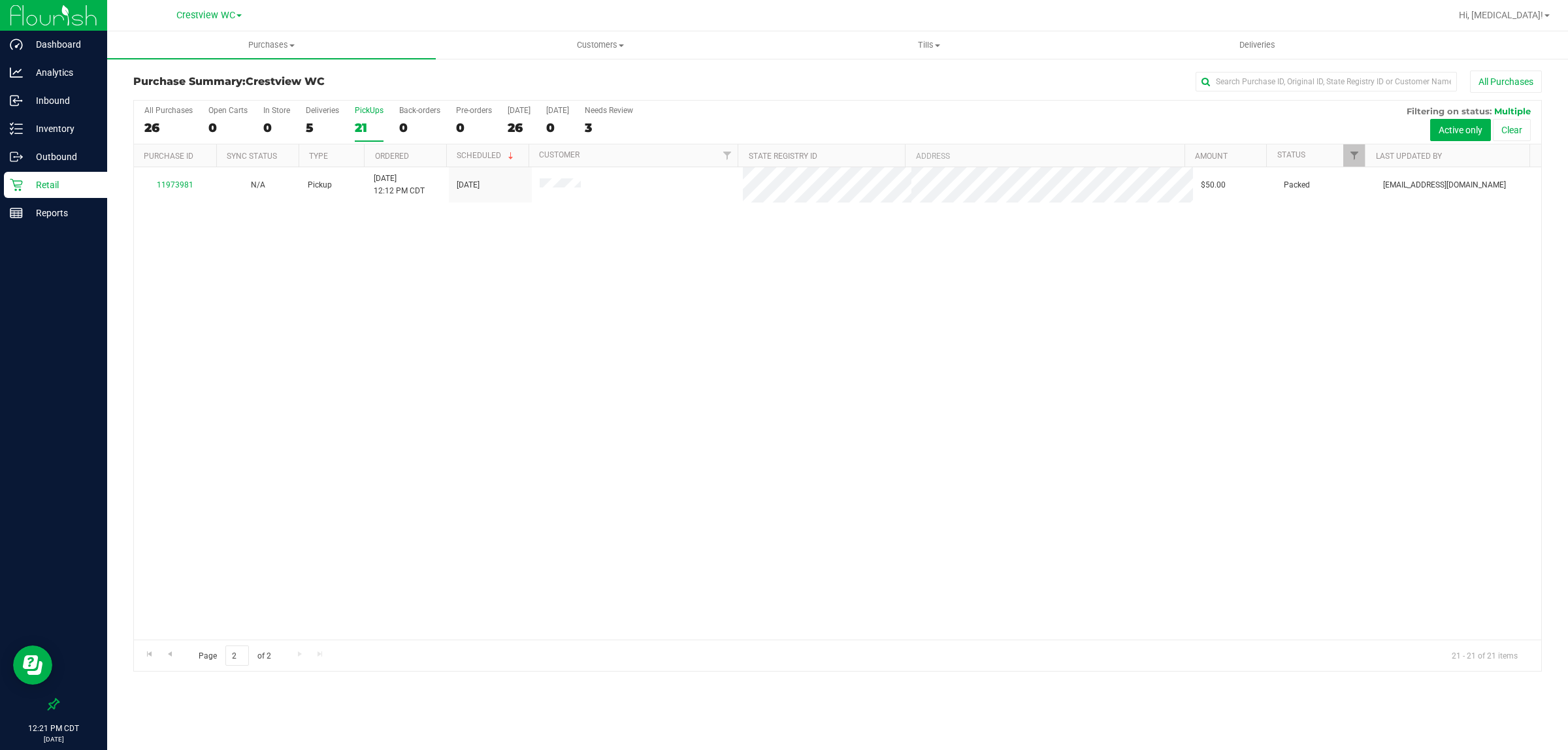
click at [371, 118] on label "PickUps 21" at bounding box center [369, 124] width 29 height 36
click at [0, 0] on input "PickUps 21" at bounding box center [0, 0] width 0 height 0
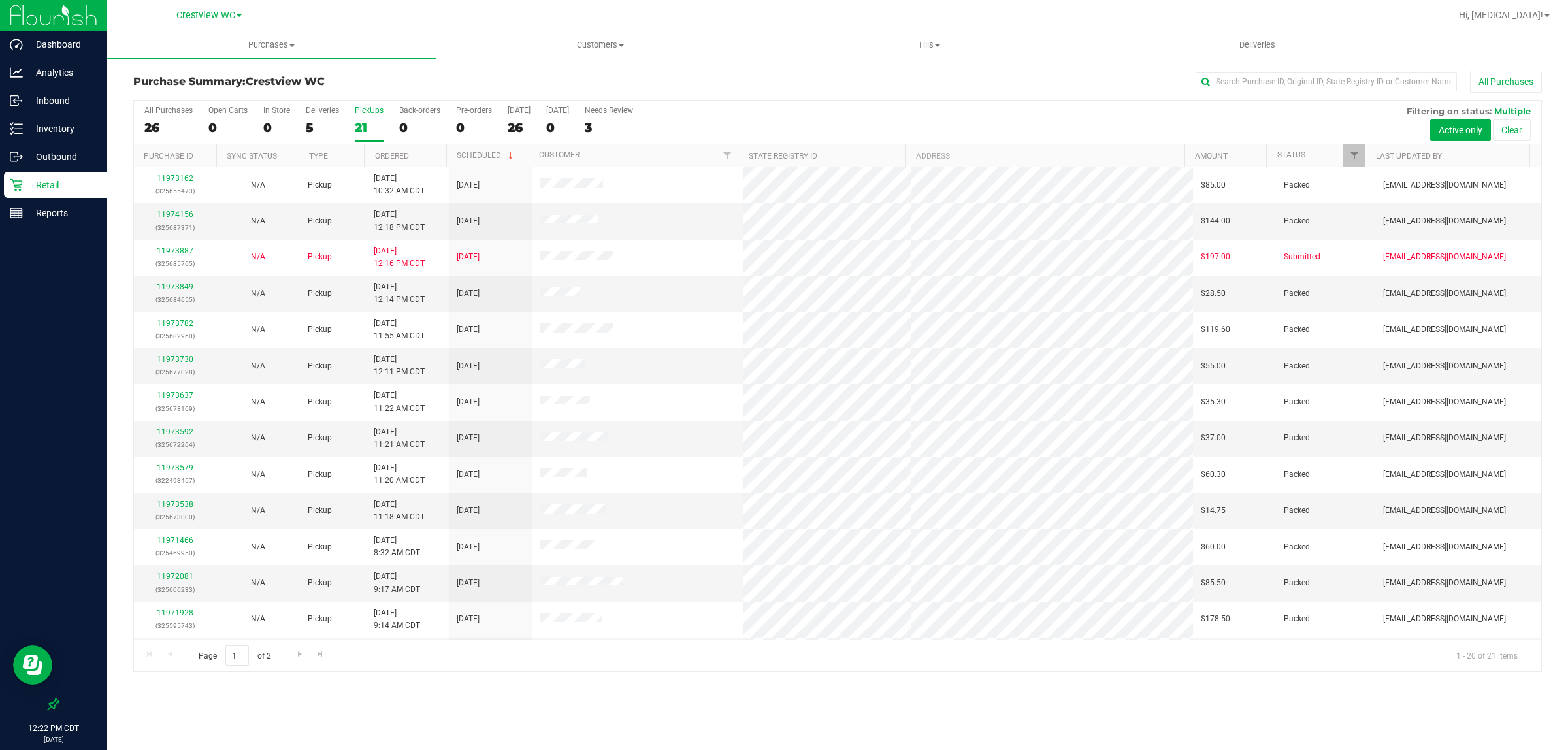
click at [373, 124] on div "21" at bounding box center [369, 127] width 29 height 15
click at [0, 0] on input "PickUps 21" at bounding box center [0, 0] width 0 height 0
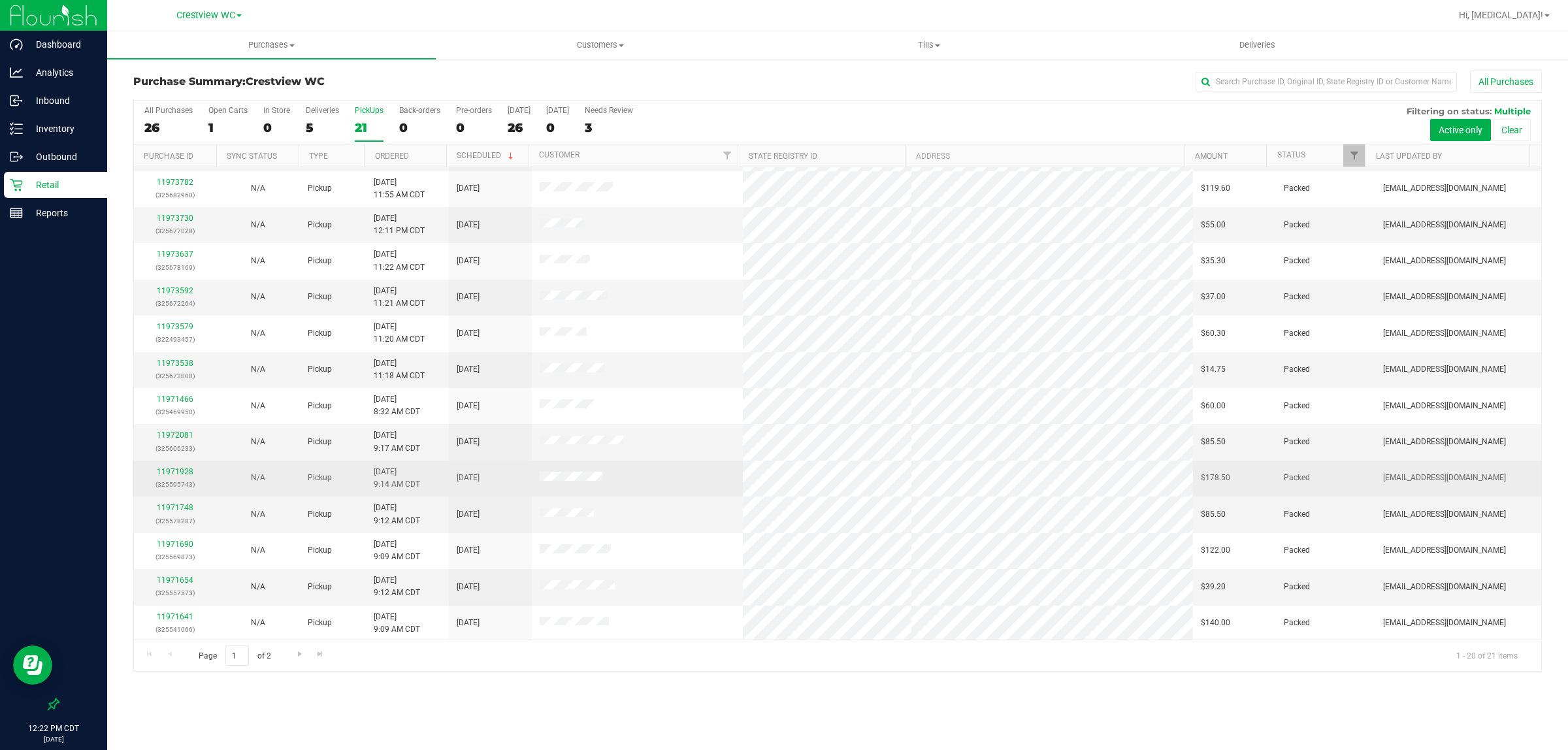
scroll to position [252, 0]
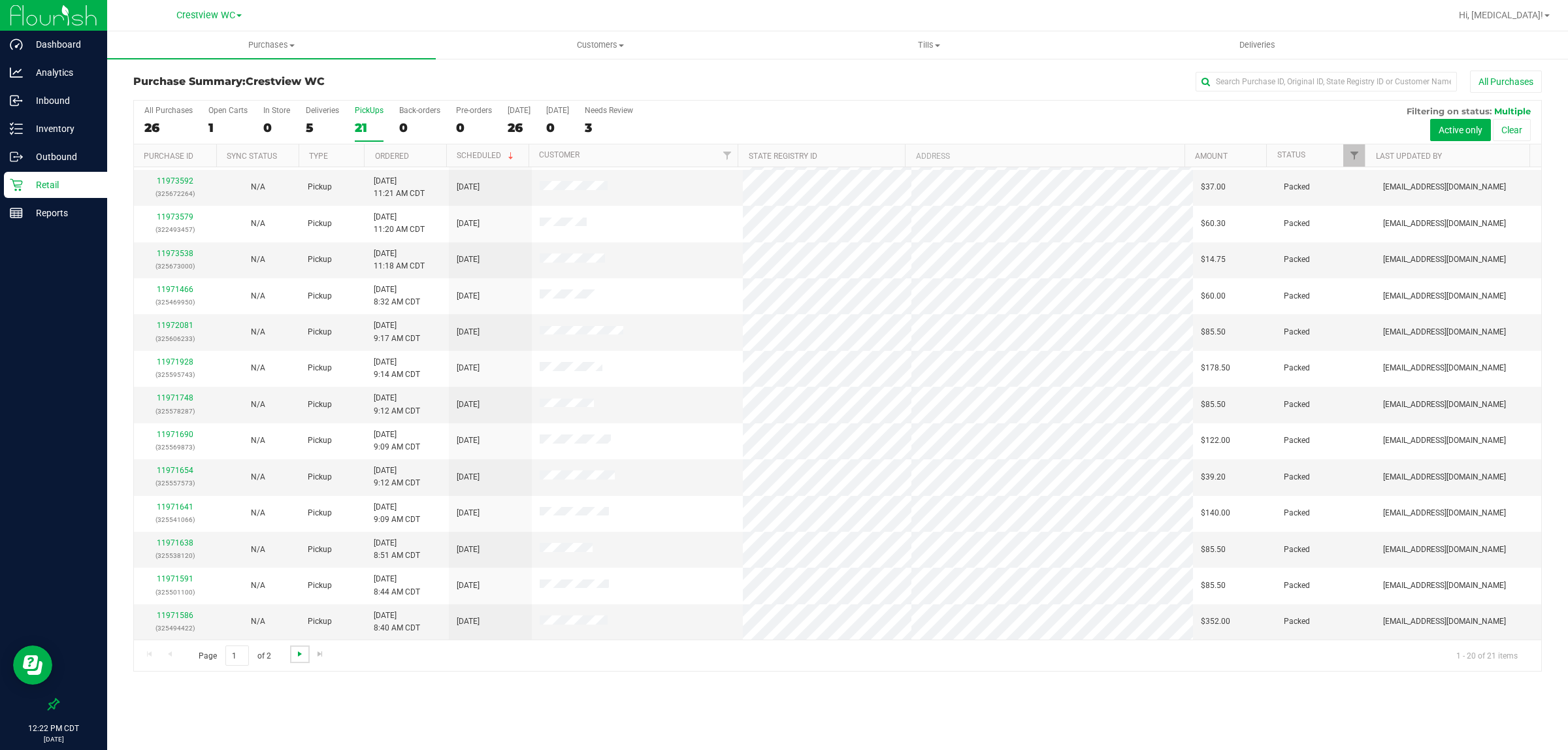
click at [295, 656] on span "Go to the next page" at bounding box center [300, 654] width 11 height 11
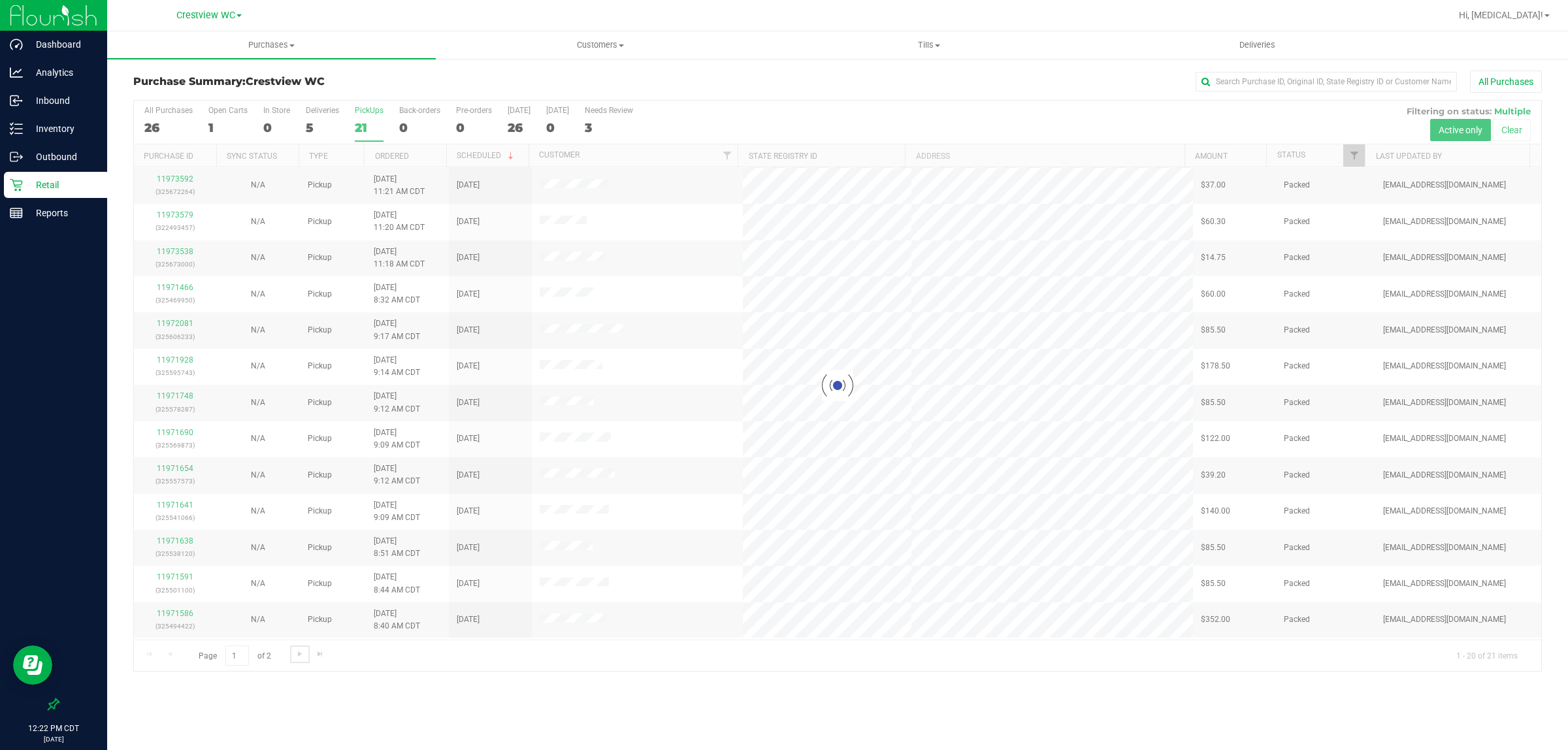
scroll to position [0, 0]
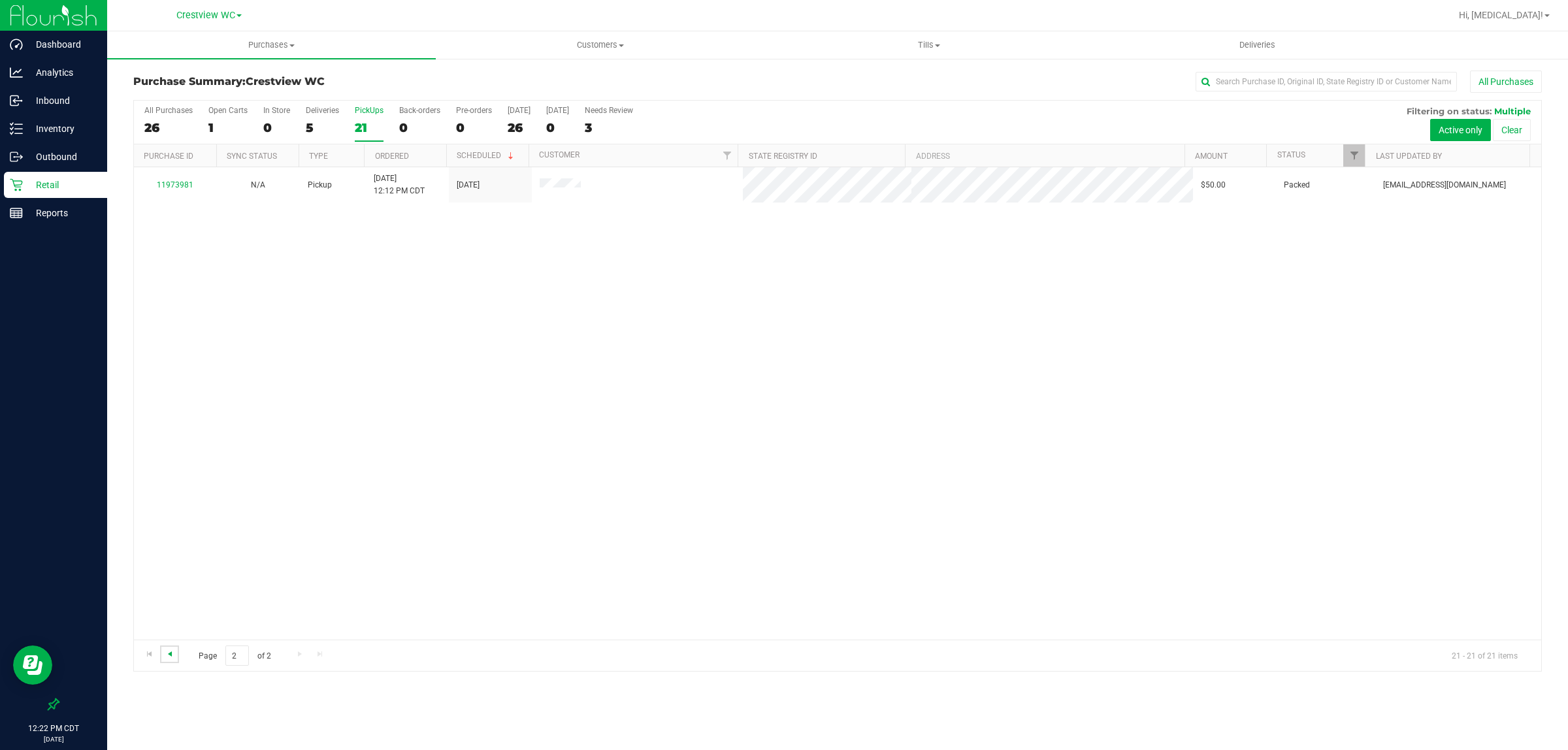
click at [168, 655] on span "Go to the previous page" at bounding box center [170, 654] width 11 height 11
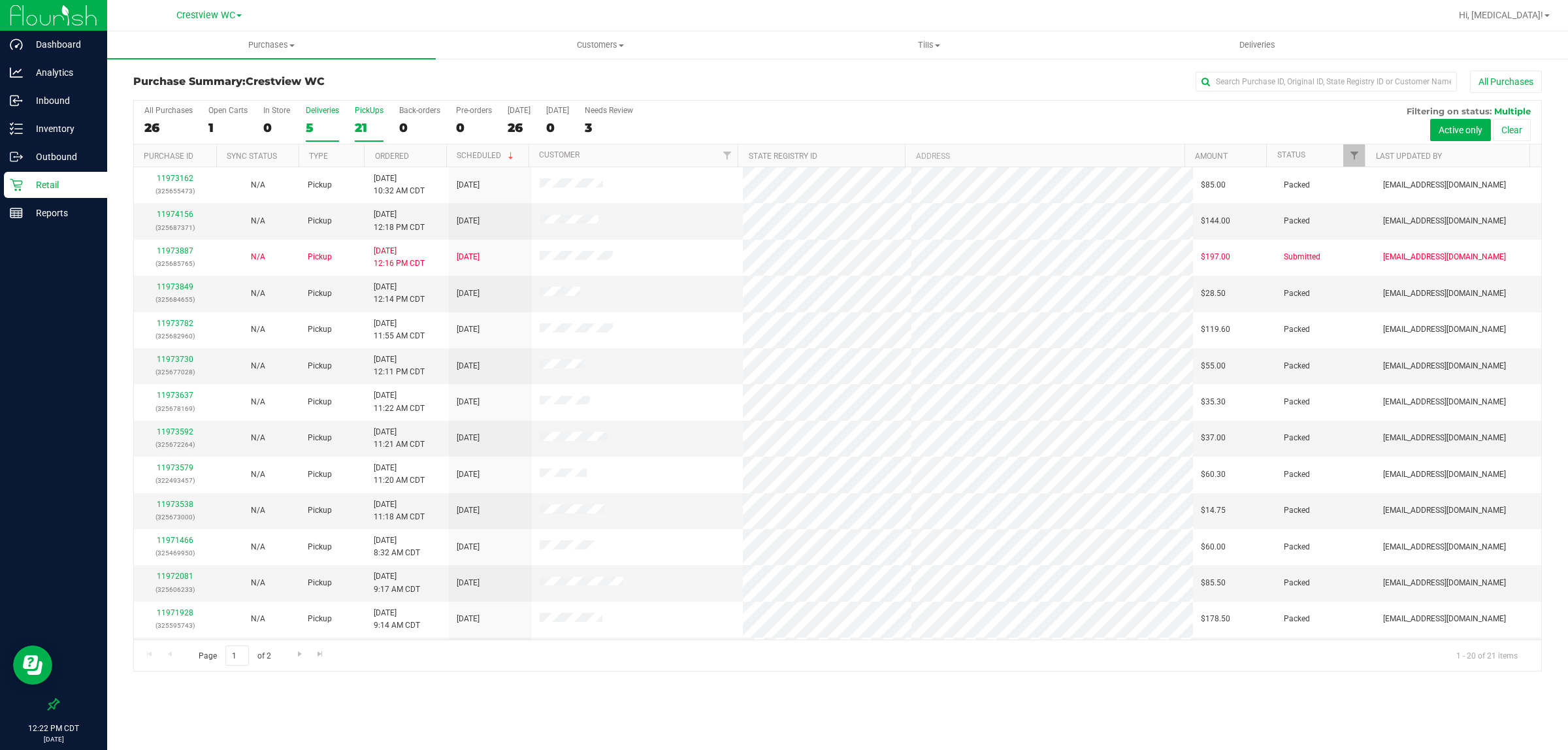
click at [327, 122] on div "5" at bounding box center [322, 127] width 34 height 15
click at [0, 0] on input "Deliveries 5" at bounding box center [0, 0] width 0 height 0
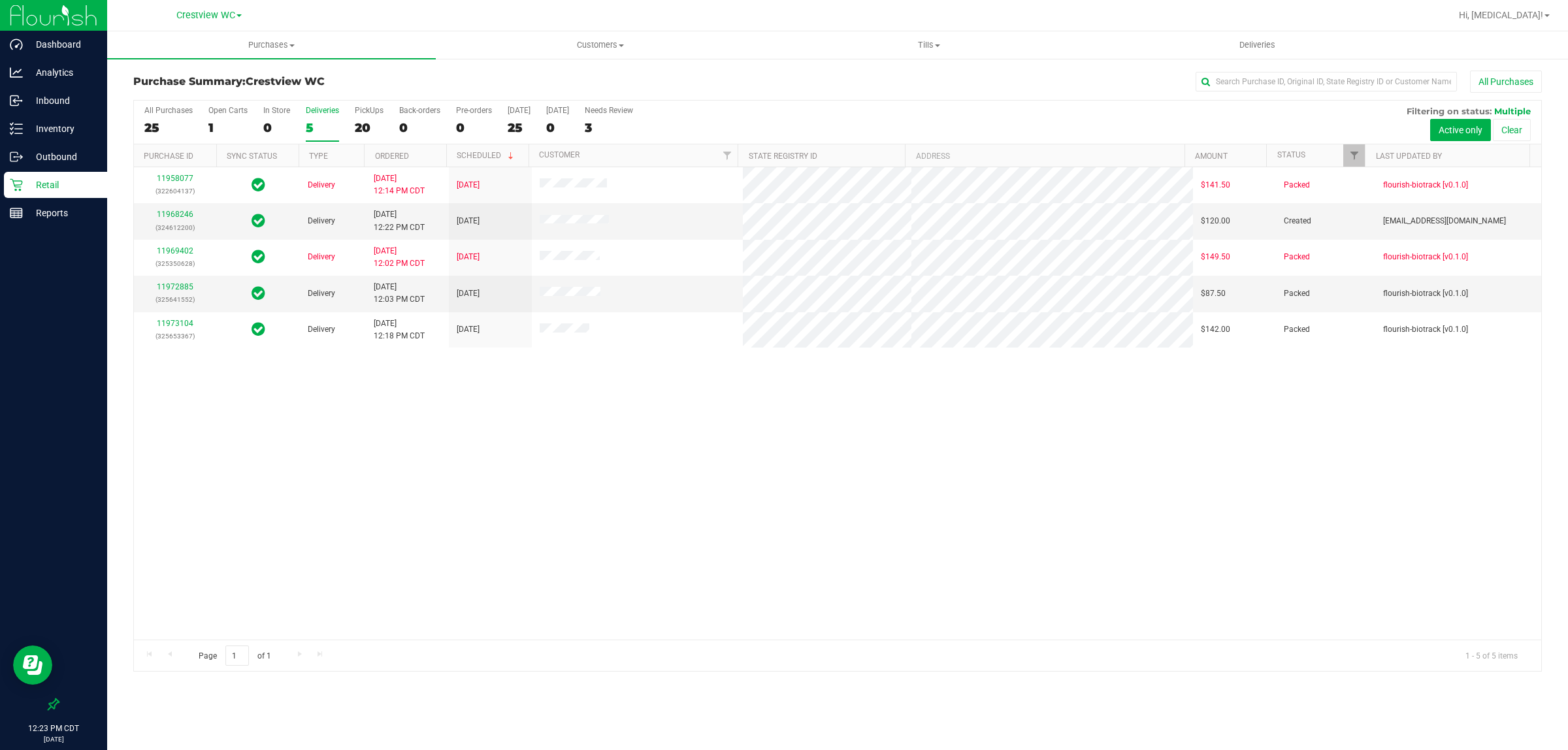
click at [368, 125] on div "20" at bounding box center [369, 127] width 29 height 15
click at [0, 0] on input "PickUps 20" at bounding box center [0, 0] width 0 height 0
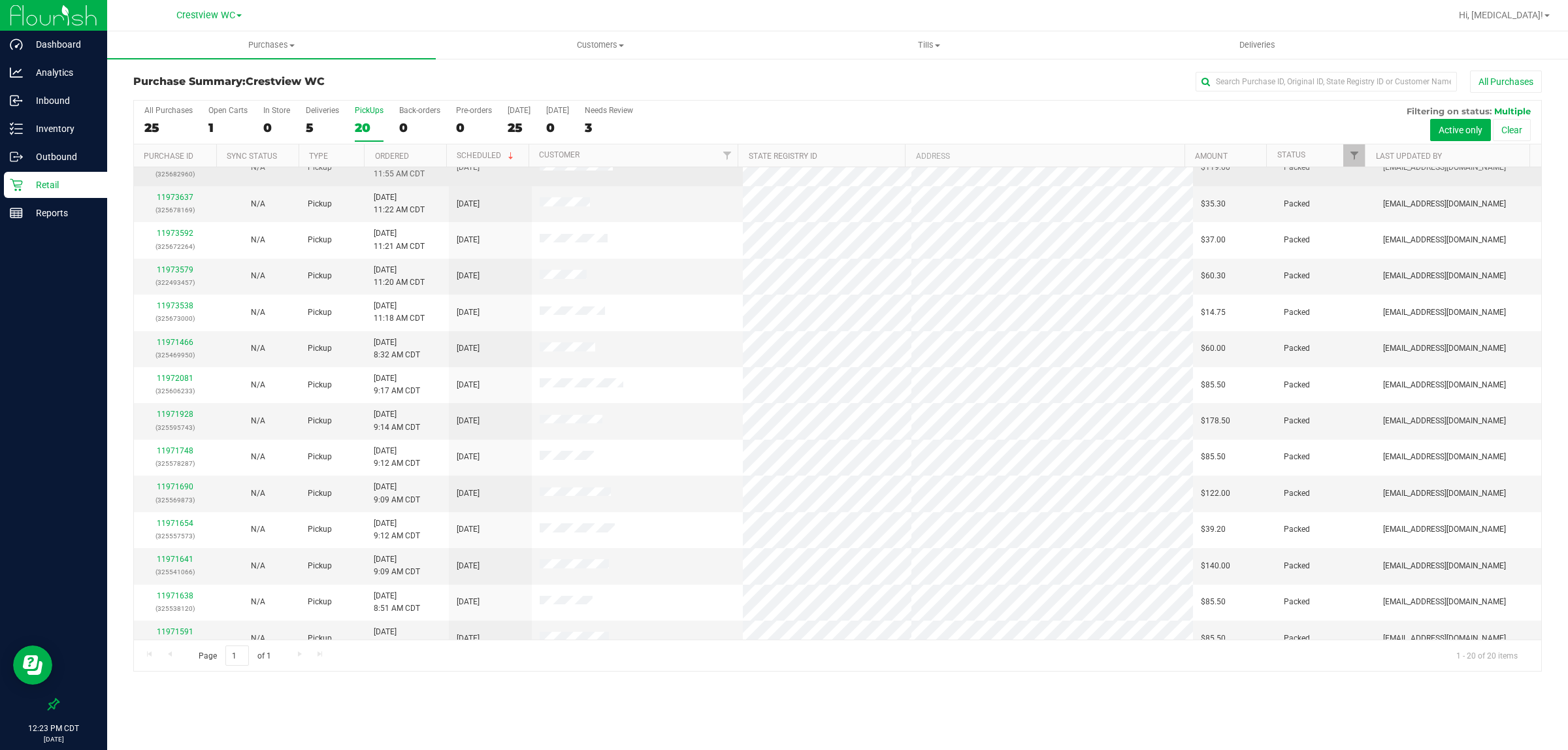
scroll to position [252, 0]
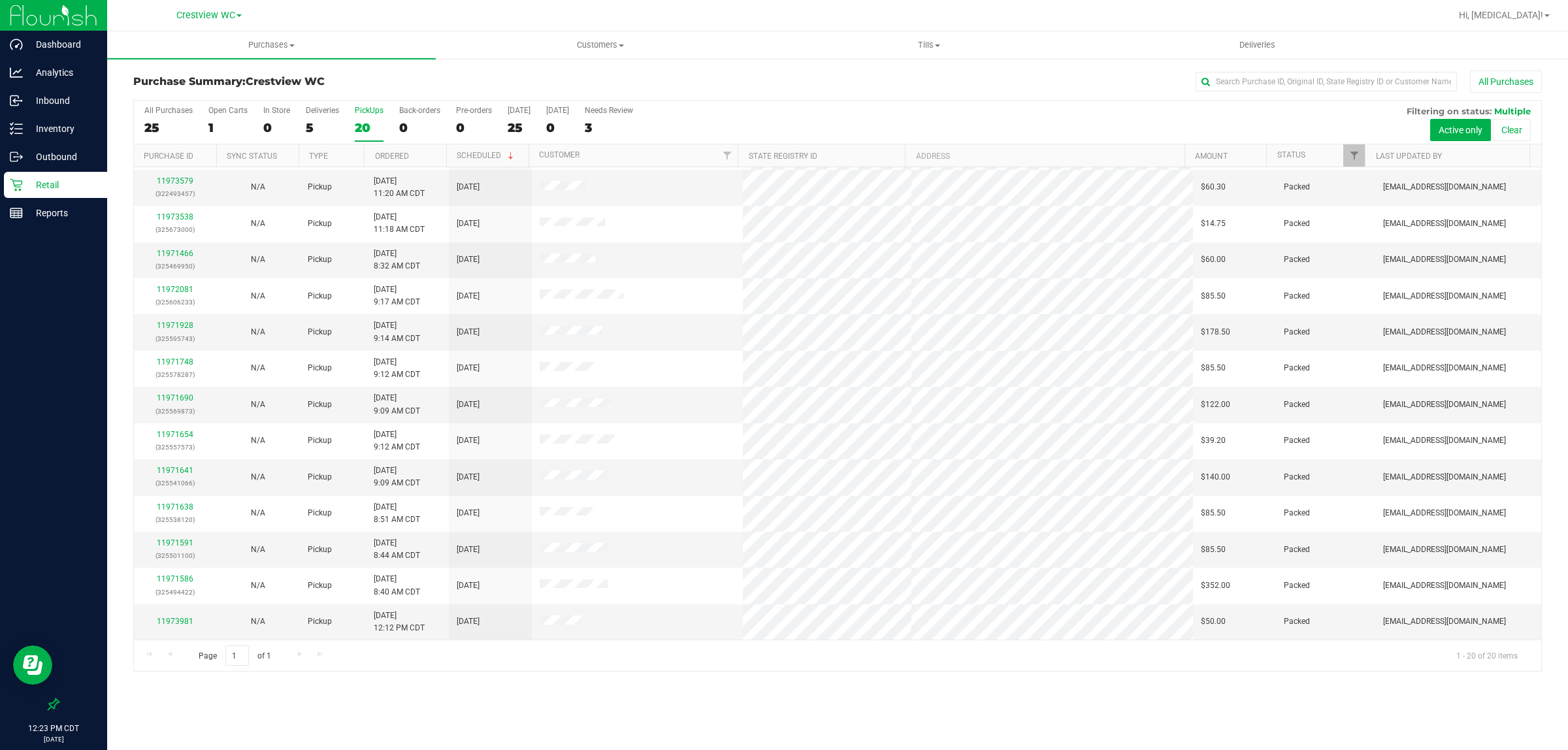
click at [716, 693] on div "Purchases Summary of purchases Fulfillment All purchases Customers All customer…" at bounding box center [837, 391] width 1461 height 718
click at [53, 187] on p "Retail" at bounding box center [62, 185] width 79 height 16
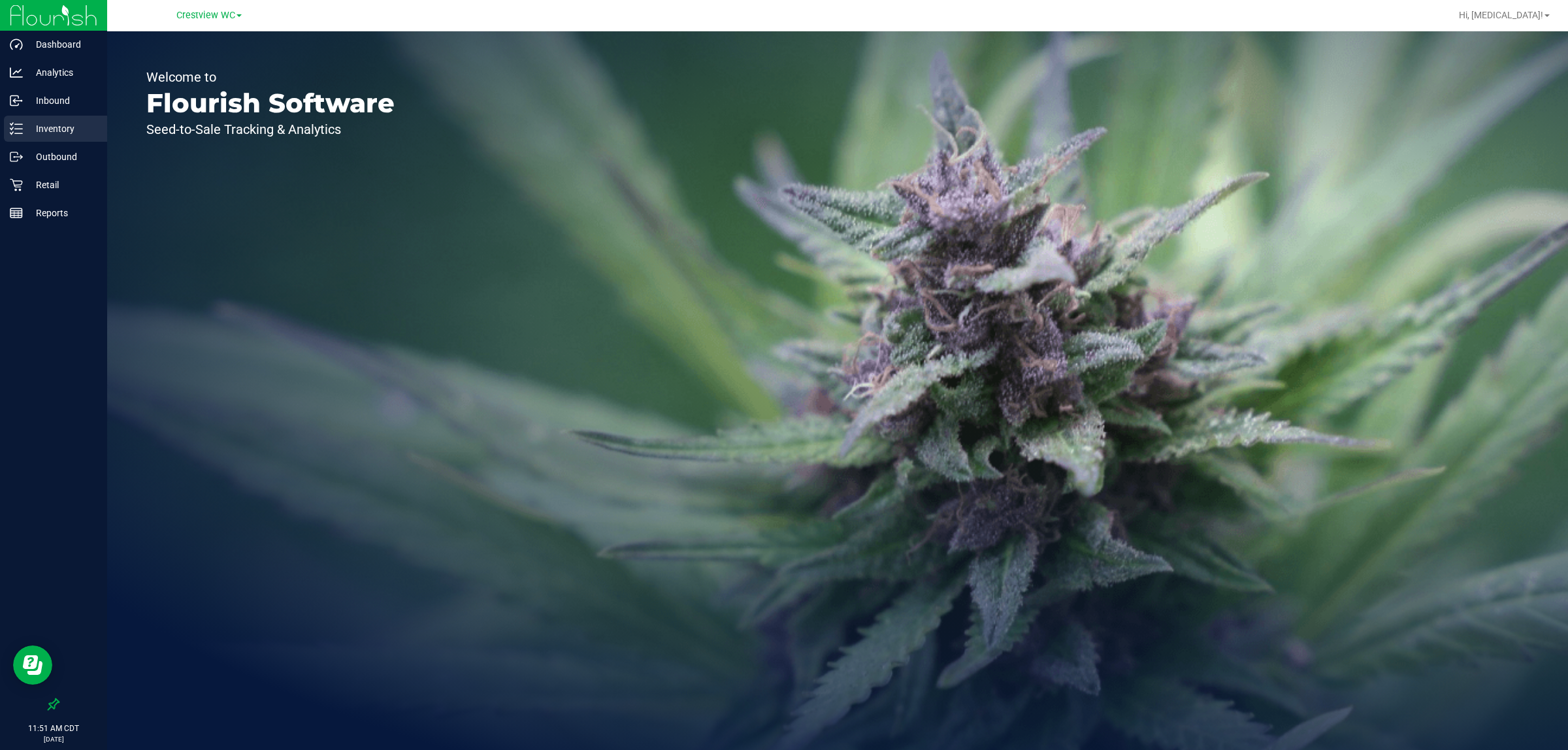
click at [50, 132] on p "Inventory" at bounding box center [62, 129] width 79 height 16
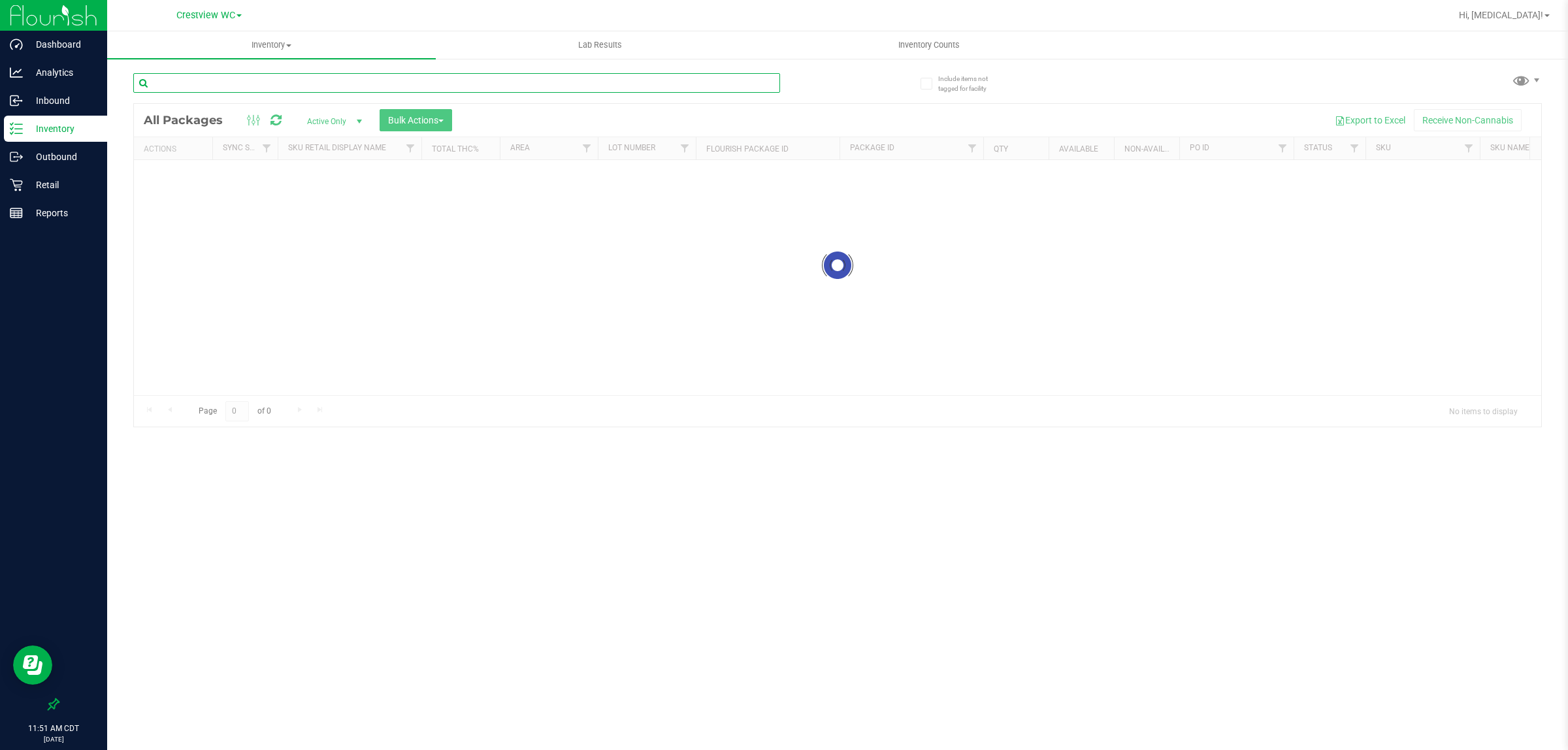
click at [215, 88] on input "text" at bounding box center [456, 83] width 647 height 19
paste input "GRV 4in Smoke Standard Spoon Bowl"
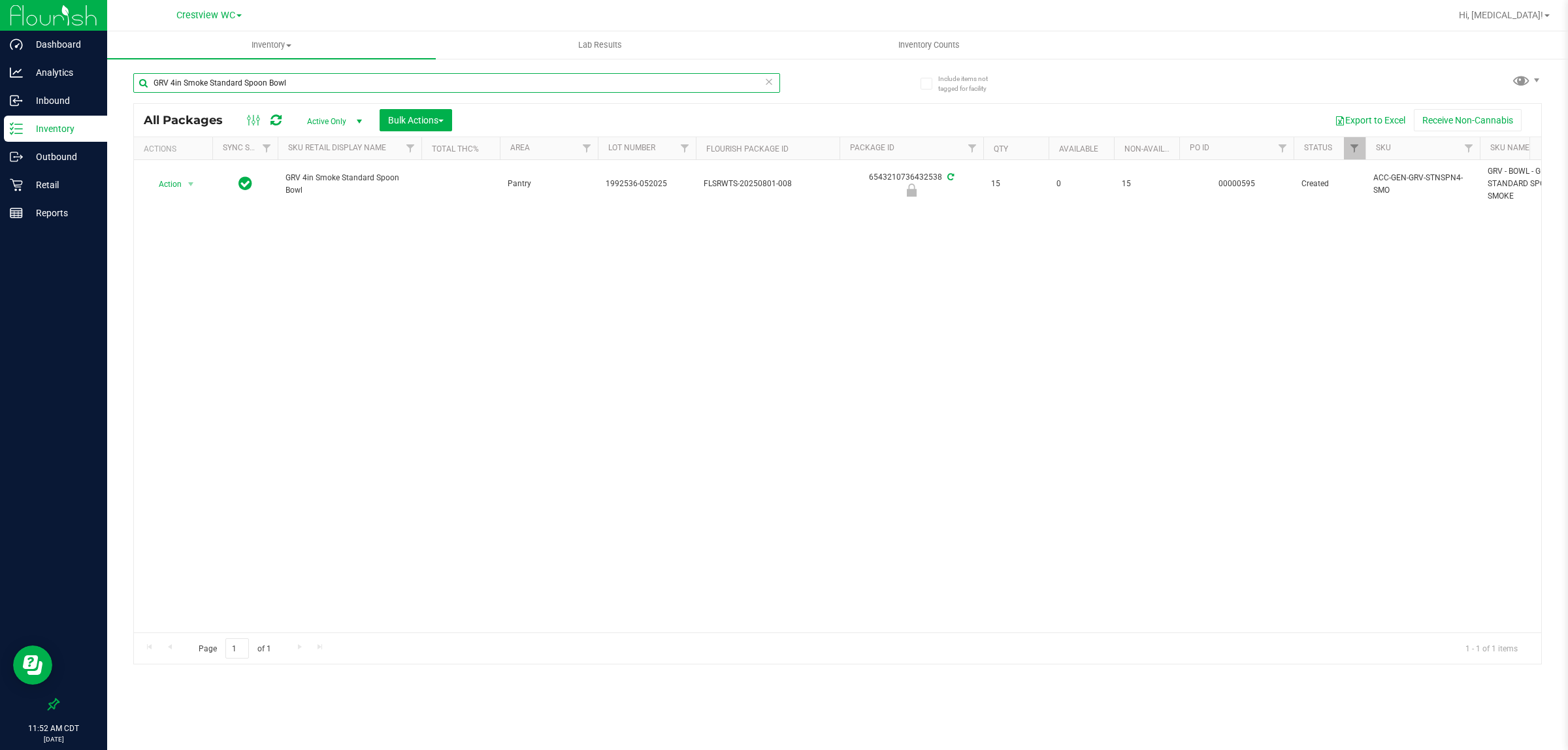
type input "GRV 4in Smoke Standard Spoon Bowl"
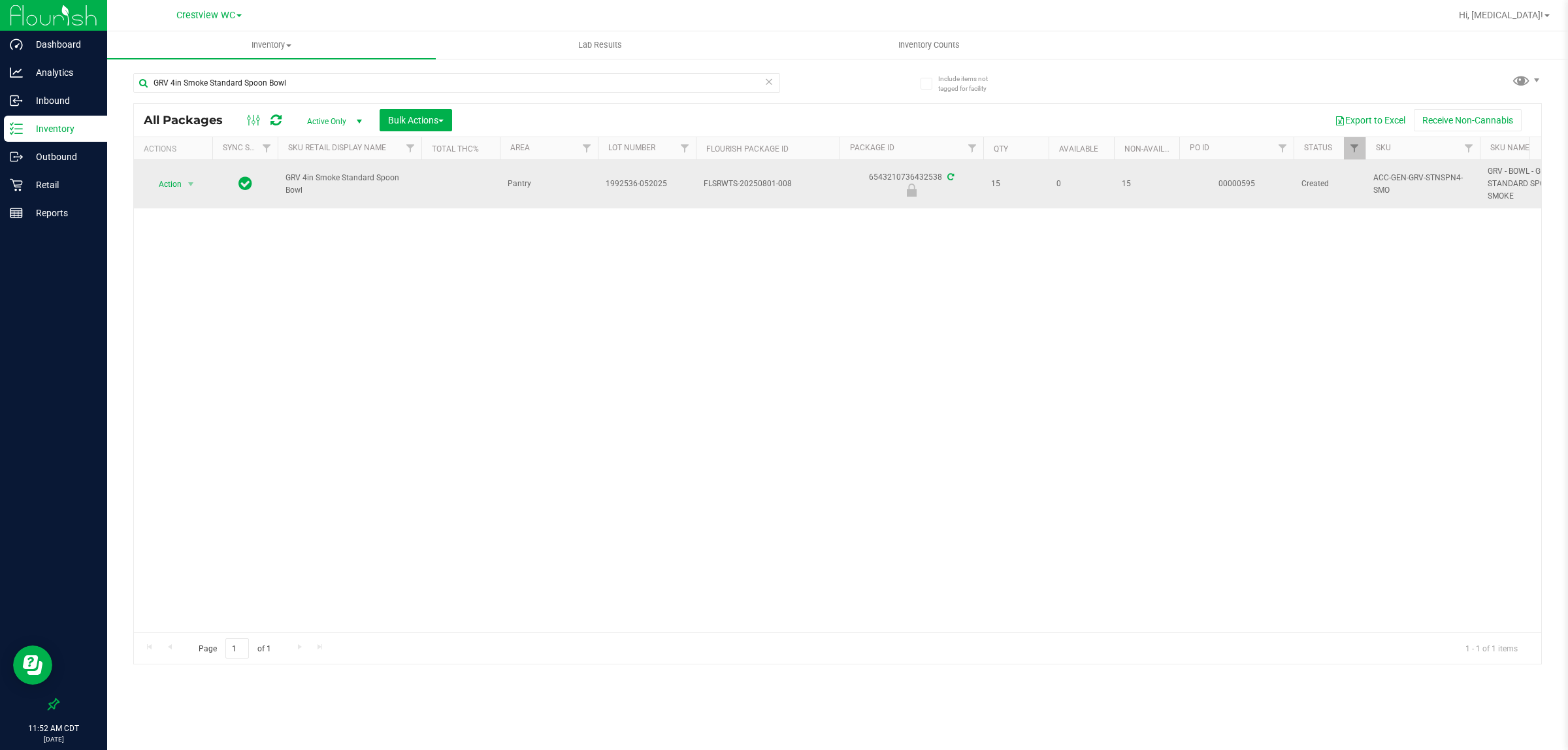
click at [290, 180] on span "GRV 4in Smoke Standard Spoon Bowl" at bounding box center [349, 184] width 128 height 25
copy tr "GRV 4in Smoke Standard Spoon Bowl"
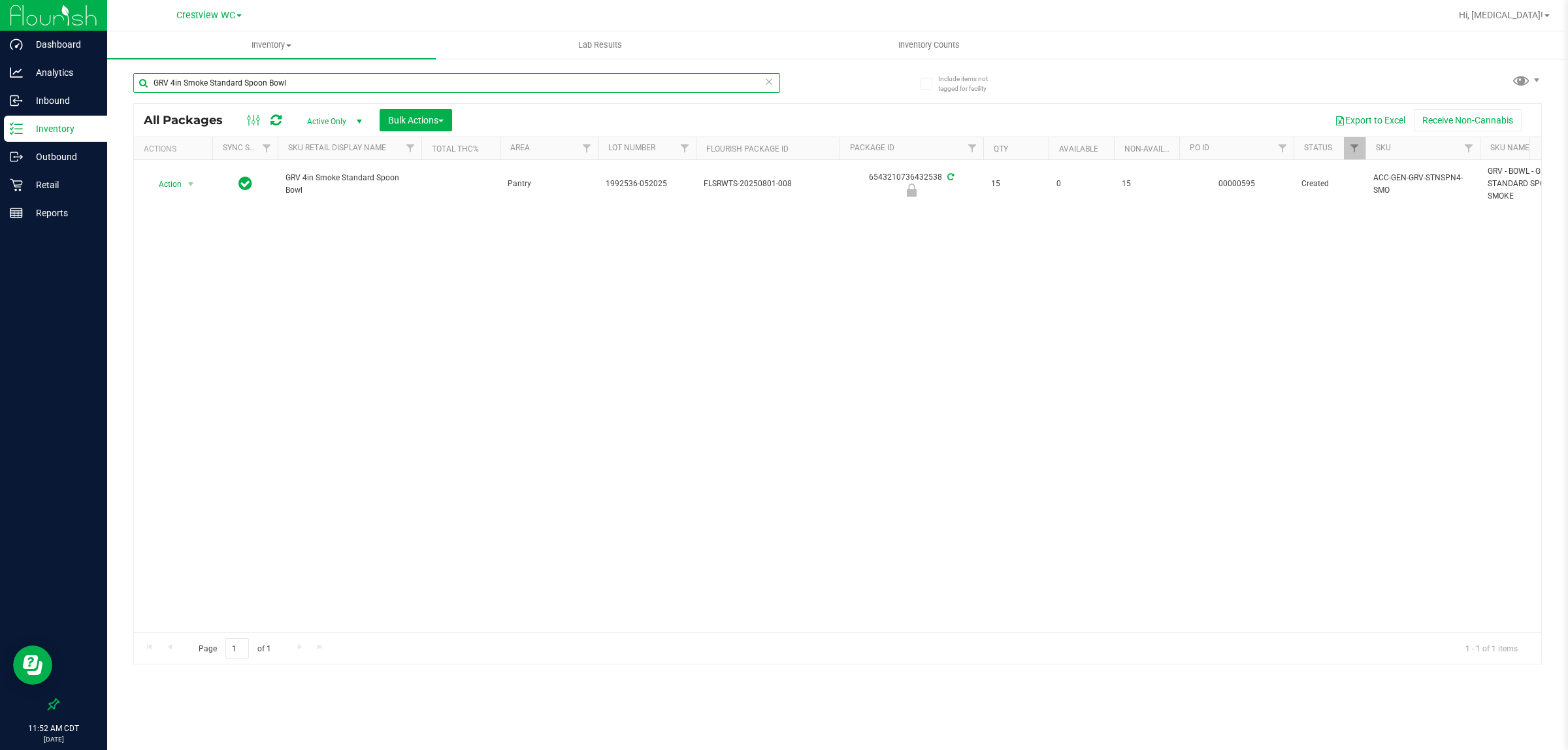
click at [335, 89] on input "GRV 4in Smoke Standard Spoon Bowl" at bounding box center [456, 83] width 647 height 19
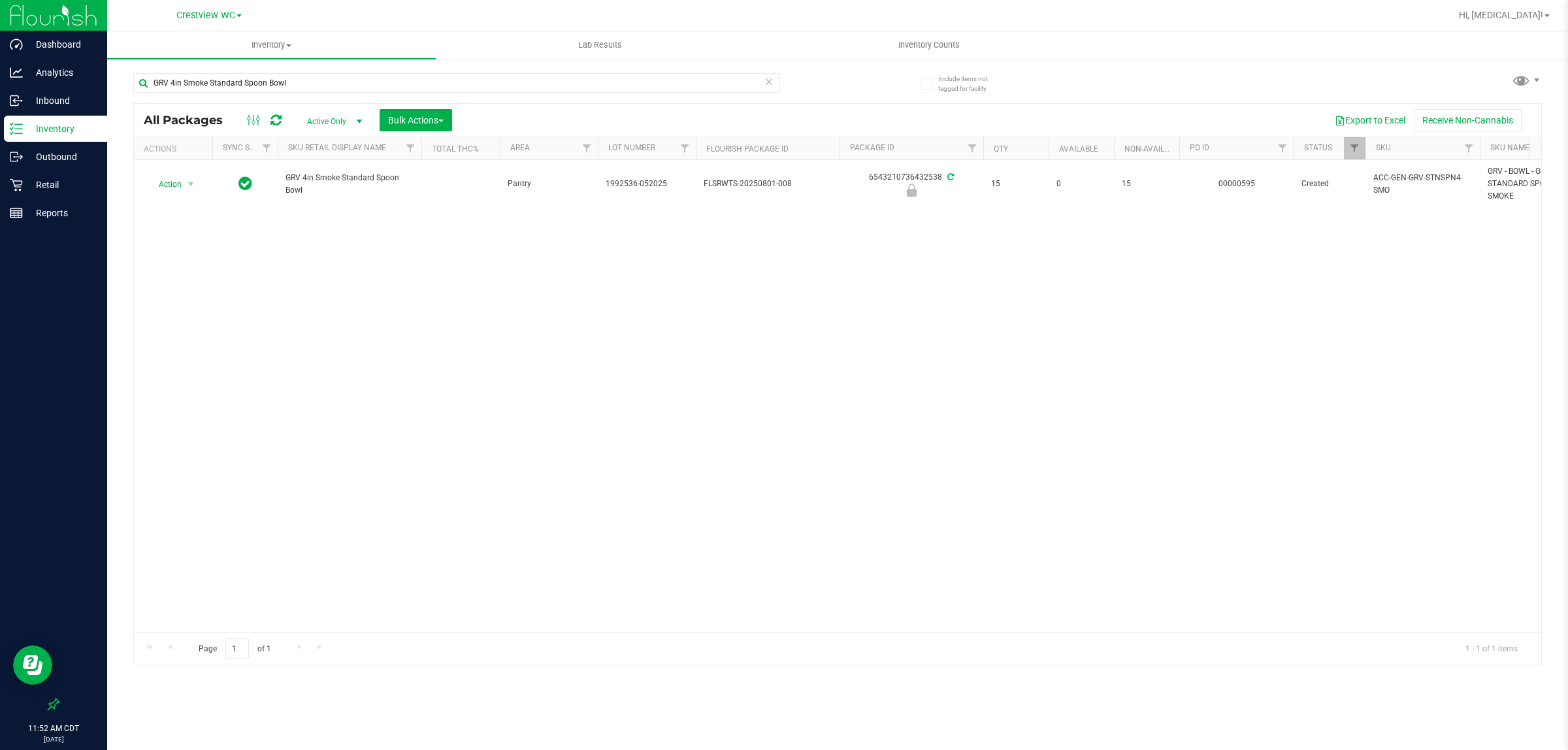
click at [409, 313] on div "Action Action Edit attributes Global inventory Locate package Package audit log…" at bounding box center [838, 395] width 1407 height 472
click at [479, 350] on div "Action Action Edit attributes Global inventory Locate package Package audit log…" at bounding box center [838, 395] width 1407 height 472
click at [39, 192] on div "Retail" at bounding box center [55, 185] width 103 height 26
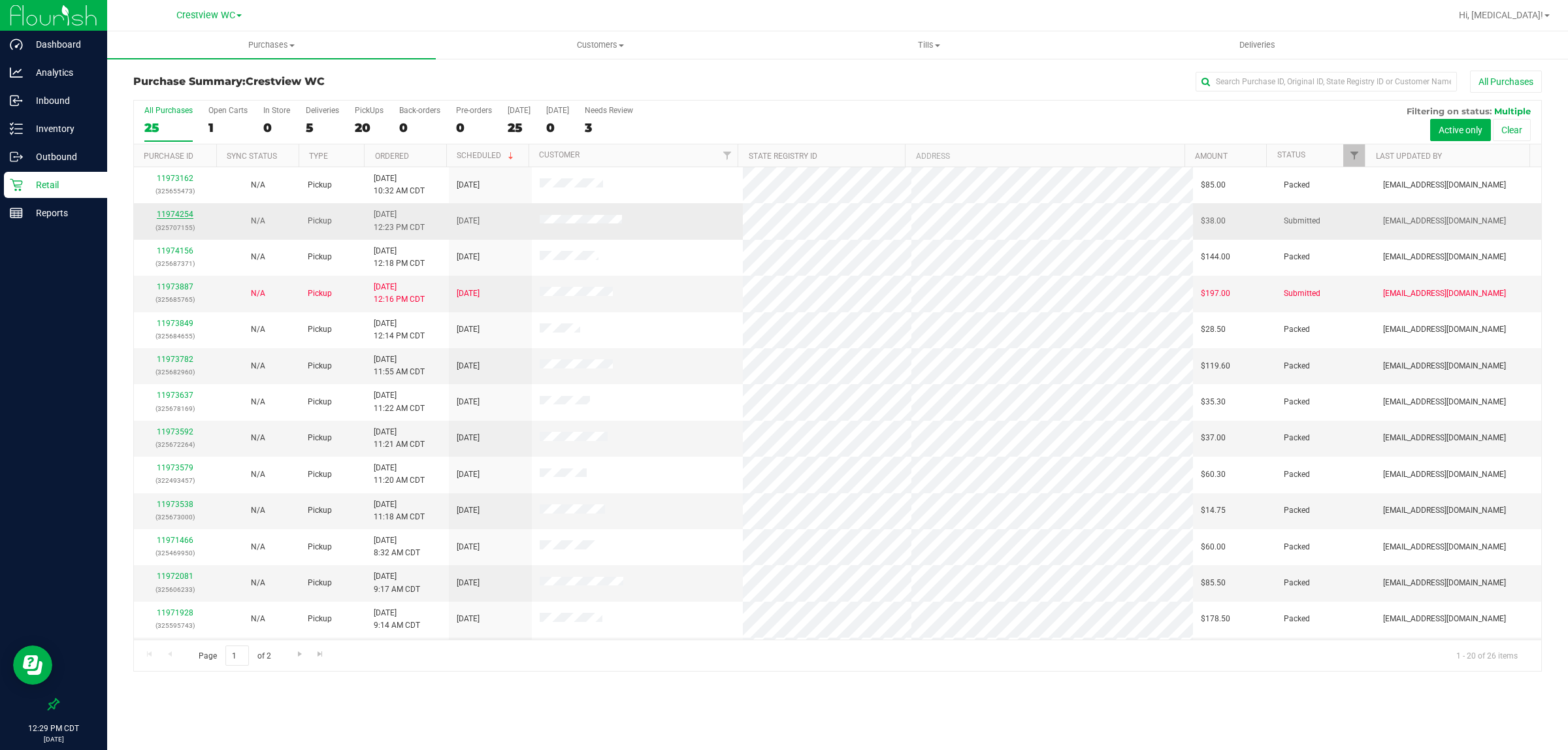
click at [168, 213] on link "11974254" at bounding box center [175, 214] width 36 height 9
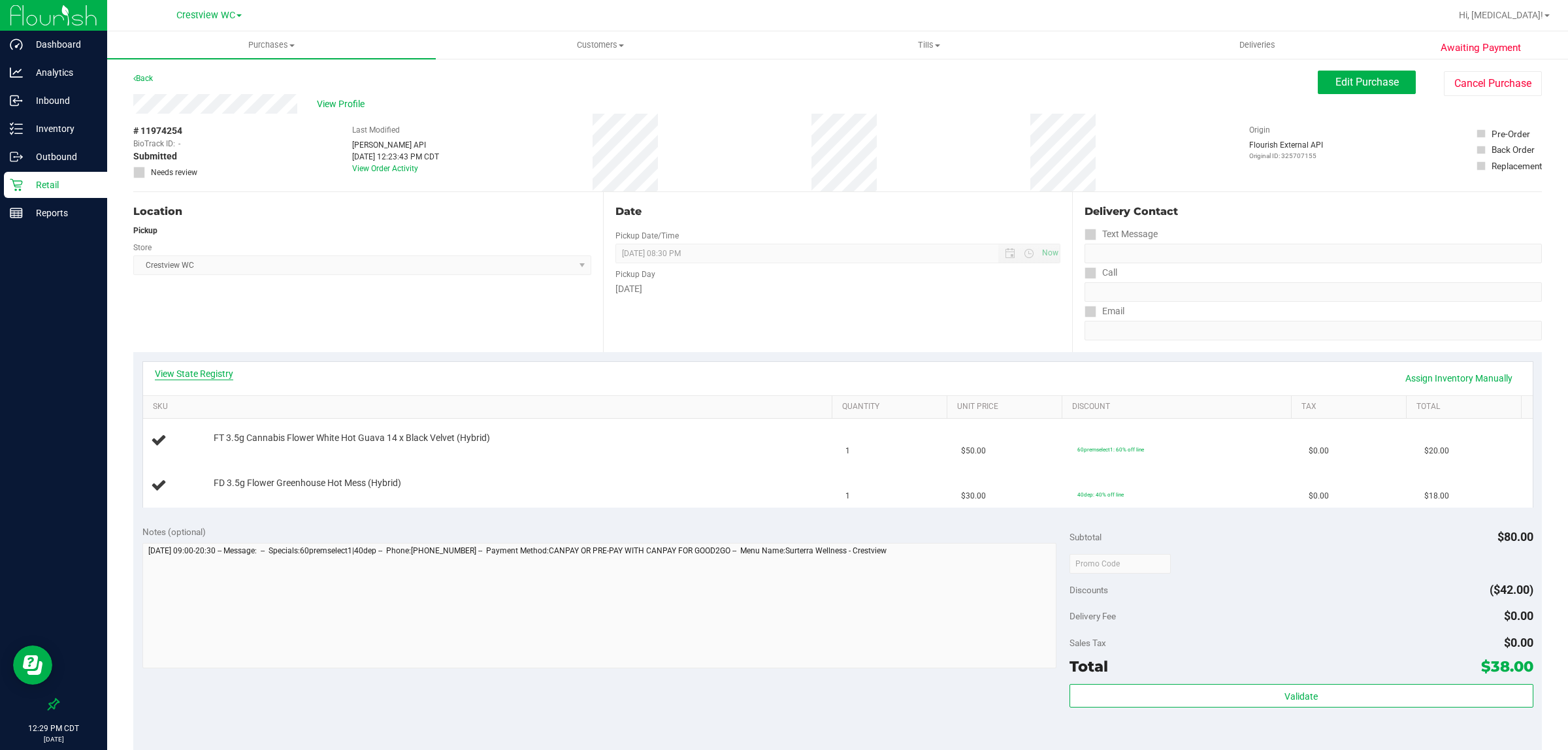
click at [184, 376] on link "View State Registry" at bounding box center [193, 373] width 79 height 13
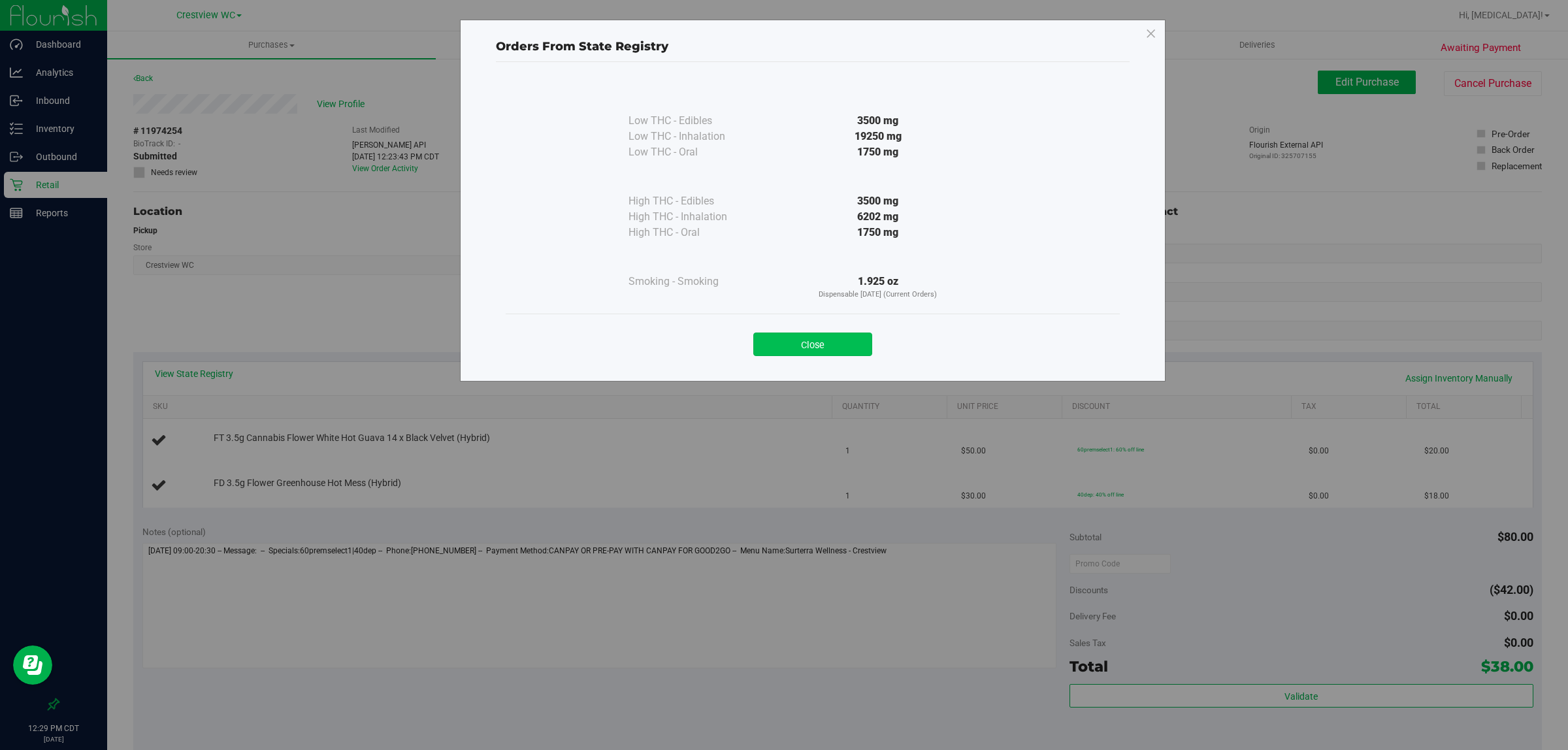
click at [835, 334] on button "Close" at bounding box center [812, 344] width 119 height 24
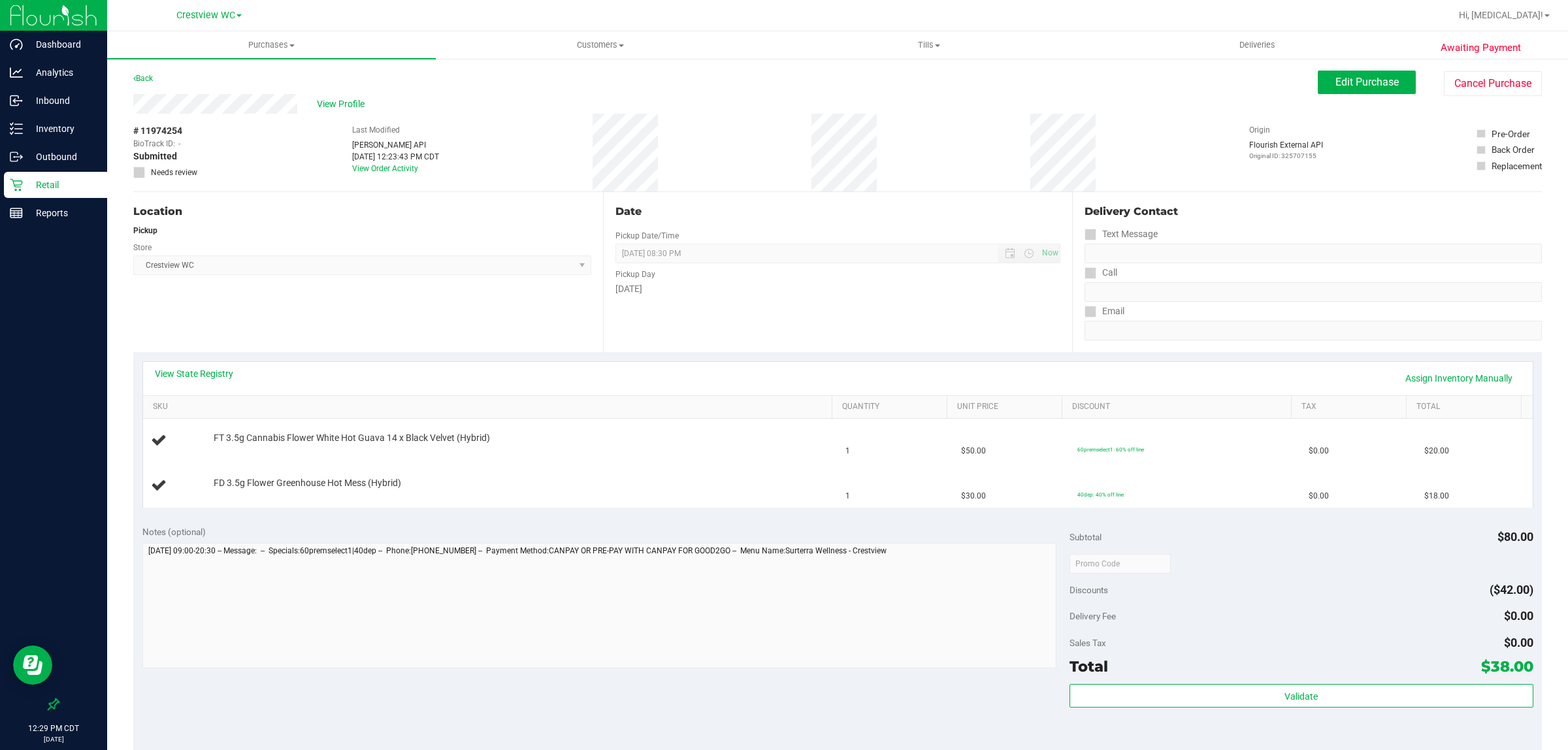
click at [34, 186] on p "Retail" at bounding box center [62, 185] width 79 height 16
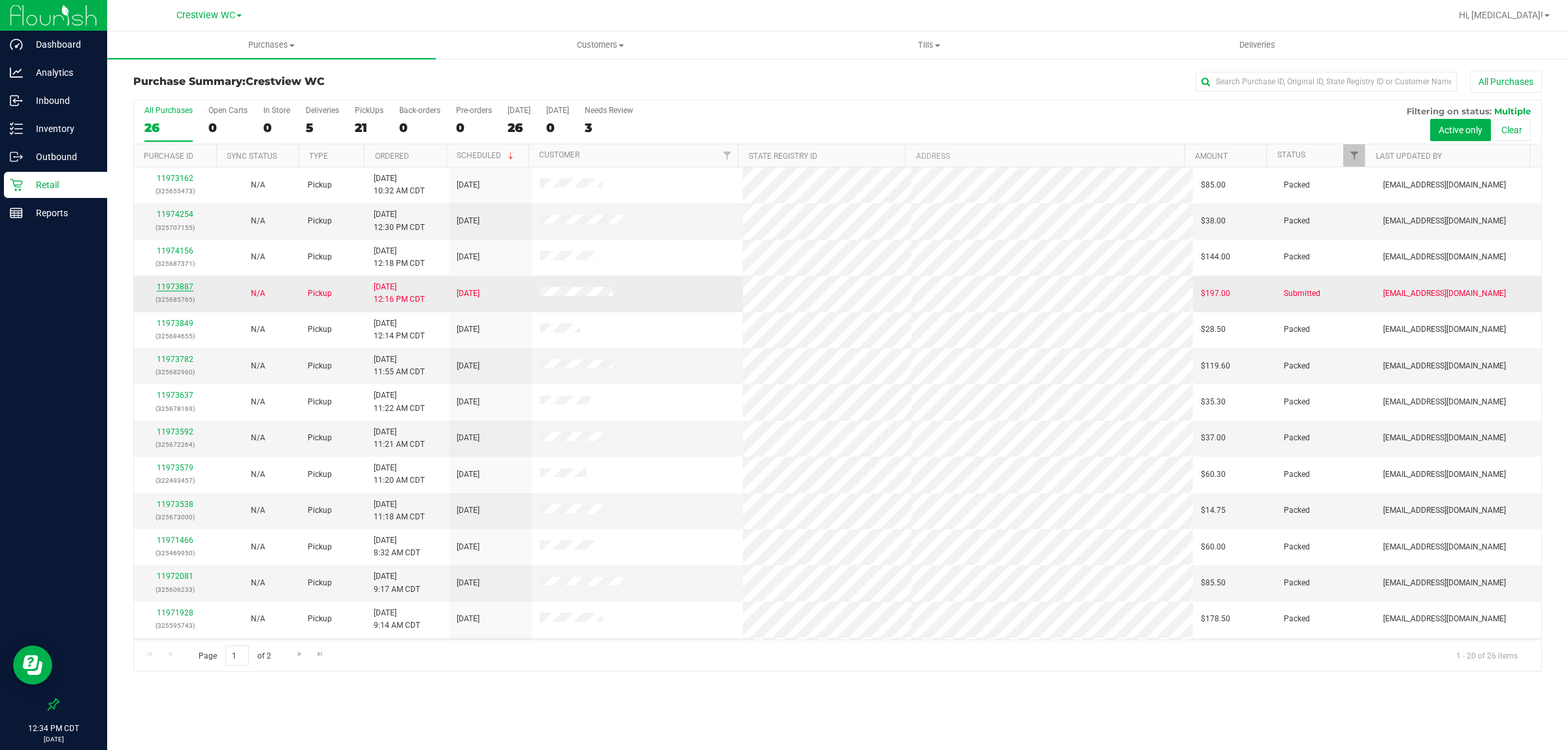
click at [185, 291] on link "11973887" at bounding box center [175, 287] width 36 height 9
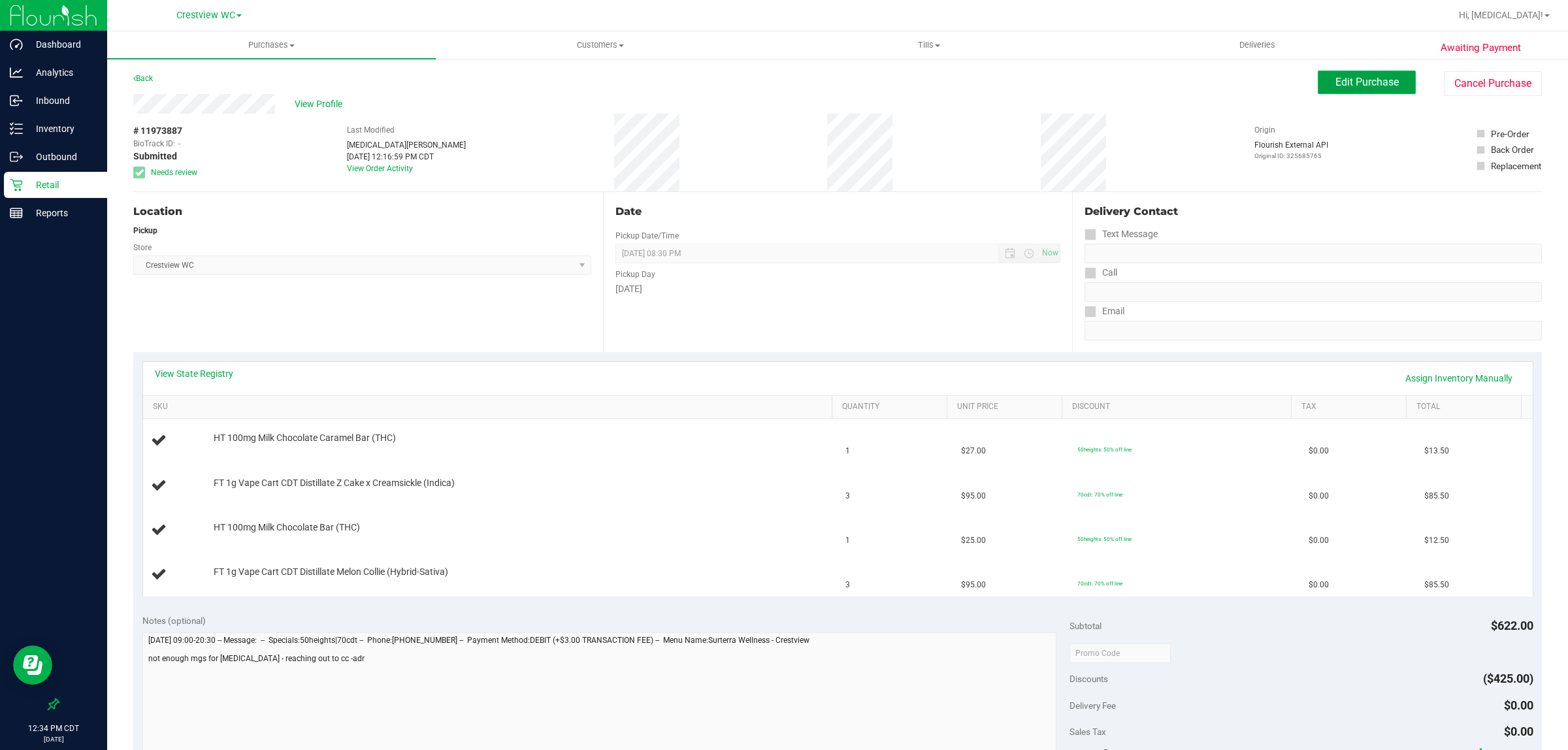
click at [1354, 86] on span "Edit Purchase" at bounding box center [1368, 82] width 64 height 12
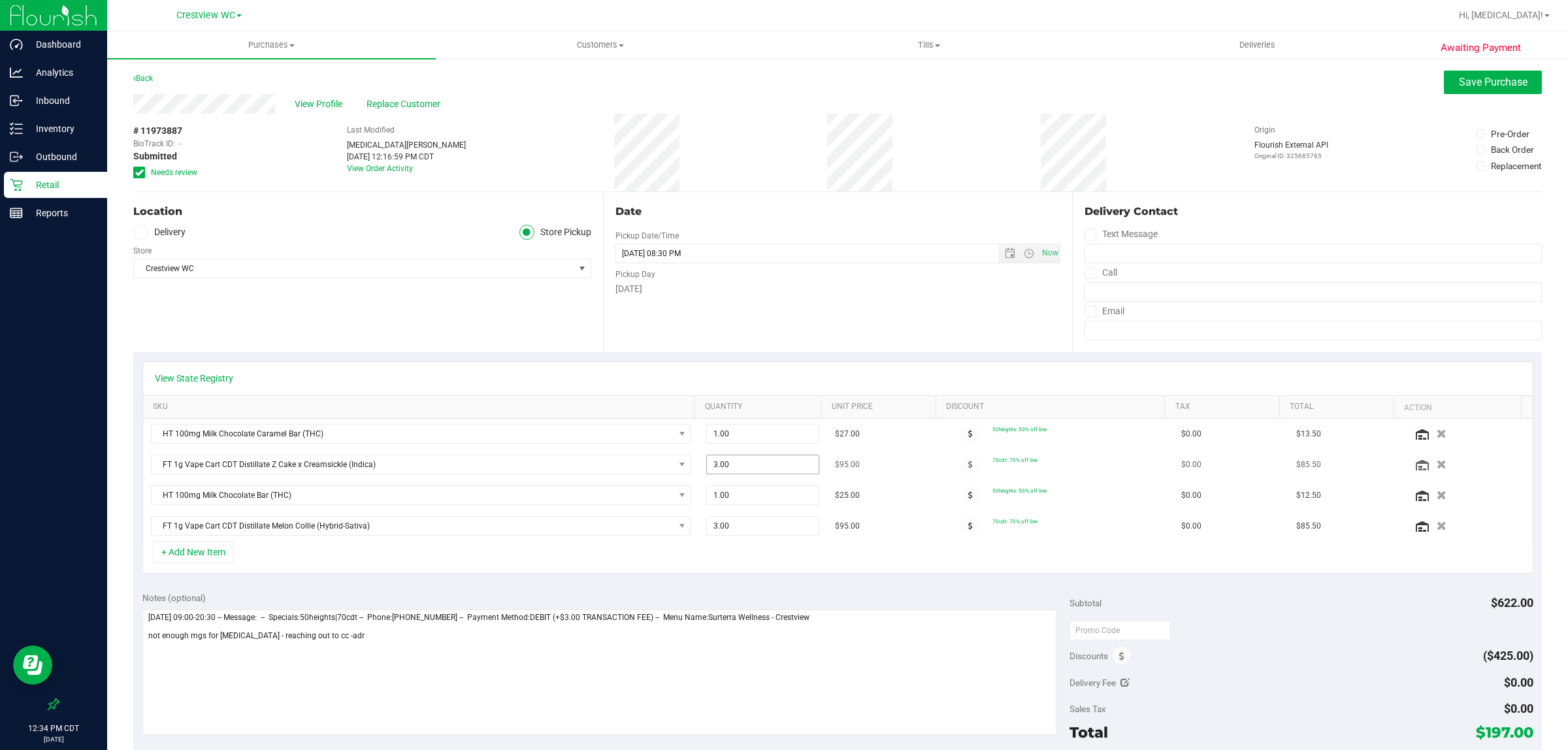
click at [756, 470] on span "3.00 3" at bounding box center [762, 464] width 112 height 19
click at [756, 470] on input "3" at bounding box center [763, 464] width 111 height 19
type input "1"
type input "1.00"
click at [758, 534] on span "3.00 3" at bounding box center [762, 526] width 112 height 19
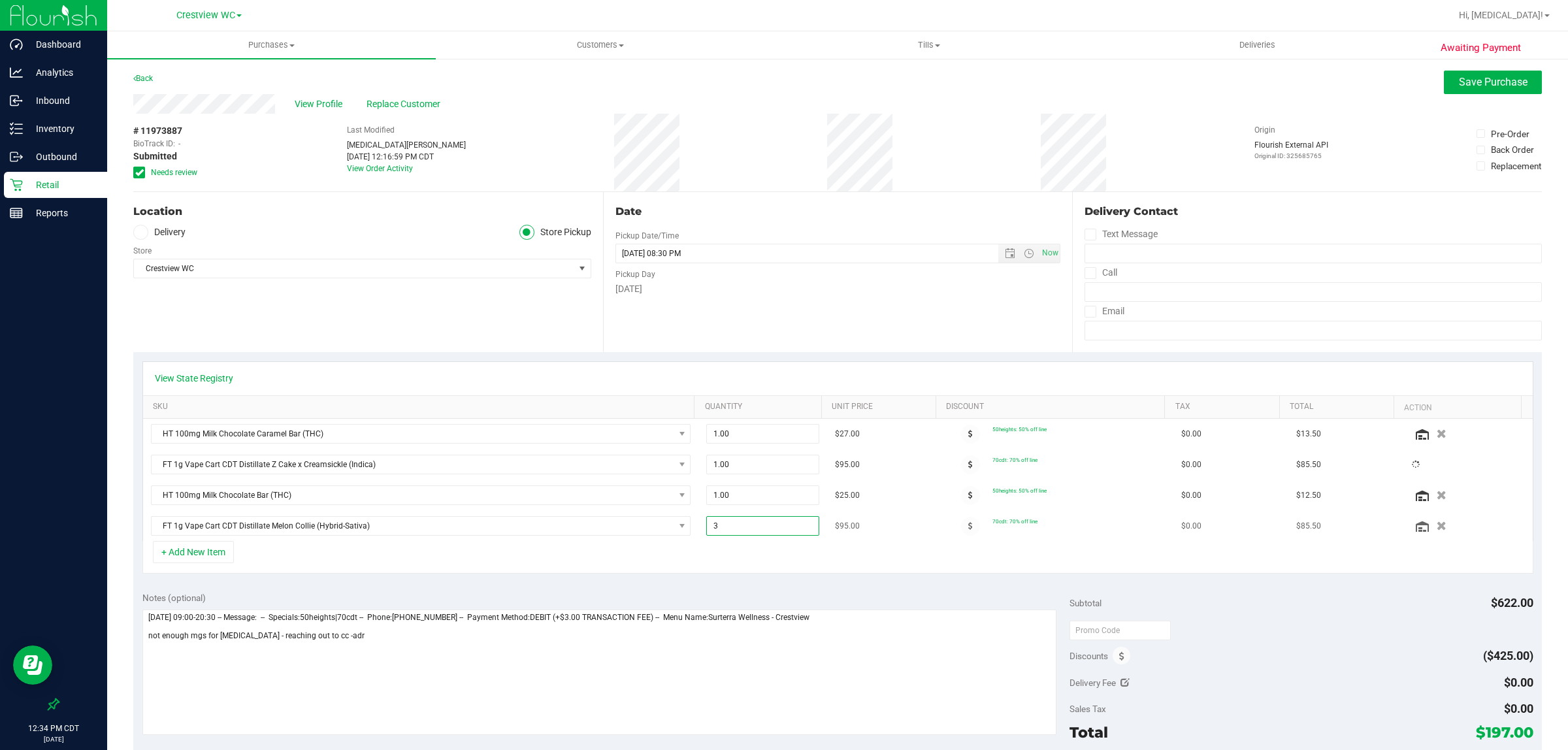
click at [758, 533] on input "3" at bounding box center [763, 526] width 111 height 19
type input "2"
type input "2.00"
click at [766, 562] on div "+ Add New Item" at bounding box center [838, 557] width 1391 height 33
click at [1488, 83] on span "Save Purchase" at bounding box center [1494, 82] width 69 height 12
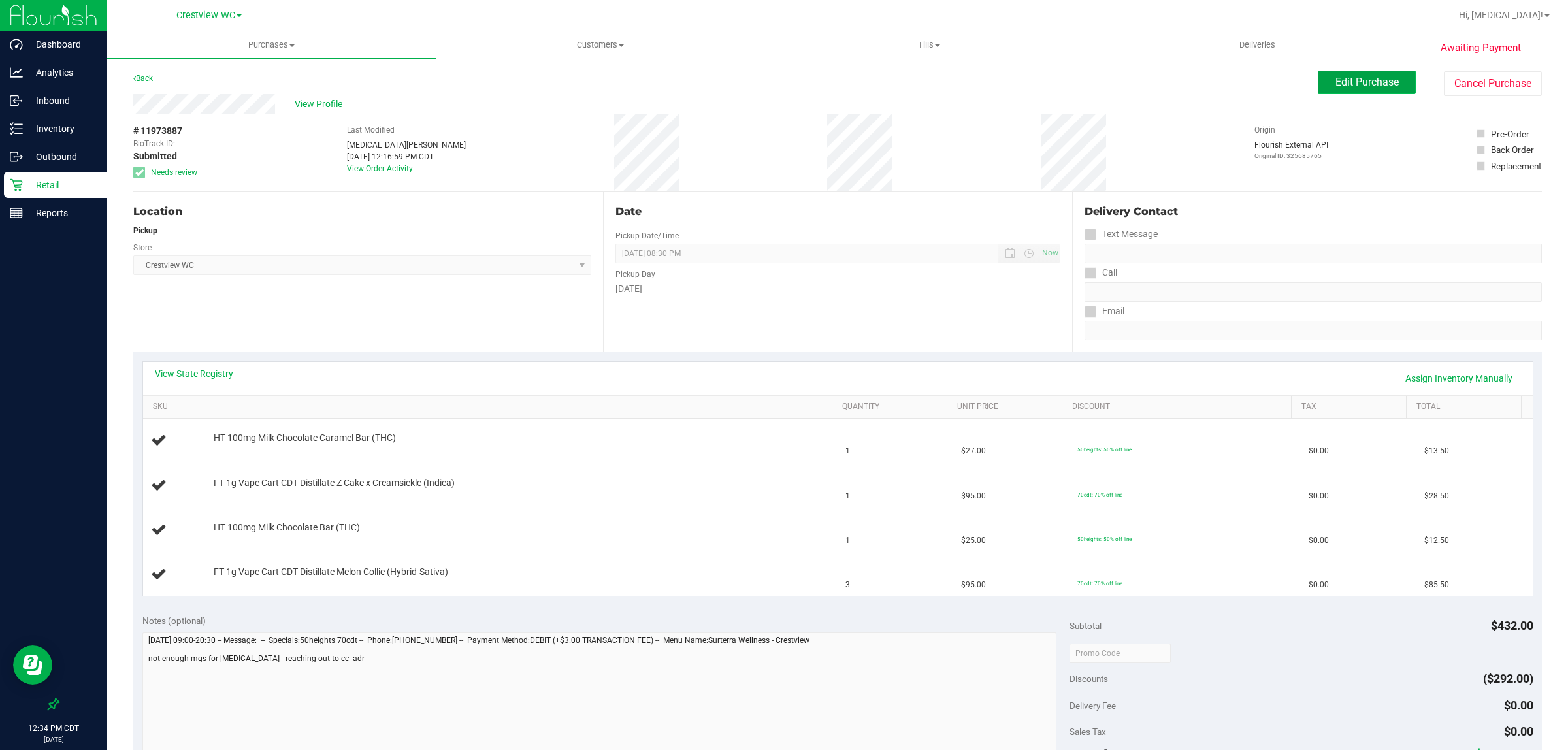
click at [1357, 71] on button "Edit Purchase" at bounding box center [1367, 82] width 98 height 24
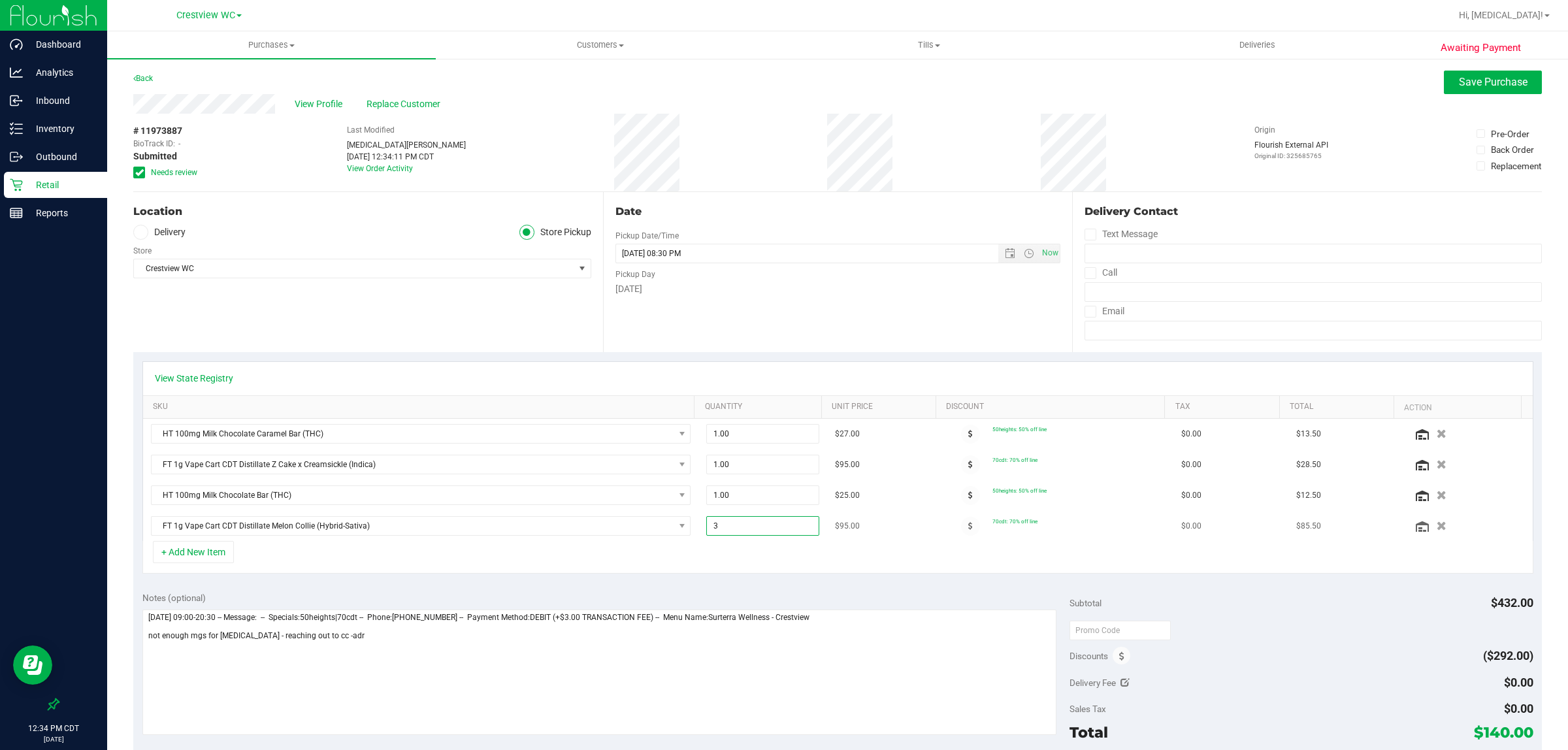
click at [728, 533] on span "3.00 3" at bounding box center [762, 526] width 112 height 19
click at [728, 533] on input "3" at bounding box center [763, 526] width 111 height 19
type input "2"
type input "2.00"
click at [745, 565] on div "+ Add New Item" at bounding box center [838, 557] width 1391 height 33
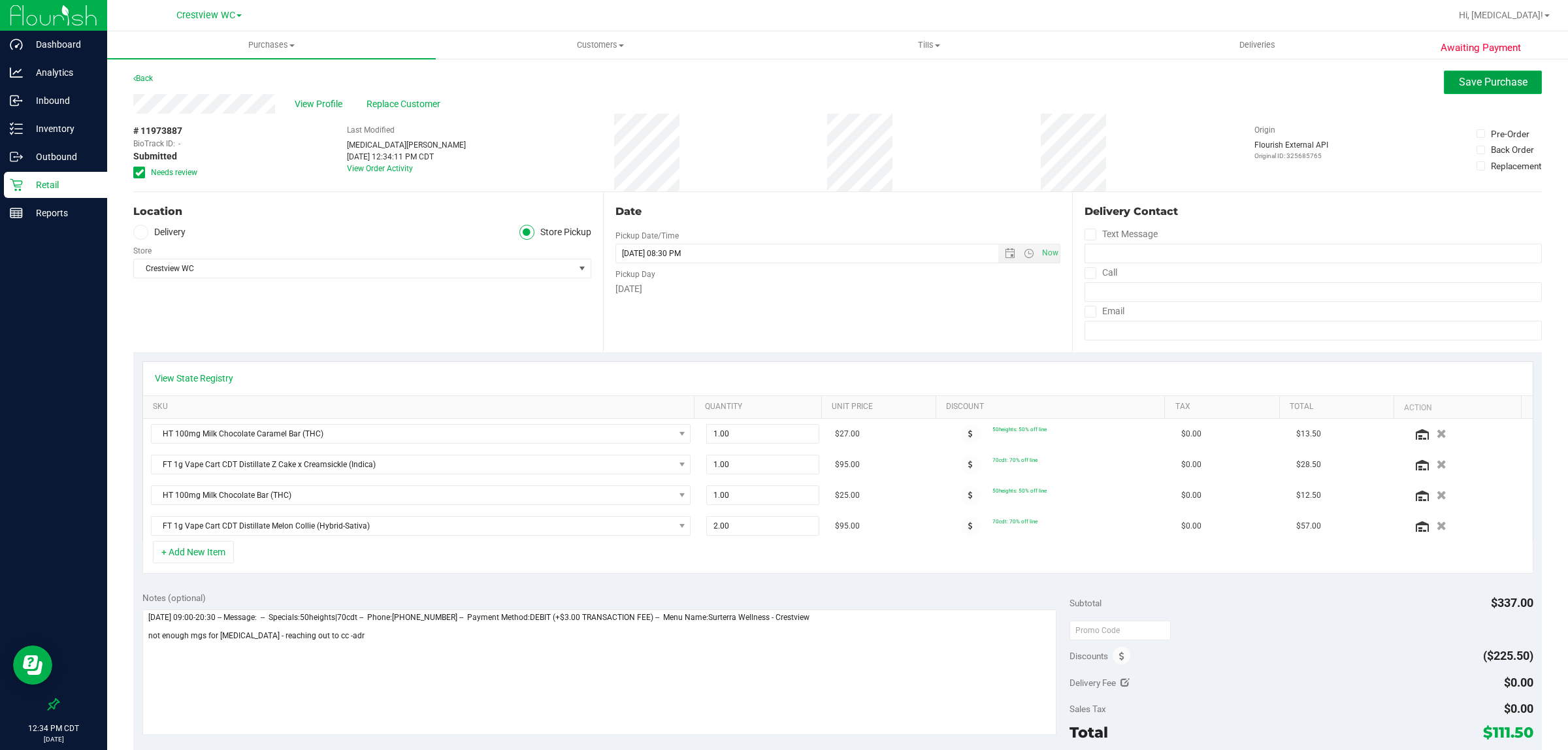
click at [1473, 90] on button "Save Purchase" at bounding box center [1493, 82] width 98 height 24
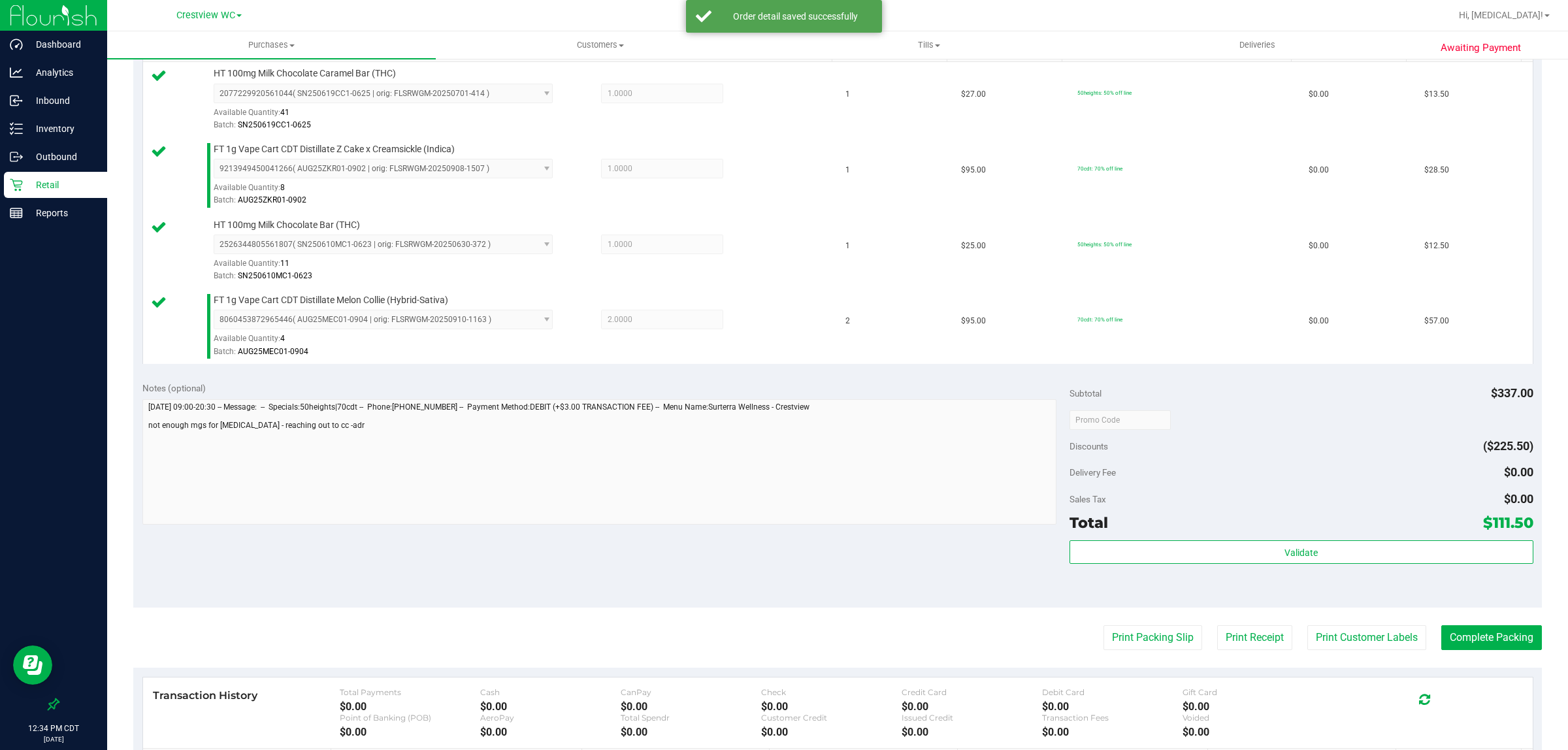
scroll to position [349, 0]
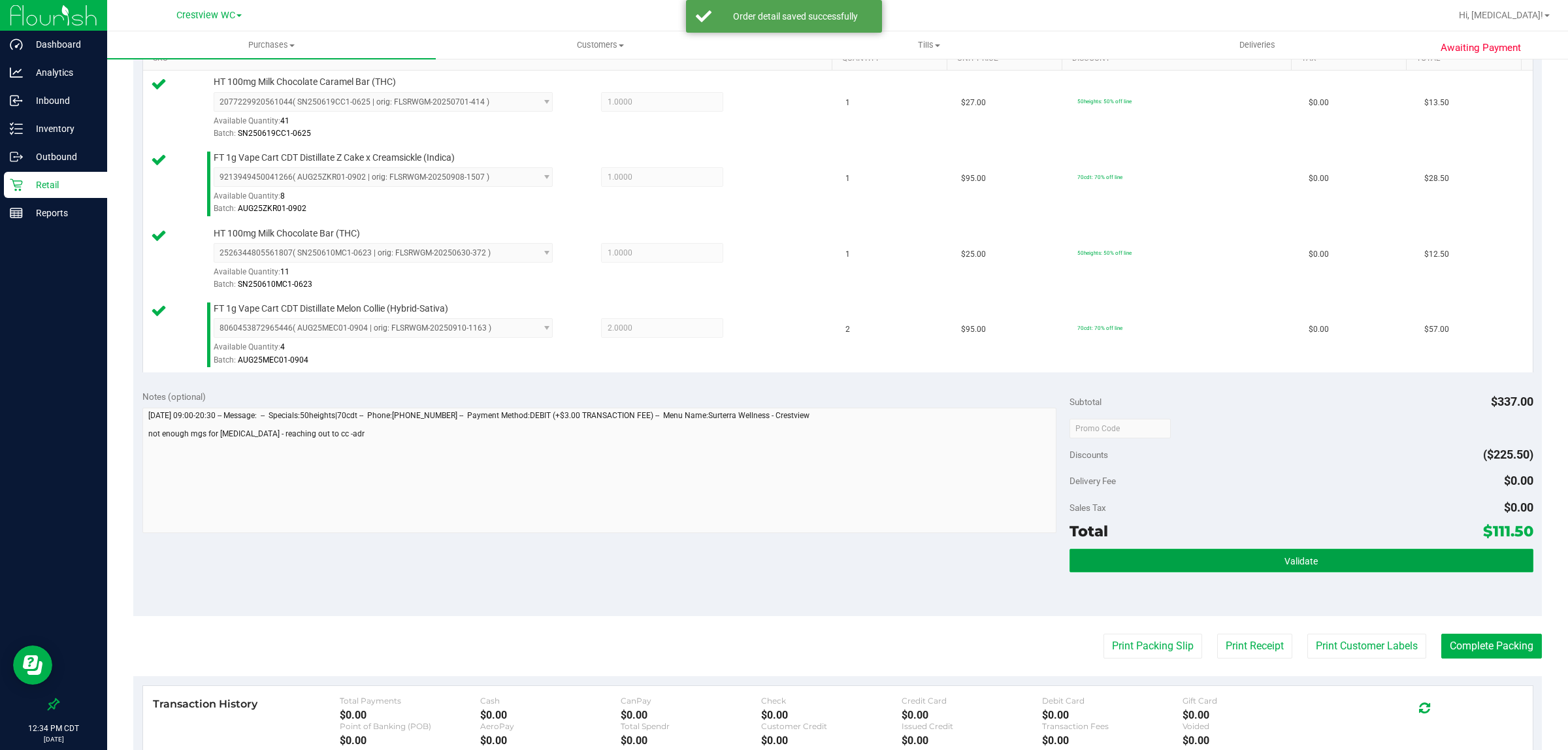
click at [1304, 564] on span "Validate" at bounding box center [1301, 561] width 34 height 11
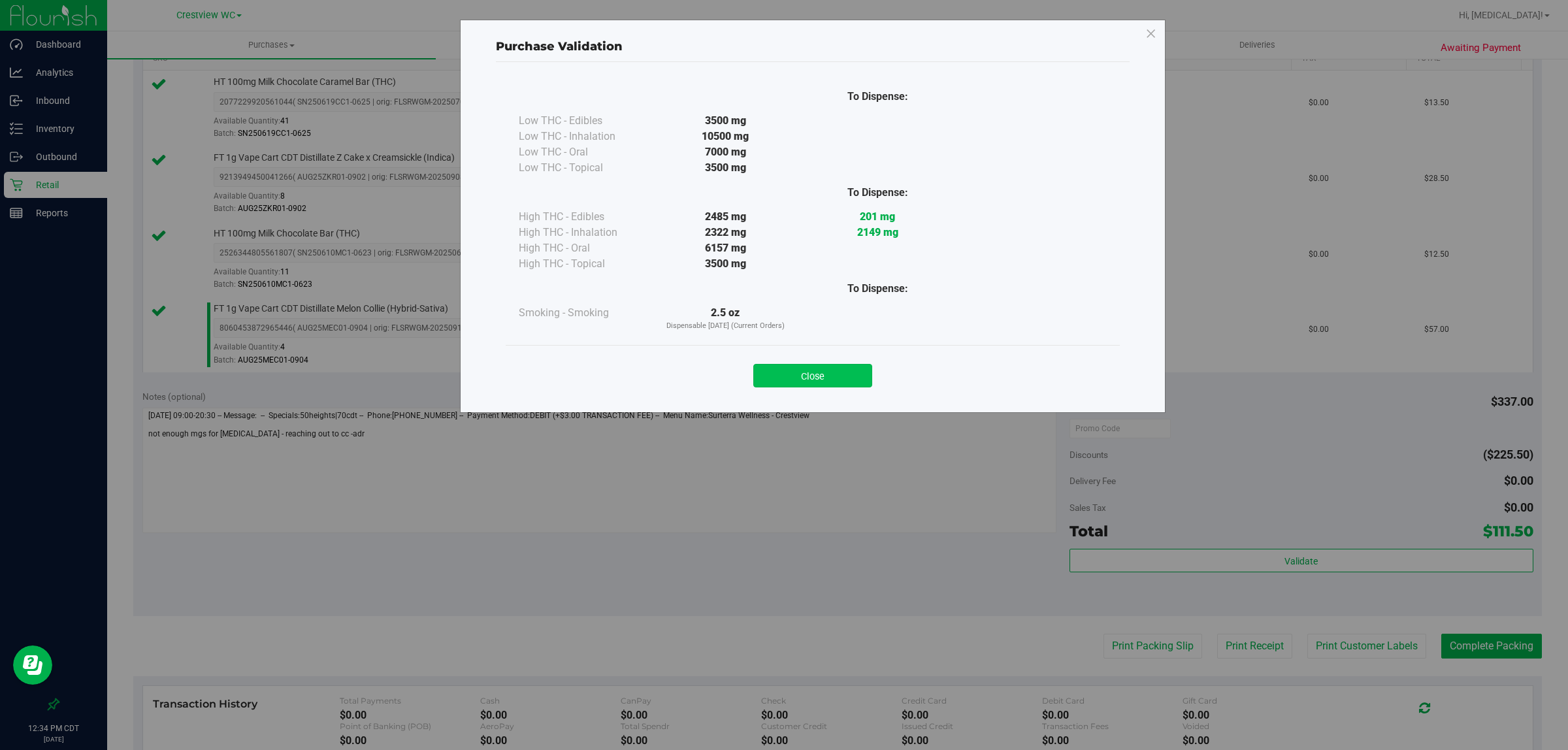
click at [831, 386] on button "Close" at bounding box center [812, 375] width 119 height 24
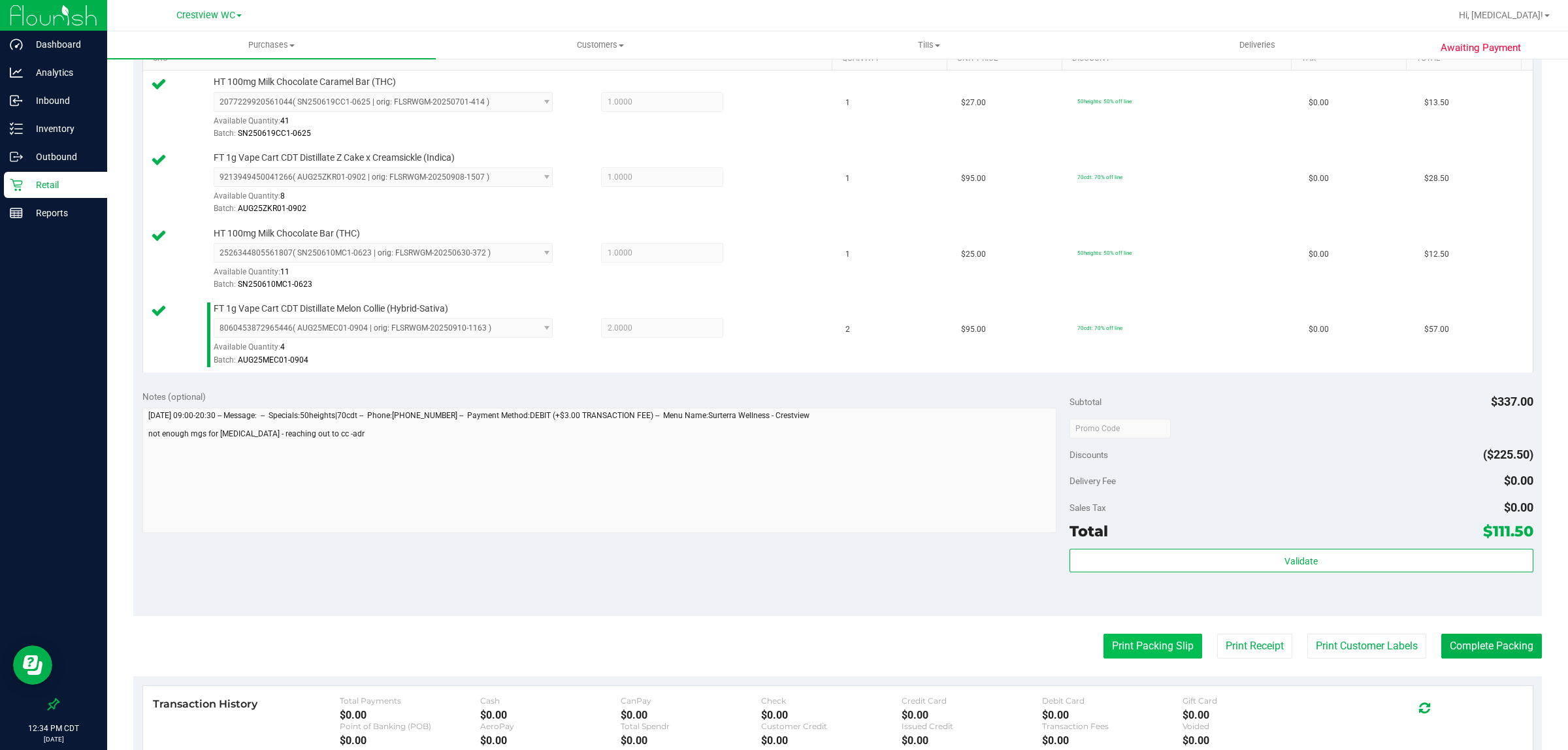
click at [1167, 645] on button "Print Packing Slip" at bounding box center [1153, 646] width 99 height 25
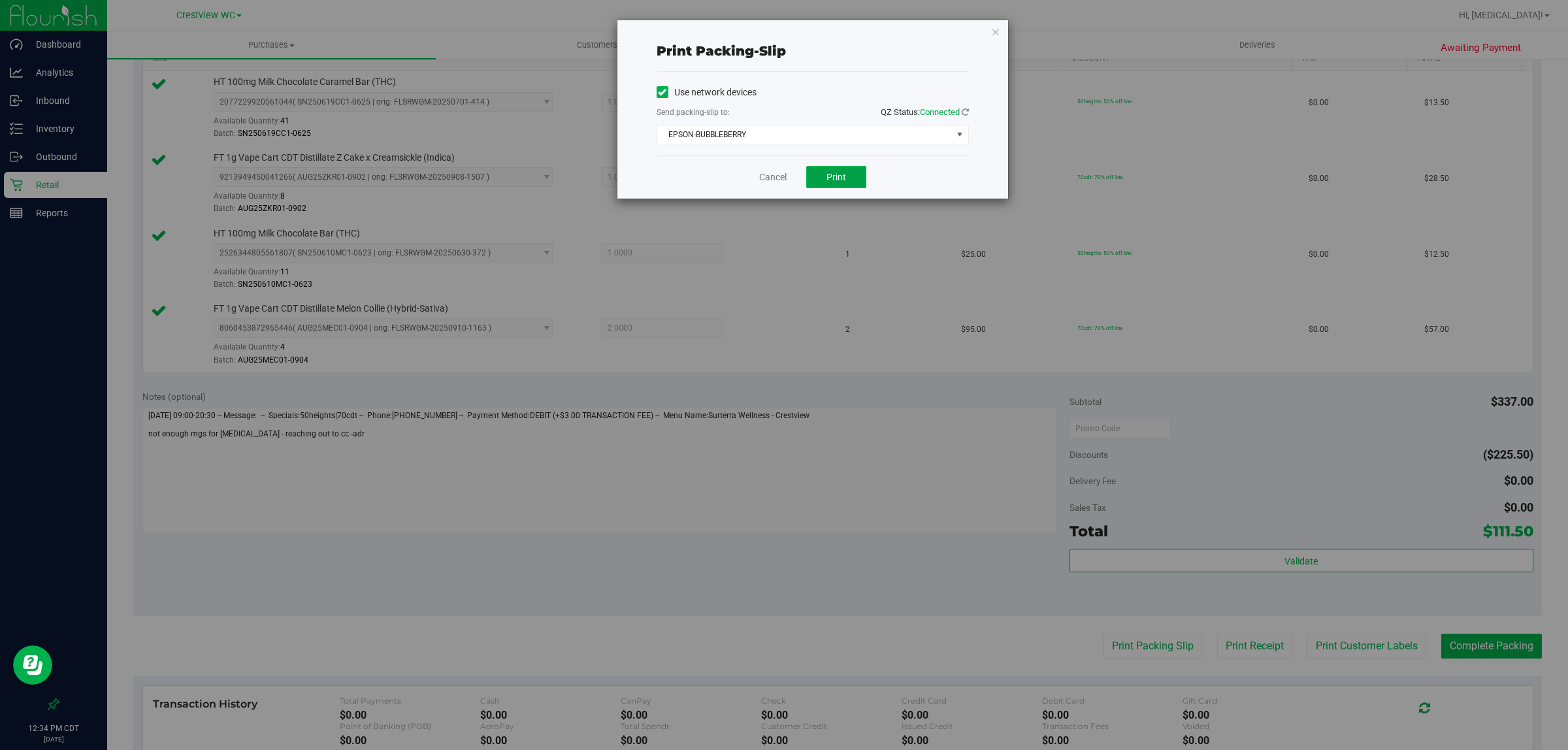
click at [847, 175] on button "Print" at bounding box center [836, 176] width 60 height 22
click at [766, 180] on link "Cancel" at bounding box center [773, 177] width 27 height 14
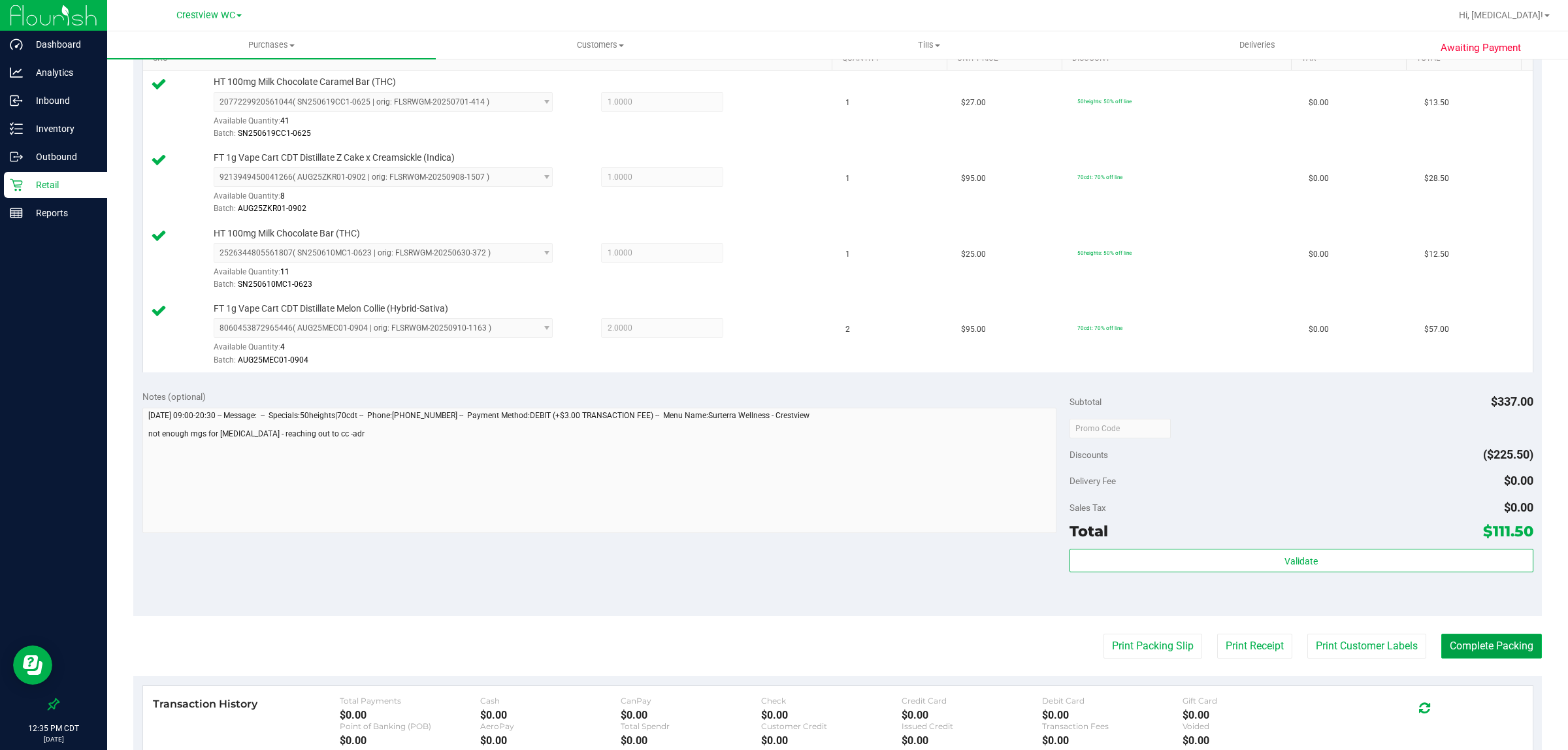
click at [1481, 648] on button "Complete Packing" at bounding box center [1492, 646] width 101 height 25
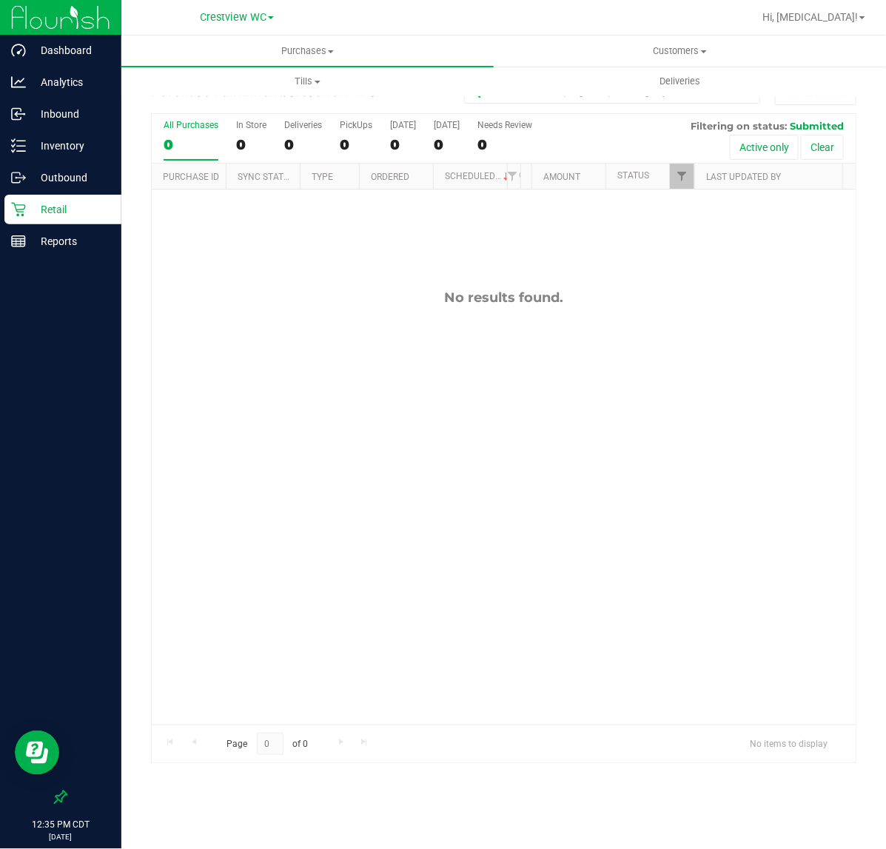
click at [71, 201] on p "Retail" at bounding box center [70, 210] width 89 height 18
